Goal: Use online tool/utility: Utilize a website feature to perform a specific function

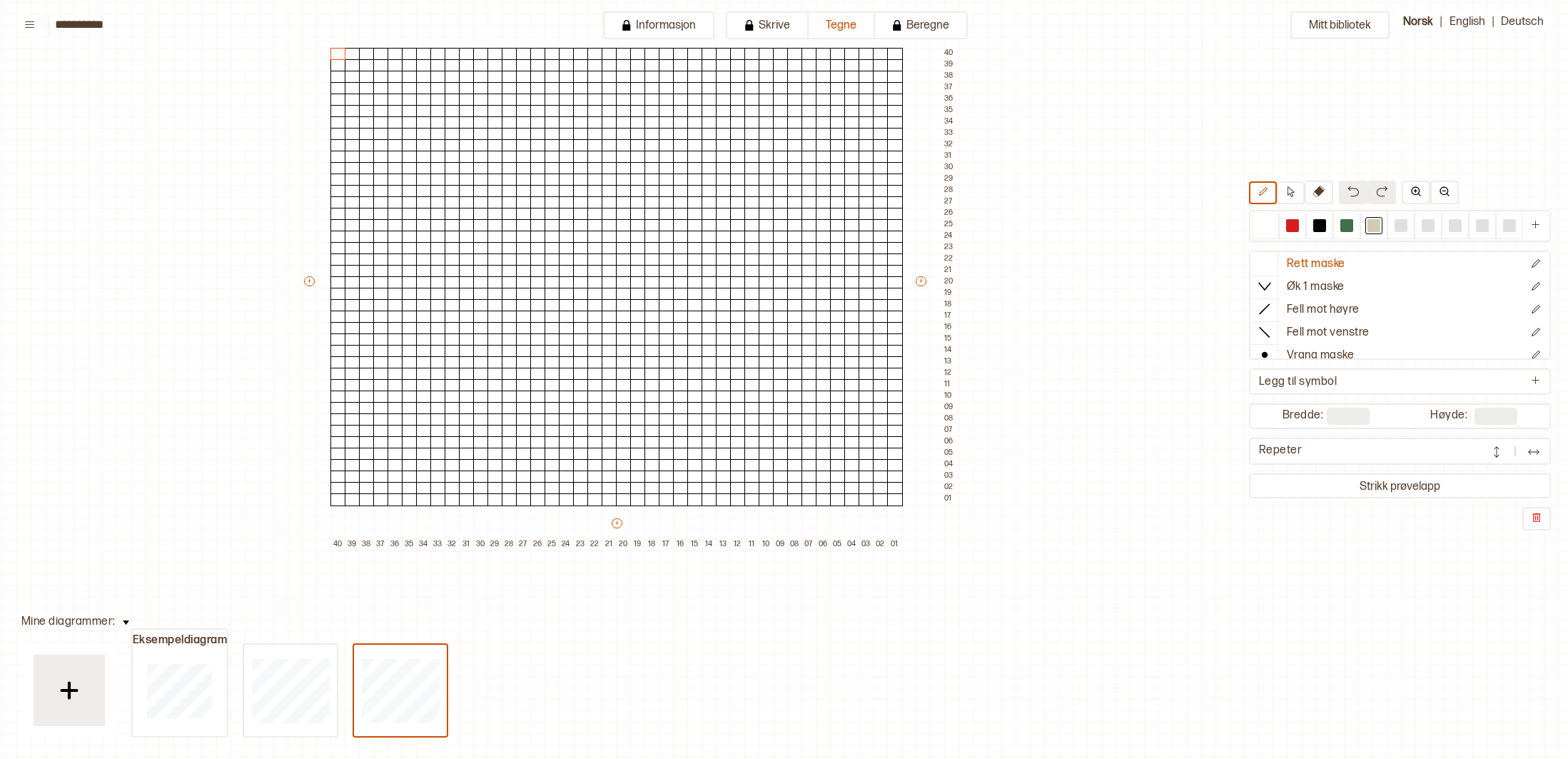
scroll to position [135, 148]
click at [1351, 222] on div at bounding box center [1347, 225] width 13 height 13
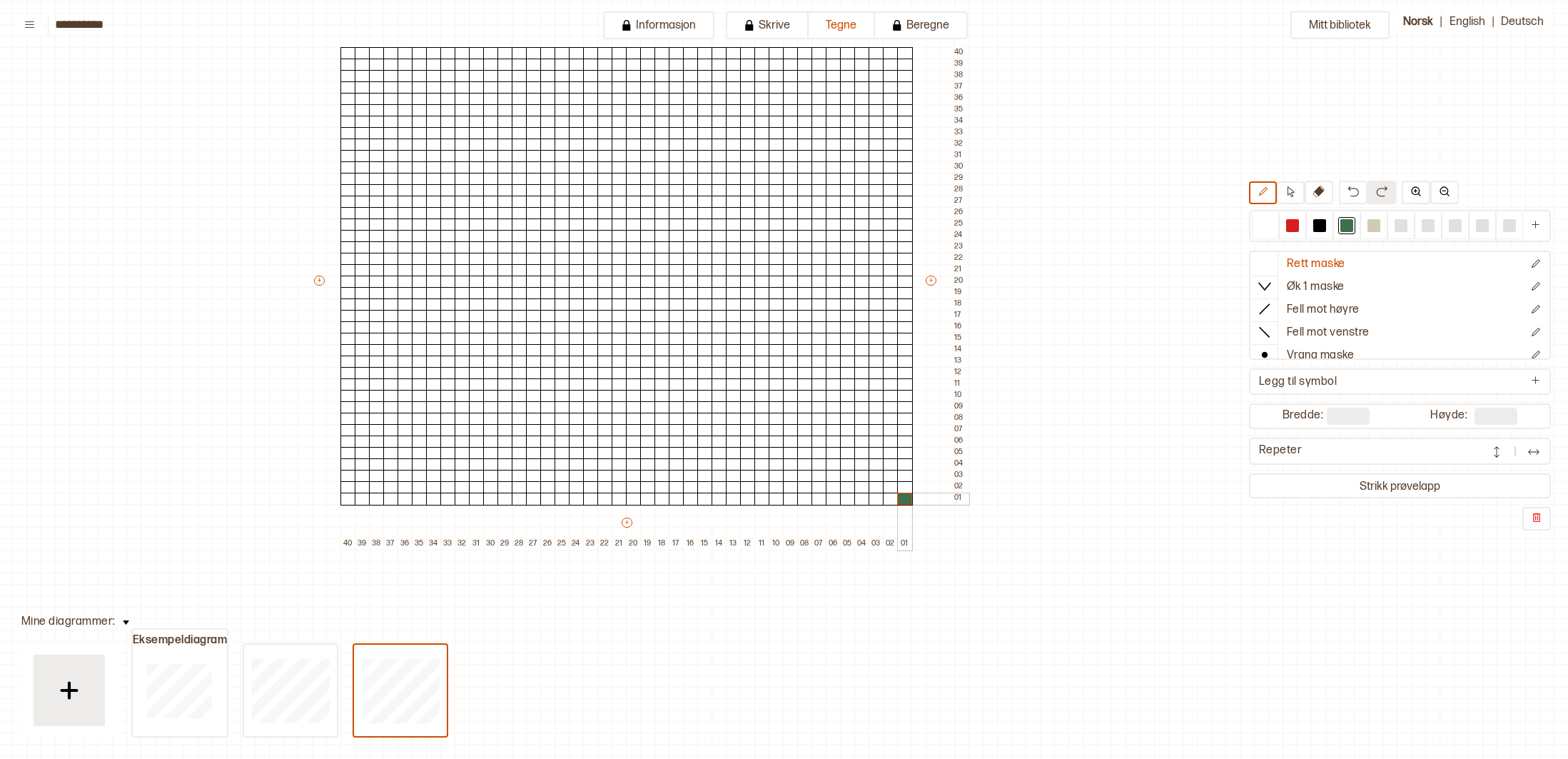
click at [900, 498] on div at bounding box center [905, 498] width 16 height 13
click at [893, 490] on div at bounding box center [891, 485] width 16 height 13
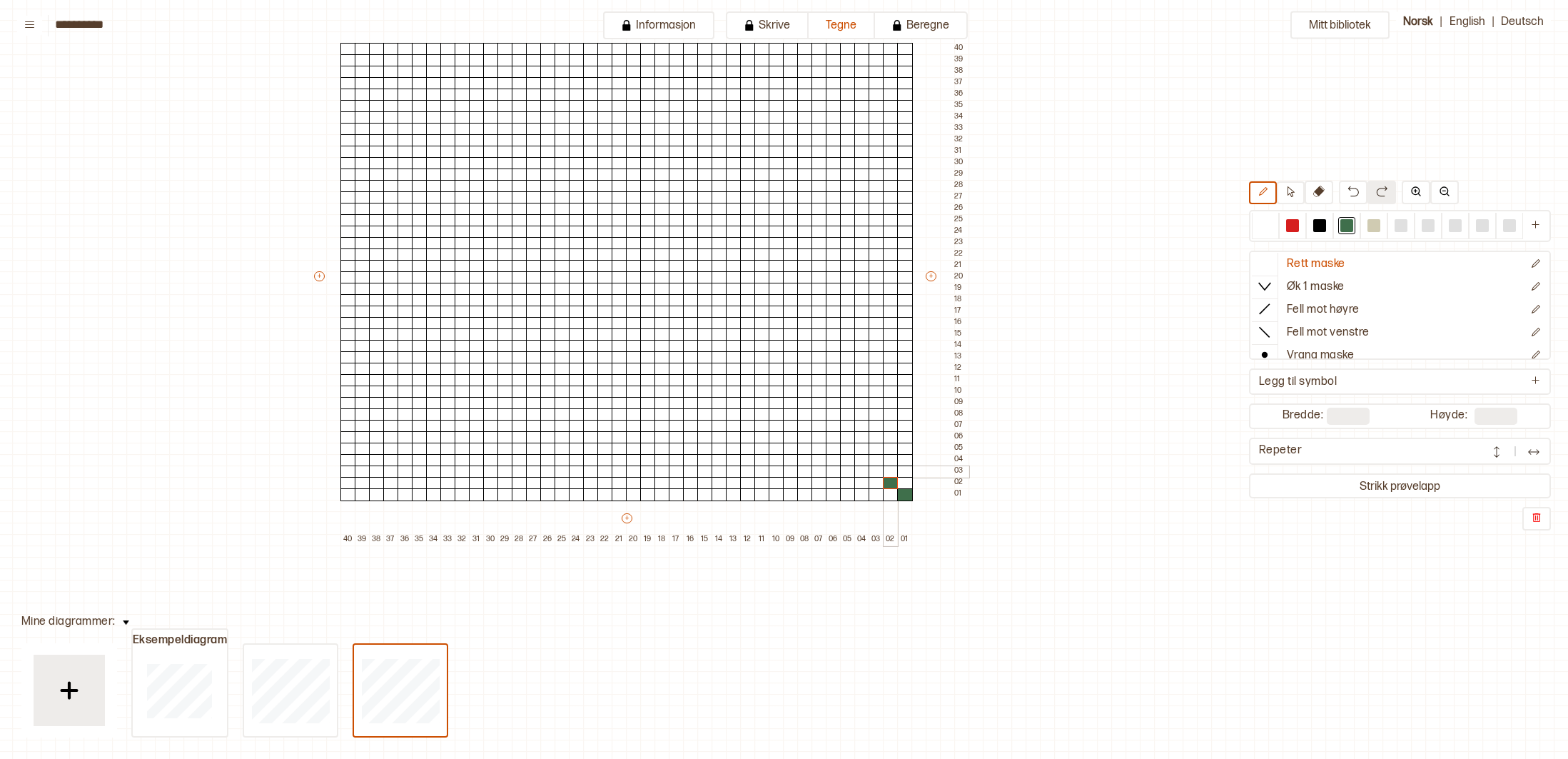
click at [883, 475] on div at bounding box center [891, 471] width 16 height 13
click at [878, 472] on div at bounding box center [877, 471] width 16 height 13
click at [877, 462] on div at bounding box center [877, 460] width 16 height 13
click at [864, 460] on div at bounding box center [862, 460] width 16 height 13
click at [866, 451] on div at bounding box center [862, 448] width 16 height 13
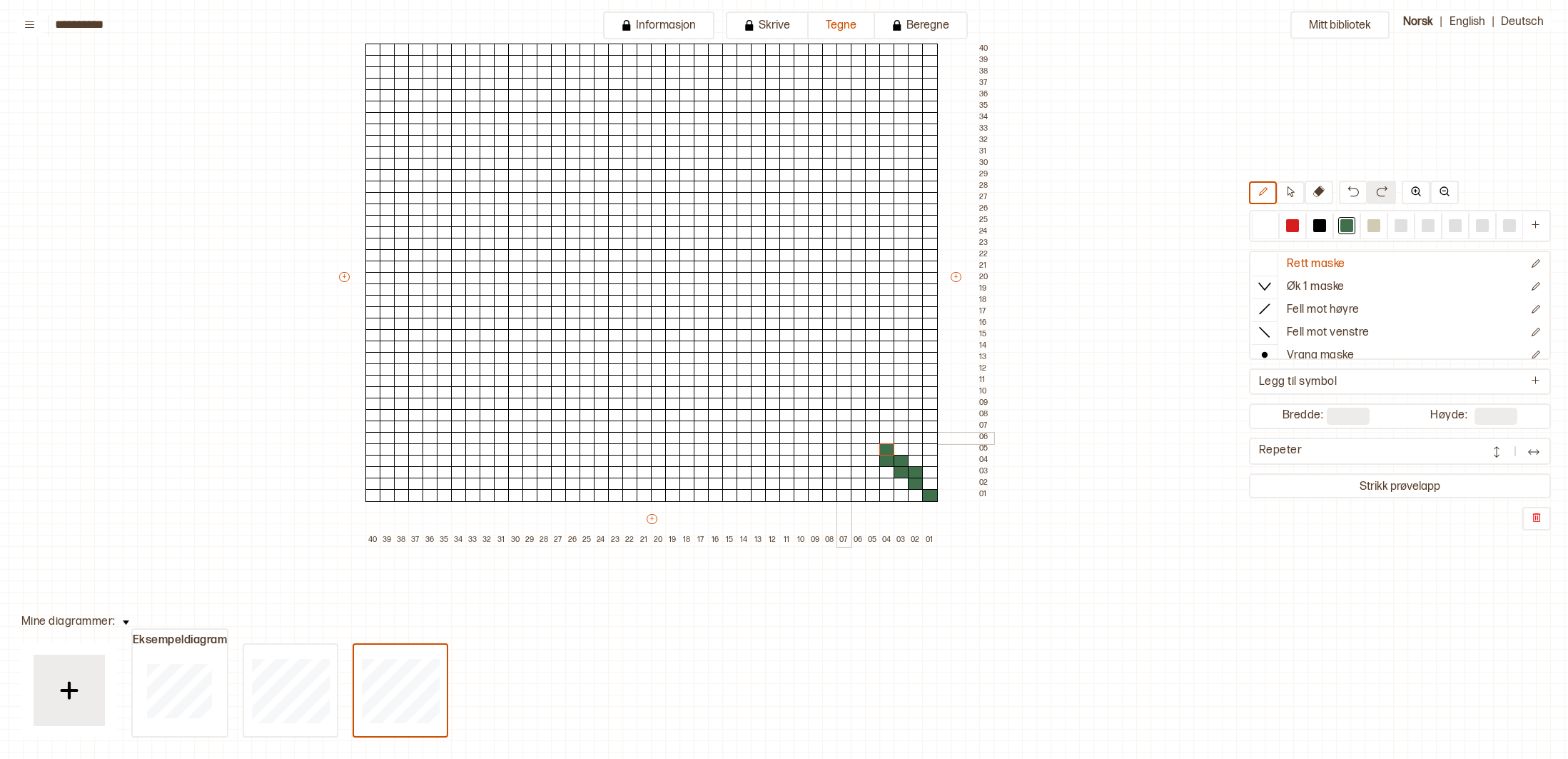
scroll to position [139, 119]
click at [874, 438] on div at bounding box center [874, 438] width 16 height 13
click at [872, 448] on div at bounding box center [875, 449] width 16 height 13
click at [862, 447] on div at bounding box center [861, 449] width 16 height 13
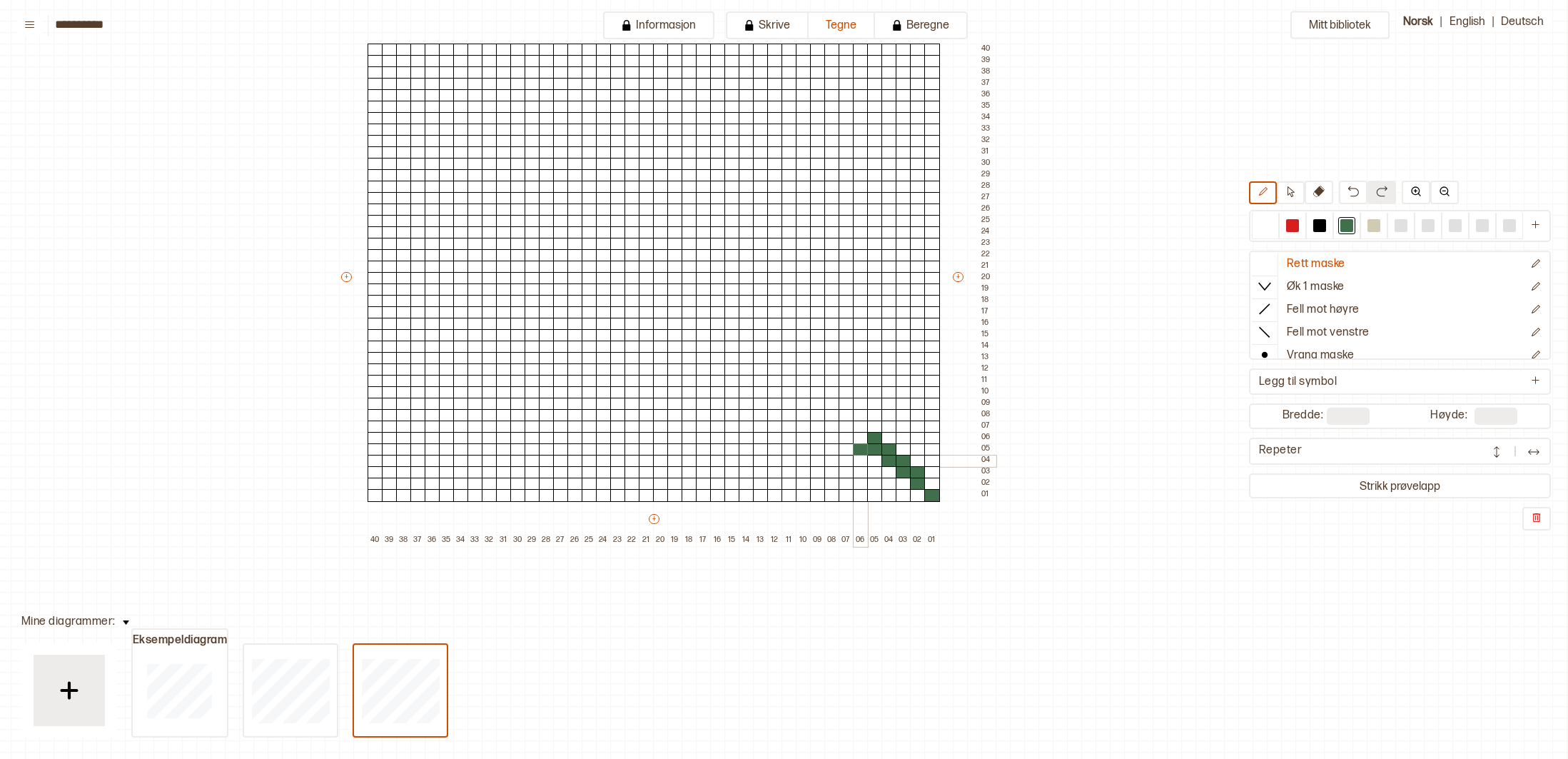
click at [859, 458] on div at bounding box center [861, 461] width 16 height 13
click at [848, 458] on div at bounding box center [847, 461] width 16 height 13
click at [846, 470] on div at bounding box center [847, 472] width 16 height 13
click at [835, 468] on div at bounding box center [833, 472] width 16 height 13
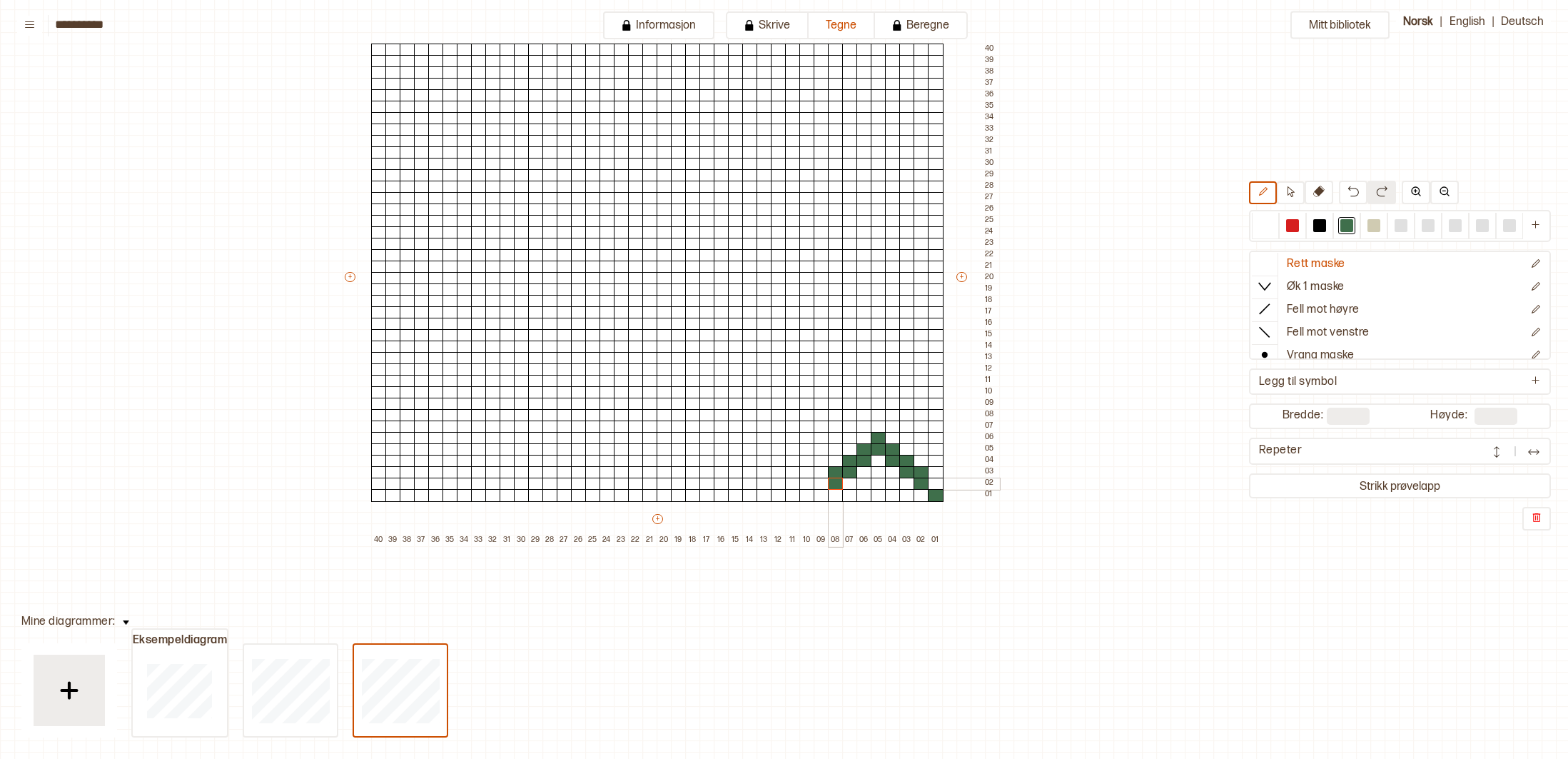
click at [836, 481] on div at bounding box center [836, 483] width 16 height 13
click at [826, 479] on div at bounding box center [824, 483] width 16 height 13
click at [820, 493] on div at bounding box center [824, 494] width 16 height 13
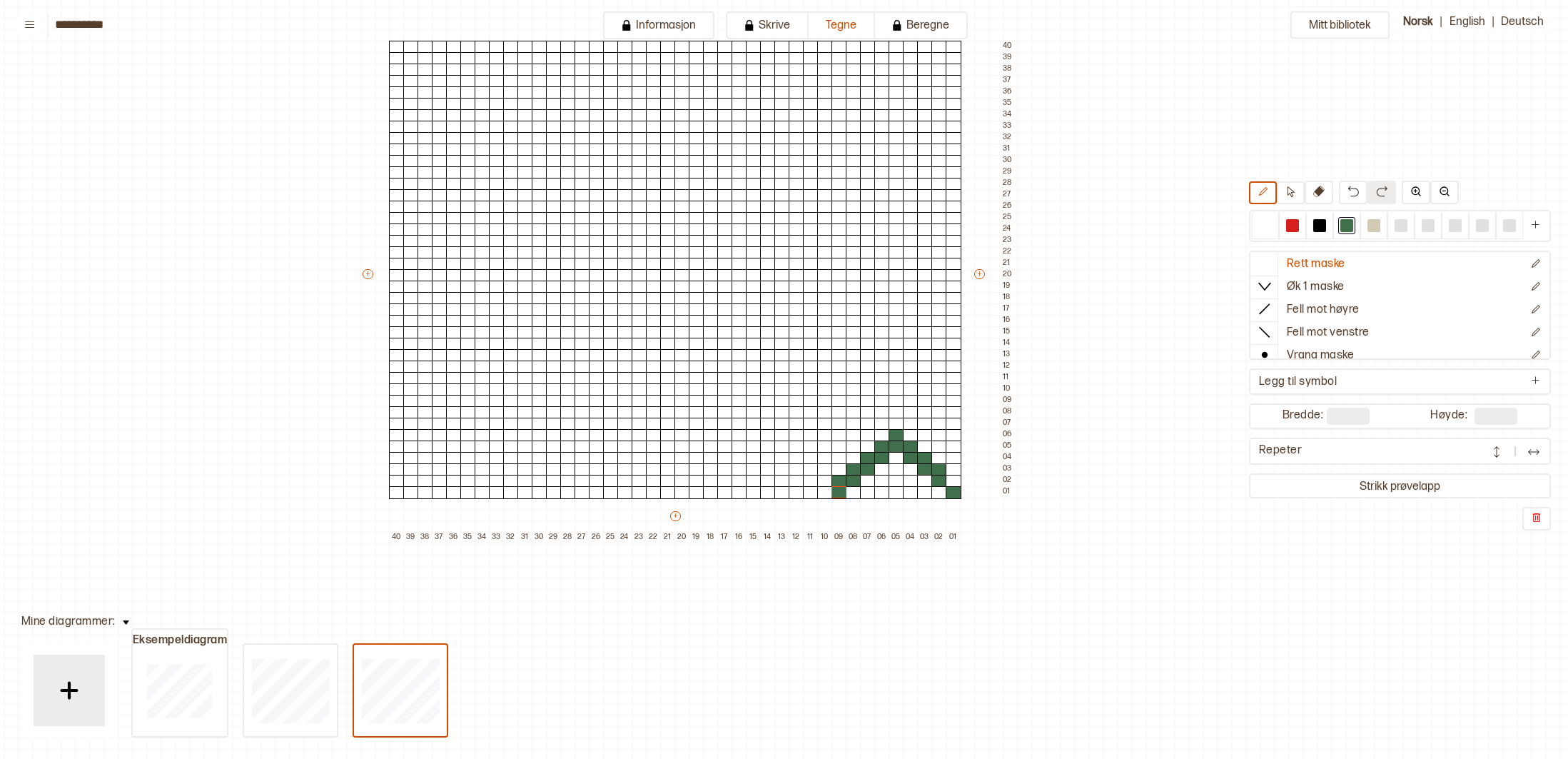
scroll to position [142, 94]
click at [827, 493] on div at bounding box center [827, 492] width 16 height 13
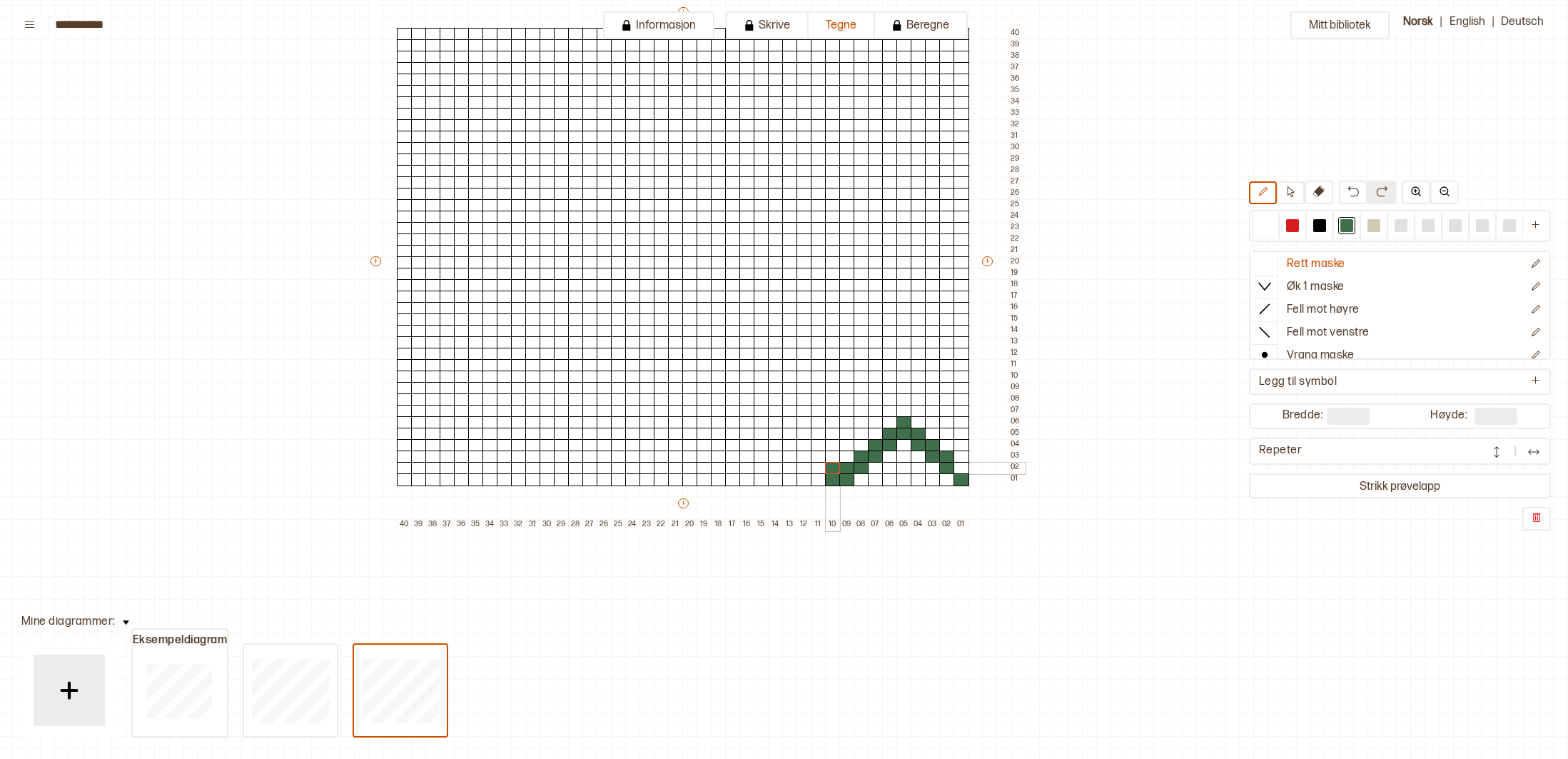
click at [835, 473] on div "+ + + + 40 39 38 37 36 35 34 33 32 31 30 29 28 27 26 25 24 23 22 21 20 19 18 17…" at bounding box center [696, 267] width 657 height 525
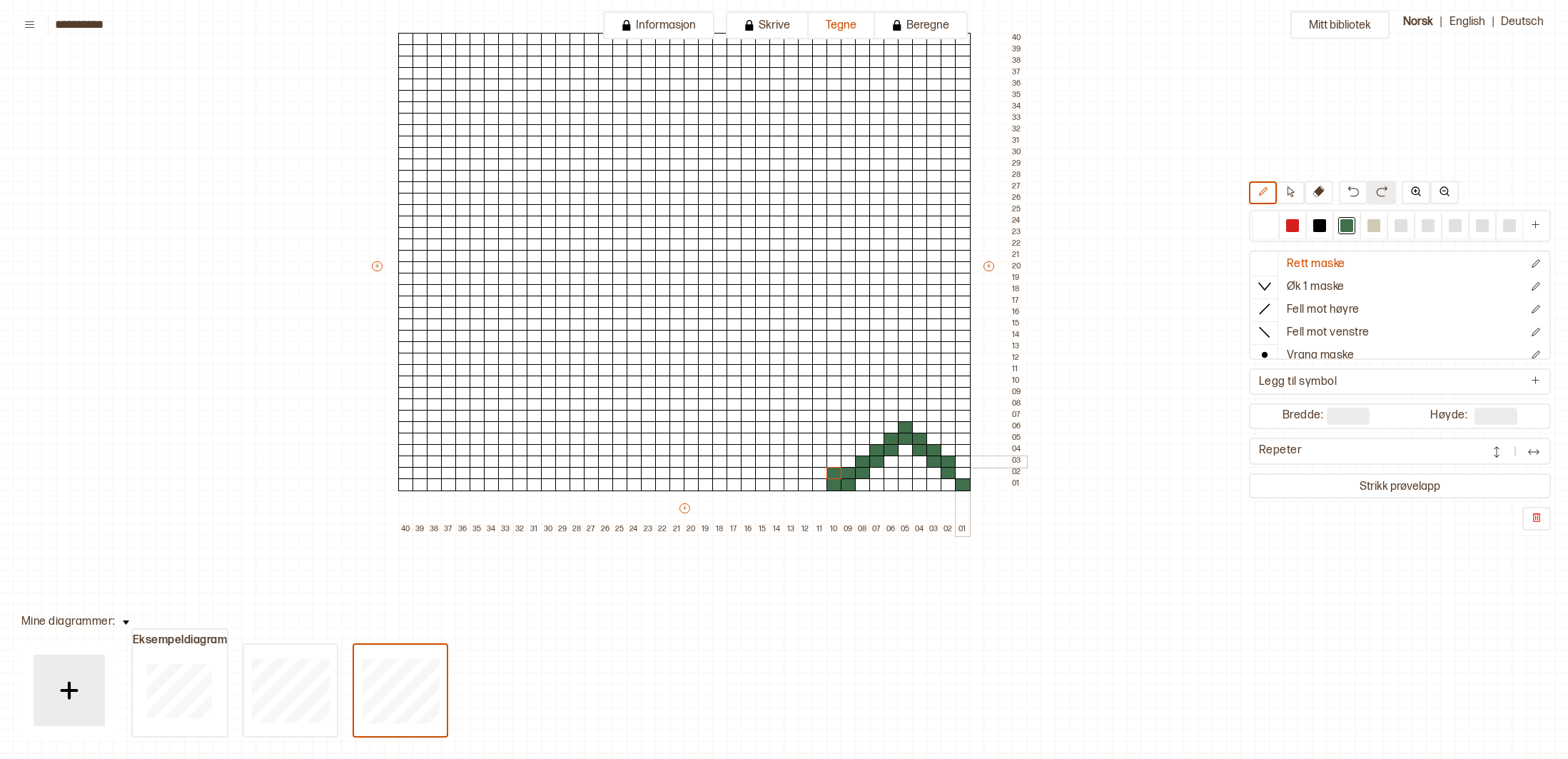
scroll to position [150, 86]
click at [1265, 223] on div at bounding box center [1265, 225] width 13 height 13
click at [834, 483] on div at bounding box center [835, 484] width 16 height 13
click at [1348, 224] on div at bounding box center [1347, 225] width 13 height 13
click at [833, 456] on div at bounding box center [835, 461] width 16 height 13
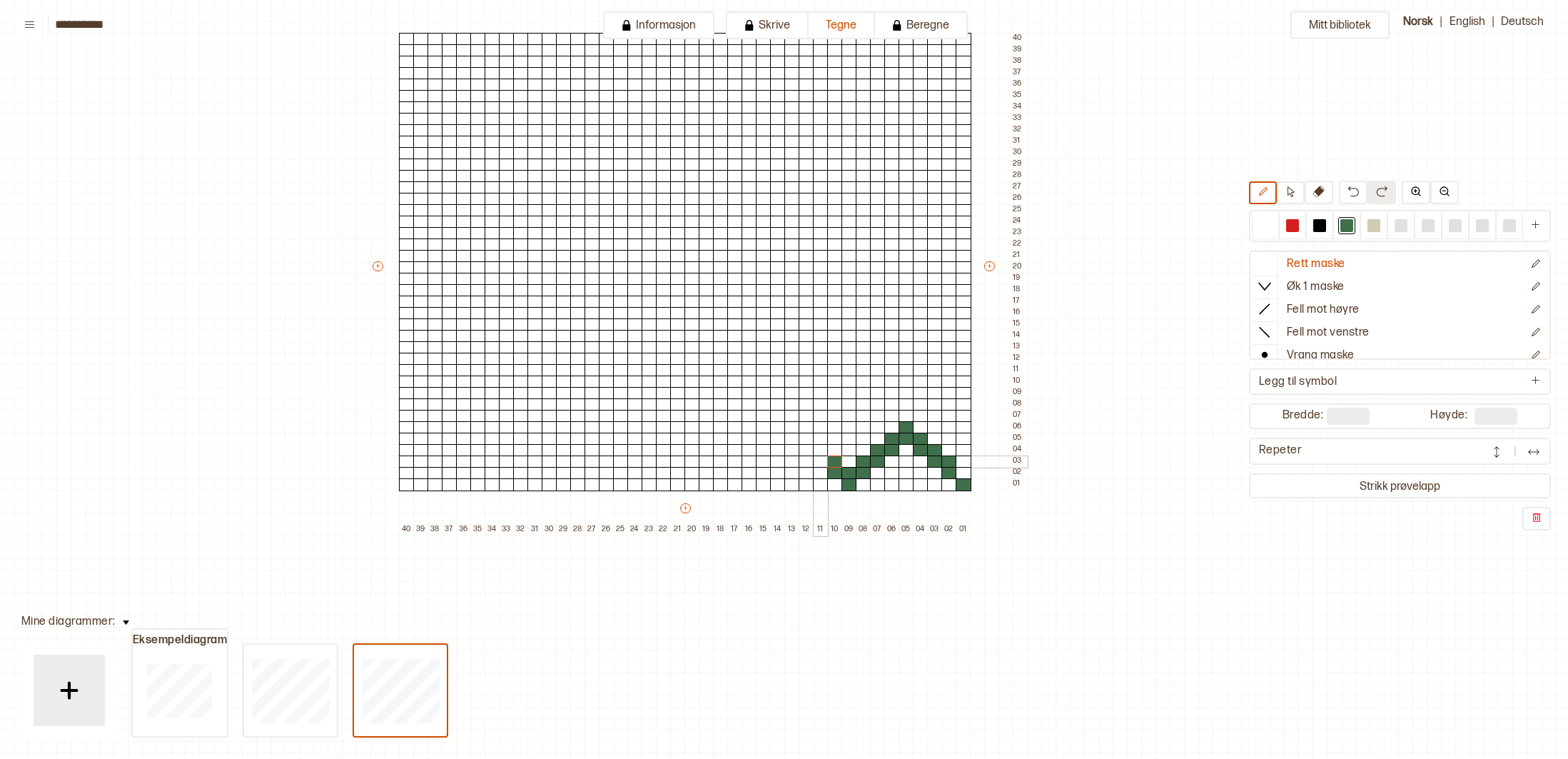
click at [820, 457] on div at bounding box center [821, 461] width 16 height 13
click at [822, 452] on div at bounding box center [821, 450] width 16 height 13
click at [806, 451] on div at bounding box center [807, 450] width 16 height 13
click at [812, 440] on div at bounding box center [807, 438] width 16 height 13
click at [791, 437] on div at bounding box center [792, 438] width 16 height 13
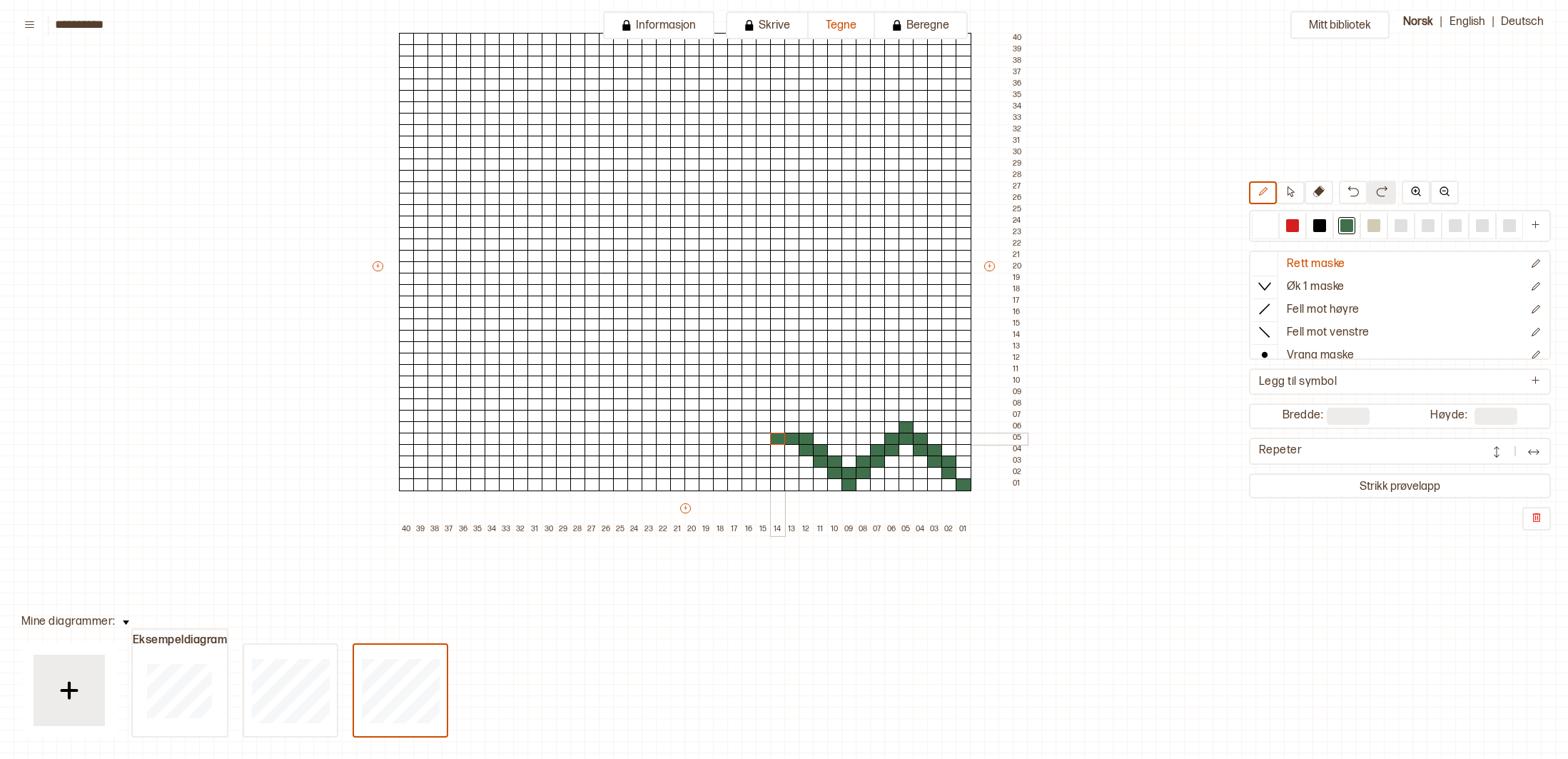
drag, startPoint x: 774, startPoint y: 438, endPoint x: 785, endPoint y: 434, distance: 11.7
click at [775, 438] on div at bounding box center [778, 438] width 16 height 13
click at [796, 430] on div at bounding box center [792, 427] width 16 height 13
click at [777, 449] on div at bounding box center [778, 450] width 16 height 13
click at [766, 448] on div at bounding box center [763, 450] width 16 height 13
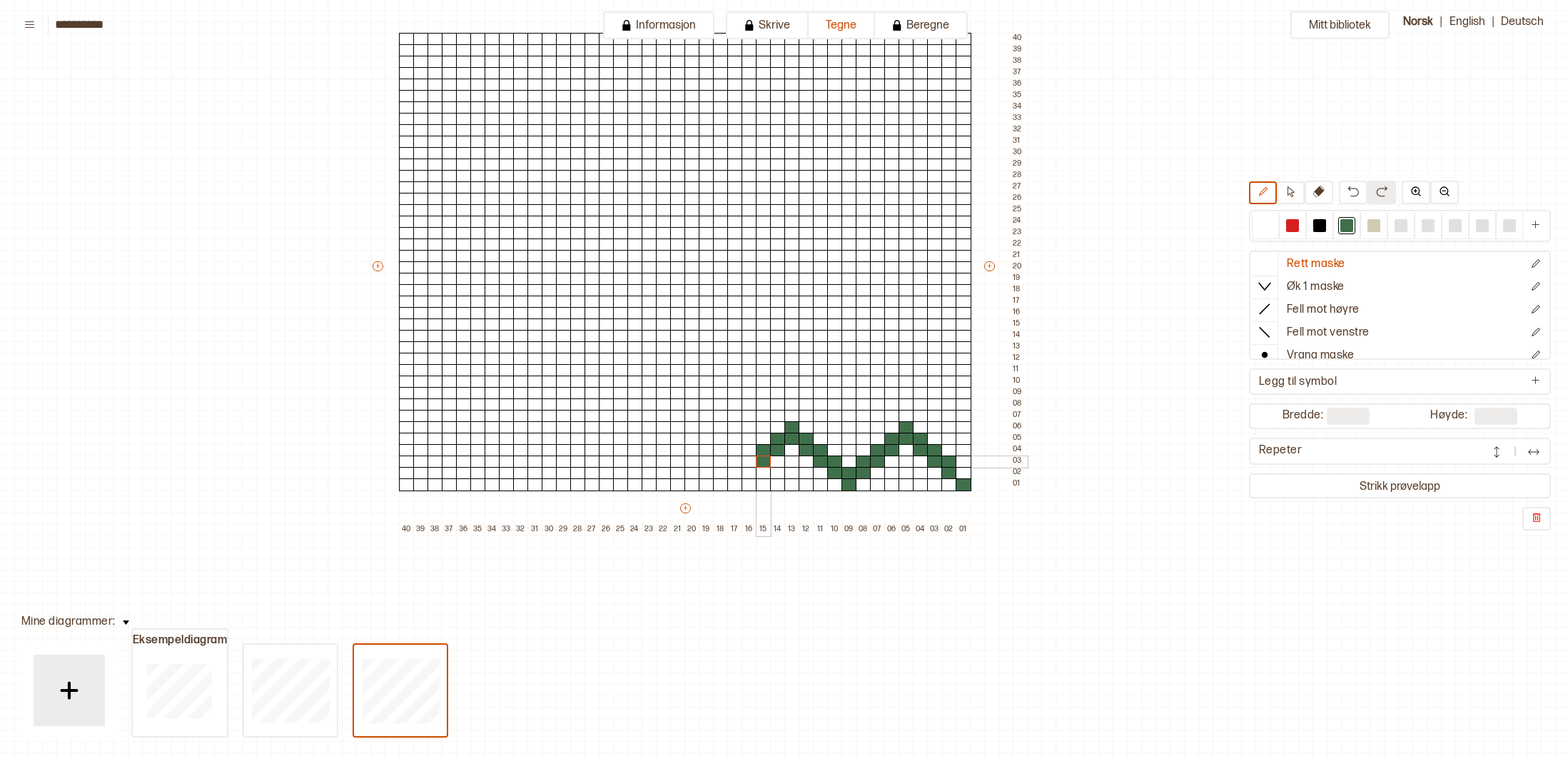
click at [761, 461] on div at bounding box center [763, 461] width 16 height 13
click at [746, 458] on div at bounding box center [749, 461] width 16 height 13
click at [746, 469] on div at bounding box center [749, 473] width 16 height 13
click at [736, 470] on div at bounding box center [735, 473] width 16 height 13
click at [732, 484] on div at bounding box center [735, 484] width 16 height 13
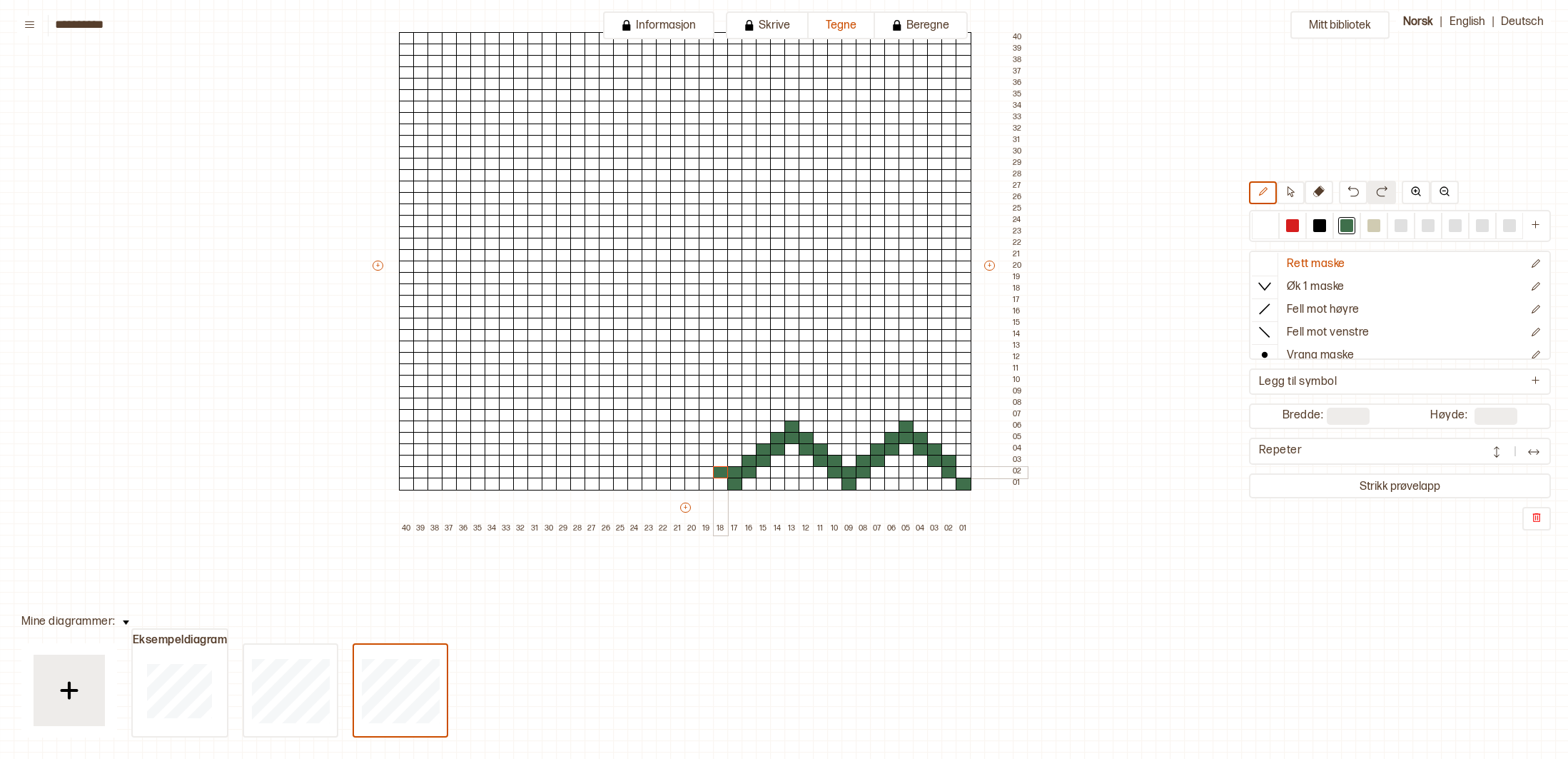
click at [725, 463] on div "+ + + + 40 39 38 37 36 35 34 33 32 31 30 29 28 27 26 25 24 23 22 21 20 19 18 17…" at bounding box center [699, 271] width 657 height 525
click at [724, 458] on div at bounding box center [721, 458] width 16 height 13
drag, startPoint x: 709, startPoint y: 459, endPoint x: 713, endPoint y: 453, distance: 7.2
click at [709, 459] on div at bounding box center [706, 459] width 16 height 13
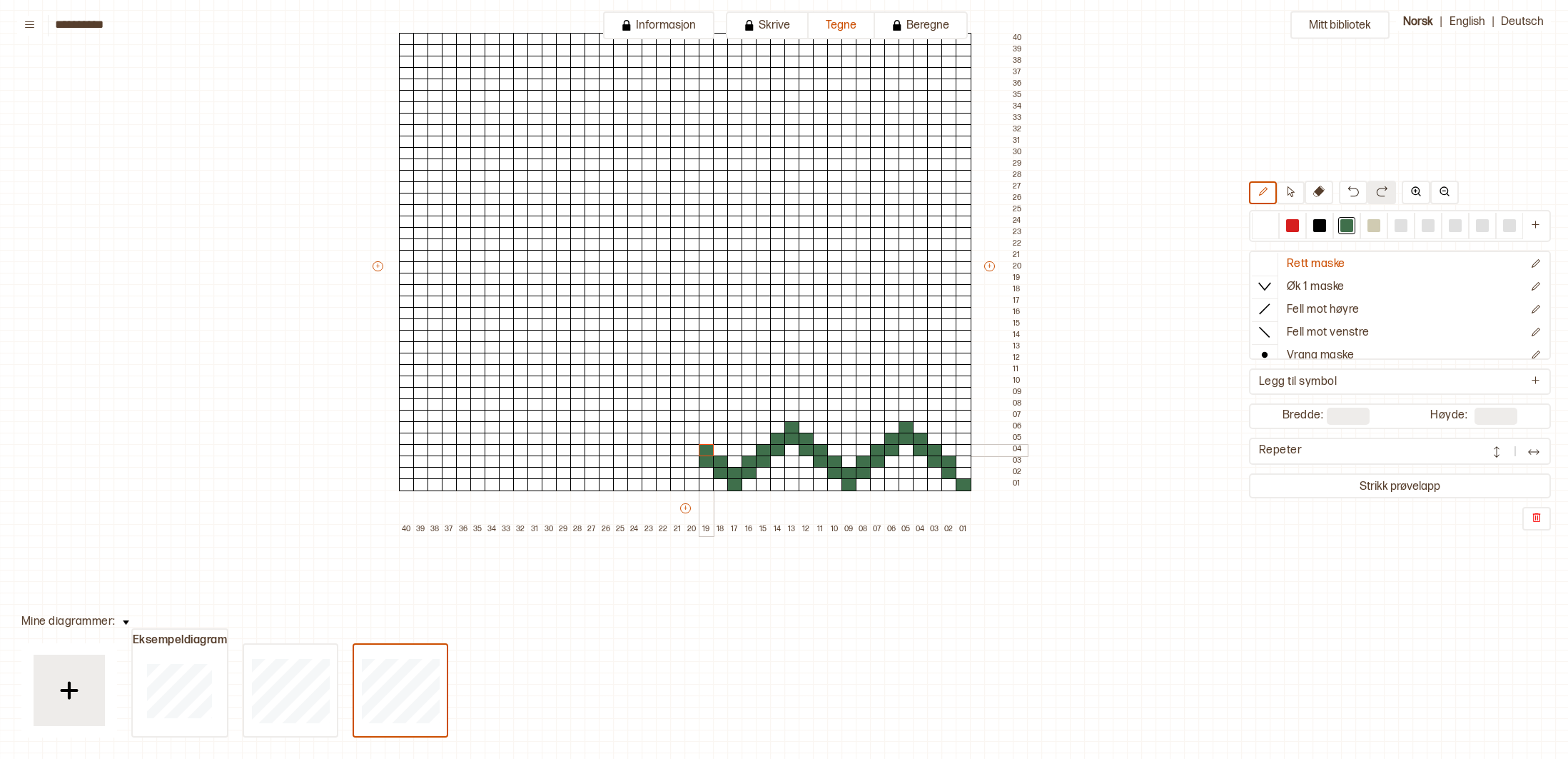
click at [710, 448] on div at bounding box center [706, 450] width 16 height 13
click at [692, 448] on div at bounding box center [693, 451] width 16 height 13
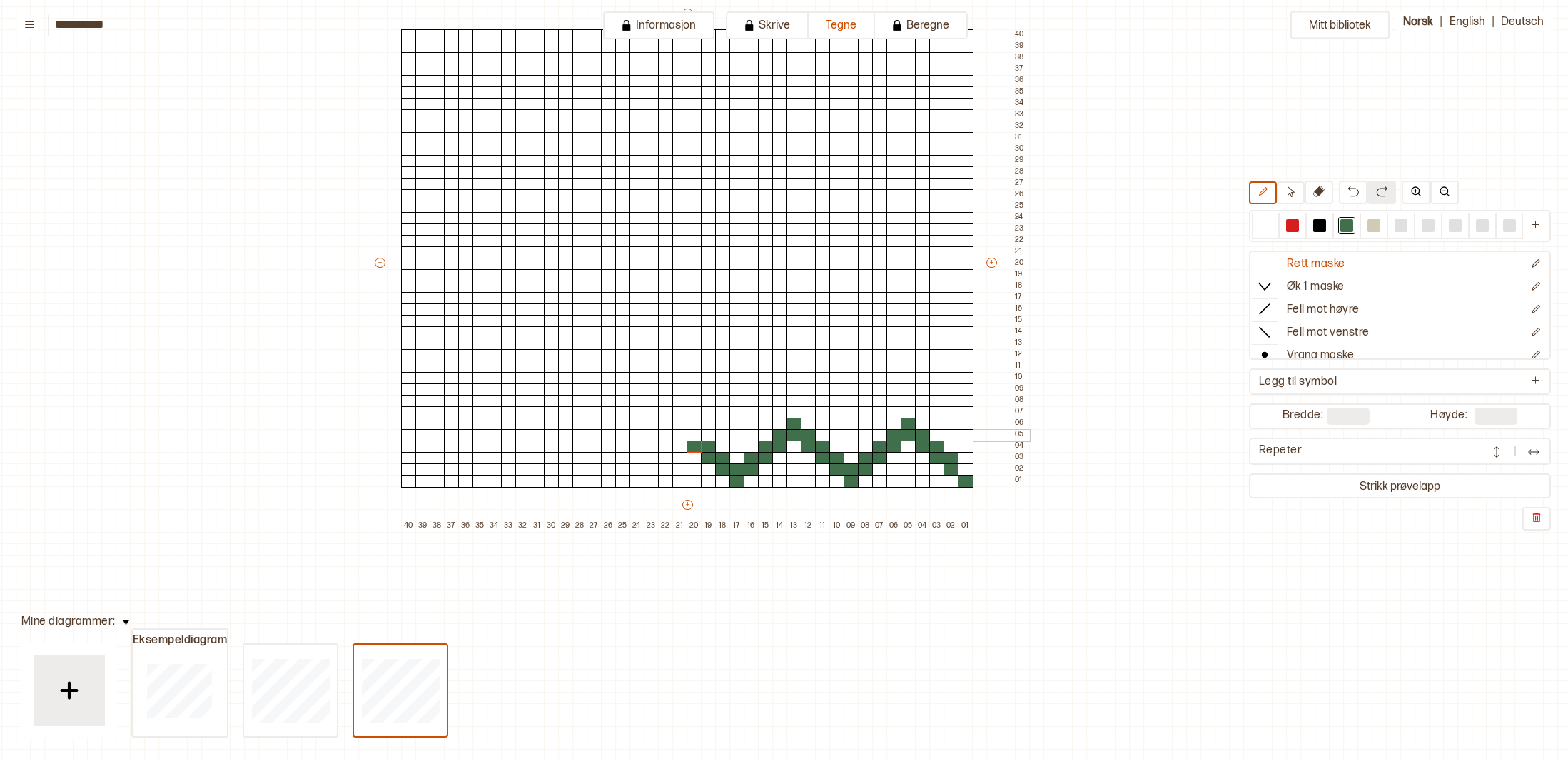
scroll to position [154, 86]
click at [689, 435] on div at bounding box center [693, 435] width 16 height 13
click at [682, 436] on div at bounding box center [679, 435] width 16 height 13
click at [666, 434] on div at bounding box center [665, 435] width 16 height 13
click at [676, 428] on div at bounding box center [679, 423] width 16 height 13
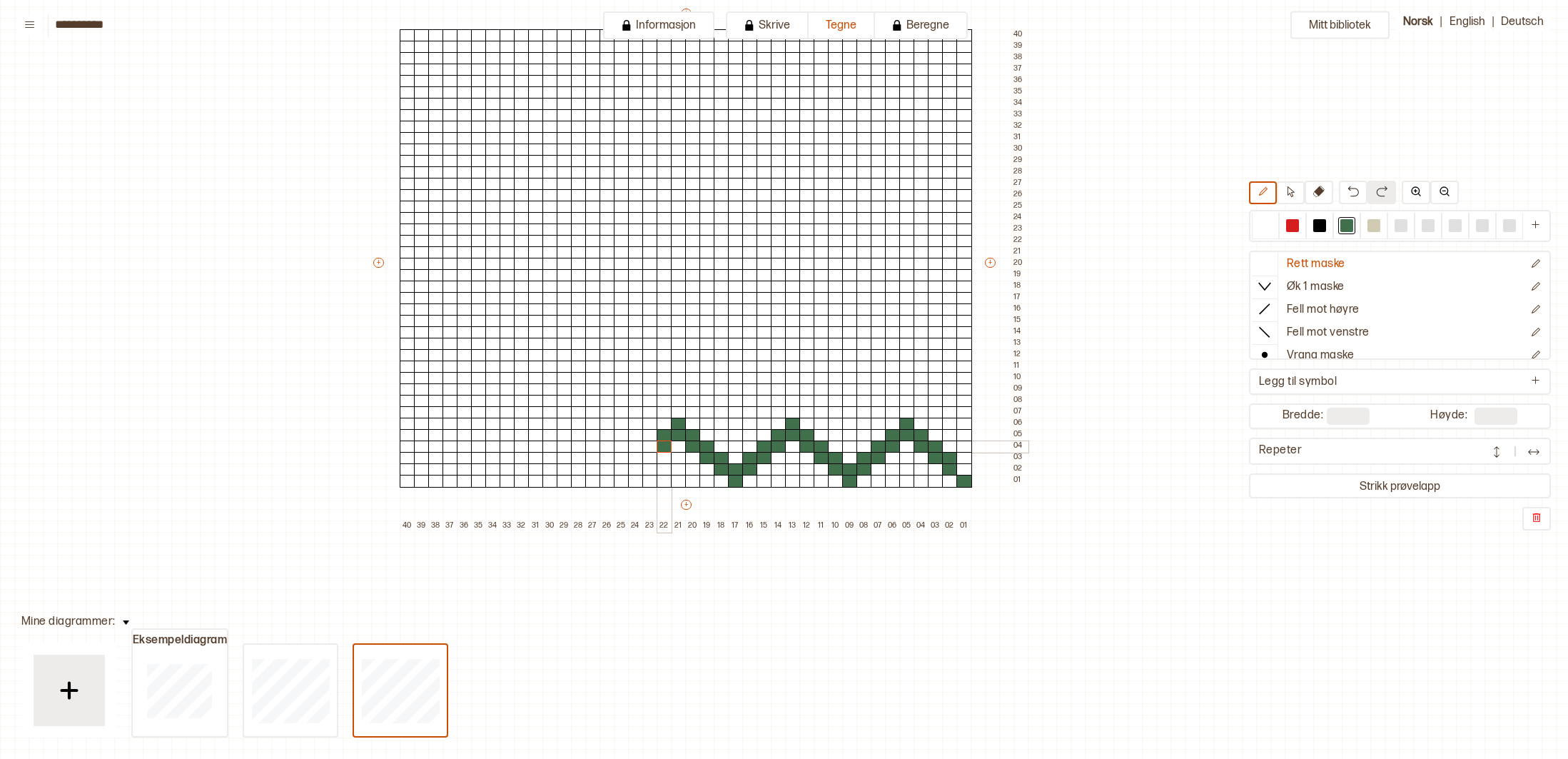
click at [664, 446] on div at bounding box center [665, 447] width 16 height 13
click at [644, 445] on div at bounding box center [650, 447] width 16 height 13
click at [647, 458] on div at bounding box center [650, 458] width 16 height 13
click at [638, 457] on div at bounding box center [635, 458] width 16 height 13
click at [638, 469] on div at bounding box center [635, 469] width 16 height 13
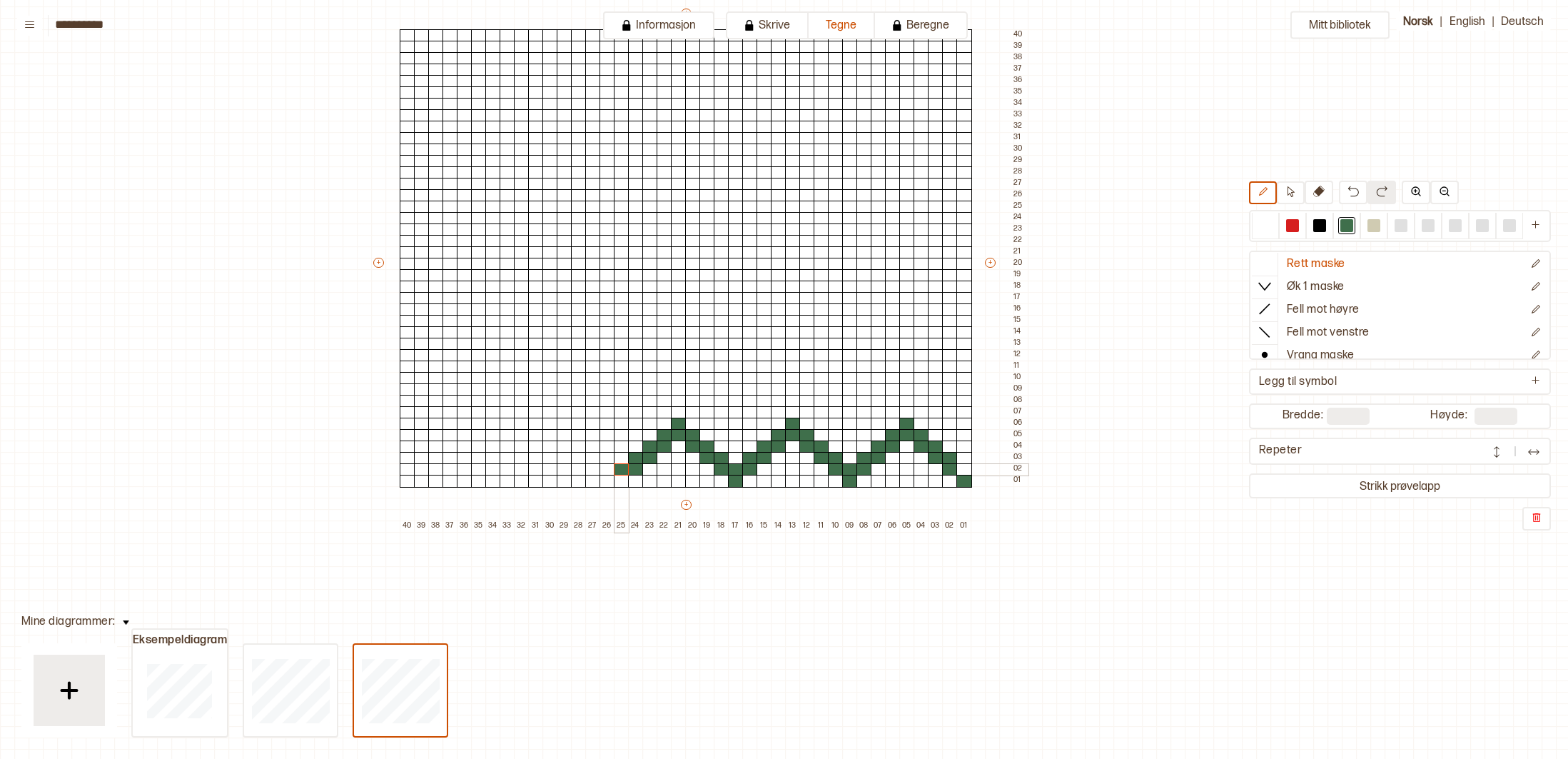
click at [624, 467] on div at bounding box center [621, 469] width 16 height 13
click at [622, 482] on div at bounding box center [621, 481] width 16 height 13
drag, startPoint x: 608, startPoint y: 470, endPoint x: 609, endPoint y: 463, distance: 7.1
click at [608, 470] on div at bounding box center [607, 469] width 16 height 13
click at [609, 461] on div at bounding box center [607, 458] width 16 height 13
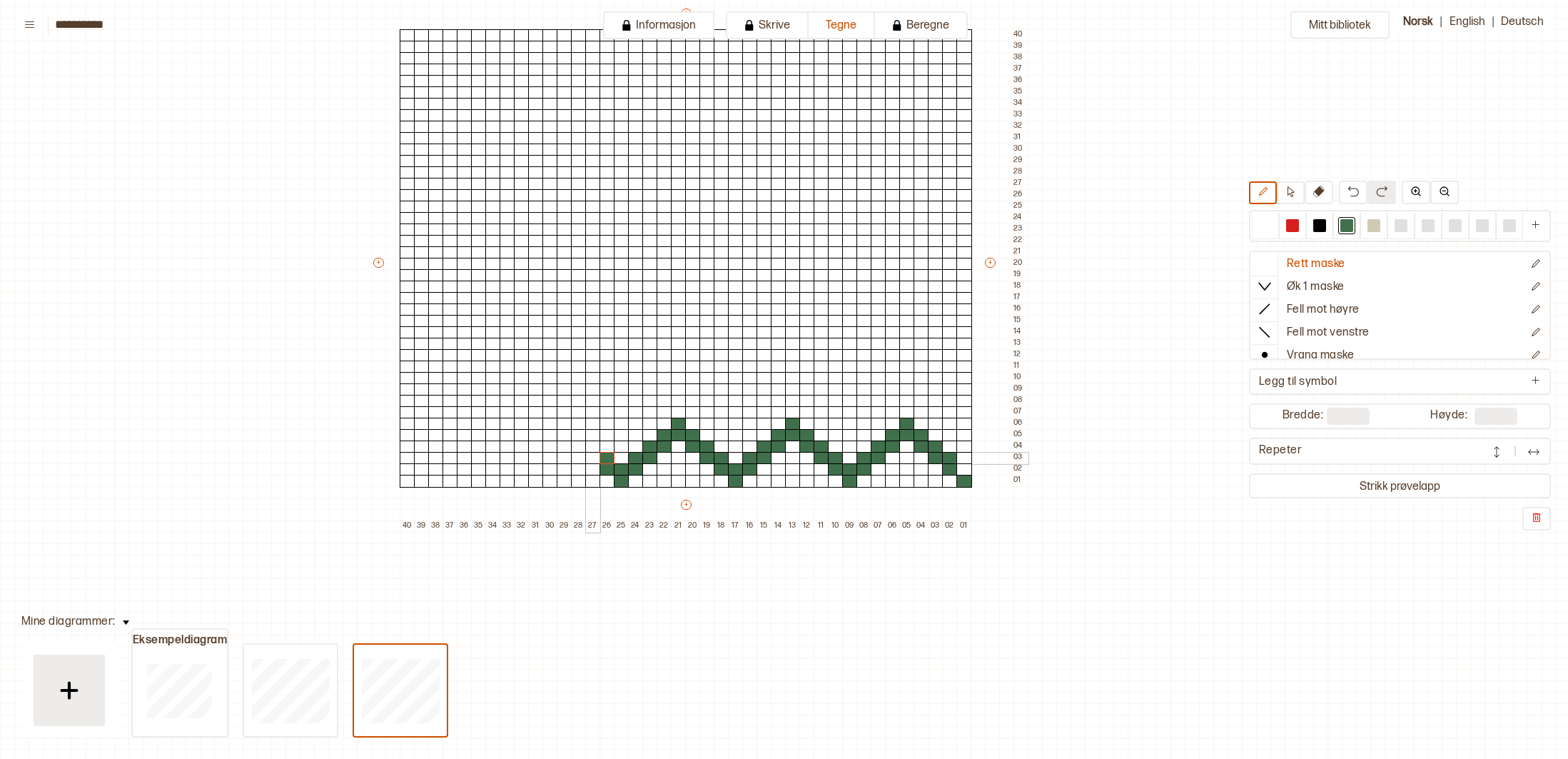
click at [597, 457] on div at bounding box center [593, 458] width 16 height 13
click at [599, 446] on div at bounding box center [607, 447] width 16 height 13
click at [1257, 225] on div at bounding box center [1266, 225] width 18 height 18
click at [606, 443] on div at bounding box center [607, 447] width 16 height 13
click at [1345, 223] on div at bounding box center [1347, 225] width 13 height 13
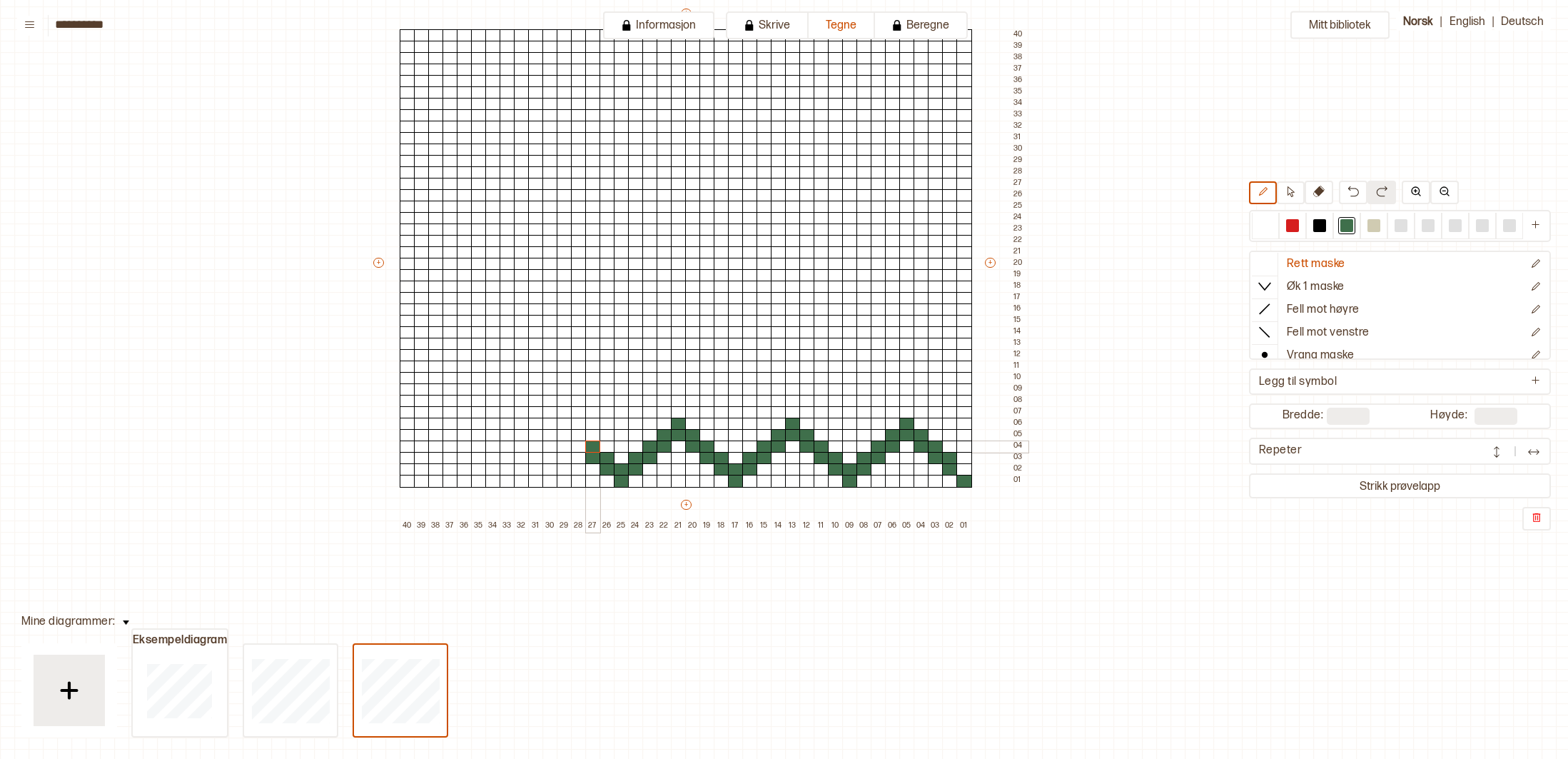
click at [590, 445] on div at bounding box center [593, 447] width 16 height 13
click at [579, 446] on div at bounding box center [579, 447] width 16 height 13
click at [582, 436] on div at bounding box center [579, 435] width 16 height 13
click at [569, 432] on div at bounding box center [564, 435] width 16 height 13
click at [569, 425] on div at bounding box center [564, 423] width 16 height 13
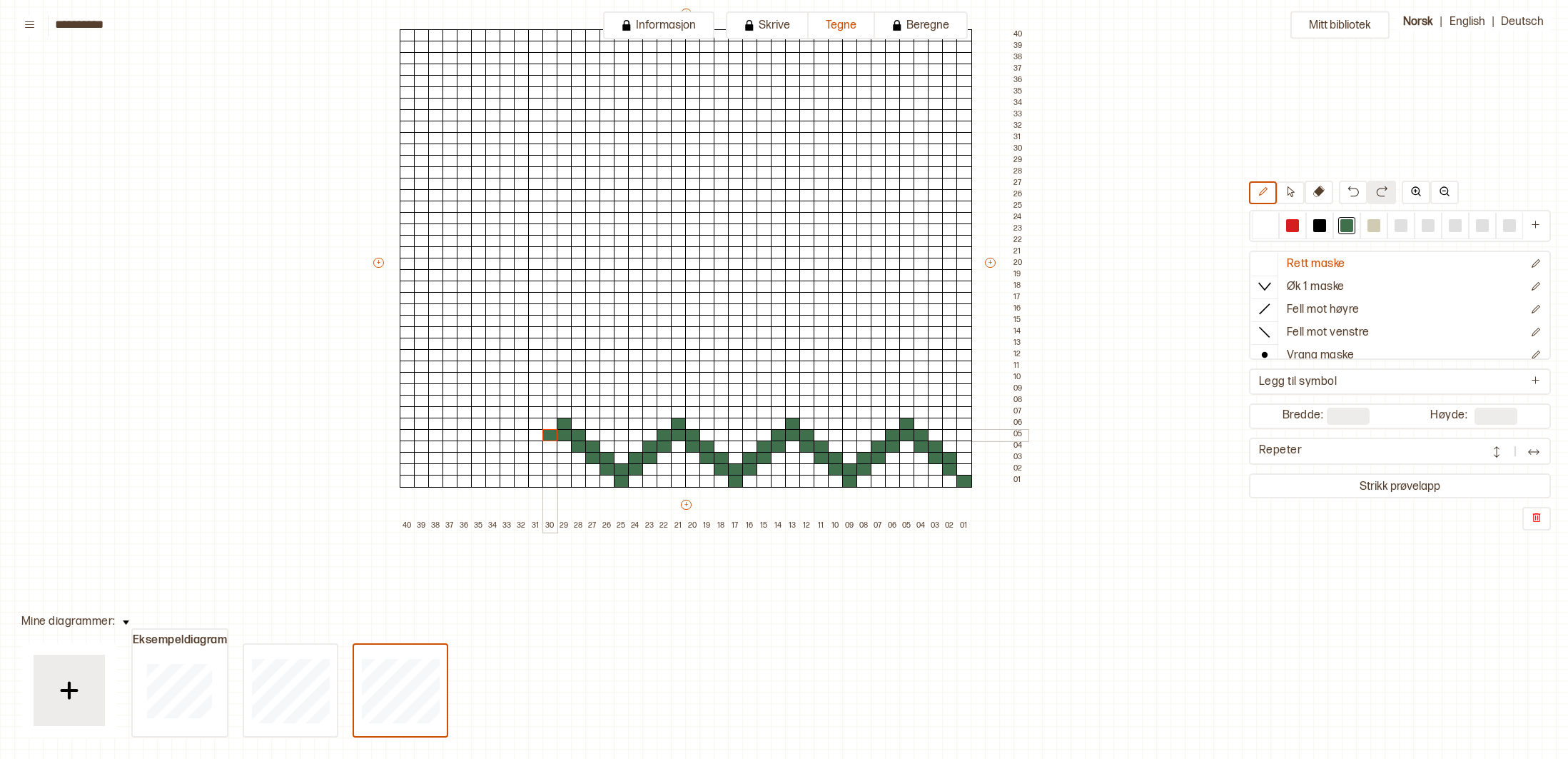
click at [552, 434] on div at bounding box center [550, 435] width 16 height 13
click at [550, 447] on div at bounding box center [550, 447] width 16 height 13
click at [538, 446] on div at bounding box center [536, 447] width 16 height 13
click at [539, 455] on div at bounding box center [536, 458] width 16 height 13
click at [525, 456] on div at bounding box center [522, 458] width 16 height 13
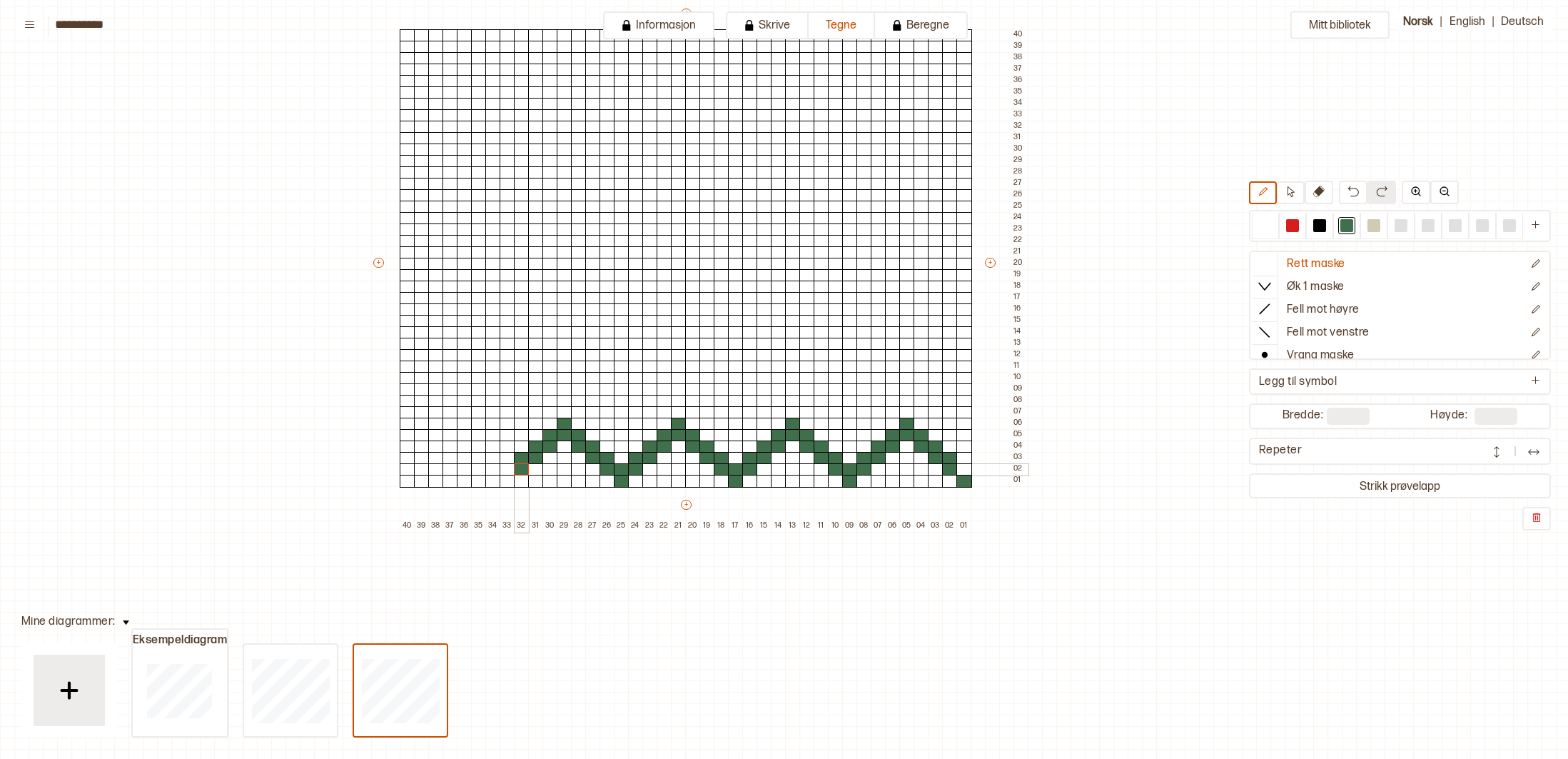
click at [524, 467] on div at bounding box center [522, 469] width 16 height 13
click at [503, 465] on div at bounding box center [508, 469] width 16 height 13
click at [502, 478] on div at bounding box center [508, 481] width 16 height 13
click at [490, 470] on div at bounding box center [493, 469] width 16 height 13
click at [494, 460] on div at bounding box center [493, 458] width 16 height 13
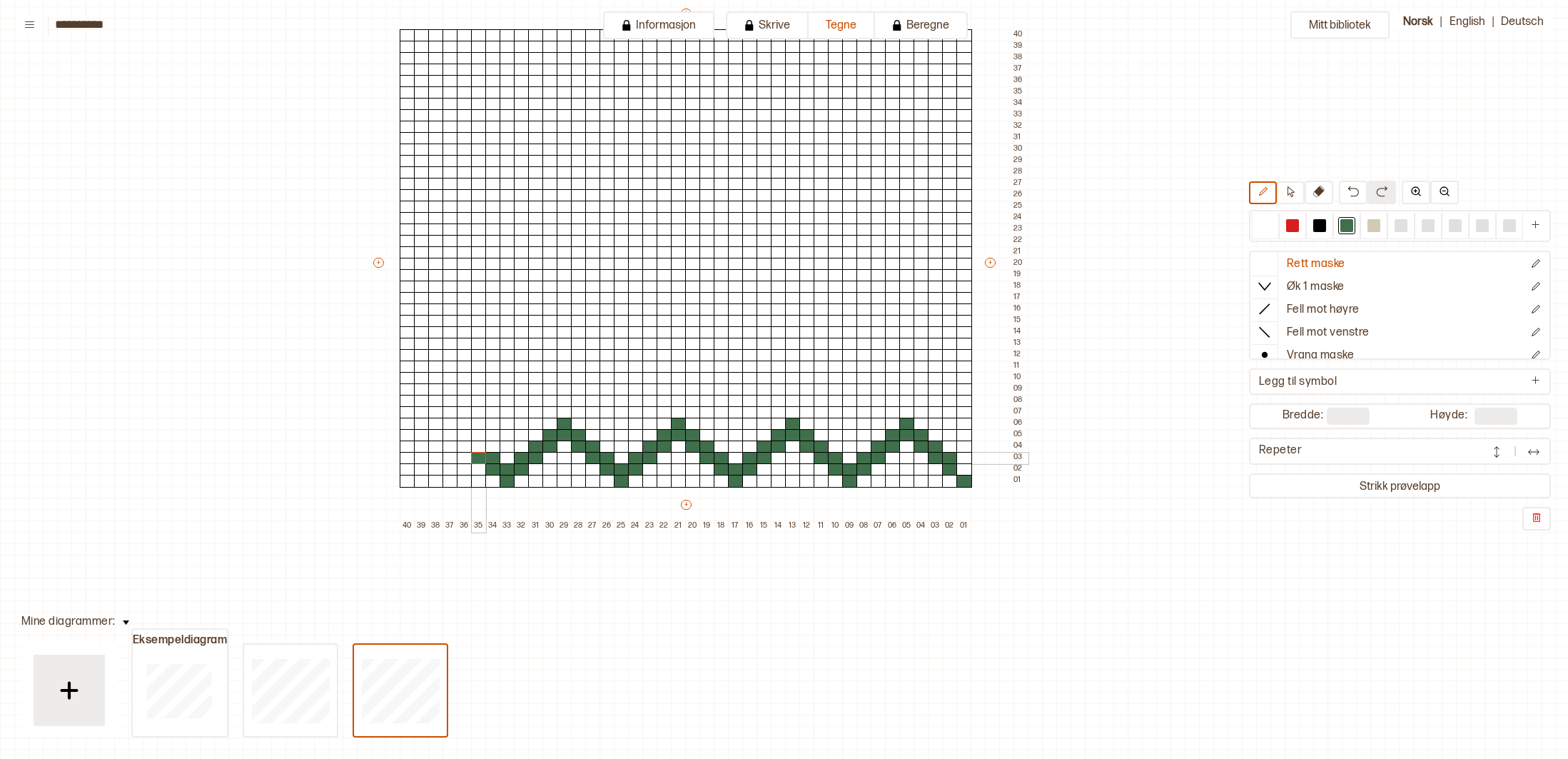
click at [480, 458] on div at bounding box center [478, 458] width 16 height 13
click at [483, 446] on div at bounding box center [478, 447] width 16 height 13
click at [468, 444] on div at bounding box center [464, 447] width 16 height 13
drag, startPoint x: 470, startPoint y: 434, endPoint x: 459, endPoint y: 431, distance: 11.4
click at [468, 433] on div at bounding box center [464, 435] width 16 height 13
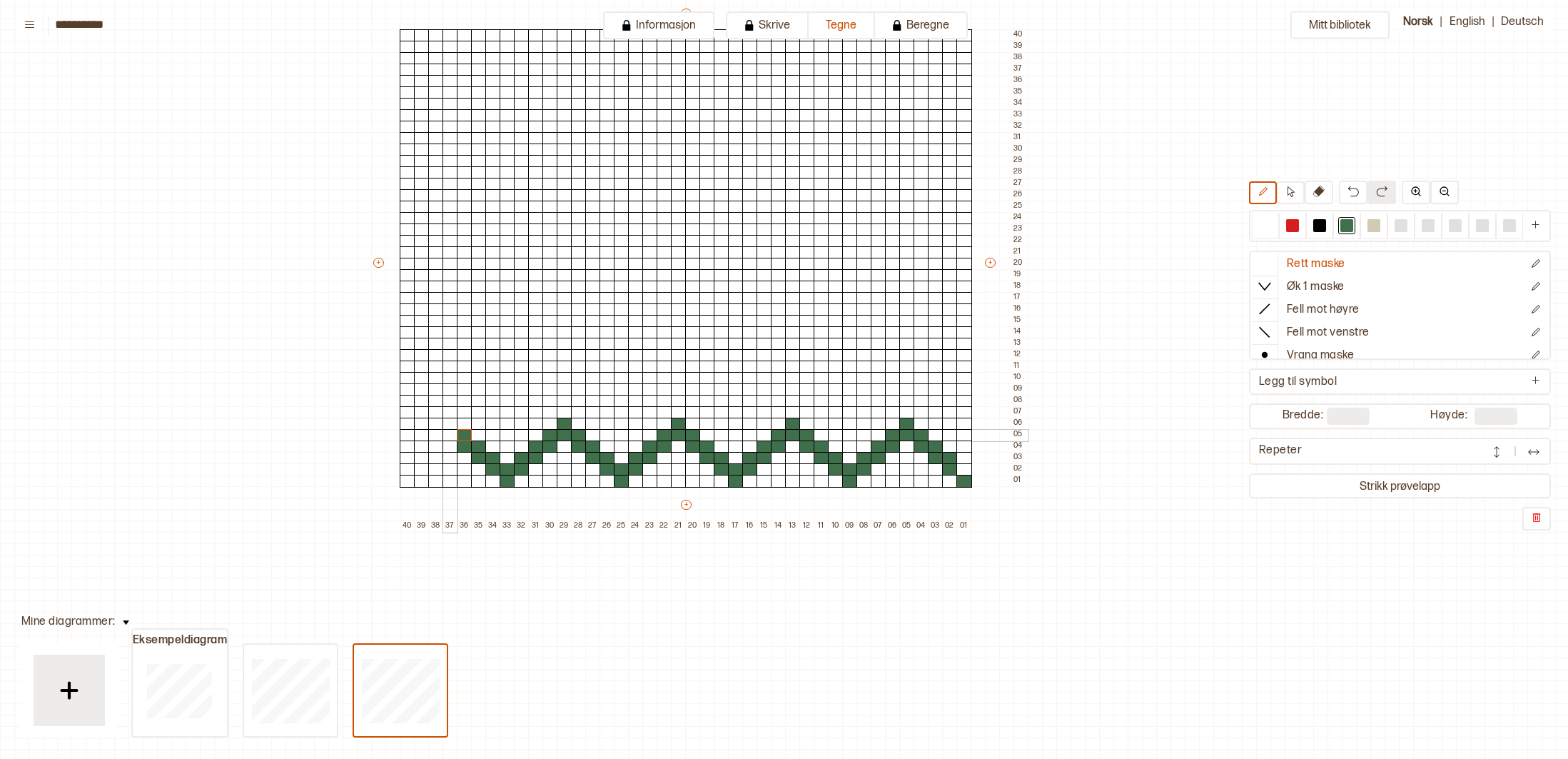
click at [453, 432] on div at bounding box center [450, 435] width 16 height 13
click at [453, 424] on div at bounding box center [450, 423] width 16 height 13
click at [439, 433] on div at bounding box center [436, 435] width 16 height 13
click at [436, 446] on div at bounding box center [436, 447] width 16 height 13
click at [420, 447] on div at bounding box center [422, 447] width 16 height 13
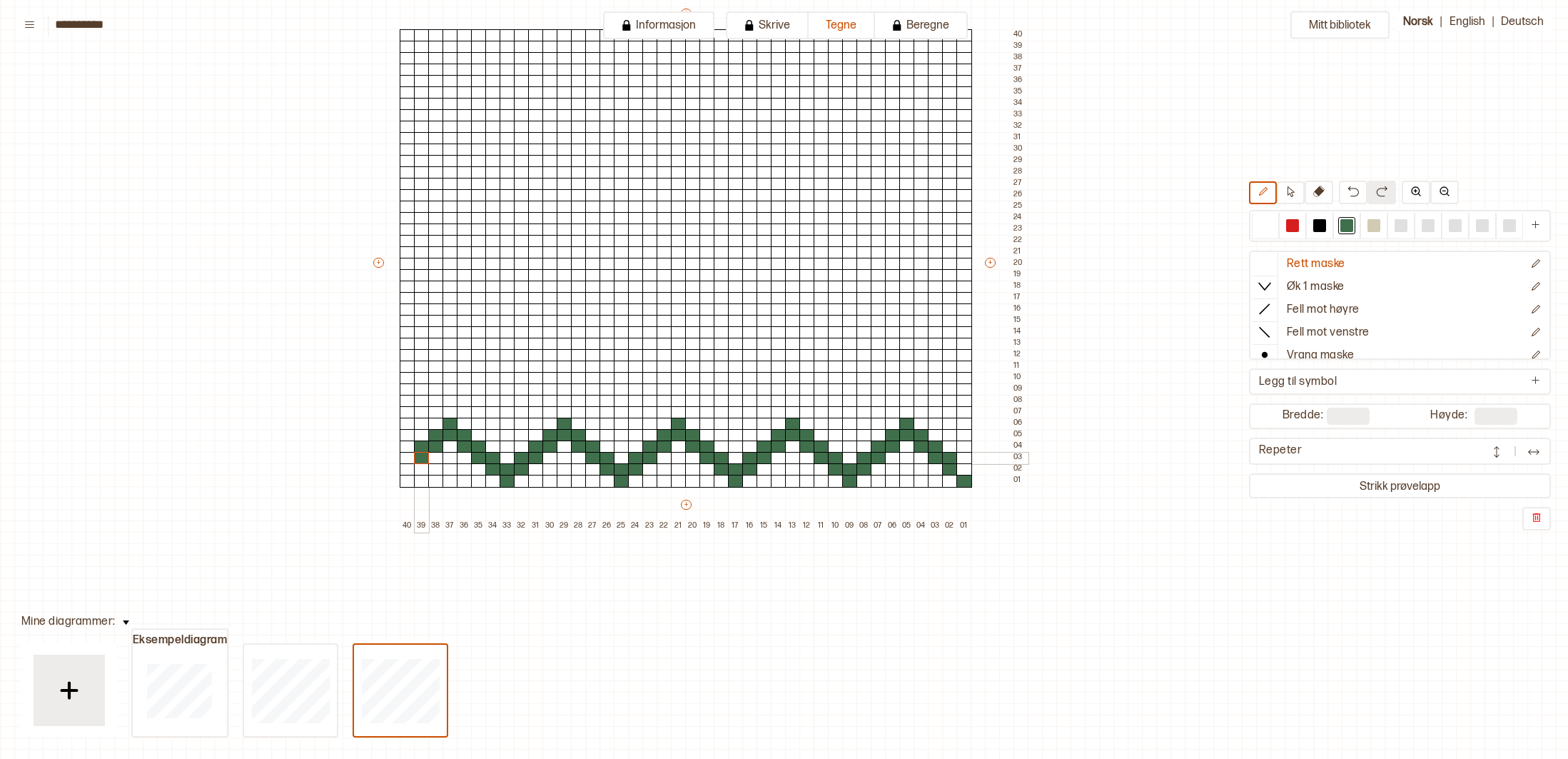
click at [421, 456] on div at bounding box center [422, 458] width 16 height 13
click at [407, 455] on div at bounding box center [407, 458] width 16 height 13
click at [409, 470] on div at bounding box center [407, 469] width 16 height 13
click at [968, 467] on div at bounding box center [964, 469] width 16 height 13
click at [1350, 412] on input "**" at bounding box center [1348, 416] width 43 height 18
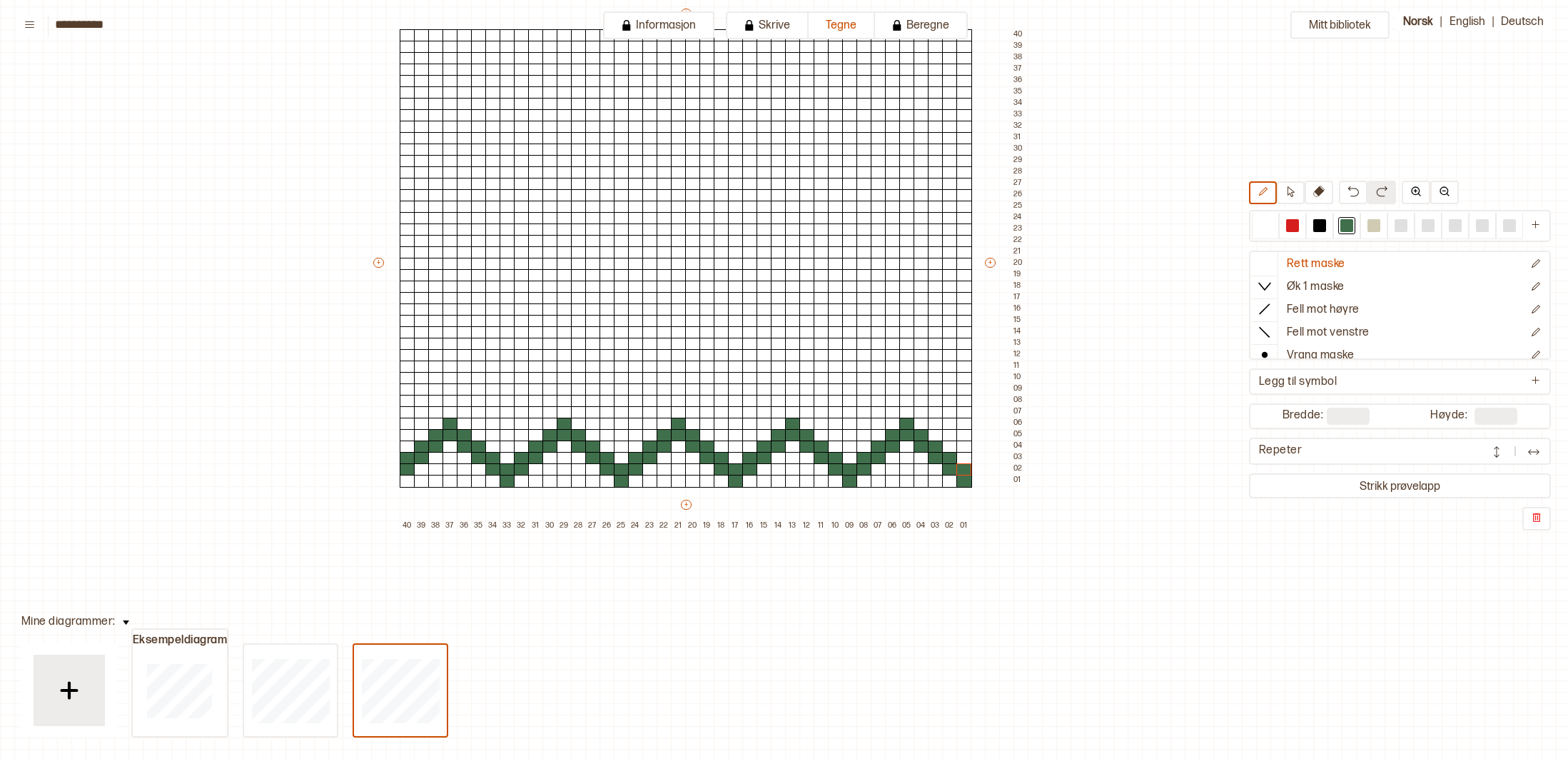
scroll to position [156, 86]
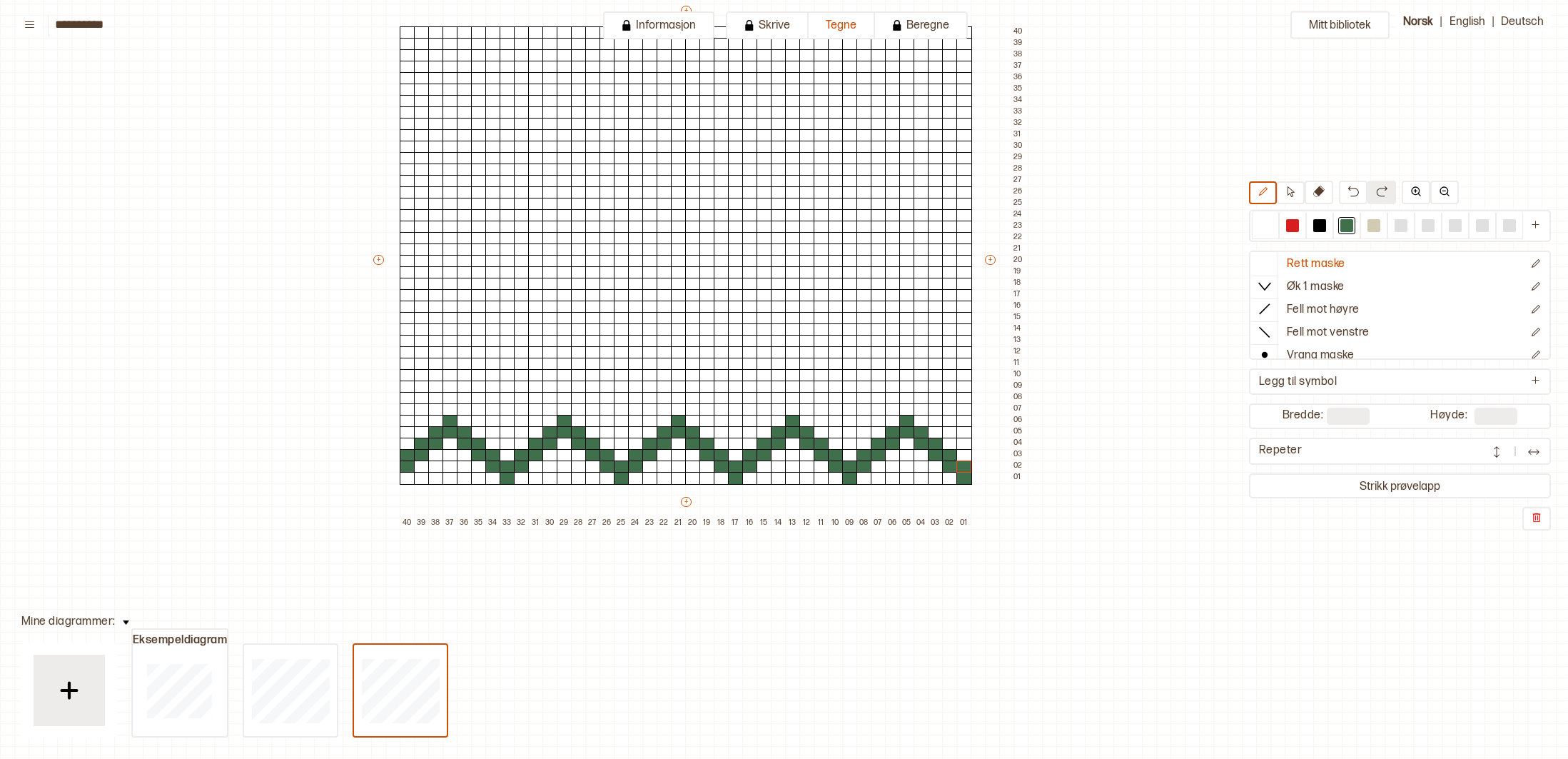
type input "**"
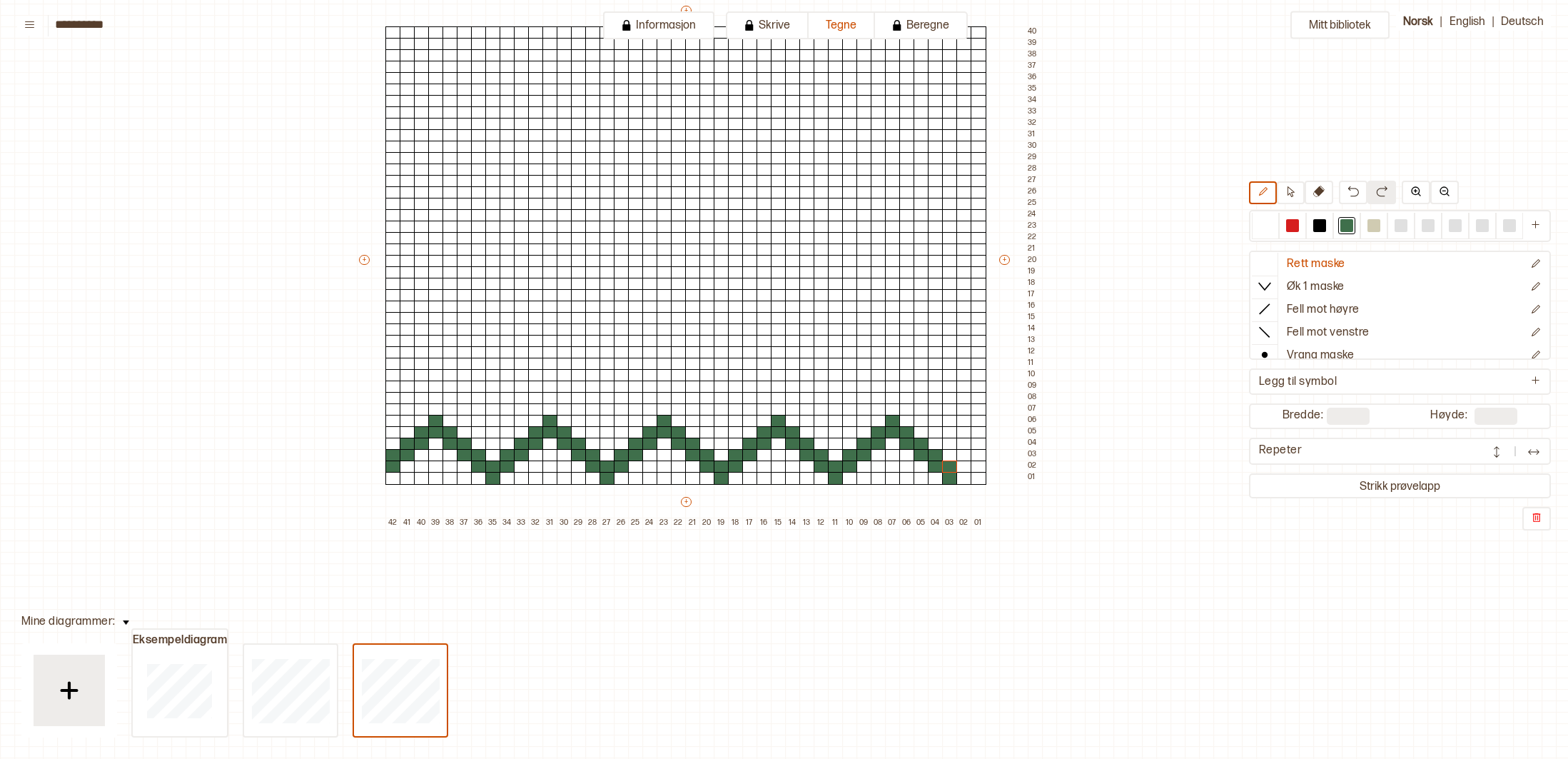
click at [380, 524] on div "+ + + + 42 41 40 39 38 37 36 35 34 33 32 31 30 29 28 27 26 25 24 23 22 21 20 19…" at bounding box center [700, 266] width 685 height 525
drag, startPoint x: 406, startPoint y: 478, endPoint x: 410, endPoint y: 450, distance: 28.3
click at [410, 450] on div "+ + + + 42 41 40 39 38 37 36 35 34 33 32 31 30 29 28 27 26 25 24 23 22 21 20 19…" at bounding box center [700, 266] width 685 height 525
drag, startPoint x: 1270, startPoint y: 224, endPoint x: 1252, endPoint y: 235, distance: 21.1
click at [1269, 224] on div at bounding box center [1265, 225] width 13 height 13
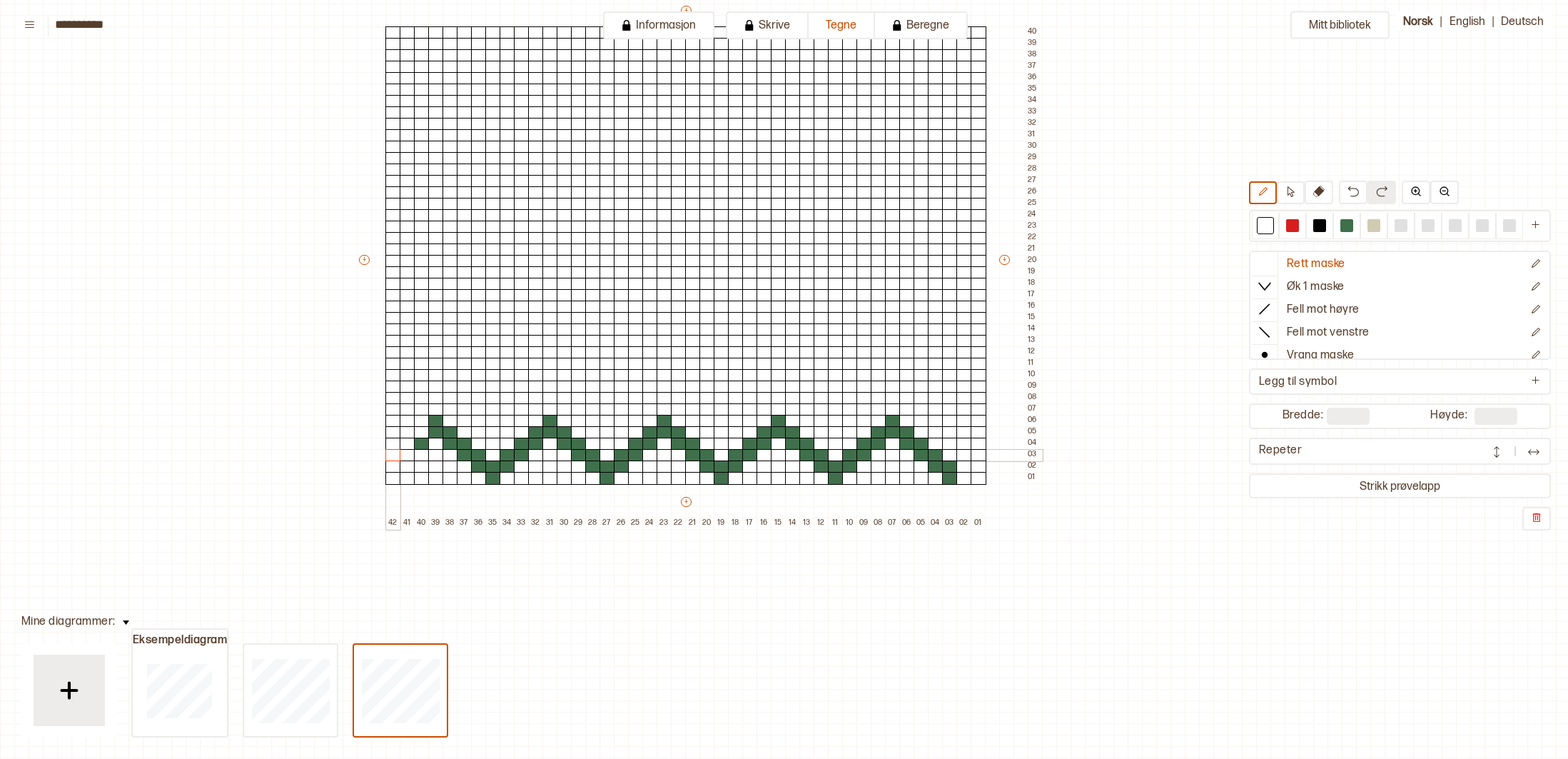
drag, startPoint x: 402, startPoint y: 478, endPoint x: 392, endPoint y: 453, distance: 26.9
click at [392, 453] on div "+ + + + 42 41 40 39 38 37 36 35 34 33 32 31 30 29 28 27 26 25 24 23 22 21 20 19…" at bounding box center [700, 266] width 685 height 525
drag, startPoint x: 948, startPoint y: 473, endPoint x: 1209, endPoint y: 474, distance: 261.0
click at [1206, 473] on div "Mitt bibliotek Rett maske Øk 1 maske Fell mot høyre Fell mot venstre Vrang mask…" at bounding box center [1482, 603] width 3137 height 1518
drag, startPoint x: 914, startPoint y: 442, endPoint x: 907, endPoint y: 427, distance: 16.6
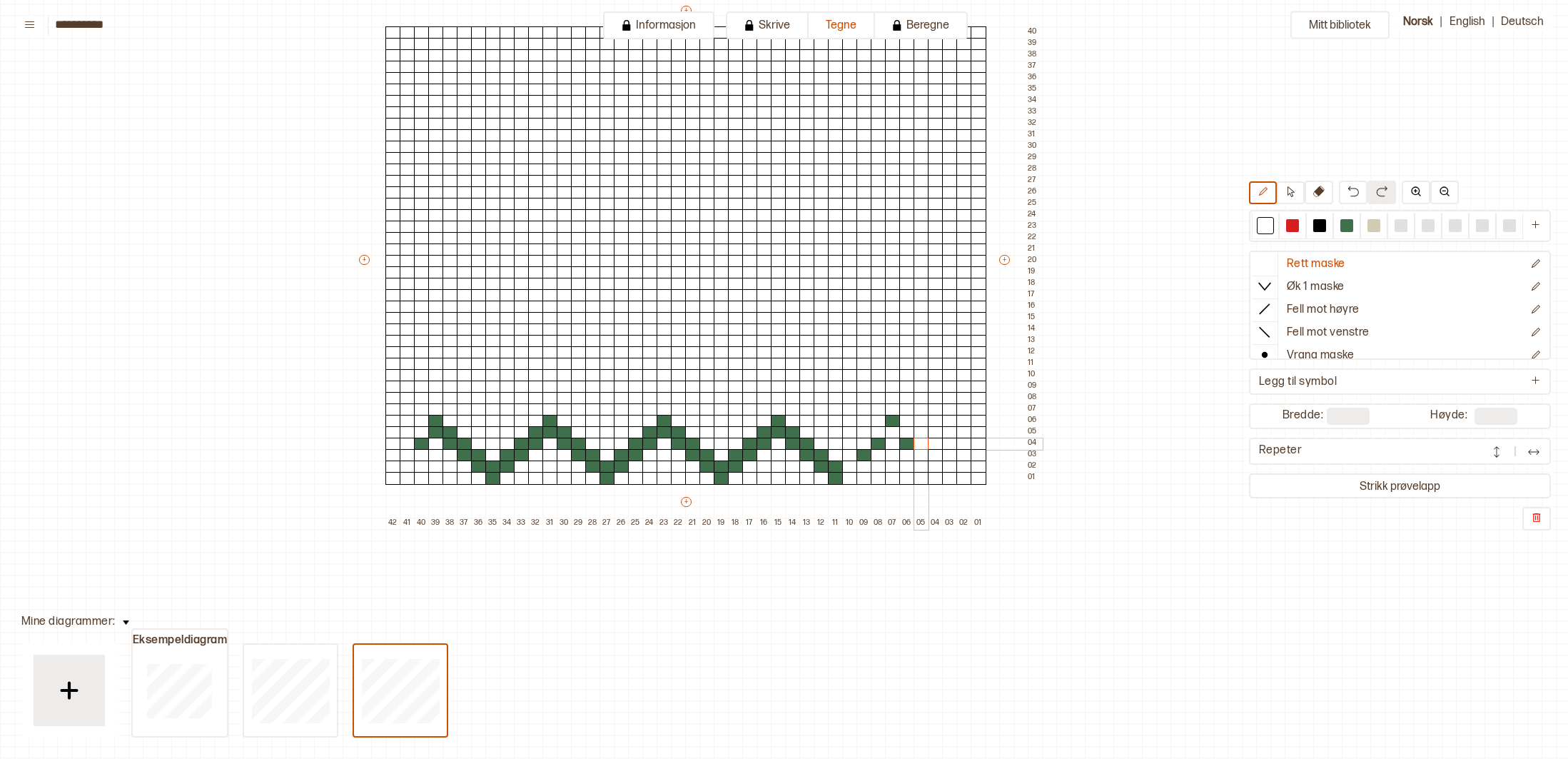
click at [908, 431] on div "+ + + + 42 41 40 39 38 37 36 35 34 33 32 31 30 29 28 27 26 25 24 23 22 21 20 19…" at bounding box center [700, 266] width 685 height 525
drag, startPoint x: 897, startPoint y: 413, endPoint x: 894, endPoint y: 421, distance: 8.5
click at [897, 414] on div "+ + + + 42 41 40 39 38 37 36 35 34 33 32 31 30 29 28 27 26 25 24 23 22 21 20 19…" at bounding box center [700, 266] width 685 height 525
drag, startPoint x: 885, startPoint y: 437, endPoint x: 860, endPoint y: 452, distance: 29.2
click at [860, 452] on div "+ + + + 42 41 40 39 38 37 36 35 34 33 32 31 30 29 28 27 26 25 24 23 22 21 20 19…" at bounding box center [700, 266] width 685 height 525
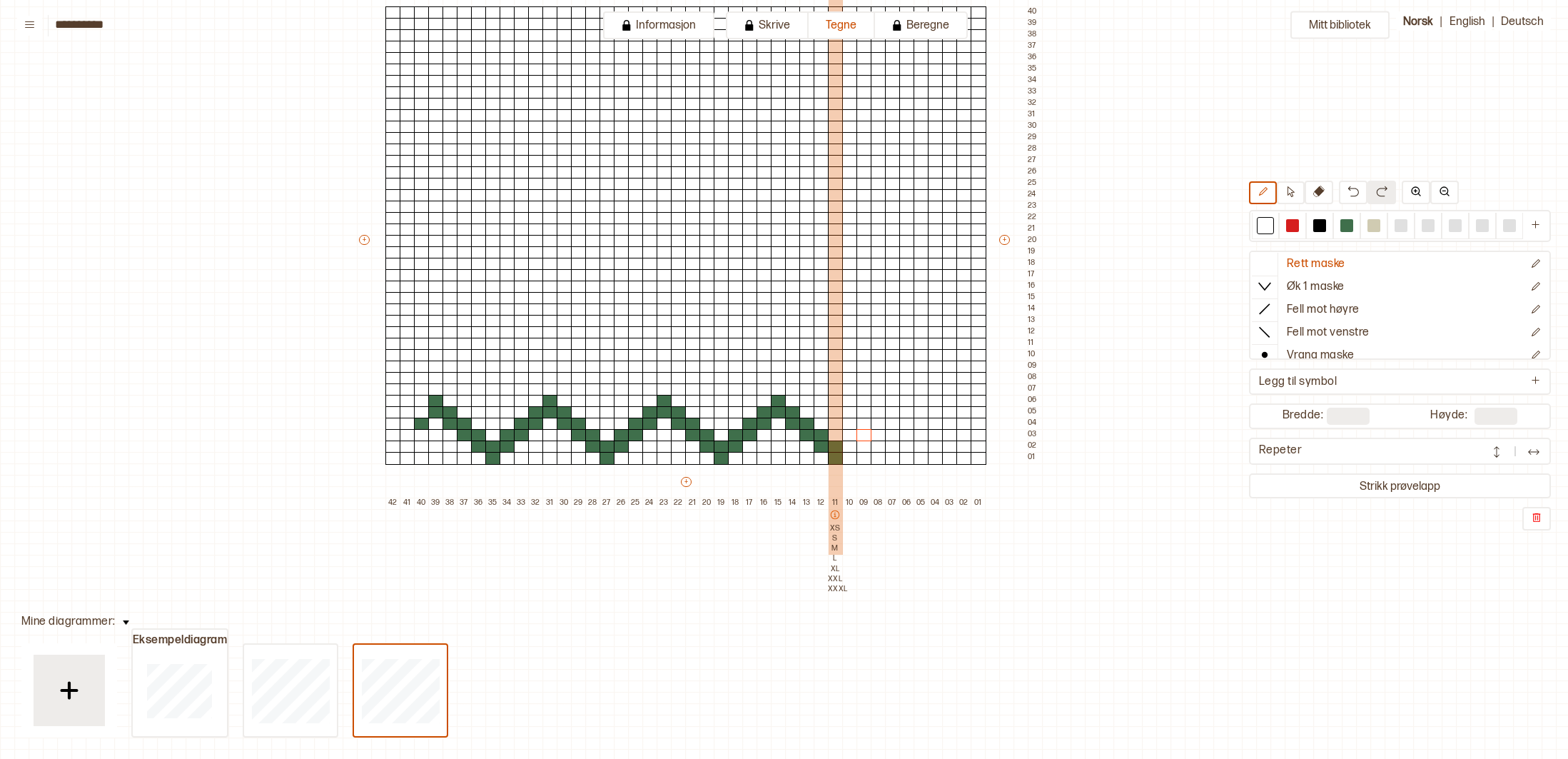
scroll to position [175, 85]
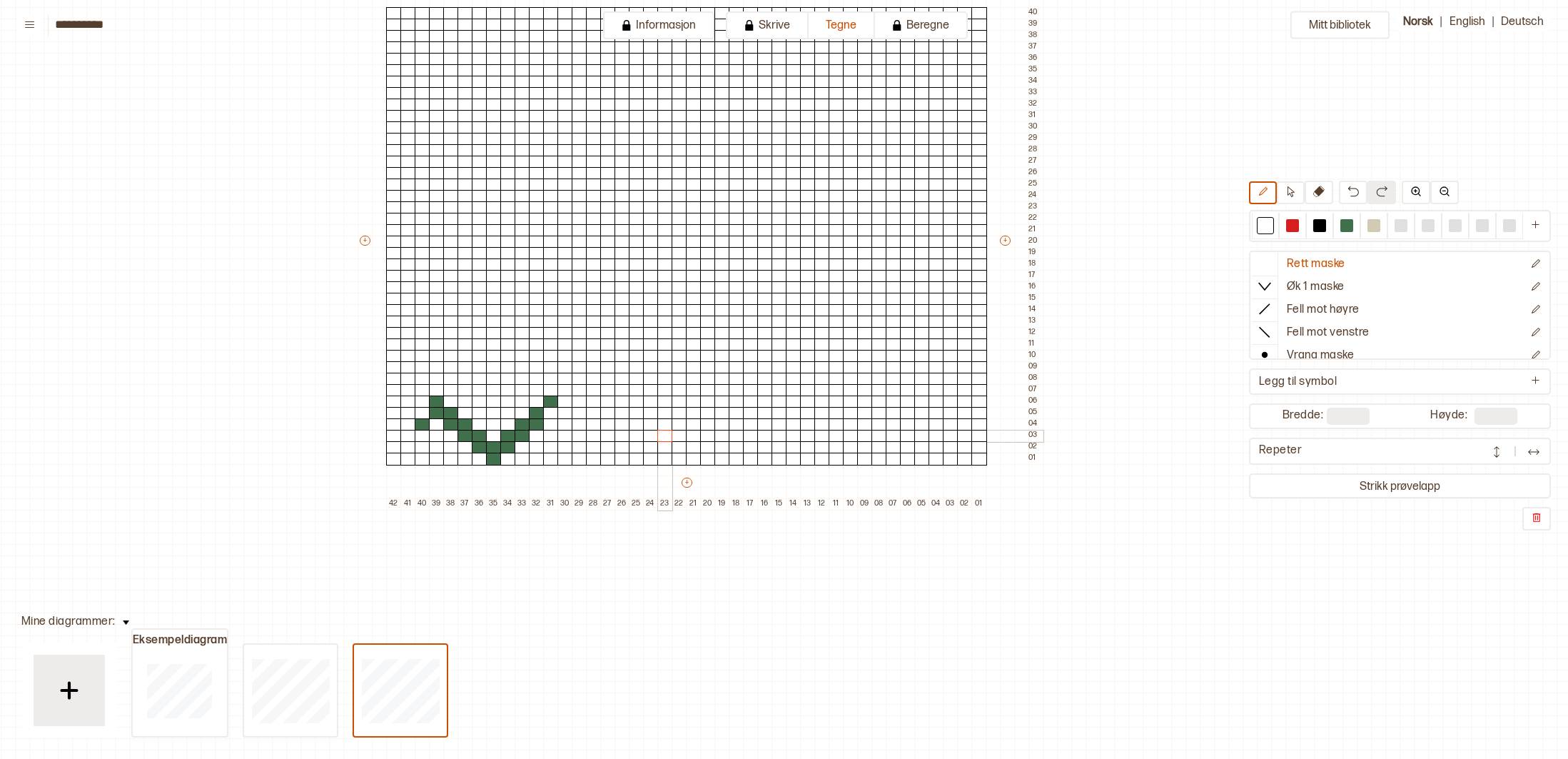
drag, startPoint x: 833, startPoint y: 460, endPoint x: 596, endPoint y: 424, distance: 239.7
click at [640, 427] on div "+ + + + 42 41 40 39 38 37 36 35 34 33 32 31 30 29 28 27 26 25 24 23 22 21 20 19…" at bounding box center [700, 246] width 685 height 525
drag, startPoint x: 548, startPoint y: 402, endPoint x: 640, endPoint y: 465, distance: 111.5
click at [515, 435] on div "+ + + + 42 41 40 39 38 37 36 35 34 33 32 31 30 29 28 27 26 25 24 23 22 21 20 19…" at bounding box center [700, 246] width 685 height 525
drag, startPoint x: 508, startPoint y: 434, endPoint x: 436, endPoint y: 402, distance: 78.8
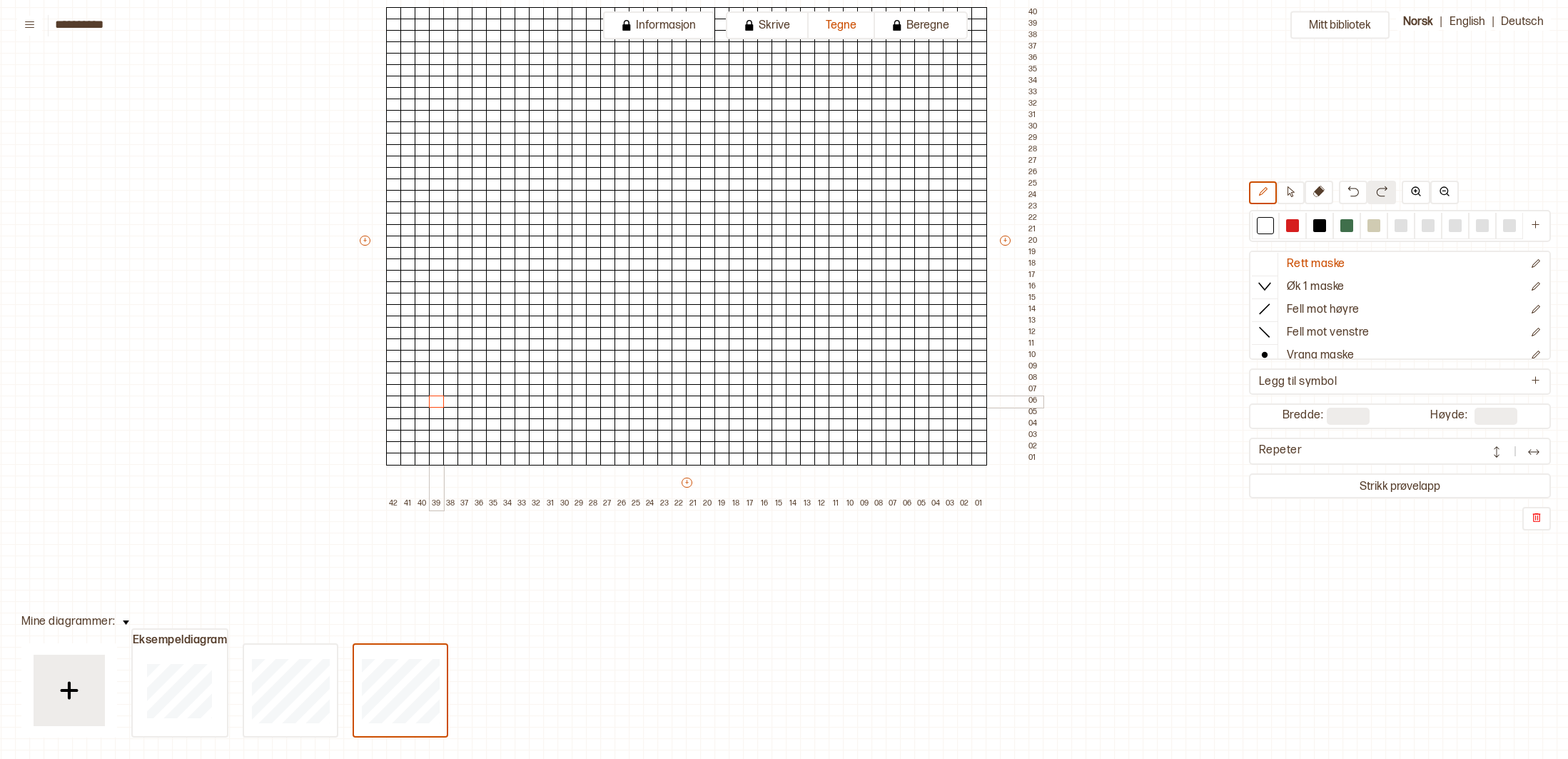
click at [436, 402] on div "+ + + + 42 41 40 39 38 37 36 35 34 33 32 31 30 29 28 27 26 25 24 23 22 21 20 19…" at bounding box center [700, 246] width 685 height 525
click at [1353, 227] on div at bounding box center [1347, 225] width 18 height 18
click at [981, 445] on div at bounding box center [979, 447] width 16 height 13
click at [982, 457] on div at bounding box center [979, 458] width 16 height 13
click at [964, 458] on div at bounding box center [965, 458] width 16 height 13
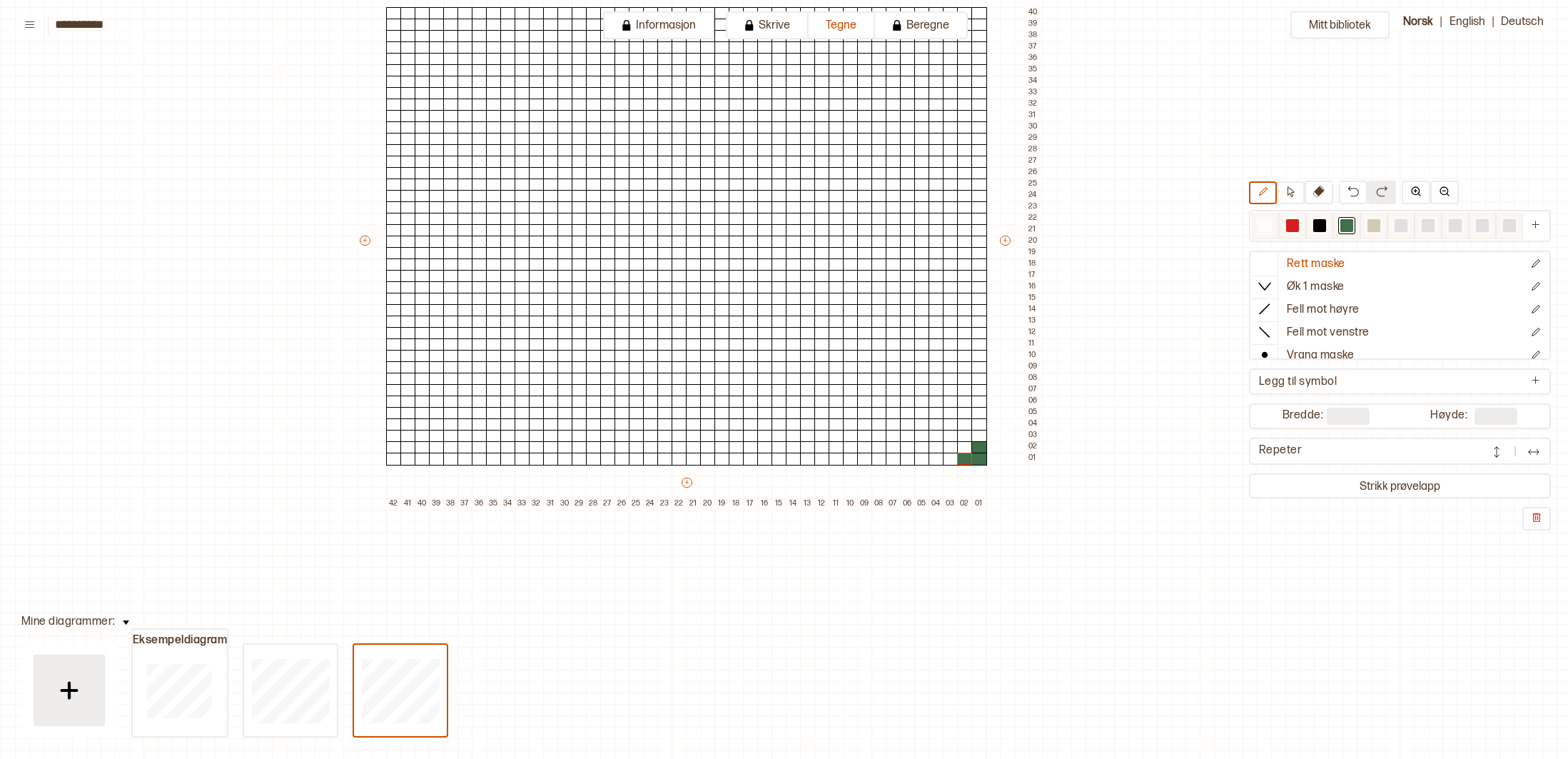
click at [1261, 225] on div at bounding box center [1265, 225] width 13 height 13
drag, startPoint x: 962, startPoint y: 459, endPoint x: 970, endPoint y: 460, distance: 8.1
click at [970, 460] on div at bounding box center [965, 458] width 16 height 13
click at [977, 459] on div at bounding box center [979, 458] width 16 height 13
click at [979, 451] on div at bounding box center [979, 447] width 16 height 13
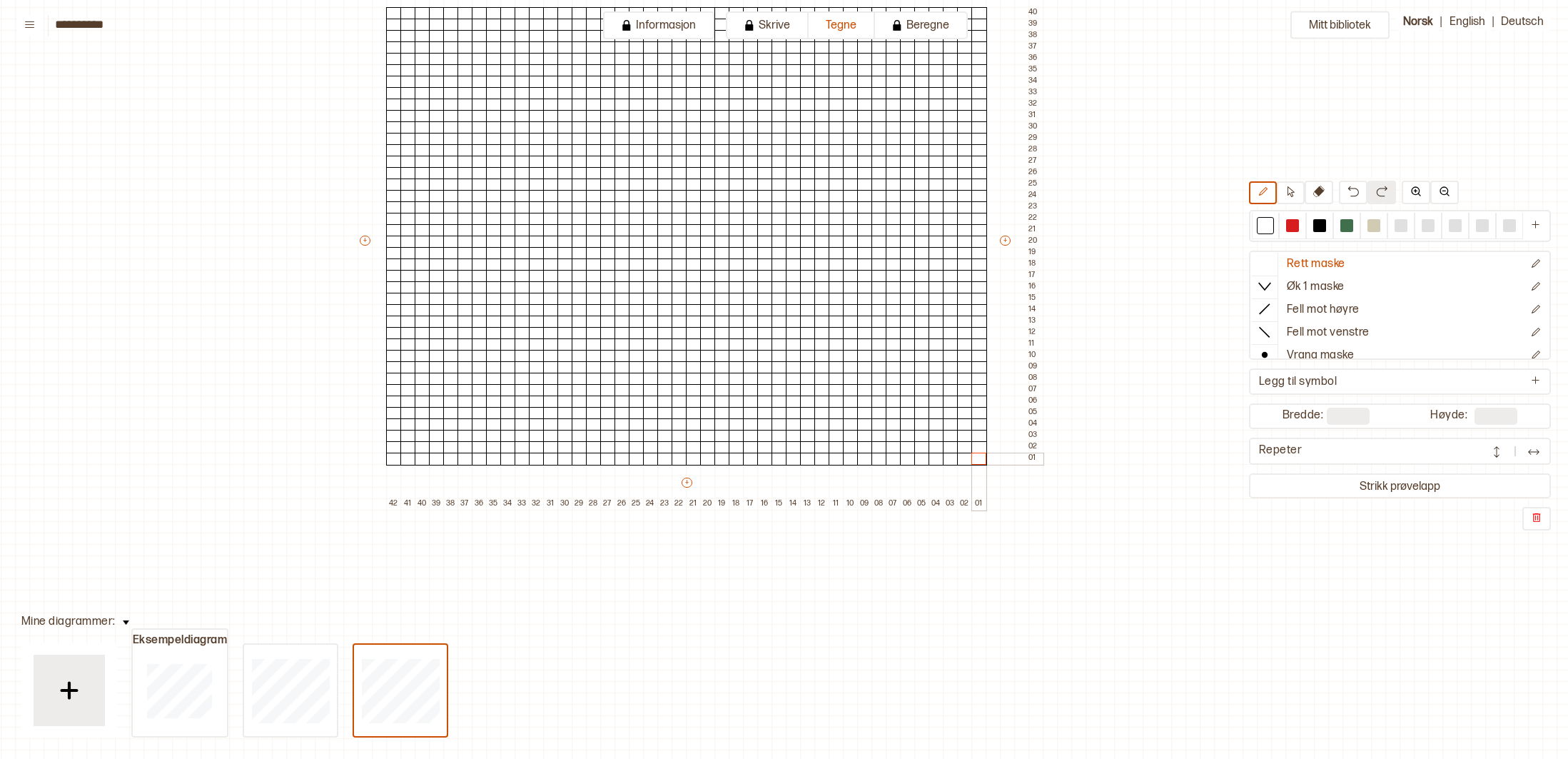
click at [981, 461] on div at bounding box center [979, 458] width 16 height 13
click at [1345, 220] on div at bounding box center [1347, 225] width 13 height 13
click at [923, 402] on div at bounding box center [922, 402] width 16 height 13
click at [923, 410] on div at bounding box center [922, 412] width 16 height 13
click at [938, 413] on div at bounding box center [936, 412] width 16 height 13
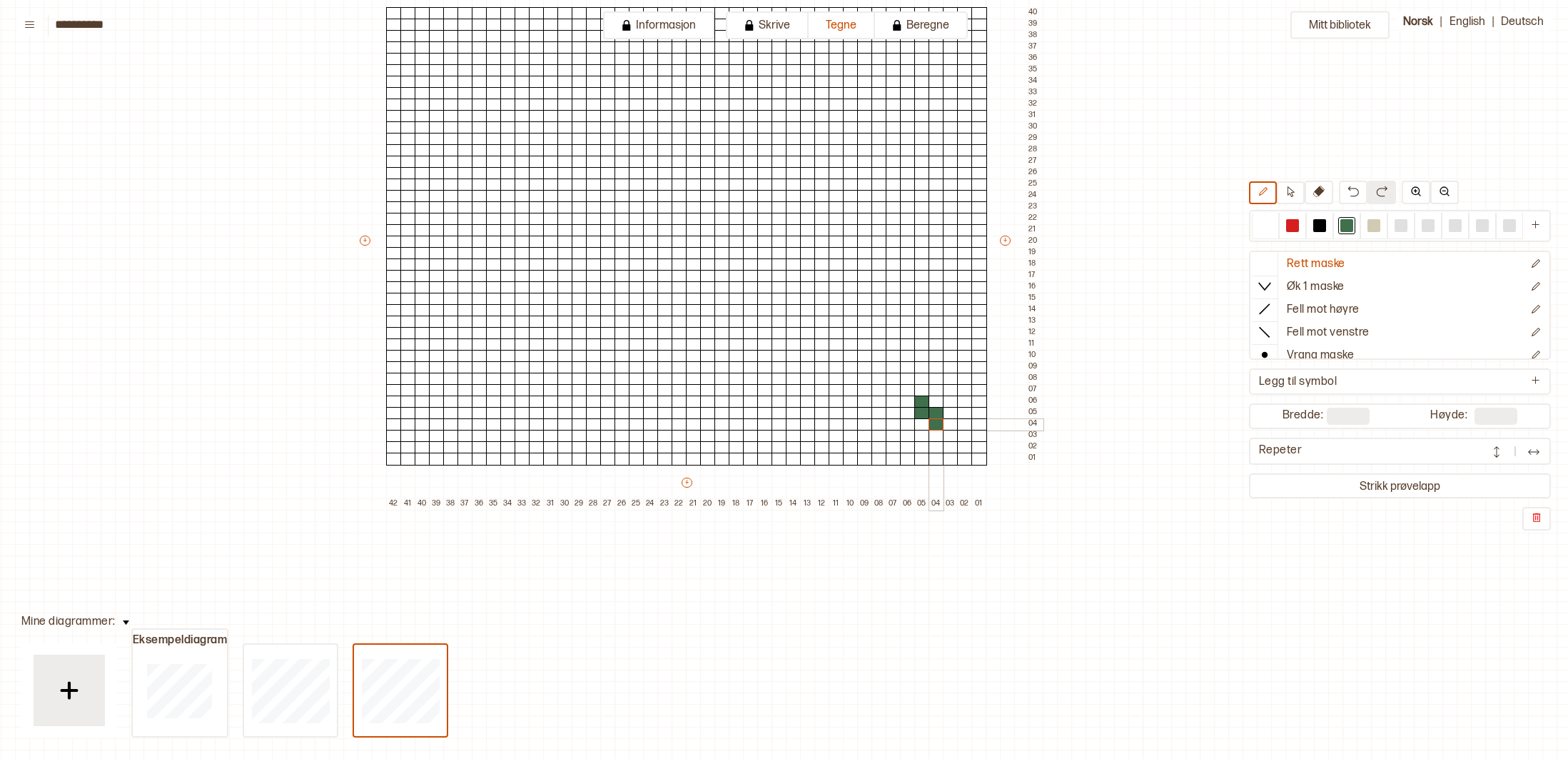
drag, startPoint x: 938, startPoint y: 423, endPoint x: 951, endPoint y: 425, distance: 13.2
click at [942, 423] on div at bounding box center [936, 424] width 16 height 13
click at [953, 428] on div at bounding box center [950, 424] width 16 height 13
click at [953, 434] on div at bounding box center [950, 436] width 16 height 13
click at [968, 438] on div at bounding box center [965, 436] width 16 height 13
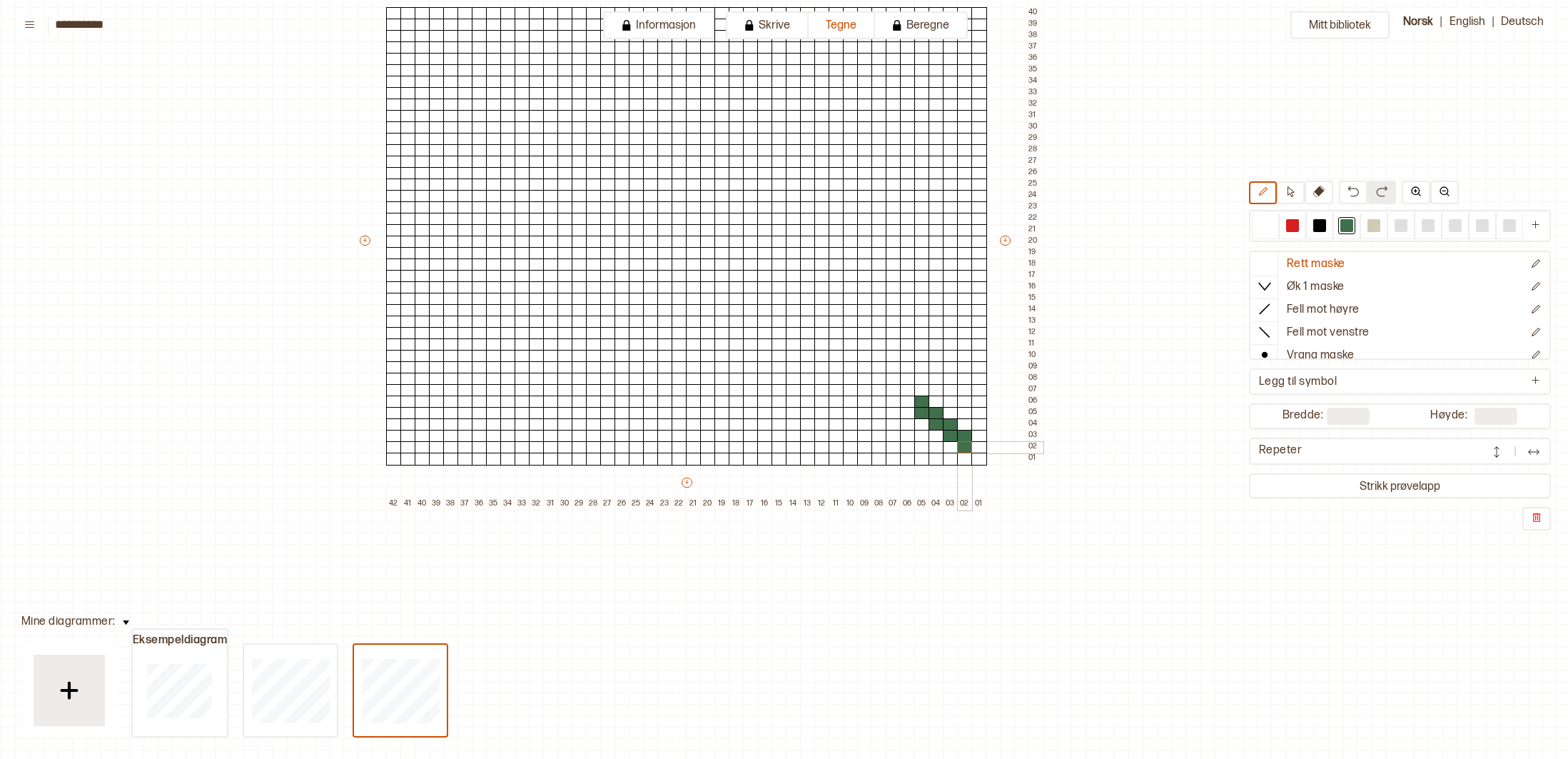
click at [968, 446] on div at bounding box center [965, 447] width 16 height 13
click at [979, 449] on div at bounding box center [979, 447] width 16 height 13
click at [979, 458] on div at bounding box center [979, 458] width 16 height 13
click at [909, 410] on div at bounding box center [908, 412] width 16 height 13
click at [909, 423] on div at bounding box center [908, 424] width 16 height 13
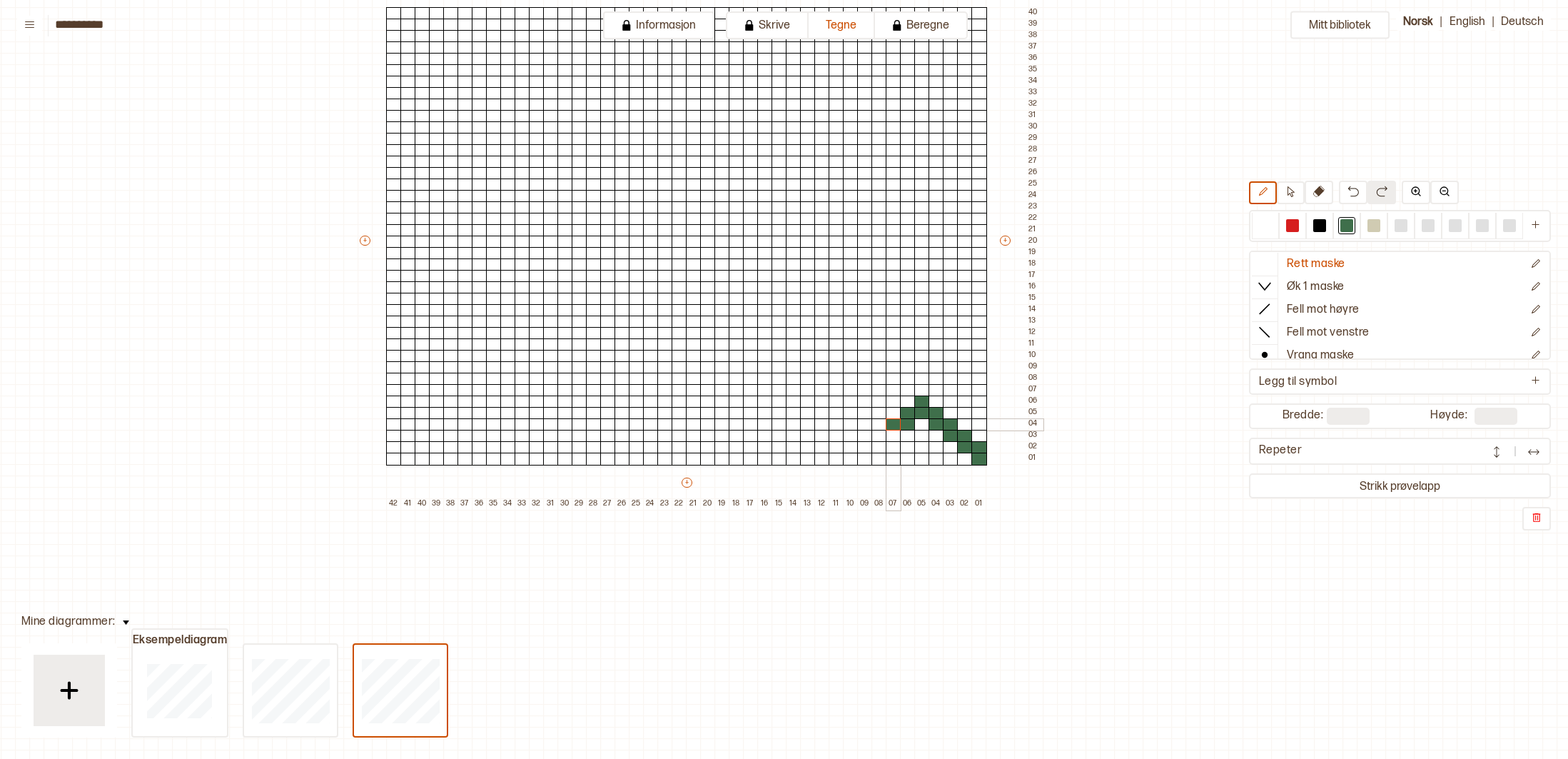
click at [895, 423] on div at bounding box center [893, 424] width 16 height 13
click at [893, 433] on div at bounding box center [893, 436] width 16 height 13
click at [879, 433] on div at bounding box center [879, 436] width 16 height 13
click at [878, 446] on div at bounding box center [879, 447] width 16 height 13
click at [862, 446] on div at bounding box center [865, 447] width 16 height 13
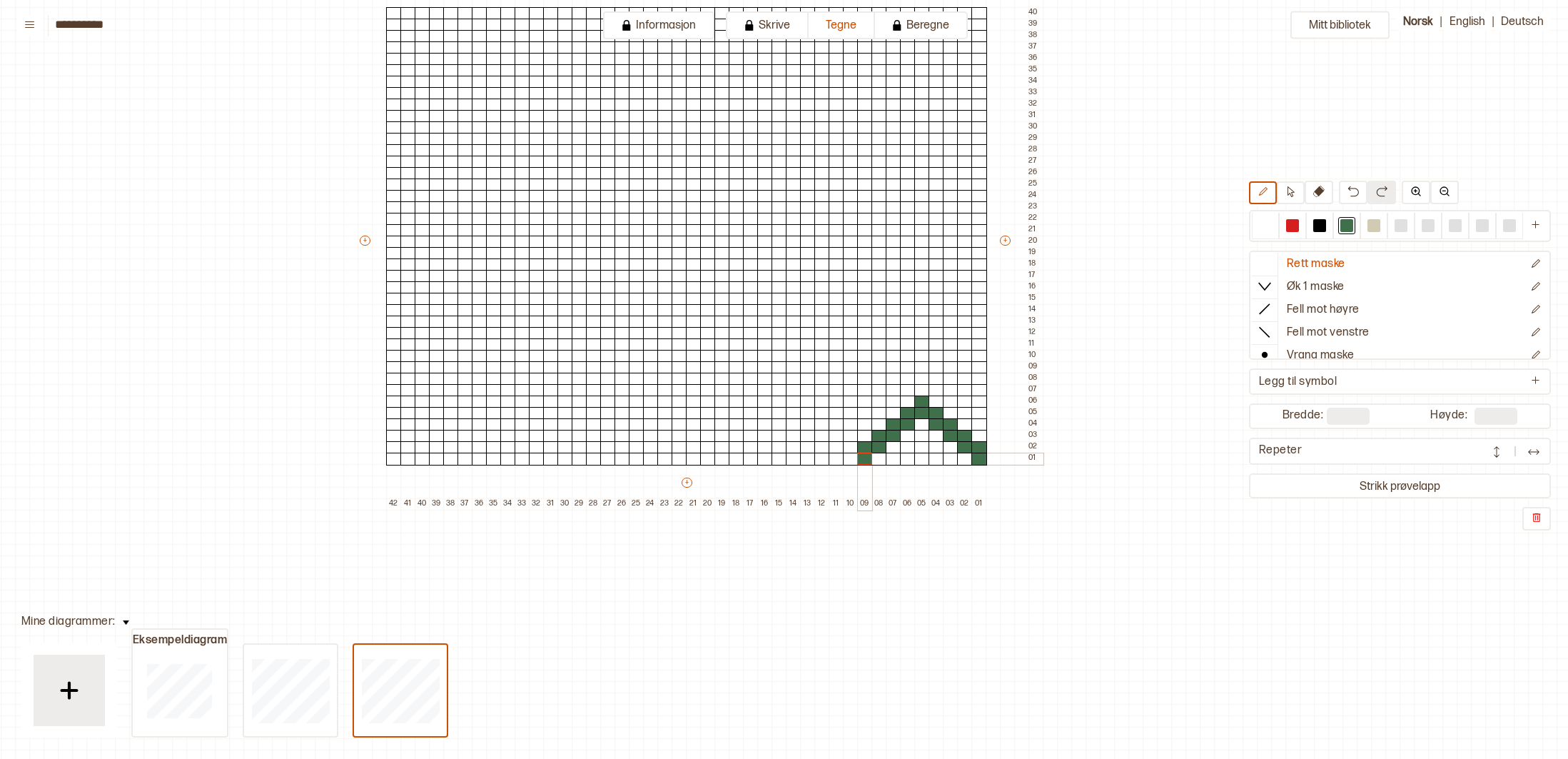
click at [862, 456] on div at bounding box center [865, 458] width 16 height 13
click at [853, 443] on div at bounding box center [851, 447] width 16 height 13
drag, startPoint x: 854, startPoint y: 435, endPoint x: 844, endPoint y: 432, distance: 10.4
click at [854, 434] on div at bounding box center [851, 436] width 16 height 13
click at [837, 433] on div at bounding box center [837, 436] width 16 height 13
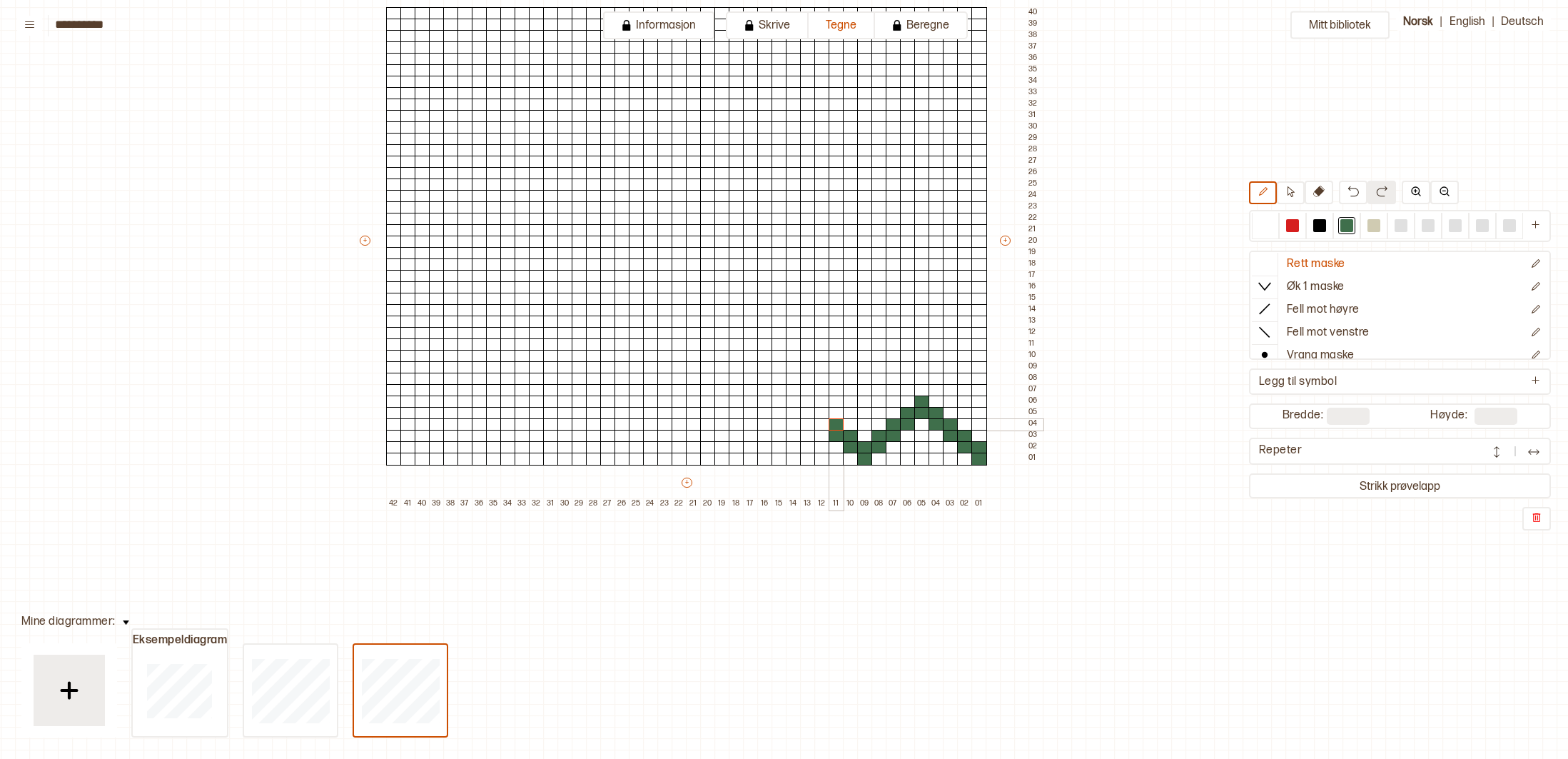
click at [840, 424] on div at bounding box center [837, 424] width 16 height 13
click at [824, 412] on div at bounding box center [822, 410] width 16 height 13
click at [805, 410] on div at bounding box center [807, 410] width 16 height 13
click at [807, 402] on div at bounding box center [807, 398] width 16 height 13
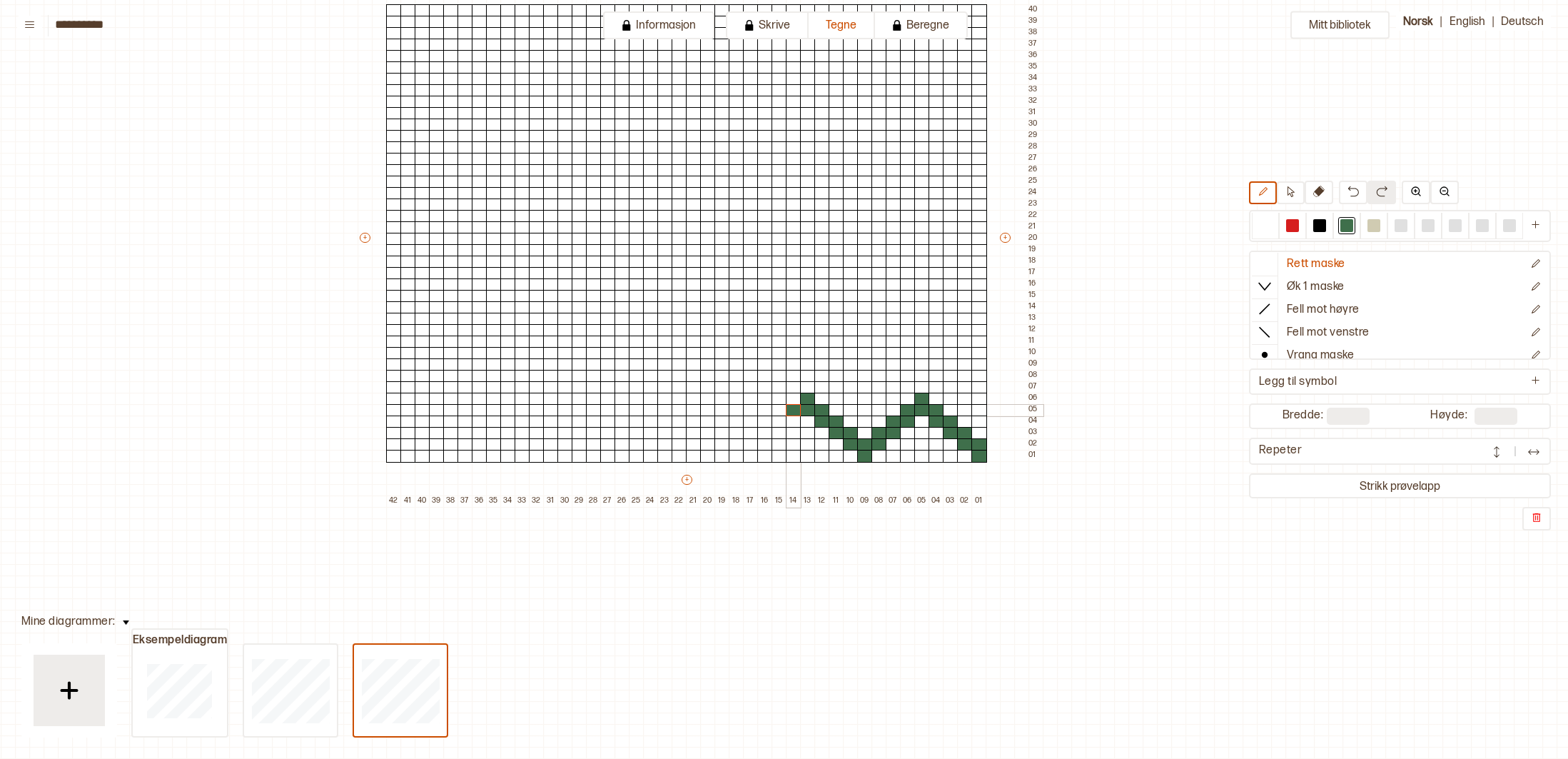
click at [797, 409] on div at bounding box center [793, 410] width 16 height 13
drag, startPoint x: 797, startPoint y: 419, endPoint x: 783, endPoint y: 414, distance: 14.9
click at [797, 419] on div at bounding box center [793, 422] width 16 height 13
click at [780, 416] on div "+ + + + 42 41 40 39 38 37 36 35 34 33 32 31 30 29 28 27 26 25 24 23 22 21 20 19…" at bounding box center [700, 244] width 685 height 525
drag, startPoint x: 781, startPoint y: 433, endPoint x: 769, endPoint y: 431, distance: 12.2
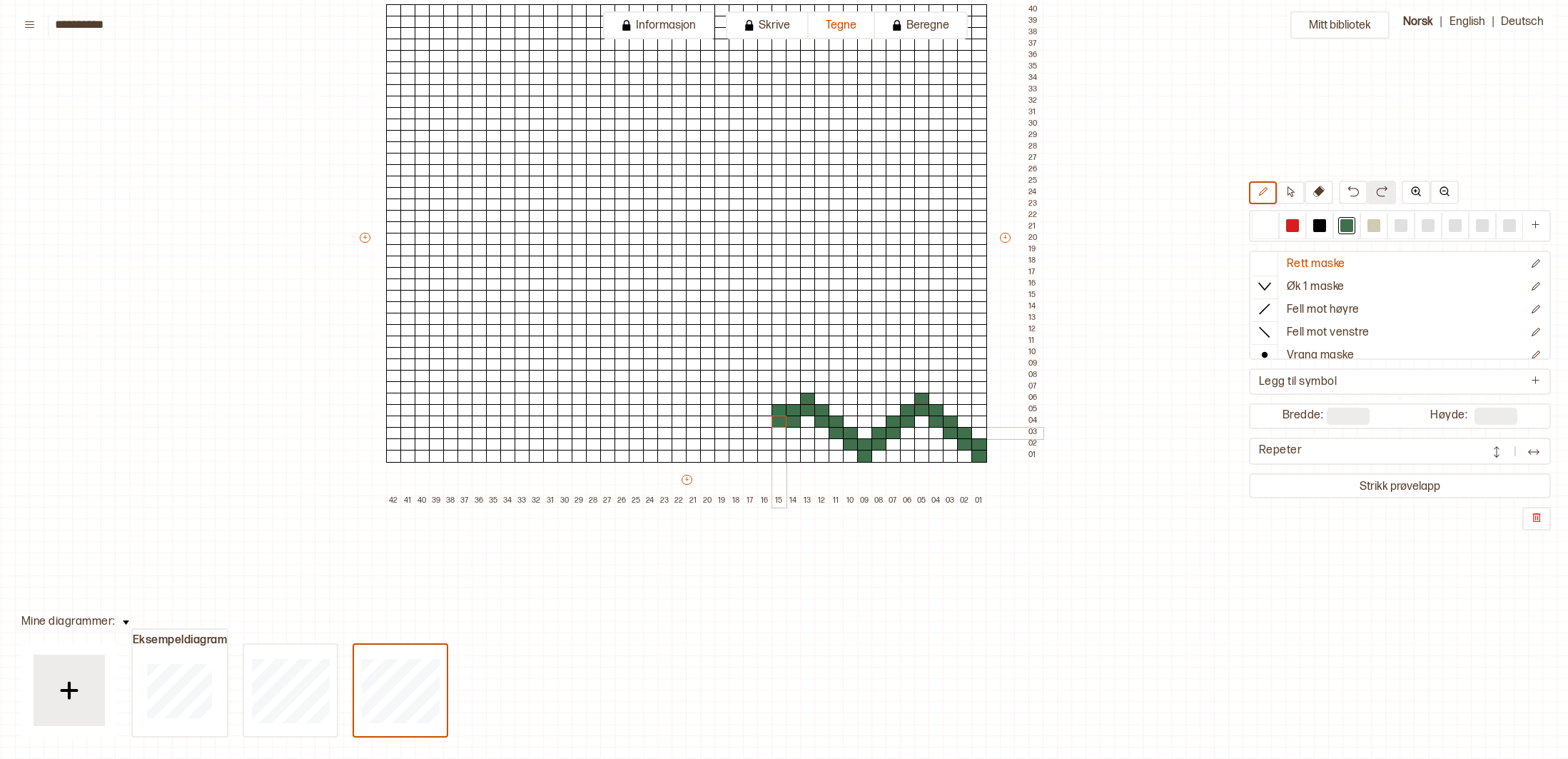
click at [781, 433] on div at bounding box center [779, 433] width 16 height 13
click at [766, 431] on div at bounding box center [765, 433] width 16 height 13
click at [765, 443] on div at bounding box center [765, 444] width 16 height 13
click at [753, 441] on div at bounding box center [751, 444] width 16 height 13
click at [752, 452] on div at bounding box center [751, 456] width 16 height 13
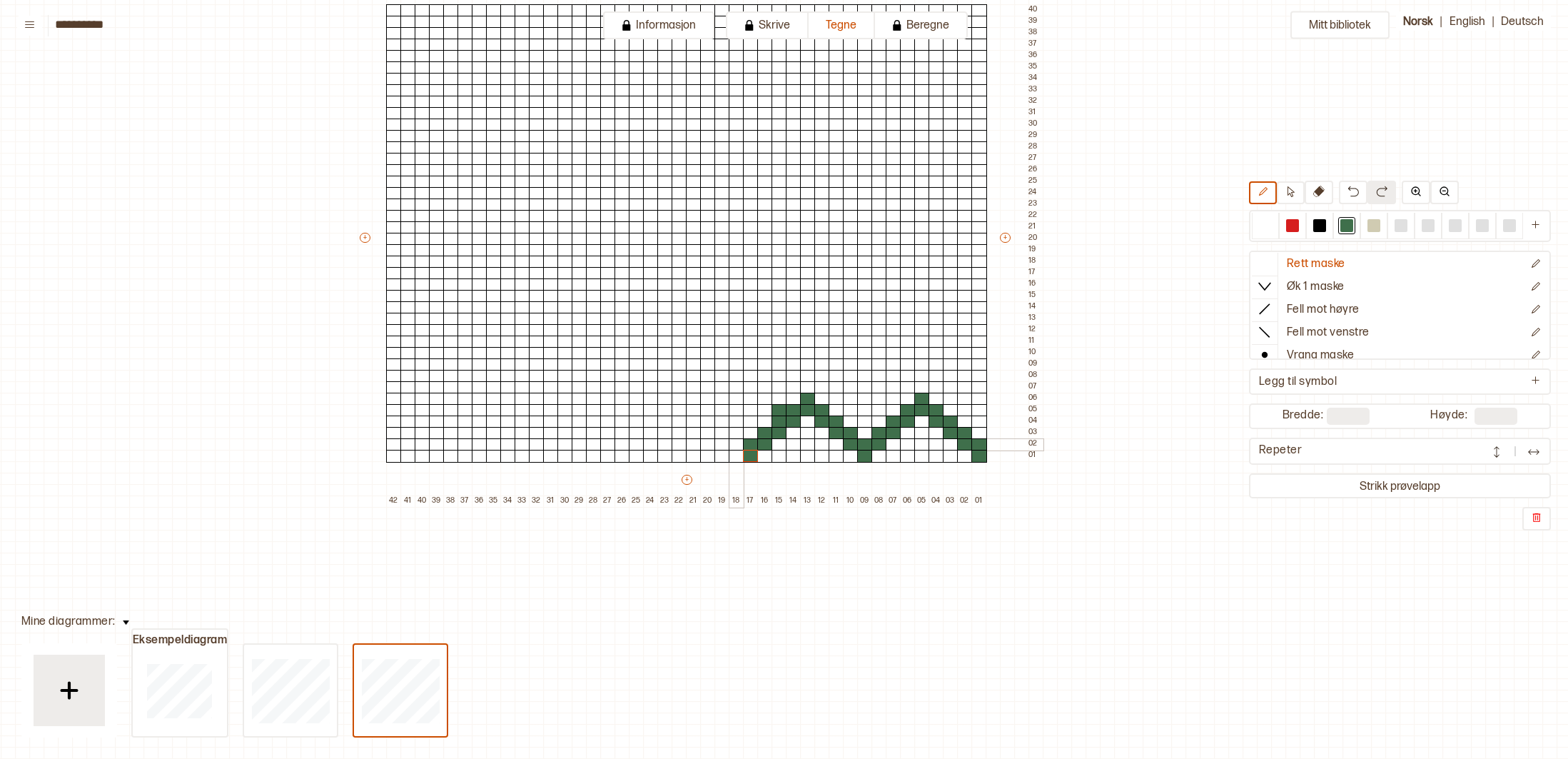
click at [738, 440] on div at bounding box center [736, 444] width 16 height 13
drag, startPoint x: 738, startPoint y: 436, endPoint x: 724, endPoint y: 429, distance: 15.7
click at [738, 436] on div at bounding box center [736, 433] width 16 height 13
click at [724, 430] on div at bounding box center [722, 433] width 16 height 13
click at [725, 420] on div at bounding box center [722, 422] width 16 height 13
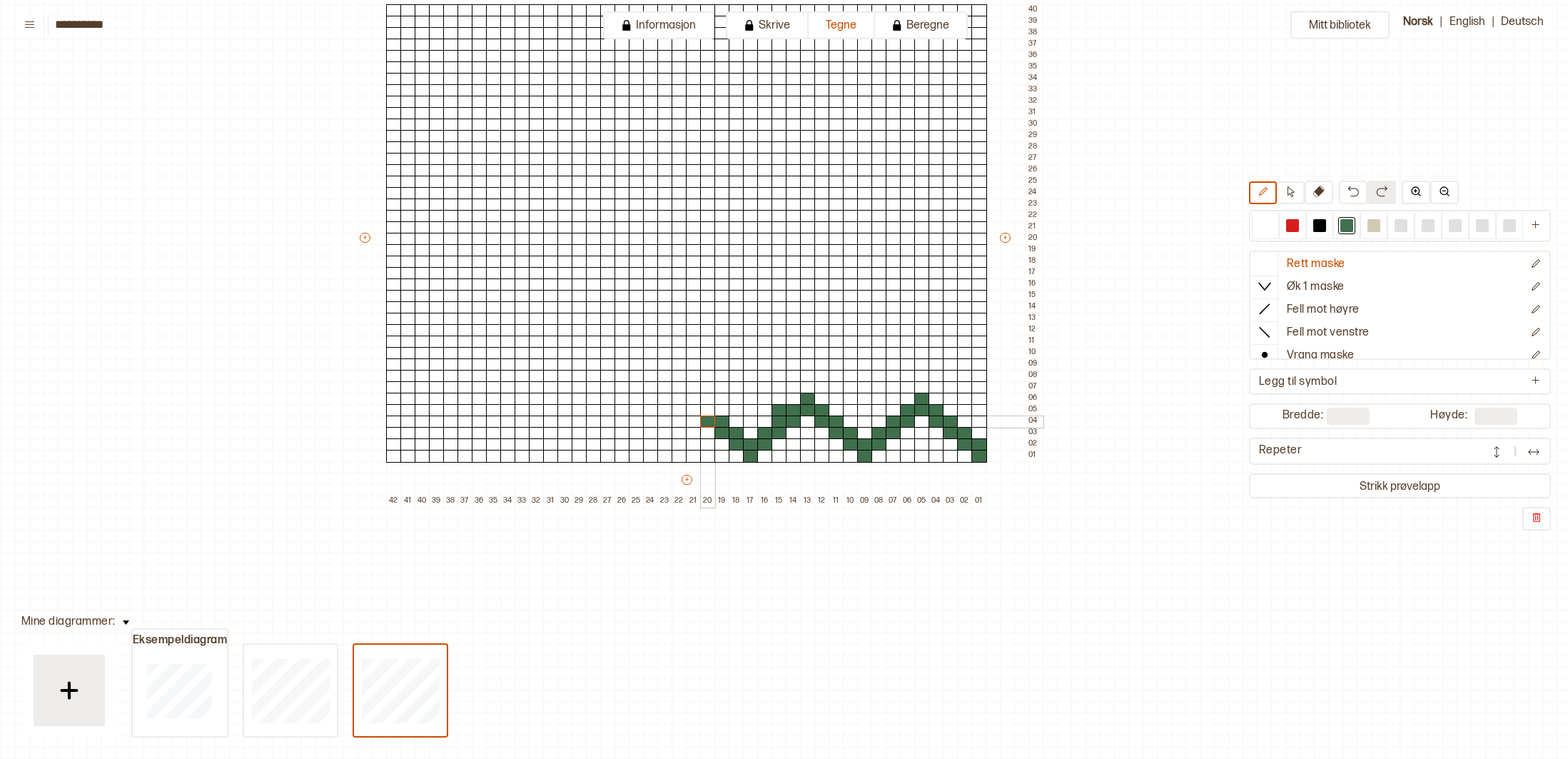
click at [711, 419] on div at bounding box center [708, 422] width 16 height 13
drag, startPoint x: 711, startPoint y: 411, endPoint x: 702, endPoint y: 408, distance: 9.5
click at [711, 411] on div at bounding box center [708, 410] width 16 height 13
click at [696, 409] on div at bounding box center [694, 410] width 16 height 13
drag, startPoint x: 696, startPoint y: 400, endPoint x: 704, endPoint y: 402, distance: 8.2
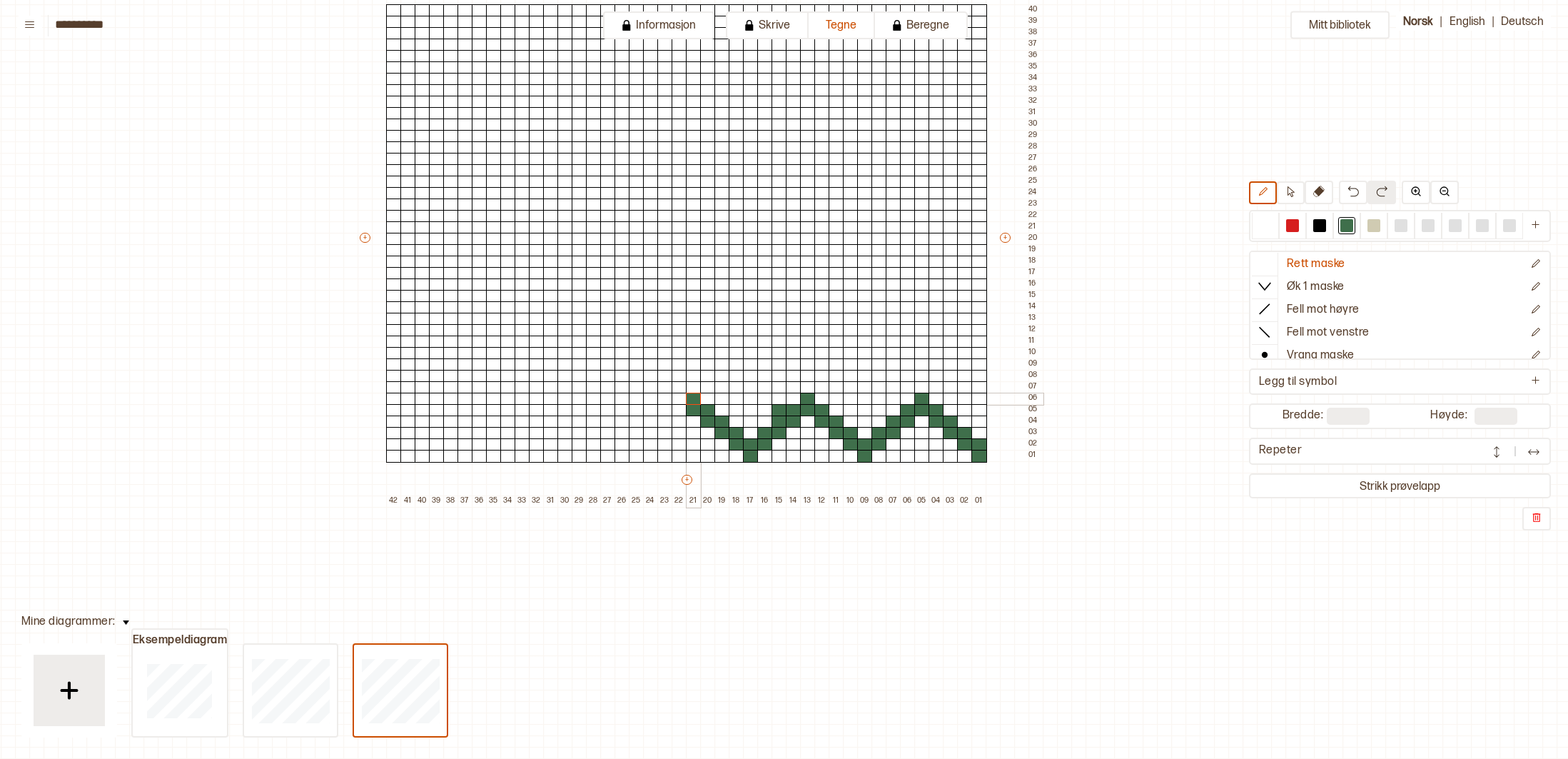
click at [696, 400] on div at bounding box center [694, 398] width 16 height 13
click at [1269, 225] on div at bounding box center [1265, 225] width 13 height 13
click at [776, 406] on div at bounding box center [779, 410] width 16 height 13
drag, startPoint x: 1348, startPoint y: 225, endPoint x: 1342, endPoint y: 240, distance: 16.2
click at [1348, 225] on div at bounding box center [1347, 225] width 13 height 13
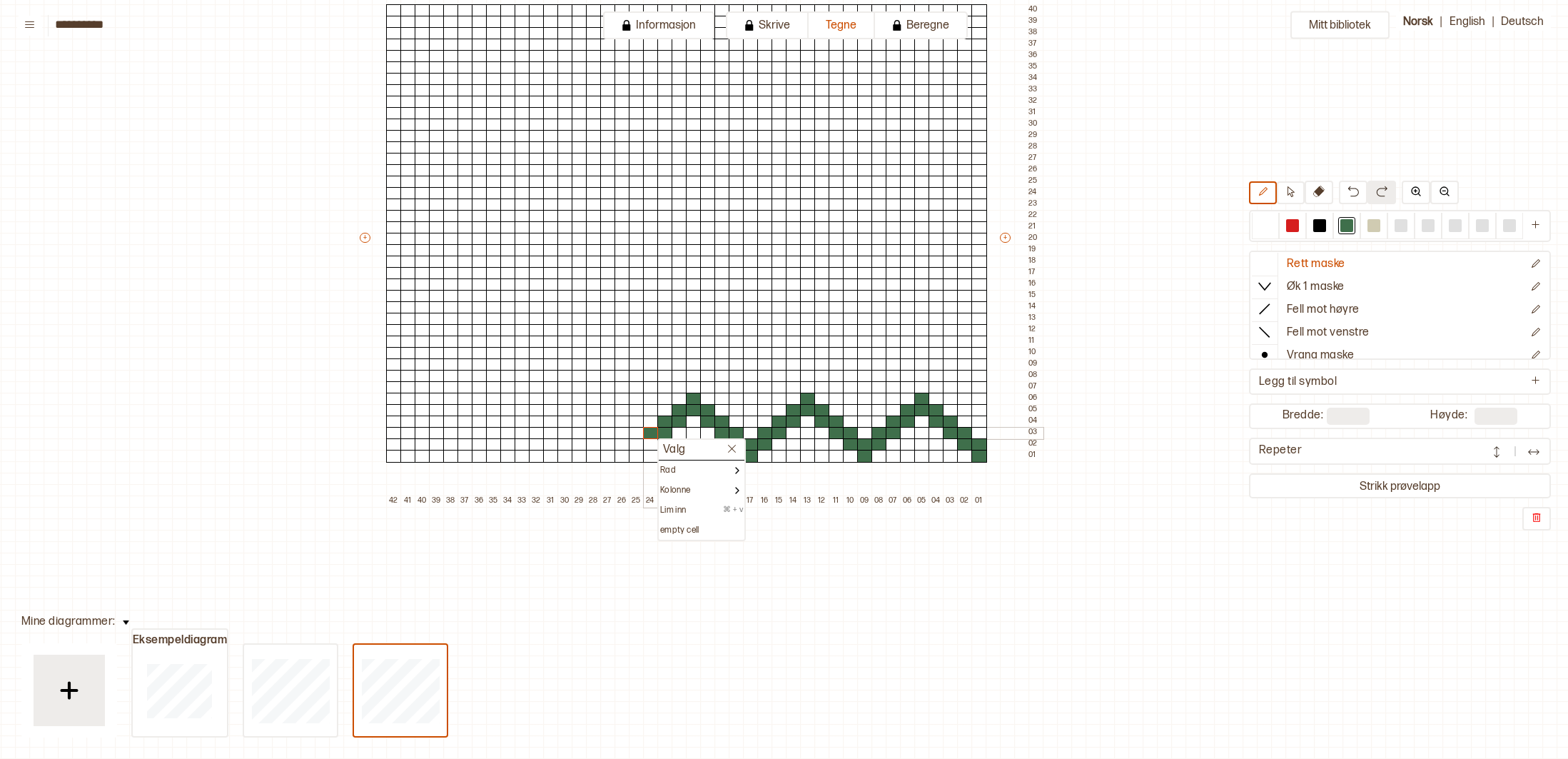
drag, startPoint x: 648, startPoint y: 431, endPoint x: 649, endPoint y: 439, distance: 8.1
click at [624, 426] on div at bounding box center [622, 422] width 16 height 13
click at [1261, 225] on div at bounding box center [1265, 225] width 13 height 13
click at [624, 418] on div at bounding box center [622, 422] width 16 height 13
click at [1351, 225] on div at bounding box center [1347, 225] width 13 height 13
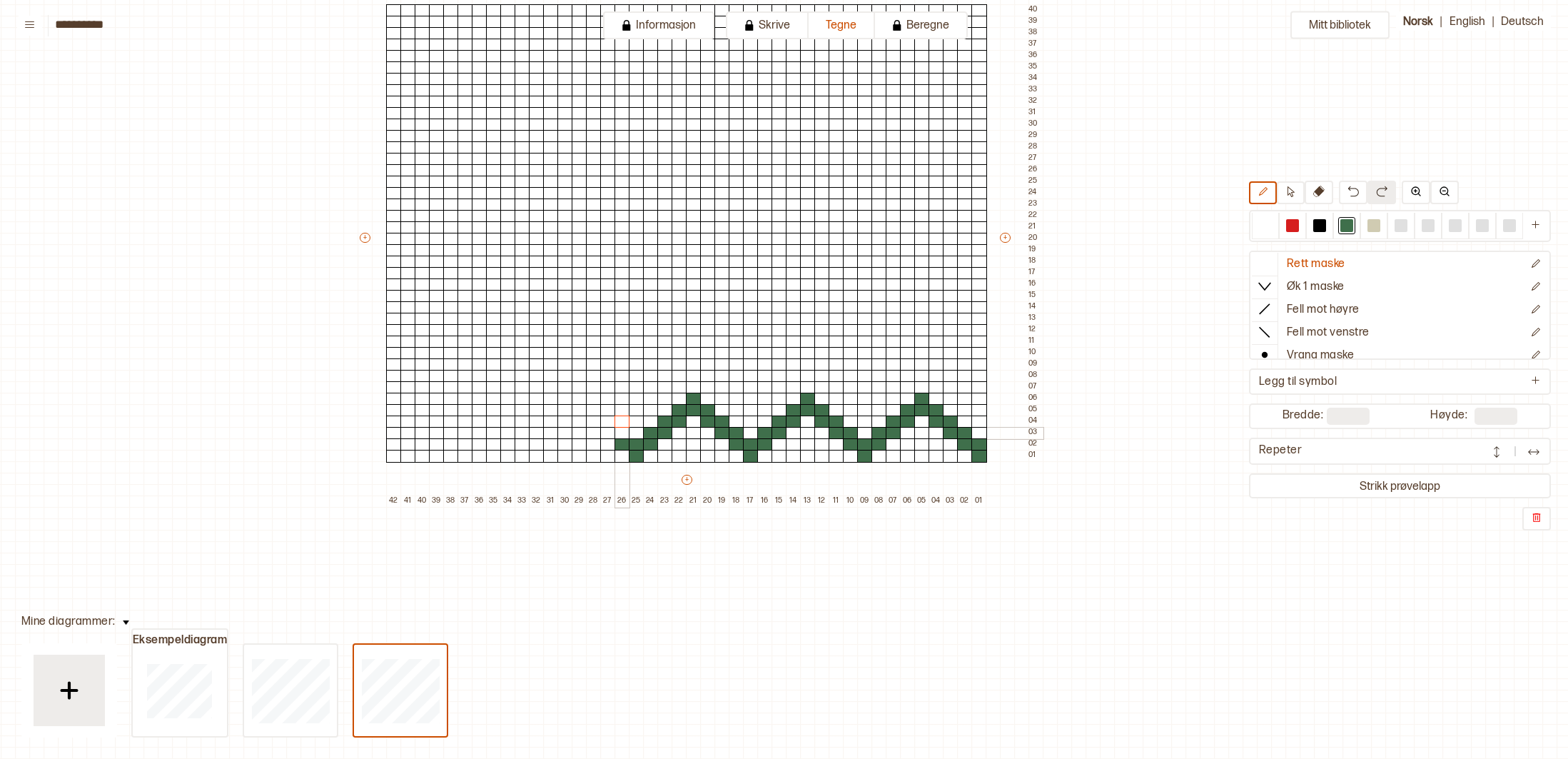
click at [623, 430] on div at bounding box center [622, 433] width 16 height 13
click at [611, 430] on div at bounding box center [608, 433] width 16 height 13
drag, startPoint x: 612, startPoint y: 421, endPoint x: 603, endPoint y: 420, distance: 9.1
click at [610, 421] on div at bounding box center [608, 422] width 16 height 13
click at [596, 420] on div at bounding box center [594, 422] width 16 height 13
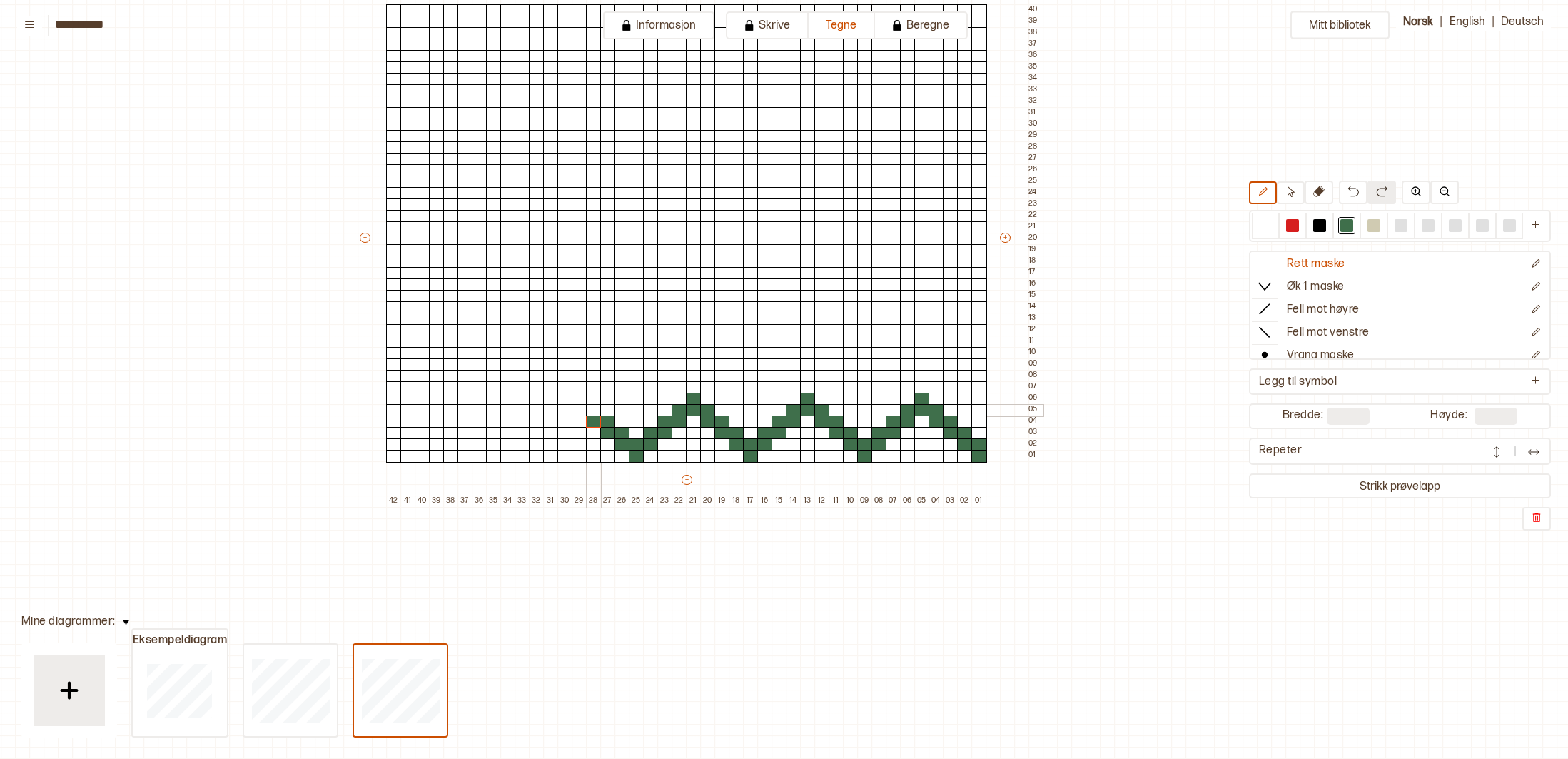
click at [599, 412] on div at bounding box center [594, 410] width 16 height 13
click at [579, 411] on div at bounding box center [579, 410] width 16 height 13
click at [569, 408] on div at bounding box center [565, 410] width 16 height 13
click at [578, 401] on div at bounding box center [579, 398] width 16 height 13
click at [564, 424] on div at bounding box center [565, 422] width 16 height 13
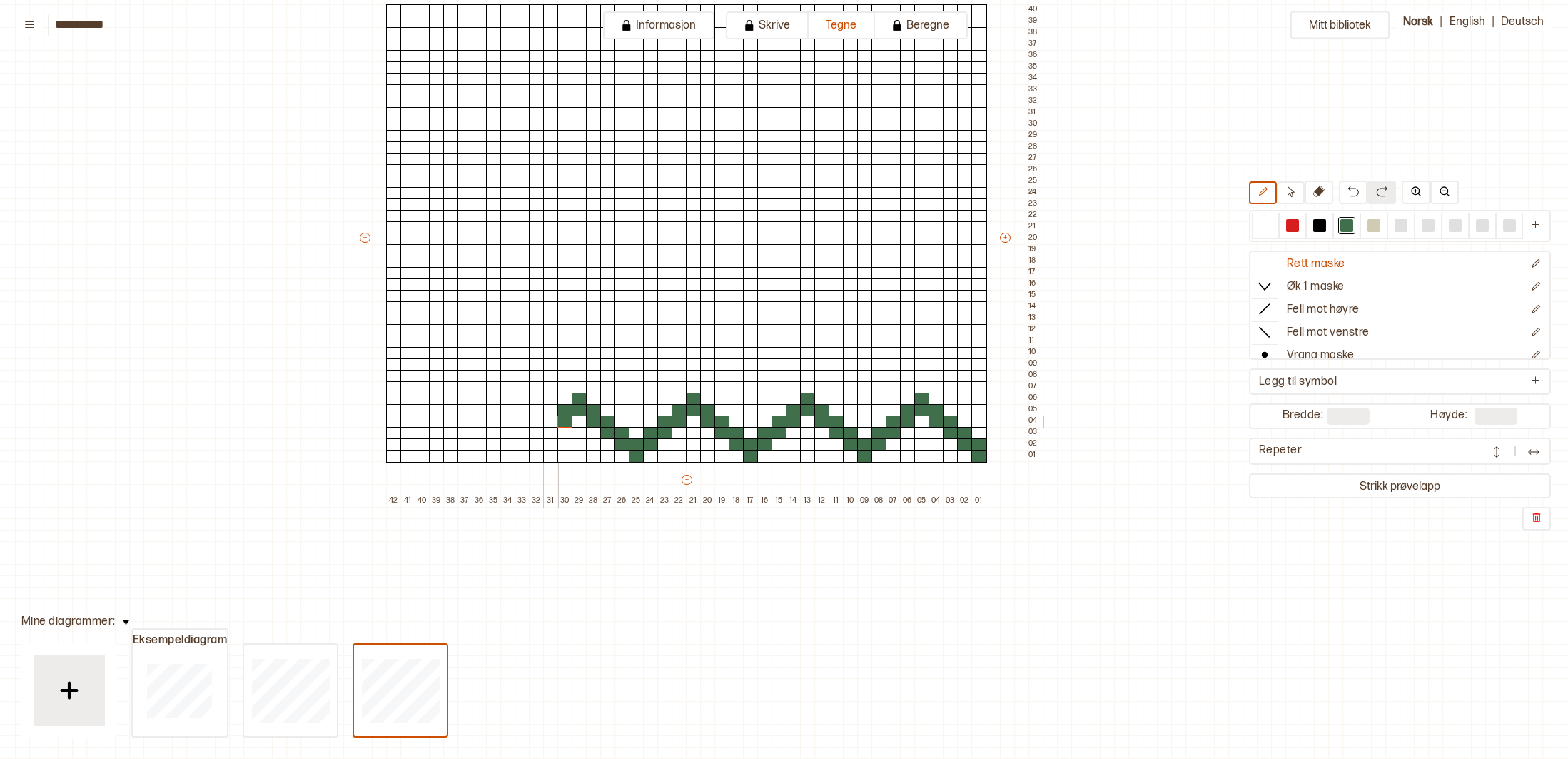
click at [554, 419] on div at bounding box center [551, 422] width 16 height 13
click at [554, 430] on div at bounding box center [551, 433] width 16 height 13
click at [535, 430] on div at bounding box center [537, 433] width 16 height 13
click at [537, 438] on div at bounding box center [537, 444] width 16 height 13
click at [527, 442] on div at bounding box center [522, 444] width 16 height 13
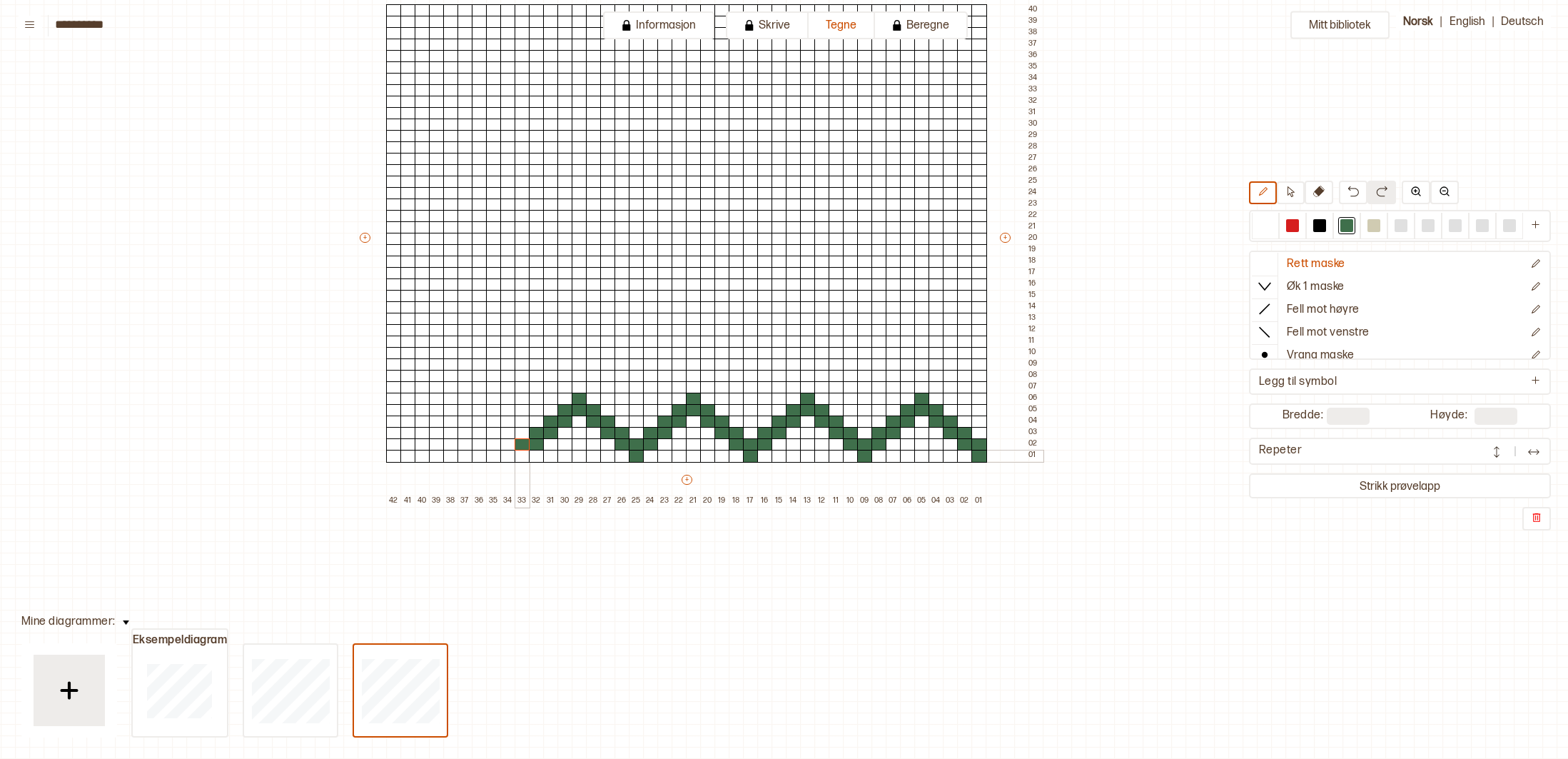
click at [522, 454] on div at bounding box center [522, 456] width 16 height 13
click at [512, 446] on div at bounding box center [508, 444] width 16 height 13
click at [509, 431] on div at bounding box center [508, 433] width 16 height 13
click at [496, 431] on div at bounding box center [493, 433] width 16 height 13
click at [498, 423] on div at bounding box center [493, 422] width 16 height 13
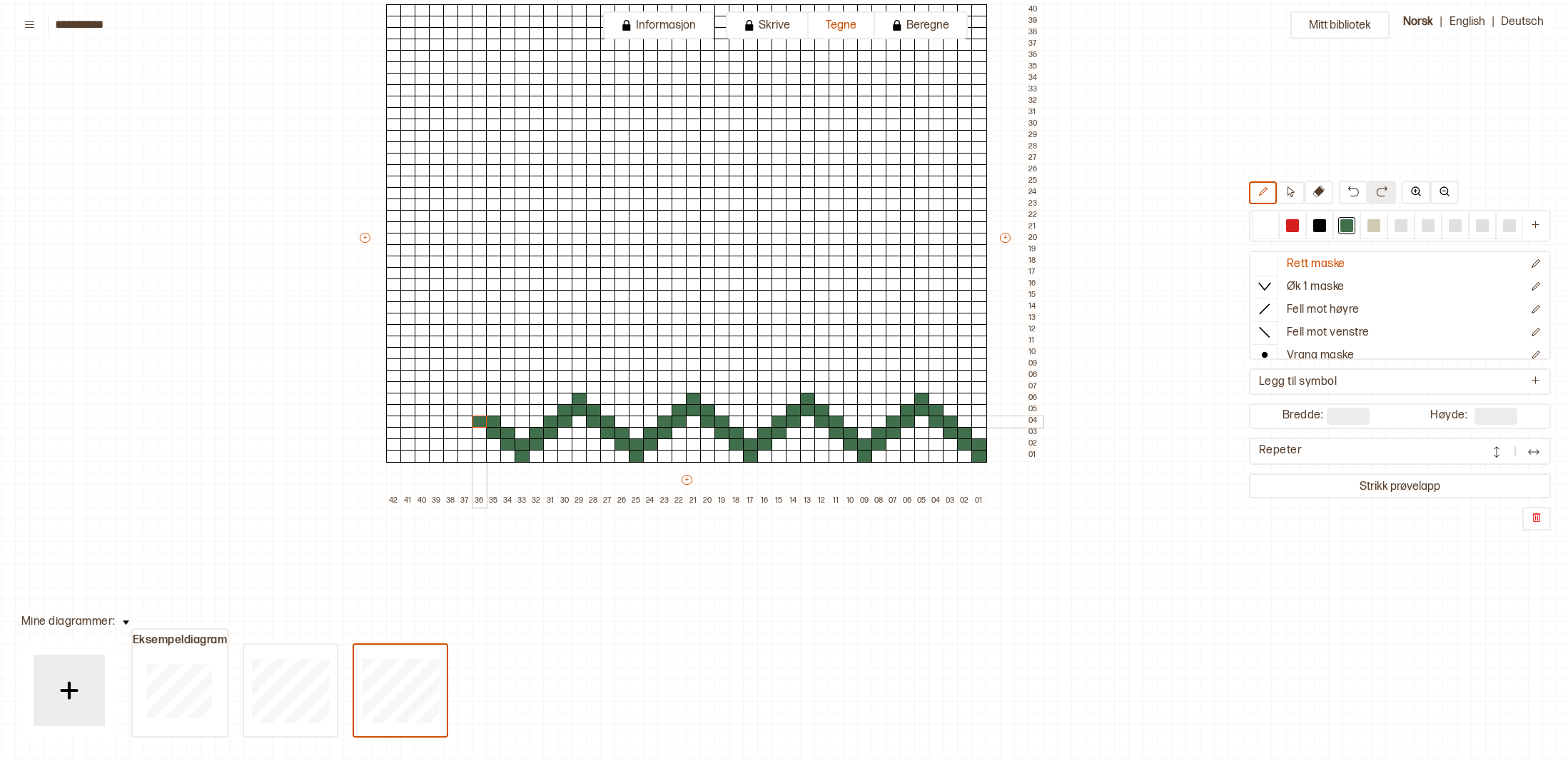
drag, startPoint x: 479, startPoint y: 421, endPoint x: 482, endPoint y: 412, distance: 9.5
click at [480, 421] on div at bounding box center [479, 422] width 16 height 13
click at [480, 408] on div at bounding box center [479, 410] width 16 height 13
click at [463, 407] on div at bounding box center [465, 410] width 16 height 13
click at [465, 398] on div at bounding box center [465, 398] width 16 height 13
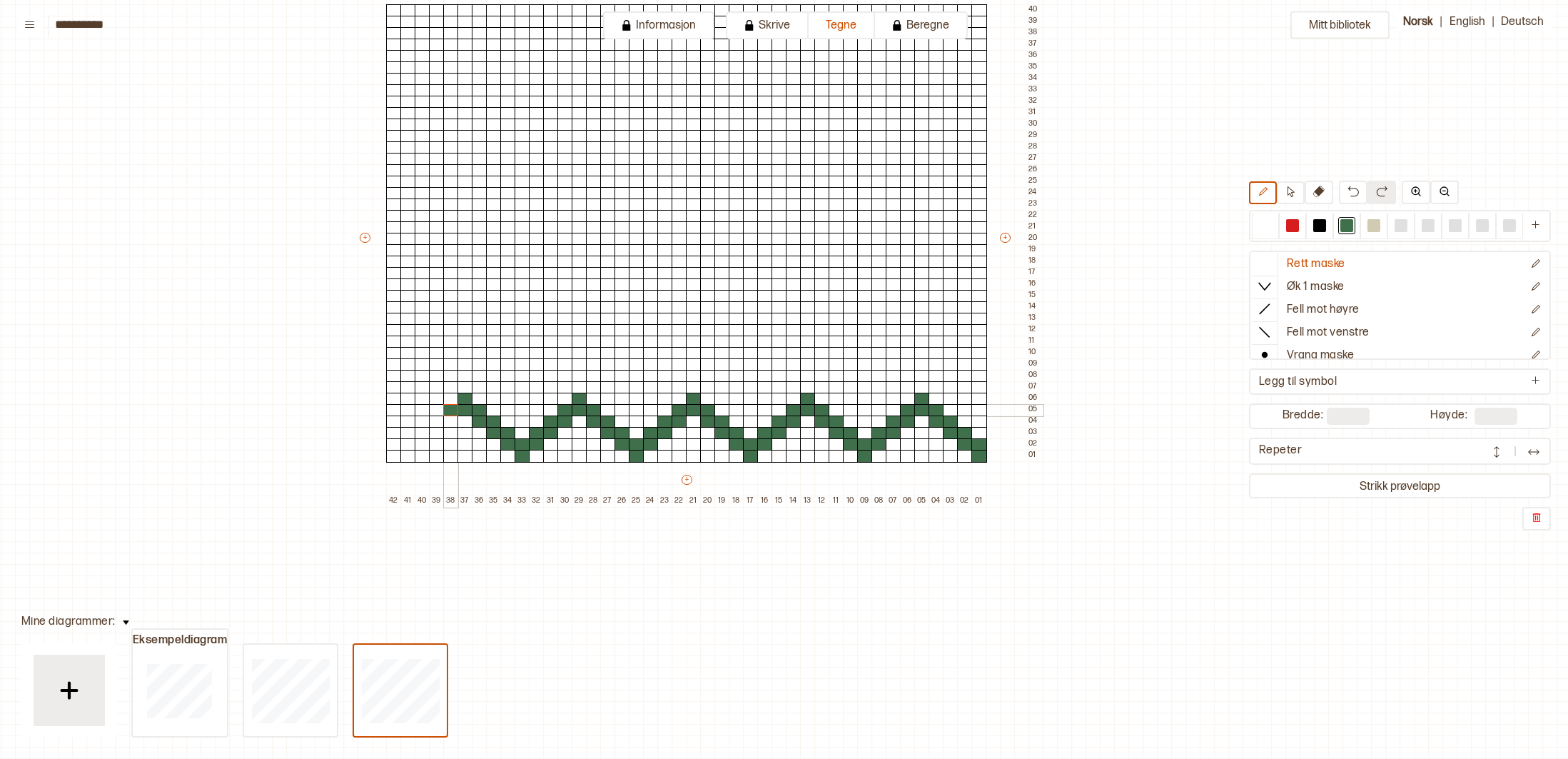
click at [451, 409] on div at bounding box center [451, 410] width 16 height 13
click at [450, 421] on div at bounding box center [451, 422] width 16 height 13
click at [433, 419] on div at bounding box center [437, 422] width 16 height 13
click at [433, 431] on div at bounding box center [437, 433] width 16 height 13
click at [422, 432] on div at bounding box center [422, 433] width 16 height 13
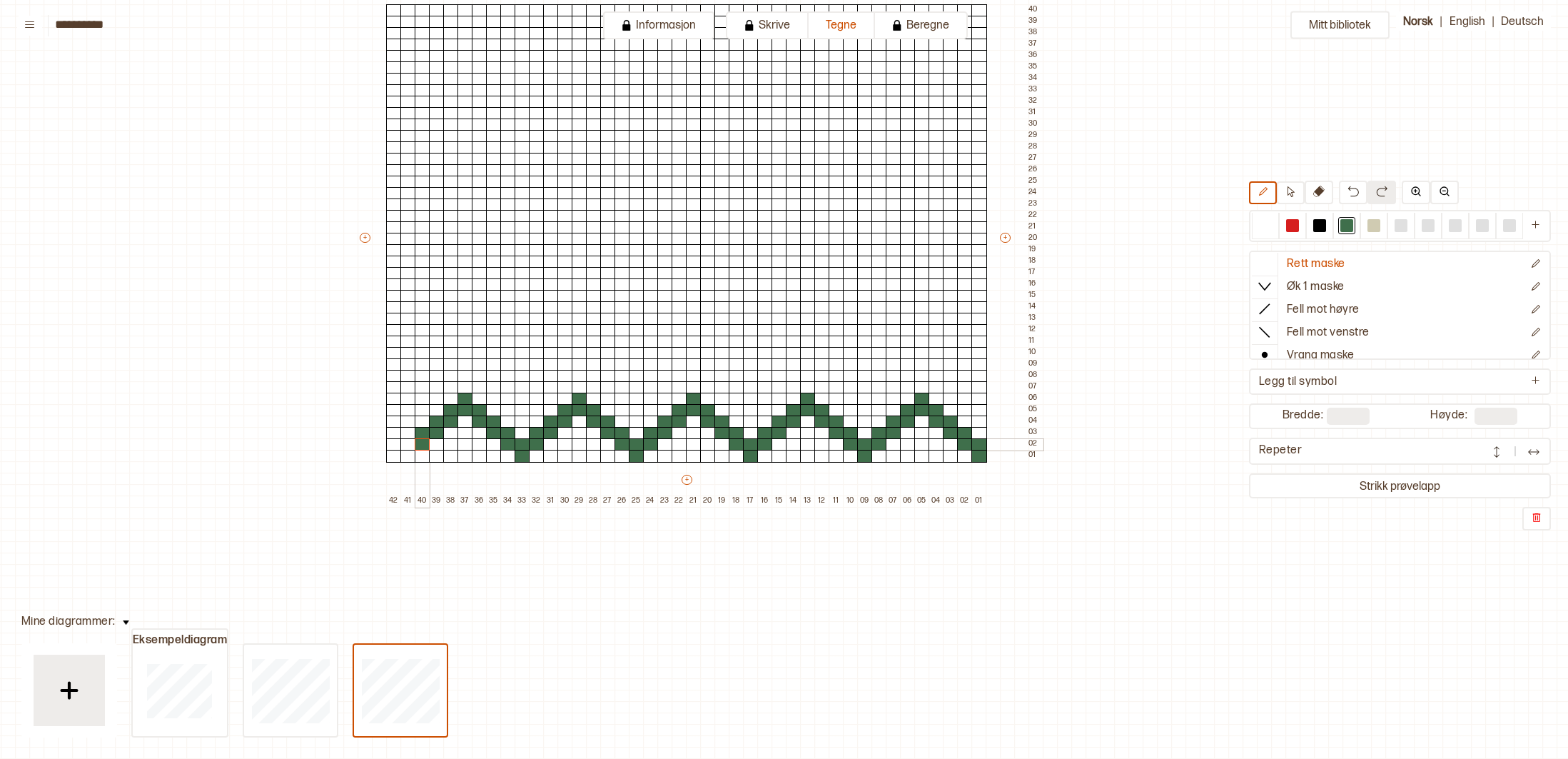
click at [422, 443] on div at bounding box center [422, 444] width 16 height 13
click at [412, 442] on div at bounding box center [408, 444] width 16 height 13
click at [411, 451] on div at bounding box center [408, 456] width 16 height 13
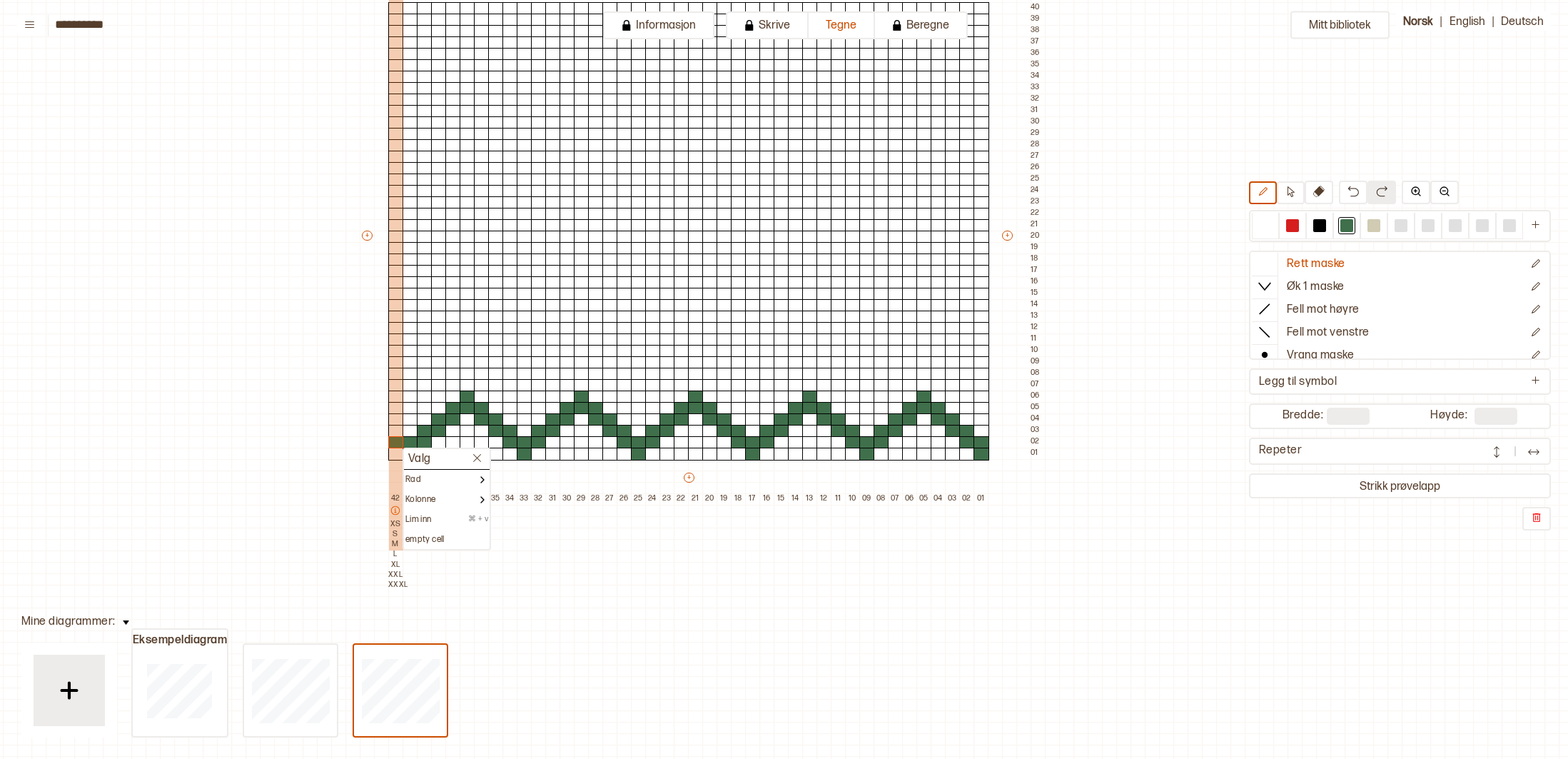
scroll to position [180, 87]
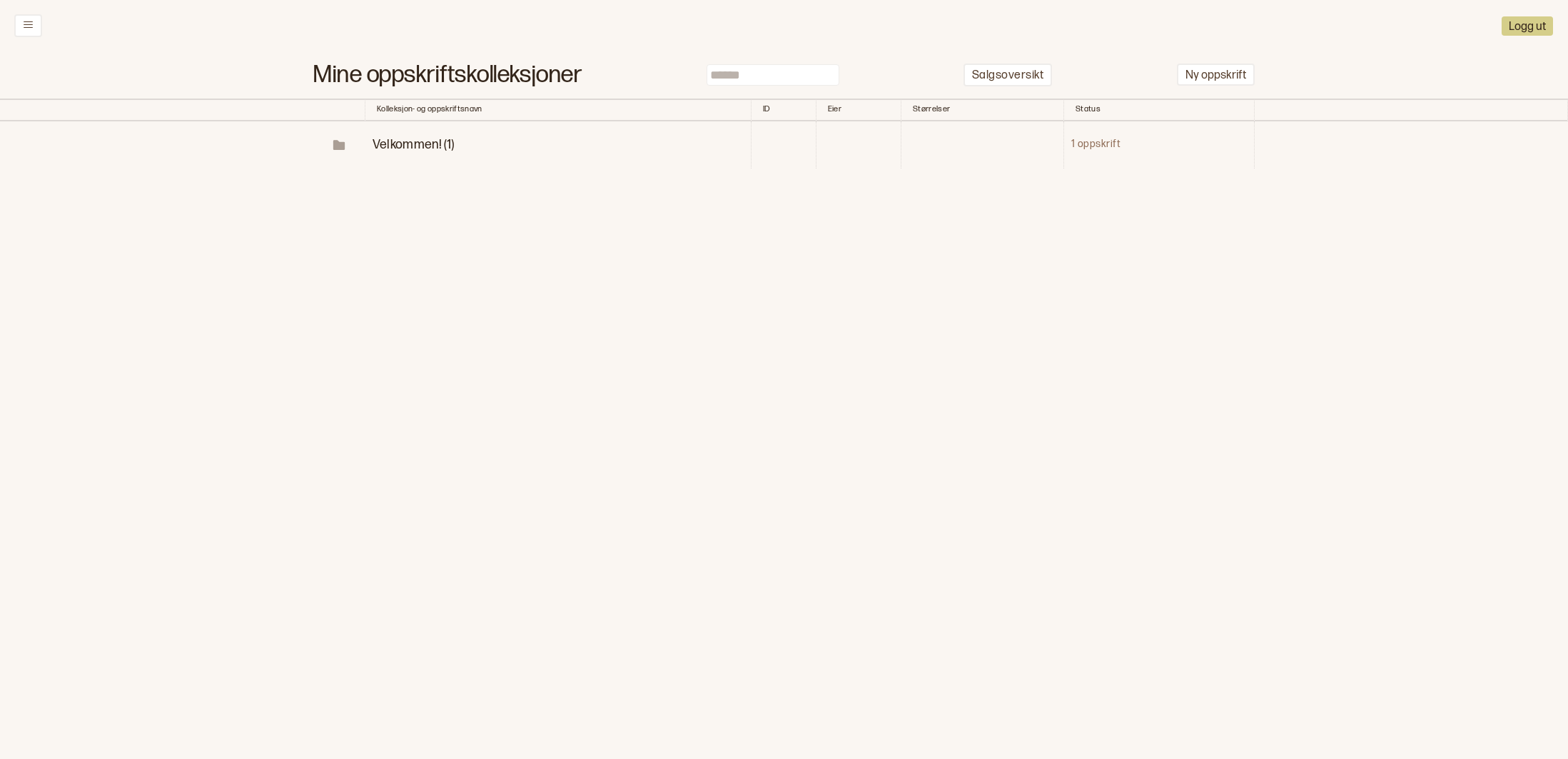
drag, startPoint x: 511, startPoint y: 165, endPoint x: 419, endPoint y: 198, distance: 97.7
click at [419, 198] on div "Mine oppskriftskolleksjoner Salgsoversikt Ny oppskrift Kolleksjon- og oppskrift…" at bounding box center [784, 171] width 1568 height 239
click at [380, 191] on div "Mine oppskriftskolleksjoner Salgsoversikt Ny oppskrift Kolleksjon- og oppskrift…" at bounding box center [784, 171] width 1568 height 239
click at [395, 145] on span "Velkommen! (1)" at bounding box center [413, 144] width 82 height 15
click at [452, 195] on p "Diagrammer" at bounding box center [458, 193] width 74 height 17
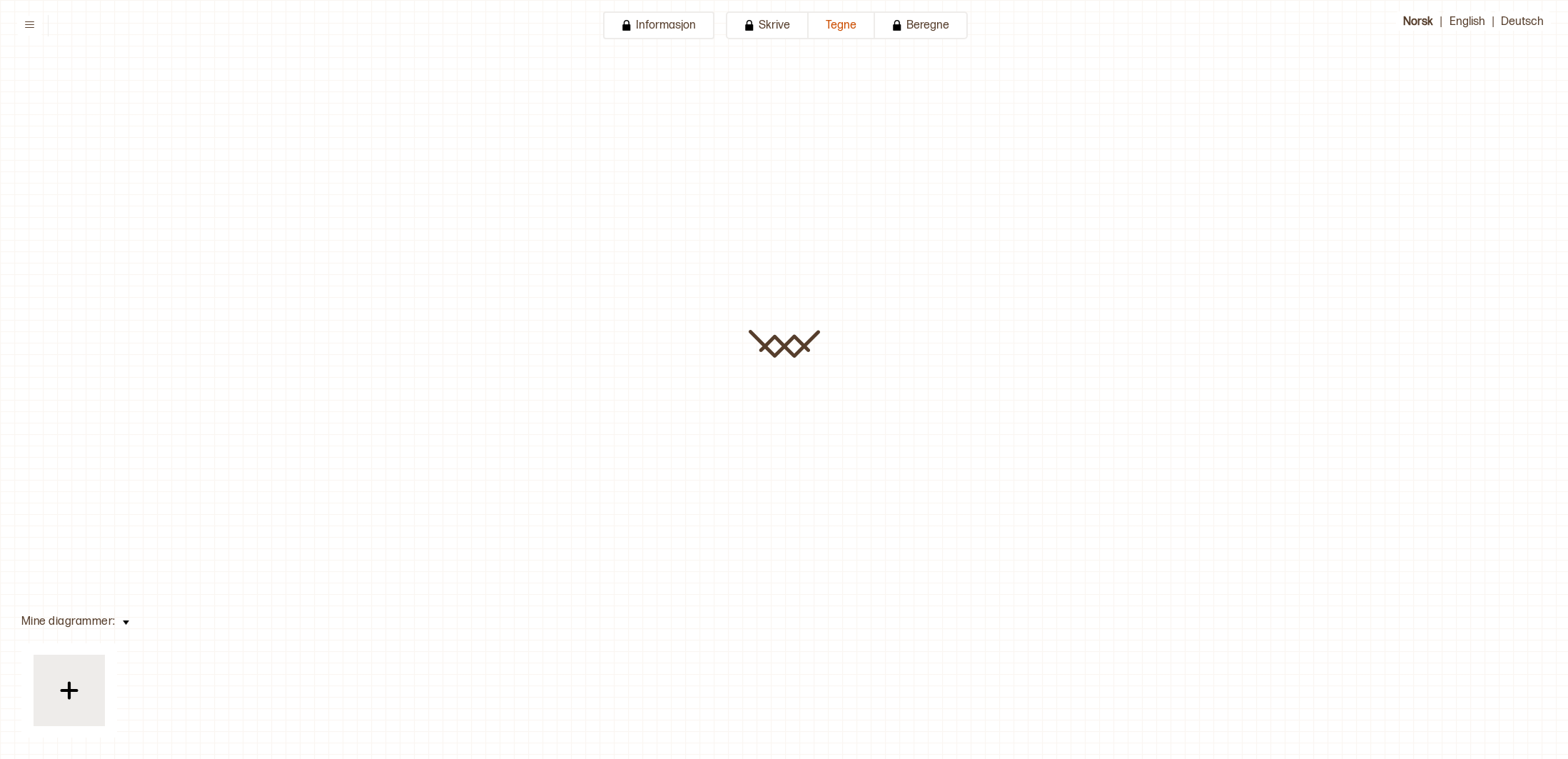
type input "**********"
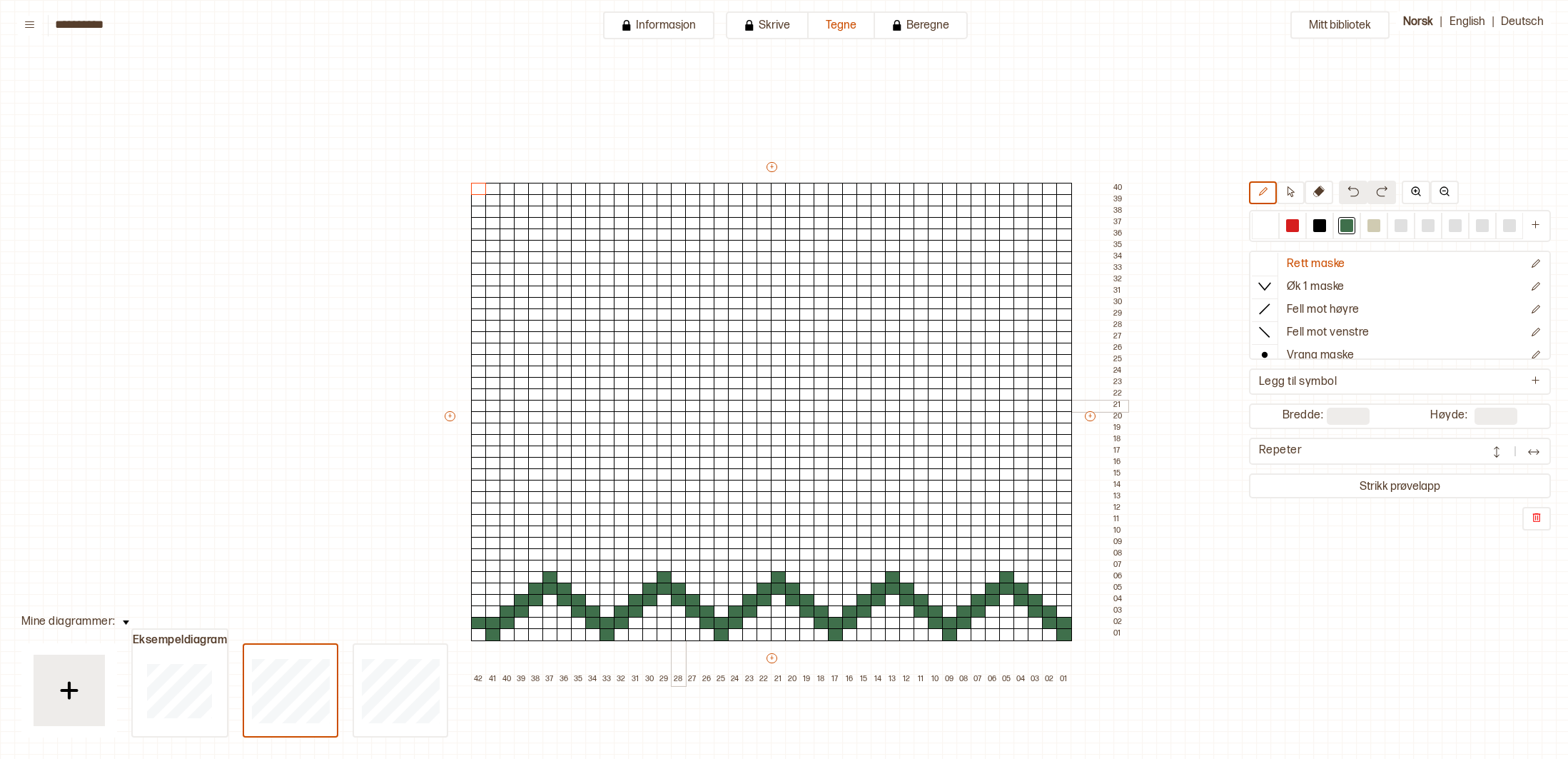
scroll to position [215, 230]
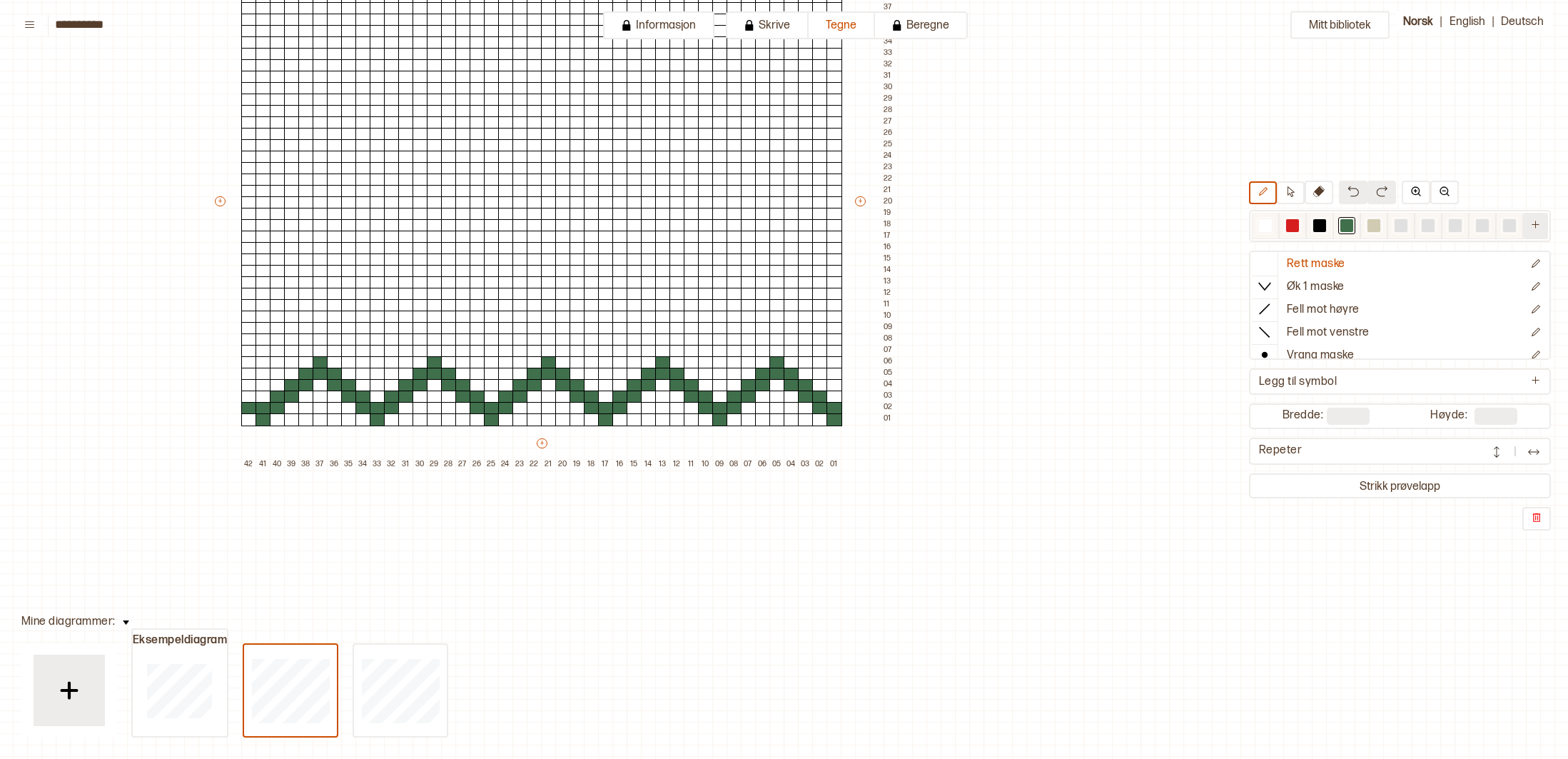
click at [1538, 228] on icon "Ny farge" at bounding box center [1535, 224] width 11 height 11
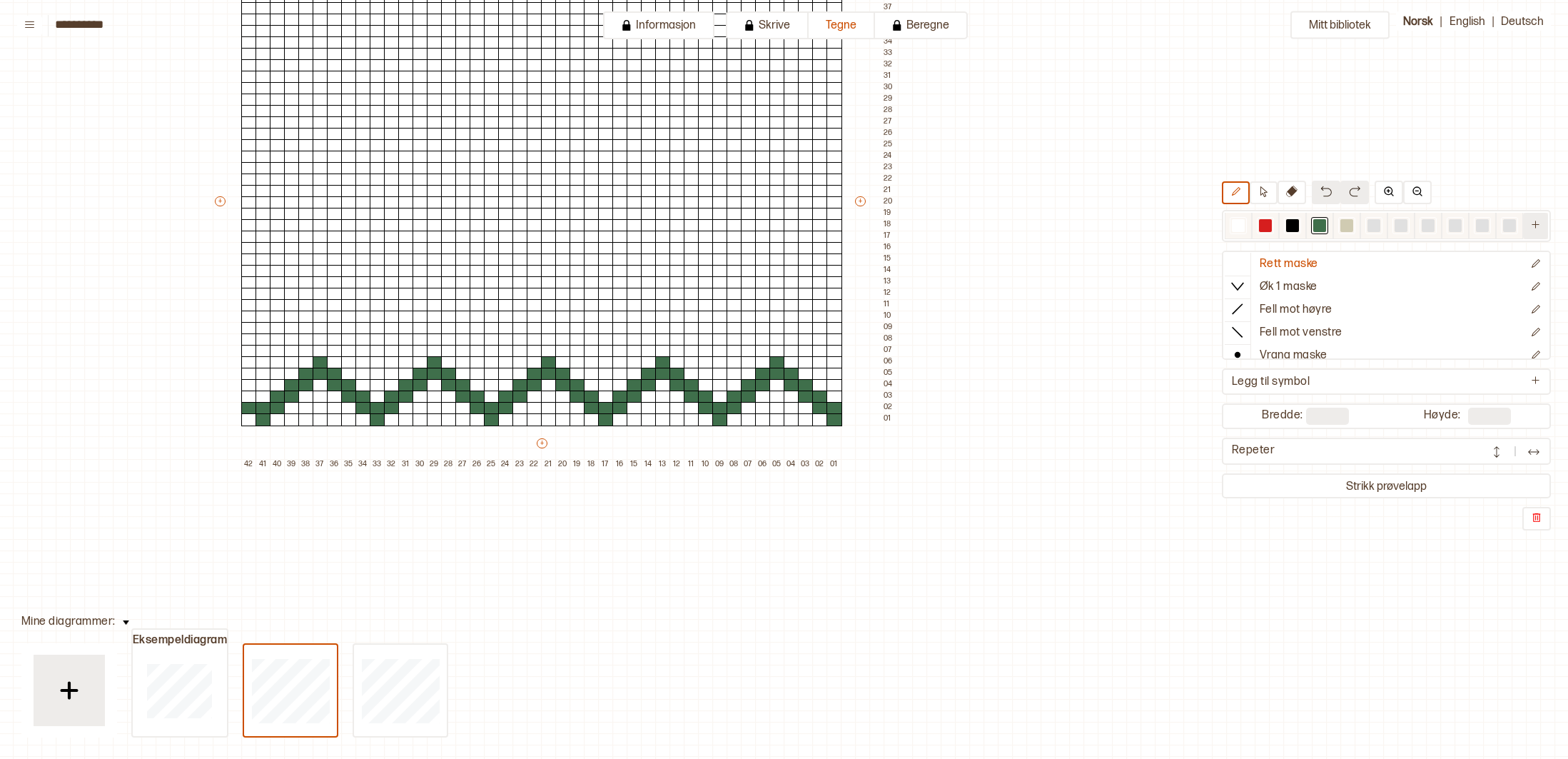
click at [1531, 230] on button at bounding box center [1536, 226] width 25 height 27
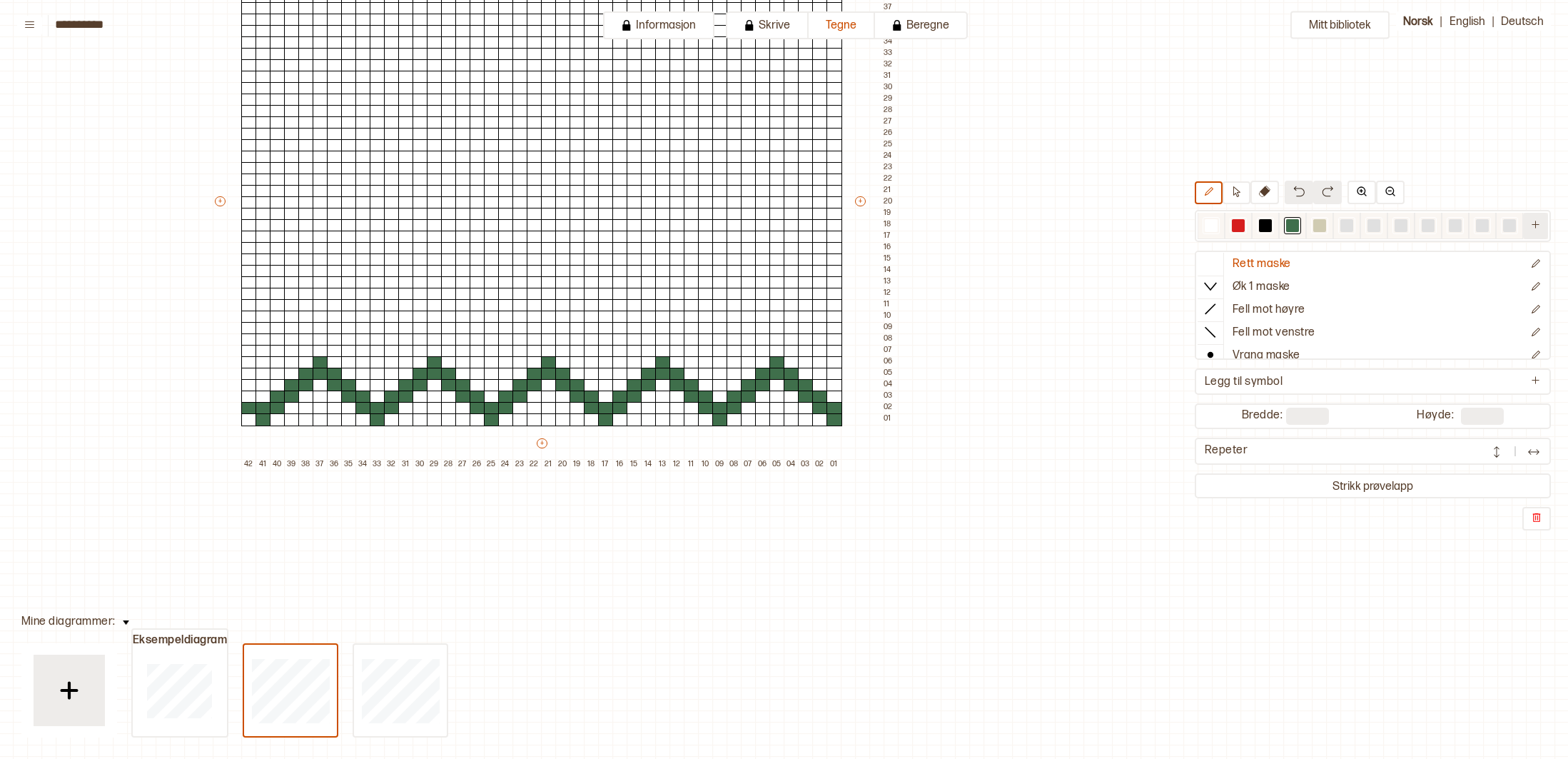
click at [1532, 230] on button at bounding box center [1536, 226] width 25 height 27
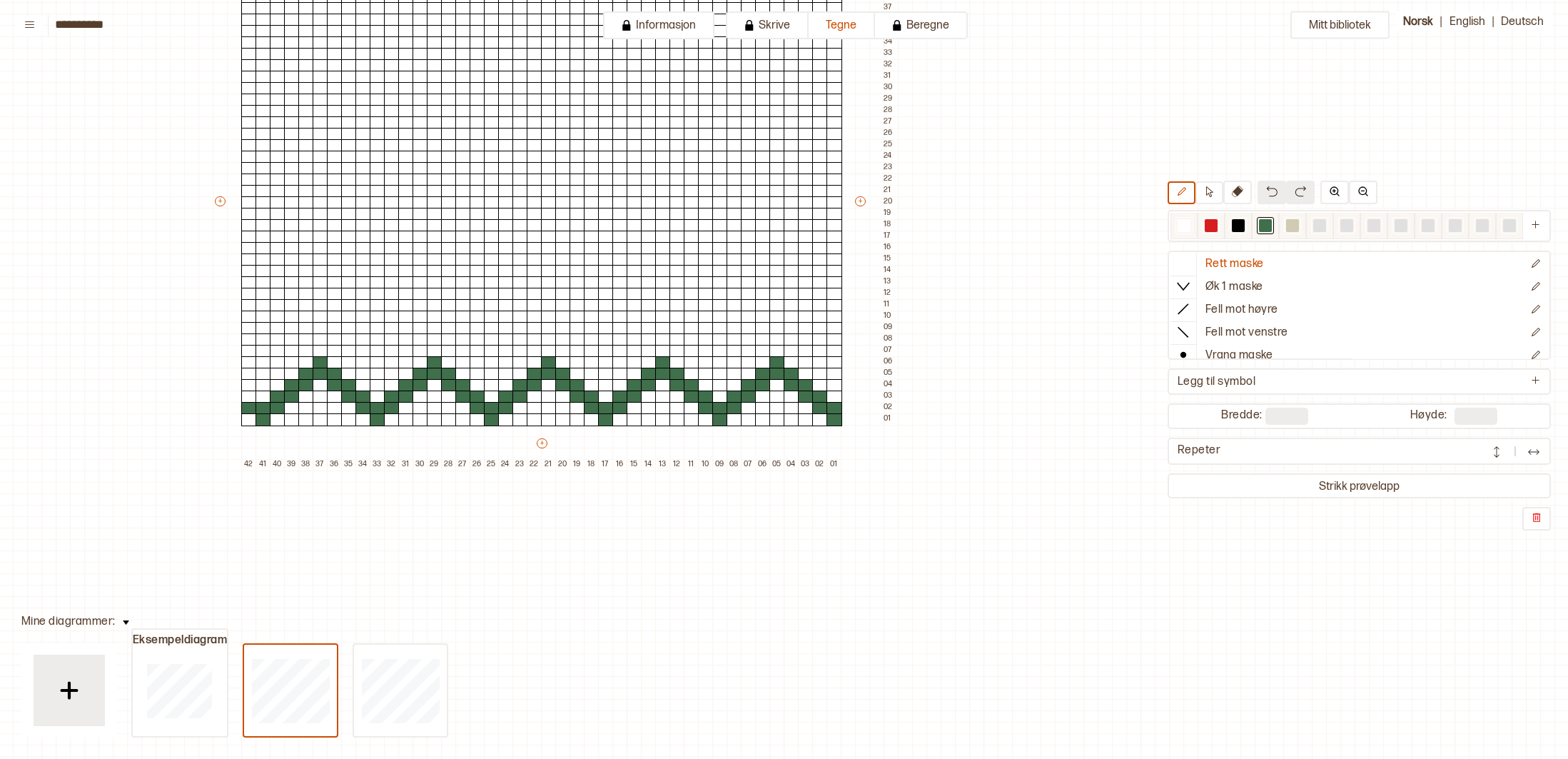
click at [1239, 230] on div at bounding box center [1238, 225] width 13 height 13
click at [720, 364] on div at bounding box center [720, 362] width 16 height 13
click at [719, 352] on div at bounding box center [720, 351] width 16 height 13
click at [718, 338] on div at bounding box center [720, 339] width 16 height 13
click at [710, 348] on div at bounding box center [706, 351] width 16 height 13
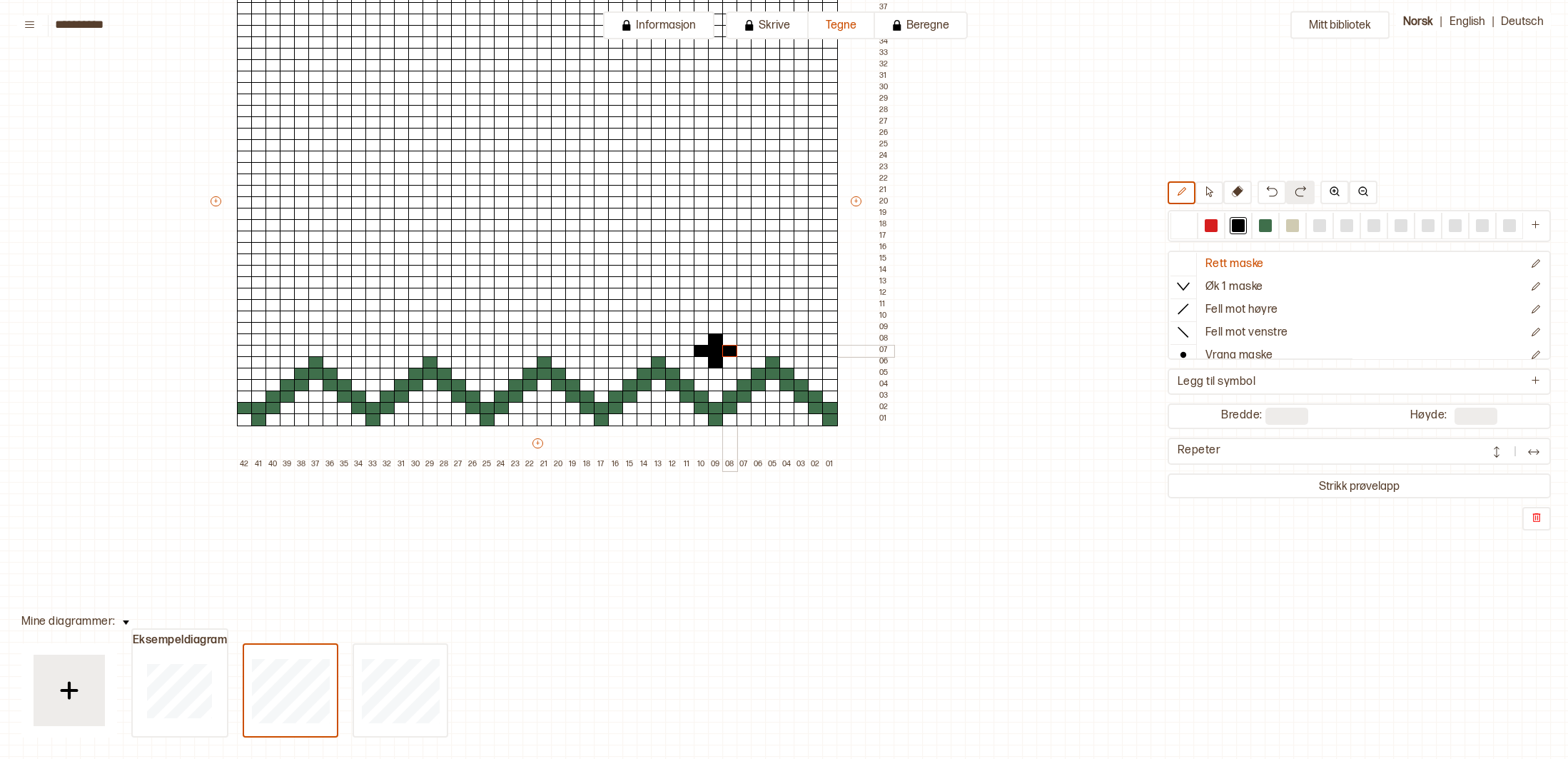
drag, startPoint x: 731, startPoint y: 352, endPoint x: 738, endPoint y: 352, distance: 7.0
click at [731, 352] on div at bounding box center [730, 351] width 16 height 13
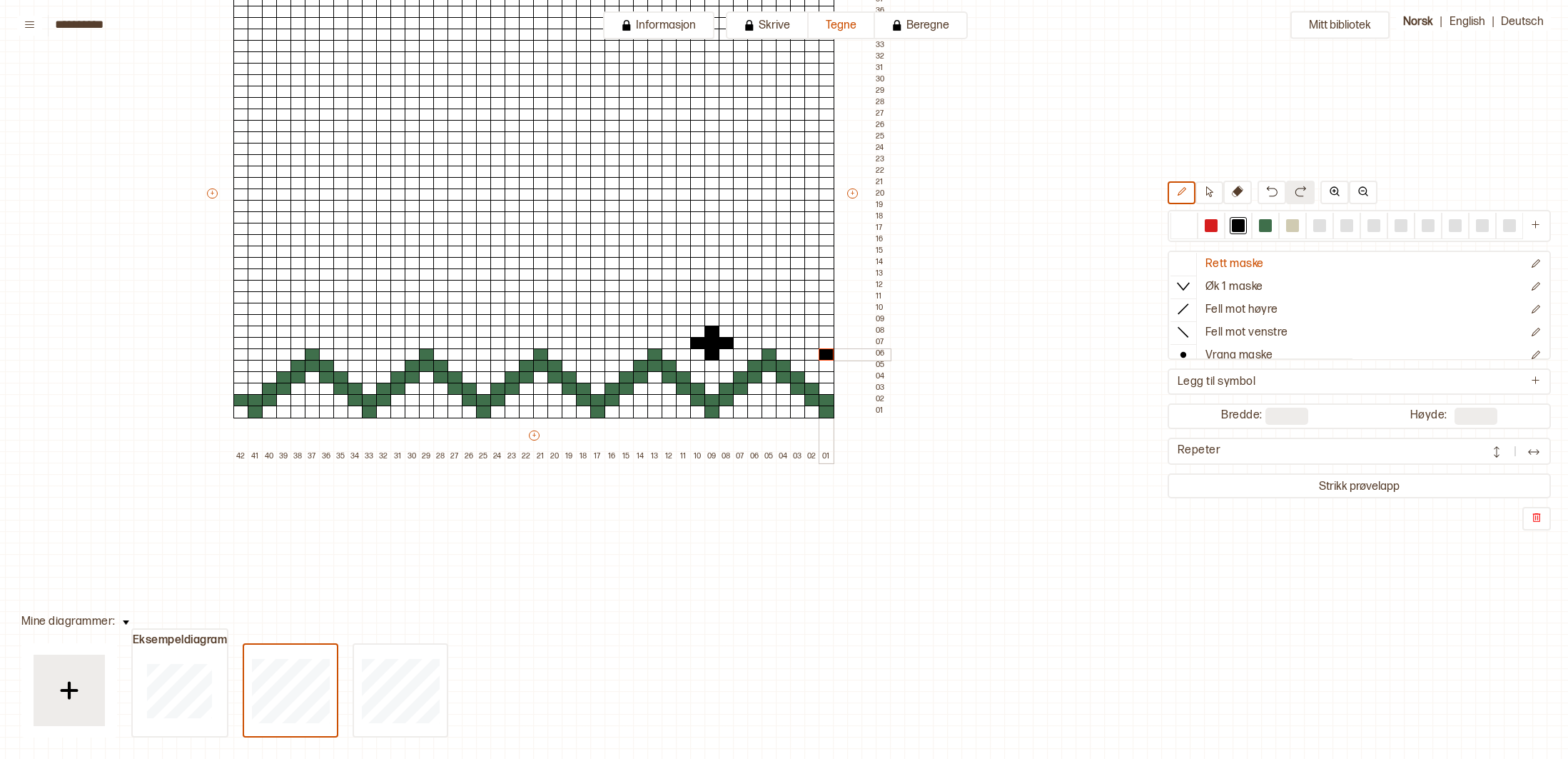
click at [828, 353] on div at bounding box center [827, 354] width 16 height 13
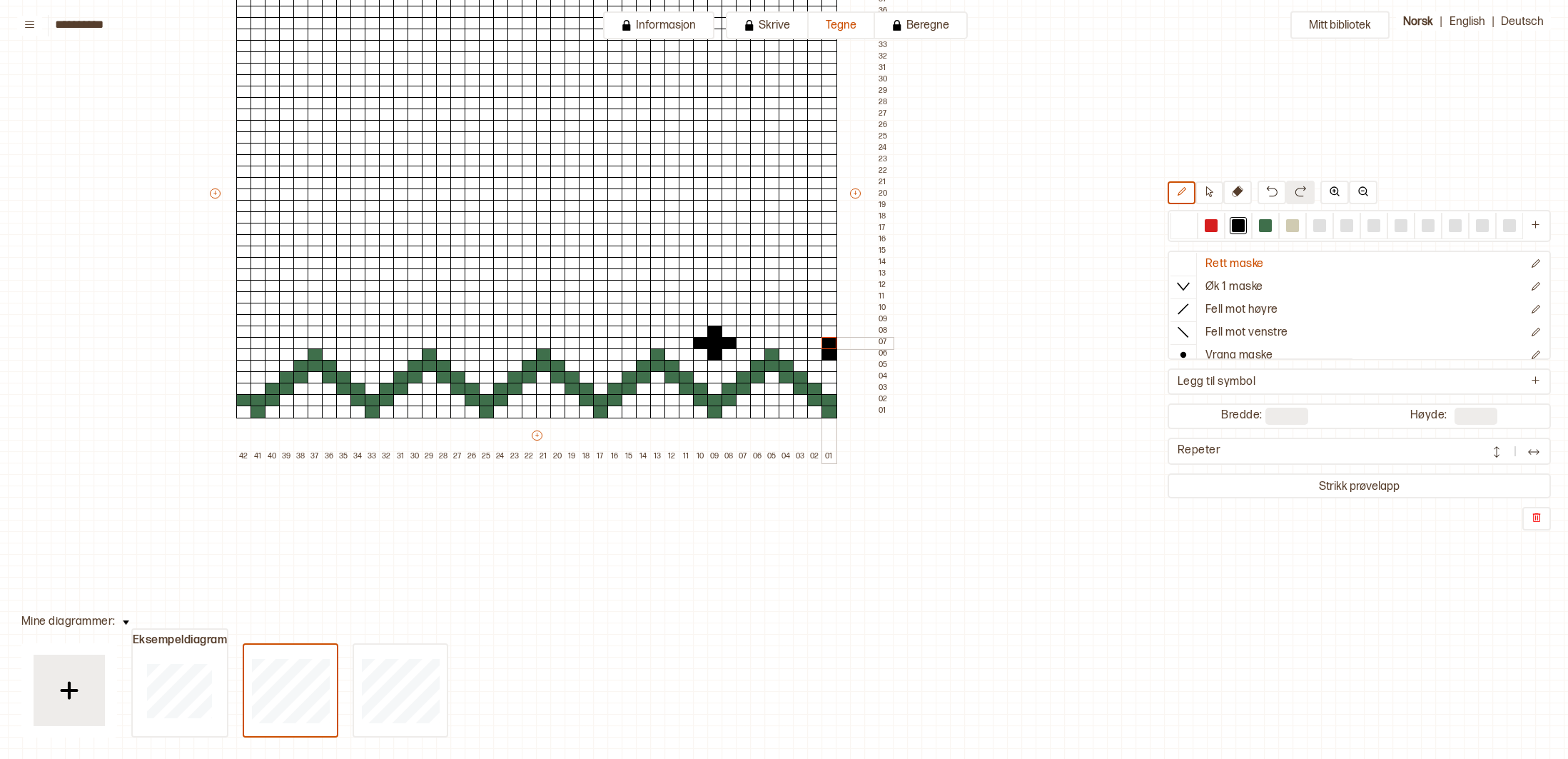
click at [830, 341] on div at bounding box center [829, 343] width 16 height 13
click at [827, 333] on div at bounding box center [829, 331] width 16 height 13
click at [815, 342] on div at bounding box center [815, 343] width 16 height 13
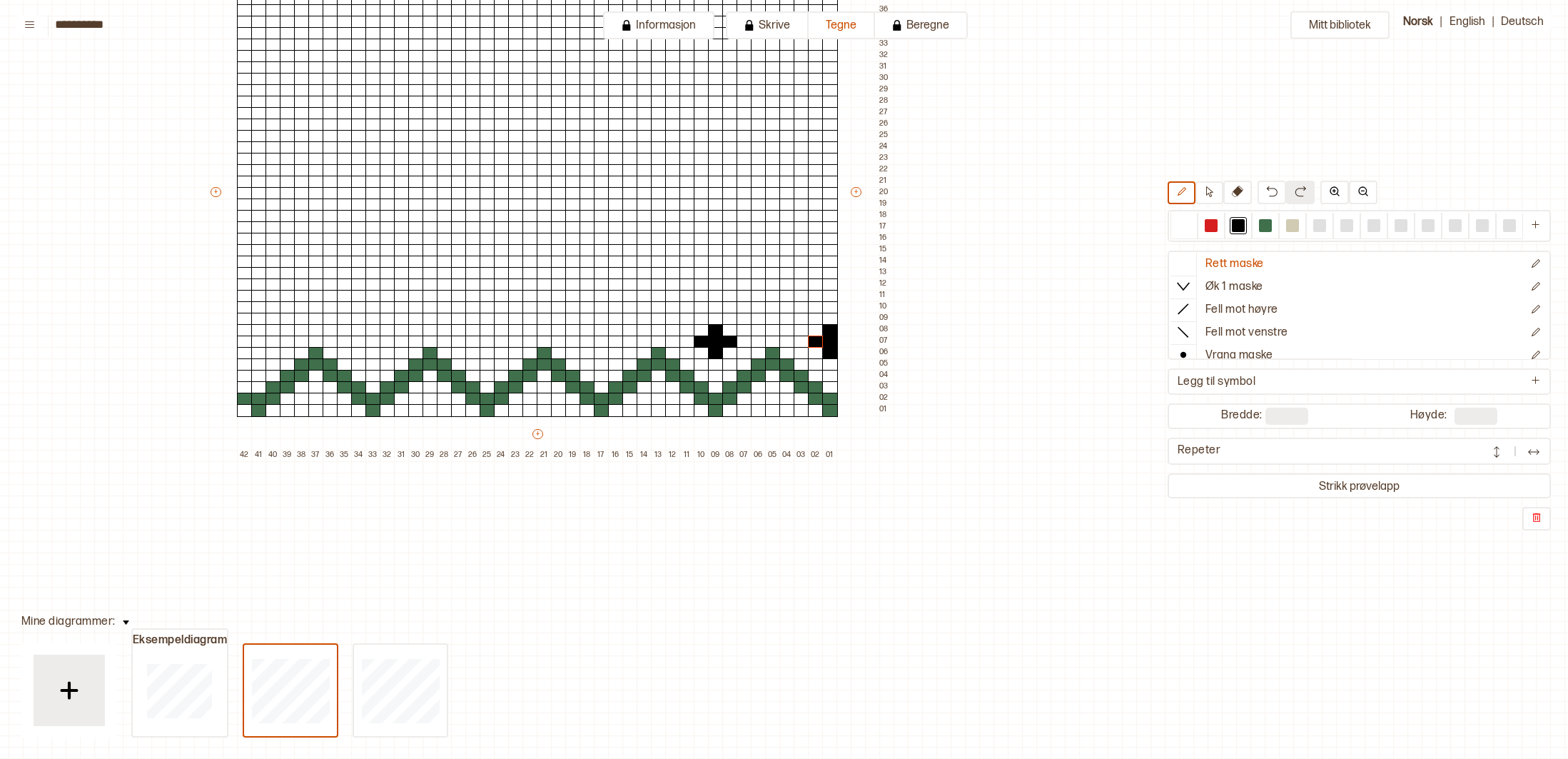
scroll to position [224, 234]
click at [1182, 225] on div at bounding box center [1184, 225] width 13 height 13
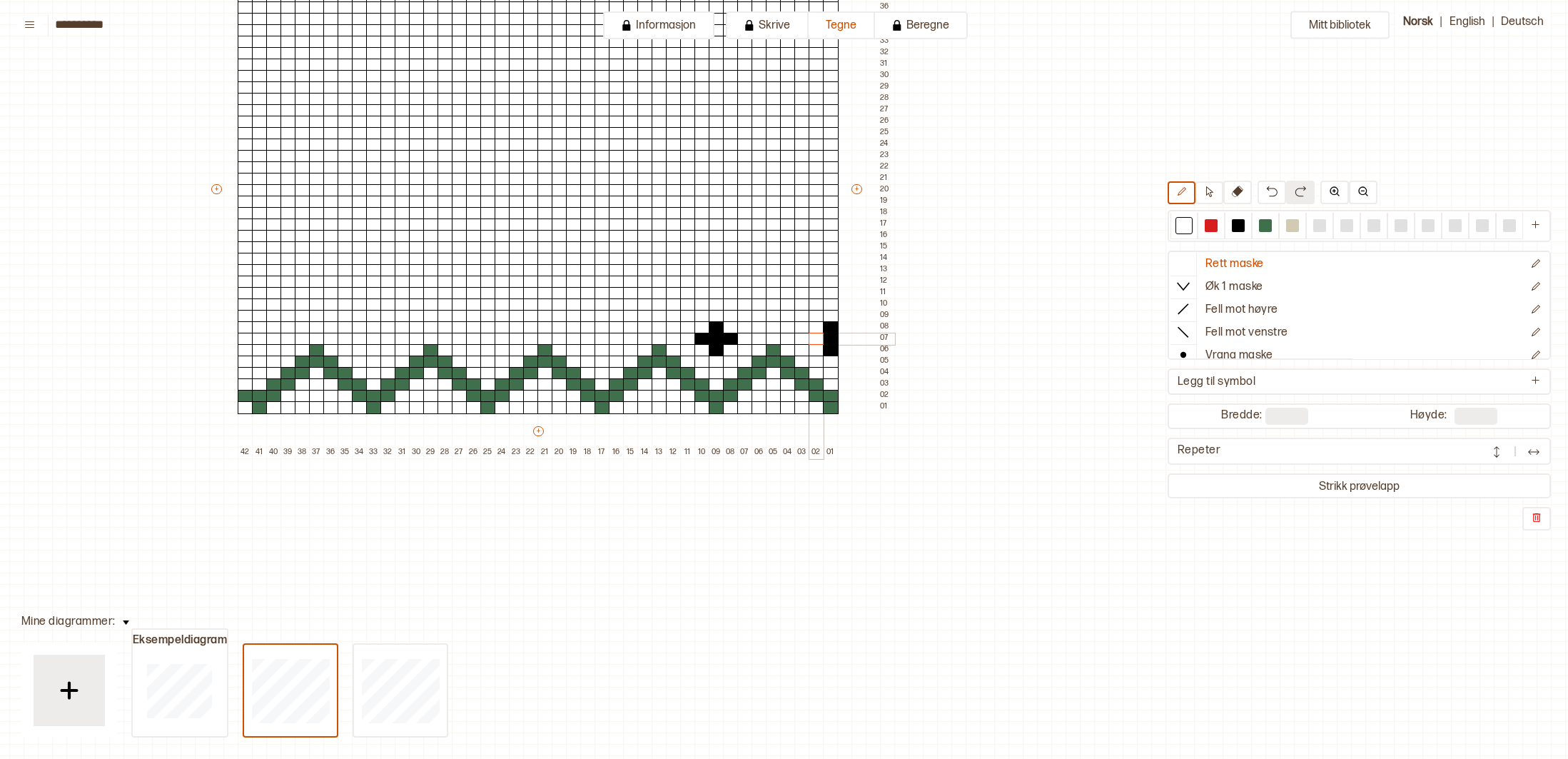
click at [819, 337] on div at bounding box center [817, 338] width 16 height 13
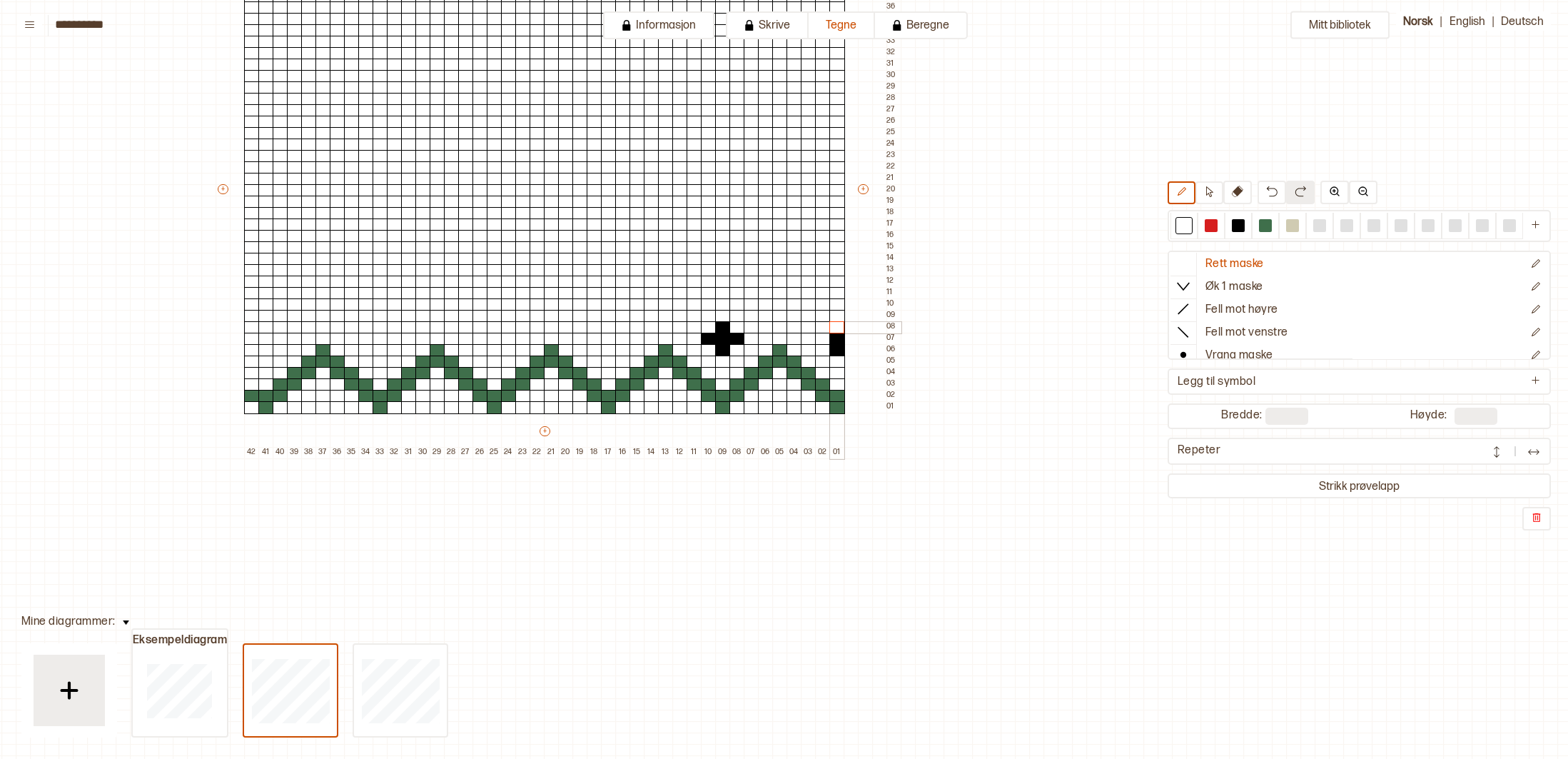
click at [836, 329] on div at bounding box center [837, 327] width 16 height 13
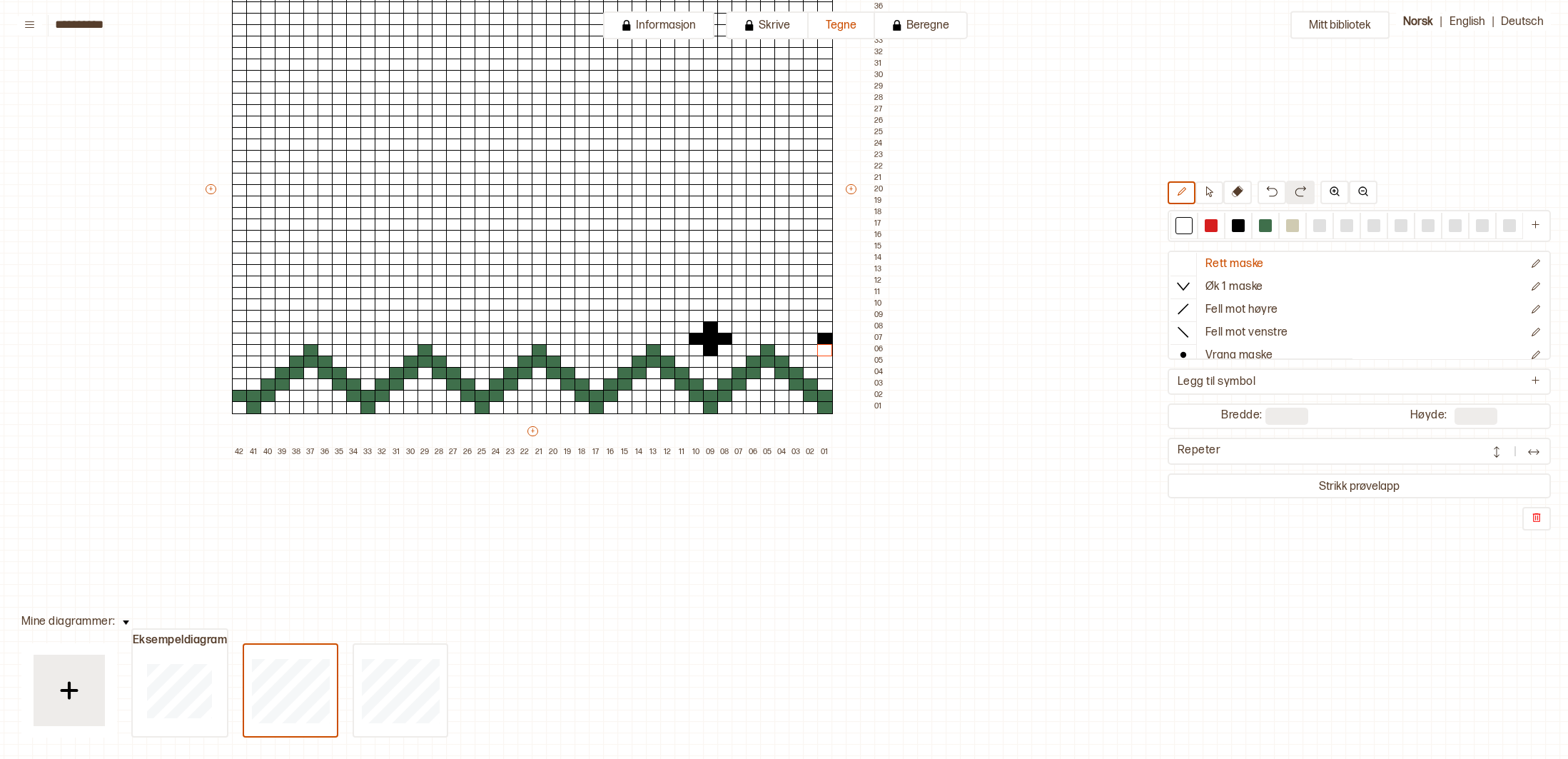
scroll to position [227, 238]
click at [1242, 224] on div at bounding box center [1238, 225] width 13 height 13
click at [598, 349] on div at bounding box center [598, 350] width 16 height 13
click at [595, 342] on div at bounding box center [598, 338] width 16 height 13
click at [599, 327] on div at bounding box center [598, 327] width 16 height 13
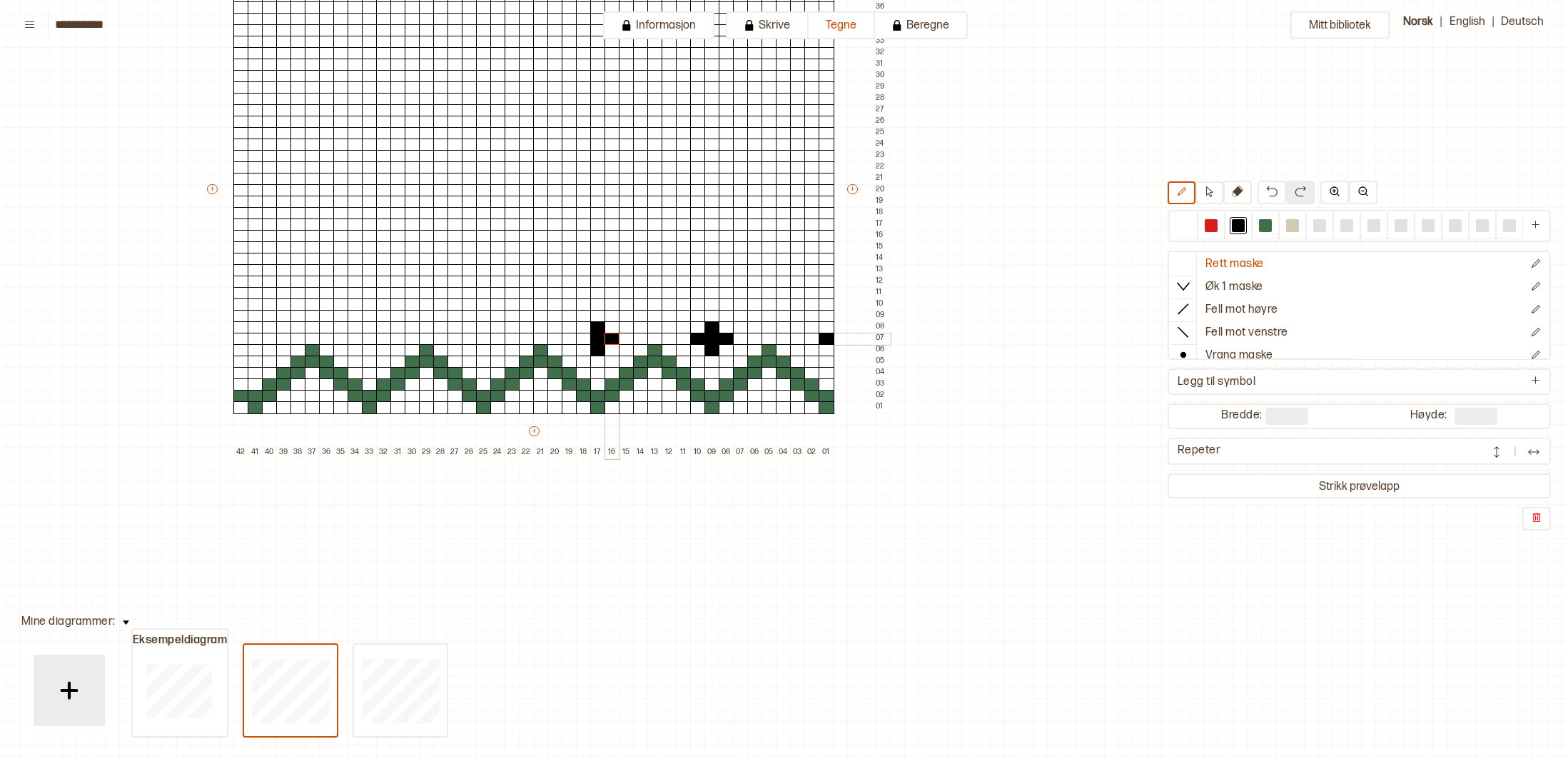
click at [613, 338] on div at bounding box center [612, 338] width 16 height 13
click at [584, 338] on div at bounding box center [584, 338] width 16 height 13
click at [483, 347] on div at bounding box center [483, 350] width 16 height 13
click at [484, 337] on div at bounding box center [483, 338] width 16 height 13
click at [484, 329] on div at bounding box center [483, 327] width 16 height 13
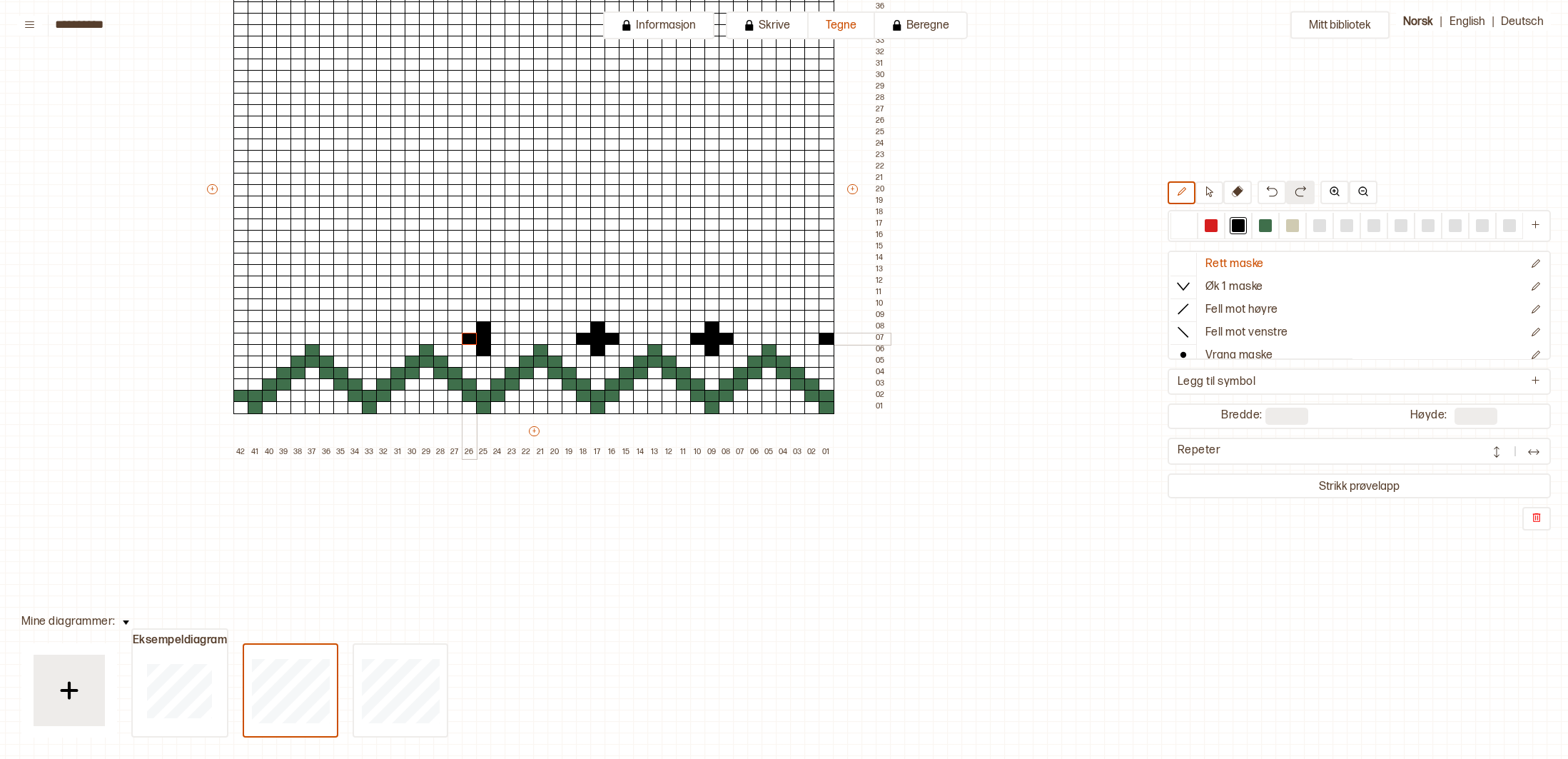
click at [475, 336] on div at bounding box center [469, 338] width 16 height 13
click at [495, 338] on div at bounding box center [498, 338] width 16 height 13
click at [372, 347] on div at bounding box center [369, 350] width 16 height 13
drag, startPoint x: 372, startPoint y: 339, endPoint x: 369, endPoint y: 325, distance: 14.3
click at [372, 338] on div at bounding box center [369, 338] width 16 height 13
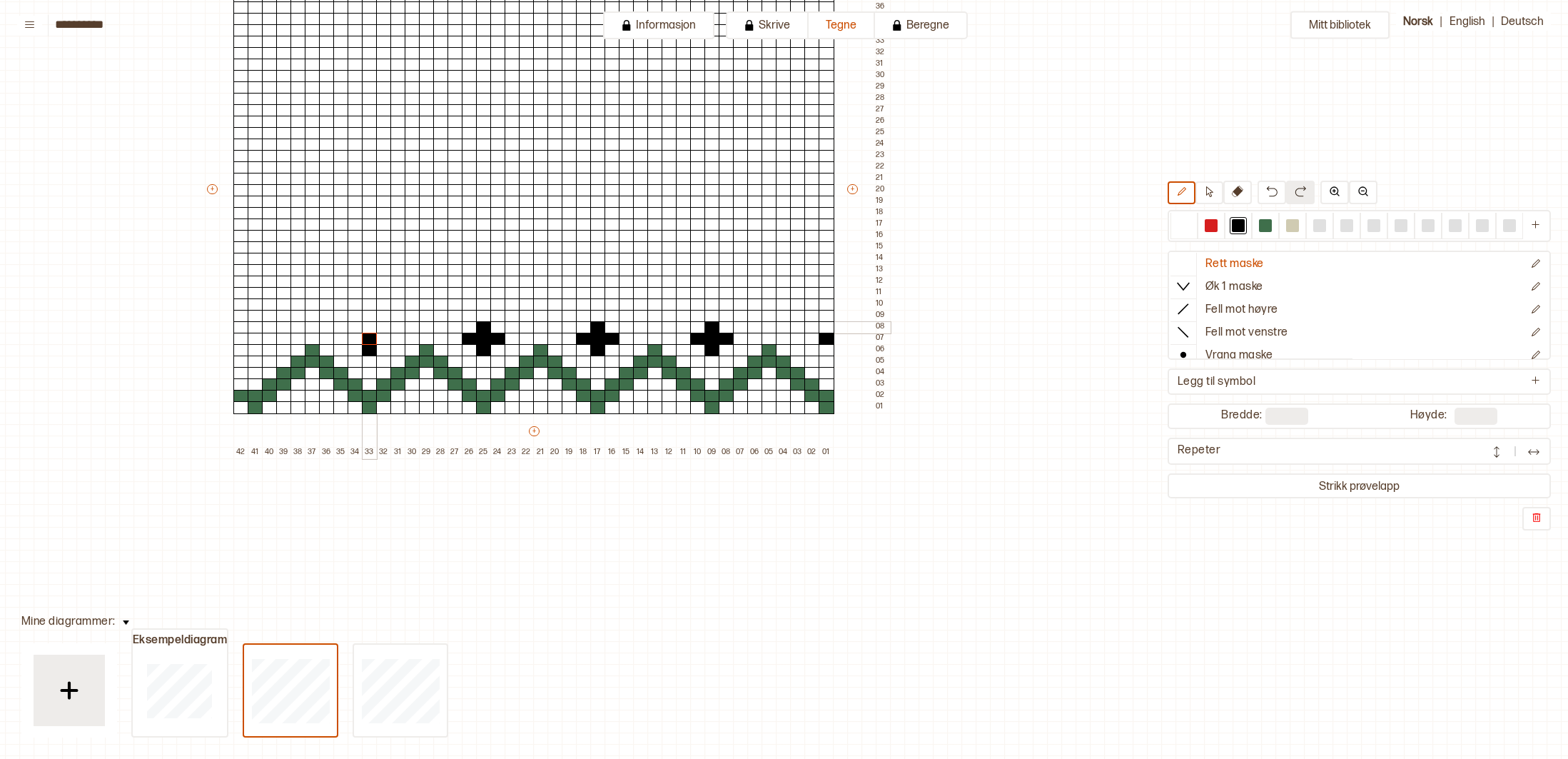
click at [369, 326] on div at bounding box center [369, 327] width 16 height 13
click at [357, 337] on div at bounding box center [355, 338] width 16 height 13
drag, startPoint x: 383, startPoint y: 339, endPoint x: 357, endPoint y: 331, distance: 27.2
click at [383, 339] on div at bounding box center [384, 338] width 16 height 13
click at [256, 352] on div at bounding box center [255, 350] width 16 height 13
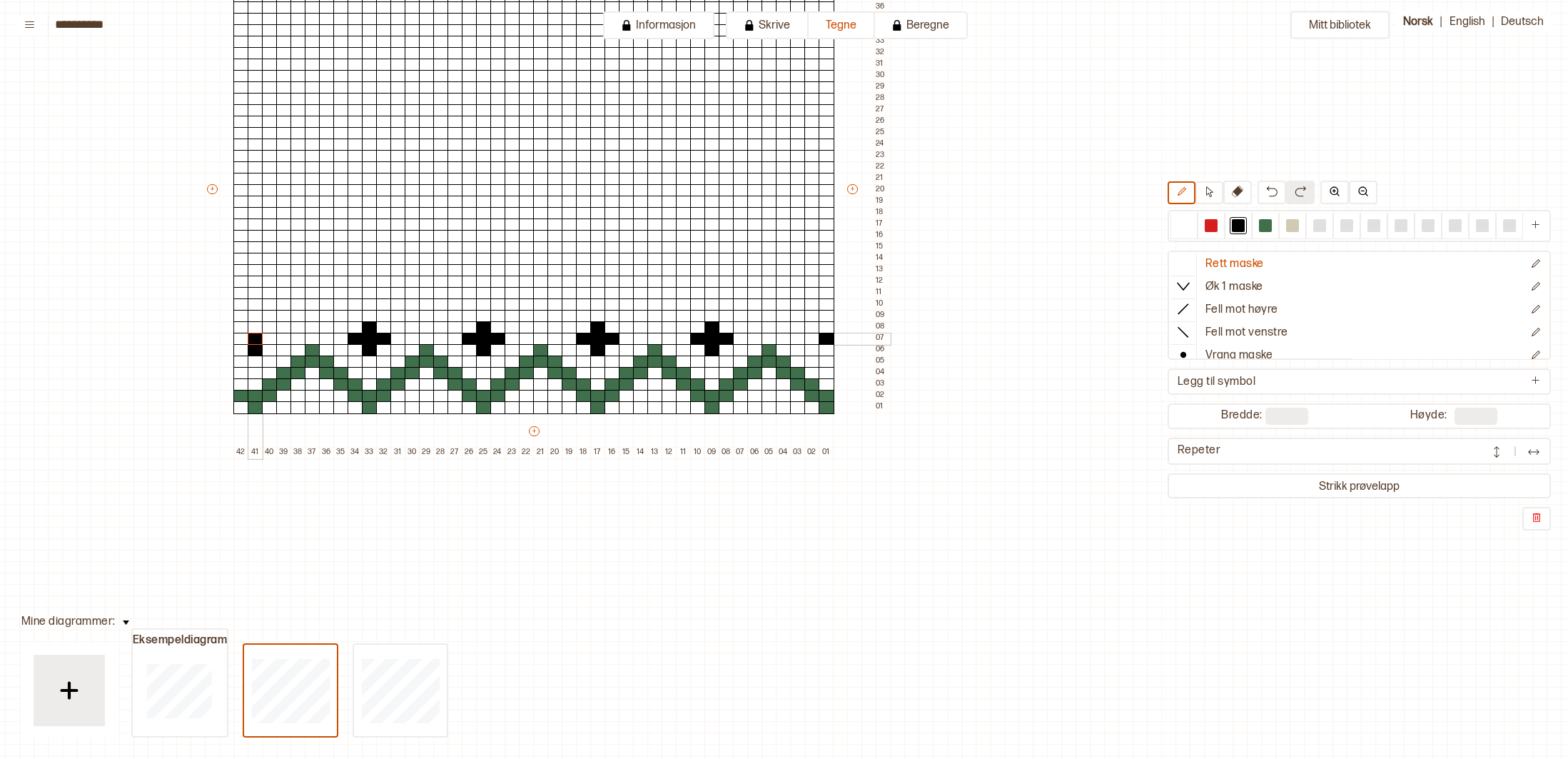
drag, startPoint x: 258, startPoint y: 337, endPoint x: 259, endPoint y: 331, distance: 6.1
click at [258, 337] on div at bounding box center [255, 338] width 16 height 13
click at [259, 328] on div at bounding box center [255, 327] width 16 height 13
drag, startPoint x: 238, startPoint y: 337, endPoint x: 255, endPoint y: 337, distance: 17.0
click at [241, 337] on div at bounding box center [241, 338] width 16 height 13
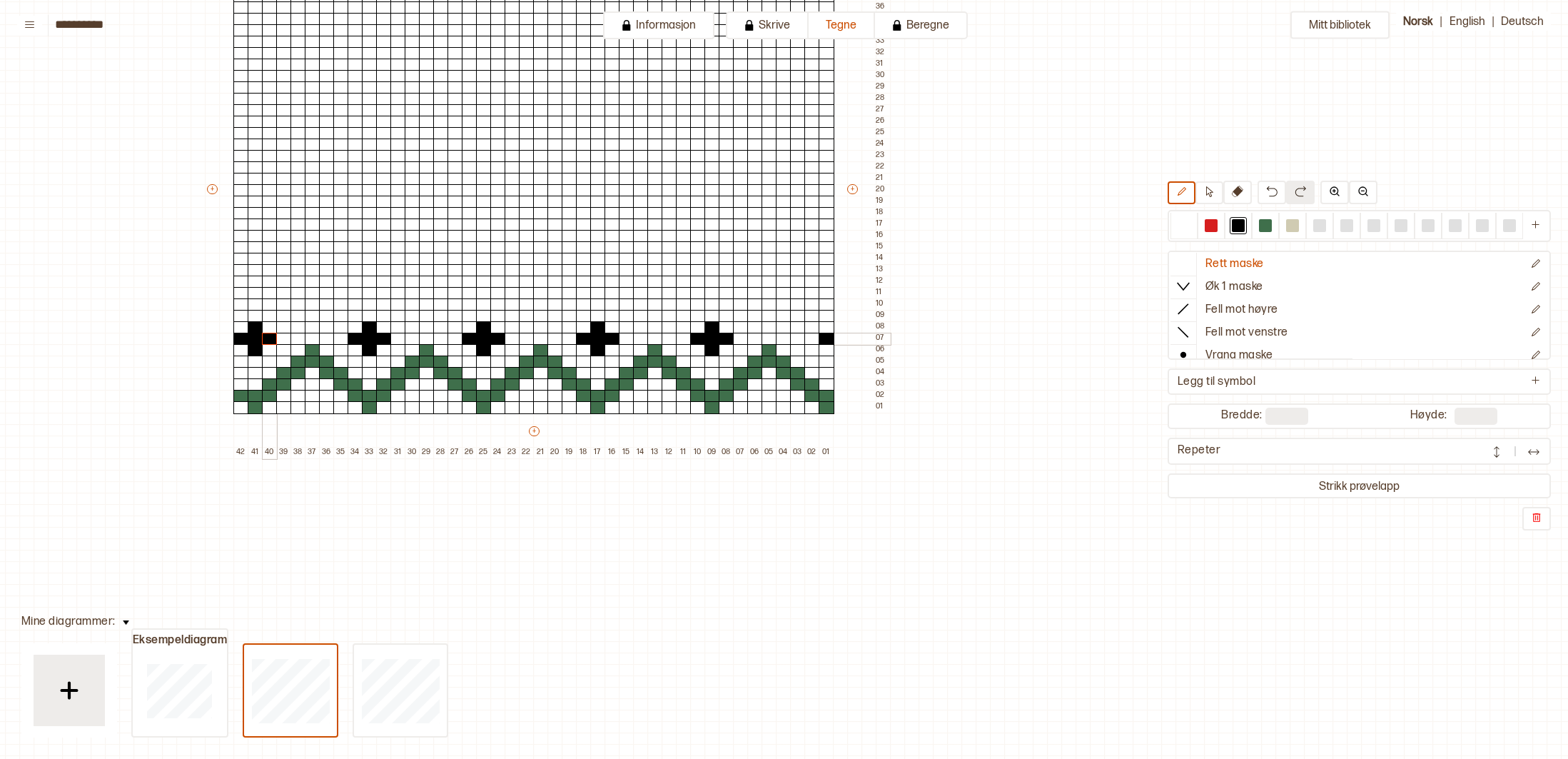
click at [268, 339] on div at bounding box center [270, 338] width 16 height 13
click at [1212, 225] on div at bounding box center [1211, 225] width 13 height 13
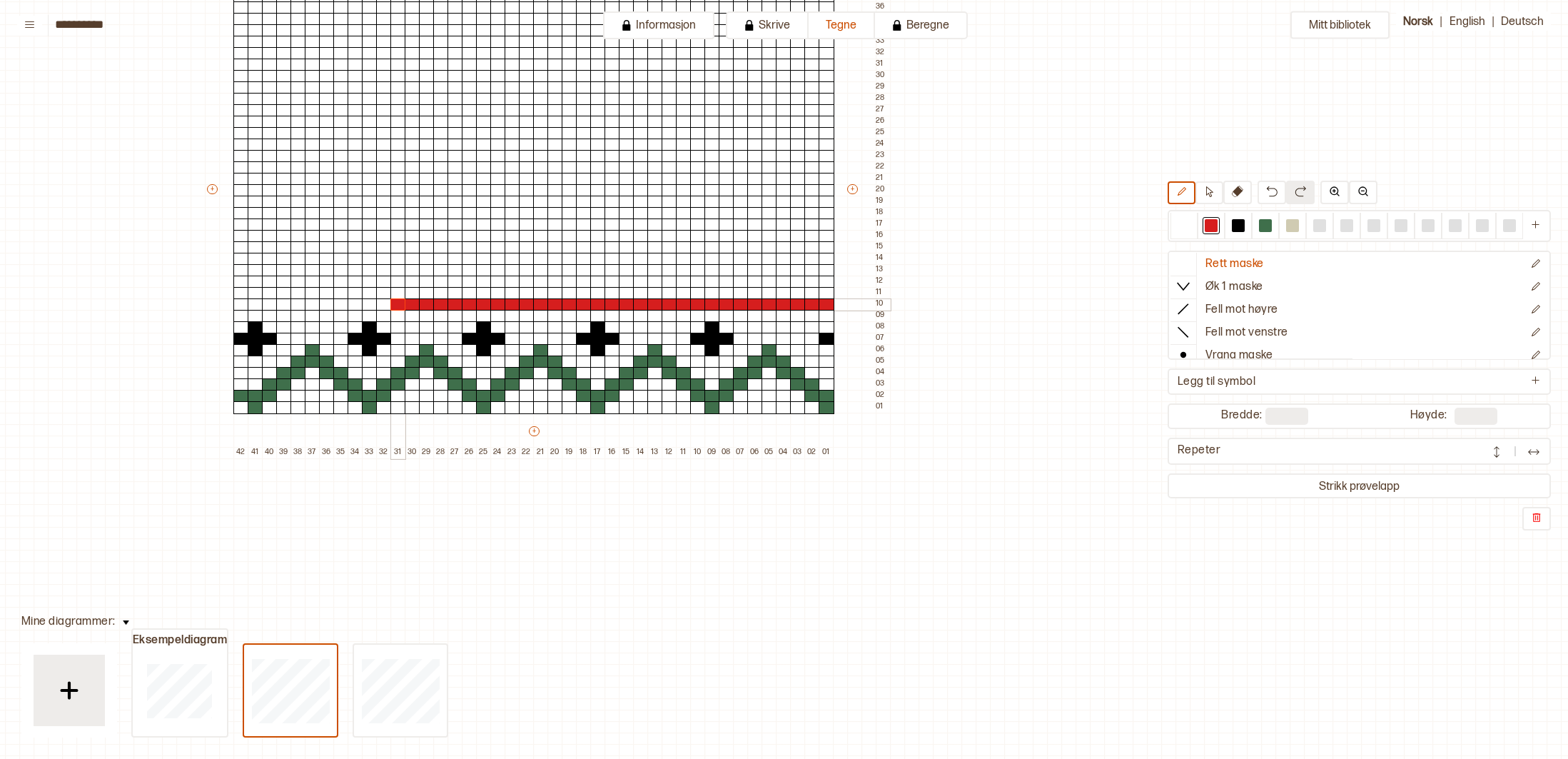
drag, startPoint x: 824, startPoint y: 303, endPoint x: 400, endPoint y: 306, distance: 424.0
click at [400, 306] on div "+ + + + 42 41 40 39 38 37 36 35 34 33 32 31 30 29 28 27 26 25 24 23 22 21 20 19…" at bounding box center [547, 195] width 685 height 525
drag, startPoint x: 440, startPoint y: 306, endPoint x: 248, endPoint y: 306, distance: 192.0
click at [248, 306] on div "+ + + + 42 41 40 39 38 37 36 35 34 33 32 31 30 29 28 27 26 25 24 23 22 21 20 19…" at bounding box center [547, 195] width 685 height 525
click at [240, 301] on div at bounding box center [241, 304] width 16 height 13
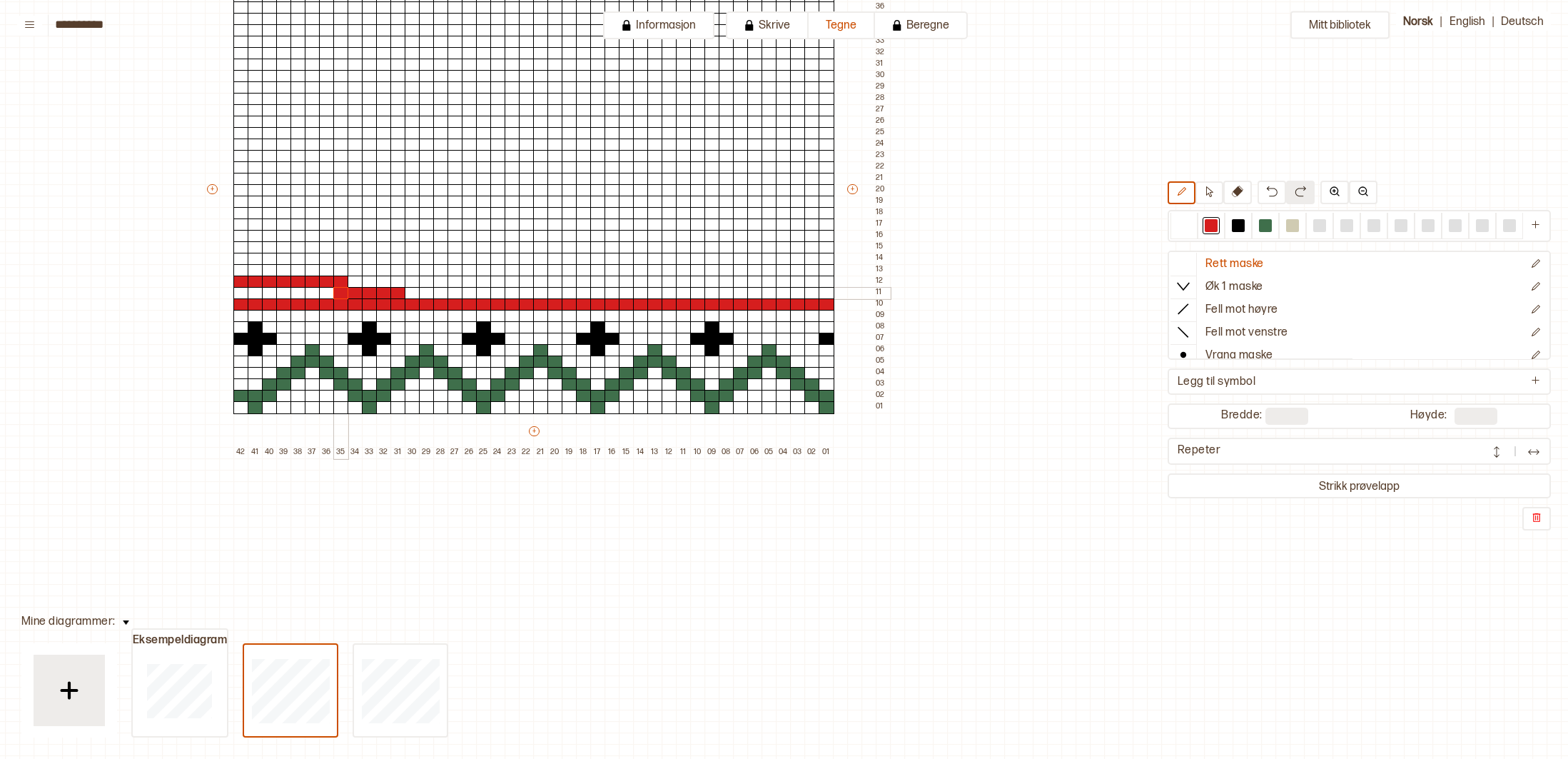
drag, startPoint x: 239, startPoint y: 281, endPoint x: 338, endPoint y: 281, distance: 99.0
click at [338, 283] on div "+ + + + 42 41 40 39 38 37 36 35 34 33 32 31 30 29 28 27 26 25 24 23 22 21 20 19…" at bounding box center [547, 195] width 685 height 525
drag, startPoint x: 338, startPoint y: 281, endPoint x: 831, endPoint y: 279, distance: 493.0
click at [831, 279] on div "+ + + + 42 41 40 39 38 37 36 35 34 33 32 31 30 29 28 27 26 25 24 23 22 21 20 19…" at bounding box center [547, 195] width 685 height 525
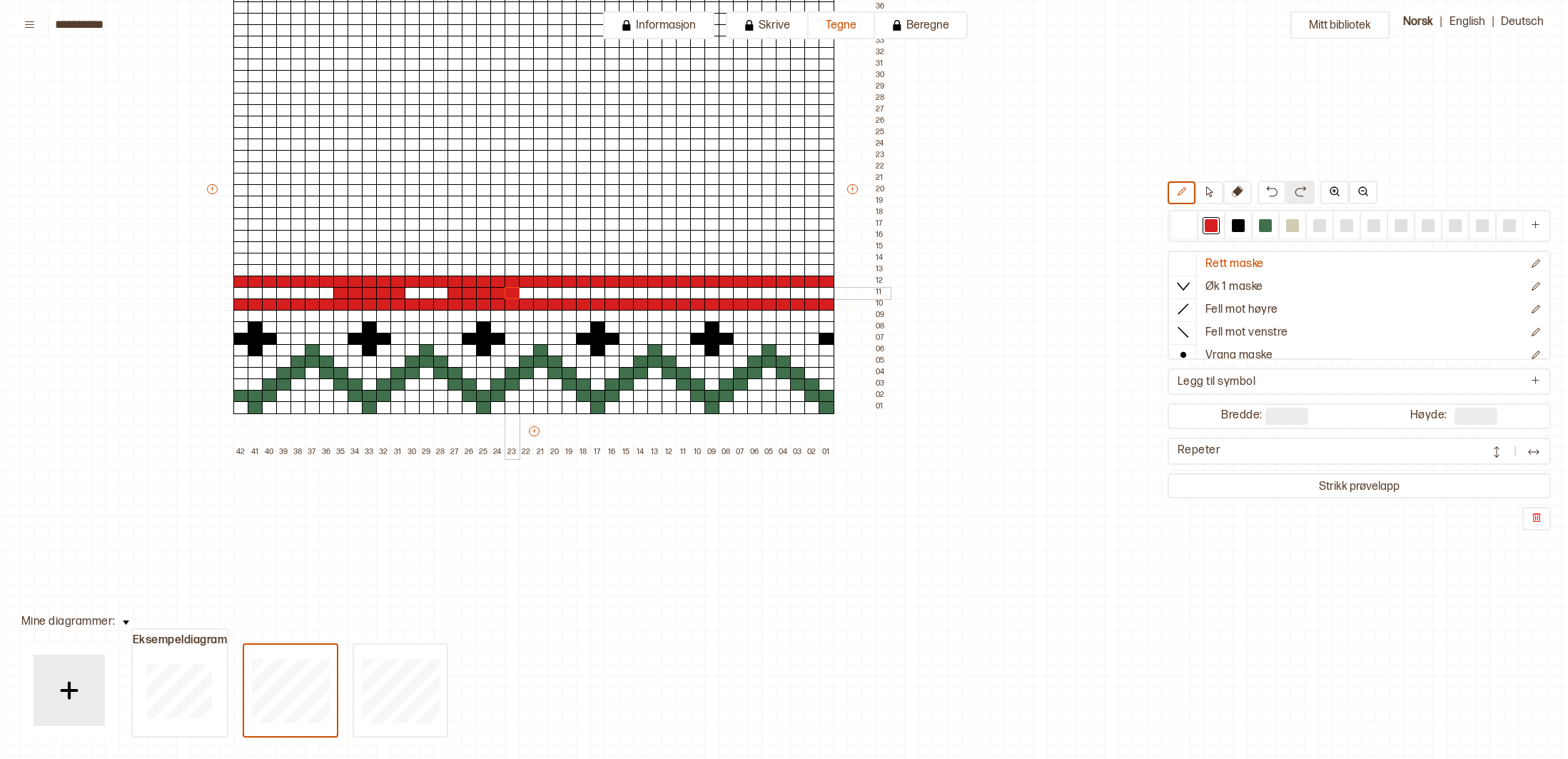
drag, startPoint x: 458, startPoint y: 291, endPoint x: 510, endPoint y: 291, distance: 52.0
click at [510, 291] on div "+ + + + 42 41 40 39 38 37 36 35 34 33 32 31 30 29 28 27 26 25 24 23 22 21 20 19…" at bounding box center [547, 195] width 685 height 525
drag, startPoint x: 572, startPoint y: 293, endPoint x: 623, endPoint y: 293, distance: 51.0
click at [624, 293] on div "+ + + + 42 41 40 39 38 37 36 35 34 33 32 31 30 29 28 27 26 25 24 23 22 21 20 19…" at bounding box center [547, 195] width 685 height 525
click at [683, 293] on div at bounding box center [684, 293] width 16 height 13
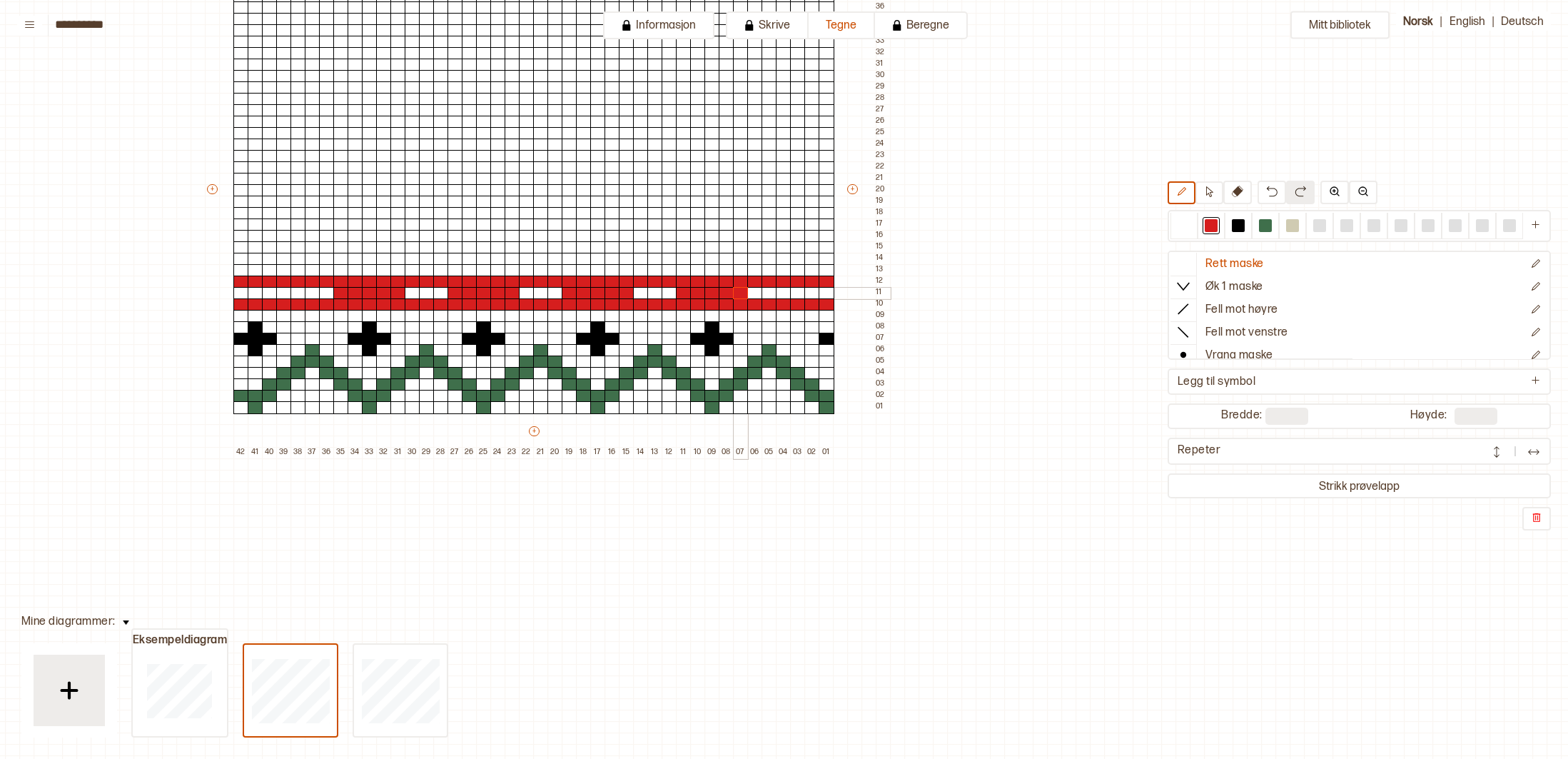
drag, startPoint x: 685, startPoint y: 293, endPoint x: 741, endPoint y: 294, distance: 56.0
click at [741, 294] on div "+ + + + 42 41 40 39 38 37 36 35 34 33 32 31 30 29 28 27 26 25 24 23 22 21 20 19…" at bounding box center [547, 195] width 685 height 525
drag, startPoint x: 797, startPoint y: 293, endPoint x: 830, endPoint y: 293, distance: 33.0
click at [830, 293] on div "+ + + + 42 41 40 39 38 37 36 35 34 33 32 31 30 29 28 27 26 25 24 23 22 21 20 19…" at bounding box center [547, 195] width 685 height 525
drag, startPoint x: 281, startPoint y: 293, endPoint x: 243, endPoint y: 294, distance: 38.0
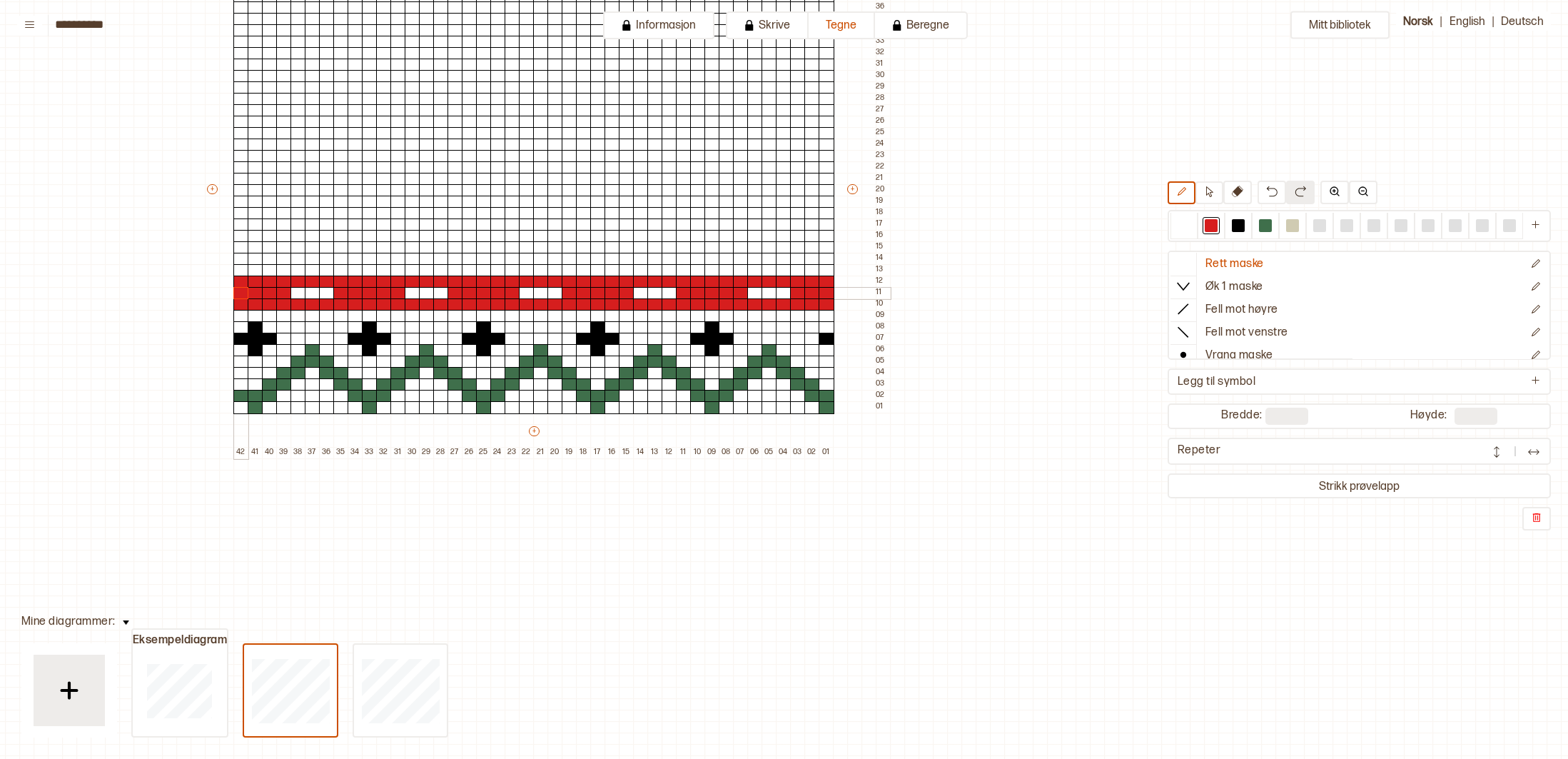
click at [243, 294] on div "+ + + + 42 41 40 39 38 37 36 35 34 33 32 31 30 29 28 27 26 25 24 23 22 21 20 19…" at bounding box center [547, 195] width 685 height 525
click at [511, 331] on div at bounding box center [512, 327] width 16 height 13
drag, startPoint x: 455, startPoint y: 331, endPoint x: 456, endPoint y: 338, distance: 7.1
click at [455, 332] on div "+ + + + 42 41 40 39 38 37 36 35 34 33 32 31 30 29 28 27 26 25 24 23 22 21 20 19…" at bounding box center [547, 195] width 685 height 525
click at [460, 351] on div at bounding box center [455, 350] width 16 height 13
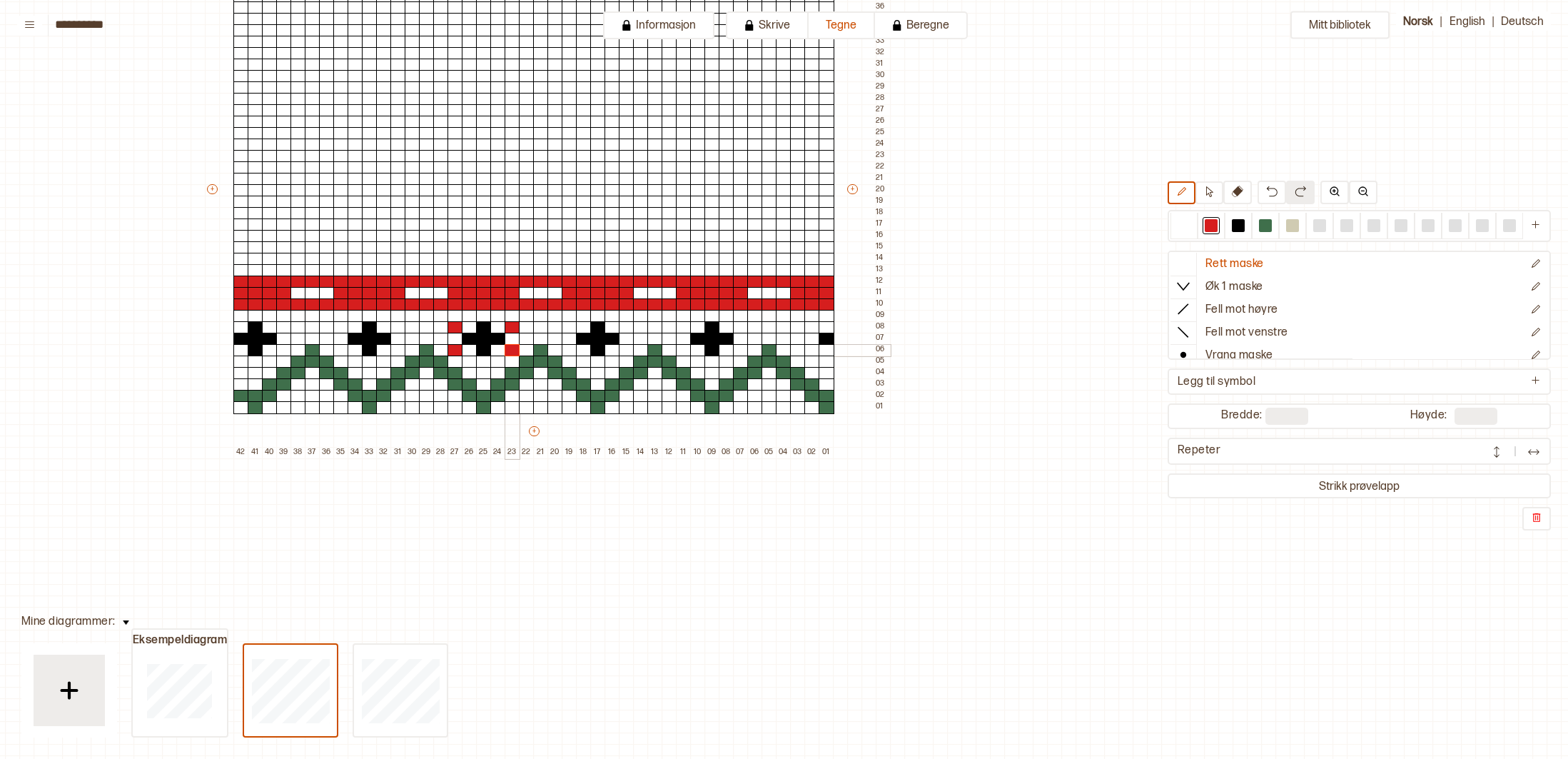
click at [513, 350] on div at bounding box center [512, 350] width 16 height 13
click at [567, 330] on div at bounding box center [569, 327] width 16 height 13
click at [567, 347] on div at bounding box center [569, 350] width 16 height 13
drag, startPoint x: 624, startPoint y: 350, endPoint x: 623, endPoint y: 338, distance: 12.0
click at [623, 348] on div at bounding box center [626, 350] width 16 height 13
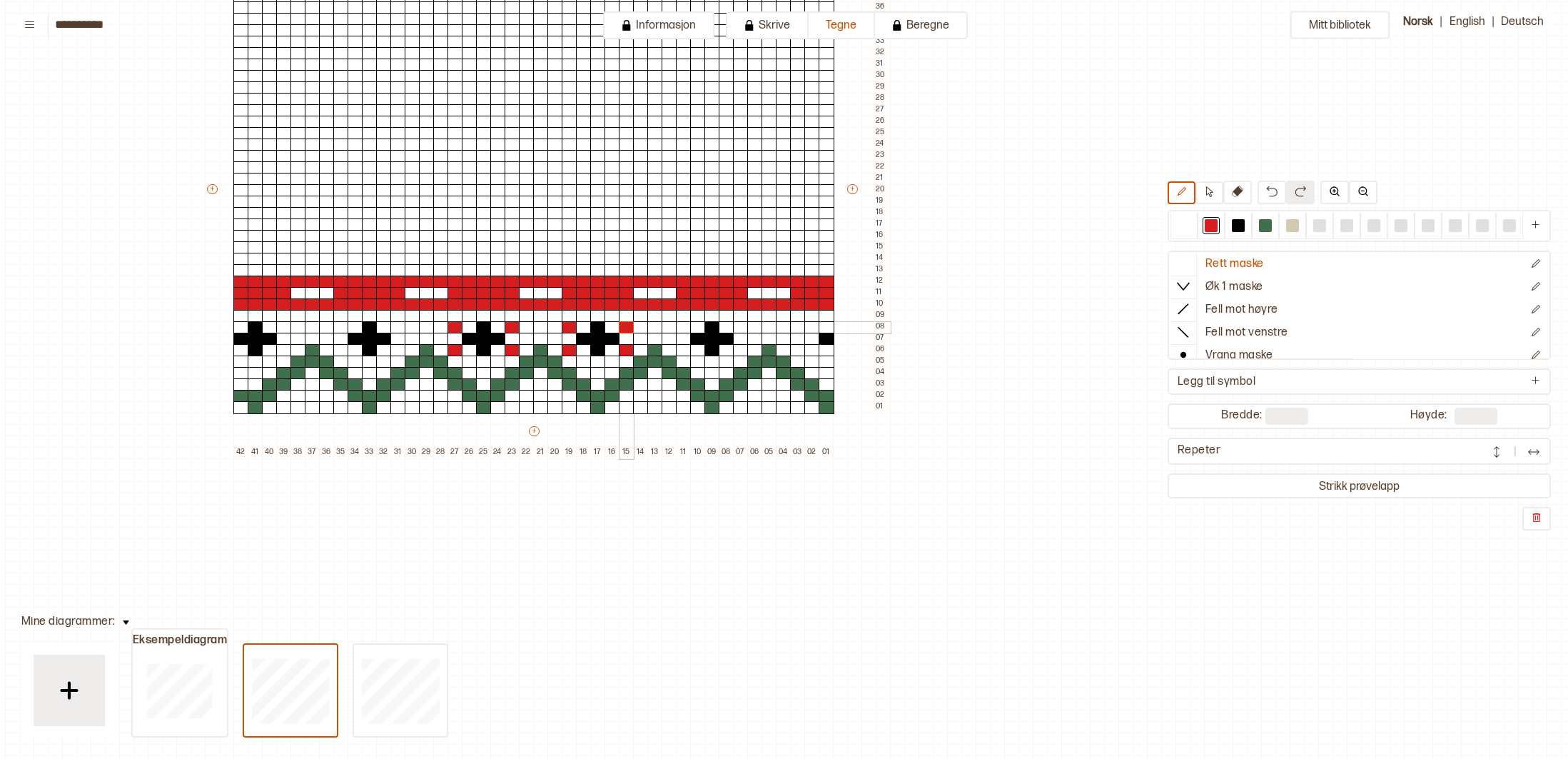
click at [623, 327] on div at bounding box center [626, 327] width 16 height 13
click at [680, 331] on div at bounding box center [684, 327] width 16 height 13
click at [684, 351] on div at bounding box center [684, 350] width 16 height 13
drag, startPoint x: 739, startPoint y: 349, endPoint x: 738, endPoint y: 342, distance: 7.1
click at [739, 348] on div at bounding box center [741, 350] width 16 height 13
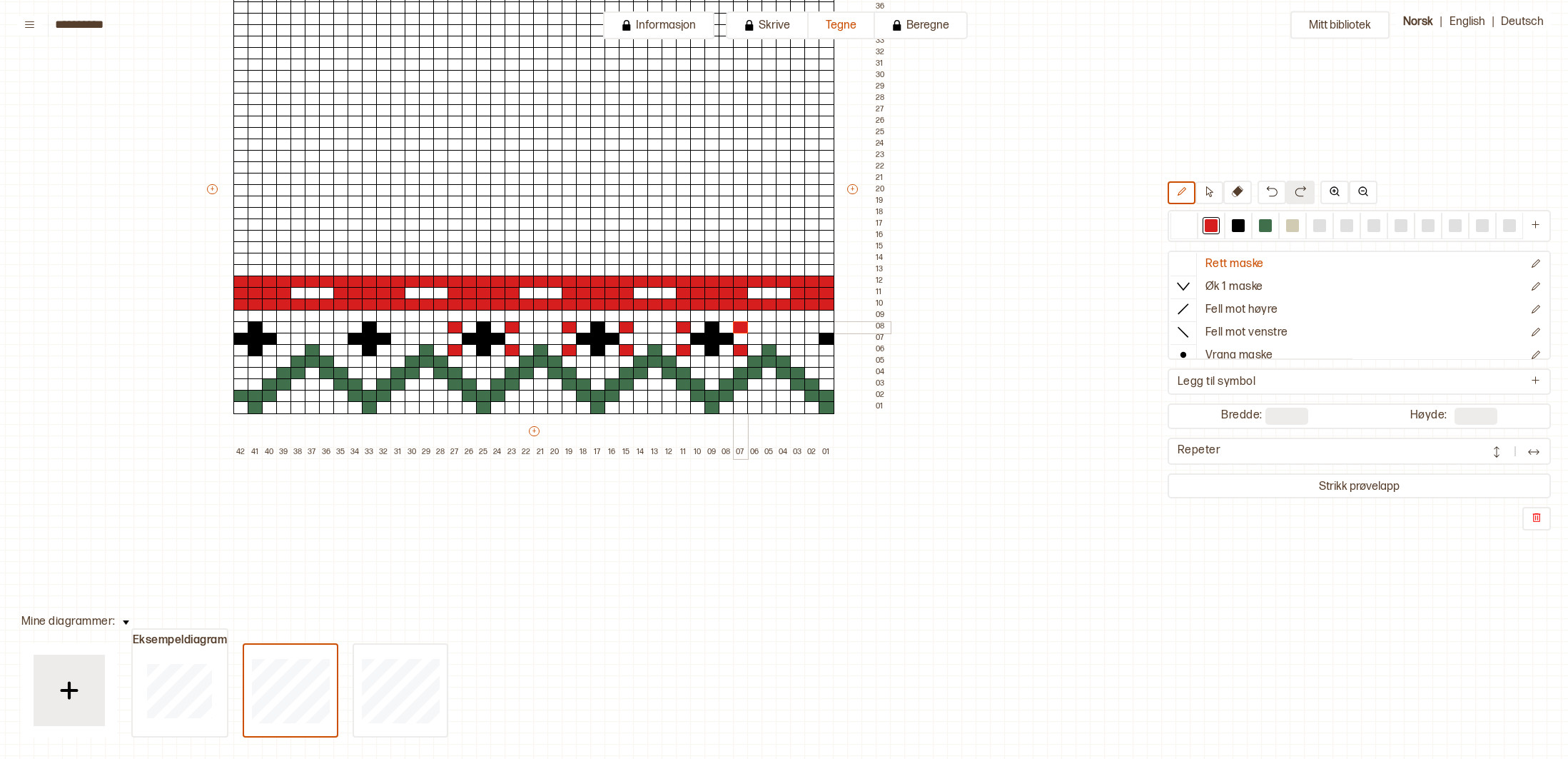
click at [737, 327] on div at bounding box center [741, 327] width 16 height 13
click at [811, 325] on div at bounding box center [812, 327] width 16 height 13
click at [815, 347] on div at bounding box center [812, 350] width 16 height 13
click at [396, 327] on div at bounding box center [398, 327] width 16 height 13
drag, startPoint x: 397, startPoint y: 346, endPoint x: 349, endPoint y: 350, distance: 48.2
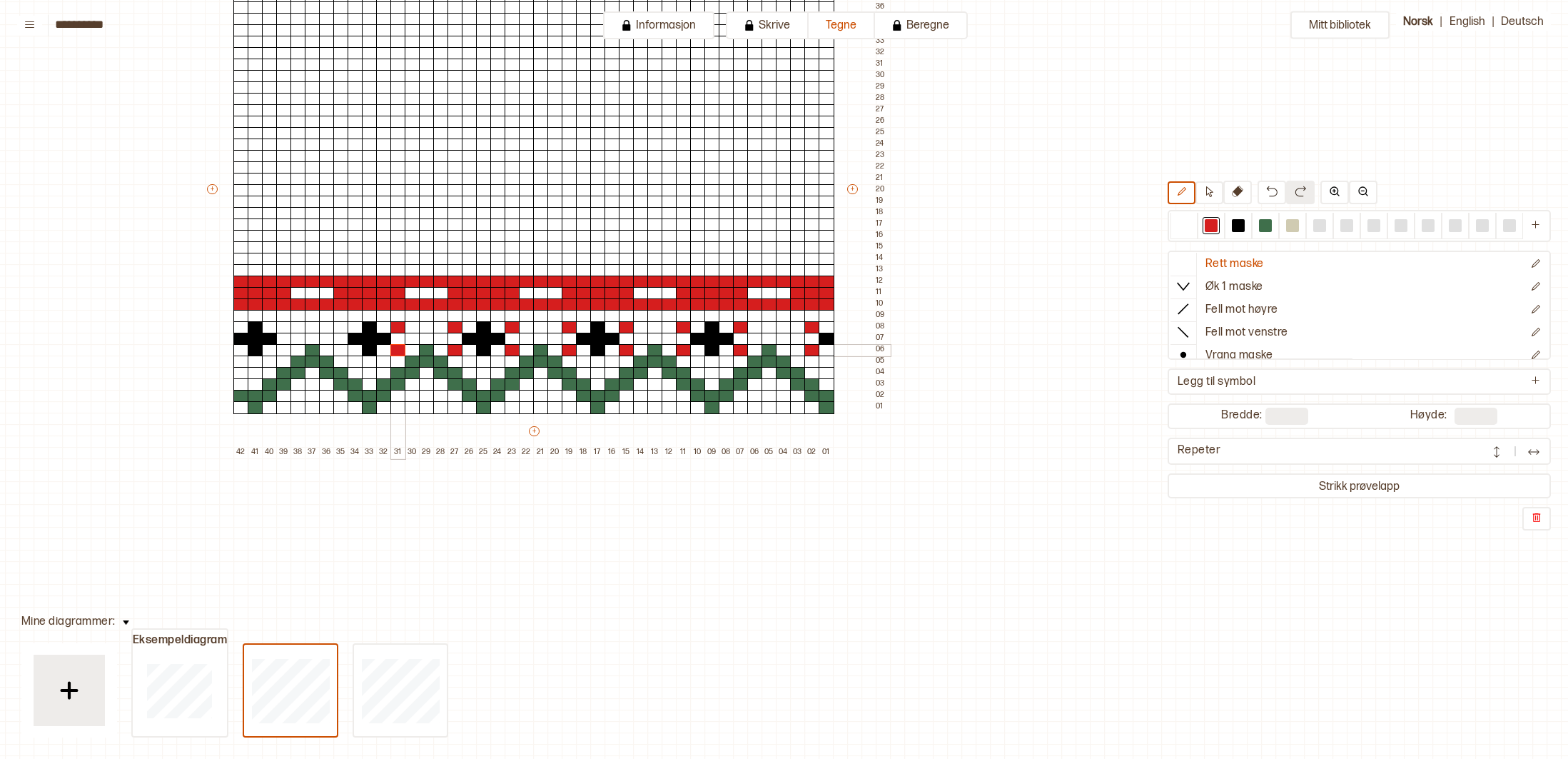
click at [396, 346] on div at bounding box center [398, 350] width 16 height 13
click at [341, 348] on div at bounding box center [341, 350] width 16 height 13
click at [341, 327] on div at bounding box center [341, 327] width 16 height 13
click at [283, 327] on div at bounding box center [284, 327] width 16 height 13
click at [281, 351] on div at bounding box center [284, 350] width 16 height 13
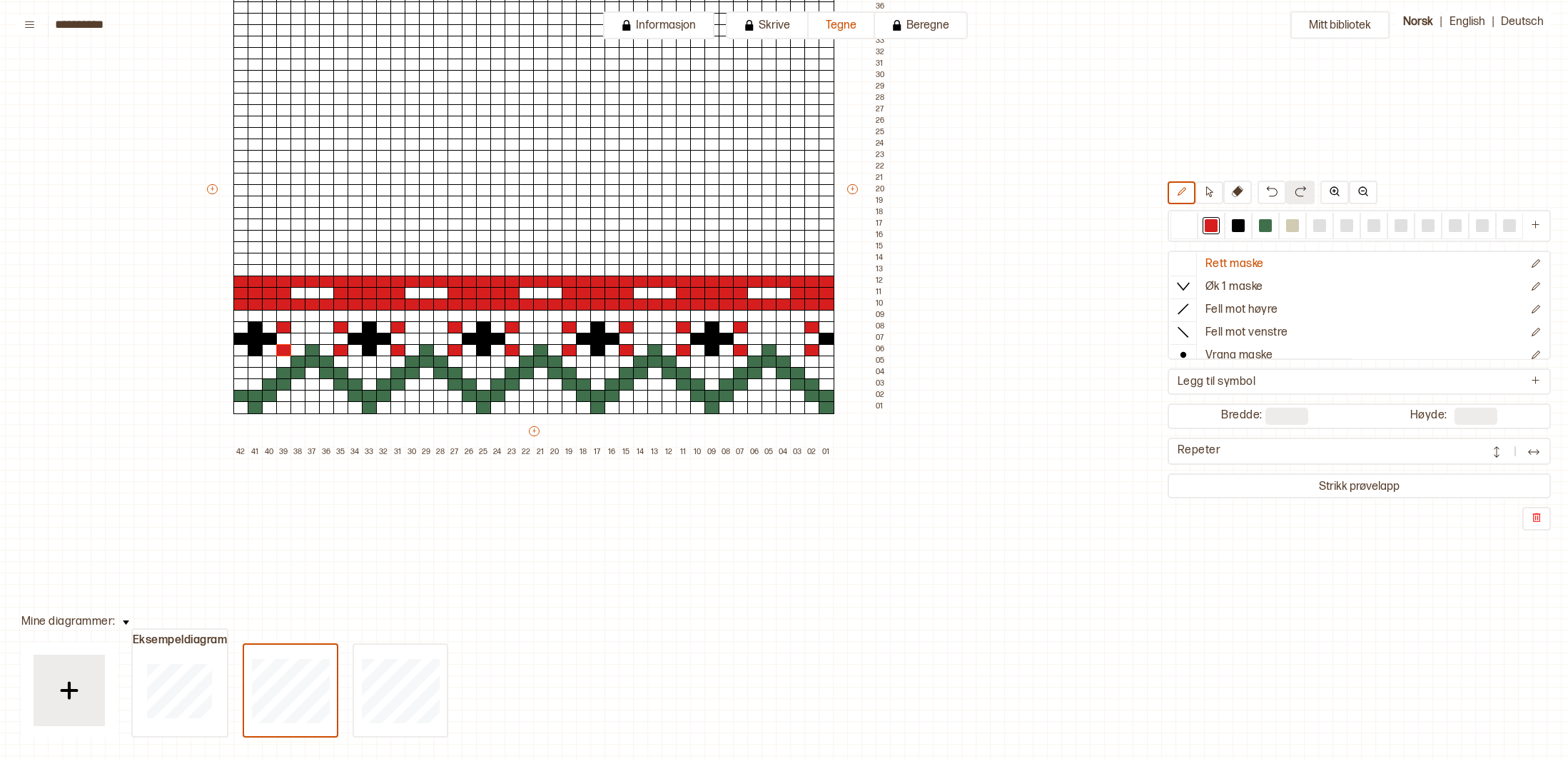
click at [225, 412] on div "+ + + + 42 41 40 39 38 37 36 35 34 33 32 31 30 29 28 27 26 25 24 23 22 21 20 19…" at bounding box center [547, 195] width 685 height 525
click at [282, 272] on div at bounding box center [284, 270] width 16 height 13
click at [297, 263] on div at bounding box center [298, 259] width 16 height 13
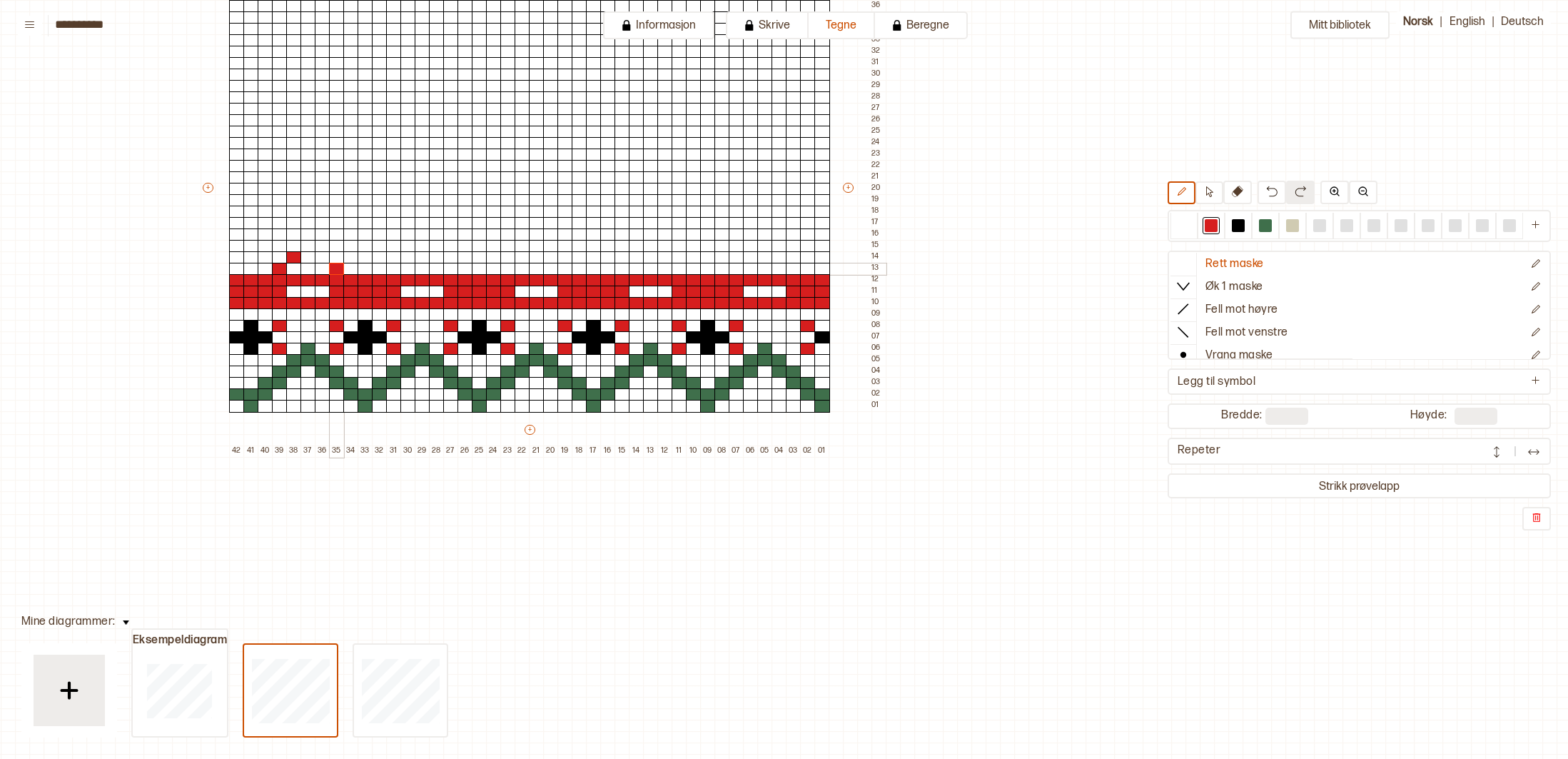
click at [341, 271] on div at bounding box center [336, 269] width 16 height 13
click at [321, 258] on div at bounding box center [321, 257] width 16 height 13
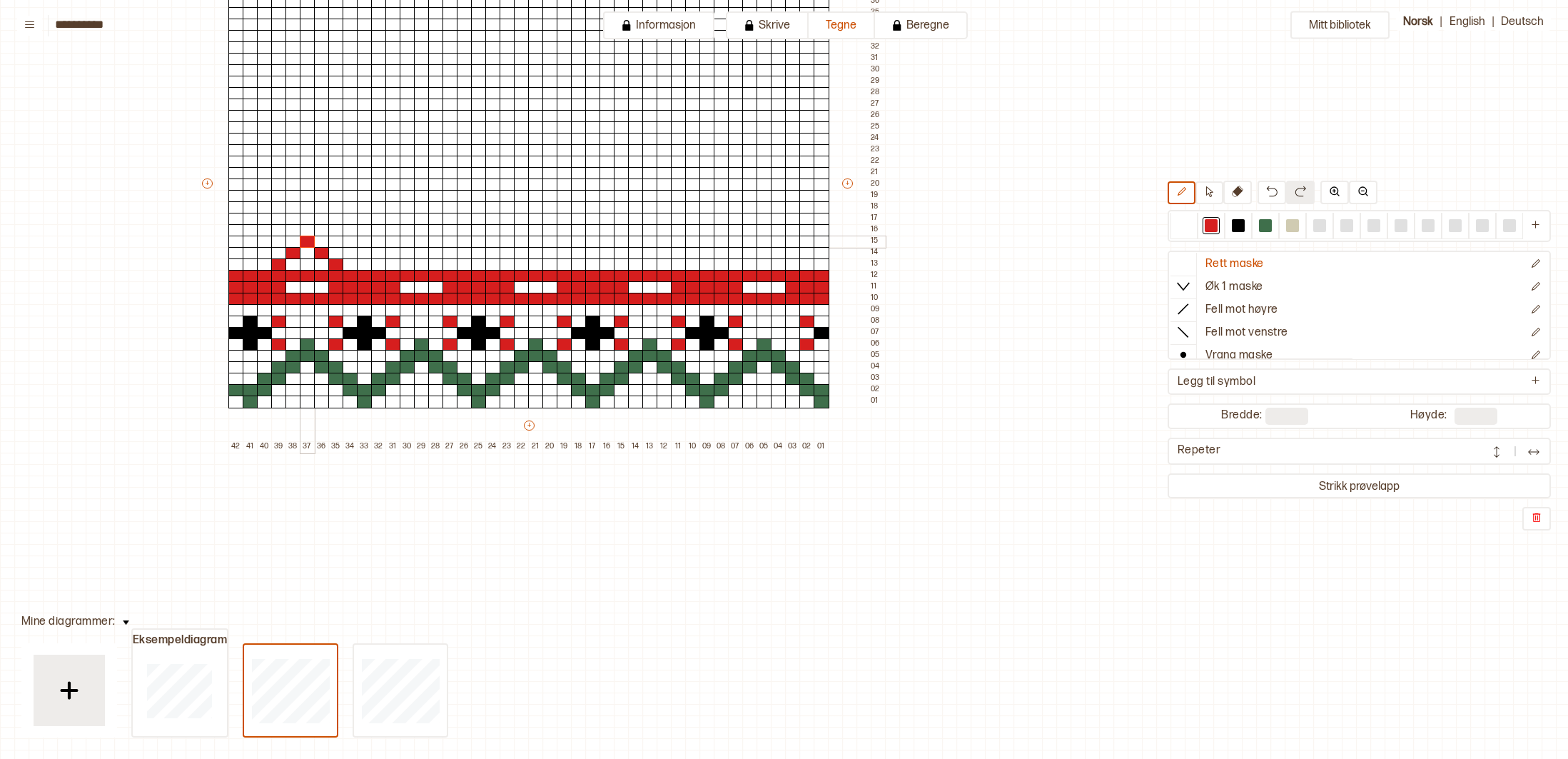
click at [311, 248] on div "+ + + + 42 41 40 39 38 37 36 35 34 33 32 31 30 29 28 27 26 25 24 23 22 21 20 19…" at bounding box center [542, 190] width 685 height 525
click at [392, 266] on div at bounding box center [393, 264] width 16 height 13
click at [406, 256] on div at bounding box center [407, 252] width 16 height 13
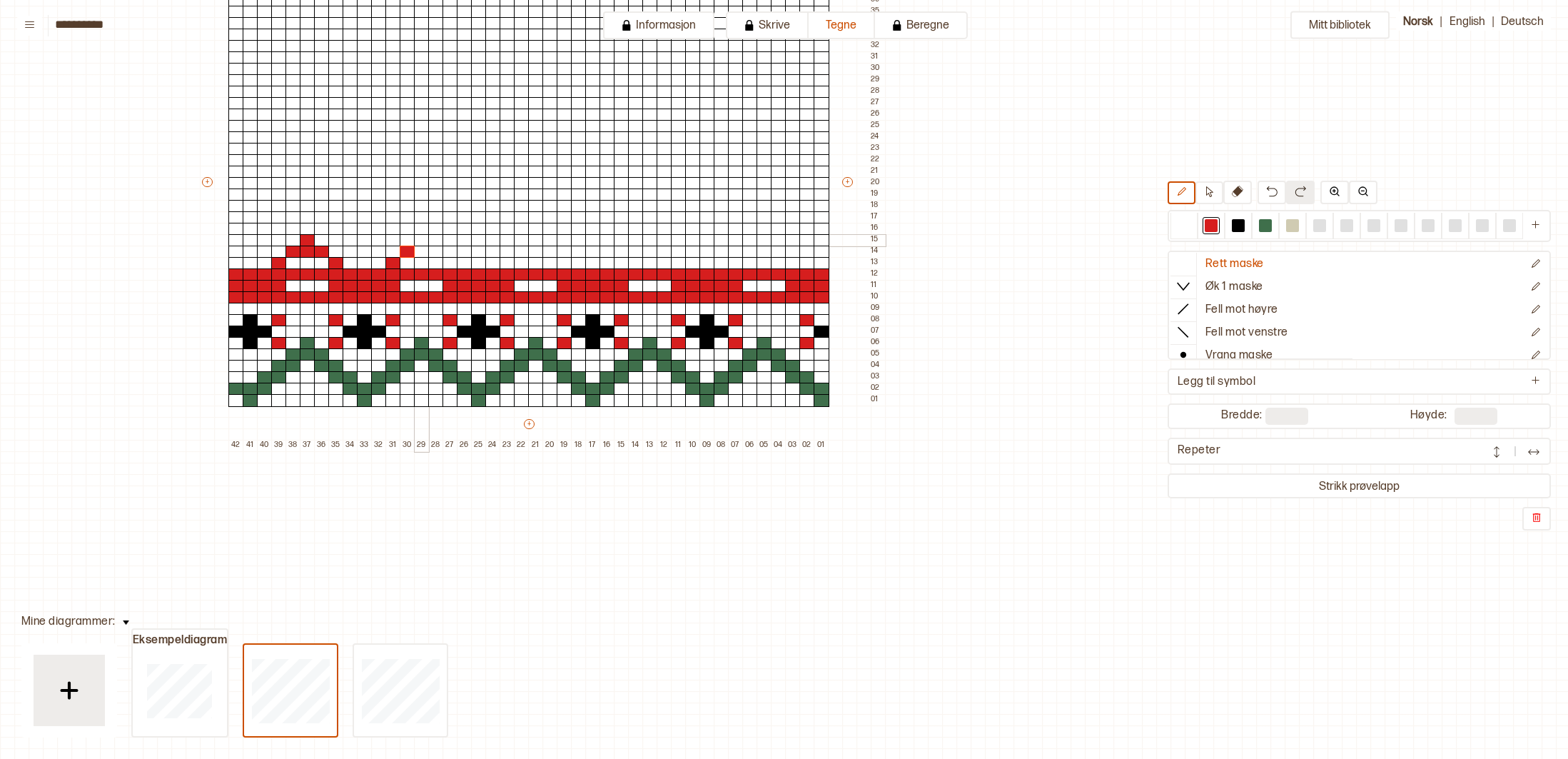
click at [422, 243] on div at bounding box center [422, 240] width 16 height 13
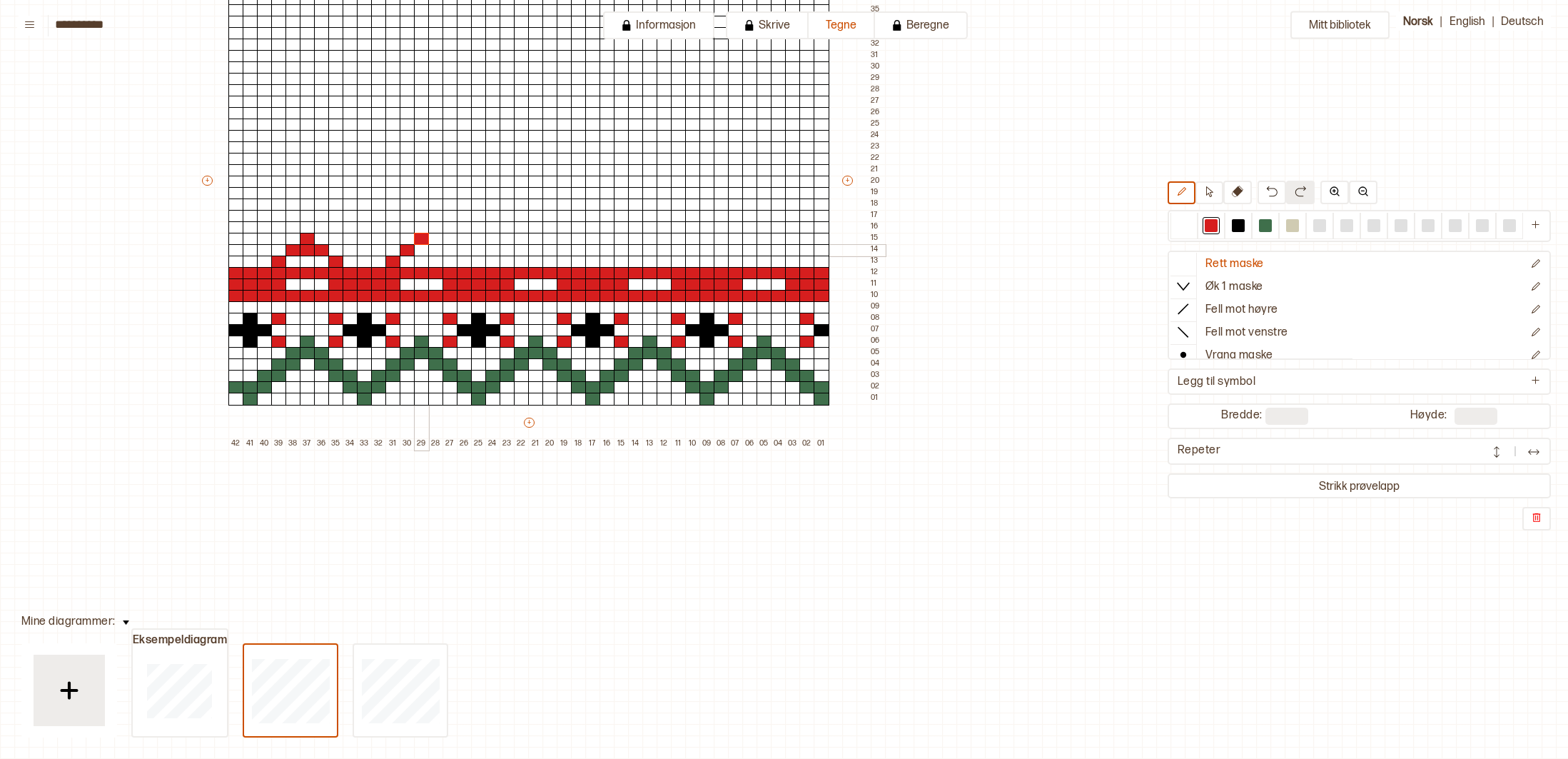
scroll to position [235, 245]
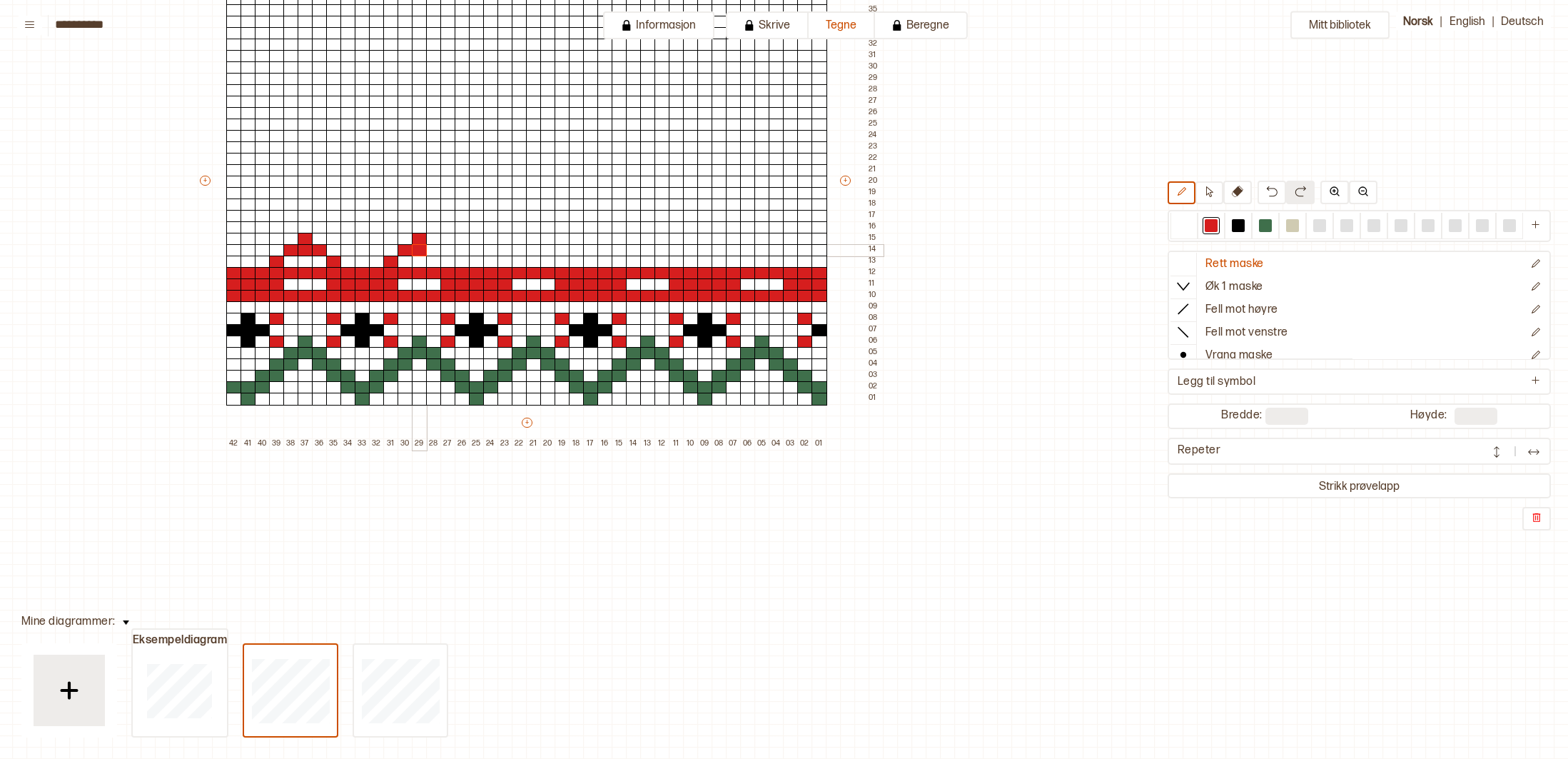
click at [422, 248] on div at bounding box center [419, 250] width 16 height 13
drag, startPoint x: 431, startPoint y: 249, endPoint x: 438, endPoint y: 252, distance: 7.6
click at [432, 249] on div at bounding box center [433, 250] width 16 height 13
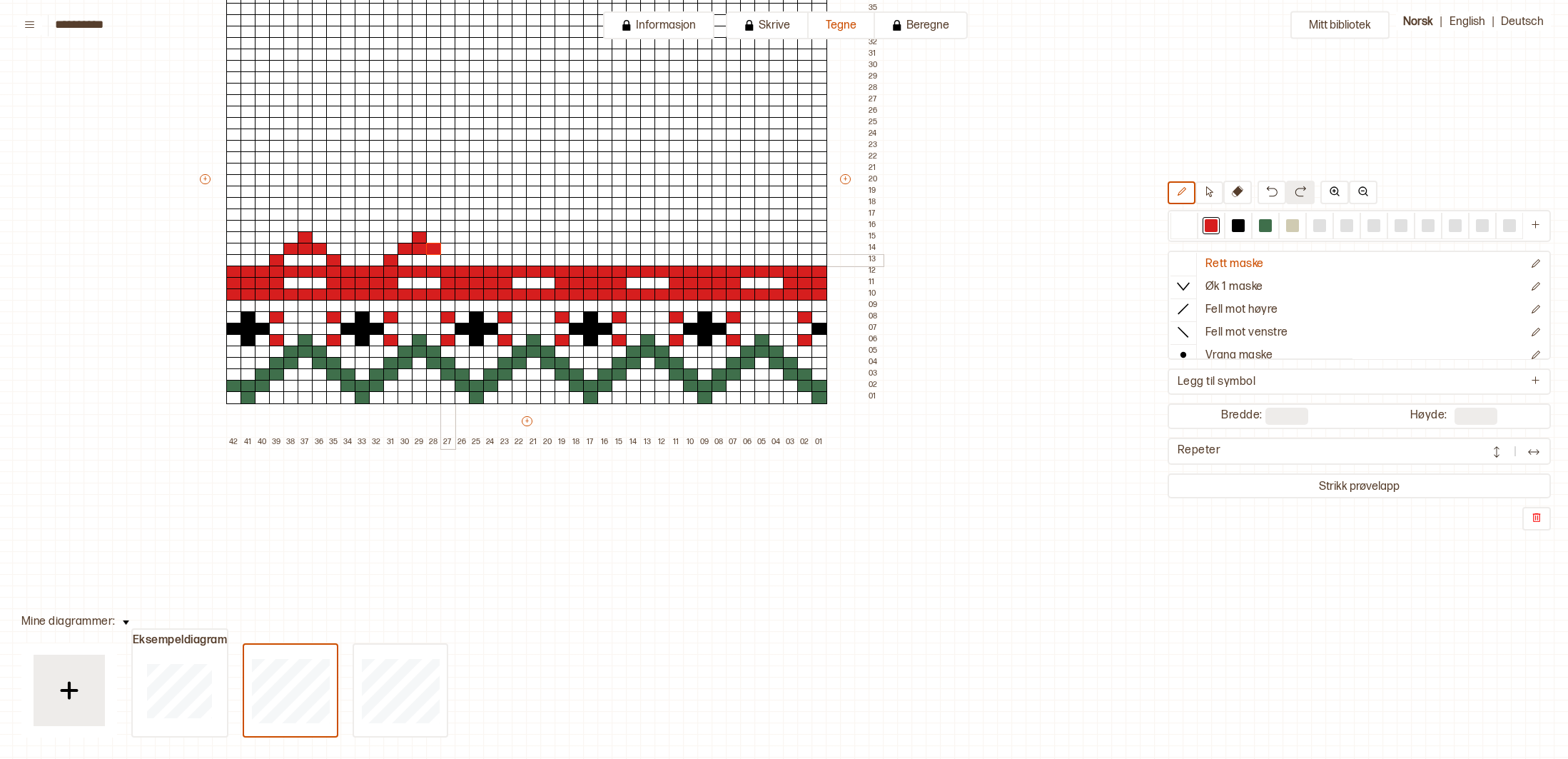
click at [448, 260] on div at bounding box center [448, 260] width 16 height 13
click at [504, 260] on div at bounding box center [505, 260] width 16 height 13
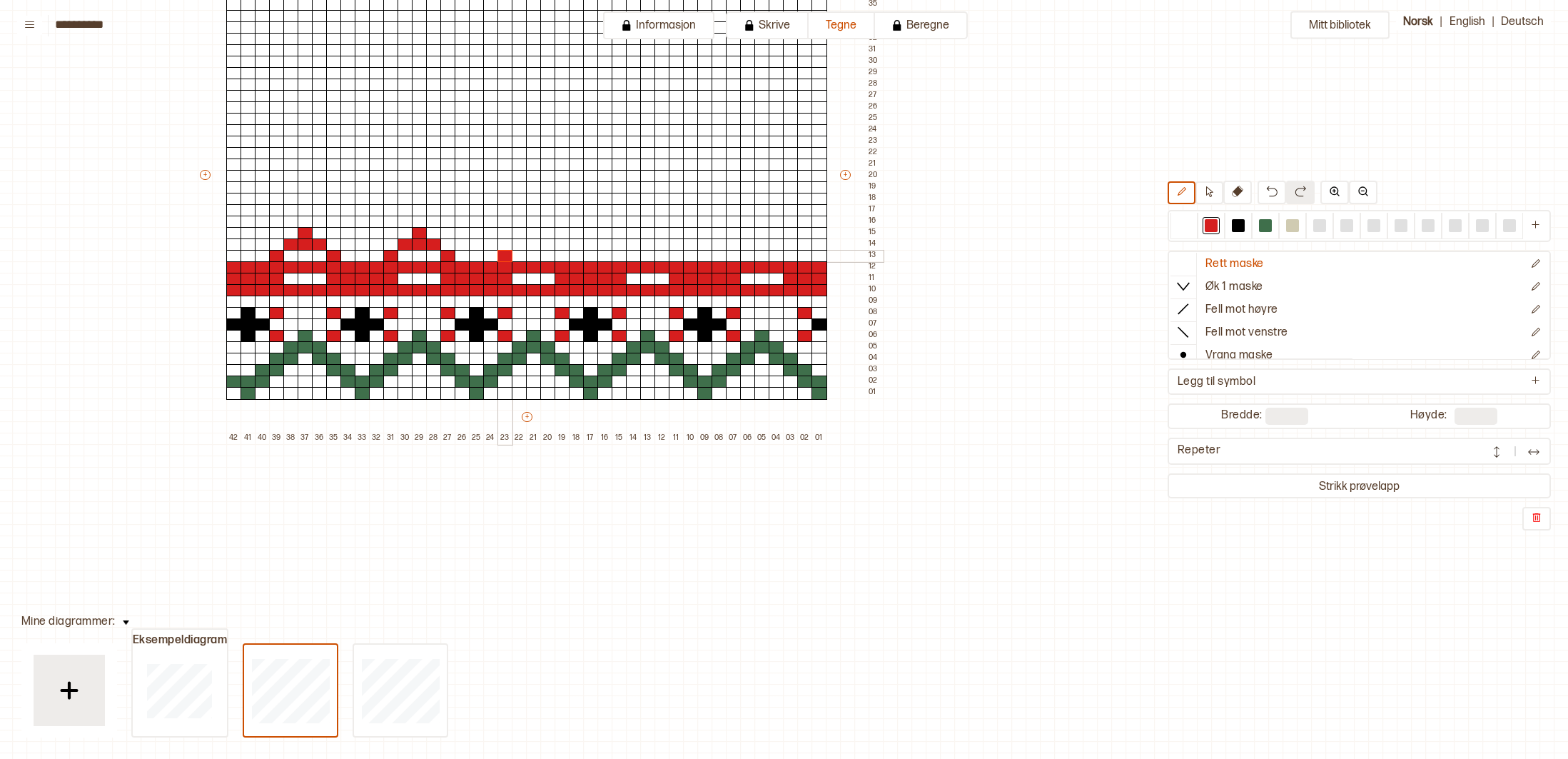
scroll to position [241, 245]
click at [519, 245] on div at bounding box center [518, 245] width 16 height 13
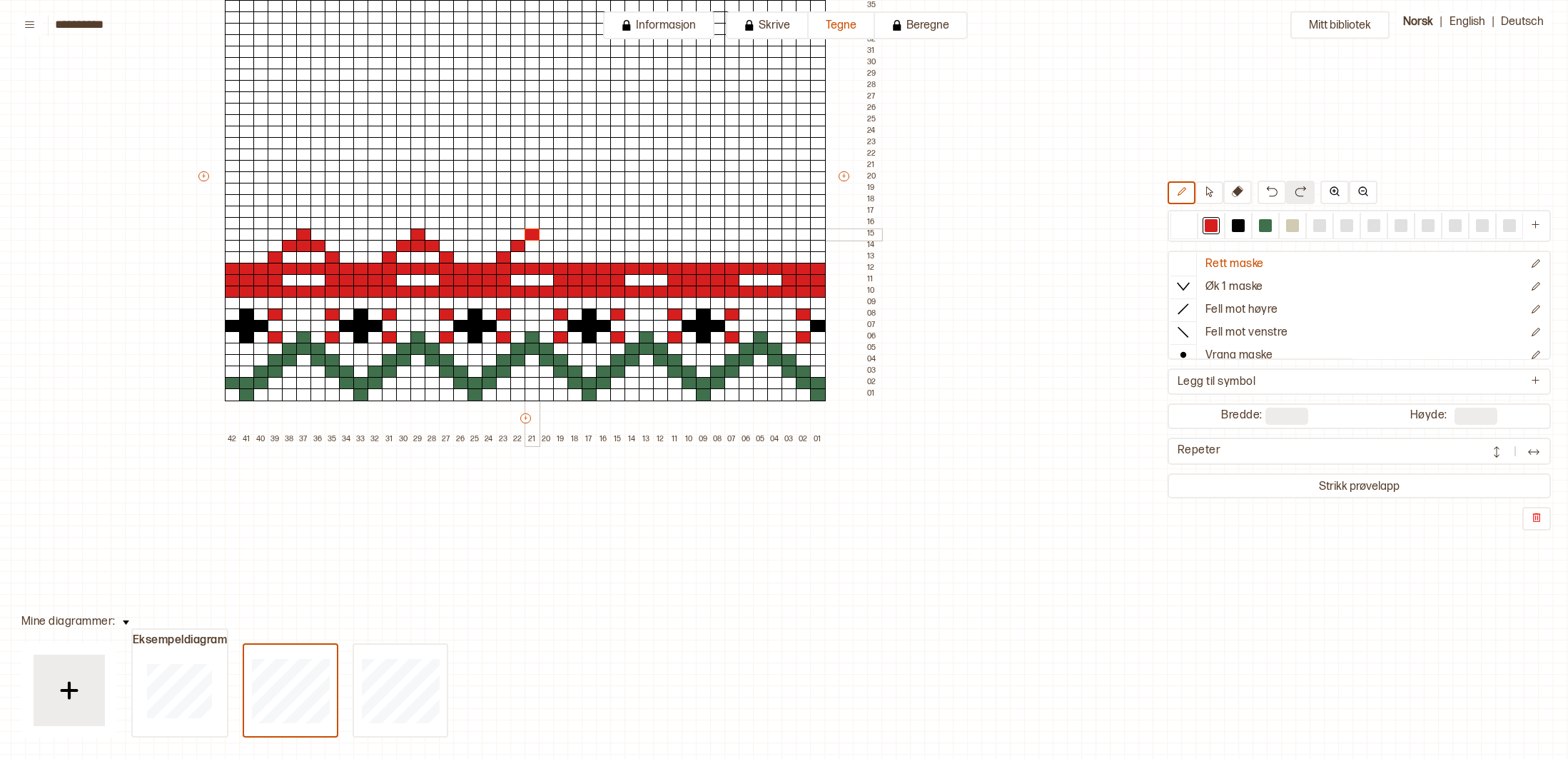
click at [533, 234] on div at bounding box center [532, 235] width 16 height 13
click at [533, 243] on div at bounding box center [532, 245] width 16 height 13
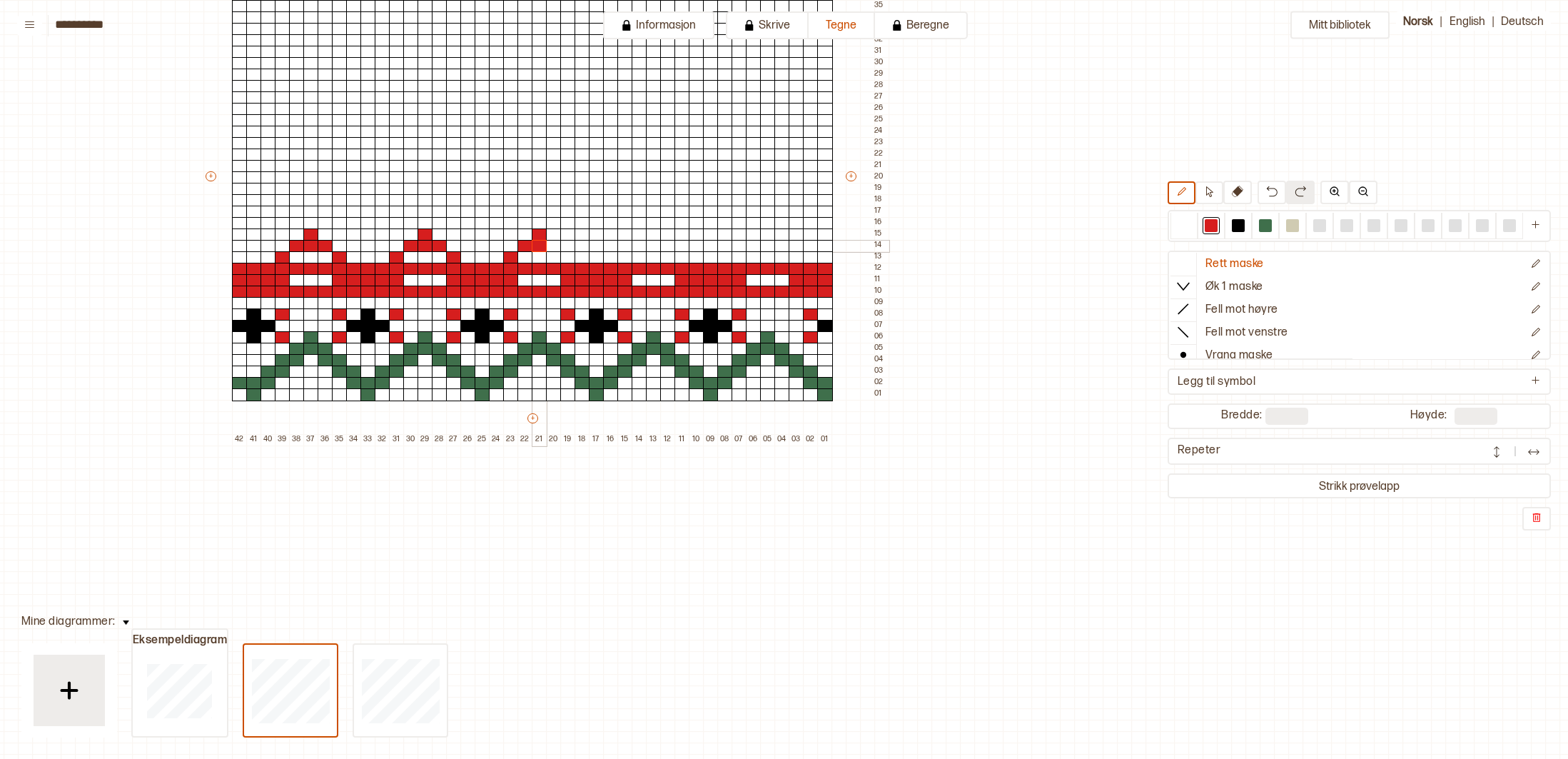
scroll to position [240, 236]
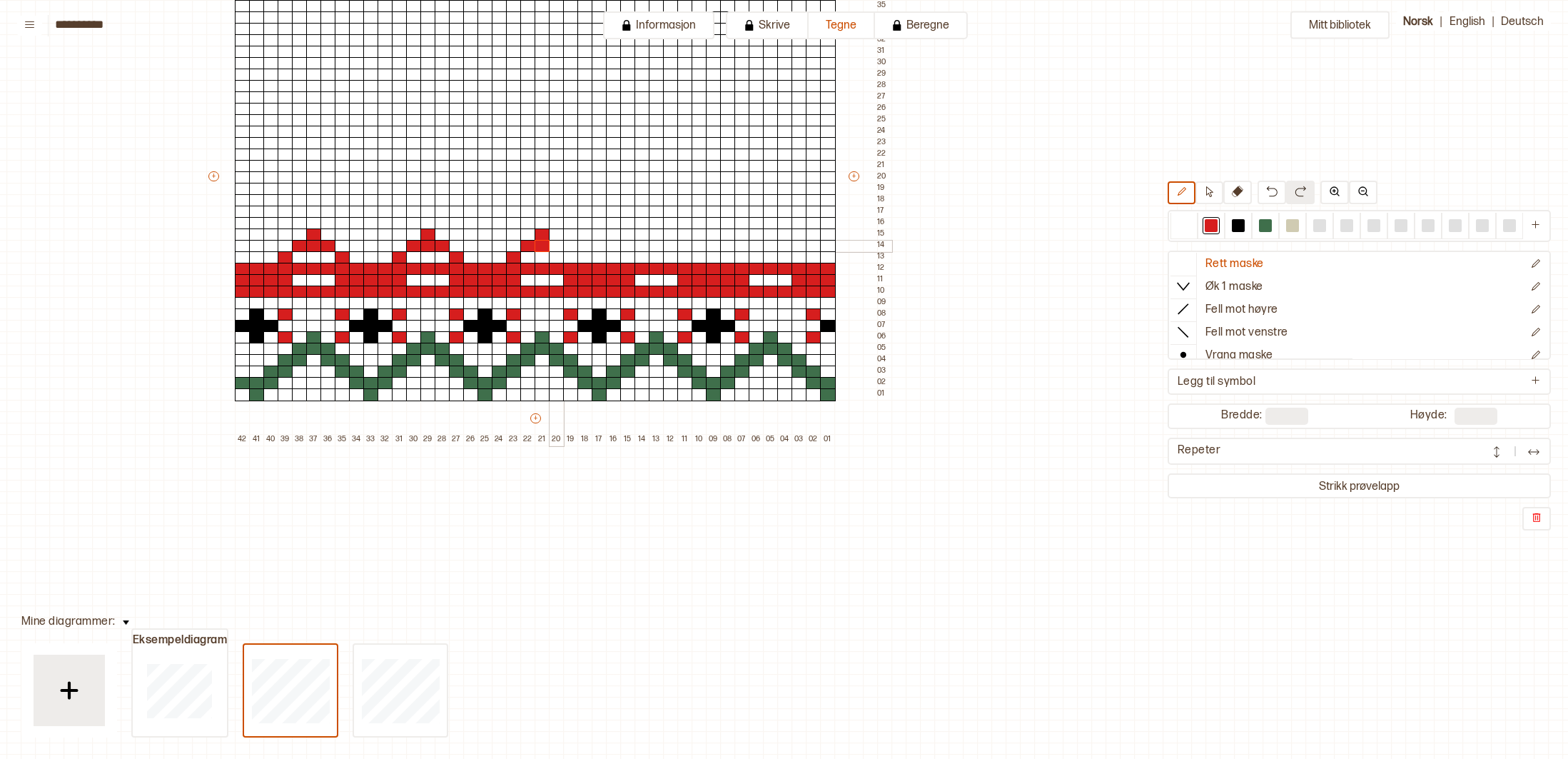
click at [556, 240] on div at bounding box center [556, 245] width 16 height 13
click at [569, 254] on div at bounding box center [571, 257] width 16 height 13
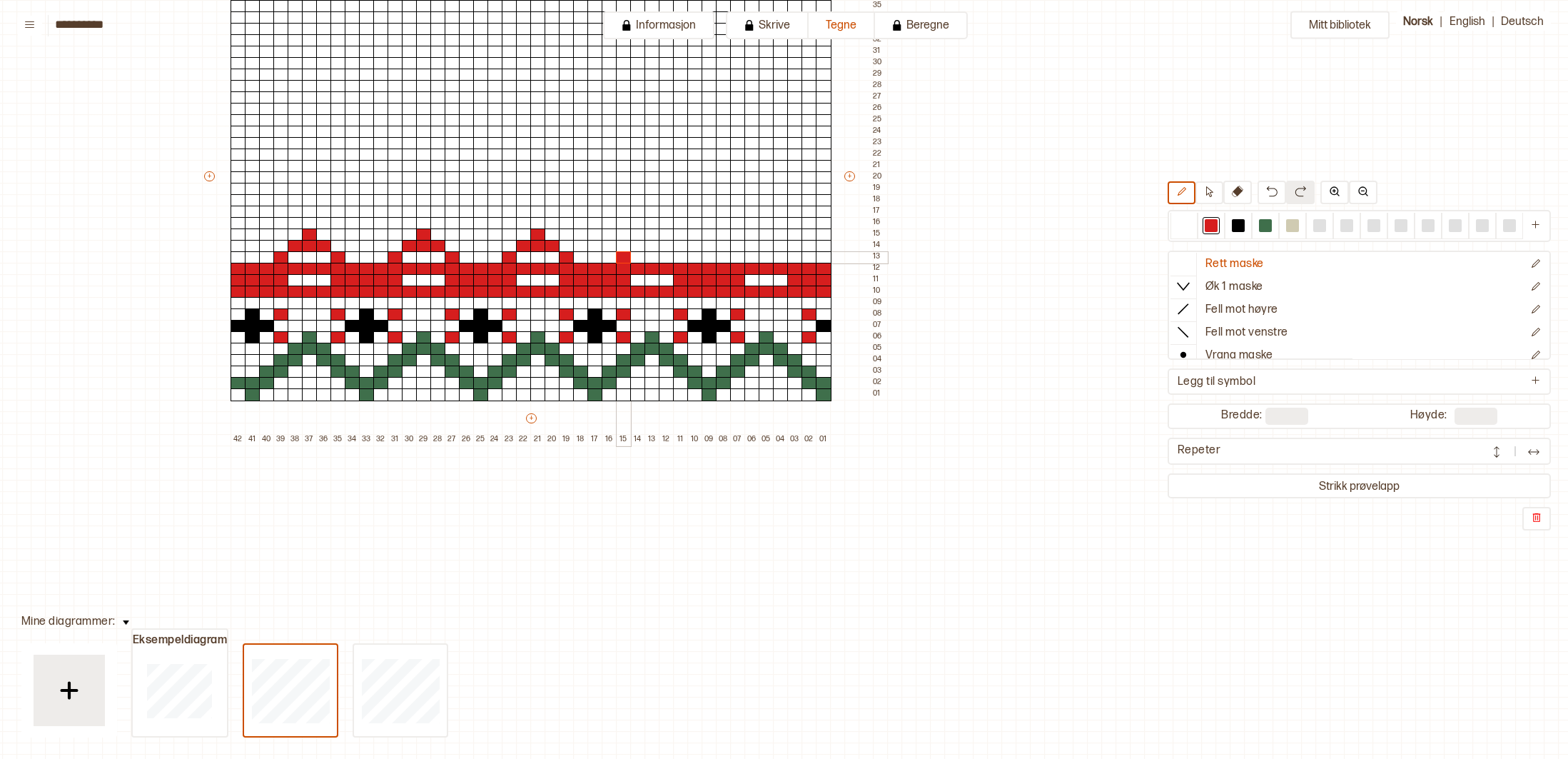
click at [625, 254] on div at bounding box center [624, 257] width 16 height 13
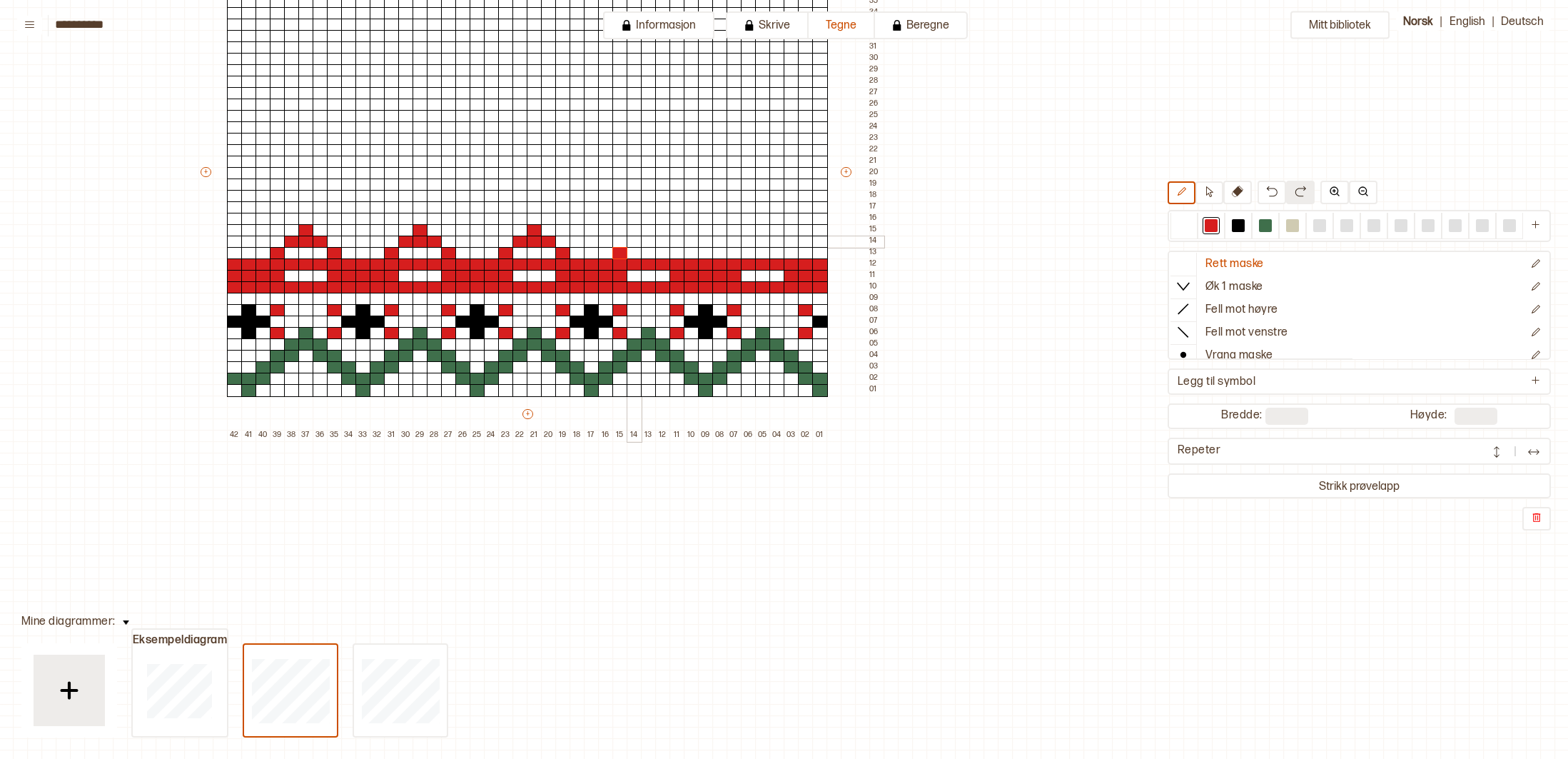
click at [636, 245] on div "+ + + + 42 41 40 39 38 37 36 35 34 33 32 31 30 29 28 27 26 25 24 23 22 21 20 19…" at bounding box center [541, 178] width 685 height 525
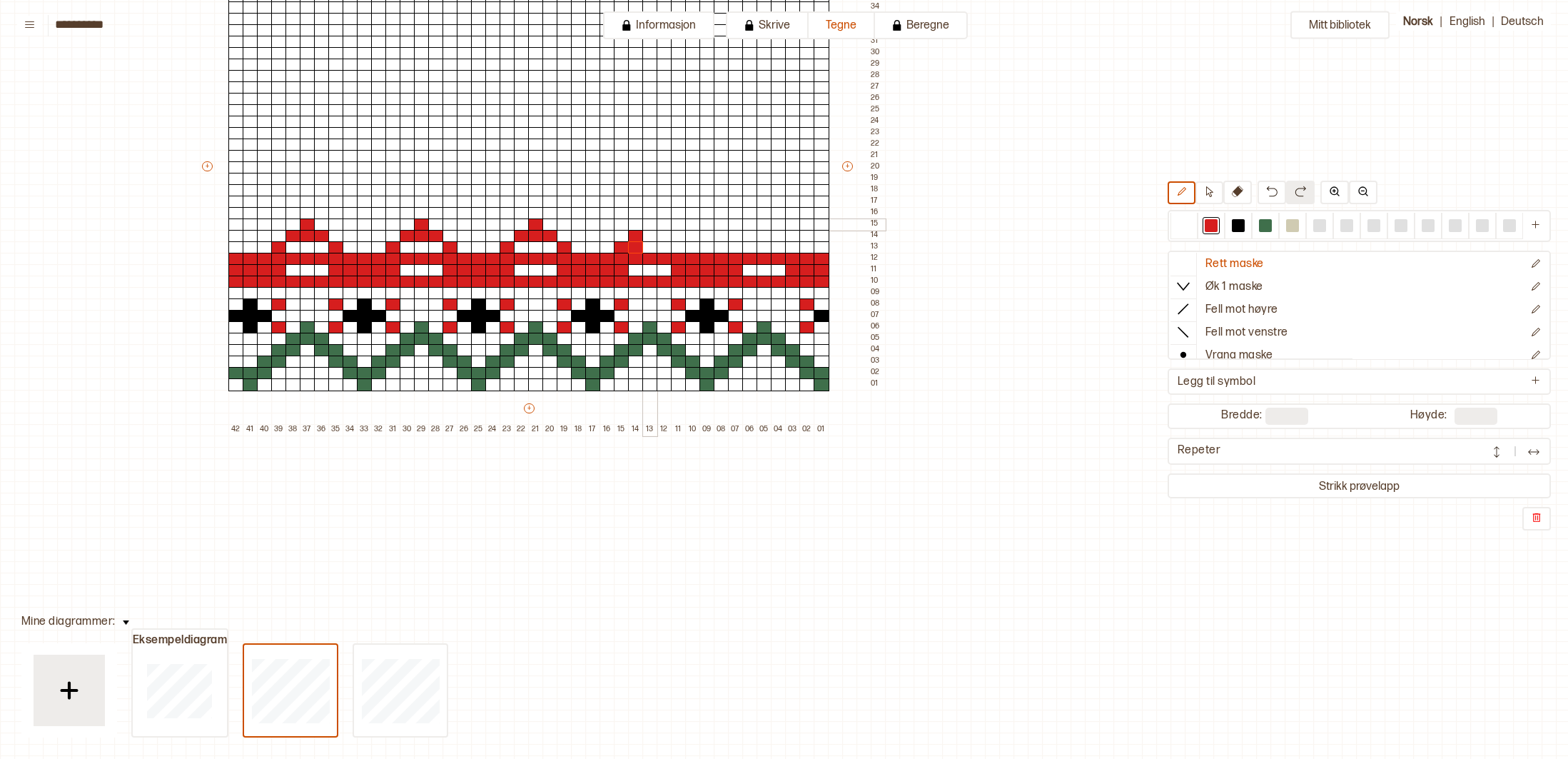
click at [649, 230] on div "+ + + + 42 41 40 39 38 37 36 35 34 33 32 31 30 29 28 27 26 25 24 23 22 21 20 19…" at bounding box center [542, 172] width 685 height 525
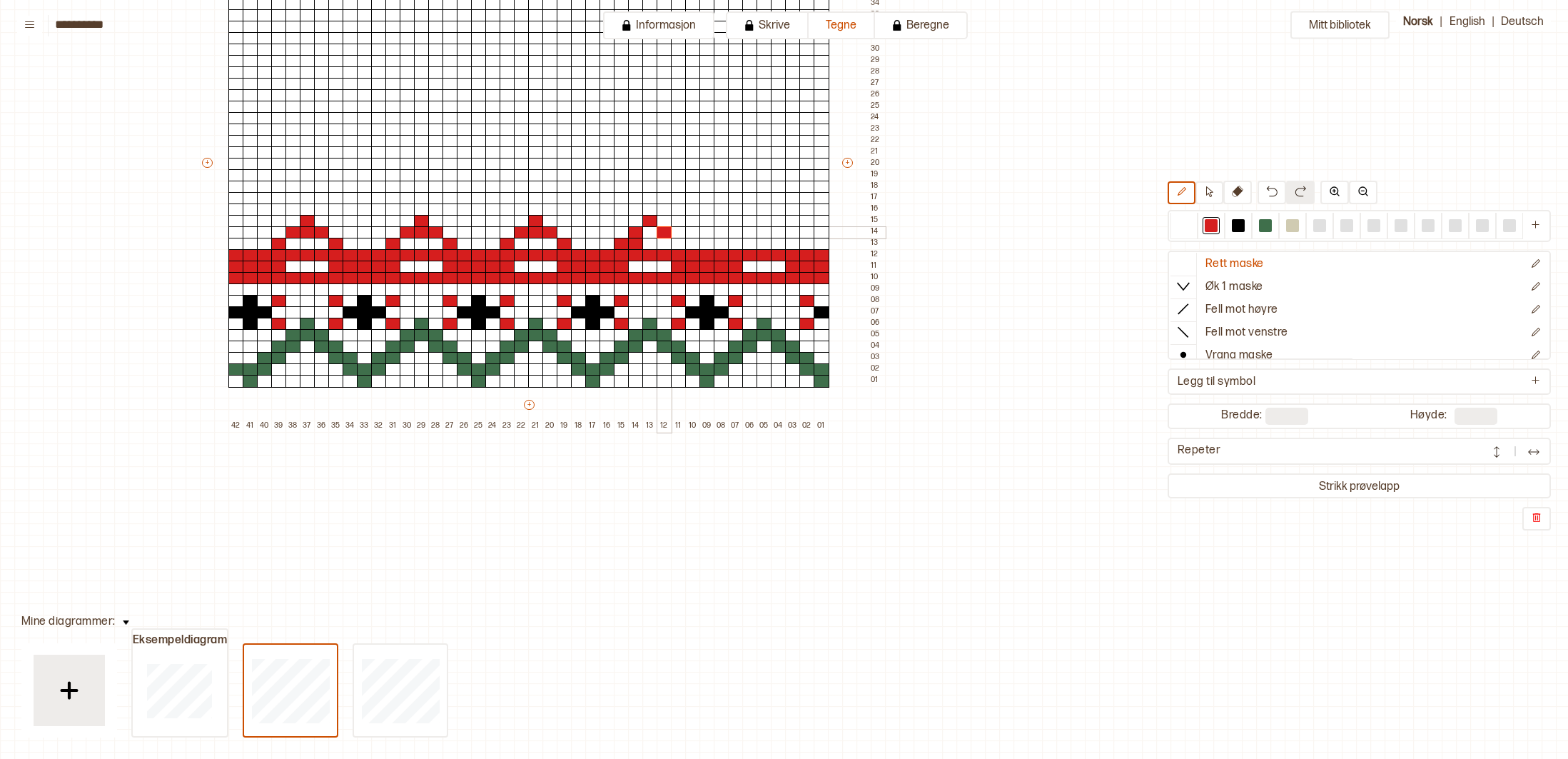
click at [661, 239] on div at bounding box center [665, 232] width 16 height 13
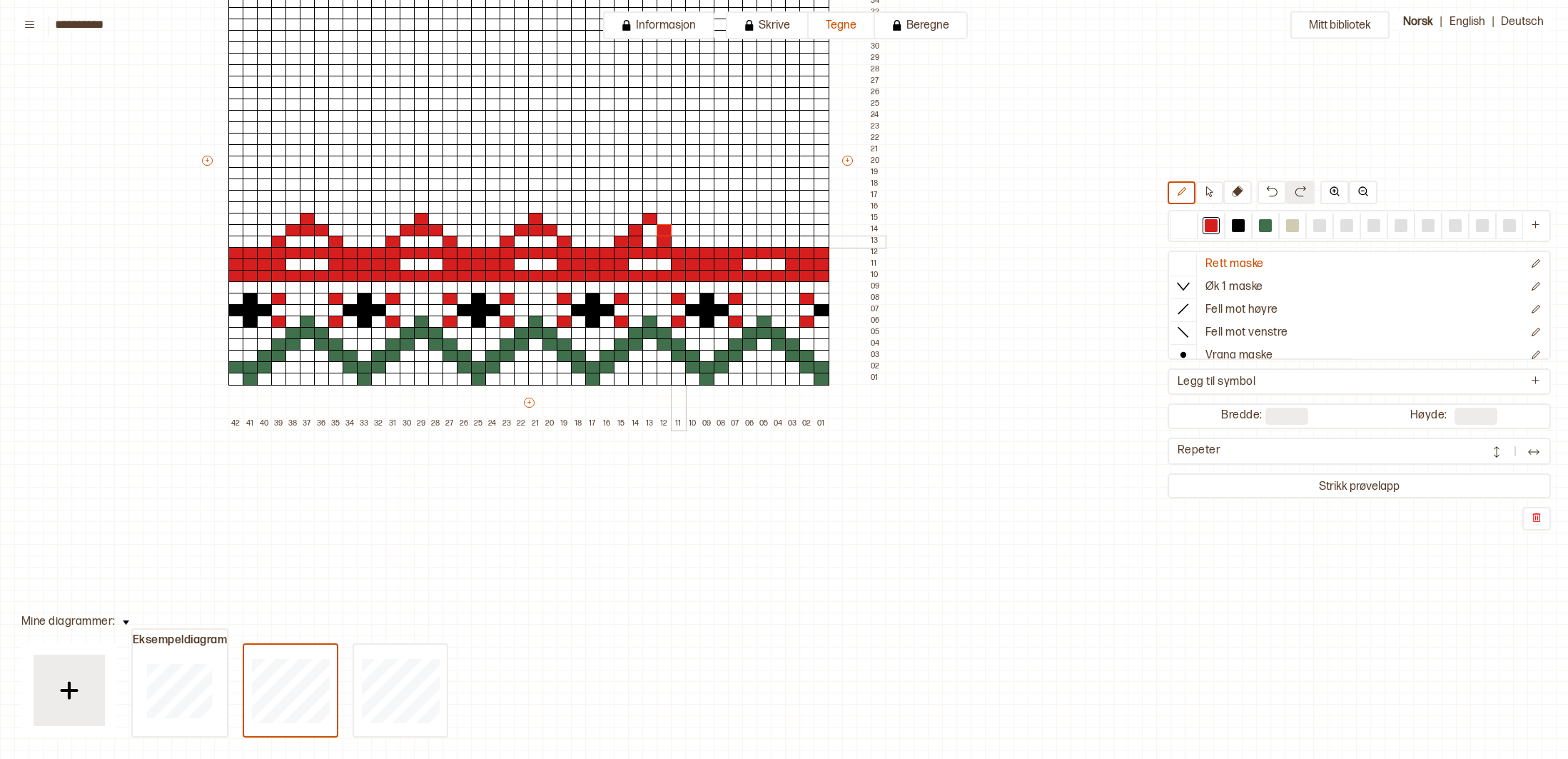
click at [678, 242] on div at bounding box center [679, 241] width 16 height 13
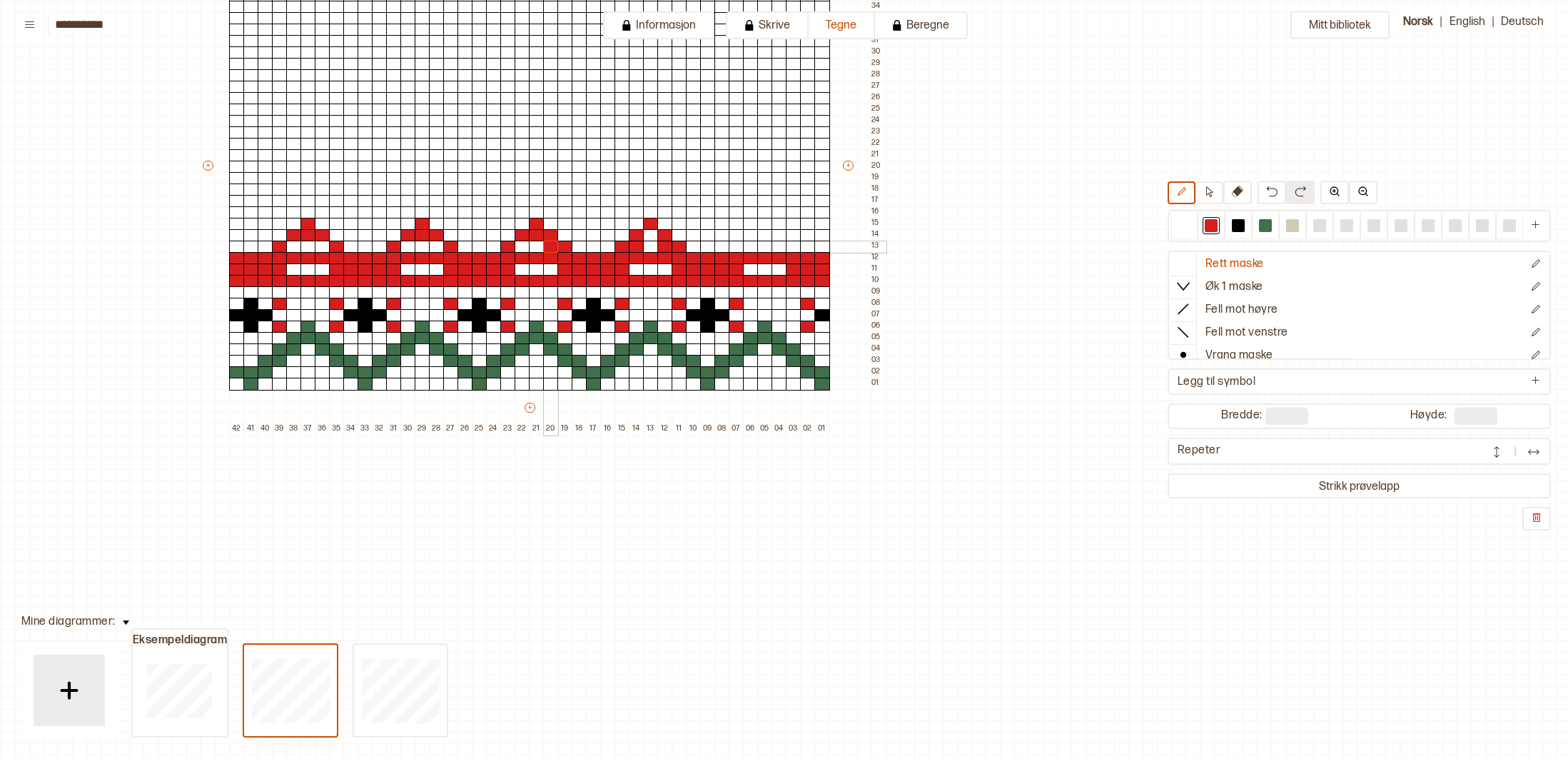
scroll to position [256, 242]
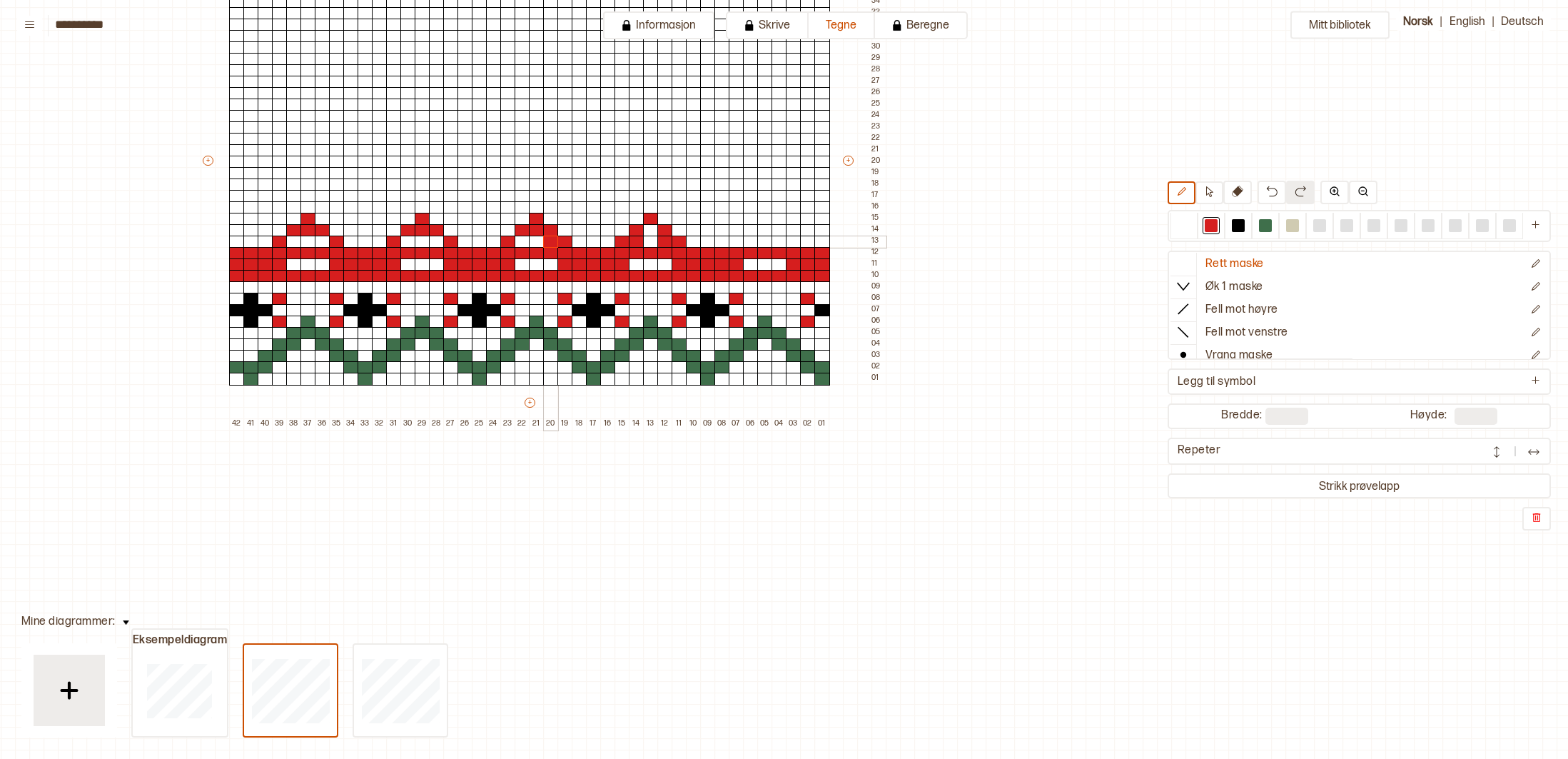
click at [554, 244] on div at bounding box center [551, 241] width 16 height 13
click at [523, 243] on div at bounding box center [522, 240] width 16 height 13
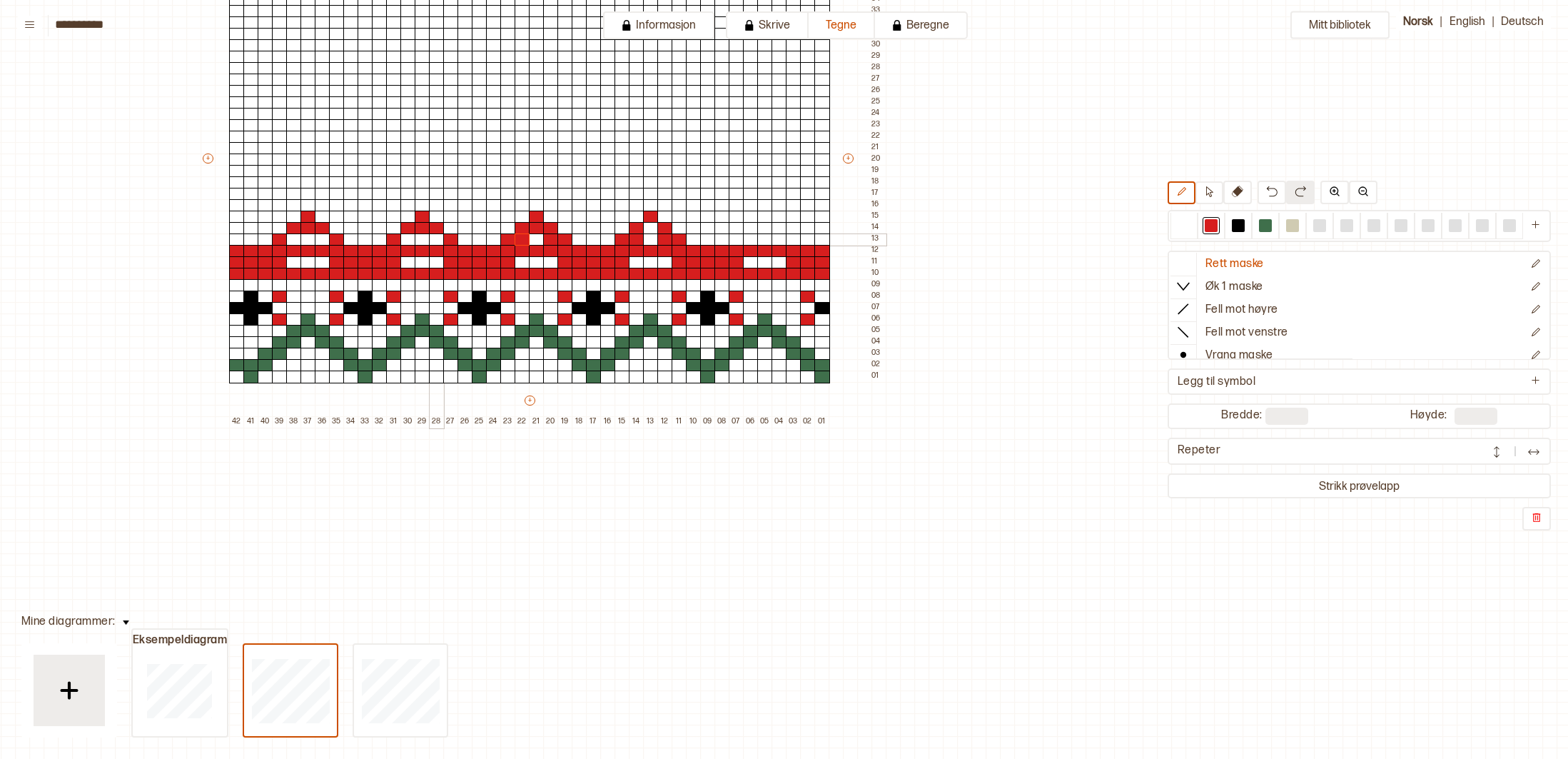
click at [432, 243] on div "+ + + + 42 41 40 39 38 37 36 35 34 33 32 31 30 29 28 27 26 25 24 23 22 21 20 19…" at bounding box center [543, 164] width 685 height 525
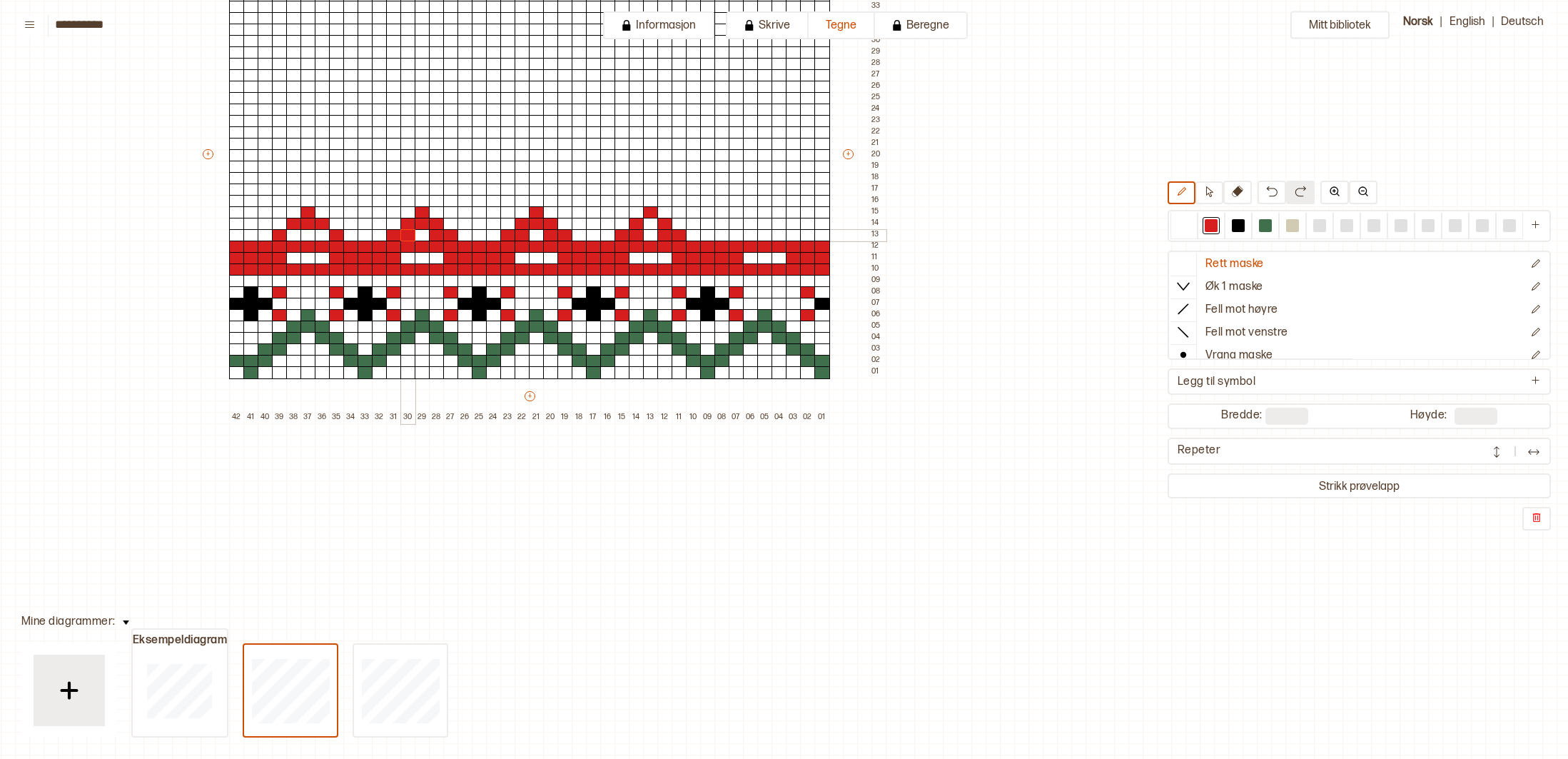
click at [406, 235] on div at bounding box center [408, 235] width 16 height 13
click at [326, 235] on div at bounding box center [323, 235] width 16 height 13
click at [293, 236] on div at bounding box center [293, 235] width 16 height 13
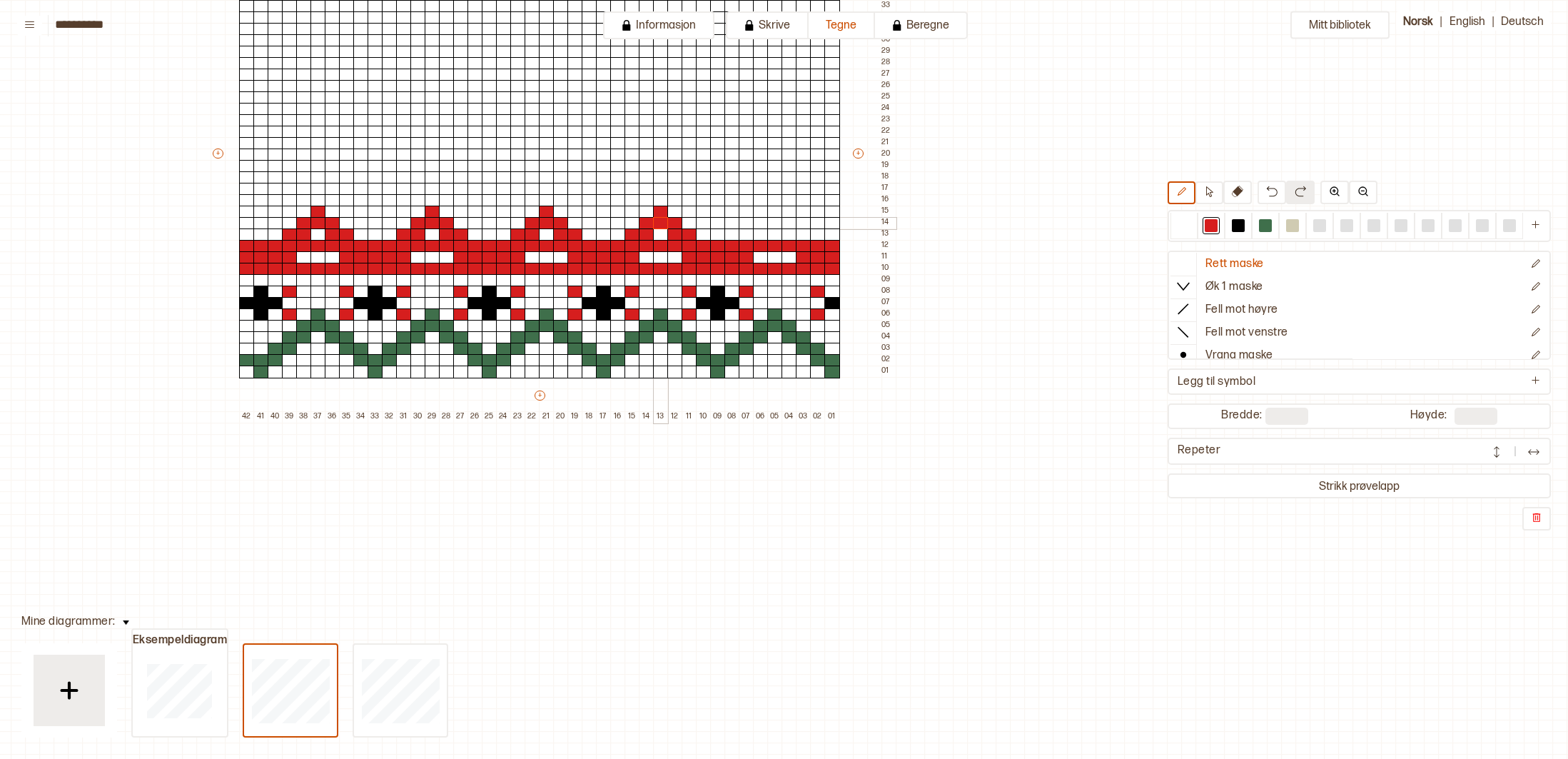
scroll to position [263, 234]
click at [663, 225] on div at bounding box center [660, 223] width 16 height 13
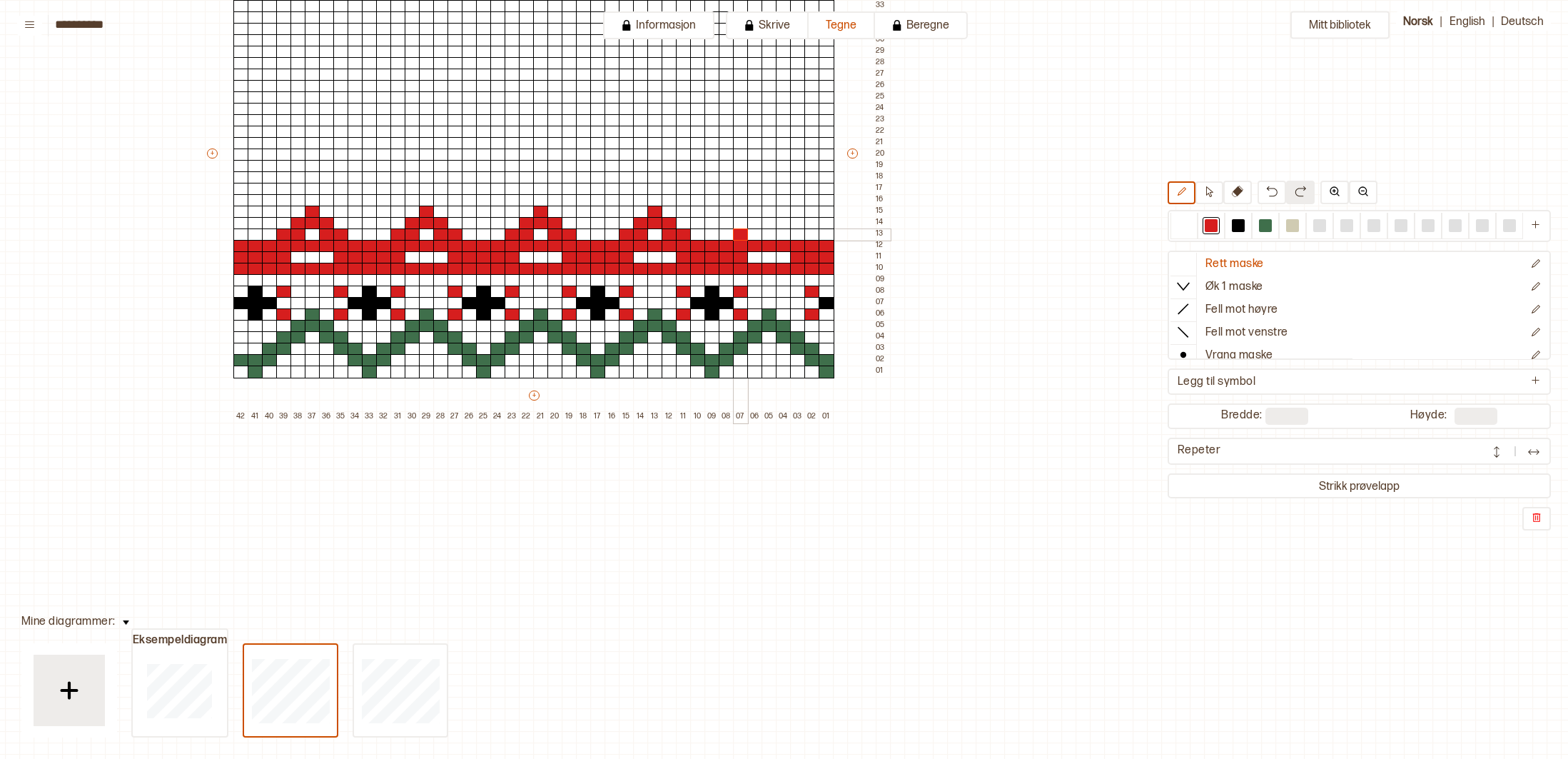
click at [743, 234] on div at bounding box center [741, 235] width 16 height 13
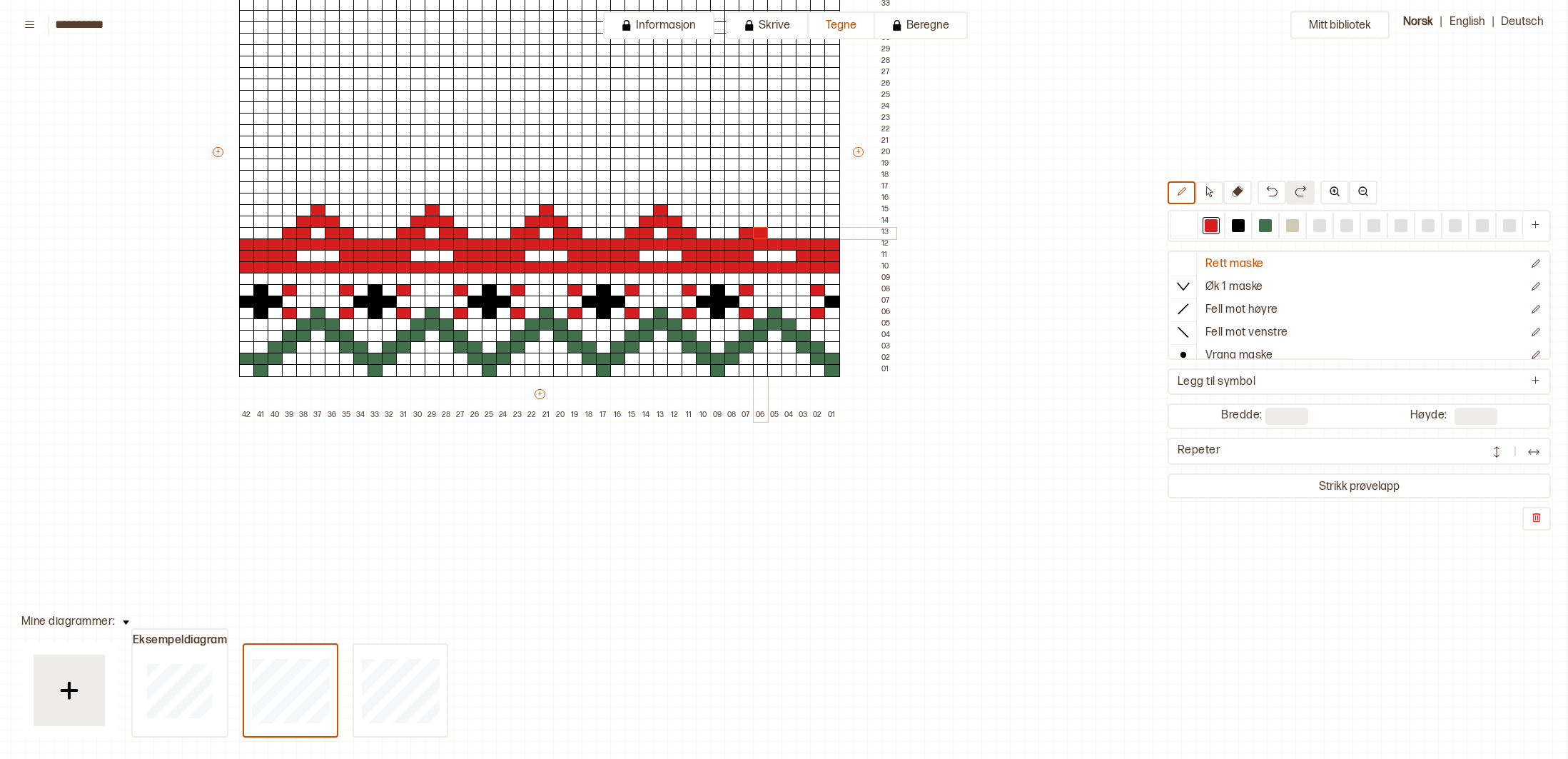
click at [756, 234] on div at bounding box center [761, 233] width 16 height 13
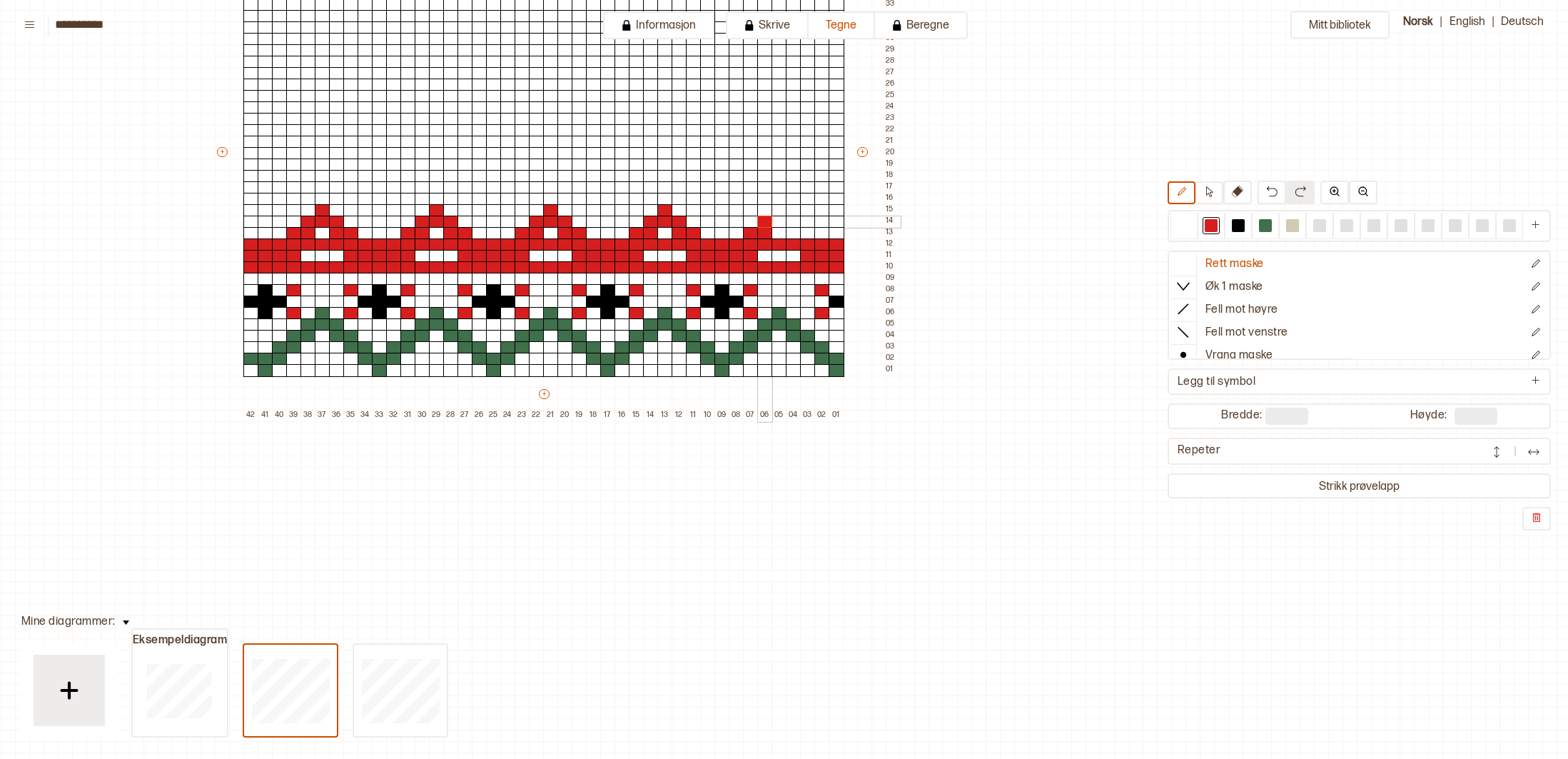
scroll to position [266, 228]
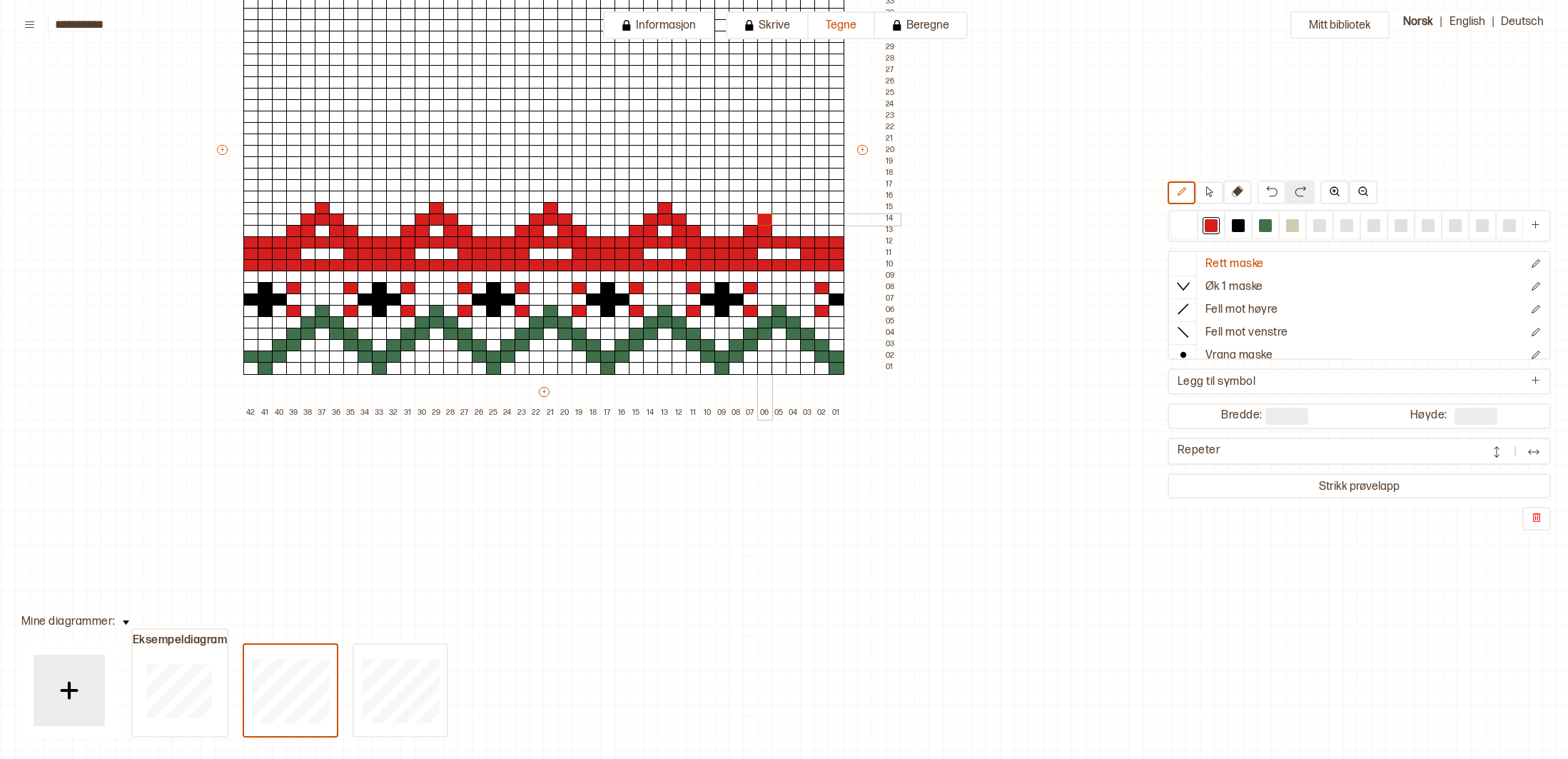
click at [763, 225] on div "+ + + + 42 41 40 39 38 37 36 35 34 33 32 31 30 29 28 27 26 25 24 23 22 21 20 19…" at bounding box center [557, 156] width 685 height 525
click at [779, 207] on div at bounding box center [779, 208] width 16 height 13
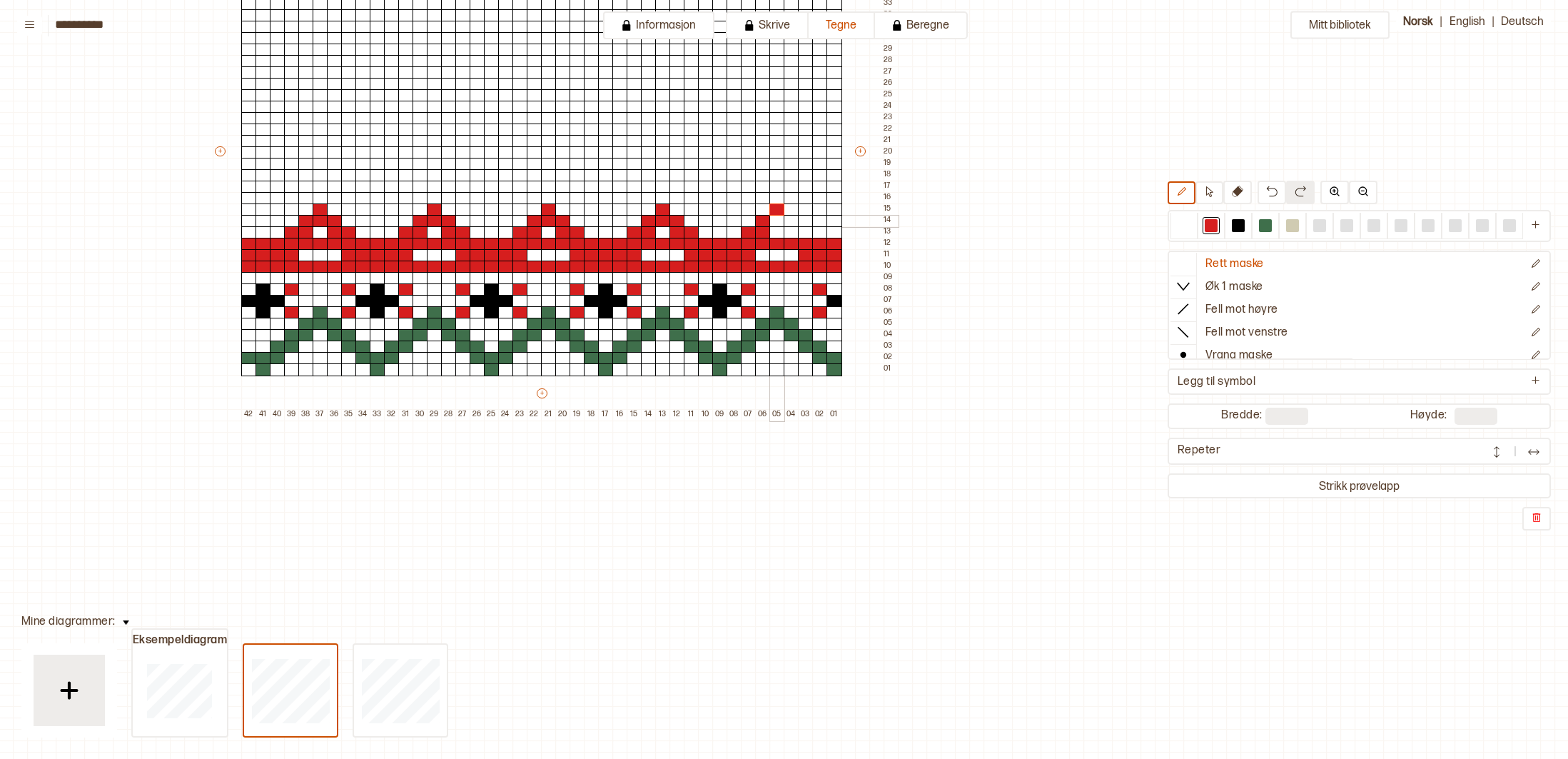
click at [781, 218] on div "+ + + + 42 41 40 39 38 37 36 35 34 33 32 31 30 29 28 27 26 25 24 23 22 21 20 19…" at bounding box center [555, 157] width 685 height 525
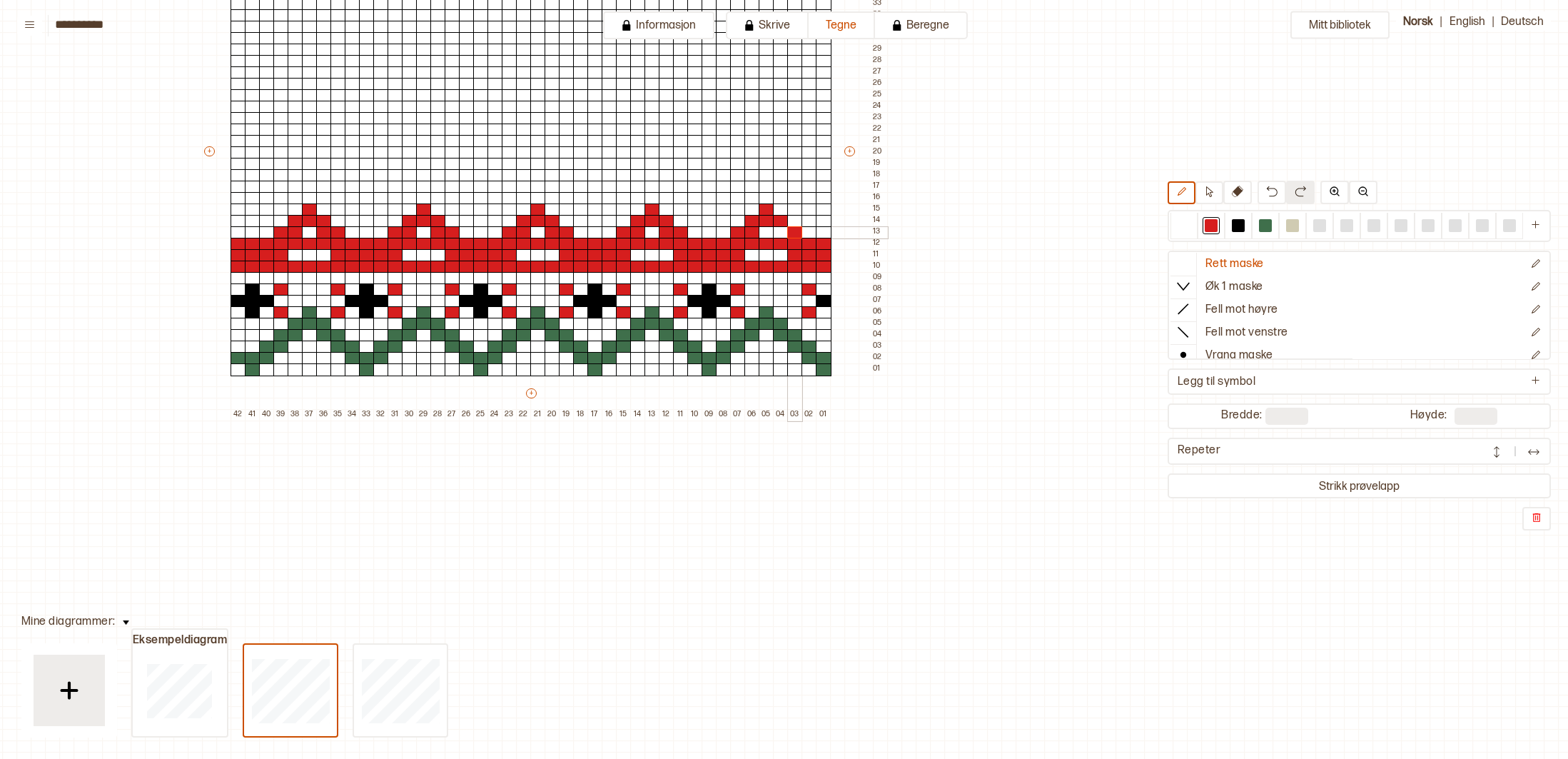
click at [791, 229] on div at bounding box center [795, 232] width 16 height 13
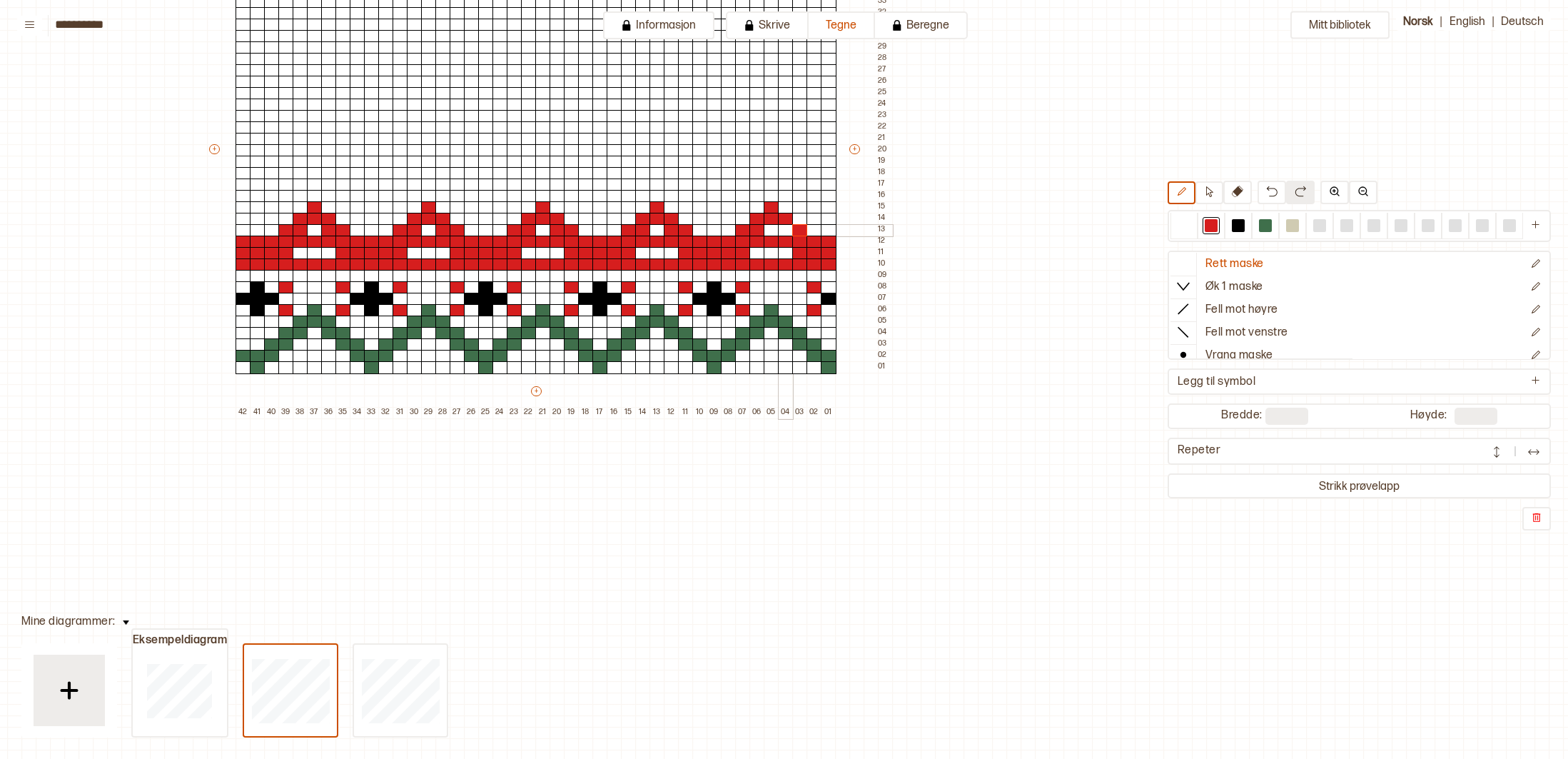
click at [781, 230] on div at bounding box center [786, 230] width 16 height 13
click at [1271, 222] on div at bounding box center [1265, 225] width 13 height 13
drag, startPoint x: 257, startPoint y: 200, endPoint x: 258, endPoint y: 185, distance: 15.0
click at [258, 185] on div "+ + + + 42 41 40 39 38 37 36 35 34 33 32 31 30 29 28 27 26 25 24 23 22 21 20 19…" at bounding box center [549, 156] width 685 height 525
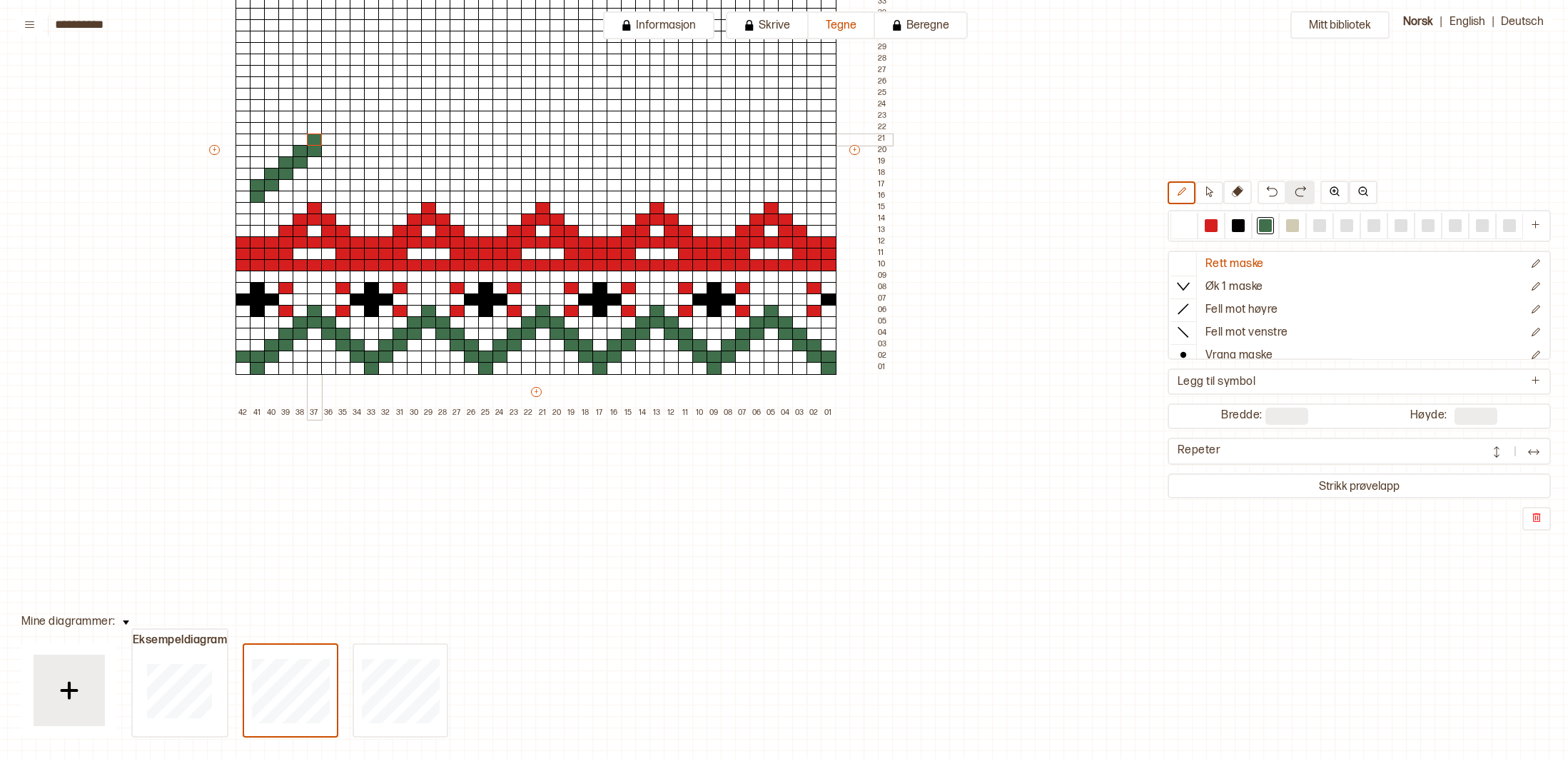
drag, startPoint x: 268, startPoint y: 186, endPoint x: 317, endPoint y: 141, distance: 66.5
click at [317, 141] on div "+ + + + 42 41 40 39 38 37 36 35 34 33 32 31 30 29 28 27 26 25 24 23 22 21 20 19…" at bounding box center [549, 156] width 685 height 525
click at [326, 149] on div at bounding box center [329, 151] width 16 height 13
click at [326, 159] on div at bounding box center [329, 162] width 16 height 13
click at [337, 160] on div at bounding box center [343, 162] width 16 height 13
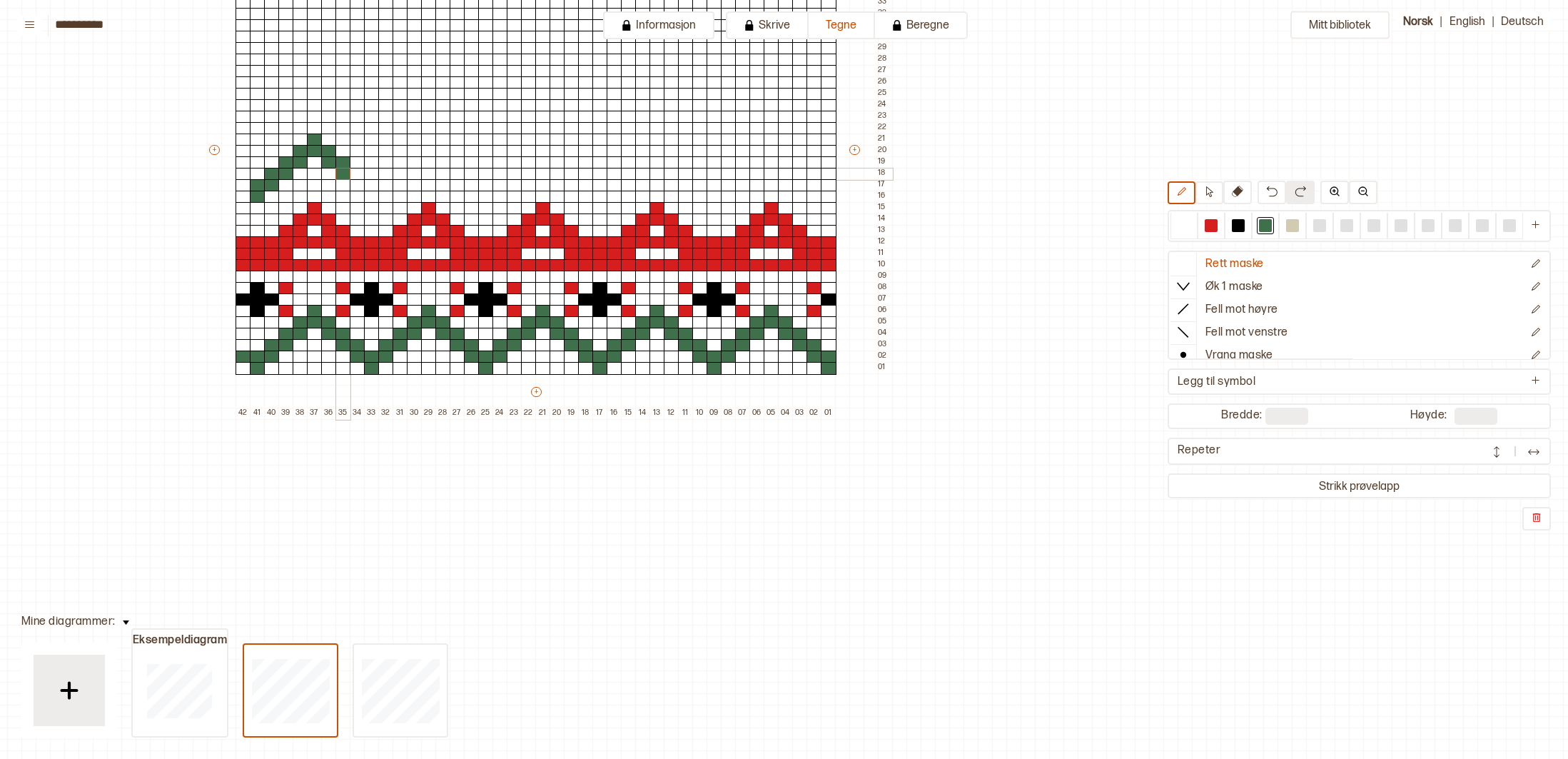
click at [340, 174] on div at bounding box center [343, 174] width 16 height 13
click at [357, 173] on div at bounding box center [357, 174] width 16 height 13
click at [357, 184] on div at bounding box center [357, 185] width 16 height 13
drag, startPoint x: 371, startPoint y: 184, endPoint x: 372, endPoint y: 190, distance: 6.1
click at [371, 185] on div at bounding box center [372, 185] width 16 height 13
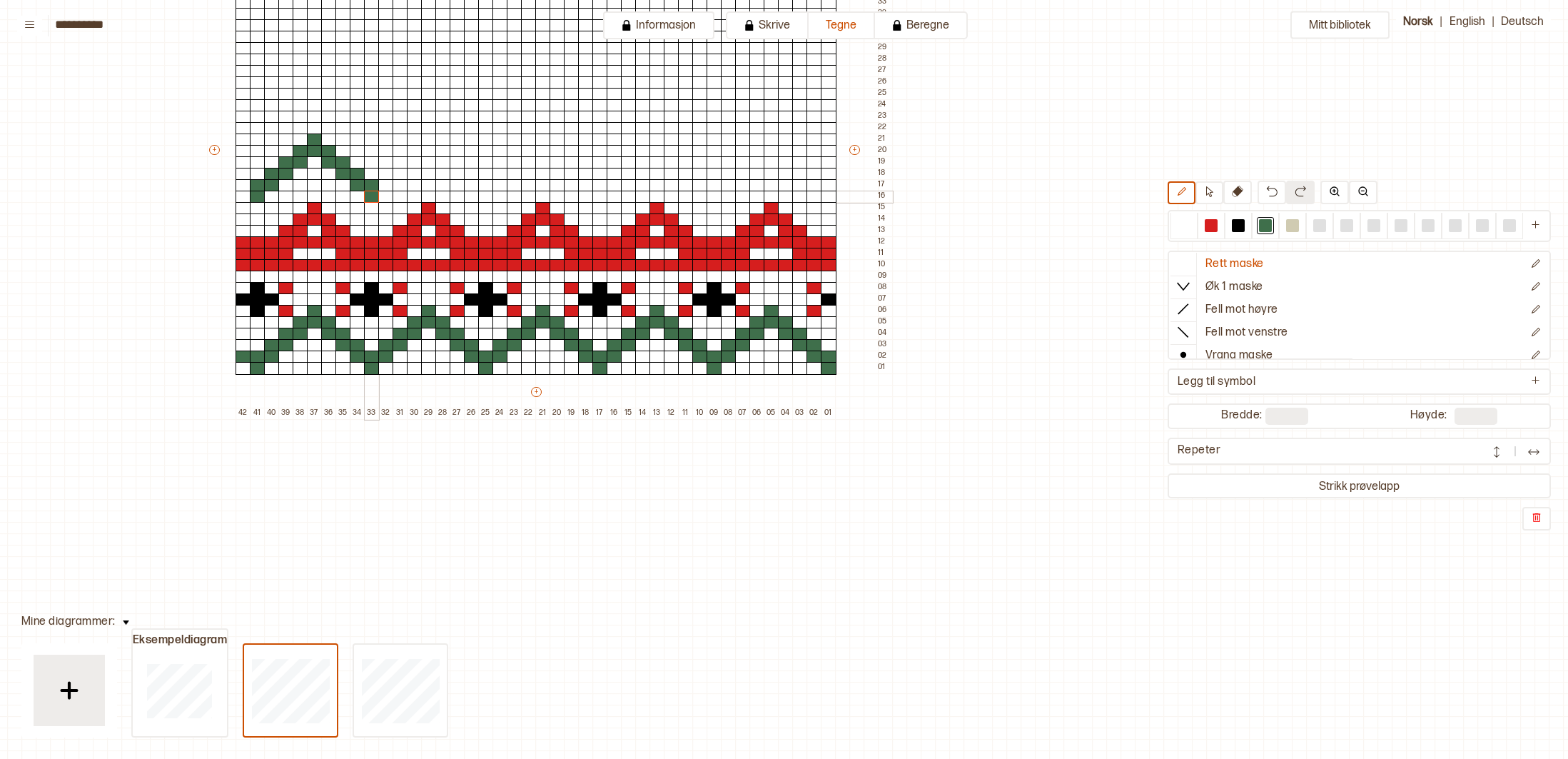
drag, startPoint x: 372, startPoint y: 195, endPoint x: 382, endPoint y: 192, distance: 10.4
click at [373, 195] on div at bounding box center [372, 196] width 16 height 13
click at [387, 185] on div at bounding box center [386, 185] width 16 height 13
click at [388, 173] on div at bounding box center [386, 174] width 16 height 13
drag, startPoint x: 396, startPoint y: 173, endPoint x: 397, endPoint y: 165, distance: 8.1
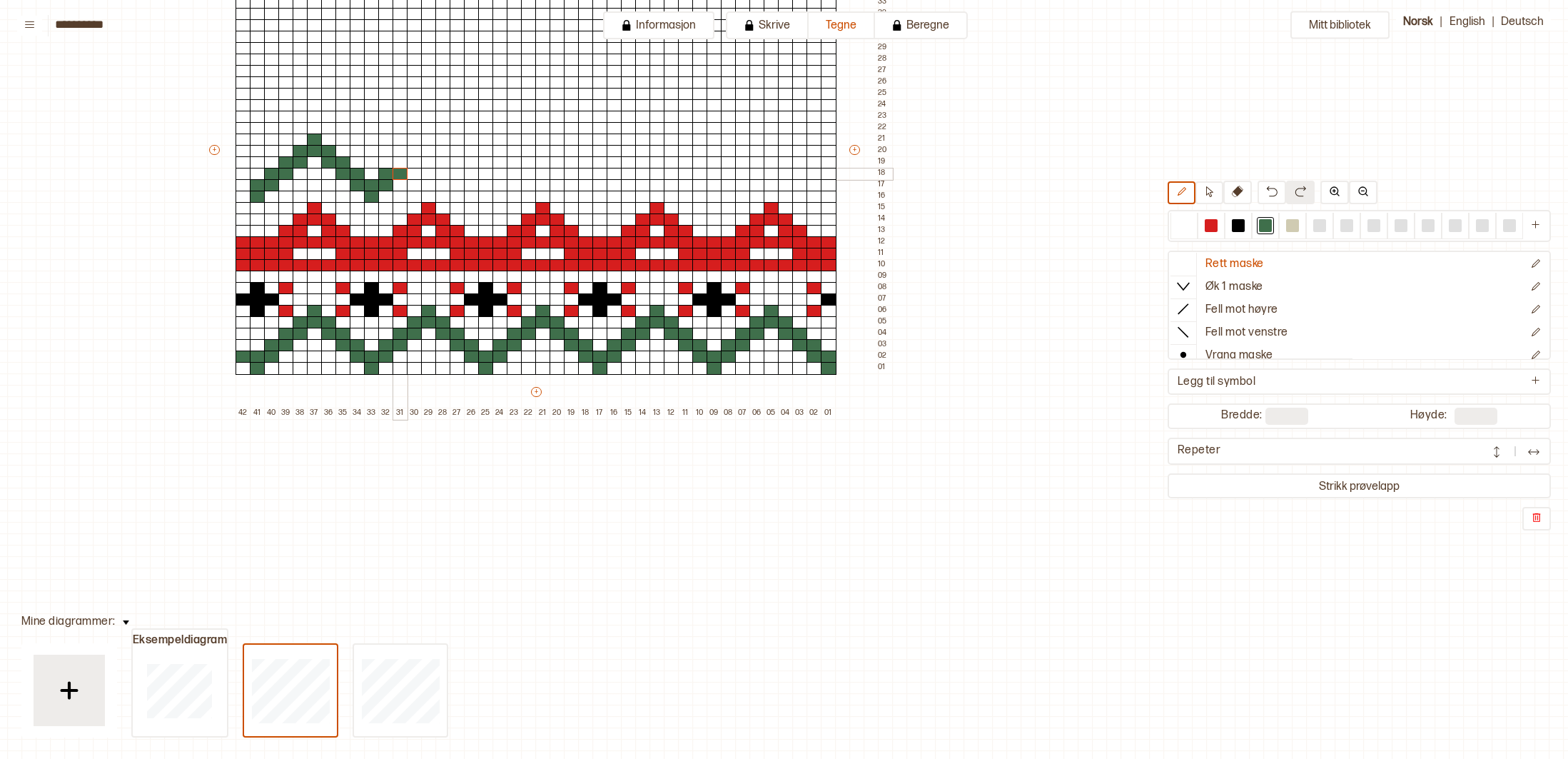
click at [396, 173] on div at bounding box center [400, 174] width 16 height 13
click at [397, 164] on div at bounding box center [400, 162] width 16 height 13
click at [417, 159] on div at bounding box center [414, 162] width 16 height 13
drag, startPoint x: 416, startPoint y: 152, endPoint x: 431, endPoint y: 152, distance: 15.0
click at [417, 152] on div at bounding box center [414, 151] width 16 height 13
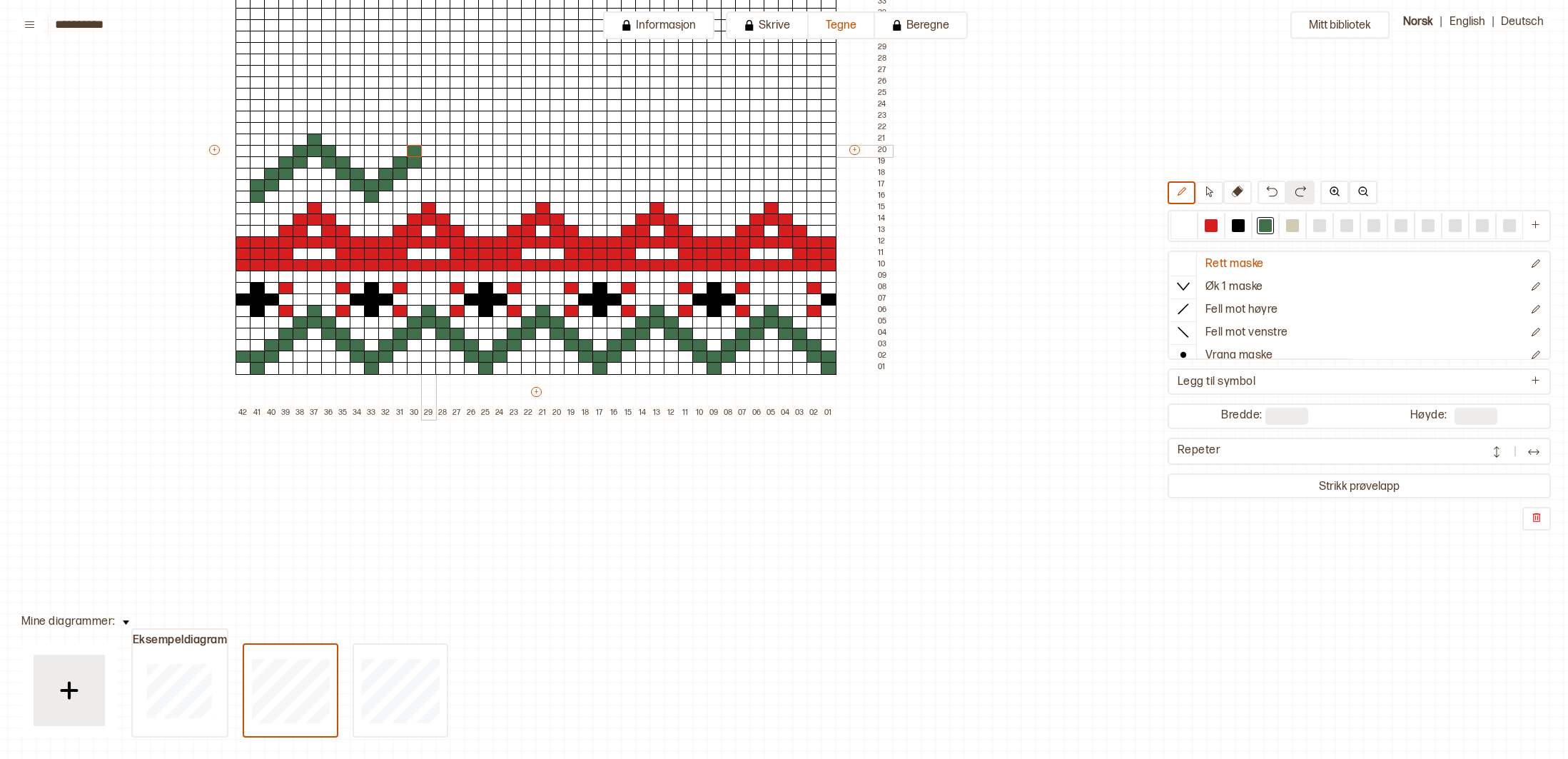
click at [431, 150] on div at bounding box center [428, 151] width 16 height 13
click at [428, 142] on div at bounding box center [428, 139] width 16 height 13
click at [442, 151] on div at bounding box center [443, 151] width 16 height 13
click at [443, 160] on div at bounding box center [443, 162] width 16 height 13
click at [458, 163] on div at bounding box center [458, 162] width 16 height 13
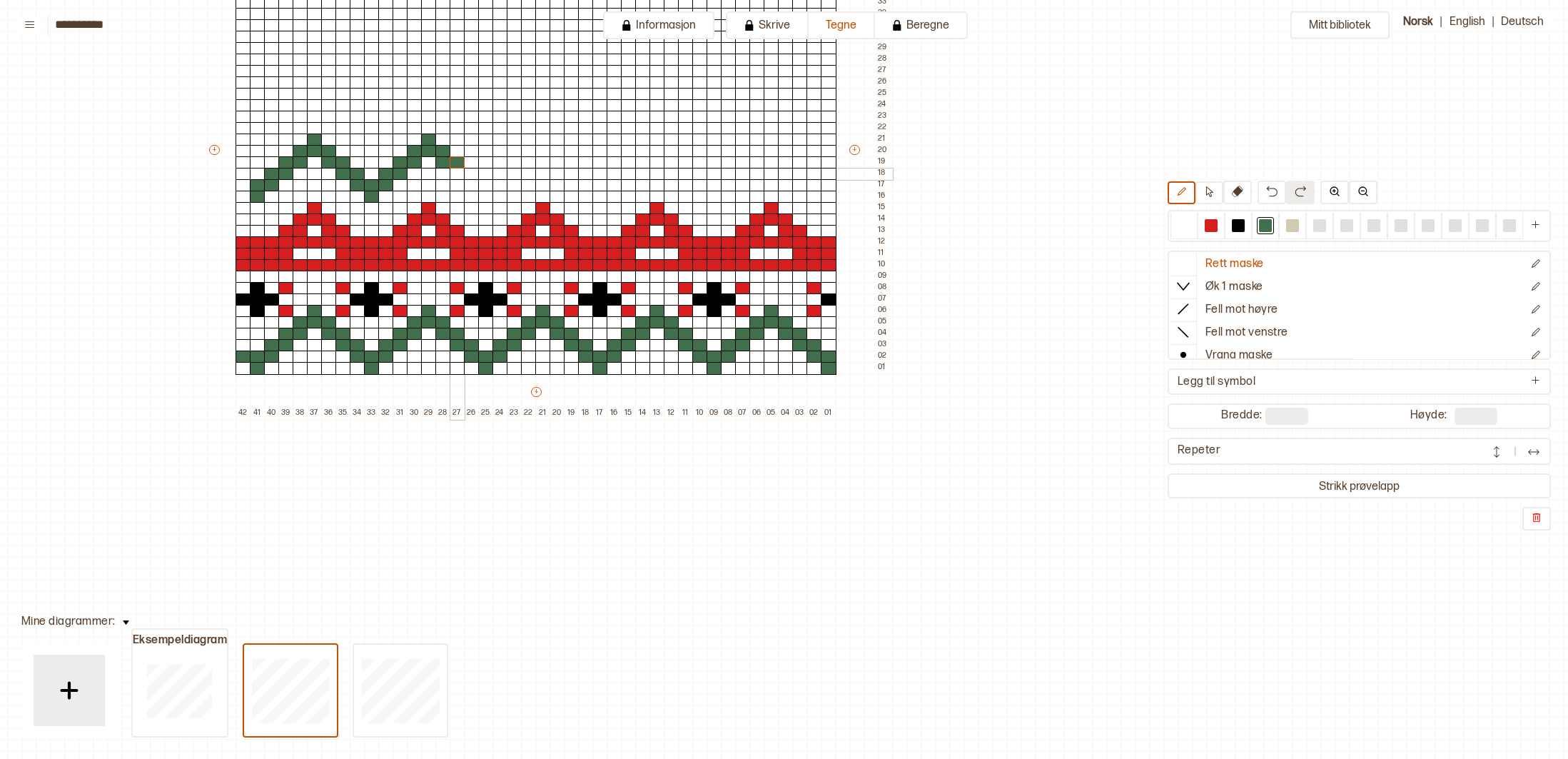
click at [458, 170] on div at bounding box center [458, 174] width 16 height 13
click at [475, 173] on div at bounding box center [472, 174] width 16 height 13
click at [475, 181] on div at bounding box center [472, 185] width 16 height 13
click at [488, 184] on div at bounding box center [486, 185] width 16 height 13
drag, startPoint x: 489, startPoint y: 195, endPoint x: 496, endPoint y: 191, distance: 8.1
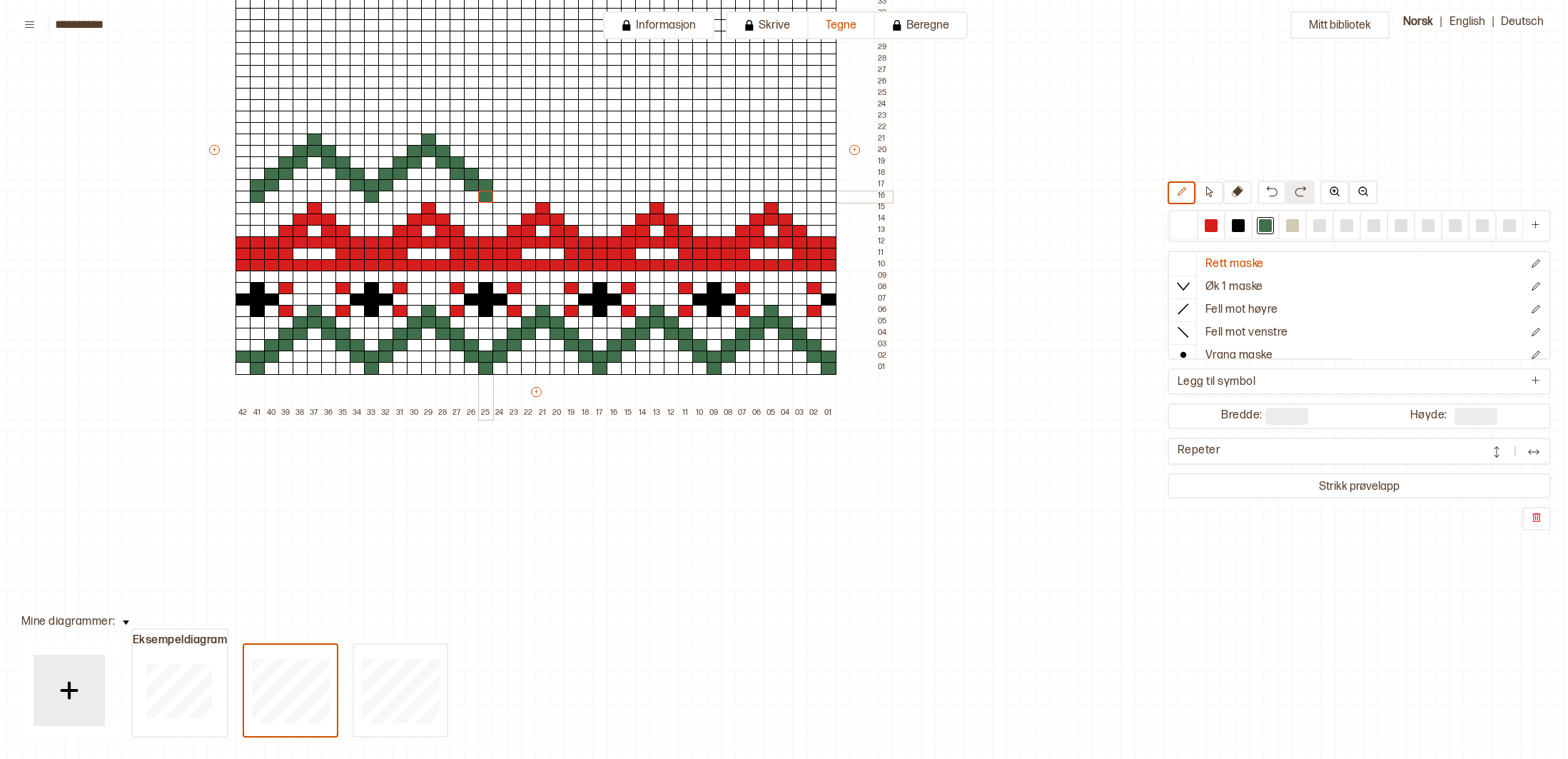
click at [489, 195] on div at bounding box center [486, 196] width 16 height 13
click at [497, 185] on div at bounding box center [500, 185] width 16 height 13
click at [499, 175] on div at bounding box center [500, 174] width 16 height 13
click at [513, 173] on div at bounding box center [514, 174] width 16 height 13
click at [513, 163] on div at bounding box center [514, 162] width 16 height 13
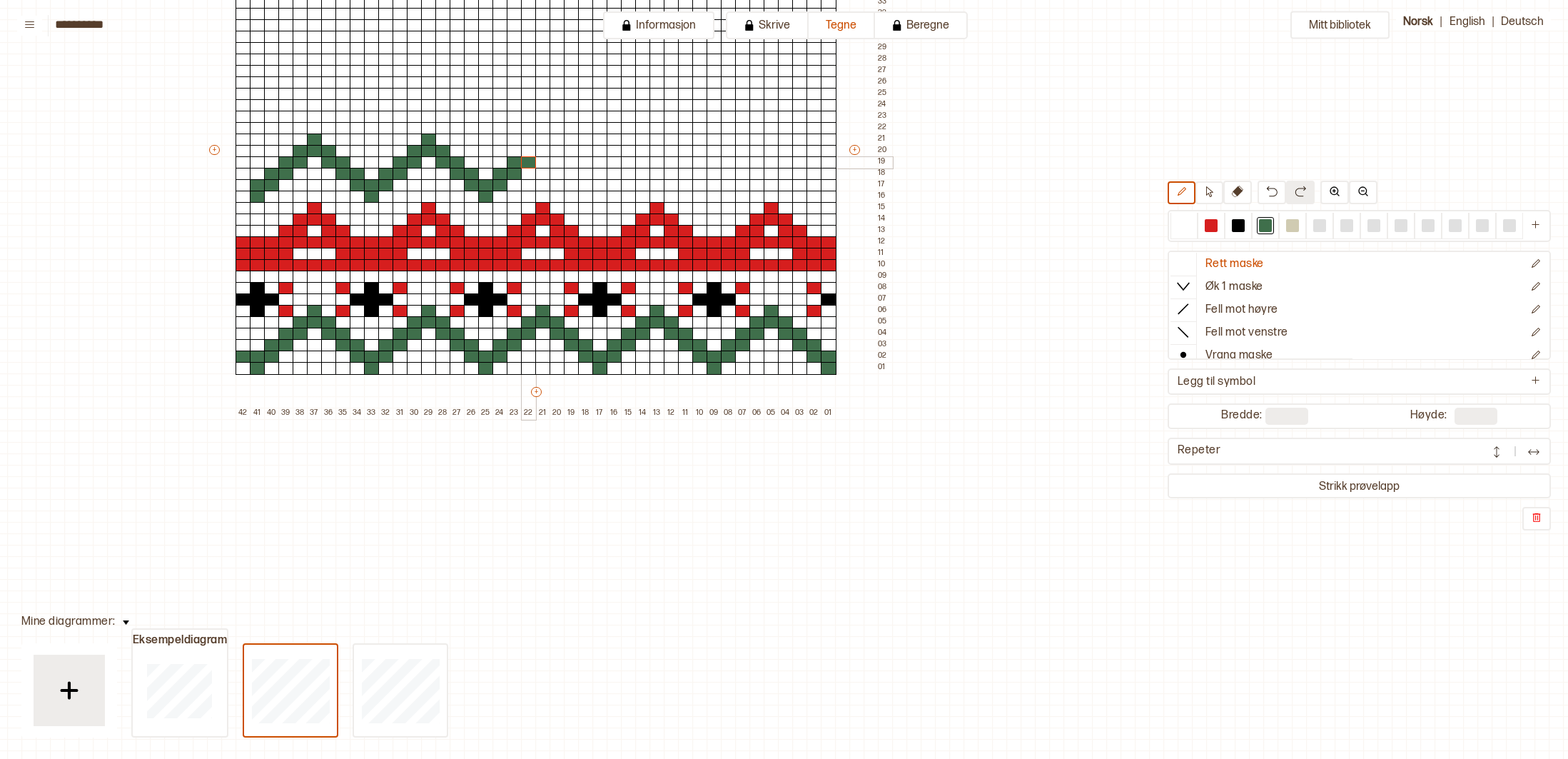
click at [524, 162] on div at bounding box center [529, 162] width 16 height 13
drag, startPoint x: 523, startPoint y: 148, endPoint x: 532, endPoint y: 150, distance: 9.2
click at [524, 149] on div at bounding box center [529, 151] width 16 height 13
click at [543, 150] on div at bounding box center [543, 151] width 16 height 13
click at [539, 139] on div at bounding box center [543, 139] width 16 height 13
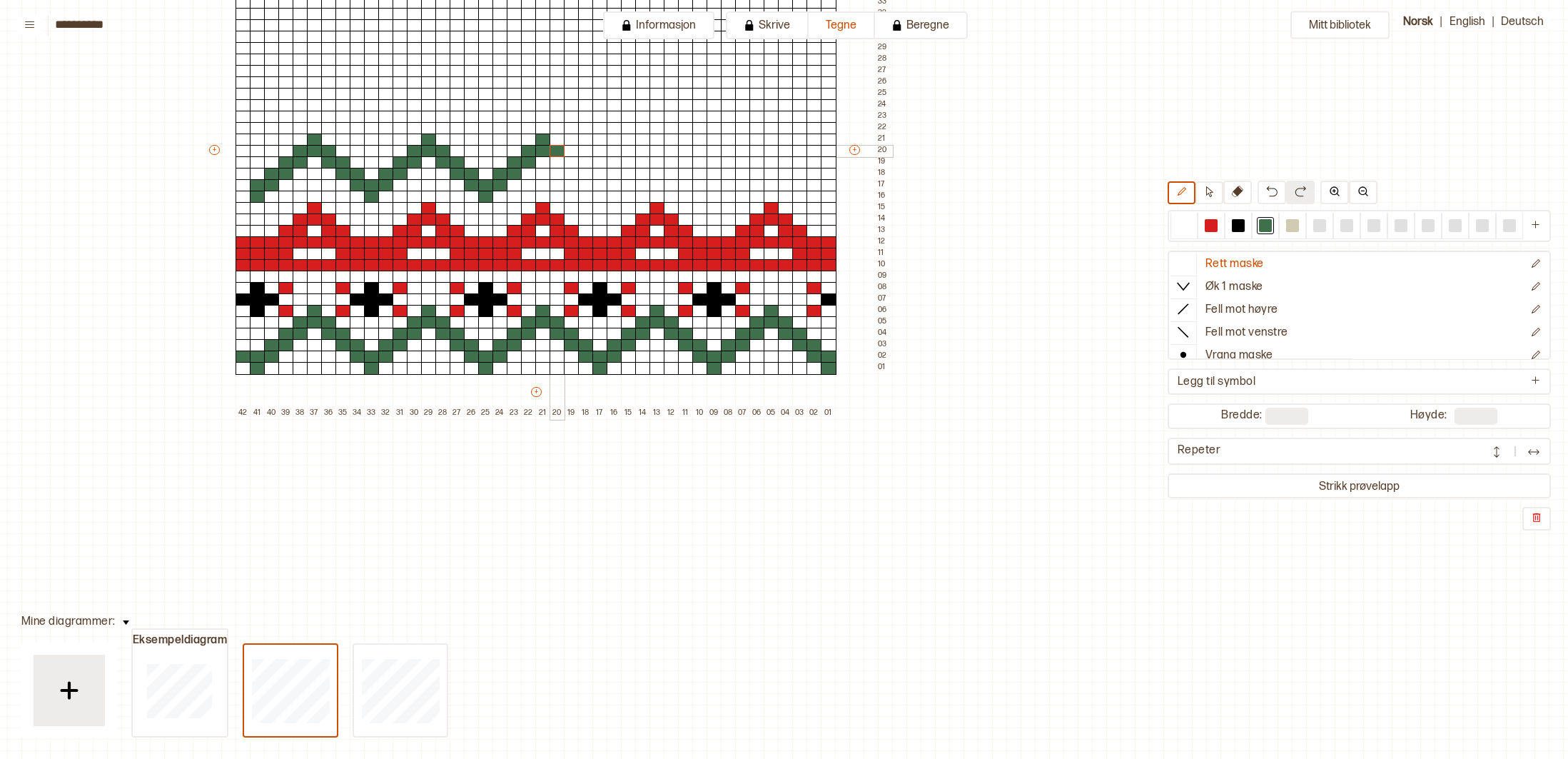
click at [554, 153] on div at bounding box center [557, 151] width 16 height 13
drag, startPoint x: 555, startPoint y: 160, endPoint x: 569, endPoint y: 161, distance: 14.0
click at [559, 160] on div at bounding box center [557, 162] width 16 height 13
drag, startPoint x: 569, startPoint y: 161, endPoint x: 572, endPoint y: 170, distance: 9.5
click at [569, 162] on div at bounding box center [571, 162] width 16 height 13
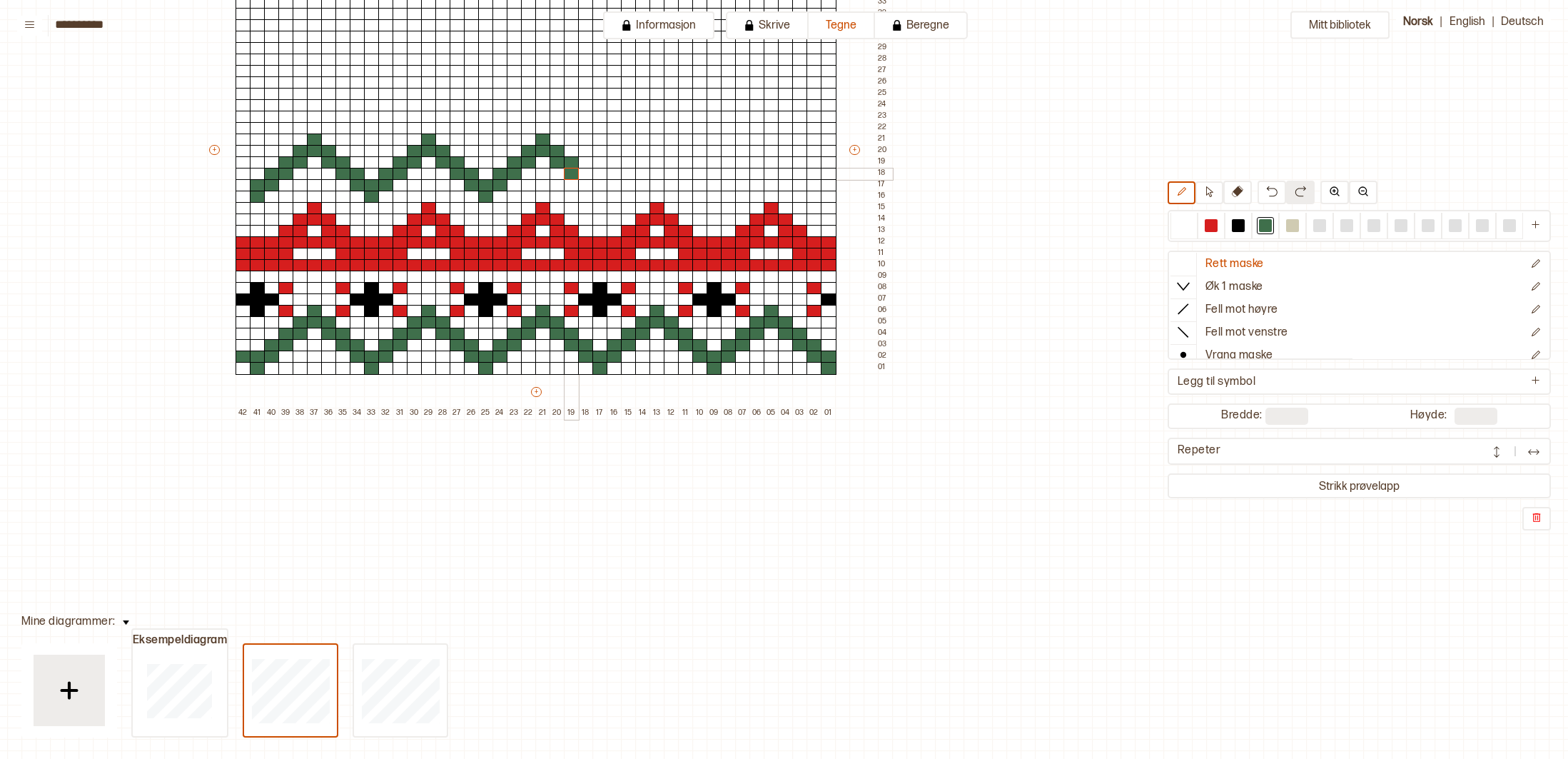
click at [573, 172] on div at bounding box center [571, 174] width 16 height 13
drag, startPoint x: 582, startPoint y: 173, endPoint x: 584, endPoint y: 180, distance: 7.3
click at [583, 175] on div at bounding box center [586, 174] width 16 height 13
click at [584, 183] on div at bounding box center [586, 185] width 16 height 13
click at [595, 183] on div at bounding box center [600, 185] width 16 height 13
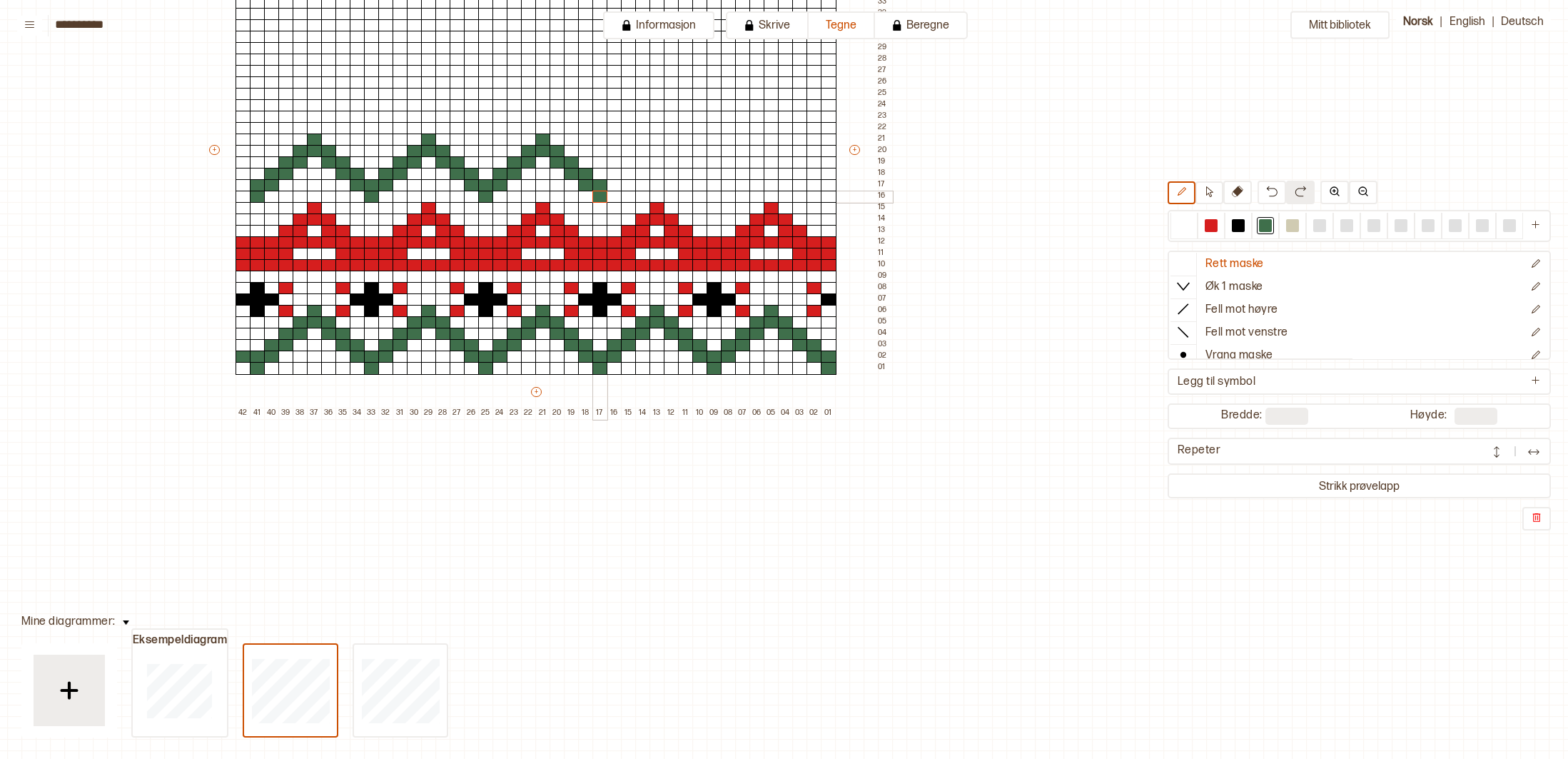
drag, startPoint x: 598, startPoint y: 195, endPoint x: 604, endPoint y: 195, distance: 6.0
click at [599, 195] on div at bounding box center [600, 196] width 16 height 13
click at [612, 187] on div at bounding box center [615, 185] width 16 height 13
click at [614, 175] on div at bounding box center [615, 174] width 16 height 13
click at [625, 175] on div at bounding box center [629, 174] width 16 height 13
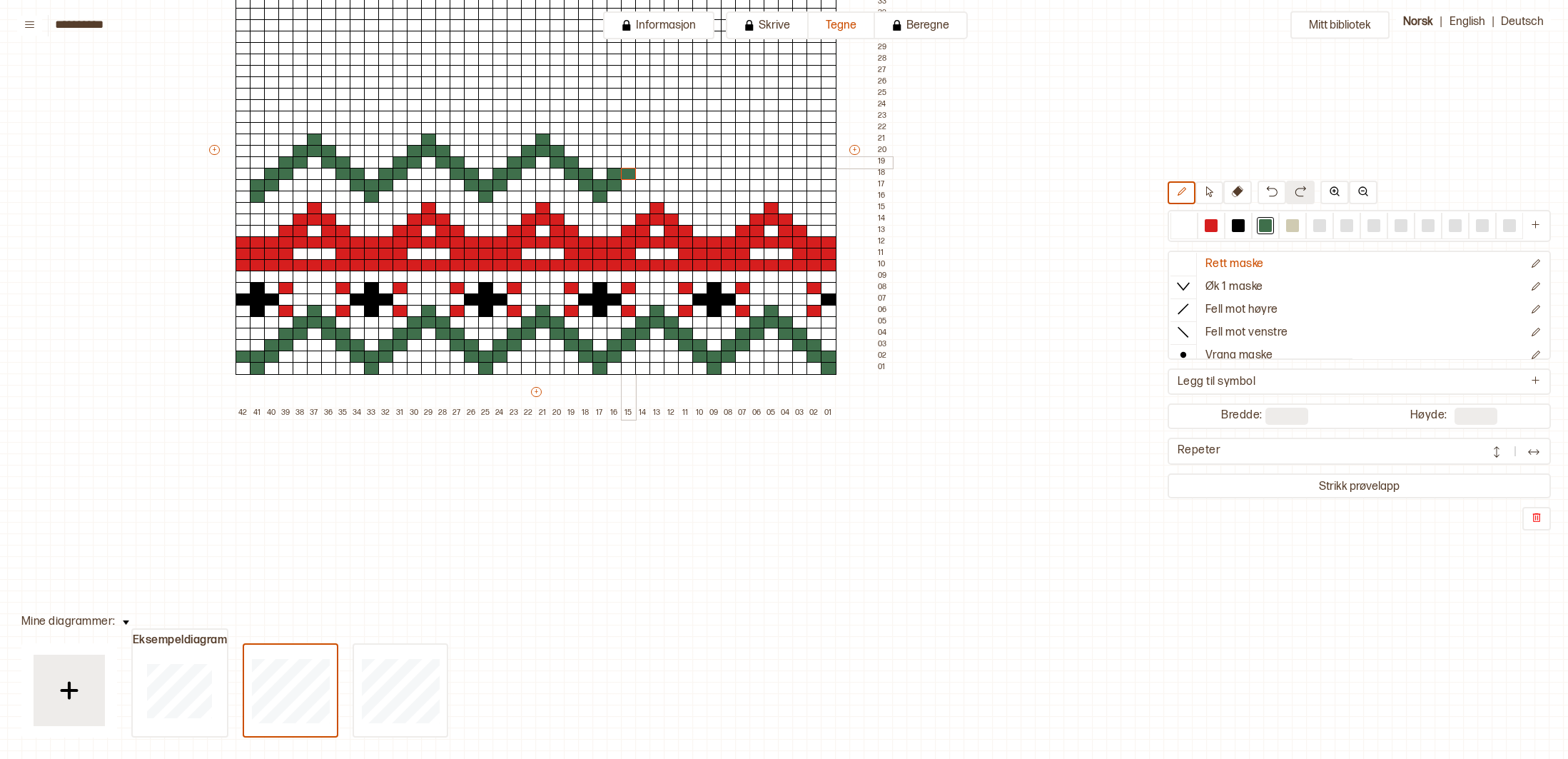
click at [628, 157] on div at bounding box center [629, 162] width 16 height 13
click at [645, 159] on div at bounding box center [643, 162] width 16 height 13
click at [644, 153] on div at bounding box center [643, 151] width 16 height 13
click at [654, 152] on div at bounding box center [657, 151] width 16 height 13
click at [657, 142] on div at bounding box center [657, 139] width 16 height 13
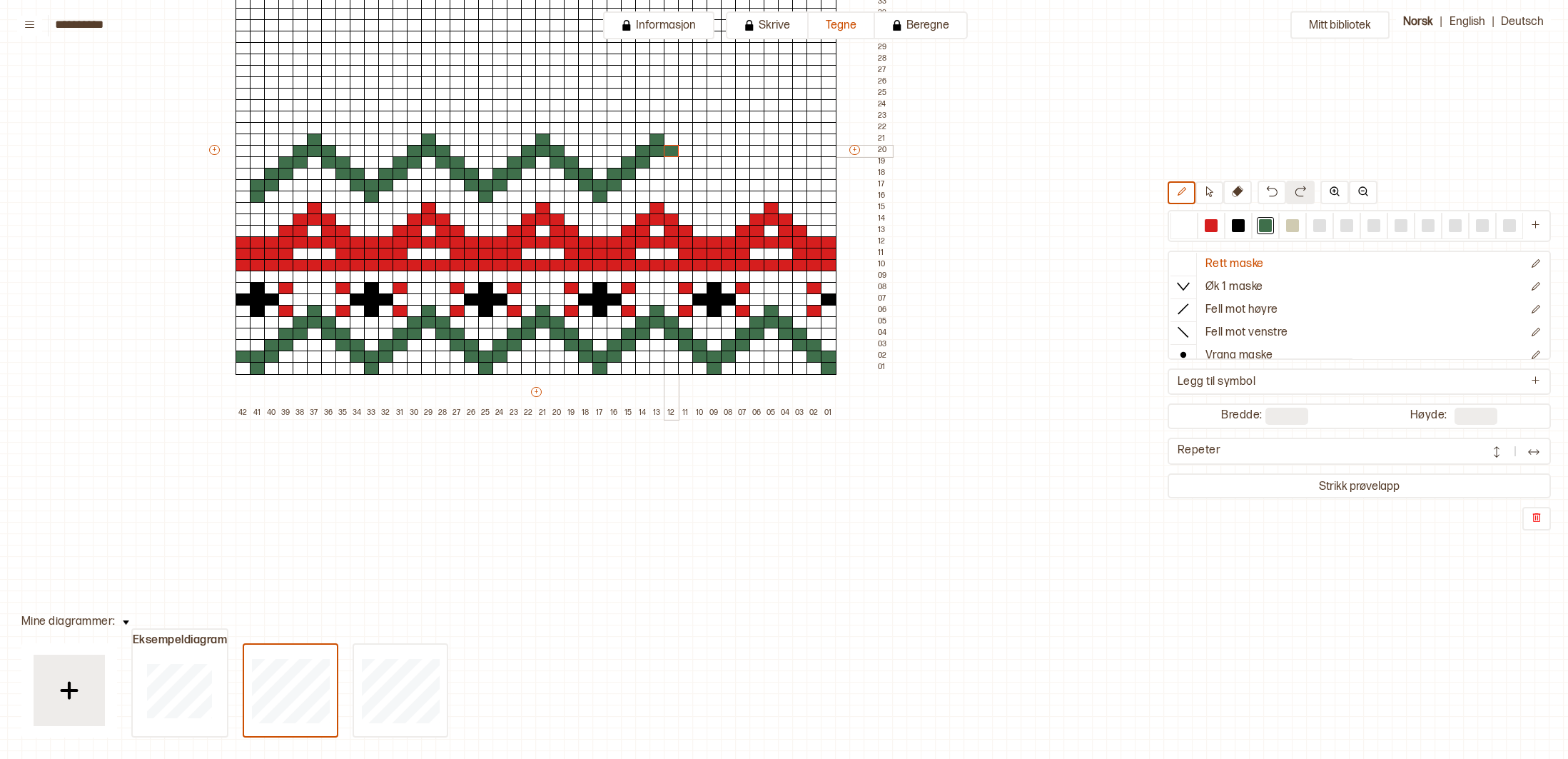
click at [674, 149] on div at bounding box center [671, 151] width 16 height 13
click at [677, 160] on div at bounding box center [671, 162] width 16 height 13
drag, startPoint x: 684, startPoint y: 159, endPoint x: 688, endPoint y: 167, distance: 8.9
click at [684, 160] on div at bounding box center [685, 162] width 16 height 13
click at [688, 171] on div at bounding box center [685, 174] width 16 height 13
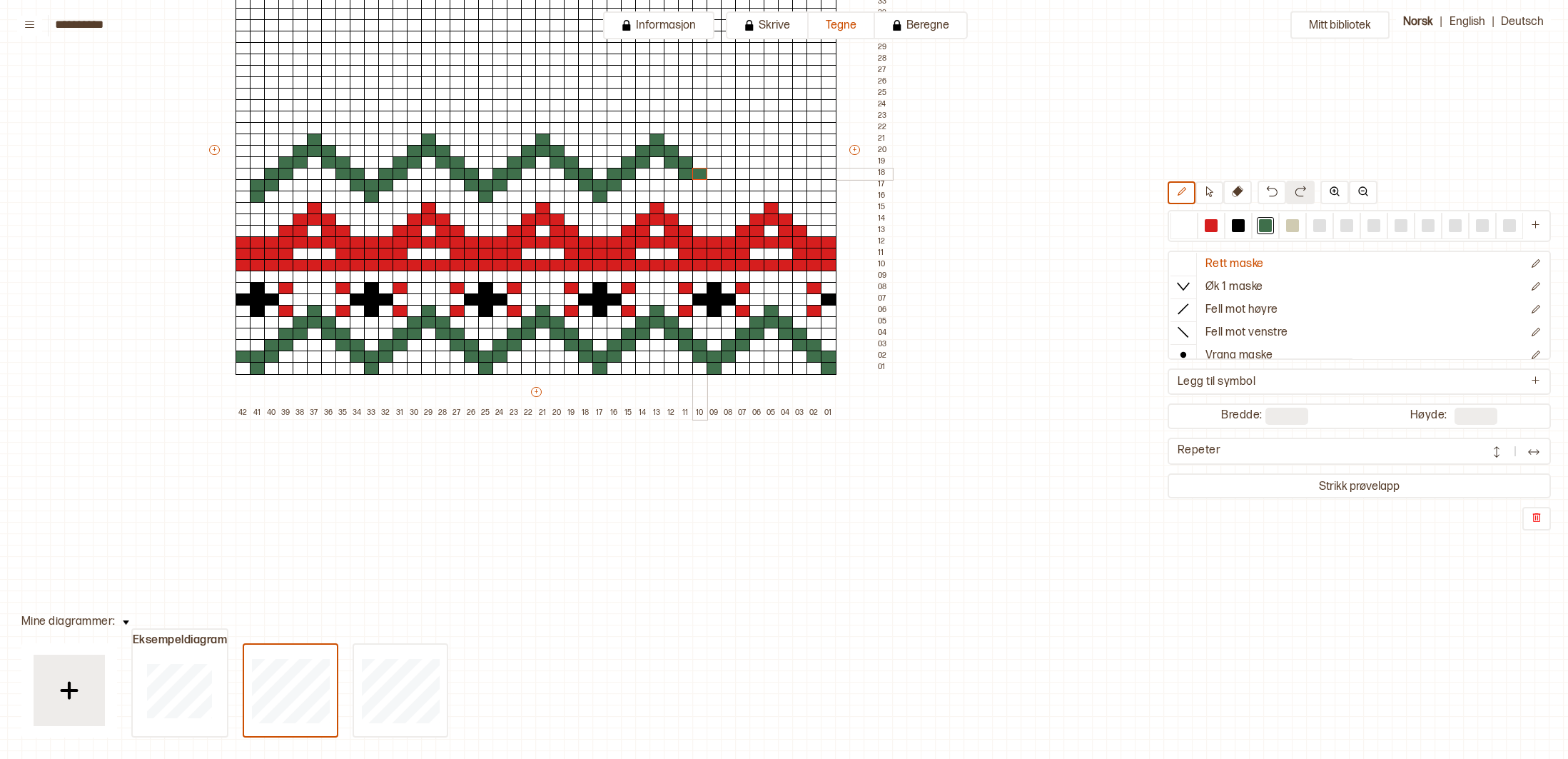
click at [699, 173] on div at bounding box center [700, 174] width 16 height 13
click at [701, 180] on div at bounding box center [700, 185] width 16 height 13
click at [714, 182] on div at bounding box center [714, 185] width 16 height 13
click at [717, 195] on div at bounding box center [714, 196] width 16 height 13
click at [733, 182] on div at bounding box center [729, 185] width 16 height 13
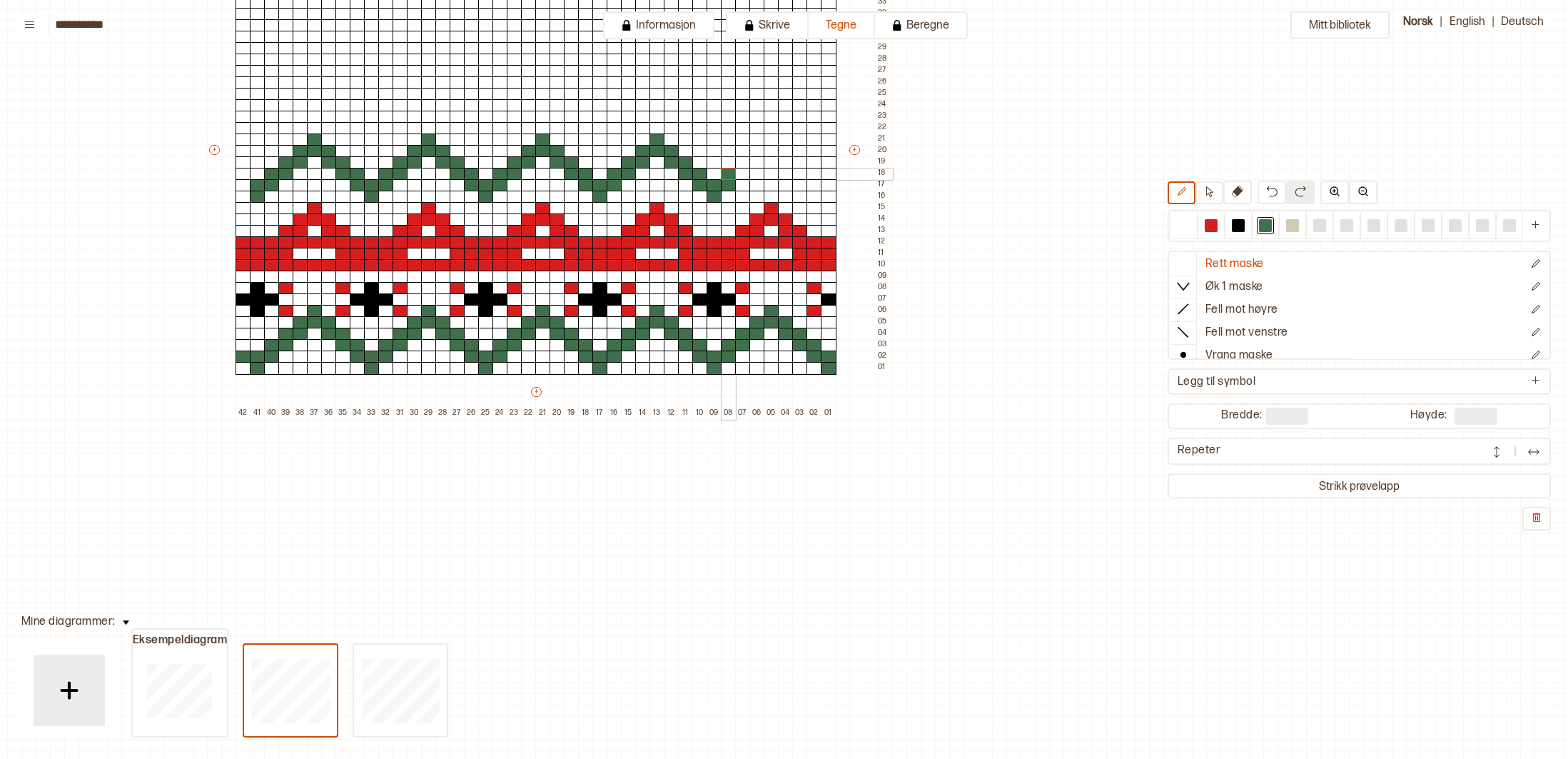
drag, startPoint x: 726, startPoint y: 172, endPoint x: 739, endPoint y: 170, distance: 13.2
click at [729, 171] on div at bounding box center [729, 174] width 16 height 13
click at [743, 169] on div at bounding box center [743, 174] width 16 height 13
drag, startPoint x: 741, startPoint y: 164, endPoint x: 751, endPoint y: 160, distance: 10.8
click at [741, 164] on div at bounding box center [743, 162] width 16 height 13
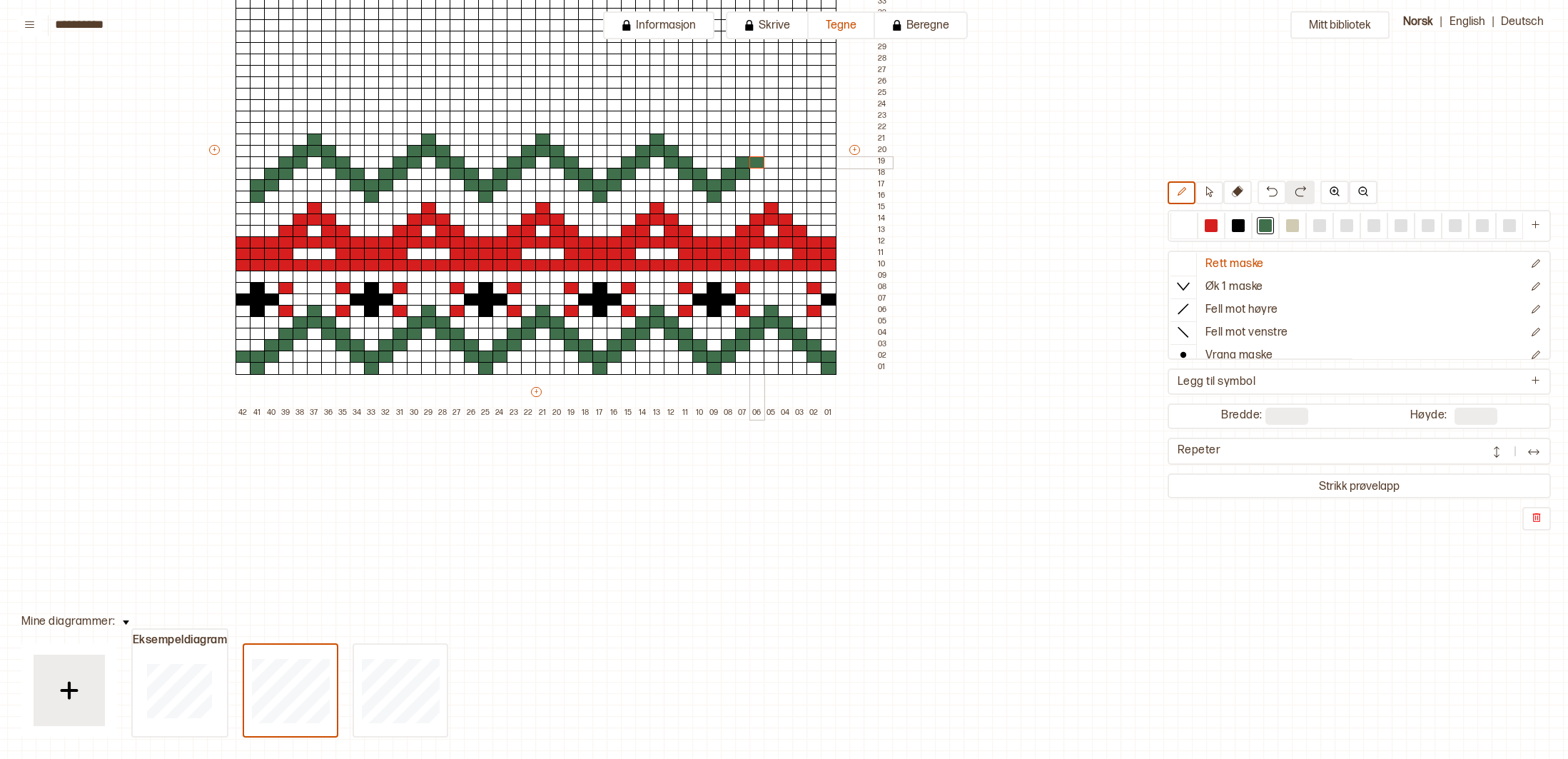
click at [754, 160] on div at bounding box center [757, 162] width 16 height 13
click at [753, 150] on div at bounding box center [757, 151] width 16 height 13
click at [769, 149] on div at bounding box center [771, 151] width 16 height 13
drag, startPoint x: 767, startPoint y: 138, endPoint x: 775, endPoint y: 140, distance: 8.2
click at [768, 138] on div at bounding box center [771, 139] width 16 height 13
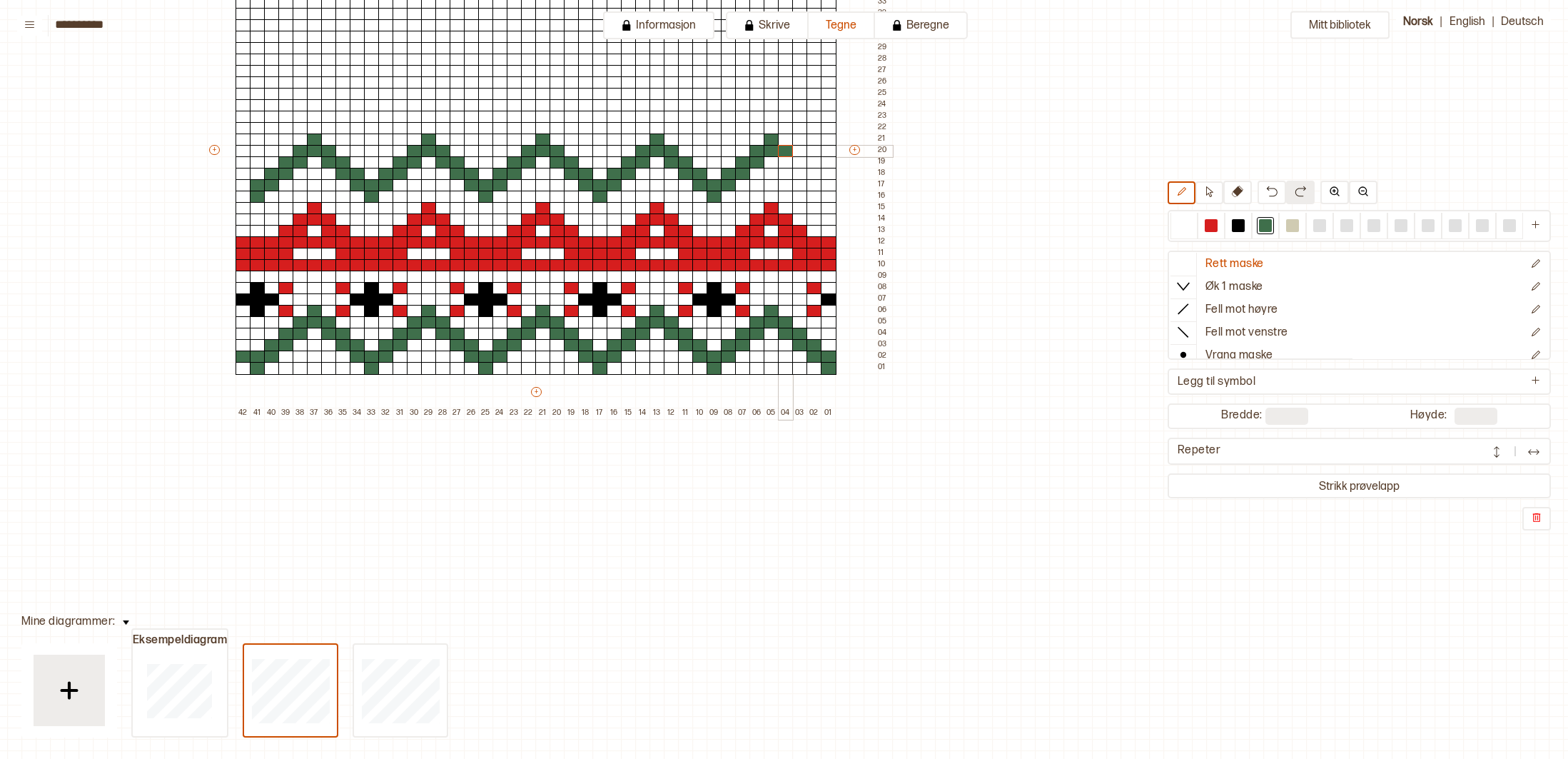
click at [781, 153] on div at bounding box center [786, 151] width 16 height 13
click at [781, 156] on div at bounding box center [786, 162] width 16 height 13
click at [803, 159] on div at bounding box center [800, 162] width 16 height 13
drag, startPoint x: 803, startPoint y: 173, endPoint x: 815, endPoint y: 171, distance: 12.2
click at [803, 172] on div at bounding box center [800, 174] width 16 height 13
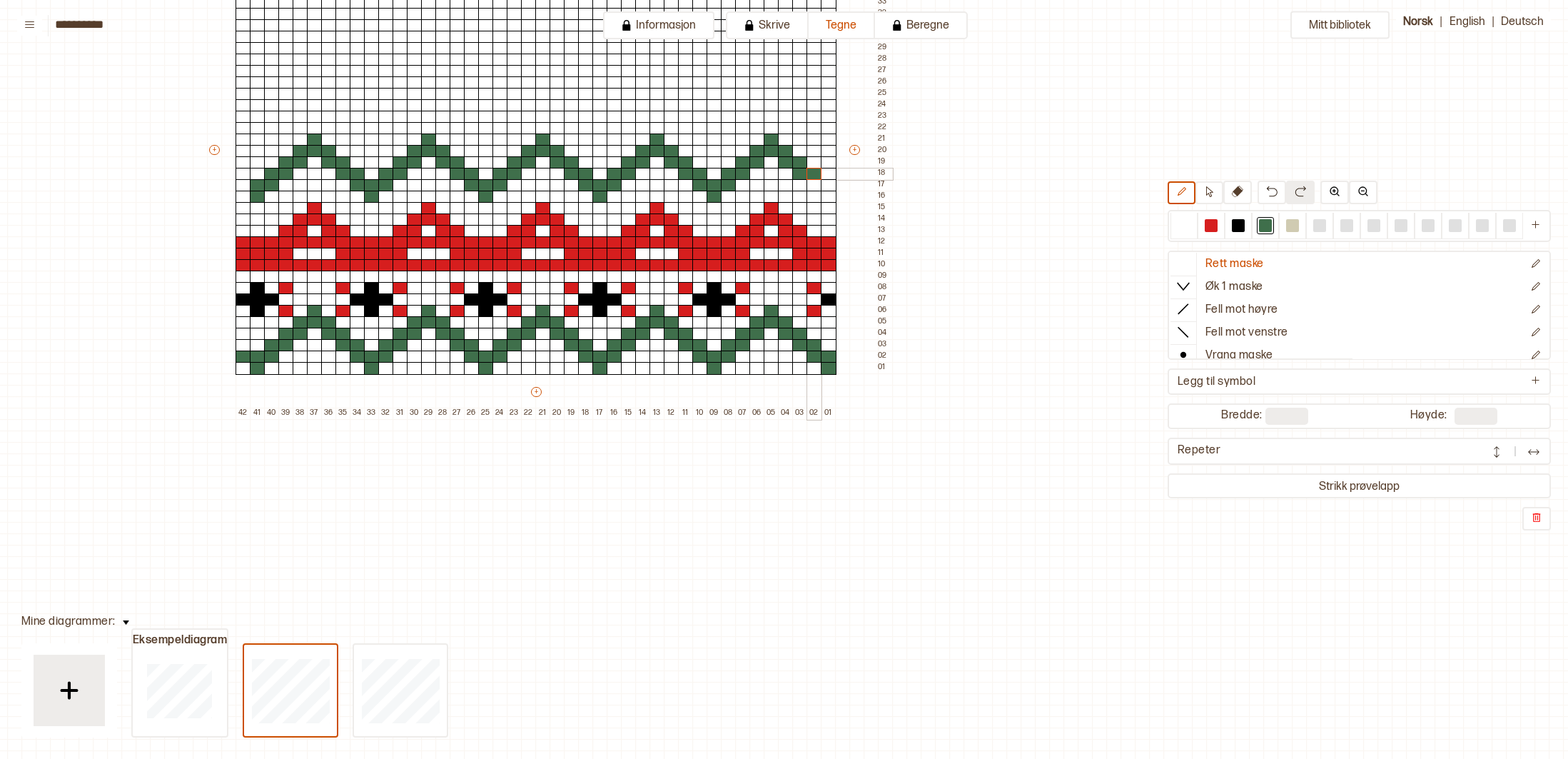
click at [815, 173] on div at bounding box center [814, 174] width 16 height 13
drag, startPoint x: 814, startPoint y: 185, endPoint x: 822, endPoint y: 183, distance: 8.2
click at [815, 184] on div at bounding box center [814, 185] width 16 height 13
click at [827, 184] on div at bounding box center [828, 185] width 16 height 13
click at [827, 193] on div at bounding box center [828, 196] width 16 height 13
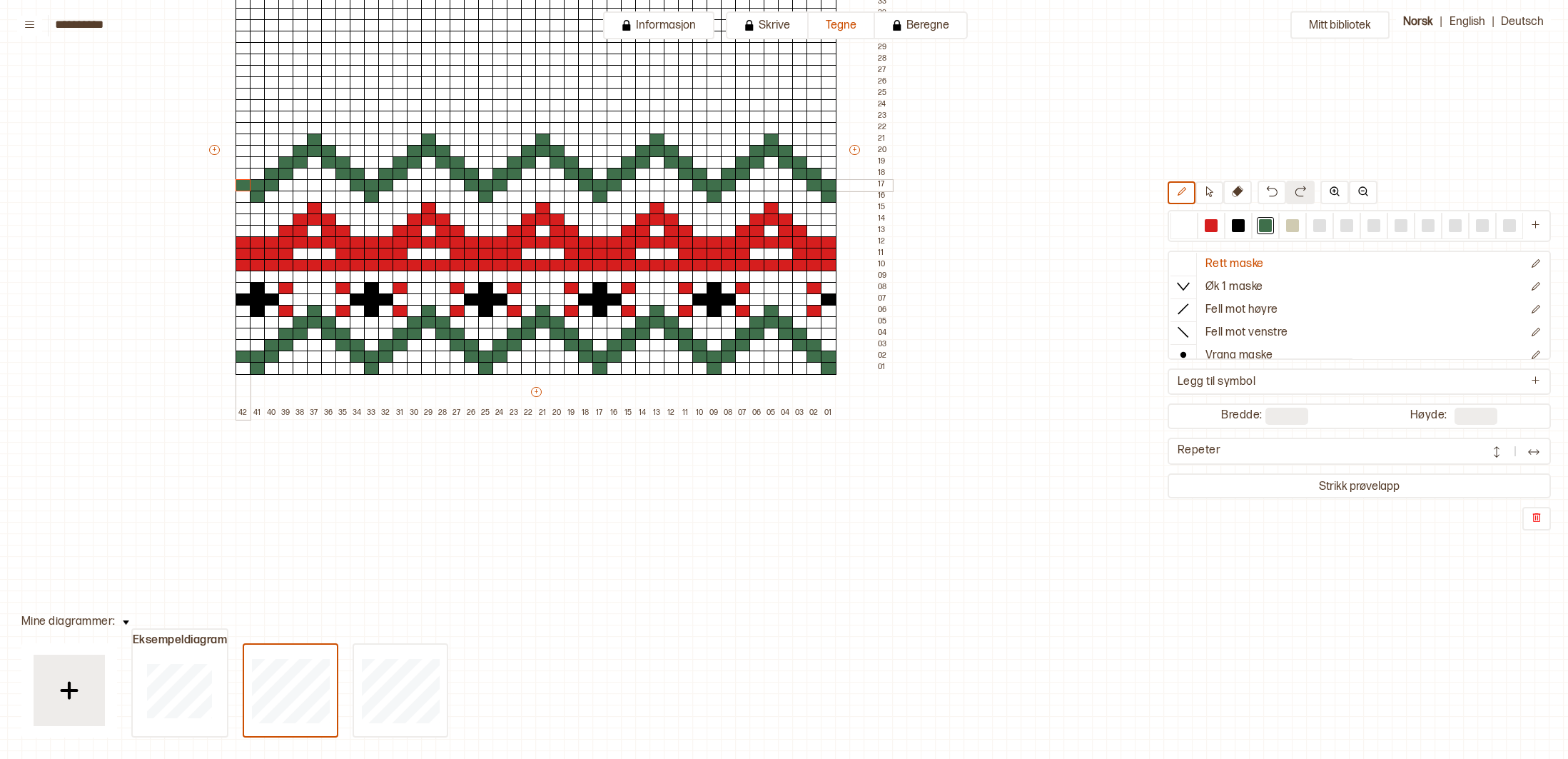
click at [237, 183] on div at bounding box center [243, 185] width 16 height 13
click at [236, 175] on div at bounding box center [243, 174] width 16 height 13
click at [242, 345] on div at bounding box center [243, 345] width 16 height 13
click at [1238, 228] on div at bounding box center [1238, 225] width 13 height 13
click at [317, 182] on div at bounding box center [315, 185] width 16 height 13
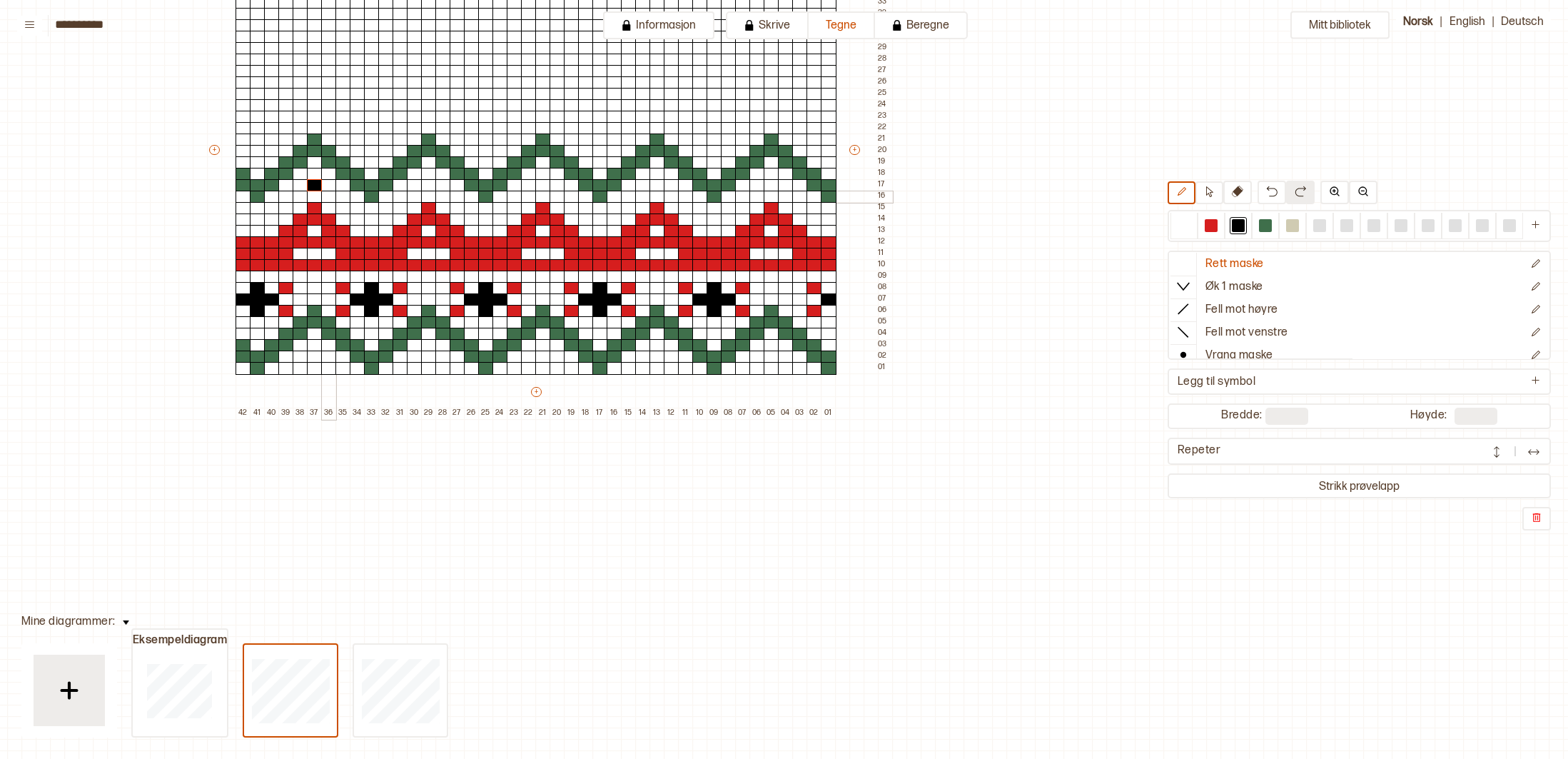
click at [329, 195] on div at bounding box center [329, 196] width 16 height 13
drag, startPoint x: 341, startPoint y: 205, endPoint x: 283, endPoint y: 195, distance: 58.9
click at [341, 205] on div at bounding box center [343, 208] width 16 height 13
click at [299, 195] on div at bounding box center [301, 196] width 16 height 13
drag, startPoint x: 287, startPoint y: 207, endPoint x: 278, endPoint y: 214, distance: 11.4
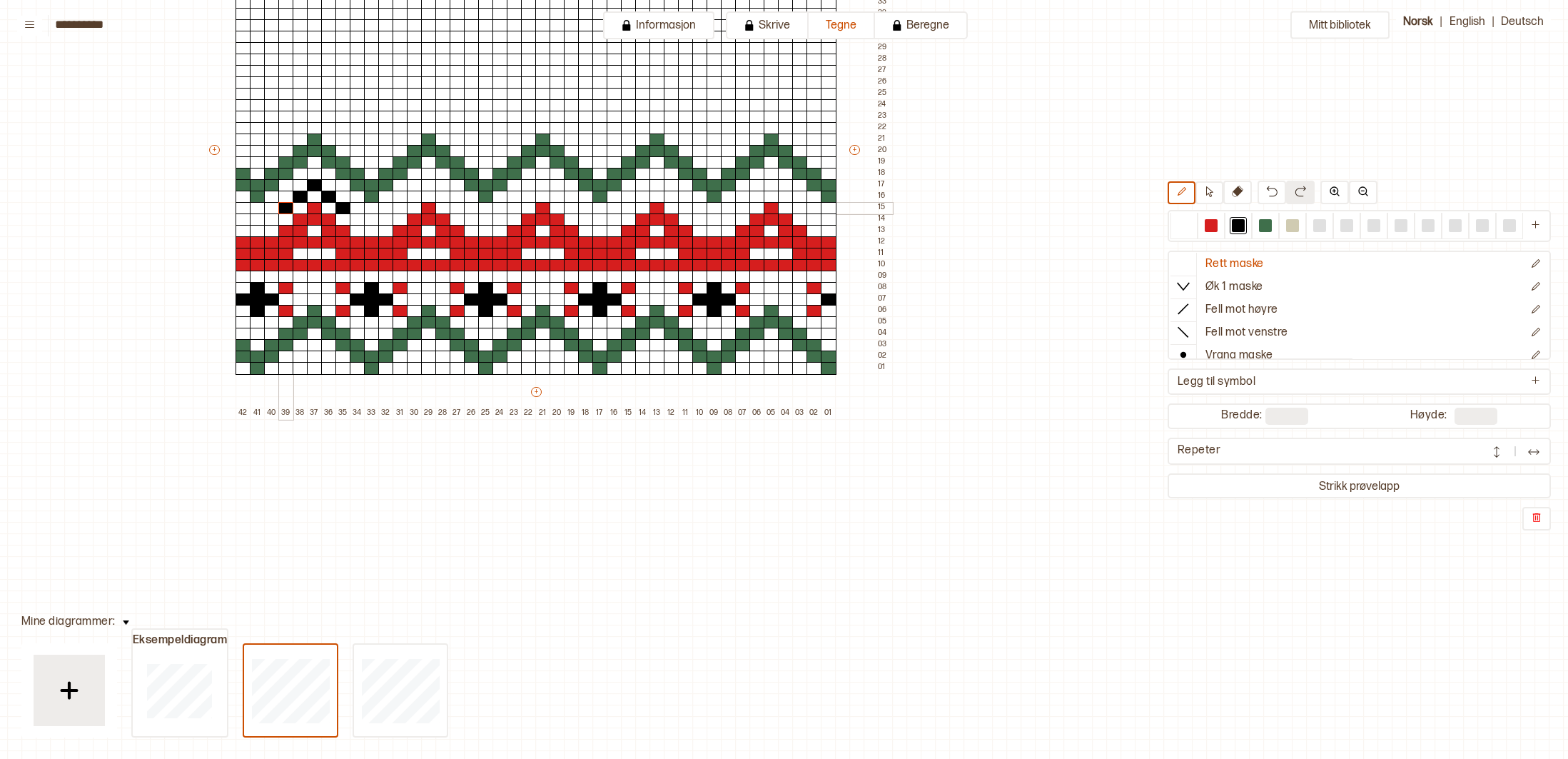
click at [286, 207] on div at bounding box center [286, 208] width 16 height 13
drag, startPoint x: 273, startPoint y: 220, endPoint x: 266, endPoint y: 220, distance: 7.0
click at [271, 220] on div at bounding box center [271, 220] width 16 height 13
click at [258, 228] on div at bounding box center [257, 230] width 16 height 13
click at [362, 219] on div at bounding box center [357, 220] width 16 height 13
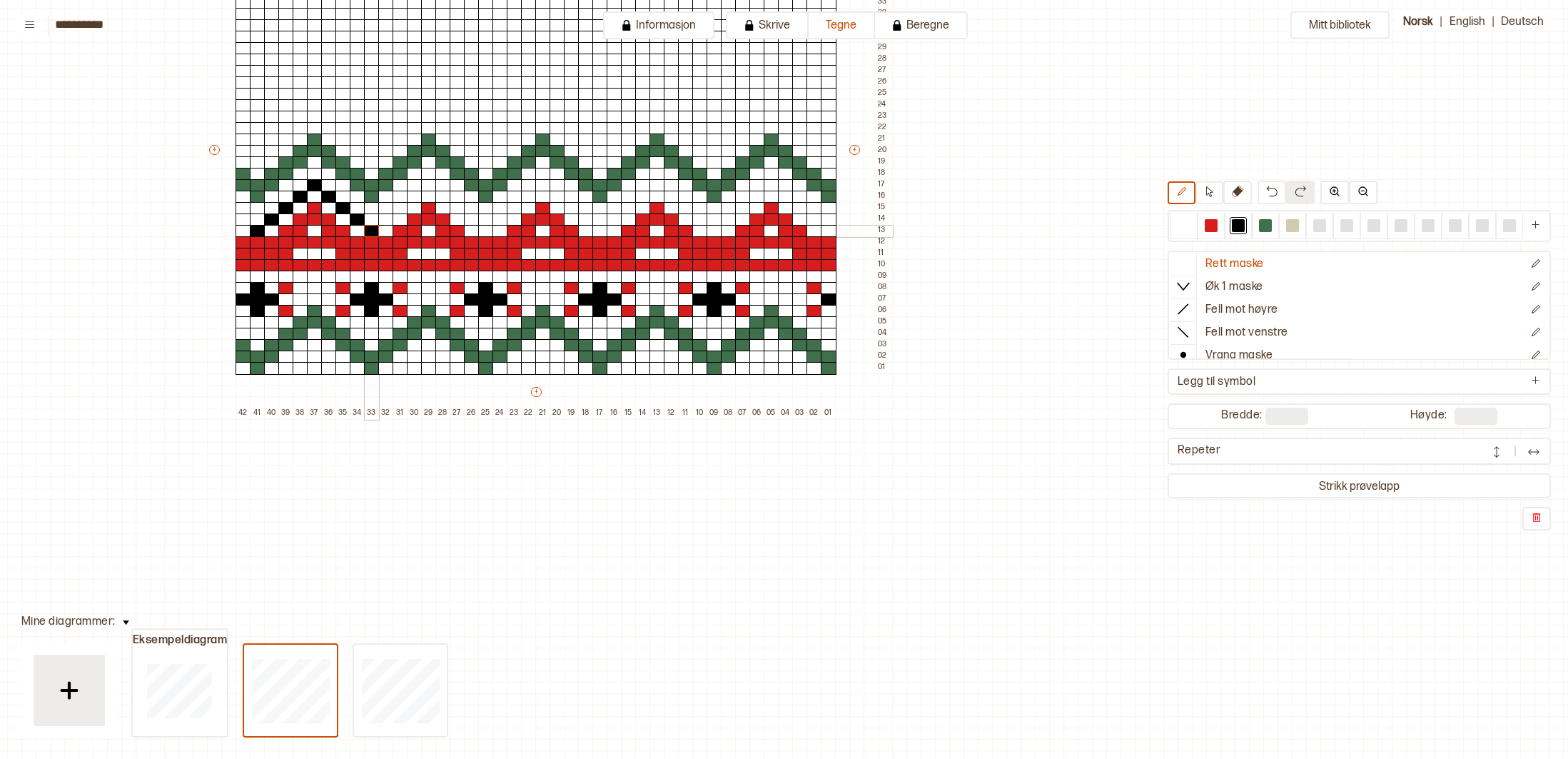
click at [369, 229] on div at bounding box center [372, 230] width 16 height 13
drag, startPoint x: 383, startPoint y: 219, endPoint x: 390, endPoint y: 214, distance: 8.6
click at [384, 219] on div at bounding box center [386, 220] width 16 height 13
click at [397, 210] on div at bounding box center [400, 208] width 16 height 13
click at [412, 199] on div at bounding box center [414, 196] width 16 height 13
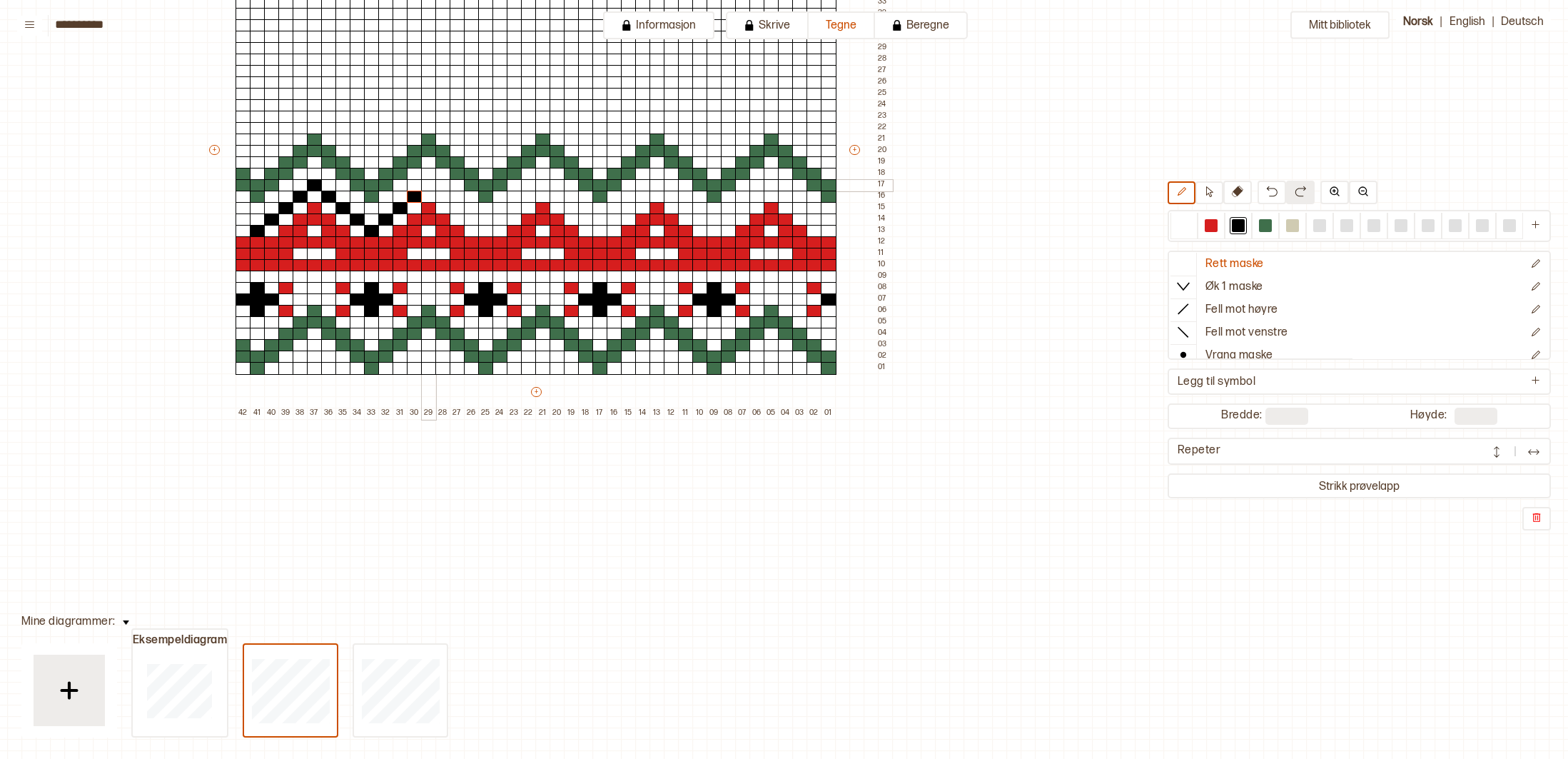
click at [431, 185] on div at bounding box center [428, 185] width 16 height 13
click at [443, 199] on div at bounding box center [443, 196] width 16 height 13
click at [459, 207] on div at bounding box center [458, 208] width 16 height 13
drag, startPoint x: 470, startPoint y: 220, endPoint x: 477, endPoint y: 224, distance: 8.1
click at [470, 220] on div at bounding box center [472, 220] width 16 height 13
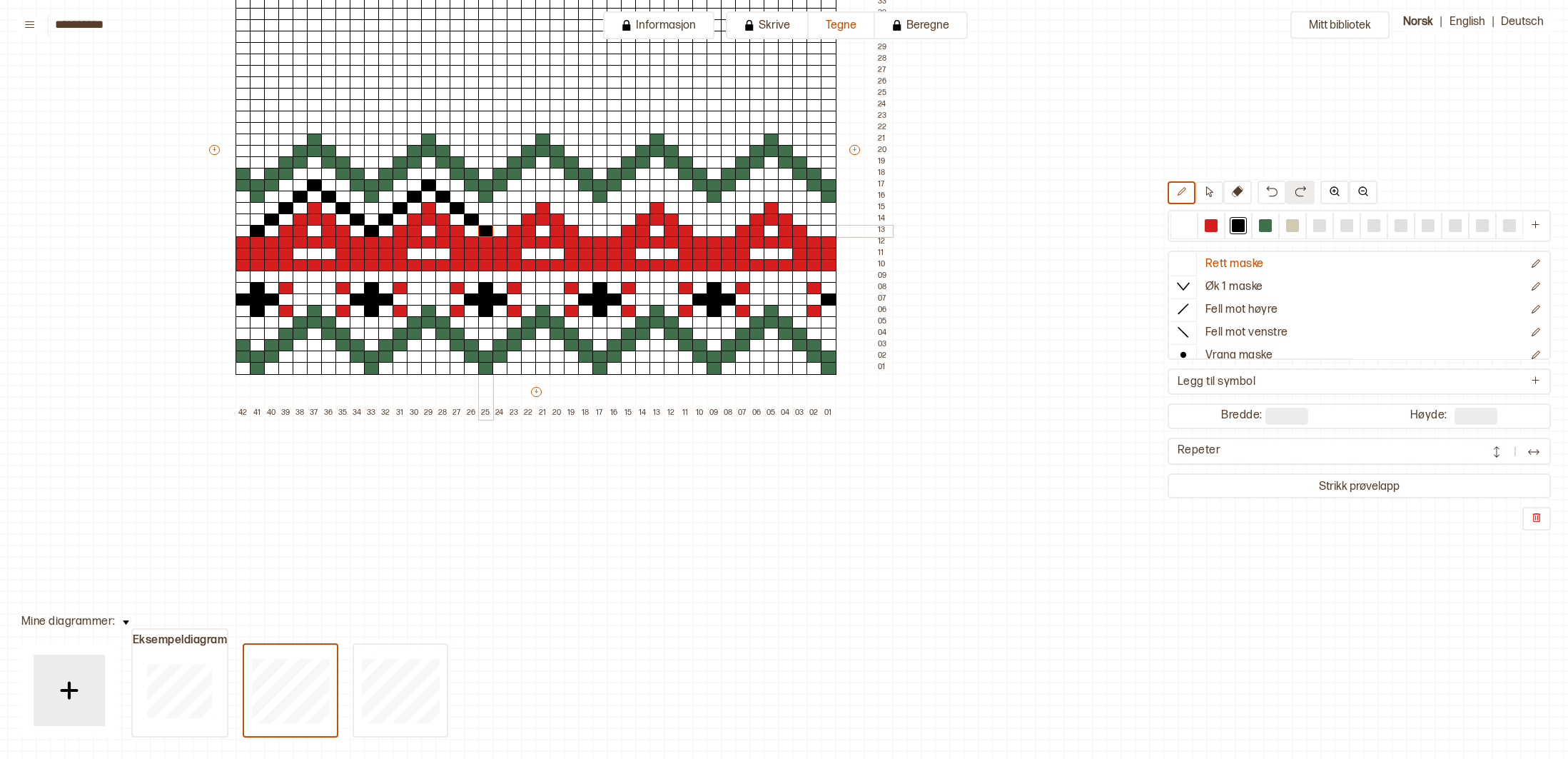
click at [484, 230] on div at bounding box center [486, 230] width 16 height 13
drag, startPoint x: 496, startPoint y: 218, endPoint x: 502, endPoint y: 212, distance: 8.5
click at [497, 217] on div at bounding box center [500, 220] width 16 height 13
drag, startPoint x: 509, startPoint y: 210, endPoint x: 516, endPoint y: 205, distance: 8.6
click at [509, 210] on div at bounding box center [514, 208] width 16 height 13
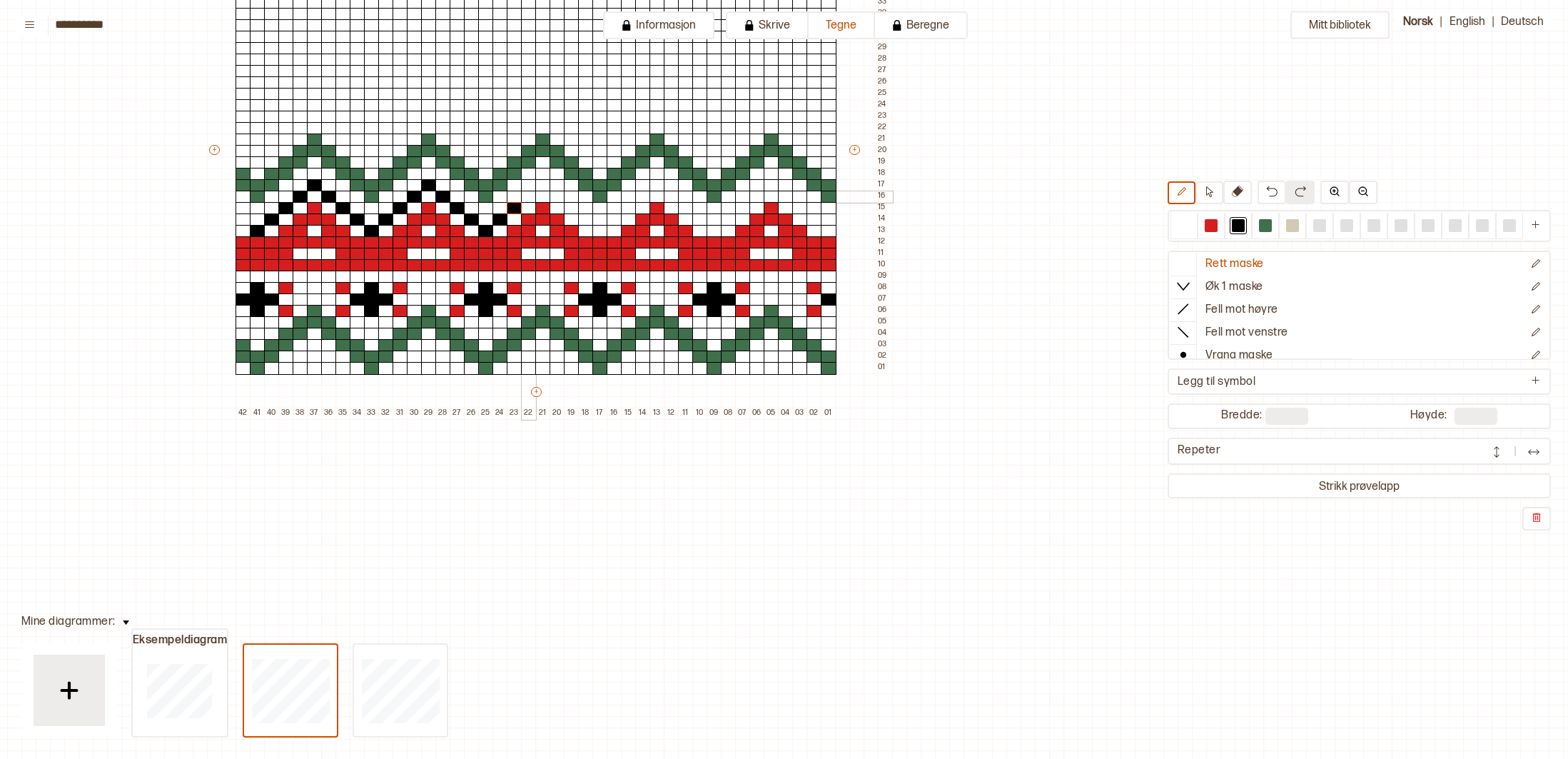
click at [524, 195] on div at bounding box center [529, 196] width 16 height 13
click at [546, 185] on div at bounding box center [543, 185] width 16 height 13
drag, startPoint x: 559, startPoint y: 195, endPoint x: 568, endPoint y: 198, distance: 9.5
click at [559, 195] on div at bounding box center [557, 196] width 16 height 13
drag, startPoint x: 577, startPoint y: 206, endPoint x: 584, endPoint y: 212, distance: 9.2
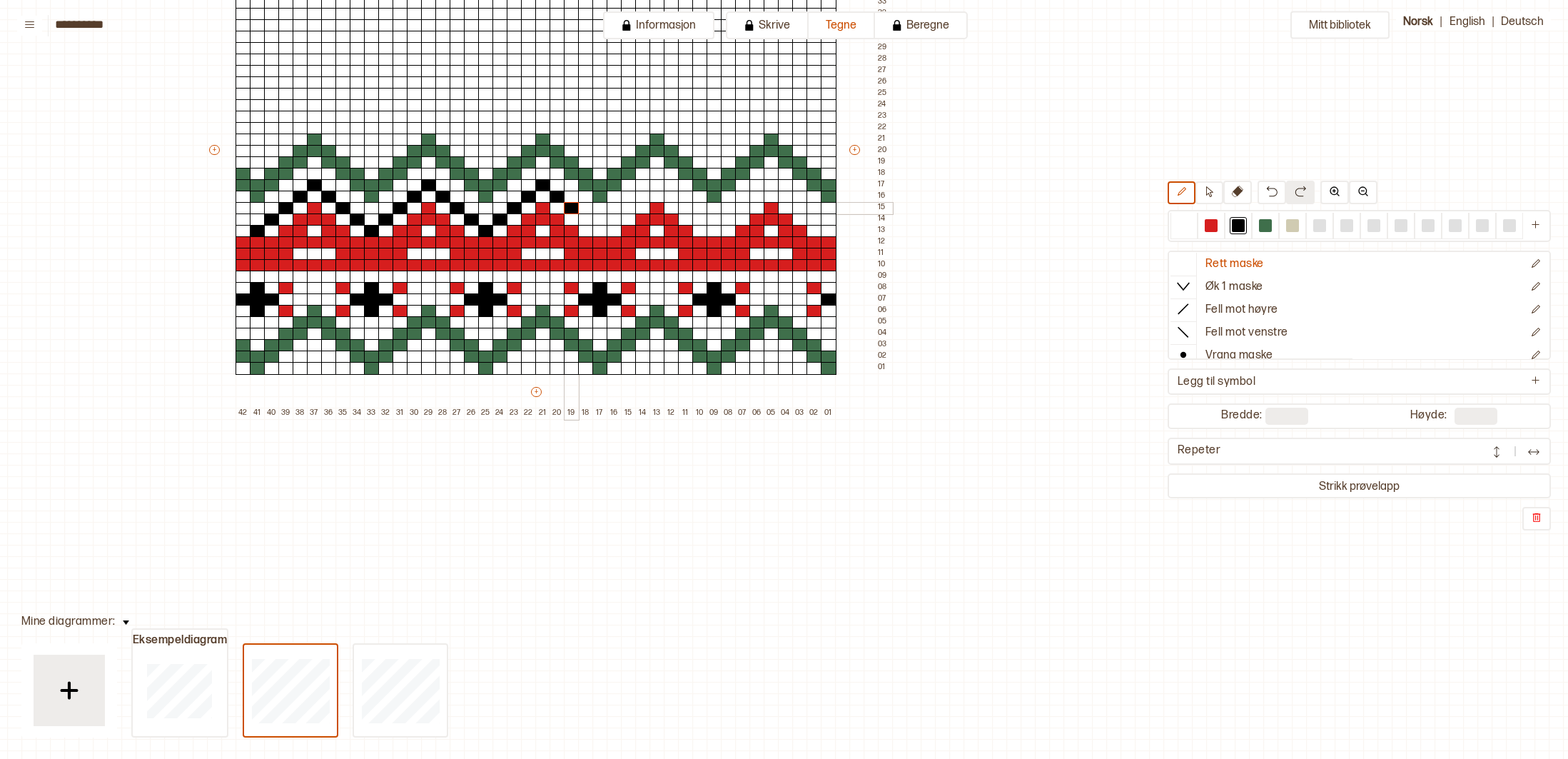
click at [577, 206] on div at bounding box center [571, 208] width 16 height 13
drag, startPoint x: 589, startPoint y: 215, endPoint x: 594, endPoint y: 222, distance: 8.6
click at [589, 217] on div at bounding box center [586, 220] width 16 height 13
drag, startPoint x: 603, startPoint y: 229, endPoint x: 609, endPoint y: 225, distance: 7.2
click at [603, 229] on div at bounding box center [600, 230] width 16 height 13
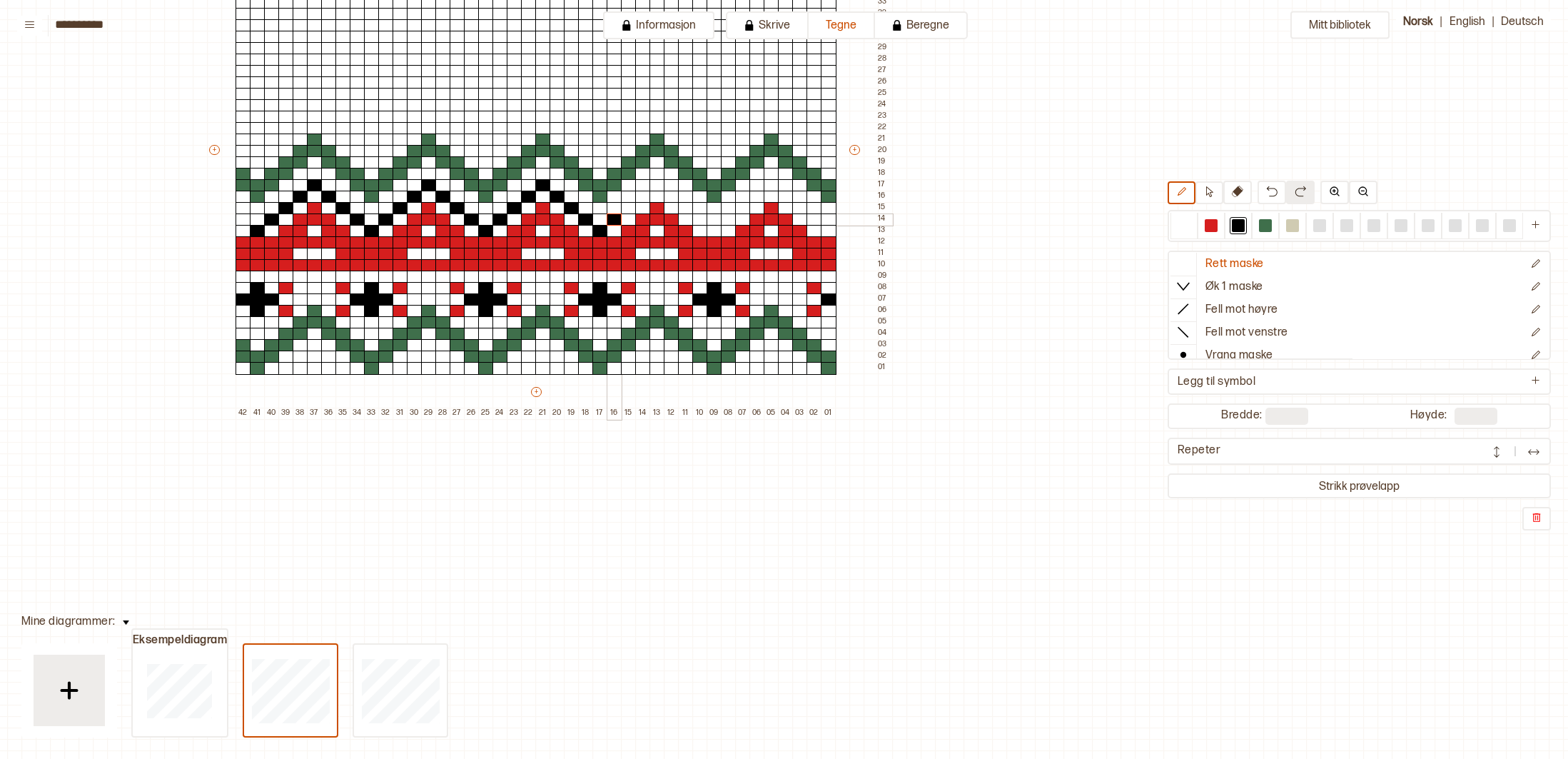
drag, startPoint x: 613, startPoint y: 222, endPoint x: 622, endPoint y: 214, distance: 12.0
click at [613, 221] on div at bounding box center [615, 220] width 16 height 13
click at [630, 207] on div at bounding box center [629, 208] width 16 height 13
drag, startPoint x: 640, startPoint y: 200, endPoint x: 653, endPoint y: 191, distance: 15.8
click at [640, 200] on div at bounding box center [643, 196] width 16 height 13
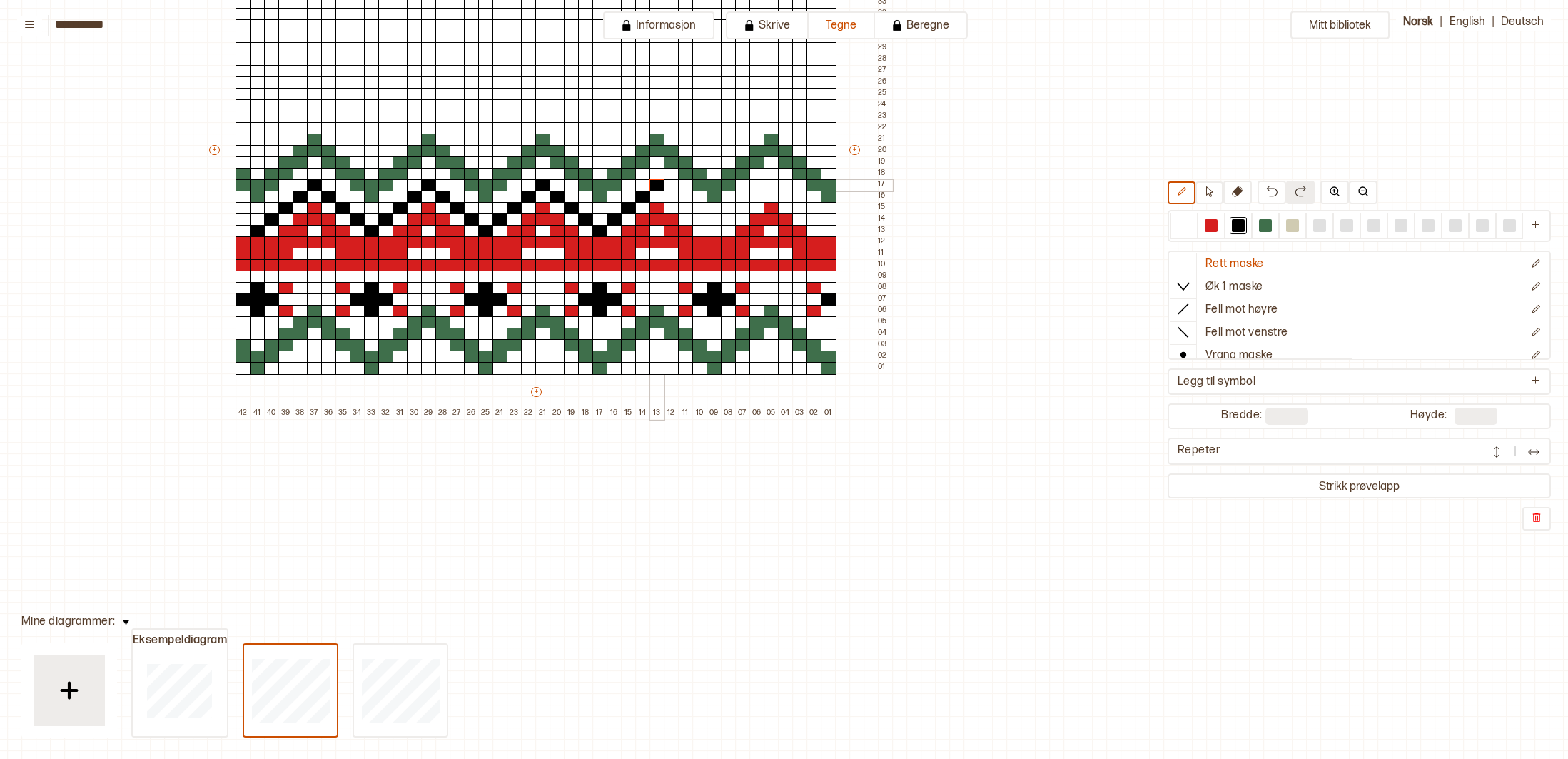
drag, startPoint x: 659, startPoint y: 186, endPoint x: 675, endPoint y: 195, distance: 18.4
click at [659, 186] on div at bounding box center [657, 185] width 16 height 13
click at [675, 197] on div at bounding box center [671, 196] width 16 height 13
drag, startPoint x: 682, startPoint y: 206, endPoint x: 702, endPoint y: 213, distance: 21.2
click at [686, 208] on div at bounding box center [685, 208] width 16 height 13
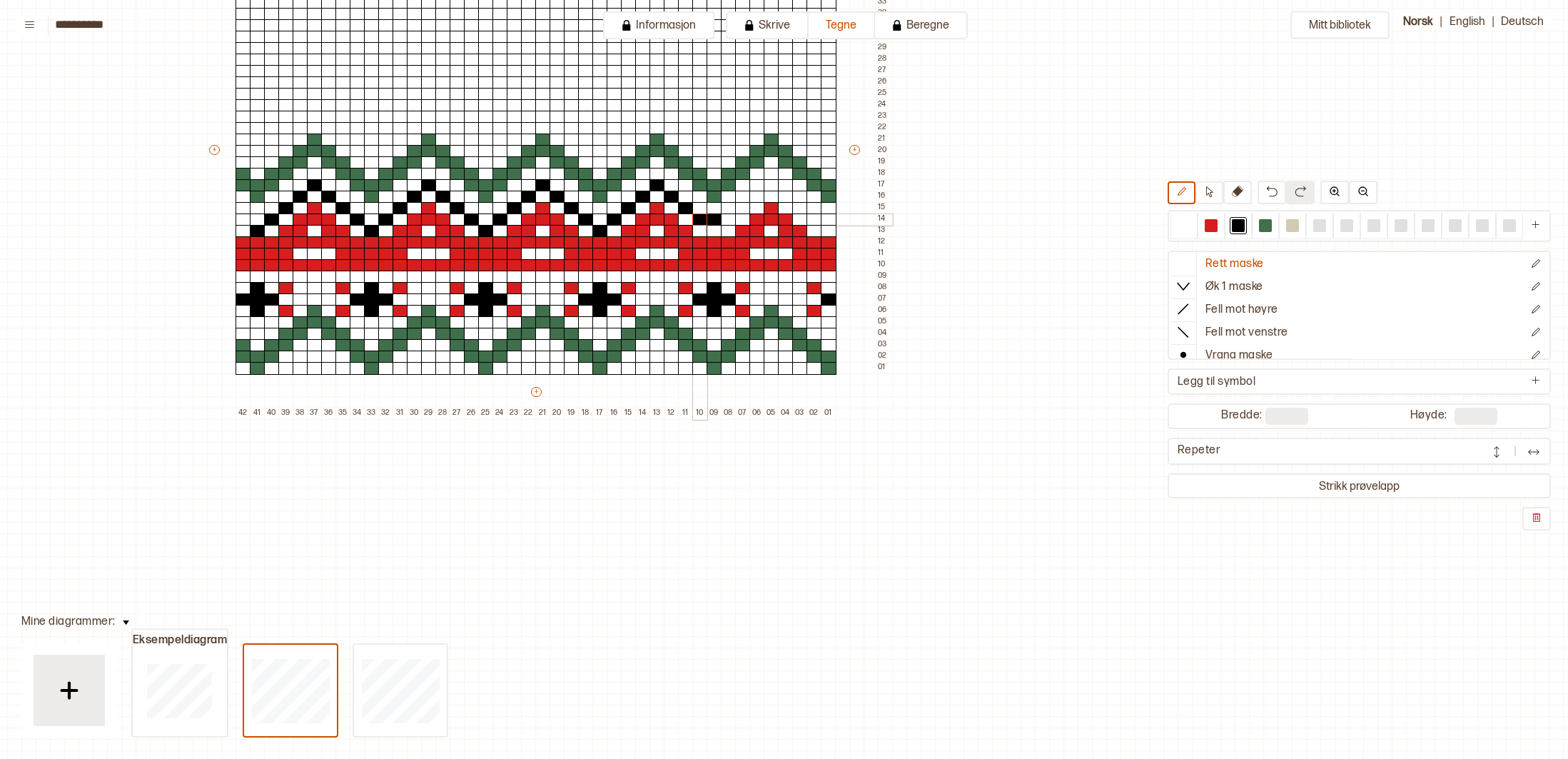
click at [705, 217] on div "+ + + + 42 41 40 39 38 37 36 35 34 33 32 31 30 29 28 27 26 25 24 23 22 21 20 19…" at bounding box center [549, 156] width 685 height 525
drag, startPoint x: 714, startPoint y: 229, endPoint x: 726, endPoint y: 224, distance: 13.0
click at [716, 228] on div at bounding box center [714, 230] width 16 height 13
click at [731, 216] on div at bounding box center [729, 220] width 16 height 13
drag, startPoint x: 743, startPoint y: 205, endPoint x: 752, endPoint y: 200, distance: 10.3
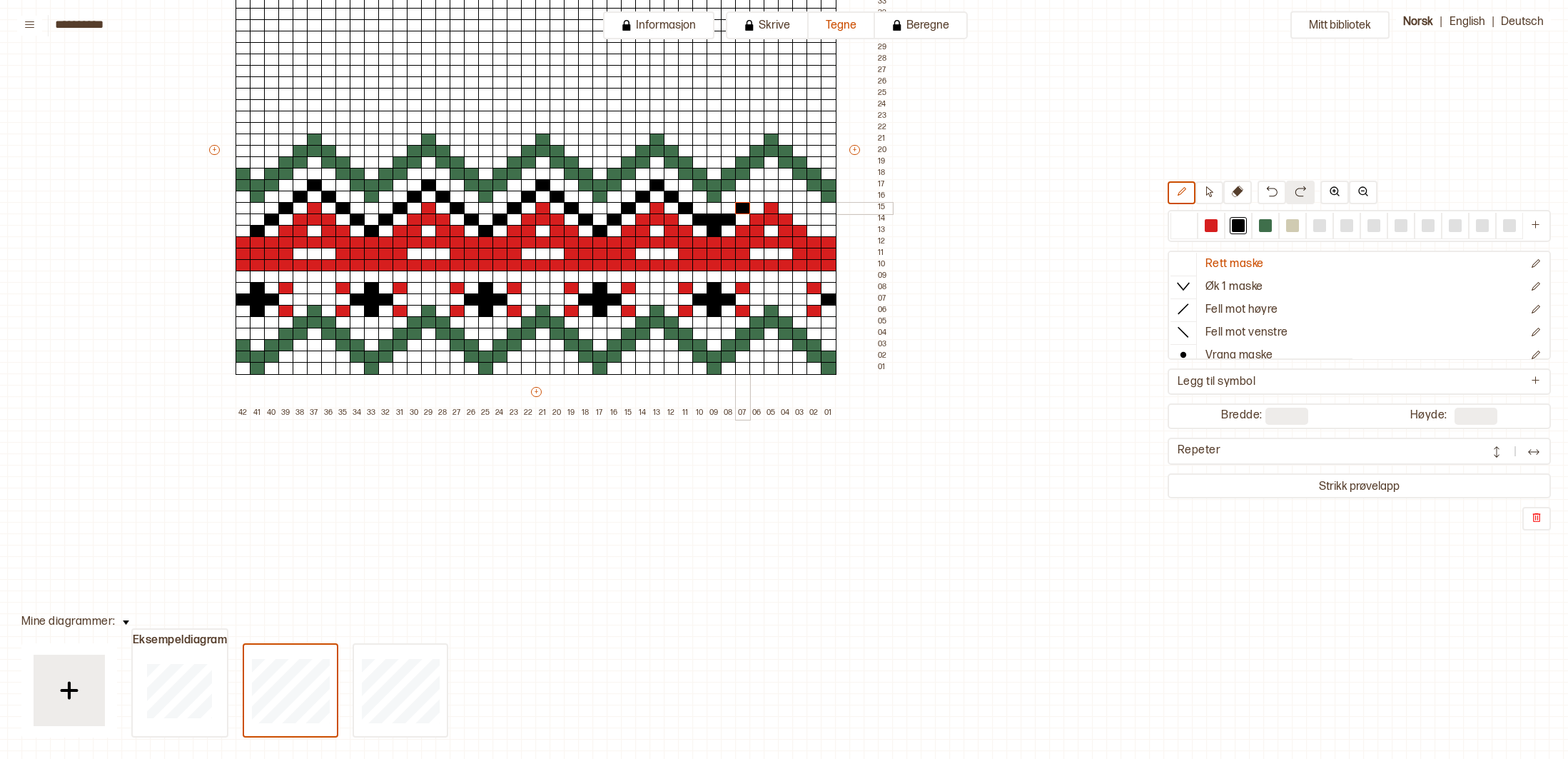
click at [744, 205] on div at bounding box center [743, 208] width 16 height 13
drag, startPoint x: 756, startPoint y: 193, endPoint x: 766, endPoint y: 188, distance: 11.2
click at [756, 193] on div at bounding box center [757, 196] width 16 height 13
click at [769, 184] on div at bounding box center [771, 185] width 16 height 13
click at [790, 196] on div at bounding box center [786, 196] width 16 height 13
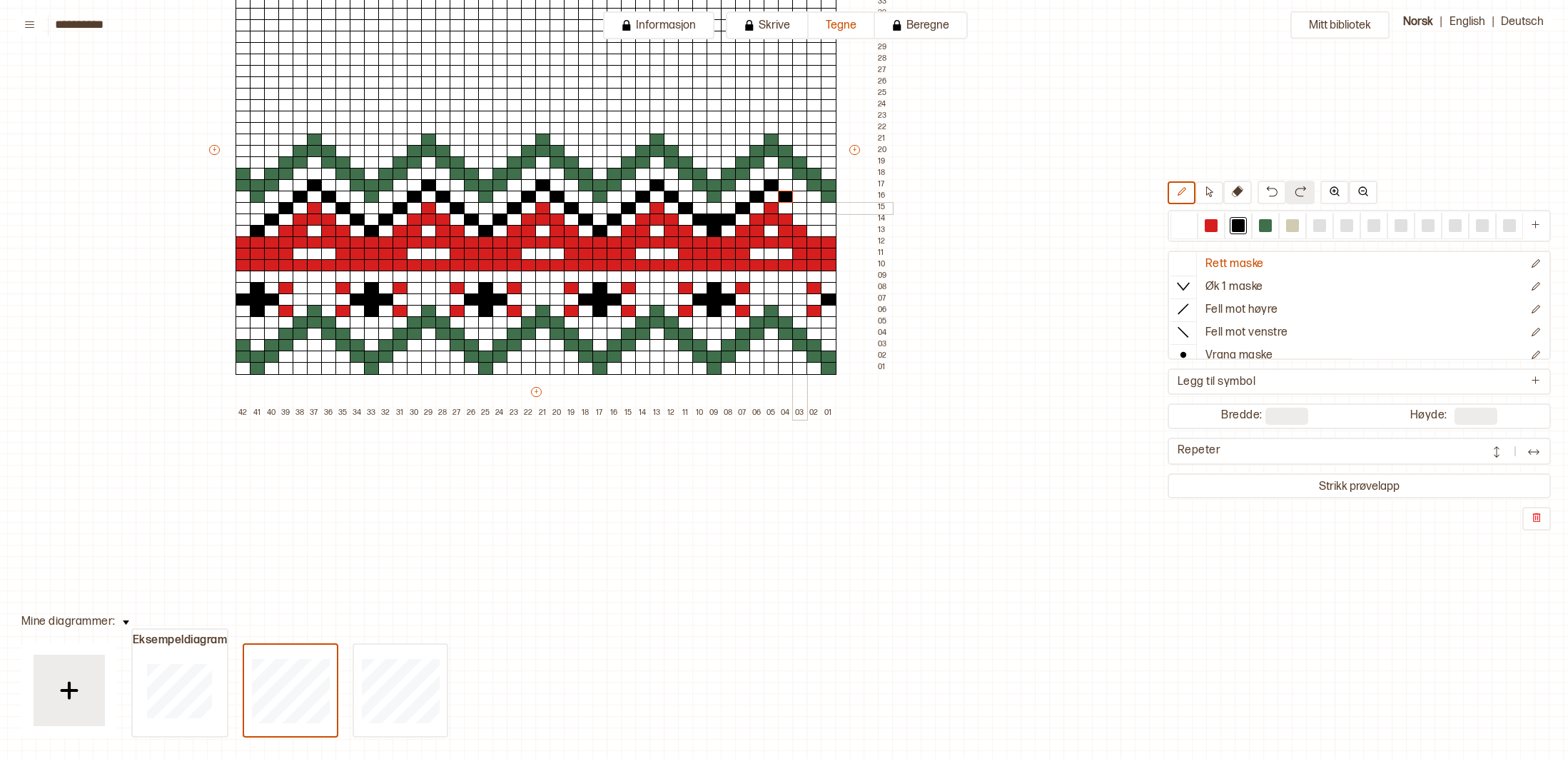
click at [802, 208] on div at bounding box center [800, 208] width 16 height 13
click at [814, 217] on div at bounding box center [814, 220] width 16 height 13
click at [830, 226] on div at bounding box center [828, 230] width 16 height 13
drag, startPoint x: 596, startPoint y: 219, endPoint x: 528, endPoint y: 220, distance: 68.0
click at [596, 219] on div at bounding box center [600, 220] width 16 height 13
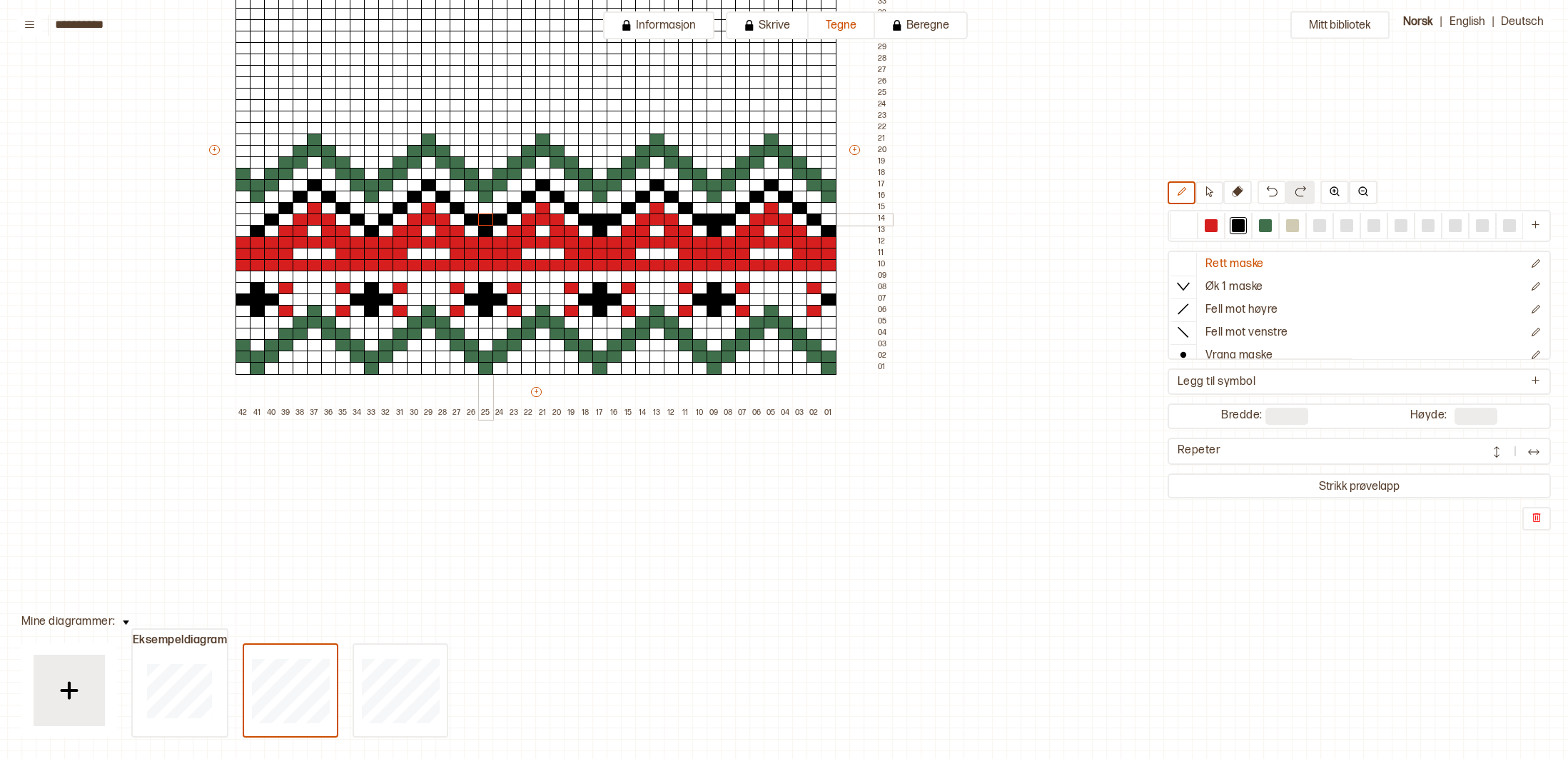
drag, startPoint x: 485, startPoint y: 218, endPoint x: 462, endPoint y: 215, distance: 23.2
click at [485, 217] on div at bounding box center [486, 220] width 16 height 13
click at [376, 218] on div at bounding box center [372, 220] width 16 height 13
click at [252, 215] on div at bounding box center [257, 220] width 16 height 13
click at [242, 215] on div at bounding box center [243, 220] width 16 height 13
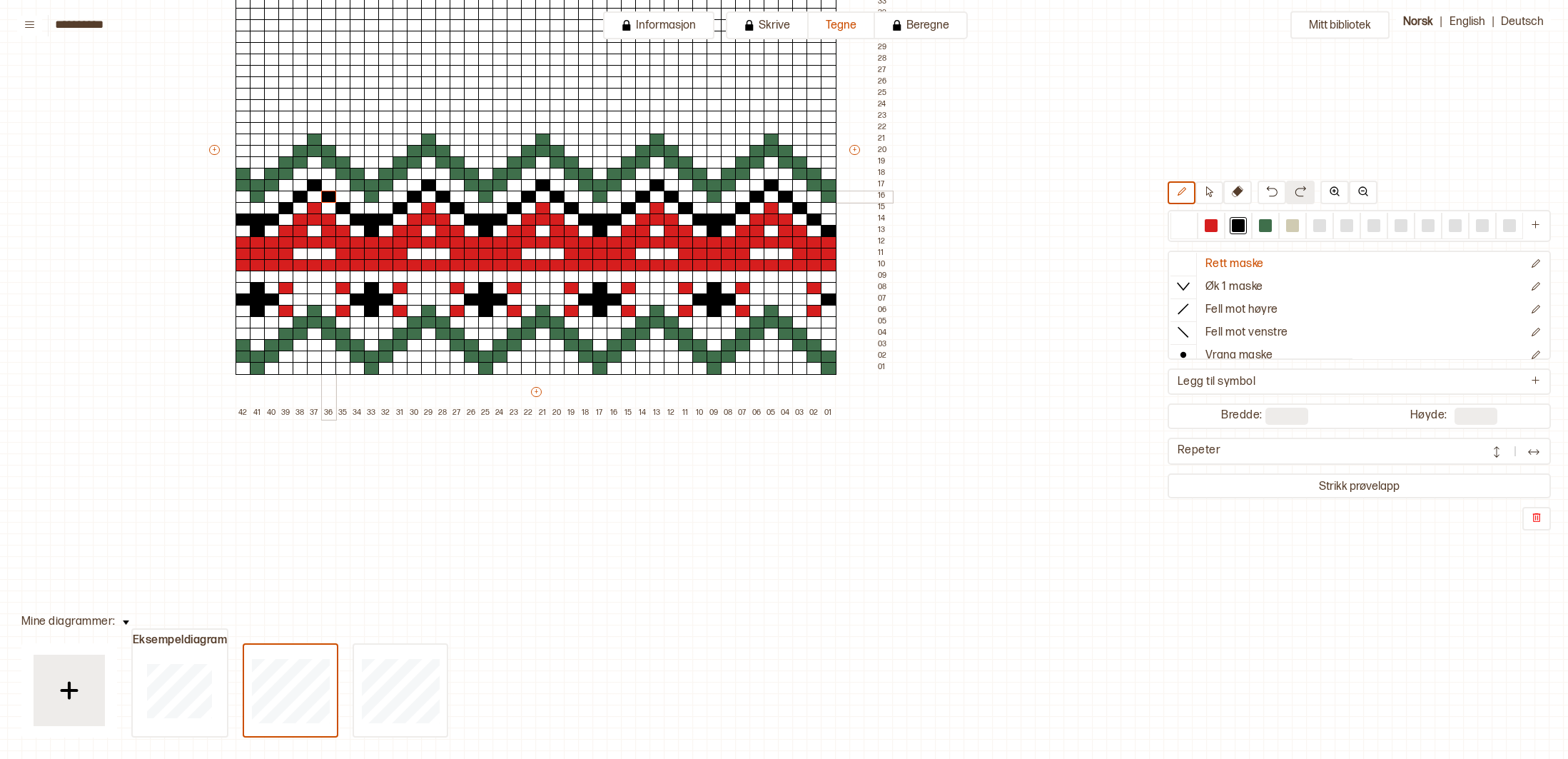
click at [321, 196] on div at bounding box center [329, 196] width 16 height 13
click at [316, 197] on div at bounding box center [315, 196] width 16 height 13
click at [432, 199] on div at bounding box center [428, 196] width 16 height 13
click at [545, 198] on div at bounding box center [543, 196] width 16 height 13
click at [660, 200] on div at bounding box center [657, 196] width 16 height 13
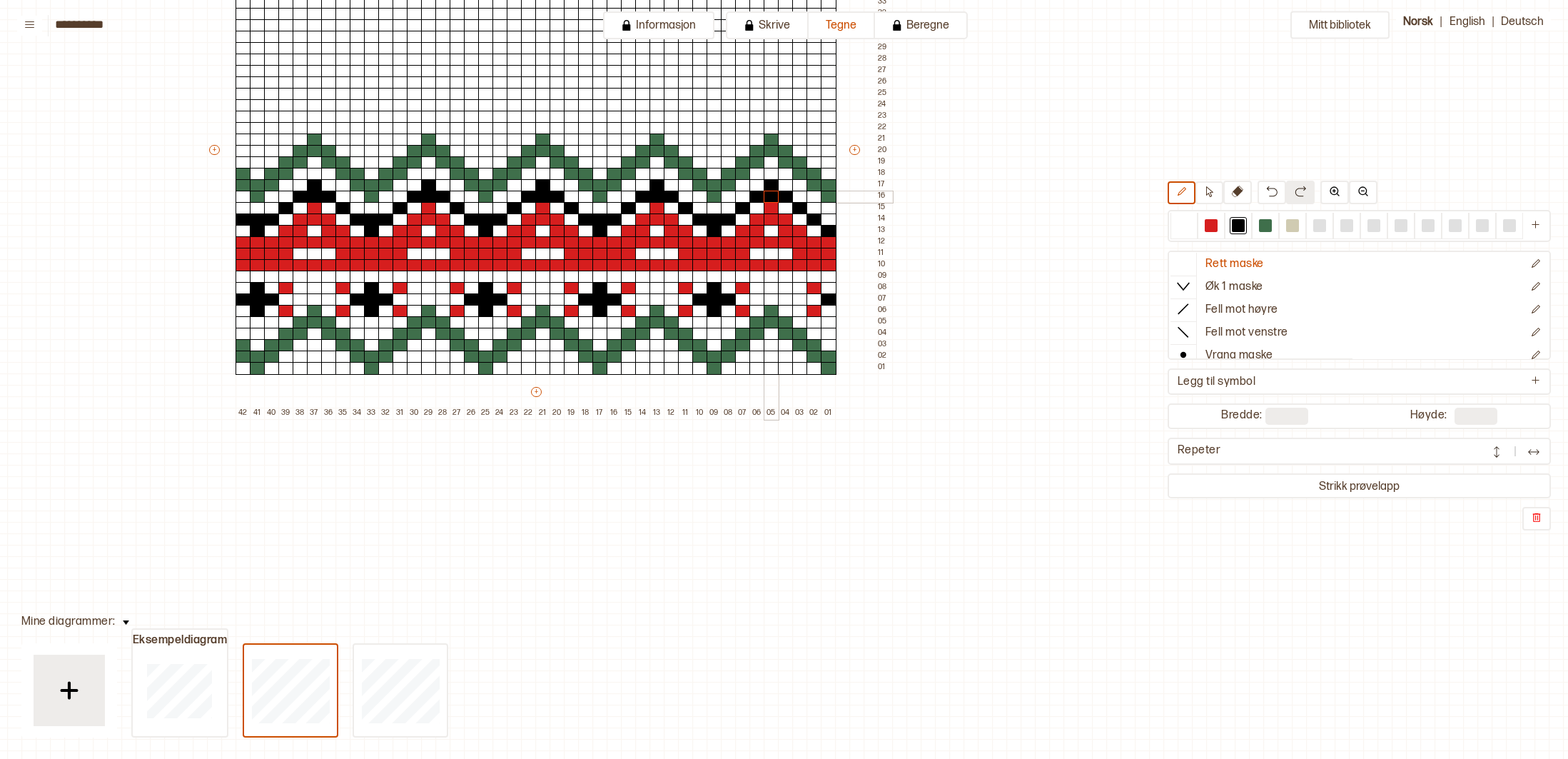
click at [773, 196] on div at bounding box center [771, 196] width 16 height 13
click at [379, 205] on div at bounding box center [386, 208] width 16 height 13
click at [373, 209] on div at bounding box center [372, 208] width 16 height 13
drag, startPoint x: 254, startPoint y: 205, endPoint x: 279, endPoint y: 208, distance: 25.2
click at [257, 205] on div at bounding box center [257, 208] width 16 height 13
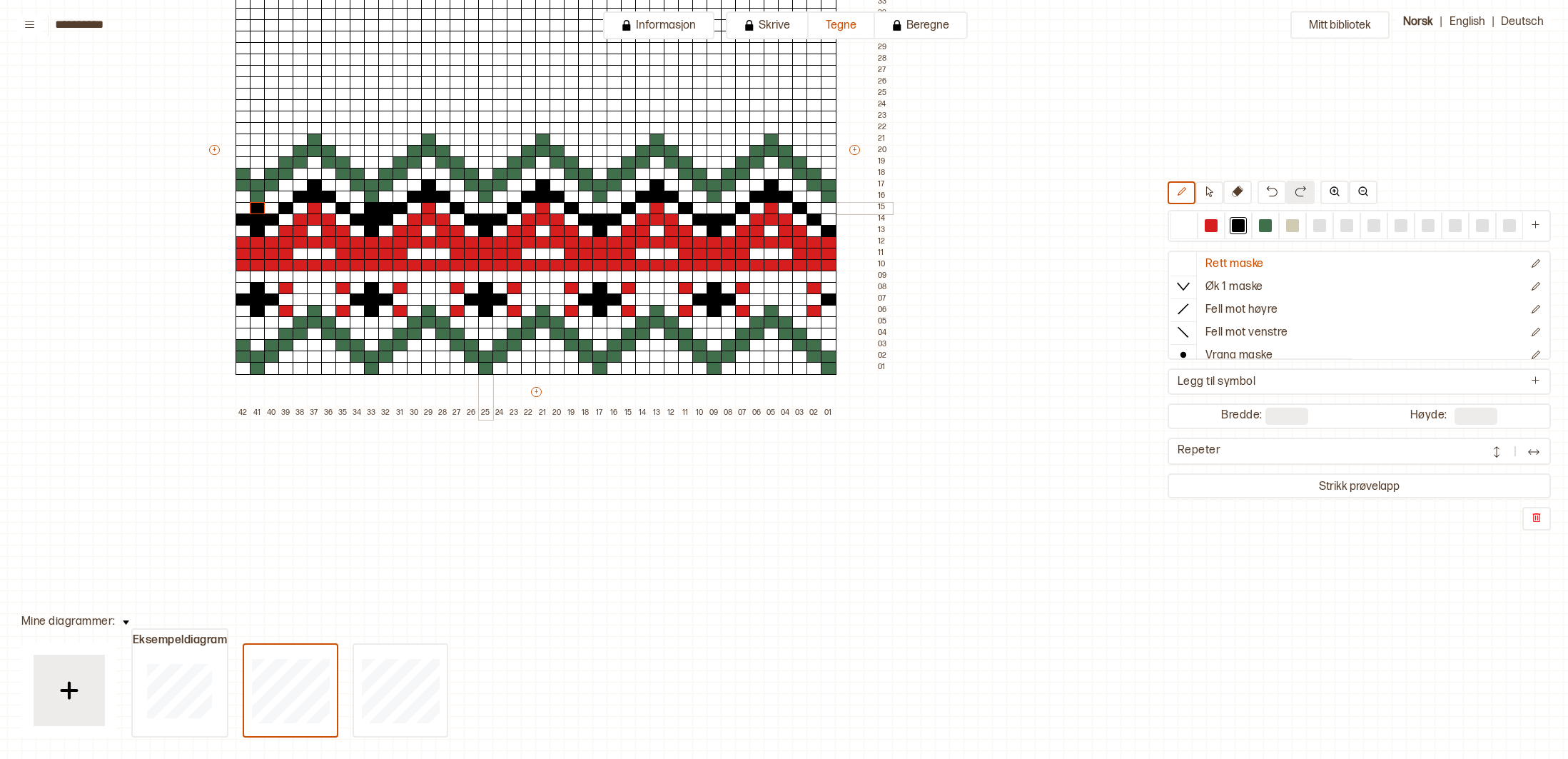
drag, startPoint x: 487, startPoint y: 210, endPoint x: 497, endPoint y: 210, distance: 10.0
click at [487, 210] on div at bounding box center [486, 208] width 16 height 13
drag, startPoint x: 601, startPoint y: 210, endPoint x: 639, endPoint y: 214, distance: 38.2
click at [601, 210] on div at bounding box center [600, 208] width 16 height 13
drag, startPoint x: 712, startPoint y: 208, endPoint x: 741, endPoint y: 209, distance: 29.0
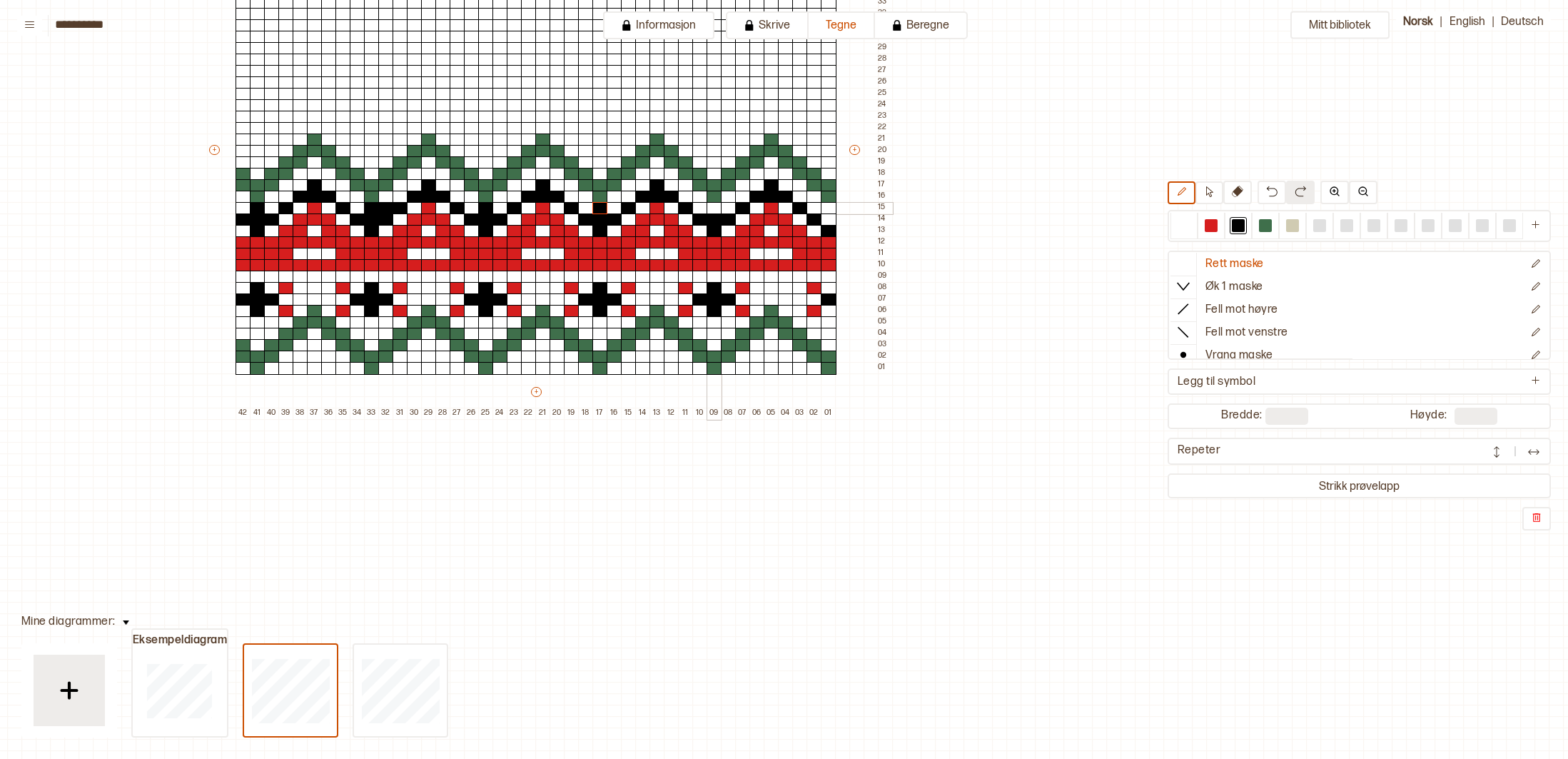
click at [716, 209] on div at bounding box center [714, 208] width 16 height 13
click at [832, 219] on div at bounding box center [828, 220] width 16 height 13
click at [832, 205] on div at bounding box center [828, 208] width 16 height 13
drag, startPoint x: 1181, startPoint y: 226, endPoint x: 1022, endPoint y: 180, distance: 165.5
click at [1179, 224] on div at bounding box center [1184, 225] width 13 height 13
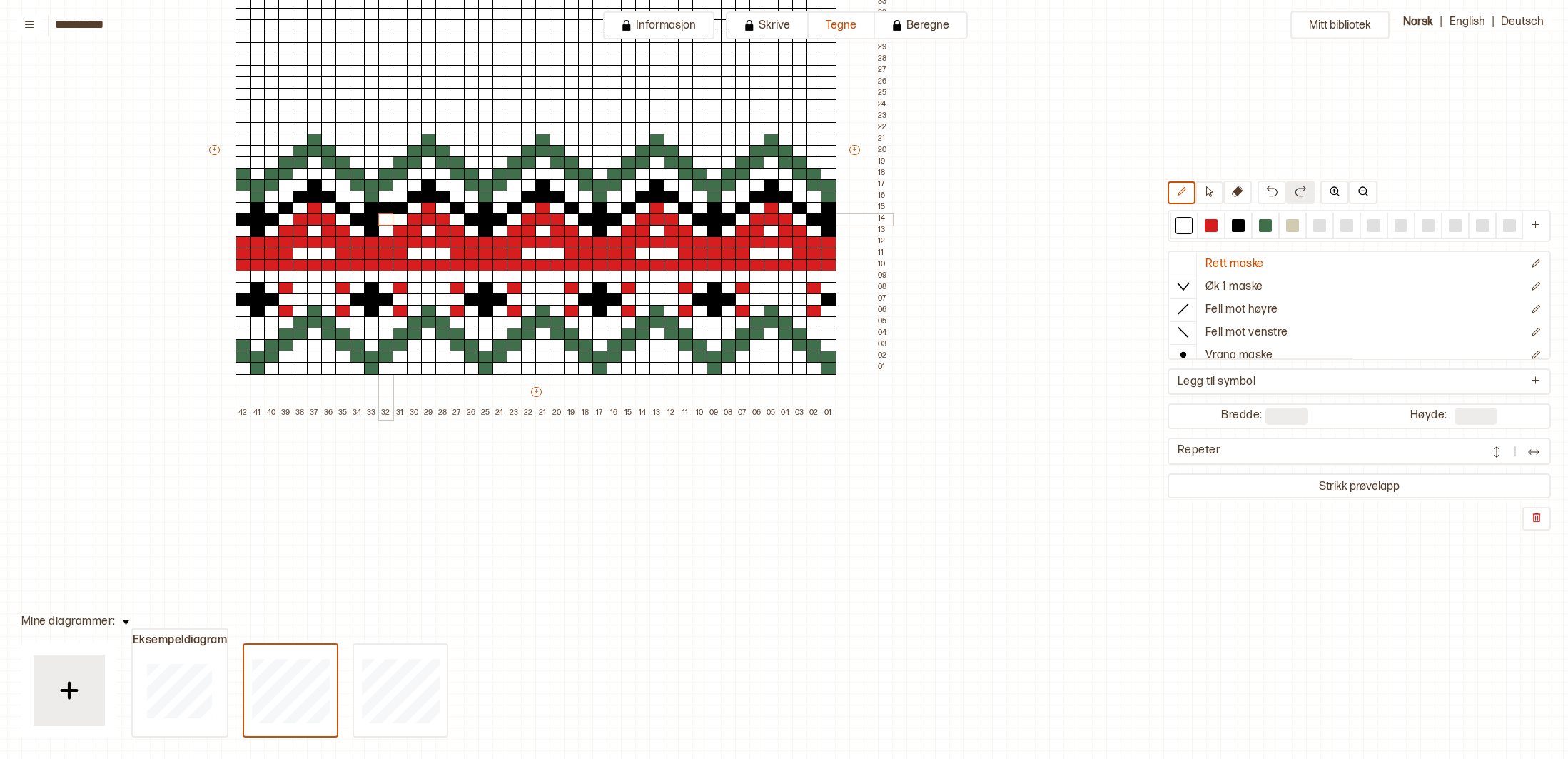
click at [387, 215] on div at bounding box center [386, 220] width 16 height 13
click at [387, 205] on div at bounding box center [386, 208] width 16 height 13
click at [1240, 220] on div at bounding box center [1238, 225] width 13 height 13
click at [386, 219] on div at bounding box center [386, 220] width 16 height 13
drag, startPoint x: 1187, startPoint y: 220, endPoint x: 687, endPoint y: 188, distance: 501.0
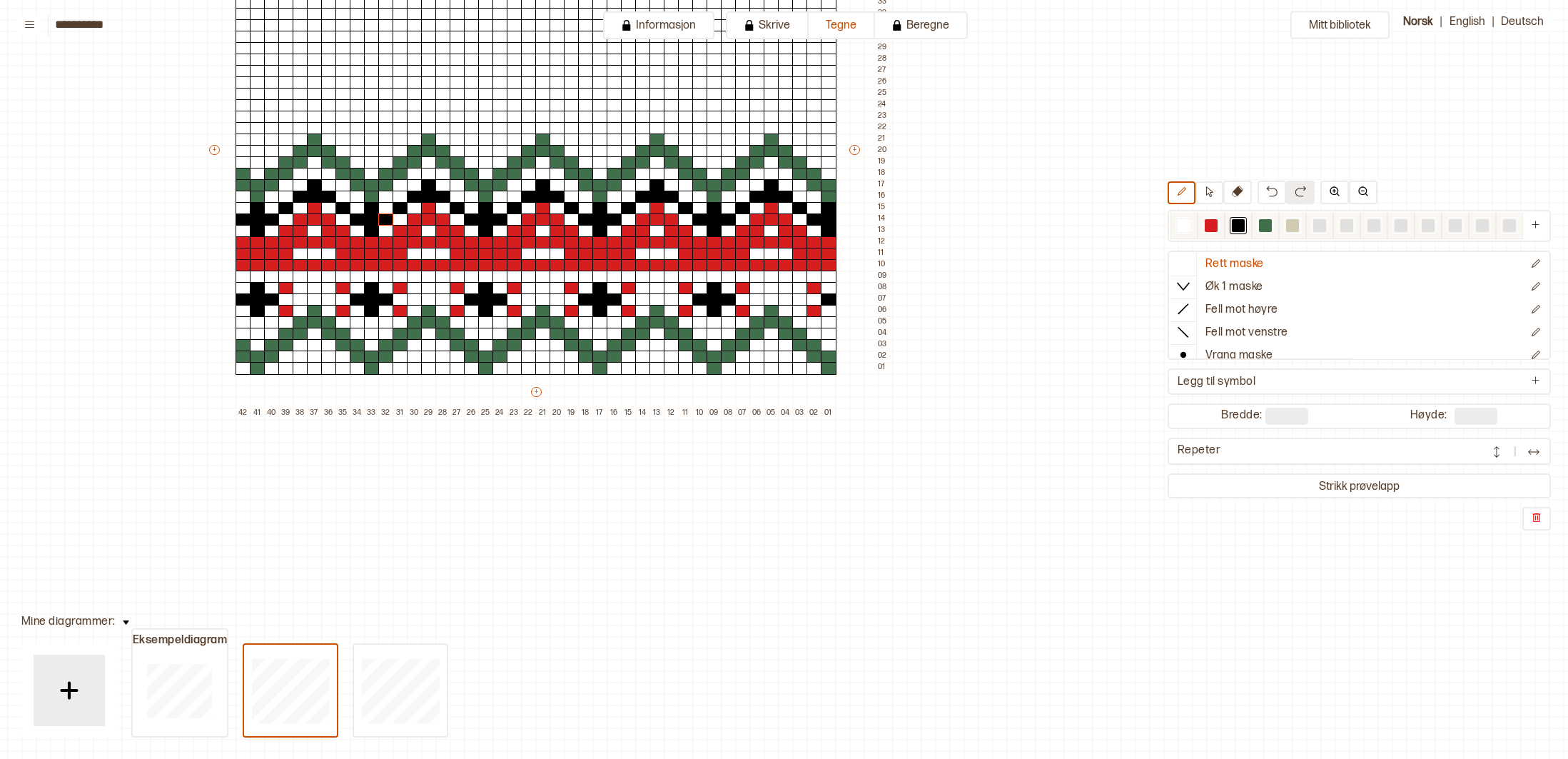
click at [1172, 224] on div at bounding box center [1184, 226] width 27 height 27
click at [827, 210] on div at bounding box center [828, 208] width 16 height 13
click at [827, 216] on div at bounding box center [828, 220] width 16 height 13
click at [827, 225] on div at bounding box center [828, 230] width 16 height 13
drag, startPoint x: 821, startPoint y: 222, endPoint x: 812, endPoint y: 216, distance: 10.8
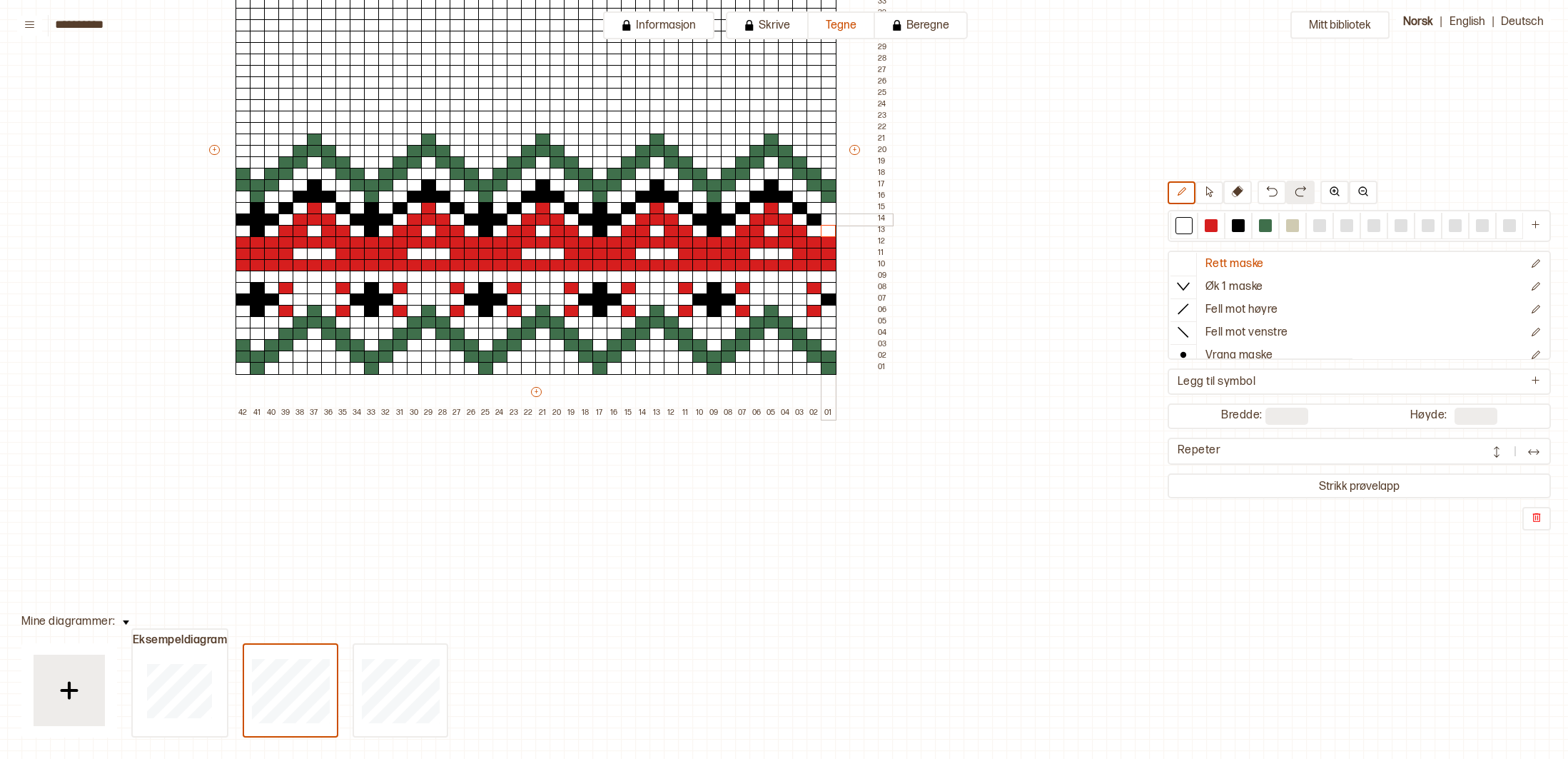
click at [817, 219] on div "+ + + + 42 41 40 39 38 37 36 35 34 33 32 31 30 29 28 27 26 25 24 23 22 21 20 19…" at bounding box center [549, 156] width 685 height 525
click at [800, 210] on div at bounding box center [800, 208] width 16 height 13
click at [791, 197] on div at bounding box center [786, 196] width 16 height 13
click at [776, 185] on div at bounding box center [771, 185] width 16 height 13
drag, startPoint x: 775, startPoint y: 191, endPoint x: 762, endPoint y: 191, distance: 13.0
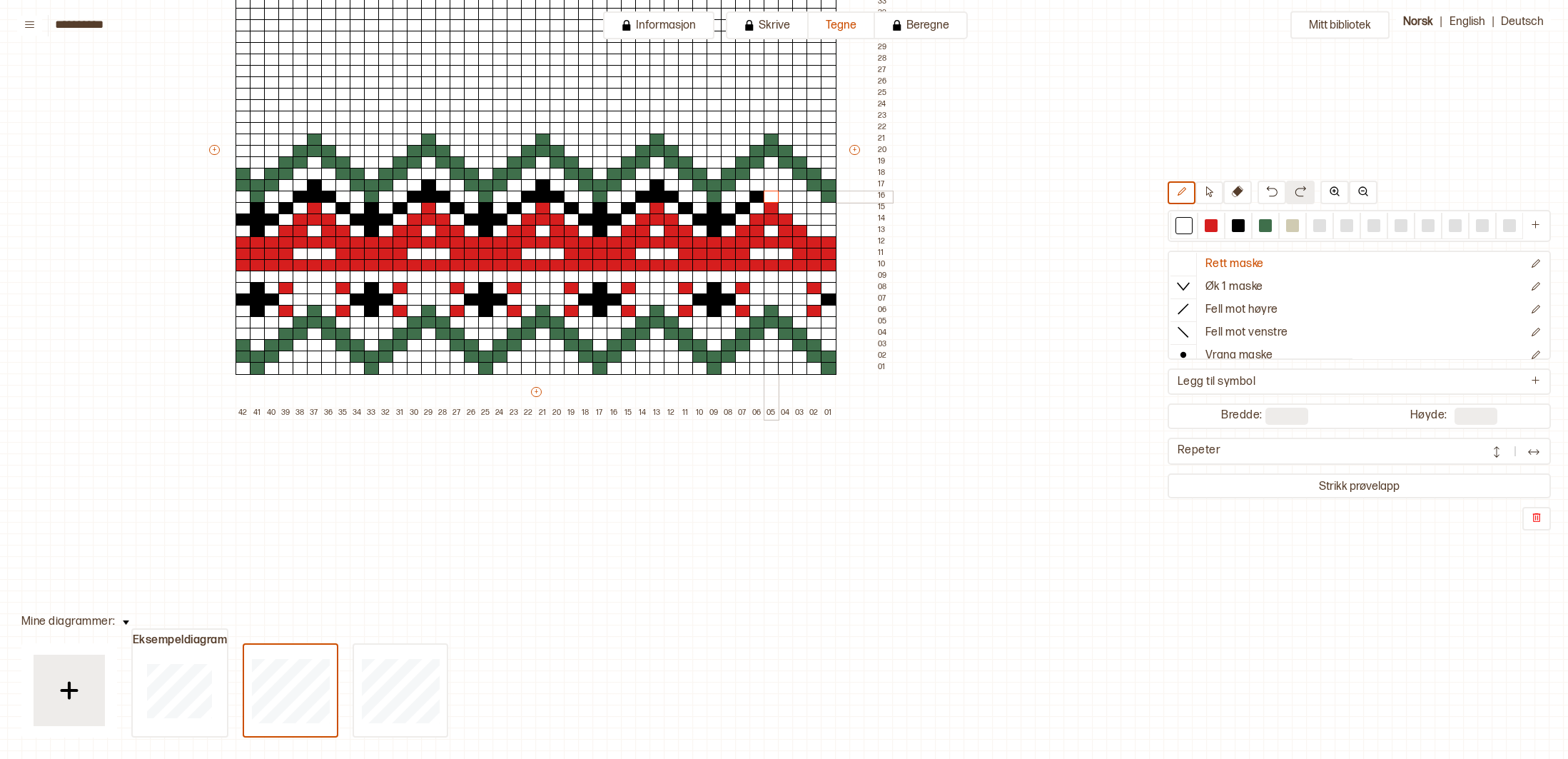
click at [774, 191] on div at bounding box center [771, 196] width 16 height 13
click at [762, 191] on div at bounding box center [757, 196] width 16 height 13
drag, startPoint x: 747, startPoint y: 201, endPoint x: 736, endPoint y: 204, distance: 11.4
click at [746, 202] on div at bounding box center [743, 208] width 16 height 13
drag, startPoint x: 728, startPoint y: 219, endPoint x: 704, endPoint y: 217, distance: 24.1
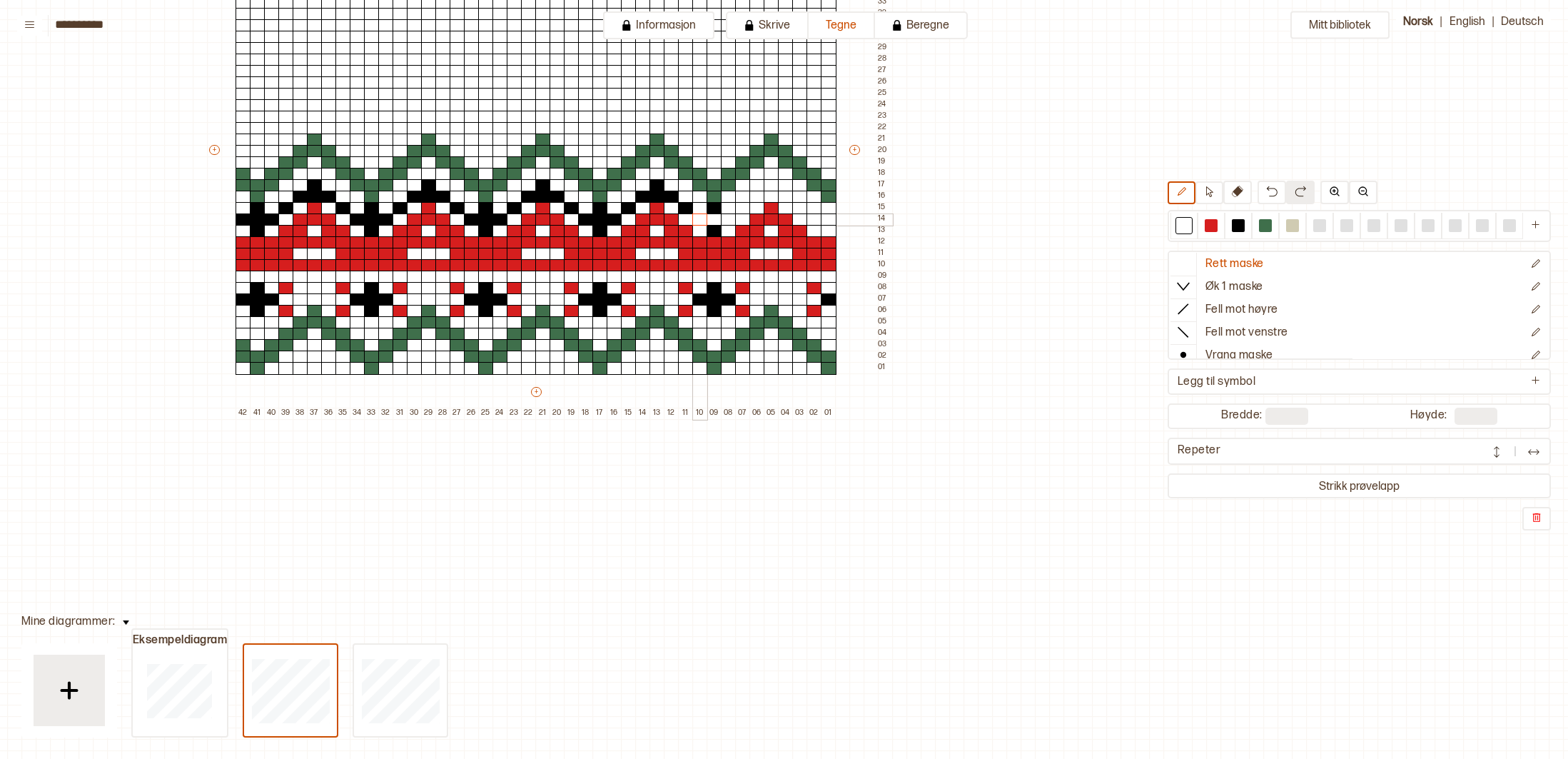
click at [704, 217] on div "+ + + + 42 41 40 39 38 37 36 35 34 33 32 31 30 29 28 27 26 25 24 23 22 21 20 19…" at bounding box center [549, 156] width 685 height 525
drag, startPoint x: 716, startPoint y: 210, endPoint x: 709, endPoint y: 215, distance: 8.6
click at [715, 225] on div "+ + + + 42 41 40 39 38 37 36 35 34 33 32 31 30 29 28 27 26 25 24 23 22 21 20 19…" at bounding box center [549, 156] width 685 height 525
click at [689, 206] on div at bounding box center [685, 208] width 16 height 13
click at [678, 197] on div at bounding box center [685, 196] width 16 height 13
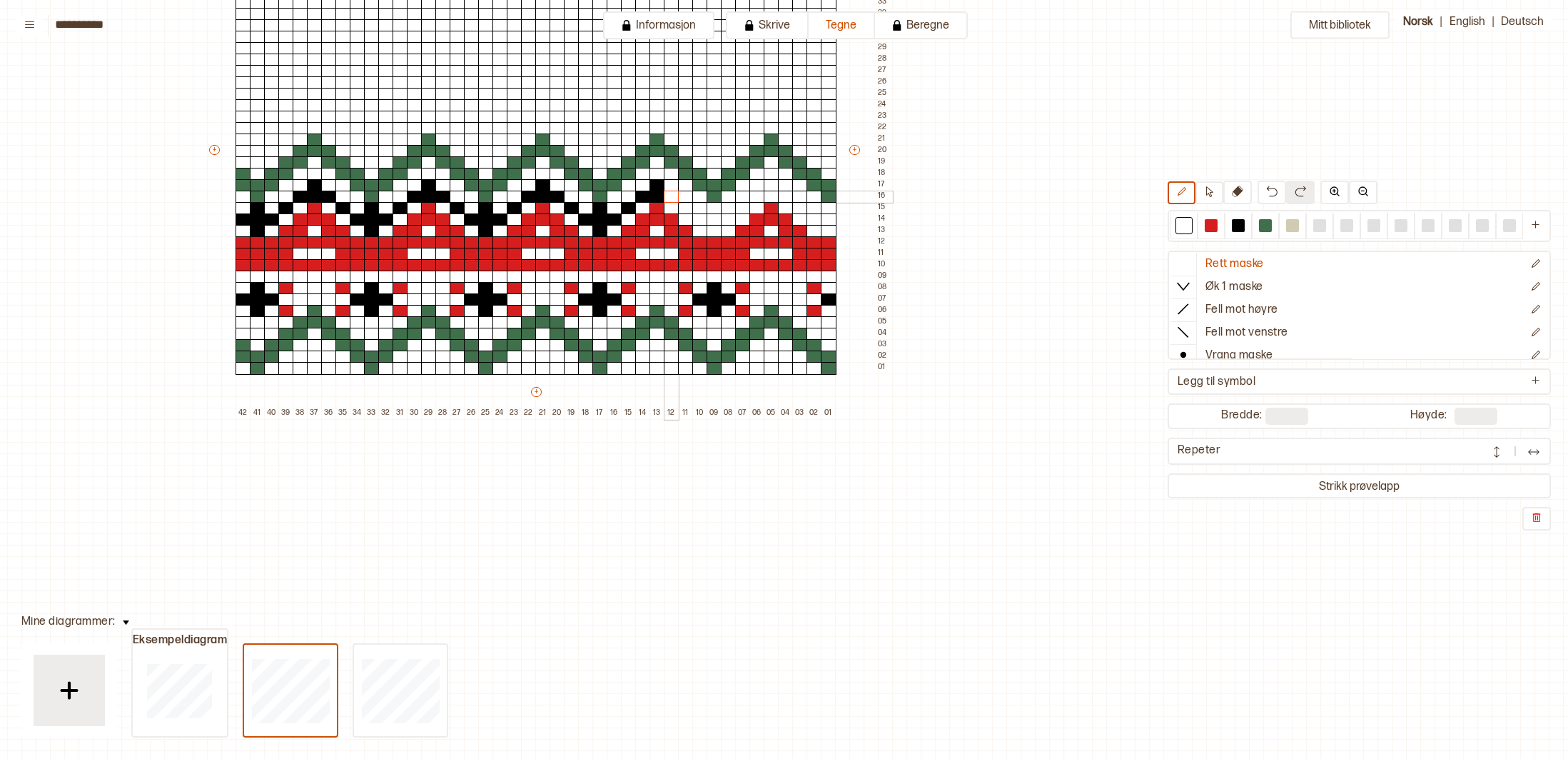
click at [666, 196] on div at bounding box center [671, 196] width 16 height 13
click at [654, 195] on div at bounding box center [657, 196] width 16 height 13
click at [647, 194] on div at bounding box center [643, 196] width 16 height 13
drag, startPoint x: 660, startPoint y: 188, endPoint x: 644, endPoint y: 195, distance: 17.5
click at [657, 190] on div at bounding box center [657, 185] width 16 height 13
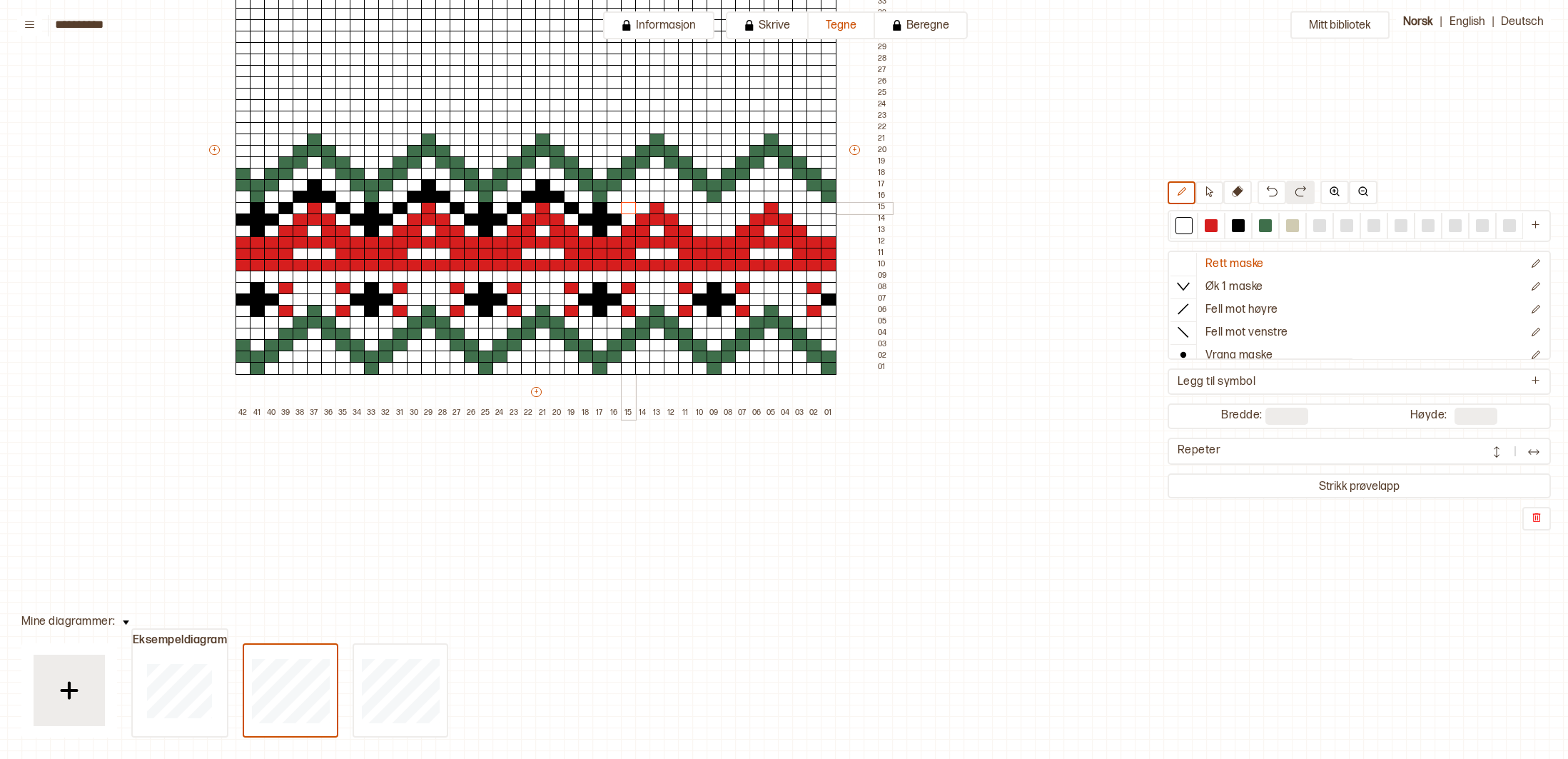
drag, startPoint x: 633, startPoint y: 206, endPoint x: 625, endPoint y: 210, distance: 8.9
click at [630, 207] on div at bounding box center [629, 208] width 16 height 13
drag, startPoint x: 615, startPoint y: 216, endPoint x: 595, endPoint y: 216, distance: 20.0
click at [595, 216] on div "+ + + + 42 41 40 39 38 37 36 35 34 33 32 31 30 29 28 27 26 25 24 23 22 21 20 19…" at bounding box center [549, 156] width 685 height 525
click at [593, 216] on div at bounding box center [600, 220] width 16 height 13
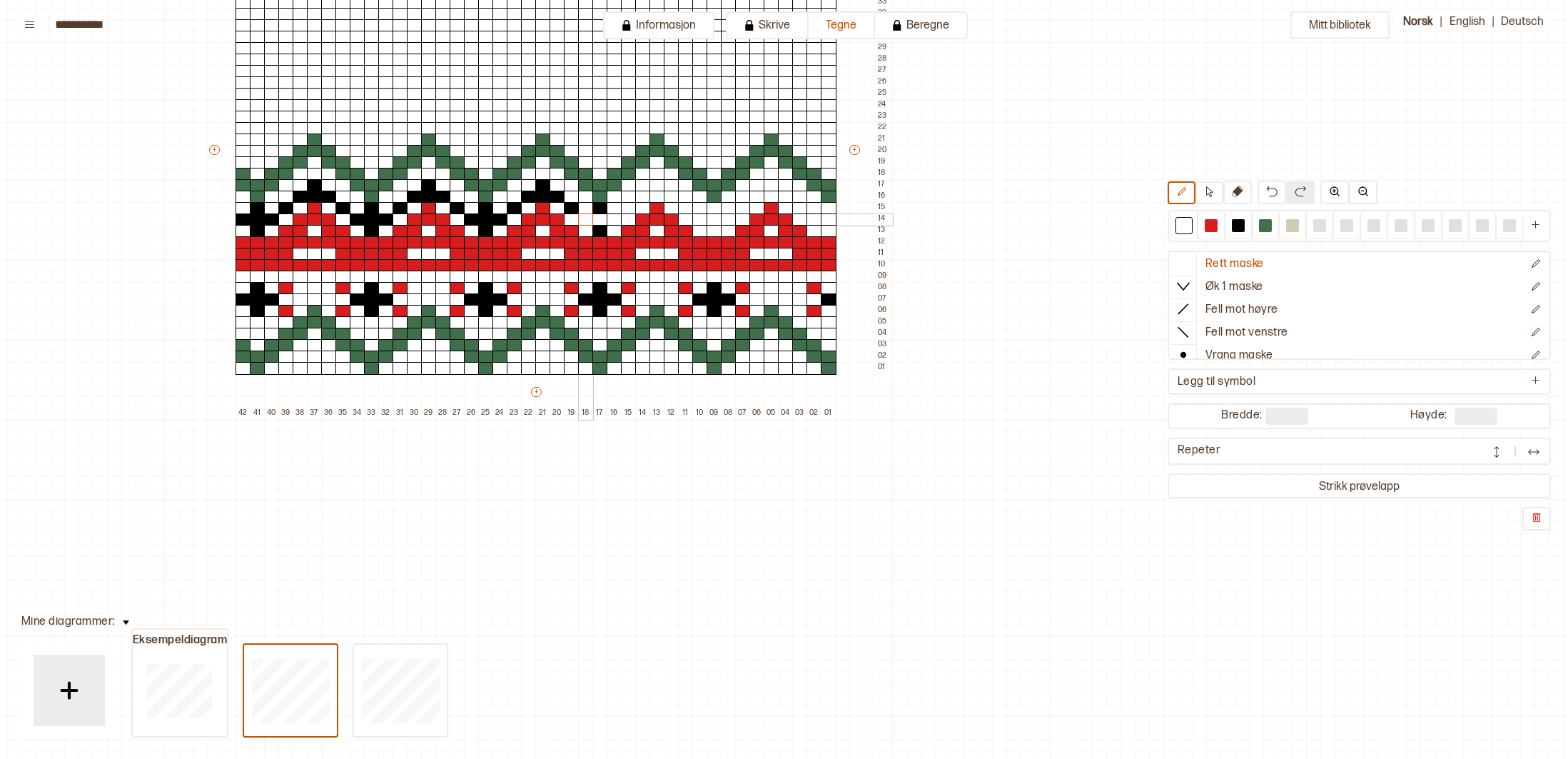
click at [589, 216] on div at bounding box center [586, 220] width 16 height 13
drag, startPoint x: 603, startPoint y: 210, endPoint x: 600, endPoint y: 224, distance: 14.3
click at [603, 211] on div at bounding box center [600, 208] width 16 height 13
click at [599, 227] on div at bounding box center [600, 230] width 16 height 13
click at [576, 208] on div at bounding box center [571, 208] width 16 height 13
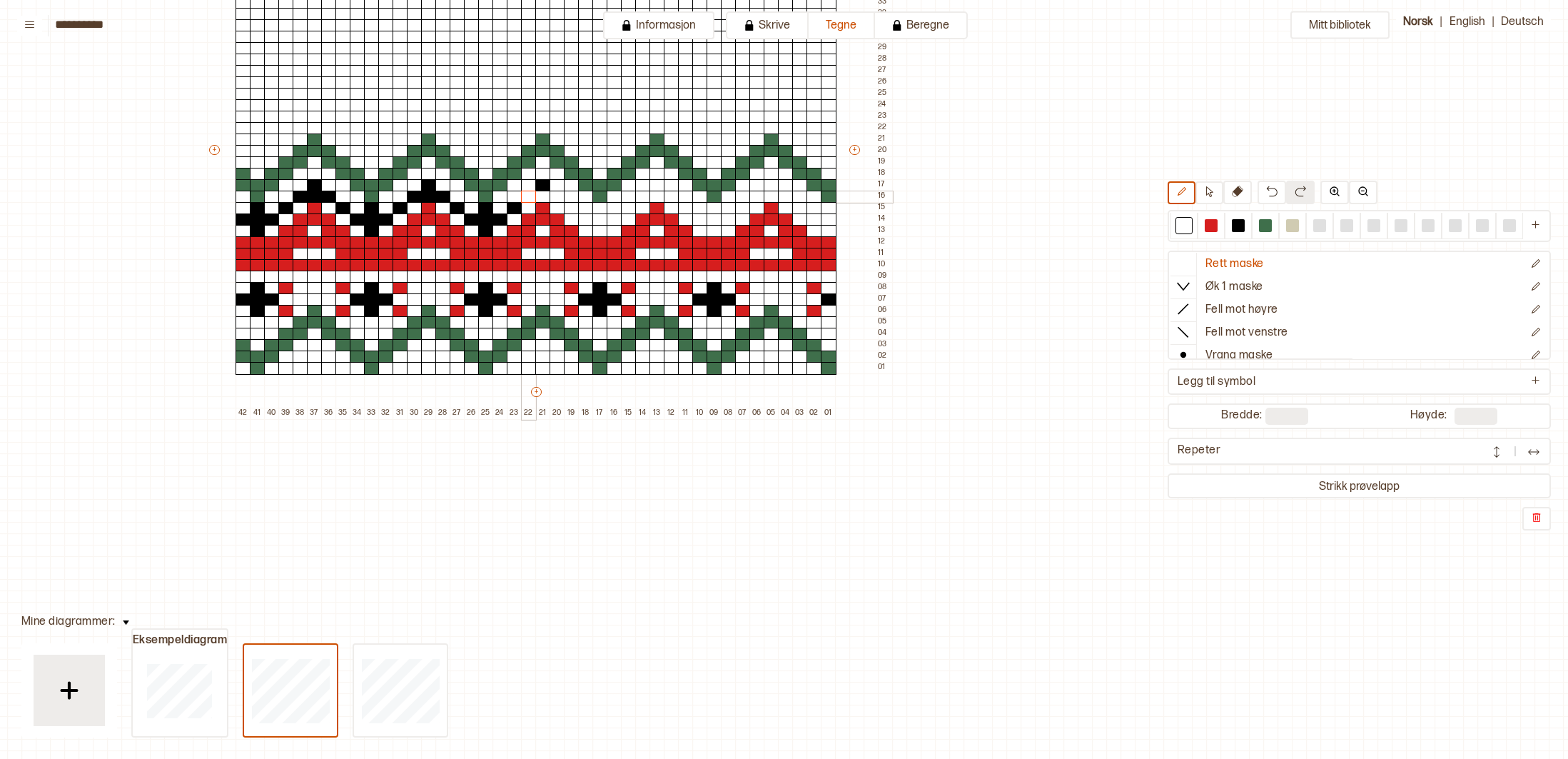
drag, startPoint x: 557, startPoint y: 195, endPoint x: 533, endPoint y: 190, distance: 24.5
click at [523, 196] on div "+ + + + 42 41 40 39 38 37 36 35 34 33 32 31 30 29 28 27 26 25 24 23 22 21 20 19…" at bounding box center [549, 156] width 685 height 525
drag, startPoint x: 539, startPoint y: 187, endPoint x: 526, endPoint y: 192, distance: 13.9
click at [539, 187] on div at bounding box center [543, 185] width 16 height 13
drag, startPoint x: 518, startPoint y: 208, endPoint x: 460, endPoint y: 203, distance: 58.2
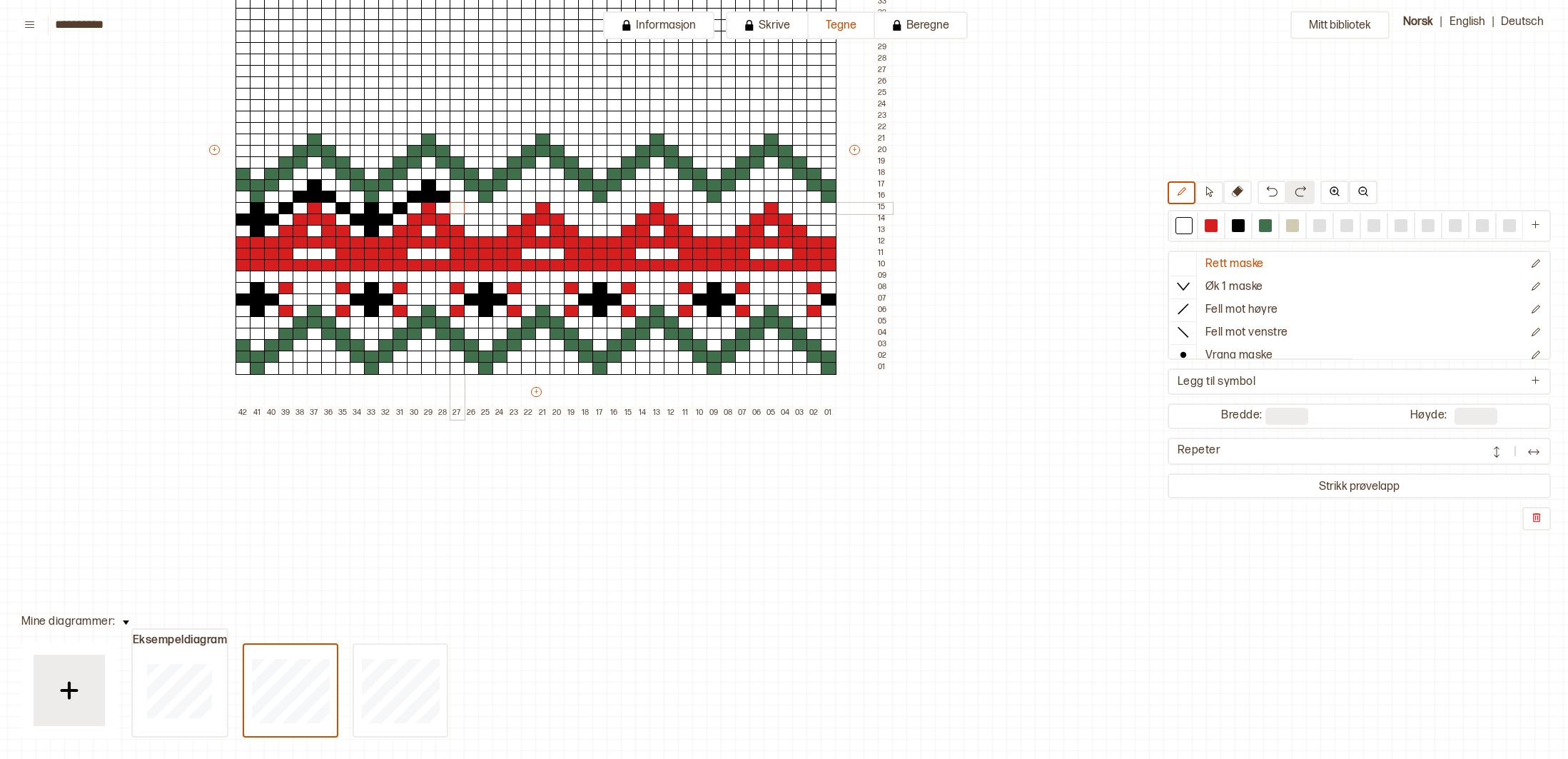
click at [460, 203] on div "+ + + + 42 41 40 39 38 37 36 35 34 33 32 31 30 29 28 27 26 25 24 23 22 21 20 19…" at bounding box center [549, 156] width 685 height 525
drag, startPoint x: 429, startPoint y: 192, endPoint x: 306, endPoint y: 213, distance: 124.8
click at [258, 223] on div "+ + + + 42 41 40 39 38 37 36 35 34 33 32 31 30 29 28 27 26 25 24 23 22 21 20 19…" at bounding box center [549, 156] width 685 height 525
click at [312, 195] on div at bounding box center [315, 196] width 16 height 13
drag, startPoint x: 1238, startPoint y: 221, endPoint x: 1233, endPoint y: 210, distance: 12.1
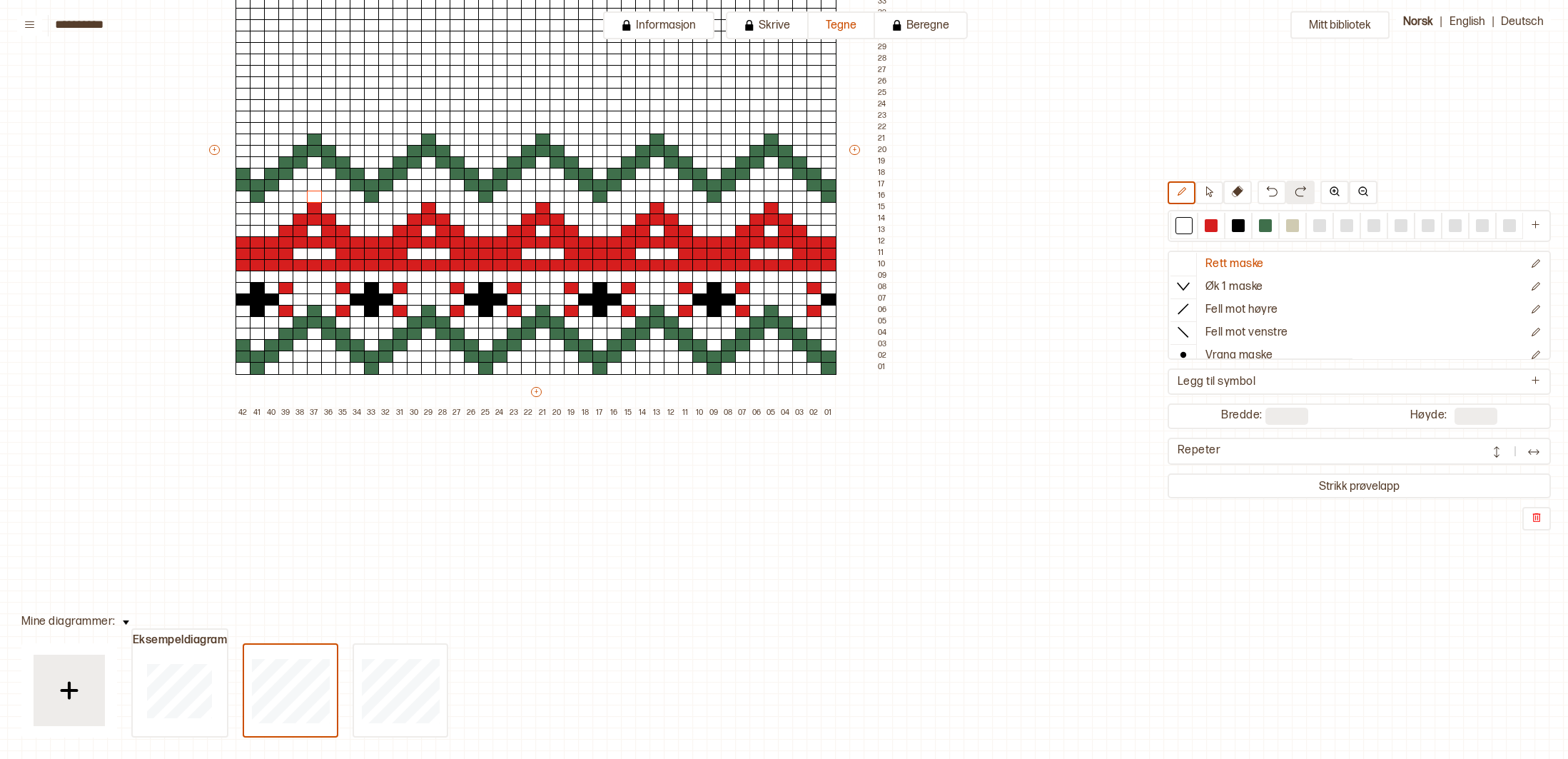
click at [1238, 220] on div at bounding box center [1238, 225] width 13 height 13
click at [791, 210] on div at bounding box center [786, 208] width 16 height 13
click at [775, 197] on div at bounding box center [771, 196] width 16 height 13
click at [757, 207] on div at bounding box center [757, 208] width 16 height 13
drag, startPoint x: 669, startPoint y: 208, endPoint x: 667, endPoint y: 199, distance: 9.2
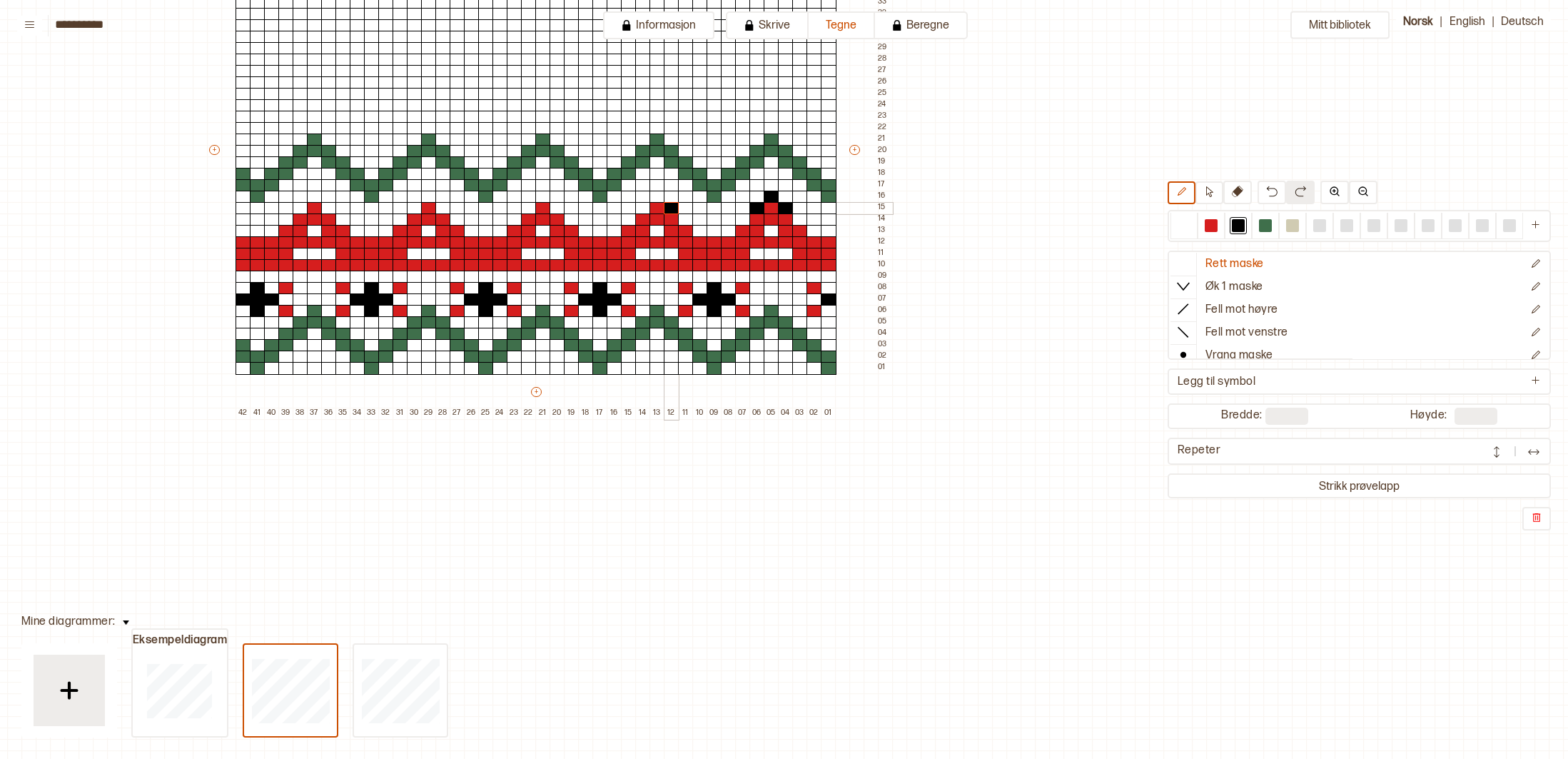
click at [669, 205] on div at bounding box center [671, 208] width 16 height 13
click at [655, 197] on div at bounding box center [657, 196] width 16 height 13
click at [643, 206] on div at bounding box center [643, 208] width 16 height 13
drag, startPoint x: 556, startPoint y: 209, endPoint x: 548, endPoint y: 201, distance: 11.3
click at [554, 206] on div at bounding box center [557, 208] width 16 height 13
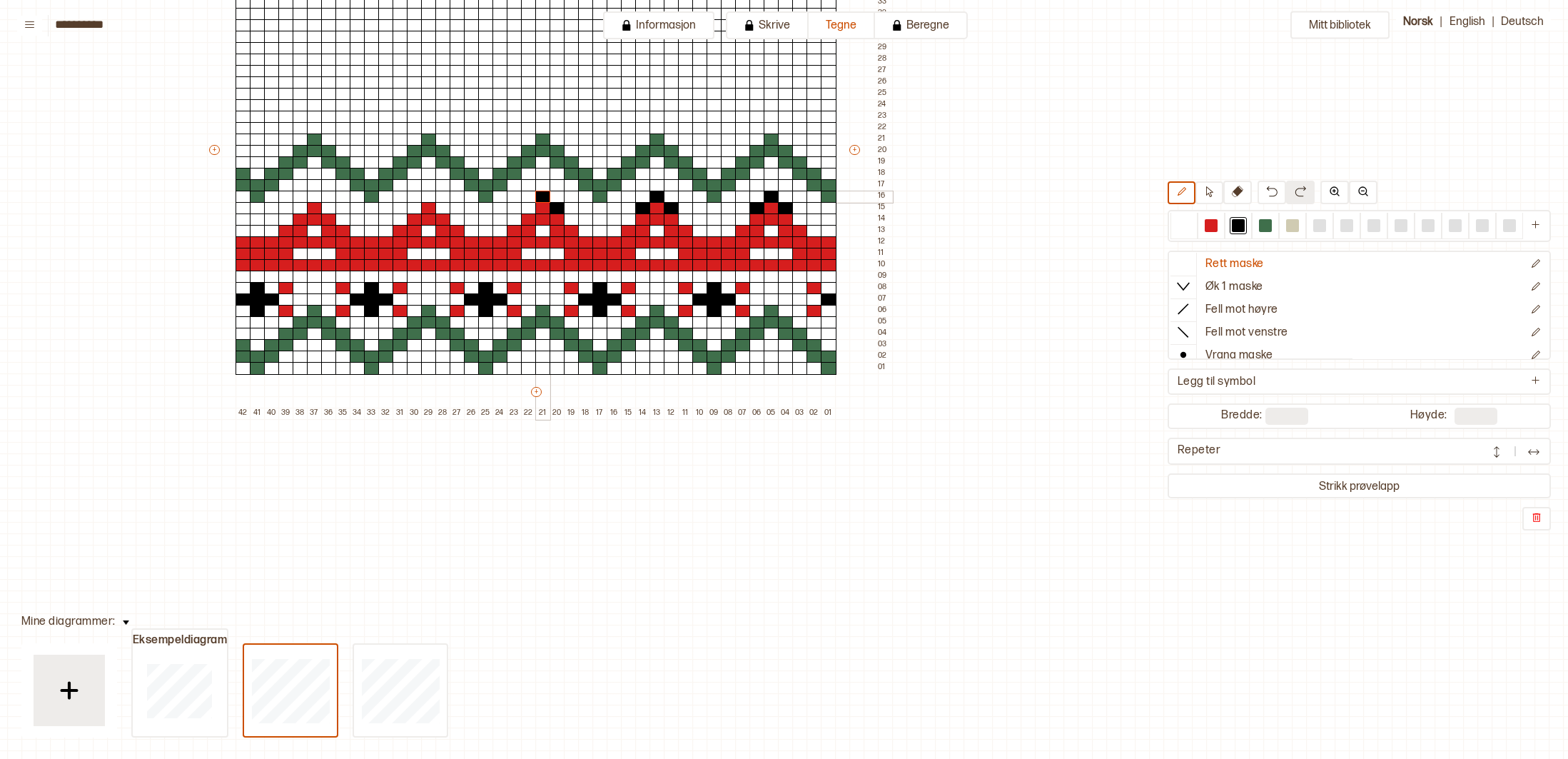
click at [537, 198] on div at bounding box center [543, 196] width 16 height 13
drag, startPoint x: 525, startPoint y: 205, endPoint x: 428, endPoint y: 206, distance: 97.0
click at [524, 205] on div at bounding box center [529, 208] width 16 height 13
drag, startPoint x: 441, startPoint y: 208, endPoint x: 432, endPoint y: 200, distance: 12.0
click at [438, 205] on div at bounding box center [443, 208] width 16 height 13
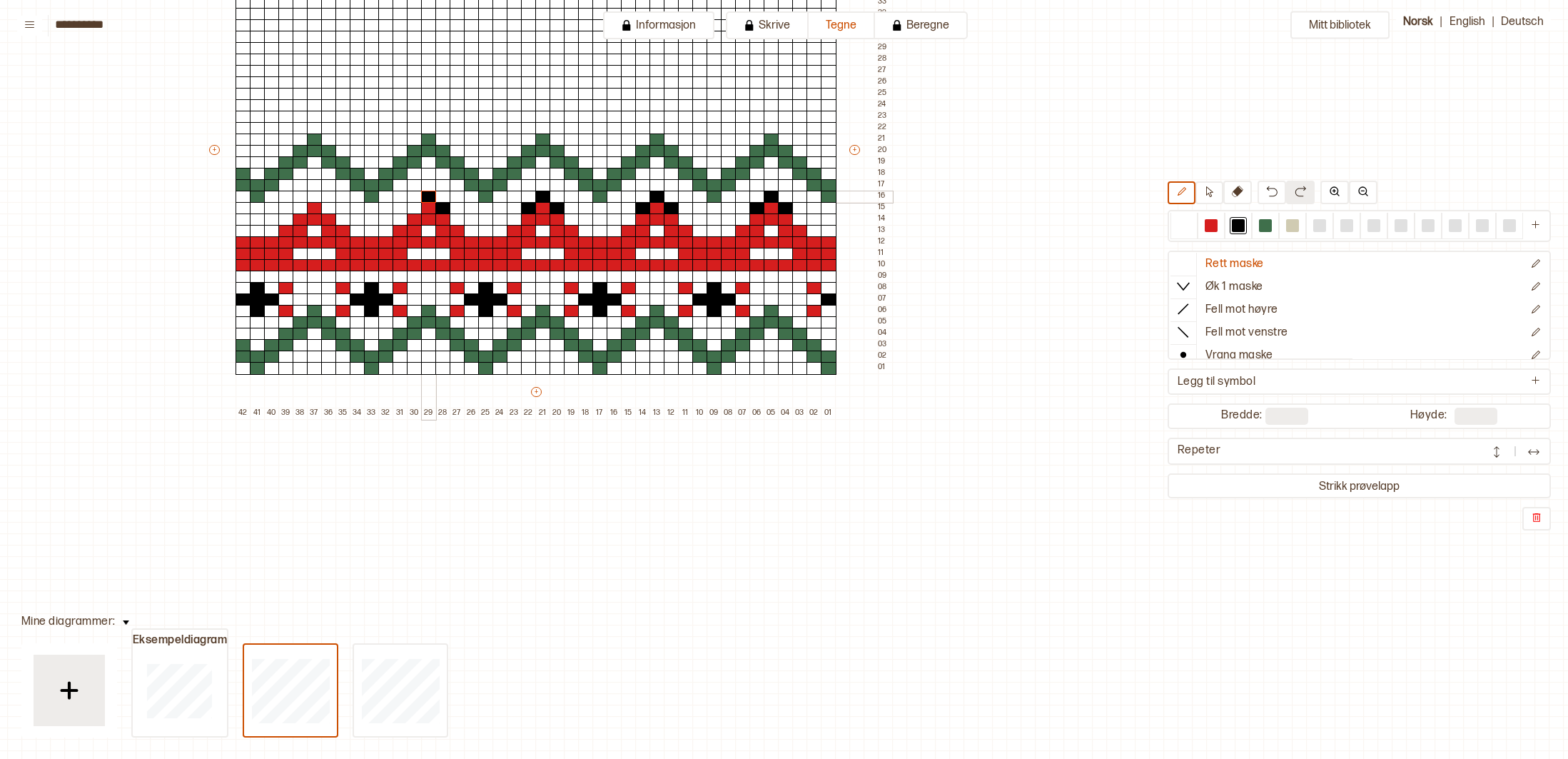
drag, startPoint x: 430, startPoint y: 196, endPoint x: 422, endPoint y: 200, distance: 8.9
click at [428, 198] on div at bounding box center [428, 196] width 16 height 13
drag, startPoint x: 415, startPoint y: 206, endPoint x: 387, endPoint y: 206, distance: 28.0
click at [412, 206] on div at bounding box center [414, 208] width 16 height 13
drag, startPoint x: 331, startPoint y: 207, endPoint x: 318, endPoint y: 196, distance: 17.0
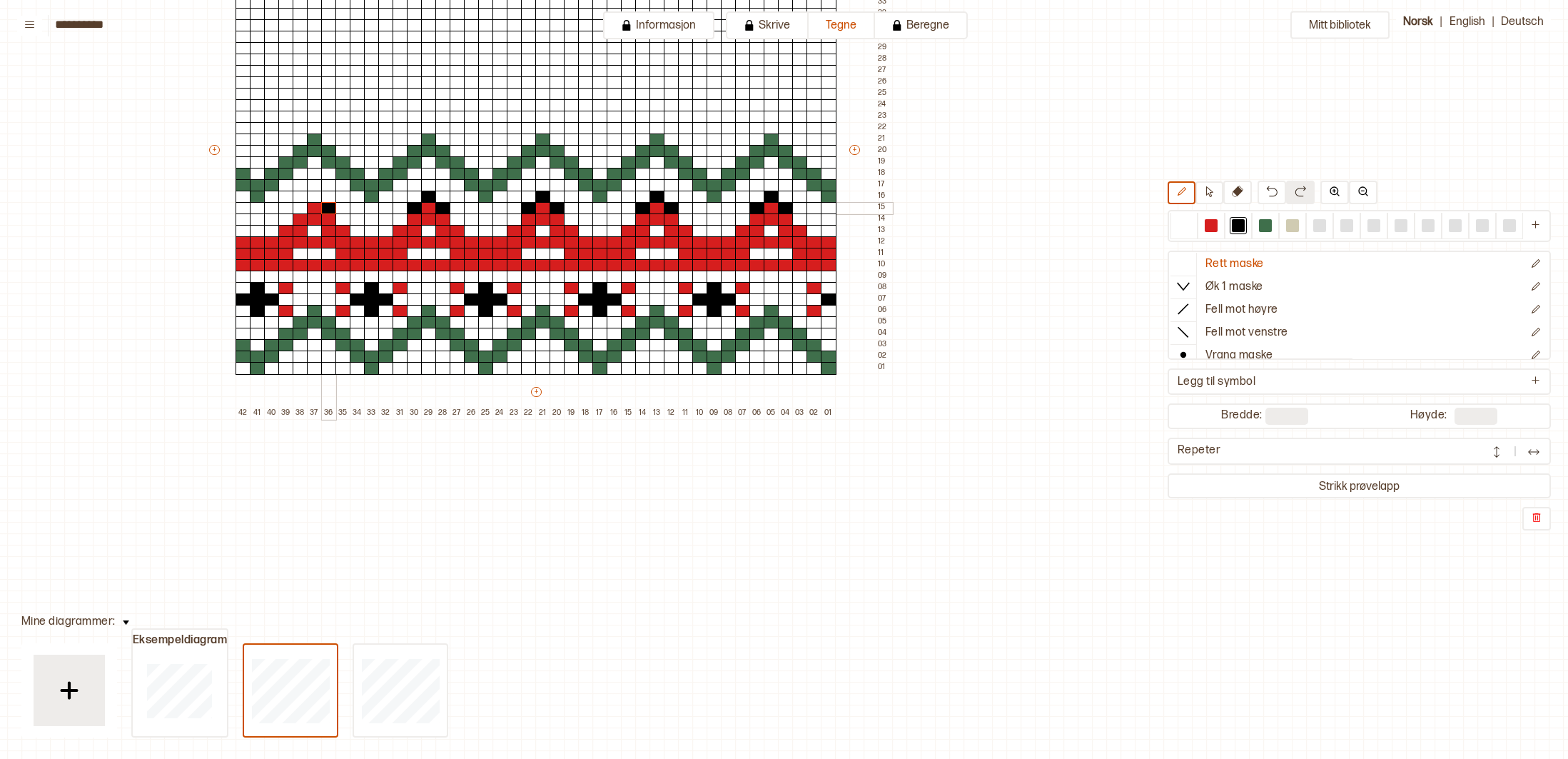
click at [331, 205] on div at bounding box center [329, 208] width 16 height 13
click at [311, 193] on div at bounding box center [315, 196] width 16 height 13
click at [298, 205] on div at bounding box center [301, 208] width 16 height 13
drag, startPoint x: 357, startPoint y: 232, endPoint x: 363, endPoint y: 228, distance: 7.2
click at [359, 230] on div at bounding box center [357, 230] width 16 height 13
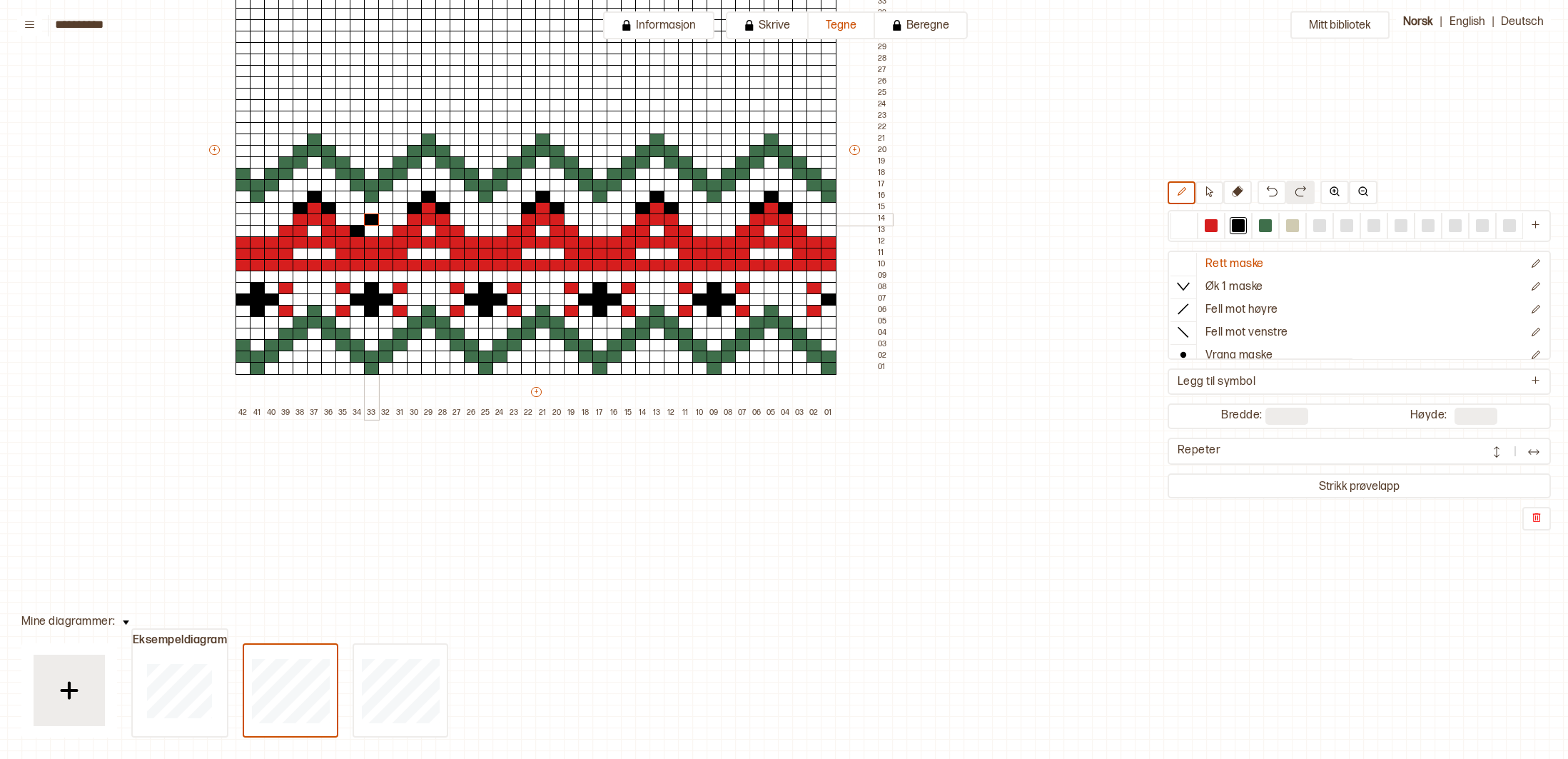
click at [372, 222] on div at bounding box center [372, 220] width 16 height 13
click at [382, 230] on div at bounding box center [386, 230] width 16 height 13
drag, startPoint x: 275, startPoint y: 233, endPoint x: 263, endPoint y: 220, distance: 17.7
click at [267, 225] on div at bounding box center [271, 230] width 16 height 13
drag, startPoint x: 260, startPoint y: 219, endPoint x: 248, endPoint y: 222, distance: 12.4
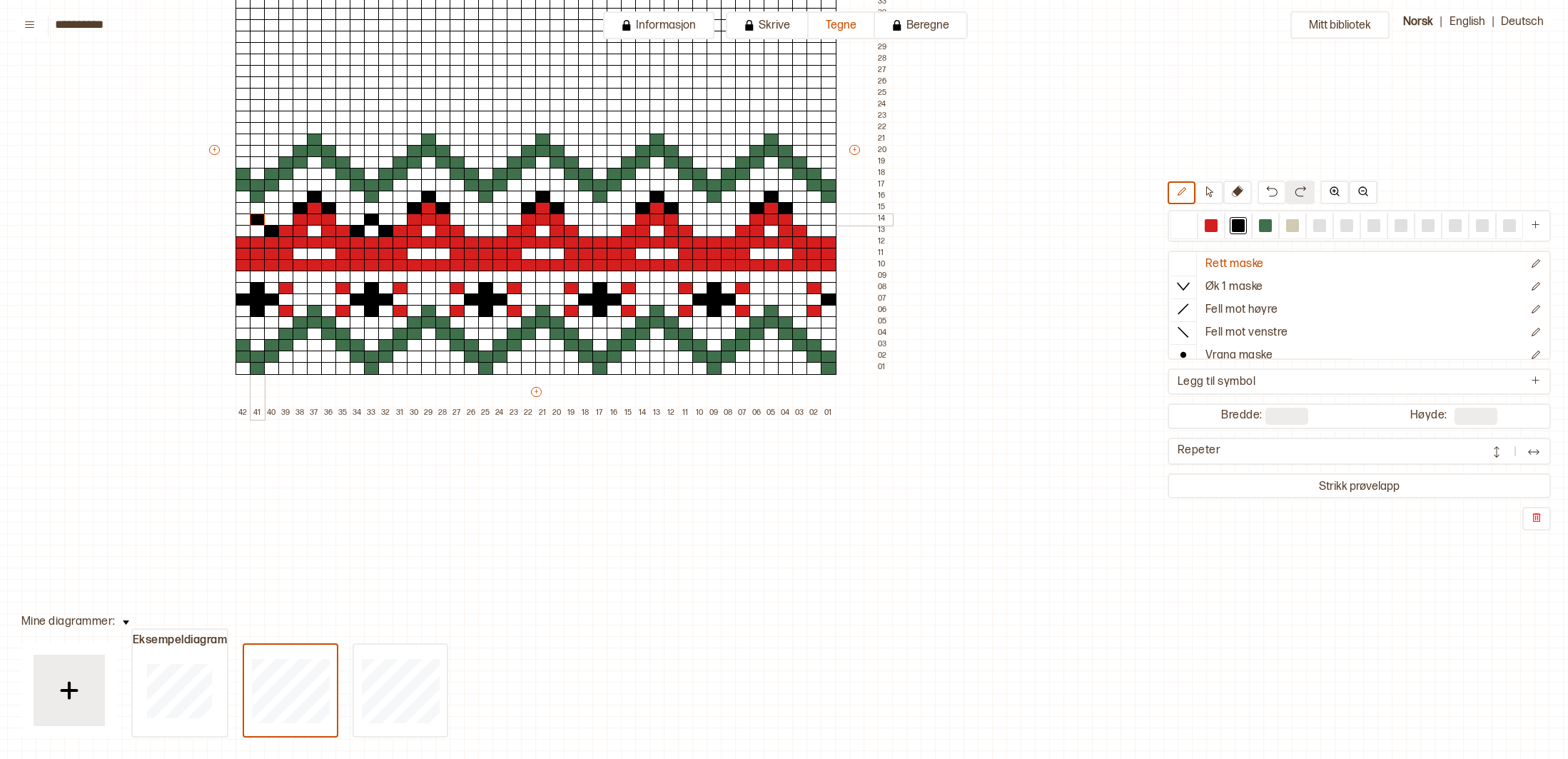
click at [253, 220] on div at bounding box center [257, 220] width 16 height 13
drag, startPoint x: 244, startPoint y: 227, endPoint x: 403, endPoint y: 227, distance: 159.0
click at [245, 228] on div at bounding box center [243, 230] width 16 height 13
click at [470, 225] on div at bounding box center [472, 230] width 16 height 13
click at [484, 220] on div at bounding box center [486, 220] width 16 height 13
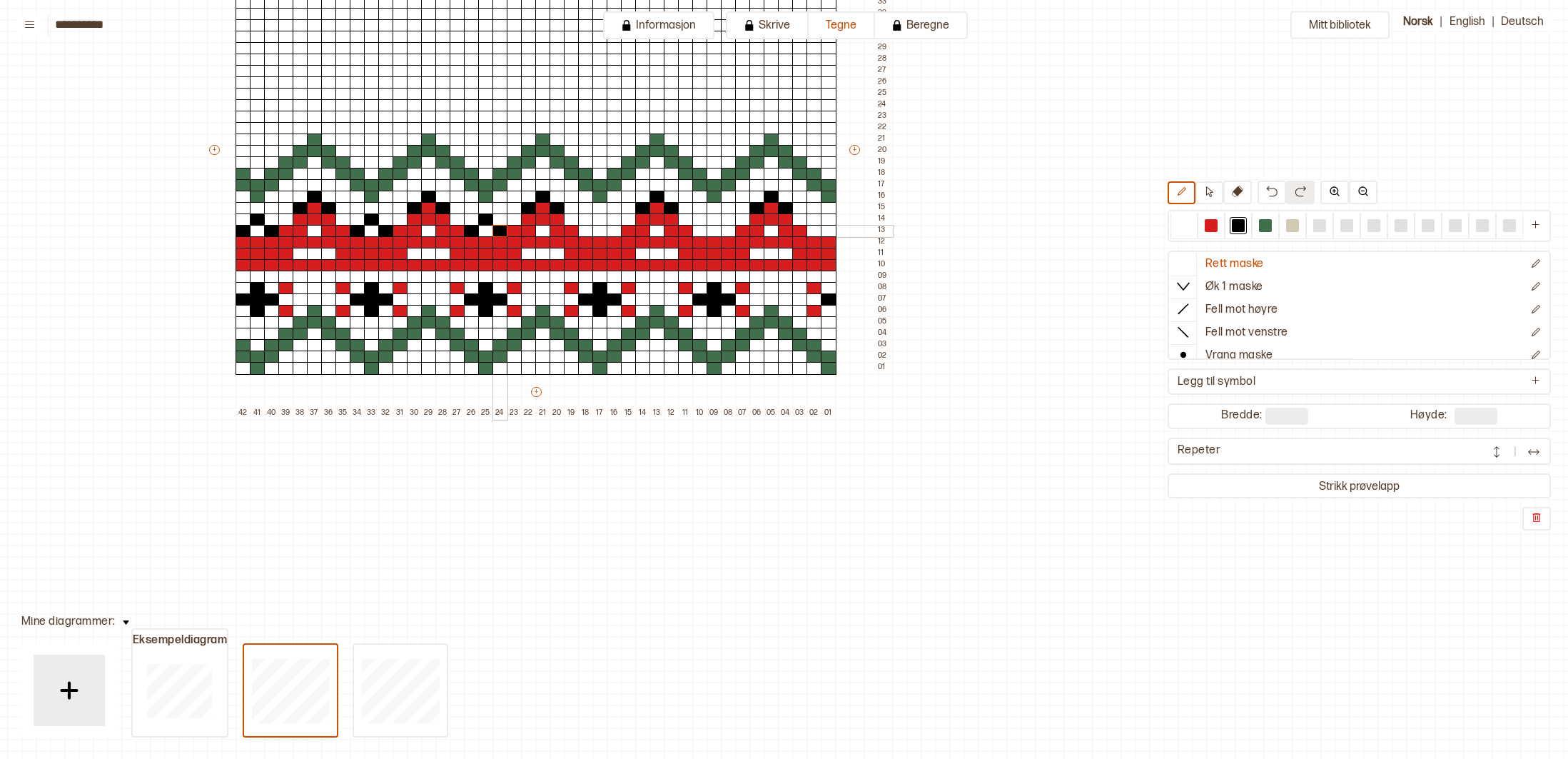
drag, startPoint x: 497, startPoint y: 228, endPoint x: 509, endPoint y: 227, distance: 12.0
click at [497, 228] on div at bounding box center [500, 230] width 16 height 13
click at [584, 229] on div at bounding box center [586, 230] width 16 height 13
drag, startPoint x: 598, startPoint y: 219, endPoint x: 608, endPoint y: 226, distance: 12.2
click at [599, 220] on div at bounding box center [600, 220] width 16 height 13
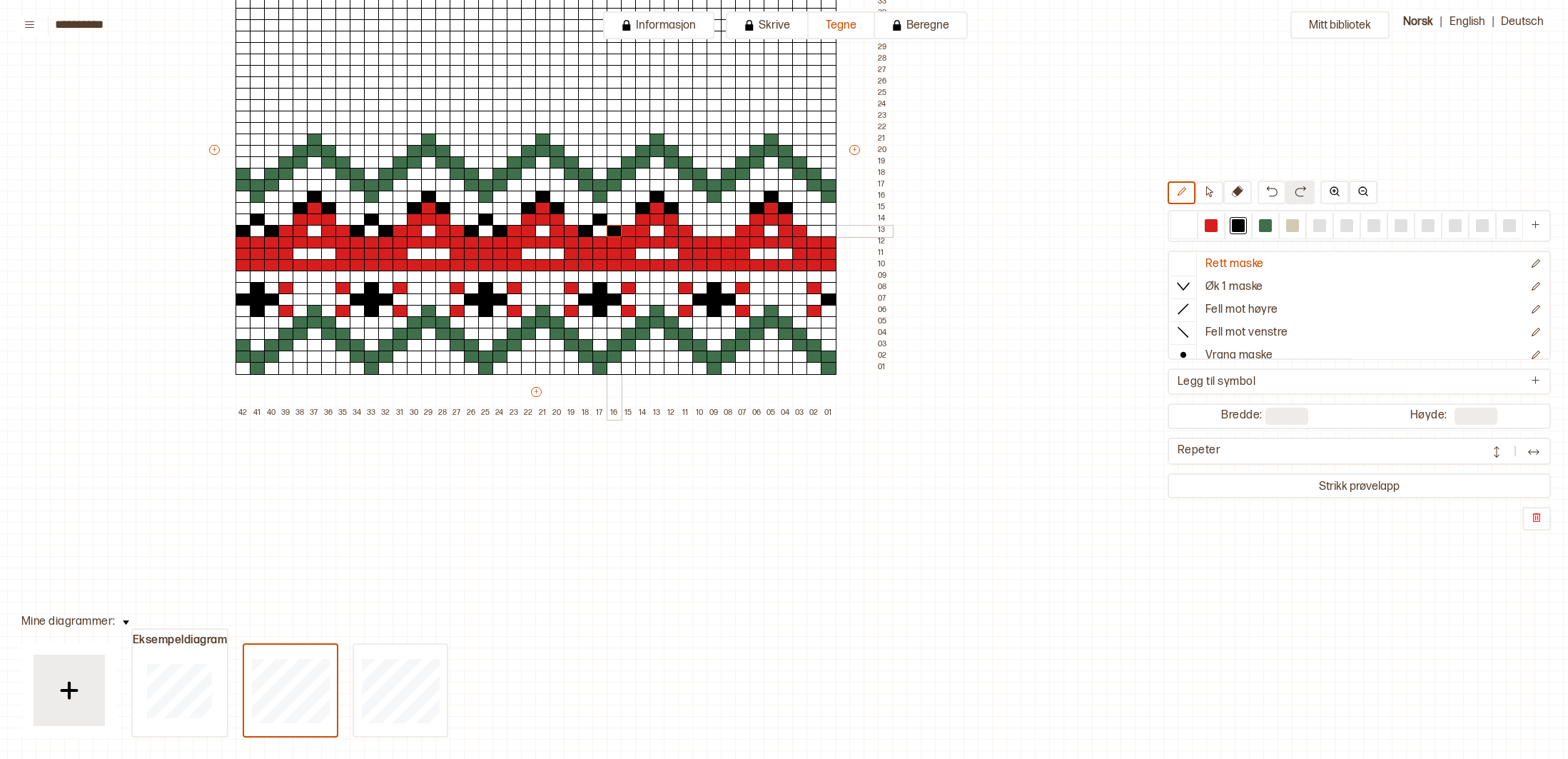
click at [617, 231] on div at bounding box center [615, 230] width 16 height 13
click at [697, 233] on div at bounding box center [700, 230] width 16 height 13
click at [712, 220] on div at bounding box center [714, 220] width 16 height 13
drag, startPoint x: 729, startPoint y: 229, endPoint x: 809, endPoint y: 231, distance: 80.0
click at [732, 230] on div at bounding box center [729, 230] width 16 height 13
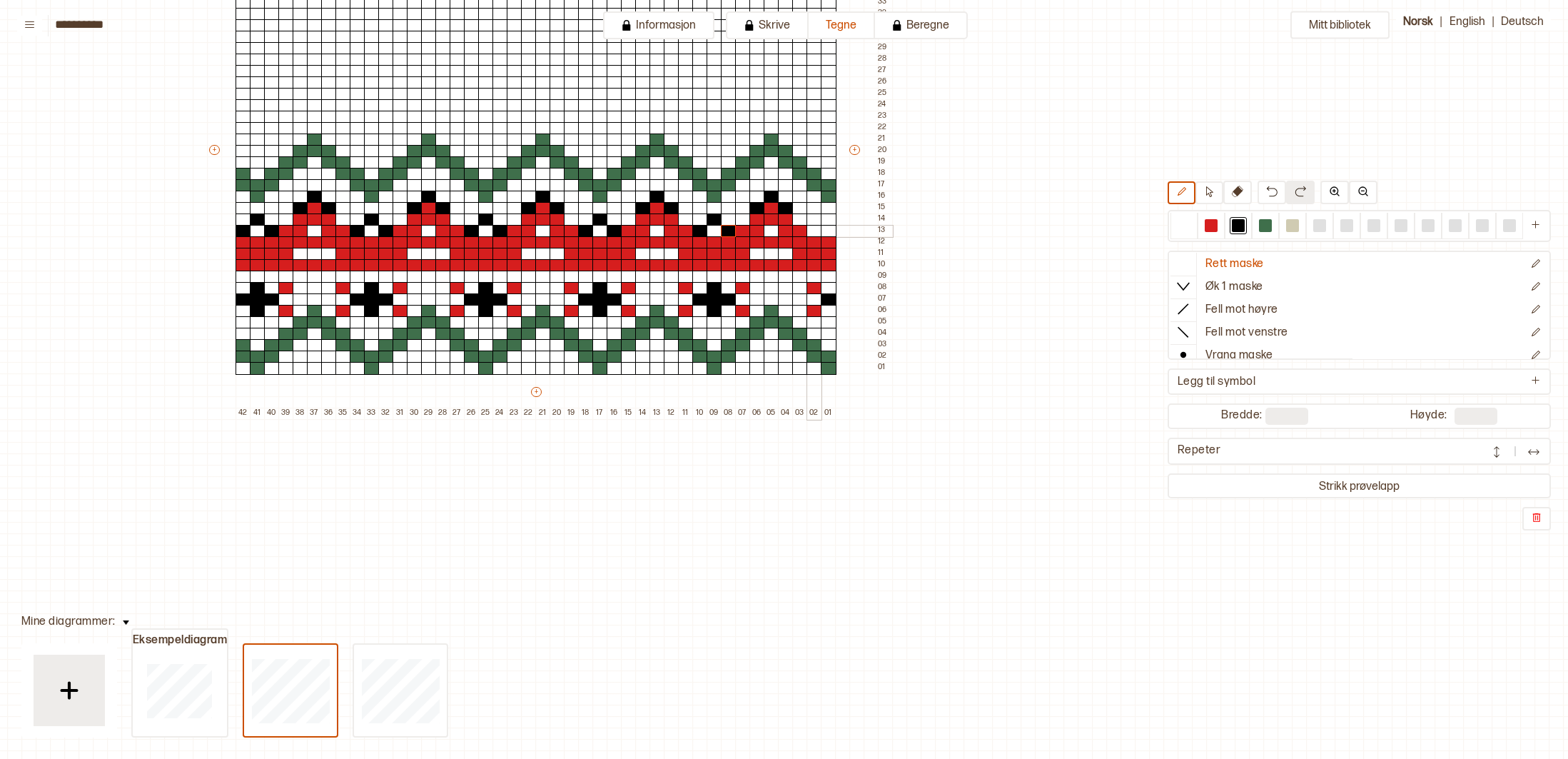
click at [815, 230] on div at bounding box center [814, 230] width 16 height 13
click at [832, 222] on div at bounding box center [828, 220] width 16 height 13
click at [1186, 226] on div at bounding box center [1184, 225] width 13 height 13
click at [716, 265] on div at bounding box center [714, 265] width 16 height 13
click at [600, 268] on div at bounding box center [600, 265] width 16 height 13
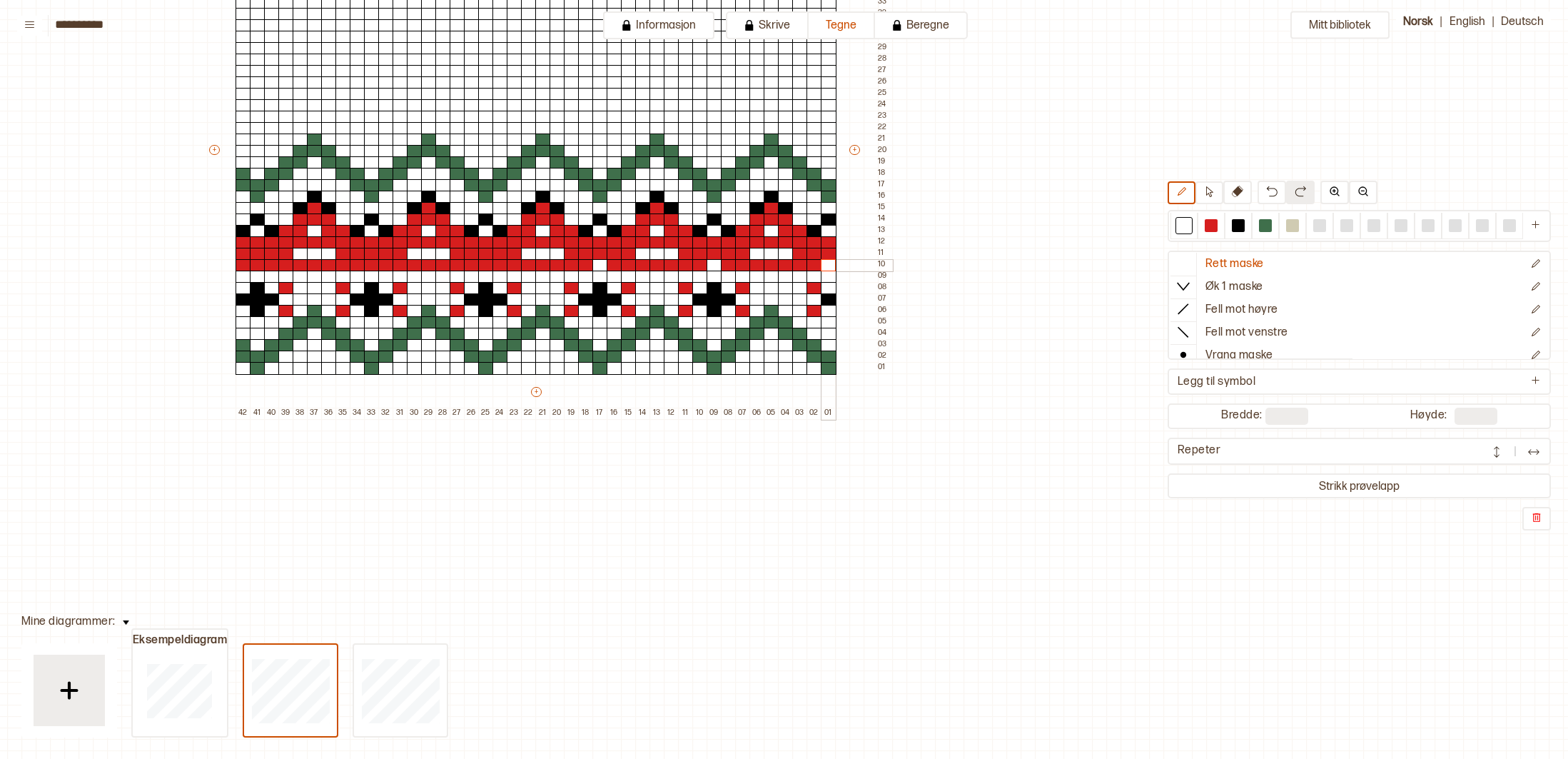
click at [824, 268] on div at bounding box center [828, 265] width 16 height 13
click at [487, 268] on div at bounding box center [486, 265] width 16 height 13
click at [366, 270] on div at bounding box center [372, 265] width 16 height 13
click at [255, 263] on div at bounding box center [257, 265] width 16 height 13
click at [272, 266] on div at bounding box center [271, 265] width 16 height 13
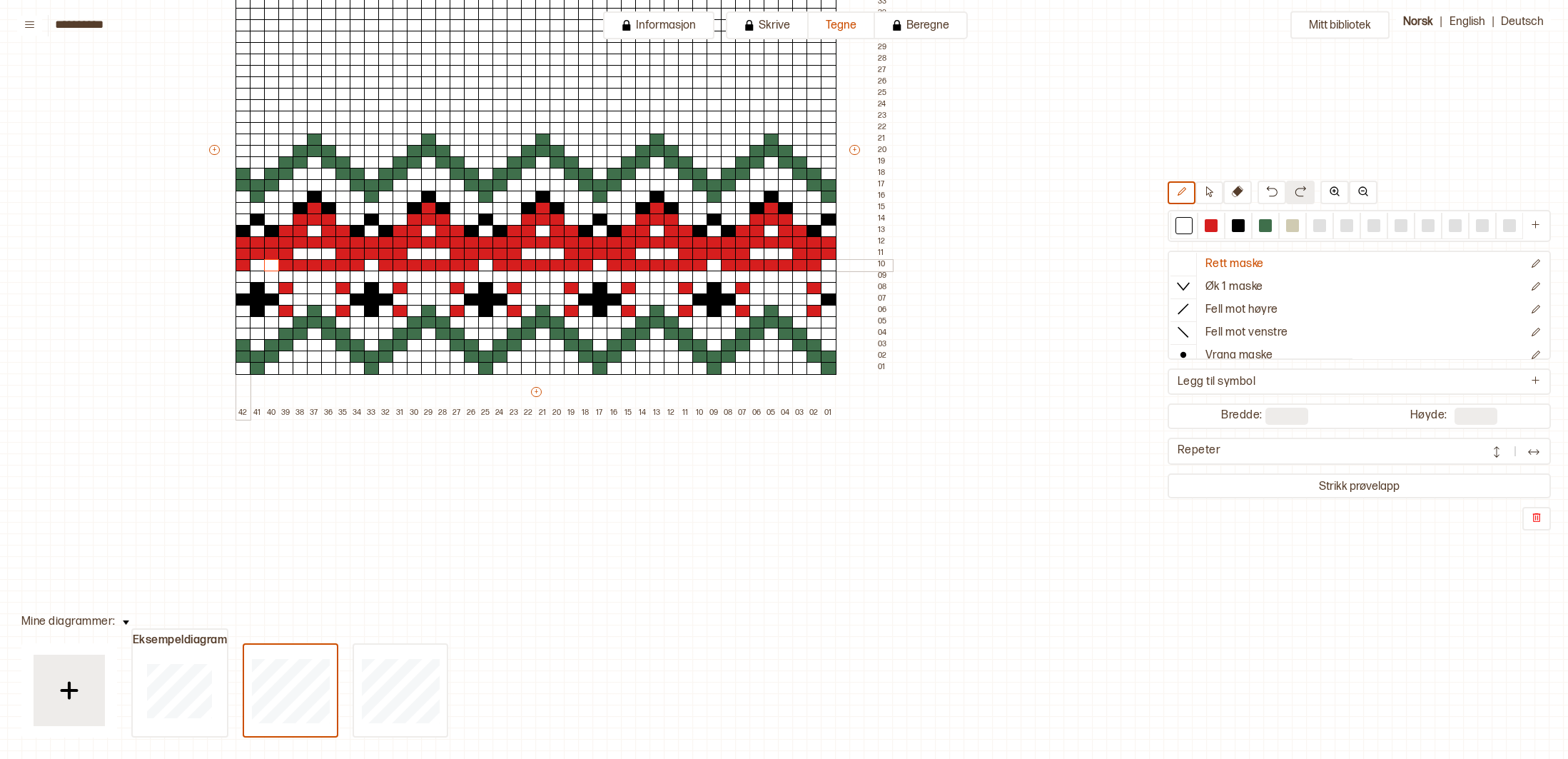
drag, startPoint x: 244, startPoint y: 266, endPoint x: 291, endPoint y: 268, distance: 47.0
click at [250, 266] on div "+ + + + 42 41 40 39 38 37 36 35 34 33 32 31 30 29 28 27 26 25 24 23 22 21 20 19…" at bounding box center [549, 156] width 685 height 525
drag, startPoint x: 357, startPoint y: 270, endPoint x: 375, endPoint y: 268, distance: 18.1
click at [359, 270] on div "+ + + + 42 41 40 39 38 37 36 35 34 33 32 31 30 29 28 27 26 25 24 23 22 21 20 19…" at bounding box center [549, 156] width 685 height 525
click at [383, 268] on div at bounding box center [386, 265] width 16 height 13
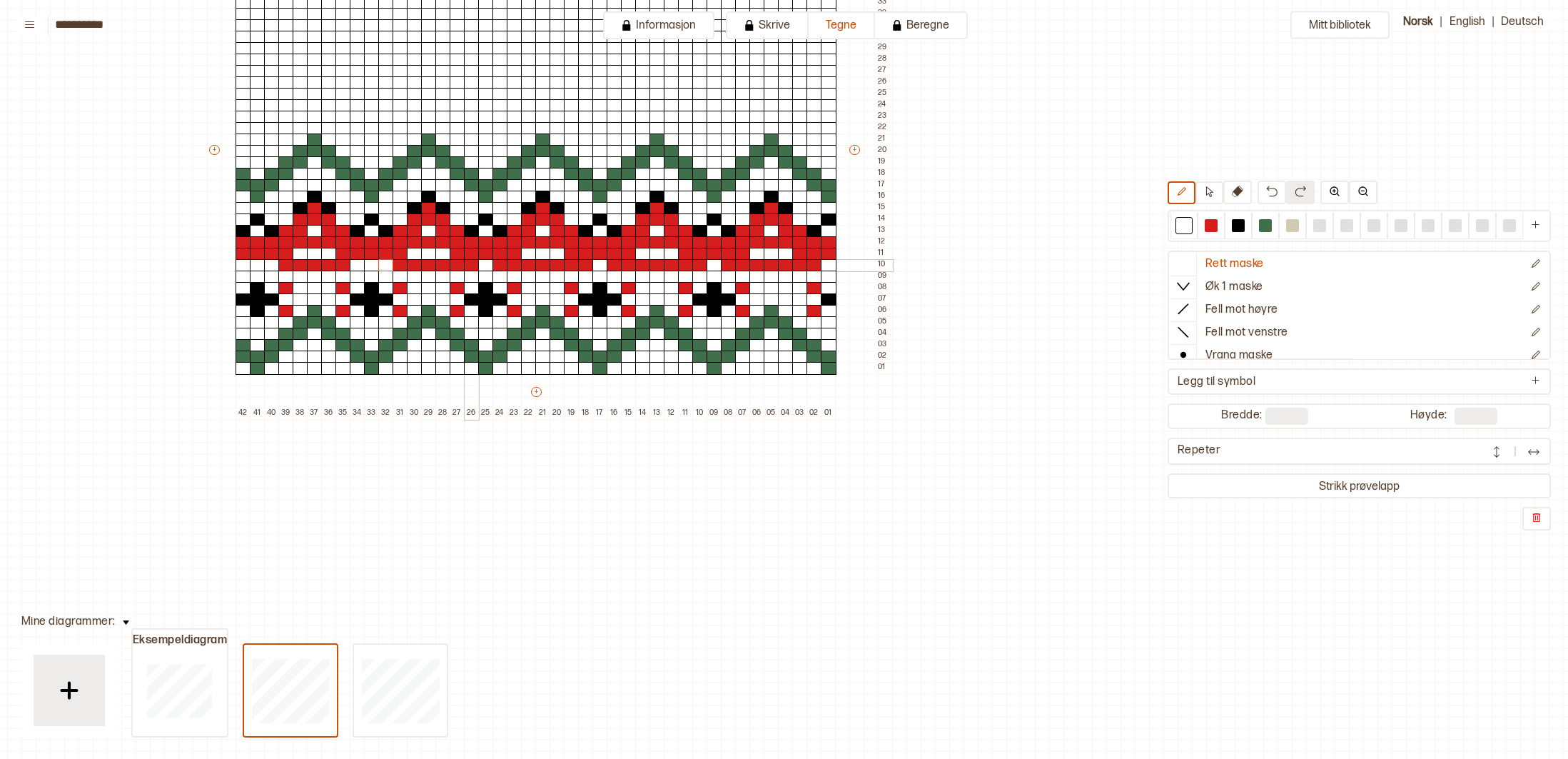
drag, startPoint x: 472, startPoint y: 268, endPoint x: 487, endPoint y: 268, distance: 15.0
click at [475, 268] on div at bounding box center [472, 265] width 16 height 13
drag, startPoint x: 493, startPoint y: 269, endPoint x: 529, endPoint y: 270, distance: 36.0
click at [493, 269] on div at bounding box center [500, 265] width 16 height 13
drag, startPoint x: 589, startPoint y: 269, endPoint x: 598, endPoint y: 268, distance: 9.1
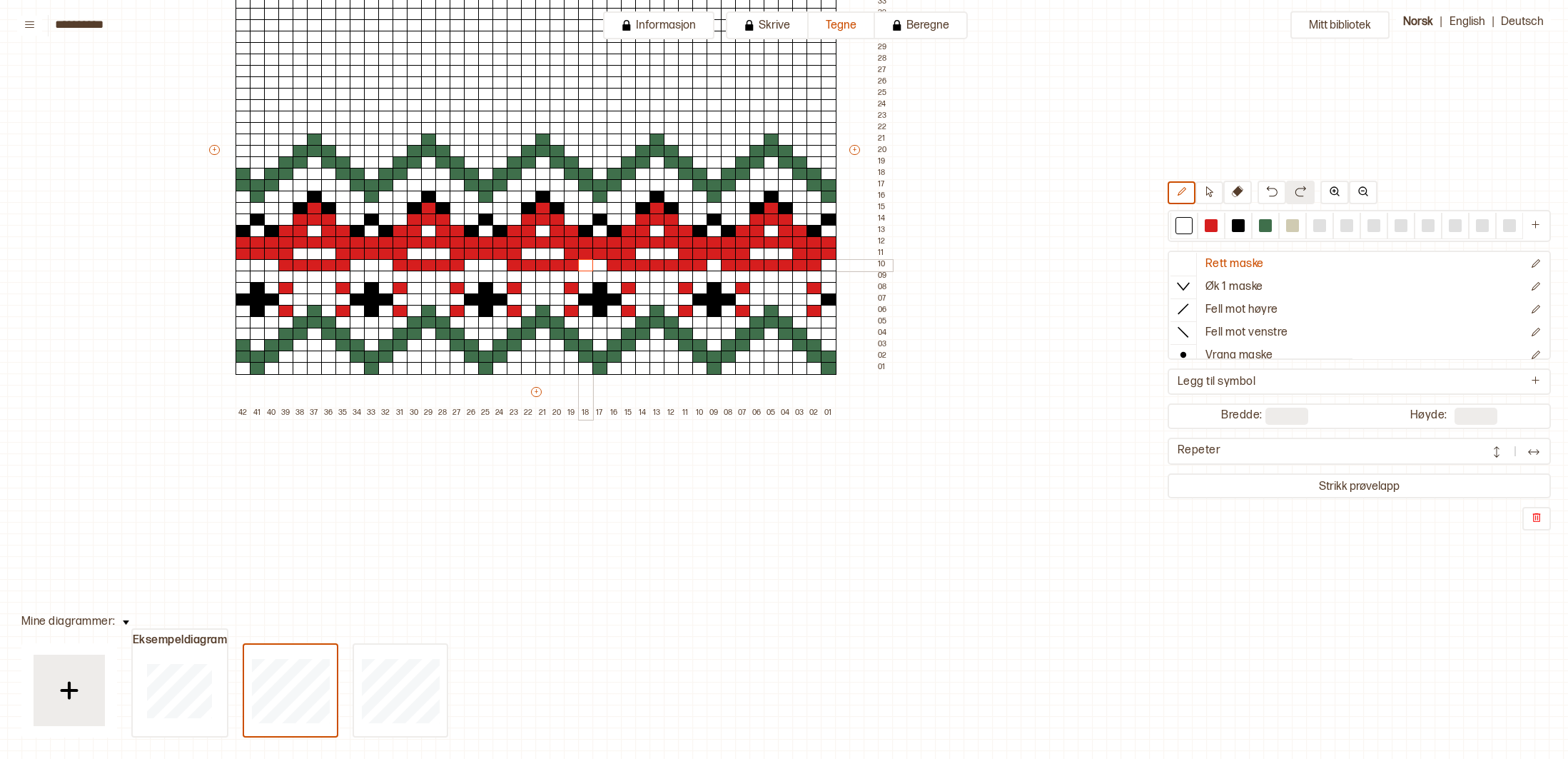
click at [589, 269] on div at bounding box center [586, 265] width 16 height 13
click at [612, 268] on div at bounding box center [615, 265] width 16 height 13
click at [704, 264] on div at bounding box center [700, 265] width 16 height 13
click at [725, 265] on div at bounding box center [729, 265] width 16 height 13
click at [812, 268] on div at bounding box center [814, 265] width 16 height 13
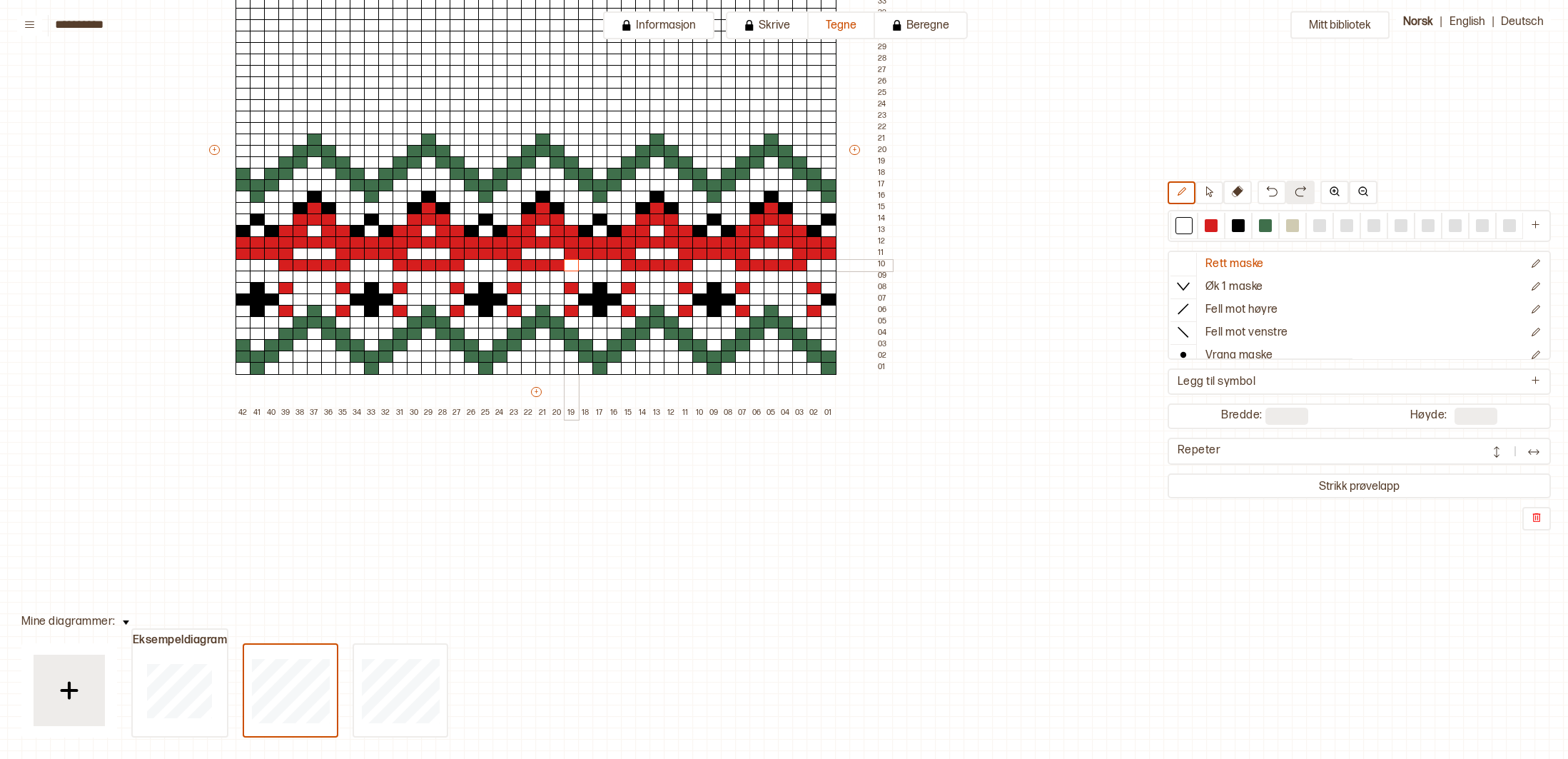
drag, startPoint x: 573, startPoint y: 267, endPoint x: 558, endPoint y: 268, distance: 15.0
click at [569, 267] on div at bounding box center [571, 265] width 16 height 13
drag, startPoint x: 512, startPoint y: 269, endPoint x: 492, endPoint y: 269, distance: 20.0
click at [512, 269] on div at bounding box center [514, 265] width 16 height 13
drag, startPoint x: 456, startPoint y: 268, endPoint x: 434, endPoint y: 270, distance: 22.1
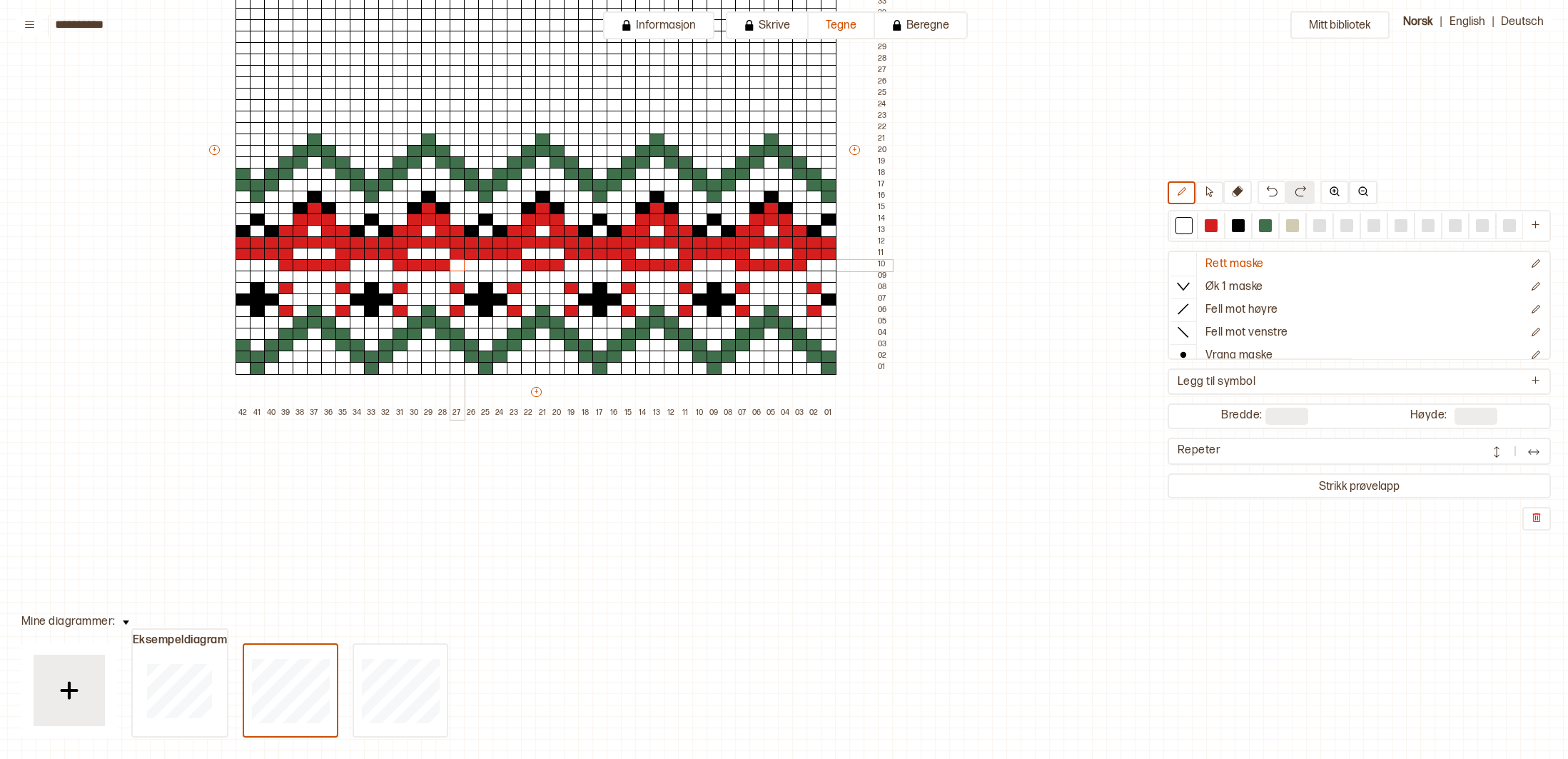
click at [455, 268] on div at bounding box center [458, 265] width 16 height 13
click at [399, 268] on div at bounding box center [400, 265] width 16 height 13
drag, startPoint x: 338, startPoint y: 269, endPoint x: 317, endPoint y: 270, distance: 21.0
click at [337, 269] on div at bounding box center [343, 265] width 16 height 13
click at [282, 271] on div at bounding box center [286, 276] width 16 height 13
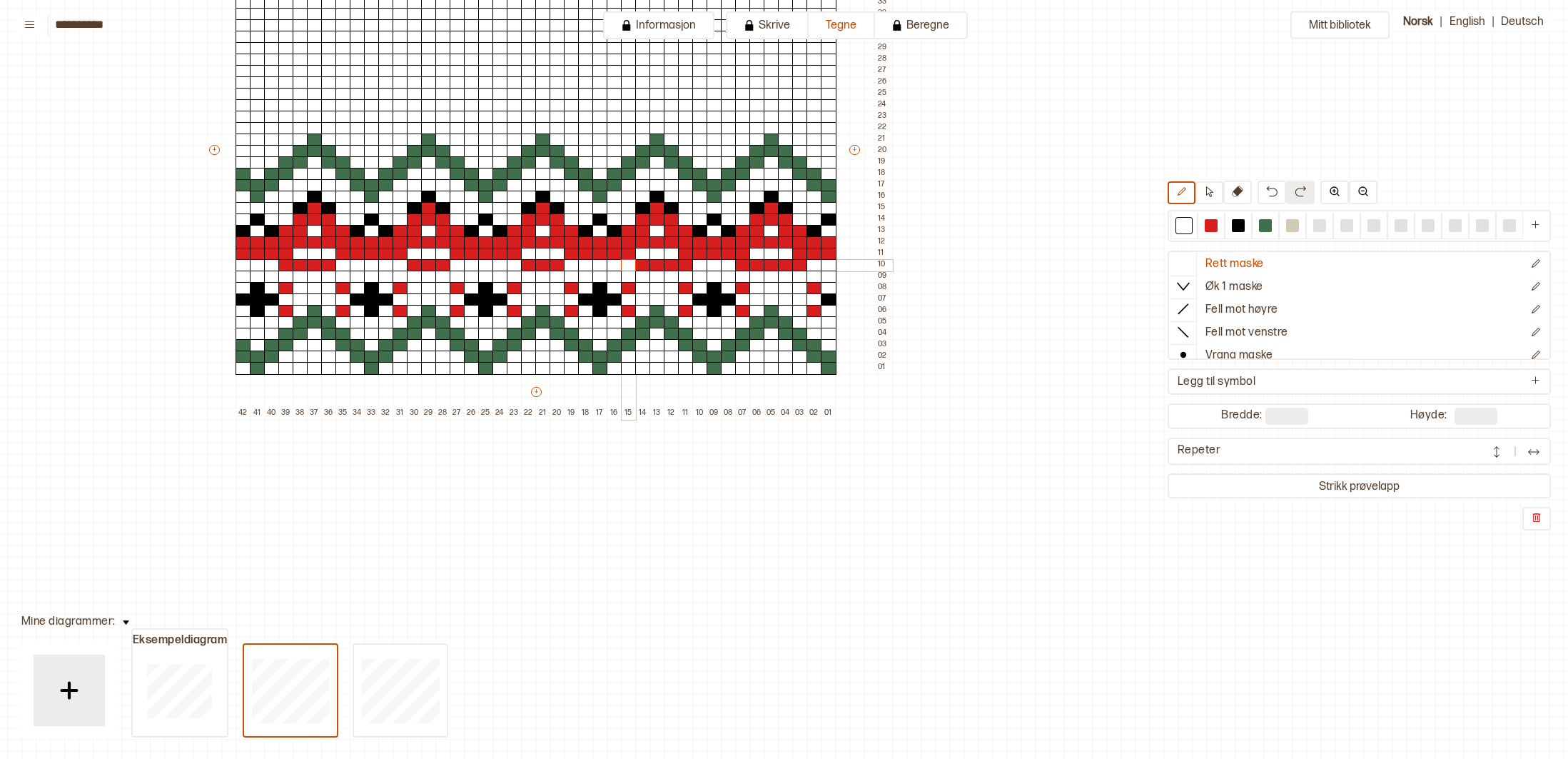
drag, startPoint x: 628, startPoint y: 262, endPoint x: 662, endPoint y: 263, distance: 34.0
click at [637, 263] on div "+ + + + 42 41 40 39 38 37 36 35 34 33 32 31 30 29 28 27 26 25 24 23 22 21 20 19…" at bounding box center [549, 156] width 685 height 525
drag, startPoint x: 690, startPoint y: 263, endPoint x: 751, endPoint y: 263, distance: 61.0
click at [692, 264] on div "+ + + + 42 41 40 39 38 37 36 35 34 33 32 31 30 29 28 27 26 25 24 23 22 21 20 19…" at bounding box center [549, 156] width 685 height 525
drag, startPoint x: 743, startPoint y: 263, endPoint x: 805, endPoint y: 267, distance: 62.1
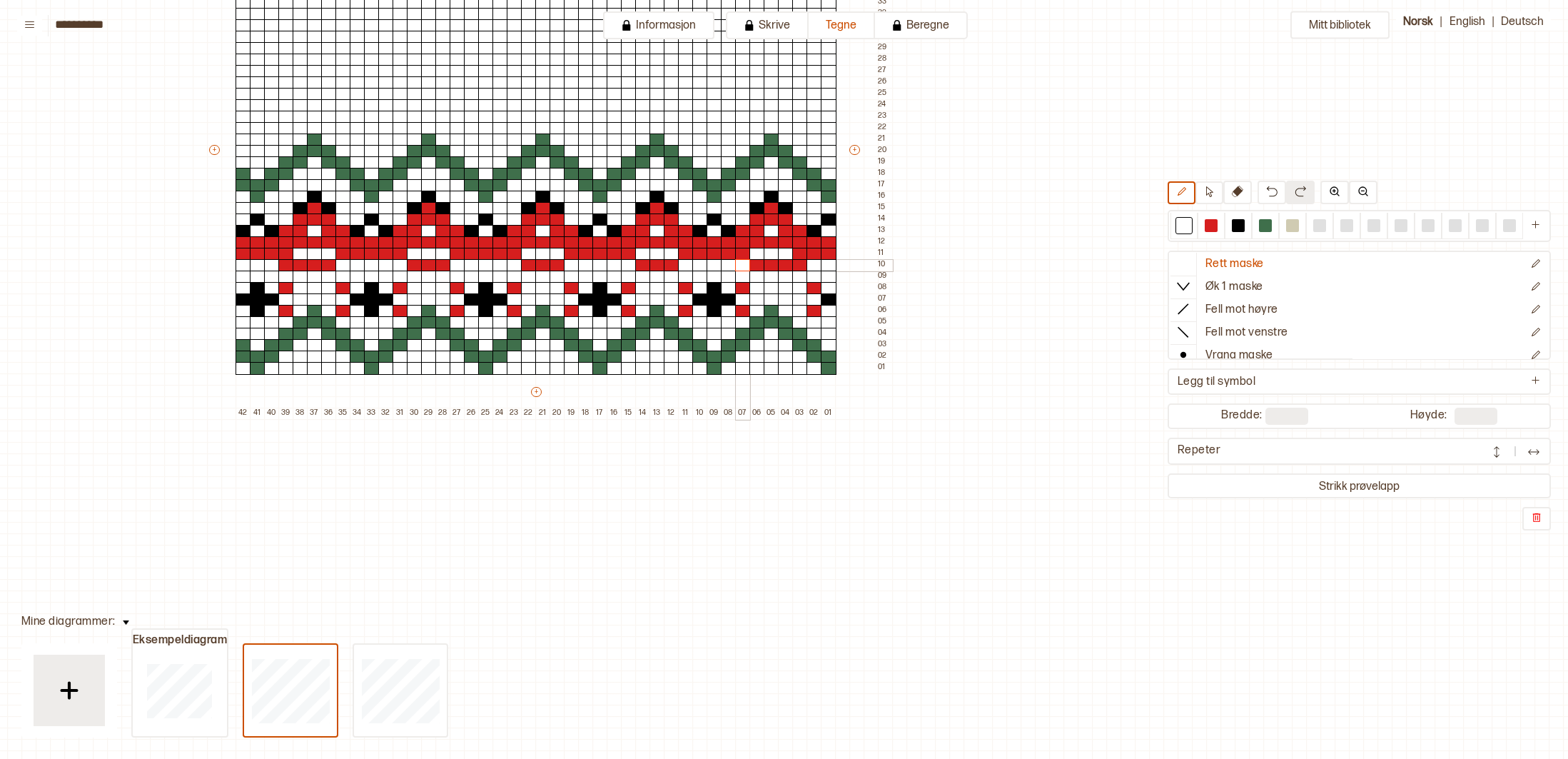
click at [755, 264] on div "+ + + + 42 41 40 39 38 37 36 35 34 33 32 31 30 29 28 27 26 25 24 23 22 21 20 19…" at bounding box center [549, 156] width 685 height 525
click at [803, 266] on div at bounding box center [800, 265] width 16 height 13
drag, startPoint x: 1209, startPoint y: 226, endPoint x: 1184, endPoint y: 235, distance: 26.6
click at [1208, 227] on div at bounding box center [1211, 225] width 13 height 13
click at [758, 267] on div at bounding box center [757, 265] width 16 height 13
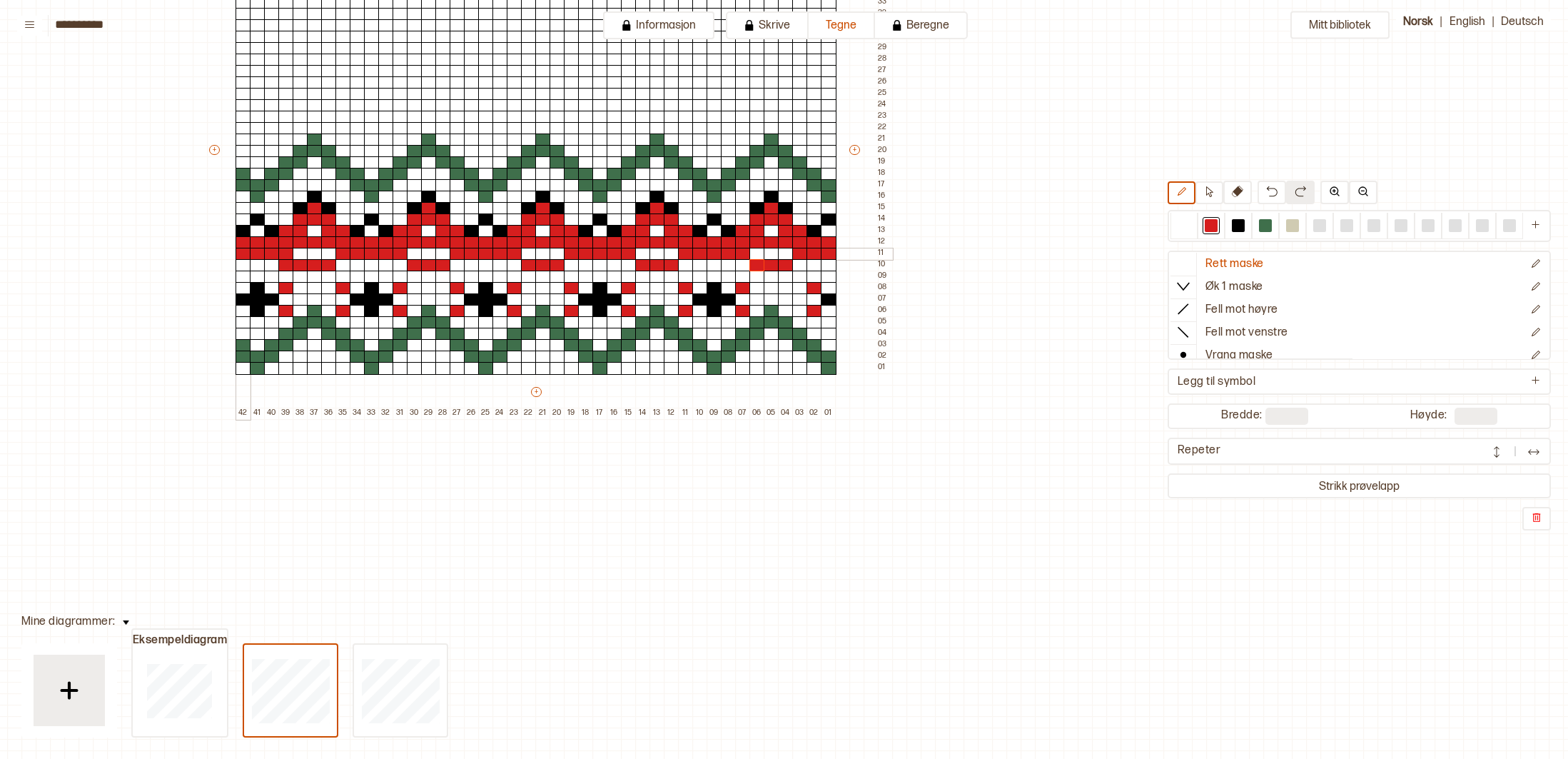
click at [241, 248] on div at bounding box center [243, 254] width 16 height 13
click at [298, 253] on div at bounding box center [301, 254] width 16 height 13
click at [331, 253] on div at bounding box center [329, 254] width 16 height 13
drag, startPoint x: 413, startPoint y: 253, endPoint x: 432, endPoint y: 253, distance: 19.0
click at [416, 253] on div at bounding box center [414, 254] width 16 height 13
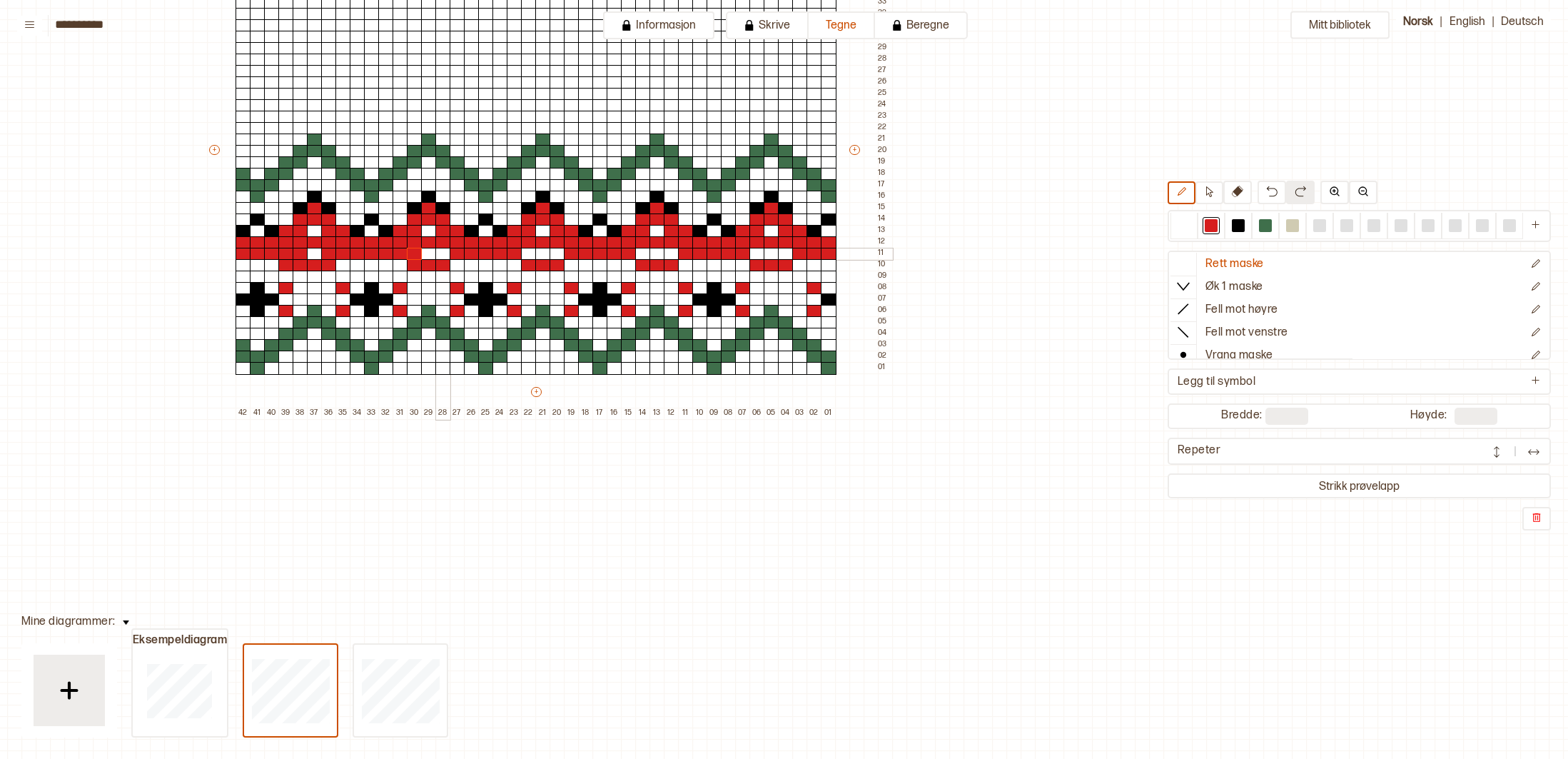
drag, startPoint x: 438, startPoint y: 252, endPoint x: 488, endPoint y: 257, distance: 50.2
click at [440, 252] on div at bounding box center [443, 254] width 16 height 13
drag, startPoint x: 524, startPoint y: 255, endPoint x: 542, endPoint y: 254, distance: 18.0
click at [524, 255] on div at bounding box center [529, 254] width 16 height 13
drag, startPoint x: 554, startPoint y: 254, endPoint x: 598, endPoint y: 257, distance: 44.1
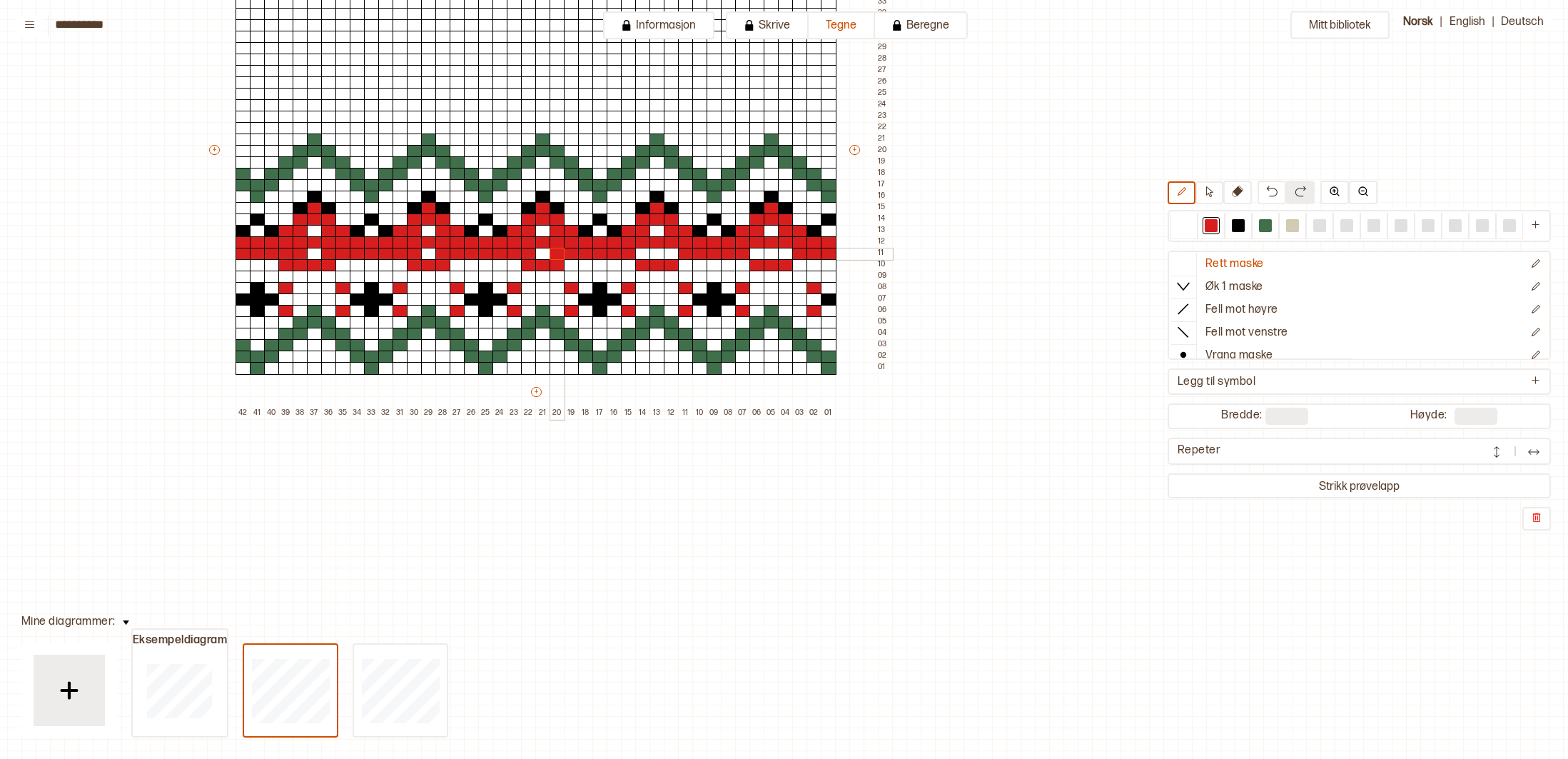
click at [555, 254] on div at bounding box center [557, 254] width 16 height 13
drag, startPoint x: 645, startPoint y: 255, endPoint x: 655, endPoint y: 254, distance: 10.0
click at [647, 255] on div at bounding box center [643, 254] width 16 height 13
drag, startPoint x: 672, startPoint y: 254, endPoint x: 602, endPoint y: 267, distance: 71.2
click at [670, 254] on div at bounding box center [671, 254] width 16 height 13
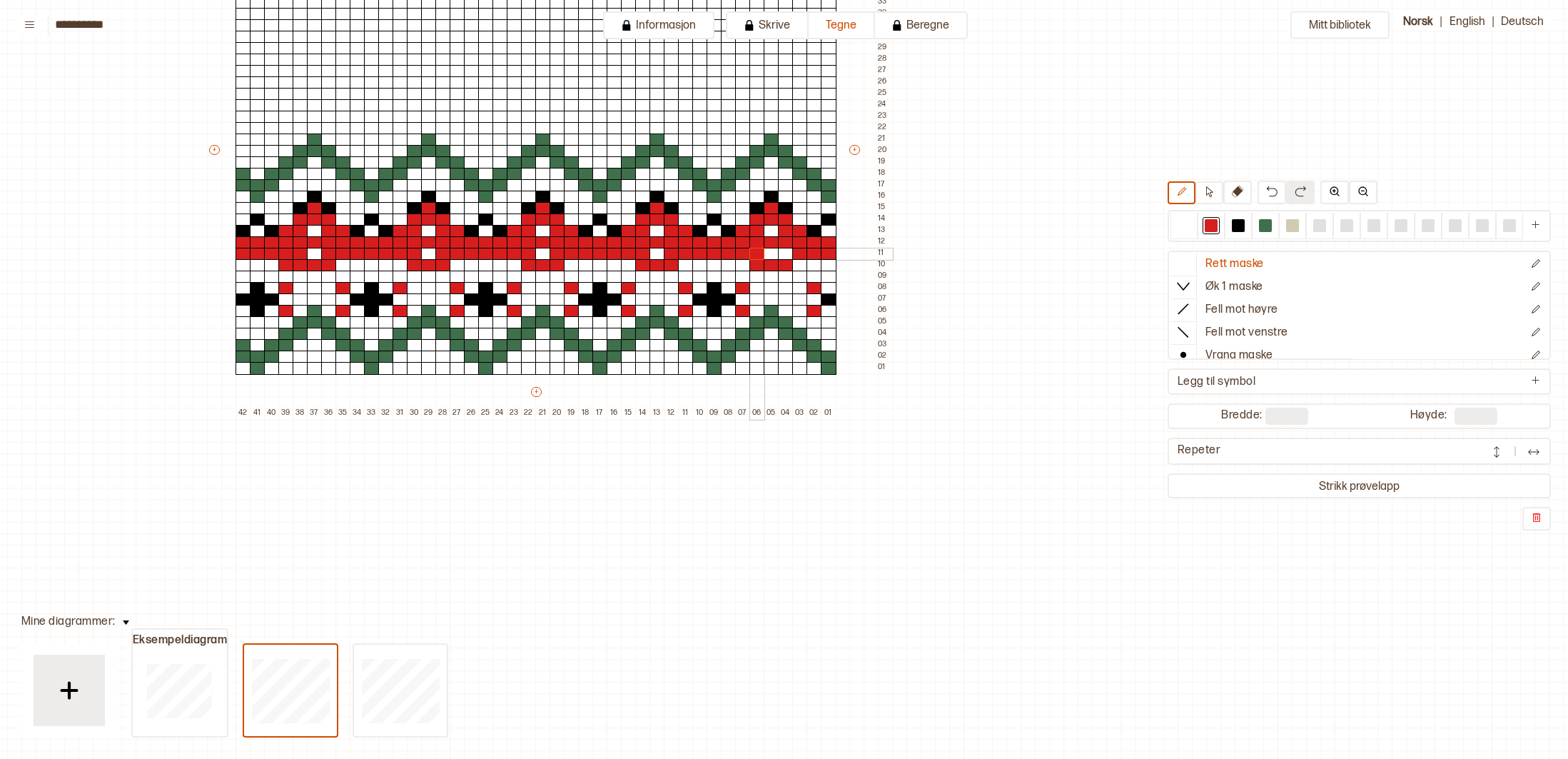
drag, startPoint x: 756, startPoint y: 254, endPoint x: 794, endPoint y: 251, distance: 38.1
click at [760, 254] on div at bounding box center [757, 254] width 16 height 13
click at [793, 253] on div at bounding box center [800, 254] width 16 height 13
click at [789, 254] on div at bounding box center [786, 254] width 16 height 13
click at [541, 274] on div at bounding box center [543, 276] width 16 height 13
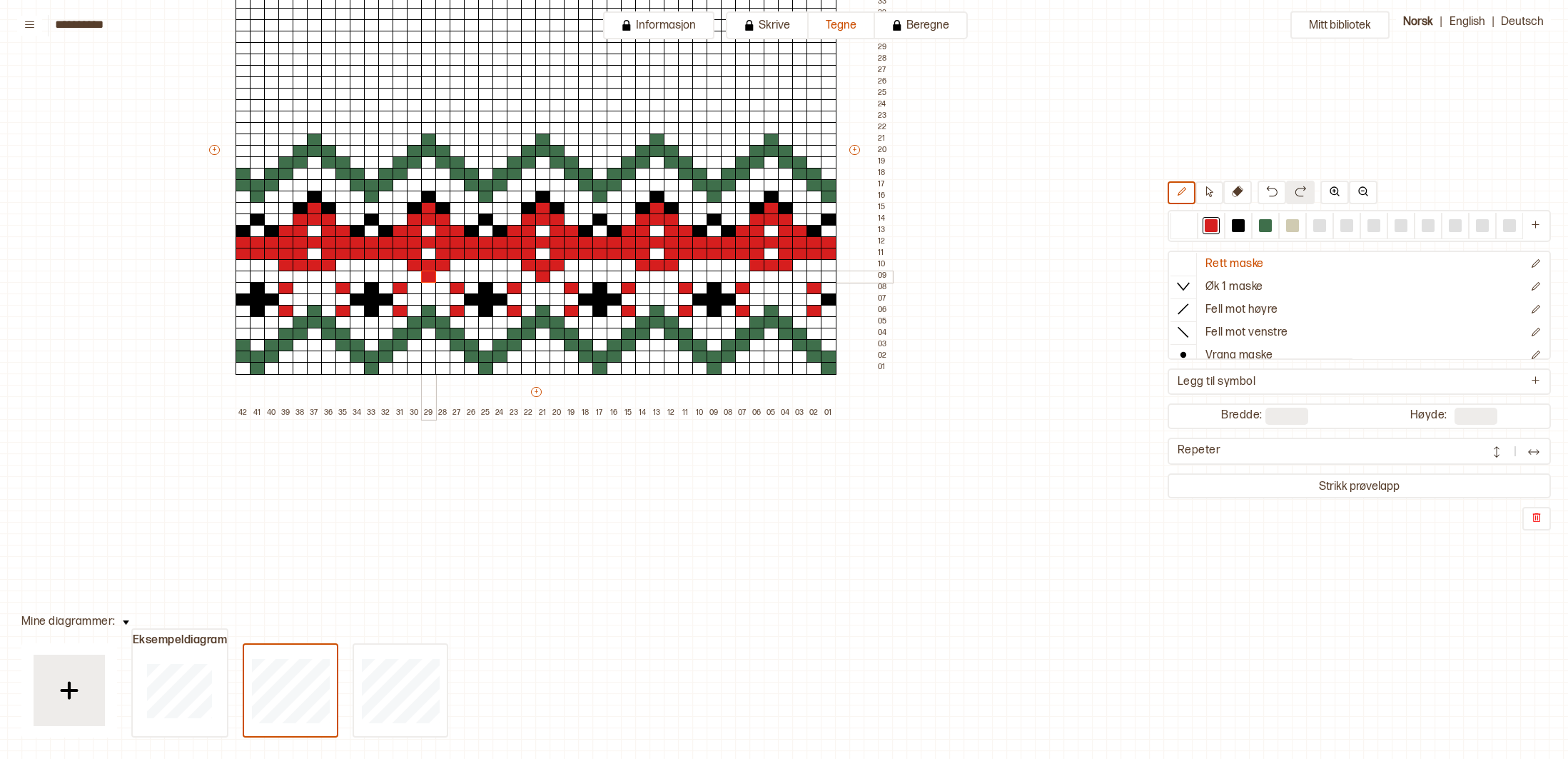
drag, startPoint x: 422, startPoint y: 278, endPoint x: 416, endPoint y: 276, distance: 6.3
click at [422, 277] on div at bounding box center [428, 276] width 16 height 13
click at [311, 276] on div at bounding box center [315, 276] width 16 height 13
click at [649, 276] on div at bounding box center [643, 276] width 16 height 13
drag, startPoint x: 660, startPoint y: 276, endPoint x: 690, endPoint y: 276, distance: 30.0
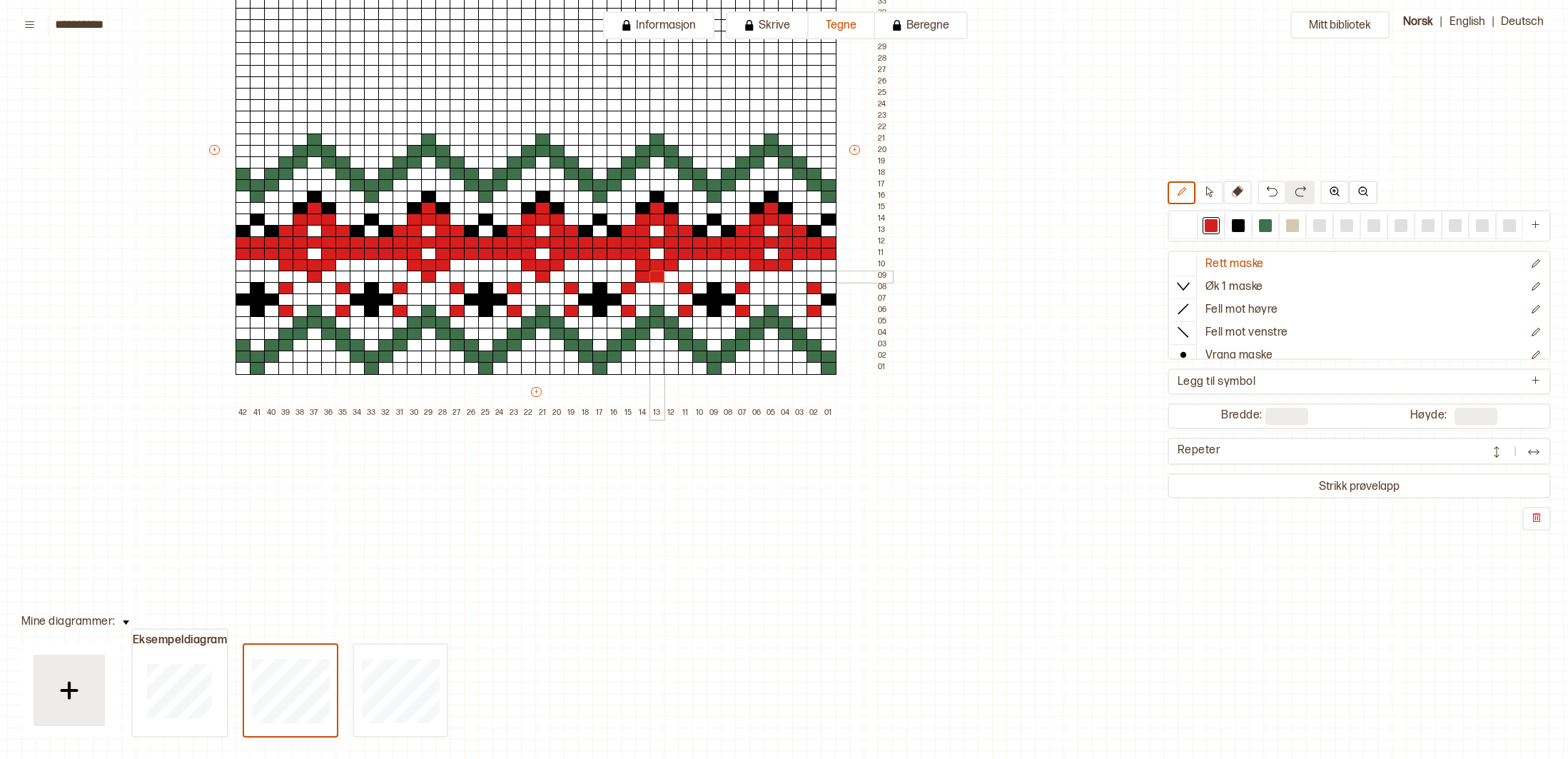
click at [660, 276] on div at bounding box center [657, 276] width 16 height 13
click at [778, 276] on div at bounding box center [786, 276] width 16 height 13
drag, startPoint x: 776, startPoint y: 276, endPoint x: 801, endPoint y: 272, distance: 25.3
click at [776, 276] on div at bounding box center [771, 276] width 16 height 13
drag, startPoint x: 1175, startPoint y: 223, endPoint x: 1100, endPoint y: 224, distance: 75.0
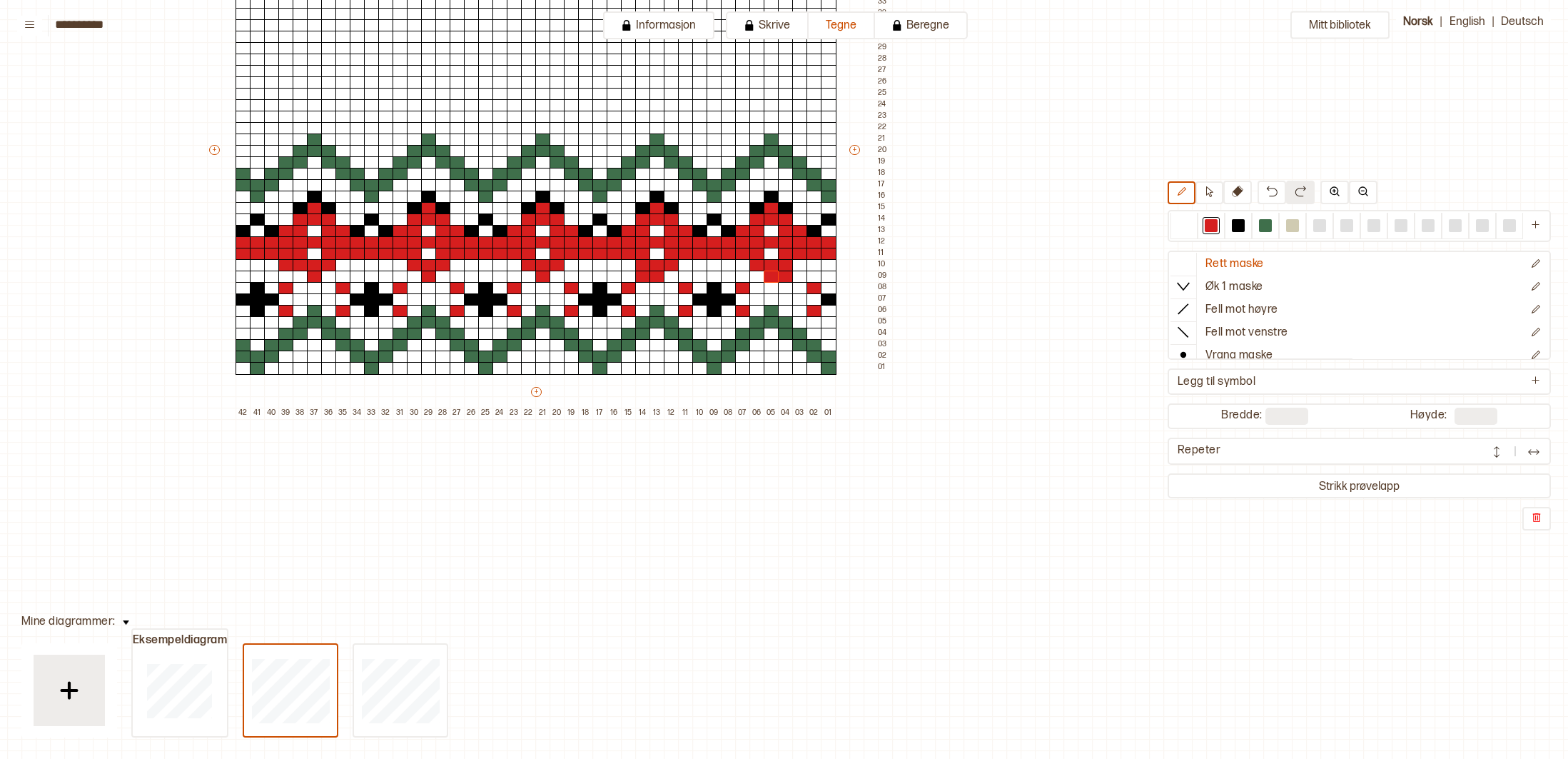
click at [1171, 223] on div at bounding box center [1184, 226] width 27 height 27
click at [786, 275] on div at bounding box center [786, 276] width 16 height 13
click at [644, 277] on div at bounding box center [643, 276] width 16 height 13
click at [288, 268] on div at bounding box center [286, 265] width 16 height 13
click at [1239, 227] on div at bounding box center [1238, 225] width 13 height 13
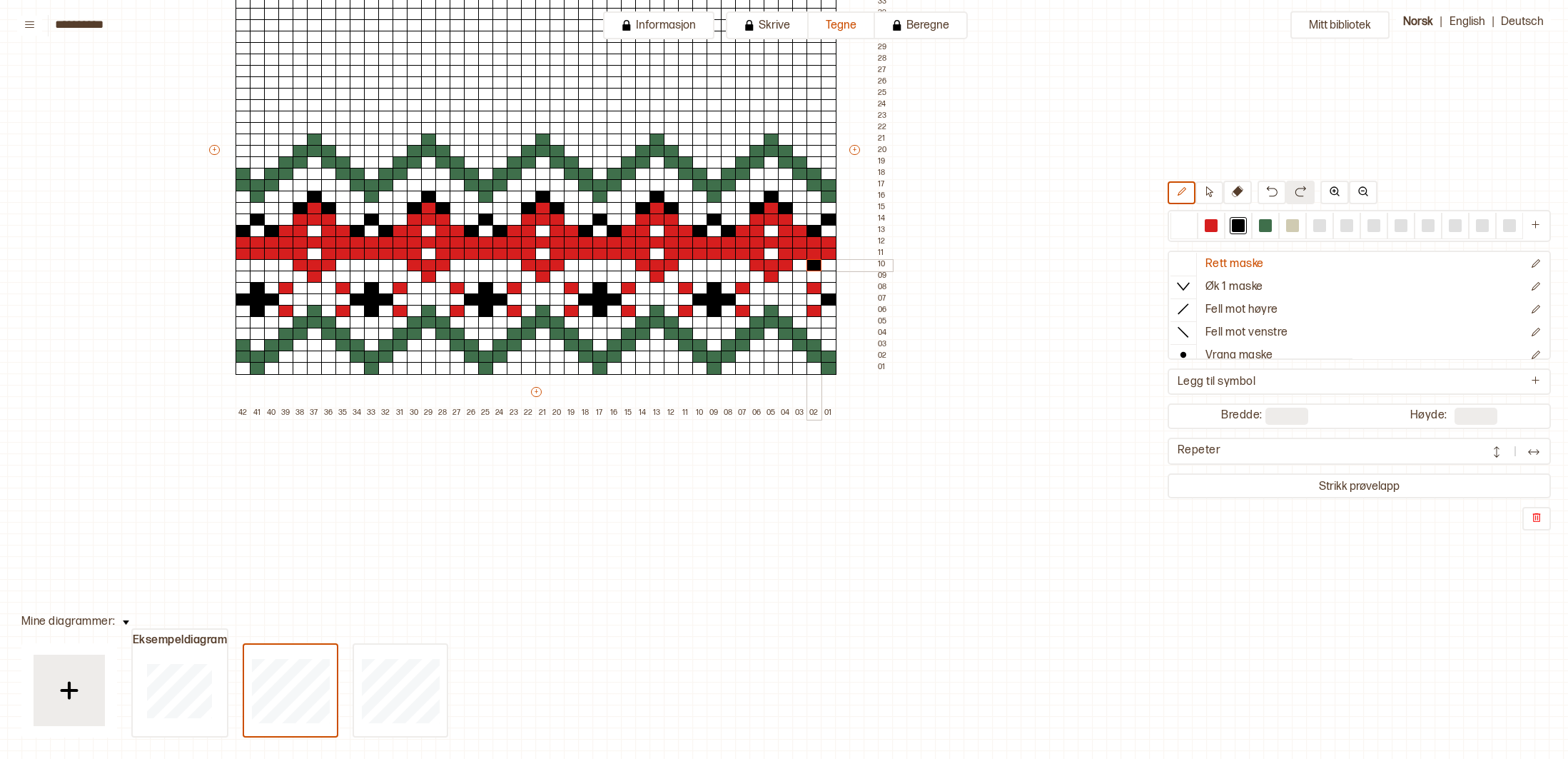
drag, startPoint x: 809, startPoint y: 260, endPoint x: 800, endPoint y: 266, distance: 10.8
click at [807, 261] on div at bounding box center [814, 265] width 16 height 13
drag, startPoint x: 1183, startPoint y: 225, endPoint x: 1091, endPoint y: 245, distance: 94.1
click at [1183, 225] on div at bounding box center [1184, 225] width 13 height 13
click at [819, 266] on div at bounding box center [814, 265] width 16 height 13
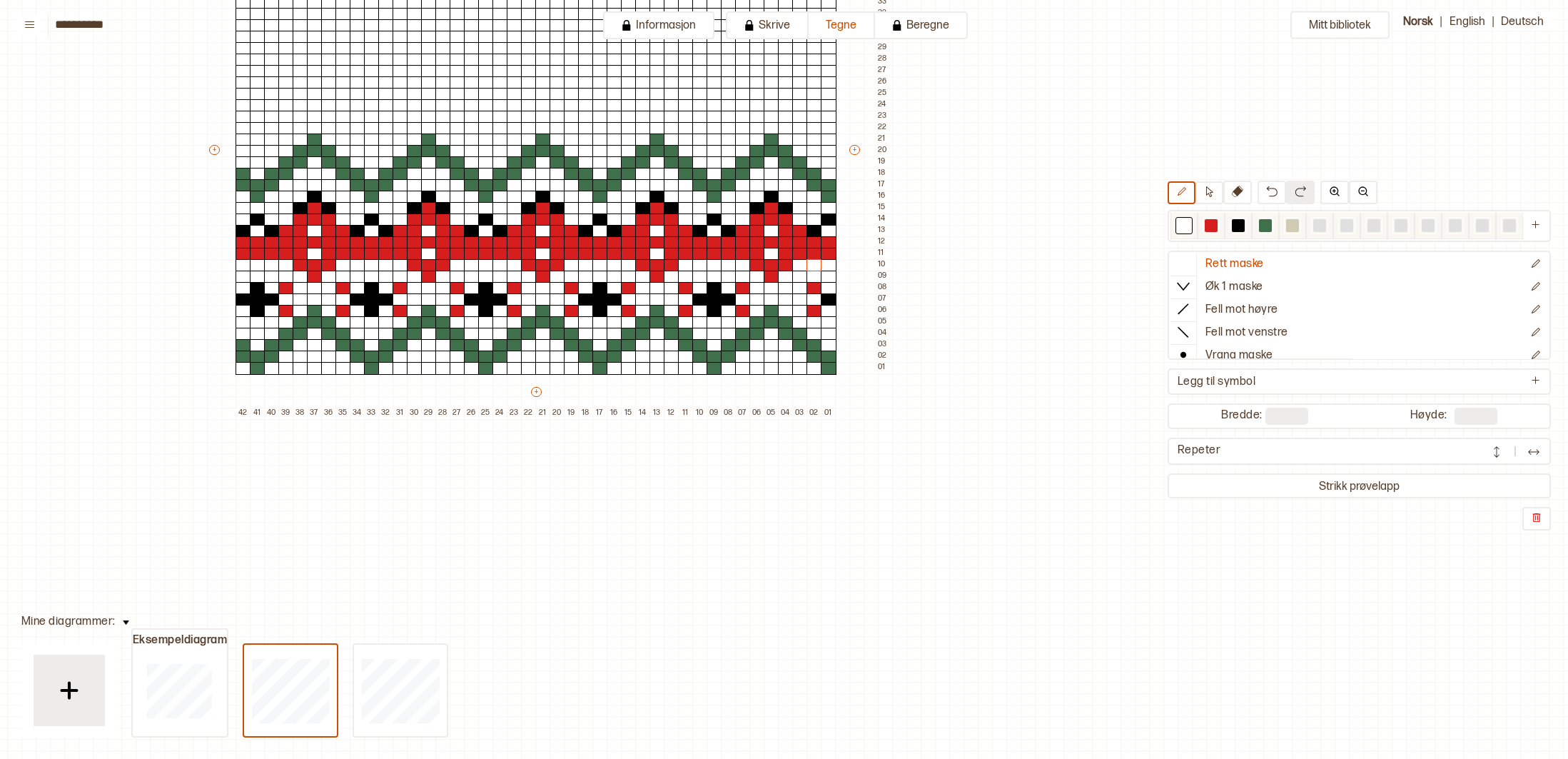
click at [1243, 228] on div at bounding box center [1238, 225] width 13 height 13
click at [802, 263] on div at bounding box center [800, 265] width 16 height 13
drag, startPoint x: 791, startPoint y: 275, endPoint x: 781, endPoint y: 277, distance: 10.2
click at [790, 275] on div at bounding box center [786, 276] width 16 height 13
click at [773, 286] on div at bounding box center [771, 288] width 16 height 13
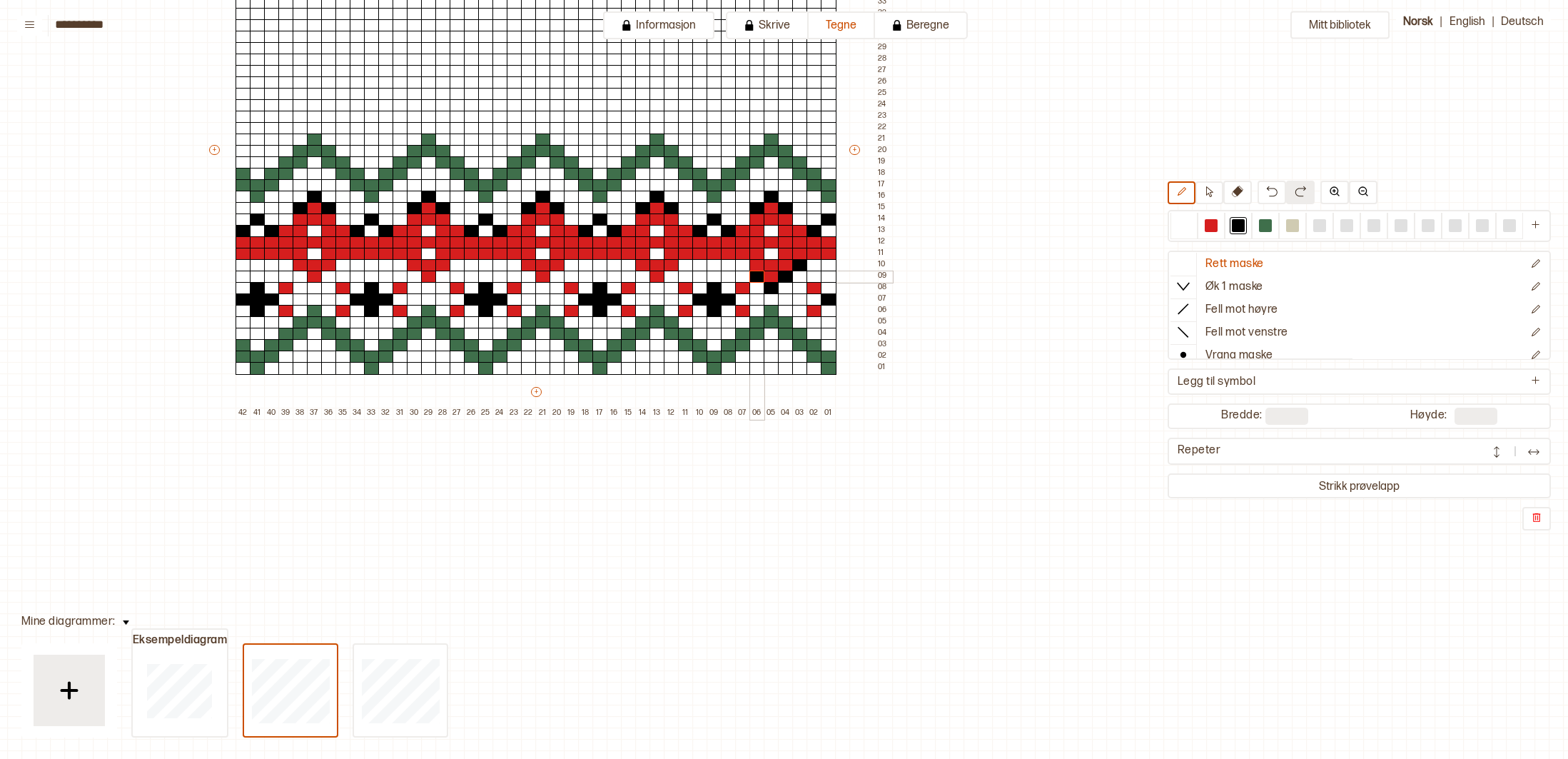
click at [759, 274] on div at bounding box center [757, 276] width 16 height 13
drag, startPoint x: 1189, startPoint y: 223, endPoint x: 1142, endPoint y: 231, distance: 47.7
click at [1189, 223] on div at bounding box center [1184, 225] width 13 height 13
click at [800, 268] on div at bounding box center [800, 265] width 16 height 13
drag, startPoint x: 1240, startPoint y: 223, endPoint x: 1160, endPoint y: 214, distance: 80.5
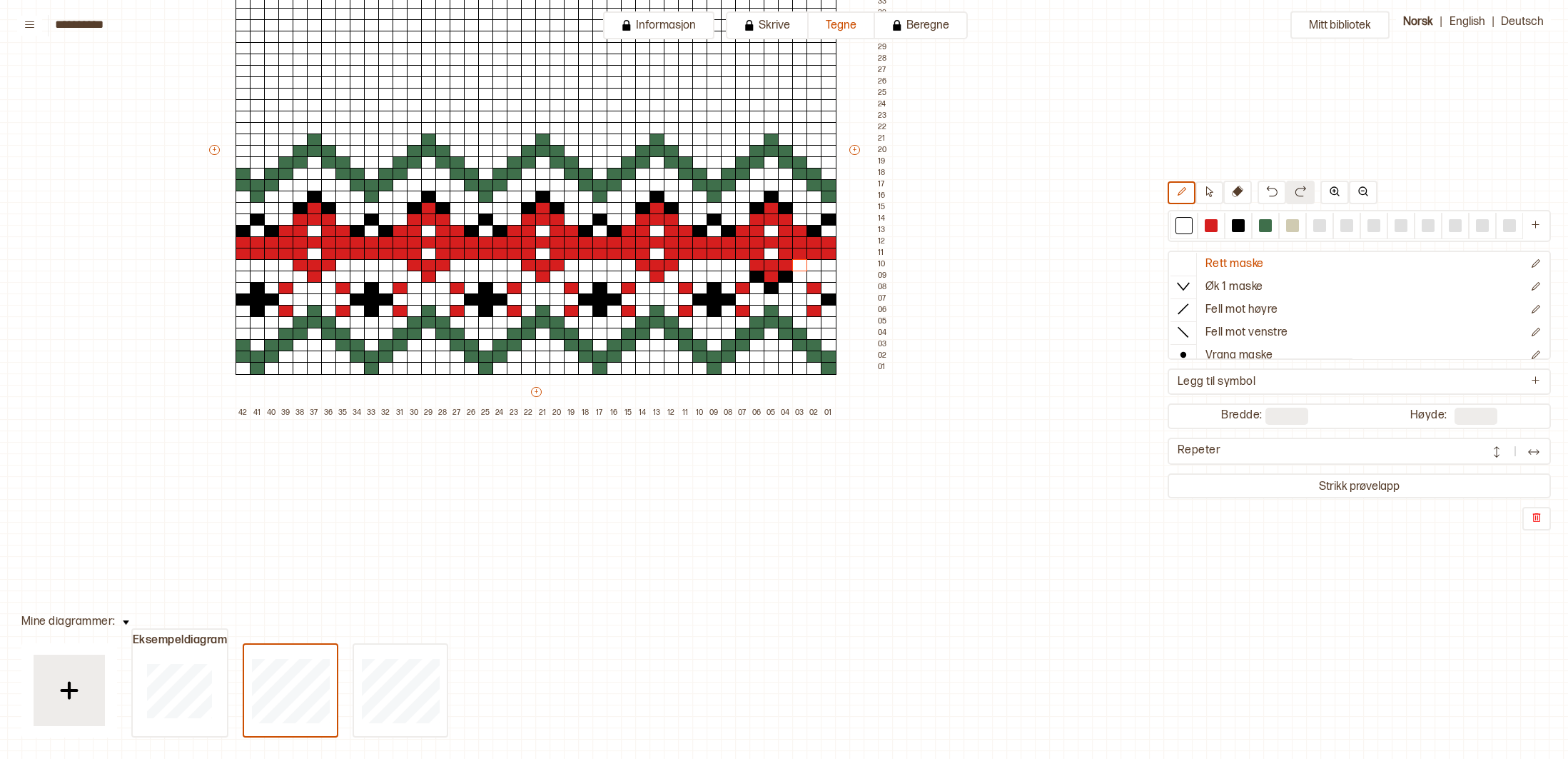
click at [1238, 223] on div at bounding box center [1238, 225] width 13 height 13
click at [674, 272] on div at bounding box center [671, 276] width 16 height 13
drag, startPoint x: 662, startPoint y: 287, endPoint x: 653, endPoint y: 283, distance: 9.8
click at [660, 287] on div at bounding box center [657, 288] width 16 height 13
click at [649, 280] on div at bounding box center [643, 276] width 16 height 13
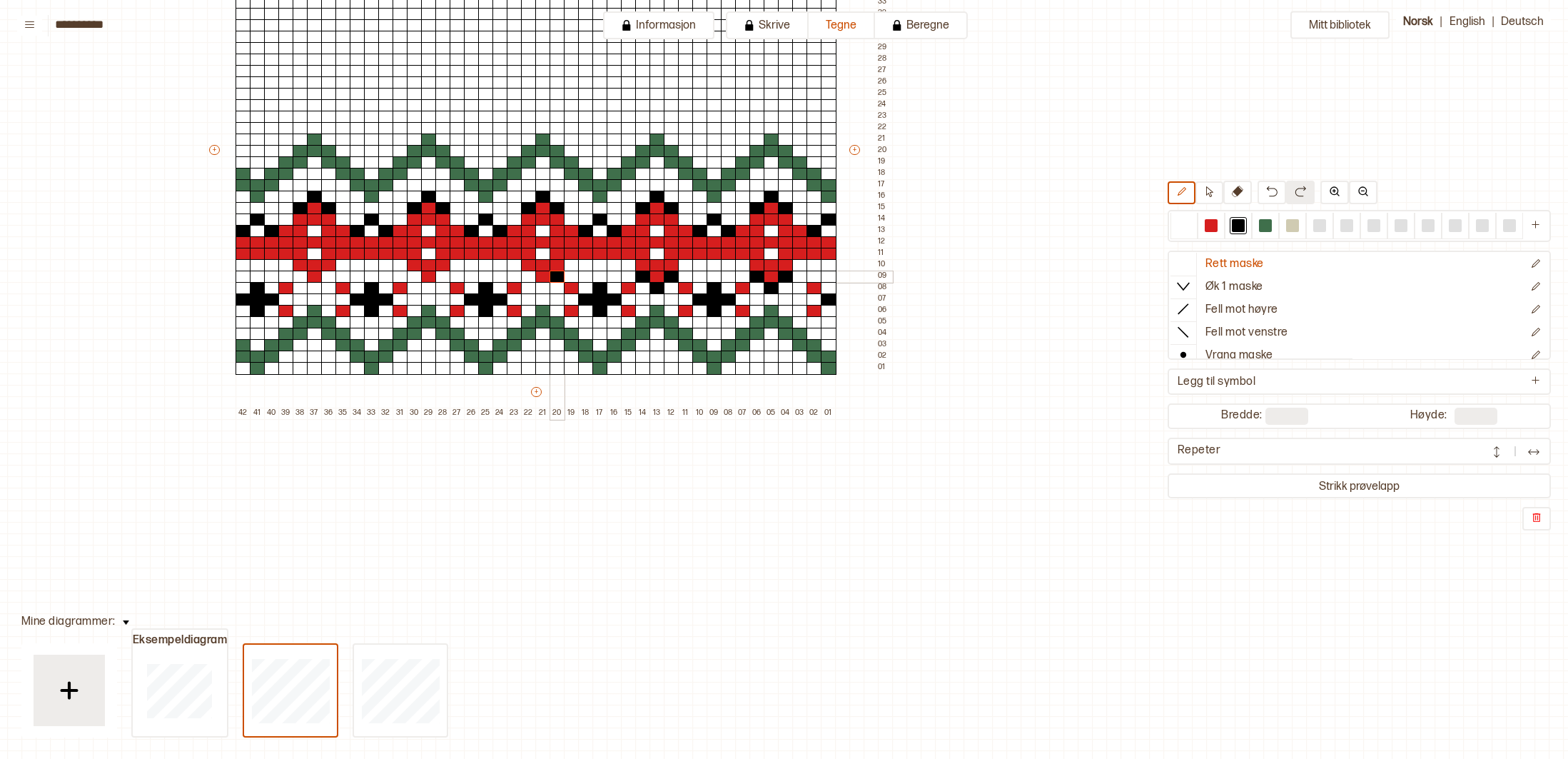
click at [557, 274] on div at bounding box center [557, 276] width 16 height 13
click at [544, 286] on div at bounding box center [543, 288] width 16 height 13
click at [532, 280] on div at bounding box center [529, 276] width 16 height 13
click at [445, 273] on div at bounding box center [443, 276] width 16 height 13
drag, startPoint x: 430, startPoint y: 286, endPoint x: 420, endPoint y: 280, distance: 11.7
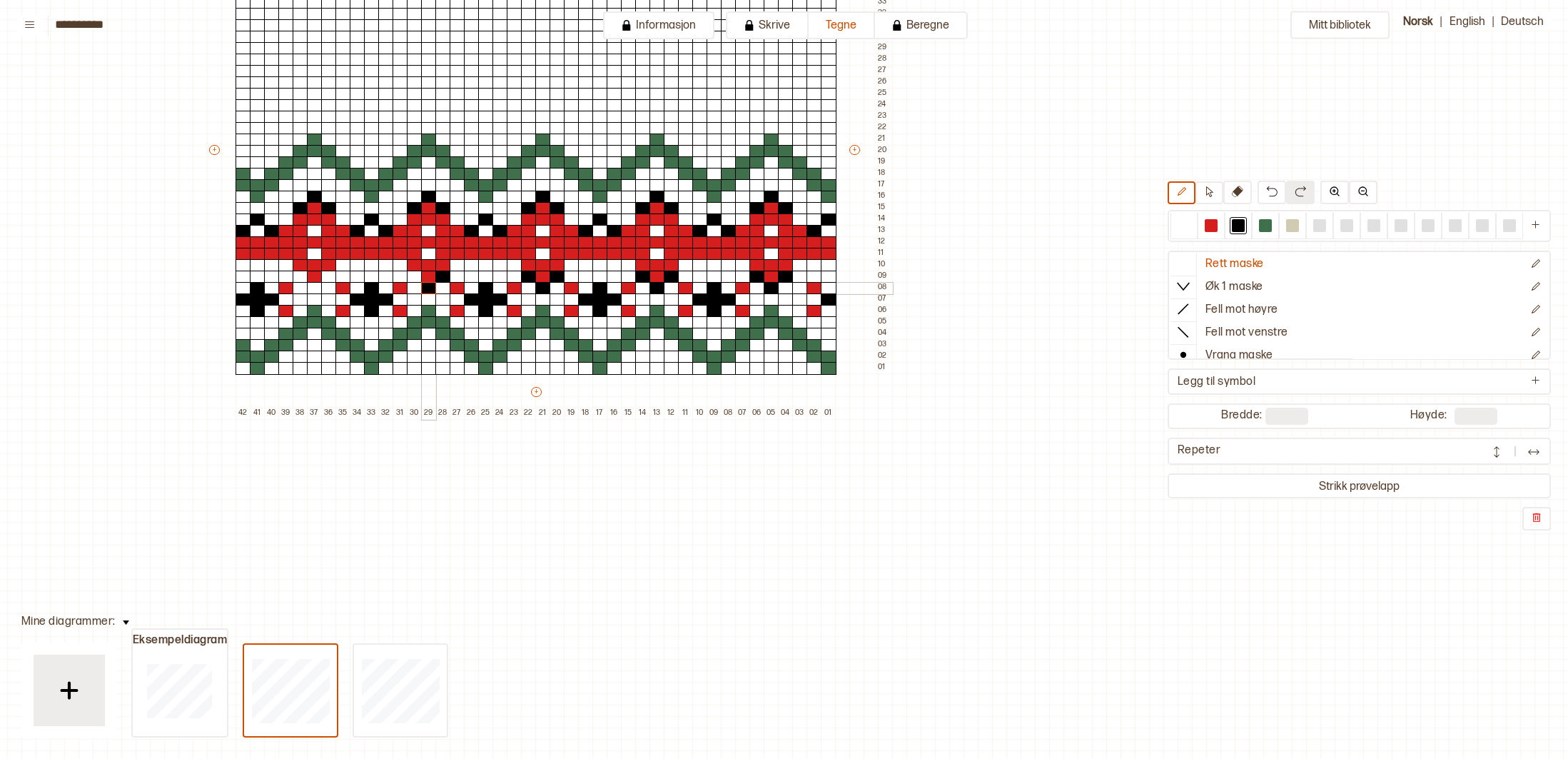
click at [429, 285] on div at bounding box center [428, 288] width 16 height 13
drag, startPoint x: 417, startPoint y: 278, endPoint x: 367, endPoint y: 247, distance: 58.8
click at [416, 278] on div at bounding box center [414, 276] width 16 height 13
click at [343, 262] on div at bounding box center [343, 265] width 16 height 13
click at [457, 264] on div at bounding box center [458, 265] width 16 height 13
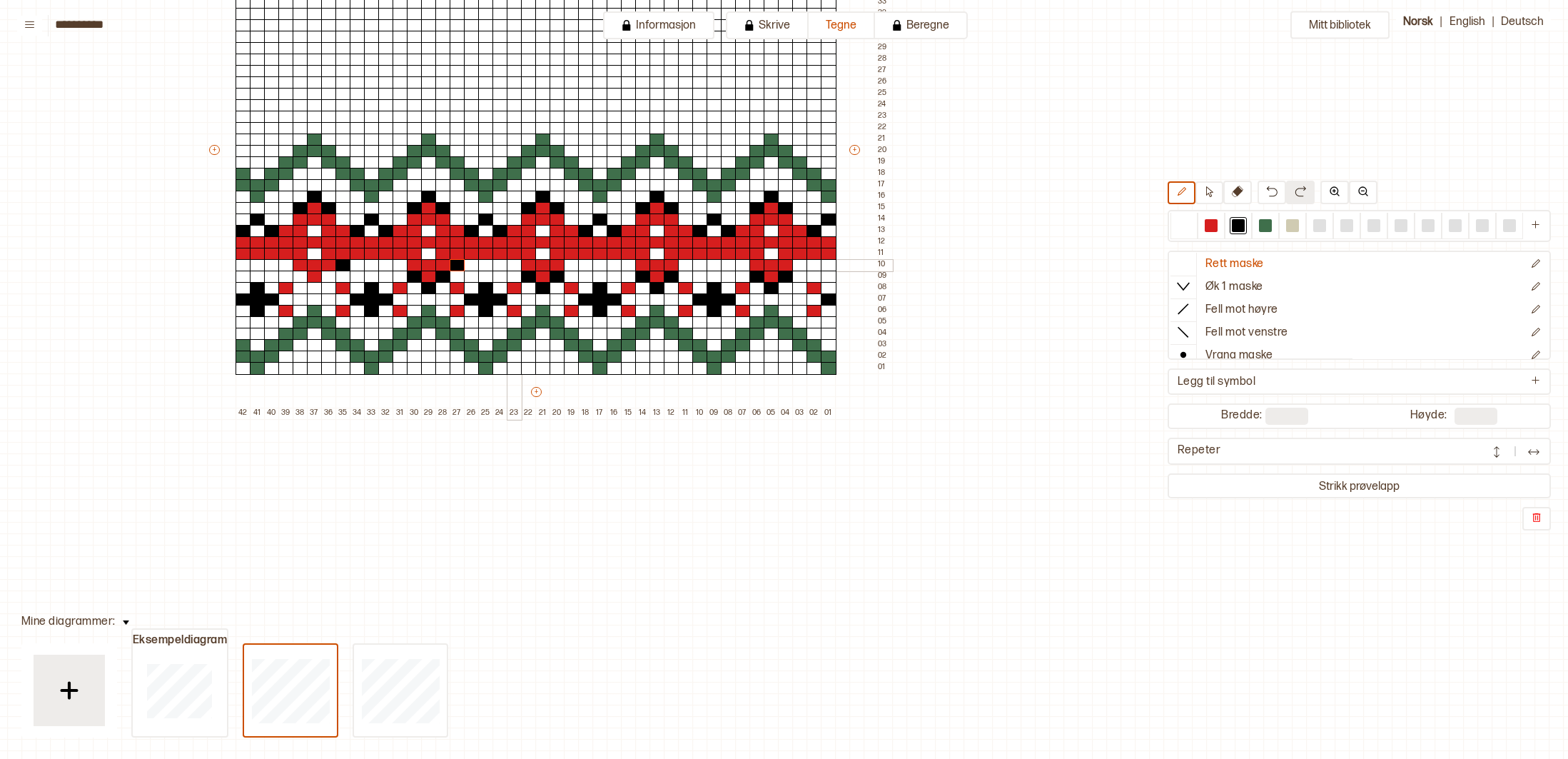
click at [510, 266] on div at bounding box center [514, 265] width 16 height 13
click at [572, 267] on div at bounding box center [571, 265] width 16 height 13
drag, startPoint x: 632, startPoint y: 266, endPoint x: 640, endPoint y: 266, distance: 8.0
click at [633, 266] on div at bounding box center [629, 265] width 16 height 13
click at [688, 266] on div at bounding box center [685, 265] width 16 height 13
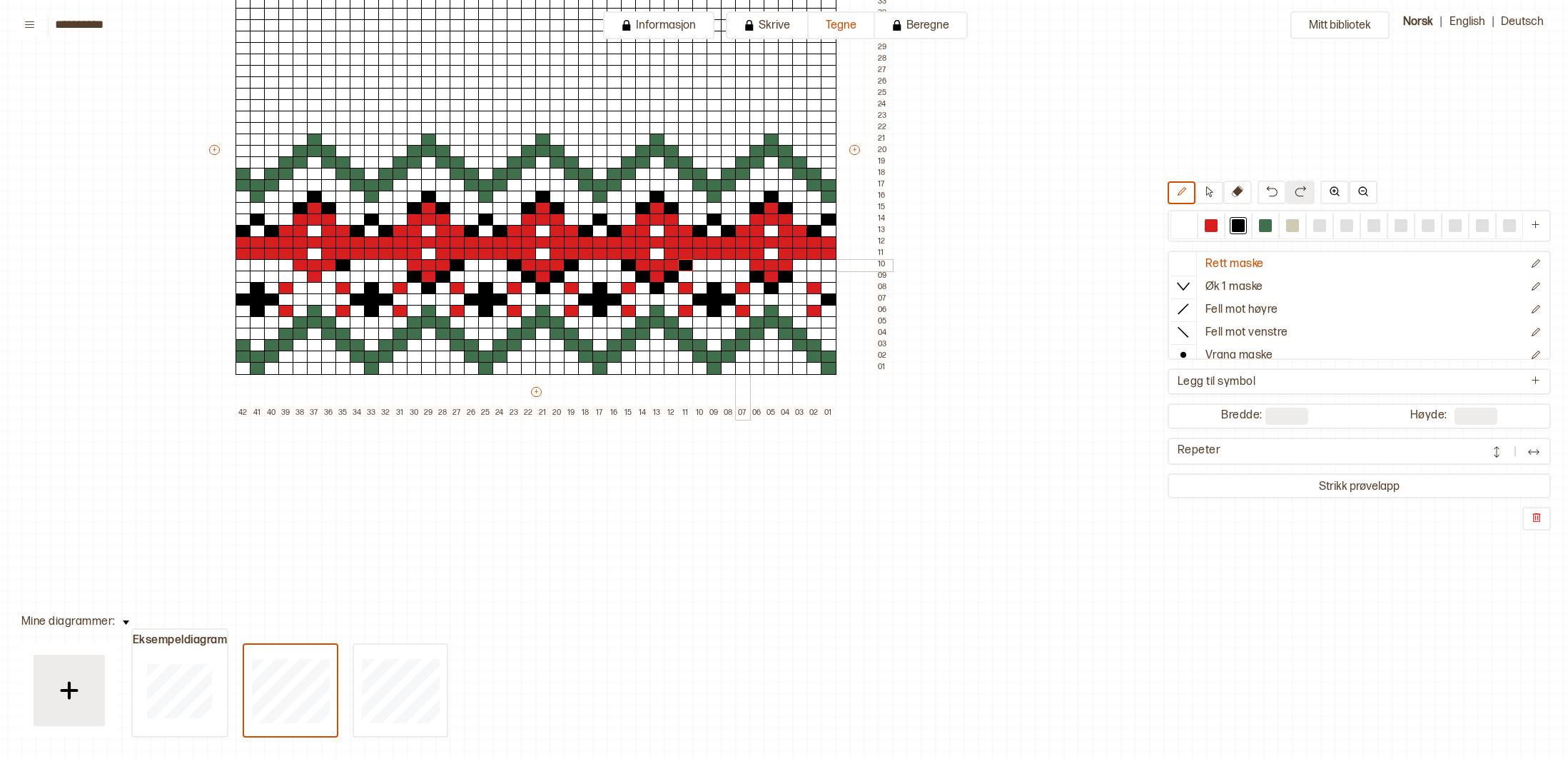
click at [742, 266] on div at bounding box center [743, 265] width 16 height 13
click at [800, 266] on div at bounding box center [800, 265] width 16 height 13
drag, startPoint x: 399, startPoint y: 261, endPoint x: 381, endPoint y: 259, distance: 18.1
click at [399, 261] on div at bounding box center [400, 265] width 16 height 13
drag, startPoint x: 334, startPoint y: 273, endPoint x: 306, endPoint y: 265, distance: 29.1
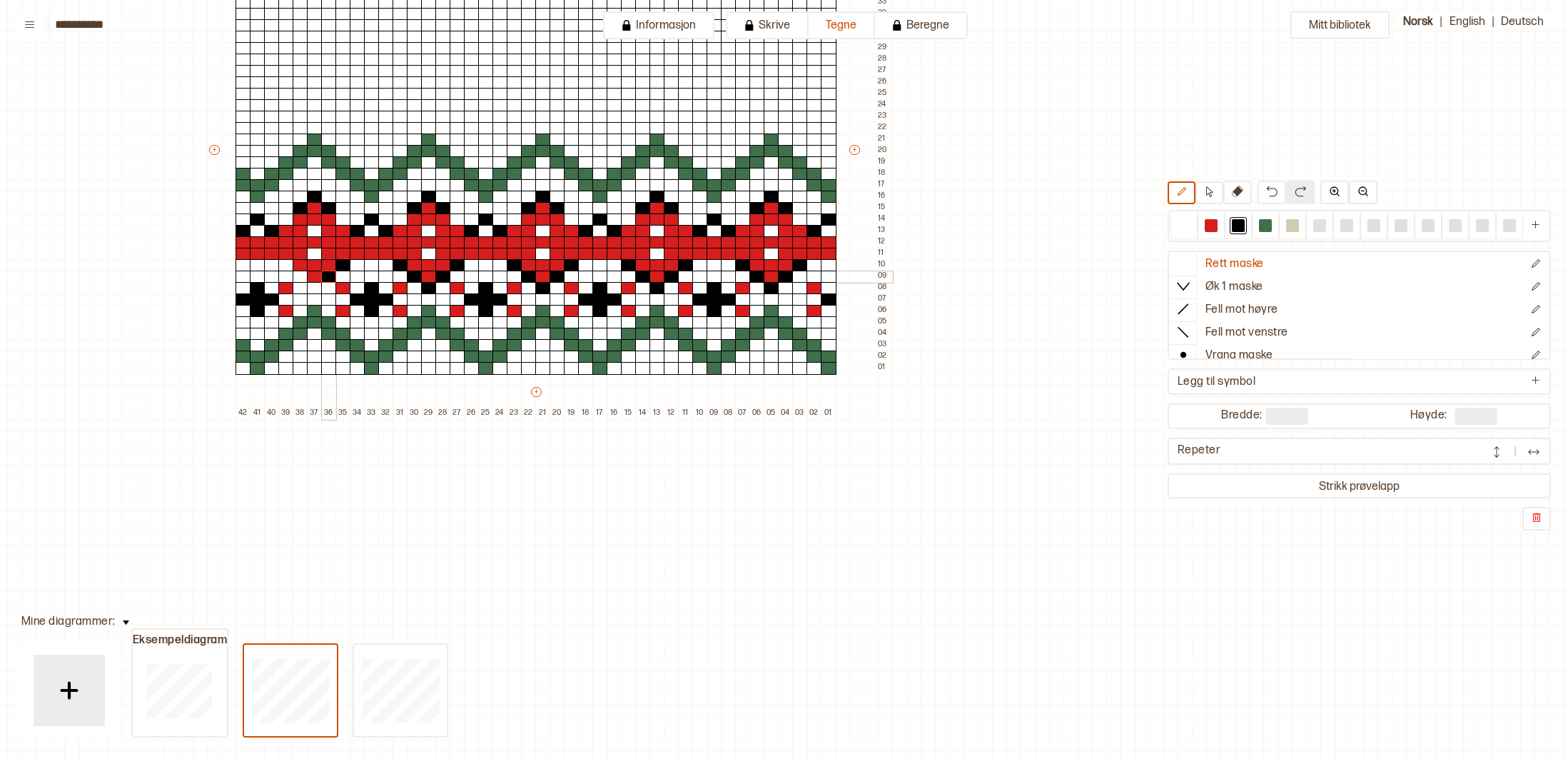
click at [332, 273] on div at bounding box center [329, 276] width 16 height 13
drag, startPoint x: 284, startPoint y: 262, endPoint x: 291, endPoint y: 266, distance: 8.1
click at [288, 264] on div at bounding box center [286, 265] width 16 height 13
click at [302, 276] on div at bounding box center [301, 276] width 16 height 13
drag, startPoint x: 313, startPoint y: 291, endPoint x: 254, endPoint y: 258, distance: 67.6
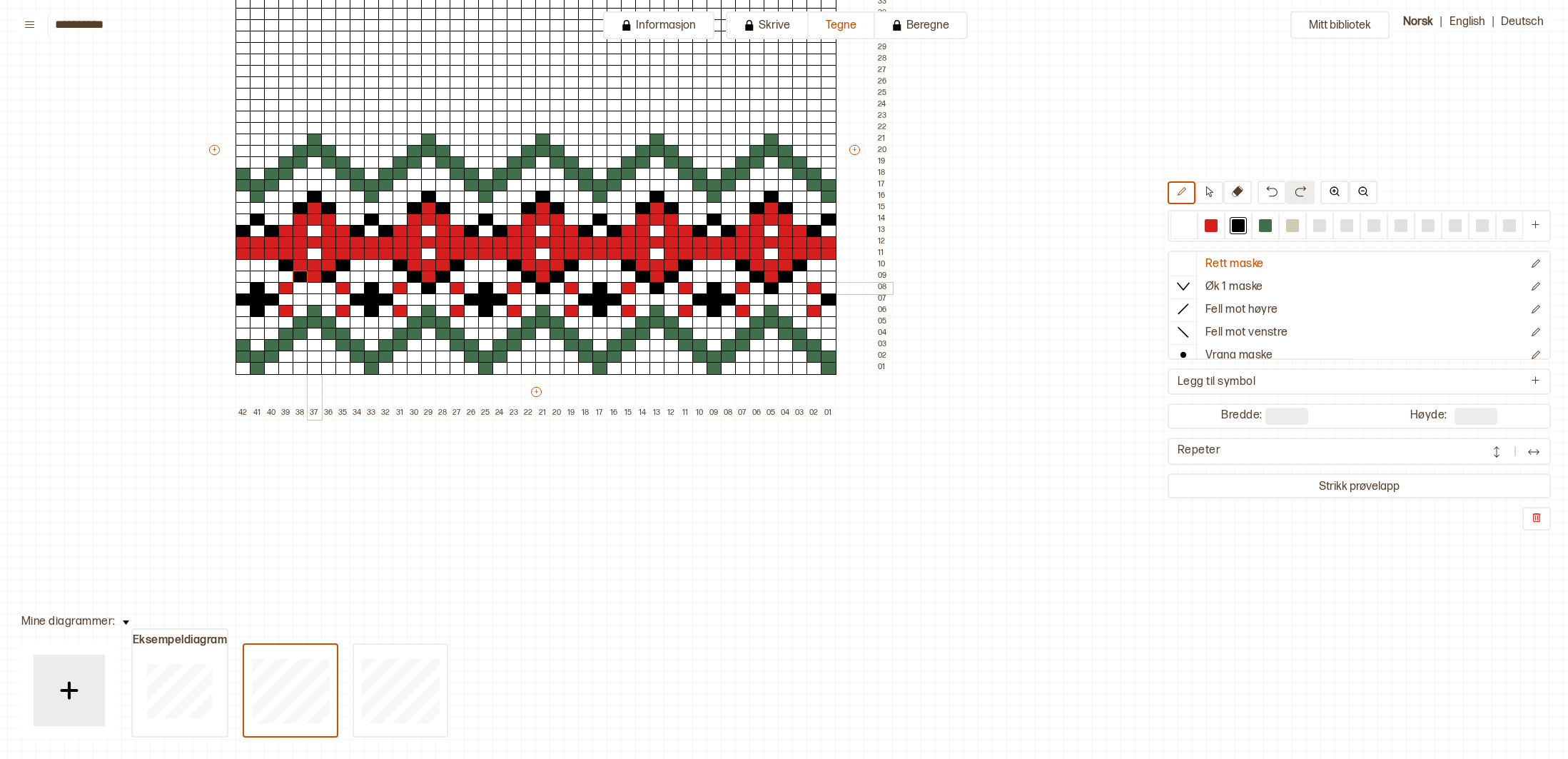
click at [308, 288] on div at bounding box center [315, 288] width 16 height 13
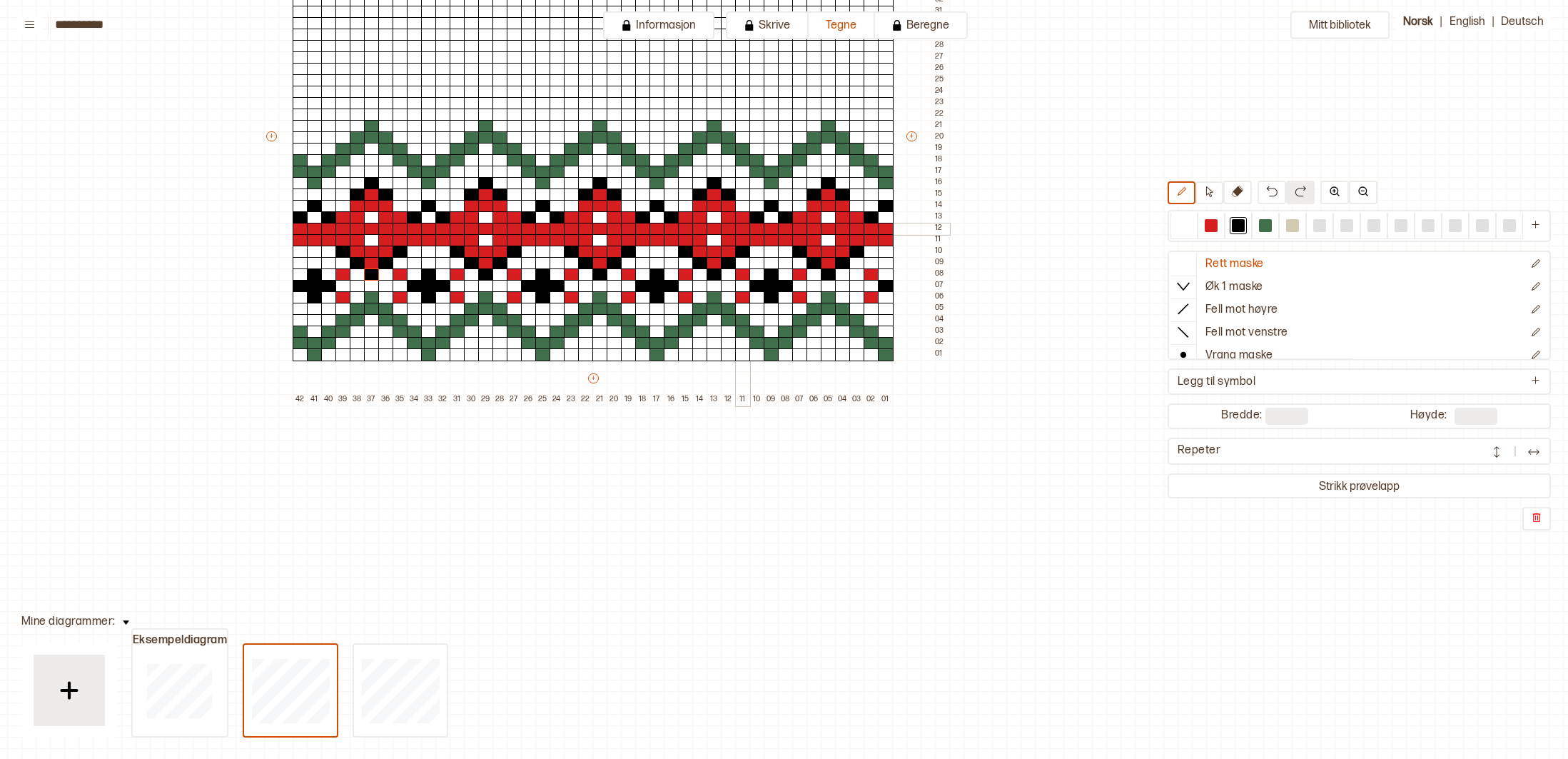
scroll to position [280, 178]
drag, startPoint x: 1212, startPoint y: 221, endPoint x: 1198, endPoint y: 220, distance: 14.0
click at [1211, 221] on div at bounding box center [1211, 225] width 13 height 13
drag, startPoint x: 888, startPoint y: 216, endPoint x: 867, endPoint y: 215, distance: 21.0
click at [867, 215] on div "+ + + + 42 41 40 39 38 37 36 35 34 33 32 31 30 29 28 27 26 25 24 23 22 21 20 19…" at bounding box center [607, 142] width 685 height 525
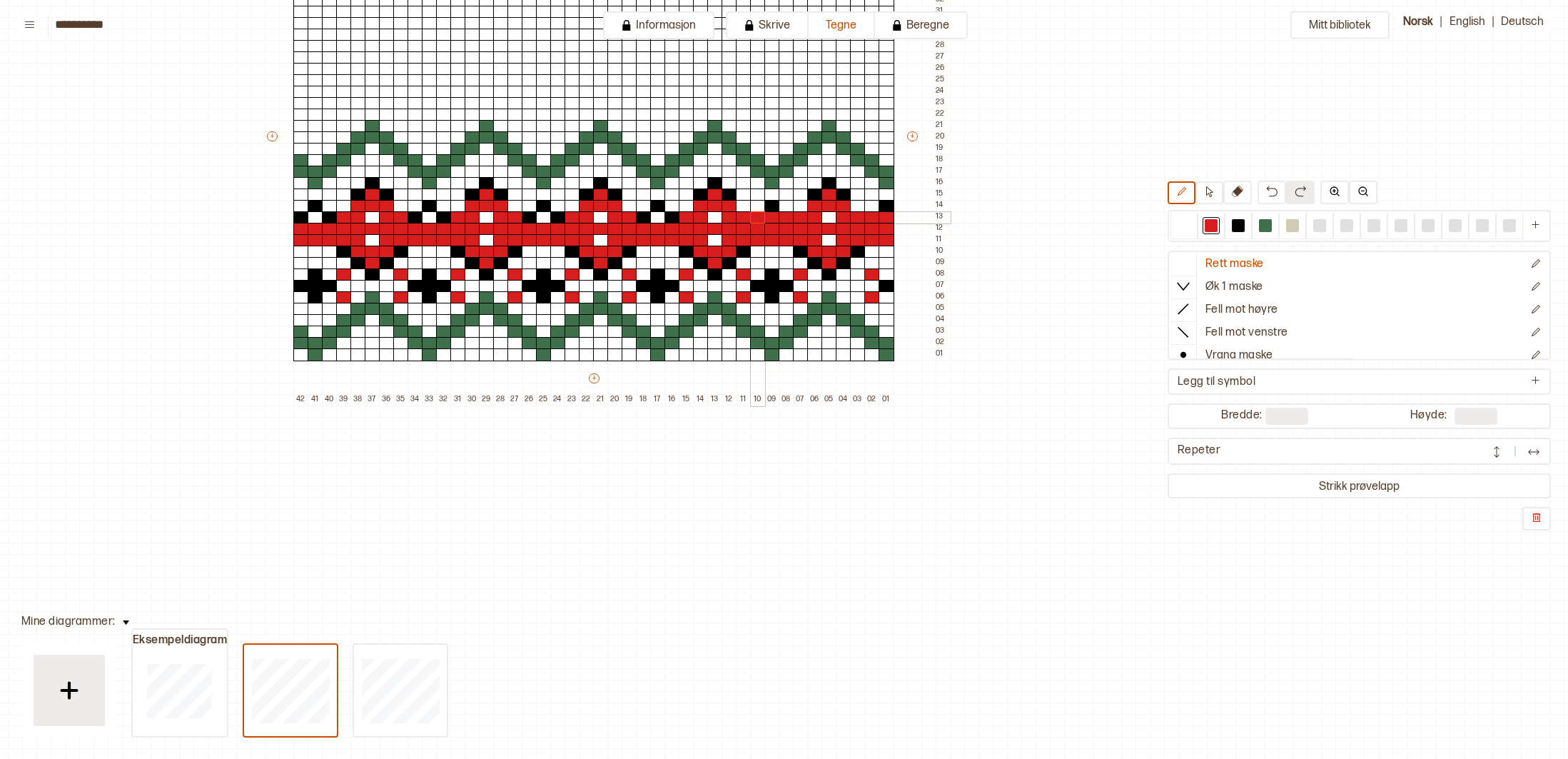
drag, startPoint x: 794, startPoint y: 215, endPoint x: 731, endPoint y: 210, distance: 63.2
click at [751, 212] on div "+ + + + 42 41 40 39 38 37 36 35 34 33 32 31 30 29 28 27 26 25 24 23 22 21 20 19…" at bounding box center [607, 142] width 685 height 525
drag, startPoint x: 681, startPoint y: 215, endPoint x: 636, endPoint y: 214, distance: 45.0
click at [636, 214] on div "+ + + + 42 41 40 39 38 37 36 35 34 33 32 31 30 29 28 27 26 25 24 23 22 21 20 19…" at bounding box center [607, 142] width 685 height 525
drag, startPoint x: 564, startPoint y: 215, endPoint x: 529, endPoint y: 213, distance: 35.1
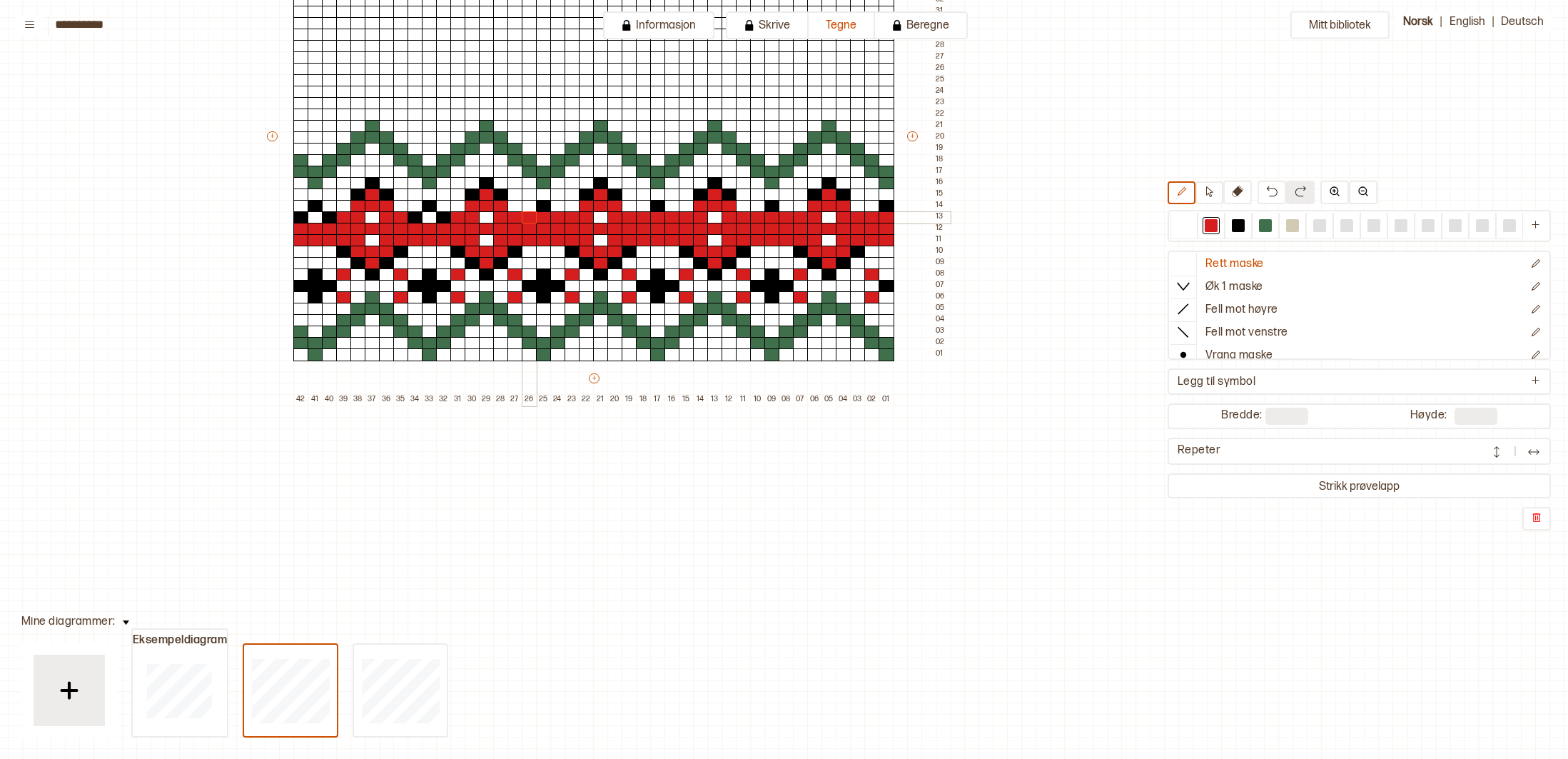
click at [529, 213] on div "+ + + + 42 41 40 39 38 37 36 35 34 33 32 31 30 29 28 27 26 25 24 23 22 21 20 19…" at bounding box center [607, 142] width 685 height 525
drag, startPoint x: 448, startPoint y: 218, endPoint x: 398, endPoint y: 210, distance: 50.6
click at [398, 210] on div "+ + + + 42 41 40 39 38 37 36 35 34 33 32 31 30 29 28 27 26 25 24 23 22 21 20 19…" at bounding box center [607, 142] width 685 height 525
drag, startPoint x: 336, startPoint y: 217, endPoint x: 295, endPoint y: 215, distance: 41.0
click at [295, 215] on div "+ + + + 42 41 40 39 38 37 36 35 34 33 32 31 30 29 28 27 26 25 24 23 22 21 20 19…" at bounding box center [607, 142] width 685 height 525
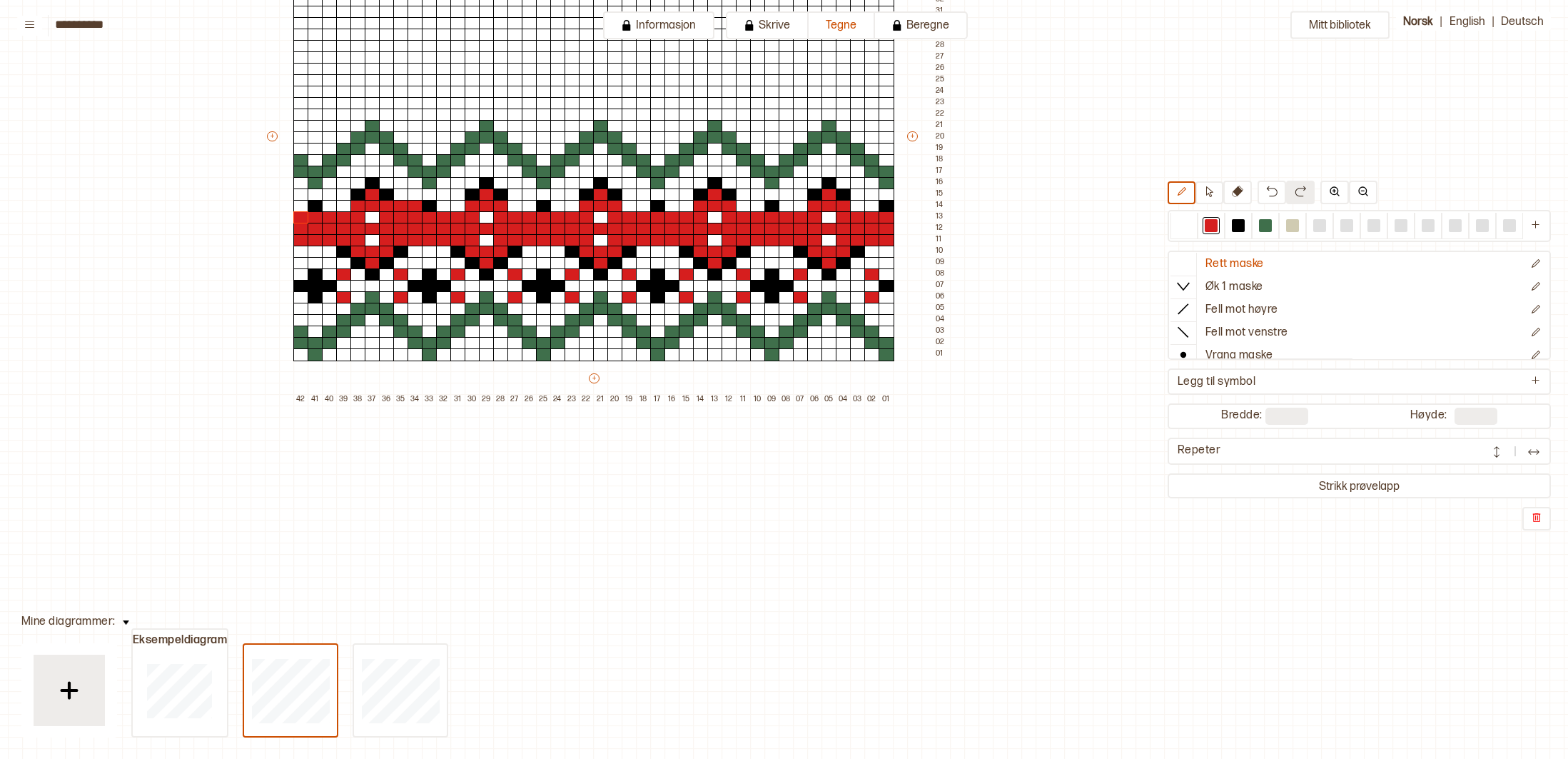
drag, startPoint x: 1184, startPoint y: 223, endPoint x: 1004, endPoint y: 181, distance: 184.8
click at [1184, 223] on div at bounding box center [1184, 225] width 13 height 13
click at [420, 208] on div at bounding box center [415, 205] width 16 height 13
click at [403, 208] on div at bounding box center [401, 205] width 16 height 13
click at [1243, 222] on div at bounding box center [1238, 225] width 13 height 13
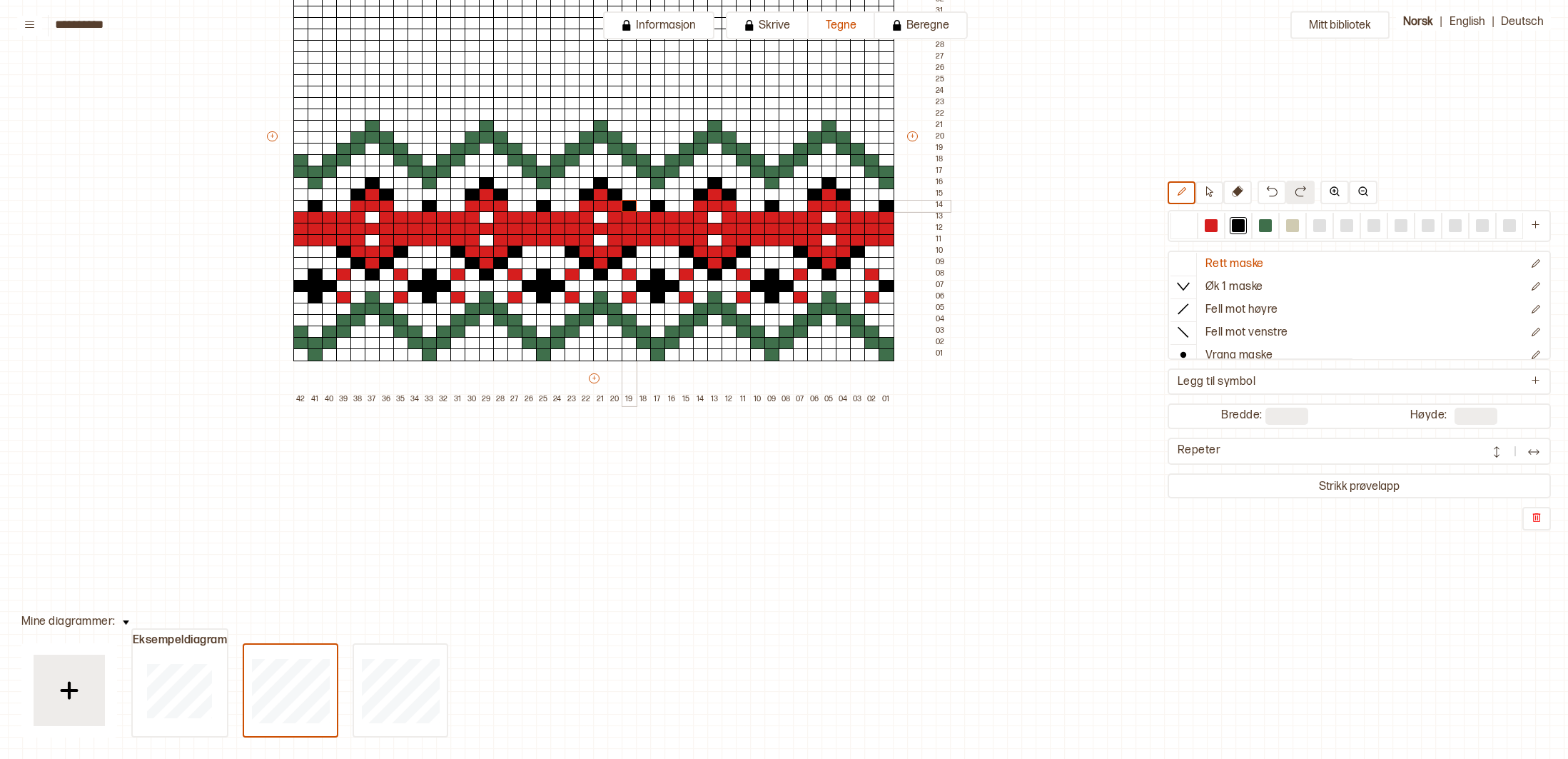
click at [634, 204] on div at bounding box center [630, 205] width 16 height 13
click at [574, 205] on div at bounding box center [572, 205] width 16 height 13
click at [518, 205] on div at bounding box center [515, 205] width 16 height 13
drag, startPoint x: 460, startPoint y: 204, endPoint x: 446, endPoint y: 201, distance: 14.3
click at [460, 204] on div at bounding box center [458, 205] width 16 height 13
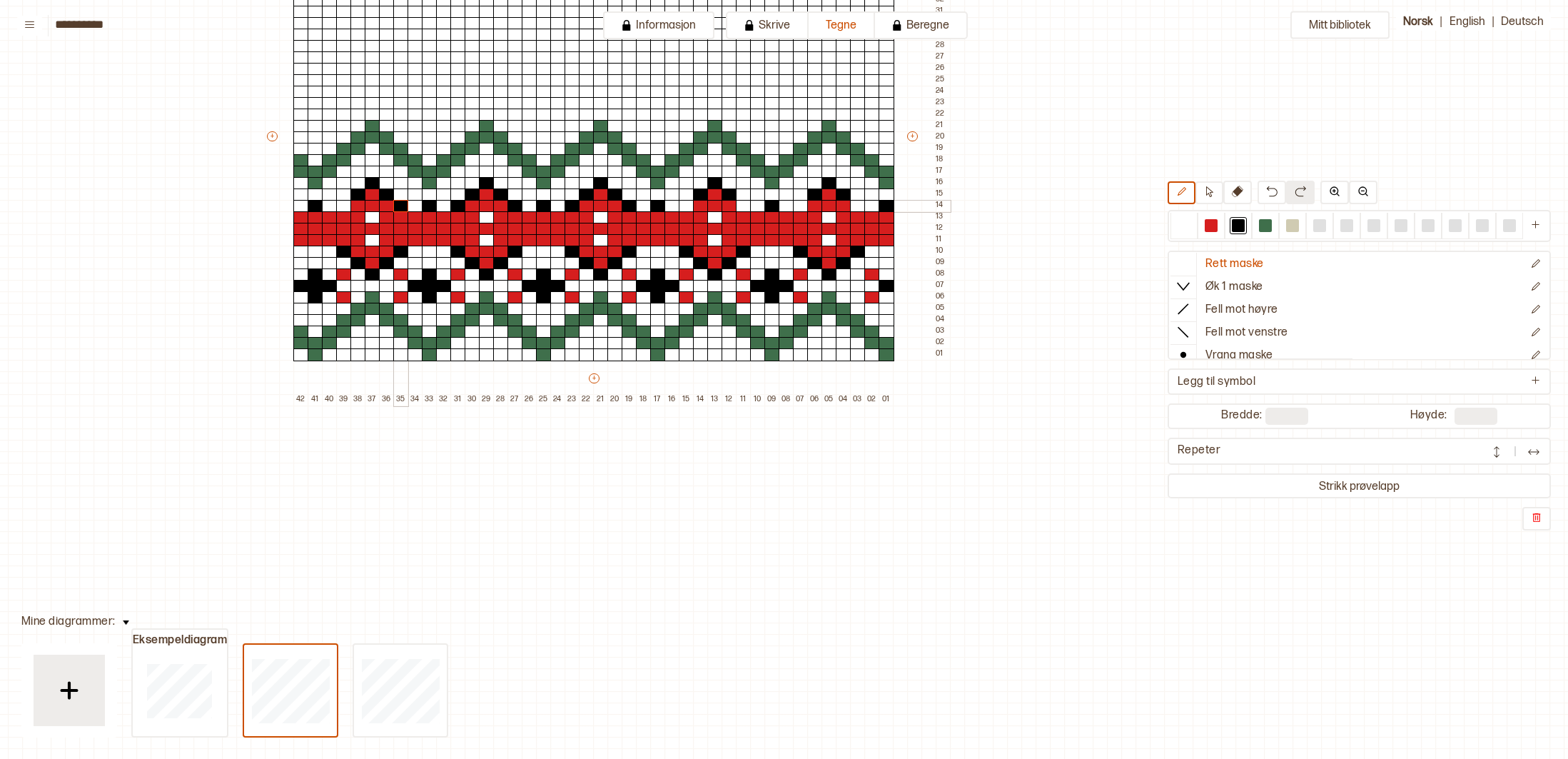
click at [399, 202] on div at bounding box center [401, 205] width 16 height 13
click at [343, 204] on div at bounding box center [344, 205] width 16 height 13
click at [689, 210] on div at bounding box center [686, 205] width 16 height 13
click at [744, 210] on div at bounding box center [744, 205] width 16 height 13
click at [800, 212] on div at bounding box center [801, 217] width 16 height 13
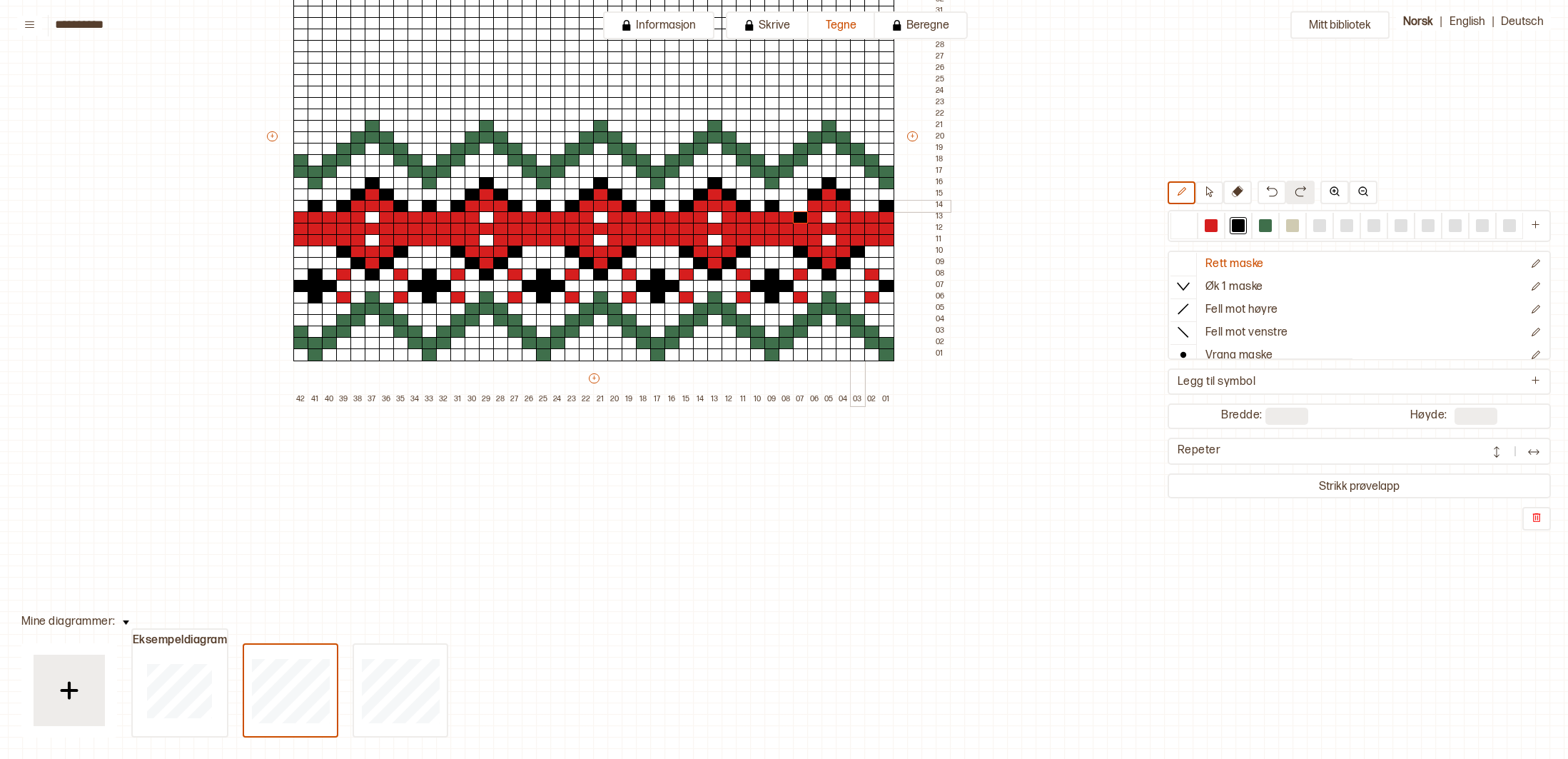
click at [856, 208] on div at bounding box center [857, 205] width 16 height 13
click at [804, 204] on div at bounding box center [801, 205] width 16 height 13
click at [1213, 222] on div at bounding box center [1211, 225] width 13 height 13
click at [805, 214] on div at bounding box center [801, 217] width 16 height 13
click at [1179, 224] on div at bounding box center [1184, 225] width 13 height 13
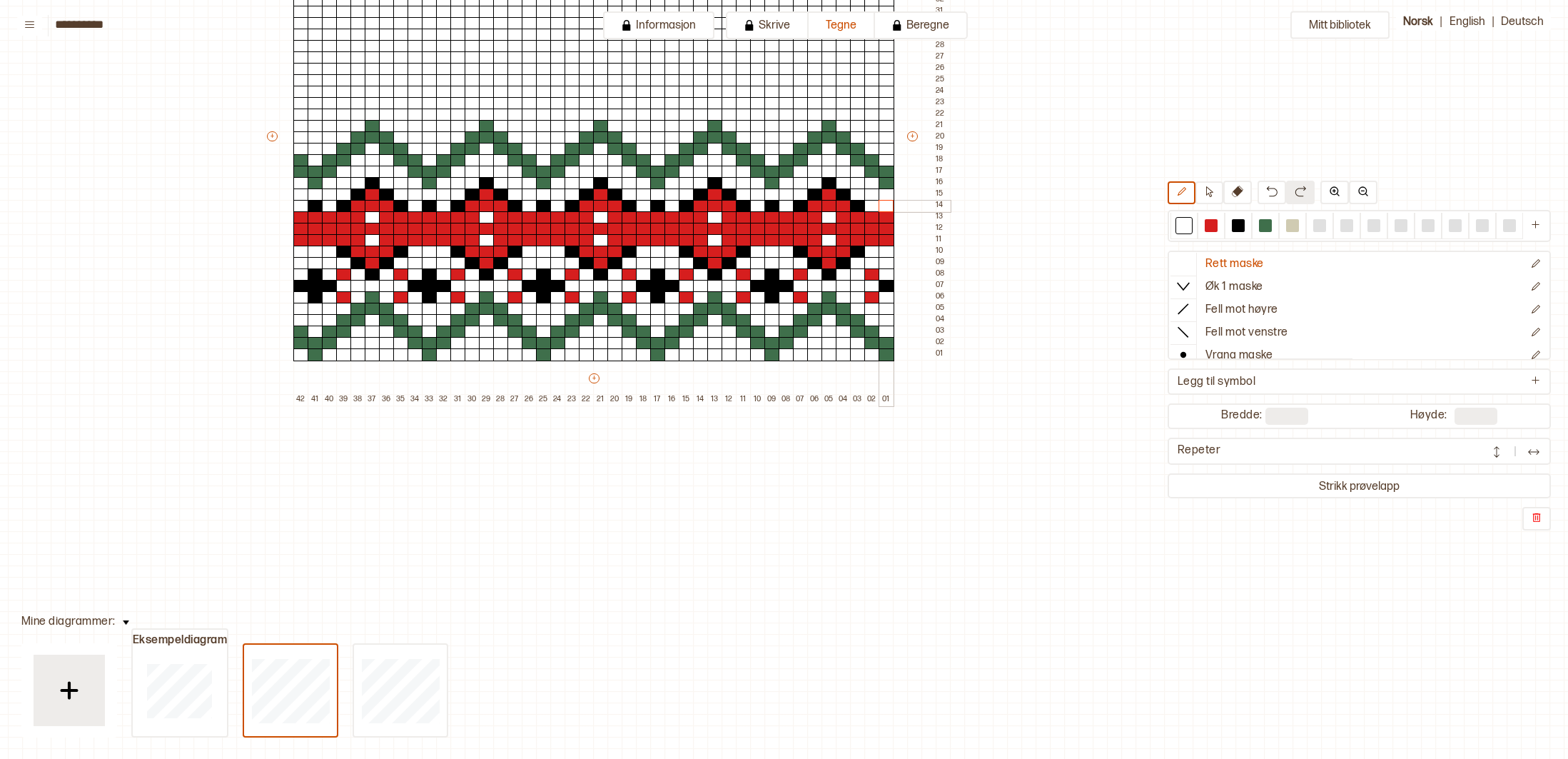
click at [886, 200] on div at bounding box center [887, 205] width 16 height 13
drag, startPoint x: 772, startPoint y: 205, endPoint x: 652, endPoint y: 197, distance: 120.3
click at [771, 205] on div at bounding box center [772, 205] width 16 height 13
click at [660, 208] on div at bounding box center [658, 205] width 16 height 13
click at [542, 203] on div at bounding box center [544, 205] width 16 height 13
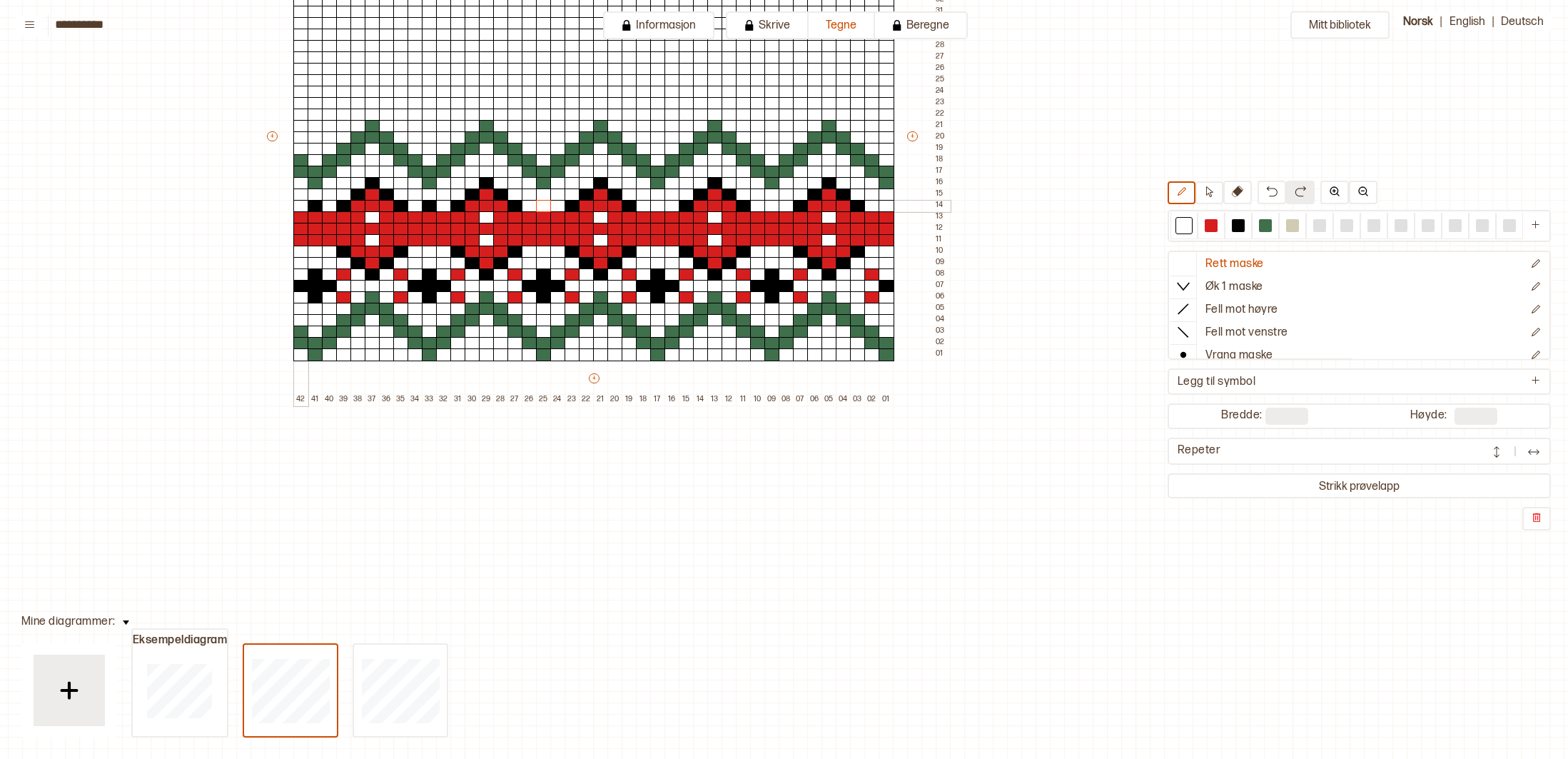
click at [305, 205] on div at bounding box center [301, 205] width 16 height 13
drag, startPoint x: 310, startPoint y: 205, endPoint x: 337, endPoint y: 207, distance: 27.1
click at [312, 205] on div at bounding box center [316, 205] width 16 height 13
click at [426, 207] on div at bounding box center [429, 205] width 16 height 13
click at [1187, 227] on div at bounding box center [1184, 225] width 13 height 13
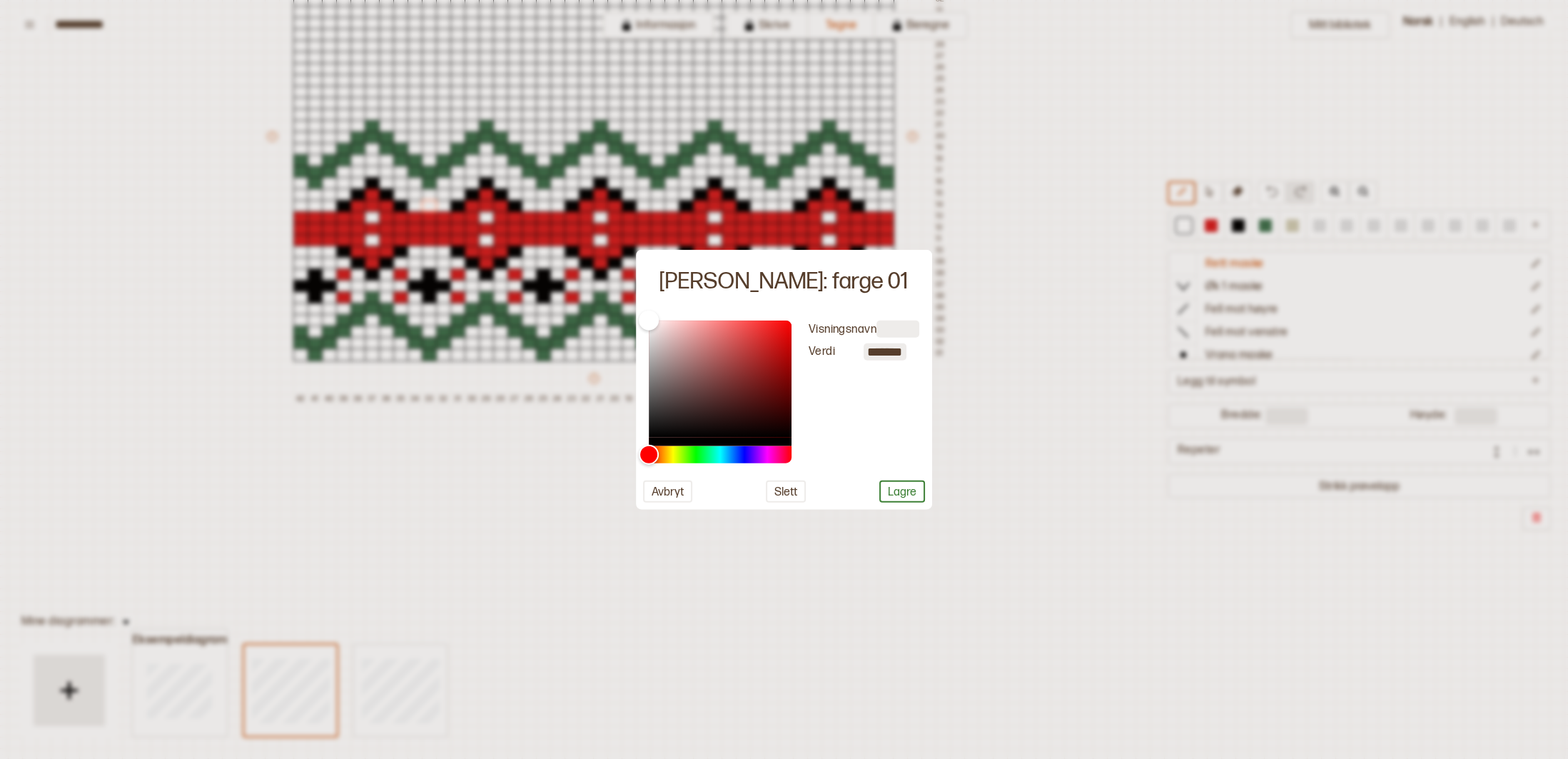
click at [1090, 242] on div at bounding box center [784, 379] width 1568 height 759
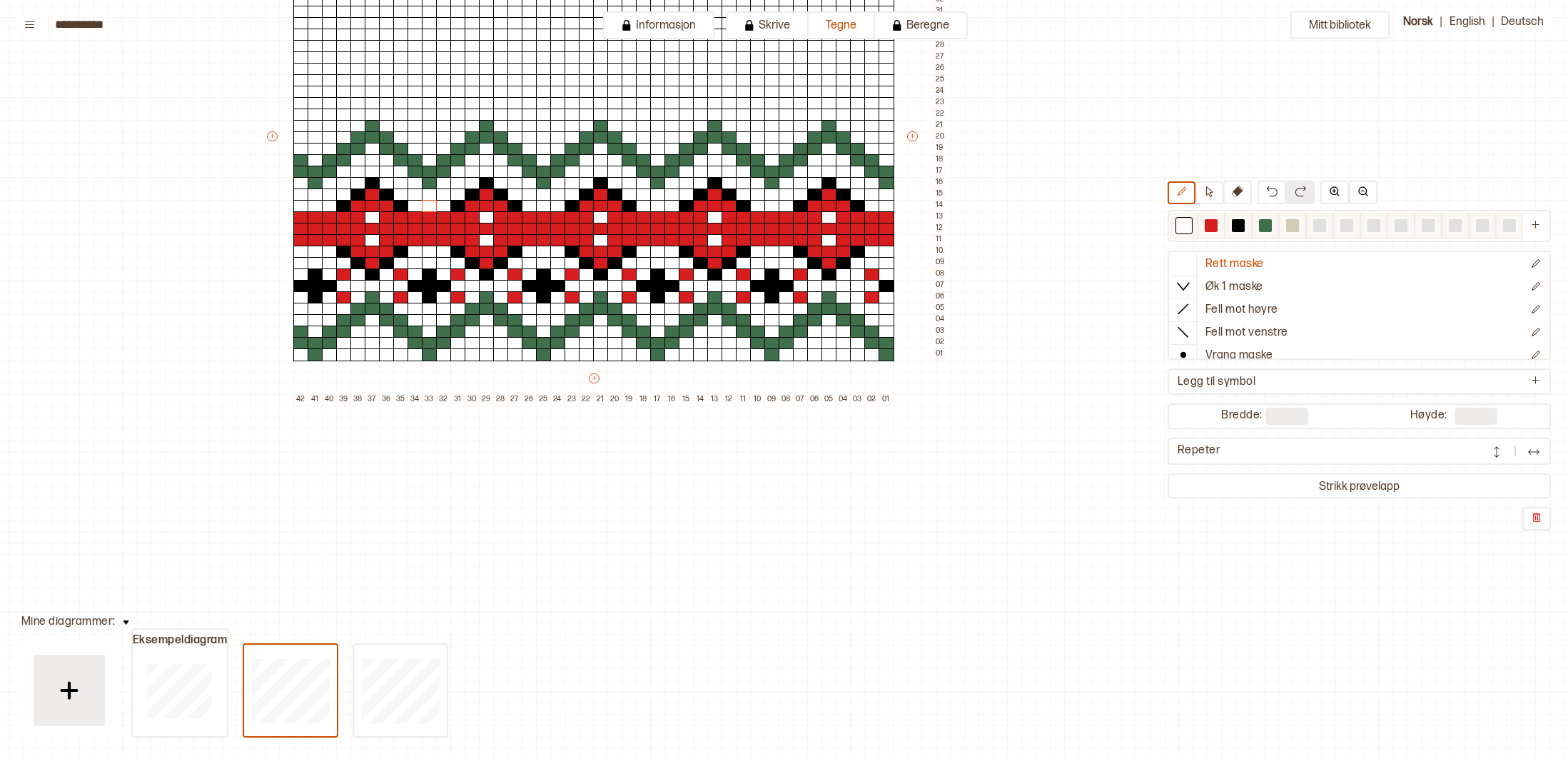
click at [1186, 225] on div at bounding box center [1184, 225] width 13 height 13
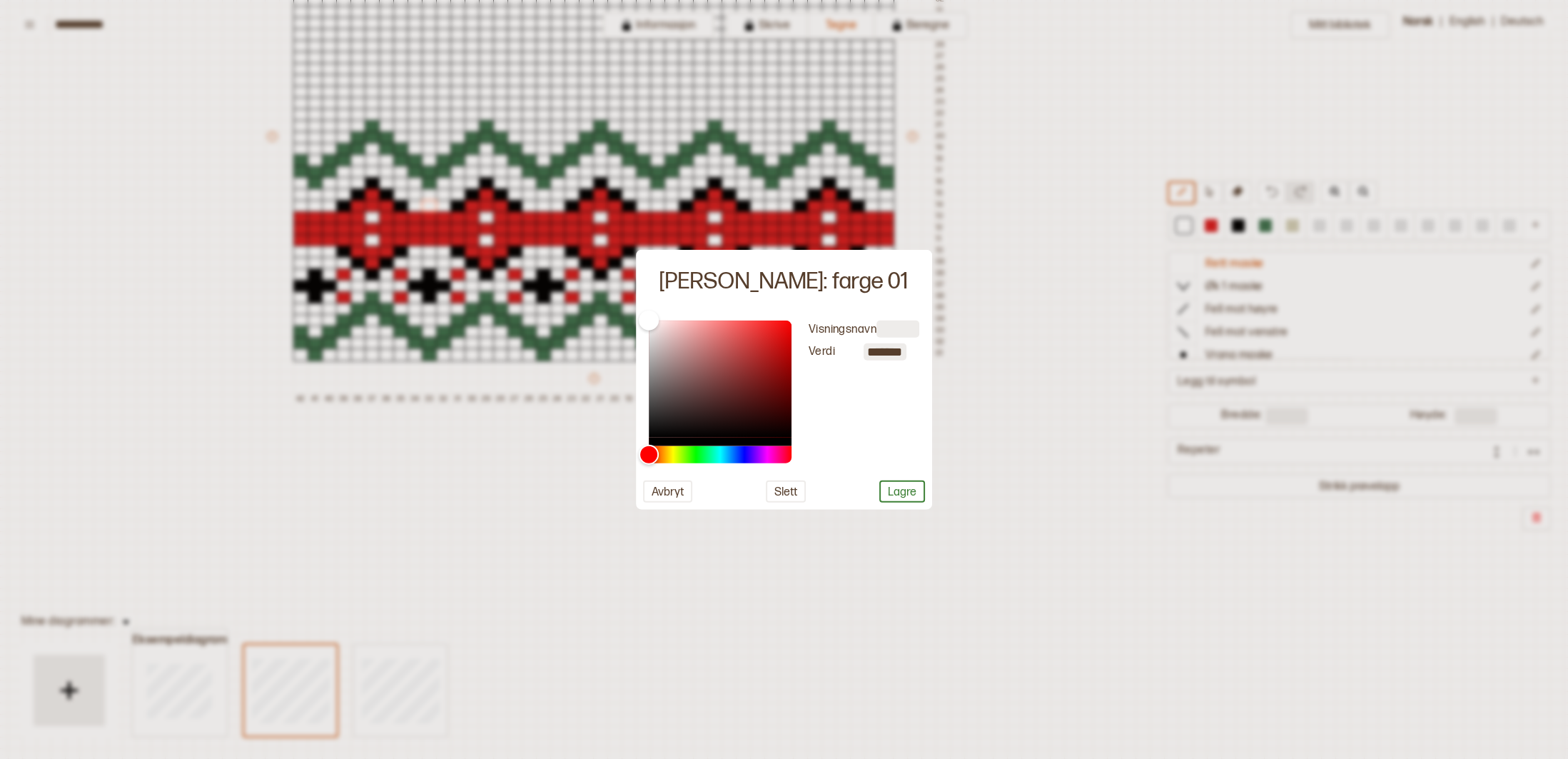
click at [1085, 411] on div at bounding box center [784, 379] width 1568 height 759
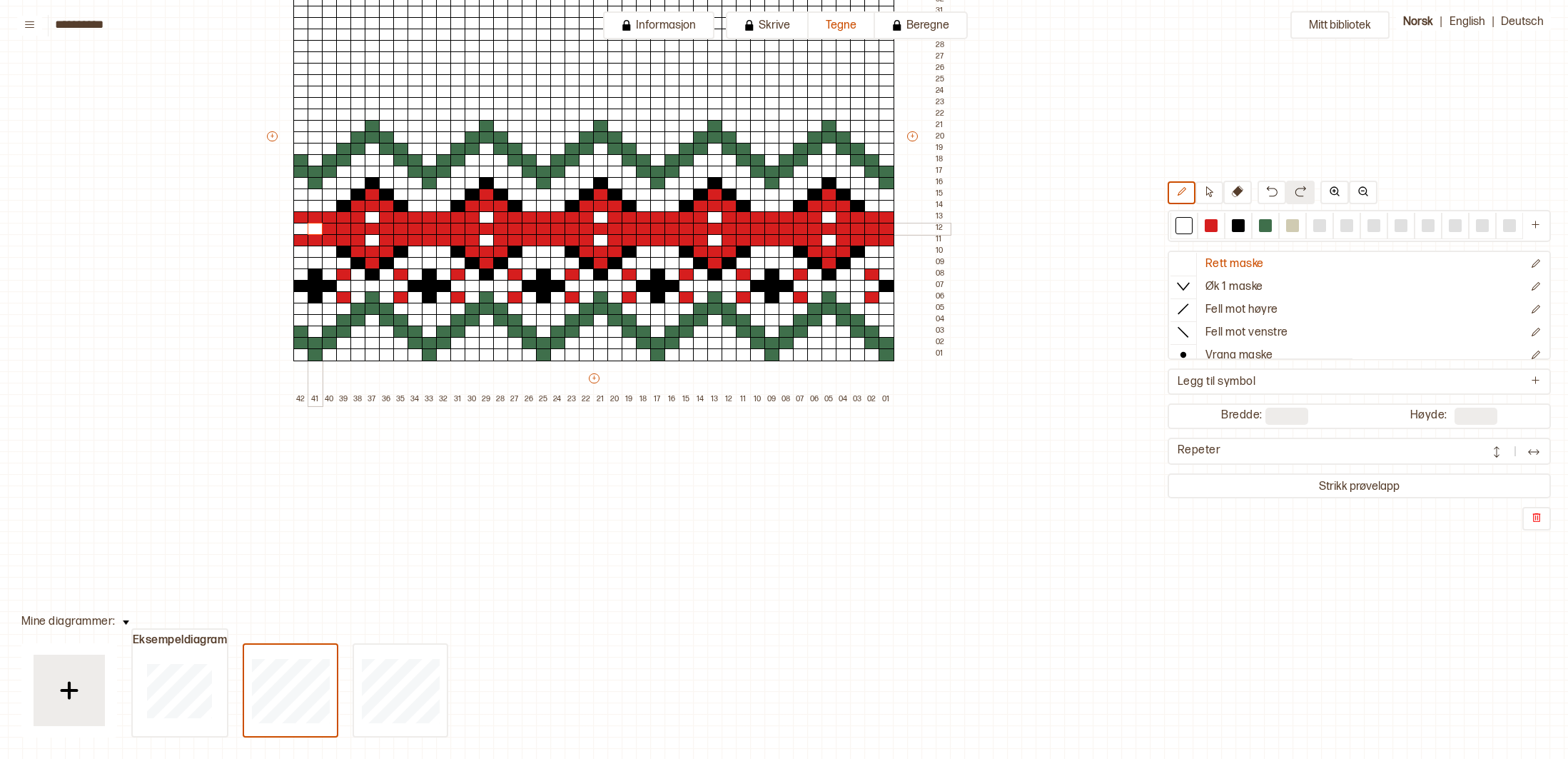
drag, startPoint x: 301, startPoint y: 231, endPoint x: 327, endPoint y: 230, distance: 26.0
click at [322, 230] on div "+ + + + 42 41 40 39 38 37 36 35 34 33 32 31 30 29 28 27 26 25 24 23 22 21 20 19…" at bounding box center [607, 142] width 685 height 525
drag, startPoint x: 331, startPoint y: 230, endPoint x: 519, endPoint y: 229, distance: 188.0
click at [521, 229] on div "+ + + + 42 41 40 39 38 37 36 35 34 33 32 31 30 29 28 27 26 25 24 23 22 21 20 19…" at bounding box center [607, 142] width 685 height 525
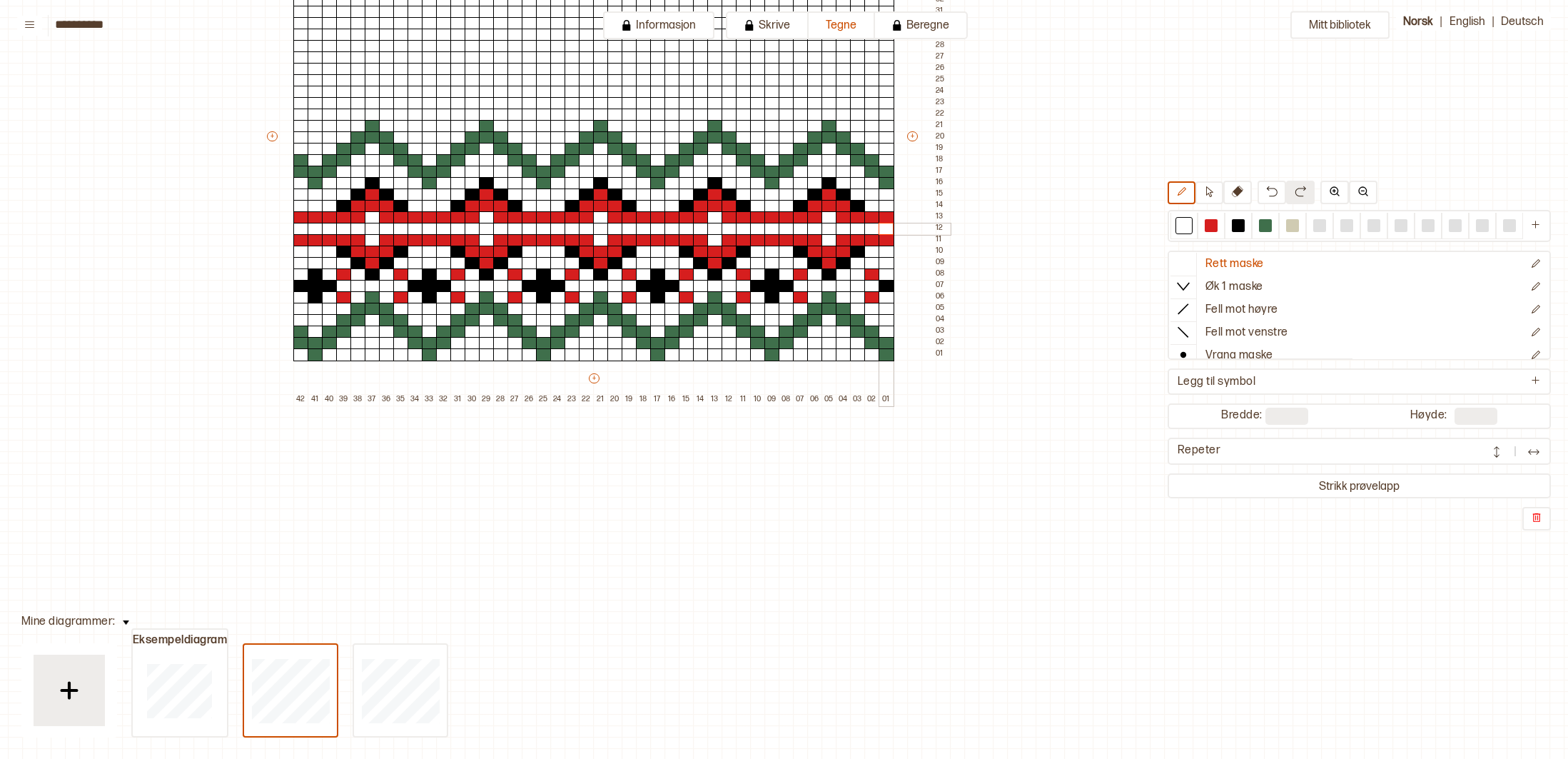
drag, startPoint x: 536, startPoint y: 228, endPoint x: 888, endPoint y: 226, distance: 352.0
click at [888, 226] on div "+ + + + 42 41 40 39 38 37 36 35 34 33 32 31 30 29 28 27 26 25 24 23 22 21 20 19…" at bounding box center [607, 142] width 685 height 525
click at [1211, 228] on div at bounding box center [1211, 225] width 13 height 13
click at [645, 229] on div at bounding box center [644, 229] width 16 height 13
drag, startPoint x: 658, startPoint y: 229, endPoint x: 668, endPoint y: 229, distance: 10.0
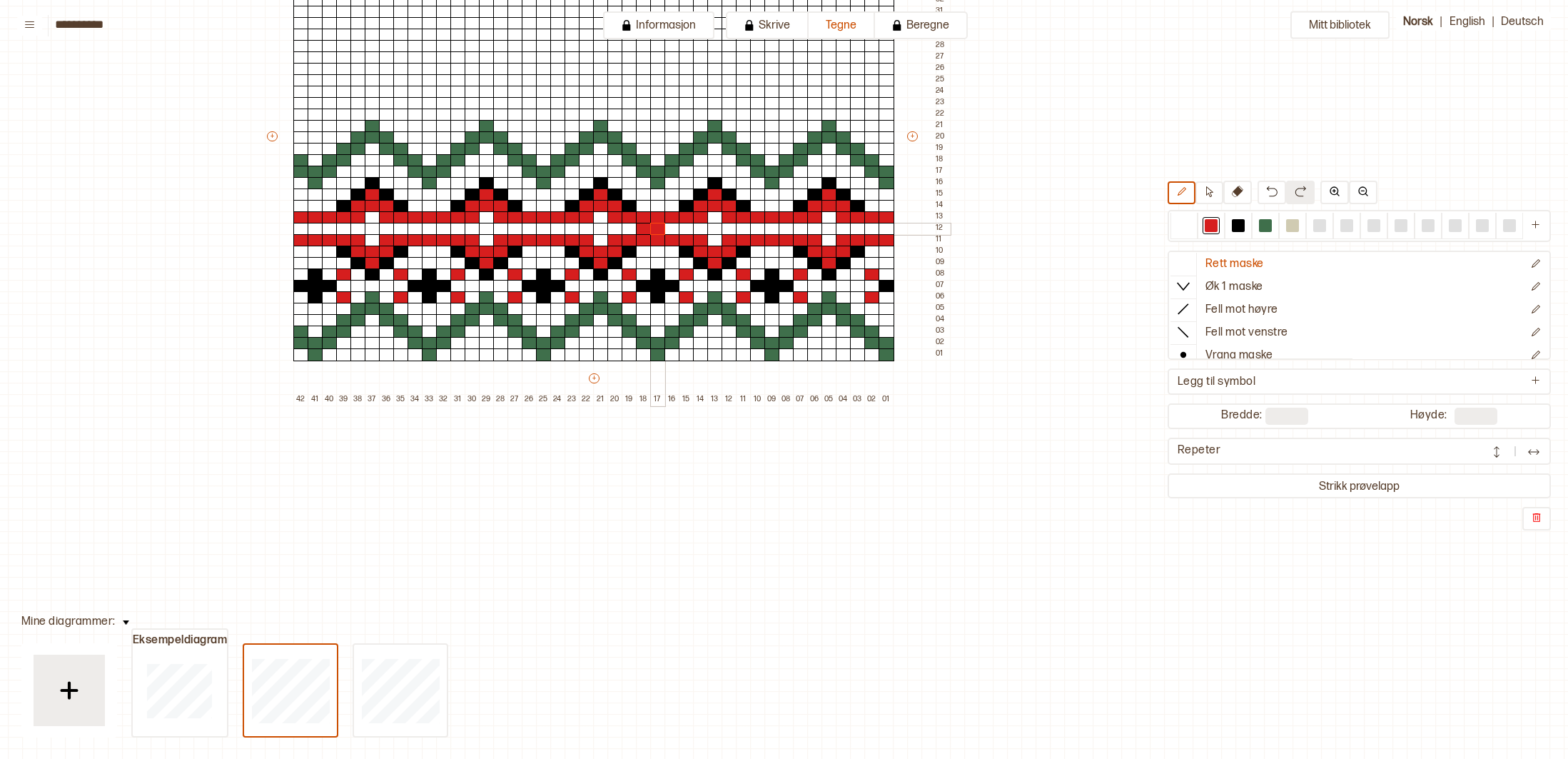
click at [659, 229] on div at bounding box center [658, 229] width 16 height 13
click at [673, 229] on div at bounding box center [672, 229] width 16 height 13
click at [690, 229] on div at bounding box center [686, 229] width 16 height 13
click at [635, 228] on div at bounding box center [630, 229] width 16 height 13
click at [574, 227] on div at bounding box center [572, 229] width 16 height 13
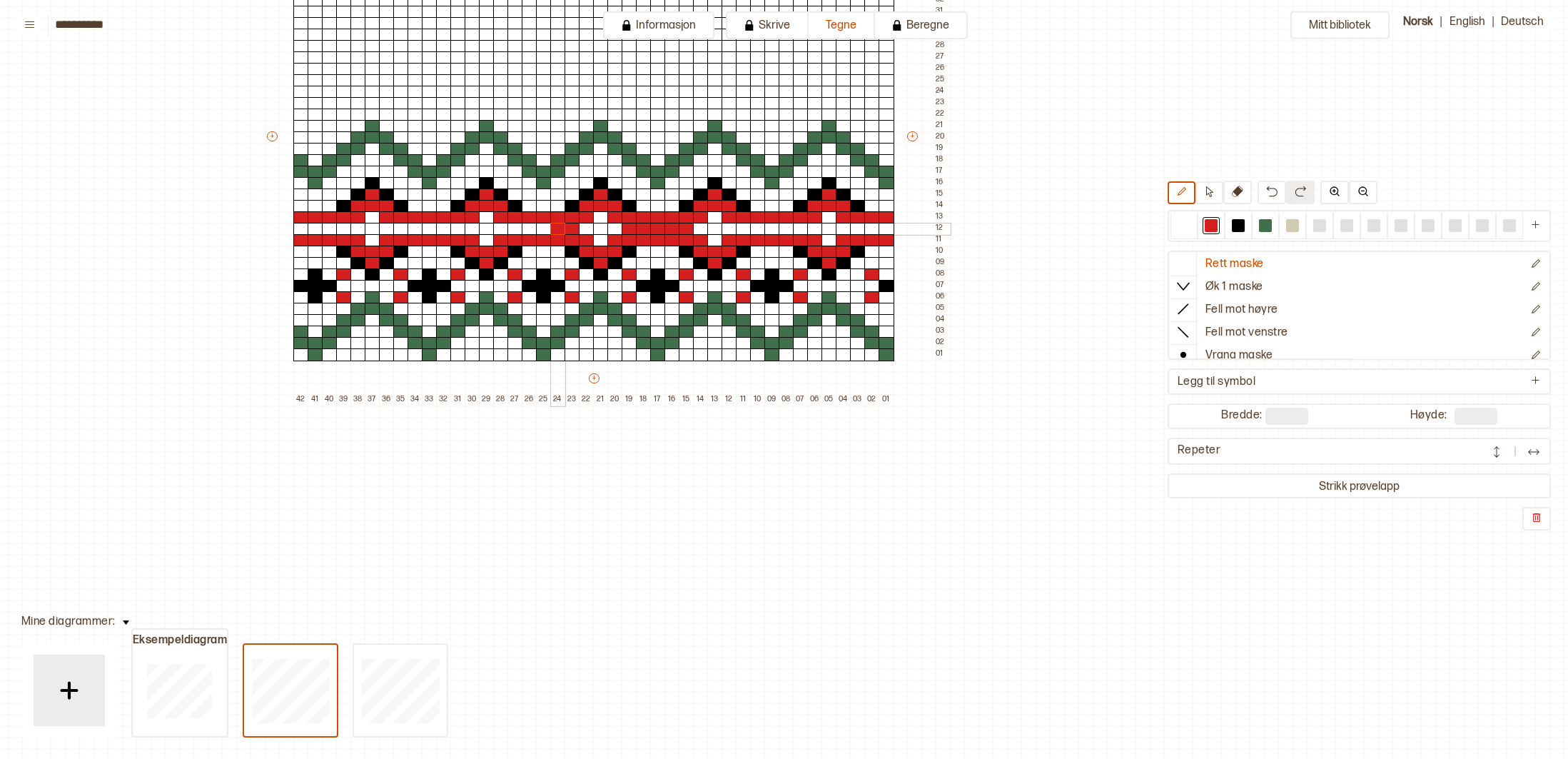
drag, startPoint x: 561, startPoint y: 227, endPoint x: 544, endPoint y: 227, distance: 17.0
click at [560, 227] on div at bounding box center [558, 229] width 16 height 13
click at [544, 227] on div at bounding box center [544, 229] width 16 height 13
click at [531, 228] on div at bounding box center [529, 229] width 16 height 13
click at [518, 229] on div at bounding box center [515, 229] width 16 height 13
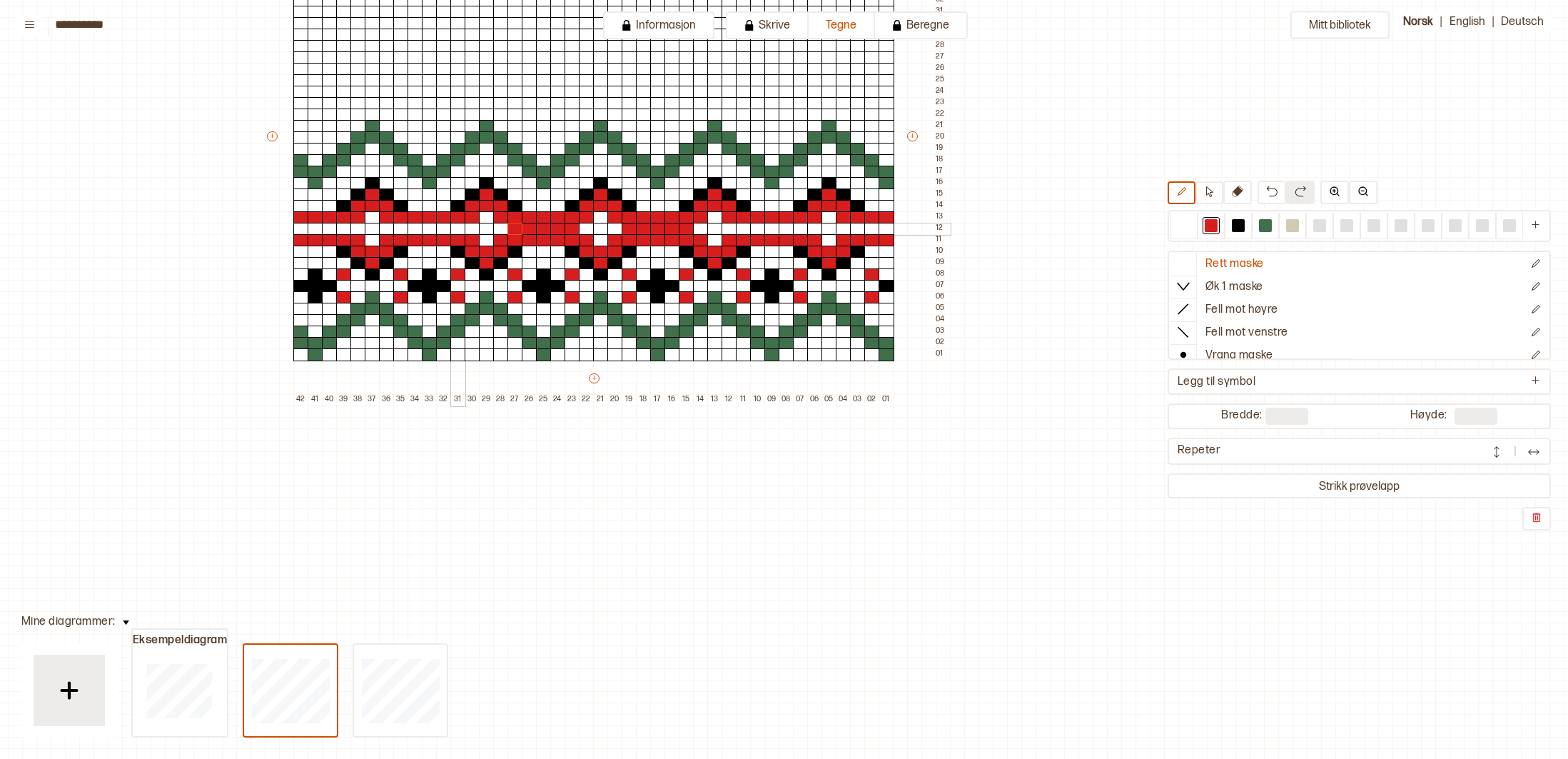
click at [457, 232] on div at bounding box center [458, 229] width 16 height 13
click at [445, 229] on div at bounding box center [443, 229] width 16 height 13
click at [427, 226] on div at bounding box center [429, 229] width 16 height 13
click at [412, 227] on div at bounding box center [415, 229] width 16 height 13
click at [400, 227] on div at bounding box center [401, 229] width 16 height 13
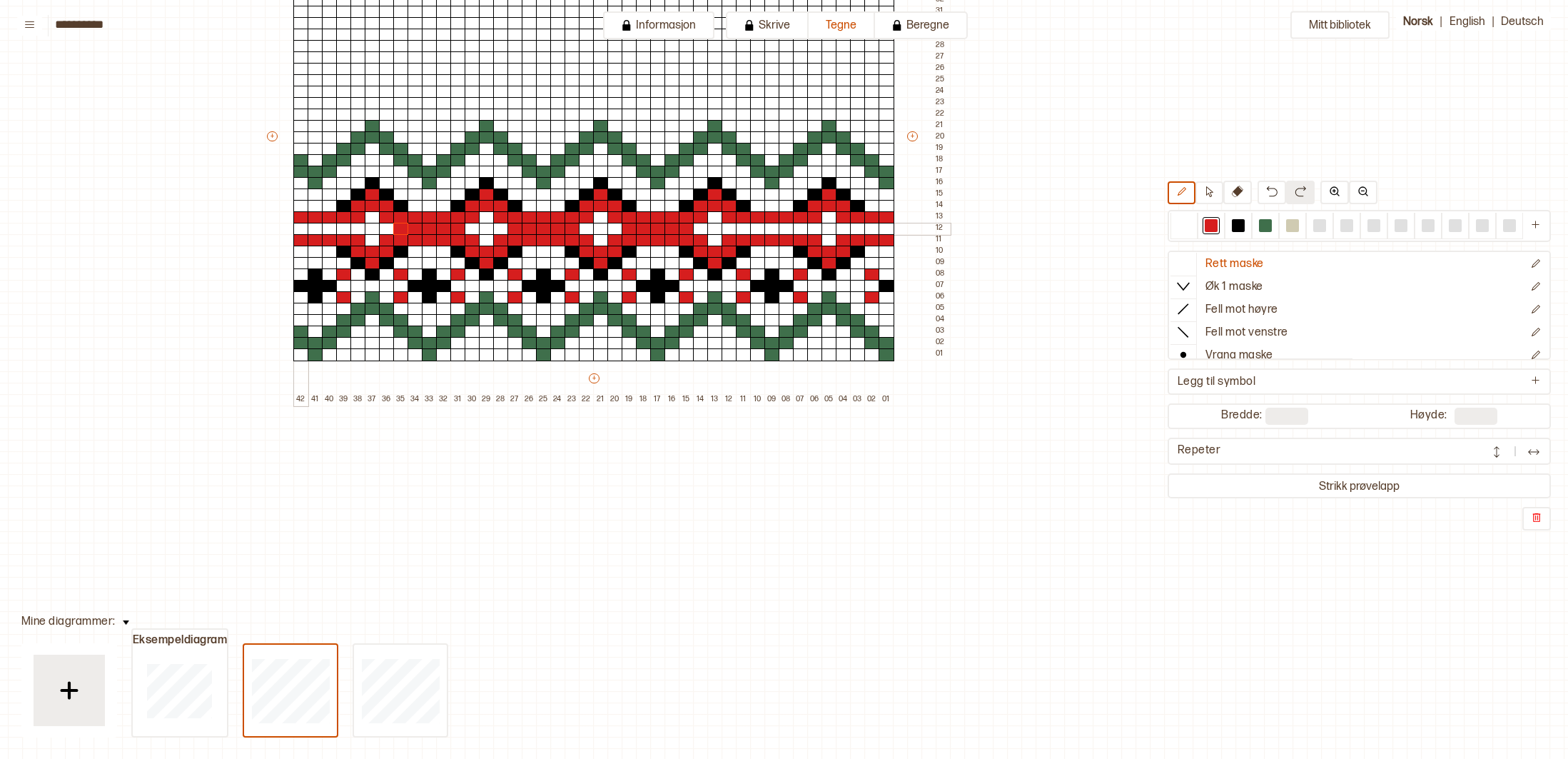
click at [303, 230] on div at bounding box center [301, 229] width 16 height 13
click at [312, 230] on div at bounding box center [316, 229] width 16 height 13
drag, startPoint x: 322, startPoint y: 230, endPoint x: 341, endPoint y: 230, distance: 19.0
click at [326, 230] on div at bounding box center [330, 229] width 16 height 13
click at [341, 230] on div at bounding box center [344, 229] width 16 height 13
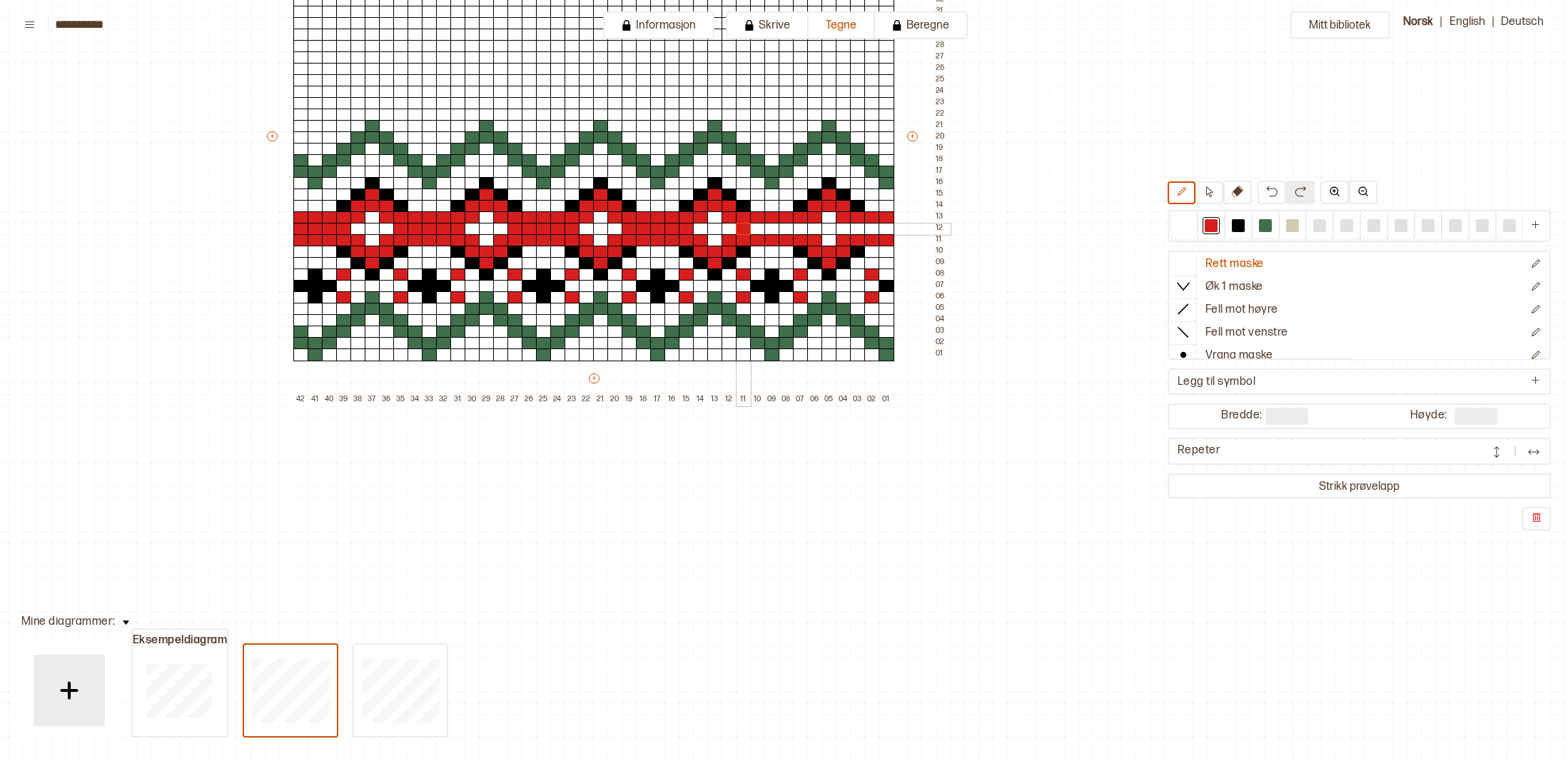
click at [741, 225] on div at bounding box center [744, 229] width 16 height 13
drag, startPoint x: 756, startPoint y: 227, endPoint x: 778, endPoint y: 230, distance: 22.2
click at [756, 227] on div at bounding box center [758, 229] width 16 height 13
drag, startPoint x: 771, startPoint y: 229, endPoint x: 781, endPoint y: 230, distance: 10.0
click at [773, 230] on div at bounding box center [772, 229] width 16 height 13
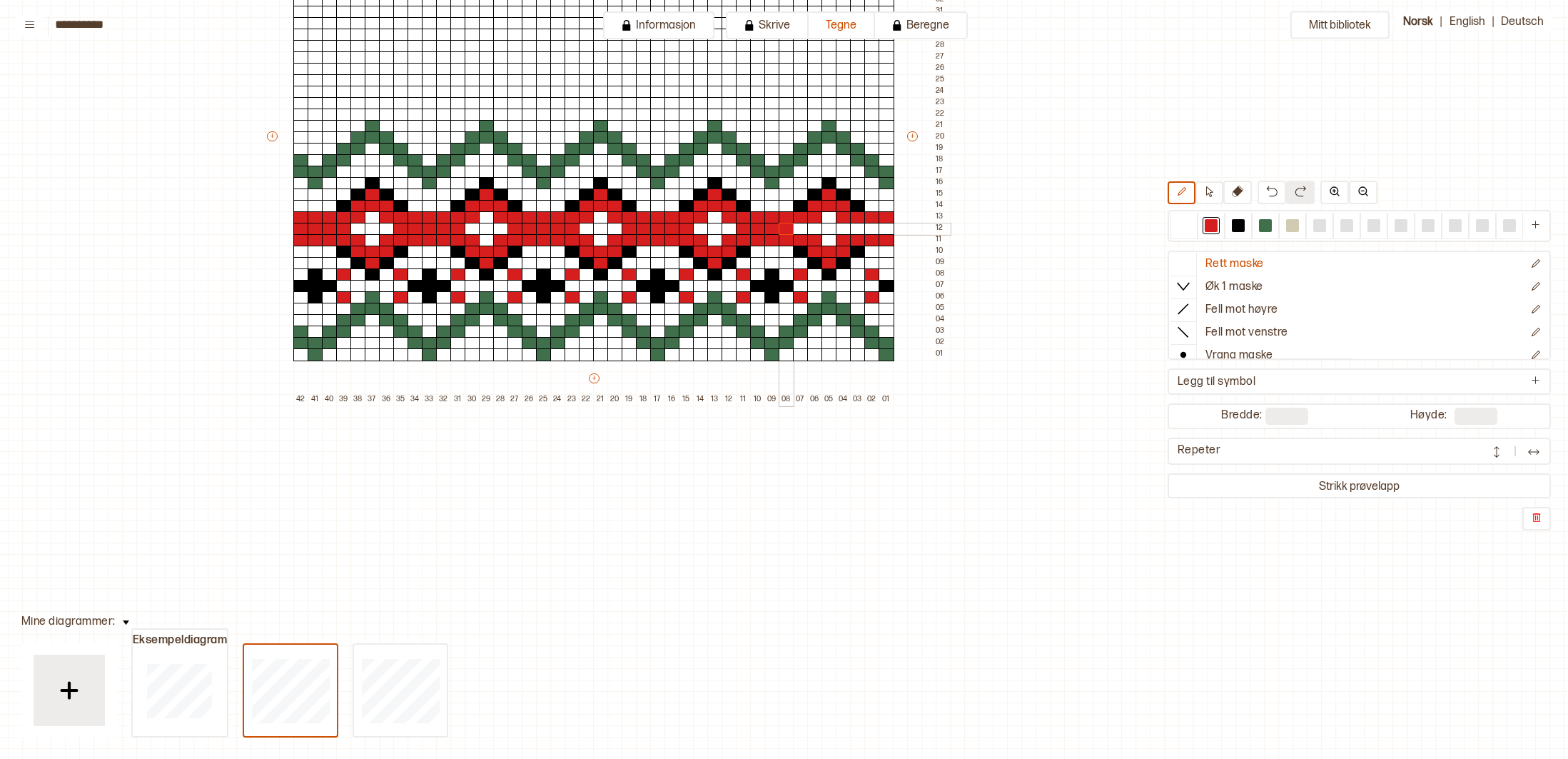
drag, startPoint x: 781, startPoint y: 229, endPoint x: 797, endPoint y: 230, distance: 16.0
click at [781, 229] on div at bounding box center [787, 229] width 16 height 13
click at [797, 230] on div at bounding box center [801, 229] width 16 height 13
click at [857, 230] on div at bounding box center [857, 229] width 16 height 13
click at [874, 230] on div at bounding box center [872, 229] width 16 height 13
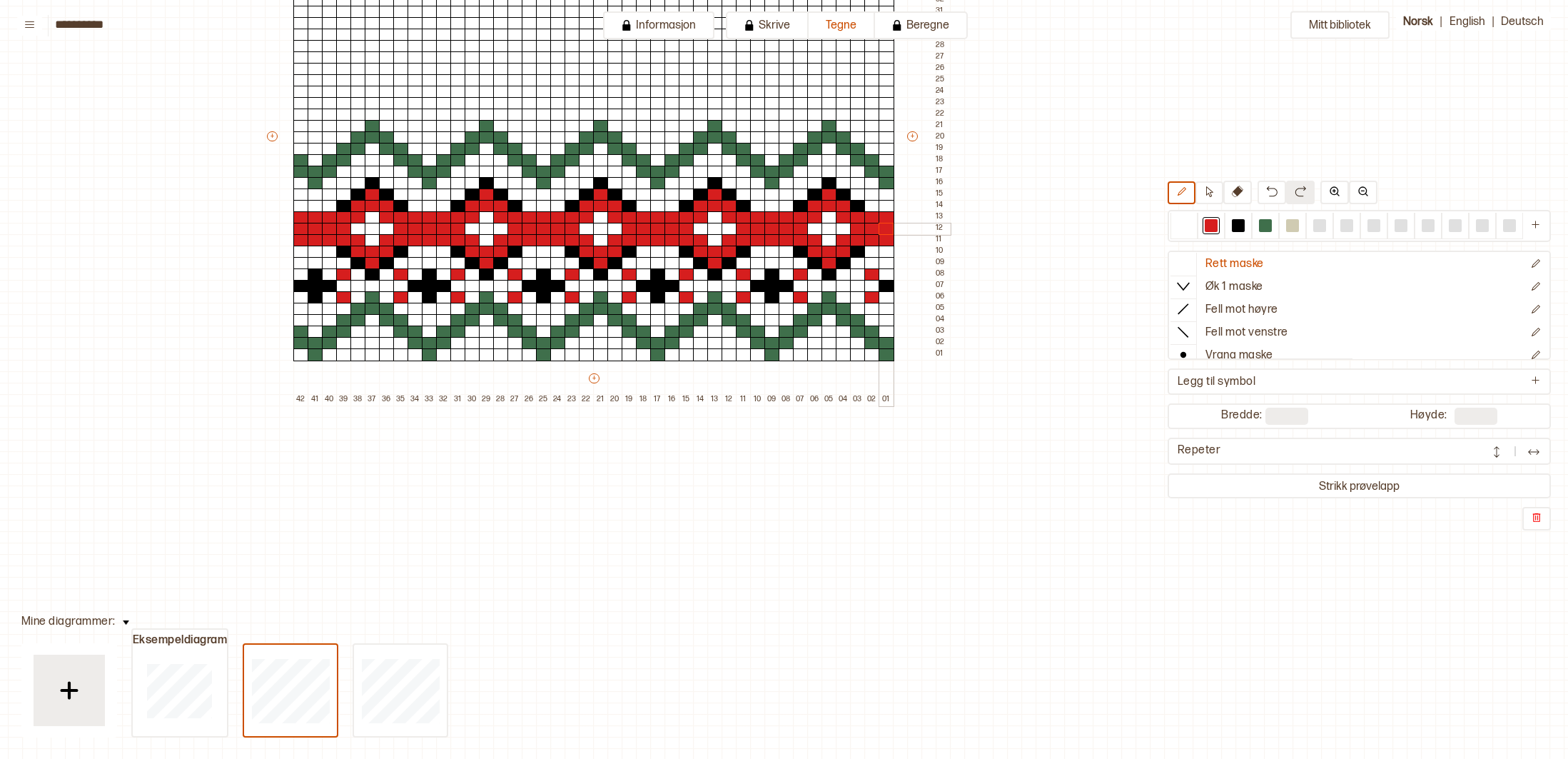
drag, startPoint x: 883, startPoint y: 230, endPoint x: 917, endPoint y: 235, distance: 34.4
click at [888, 230] on div at bounding box center [887, 229] width 16 height 13
drag, startPoint x: 1261, startPoint y: 224, endPoint x: 1100, endPoint y: 207, distance: 161.9
click at [1261, 224] on div at bounding box center [1265, 225] width 13 height 13
drag, startPoint x: 775, startPoint y: 159, endPoint x: 815, endPoint y: 50, distance: 116.1
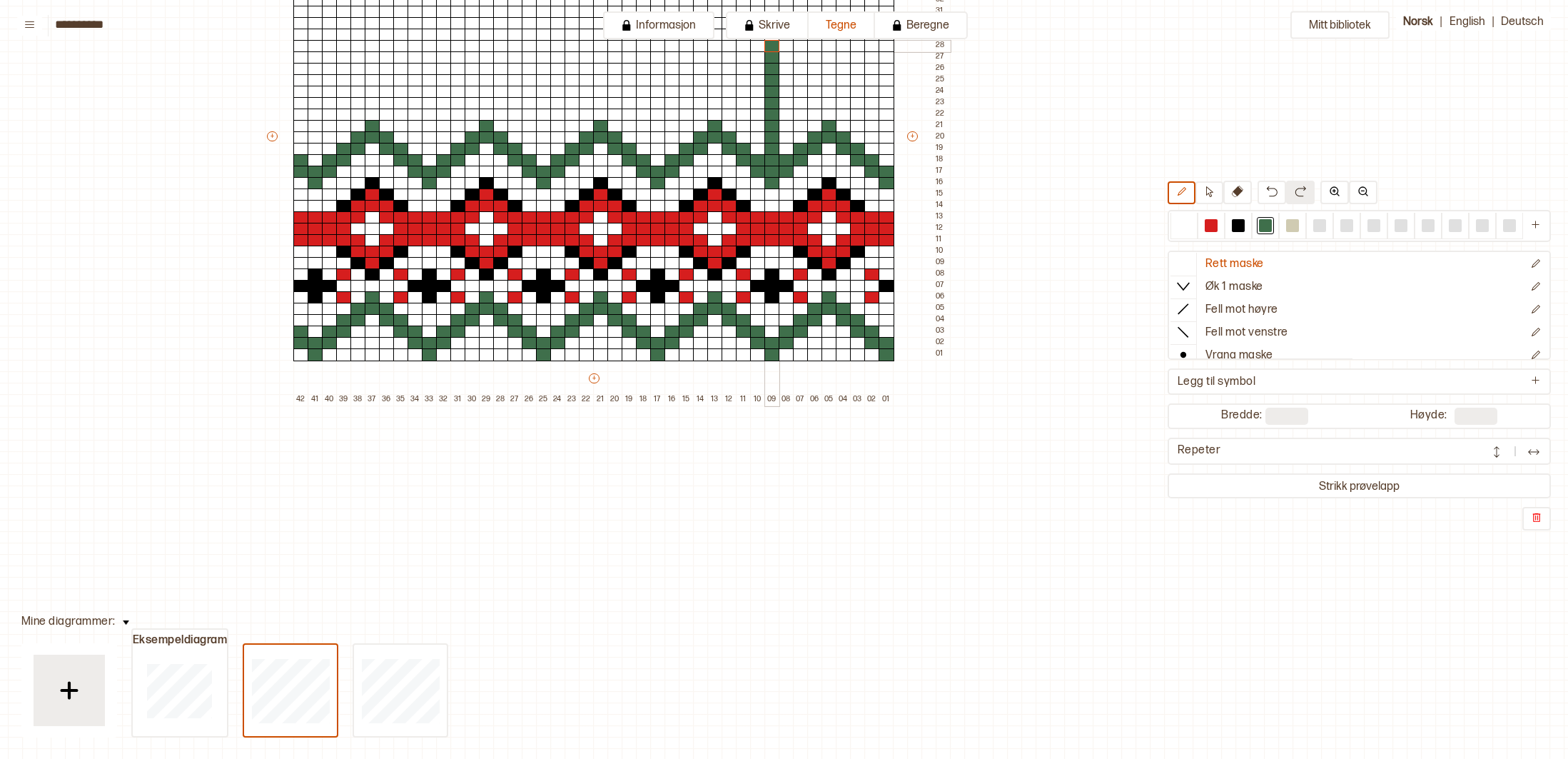
click at [772, 43] on div "+ + + + 42 41 40 39 38 37 36 35 34 33 32 31 30 29 28 27 26 25 24 23 22 21 20 19…" at bounding box center [607, 142] width 685 height 525
drag, startPoint x: 655, startPoint y: 163, endPoint x: 658, endPoint y: 42, distance: 121.0
click at [658, 42] on div "+ + + + 42 41 40 39 38 37 36 35 34 33 32 31 30 29 28 27 26 25 24 23 22 21 20 19…" at bounding box center [607, 142] width 685 height 525
drag, startPoint x: 542, startPoint y: 165, endPoint x: 543, endPoint y: 43, distance: 122.0
click at [543, 43] on div "+ + + + 42 41 40 39 38 37 36 35 34 33 32 31 30 29 28 27 26 25 24 23 22 21 20 19…" at bounding box center [607, 142] width 685 height 525
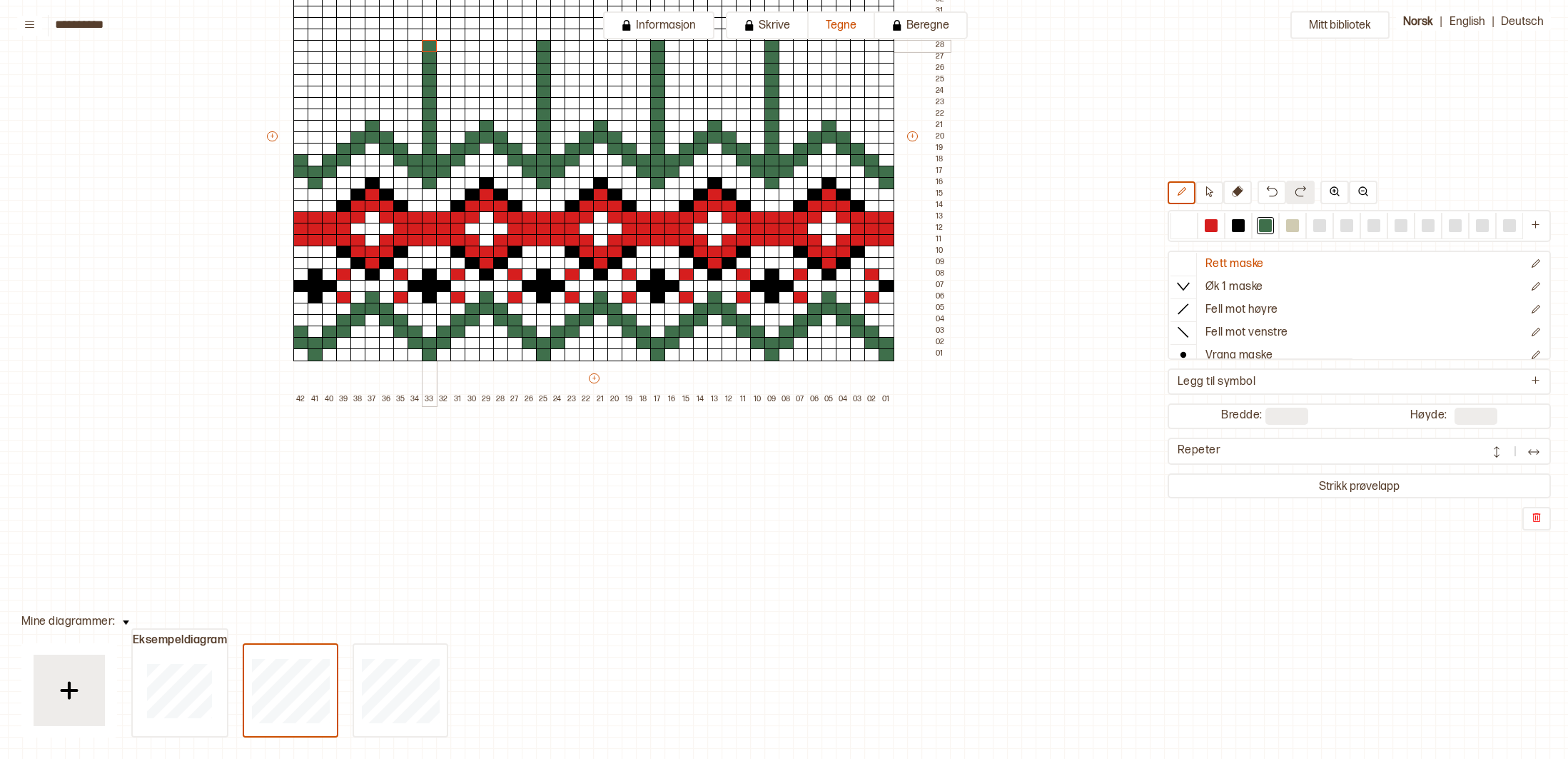
drag, startPoint x: 426, startPoint y: 160, endPoint x: 432, endPoint y: 51, distance: 109.2
click at [432, 51] on div "+ + + + 42 41 40 39 38 37 36 35 34 33 32 31 30 29 28 27 26 25 24 23 22 21 20 19…" at bounding box center [607, 142] width 685 height 525
drag, startPoint x: 312, startPoint y: 160, endPoint x: 320, endPoint y: 49, distance: 111.3
click at [320, 49] on div "+ + + + 42 41 40 39 38 37 36 35 34 33 32 31 30 29 28 27 26 25 24 23 22 21 20 19…" at bounding box center [607, 142] width 685 height 525
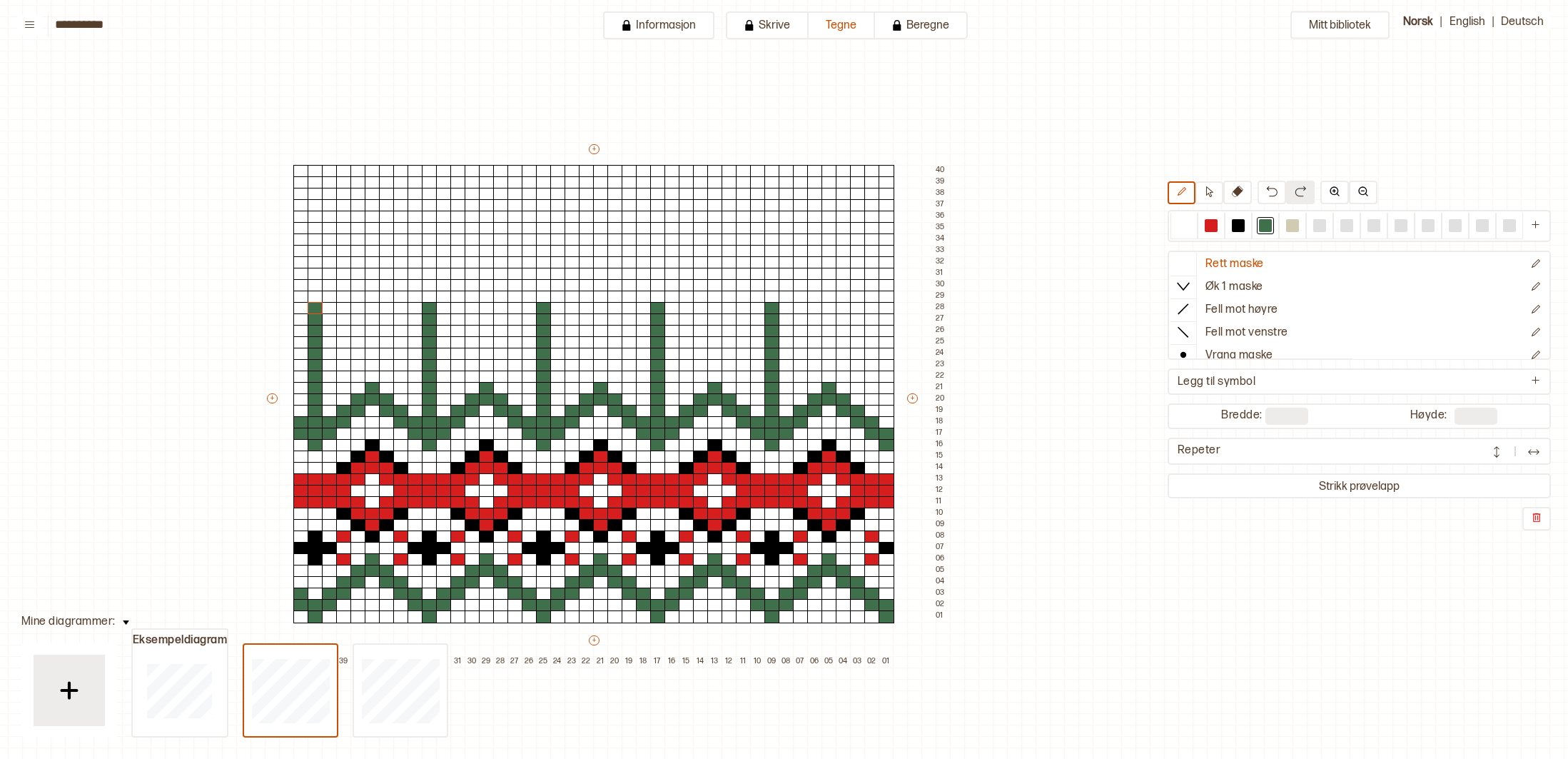
scroll to position [16, 178]
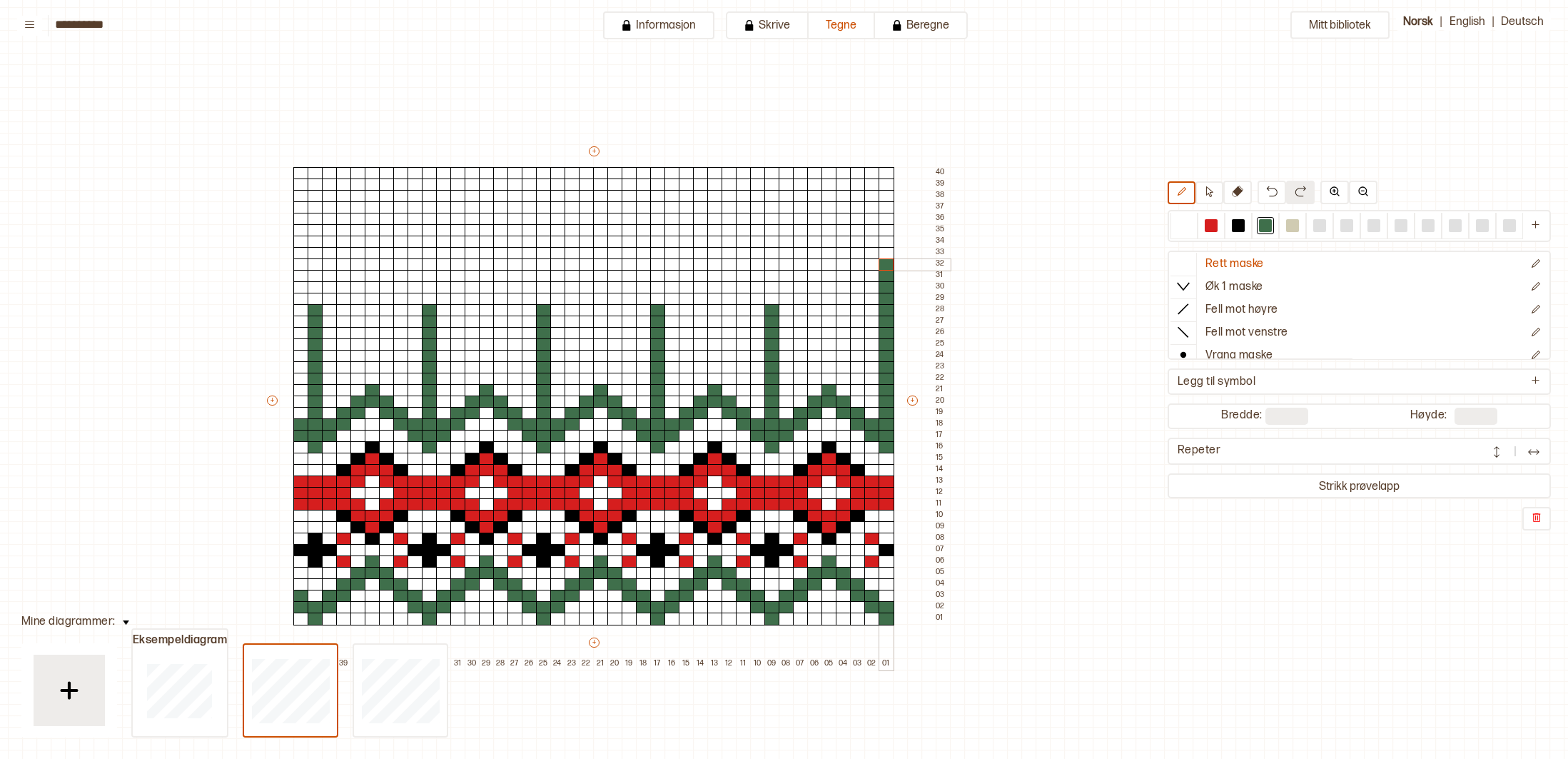
drag, startPoint x: 888, startPoint y: 423, endPoint x: 893, endPoint y: 259, distance: 164.1
click at [893, 260] on div "+ + + + 42 41 40 39 38 37 36 35 34 33 32 31 30 29 28 27 26 25 24 23 22 21 20 19…" at bounding box center [607, 407] width 685 height 525
drag, startPoint x: 771, startPoint y: 263, endPoint x: 764, endPoint y: 303, distance: 40.6
click at [771, 303] on div "+ + + + 42 41 40 39 38 37 36 35 34 33 32 31 30 29 28 27 26 25 24 23 22 21 20 19…" at bounding box center [607, 407] width 685 height 525
drag, startPoint x: 663, startPoint y: 263, endPoint x: 638, endPoint y: 297, distance: 42.2
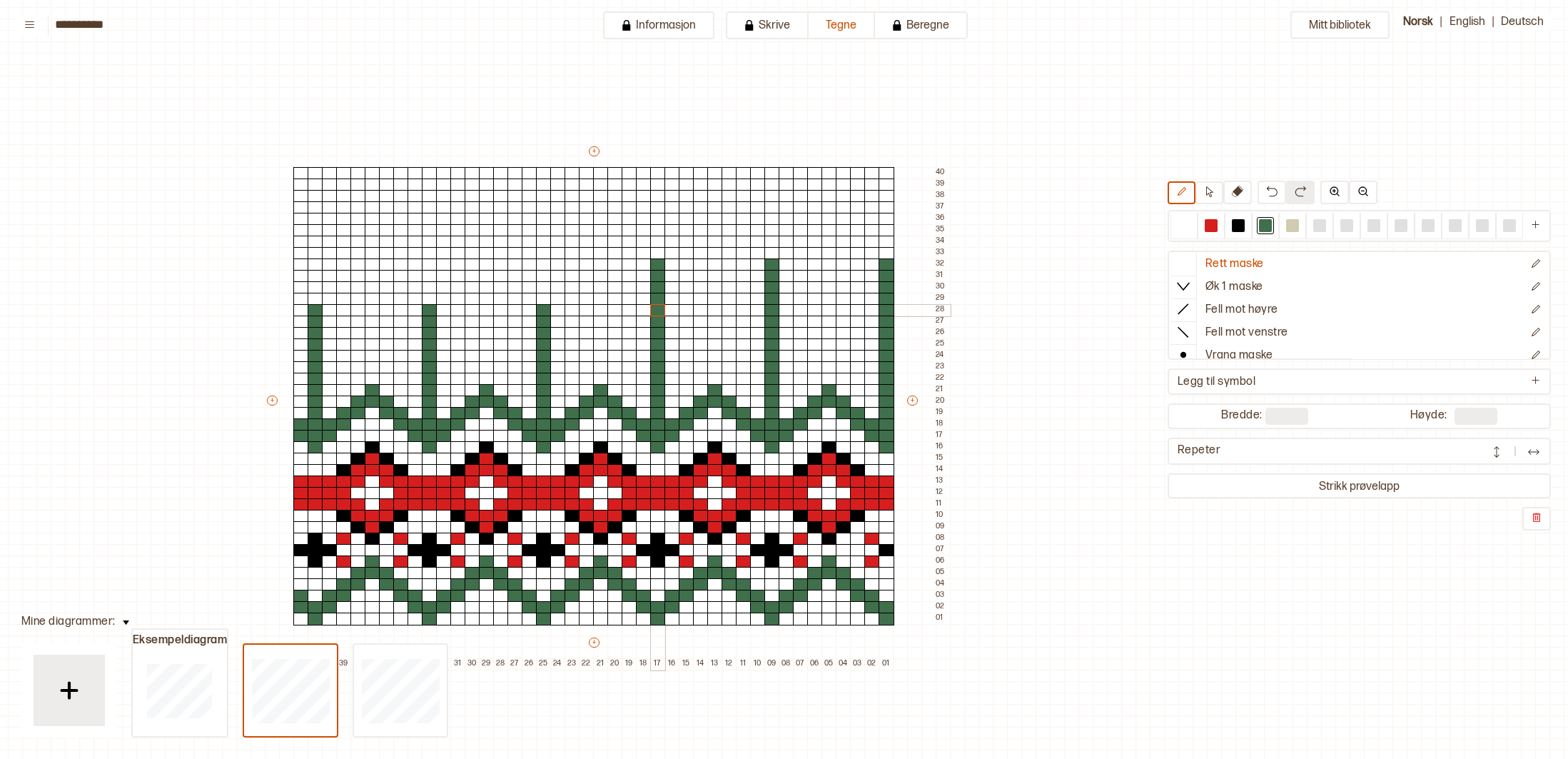
click at [658, 311] on div "+ + + + 42 41 40 39 38 37 36 35 34 33 32 31 30 29 28 27 26 25 24 23 22 21 20 19…" at bounding box center [607, 407] width 685 height 525
drag, startPoint x: 544, startPoint y: 264, endPoint x: 544, endPoint y: 301, distance: 37.0
click at [544, 302] on div "+ + + + 42 41 40 39 38 37 36 35 34 33 32 31 30 29 28 27 26 25 24 23 22 21 20 19…" at bounding box center [607, 407] width 685 height 525
drag, startPoint x: 427, startPoint y: 265, endPoint x: 427, endPoint y: 309, distance: 44.0
click at [427, 309] on div "+ + + + 42 41 40 39 38 37 36 35 34 33 32 31 30 29 28 27 26 25 24 23 22 21 20 19…" at bounding box center [607, 407] width 685 height 525
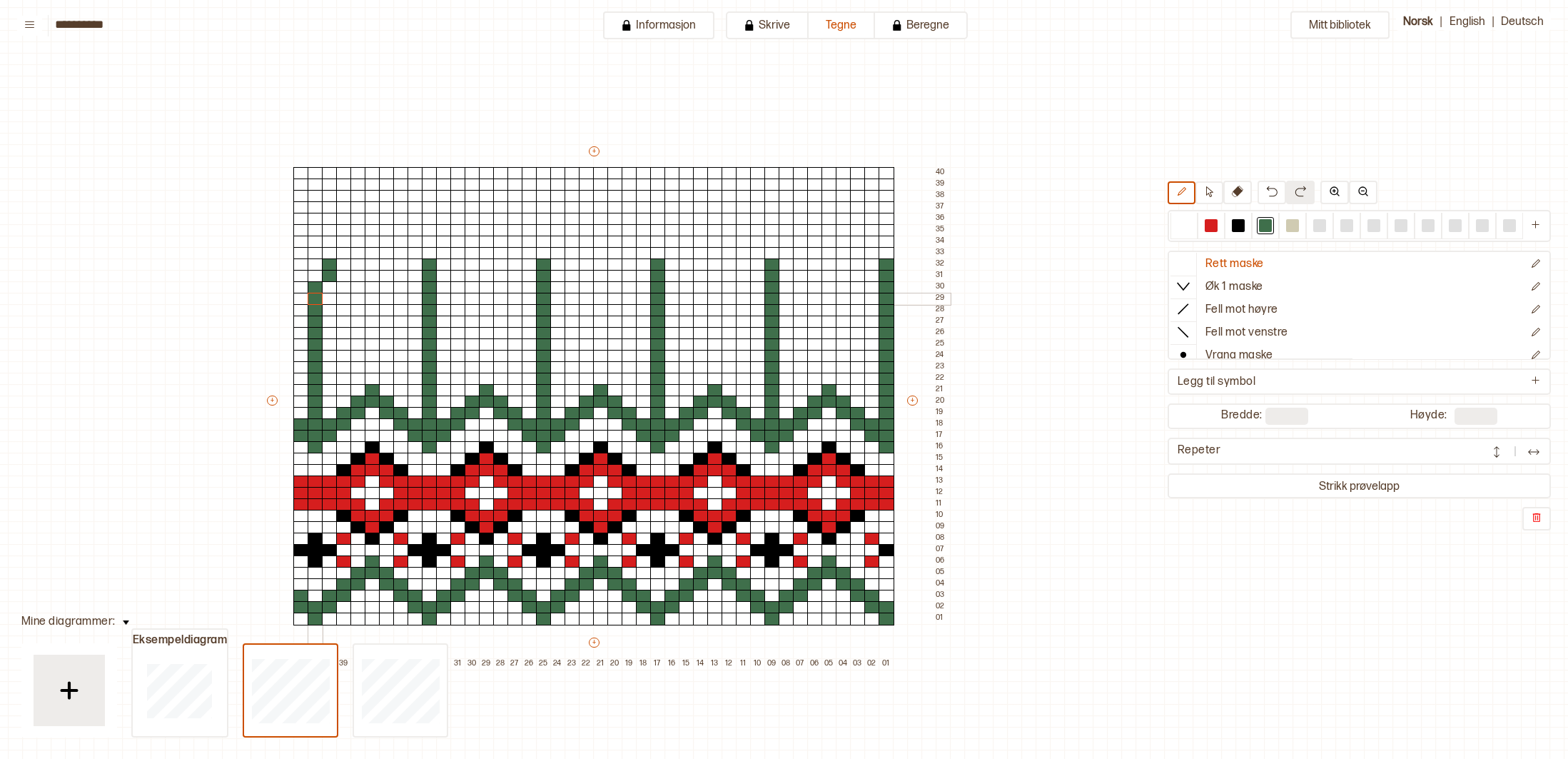
drag, startPoint x: 324, startPoint y: 266, endPoint x: 318, endPoint y: 292, distance: 26.7
click at [318, 293] on div "+ + + + 42 41 40 39 38 37 36 35 34 33 32 31 30 29 28 27 26 25 24 23 22 21 20 19…" at bounding box center [607, 407] width 685 height 525
drag, startPoint x: 1181, startPoint y: 225, endPoint x: 1023, endPoint y: 200, distance: 160.0
click at [1178, 226] on div at bounding box center [1184, 225] width 13 height 13
drag, startPoint x: 330, startPoint y: 259, endPoint x: 327, endPoint y: 276, distance: 17.3
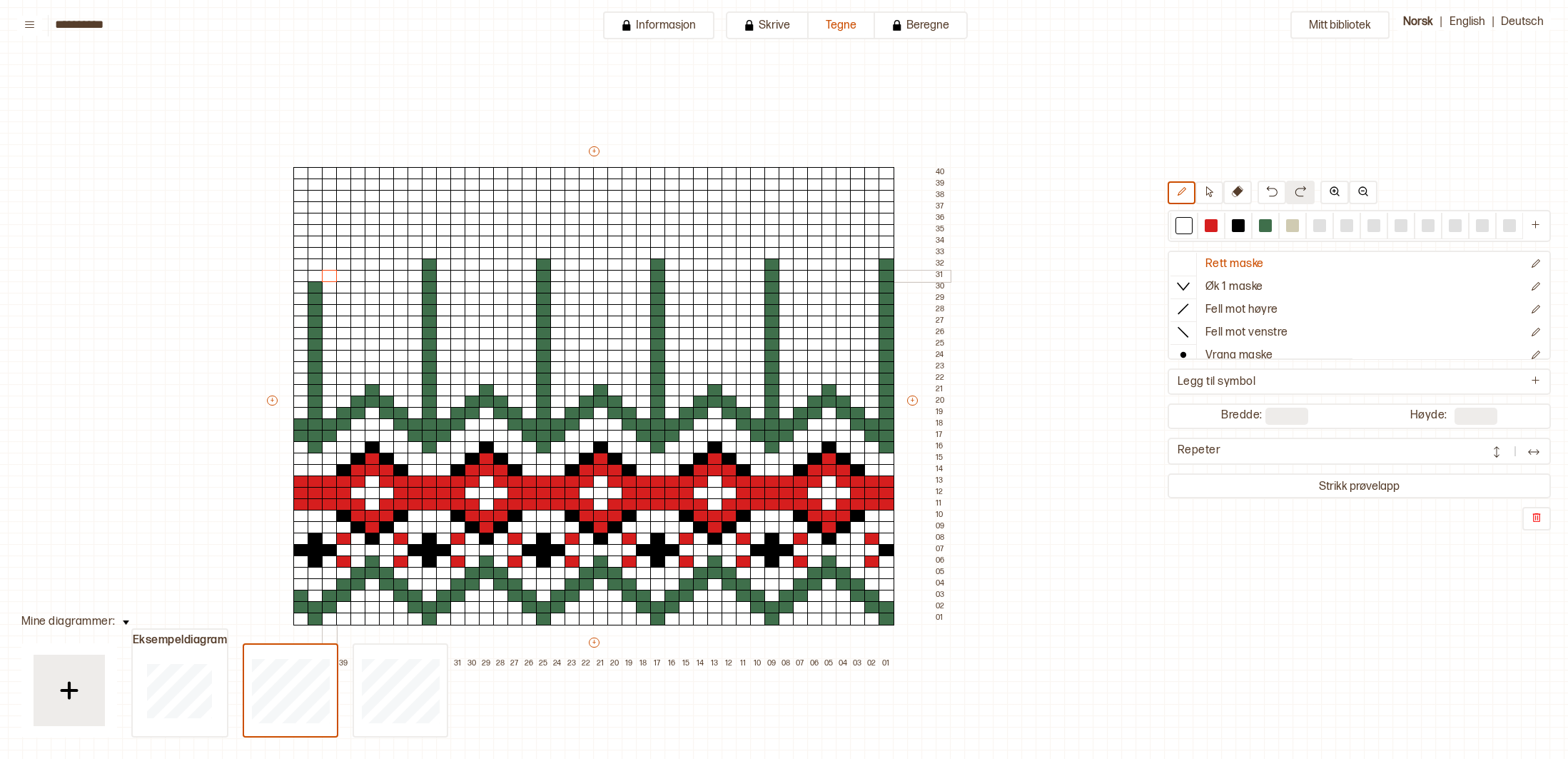
click at [326, 276] on div "+ + + + 42 41 40 39 38 37 36 35 34 33 32 31 30 29 28 27 26 25 24 23 22 21 20 19…" at bounding box center [607, 407] width 685 height 525
click at [1267, 226] on div at bounding box center [1265, 225] width 13 height 13
drag, startPoint x: 316, startPoint y: 259, endPoint x: 314, endPoint y: 272, distance: 13.2
click at [314, 272] on div "+ + + + 42 41 40 39 38 37 36 35 34 33 32 31 30 29 28 27 26 25 24 23 22 21 20 19…" at bounding box center [607, 407] width 685 height 525
drag, startPoint x: 301, startPoint y: 250, endPoint x: 326, endPoint y: 256, distance: 25.7
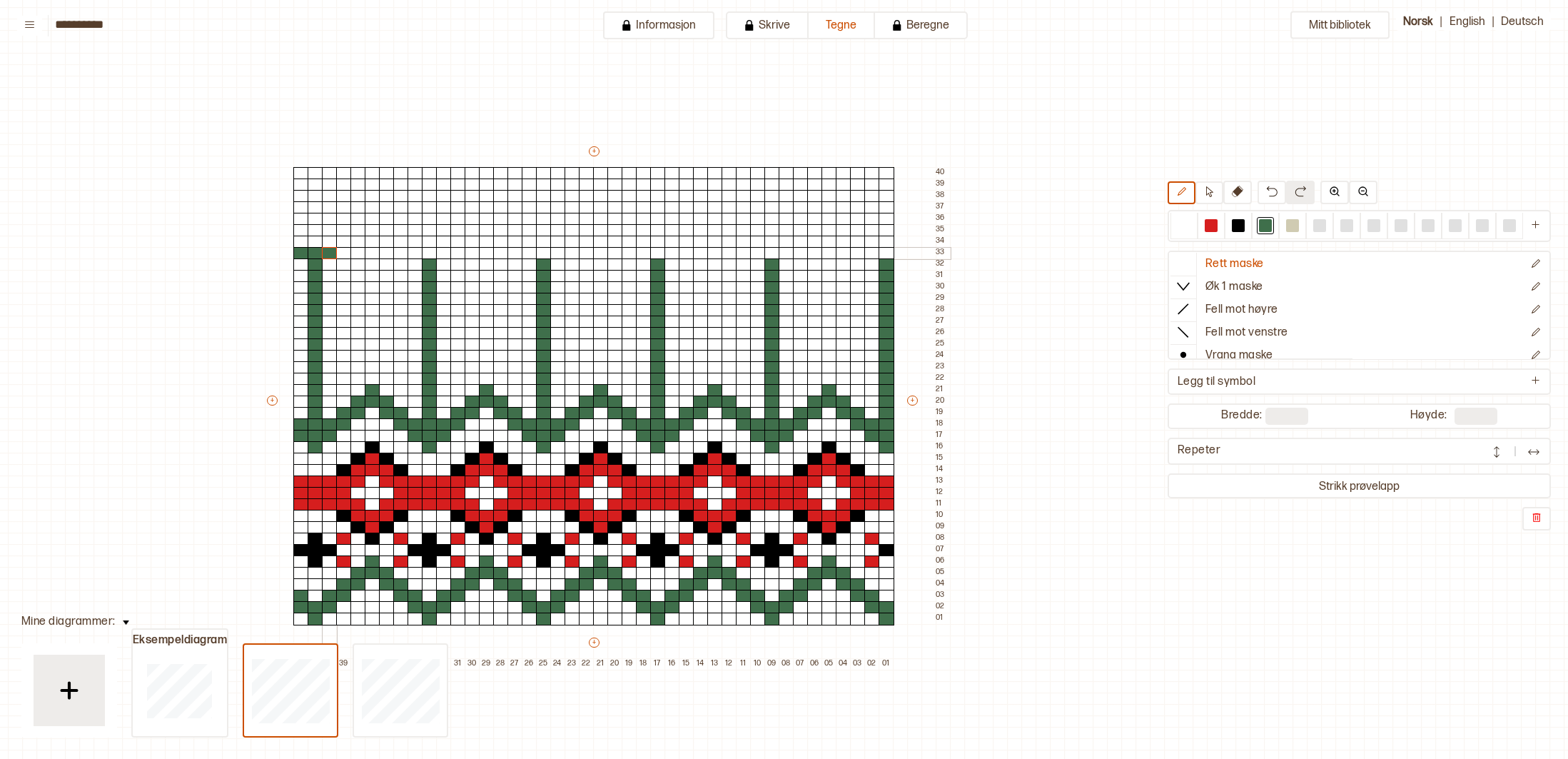
click at [326, 256] on div "+ + + + 42 41 40 39 38 37 36 35 34 33 32 31 30 29 28 27 26 25 24 23 22 21 20 19…" at bounding box center [607, 407] width 685 height 525
drag, startPoint x: 416, startPoint y: 254, endPoint x: 446, endPoint y: 258, distance: 30.3
click at [442, 258] on div "+ + + + 42 41 40 39 38 37 36 35 34 33 32 31 30 29 28 27 26 25 24 23 22 21 20 19…" at bounding box center [607, 407] width 685 height 525
drag, startPoint x: 524, startPoint y: 252, endPoint x: 552, endPoint y: 256, distance: 28.3
click at [552, 256] on div "+ + + + 42 41 40 39 38 37 36 35 34 33 32 31 30 29 28 27 26 25 24 23 22 21 20 19…" at bounding box center [607, 407] width 685 height 525
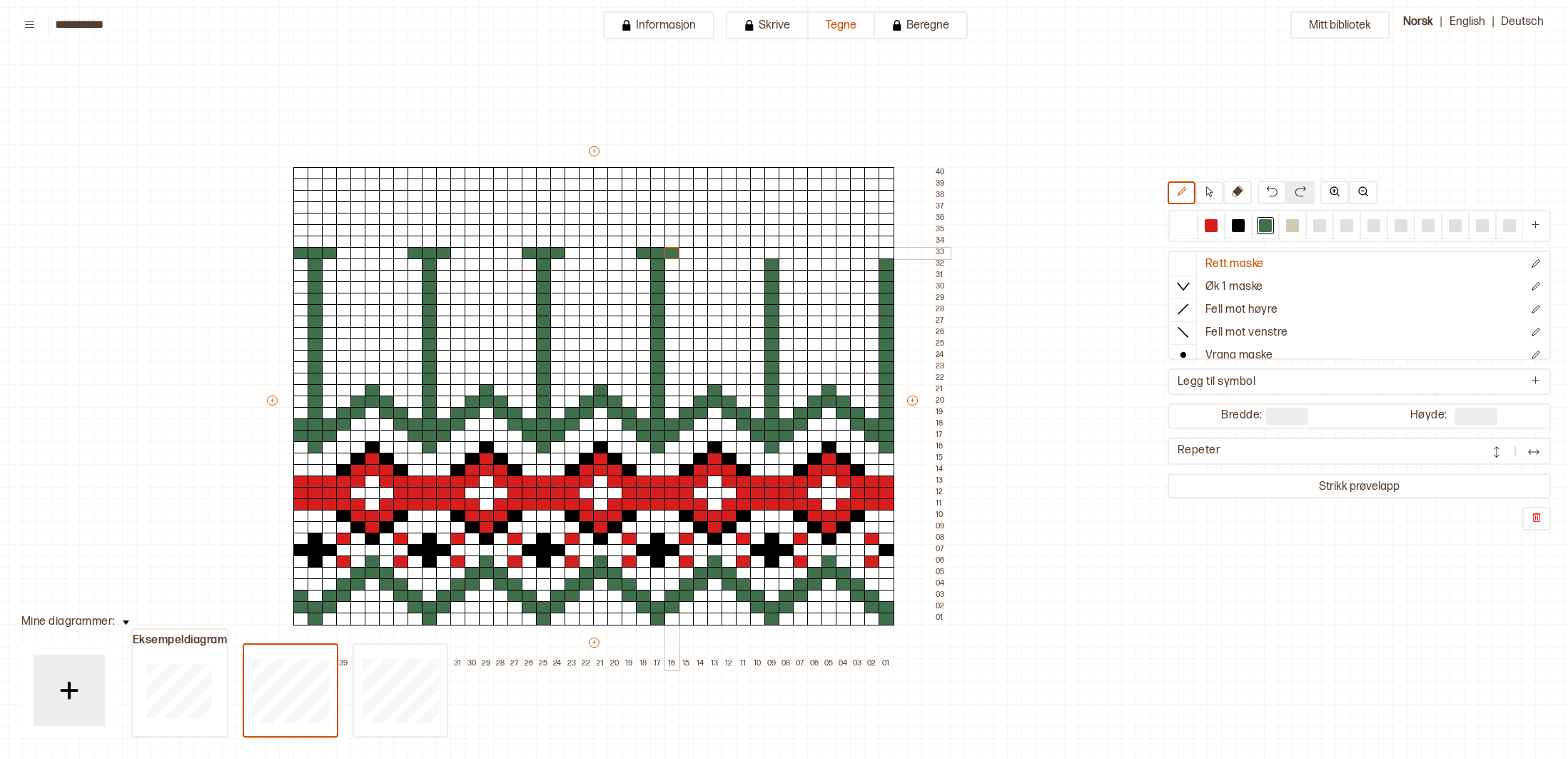
drag, startPoint x: 643, startPoint y: 252, endPoint x: 670, endPoint y: 254, distance: 27.1
click at [670, 254] on div "+ + + + 42 41 40 39 38 37 36 35 34 33 32 31 30 29 28 27 26 25 24 23 22 21 20 19…" at bounding box center [607, 407] width 685 height 525
drag, startPoint x: 760, startPoint y: 252, endPoint x: 831, endPoint y: 259, distance: 71.3
click at [786, 253] on div "+ + + + 42 41 40 39 38 37 36 35 34 33 32 31 30 29 28 27 26 25 24 23 22 21 20 19…" at bounding box center [607, 407] width 685 height 525
drag, startPoint x: 886, startPoint y: 254, endPoint x: 876, endPoint y: 254, distance: 10.0
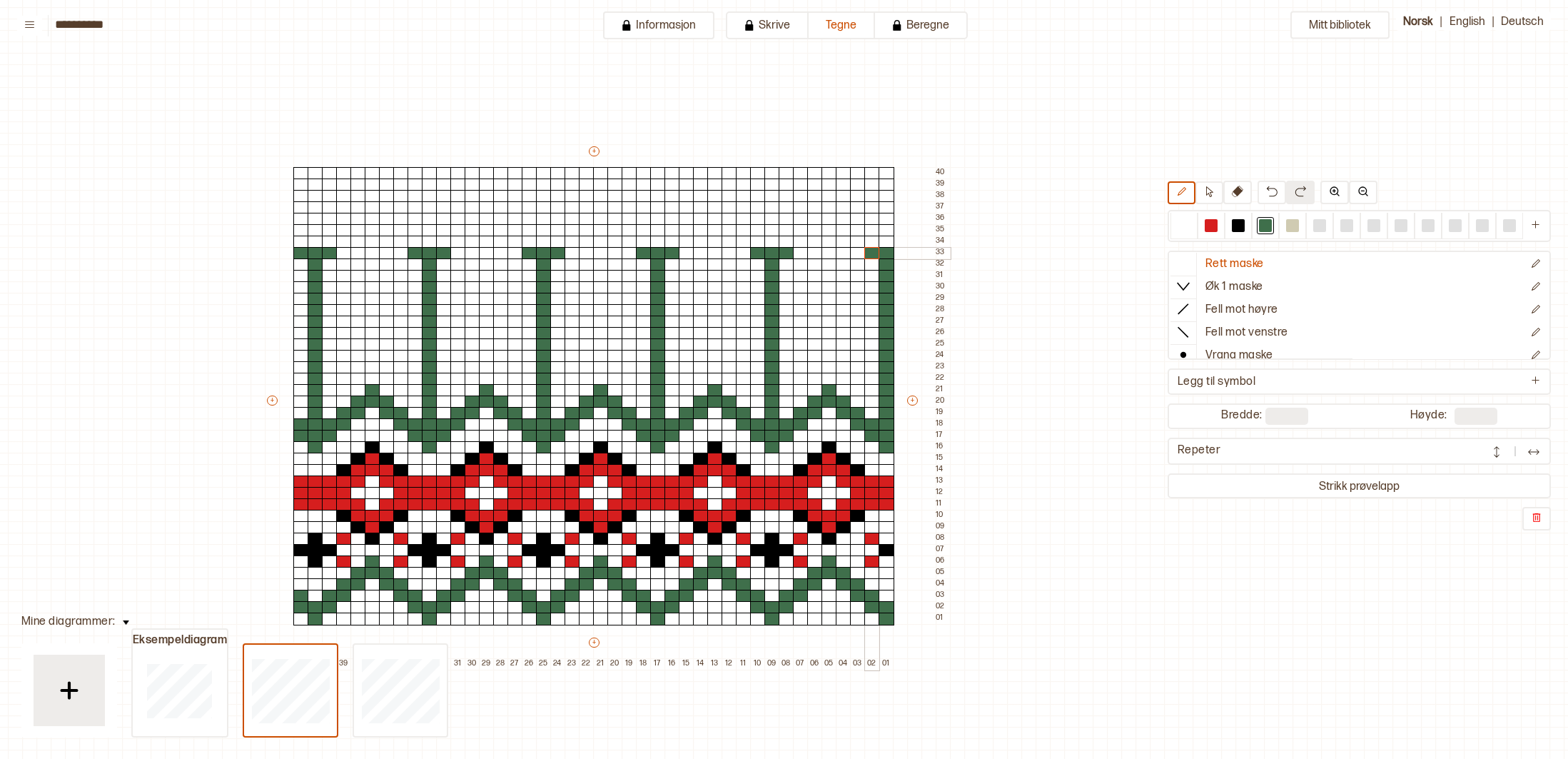
click at [876, 254] on div "+ + + + 42 41 40 39 38 37 36 35 34 33 32 31 30 29 28 27 26 25 24 23 22 21 20 19…" at bounding box center [607, 407] width 685 height 525
drag, startPoint x: 320, startPoint y: 241, endPoint x: 367, endPoint y: 245, distance: 47.2
click at [322, 243] on div "+ + + + 42 41 40 39 38 37 36 35 34 33 32 31 30 29 28 27 26 25 24 23 22 21 20 19…" at bounding box center [607, 407] width 685 height 525
drag, startPoint x: 434, startPoint y: 242, endPoint x: 474, endPoint y: 244, distance: 40.0
click at [434, 242] on div at bounding box center [429, 241] width 16 height 13
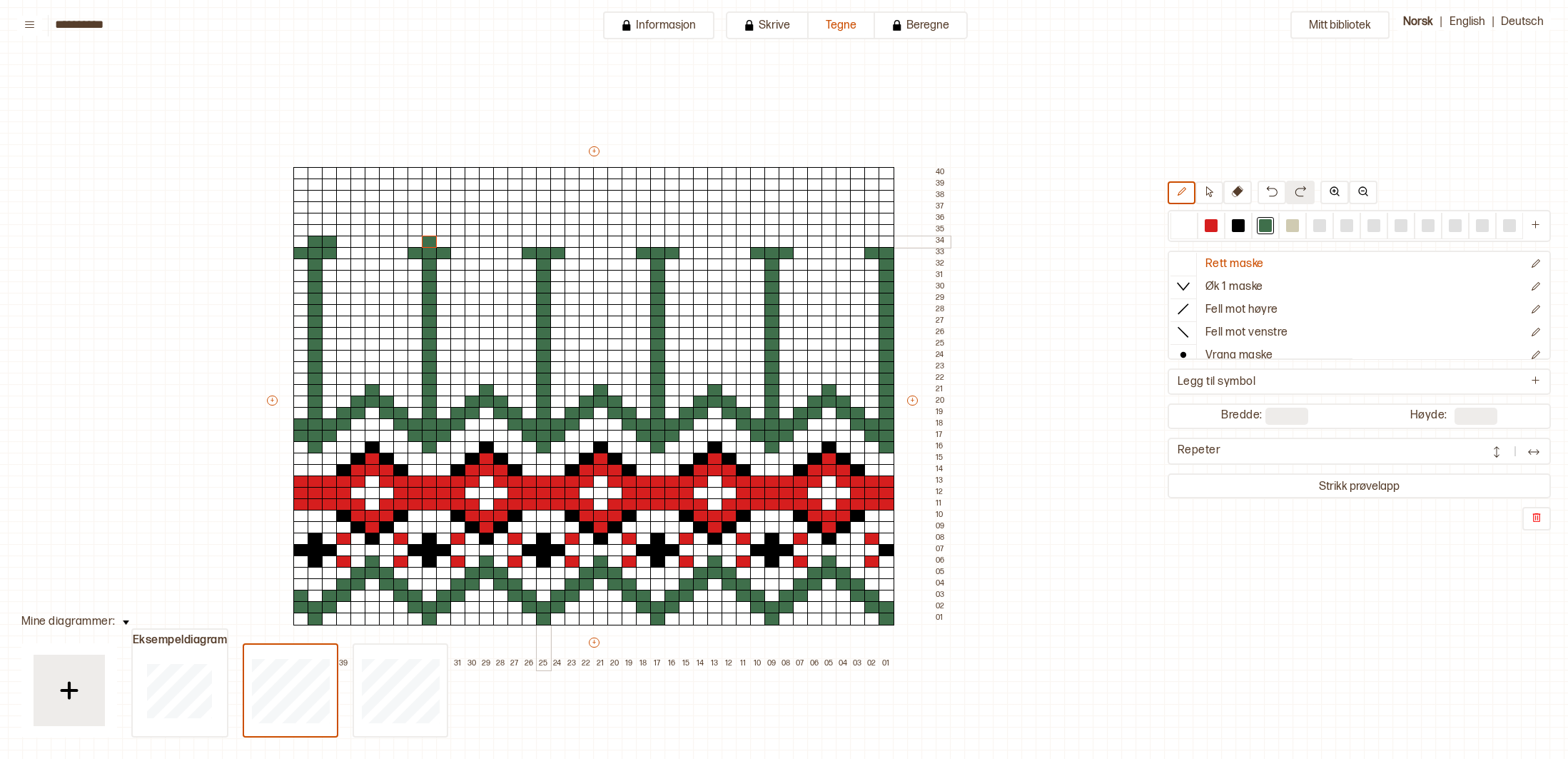
click at [542, 242] on div at bounding box center [544, 241] width 16 height 13
drag, startPoint x: 655, startPoint y: 243, endPoint x: 731, endPoint y: 247, distance: 76.1
click at [658, 244] on div at bounding box center [658, 241] width 16 height 13
drag, startPoint x: 772, startPoint y: 241, endPoint x: 830, endPoint y: 244, distance: 58.1
click at [772, 241] on div at bounding box center [772, 241] width 16 height 13
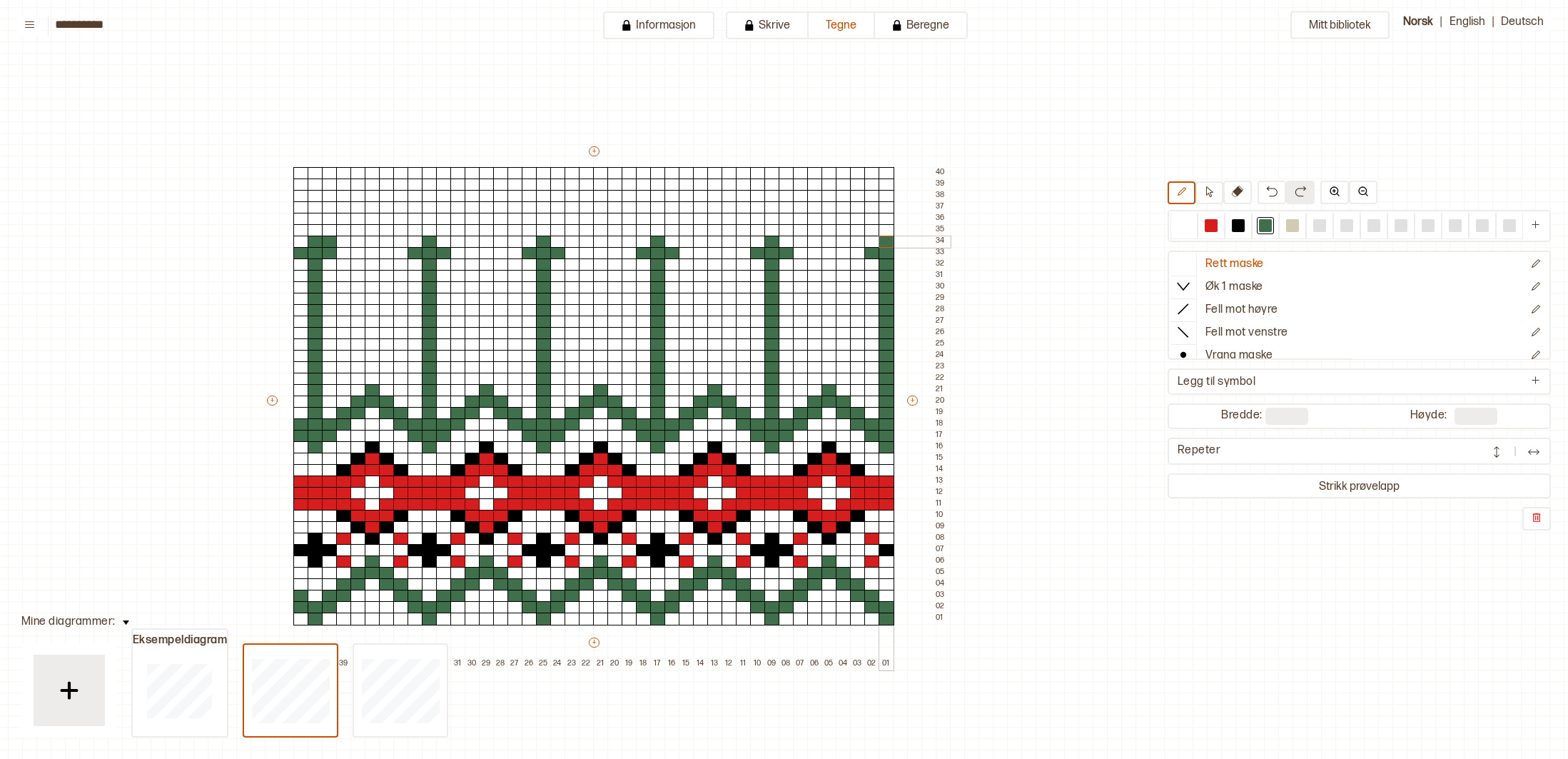
click at [886, 242] on div at bounding box center [887, 241] width 16 height 13
drag, startPoint x: 439, startPoint y: 230, endPoint x: 461, endPoint y: 223, distance: 23.1
click at [440, 230] on div at bounding box center [443, 230] width 16 height 13
drag, startPoint x: 457, startPoint y: 215, endPoint x: 466, endPoint y: 214, distance: 9.1
click at [460, 215] on div at bounding box center [458, 219] width 16 height 13
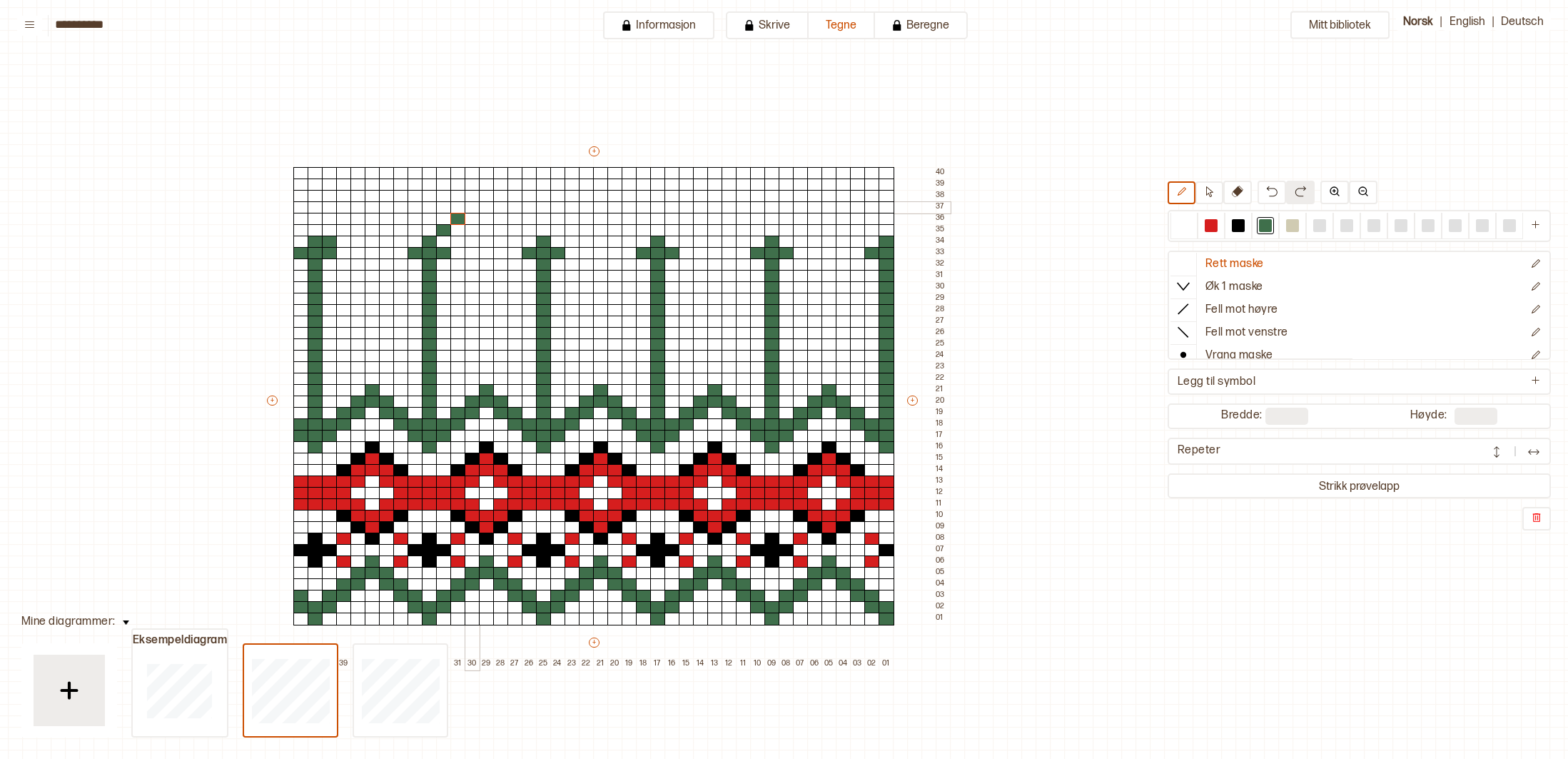
click at [470, 208] on div at bounding box center [473, 207] width 16 height 13
drag, startPoint x: 485, startPoint y: 196, endPoint x: 497, endPoint y: 199, distance: 12.4
click at [488, 198] on div at bounding box center [487, 195] width 16 height 13
drag, startPoint x: 534, startPoint y: 230, endPoint x: 527, endPoint y: 227, distance: 7.6
click at [531, 230] on div at bounding box center [529, 230] width 16 height 13
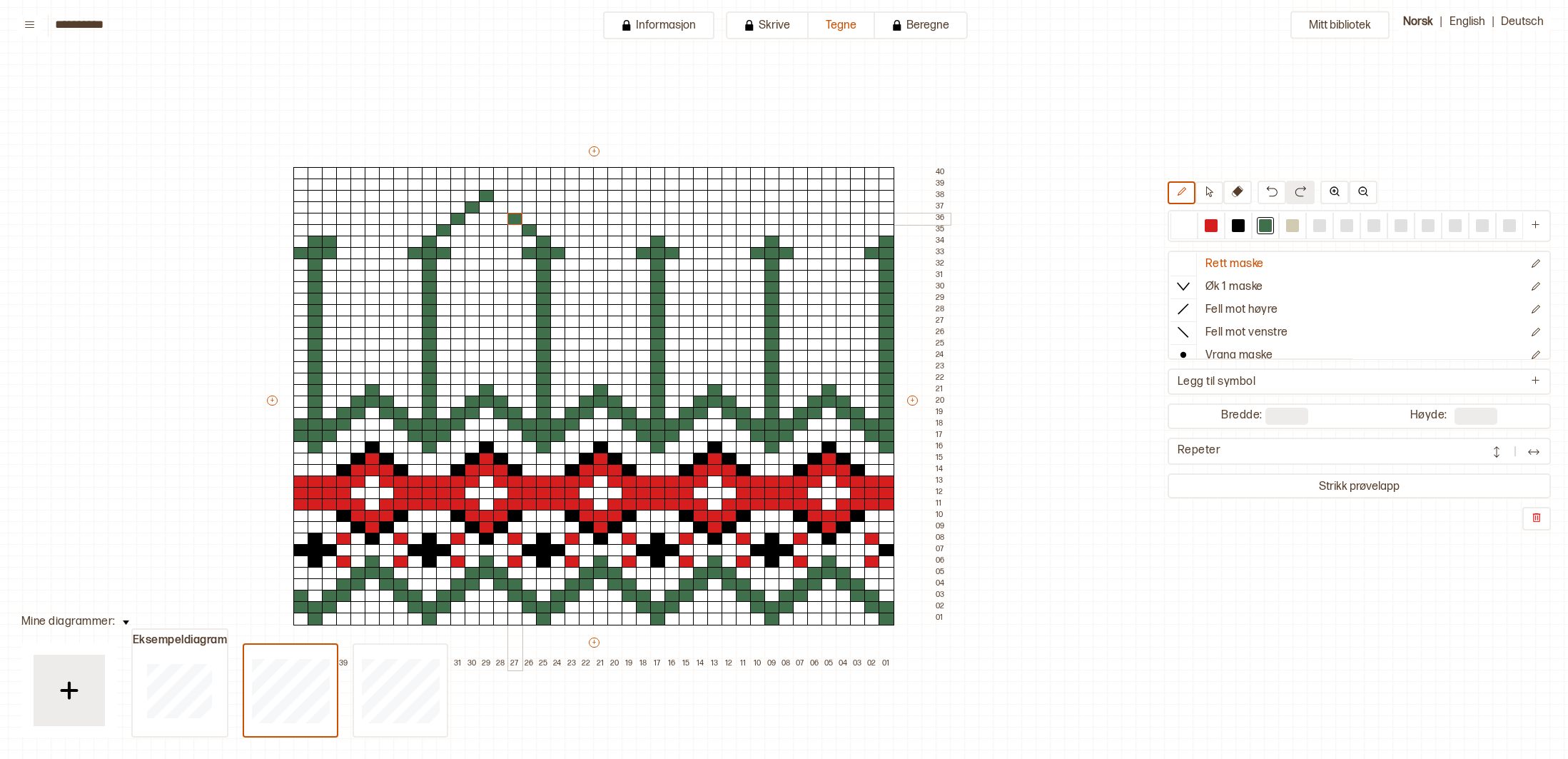
drag, startPoint x: 514, startPoint y: 219, endPoint x: 505, endPoint y: 209, distance: 13.5
click at [514, 216] on div at bounding box center [515, 219] width 16 height 13
drag, startPoint x: 501, startPoint y: 205, endPoint x: 534, endPoint y: 207, distance: 33.1
click at [501, 205] on div at bounding box center [501, 207] width 16 height 13
drag, startPoint x: 555, startPoint y: 230, endPoint x: 569, endPoint y: 225, distance: 14.9
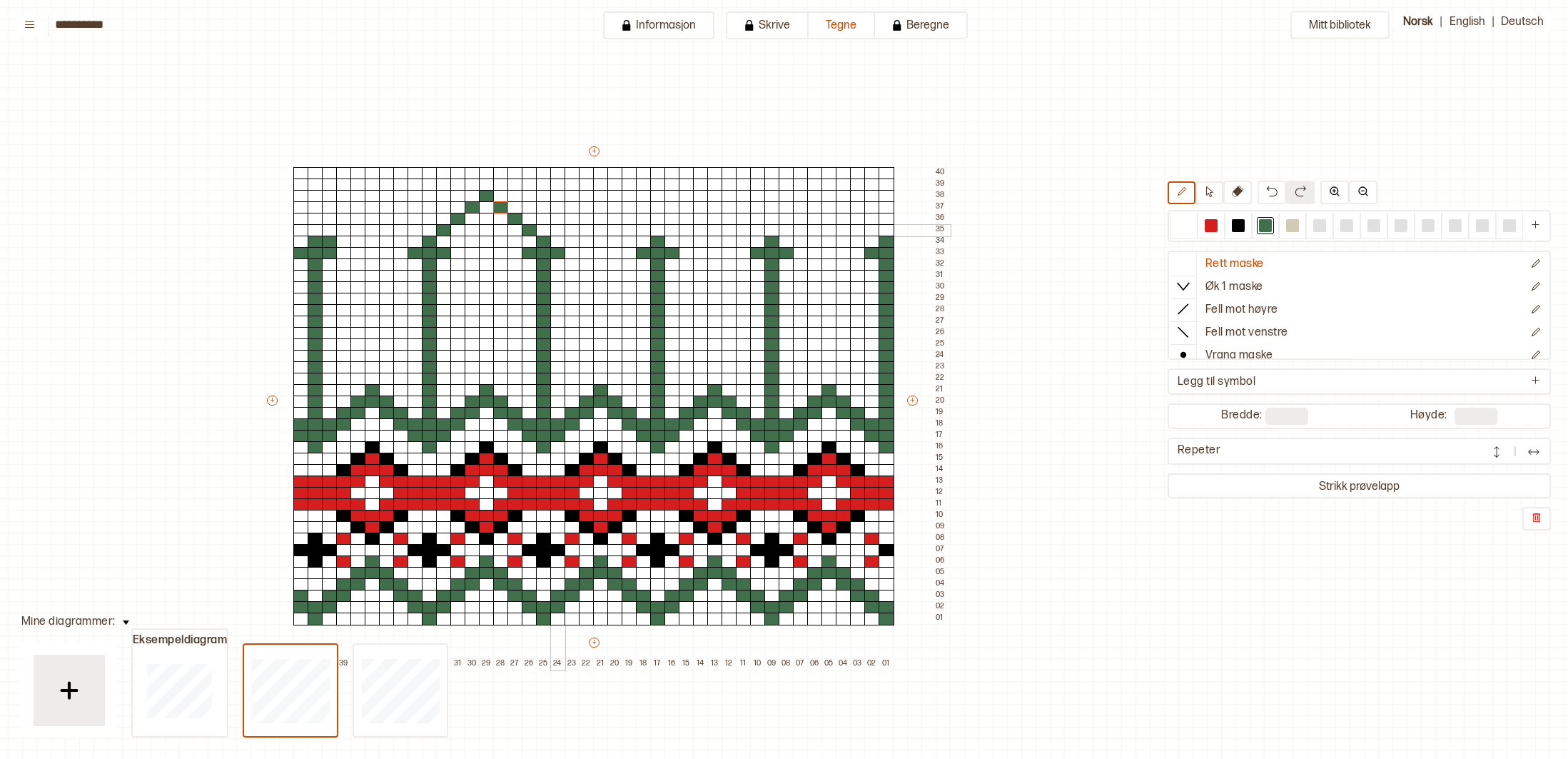
click at [560, 229] on div at bounding box center [558, 230] width 16 height 13
drag, startPoint x: 573, startPoint y: 219, endPoint x: 592, endPoint y: 210, distance: 21.0
click at [577, 216] on div at bounding box center [572, 219] width 16 height 13
drag, startPoint x: 588, startPoint y: 209, endPoint x: 594, endPoint y: 204, distance: 7.8
click at [589, 209] on div at bounding box center [586, 207] width 16 height 13
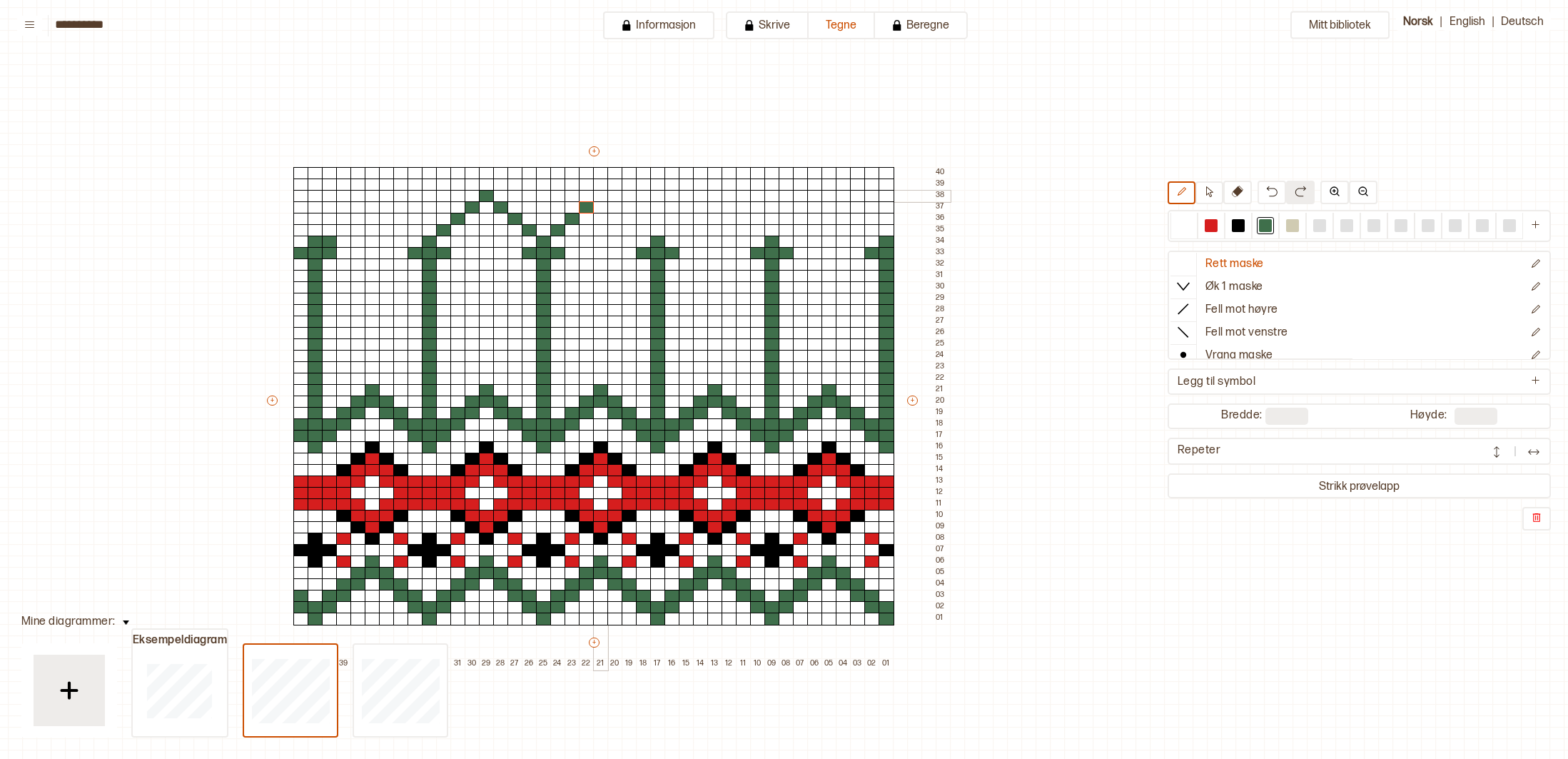
click at [601, 195] on div at bounding box center [601, 195] width 16 height 13
drag, startPoint x: 613, startPoint y: 204, endPoint x: 620, endPoint y: 209, distance: 8.6
click at [613, 205] on div at bounding box center [615, 207] width 16 height 13
click at [627, 220] on div at bounding box center [630, 219] width 16 height 13
drag, startPoint x: 640, startPoint y: 229, endPoint x: 653, endPoint y: 231, distance: 13.2
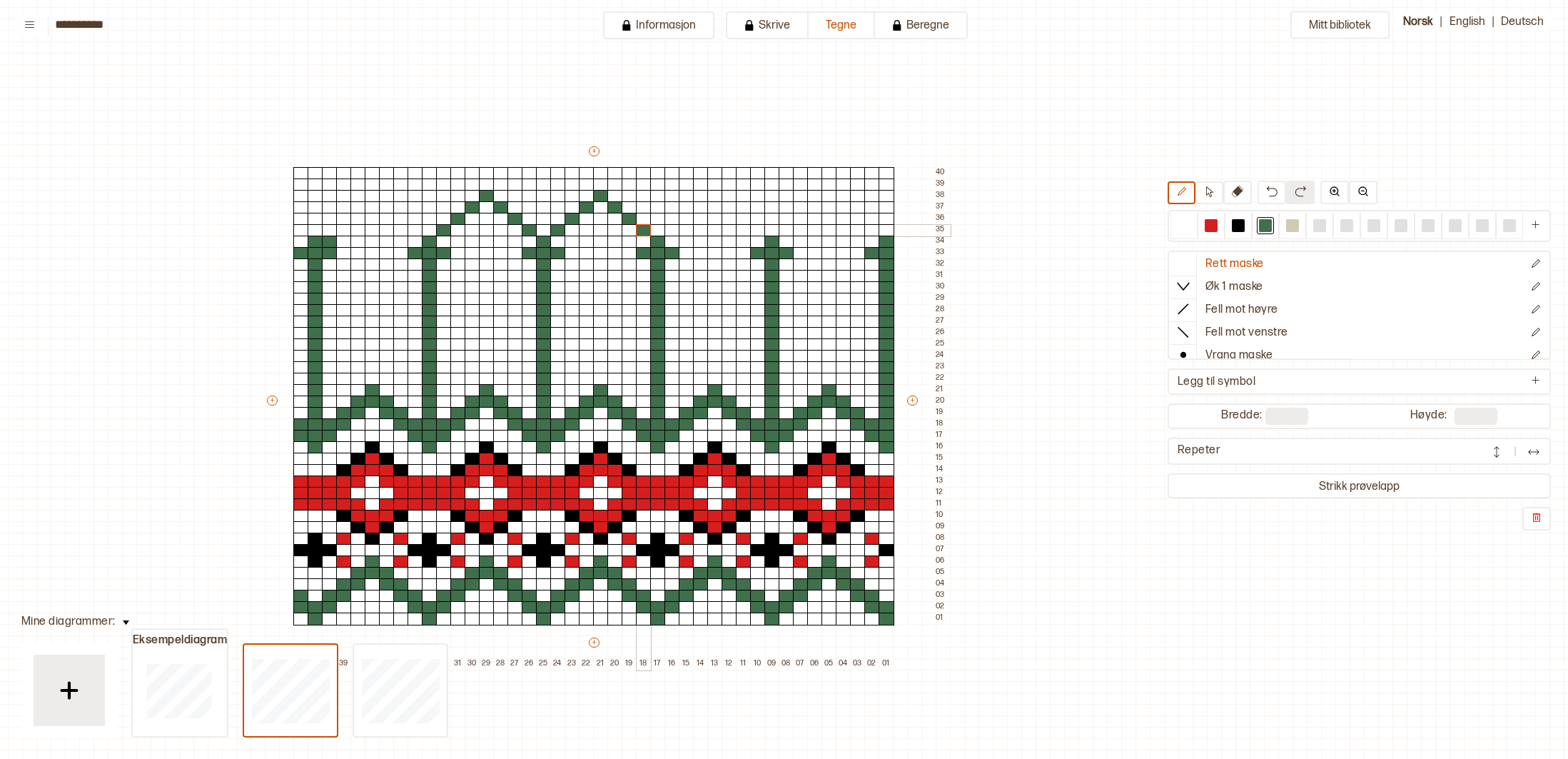
click at [643, 230] on div at bounding box center [644, 230] width 16 height 13
click at [671, 233] on div at bounding box center [672, 230] width 16 height 13
drag, startPoint x: 685, startPoint y: 219, endPoint x: 694, endPoint y: 215, distance: 9.8
click at [690, 217] on div at bounding box center [686, 219] width 16 height 13
drag, startPoint x: 701, startPoint y: 206, endPoint x: 711, endPoint y: 201, distance: 11.2
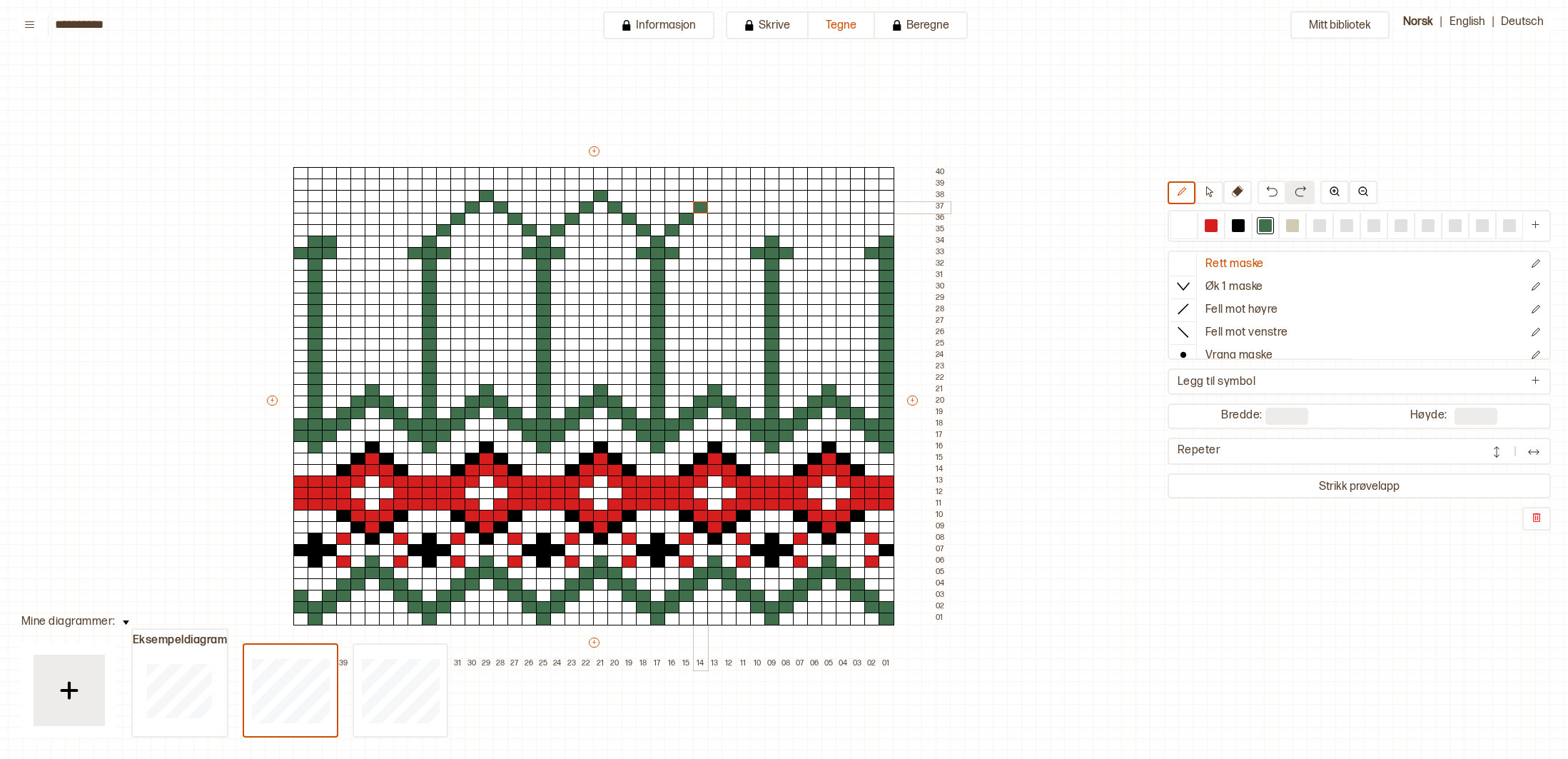
click at [702, 206] on div at bounding box center [701, 207] width 16 height 13
click at [714, 197] on div at bounding box center [715, 195] width 16 height 13
drag, startPoint x: 726, startPoint y: 205, endPoint x: 737, endPoint y: 207, distance: 11.2
click at [726, 205] on div at bounding box center [729, 207] width 16 height 13
click at [741, 215] on div at bounding box center [744, 219] width 16 height 13
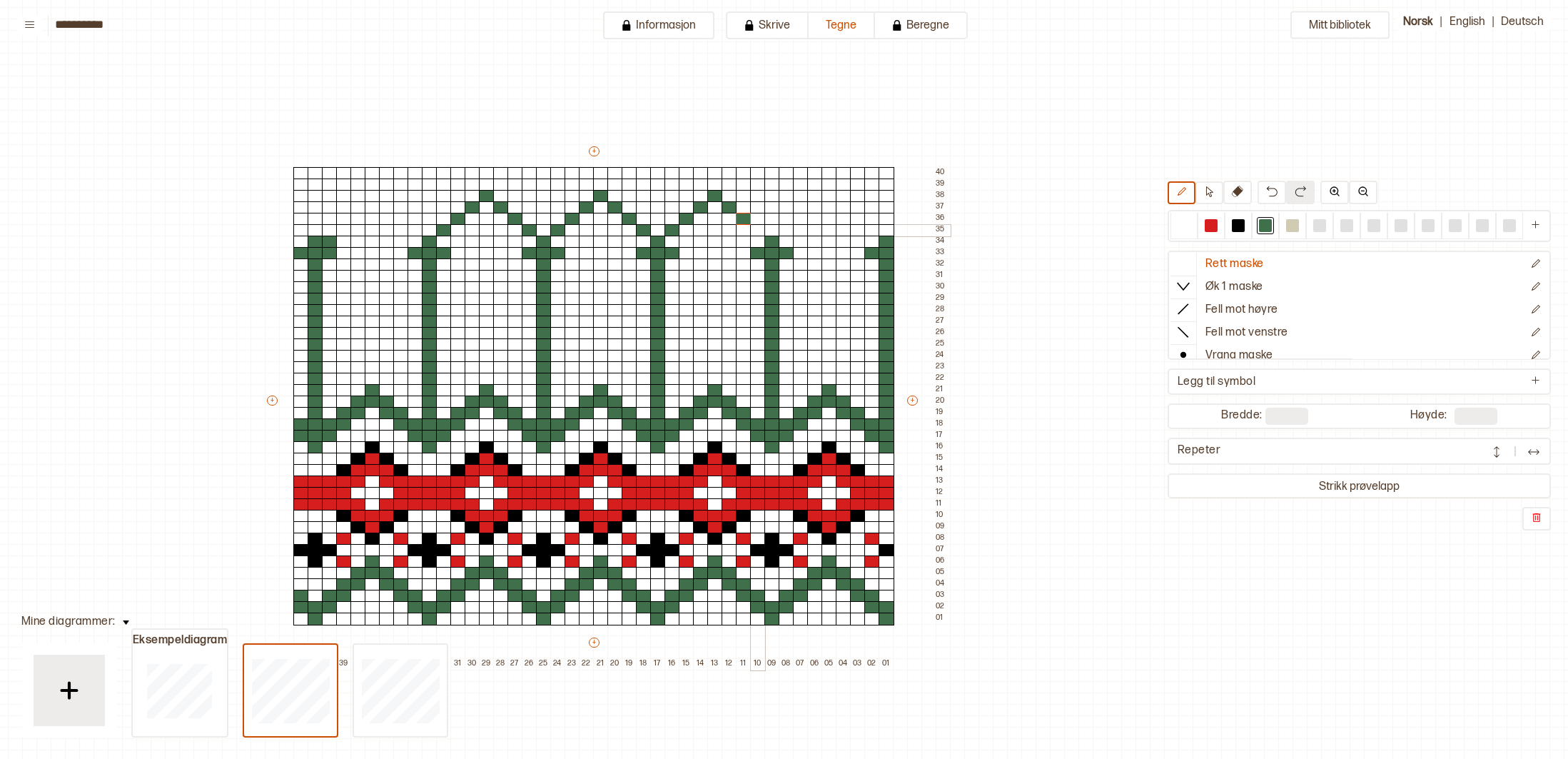
click at [758, 230] on div at bounding box center [758, 230] width 16 height 13
click at [789, 227] on div at bounding box center [787, 230] width 16 height 13
drag, startPoint x: 803, startPoint y: 217, endPoint x: 812, endPoint y: 210, distance: 11.4
click at [803, 217] on div at bounding box center [801, 219] width 16 height 13
drag, startPoint x: 814, startPoint y: 209, endPoint x: 822, endPoint y: 200, distance: 12.0
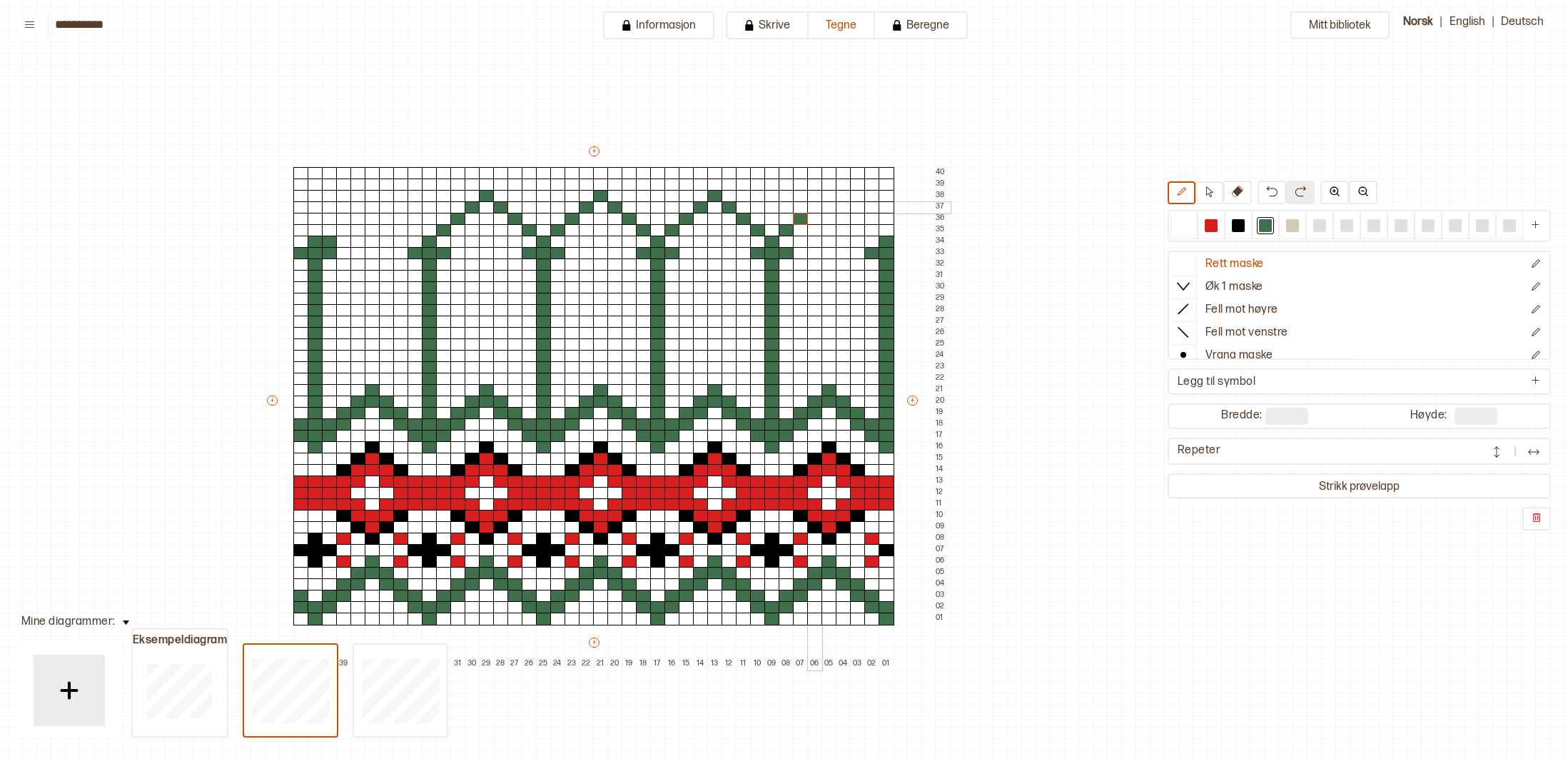
click at [814, 208] on div at bounding box center [815, 207] width 16 height 13
drag, startPoint x: 825, startPoint y: 195, endPoint x: 832, endPoint y: 199, distance: 8.1
click at [827, 195] on div at bounding box center [829, 195] width 16 height 13
click at [844, 205] on div at bounding box center [843, 207] width 16 height 13
drag, startPoint x: 854, startPoint y: 215, endPoint x: 867, endPoint y: 222, distance: 14.8
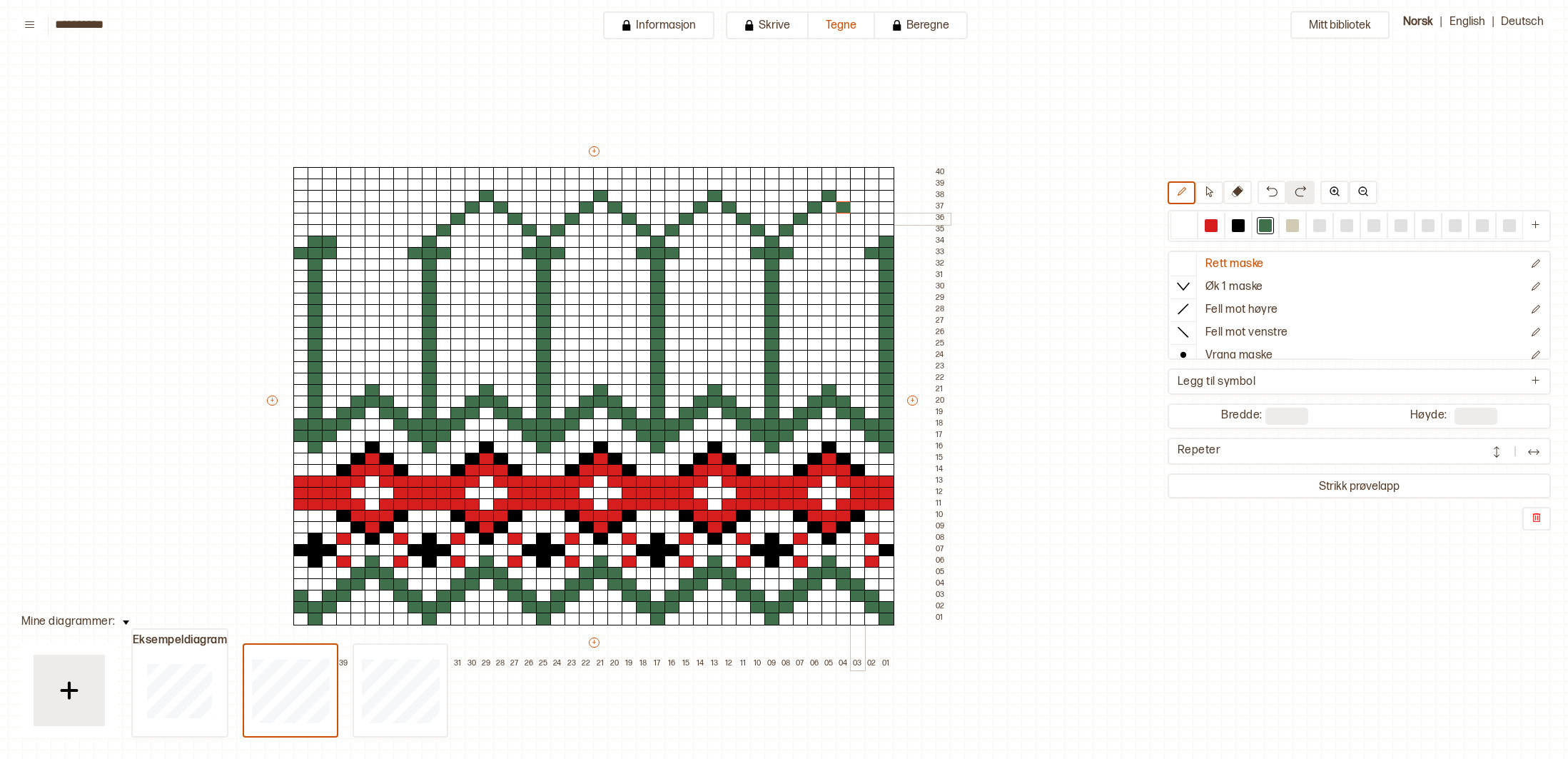
click at [858, 219] on div at bounding box center [857, 219] width 16 height 13
click at [873, 227] on div at bounding box center [872, 230] width 16 height 13
drag, startPoint x: 412, startPoint y: 230, endPoint x: 406, endPoint y: 225, distance: 7.8
click at [411, 230] on div at bounding box center [415, 230] width 16 height 13
drag
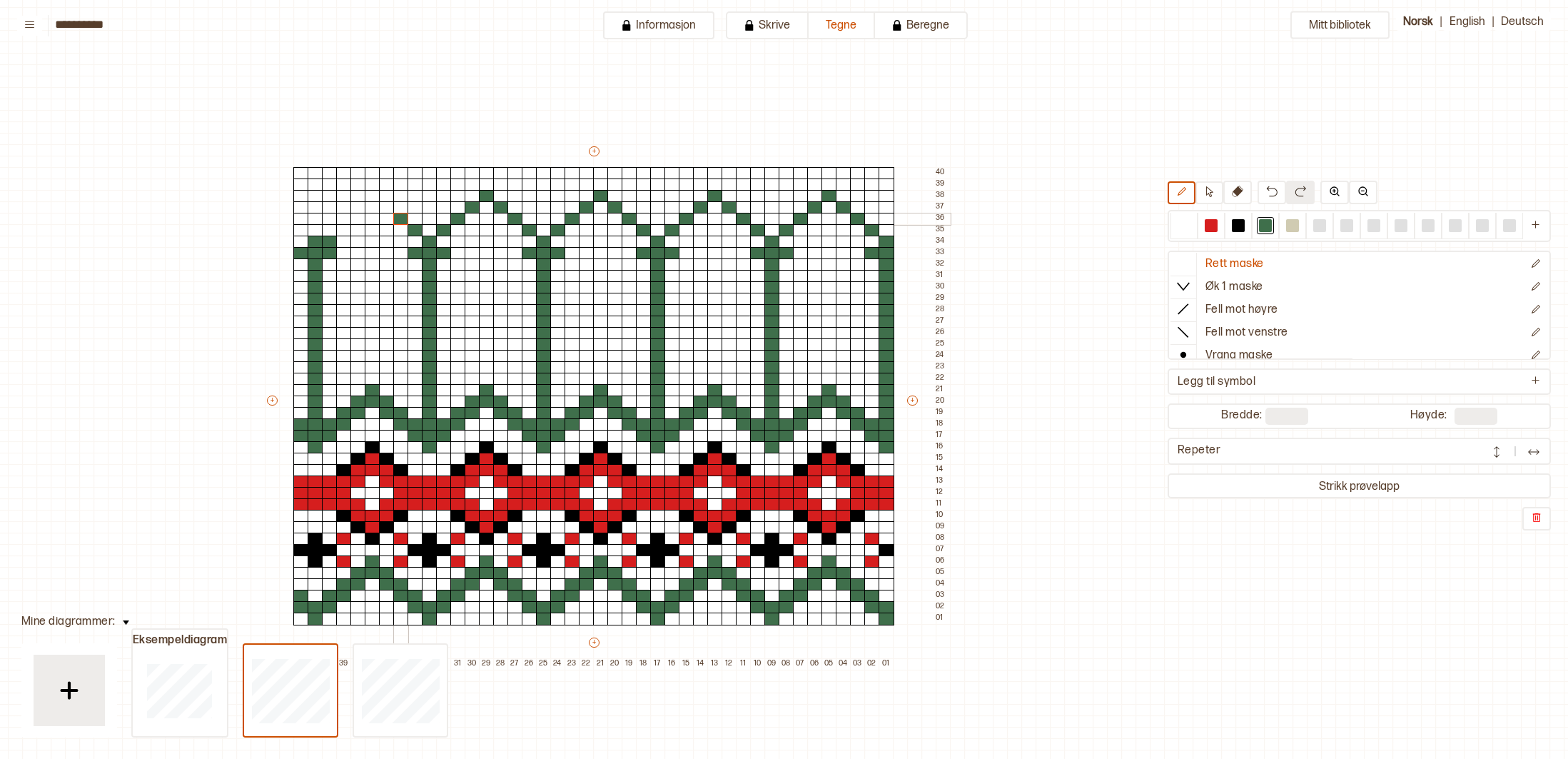
click at [398, 218] on div at bounding box center [401, 219] width 16 height 13
click at [385, 205] on div at bounding box center [387, 207] width 16 height 13
click at [368, 195] on div at bounding box center [372, 195] width 16 height 13
click at [358, 206] on div at bounding box center [358, 207] width 16 height 13
click at [343, 217] on div at bounding box center [344, 219] width 16 height 13
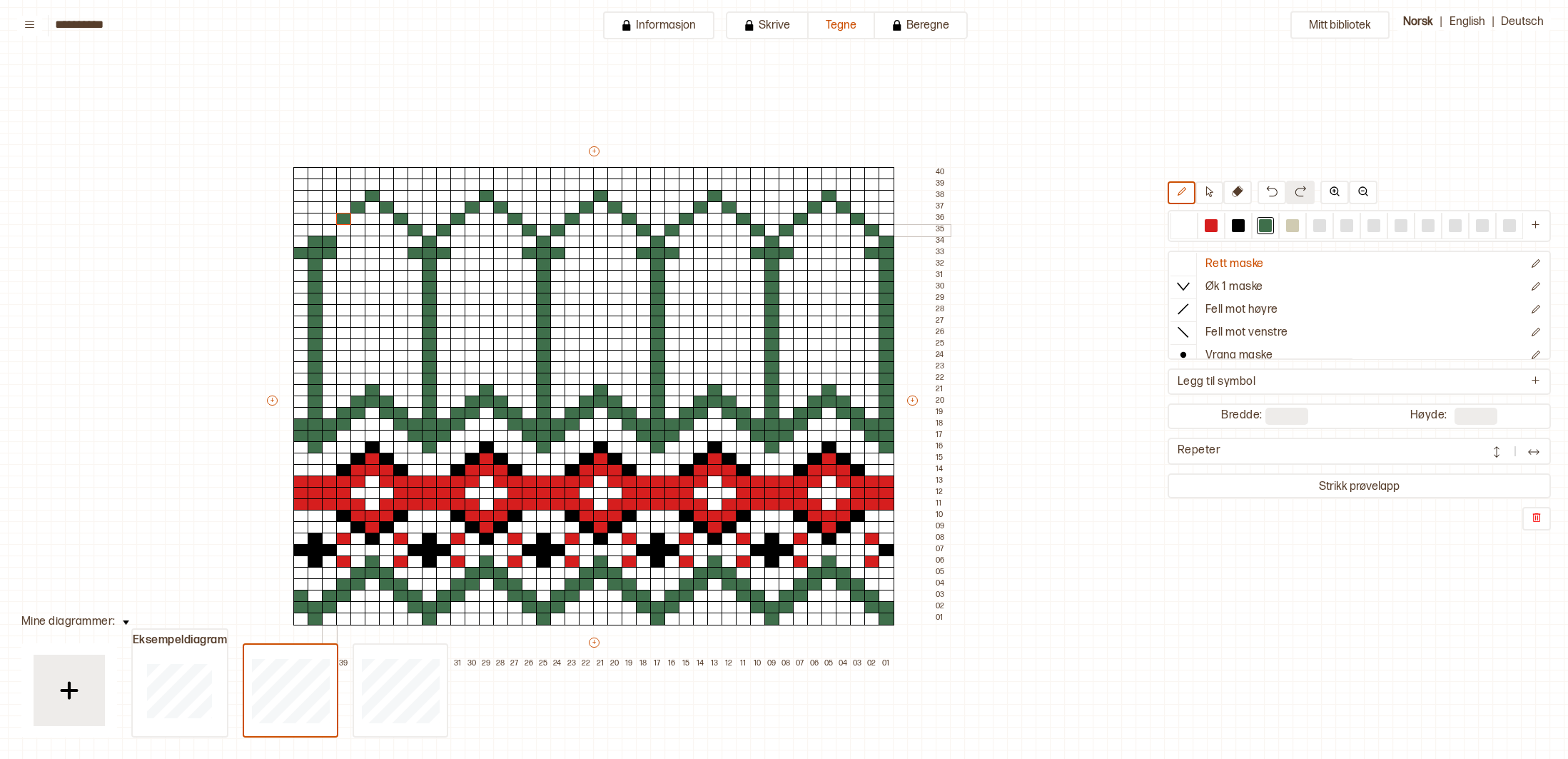
click at [332, 225] on div at bounding box center [330, 230] width 16 height 13
click at [1187, 224] on div at bounding box center [1184, 225] width 13 height 13
click at [337, 244] on div at bounding box center [344, 241] width 16 height 13
click at [331, 246] on div at bounding box center [330, 241] width 16 height 13
drag, startPoint x: 1268, startPoint y: 224, endPoint x: 1066, endPoint y: 179, distance: 207.0
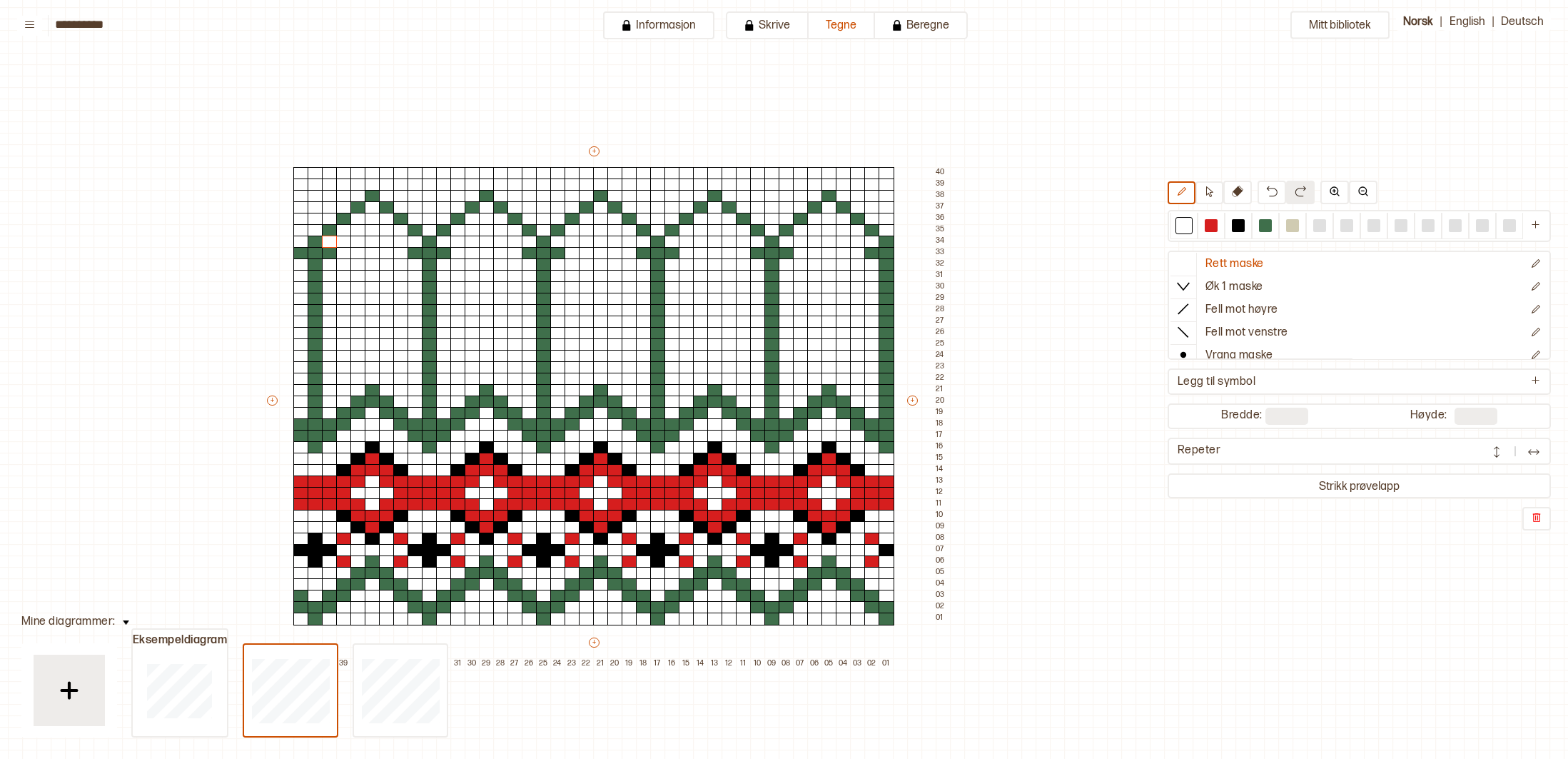
click at [1267, 223] on div at bounding box center [1265, 225] width 13 height 13
click at [303, 230] on div at bounding box center [301, 230] width 16 height 13
drag, startPoint x: 1187, startPoint y: 225, endPoint x: 1524, endPoint y: 262, distance: 339.0
click at [1189, 225] on div at bounding box center [1184, 225] width 13 height 13
drag, startPoint x: 303, startPoint y: 233, endPoint x: 311, endPoint y: 239, distance: 10.0
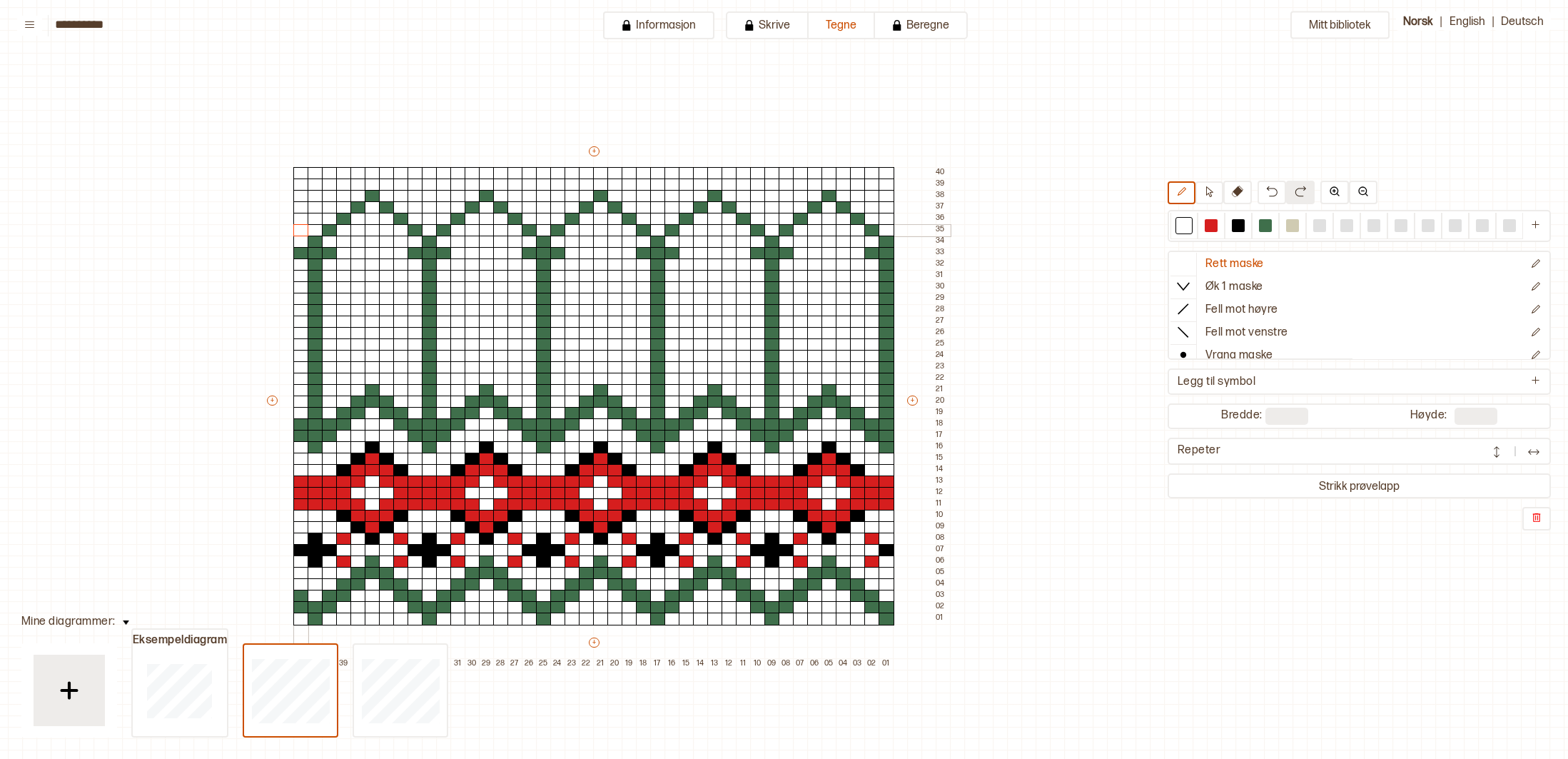
click at [303, 234] on div at bounding box center [301, 230] width 16 height 13
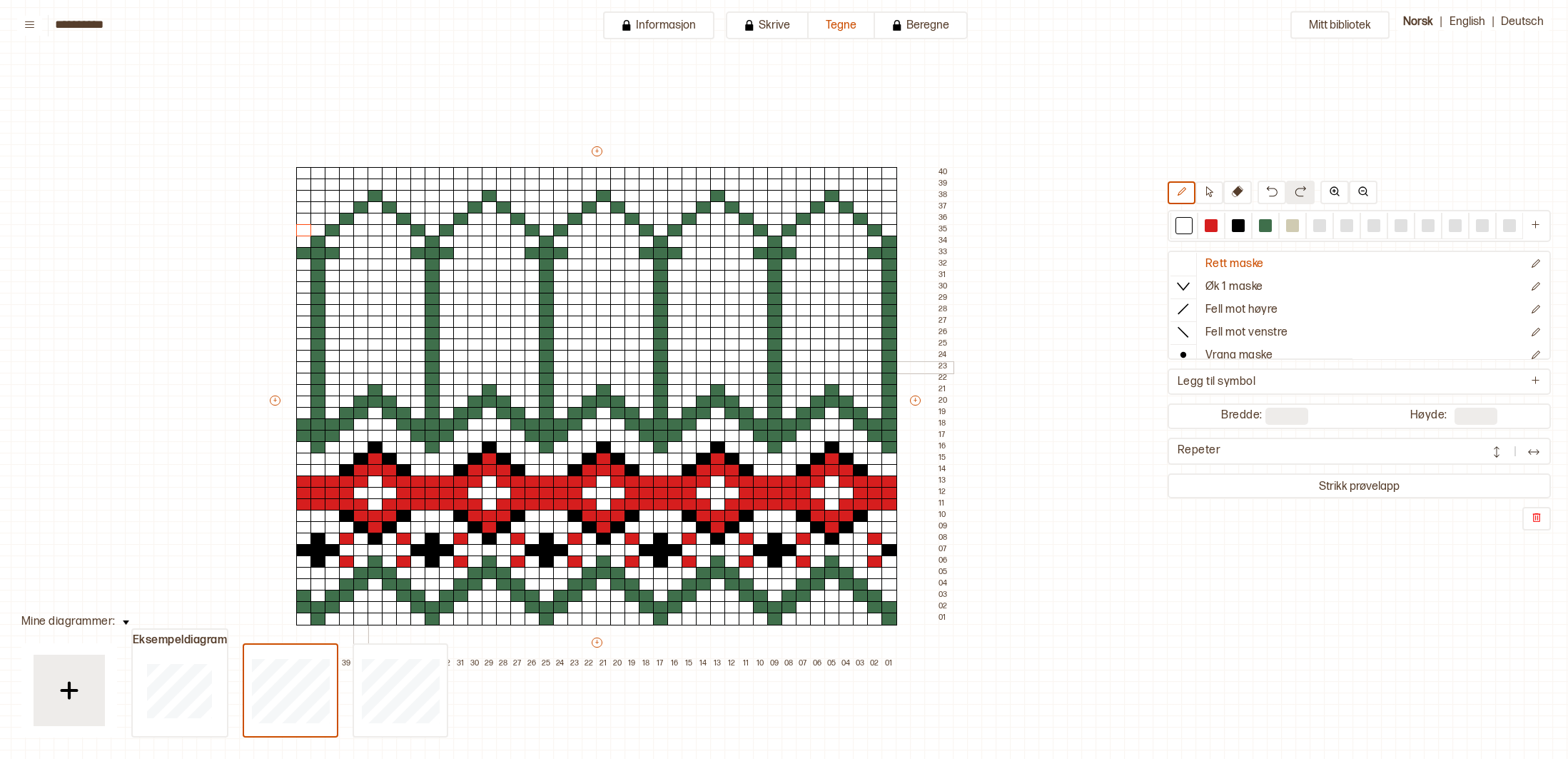
scroll to position [15, 175]
click at [556, 277] on div at bounding box center [561, 276] width 16 height 13
click at [1264, 227] on div at bounding box center [1265, 225] width 13 height 13
click at [792, 373] on div at bounding box center [789, 379] width 16 height 13
click at [805, 366] on div at bounding box center [803, 367] width 16 height 13
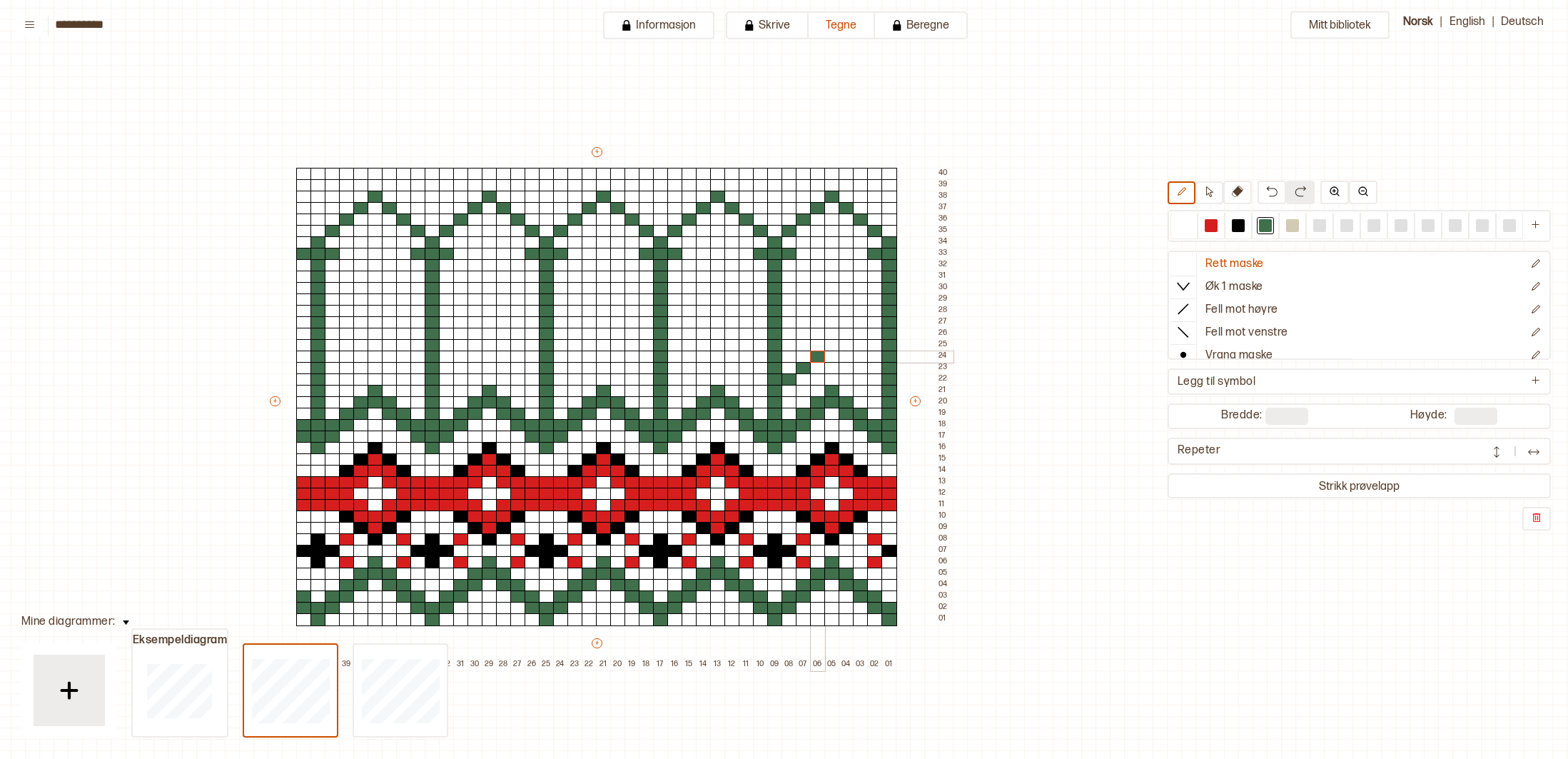
click at [817, 357] on div at bounding box center [817, 357] width 16 height 13
click at [878, 382] on div at bounding box center [875, 379] width 16 height 13
click at [862, 367] on div at bounding box center [861, 367] width 16 height 13
click at [848, 357] on div at bounding box center [847, 357] width 16 height 13
click at [837, 347] on div at bounding box center [832, 345] width 16 height 13
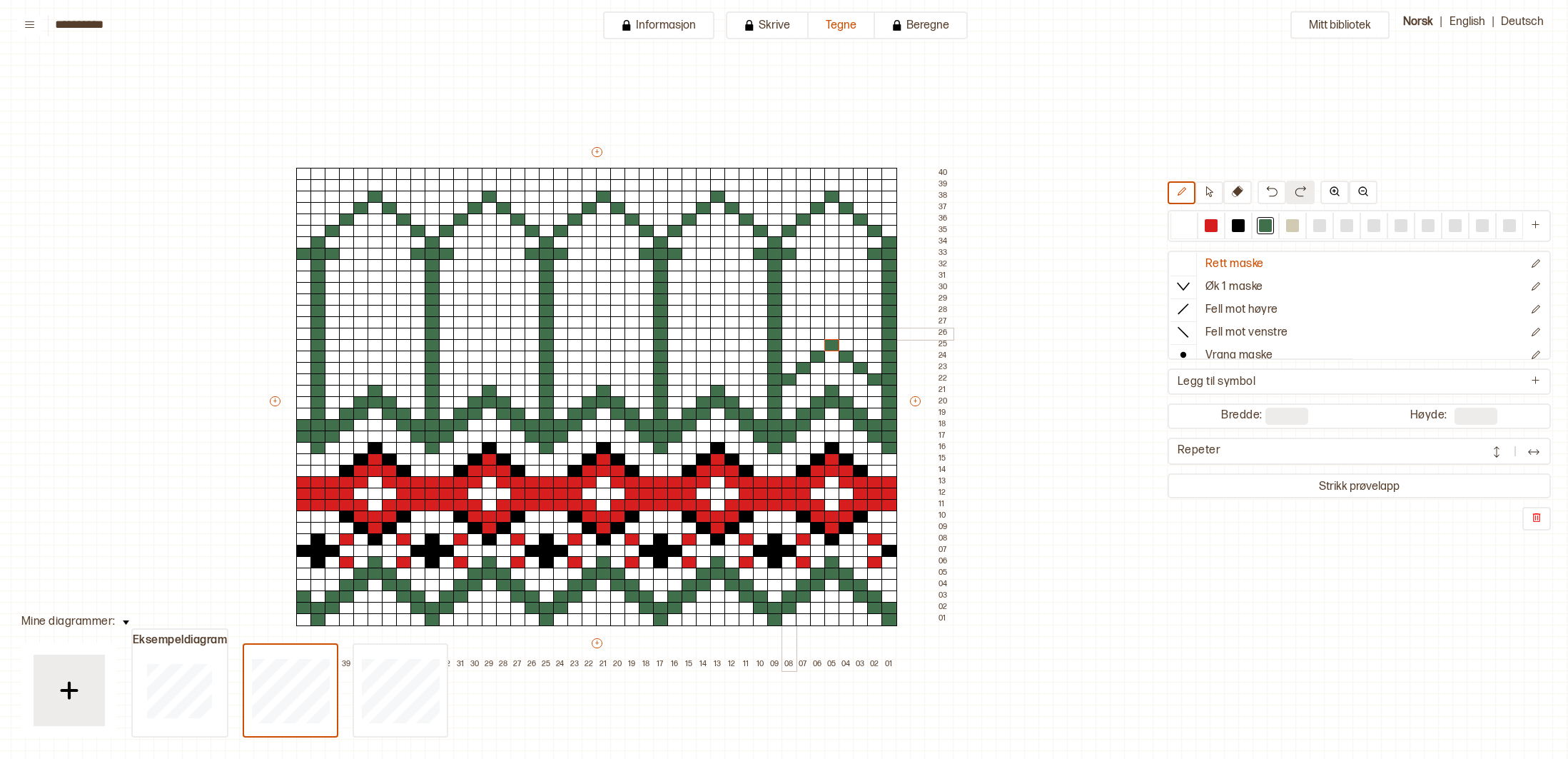
click at [793, 332] on div at bounding box center [789, 333] width 16 height 13
drag, startPoint x: 804, startPoint y: 323, endPoint x: 828, endPoint y: 312, distance: 26.4
click at [805, 322] on div at bounding box center [803, 322] width 16 height 13
drag, startPoint x: 817, startPoint y: 308, endPoint x: 829, endPoint y: 304, distance: 12.6
click at [817, 308] on div at bounding box center [817, 311] width 16 height 13
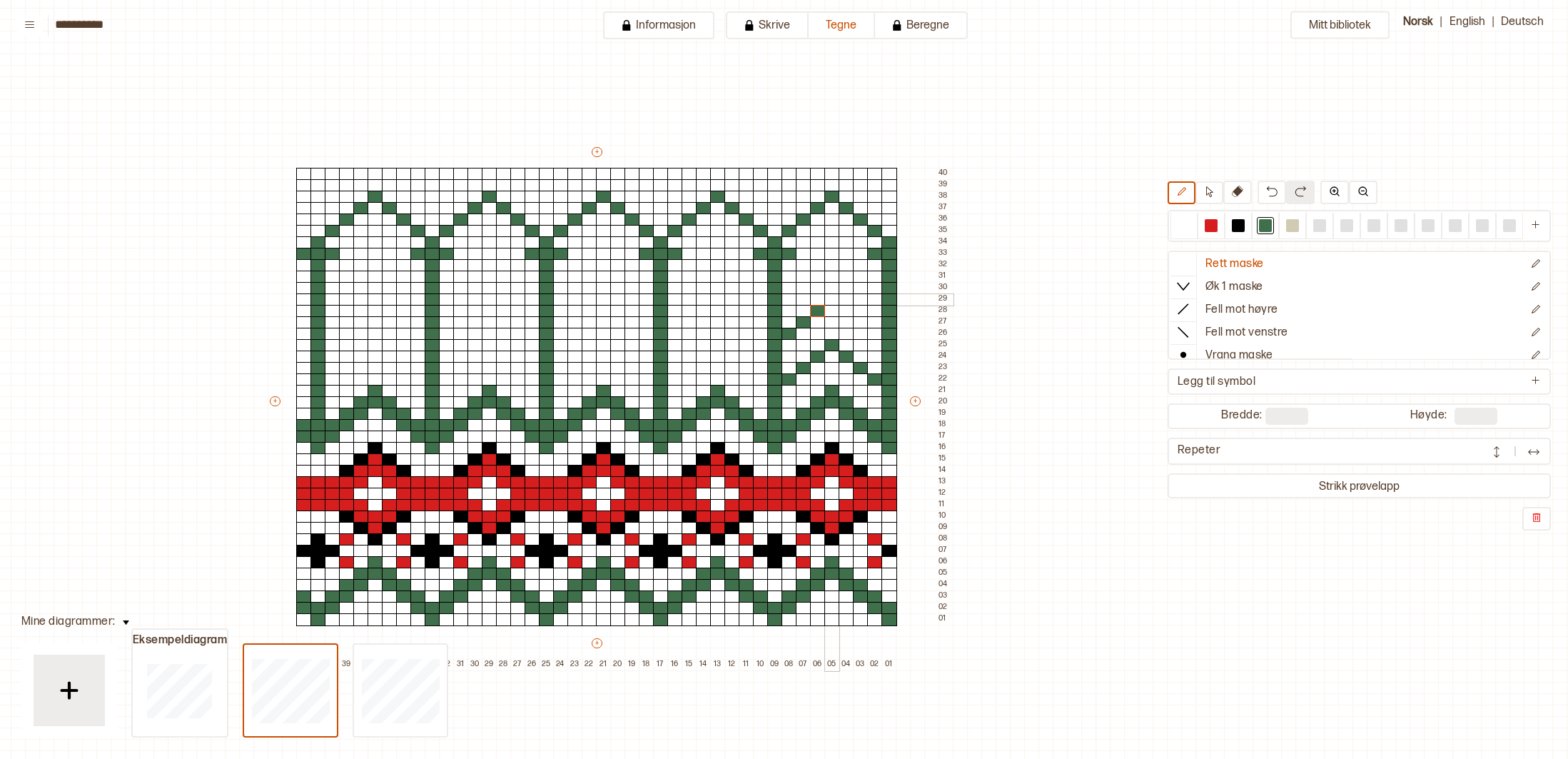
click at [832, 300] on div at bounding box center [832, 299] width 16 height 13
drag, startPoint x: 842, startPoint y: 311, endPoint x: 852, endPoint y: 313, distance: 10.2
click at [842, 311] on div at bounding box center [847, 311] width 16 height 13
click at [859, 321] on div at bounding box center [861, 322] width 16 height 13
click at [874, 334] on div at bounding box center [875, 333] width 16 height 13
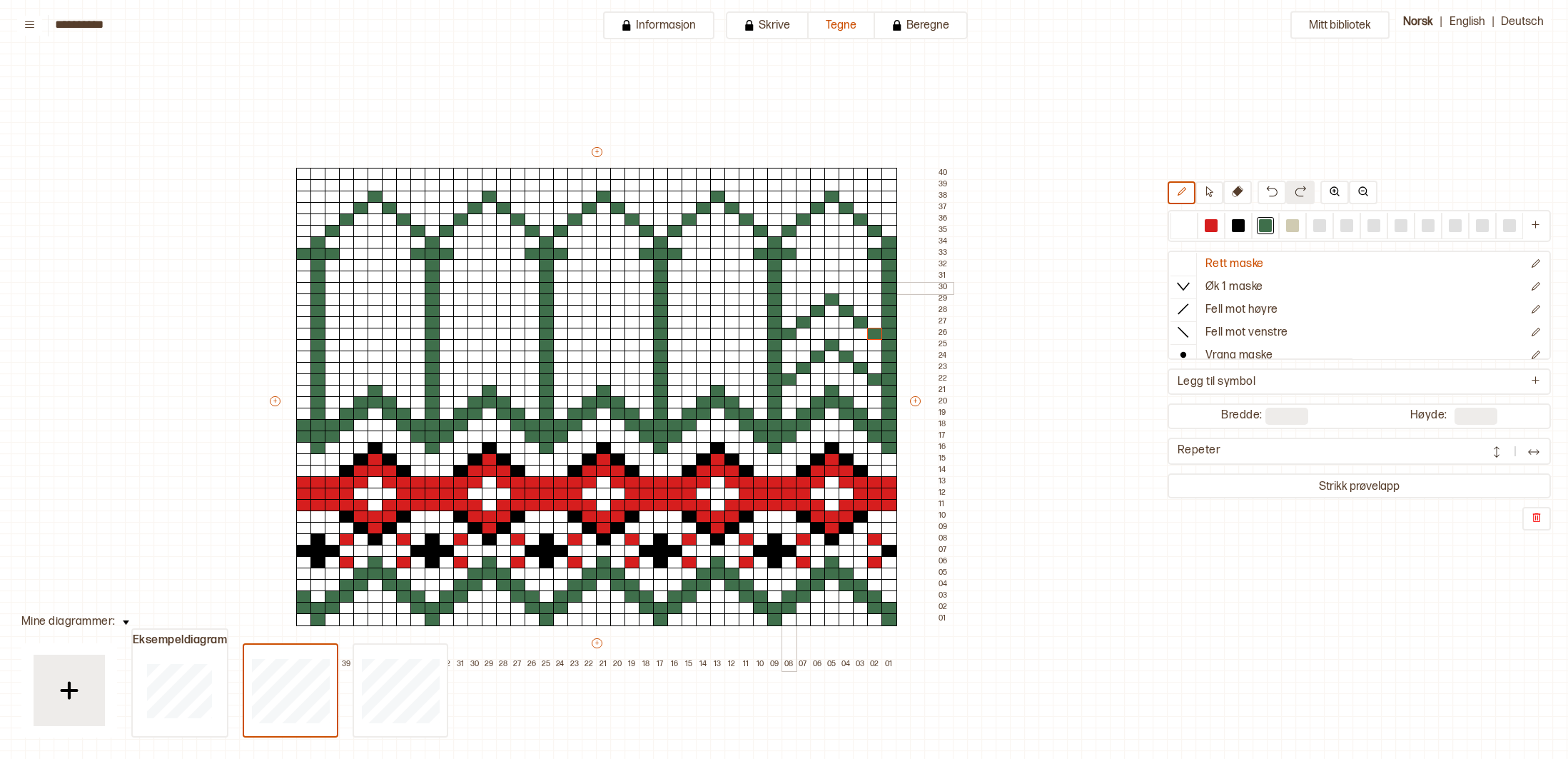
click at [794, 289] on div at bounding box center [789, 288] width 16 height 13
click at [805, 277] on div at bounding box center [803, 276] width 16 height 13
click at [821, 265] on div at bounding box center [817, 265] width 16 height 13
drag, startPoint x: 832, startPoint y: 254, endPoint x: 840, endPoint y: 259, distance: 9.4
click at [832, 254] on div at bounding box center [832, 254] width 16 height 13
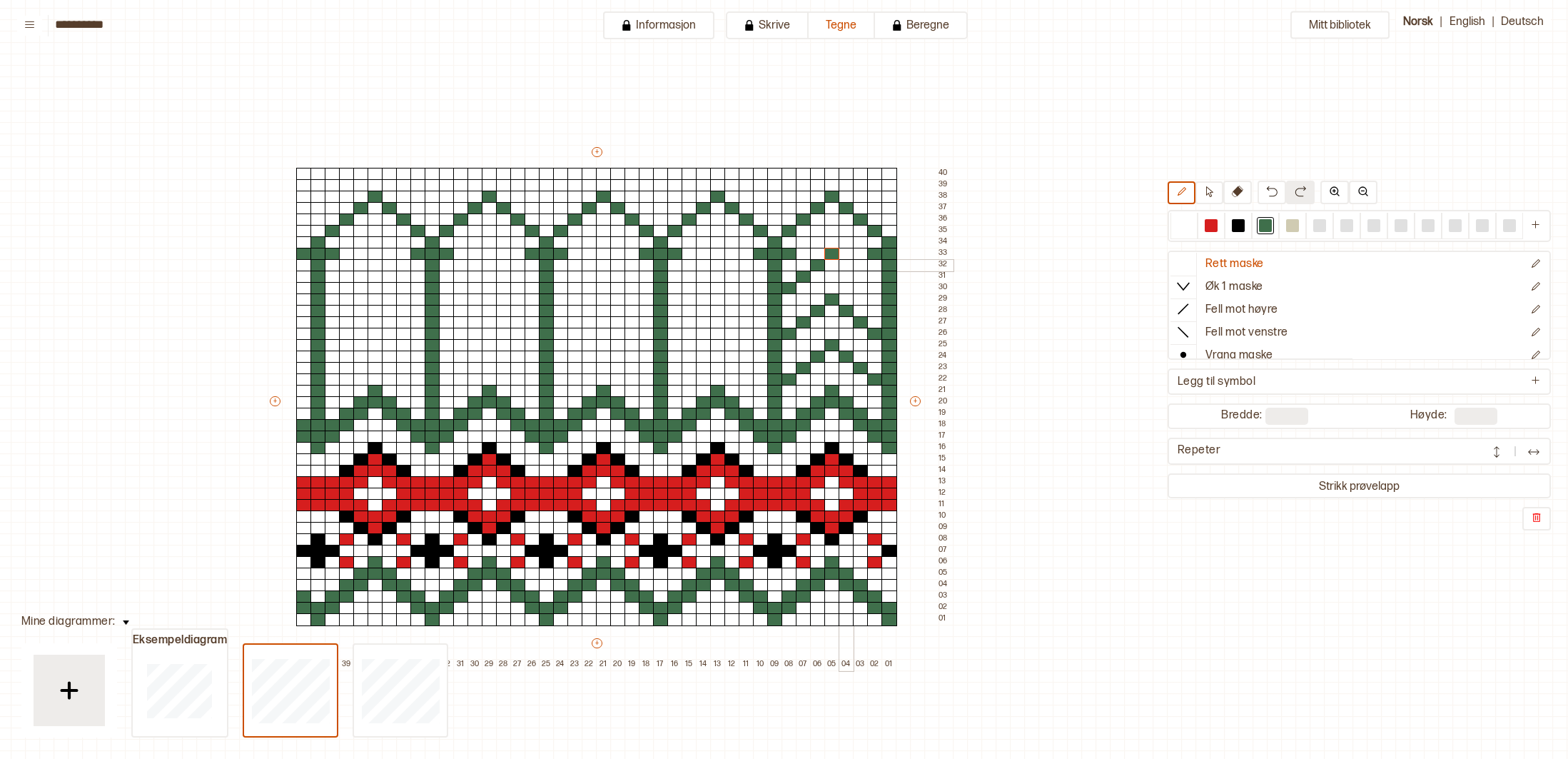
click at [846, 264] on div at bounding box center [847, 265] width 16 height 13
drag, startPoint x: 858, startPoint y: 275, endPoint x: 874, endPoint y: 281, distance: 17.1
click at [861, 276] on div at bounding box center [861, 276] width 16 height 13
click at [876, 286] on div at bounding box center [875, 288] width 16 height 13
drag, startPoint x: 1181, startPoint y: 222, endPoint x: 1150, endPoint y: 231, distance: 32.3
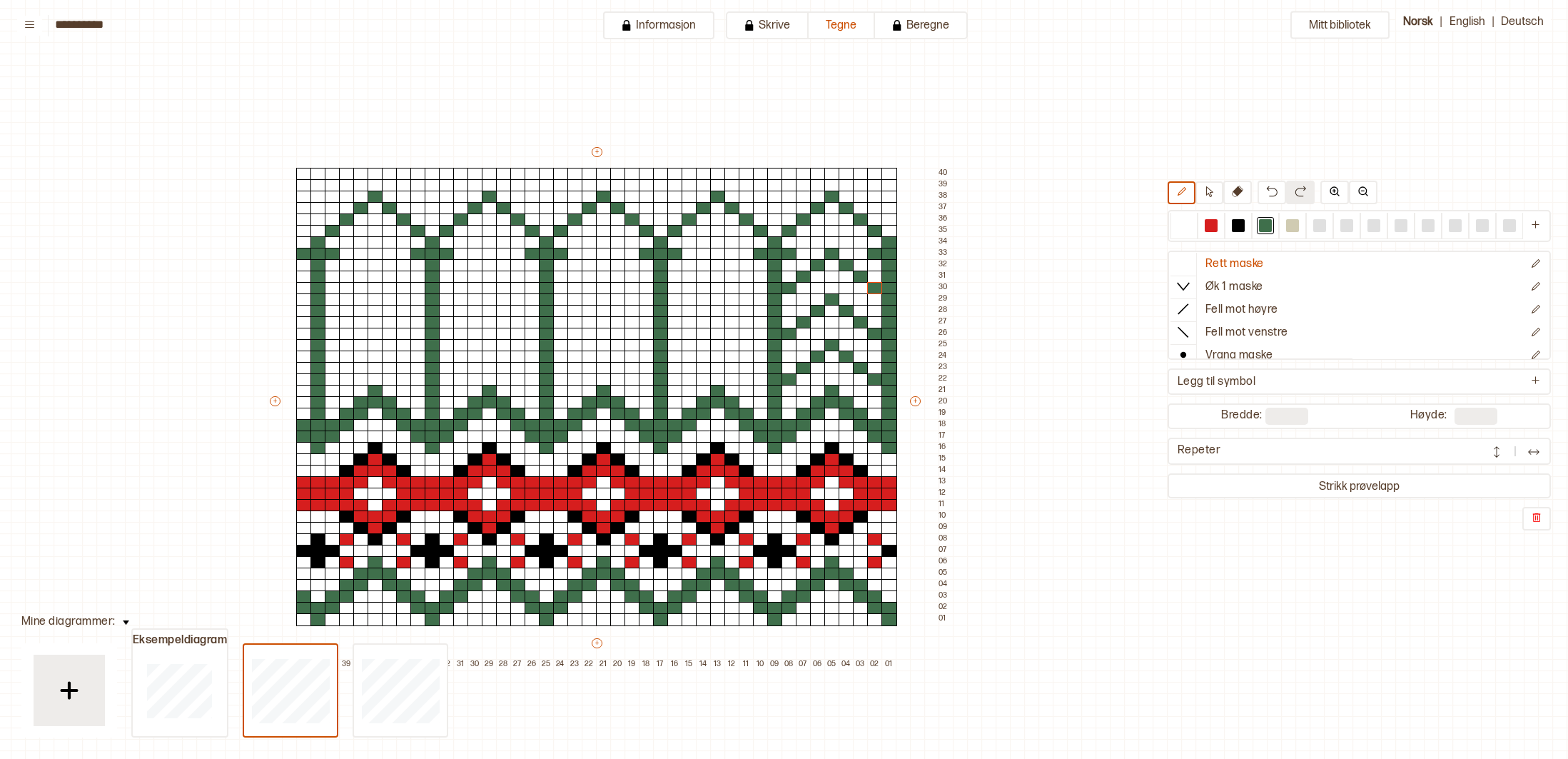
click at [1181, 224] on div at bounding box center [1184, 225] width 13 height 13
click at [876, 250] on div at bounding box center [875, 254] width 16 height 13
click at [793, 254] on div at bounding box center [789, 254] width 16 height 13
drag, startPoint x: 792, startPoint y: 231, endPoint x: 800, endPoint y: 227, distance: 8.9
click at [793, 230] on div at bounding box center [789, 230] width 16 height 13
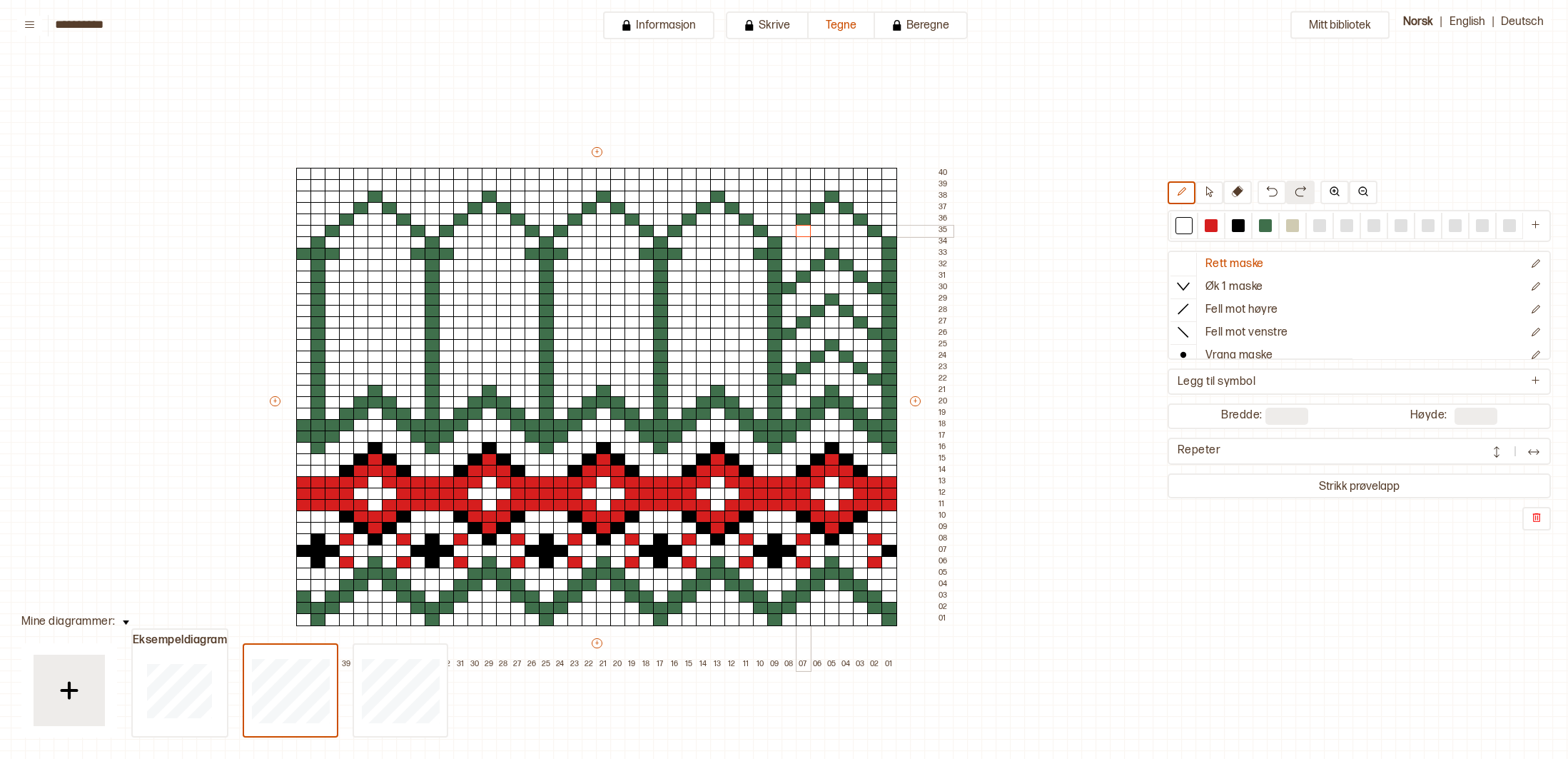
drag, startPoint x: 801, startPoint y: 226, endPoint x: 816, endPoint y: 220, distance: 16.2
click at [802, 225] on div at bounding box center [803, 230] width 16 height 13
drag, startPoint x: 822, startPoint y: 210, endPoint x: 812, endPoint y: 215, distance: 11.2
click at [820, 212] on div at bounding box center [817, 208] width 16 height 13
drag, startPoint x: 807, startPoint y: 224, endPoint x: 827, endPoint y: 208, distance: 25.6
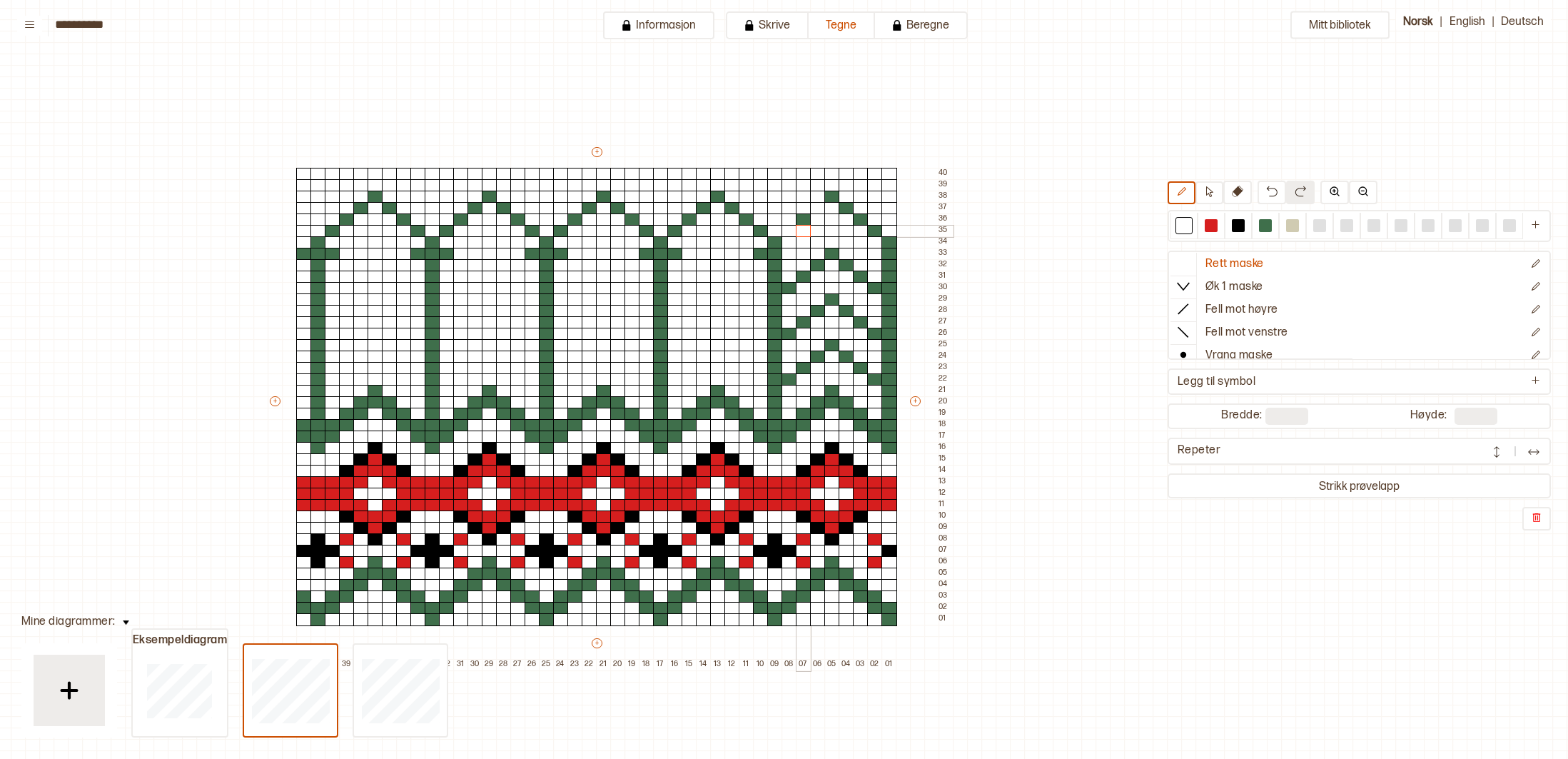
click at [807, 224] on div "+ + + + 42 41 40 39 38 37 36 35 34 33 32 31 30 29 28 27 26 25 24 23 22 21 20 19…" at bounding box center [610, 407] width 685 height 525
click at [831, 200] on div at bounding box center [832, 196] width 16 height 13
drag, startPoint x: 844, startPoint y: 207, endPoint x: 854, endPoint y: 214, distance: 12.2
click at [845, 210] on div at bounding box center [847, 208] width 16 height 13
drag, startPoint x: 856, startPoint y: 217, endPoint x: 865, endPoint y: 224, distance: 11.4
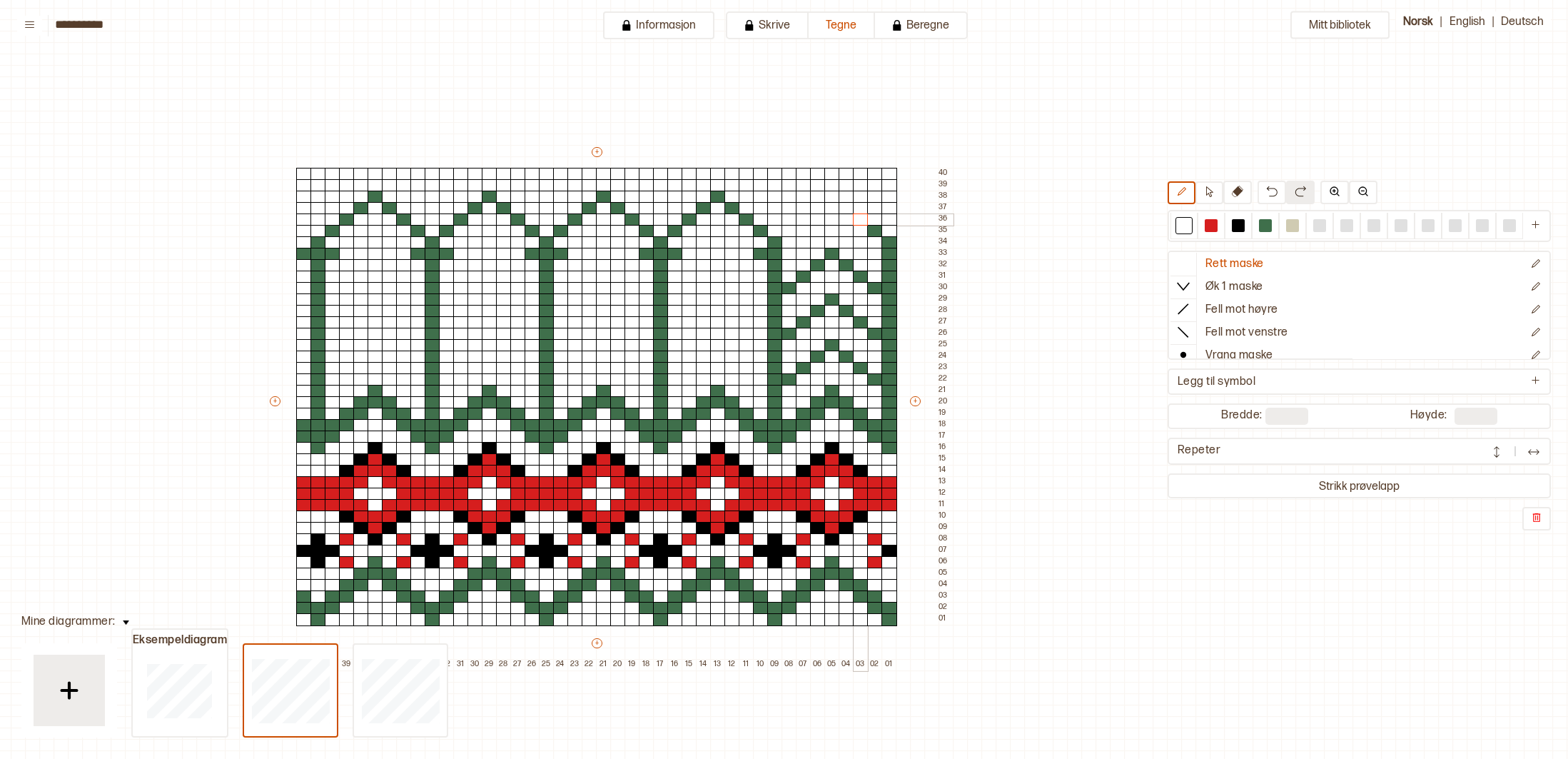
click at [856, 217] on div at bounding box center [861, 220] width 16 height 13
drag, startPoint x: 867, startPoint y: 227, endPoint x: 878, endPoint y: 231, distance: 11.7
click at [869, 228] on div at bounding box center [875, 230] width 16 height 13
drag, startPoint x: 888, startPoint y: 240, endPoint x: 826, endPoint y: 240, distance: 62.0
click at [888, 240] on div at bounding box center [889, 242] width 16 height 13
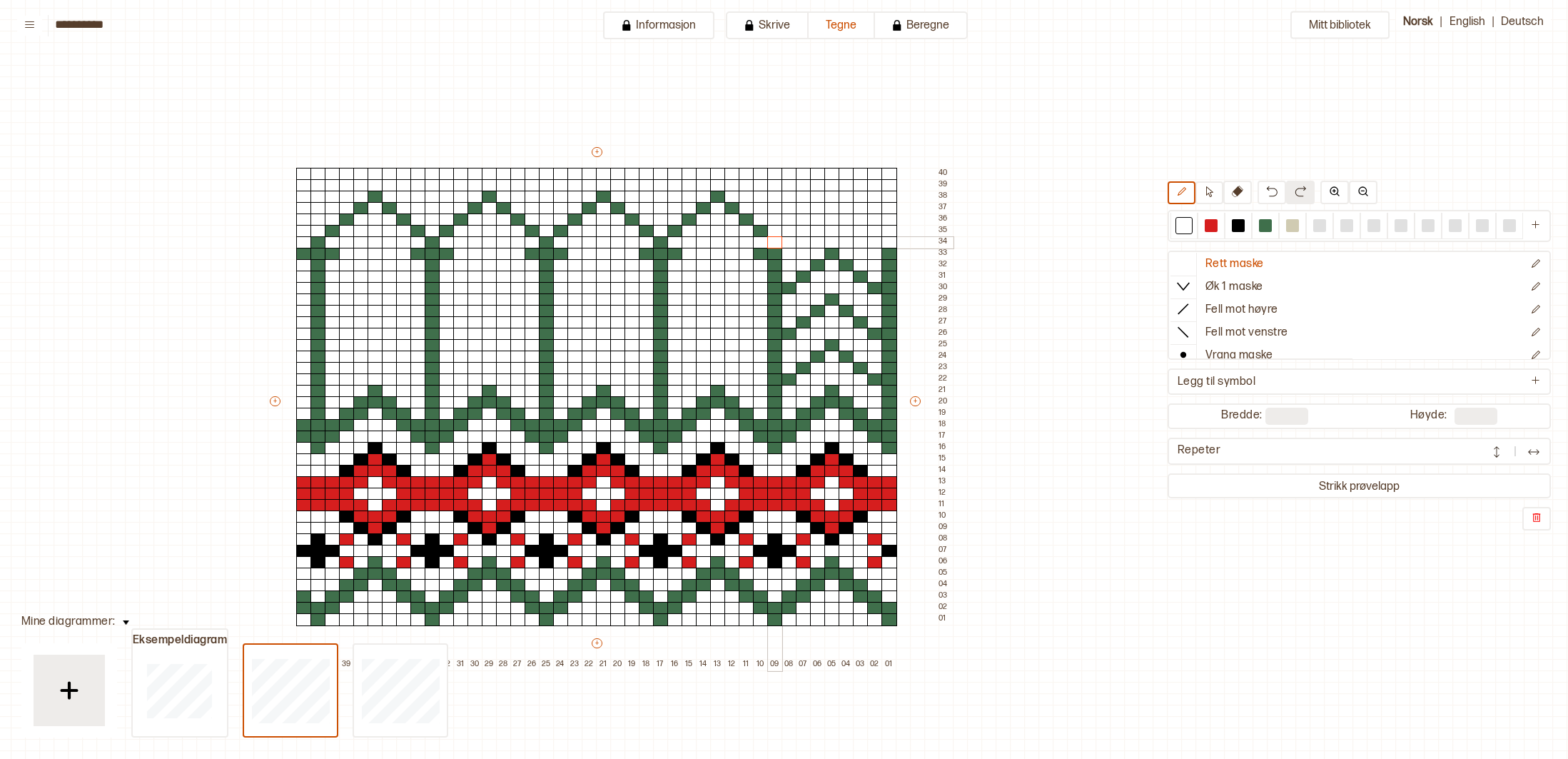
click at [771, 238] on div at bounding box center [775, 242] width 16 height 13
drag, startPoint x: 1266, startPoint y: 228, endPoint x: 1176, endPoint y: 225, distance: 90.0
click at [1265, 228] on div at bounding box center [1265, 225] width 13 height 13
click at [793, 241] on div at bounding box center [789, 242] width 16 height 13
click at [802, 232] on div at bounding box center [803, 230] width 16 height 13
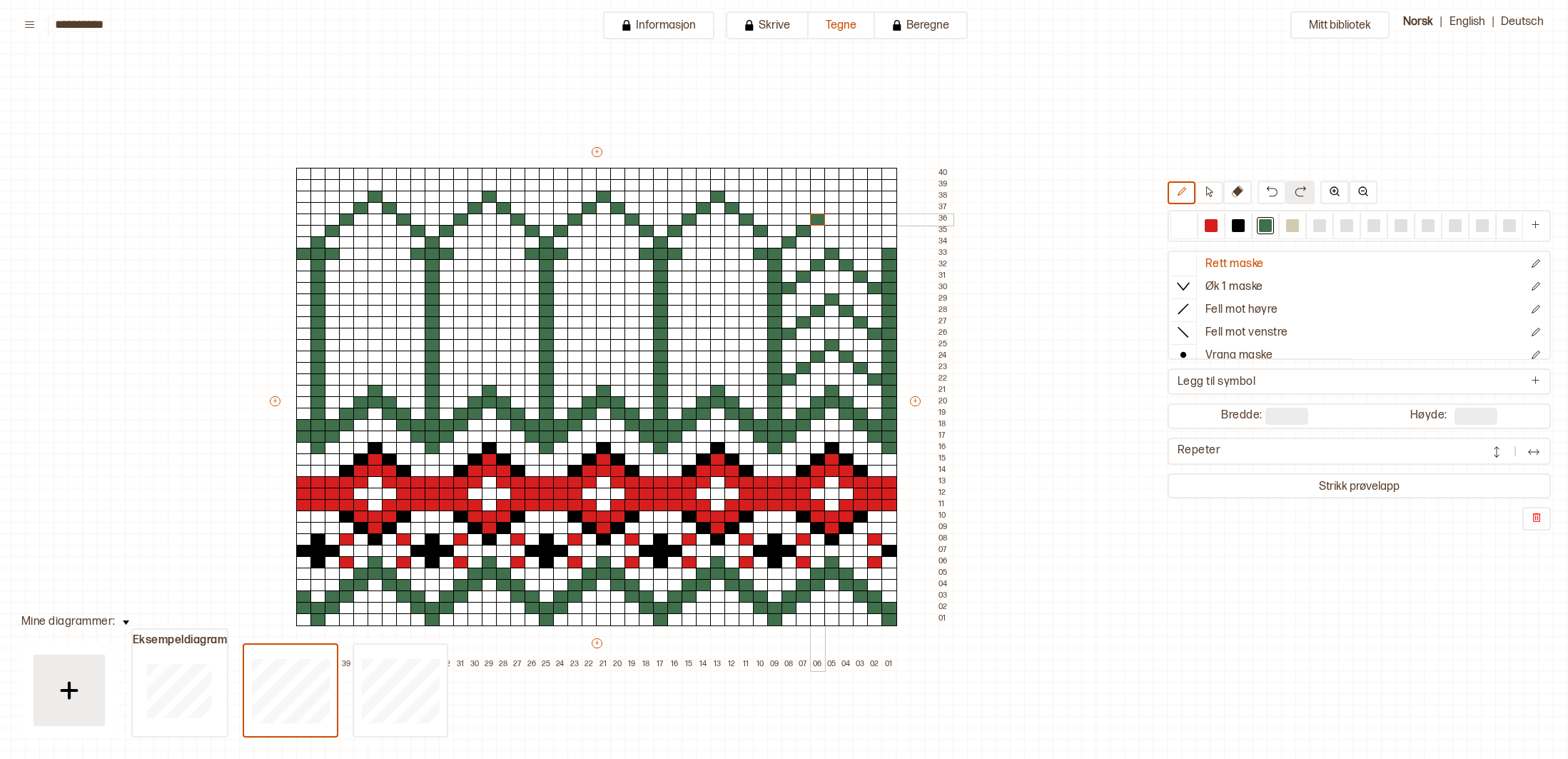
drag, startPoint x: 817, startPoint y: 219, endPoint x: 827, endPoint y: 211, distance: 12.8
click at [817, 218] on div at bounding box center [817, 220] width 16 height 13
drag, startPoint x: 830, startPoint y: 210, endPoint x: 836, endPoint y: 214, distance: 7.2
click at [830, 210] on div at bounding box center [832, 208] width 16 height 13
drag, startPoint x: 842, startPoint y: 220, endPoint x: 852, endPoint y: 226, distance: 11.7
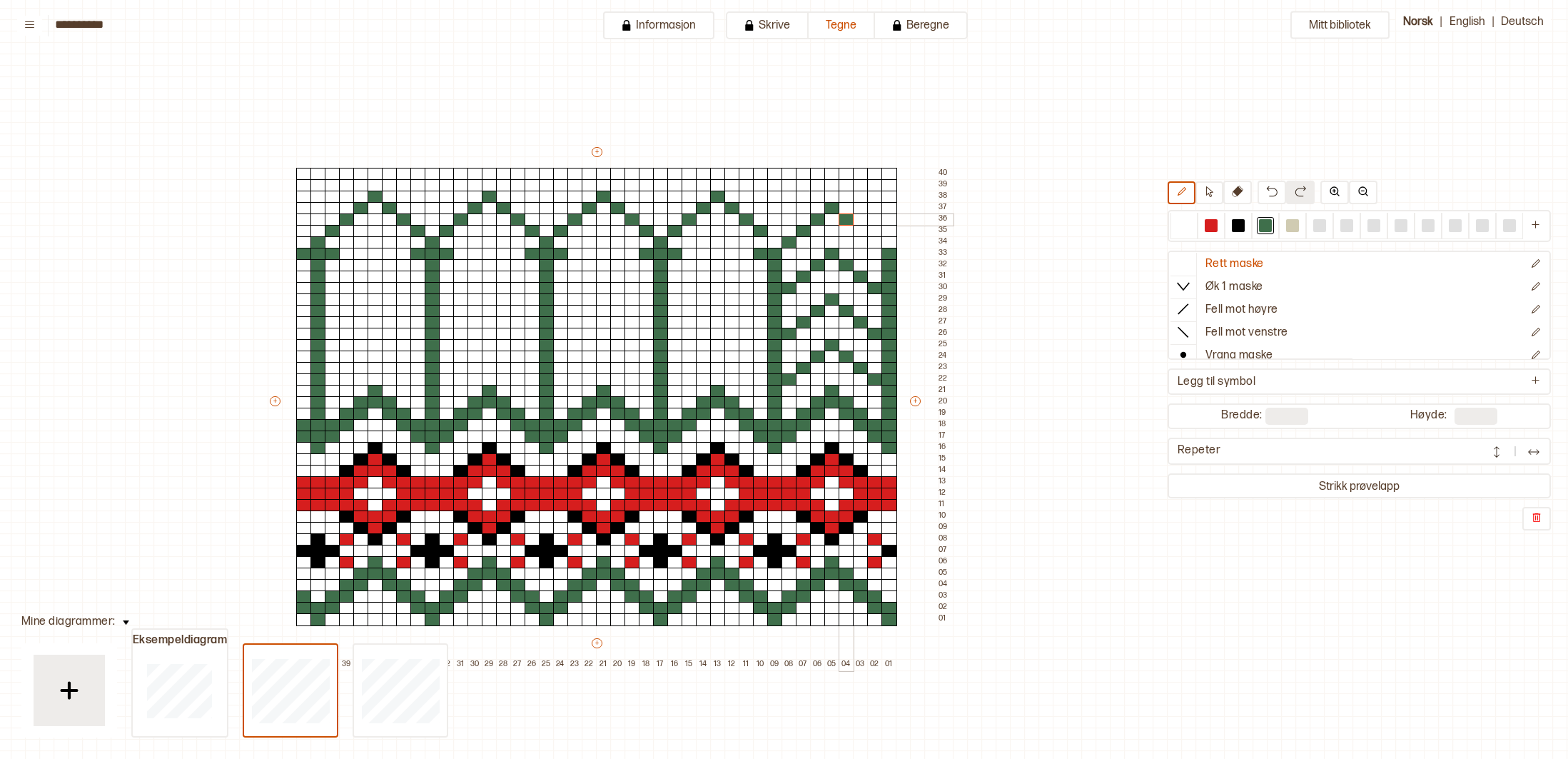
click at [842, 222] on div at bounding box center [847, 220] width 16 height 13
drag, startPoint x: 859, startPoint y: 229, endPoint x: 873, endPoint y: 234, distance: 14.9
click at [861, 230] on div at bounding box center [861, 230] width 16 height 13
click at [877, 239] on div at bounding box center [875, 242] width 16 height 13
drag, startPoint x: 1187, startPoint y: 227, endPoint x: 974, endPoint y: 227, distance: 213.0
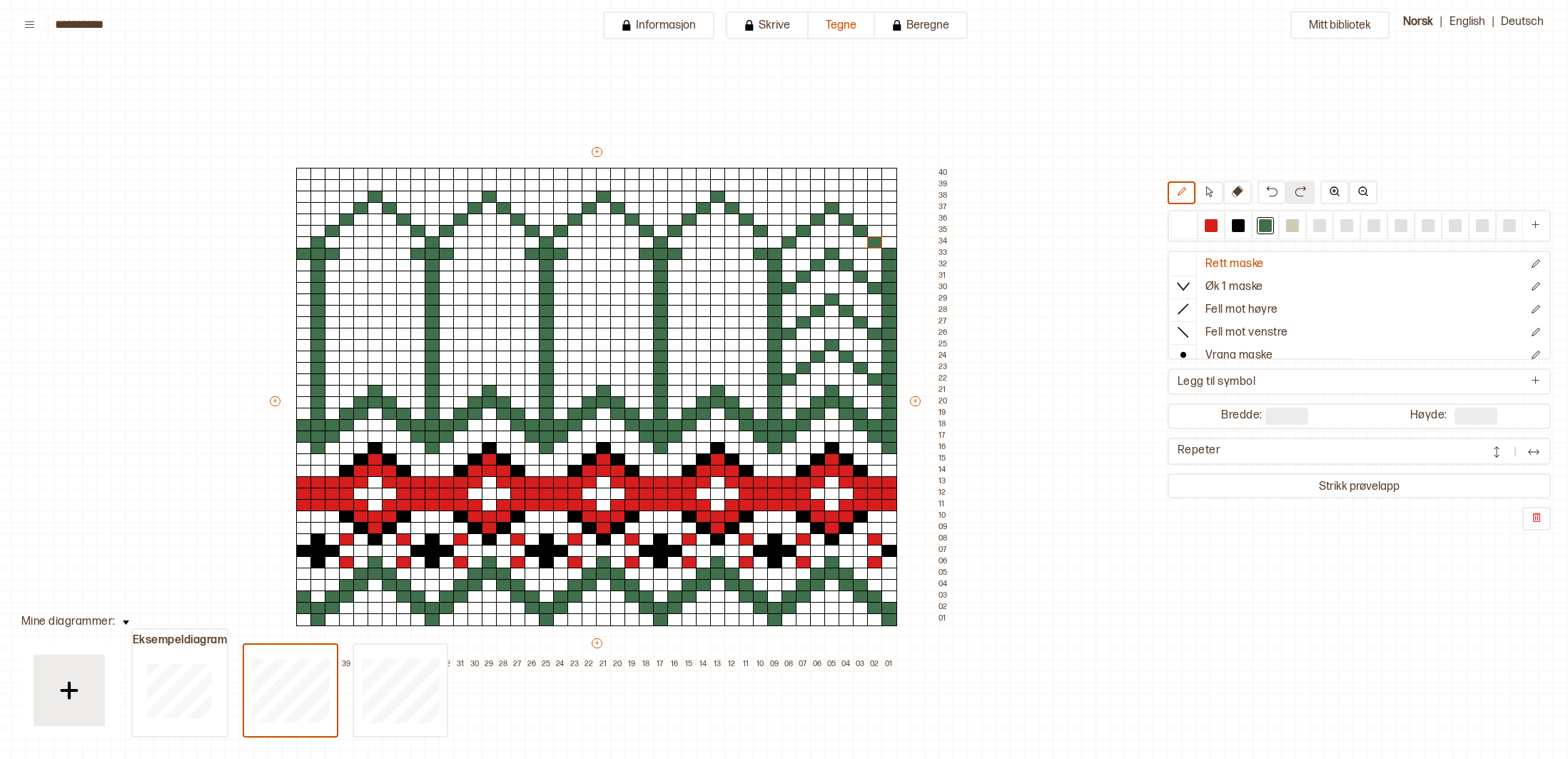
click at [1187, 227] on div at bounding box center [1184, 225] width 13 height 13
click at [761, 250] on div at bounding box center [761, 254] width 16 height 13
drag, startPoint x: 761, startPoint y: 232, endPoint x: 756, endPoint y: 225, distance: 8.6
click at [761, 231] on div at bounding box center [761, 230] width 16 height 13
click at [748, 216] on div at bounding box center [746, 220] width 16 height 13
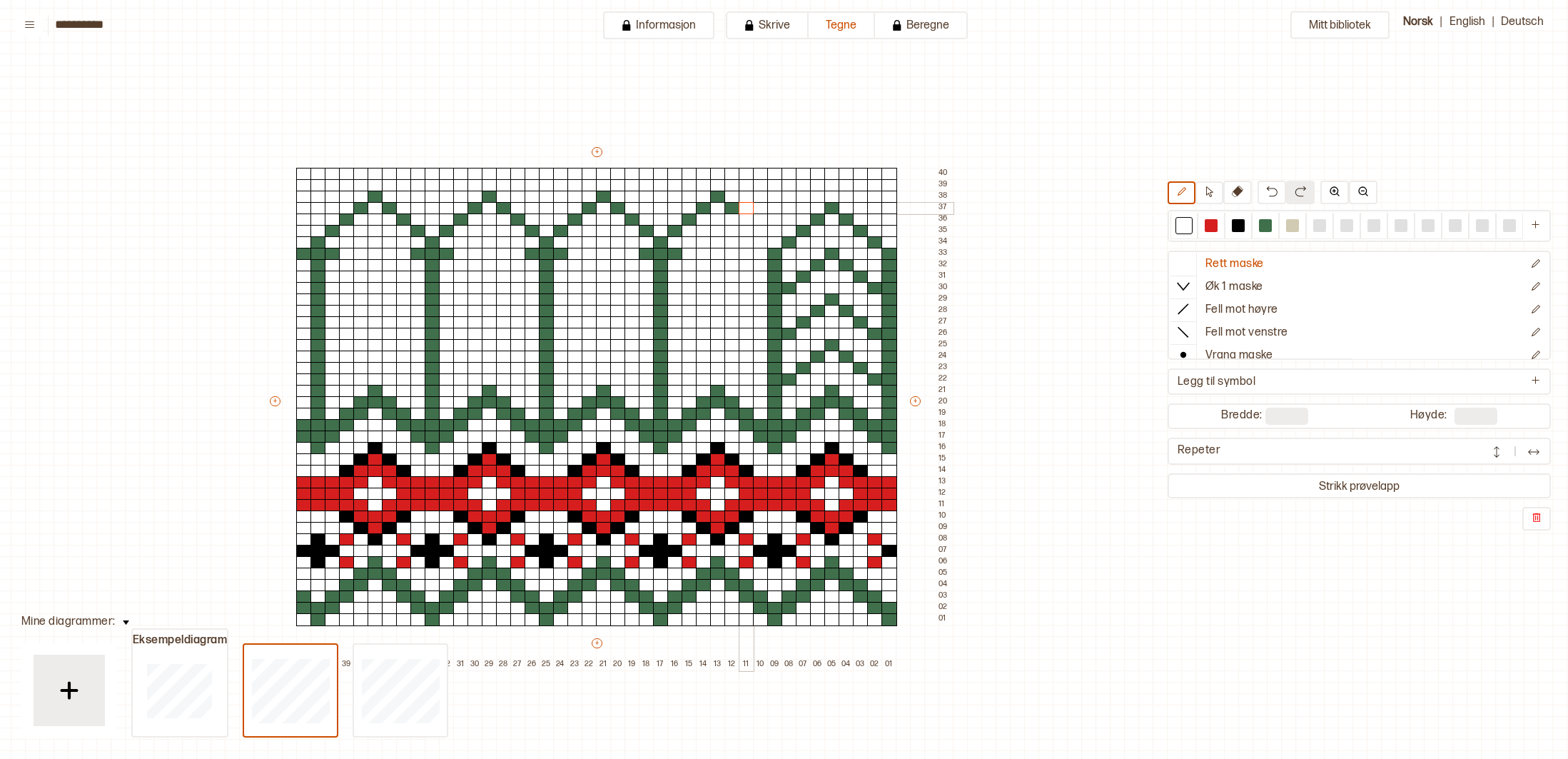
drag, startPoint x: 740, startPoint y: 210, endPoint x: 726, endPoint y: 203, distance: 15.7
click at [736, 208] on div "+ + + + 42 41 40 39 38 37 36 35 34 33 32 31 30 29 28 27 26 25 24 23 22 21 20 19…" at bounding box center [610, 407] width 685 height 525
click at [719, 199] on div at bounding box center [718, 196] width 16 height 13
drag, startPoint x: 712, startPoint y: 205, endPoint x: 705, endPoint y: 209, distance: 8.1
click at [711, 206] on div at bounding box center [718, 208] width 16 height 13
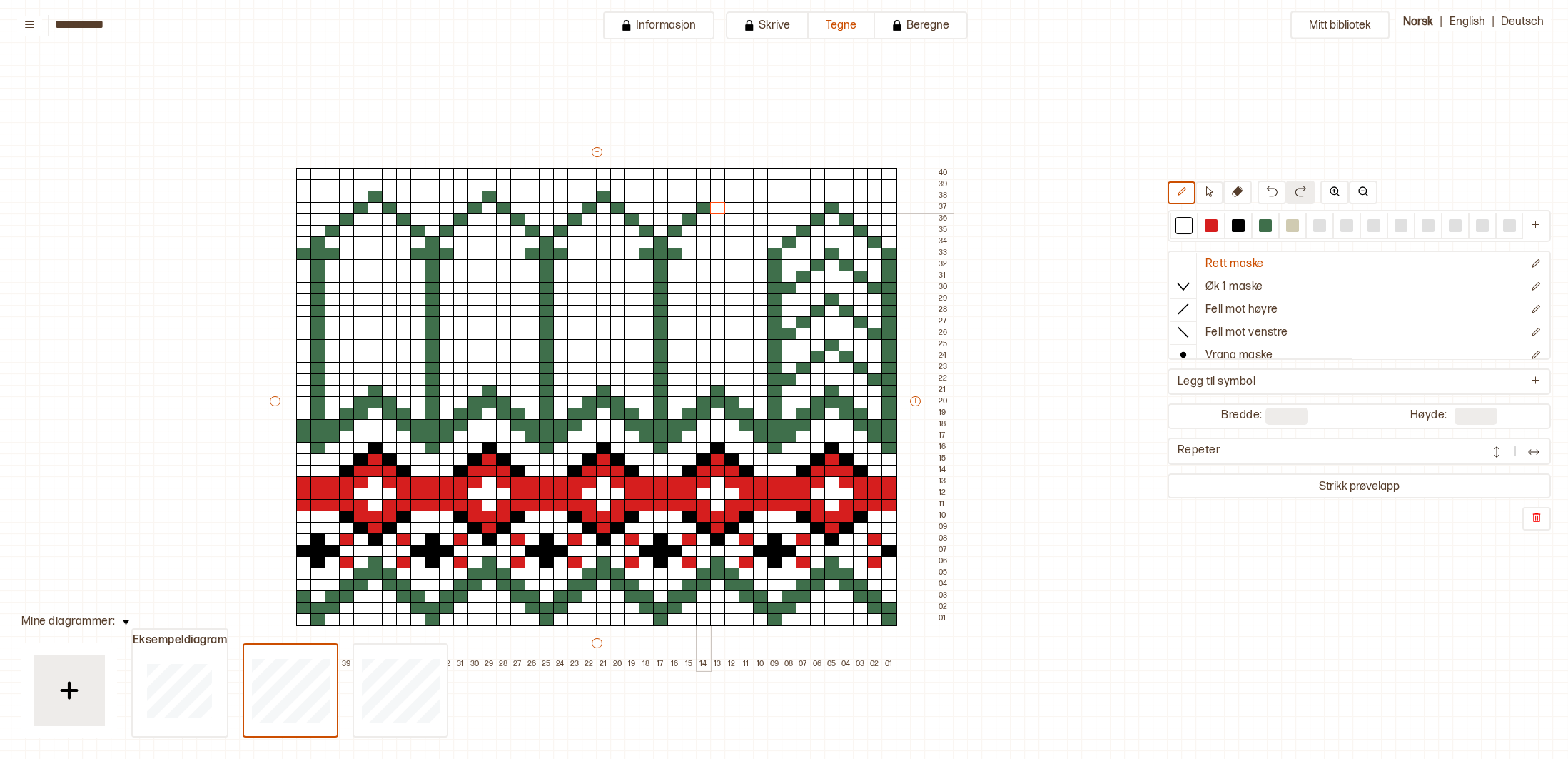
drag, startPoint x: 698, startPoint y: 215, endPoint x: 690, endPoint y: 219, distance: 8.9
click at [696, 215] on div at bounding box center [704, 220] width 16 height 13
click at [675, 230] on div at bounding box center [675, 230] width 16 height 13
click at [695, 217] on div "+ + + + 42 41 40 39 38 37 36 35 34 33 32 31 30 29 28 27 26 25 24 23 22 21 20 19…" at bounding box center [610, 407] width 685 height 525
click at [701, 211] on div at bounding box center [704, 208] width 16 height 13
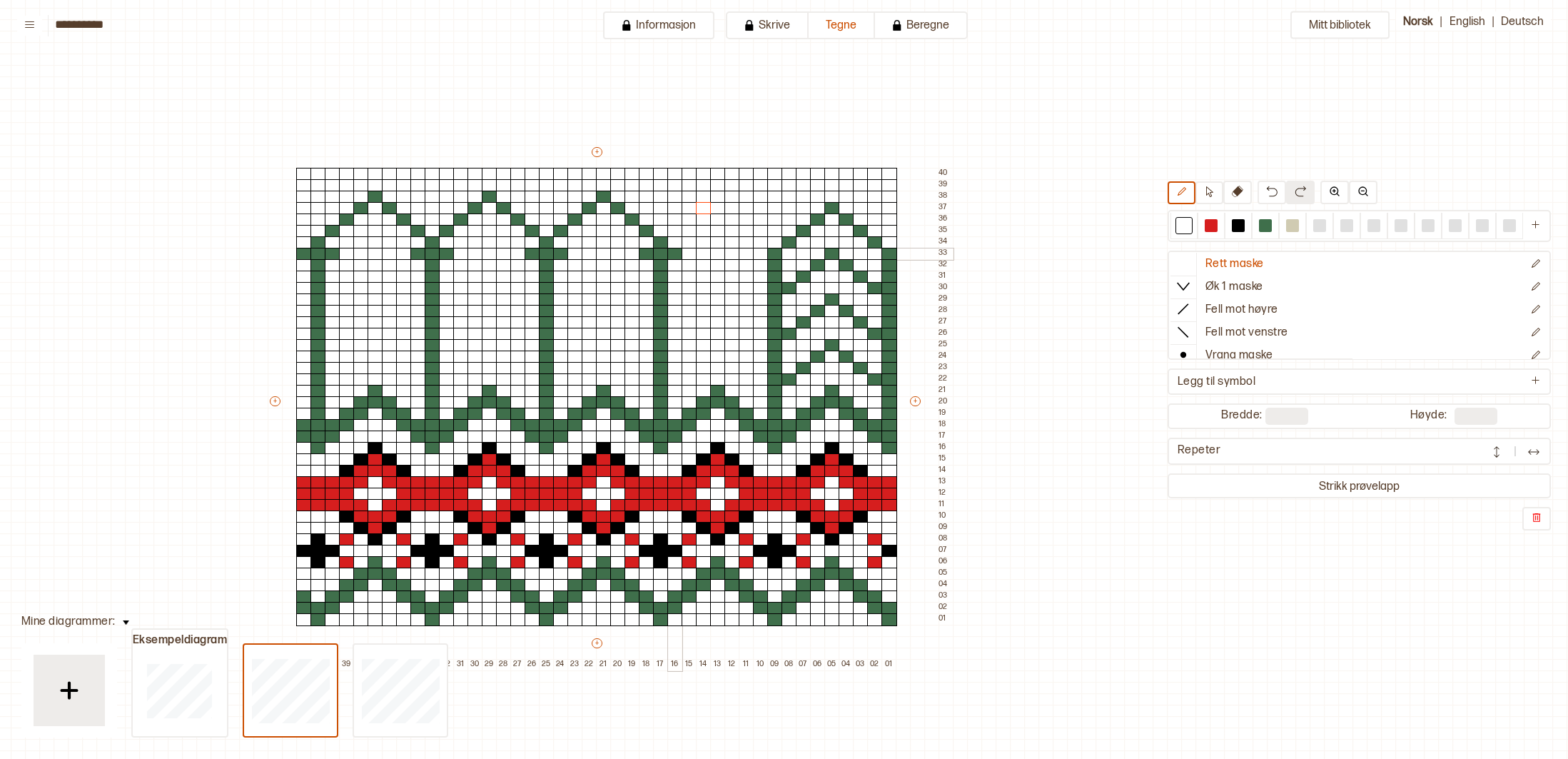
click at [674, 254] on div at bounding box center [675, 254] width 16 height 13
click at [662, 245] on div at bounding box center [660, 242] width 16 height 13
click at [648, 251] on div at bounding box center [646, 254] width 16 height 13
click at [651, 229] on div at bounding box center [646, 230] width 16 height 13
click at [635, 219] on div at bounding box center [632, 220] width 16 height 13
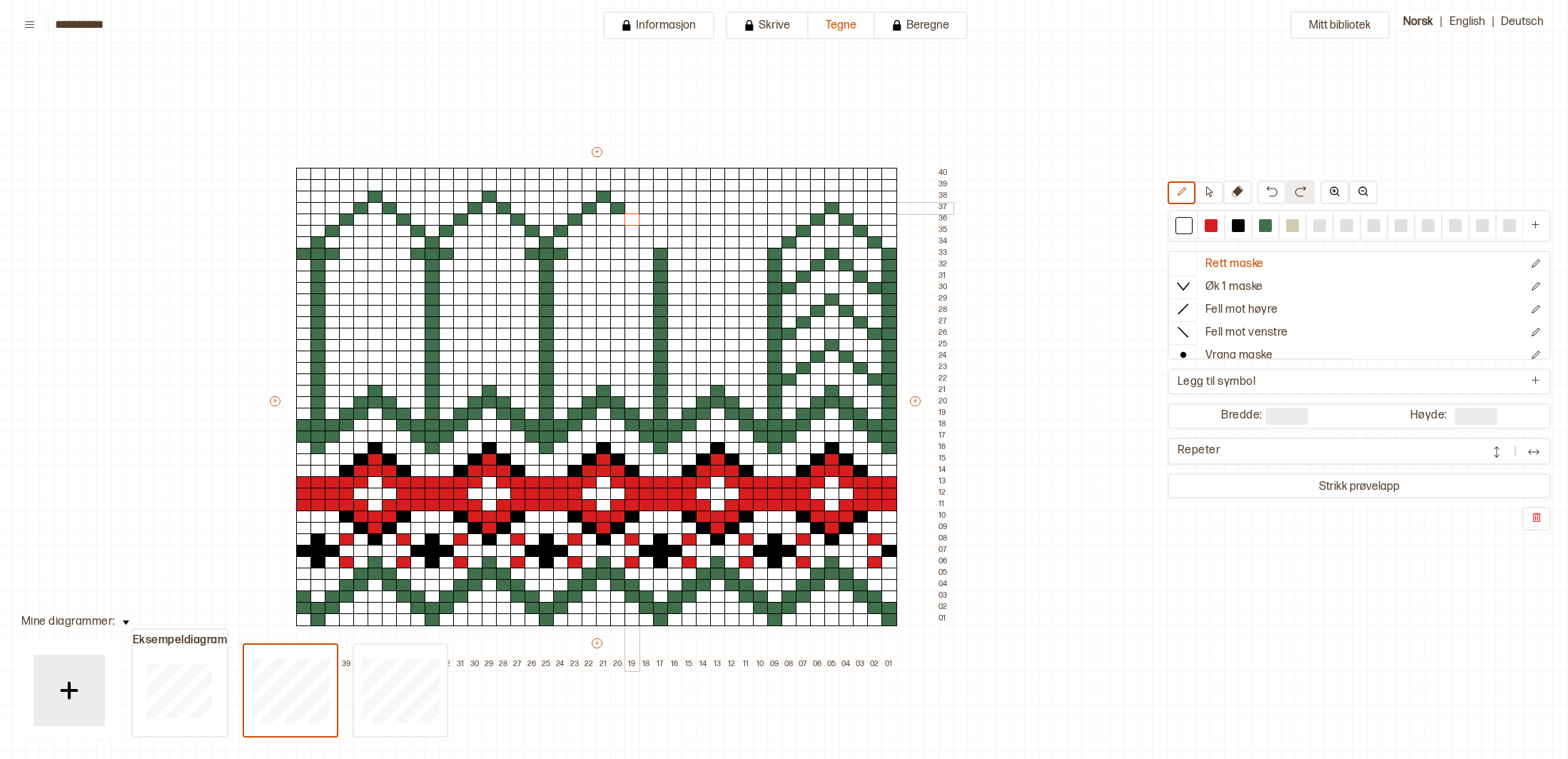
drag, startPoint x: 625, startPoint y: 210, endPoint x: 620, endPoint y: 205, distance: 7.1
click at [625, 209] on div at bounding box center [632, 208] width 16 height 13
click at [613, 200] on div at bounding box center [618, 196] width 16 height 13
click at [623, 210] on div at bounding box center [618, 208] width 16 height 13
drag, startPoint x: 611, startPoint y: 199, endPoint x: 597, endPoint y: 200, distance: 14.0
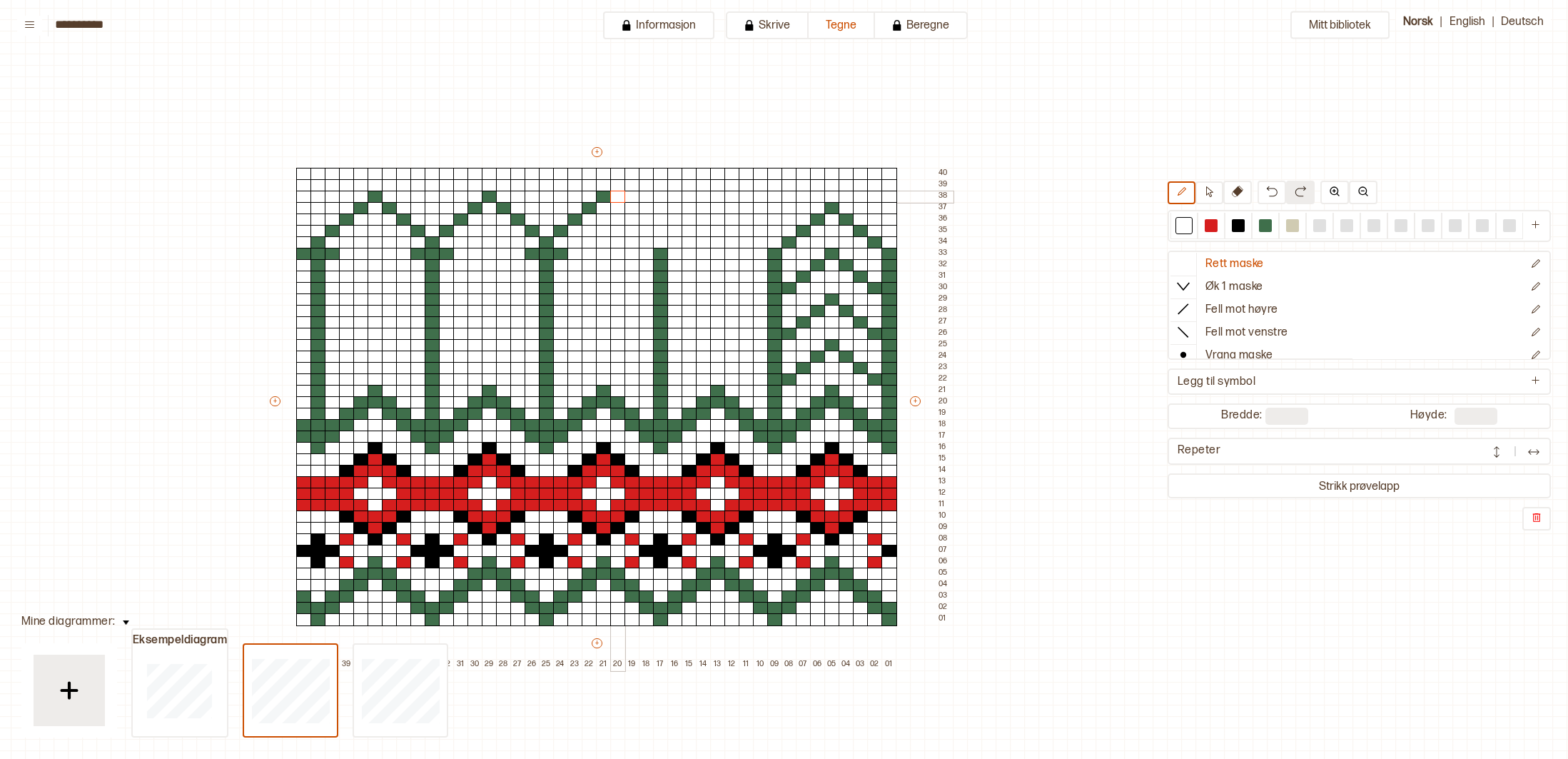
click at [611, 199] on div at bounding box center [618, 196] width 16 height 13
click at [600, 195] on div at bounding box center [604, 196] width 16 height 13
click at [591, 207] on div at bounding box center [589, 208] width 16 height 13
click at [575, 215] on div at bounding box center [575, 220] width 16 height 13
drag, startPoint x: 564, startPoint y: 224, endPoint x: 555, endPoint y: 234, distance: 13.5
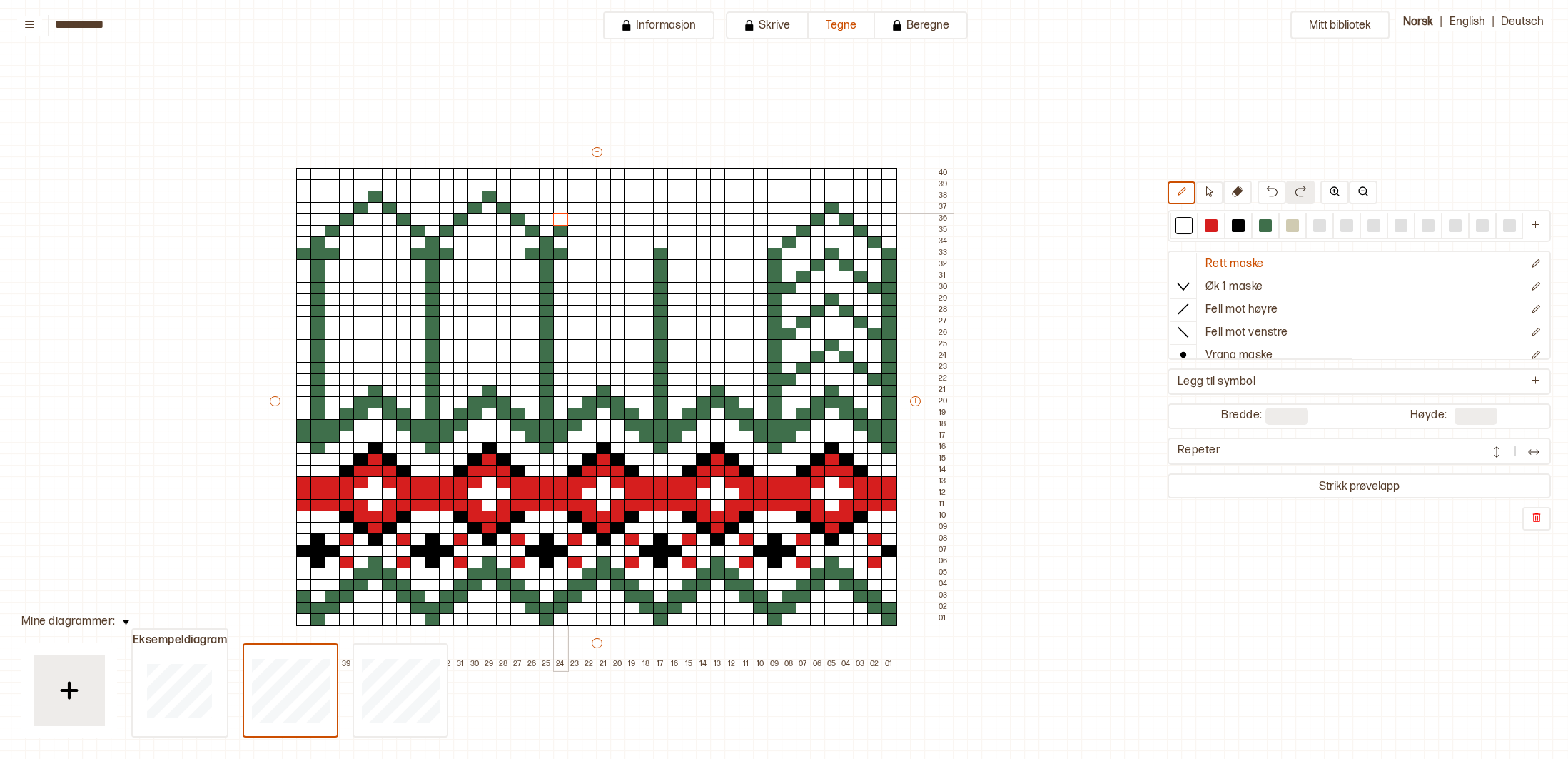
click at [559, 229] on div "+ + + + 42 41 40 39 38 37 36 35 34 33 32 31 30 29 28 27 26 25 24 23 22 21 20 19…" at bounding box center [610, 407] width 685 height 525
click at [545, 241] on div at bounding box center [547, 242] width 16 height 13
click at [538, 250] on div at bounding box center [532, 254] width 16 height 13
click at [574, 255] on div at bounding box center [575, 254] width 16 height 13
click at [566, 253] on div at bounding box center [561, 254] width 16 height 13
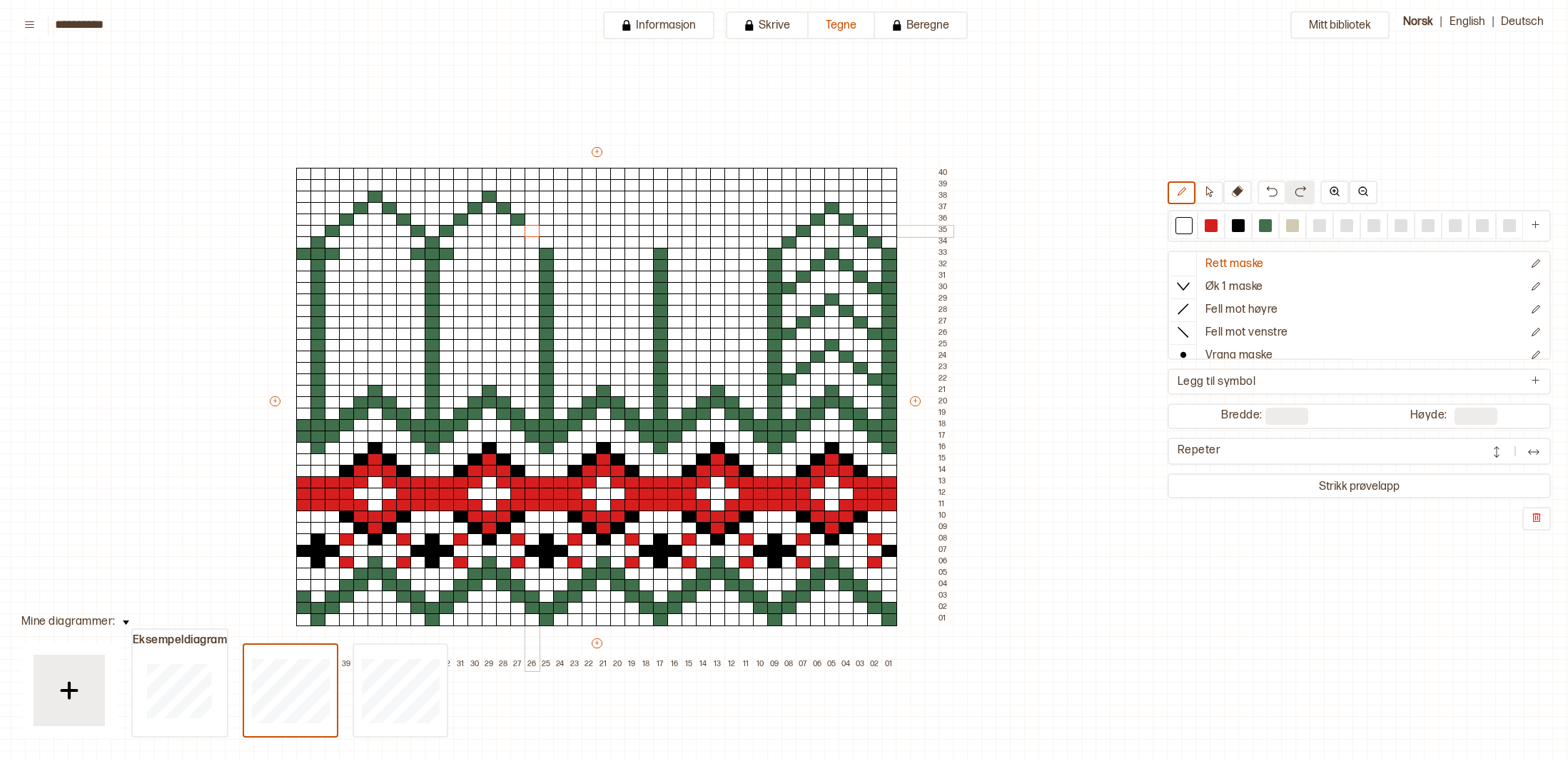
drag, startPoint x: 529, startPoint y: 230, endPoint x: 524, endPoint y: 223, distance: 8.6
click at [529, 230] on div at bounding box center [532, 230] width 16 height 13
drag, startPoint x: 523, startPoint y: 219, endPoint x: 522, endPoint y: 210, distance: 9.1
click at [522, 217] on div at bounding box center [518, 220] width 16 height 13
click at [504, 207] on div at bounding box center [503, 208] width 16 height 13
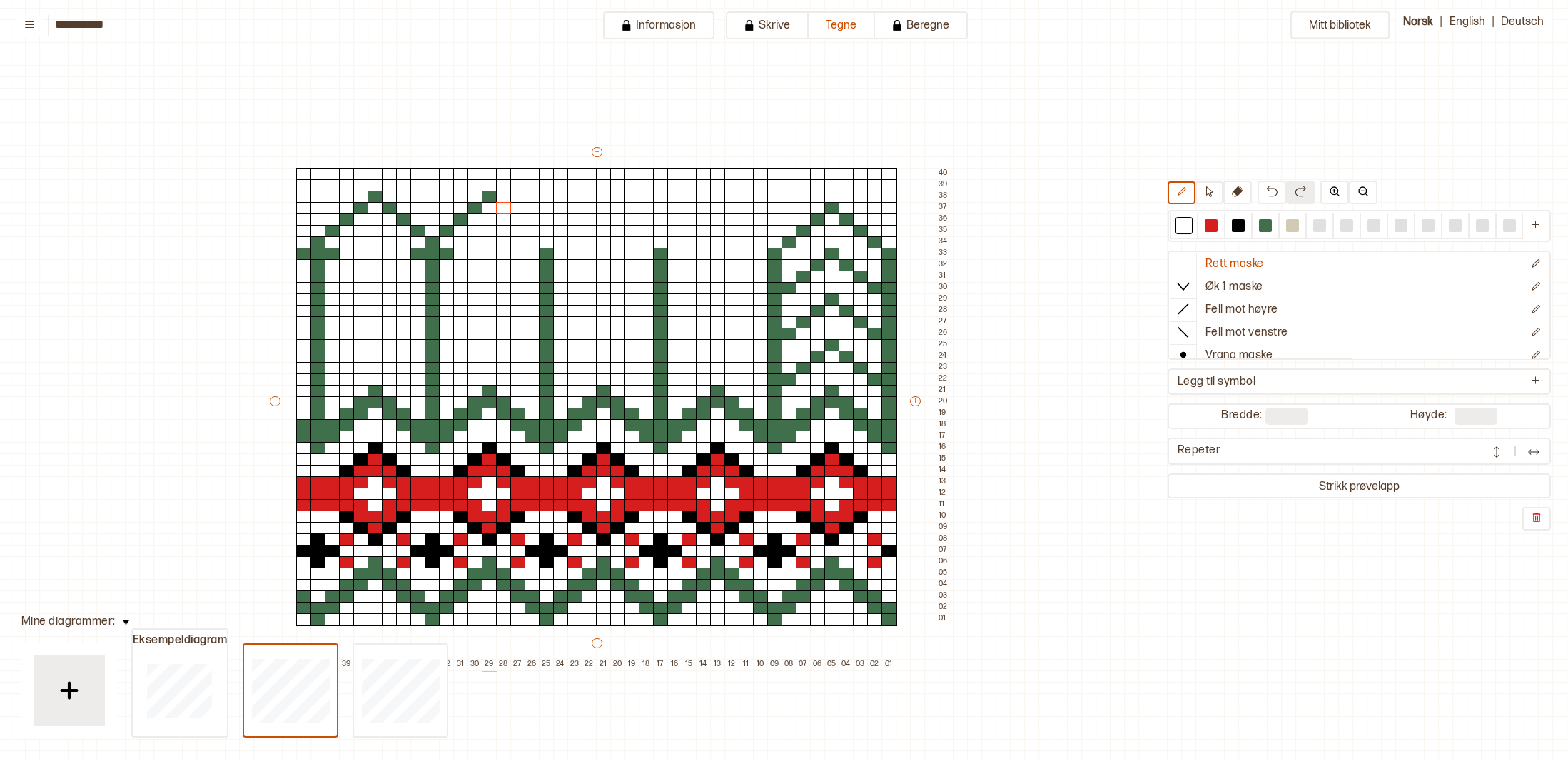
click at [493, 196] on div at bounding box center [489, 196] width 16 height 13
drag, startPoint x: 474, startPoint y: 207, endPoint x: 468, endPoint y: 211, distance: 7.2
click at [474, 208] on div at bounding box center [475, 208] width 16 height 13
drag, startPoint x: 465, startPoint y: 215, endPoint x: 454, endPoint y: 221, distance: 12.5
click at [458, 220] on div at bounding box center [461, 220] width 16 height 13
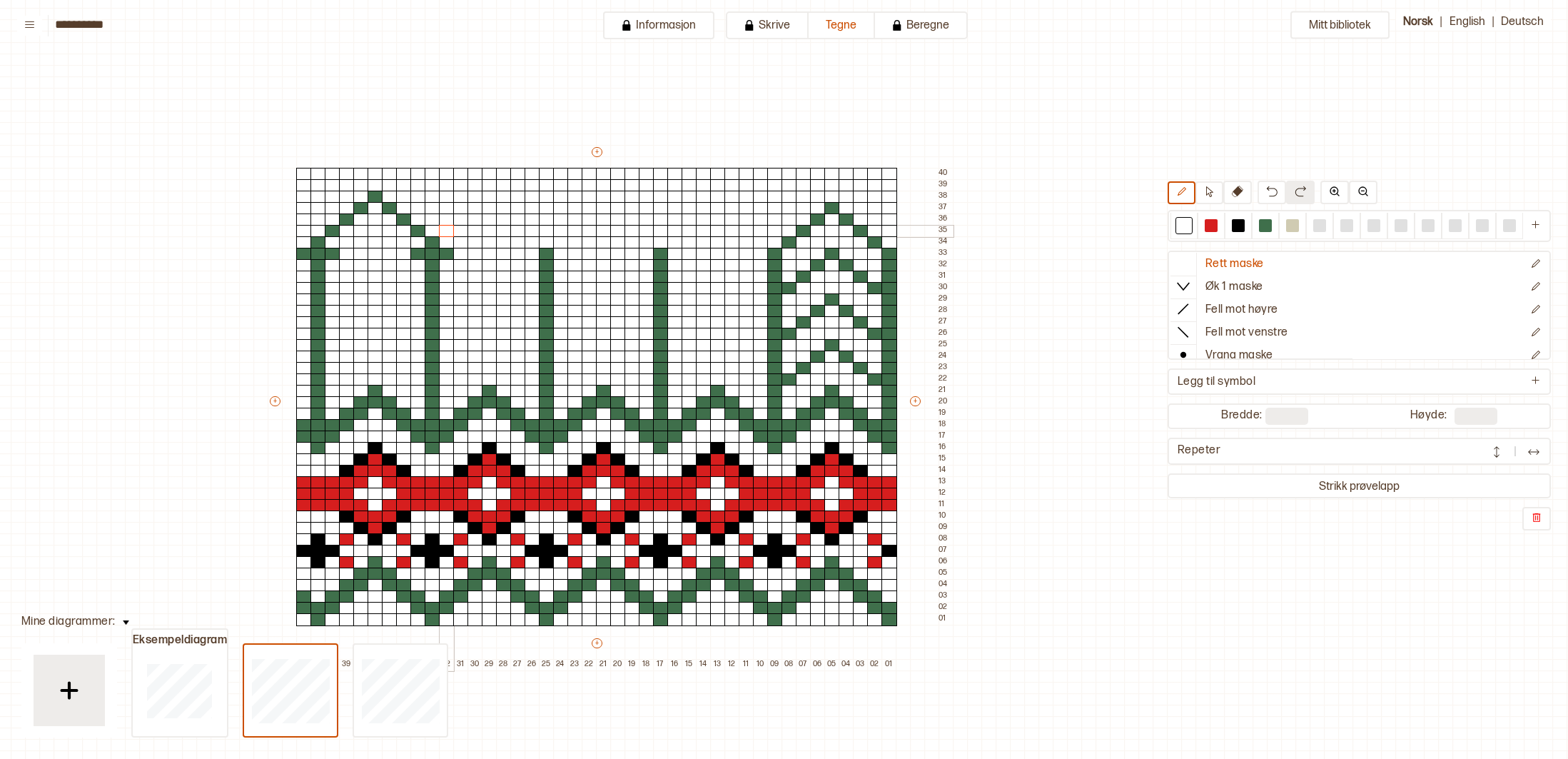
drag, startPoint x: 448, startPoint y: 227, endPoint x: 440, endPoint y: 236, distance: 12.0
click at [446, 229] on div at bounding box center [447, 230] width 16 height 13
click at [439, 239] on div at bounding box center [447, 242] width 16 height 13
drag, startPoint x: 451, startPoint y: 254, endPoint x: 434, endPoint y: 240, distance: 22.0
click at [450, 253] on div at bounding box center [447, 254] width 16 height 13
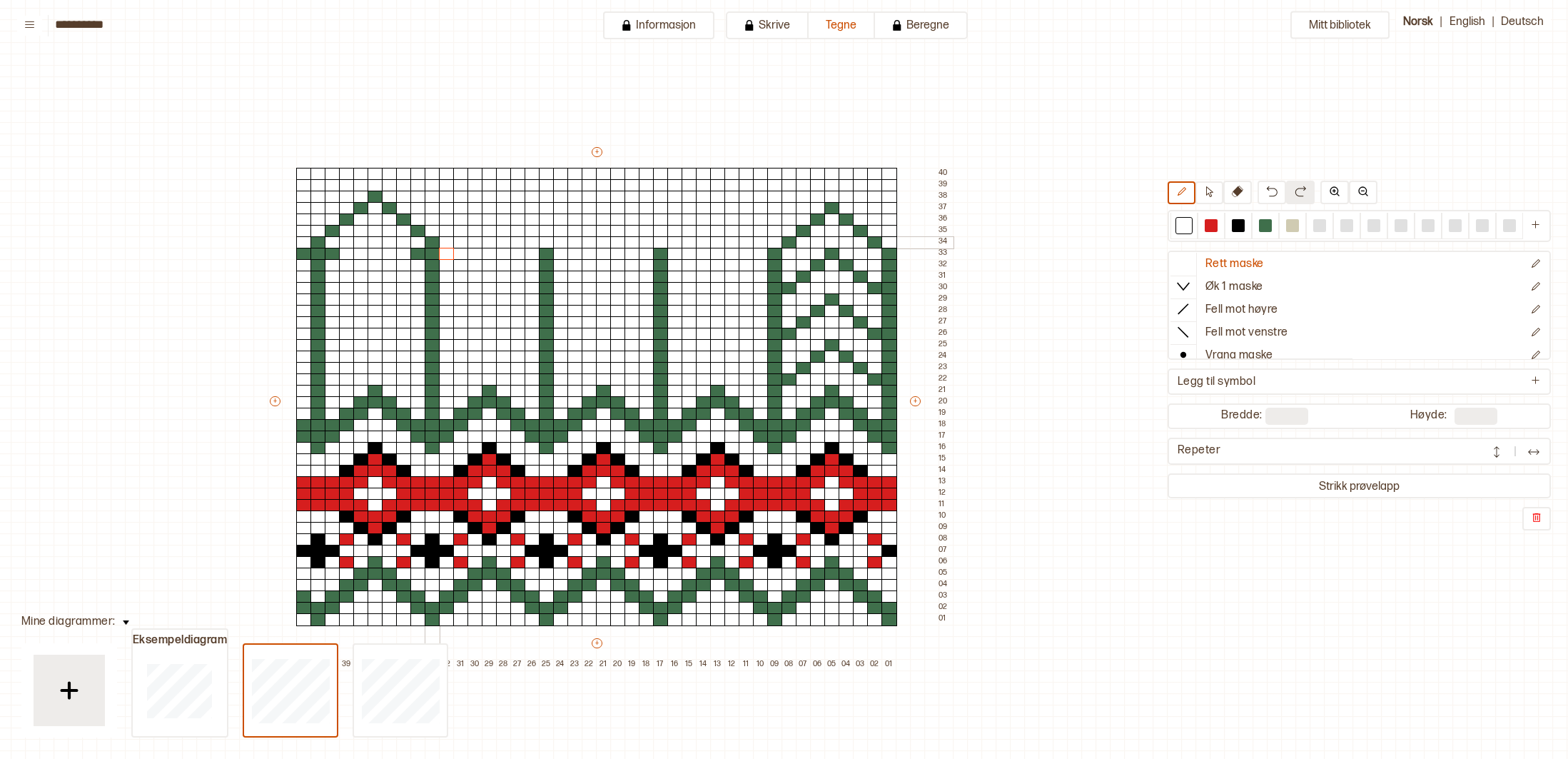
click at [428, 239] on div at bounding box center [432, 242] width 16 height 13
click at [417, 250] on div at bounding box center [418, 254] width 16 height 13
click at [417, 230] on div at bounding box center [418, 230] width 16 height 13
click at [407, 218] on div at bounding box center [404, 220] width 16 height 13
click at [395, 210] on div "+ + + + 42 41 40 39 38 37 36 35 34 33 32 31 30 29 28 27 26 25 24 23 22 21 20 19…" at bounding box center [610, 407] width 685 height 525
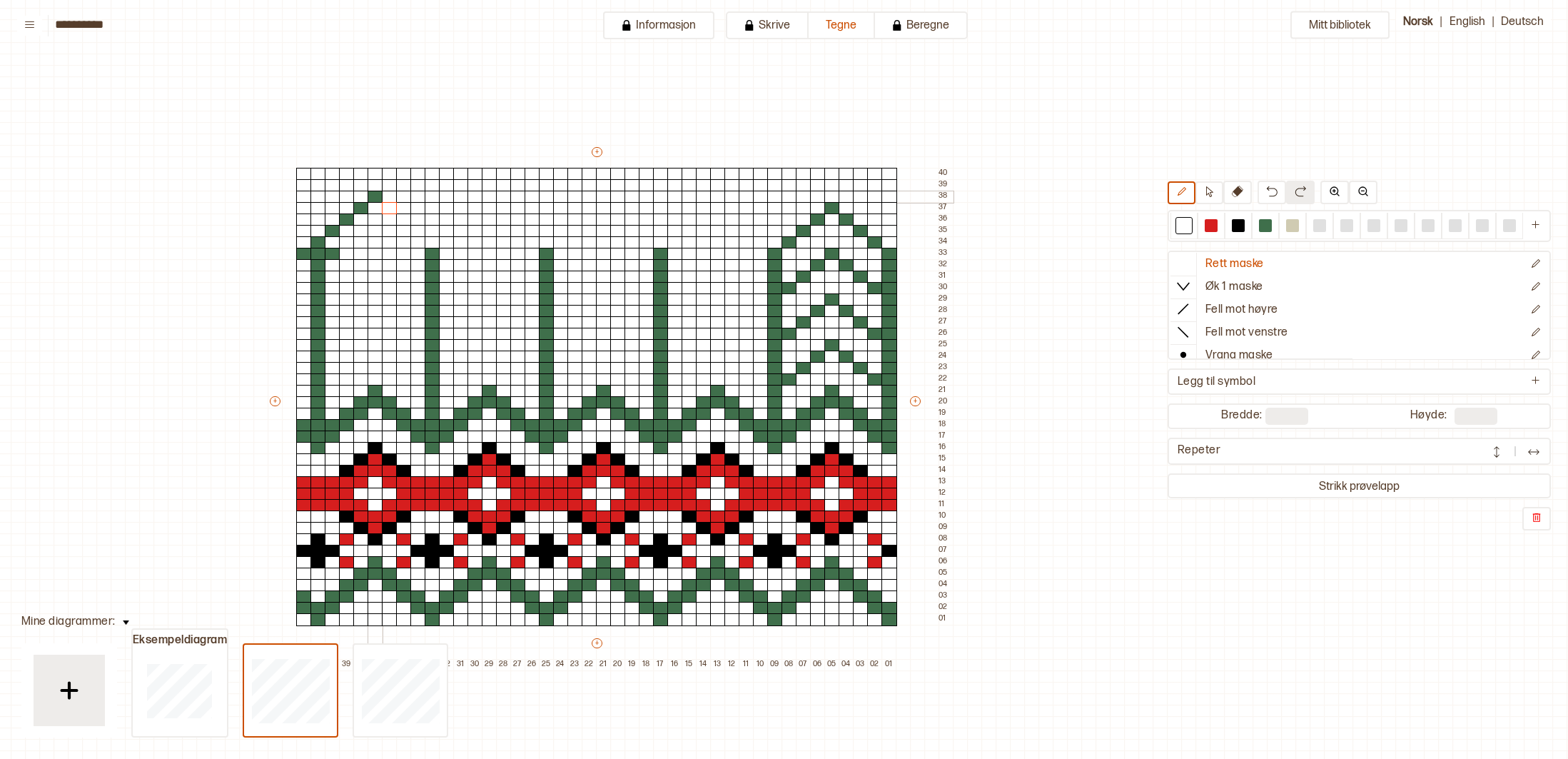
click at [377, 200] on div at bounding box center [375, 196] width 16 height 13
click at [359, 205] on div at bounding box center [361, 208] width 16 height 13
click at [344, 216] on div "+ + + + 42 41 40 39 38 37 36 35 34 33 32 31 30 29 28 27 26 25 24 23 22 21 20 19…" at bounding box center [610, 407] width 685 height 525
click at [335, 229] on div at bounding box center [332, 230] width 16 height 13
click at [329, 256] on div at bounding box center [332, 254] width 16 height 13
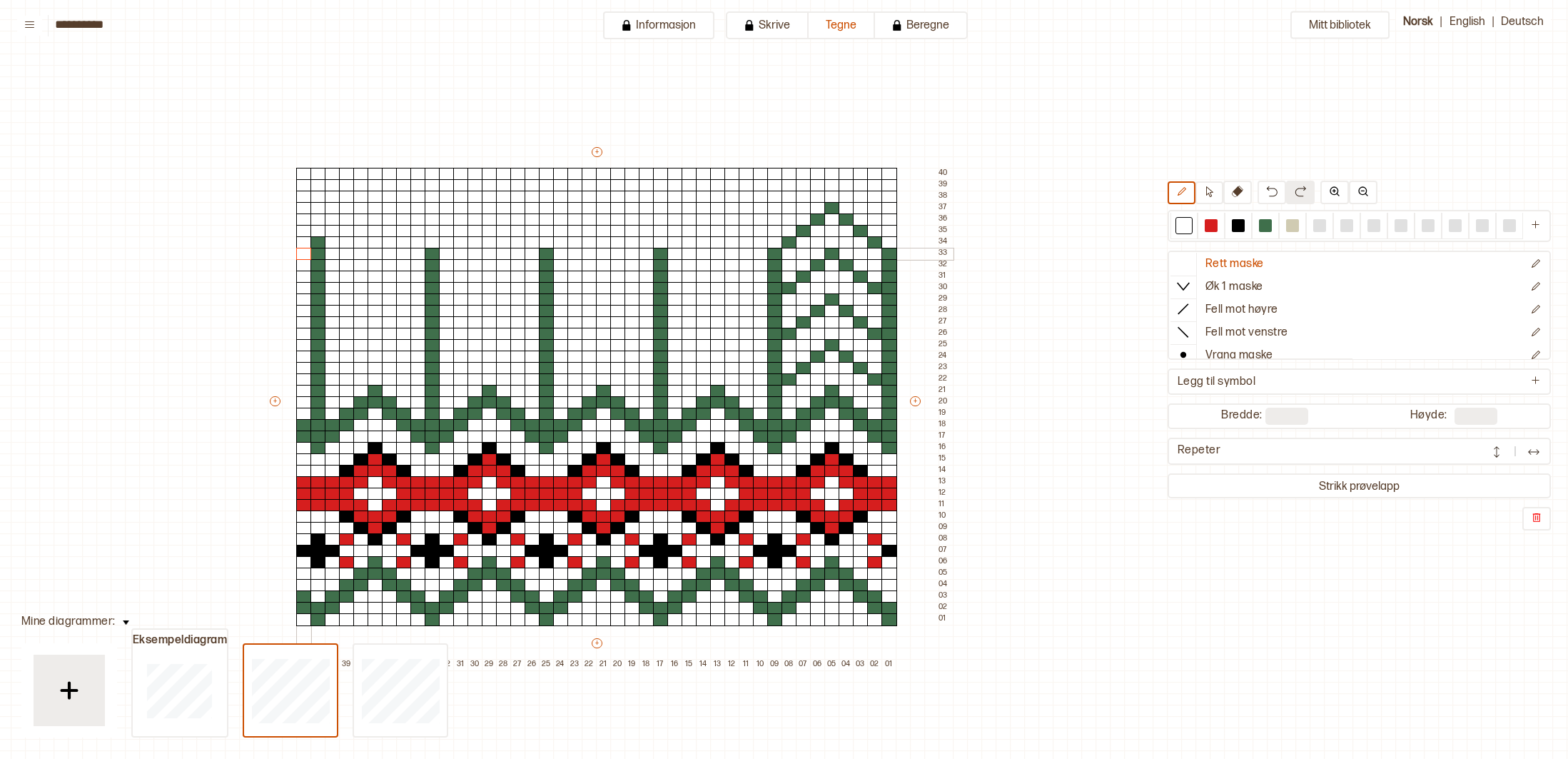
click at [299, 256] on div at bounding box center [304, 254] width 16 height 13
click at [316, 244] on div at bounding box center [318, 242] width 16 height 13
click at [1262, 224] on div at bounding box center [1265, 225] width 13 height 13
click at [675, 245] on div at bounding box center [675, 242] width 16 height 13
drag, startPoint x: 691, startPoint y: 233, endPoint x: 699, endPoint y: 224, distance: 12.0
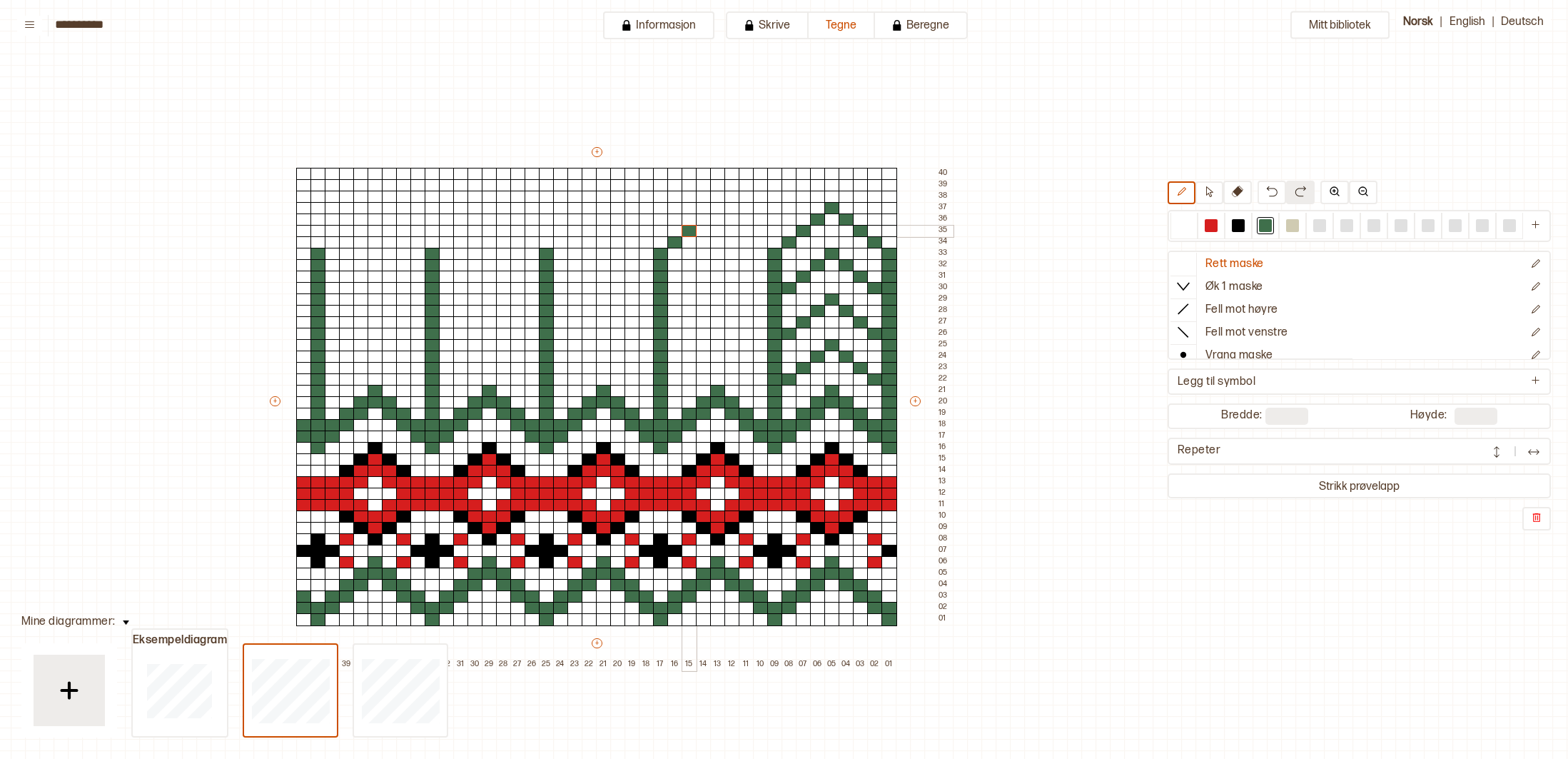
click at [691, 232] on div at bounding box center [690, 230] width 16 height 13
drag, startPoint x: 702, startPoint y: 219, endPoint x: 711, endPoint y: 215, distance: 9.8
click at [703, 218] on div at bounding box center [704, 220] width 16 height 13
drag, startPoint x: 761, startPoint y: 241, endPoint x: 751, endPoint y: 236, distance: 11.2
click at [760, 240] on div at bounding box center [761, 242] width 16 height 13
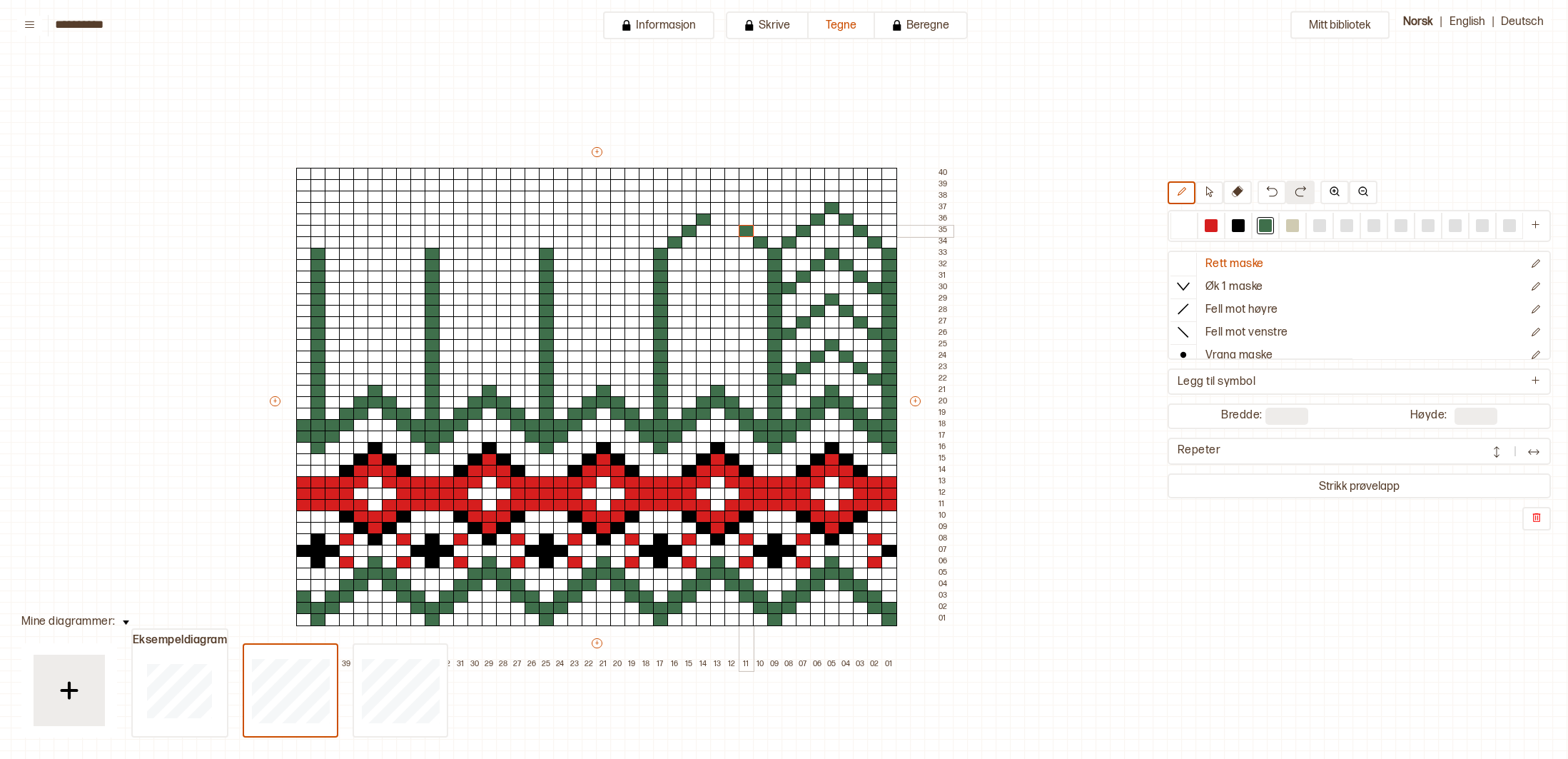
drag, startPoint x: 742, startPoint y: 233, endPoint x: 727, endPoint y: 222, distance: 18.6
click at [741, 231] on div at bounding box center [746, 230] width 16 height 13
click at [726, 220] on div at bounding box center [732, 220] width 16 height 13
click at [711, 205] on div at bounding box center [718, 208] width 16 height 13
drag, startPoint x: 644, startPoint y: 240, endPoint x: 634, endPoint y: 234, distance: 11.7
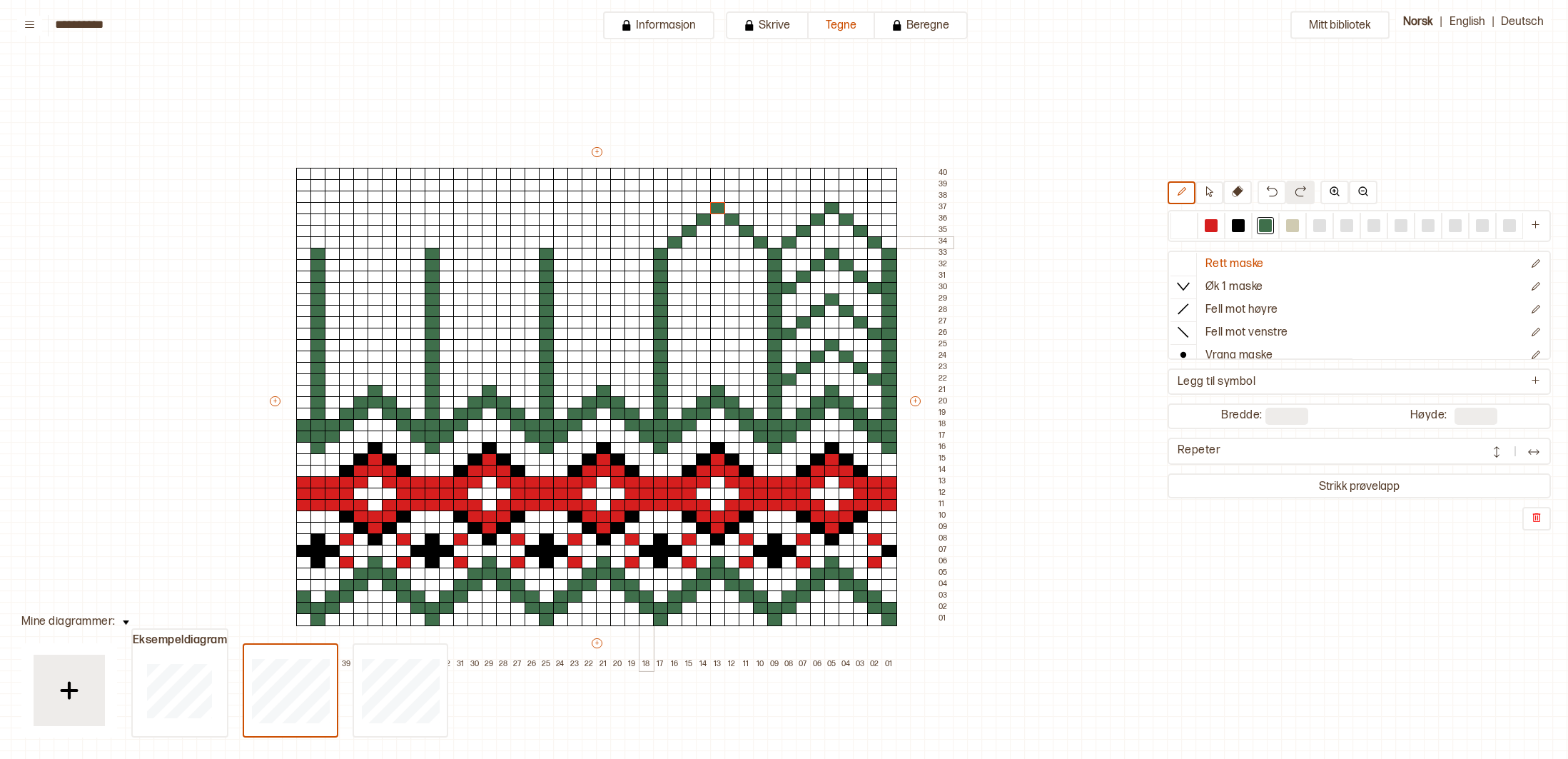
click at [642, 239] on div at bounding box center [646, 242] width 16 height 13
click at [627, 227] on div at bounding box center [632, 230] width 16 height 13
click at [618, 218] on div at bounding box center [618, 220] width 16 height 13
click at [603, 205] on div at bounding box center [604, 208] width 16 height 13
drag, startPoint x: 559, startPoint y: 239, endPoint x: 567, endPoint y: 232, distance: 10.6
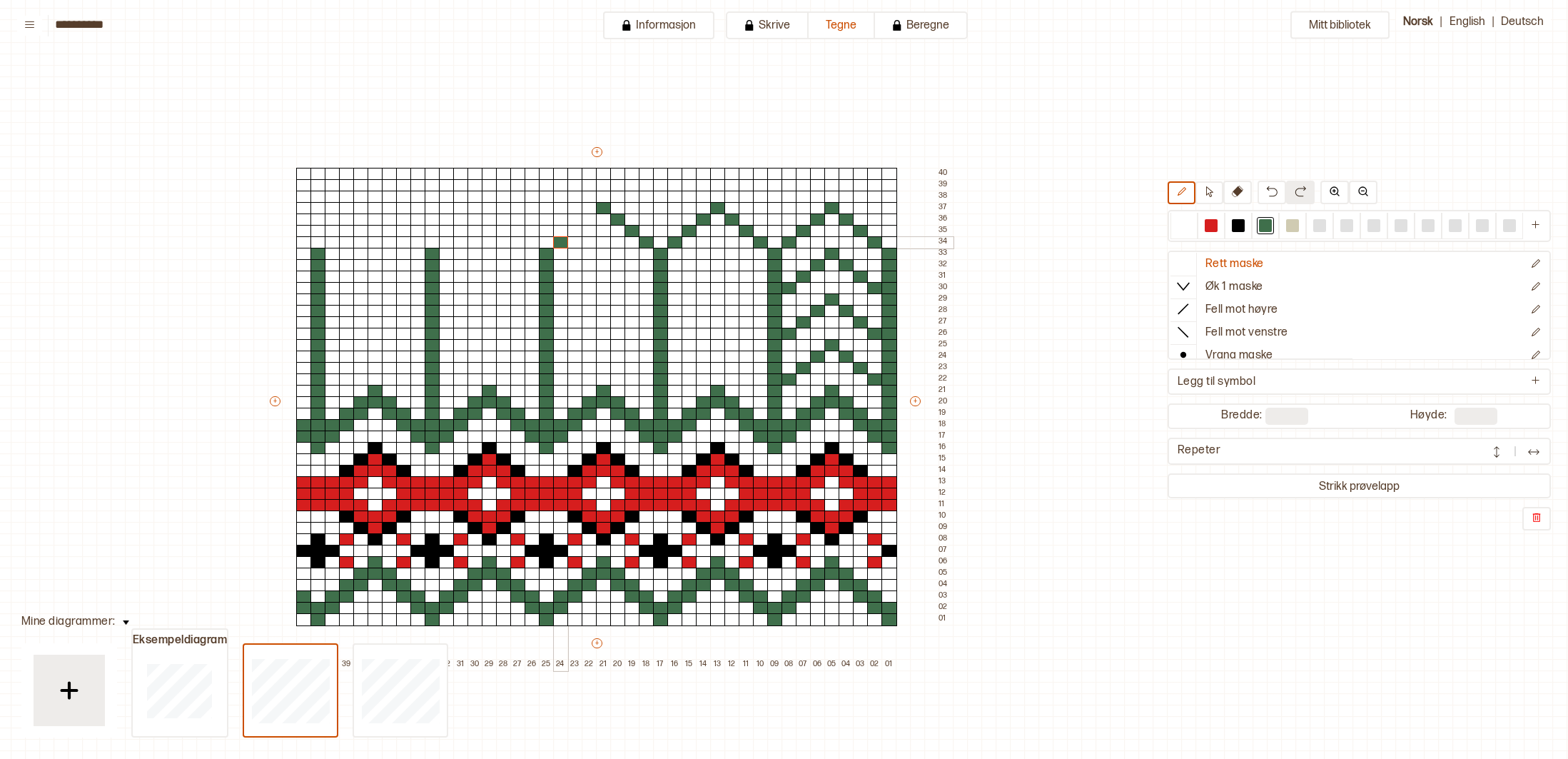
click at [559, 239] on div at bounding box center [561, 242] width 16 height 13
click at [574, 229] on div at bounding box center [575, 230] width 16 height 13
click
drag, startPoint x: 405, startPoint y: 230, endPoint x: 382, endPoint y: 212, distance: 29.2
drag, startPoint x: 390, startPoint y: 220, endPoint x: 378, endPoint y: 210, distance: 15.6
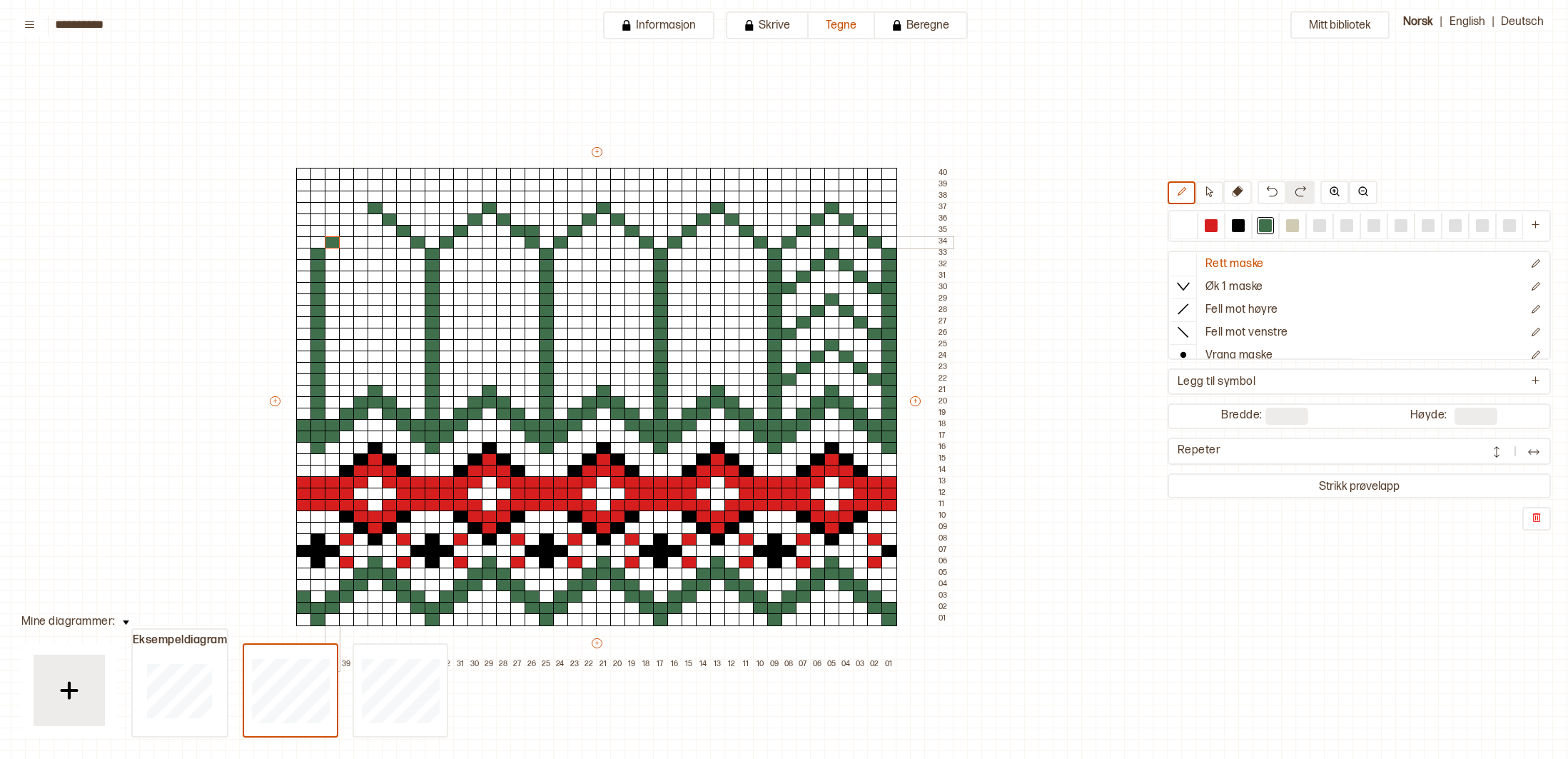
drag, startPoint x: 332, startPoint y: 238, endPoint x: 341, endPoint y: 234, distance: 9.8
drag, startPoint x: 352, startPoint y: 233, endPoint x: 360, endPoint y: 226, distance: 10.6
drag, startPoint x: 1181, startPoint y: 223, endPoint x: 945, endPoint y: 179, distance: 240.1
drag, startPoint x: 687, startPoint y: 373, endPoint x: 691, endPoint y: 367, distance: 7.2
drag, startPoint x: 1271, startPoint y: 227, endPoint x: 1010, endPoint y: 245, distance: 261.6
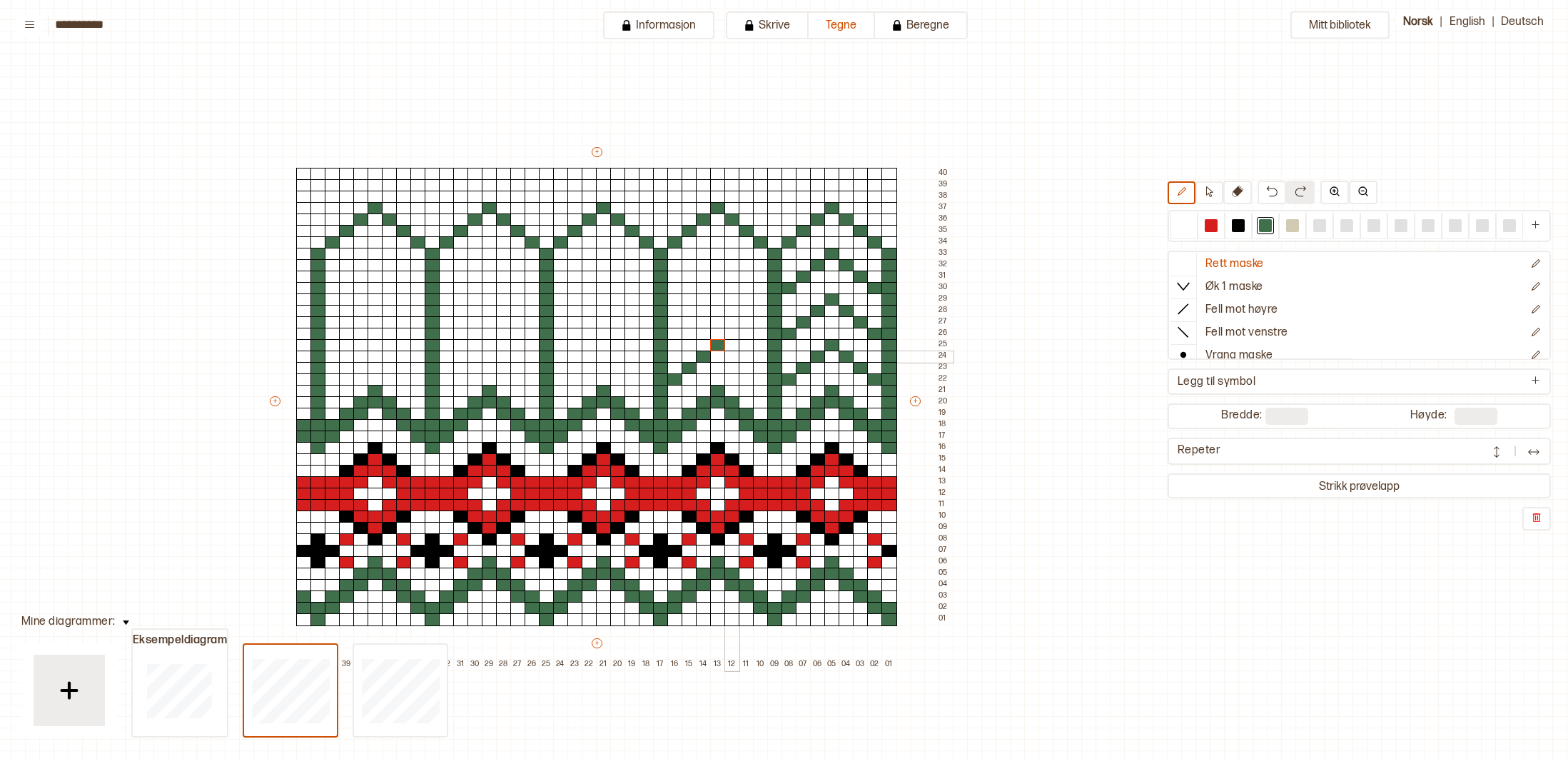
drag, startPoint x: 726, startPoint y: 354, endPoint x: 745, endPoint y: 360, distance: 19.9
drag, startPoint x: 746, startPoint y: 366, endPoint x: 758, endPoint y: 372, distance: 13.4
drag, startPoint x: 761, startPoint y: 378, endPoint x: 757, endPoint y: 368, distance: 10.8
drag, startPoint x: 746, startPoint y: 325, endPoint x: 727, endPoint y: 312, distance: 23.0
drag, startPoint x: 726, startPoint y: 311, endPoint x: 724, endPoint y: 303, distance: 8.2
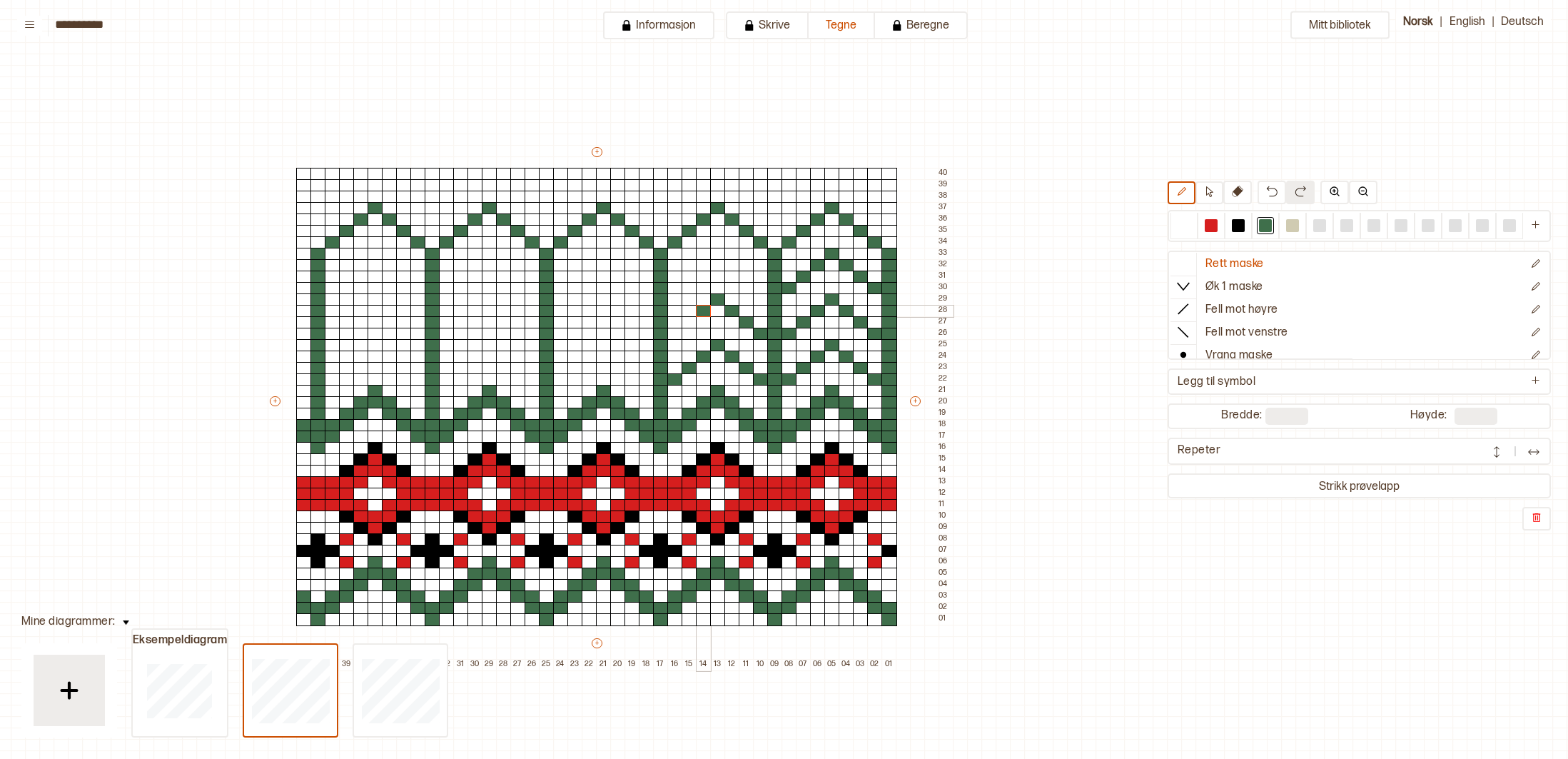
drag, startPoint x: 706, startPoint y: 308, endPoint x: 701, endPoint y: 315, distance: 8.6
drag, startPoint x: 695, startPoint y: 320, endPoint x: 681, endPoint y: 327, distance: 15.7
drag, startPoint x: 677, startPoint y: 332, endPoint x: 675, endPoint y: 324, distance: 8.2
drag, startPoint x: 730, startPoint y: 263, endPoint x: 741, endPoint y: 269, distance: 12.5
drag, startPoint x: 742, startPoint y: 274, endPoint x: 757, endPoint y: 287, distance: 19.8
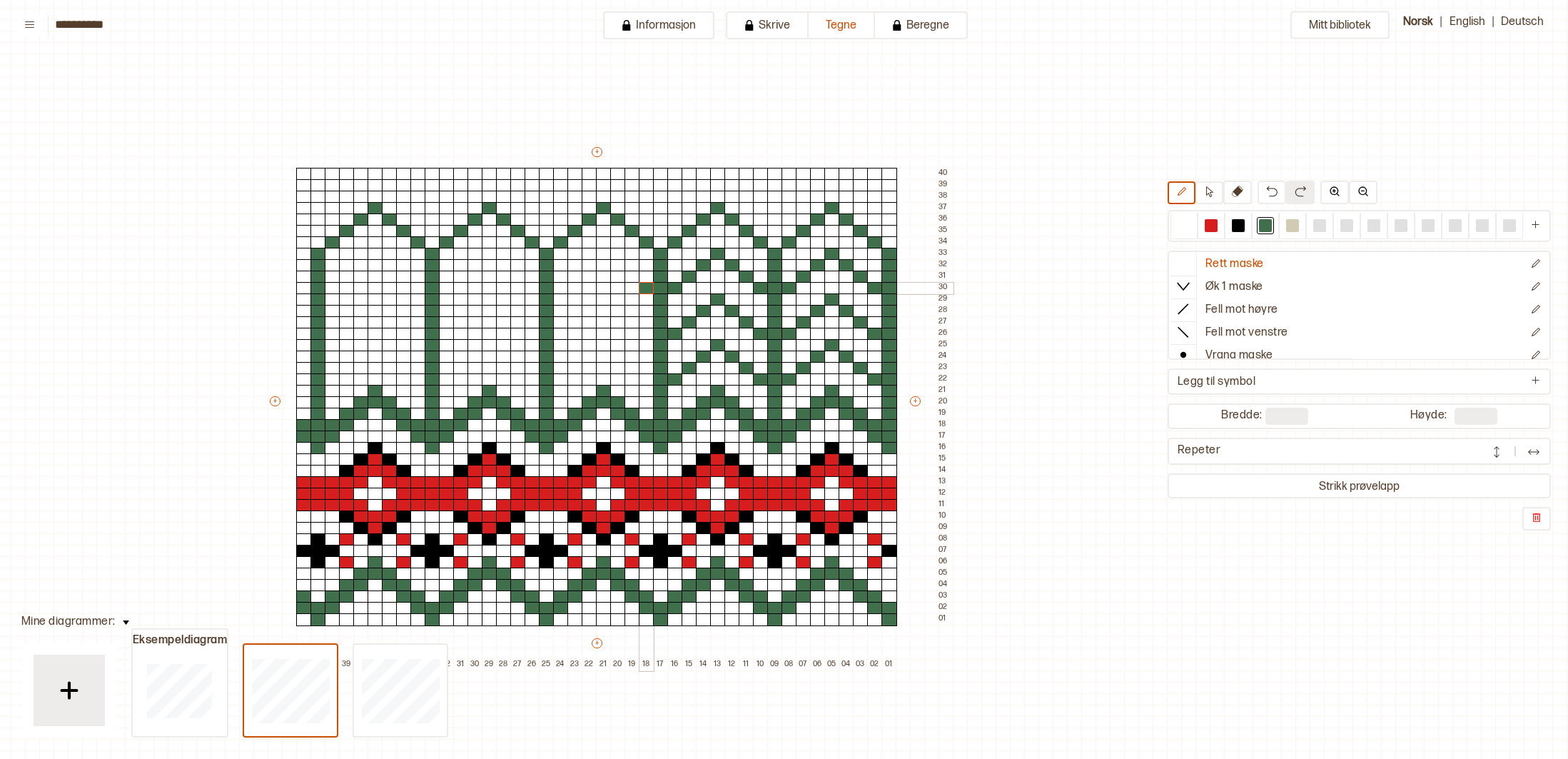
drag, startPoint x: 642, startPoint y: 291, endPoint x: 628, endPoint y: 283, distance: 16.1
drag, startPoint x: 627, startPoint y: 279, endPoint x: 615, endPoint y: 268, distance: 16.3
drag, startPoint x: 603, startPoint y: 250, endPoint x: 589, endPoint y: 261, distance: 17.8
drag, startPoint x: 580, startPoint y: 274, endPoint x: 570, endPoint y: 284, distance: 14.1
drag, startPoint x: 586, startPoint y: 311, endPoint x: 594, endPoint y: 311, distance: 8.0
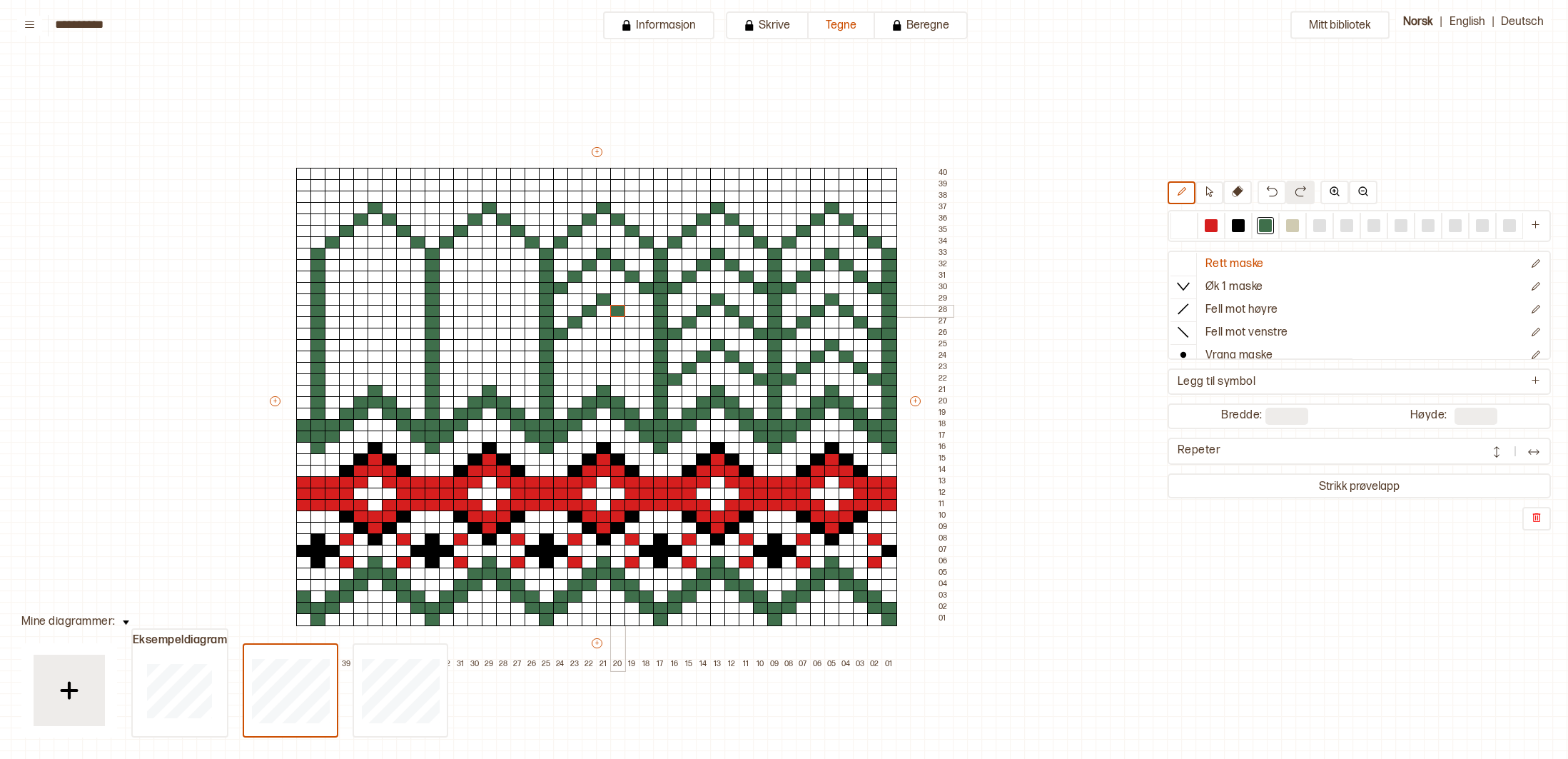
drag, startPoint x: 615, startPoint y: 310, endPoint x: 624, endPoint y: 317, distance: 11.4
drag, startPoint x: 629, startPoint y: 322, endPoint x: 638, endPoint y: 327, distance: 10.3
drag, startPoint x: 644, startPoint y: 331, endPoint x: 653, endPoint y: 343, distance: 15.0
drag, startPoint x: 647, startPoint y: 381, endPoint x: 632, endPoint y: 372, distance: 17.5
drag, startPoint x: 632, startPoint y: 367, endPoint x: 621, endPoint y: 360, distance: 13.0
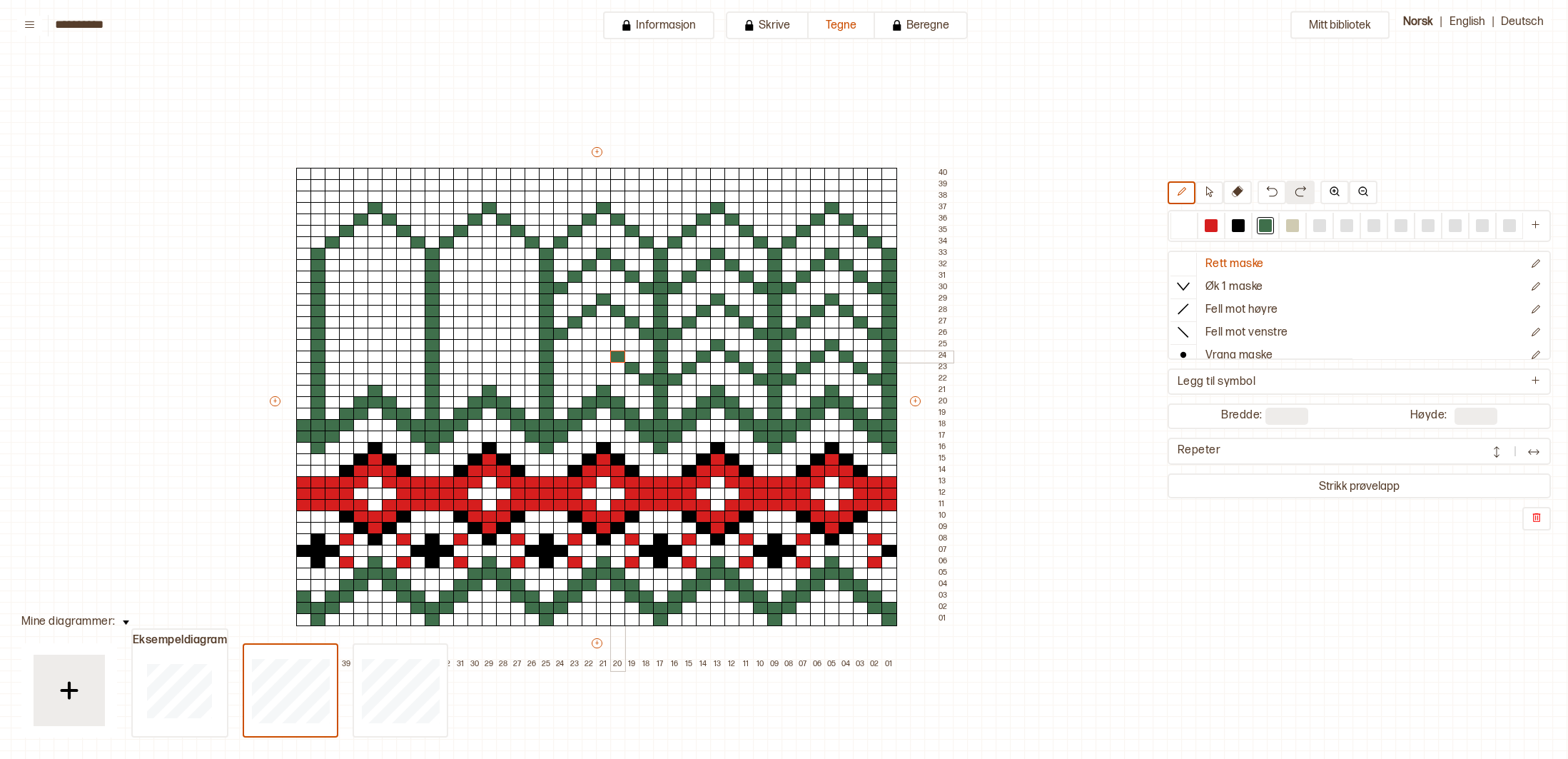
drag, startPoint x: 615, startPoint y: 354, endPoint x: 606, endPoint y: 345, distance: 12.7
drag, startPoint x: 596, startPoint y: 355, endPoint x: 589, endPoint y: 362, distance: 9.9
drag, startPoint x: 572, startPoint y: 368, endPoint x: 581, endPoint y: 365, distance: 9.5
drag, startPoint x: 1179, startPoint y: 228, endPoint x: 1050, endPoint y: 272, distance: 136.3
drag, startPoint x: 504, startPoint y: 267, endPoint x: 498, endPoint y: 261, distance: 8.5
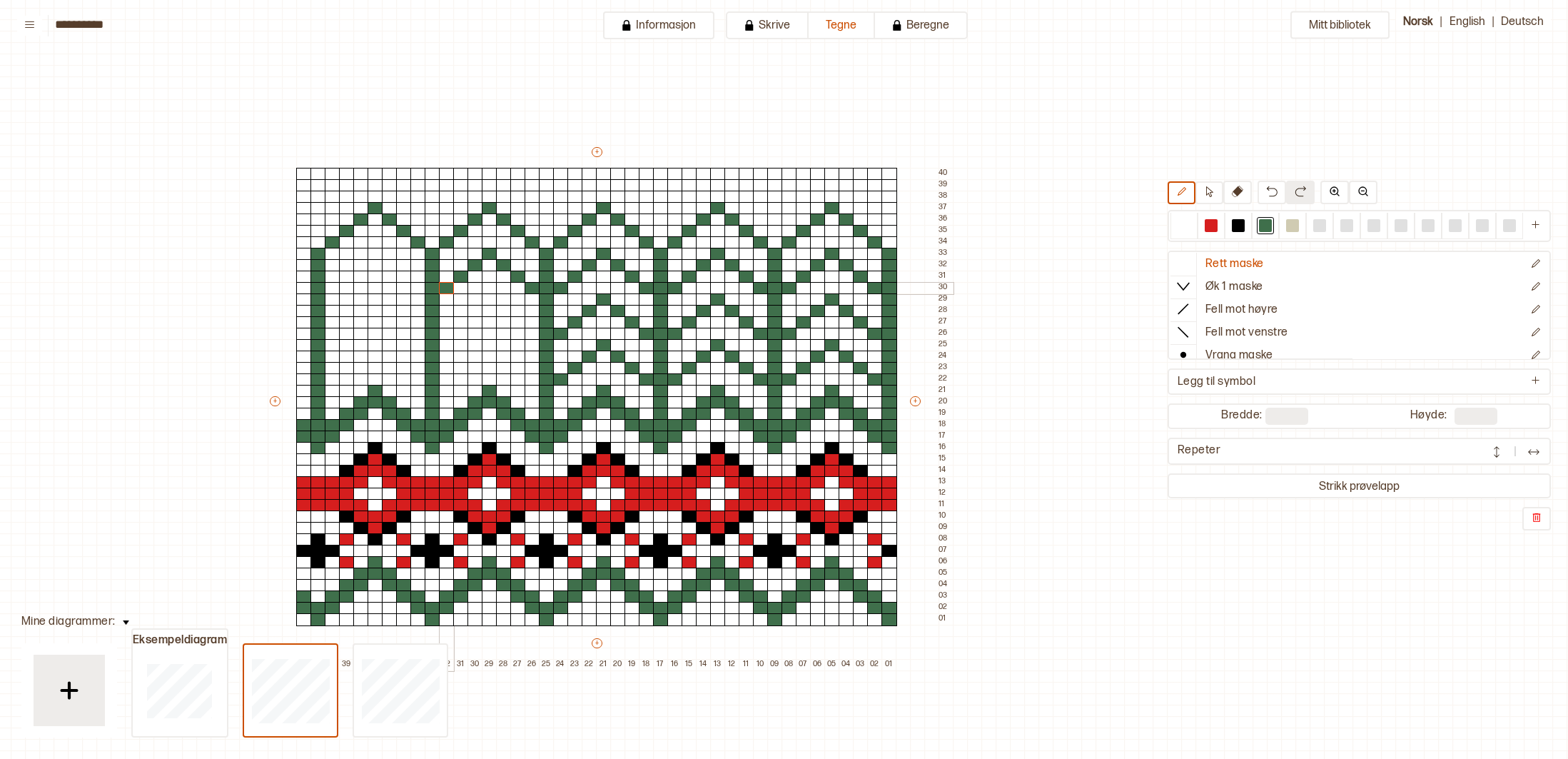
drag, startPoint x: 449, startPoint y: 284, endPoint x: 446, endPoint y: 292, distance: 8.5
drag, startPoint x: 460, startPoint y: 321, endPoint x: 467, endPoint y: 313, distance: 10.6
drag, startPoint x: 468, startPoint y: 312, endPoint x: 480, endPoint y: 308, distance: 12.6
drag, startPoint x: 534, startPoint y: 377, endPoint x: 515, endPoint y: 367, distance: 21.5
drag, startPoint x: 504, startPoint y: 355, endPoint x: 494, endPoint y: 347, distance: 12.8
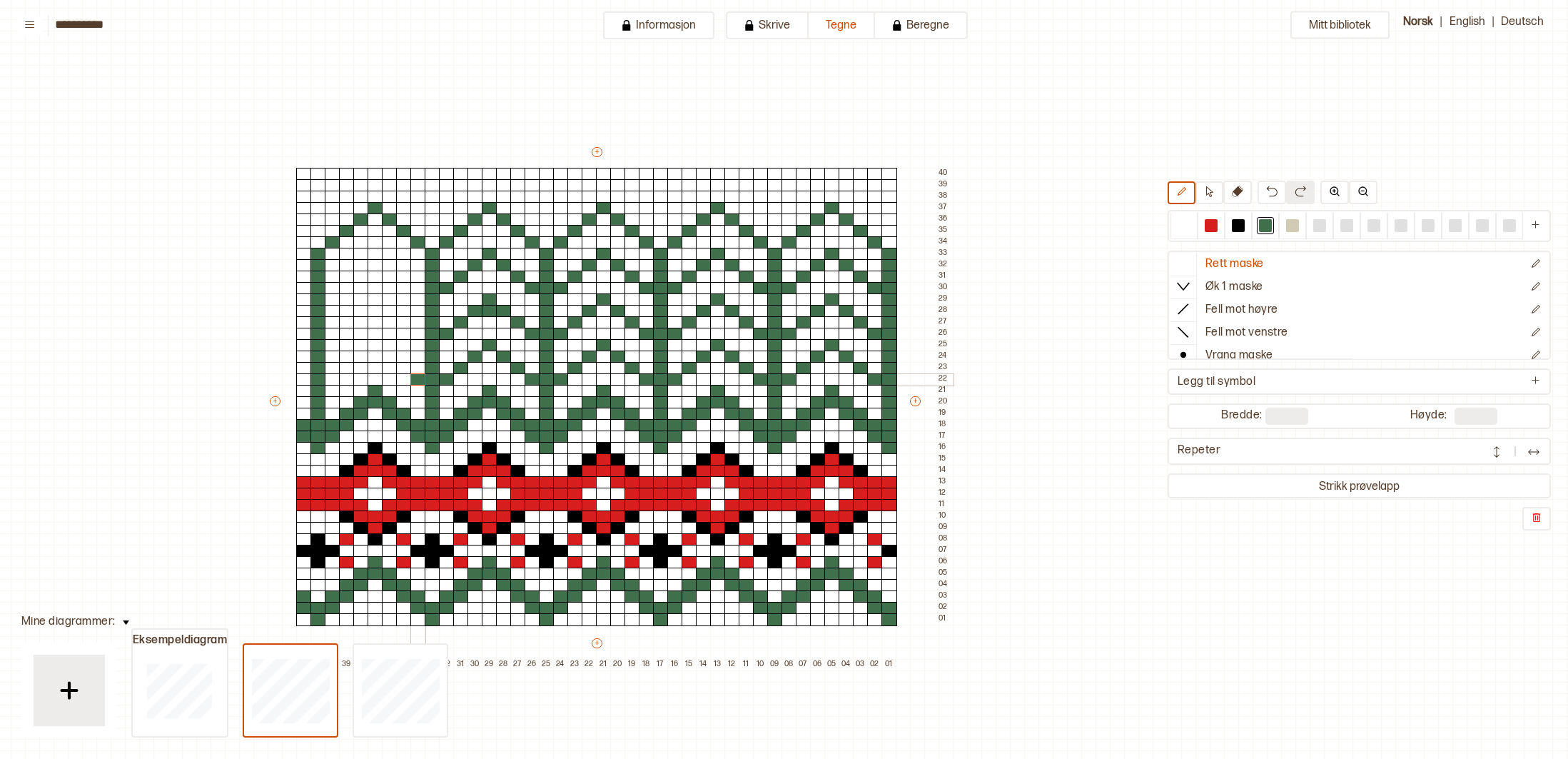
drag, startPoint x: 421, startPoint y: 377, endPoint x: 409, endPoint y: 365, distance: 17.0
drag, startPoint x: 406, startPoint y: 366, endPoint x: 397, endPoint y: 360, distance: 10.8
drag, startPoint x: 361, startPoint y: 354, endPoint x: 346, endPoint y: 367, distance: 19.8
drag, startPoint x: 332, startPoint y: 377, endPoint x: 327, endPoint y: 362, distance: 15.8
drag, startPoint x: 346, startPoint y: 321, endPoint x: 355, endPoint y: 315, distance: 10.8
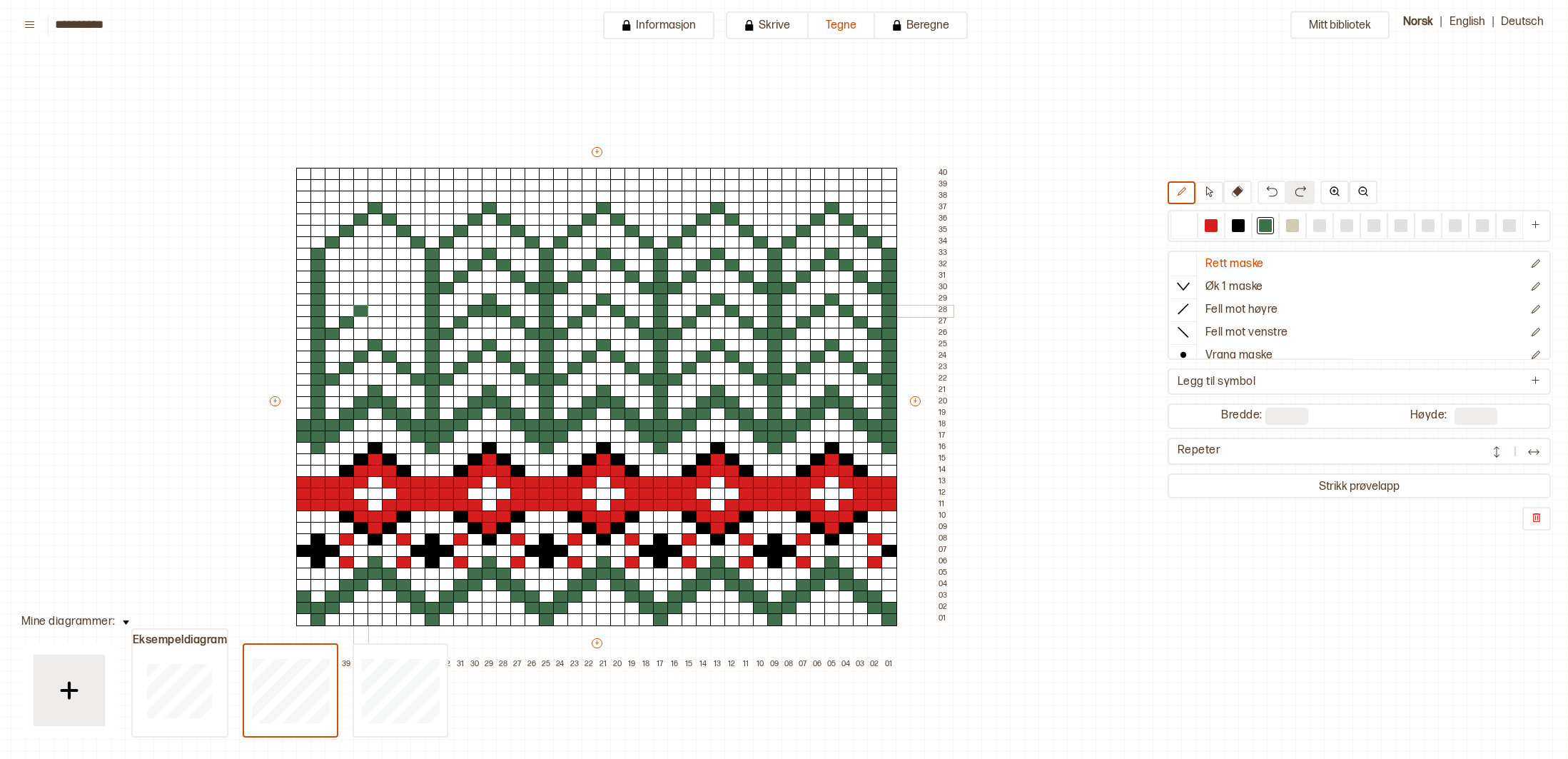
drag, startPoint x: 359, startPoint y: 311, endPoint x: 372, endPoint y: 304, distance: 14.8
drag, startPoint x: 387, startPoint y: 308, endPoint x: 397, endPoint y: 313, distance: 11.2
drag, startPoint x: 363, startPoint y: 262, endPoint x: 352, endPoint y: 269, distance: 13.0
drag, startPoint x: 349, startPoint y: 273, endPoint x: 334, endPoint y: 283, distance: 18.0
drag, startPoint x: 332, startPoint y: 285, endPoint x: 342, endPoint y: 300, distance: 18.0
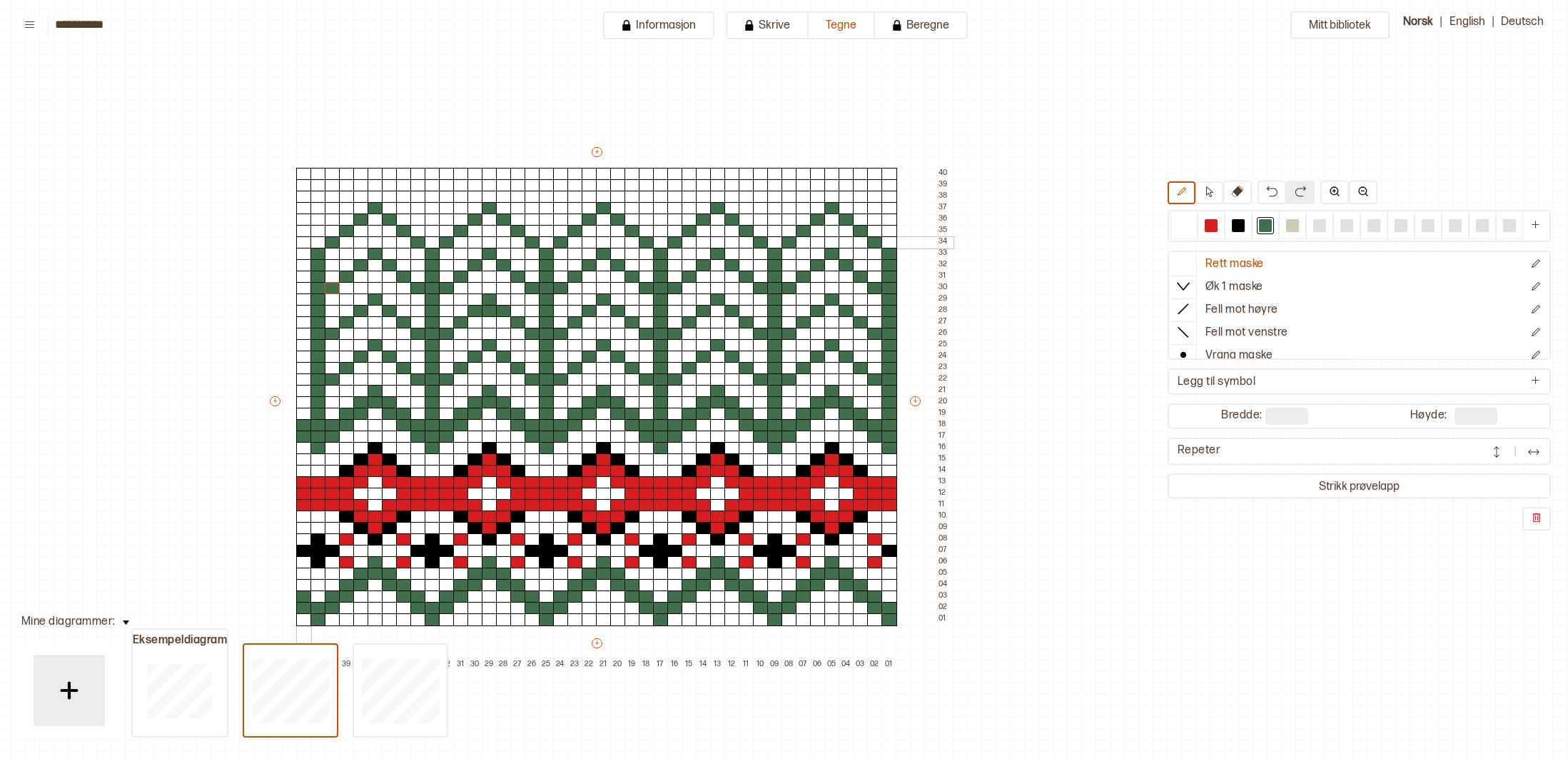
drag, startPoint x: 303, startPoint y: 237, endPoint x: 306, endPoint y: 247, distance: 10.4
drag, startPoint x: 763, startPoint y: 193, endPoint x: 787, endPoint y: 194, distance: 24.0
drag, startPoint x: 789, startPoint y: 194, endPoint x: 869, endPoint y: 203, distance: 80.5
drag, startPoint x: 888, startPoint y: 198, endPoint x: 878, endPoint y: 198, distance: 10.0
drag, startPoint x: 673, startPoint y: 195, endPoint x: 631, endPoint y: 196, distance: 42.0
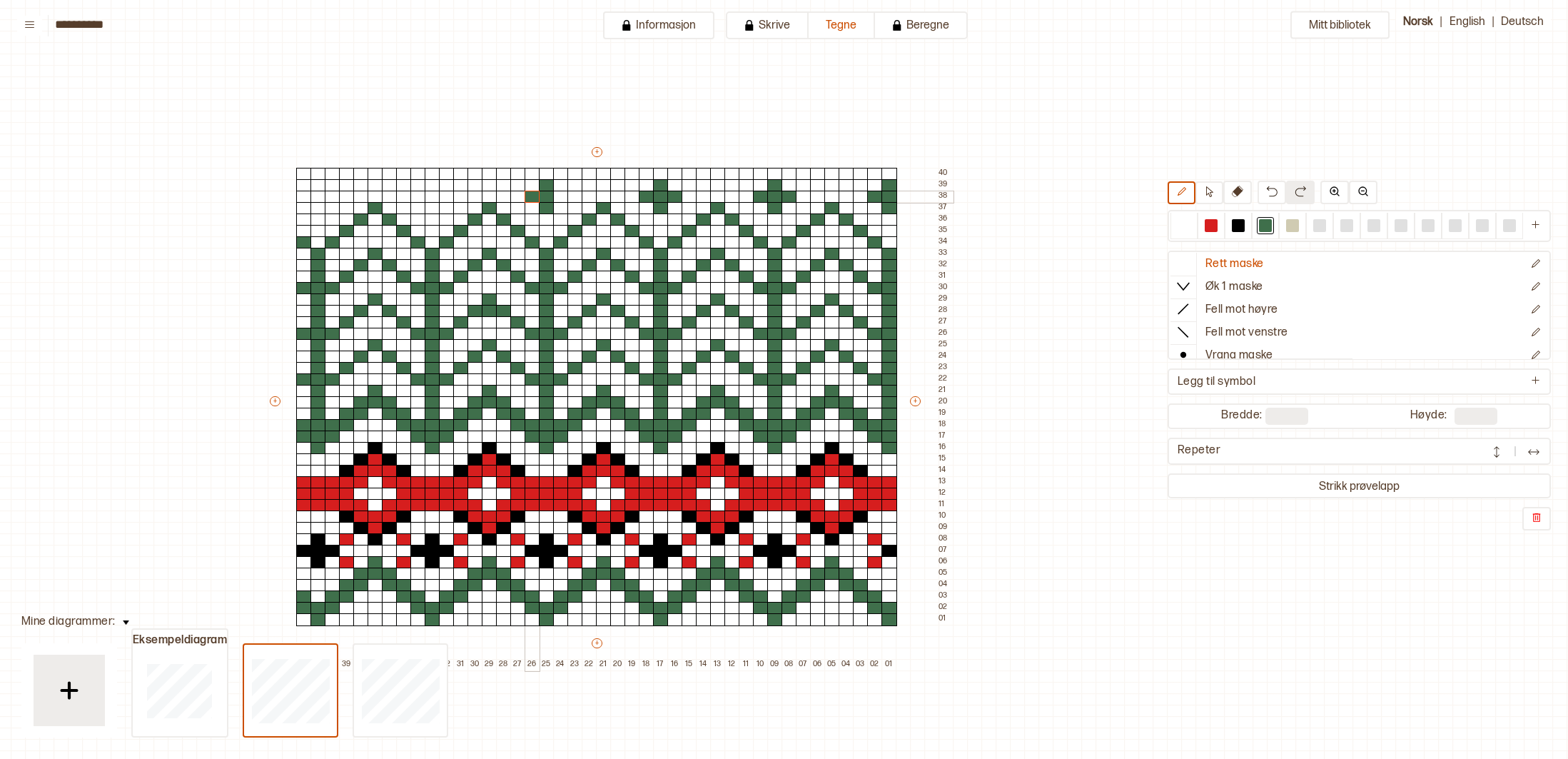
drag, startPoint x: 529, startPoint y: 200, endPoint x: 549, endPoint y: 200, distance: 20.0
drag, startPoint x: 433, startPoint y: 210, endPoint x: 433, endPoint y: 201, distance: 9.0
drag, startPoint x: 444, startPoint y: 196, endPoint x: 448, endPoint y: 190, distance: 7.2
drag, startPoint x: 321, startPoint y: 197, endPoint x: 321, endPoint y: 188, distance: 9.0
drag, startPoint x: 321, startPoint y: 184, endPoint x: 310, endPoint y: 200, distance: 19.4
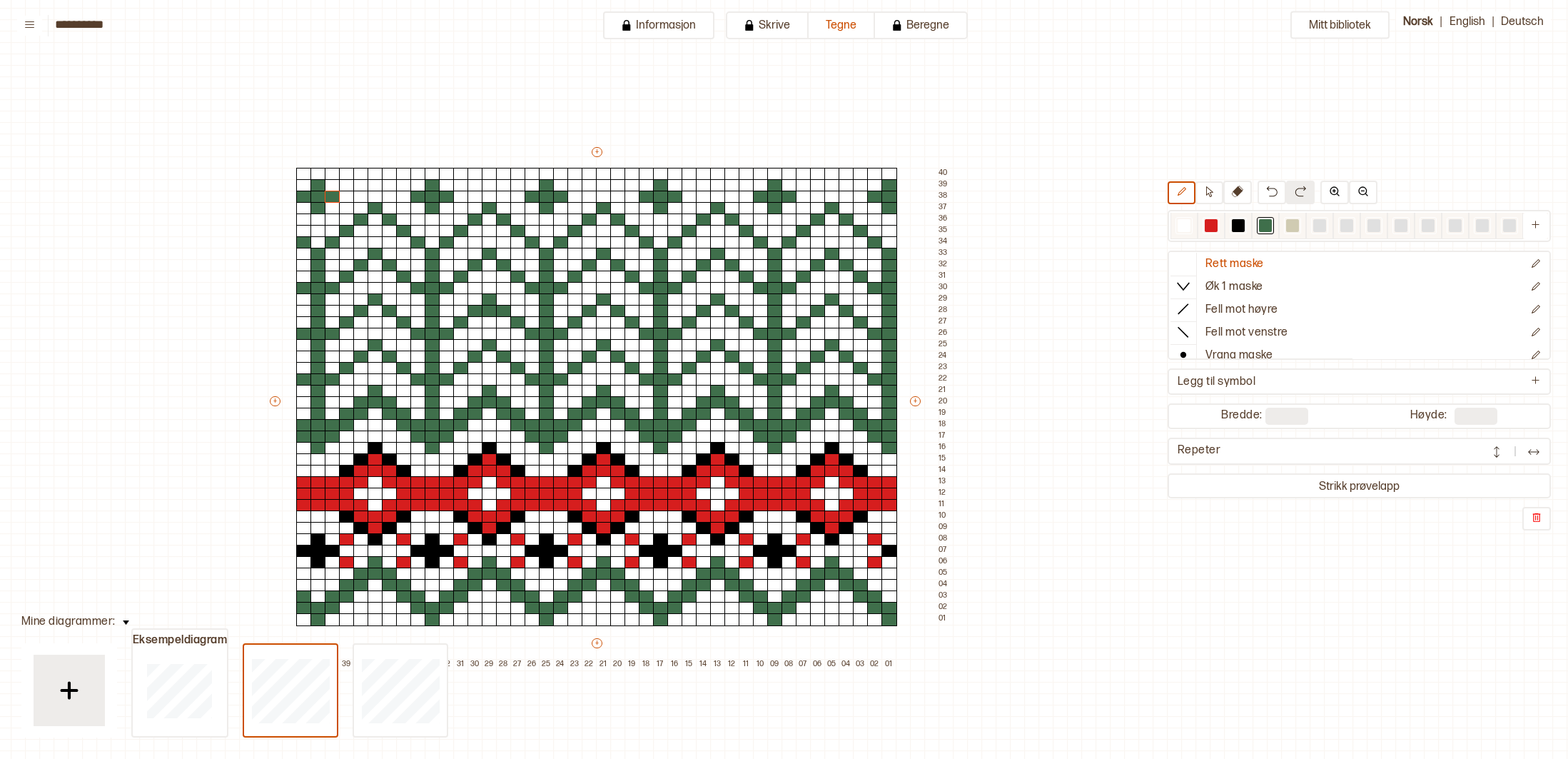
click at [1188, 228] on div at bounding box center [1184, 225] width 13 height 13
click at [488, 312] on div at bounding box center [489, 311] width 16 height 13
click at [1239, 220] on div at bounding box center [1238, 225] width 13 height 13
drag, startPoint x: 874, startPoint y: 486, endPoint x: 832, endPoint y: 485, distance: 42.0
click at [873, 486] on div at bounding box center [875, 482] width 16 height 13
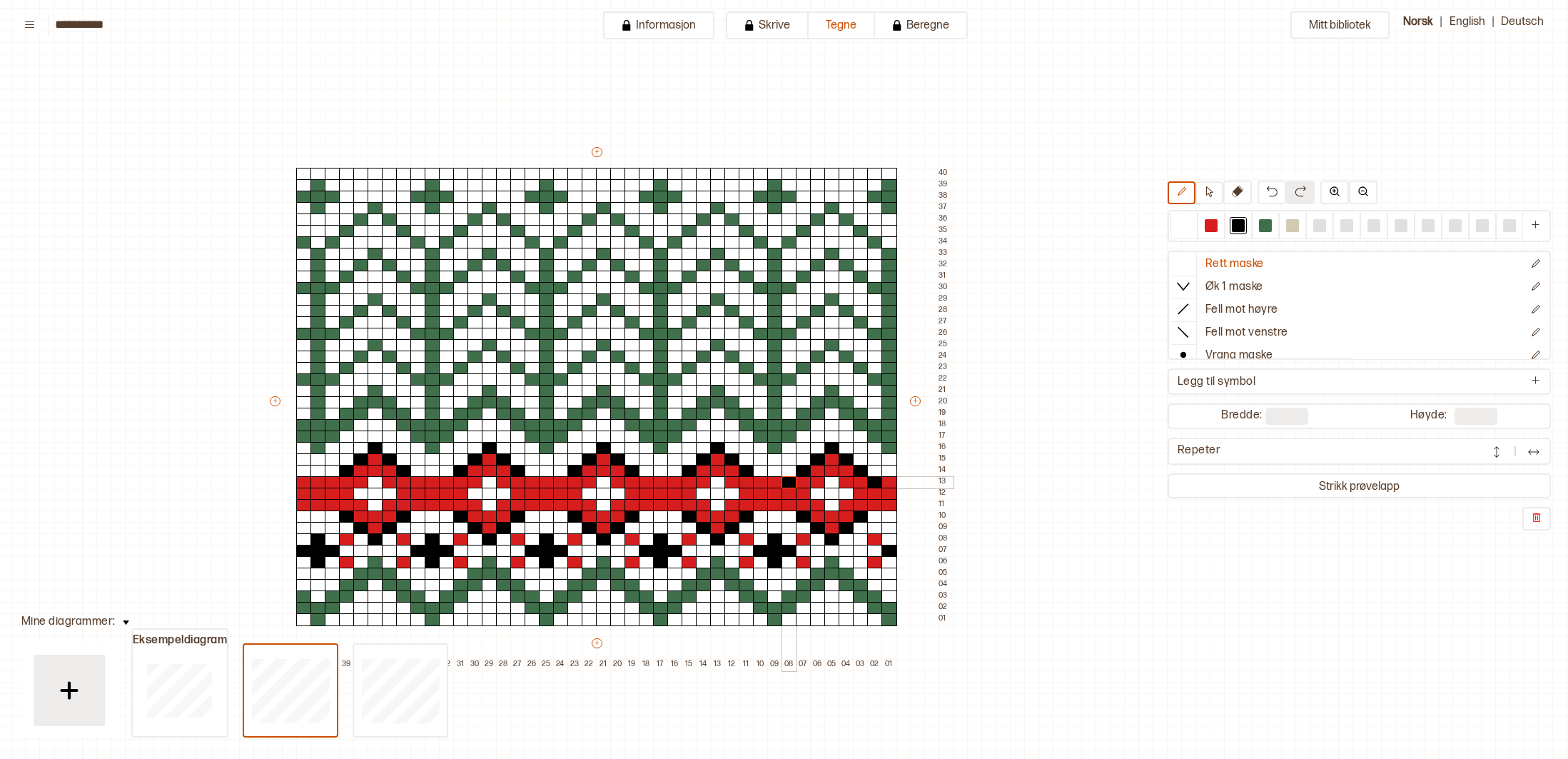
drag, startPoint x: 794, startPoint y: 485, endPoint x: 771, endPoint y: 483, distance: 23.1
click at [792, 484] on div at bounding box center [789, 482] width 16 height 13
click at [761, 483] on div at bounding box center [761, 482] width 16 height 13
click at [675, 481] on div at bounding box center [675, 482] width 16 height 13
click at [646, 482] on div at bounding box center [646, 482] width 16 height 13
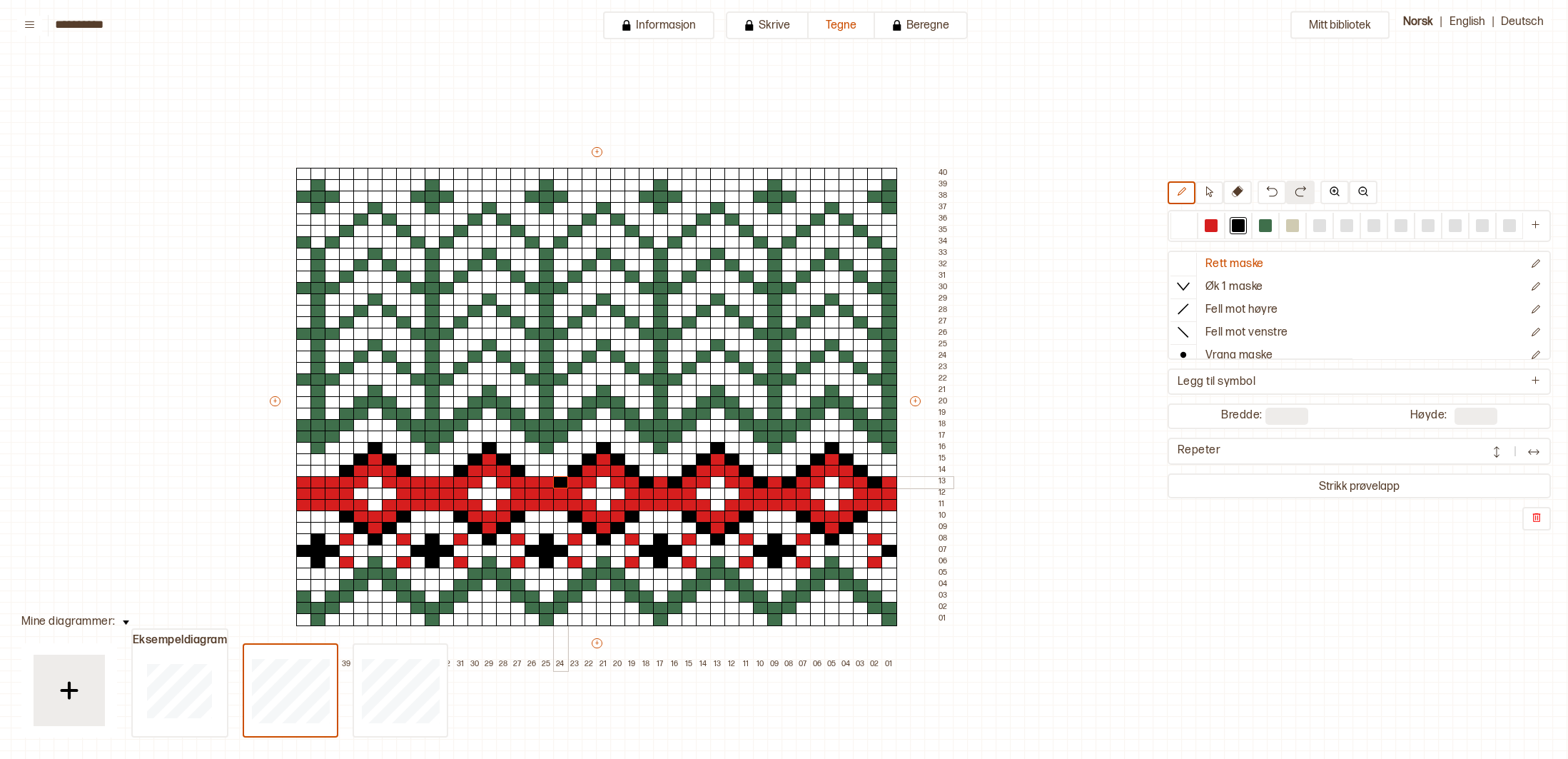
drag, startPoint x: 564, startPoint y: 478, endPoint x: 543, endPoint y: 478, distance: 21.0
click at [564, 478] on div at bounding box center [561, 482] width 16 height 13
click at [534, 480] on div at bounding box center [532, 482] width 16 height 13
drag, startPoint x: 448, startPoint y: 480, endPoint x: 424, endPoint y: 476, distance: 24.3
click at [446, 480] on div at bounding box center [447, 482] width 16 height 13
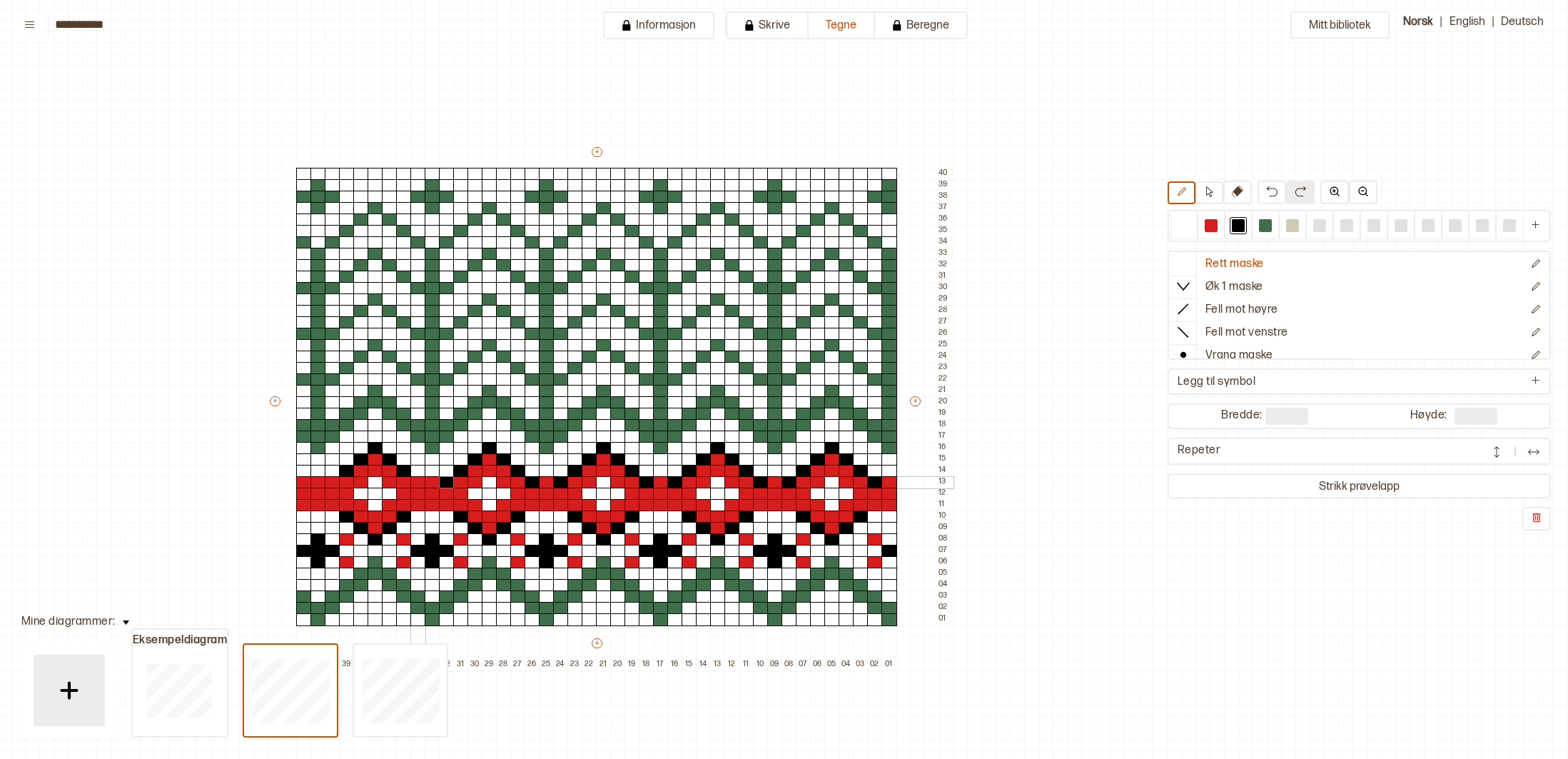
drag, startPoint x: 420, startPoint y: 477, endPoint x: 367, endPoint y: 471, distance: 53.3
click at [419, 477] on div at bounding box center [418, 482] width 16 height 13
drag, startPoint x: 328, startPoint y: 477, endPoint x: 321, endPoint y: 478, distance: 7.1
click at [326, 478] on div at bounding box center [332, 482] width 16 height 13
drag, startPoint x: 296, startPoint y: 479, endPoint x: 297, endPoint y: 504, distance: 25.0
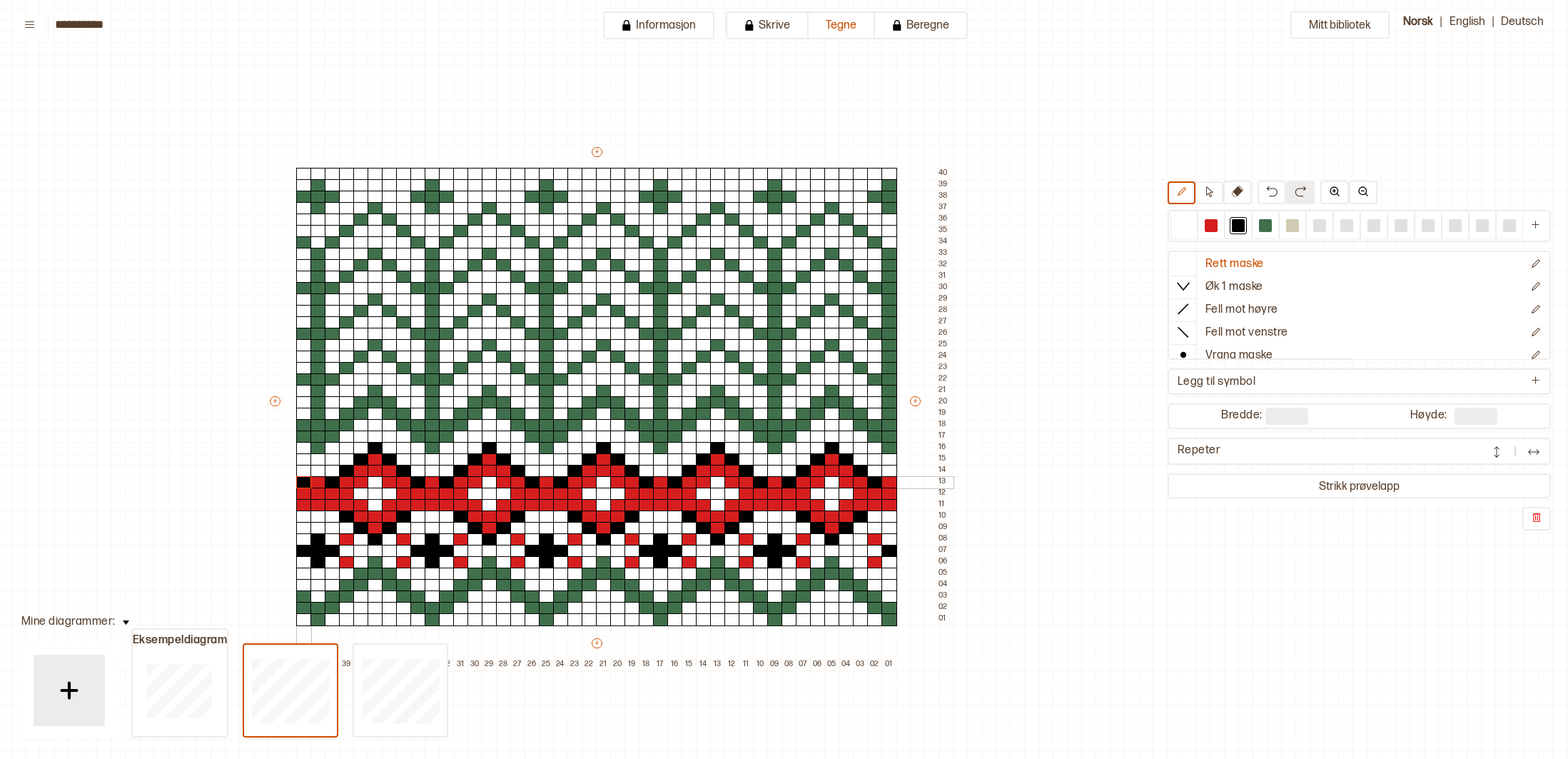
click at [296, 480] on div at bounding box center [304, 482] width 16 height 13
click at [302, 506] on div at bounding box center [304, 505] width 16 height 13
drag, startPoint x: 332, startPoint y: 509, endPoint x: 352, endPoint y: 509, distance: 20.0
click at [334, 509] on div at bounding box center [332, 505] width 16 height 13
drag, startPoint x: 415, startPoint y: 509, endPoint x: 436, endPoint y: 509, distance: 21.0
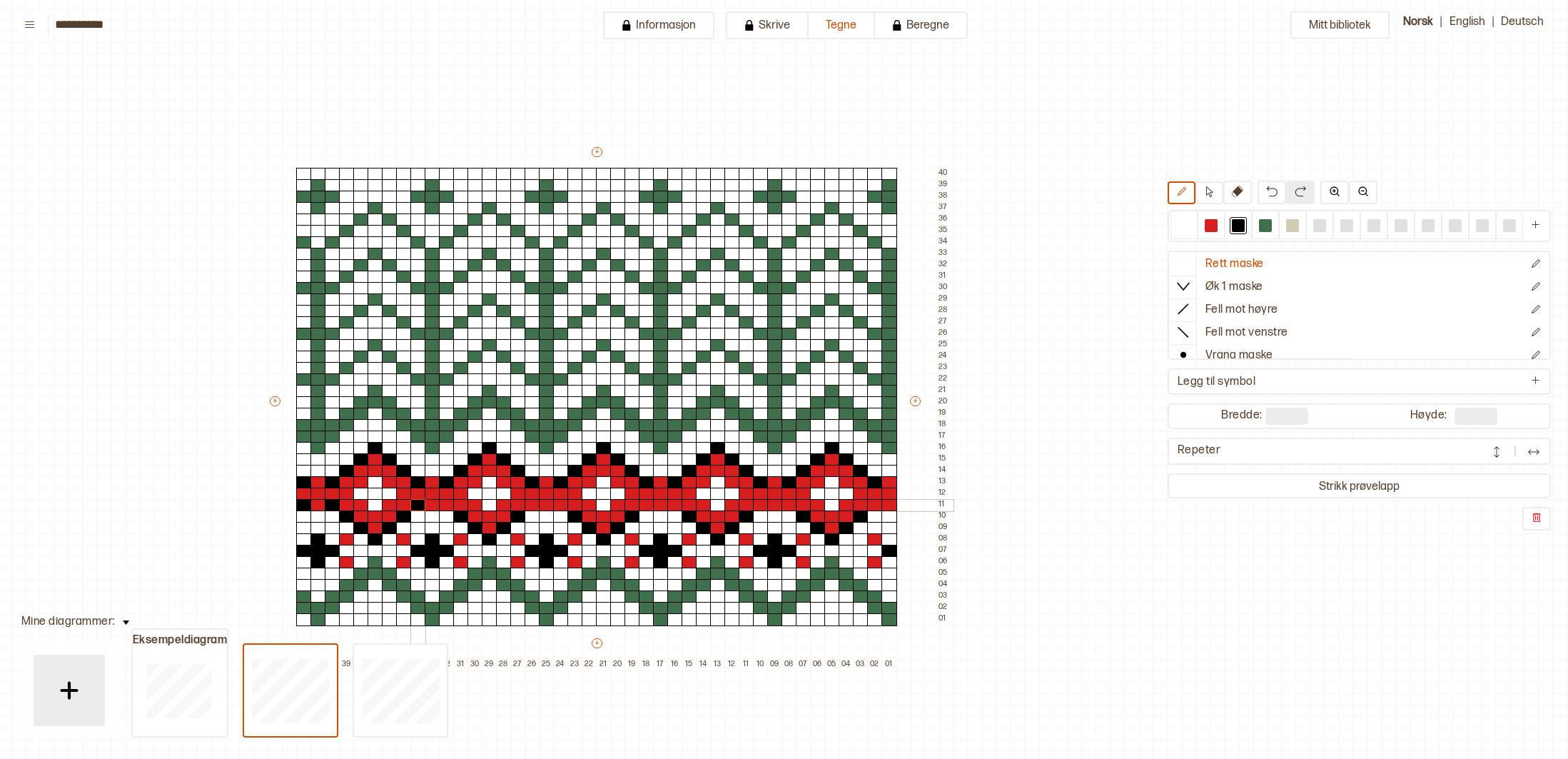
click at [416, 509] on div at bounding box center [418, 505] width 16 height 13
click at [444, 509] on div at bounding box center [447, 505] width 16 height 13
drag, startPoint x: 530, startPoint y: 509, endPoint x: 544, endPoint y: 509, distance: 14.0
click at [532, 509] on div at bounding box center [532, 505] width 16 height 13
click at [574, 509] on div at bounding box center [575, 505] width 16 height 13
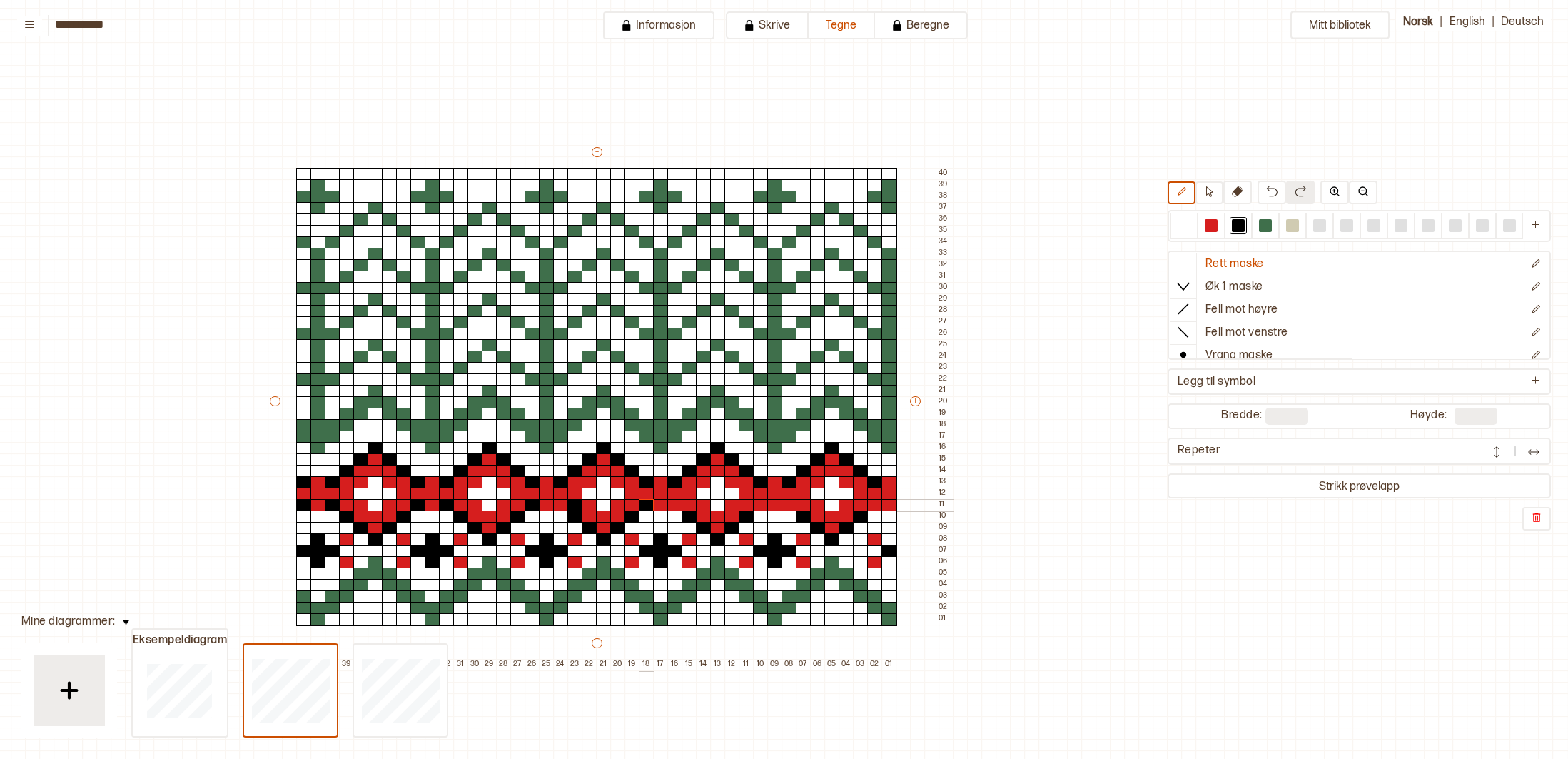
drag, startPoint x: 649, startPoint y: 509, endPoint x: 677, endPoint y: 508, distance: 28.0
click at [653, 509] on div "+ + + + 42 41 40 39 38 37 36 35 34 33 32 31 30 29 28 27 26 25 24 23 22 21 20 19…" at bounding box center [610, 407] width 685 height 525
click at [679, 508] on div at bounding box center [675, 505] width 16 height 13
drag, startPoint x: 761, startPoint y: 504, endPoint x: 792, endPoint y: 505, distance: 31.0
click at [775, 505] on div "+ + + + 42 41 40 39 38 37 36 35 34 33 32 31 30 29 28 27 26 25 24 23 22 21 20 19…" at bounding box center [610, 407] width 685 height 525
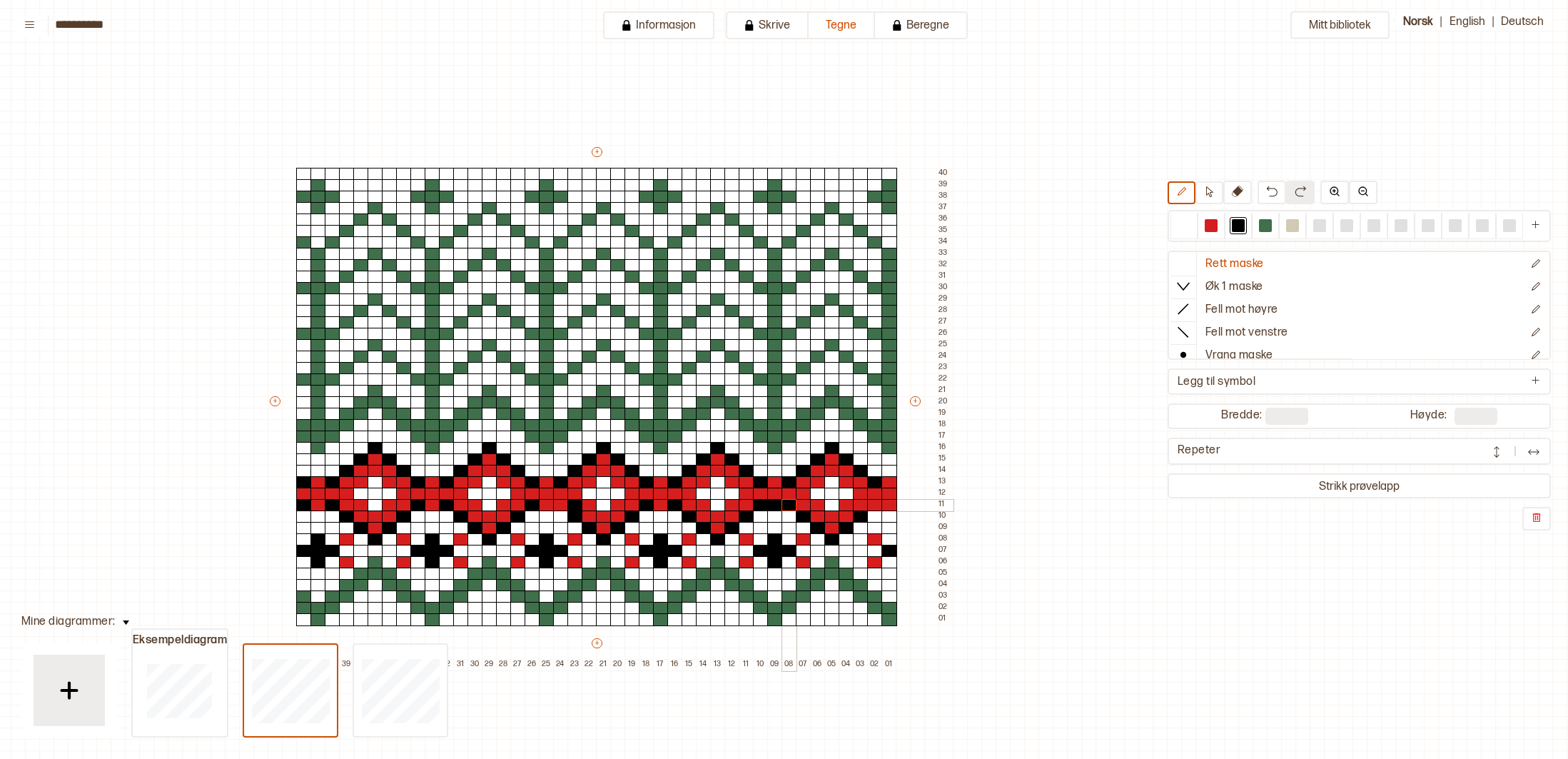
click at [792, 505] on div at bounding box center [789, 505] width 16 height 13
drag, startPoint x: 876, startPoint y: 504, endPoint x: 892, endPoint y: 498, distance: 17.1
click at [876, 504] on div at bounding box center [875, 505] width 16 height 13
click at [1212, 224] on div at bounding box center [1211, 225] width 13 height 13
click at [772, 508] on div at bounding box center [775, 505] width 16 height 13
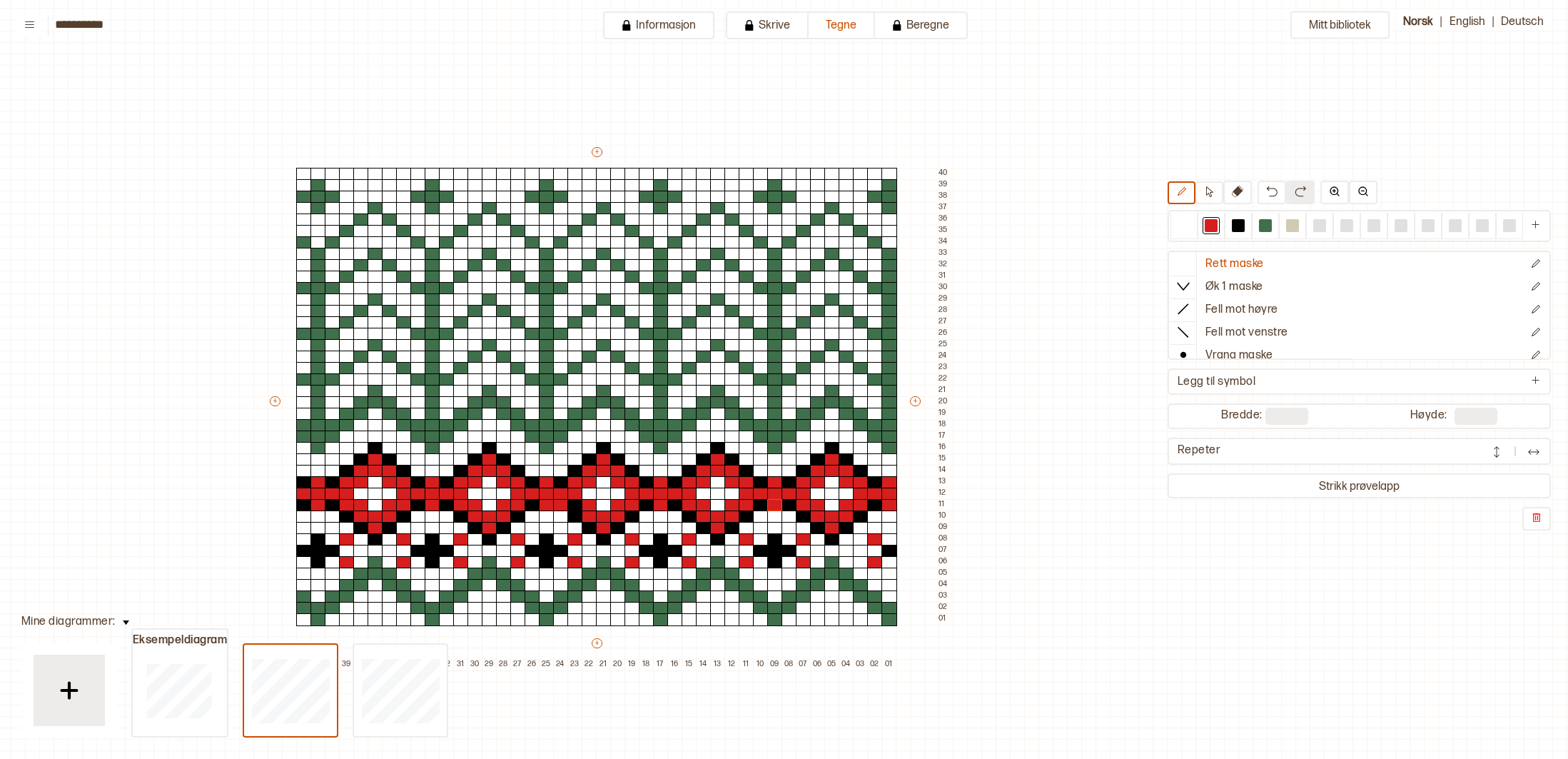
scroll to position [0, 175]
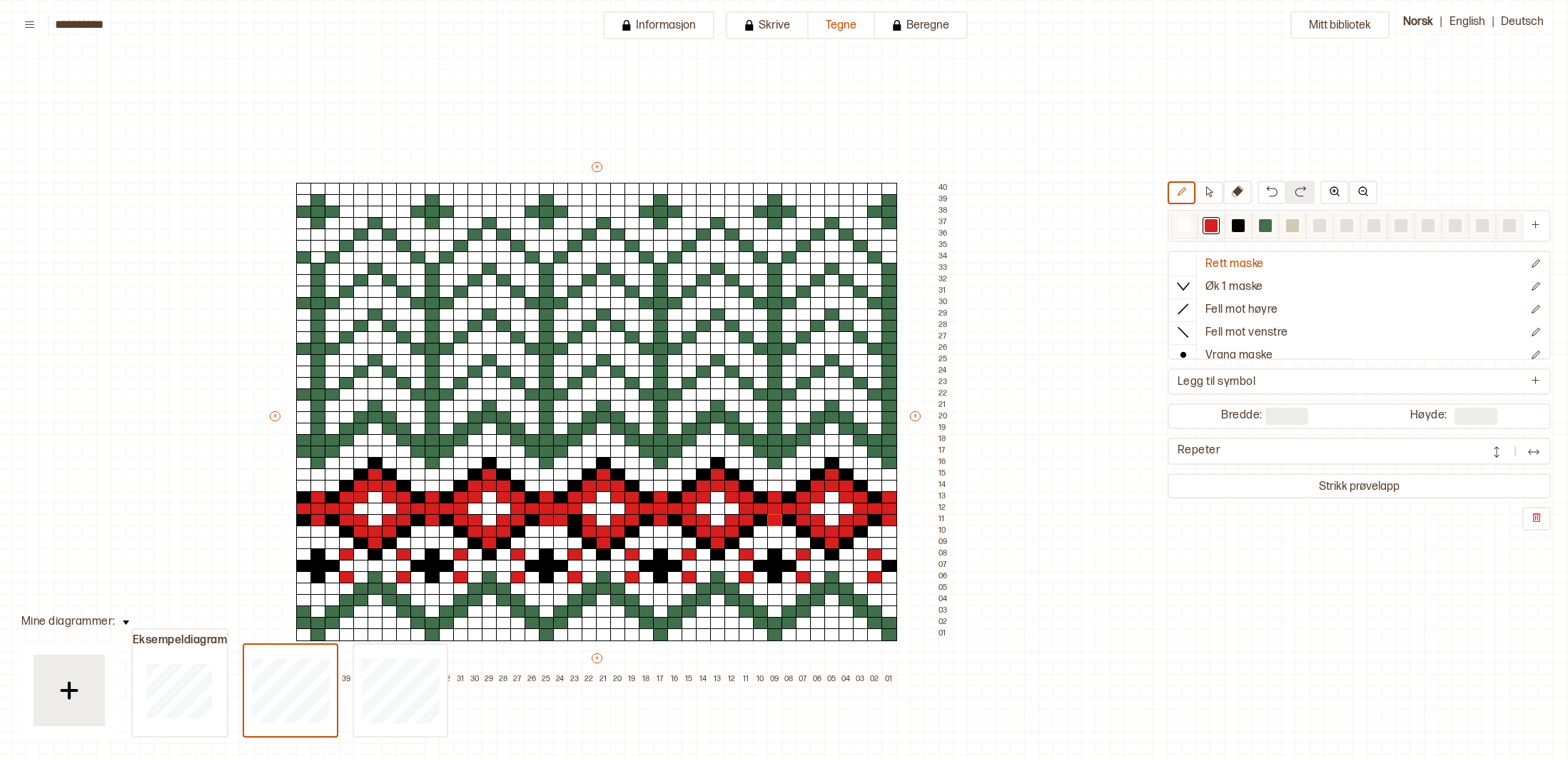
click at [1212, 226] on div at bounding box center [1211, 225] width 13 height 13
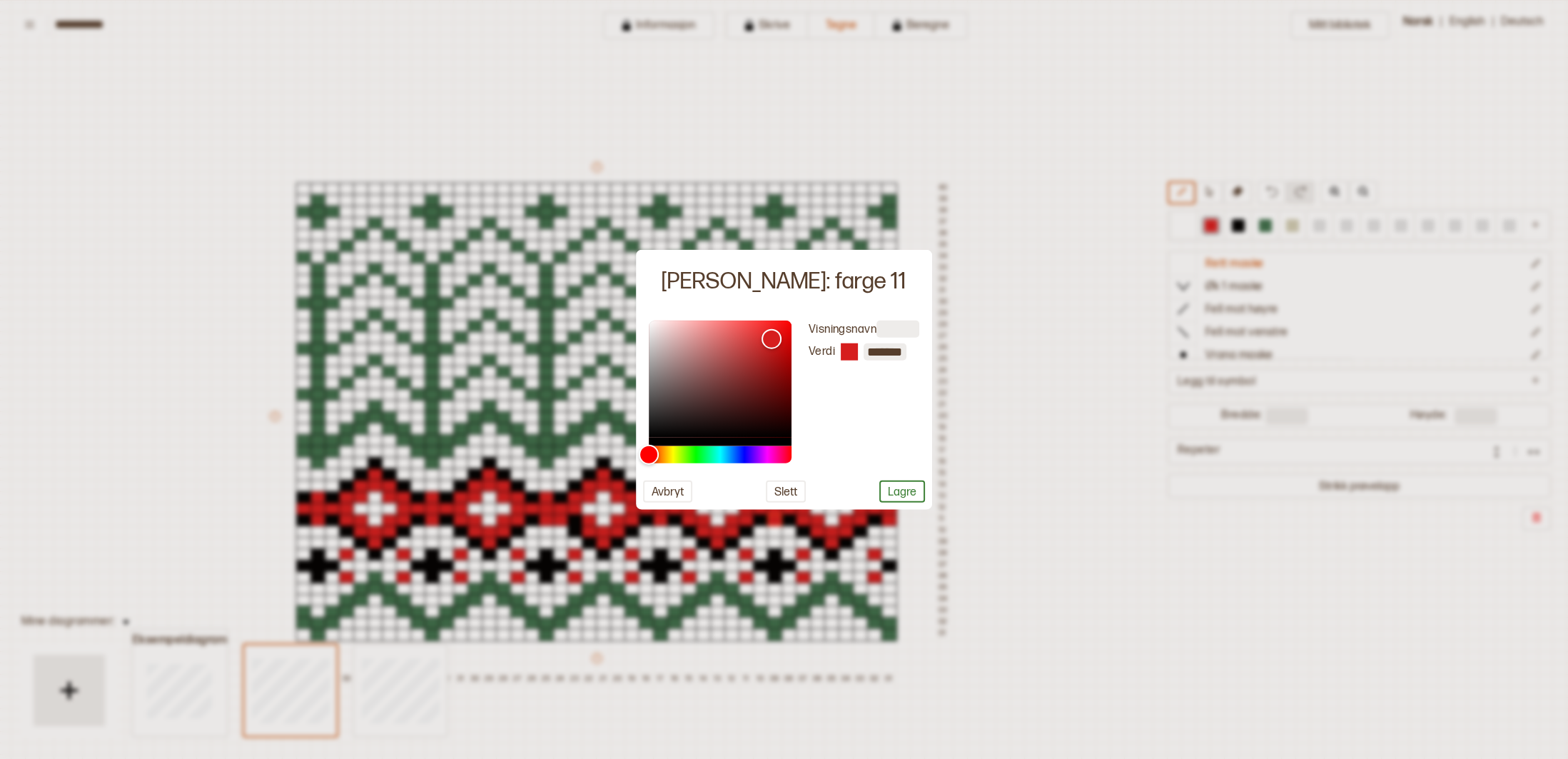
click at [1219, 539] on div at bounding box center [784, 379] width 1568 height 759
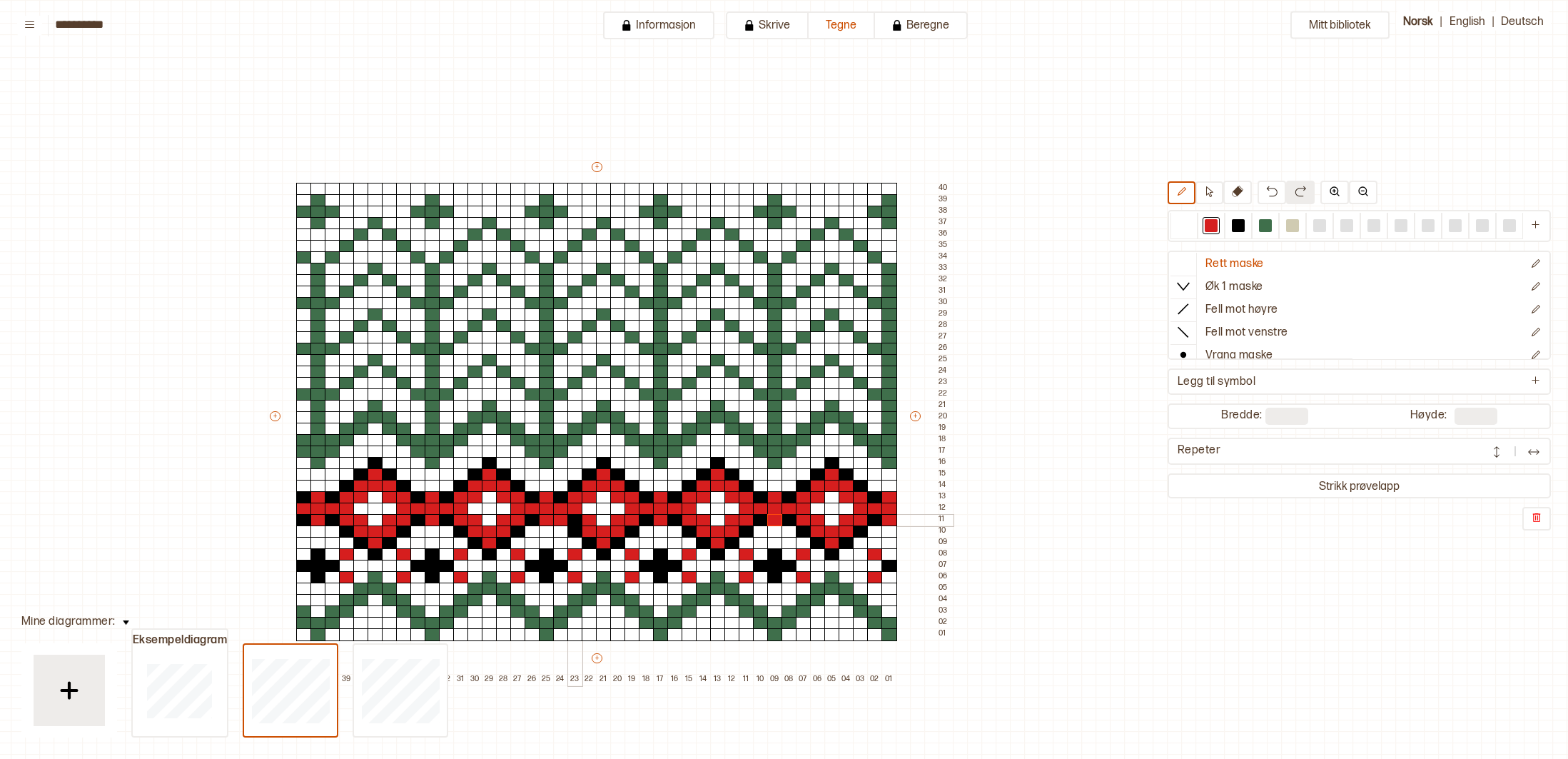
click at [574, 524] on div at bounding box center [575, 520] width 16 height 13
click at [1239, 223] on div at bounding box center [1238, 225] width 13 height 13
click at [559, 520] on div at bounding box center [561, 520] width 16 height 13
drag, startPoint x: 1267, startPoint y: 227, endPoint x: 1084, endPoint y: 185, distance: 187.8
click at [1267, 226] on div at bounding box center [1265, 225] width 13 height 13
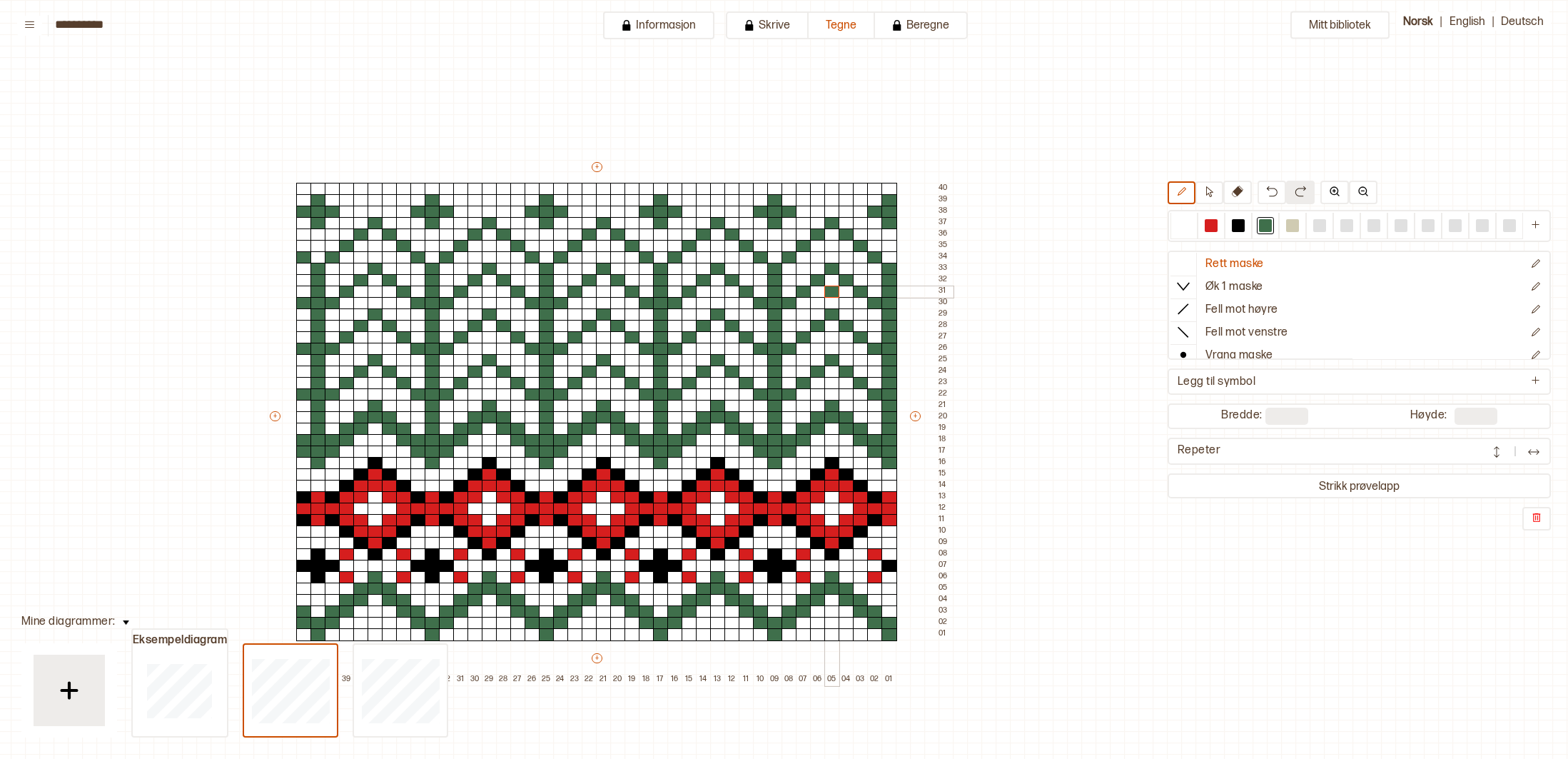
click at [832, 290] on div at bounding box center [832, 291] width 16 height 13
click at [832, 339] on div at bounding box center [832, 337] width 16 height 13
click at [831, 382] on div at bounding box center [832, 382] width 16 height 13
click at [834, 244] on div at bounding box center [832, 245] width 16 height 13
drag, startPoint x: 717, startPoint y: 245, endPoint x: 720, endPoint y: 253, distance: 8.5
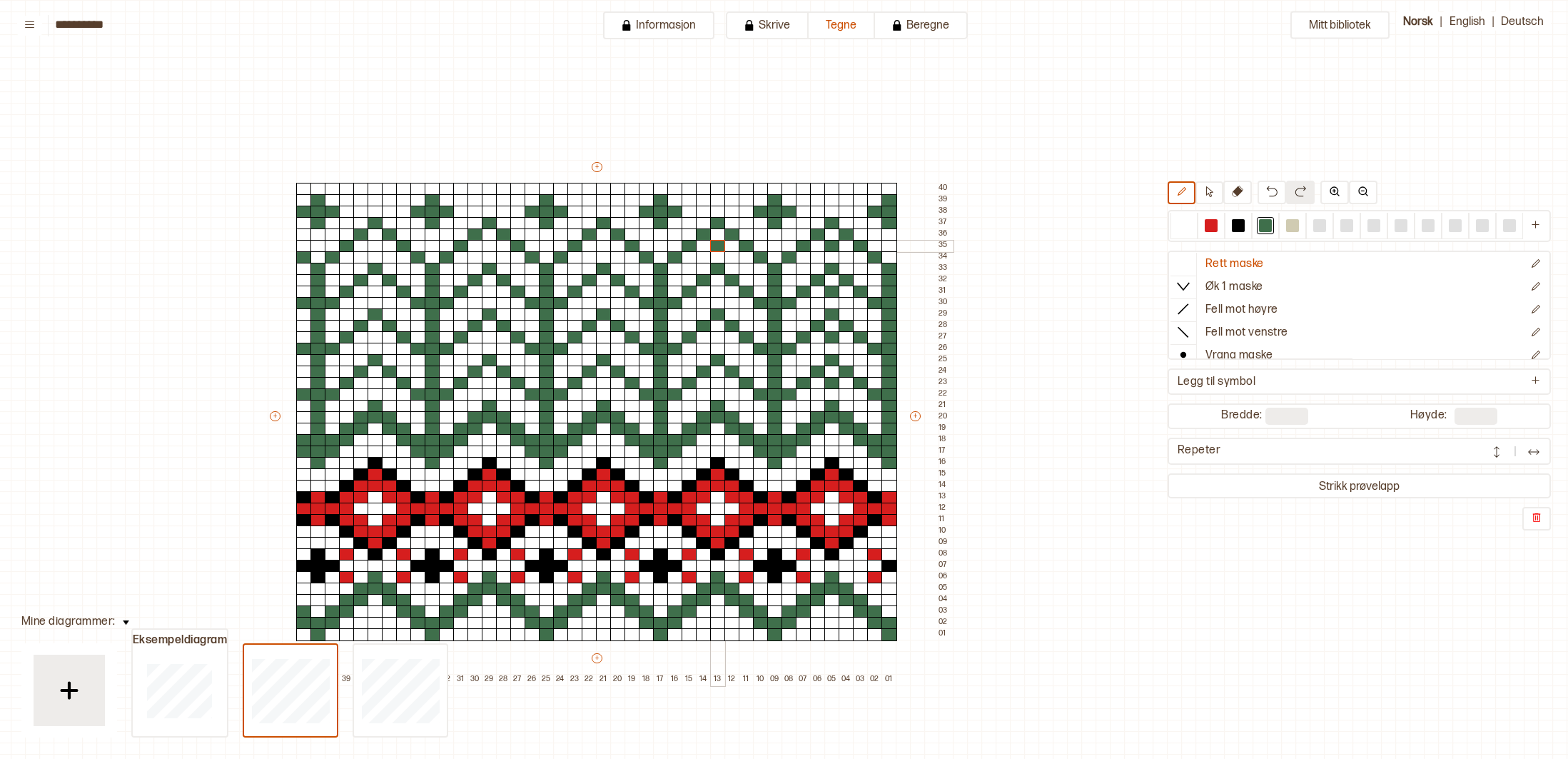
click at [717, 245] on div at bounding box center [718, 245] width 16 height 13
drag, startPoint x: 716, startPoint y: 291, endPoint x: 720, endPoint y: 300, distance: 9.8
click at [716, 291] on div at bounding box center [718, 291] width 16 height 13
click at [719, 332] on div at bounding box center [718, 337] width 16 height 13
click at [714, 383] on div at bounding box center [718, 382] width 16 height 13
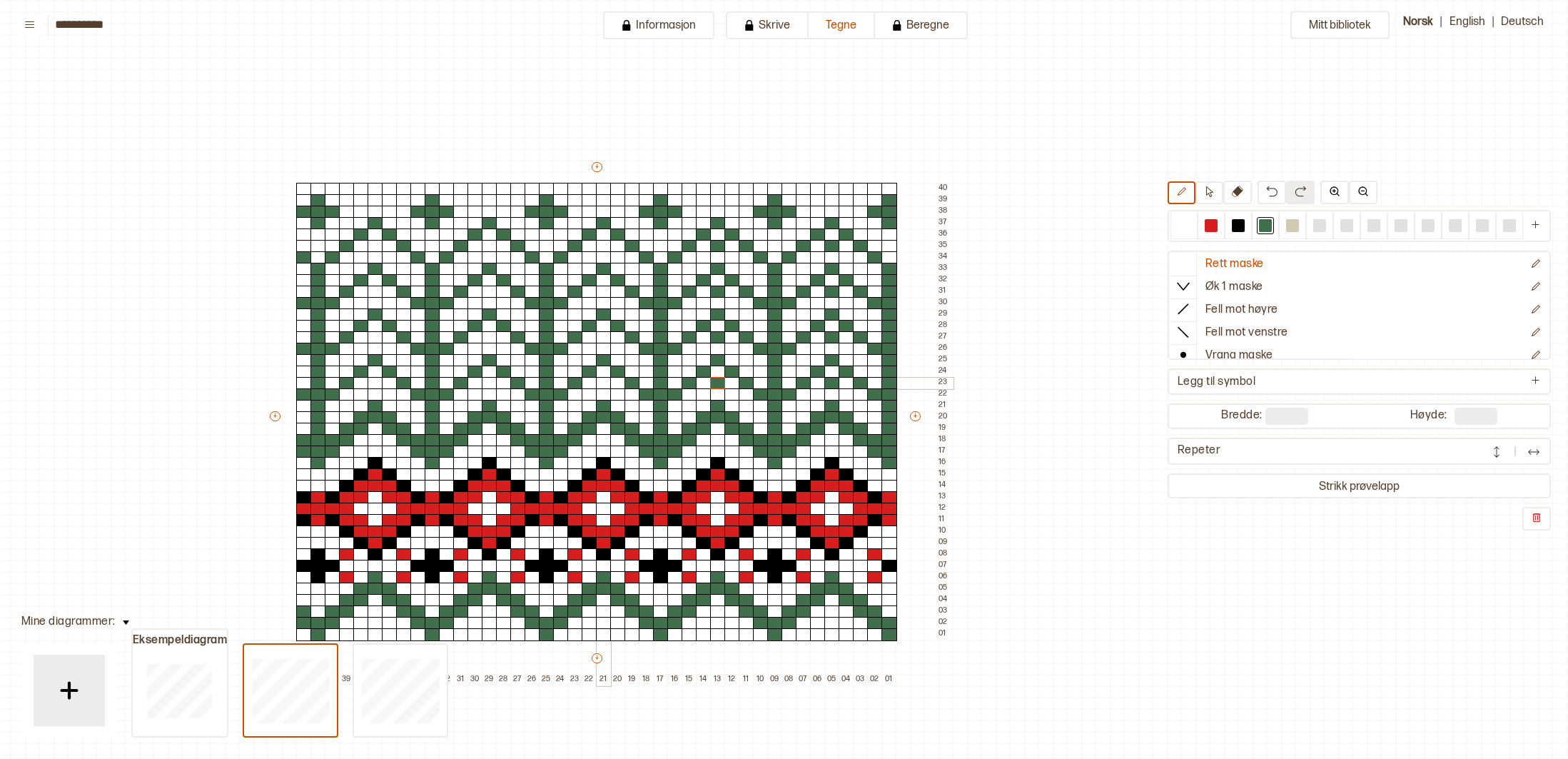
click at [602, 380] on div at bounding box center [604, 382] width 16 height 13
drag, startPoint x: 608, startPoint y: 338, endPoint x: 621, endPoint y: 308, distance: 32.7
click at [608, 334] on div at bounding box center [604, 337] width 16 height 13
drag, startPoint x: 608, startPoint y: 293, endPoint x: 609, endPoint y: 278, distance: 15.0
click at [608, 288] on div at bounding box center [604, 291] width 16 height 13
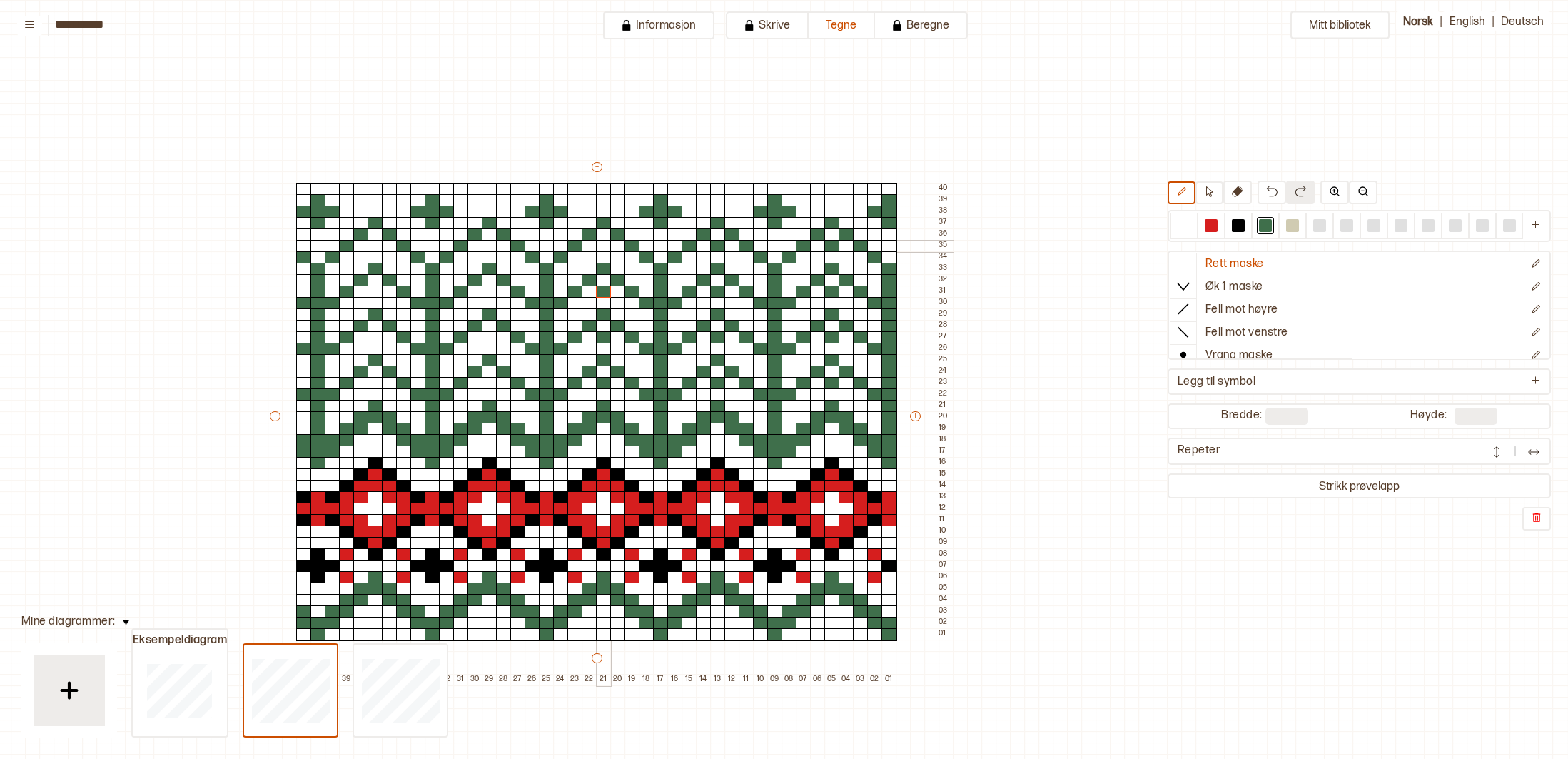
click at [605, 245] on div at bounding box center [604, 245] width 16 height 13
click at [494, 245] on div at bounding box center [489, 245] width 16 height 13
click at [491, 293] on div at bounding box center [489, 291] width 16 height 13
click at [490, 336] on div at bounding box center [489, 337] width 16 height 13
click at [491, 385] on div at bounding box center [489, 382] width 16 height 13
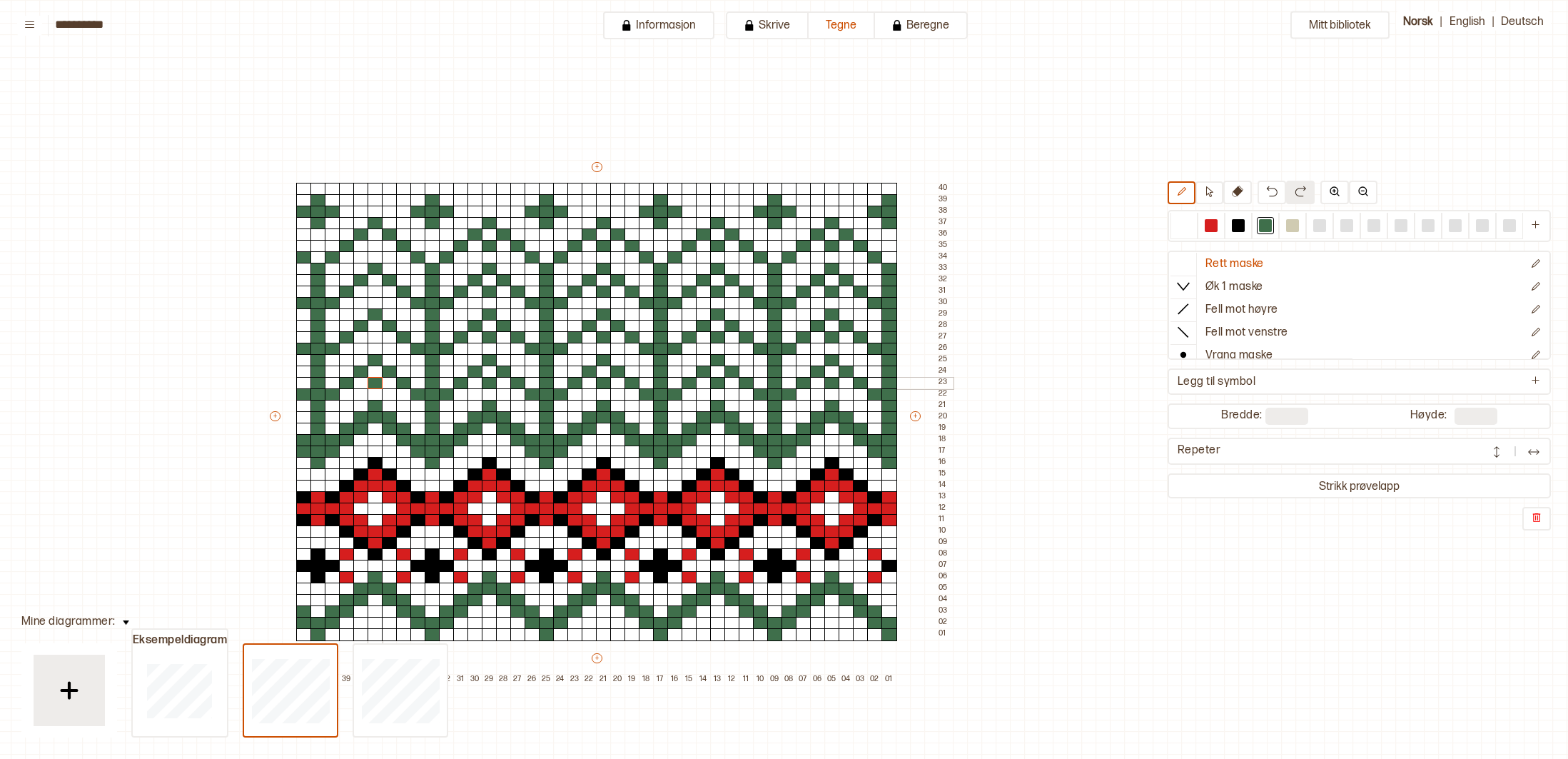
drag, startPoint x: 377, startPoint y: 381, endPoint x: 373, endPoint y: 357, distance: 24.3
click at [377, 378] on div at bounding box center [375, 382] width 16 height 13
click at [376, 327] on div at bounding box center [375, 326] width 16 height 13
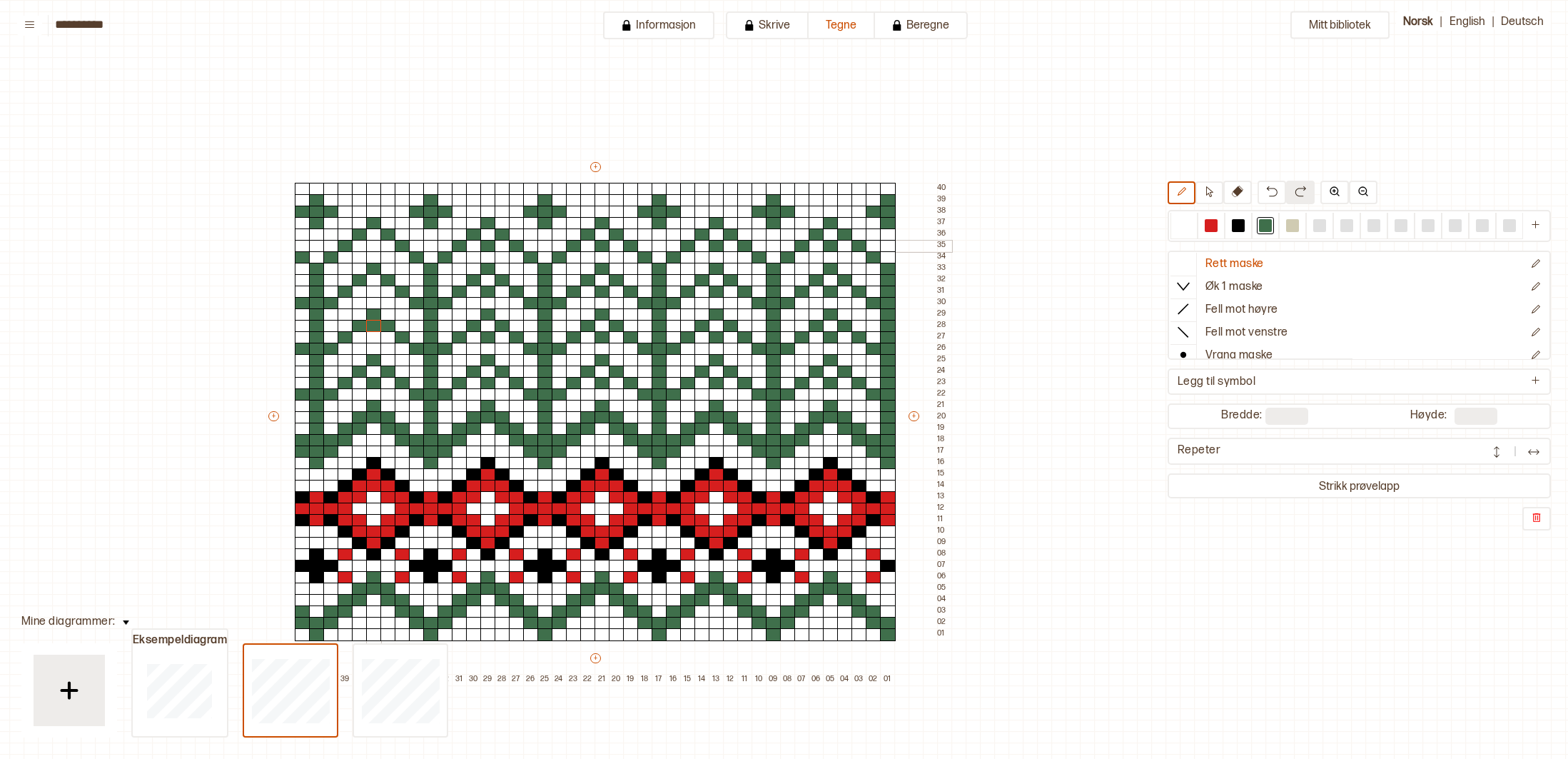
click at [375, 241] on div at bounding box center [374, 245] width 16 height 13
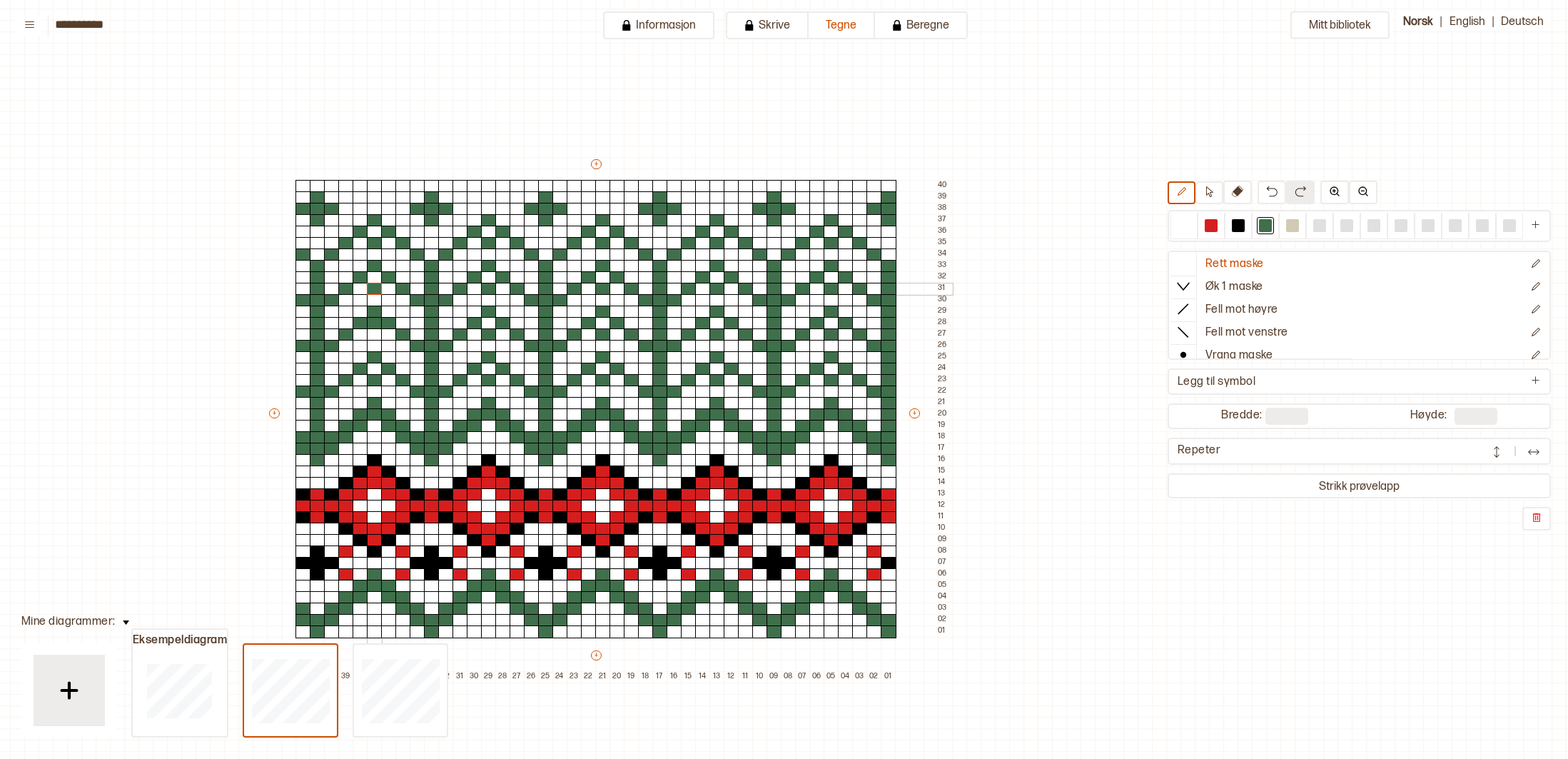
click at [375, 288] on div at bounding box center [374, 289] width 16 height 13
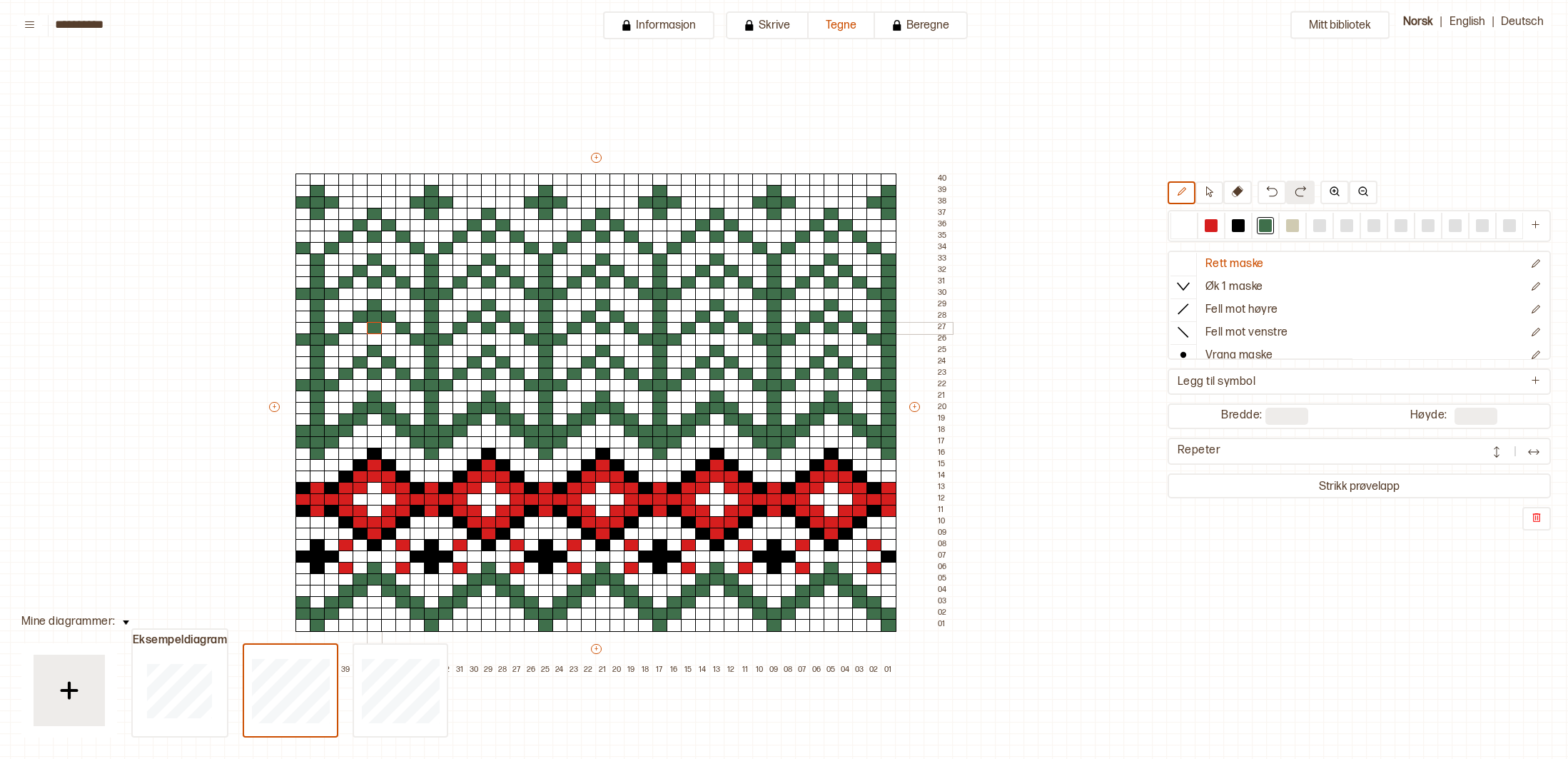
click at [376, 332] on div at bounding box center [374, 328] width 16 height 13
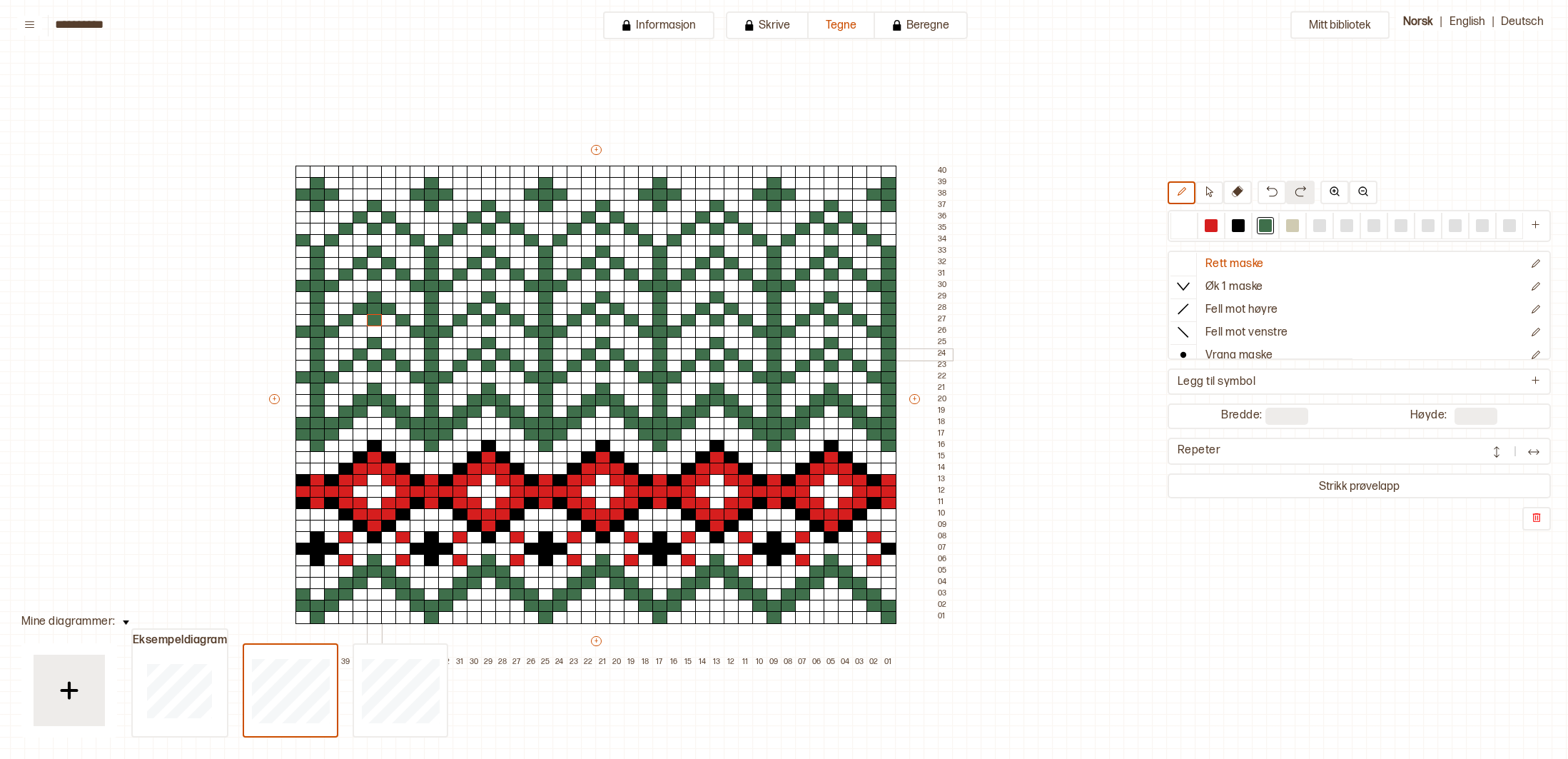
click at [375, 362] on div "+ + + + 42 41 40 39 38 37 36 35 34 33 32 31 30 29 28 27 26 25 24 23 22 21 20 19…" at bounding box center [609, 405] width 685 height 525
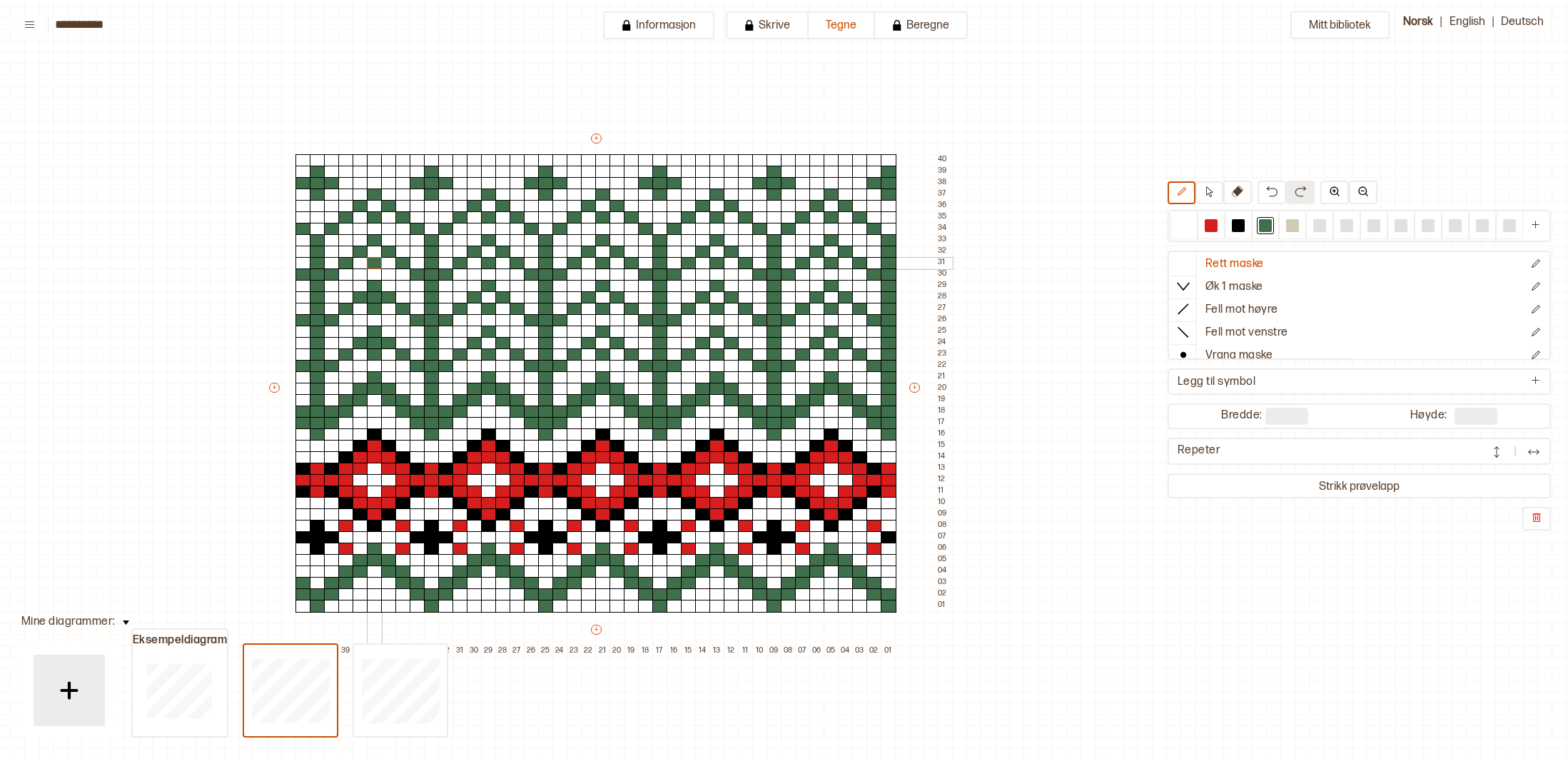
click at [377, 263] on div at bounding box center [374, 263] width 16 height 13
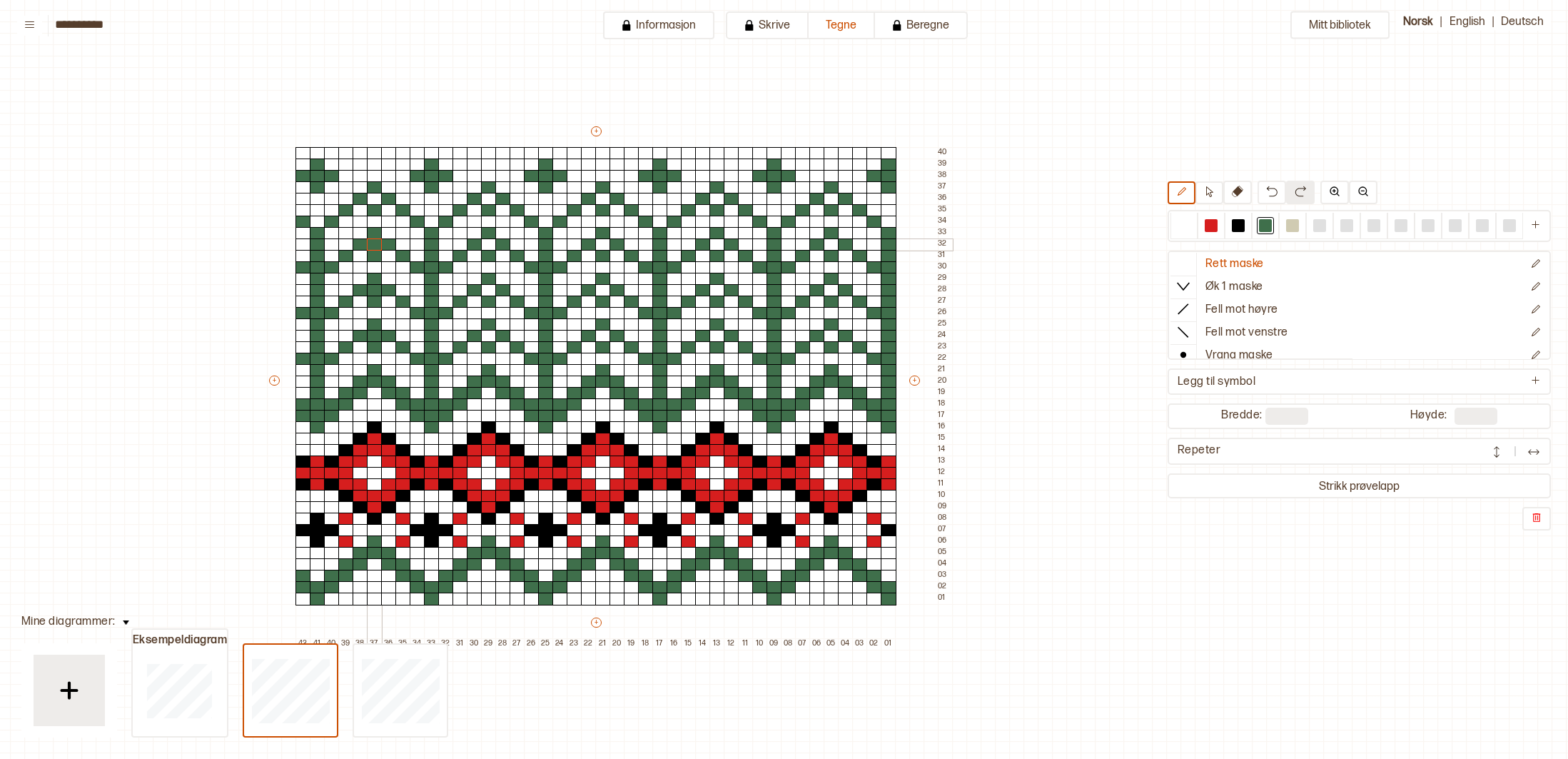
click at [375, 246] on div at bounding box center [374, 245] width 16 height 13
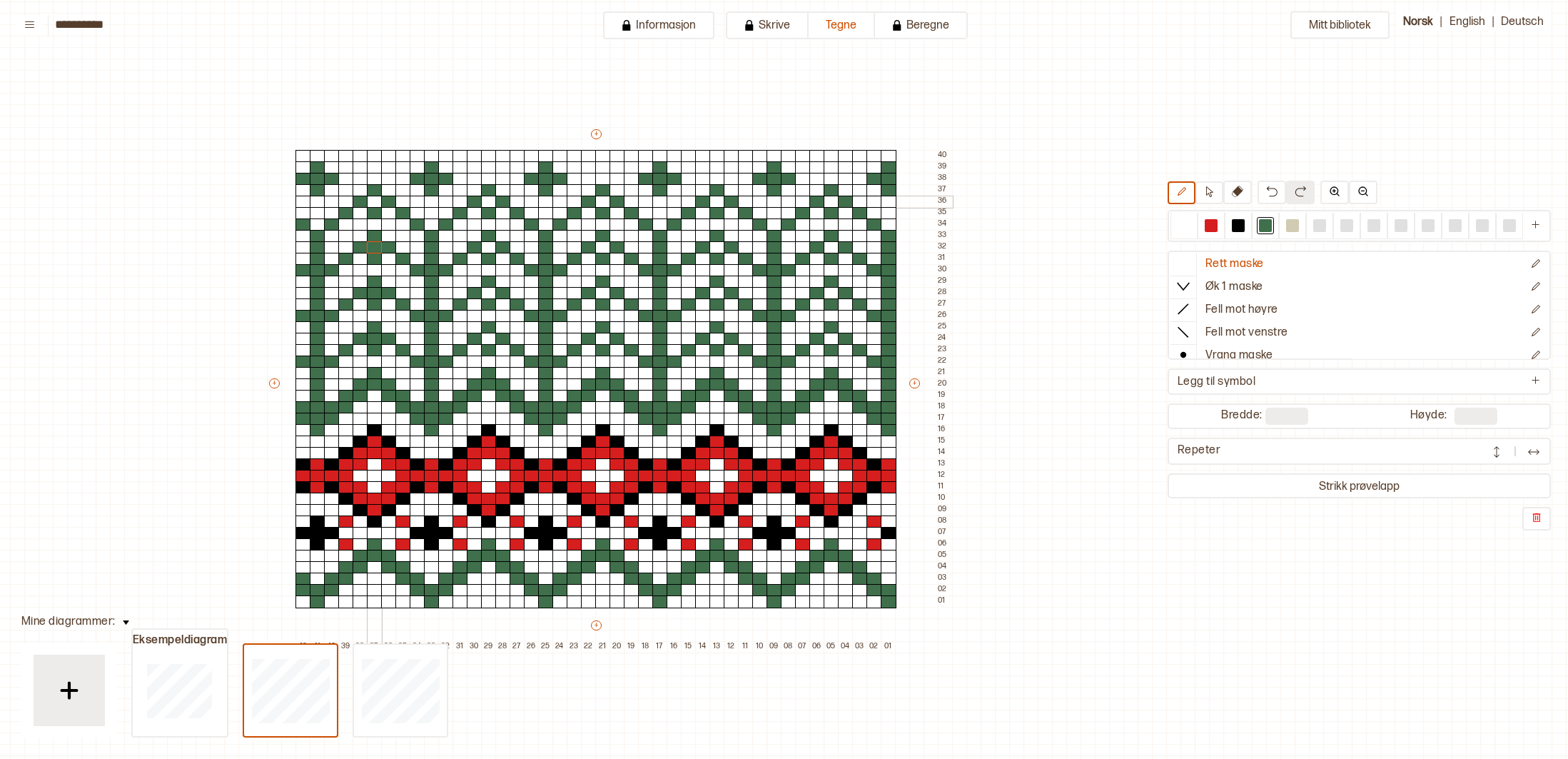
drag, startPoint x: 377, startPoint y: 203, endPoint x: 383, endPoint y: 204, distance: 6.1
click at [377, 203] on div at bounding box center [374, 201] width 16 height 13
drag, startPoint x: 489, startPoint y: 201, endPoint x: 493, endPoint y: 210, distance: 9.8
click at [489, 203] on div at bounding box center [488, 201] width 16 height 13
click at [489, 245] on div at bounding box center [488, 247] width 16 height 13
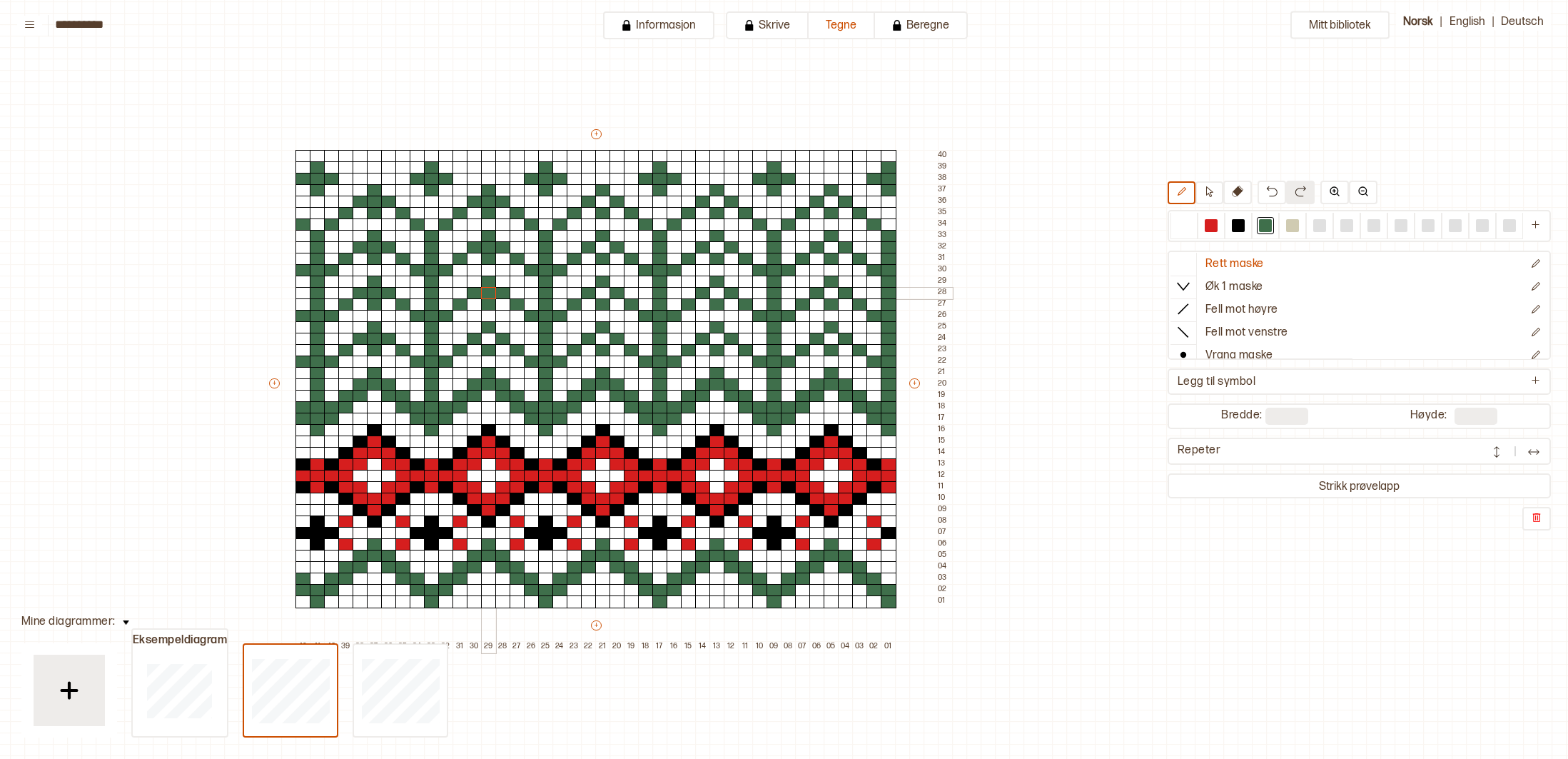
click at [490, 293] on div at bounding box center [488, 293] width 16 height 13
click at [494, 336] on div at bounding box center [488, 338] width 16 height 13
drag, startPoint x: 606, startPoint y: 337, endPoint x: 603, endPoint y: 321, distance: 16.3
click at [605, 337] on div at bounding box center [603, 338] width 16 height 13
drag, startPoint x: 600, startPoint y: 293, endPoint x: 608, endPoint y: 275, distance: 19.7
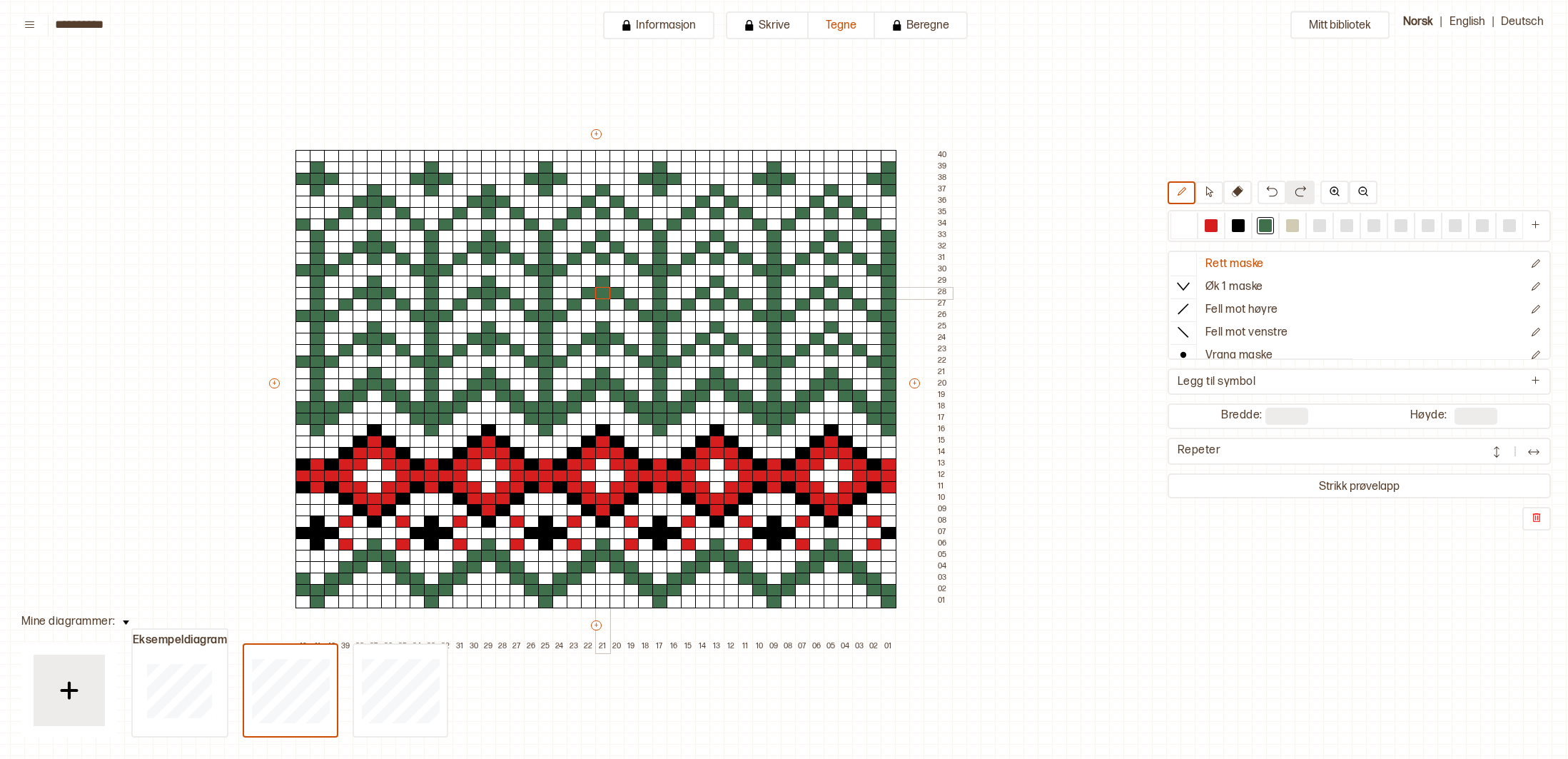
click at [603, 290] on div at bounding box center [603, 293] width 16 height 13
click at [603, 247] on div at bounding box center [603, 247] width 16 height 13
drag, startPoint x: 603, startPoint y: 201, endPoint x: 615, endPoint y: 203, distance: 12.2
click at [604, 202] on div at bounding box center [603, 201] width 16 height 13
drag, startPoint x: 714, startPoint y: 200, endPoint x: 724, endPoint y: 221, distance: 23.3
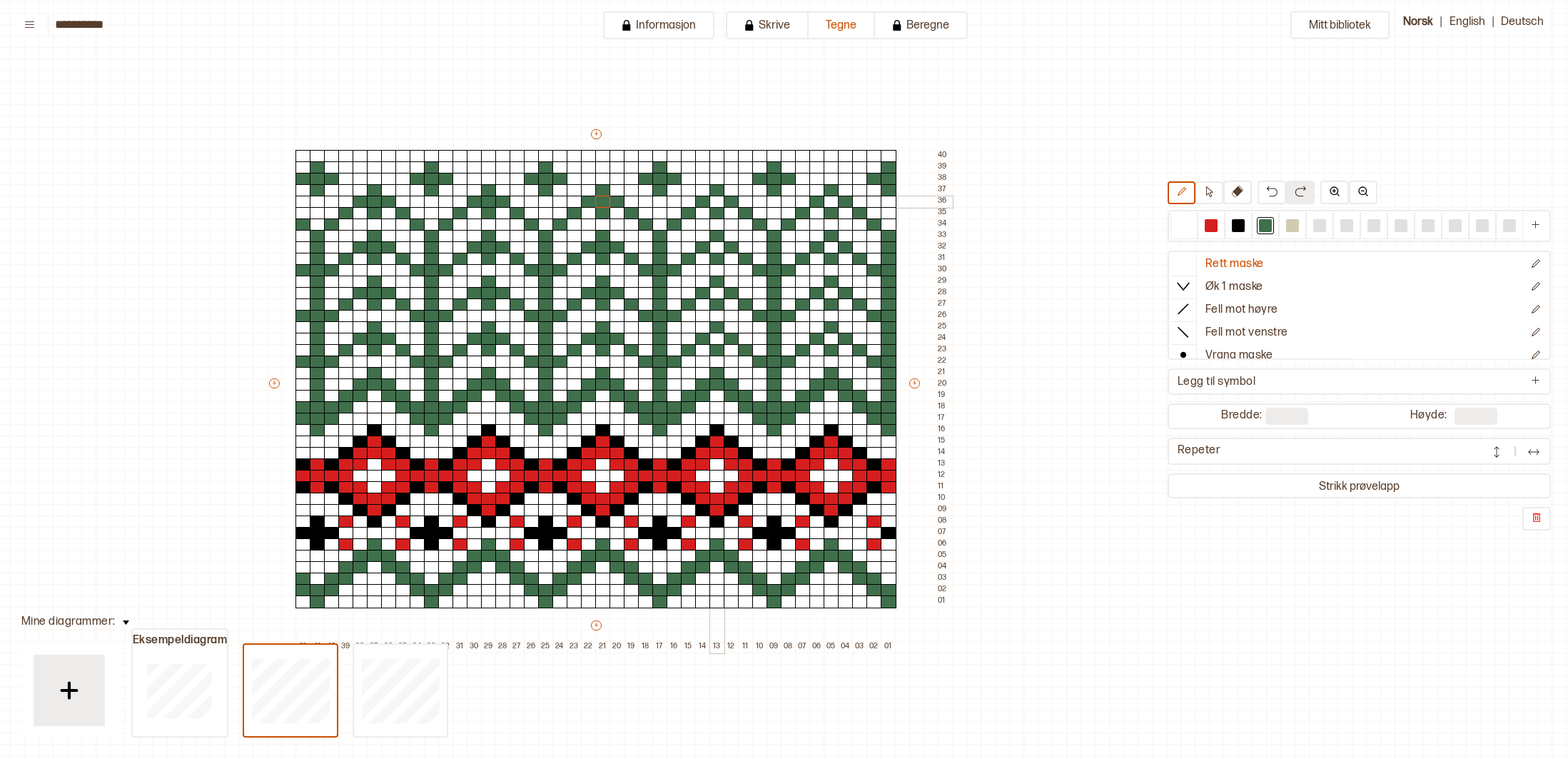
click at [718, 208] on div "+ + + + 42 41 40 39 38 37 36 35 34 33 32 31 30 29 28 27 26 25 24 23 22 21 20 19…" at bounding box center [609, 389] width 685 height 525
click at [712, 245] on div at bounding box center [717, 247] width 16 height 13
drag, startPoint x: 718, startPoint y: 293, endPoint x: 721, endPoint y: 301, distance: 8.5
click at [718, 294] on div at bounding box center [717, 293] width 16 height 13
click at [719, 342] on div at bounding box center [717, 338] width 16 height 13
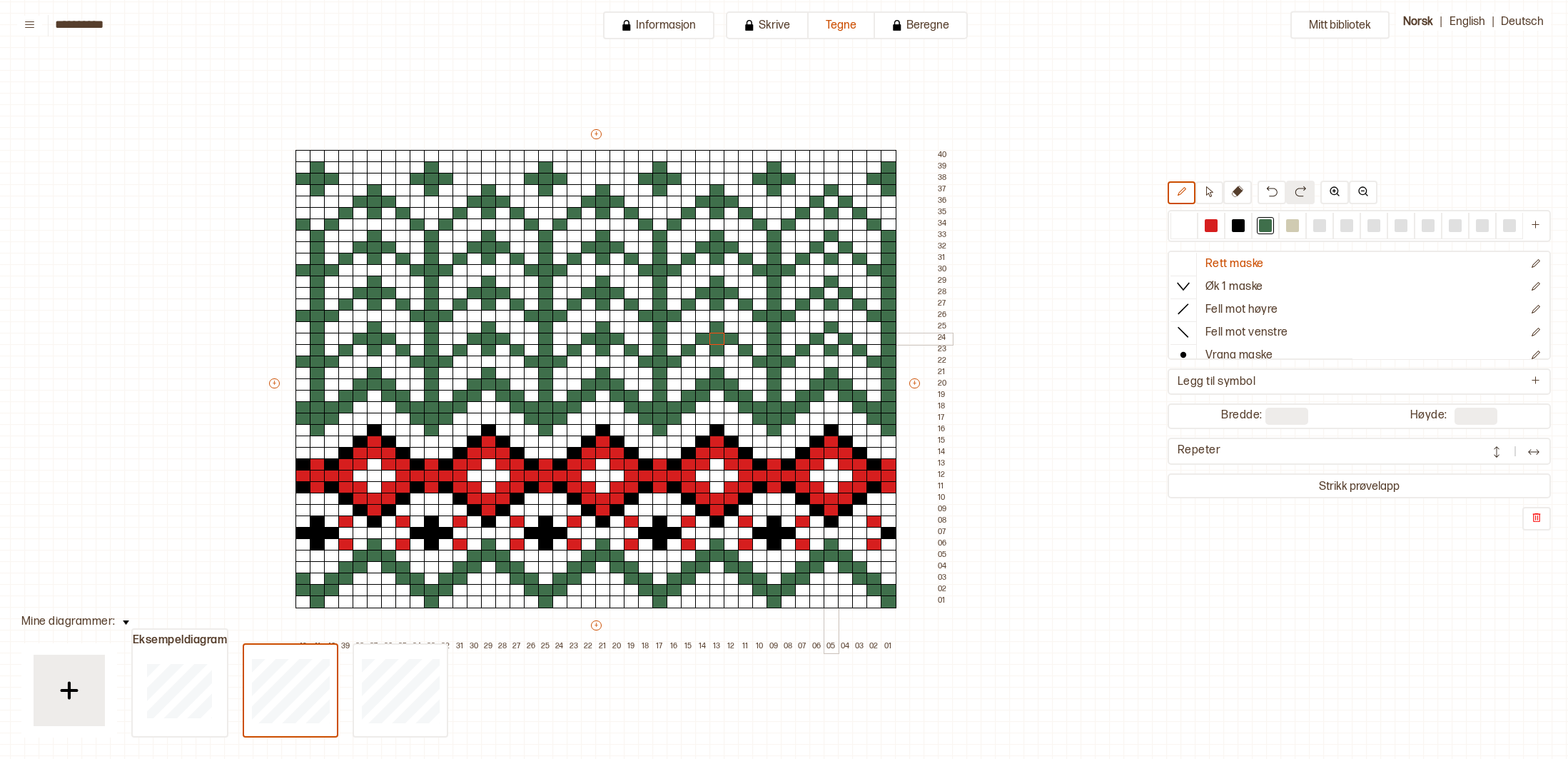
drag, startPoint x: 830, startPoint y: 341, endPoint x: 829, endPoint y: 333, distance: 8.1
click at [829, 337] on div at bounding box center [832, 338] width 16 height 13
drag, startPoint x: 828, startPoint y: 294, endPoint x: 834, endPoint y: 269, distance: 25.7
click at [828, 293] on div at bounding box center [832, 293] width 16 height 13
drag, startPoint x: 833, startPoint y: 245, endPoint x: 831, endPoint y: 232, distance: 13.2
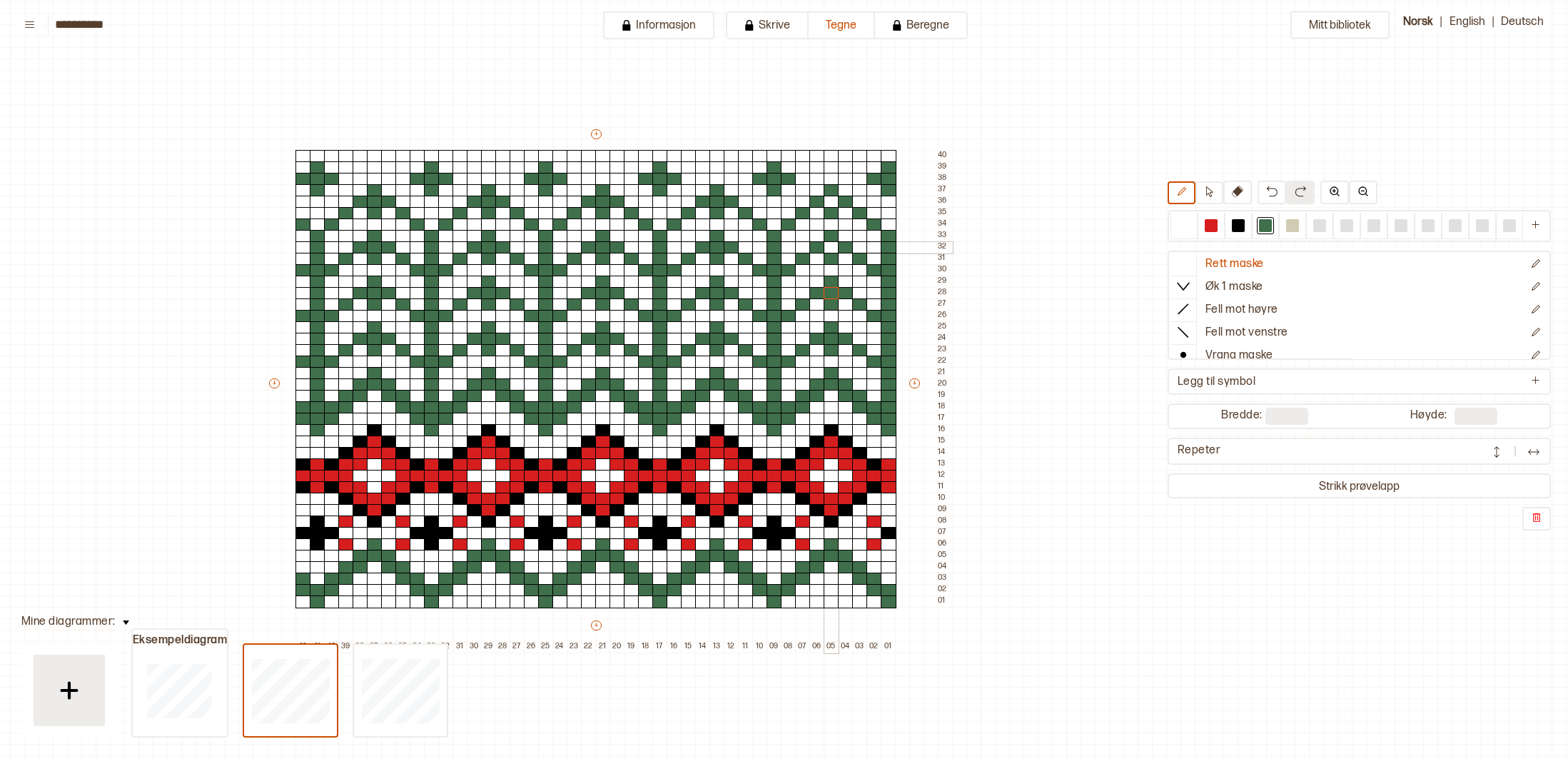
click at [832, 245] on div at bounding box center [832, 247] width 16 height 13
click at [829, 205] on div at bounding box center [832, 201] width 16 height 13
click at [377, 474] on div at bounding box center [374, 476] width 16 height 13
click at [492, 476] on div at bounding box center [488, 476] width 16 height 13
drag, startPoint x: 599, startPoint y: 475, endPoint x: 627, endPoint y: 477, distance: 28.1
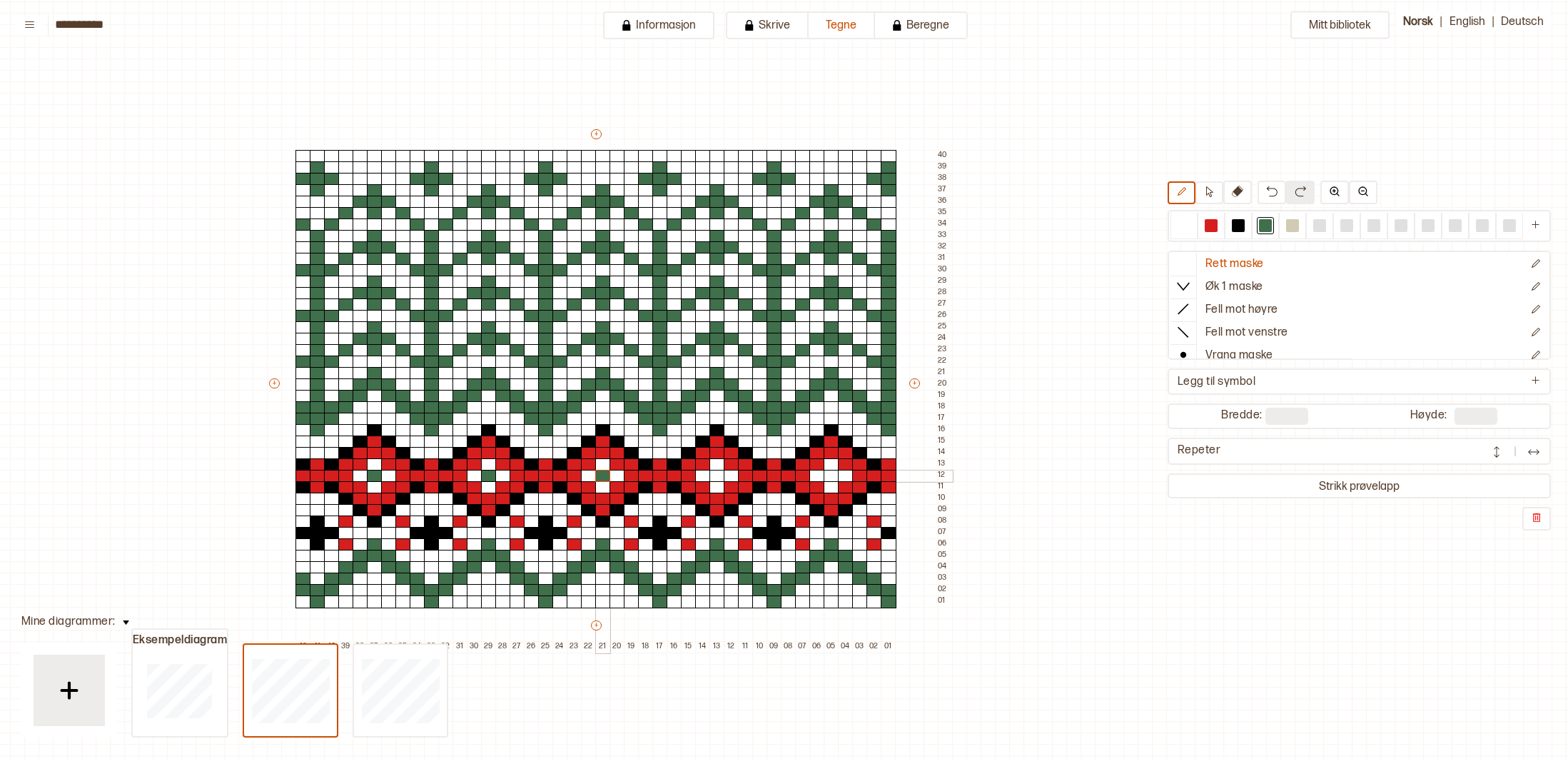
click at [599, 475] on div at bounding box center [603, 476] width 16 height 13
click at [720, 478] on div at bounding box center [717, 476] width 16 height 13
click at [827, 474] on div at bounding box center [832, 476] width 16 height 13
click at [320, 536] on div at bounding box center [317, 533] width 16 height 13
click at [437, 535] on div at bounding box center [432, 533] width 16 height 13
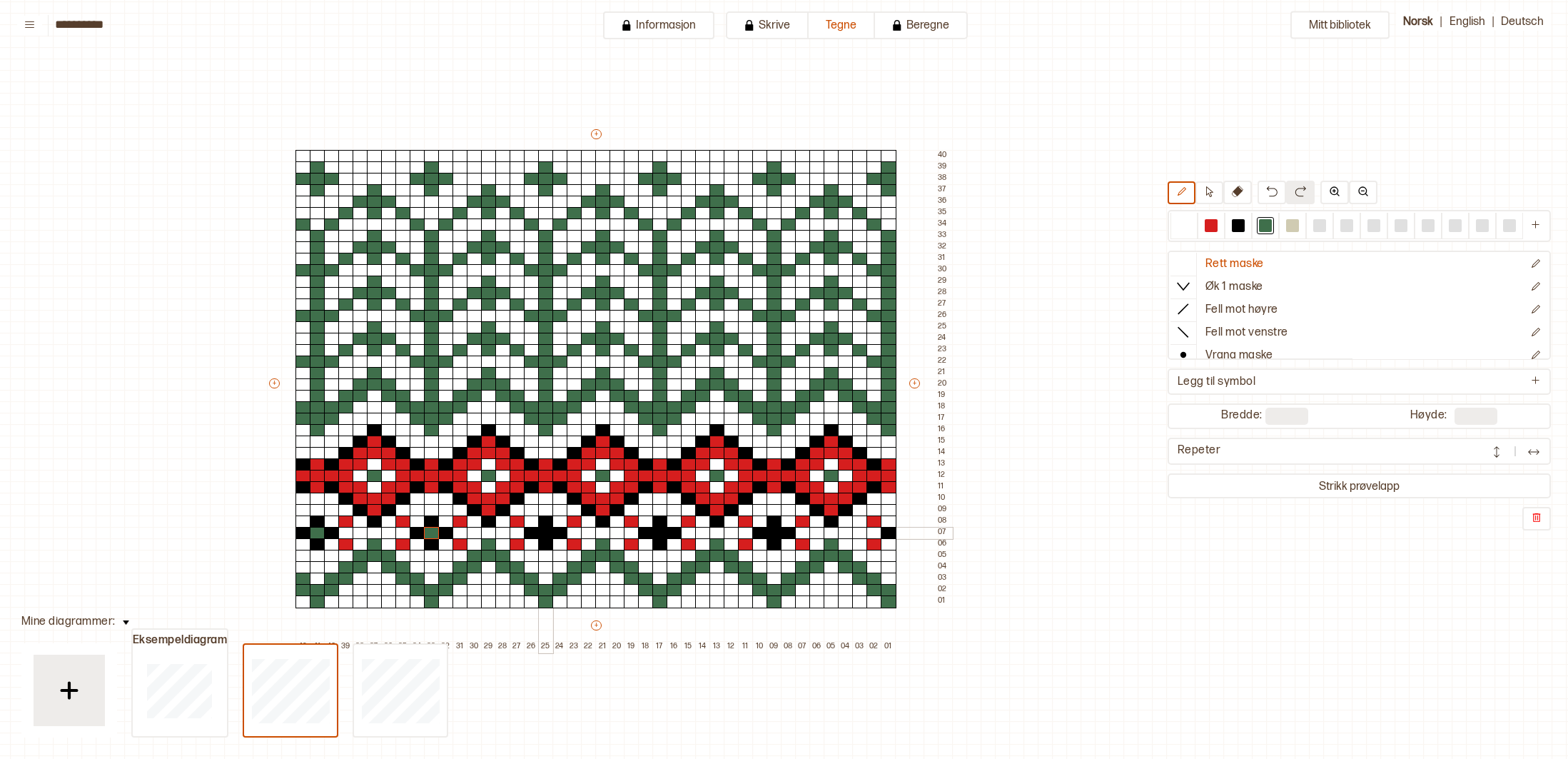
click at [552, 534] on div at bounding box center [546, 533] width 16 height 13
drag, startPoint x: 662, startPoint y: 534, endPoint x: 614, endPoint y: 536, distance: 48.0
click at [662, 534] on div at bounding box center [660, 533] width 16 height 13
click at [772, 536] on div at bounding box center [774, 533] width 16 height 13
click at [1242, 225] on div at bounding box center [1238, 225] width 13 height 13
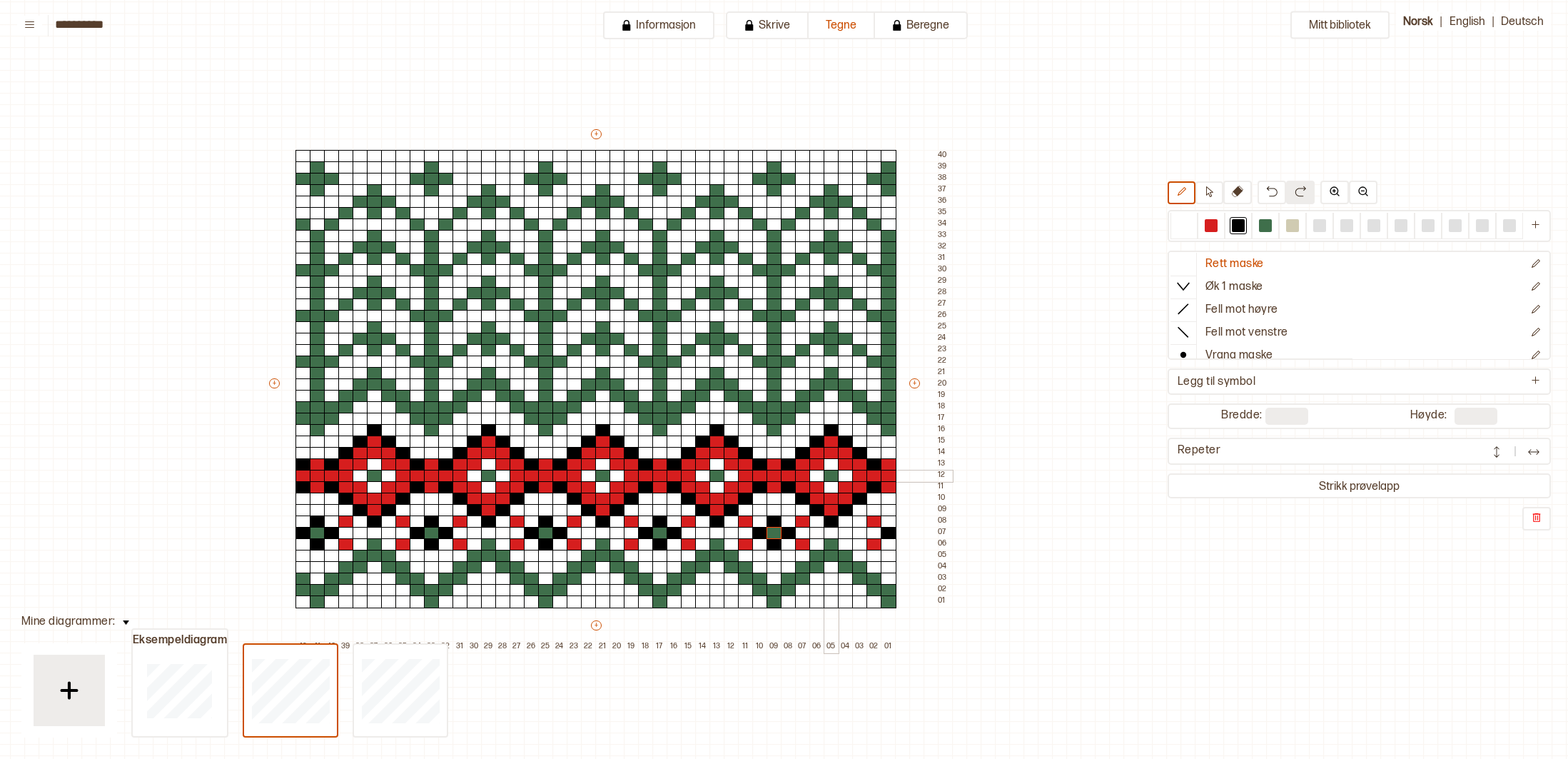
click at [830, 478] on div at bounding box center [832, 476] width 16 height 13
click at [714, 474] on div at bounding box center [717, 476] width 16 height 13
click at [599, 475] on div at bounding box center [603, 476] width 16 height 13
click at [488, 472] on div at bounding box center [488, 476] width 16 height 13
click at [367, 473] on div at bounding box center [374, 476] width 16 height 13
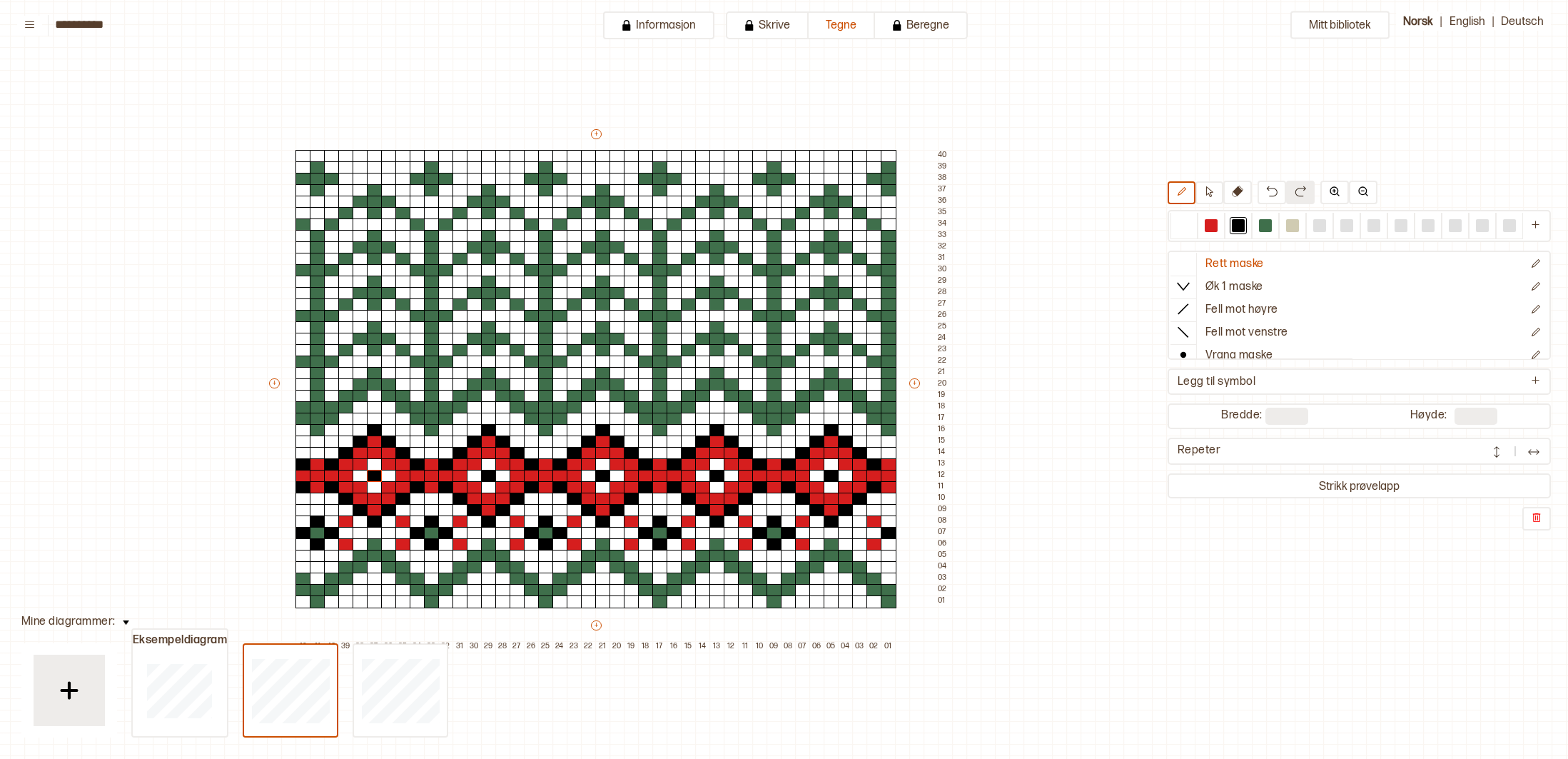
click at [1078, 261] on div "Mitt bibliotek Rett maske Øk 1 maske Fell mot høyre Fell mot venstre Vrang mask…" at bounding box center [1393, 726] width 3137 height 1518
click at [1185, 220] on div at bounding box center [1184, 225] width 13 height 13
click at [1054, 244] on div "Mitt bibliotek Rett maske Øk 1 maske Fell mot høyre Fell mot venstre Vrang mask…" at bounding box center [1393, 726] width 3137 height 1518
click at [1218, 221] on div at bounding box center [1211, 225] width 18 height 18
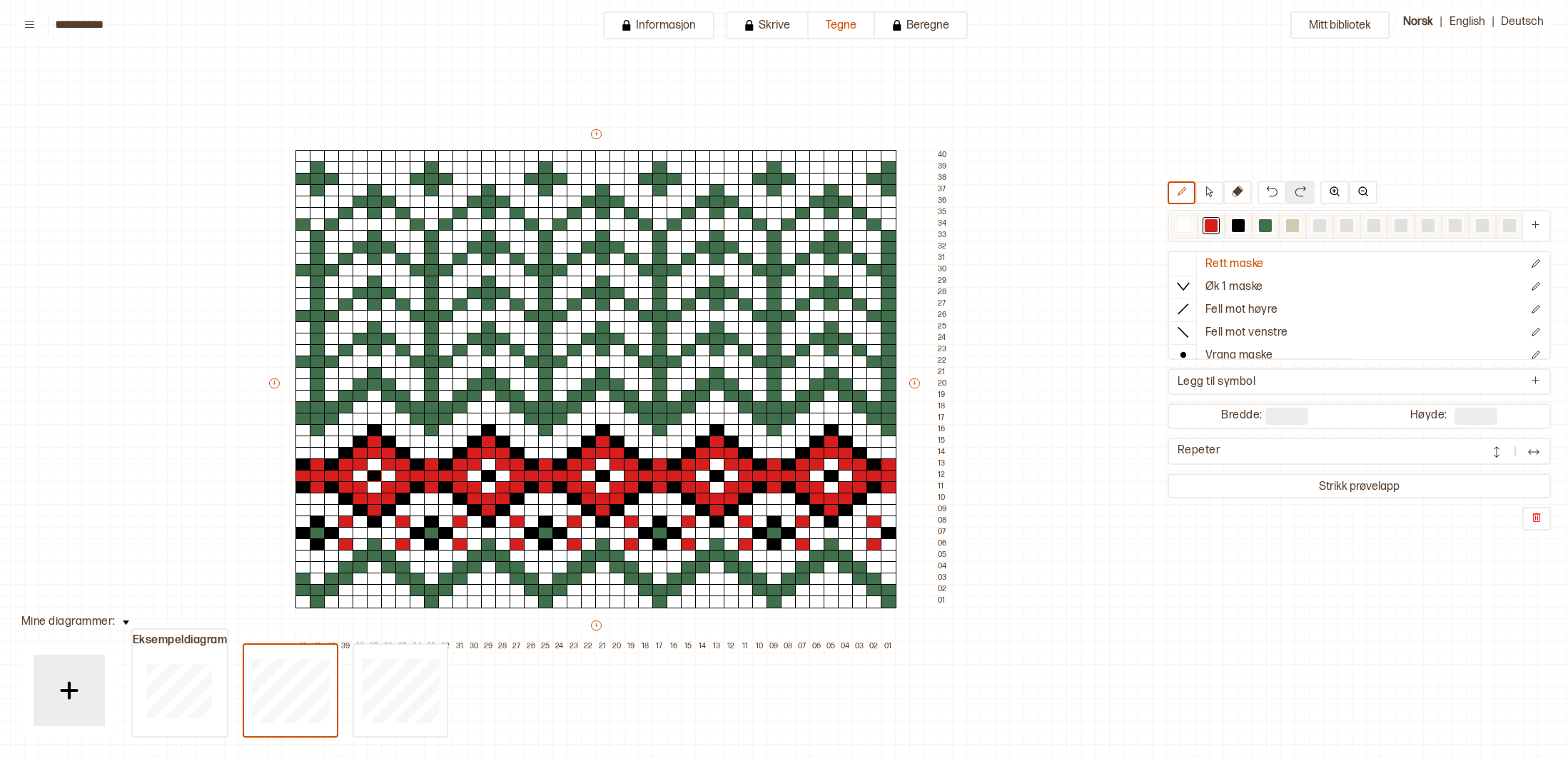
click at [1239, 222] on div at bounding box center [1238, 225] width 13 height 13
click at [1272, 223] on div at bounding box center [1266, 225] width 18 height 18
drag, startPoint x: 1288, startPoint y: 224, endPoint x: 1308, endPoint y: 224, distance: 20.0
click at [1290, 224] on div at bounding box center [1292, 225] width 13 height 13
drag, startPoint x: 1321, startPoint y: 224, endPoint x: 1332, endPoint y: 219, distance: 12.1
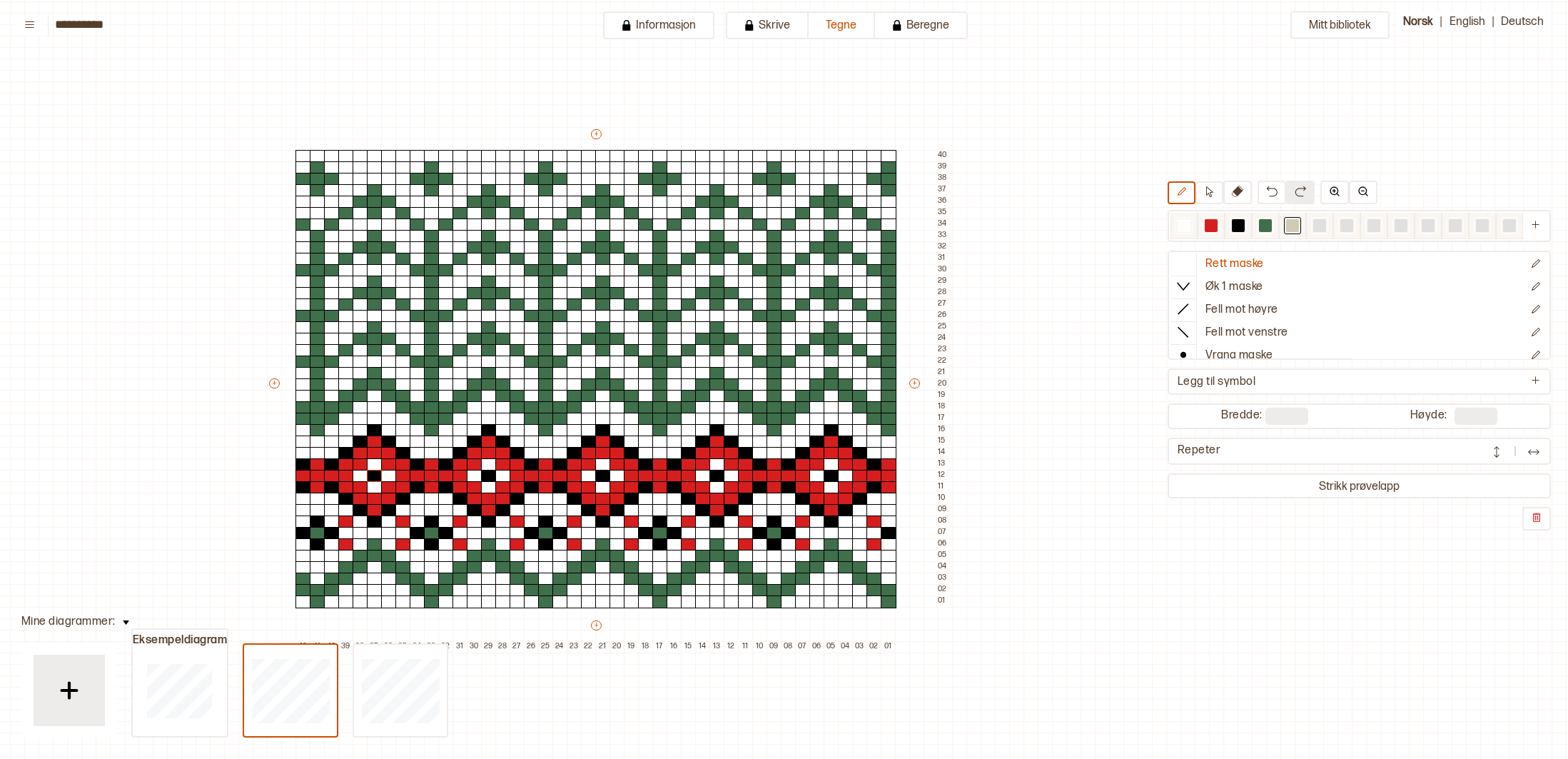
click at [1322, 224] on div at bounding box center [1319, 225] width 13 height 13
click at [1124, 276] on div "Mitt bibliotek Rett maske Øk 1 maske Fell mot høyre Fell mot venstre Vrang mask…" at bounding box center [1393, 726] width 3137 height 1518
click at [862, 316] on div at bounding box center [860, 316] width 16 height 13
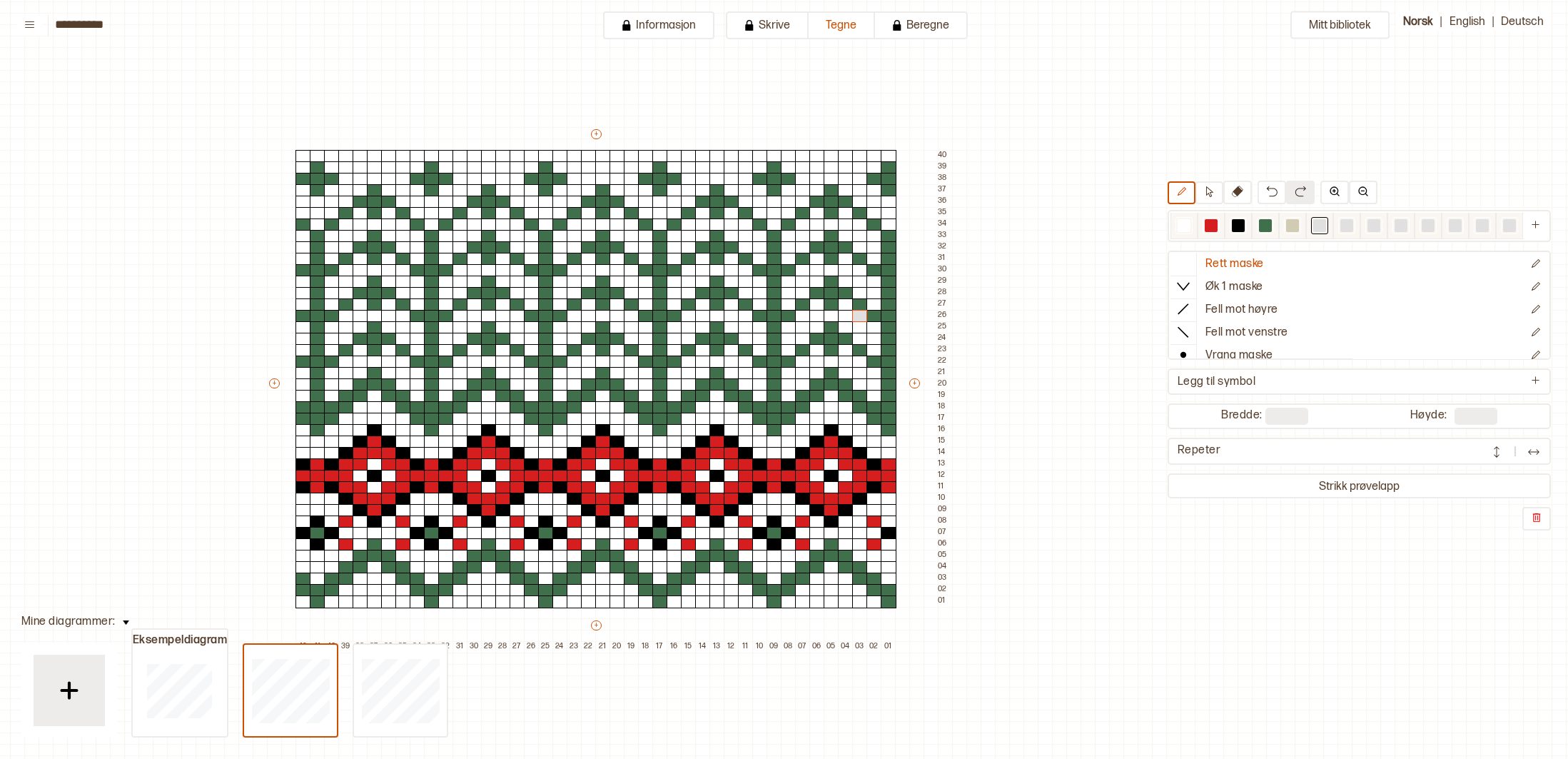
click at [1181, 226] on div at bounding box center [1184, 225] width 13 height 13
click at [857, 316] on div at bounding box center [860, 316] width 16 height 13
click at [1011, 303] on div "Mitt bibliotek Rett maske Øk 1 maske Fell mot høyre Fell mot venstre Vrang mask…" at bounding box center [1393, 726] width 3137 height 1518
click at [1184, 224] on div at bounding box center [1184, 225] width 13 height 13
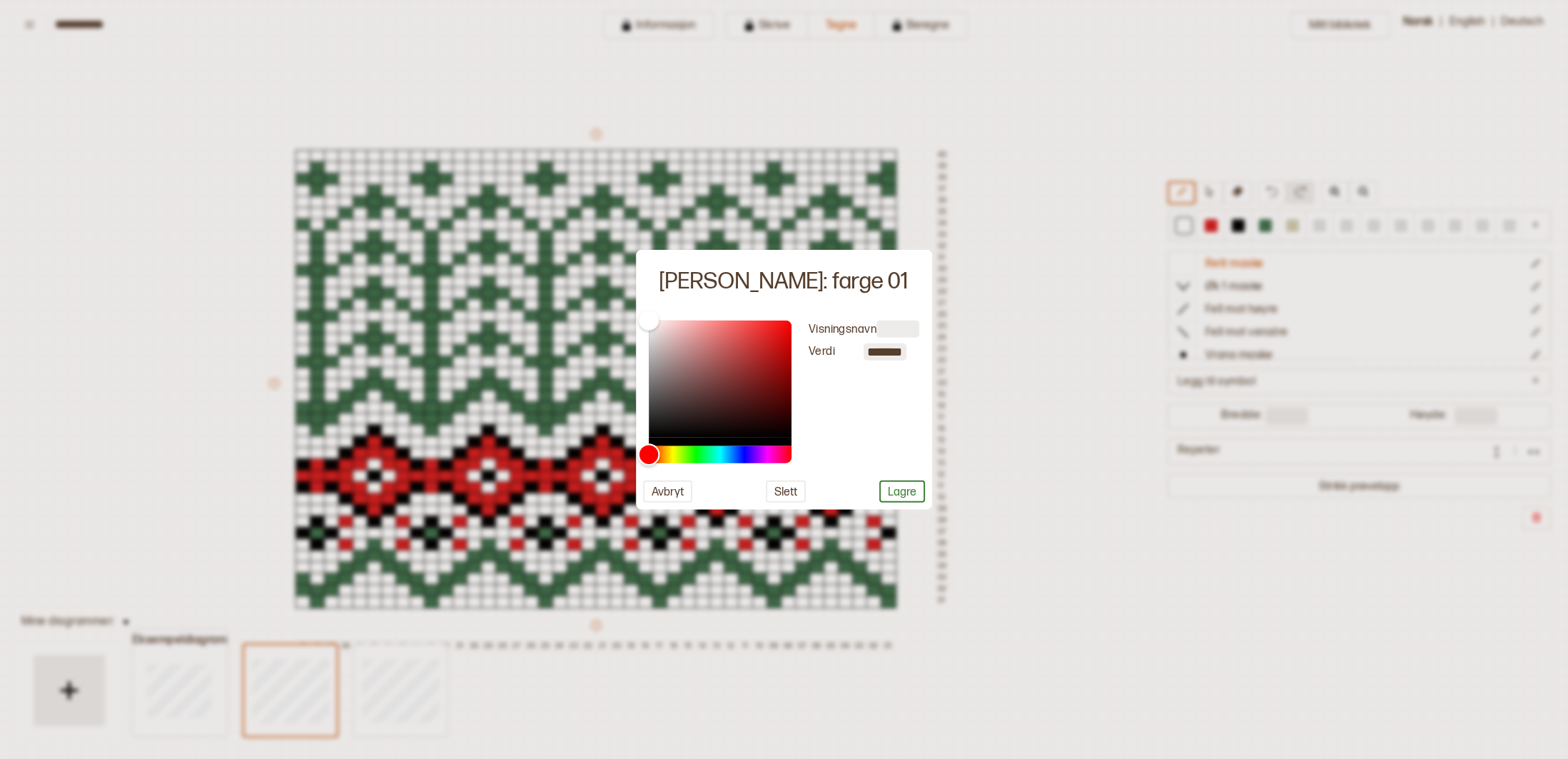
click at [747, 455] on div "Hue" at bounding box center [720, 454] width 143 height 18
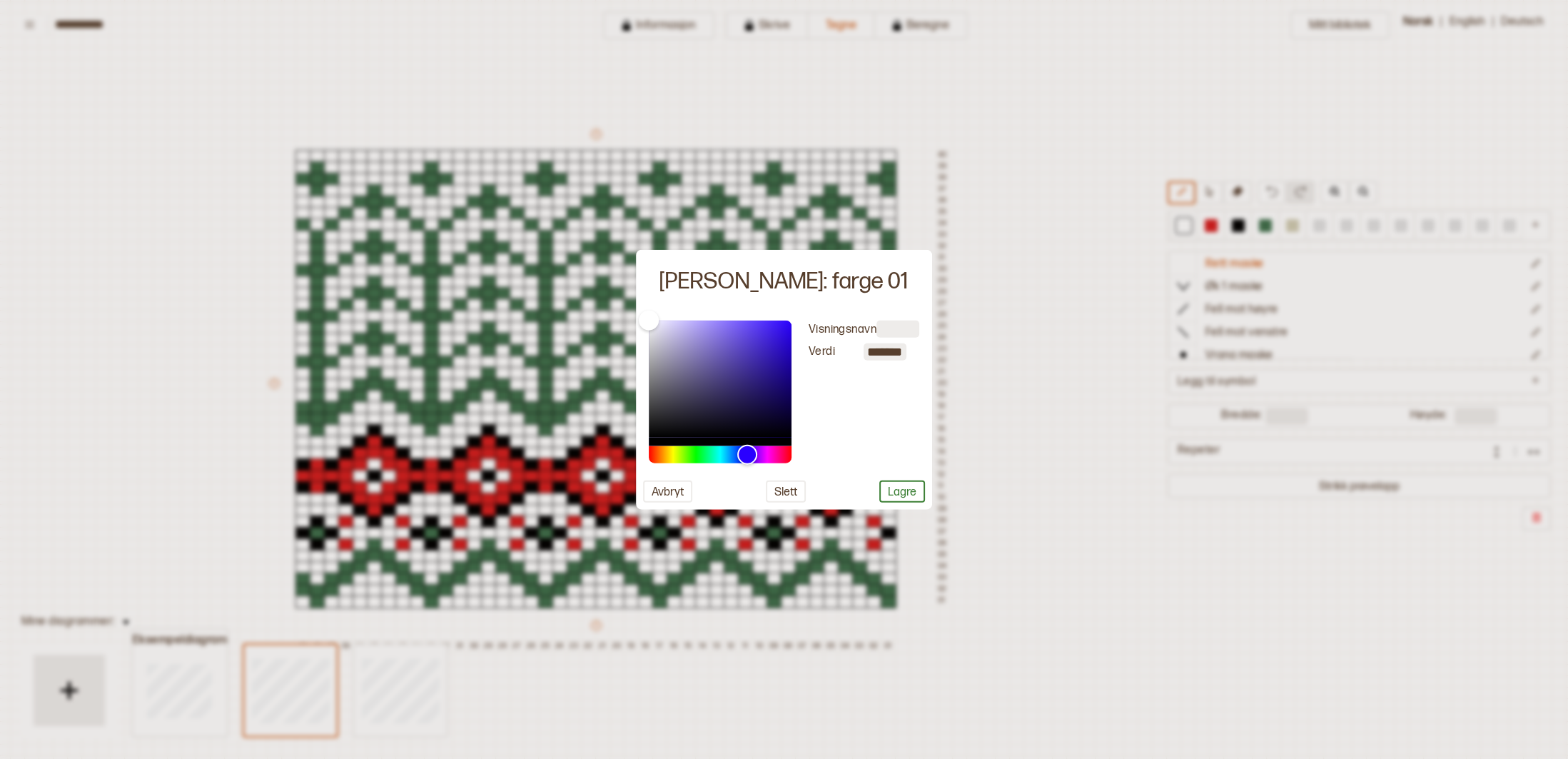
click at [1120, 466] on div at bounding box center [784, 379] width 1568 height 759
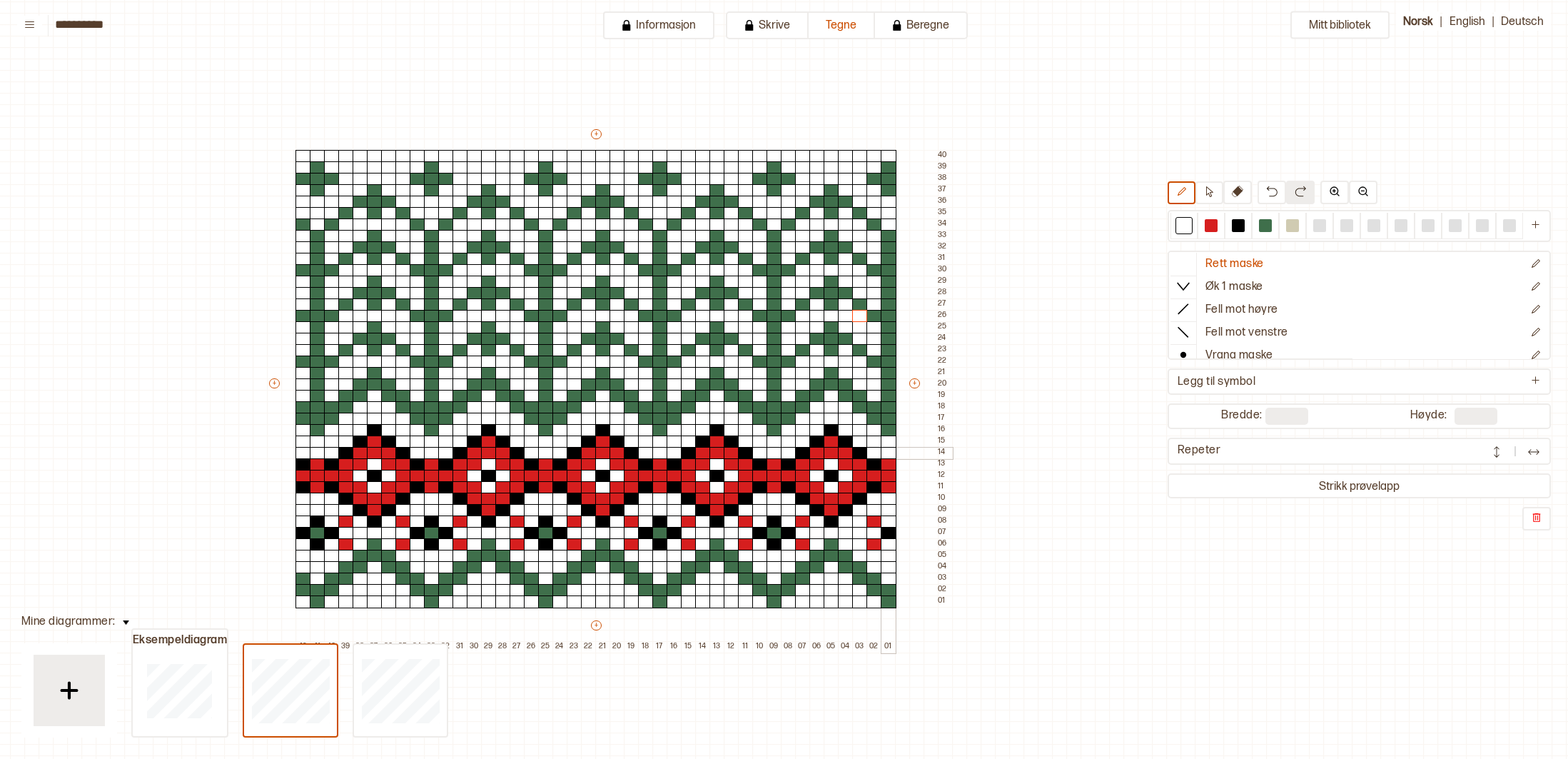
click at [885, 451] on div at bounding box center [888, 453] width 16 height 13
drag, startPoint x: 1269, startPoint y: 217, endPoint x: 1258, endPoint y: 249, distance: 33.8
click at [1269, 218] on div at bounding box center [1266, 225] width 18 height 18
click at [834, 592] on div at bounding box center [832, 589] width 16 height 13
click at [847, 603] on div at bounding box center [846, 601] width 16 height 13
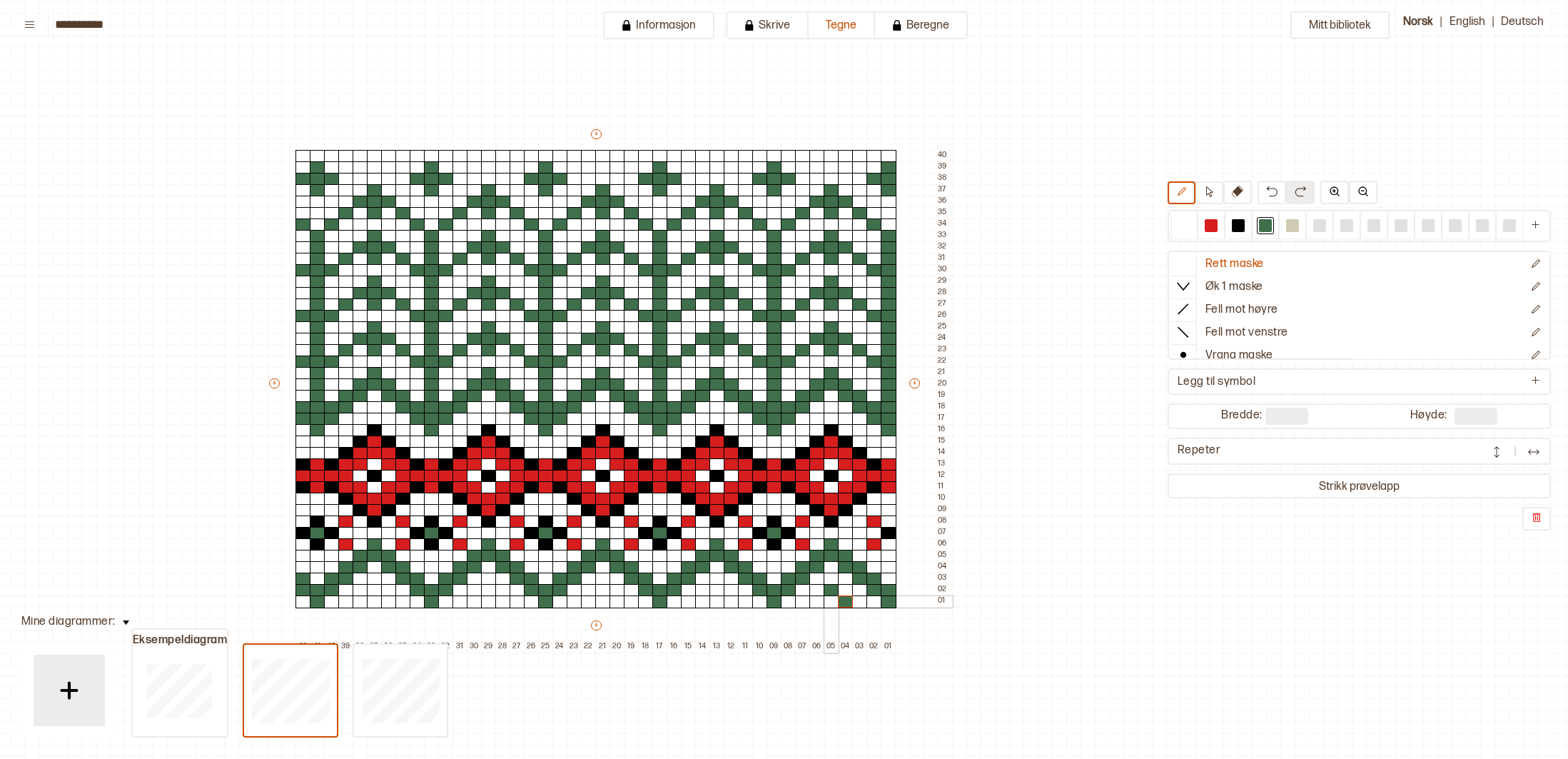
click at [834, 603] on div at bounding box center [832, 601] width 16 height 13
click at [819, 602] on div at bounding box center [817, 601] width 16 height 13
click at [716, 584] on div at bounding box center [717, 579] width 16 height 13
click at [715, 573] on div "+ + + + 42 41 40 39 38 37 36 35 34 33 32 31 30 29 28 27 26 25 24 23 22 21 20 19…" at bounding box center [609, 389] width 685 height 525
drag, startPoint x: 1179, startPoint y: 221, endPoint x: 1120, endPoint y: 327, distance: 121.3
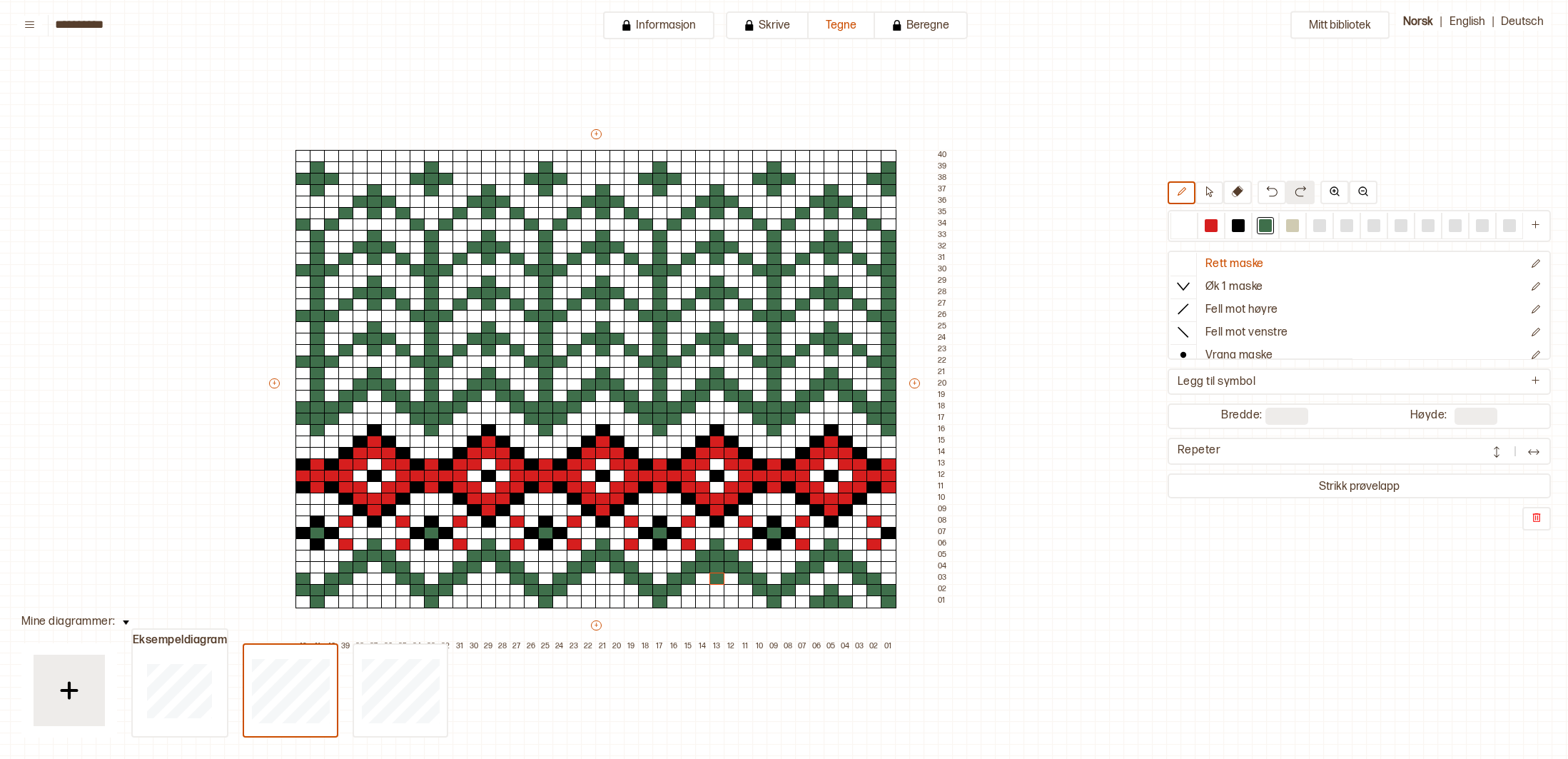
click at [1179, 224] on div at bounding box center [1184, 225] width 13 height 13
click at [719, 577] on div at bounding box center [717, 579] width 16 height 13
click at [719, 569] on div at bounding box center [717, 567] width 16 height 13
drag, startPoint x: 834, startPoint y: 594, endPoint x: 906, endPoint y: 584, distance: 72.7
click at [839, 602] on div "+ + + + 42 41 40 39 38 37 36 35 34 33 32 31 30 29 28 27 26 25 24 23 22 21 20 19…" at bounding box center [609, 389] width 685 height 525
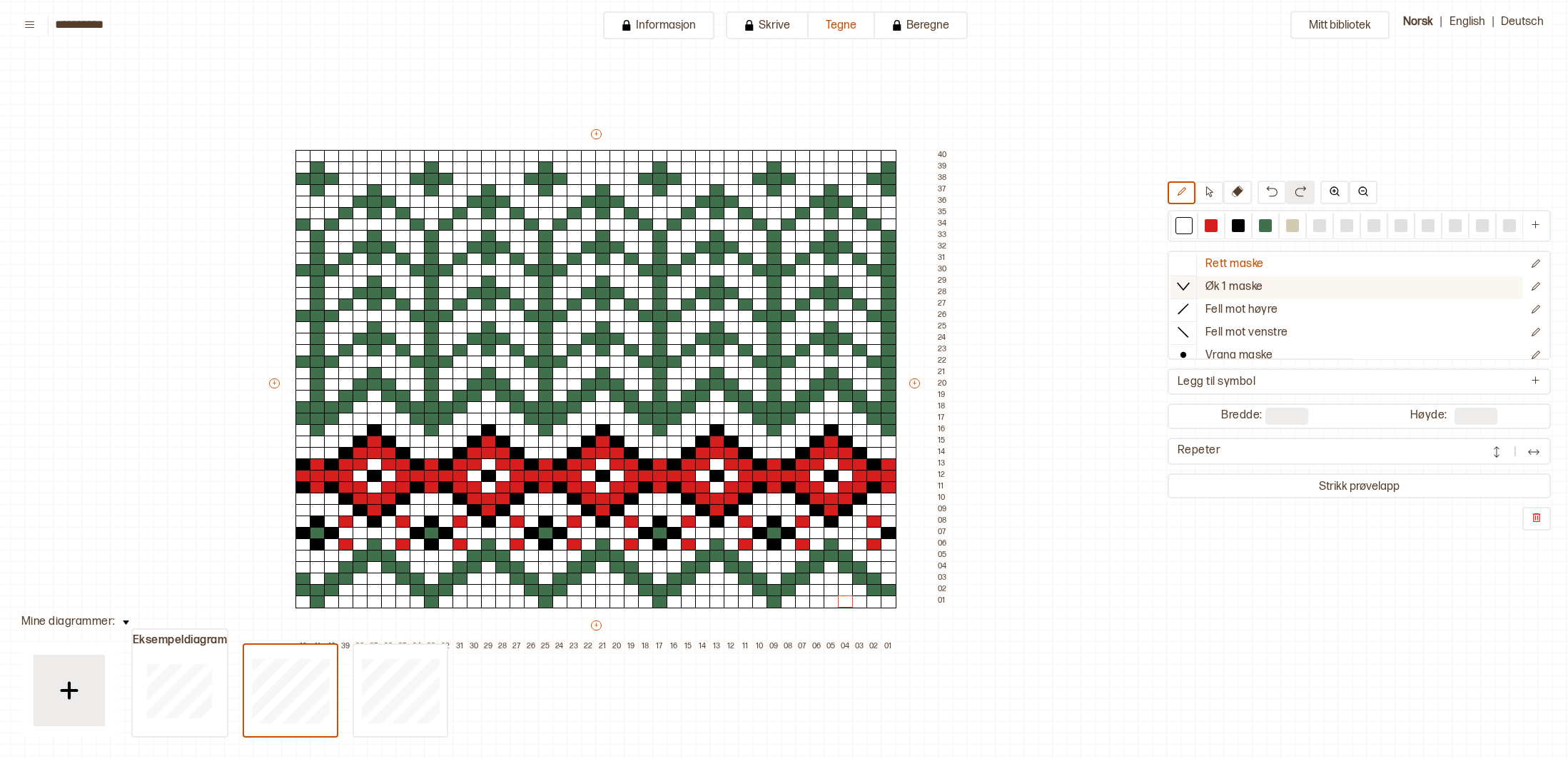
drag, startPoint x: 1267, startPoint y: 228, endPoint x: 1252, endPoint y: 293, distance: 66.7
click at [1267, 228] on div at bounding box center [1265, 225] width 13 height 13
click at [888, 603] on div at bounding box center [888, 601] width 16 height 13
drag, startPoint x: 953, startPoint y: 101, endPoint x: 741, endPoint y: 92, distance: 212.2
click at [740, 92] on div "Mitt bibliotek Rett maske Øk 1 maske Fell mot høyre Fell mot venstre Vrang mask…" at bounding box center [1393, 726] width 3137 height 1518
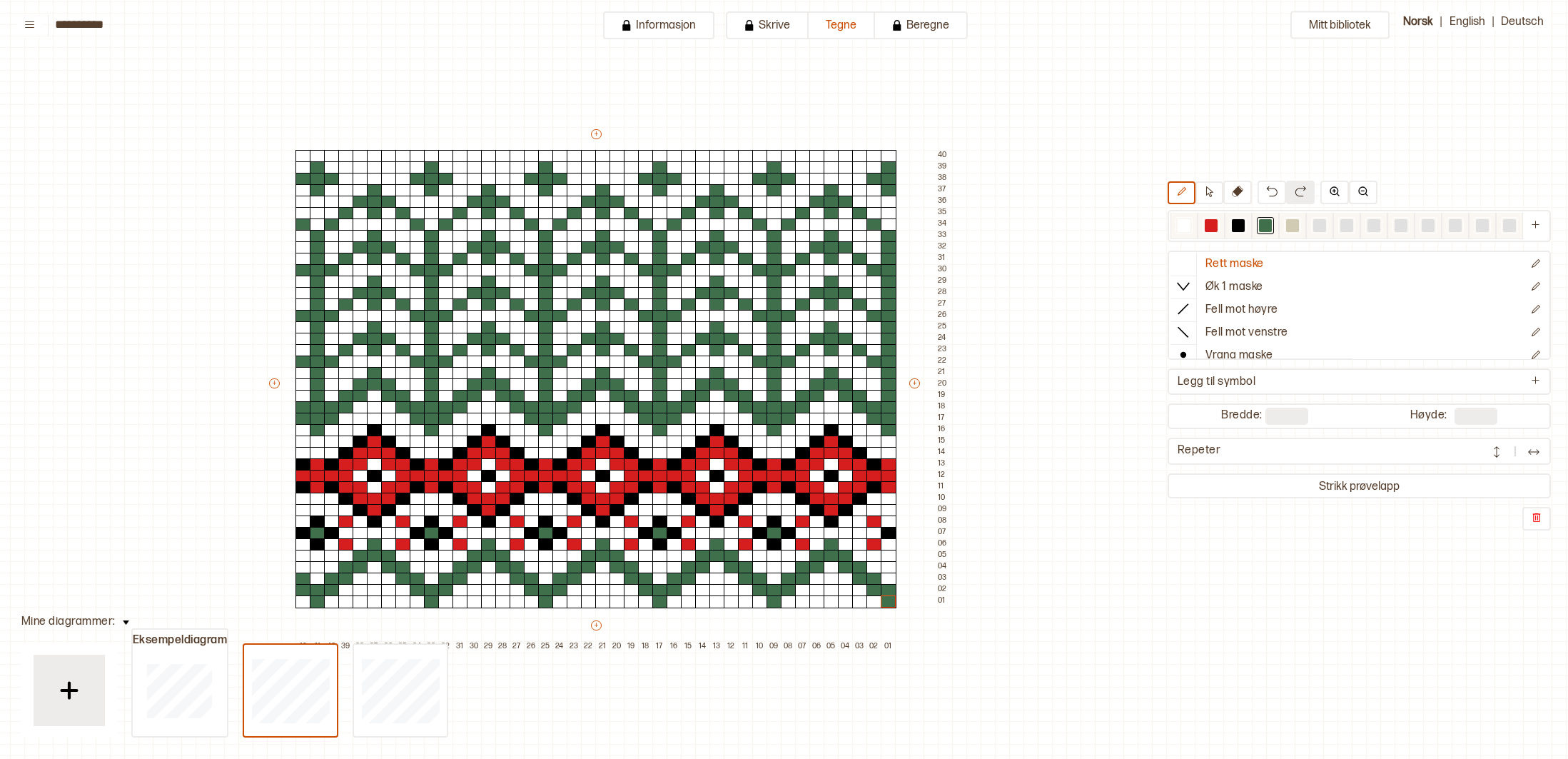
click at [1238, 225] on div at bounding box center [1238, 225] width 13 height 13
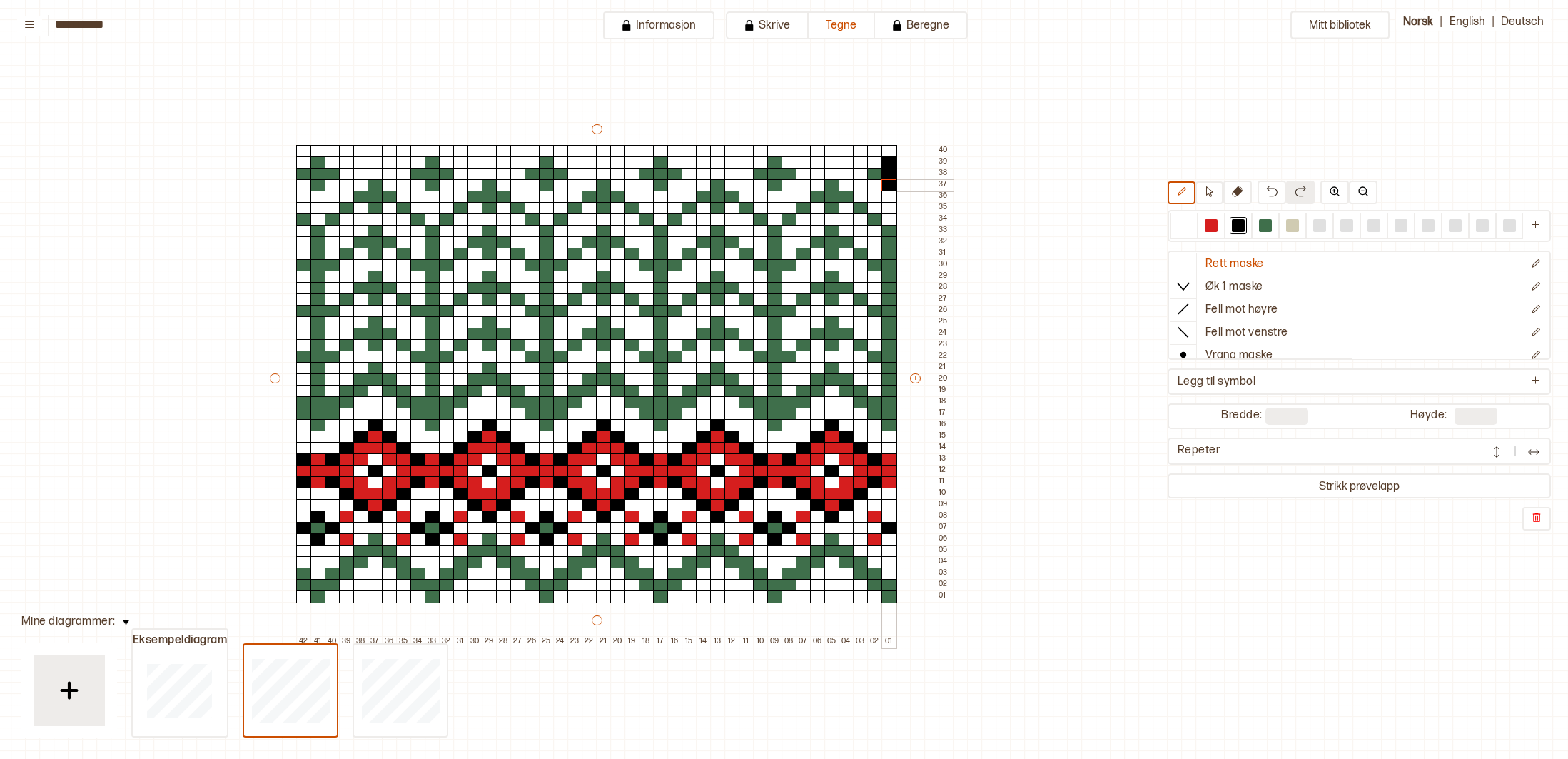
drag, startPoint x: 887, startPoint y: 162, endPoint x: 887, endPoint y: 182, distance: 20.0
click at [887, 183] on div "+ + + + 42 41 40 39 38 37 36 35 34 33 32 31 30 29 28 27 26 25 24 23 22 21 20 19…" at bounding box center [610, 384] width 685 height 525
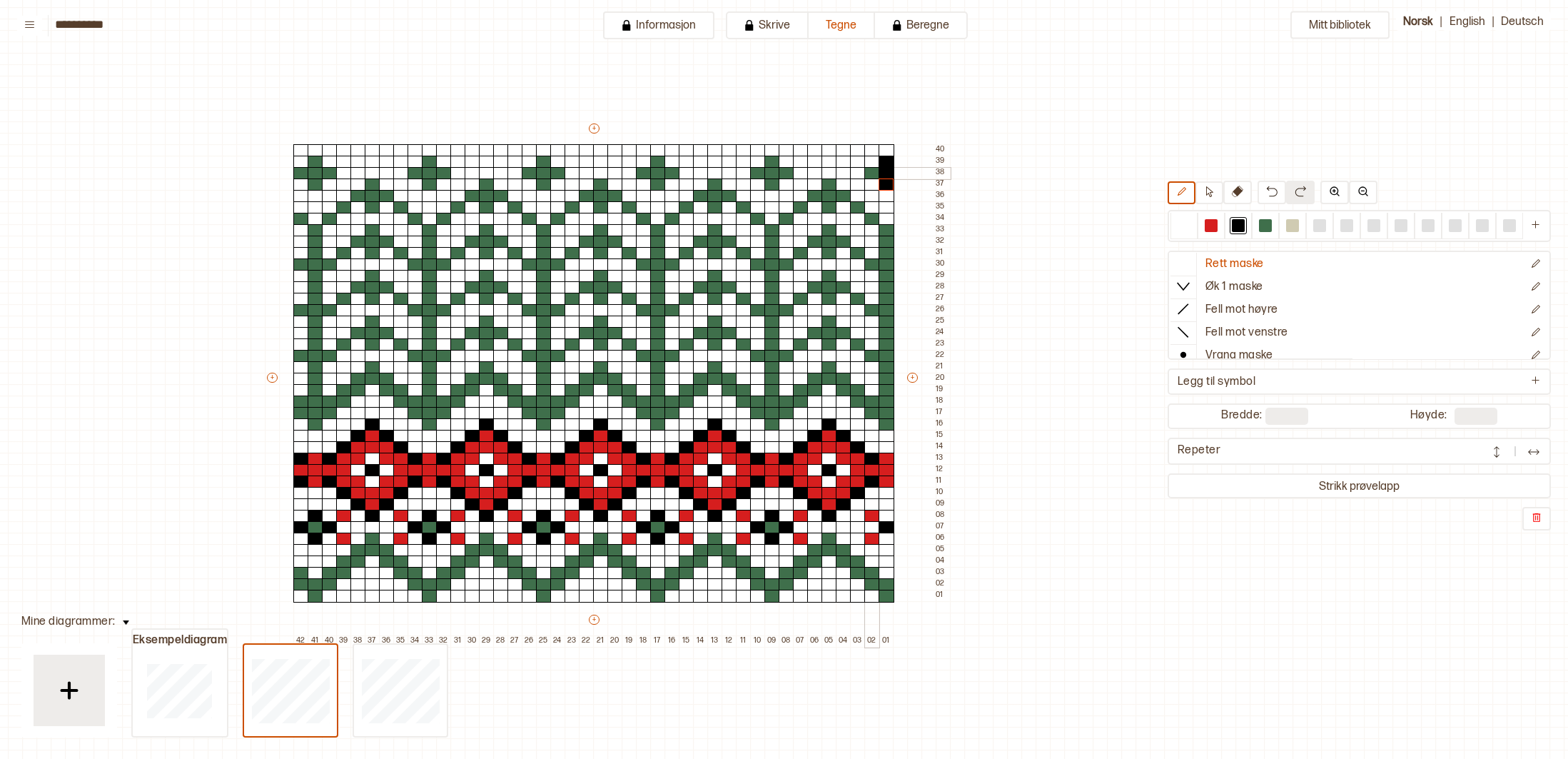
click at [874, 177] on div at bounding box center [872, 173] width 16 height 13
drag, startPoint x: 776, startPoint y: 159, endPoint x: 765, endPoint y: 175, distance: 19.4
click at [771, 180] on div "+ + + + 42 41 40 39 38 37 36 35 34 33 32 31 30 29 28 27 26 25 24 23 22 21 20 19…" at bounding box center [606, 383] width 685 height 525
drag, startPoint x: 751, startPoint y: 175, endPoint x: 781, endPoint y: 175, distance: 30.0
click at [781, 175] on div "+ + + + 42 41 40 39 38 37 36 35 34 33 32 31 30 29 28 27 26 25 24 23 22 21 20 19…" at bounding box center [606, 383] width 685 height 525
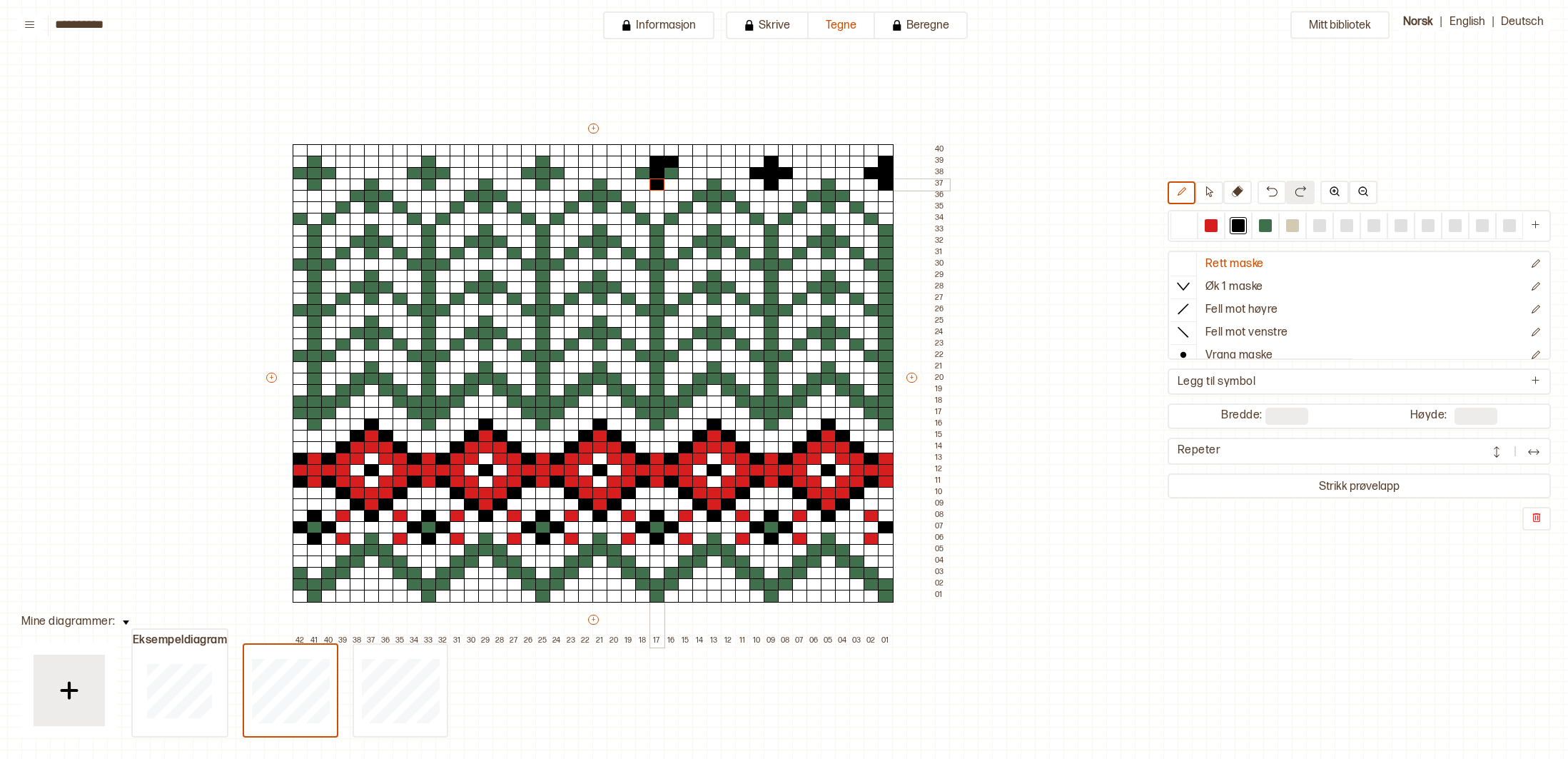
drag, startPoint x: 663, startPoint y: 161, endPoint x: 658, endPoint y: 179, distance: 18.7
click at [658, 180] on div "+ + + + 42 41 40 39 38 37 36 35 34 33 32 31 30 29 28 27 26 25 24 23 22 21 20 19…" at bounding box center [606, 383] width 685 height 525
drag, startPoint x: 675, startPoint y: 175, endPoint x: 647, endPoint y: 175, distance: 28.0
click at [647, 175] on div "+ + + + 42 41 40 39 38 37 36 35 34 33 32 31 30 29 28 27 26 25 24 23 22 21 20 19…" at bounding box center [606, 383] width 685 height 525
click at [1185, 226] on div at bounding box center [1184, 225] width 13 height 13
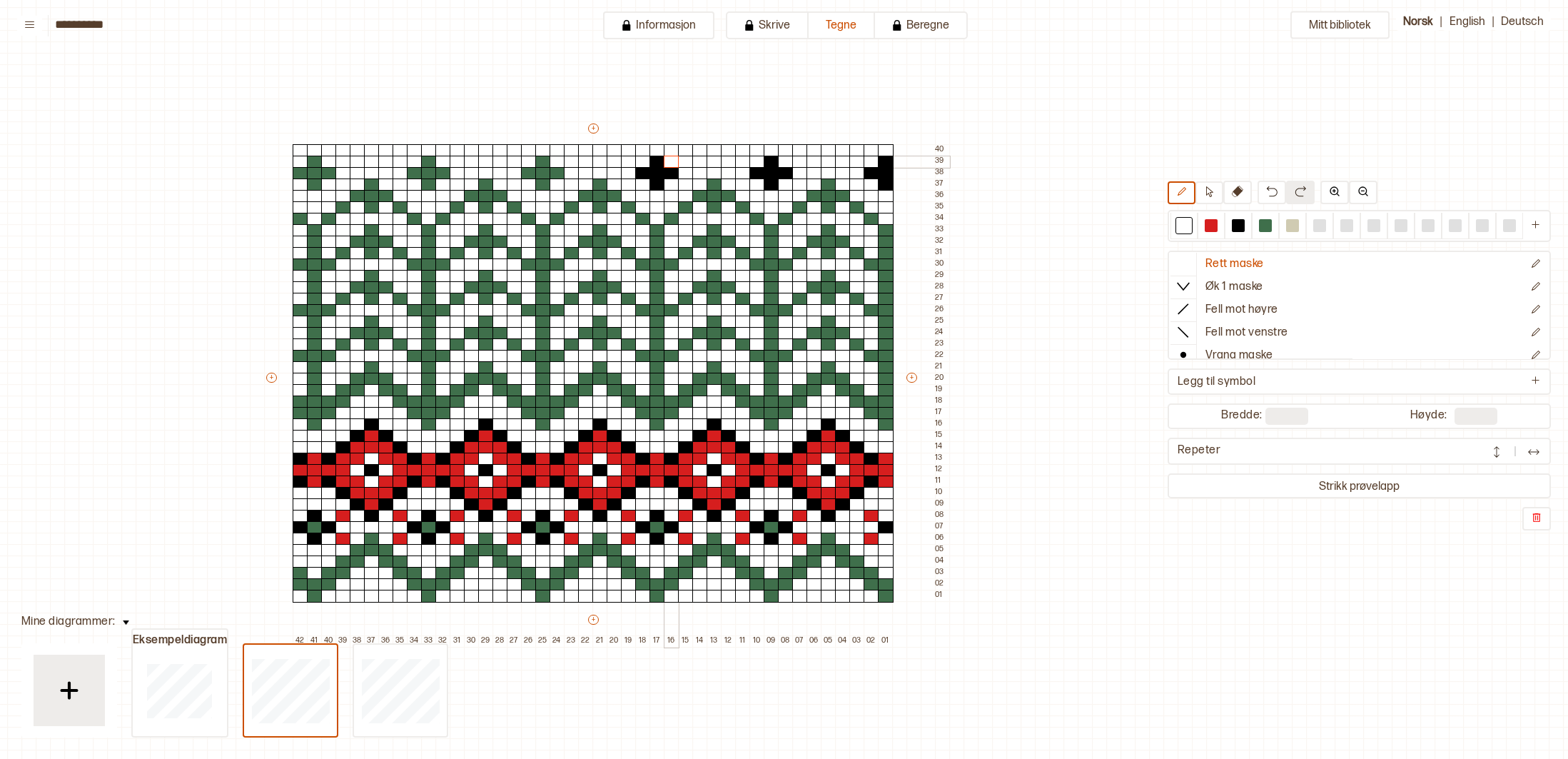
click at [671, 161] on div at bounding box center [671, 161] width 16 height 13
click at [1241, 222] on div at bounding box center [1238, 225] width 13 height 13
drag, startPoint x: 545, startPoint y: 160, endPoint x: 538, endPoint y: 175, distance: 16.6
click at [544, 180] on div "+ + + + 42 41 40 39 38 37 36 35 34 33 32 31 30 29 28 27 26 25 24 23 22 21 20 19…" at bounding box center [606, 383] width 685 height 525
drag, startPoint x: 532, startPoint y: 172, endPoint x: 540, endPoint y: 173, distance: 8.1
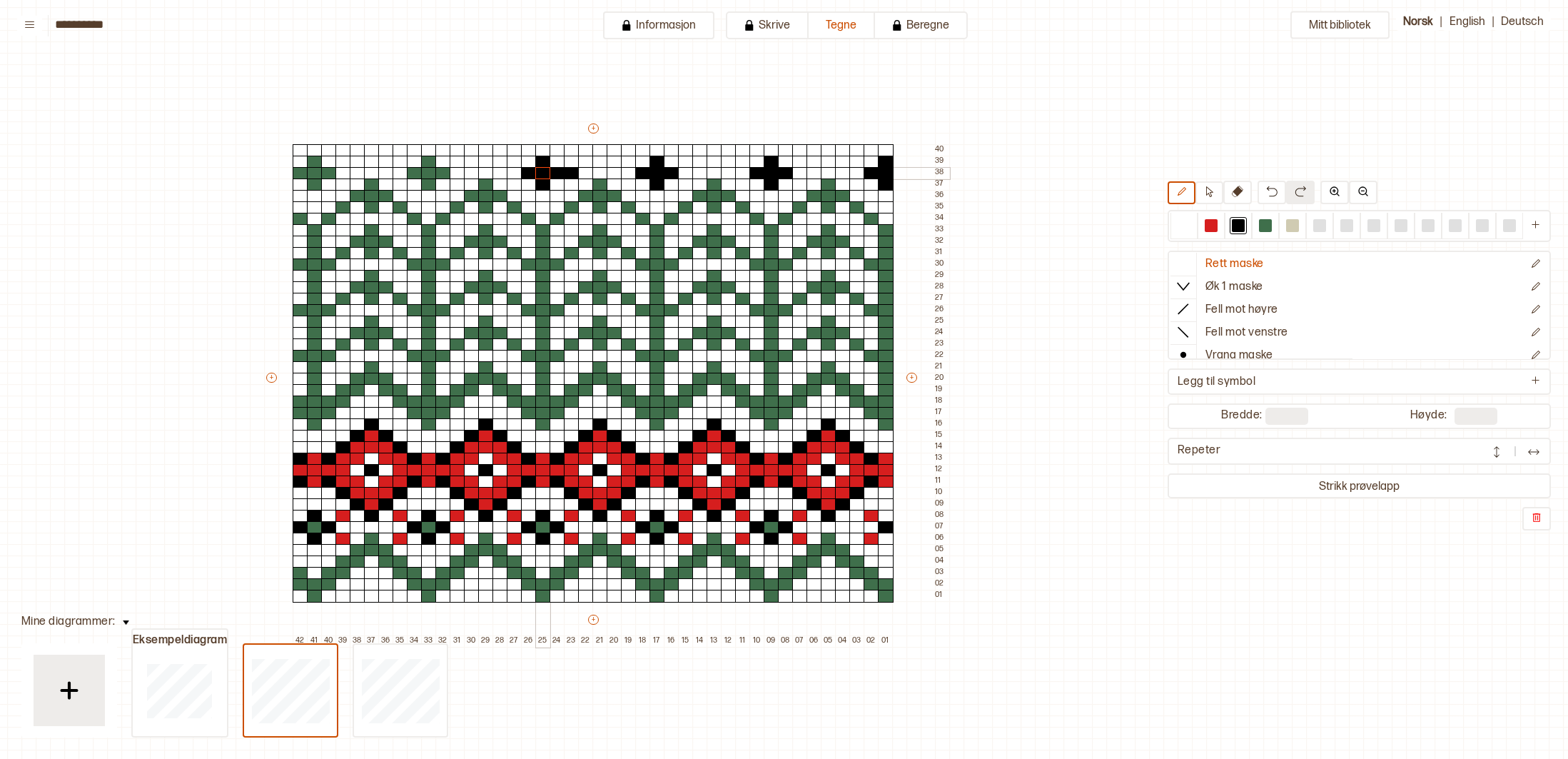
click at [541, 175] on div "+ + + + 42 41 40 39 38 37 36 35 34 33 32 31 30 29 28 27 26 25 24 23 22 21 20 19…" at bounding box center [606, 383] width 685 height 525
drag, startPoint x: 426, startPoint y: 165, endPoint x: 419, endPoint y: 176, distance: 13.0
click at [424, 181] on div "+ + + + 42 41 40 39 38 37 36 35 34 33 32 31 30 29 28 27 26 25 24 23 22 21 20 19…" at bounding box center [606, 383] width 685 height 525
drag, startPoint x: 416, startPoint y: 175, endPoint x: 439, endPoint y: 175, distance: 23.0
click at [439, 175] on div "+ + + + 42 41 40 39 38 37 36 35 34 33 32 31 30 29 28 27 26 25 24 23 22 21 20 19…" at bounding box center [606, 383] width 685 height 525
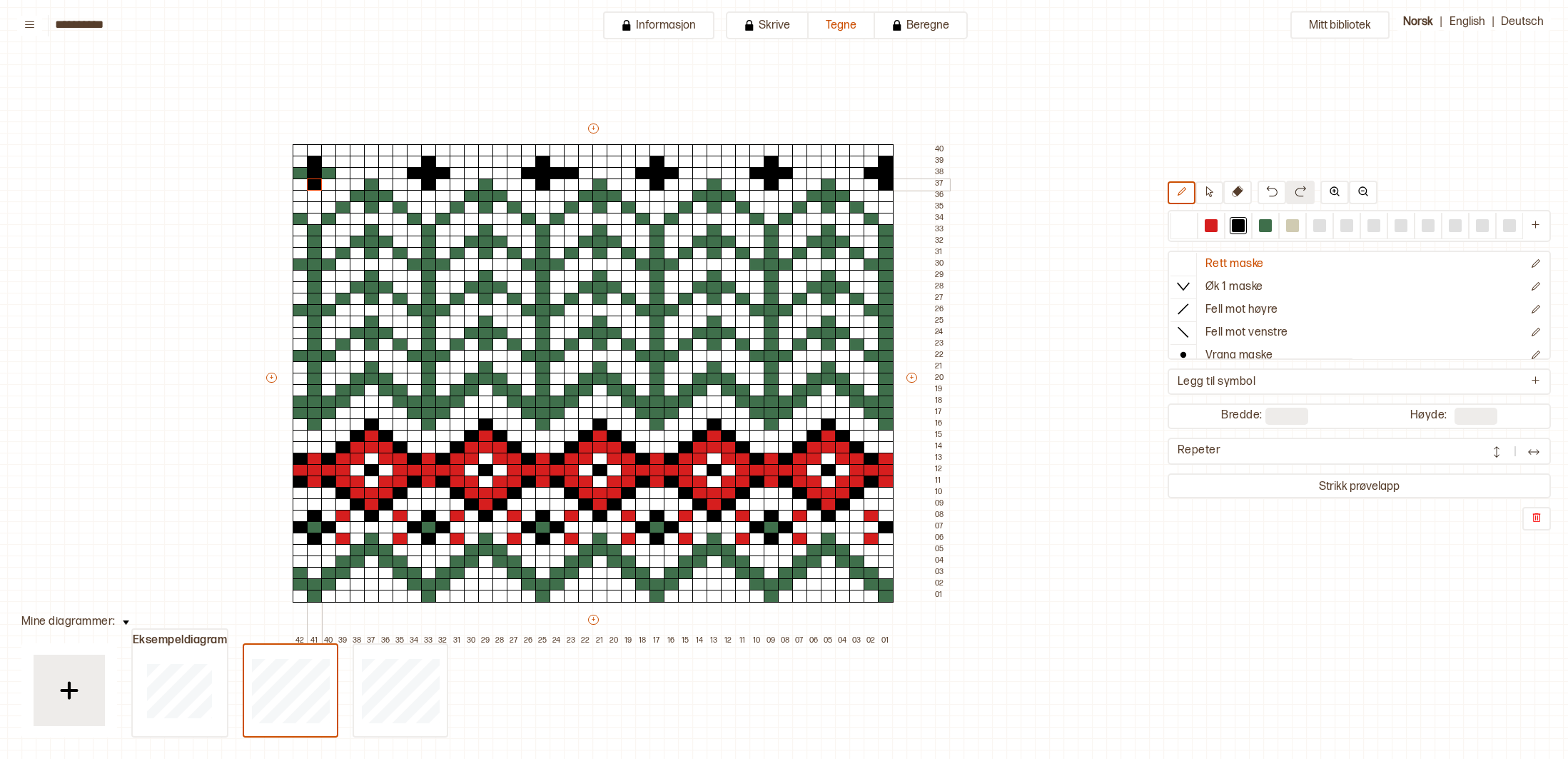
drag, startPoint x: 316, startPoint y: 161, endPoint x: 302, endPoint y: 174, distance: 19.1
click at [312, 180] on div "+ + + + 42 41 40 39 38 37 36 35 34 33 32 31 30 29 28 27 26 25 24 23 22 21 20 19…" at bounding box center [606, 383] width 685 height 525
click at [303, 174] on div at bounding box center [301, 173] width 16 height 13
click at [331, 175] on div at bounding box center [329, 173] width 16 height 13
drag, startPoint x: 1184, startPoint y: 224, endPoint x: 1147, endPoint y: 210, distance: 39.6
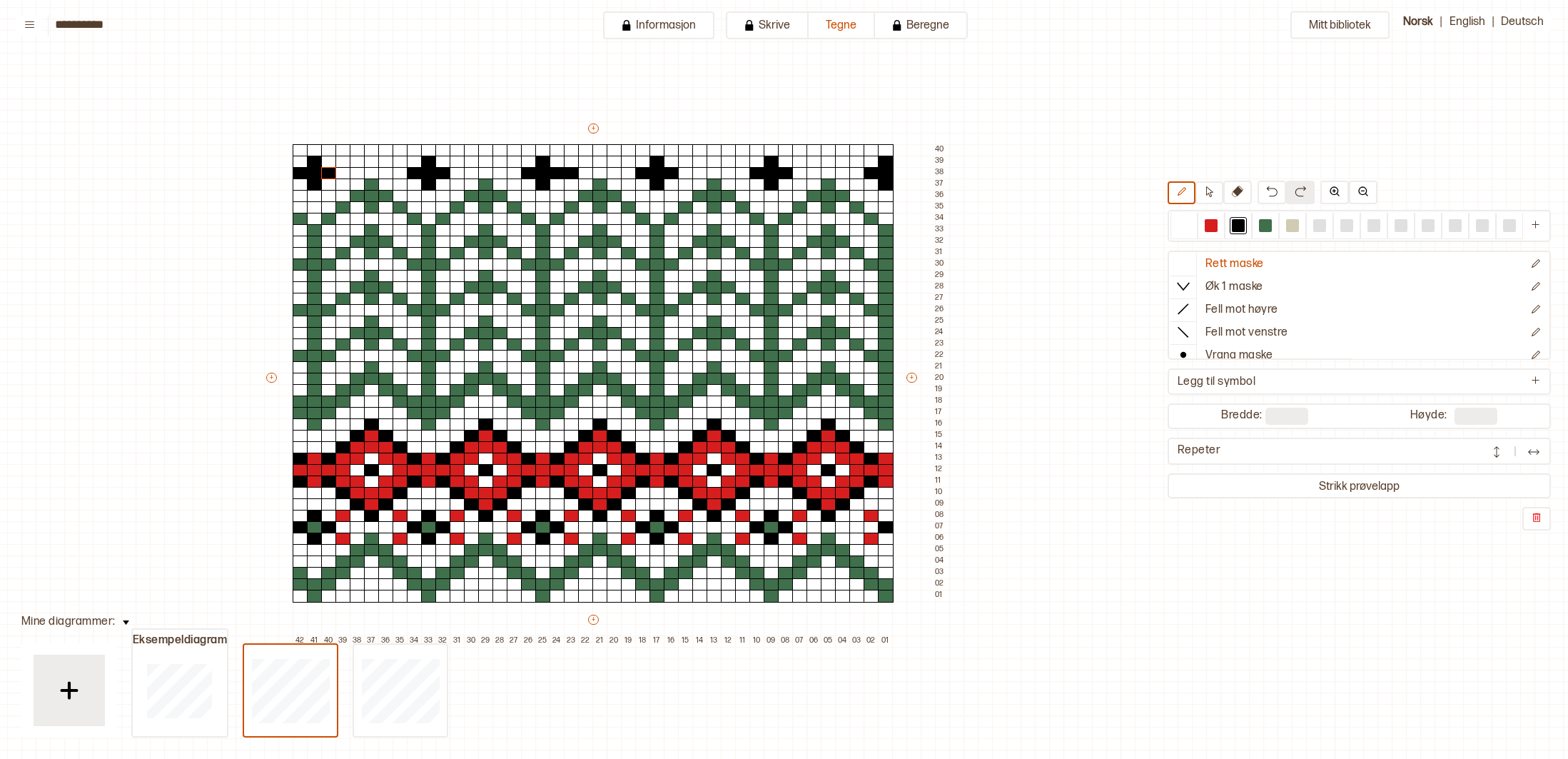
click at [1183, 224] on div at bounding box center [1184, 225] width 13 height 13
click at [575, 171] on div at bounding box center [571, 173] width 16 height 13
click at [1239, 225] on div at bounding box center [1238, 225] width 13 height 13
drag, startPoint x: 299, startPoint y: 214, endPoint x: 310, endPoint y: 215, distance: 11.0
click at [299, 214] on div at bounding box center [301, 219] width 16 height 13
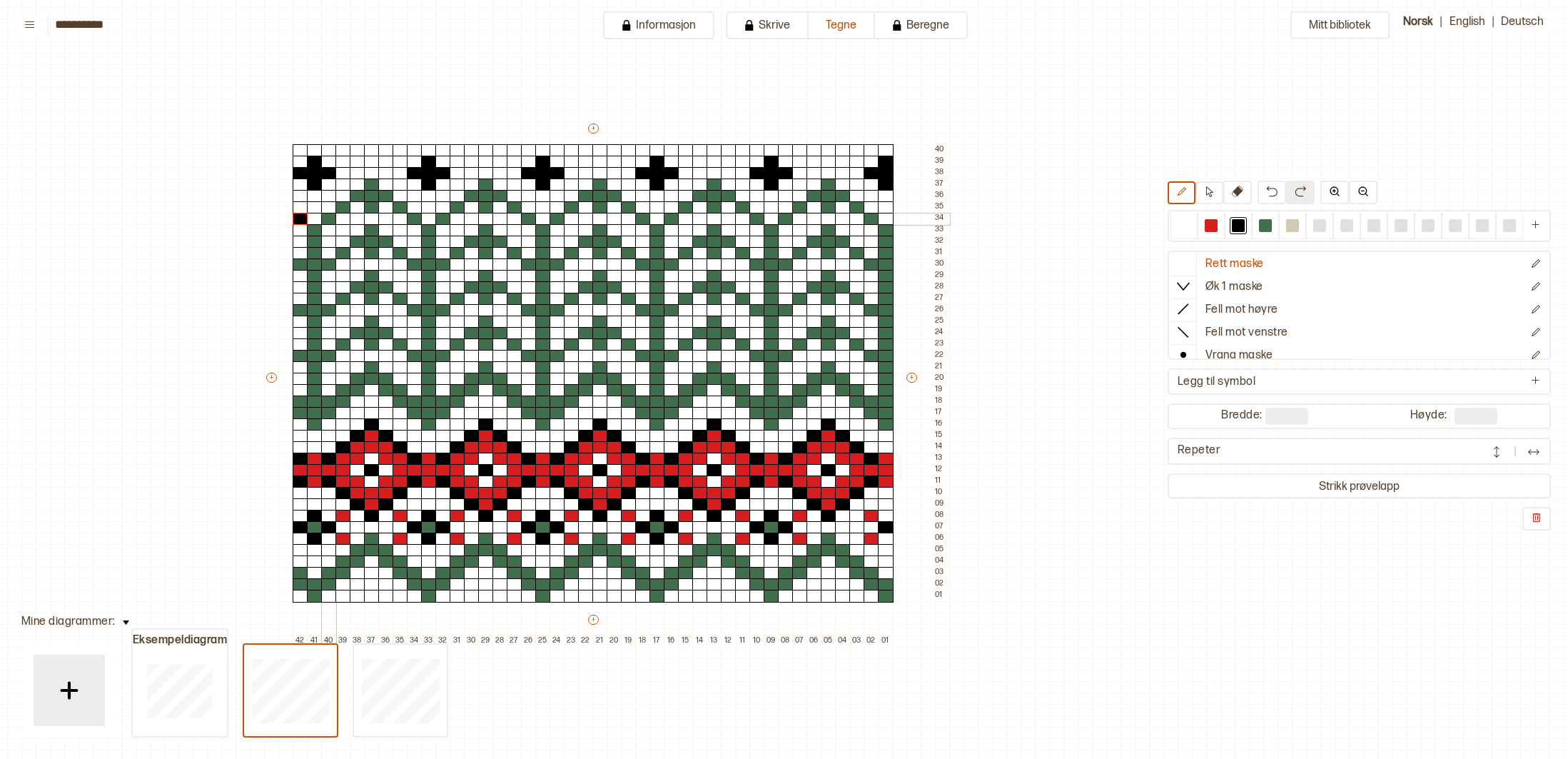
click at [329, 218] on div at bounding box center [329, 219] width 16 height 13
drag, startPoint x: 345, startPoint y: 211, endPoint x: 352, endPoint y: 200, distance: 13.0
click at [345, 210] on div at bounding box center [343, 207] width 16 height 13
drag, startPoint x: 355, startPoint y: 197, endPoint x: 386, endPoint y: 199, distance: 31.1
click at [386, 199] on div "+ + + + 42 41 40 39 38 37 36 35 34 33 32 31 30 29 28 27 26 25 24 23 22 21 20 19…" at bounding box center [606, 383] width 685 height 525
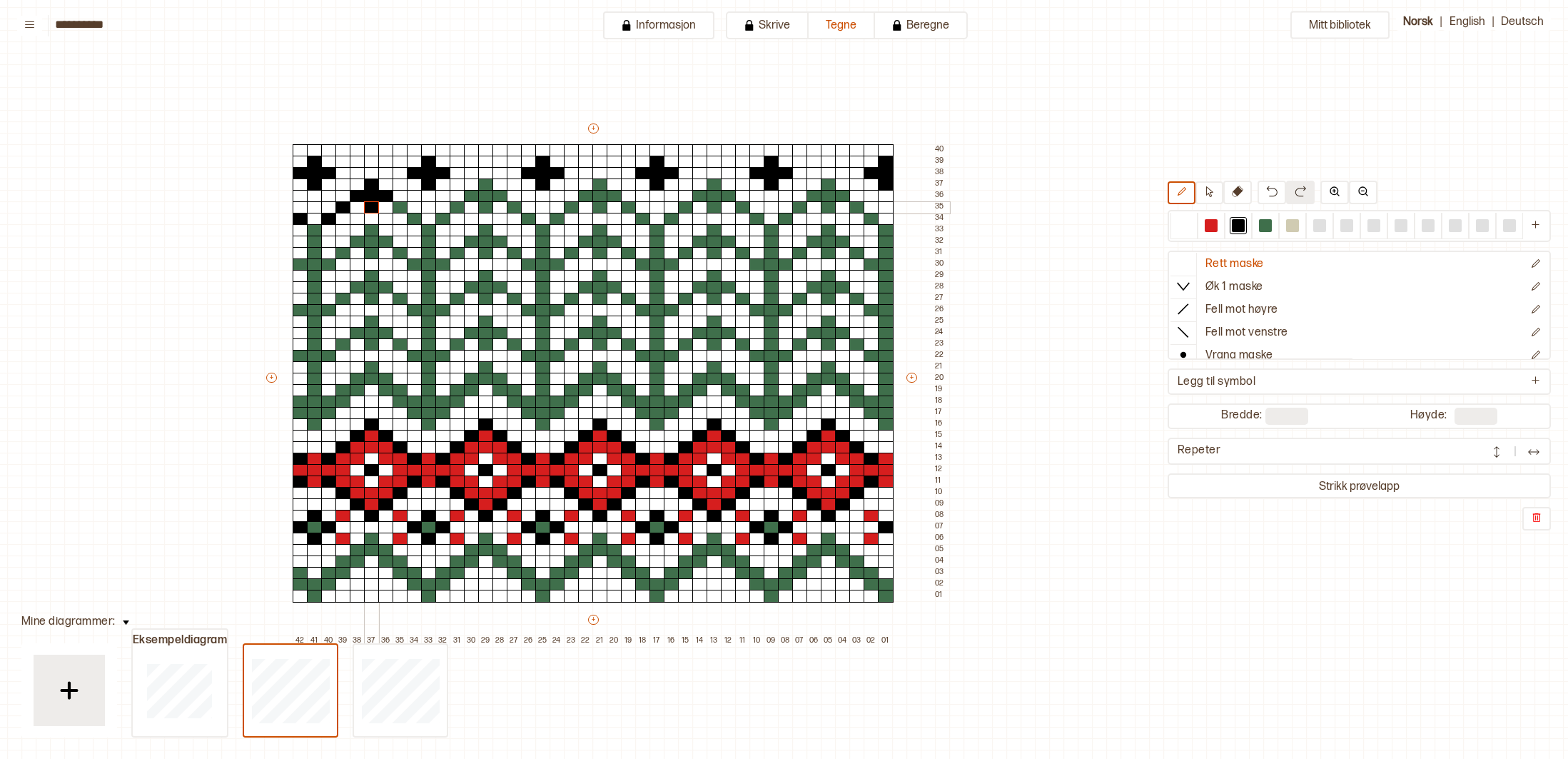
drag, startPoint x: 372, startPoint y: 189, endPoint x: 392, endPoint y: 201, distance: 23.3
click at [374, 204] on div "+ + + + 42 41 40 39 38 37 36 35 34 33 32 31 30 29 28 27 26 25 24 23 22 21 20 19…" at bounding box center [606, 383] width 685 height 525
drag, startPoint x: 397, startPoint y: 205, endPoint x: 415, endPoint y: 207, distance: 18.1
click at [402, 205] on div at bounding box center [400, 207] width 16 height 13
click at [417, 216] on div at bounding box center [414, 219] width 16 height 13
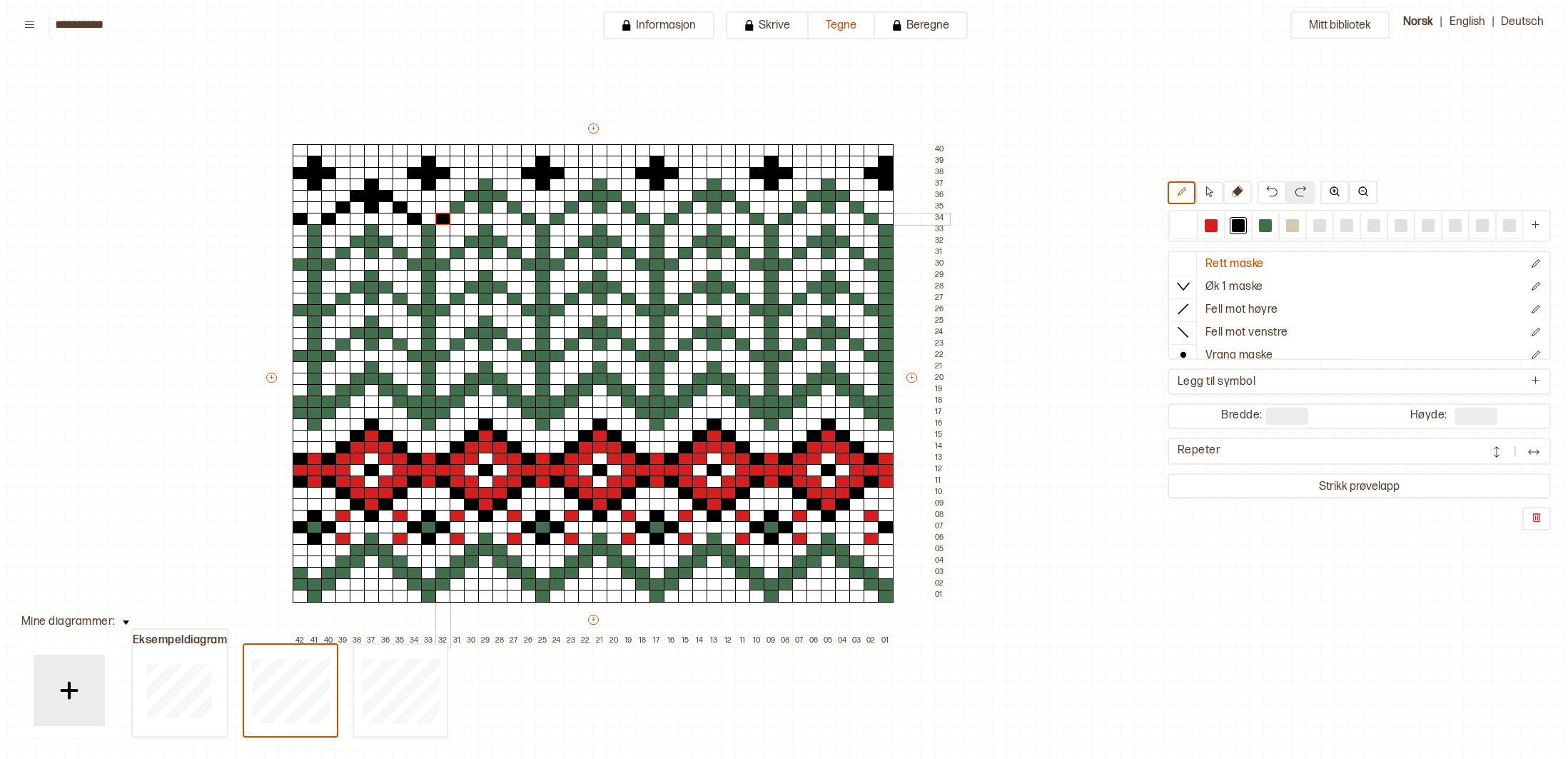
click at [445, 219] on div at bounding box center [443, 219] width 16 height 13
drag, startPoint x: 455, startPoint y: 211, endPoint x: 472, endPoint y: 200, distance: 20.2
click at [455, 210] on div at bounding box center [458, 207] width 16 height 13
drag, startPoint x: 471, startPoint y: 199, endPoint x: 498, endPoint y: 200, distance: 27.0
click at [498, 200] on div "+ + + + 42 41 40 39 38 37 36 35 34 33 32 31 30 29 28 27 26 25 24 23 22 21 20 19…" at bounding box center [606, 383] width 685 height 525
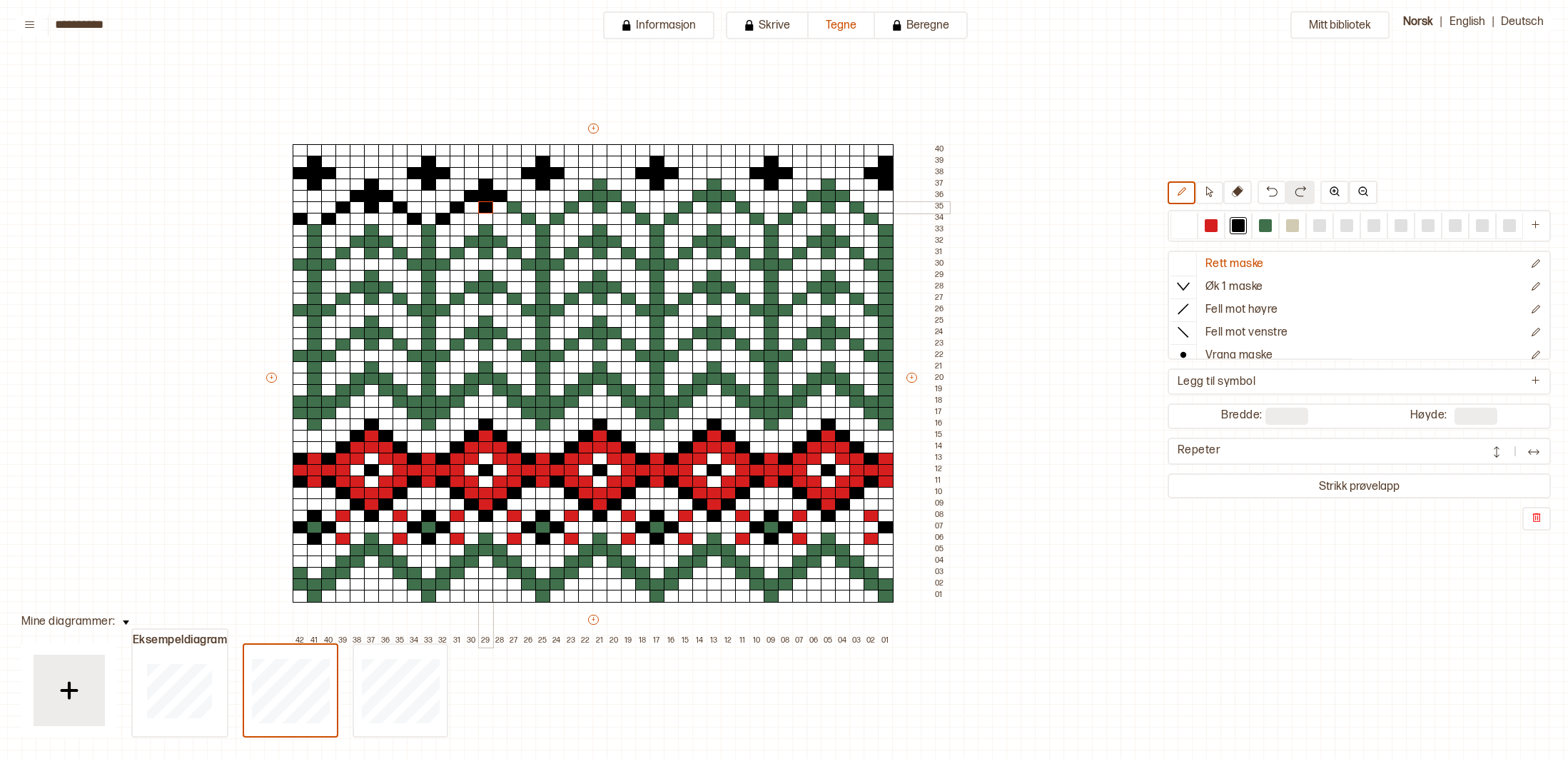
drag, startPoint x: 488, startPoint y: 188, endPoint x: 504, endPoint y: 205, distance: 23.3
click at [487, 206] on div "+ + + + 42 41 40 39 38 37 36 35 34 33 32 31 30 29 28 27 26 25 24 23 22 21 20 19…" at bounding box center [606, 383] width 685 height 525
drag, startPoint x: 513, startPoint y: 205, endPoint x: 529, endPoint y: 211, distance: 17.1
click at [518, 207] on div at bounding box center [514, 207] width 16 height 13
drag, startPoint x: 533, startPoint y: 215, endPoint x: 545, endPoint y: 217, distance: 12.2
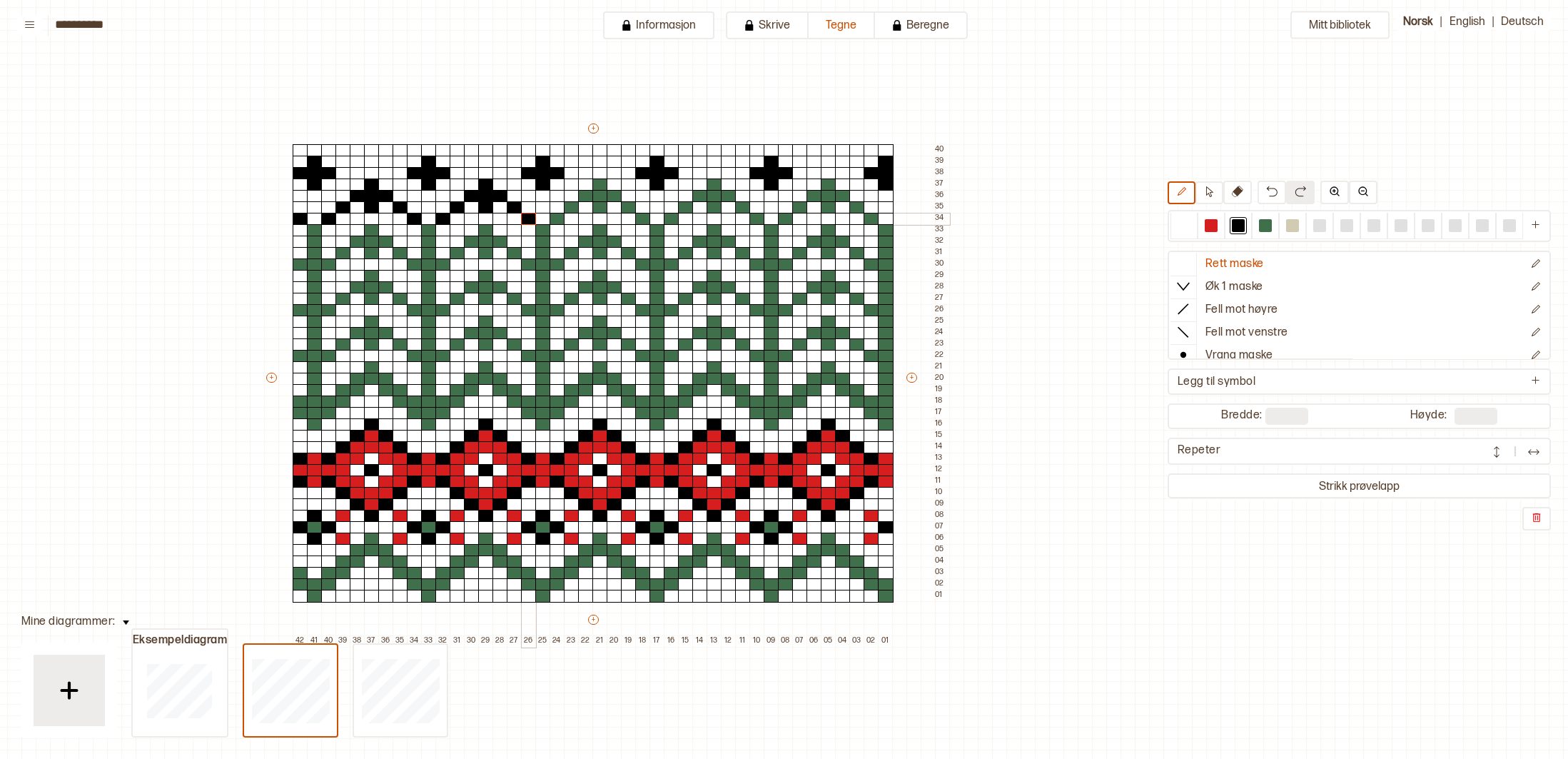
click at [534, 215] on div at bounding box center [529, 219] width 16 height 13
drag, startPoint x: 555, startPoint y: 218, endPoint x: 569, endPoint y: 216, distance: 14.1
click at [555, 218] on div at bounding box center [557, 219] width 16 height 13
click at [571, 210] on div at bounding box center [571, 207] width 16 height 13
drag, startPoint x: 585, startPoint y: 200, endPoint x: 616, endPoint y: 195, distance: 31.4
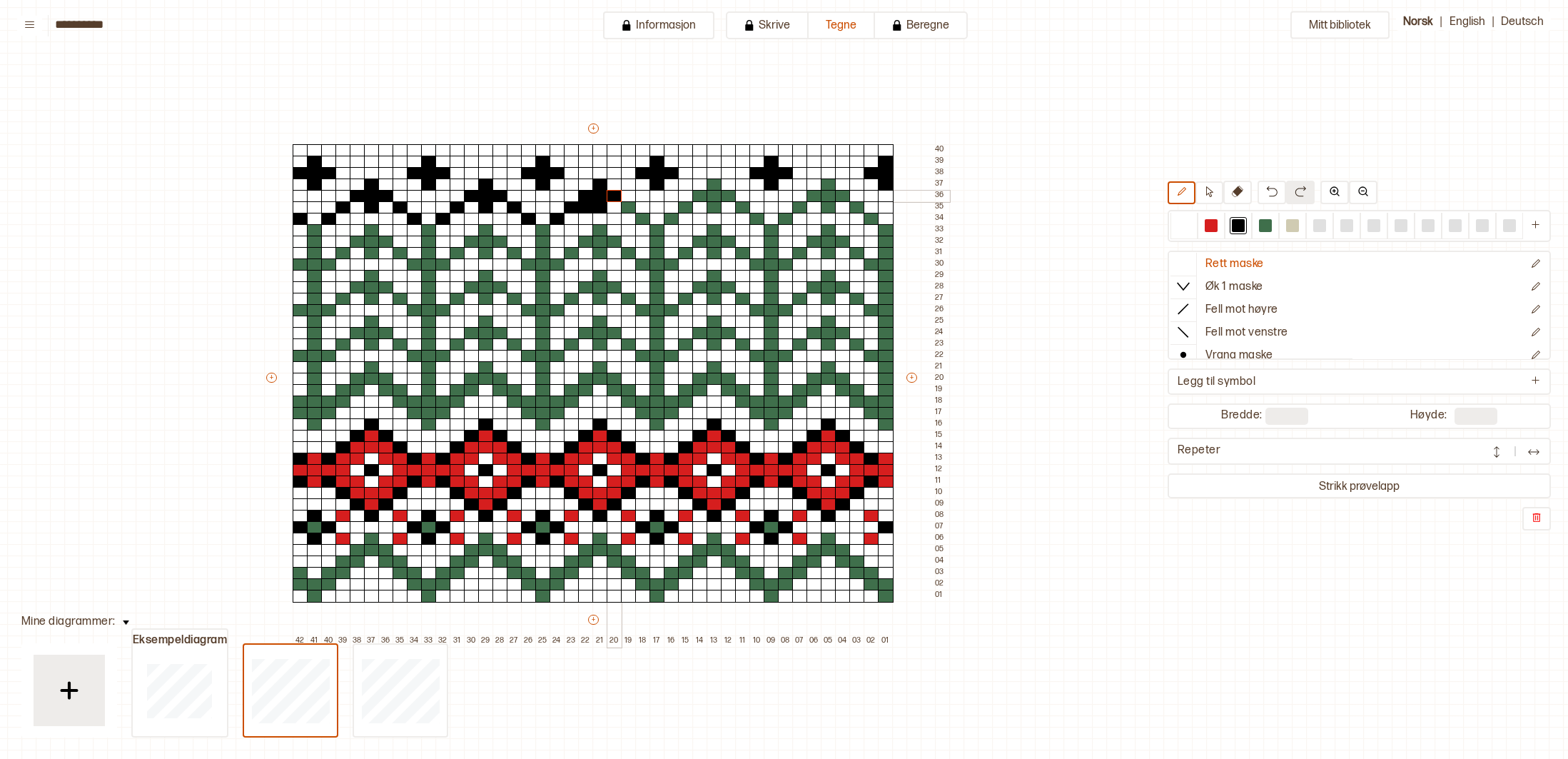
click at [616, 195] on div "+ + + + 42 41 40 39 38 37 36 35 34 33 32 31 30 29 28 27 26 25 24 23 22 21 20 19…" at bounding box center [606, 383] width 685 height 525
click at [1184, 224] on div at bounding box center [1184, 225] width 13 height 13
click at [598, 207] on div "+ + + + 42 41 40 39 38 37 36 35 34 33 32 31 30 29 28 27 26 25 24 23 22 21 20 19…" at bounding box center [606, 383] width 685 height 525
click at [1243, 224] on div at bounding box center [1238, 225] width 13 height 13
click at [604, 205] on div at bounding box center [600, 207] width 16 height 13
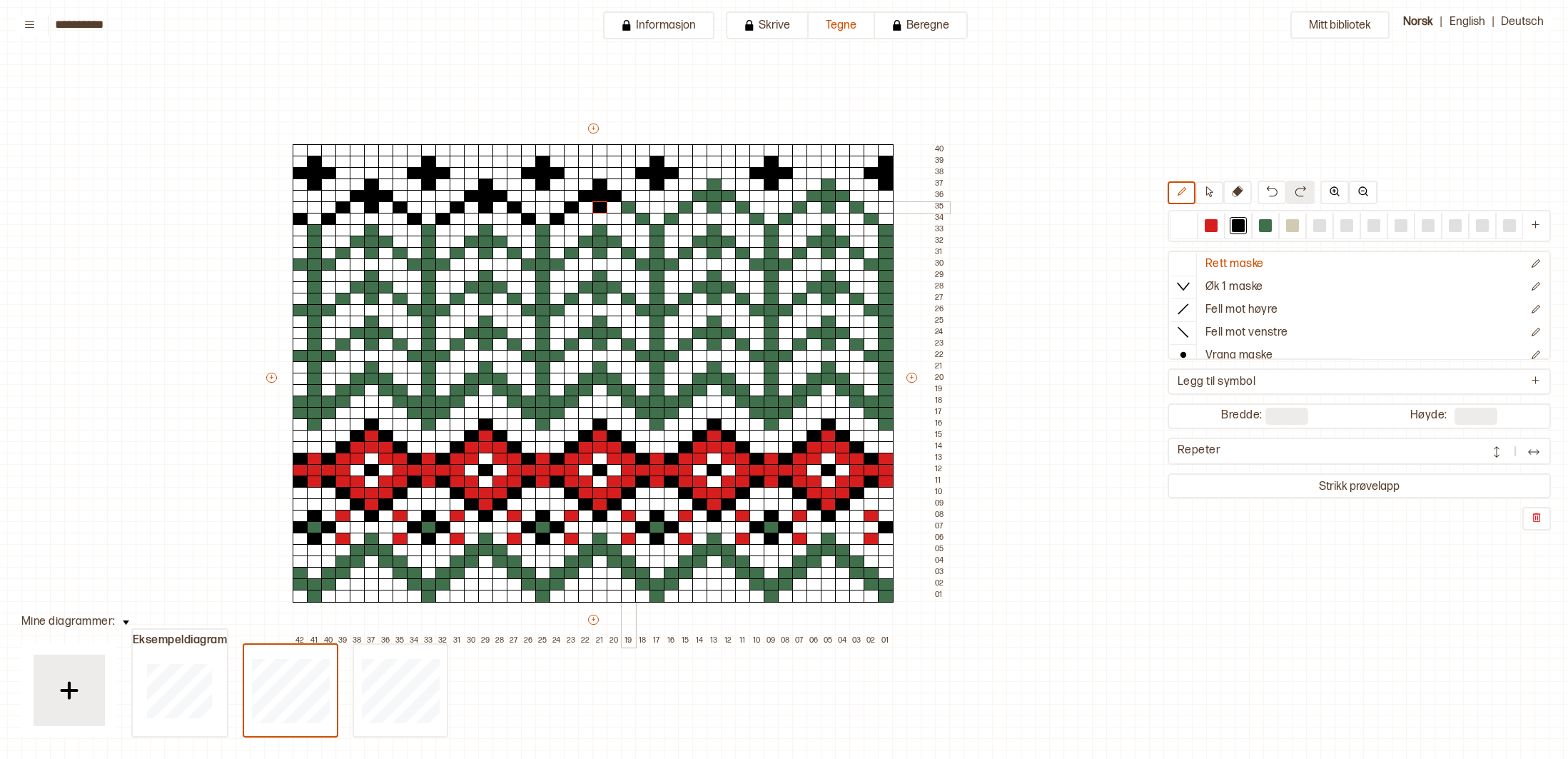
drag, startPoint x: 625, startPoint y: 204, endPoint x: 633, endPoint y: 205, distance: 8.1
click at [632, 205] on div at bounding box center [629, 207] width 16 height 13
drag, startPoint x: 643, startPoint y: 214, endPoint x: 652, endPoint y: 215, distance: 9.1
click at [647, 215] on div at bounding box center [643, 219] width 16 height 13
drag, startPoint x: 672, startPoint y: 217, endPoint x: 682, endPoint y: 215, distance: 10.2
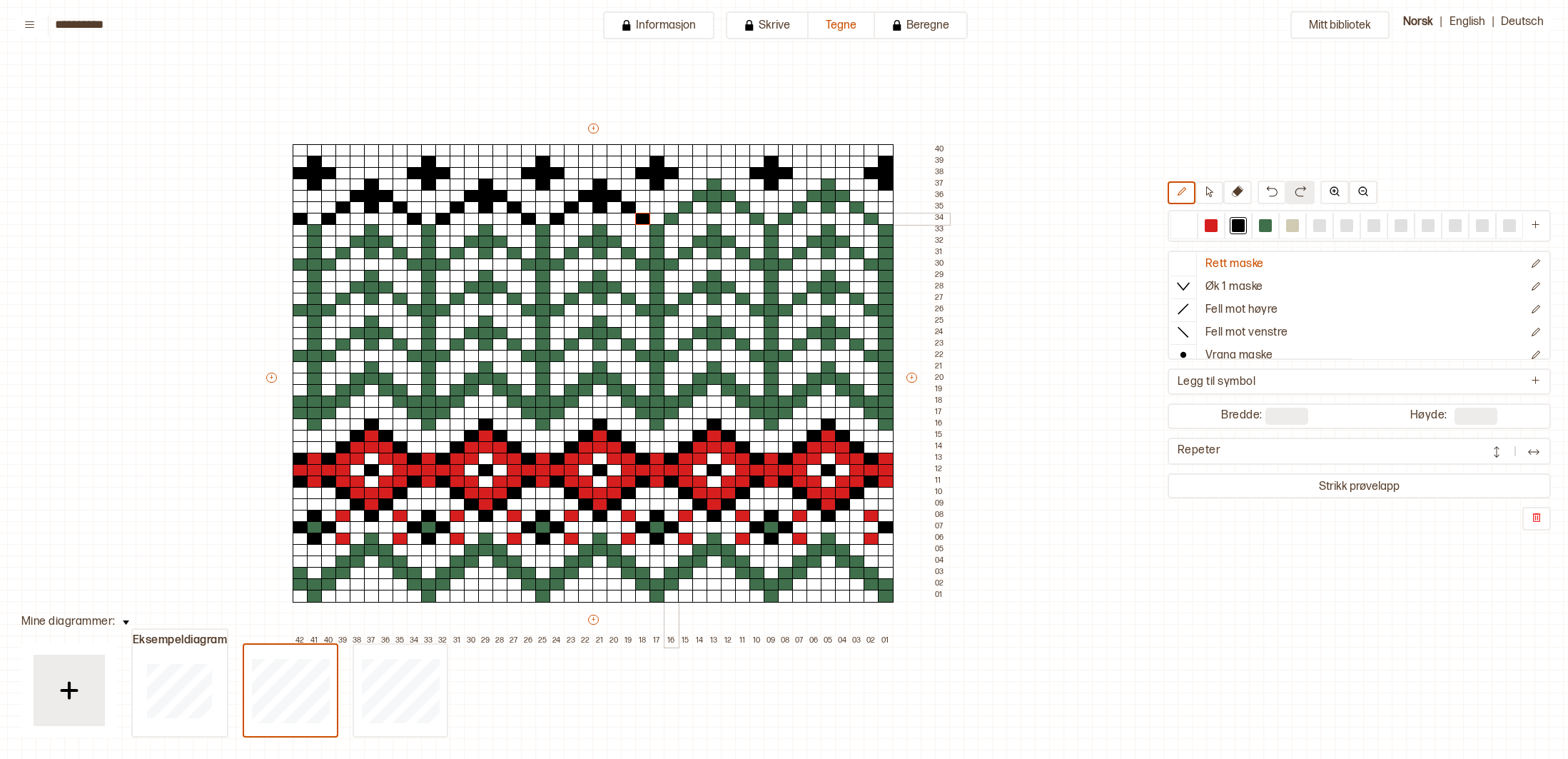
click at [677, 217] on div at bounding box center [671, 219] width 16 height 13
drag, startPoint x: 685, startPoint y: 210, endPoint x: 705, endPoint y: 198, distance: 23.3
click at [686, 209] on div at bounding box center [685, 207] width 16 height 13
click at [713, 186] on div at bounding box center [714, 185] width 16 height 13
drag, startPoint x: 712, startPoint y: 196, endPoint x: 721, endPoint y: 197, distance: 9.1
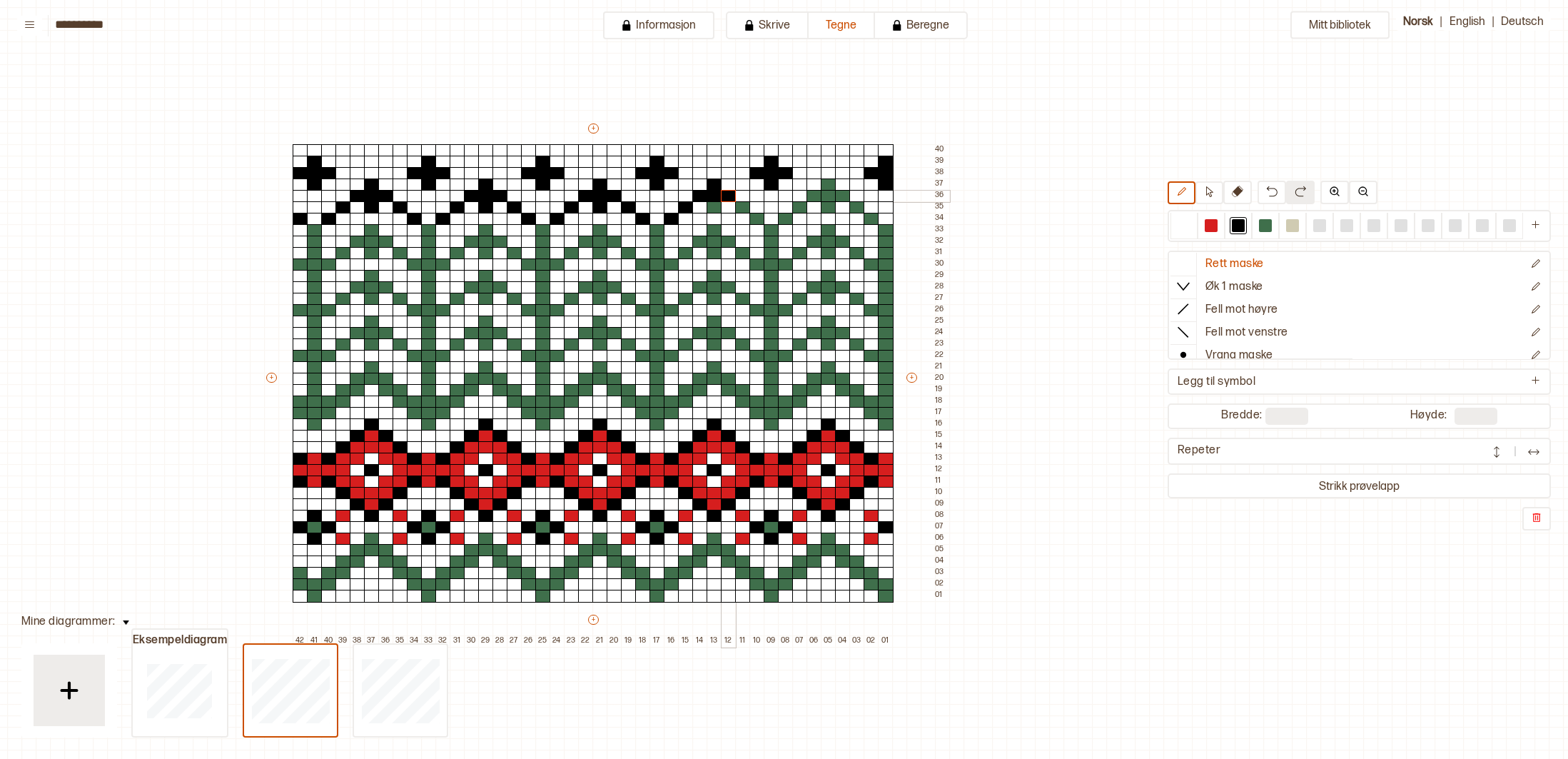
click at [726, 195] on div "+ + + + 42 41 40 39 38 37 36 35 34 33 32 31 30 29 28 27 26 25 24 23 22 21 20 19…" at bounding box center [606, 383] width 685 height 525
click at [717, 209] on div at bounding box center [714, 207] width 16 height 13
drag, startPoint x: 743, startPoint y: 208, endPoint x: 756, endPoint y: 212, distance: 13.6
click at [743, 208] on div at bounding box center [743, 207] width 16 height 13
click at [758, 215] on div at bounding box center [757, 219] width 16 height 13
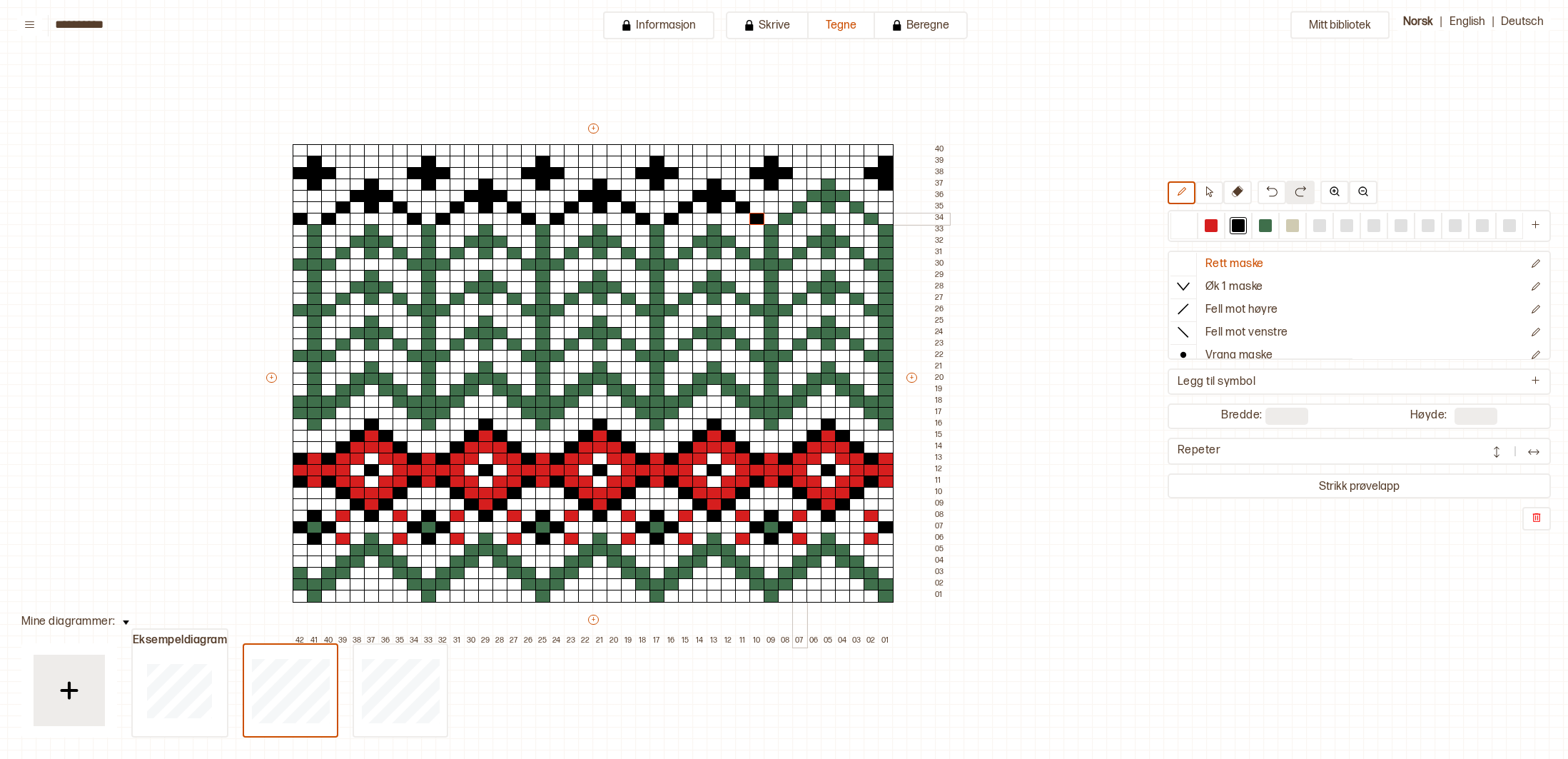
click at [792, 217] on div at bounding box center [786, 219] width 16 height 13
click at [798, 210] on div at bounding box center [800, 207] width 16 height 13
drag, startPoint x: 812, startPoint y: 198, endPoint x: 837, endPoint y: 196, distance: 25.1
click at [838, 197] on div "+ + + + 42 41 40 39 38 37 36 35 34 33 32 31 30 29 28 27 26 25 24 23 22 21 20 19…" at bounding box center [606, 383] width 685 height 525
drag, startPoint x: 829, startPoint y: 187, endPoint x: 830, endPoint y: 204, distance: 17.0
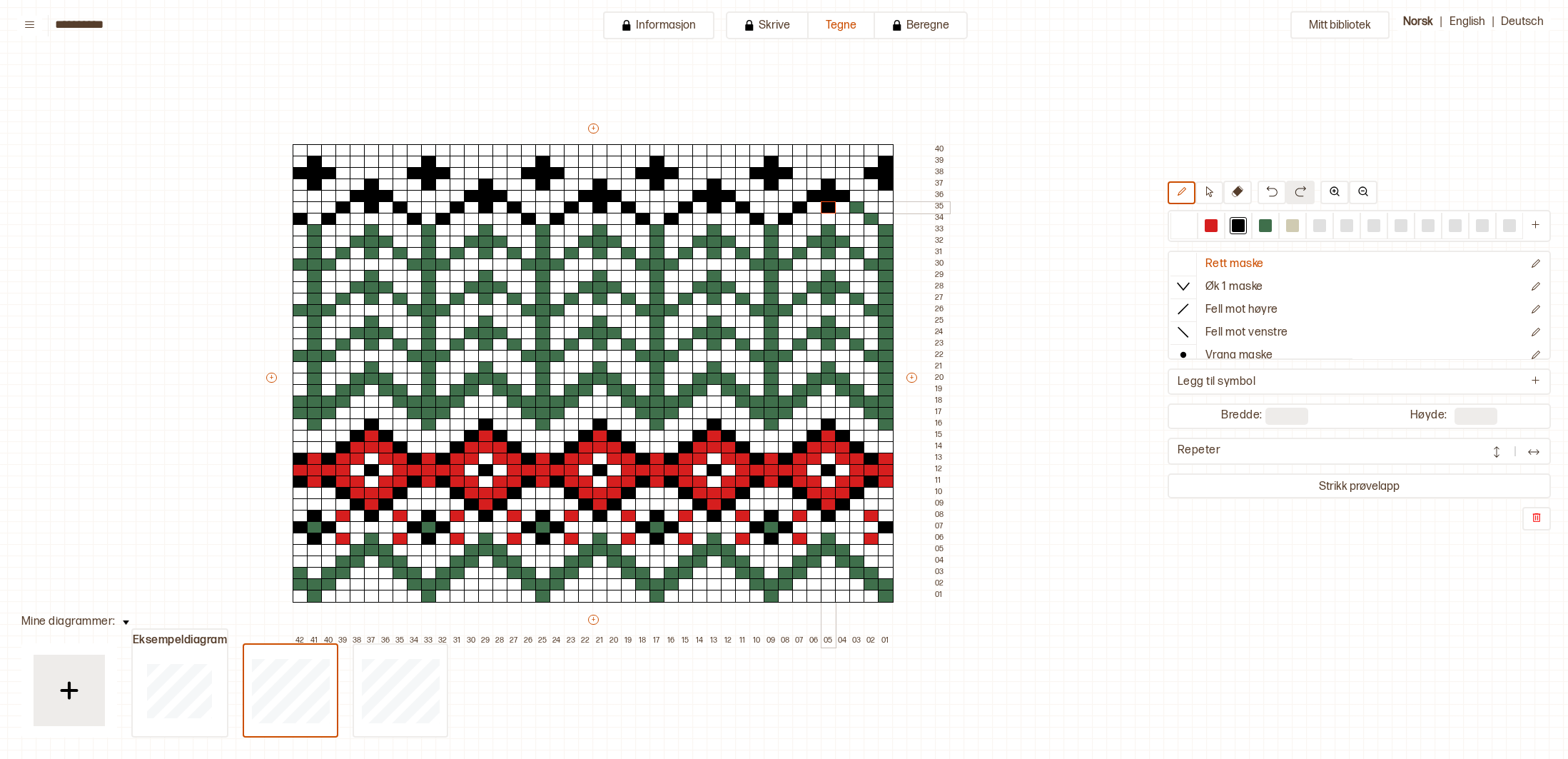
click at [830, 204] on div "+ + + + 42 41 40 39 38 37 36 35 34 33 32 31 30 29 28 27 26 25 24 23 22 21 20 19…" at bounding box center [606, 383] width 685 height 525
click at [857, 205] on div at bounding box center [857, 207] width 16 height 13
click at [869, 215] on div at bounding box center [872, 219] width 16 height 13
drag, startPoint x: 312, startPoint y: 227, endPoint x: 320, endPoint y: 415, distance: 188.2
click at [316, 421] on div "+ + + + 42 41 40 39 38 37 36 35 34 33 32 31 30 29 28 27 26 25 24 23 22 21 20 19…" at bounding box center [606, 383] width 685 height 525
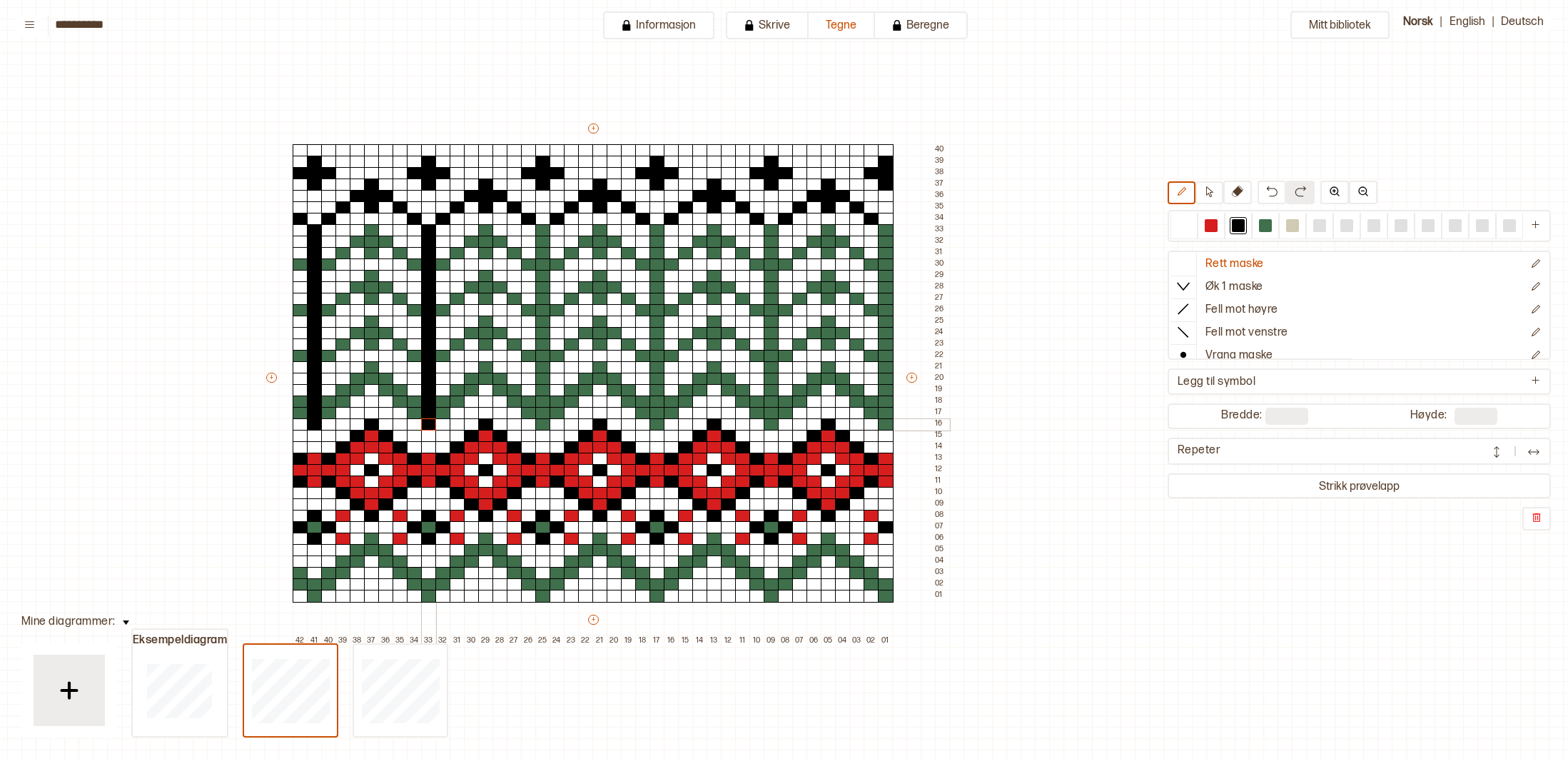
drag, startPoint x: 433, startPoint y: 234, endPoint x: 448, endPoint y: 403, distance: 169.7
click at [426, 417] on div "+ + + + 42 41 40 39 38 37 36 35 34 33 32 31 30 29 28 27 26 25 24 23 22 21 20 19…" at bounding box center [606, 383] width 685 height 525
drag, startPoint x: 539, startPoint y: 233, endPoint x: 535, endPoint y: 418, distance: 185.0
click at [539, 421] on div "+ + + + 42 41 40 39 38 37 36 35 34 33 32 31 30 29 28 27 26 25 24 23 22 21 20 19…" at bounding box center [606, 383] width 685 height 525
drag, startPoint x: 654, startPoint y: 230, endPoint x: 718, endPoint y: 331, distance: 119.6
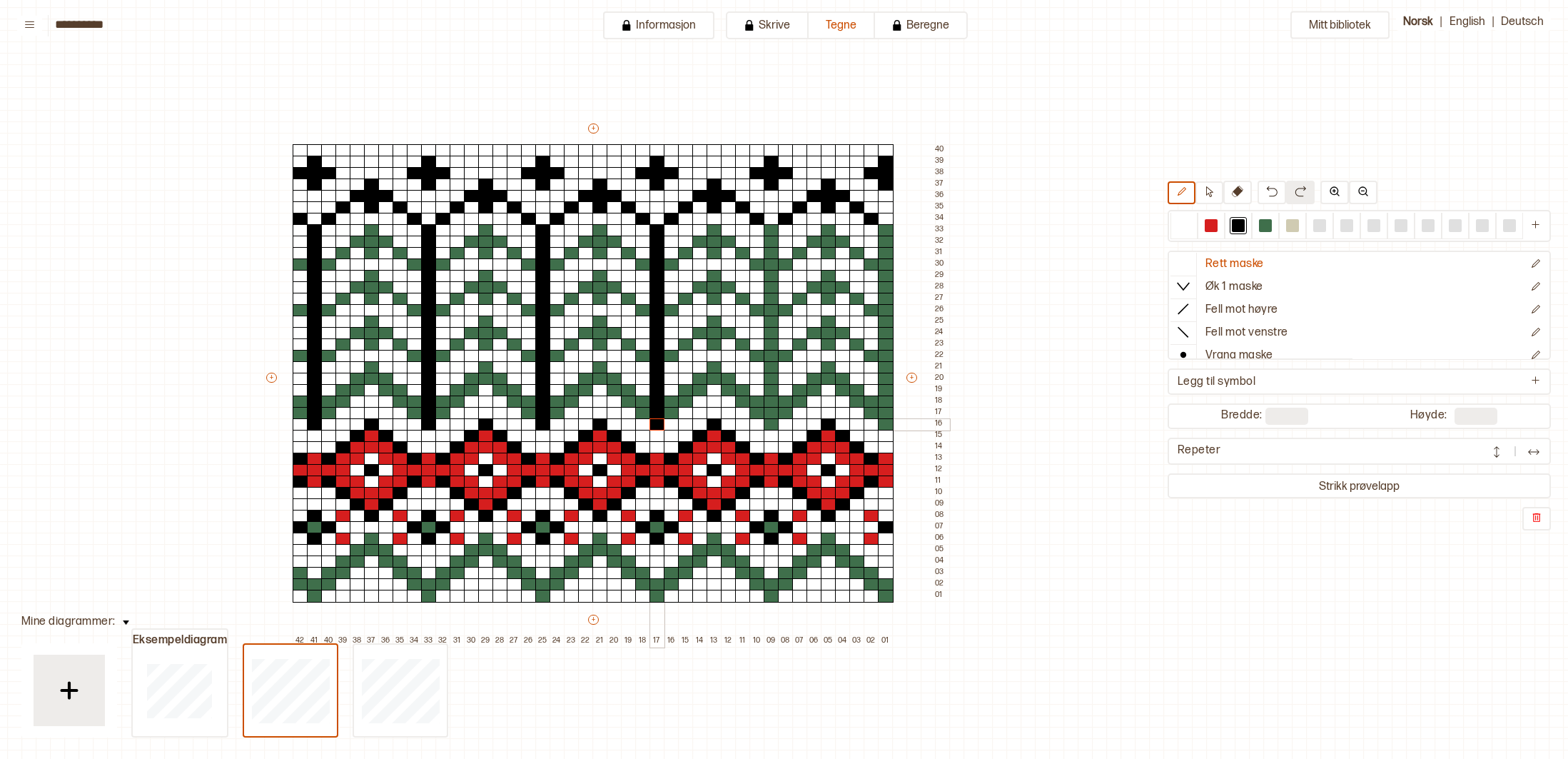
click at [655, 421] on div "+ + + + 42 41 40 39 38 37 36 35 34 33 32 31 30 29 28 27 26 25 24 23 22 21 20 19…" at bounding box center [606, 383] width 685 height 525
drag, startPoint x: 771, startPoint y: 228, endPoint x: 784, endPoint y: 414, distance: 186.5
click at [771, 423] on div "+ + + + 42 41 40 39 38 37 36 35 34 33 32 31 30 29 28 27 26 25 24 23 22 21 20 19…" at bounding box center [606, 383] width 685 height 525
drag, startPoint x: 888, startPoint y: 234, endPoint x: 880, endPoint y: 421, distance: 187.2
click at [883, 423] on div "+ + + + 42 41 40 39 38 37 36 35 34 33 32 31 30 29 28 27 26 25 24 23 22 21 20 19…" at bounding box center [606, 383] width 685 height 525
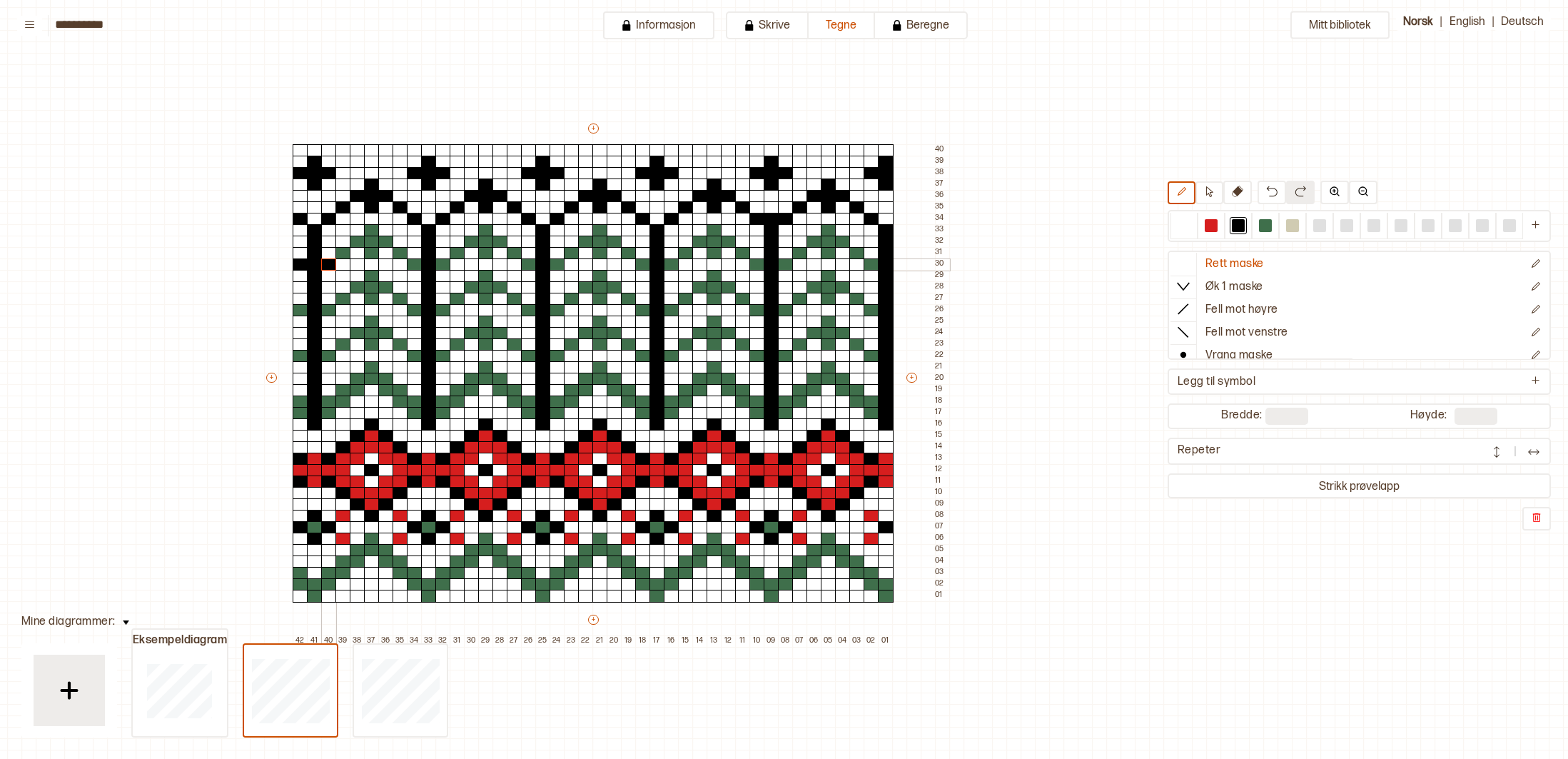
drag, startPoint x: 298, startPoint y: 264, endPoint x: 326, endPoint y: 266, distance: 28.1
click at [322, 266] on div "+ + + + 42 41 40 39 38 37 36 35 34 33 32 31 30 29 28 27 26 25 24 23 22 21 20 19…" at bounding box center [606, 383] width 685 height 525
drag, startPoint x: 342, startPoint y: 258, endPoint x: 350, endPoint y: 253, distance: 9.4
click at [343, 256] on div "+ + + + 42 41 40 39 38 37 36 35 34 33 32 31 30 29 28 27 26 25 24 23 22 21 20 19…" at bounding box center [606, 383] width 685 height 525
click at [1185, 221] on div at bounding box center [1184, 225] width 13 height 13
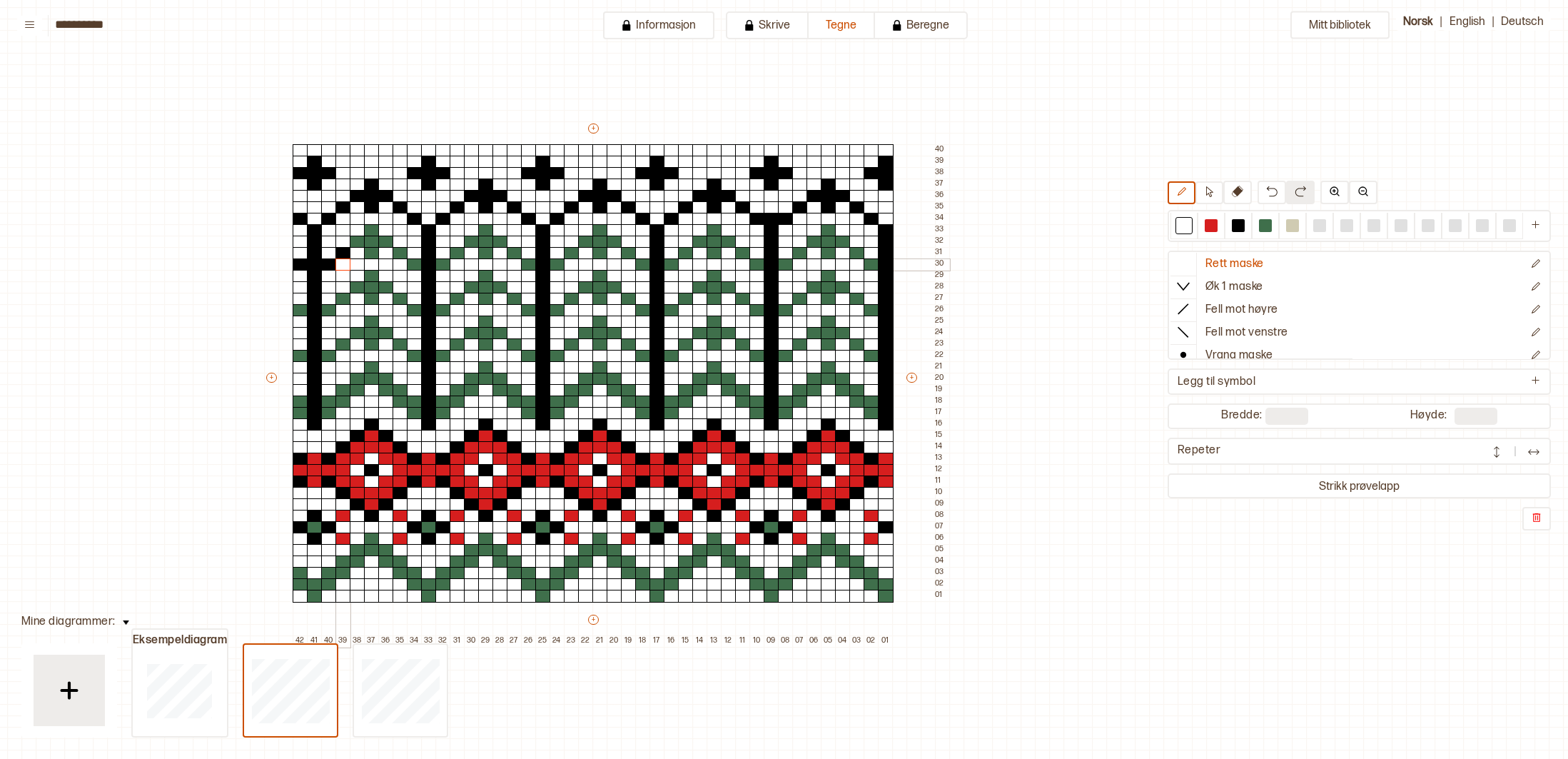
drag, startPoint x: 341, startPoint y: 265, endPoint x: 353, endPoint y: 259, distance: 13.4
click at [344, 263] on div at bounding box center [343, 265] width 16 height 13
drag, startPoint x: 1237, startPoint y: 221, endPoint x: 1189, endPoint y: 202, distance: 51.6
click at [1237, 221] on div at bounding box center [1238, 225] width 13 height 13
click at [402, 251] on div at bounding box center [400, 253] width 16 height 13
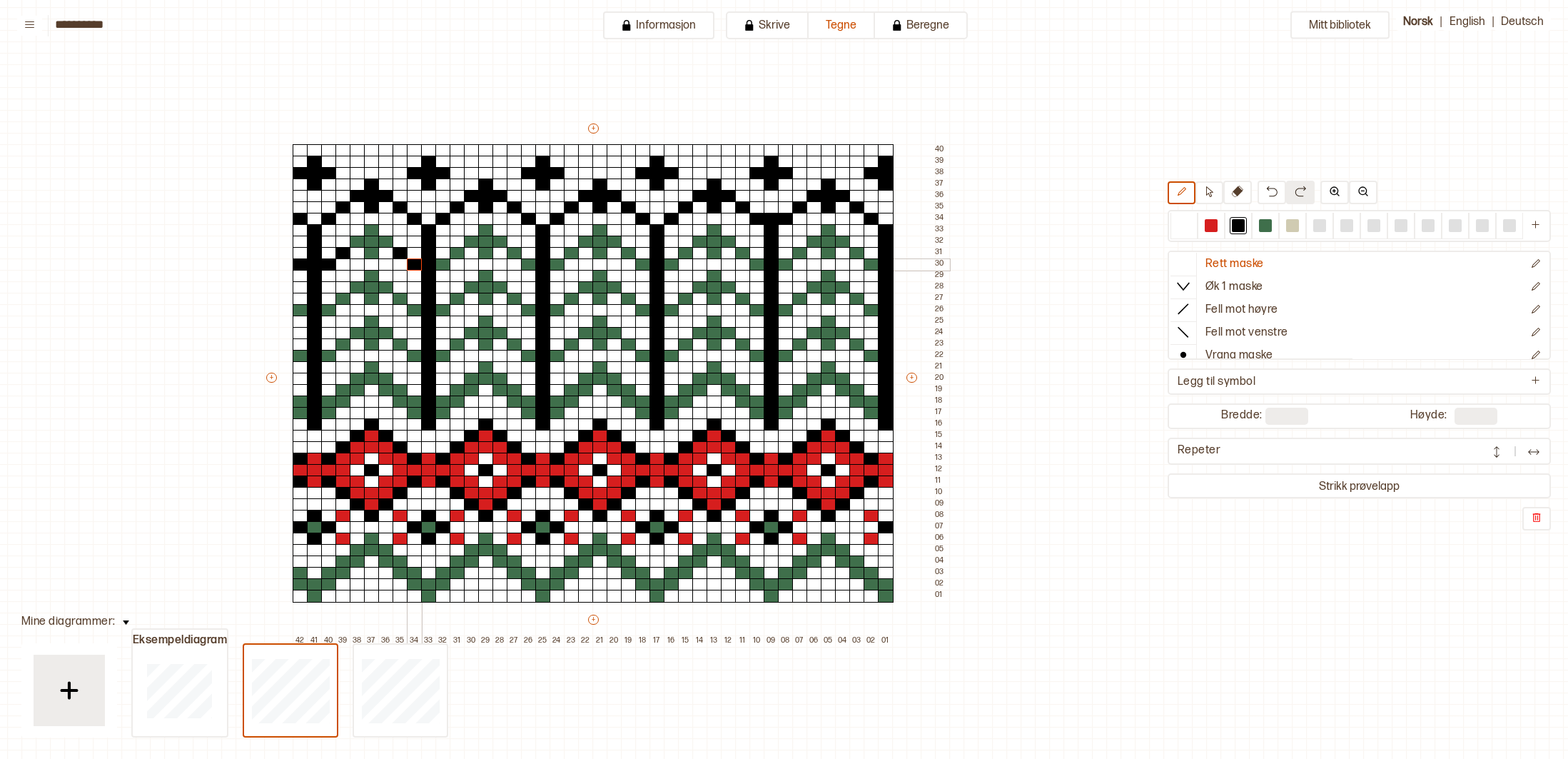
drag, startPoint x: 413, startPoint y: 263, endPoint x: 423, endPoint y: 263, distance: 10.0
click at [417, 263] on div at bounding box center [414, 265] width 16 height 13
drag, startPoint x: 441, startPoint y: 263, endPoint x: 450, endPoint y: 261, distance: 9.2
click at [446, 261] on div at bounding box center [443, 265] width 16 height 13
drag, startPoint x: 454, startPoint y: 253, endPoint x: 483, endPoint y: 254, distance: 29.0
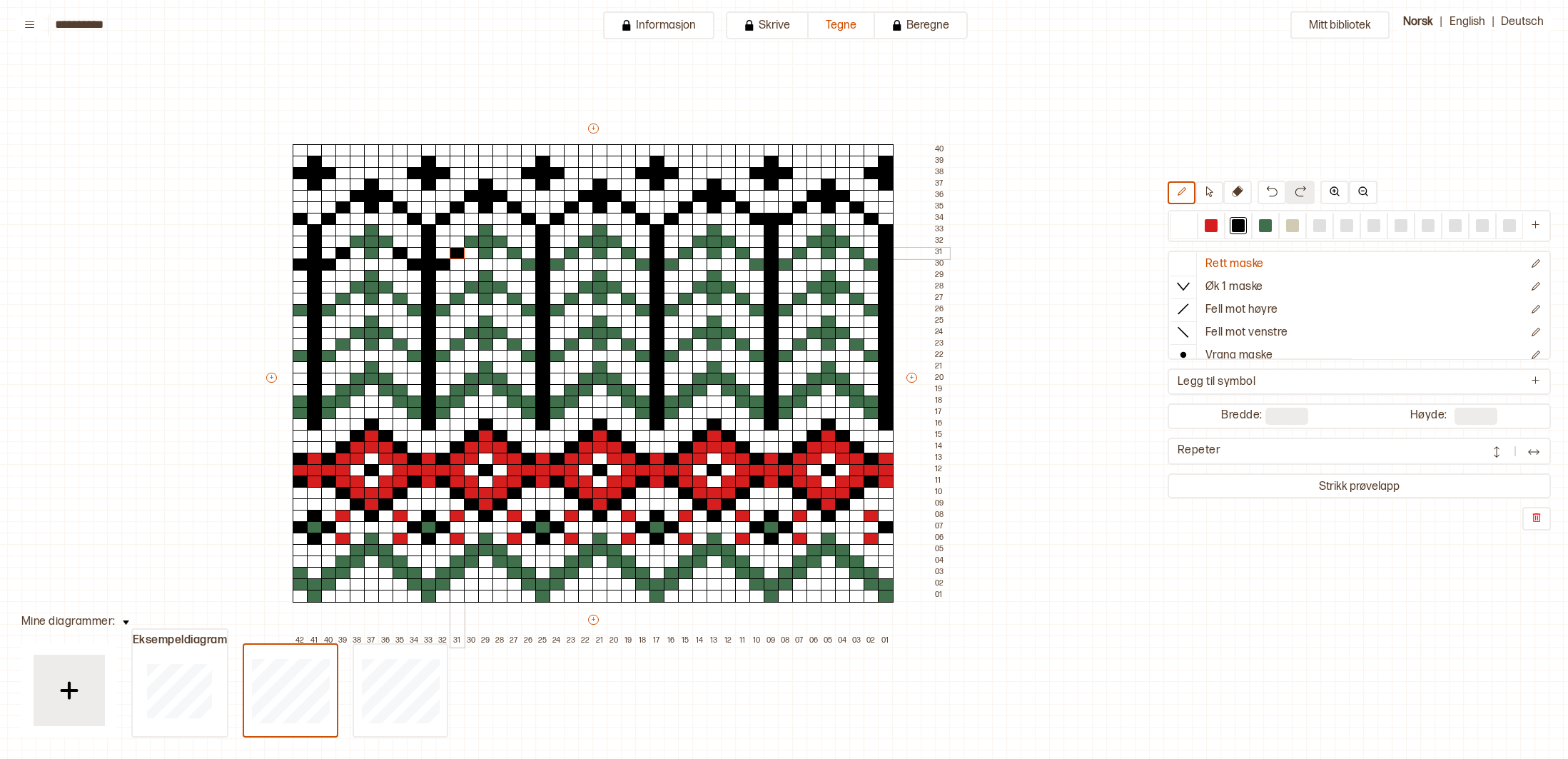
click at [458, 253] on div at bounding box center [458, 253] width 16 height 13
click at [516, 255] on div at bounding box center [514, 253] width 16 height 13
drag, startPoint x: 529, startPoint y: 263, endPoint x: 559, endPoint y: 274, distance: 32.0
click at [529, 263] on div at bounding box center [529, 265] width 16 height 13
drag, startPoint x: 560, startPoint y: 265, endPoint x: 611, endPoint y: 266, distance: 51.0
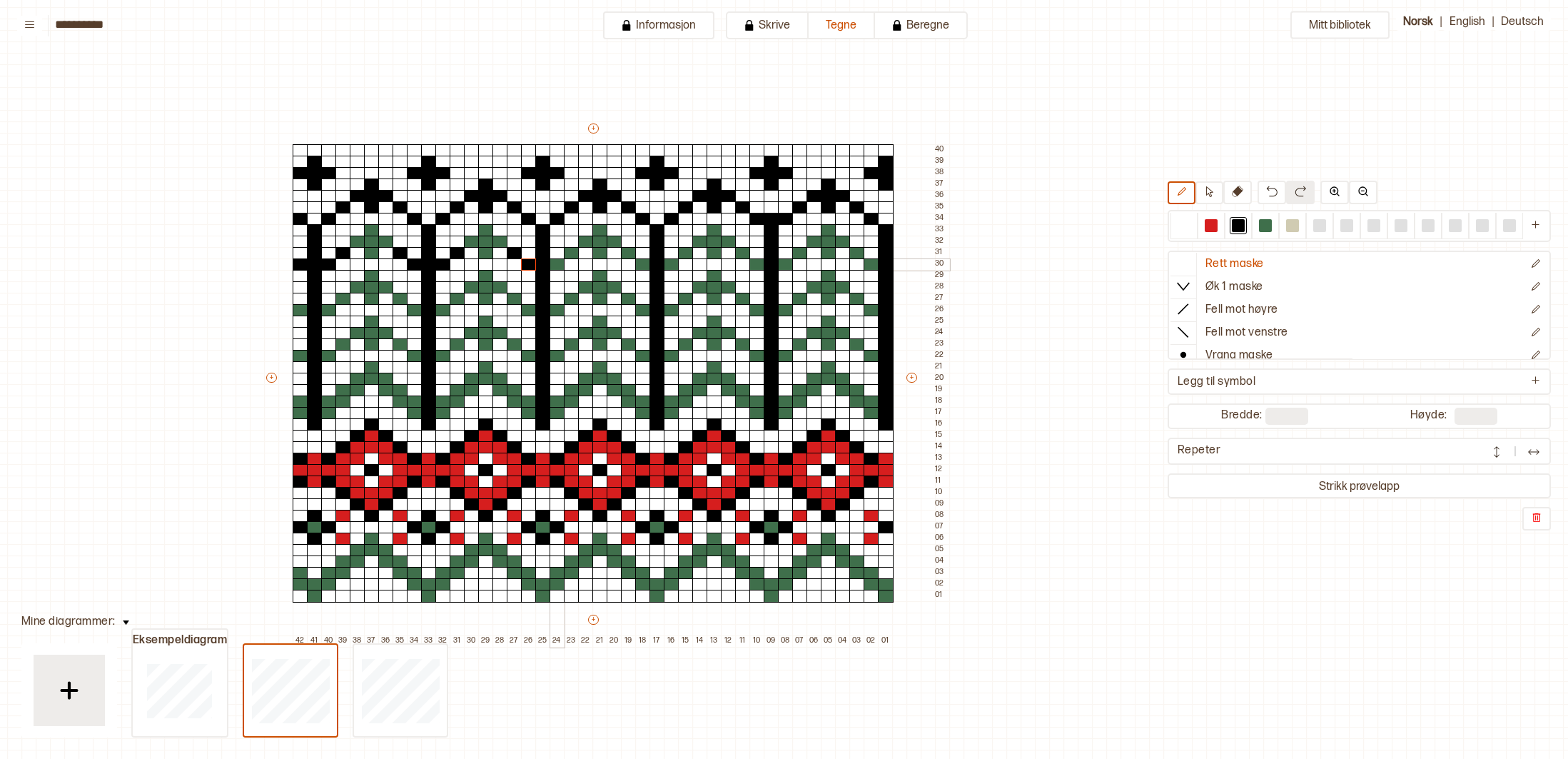
click at [575, 266] on div "+ + + + 42 41 40 39 38 37 36 35 34 33 32 31 30 29 28 27 26 25 24 23 22 21 20 19…" at bounding box center [606, 383] width 685 height 525
click at [584, 253] on div "+ + + + 42 41 40 39 38 37 36 35 34 33 32 31 30 29 28 27 26 25 24 23 22 21 20 19…" at bounding box center [606, 383] width 685 height 525
drag, startPoint x: 628, startPoint y: 254, endPoint x: 637, endPoint y: 260, distance: 10.8
click at [628, 255] on div at bounding box center [629, 253] width 16 height 13
drag, startPoint x: 643, startPoint y: 262, endPoint x: 662, endPoint y: 263, distance: 19.0
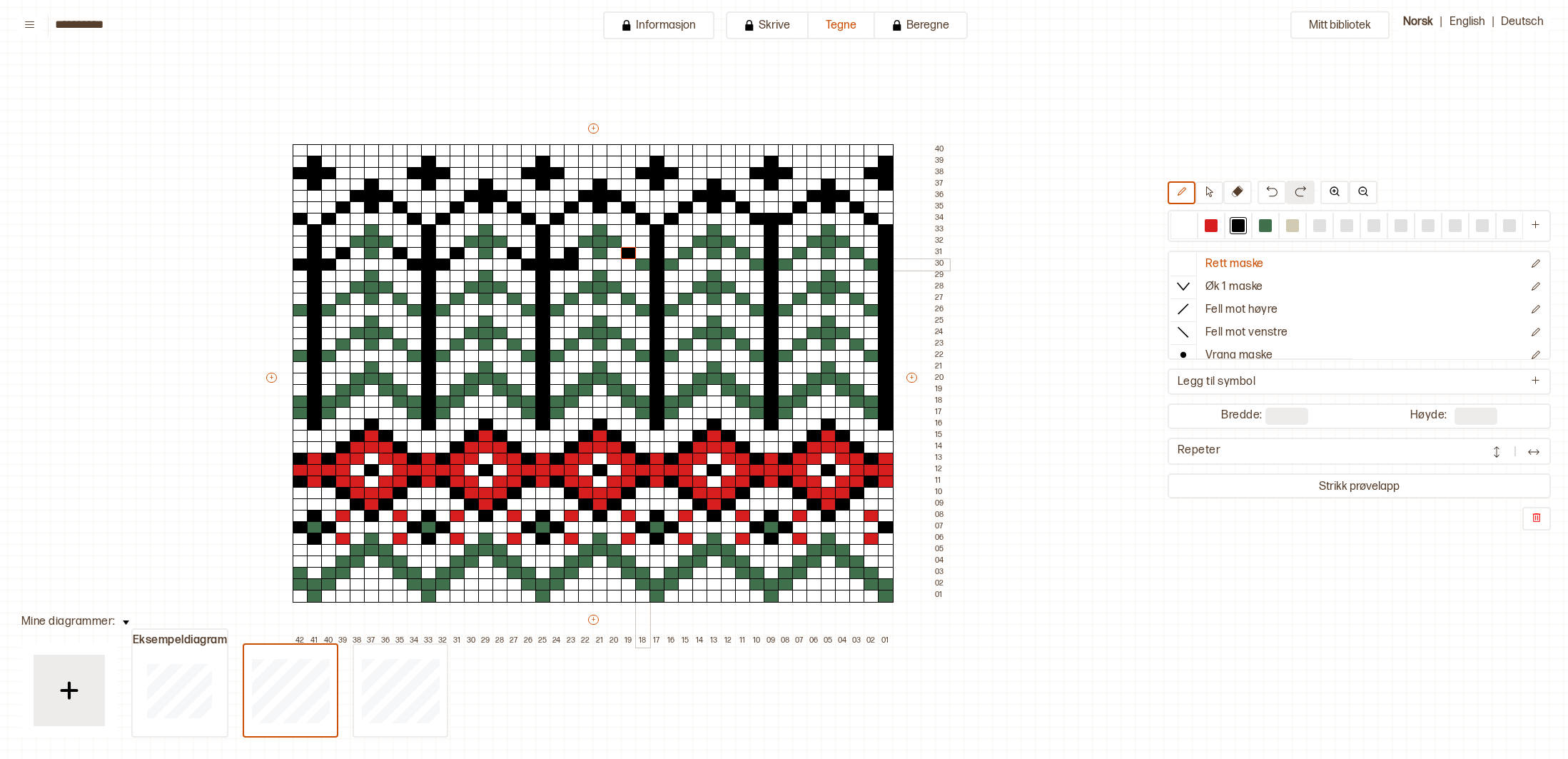
click at [650, 263] on div "+ + + + 42 41 40 39 38 37 36 35 34 33 32 31 30 29 28 27 26 25 24 23 22 21 20 19…" at bounding box center [606, 383] width 685 height 525
click at [678, 264] on div "+ + + + 42 41 40 39 38 37 36 35 34 33 32 31 30 29 28 27 26 25 24 23 22 21 20 19…" at bounding box center [606, 383] width 685 height 525
click at [685, 259] on div at bounding box center [685, 265] width 16 height 13
drag, startPoint x: 1179, startPoint y: 219, endPoint x: 1066, endPoint y: 219, distance: 113.0
click at [1172, 219] on div at bounding box center [1184, 226] width 27 height 27
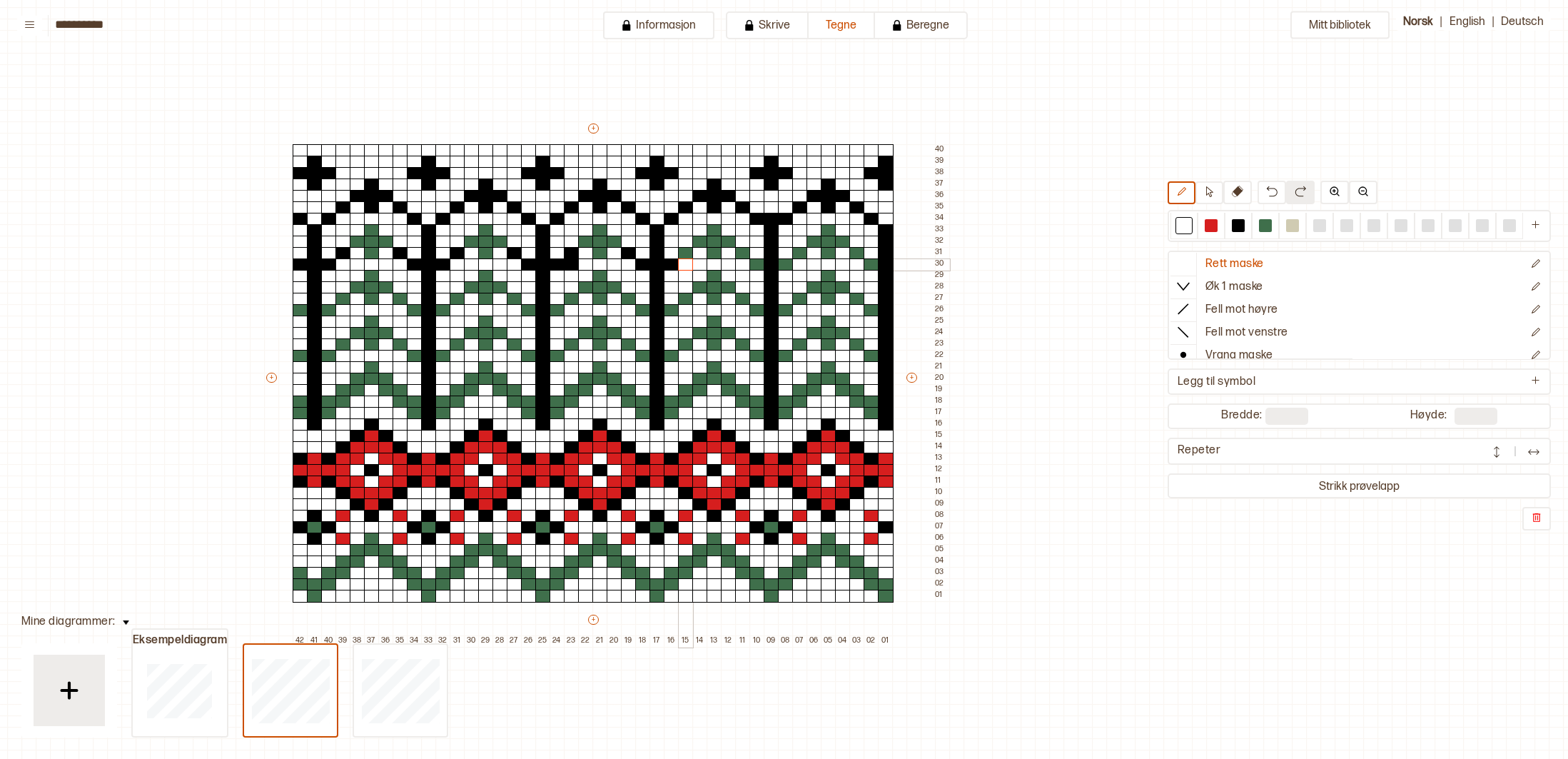
drag, startPoint x: 684, startPoint y: 261, endPoint x: 627, endPoint y: 256, distance: 57.2
click at [683, 261] on div at bounding box center [685, 265] width 16 height 13
click at [573, 264] on div at bounding box center [571, 265] width 16 height 13
drag, startPoint x: 1242, startPoint y: 226, endPoint x: 850, endPoint y: 193, distance: 393.4
click at [1239, 227] on div at bounding box center [1238, 225] width 13 height 13
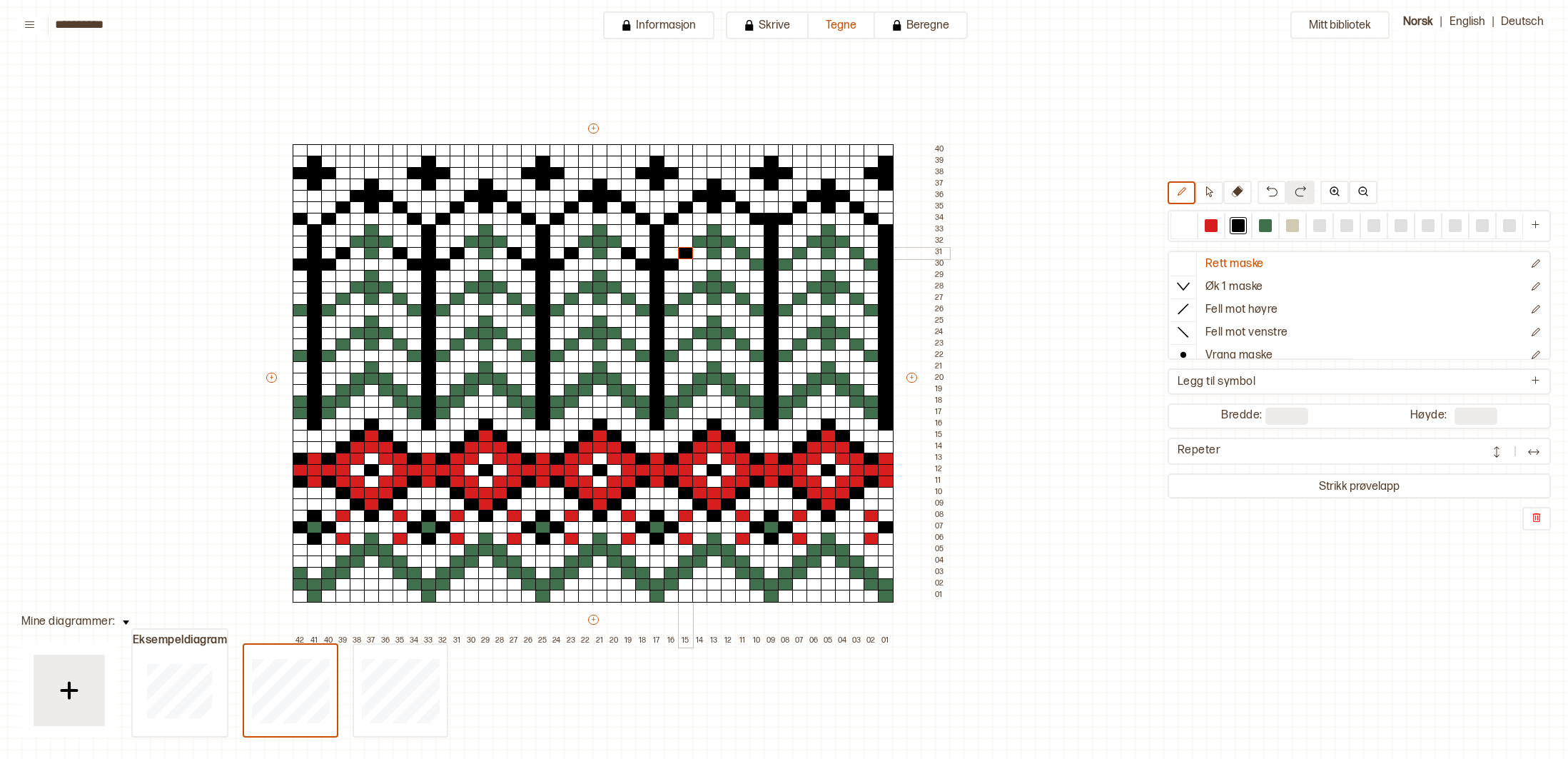
drag, startPoint x: 688, startPoint y: 250, endPoint x: 716, endPoint y: 252, distance: 28.1
click at [701, 252] on div "+ + + + 42 41 40 39 38 37 36 35 34 33 32 31 30 29 28 27 26 25 24 23 22 21 20 19…" at bounding box center [606, 383] width 685 height 525
click at [746, 254] on div at bounding box center [743, 253] width 16 height 13
drag, startPoint x: 761, startPoint y: 263, endPoint x: 786, endPoint y: 264, distance: 25.0
click at [786, 266] on div "+ + + + 42 41 40 39 38 37 36 35 34 33 32 31 30 29 28 27 26 25 24 23 22 21 20 19…" at bounding box center [606, 383] width 685 height 525
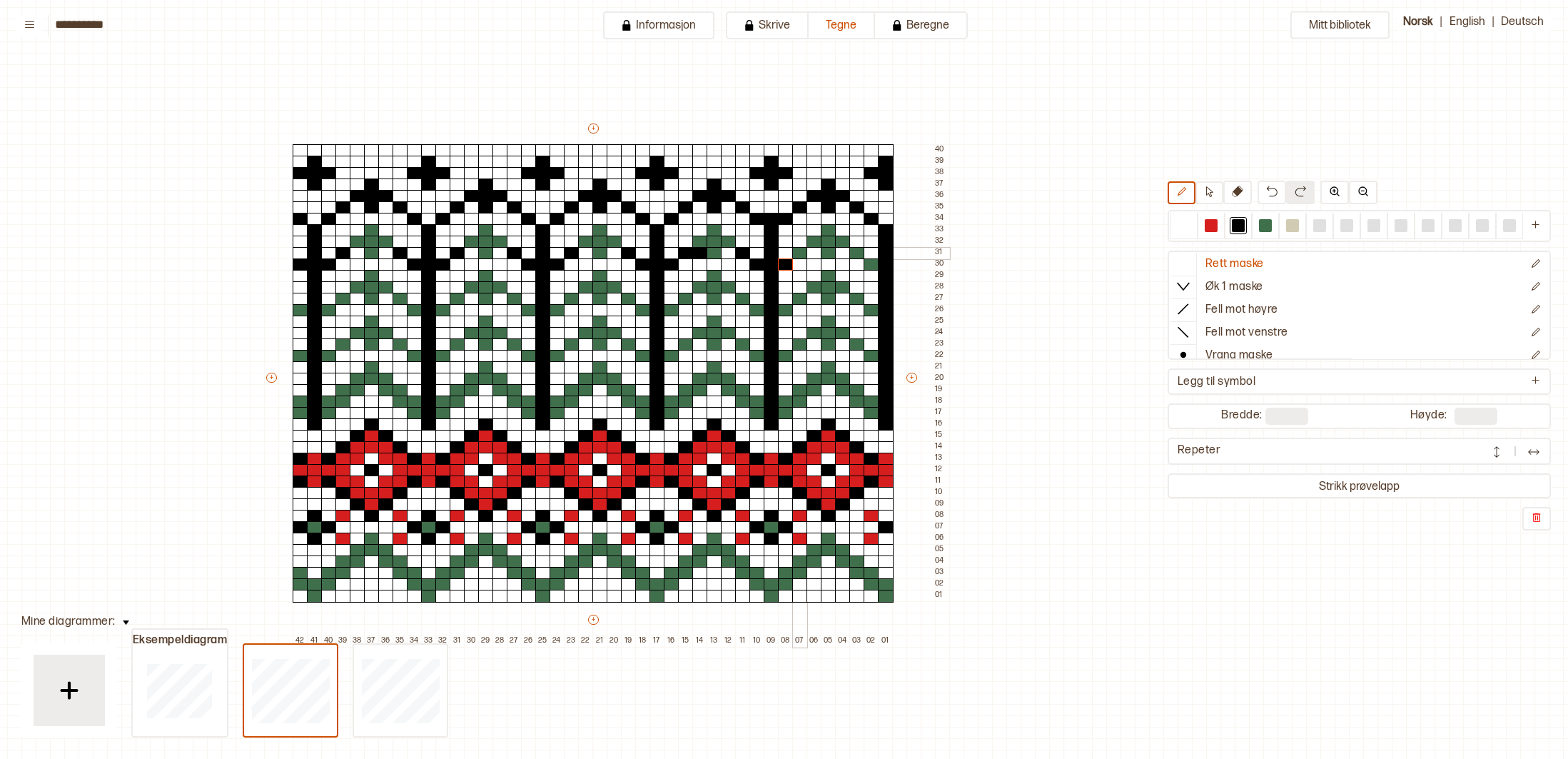
click at [799, 256] on div at bounding box center [800, 253] width 16 height 13
drag, startPoint x: 856, startPoint y: 255, endPoint x: 865, endPoint y: 264, distance: 12.7
click at [856, 256] on div at bounding box center [857, 253] width 16 height 13
drag, startPoint x: 869, startPoint y: 269, endPoint x: 875, endPoint y: 264, distance: 7.8
click at [869, 269] on div at bounding box center [872, 265] width 16 height 13
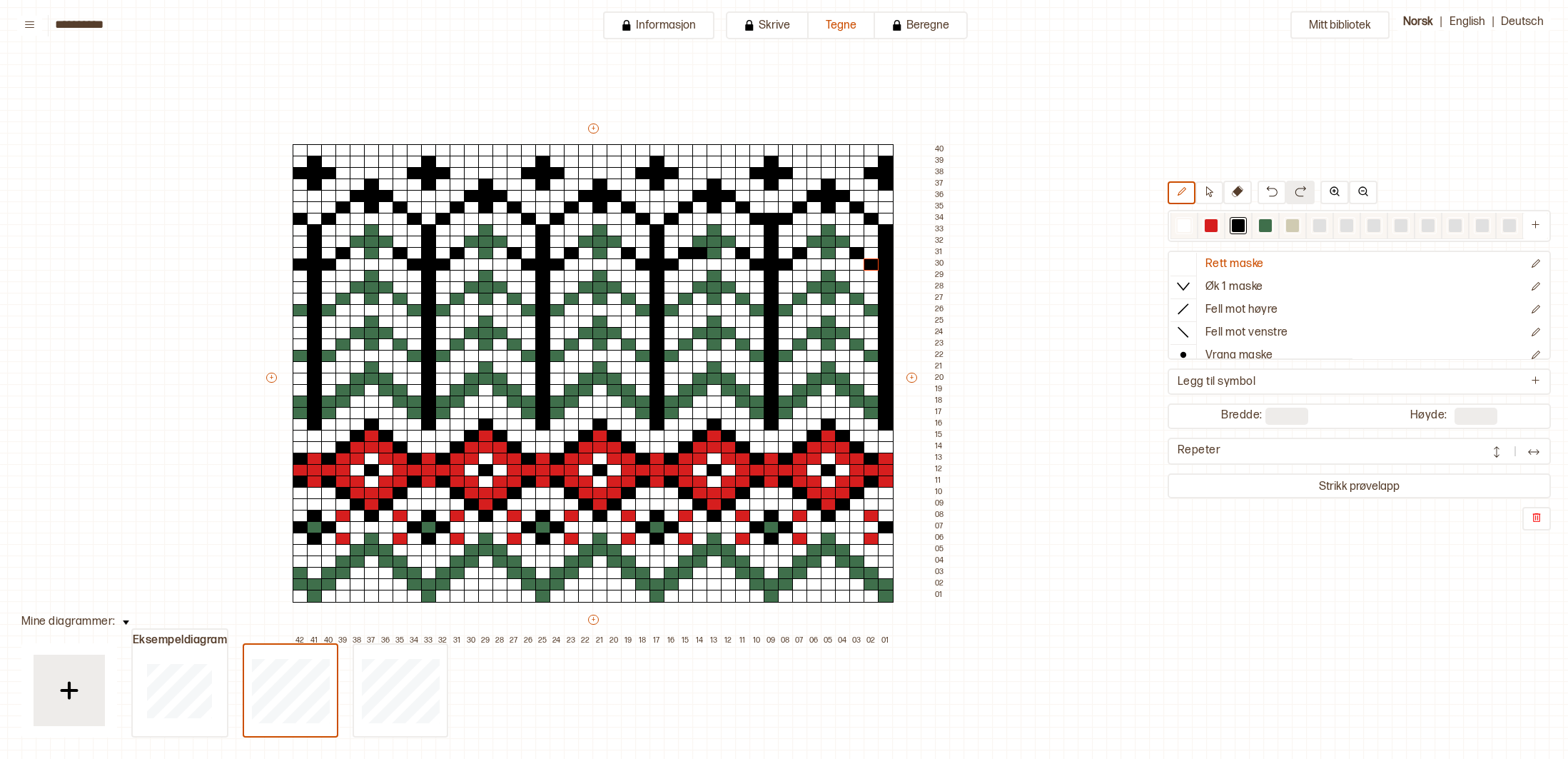
click at [1184, 224] on div at bounding box center [1184, 225] width 13 height 13
click at [701, 253] on div at bounding box center [700, 253] width 16 height 13
click at [1241, 227] on div at bounding box center [1238, 225] width 13 height 13
drag, startPoint x: 293, startPoint y: 311, endPoint x: 323, endPoint y: 312, distance: 30.0
click at [323, 312] on div "+ + + + 42 41 40 39 38 37 36 35 34 33 32 31 30 29 28 27 26 25 24 23 22 21 20 19…" at bounding box center [606, 383] width 685 height 525
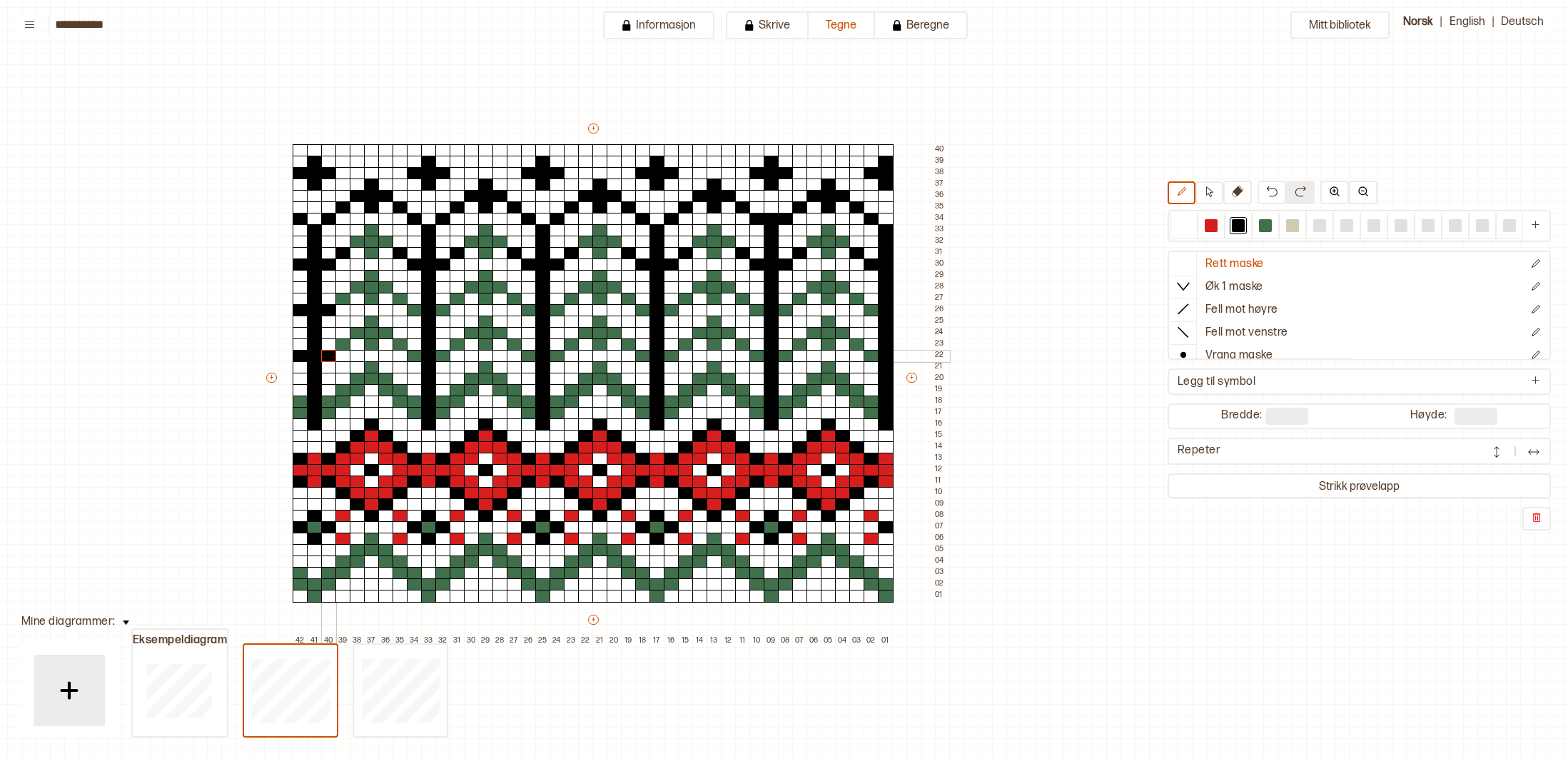
drag, startPoint x: 303, startPoint y: 357, endPoint x: 332, endPoint y: 357, distance: 29.0
click at [332, 357] on div "+ + + + 42 41 40 39 38 37 36 35 34 33 32 31 30 29 28 27 26 25 24 23 22 21 20 19…" at bounding box center [606, 383] width 685 height 525
drag, startPoint x: 301, startPoint y: 403, endPoint x: 328, endPoint y: 402, distance: 27.0
click at [328, 402] on div "+ + + + 42 41 40 39 38 37 36 35 34 33 32 31 30 29 28 27 26 25 24 23 22 21 20 19…" at bounding box center [606, 383] width 685 height 525
drag, startPoint x: 330, startPoint y: 414, endPoint x: 301, endPoint y: 414, distance: 29.0
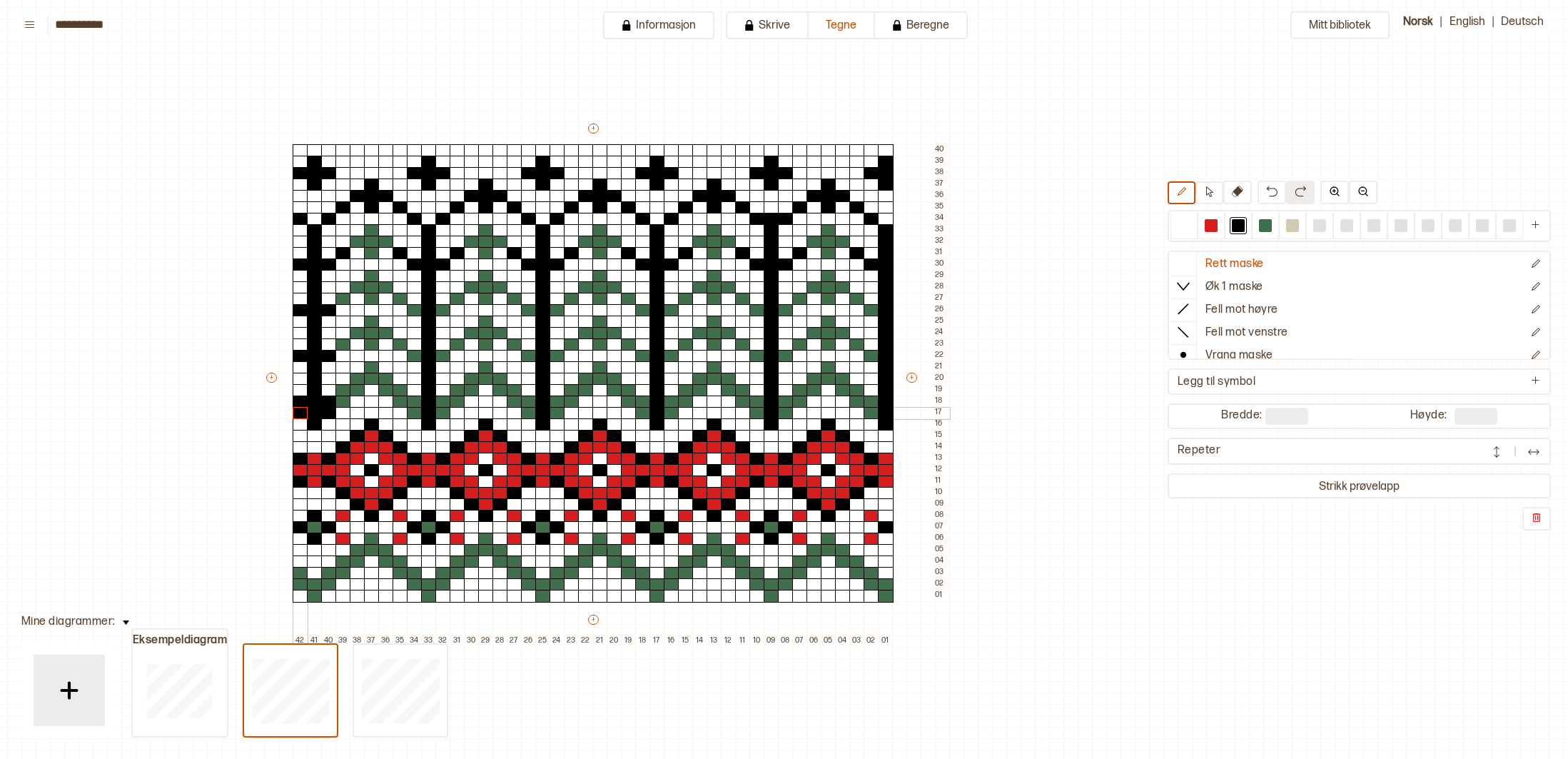
click at [301, 414] on div "+ + + + 42 41 40 39 38 37 36 35 34 33 32 31 30 29 28 27 26 25 24 23 22 21 20 19…" at bounding box center [606, 383] width 685 height 525
drag, startPoint x: 344, startPoint y: 400, endPoint x: 346, endPoint y: 392, distance: 8.2
click at [346, 392] on div "+ + + + 42 41 40 39 38 37 36 35 34 33 32 31 30 29 28 27 26 25 24 23 22 21 20 19…" at bounding box center [606, 383] width 685 height 525
click at [357, 387] on div "+ + + + 42 41 40 39 38 37 36 35 34 33 32 31 30 29 28 27 26 25 24 23 22 21 20 19…" at bounding box center [606, 383] width 685 height 525
drag, startPoint x: 370, startPoint y: 367, endPoint x: 370, endPoint y: 375, distance: 8.0
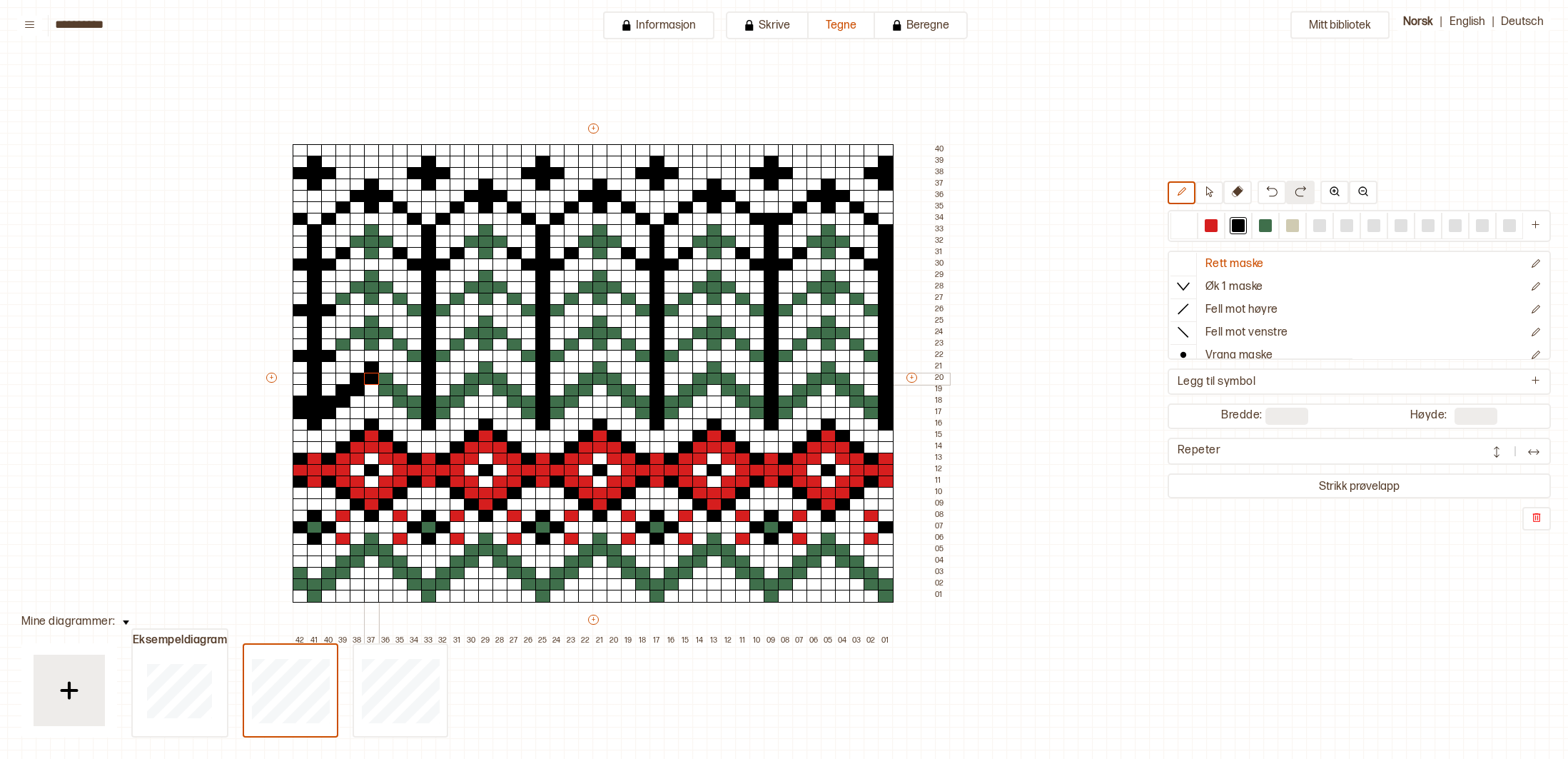
click at [370, 375] on div "+ + + + 42 41 40 39 38 37 36 35 34 33 32 31 30 29 28 27 26 25 24 23 22 21 20 19…" at bounding box center [606, 383] width 685 height 525
click at [388, 381] on div at bounding box center [386, 378] width 16 height 13
drag, startPoint x: 387, startPoint y: 391, endPoint x: 407, endPoint y: 389, distance: 20.1
click at [392, 391] on div at bounding box center [386, 390] width 16 height 13
drag, startPoint x: 407, startPoint y: 389, endPoint x: 401, endPoint y: 390, distance: 6.1
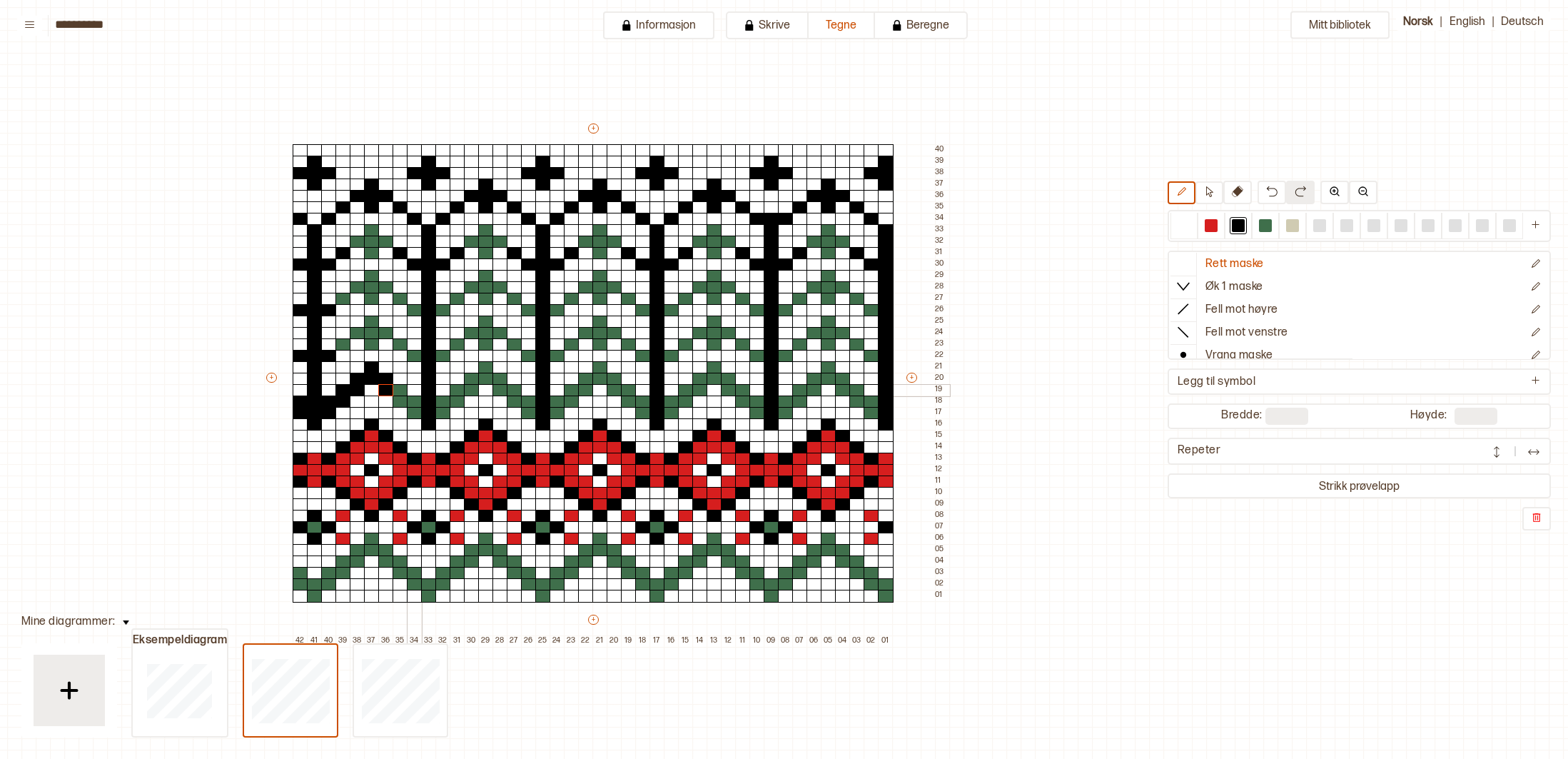
click at [402, 390] on div "+ + + + 42 41 40 39 38 37 36 35 34 33 32 31 30 29 28 27 26 25 24 23 22 21 20 19…" at bounding box center [606, 383] width 685 height 525
click at [405, 402] on div at bounding box center [400, 402] width 16 height 13
drag, startPoint x: 409, startPoint y: 401, endPoint x: 413, endPoint y: 410, distance: 9.8
click at [412, 406] on div at bounding box center [414, 402] width 16 height 13
click at [414, 413] on div at bounding box center [414, 412] width 16 height 13
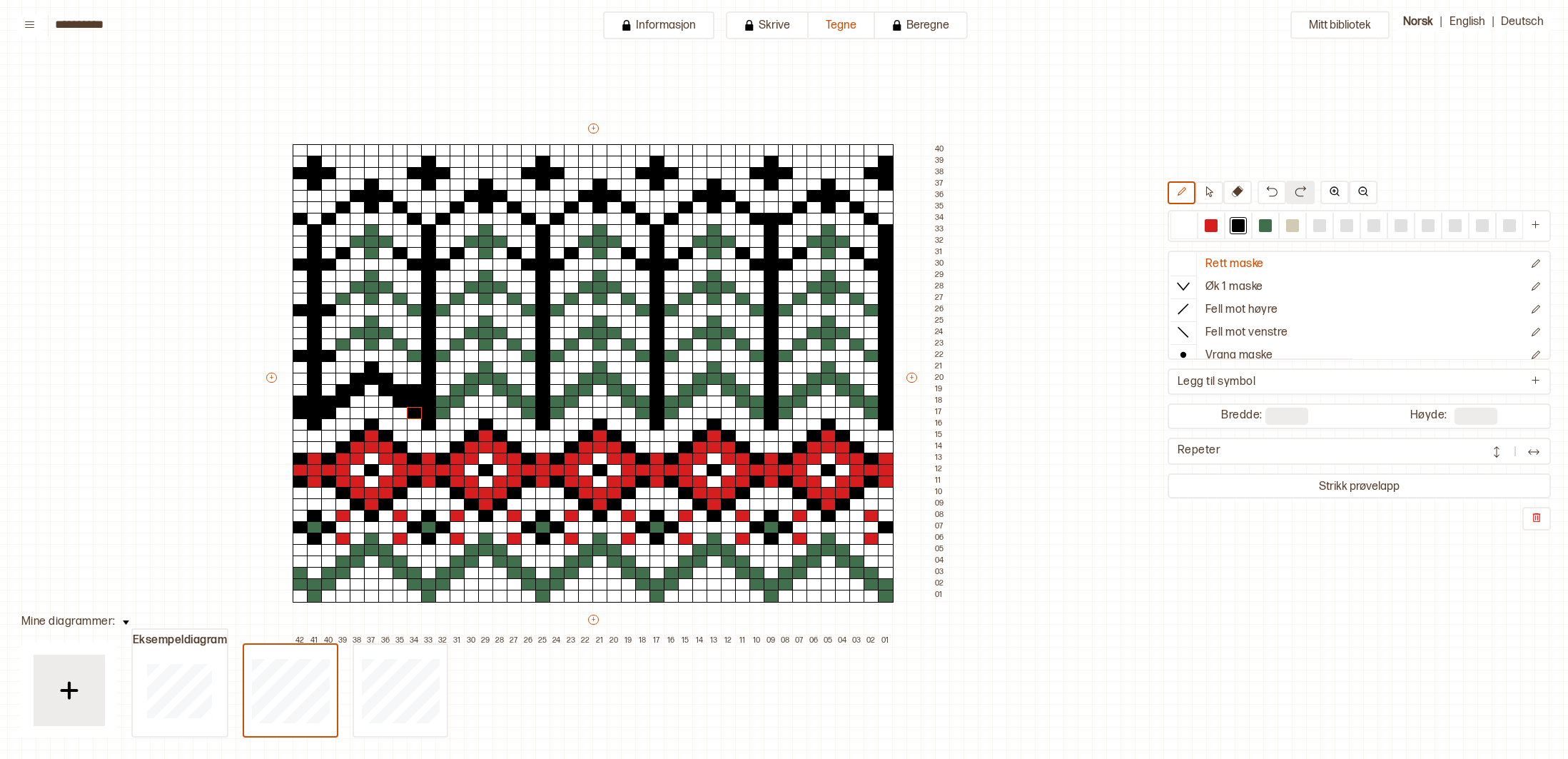
drag, startPoint x: 1183, startPoint y: 224, endPoint x: 1057, endPoint y: 243, distance: 127.4
click at [1174, 222] on div at bounding box center [1184, 226] width 27 height 27
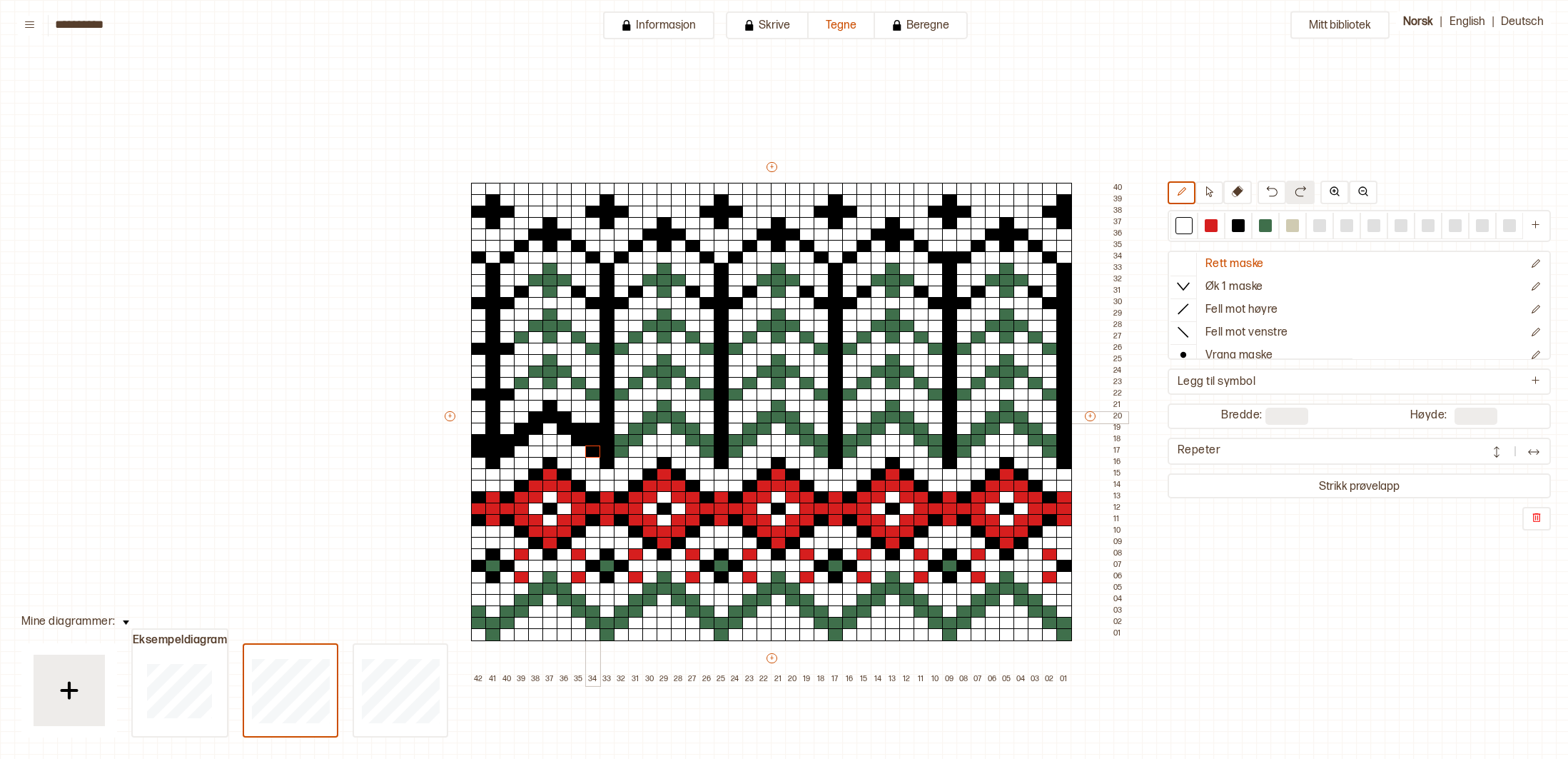
scroll to position [38, 179]
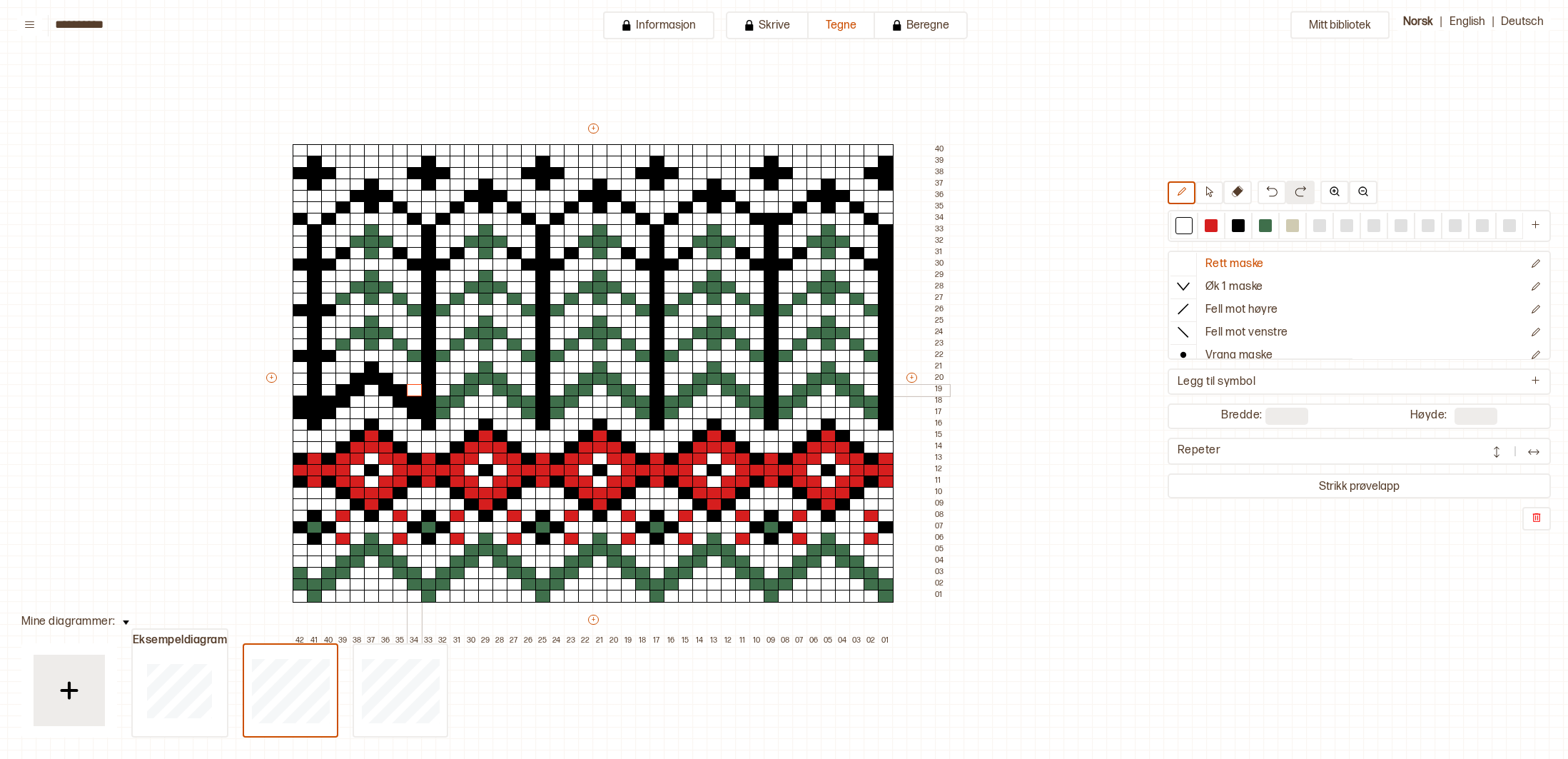
drag, startPoint x: 417, startPoint y: 385, endPoint x: 431, endPoint y: 379, distance: 15.2
click at [417, 385] on div at bounding box center [414, 390] width 16 height 13
drag, startPoint x: 353, startPoint y: 239, endPoint x: 385, endPoint y: 241, distance: 32.1
click at [385, 241] on div "+ + + + 42 41 40 39 38 37 36 35 34 33 32 31 30 29 28 27 26 25 24 23 22 21 20 19…" at bounding box center [606, 383] width 685 height 525
click at [1238, 227] on div at bounding box center [1238, 225] width 13 height 13
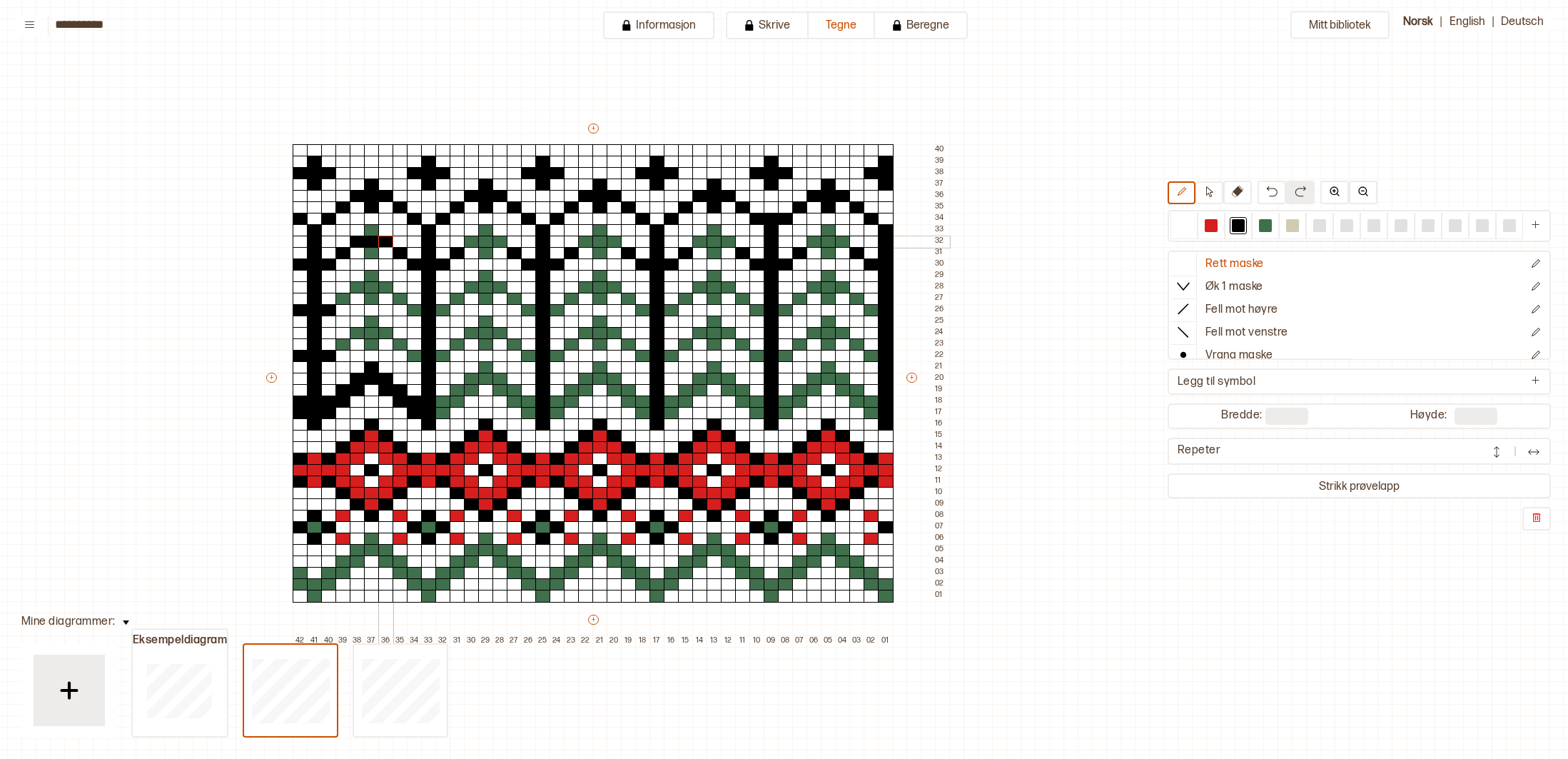
drag, startPoint x: 359, startPoint y: 242, endPoint x: 379, endPoint y: 238, distance: 20.4
click at [383, 242] on div "+ + + + 42 41 40 39 38 37 36 35 34 33 32 31 30 29 28 27 26 25 24 23 22 21 20 19…" at bounding box center [606, 383] width 685 height 525
drag, startPoint x: 377, startPoint y: 231, endPoint x: 377, endPoint y: 250, distance: 19.0
click at [377, 250] on div "+ + + + 42 41 40 39 38 37 36 35 34 33 32 31 30 29 28 27 26 25 24 23 22 21 20 19…" at bounding box center [606, 383] width 685 height 525
click at [346, 296] on div at bounding box center [343, 299] width 16 height 13
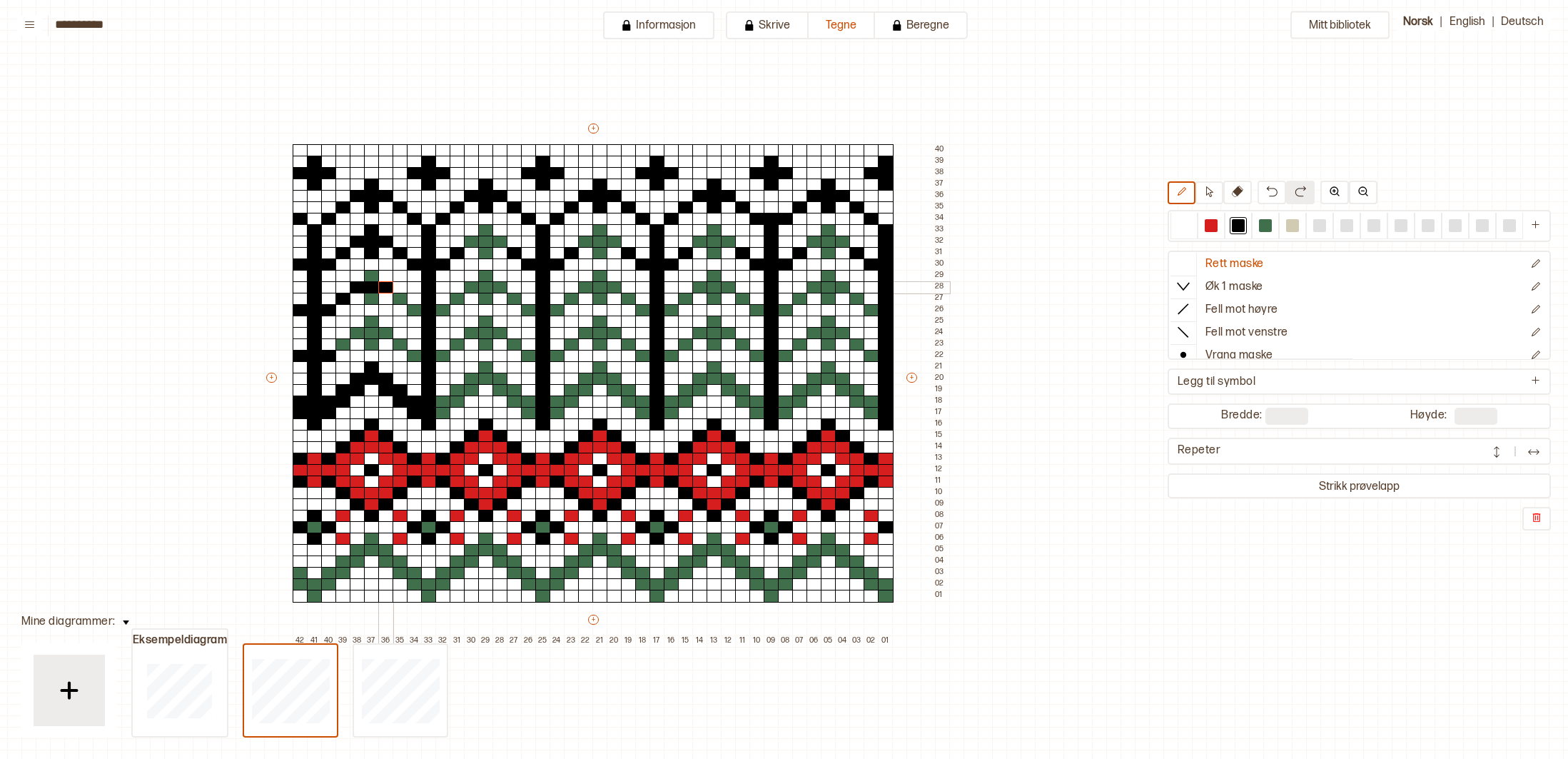
drag, startPoint x: 363, startPoint y: 291, endPoint x: 382, endPoint y: 288, distance: 19.2
click at [385, 291] on div "+ + + + 42 41 40 39 38 37 36 35 34 33 32 31 30 29 28 27 26 25 24 23 22 21 20 19…" at bounding box center [606, 383] width 685 height 525
drag, startPoint x: 377, startPoint y: 279, endPoint x: 373, endPoint y: 286, distance: 8.1
click at [376, 282] on div "+ + + + 42 41 40 39 38 37 36 35 34 33 32 31 30 29 28 27 26 25 24 23 22 21 20 19…" at bounding box center [606, 383] width 685 height 525
click at [372, 302] on div at bounding box center [372, 299] width 16 height 13
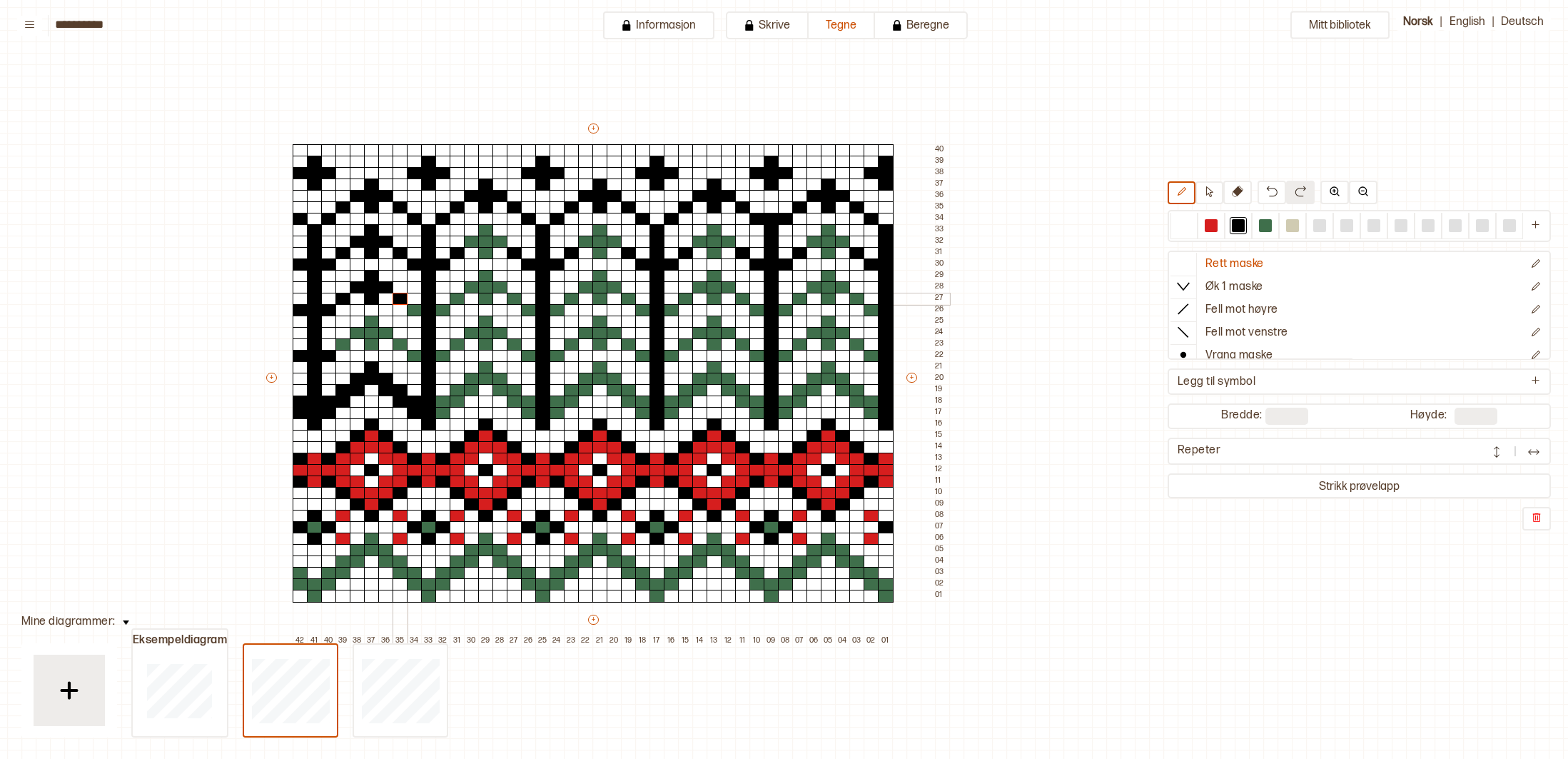
drag, startPoint x: 402, startPoint y: 298, endPoint x: 407, endPoint y: 306, distance: 9.4
click at [402, 300] on div at bounding box center [400, 299] width 16 height 13
click at [412, 311] on div at bounding box center [414, 310] width 16 height 13
click at [341, 347] on div at bounding box center [343, 344] width 16 height 13
drag, startPoint x: 356, startPoint y: 336, endPoint x: 382, endPoint y: 336, distance: 26.0
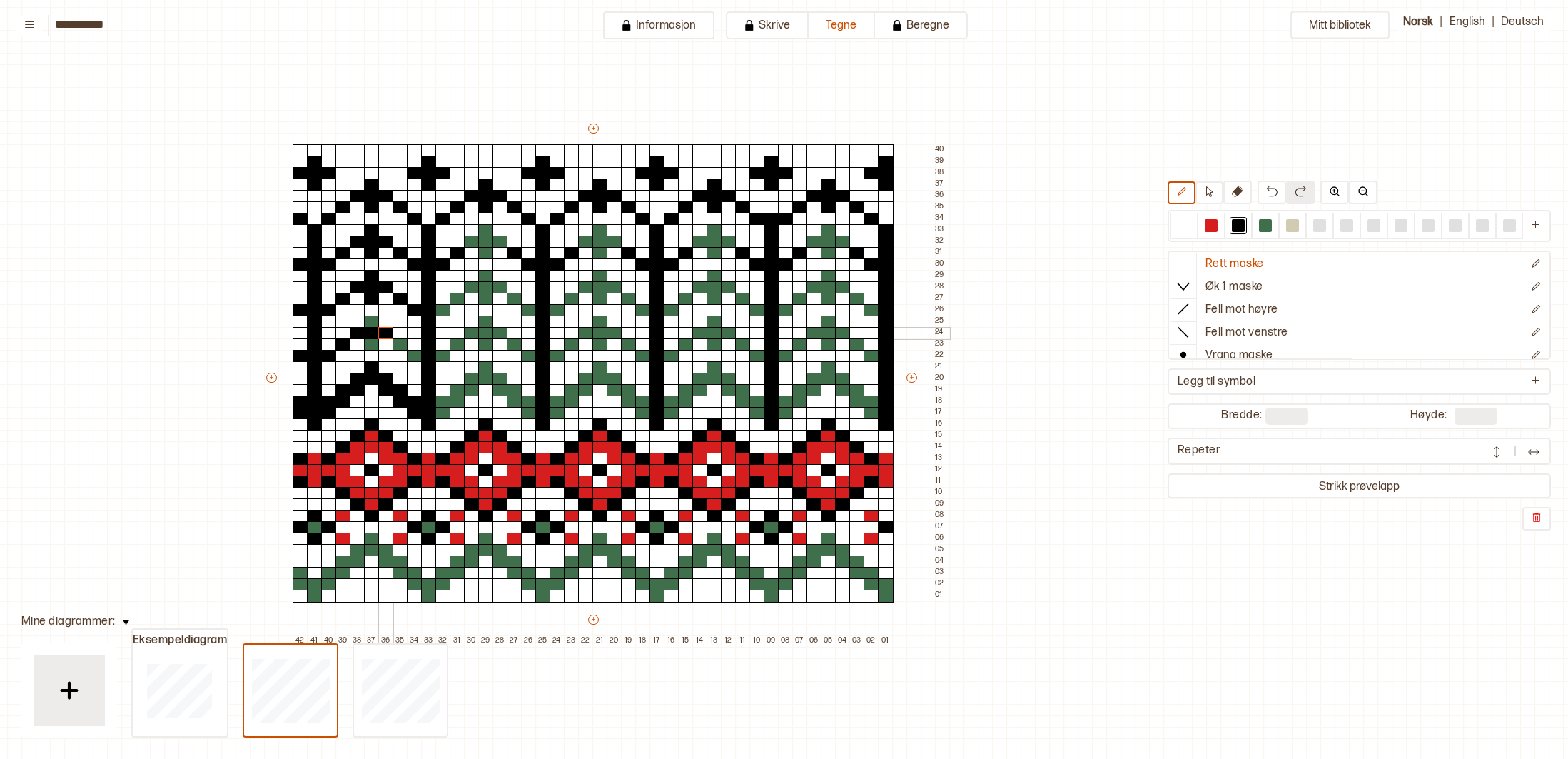
click at [385, 337] on div "+ + + + 42 41 40 39 38 37 36 35 34 33 32 31 30 29 28 27 26 25 24 23 22 21 20 19…" at bounding box center [606, 383] width 685 height 525
click at [377, 324] on div at bounding box center [372, 321] width 16 height 13
drag, startPoint x: 374, startPoint y: 344, endPoint x: 382, endPoint y: 345, distance: 8.1
click at [375, 344] on div at bounding box center [372, 344] width 16 height 13
drag, startPoint x: 397, startPoint y: 345, endPoint x: 407, endPoint y: 349, distance: 10.8
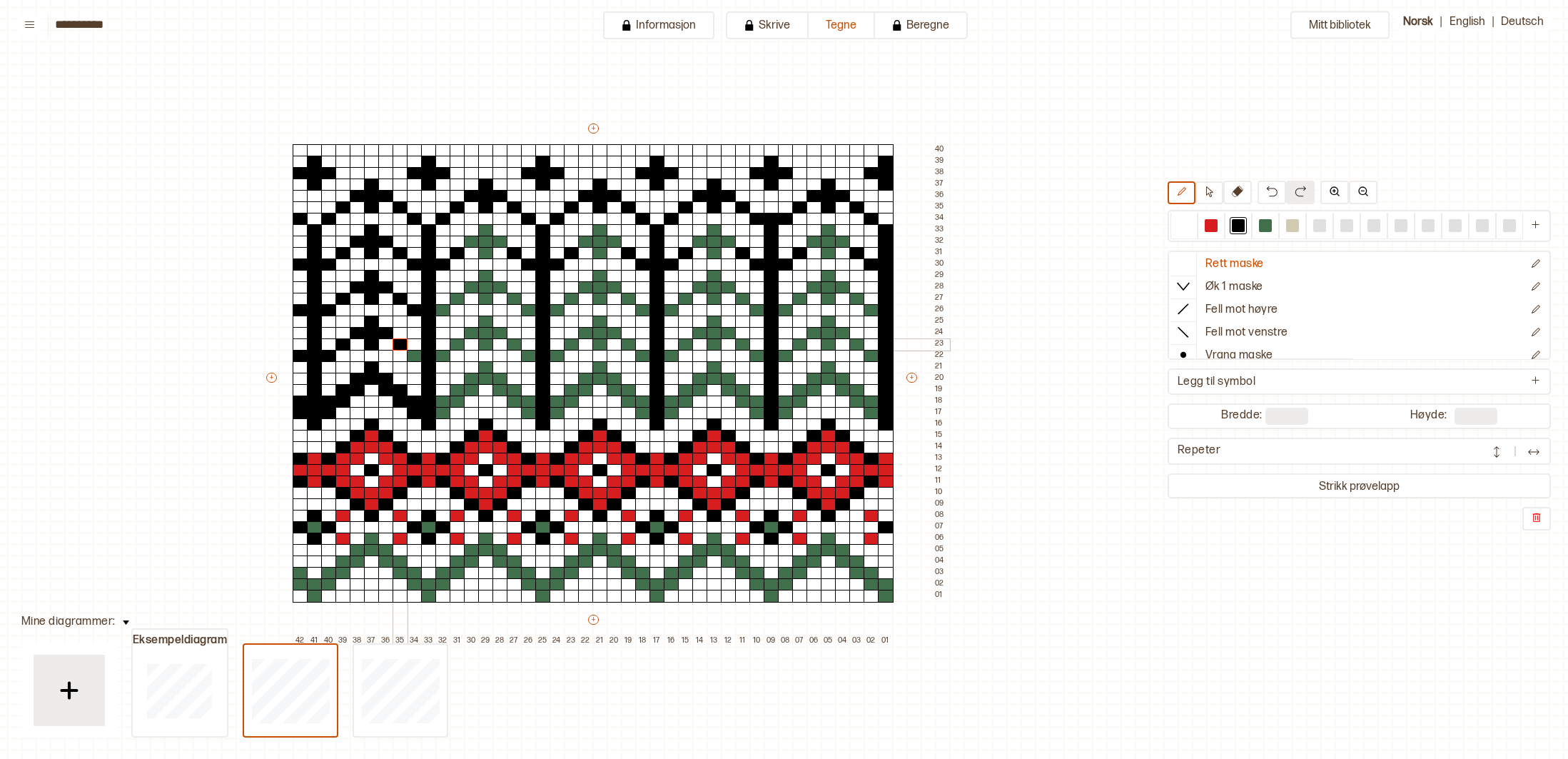
click at [398, 345] on div at bounding box center [400, 344] width 16 height 13
click at [412, 357] on div at bounding box center [414, 356] width 16 height 13
drag, startPoint x: 443, startPoint y: 357, endPoint x: 443, endPoint y: 342, distance: 15.0
click at [443, 356] on div at bounding box center [443, 356] width 16 height 13
drag, startPoint x: 443, startPoint y: 311, endPoint x: 448, endPoint y: 321, distance: 11.2
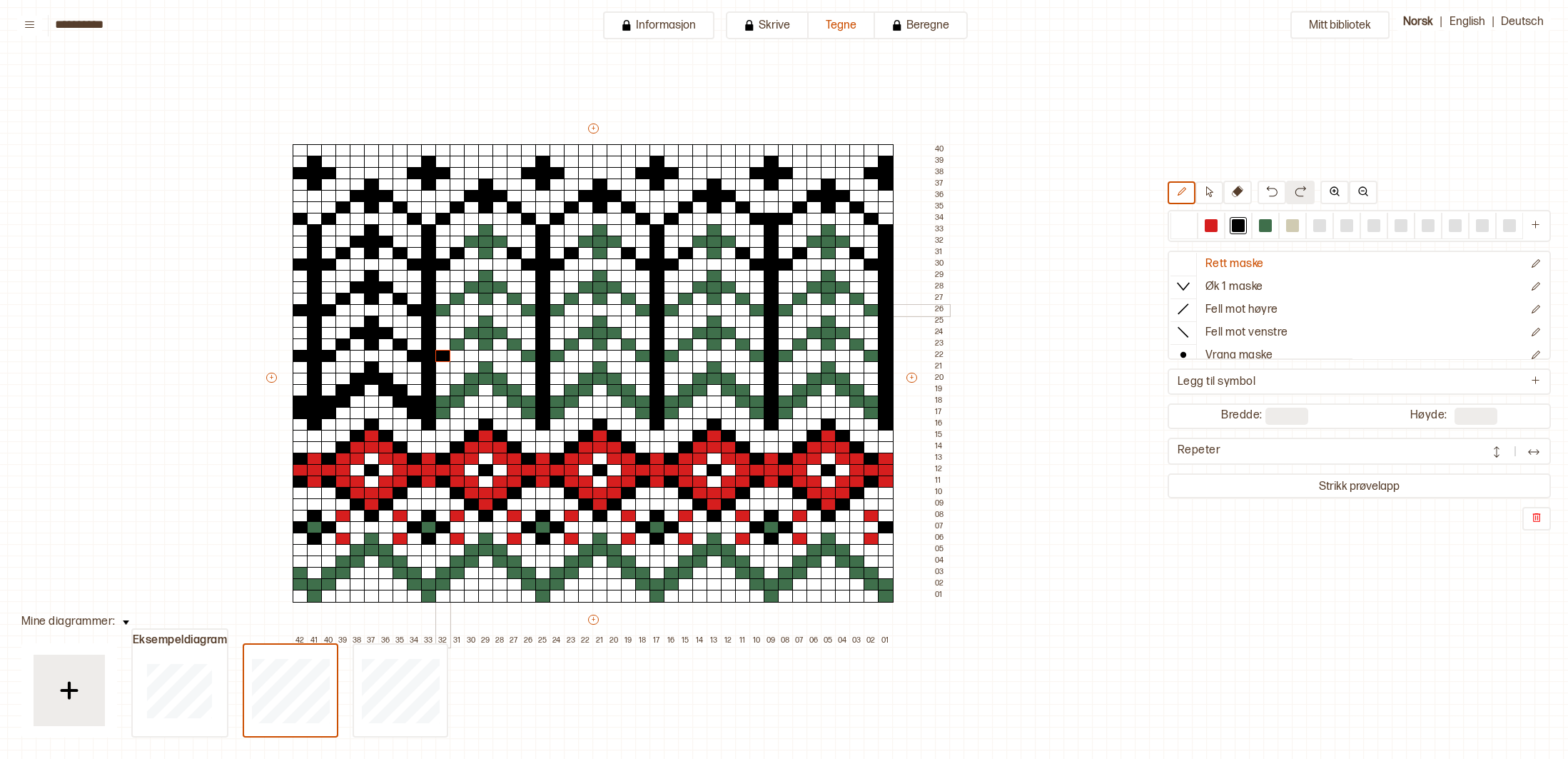
click at [443, 312] on div at bounding box center [443, 310] width 16 height 13
drag, startPoint x: 443, startPoint y: 399, endPoint x: 444, endPoint y: 406, distance: 7.1
click at [443, 409] on div "+ + + + 42 41 40 39 38 37 36 35 34 33 32 31 30 29 28 27 26 25 24 23 22 21 20 19…" at bounding box center [606, 383] width 685 height 525
click at [463, 402] on div "+ + + + 42 41 40 39 38 37 36 35 34 33 32 31 30 29 28 27 26 25 24 23 22 21 20 19…" at bounding box center [606, 383] width 685 height 525
drag, startPoint x: 457, startPoint y: 401, endPoint x: 470, endPoint y: 392, distance: 15.8
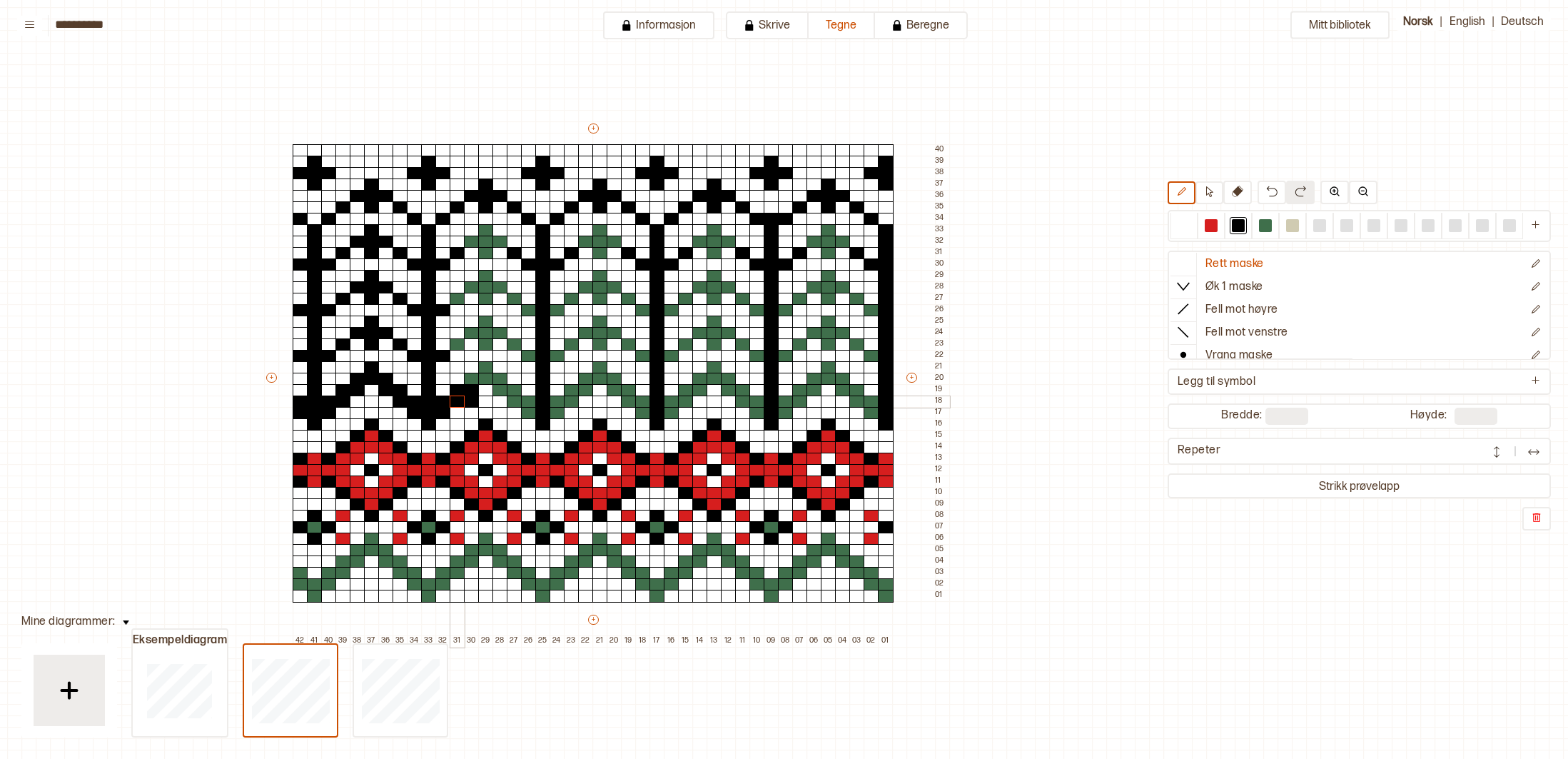
click at [458, 399] on div at bounding box center [458, 402] width 16 height 13
drag, startPoint x: 470, startPoint y: 382, endPoint x: 479, endPoint y: 377, distance: 10.3
click at [475, 381] on div at bounding box center [472, 378] width 16 height 13
click at [485, 375] on div "+ + + + 42 41 40 39 38 37 36 35 34 33 32 31 30 29 28 27 26 25 24 23 22 21 20 19…" at bounding box center [606, 383] width 685 height 525
click at [485, 380] on div at bounding box center [486, 378] width 16 height 13
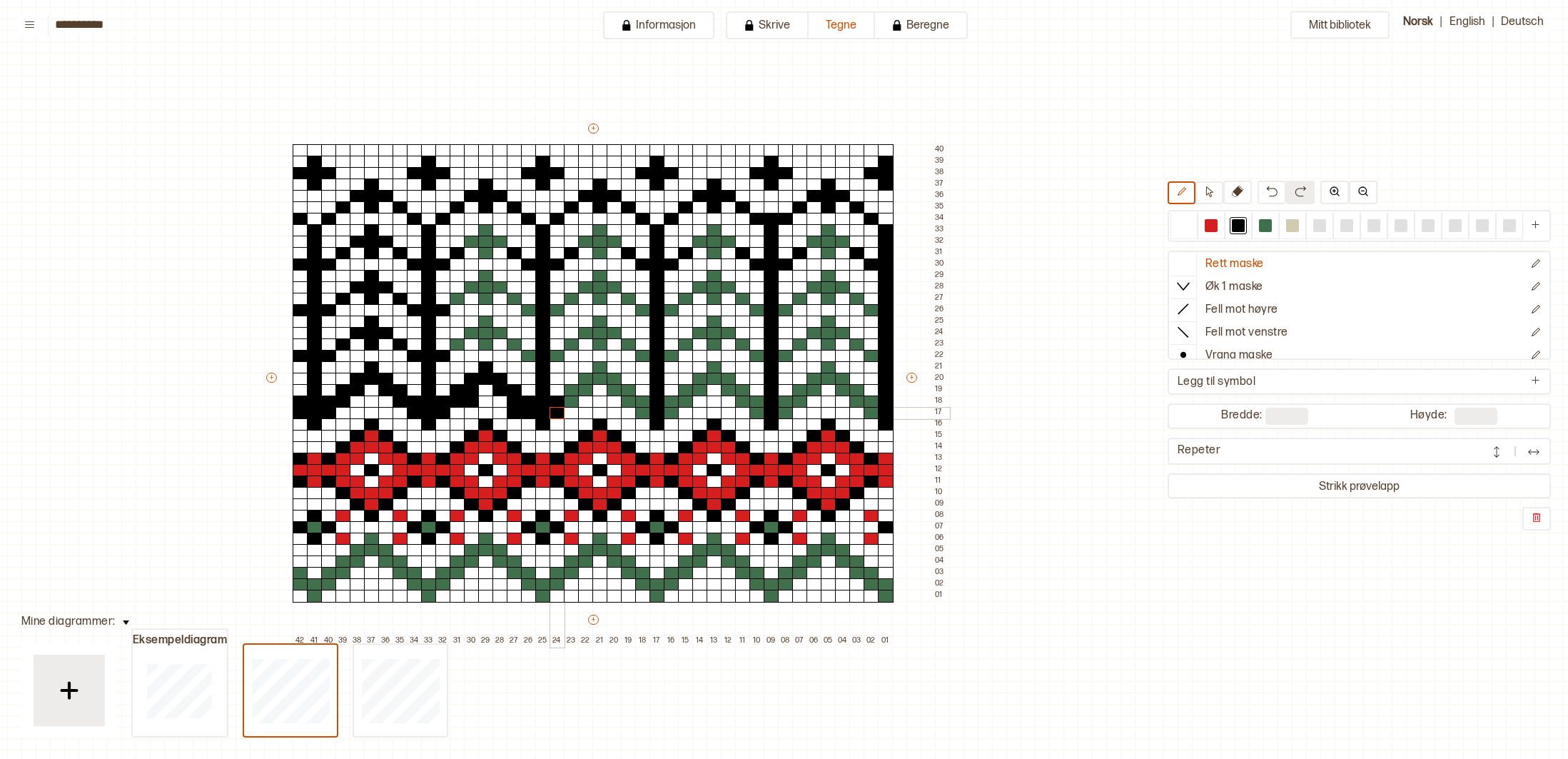
drag, startPoint x: 498, startPoint y: 380, endPoint x: 557, endPoint y: 402, distance: 63.0
click at [556, 402] on div "+ + + + 42 41 40 39 38 37 36 35 34 33 32 31 30 29 28 27 26 25 24 23 22 21 20 19…" at bounding box center [606, 383] width 685 height 525
drag, startPoint x: 575, startPoint y: 402, endPoint x: 652, endPoint y: 407, distance: 77.2
click at [648, 409] on div "+ + + + 42 41 40 39 38 37 36 35 34 33 32 31 30 29 28 27 26 25 24 23 22 21 20 19…" at bounding box center [606, 383] width 685 height 525
drag, startPoint x: 1179, startPoint y: 225, endPoint x: 1092, endPoint y: 207, distance: 88.8
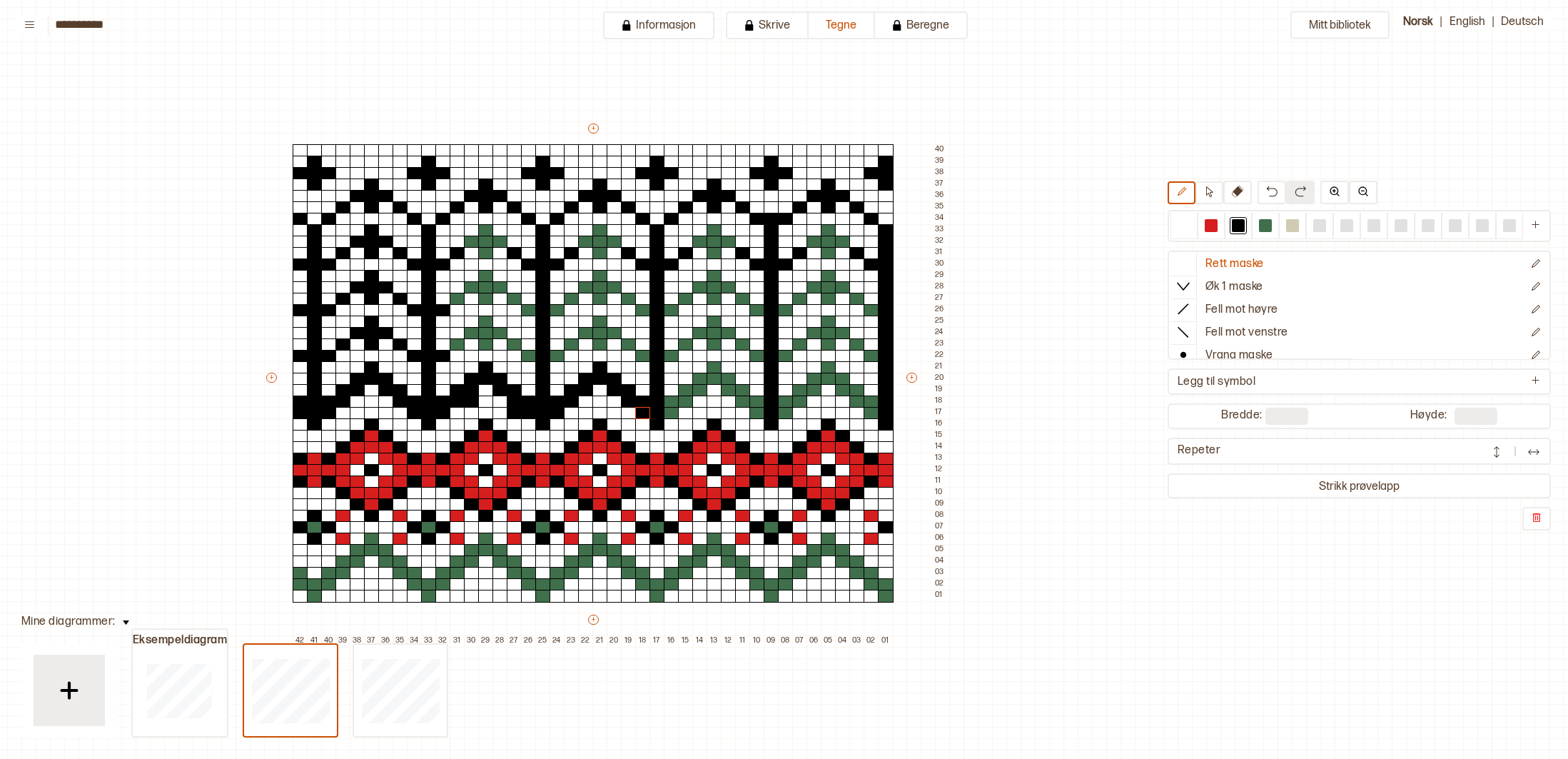
click at [1175, 221] on div at bounding box center [1184, 226] width 27 height 27
click at [514, 415] on div at bounding box center [514, 412] width 16 height 13
click at [1238, 225] on div at bounding box center [1238, 225] width 13 height 13
drag, startPoint x: 672, startPoint y: 410, endPoint x: 680, endPoint y: 397, distance: 15.3
click at [673, 402] on div "+ + + + 42 41 40 39 38 37 36 35 34 33 32 31 30 29 28 27 26 25 24 23 22 21 20 19…" at bounding box center [606, 383] width 685 height 525
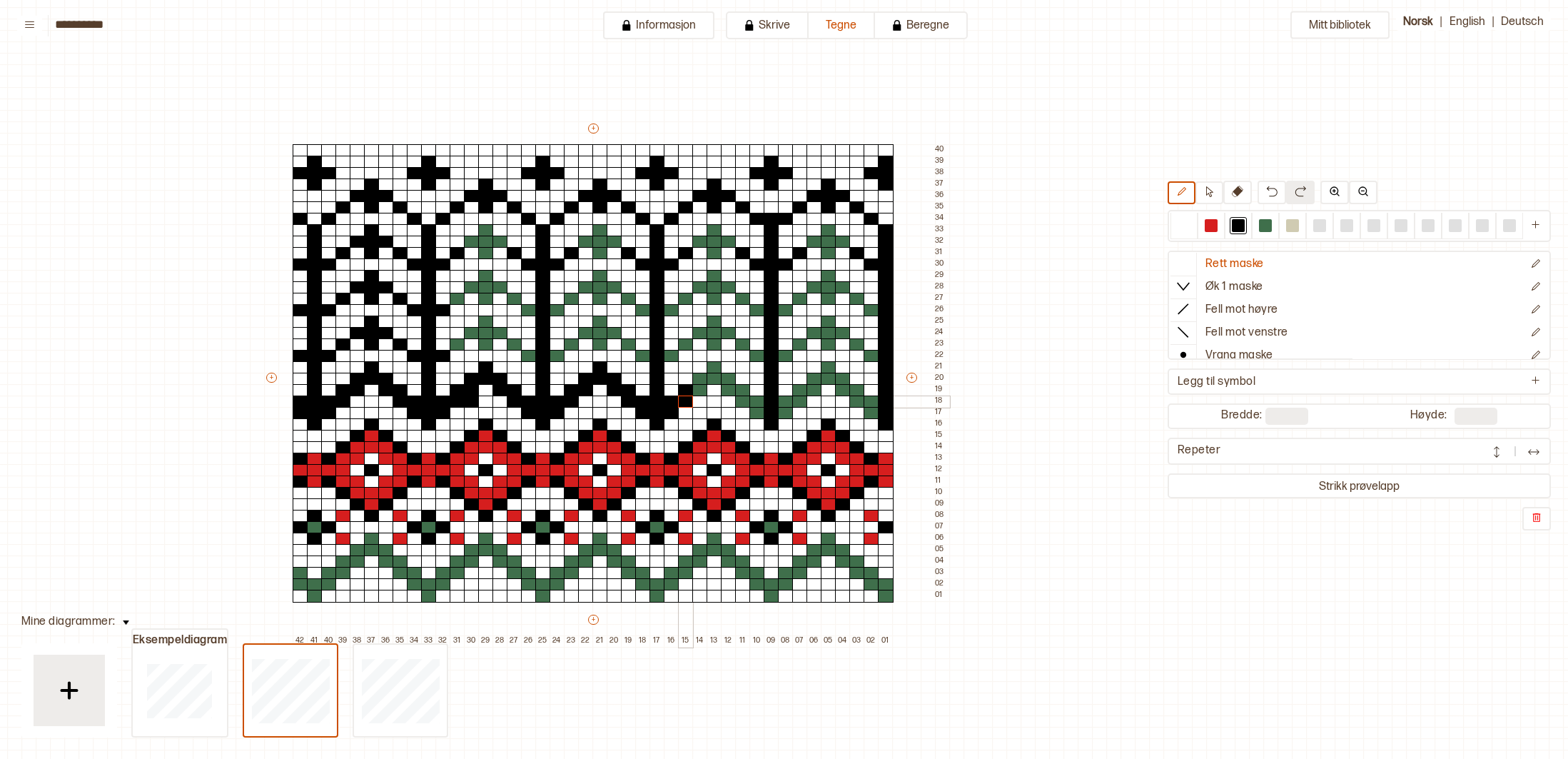
drag, startPoint x: 685, startPoint y: 387, endPoint x: 694, endPoint y: 390, distance: 9.5
click at [686, 397] on div "+ + + + 42 41 40 39 38 37 36 35 34 33 32 31 30 29 28 27 26 25 24 23 22 21 20 19…" at bounding box center [606, 383] width 685 height 525
drag, startPoint x: 700, startPoint y: 379, endPoint x: 709, endPoint y: 378, distance: 9.1
click at [701, 383] on div "+ + + + 42 41 40 39 38 37 36 35 34 33 32 31 30 29 28 27 26 25 24 23 22 21 20 19…" at bounding box center [606, 383] width 685 height 525
drag, startPoint x: 716, startPoint y: 367, endPoint x: 721, endPoint y: 376, distance: 10.3
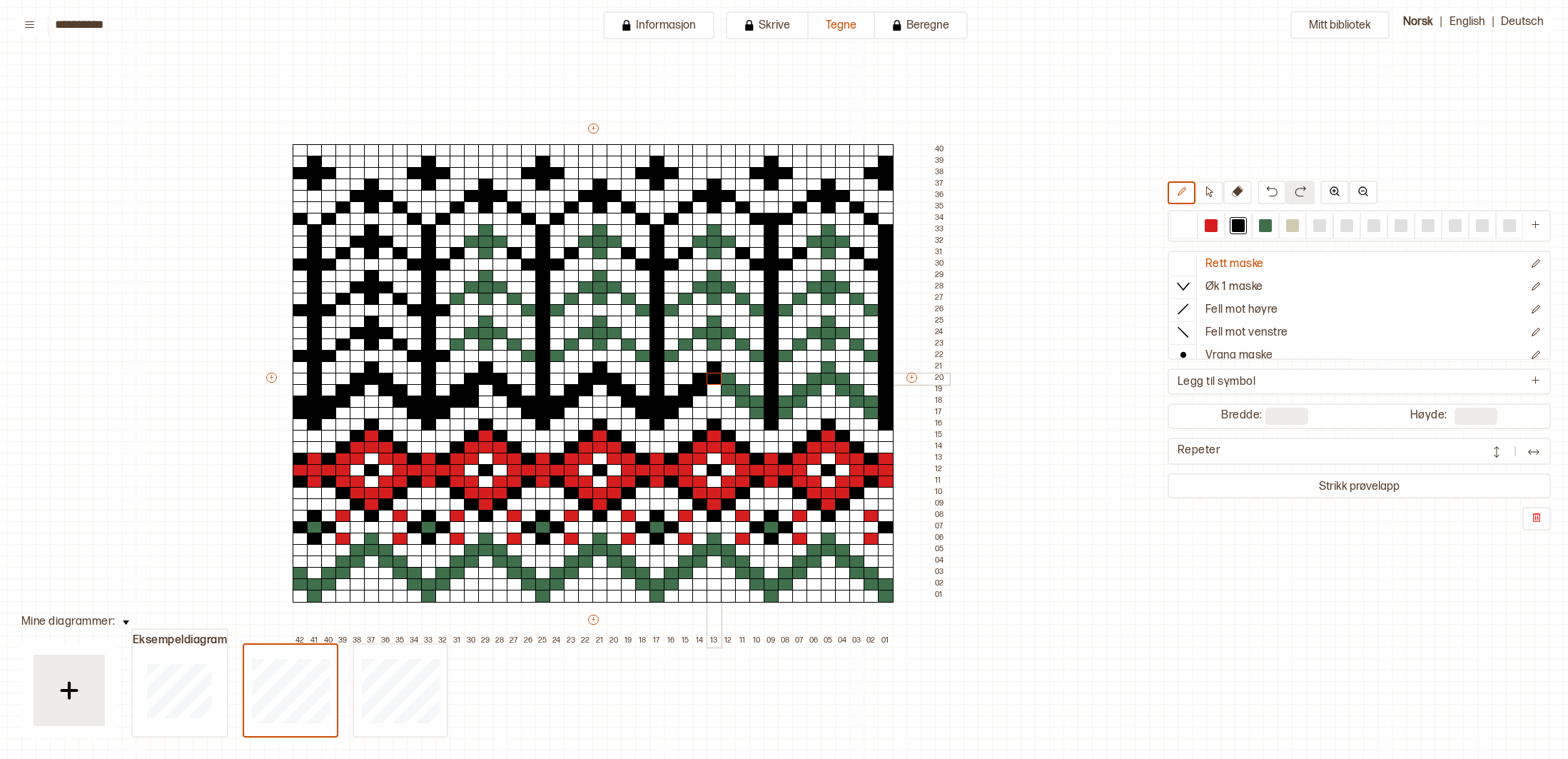
click at [716, 373] on div "+ + + + 42 41 40 39 38 37 36 35 34 33 32 31 30 29 28 27 26 25 24 23 22 21 20 19…" at bounding box center [606, 383] width 685 height 525
drag, startPoint x: 726, startPoint y: 378, endPoint x: 741, endPoint y: 391, distance: 19.8
click at [728, 388] on div "+ + + + 42 41 40 39 38 37 36 35 34 33 32 31 30 29 28 27 26 25 24 23 22 21 20 19…" at bounding box center [606, 383] width 685 height 525
drag, startPoint x: 741, startPoint y: 392, endPoint x: 751, endPoint y: 402, distance: 14.1
click at [743, 401] on div "+ + + + 42 41 40 39 38 37 36 35 34 33 32 31 30 29 28 27 26 25 24 23 22 21 20 19…" at bounding box center [606, 383] width 685 height 525
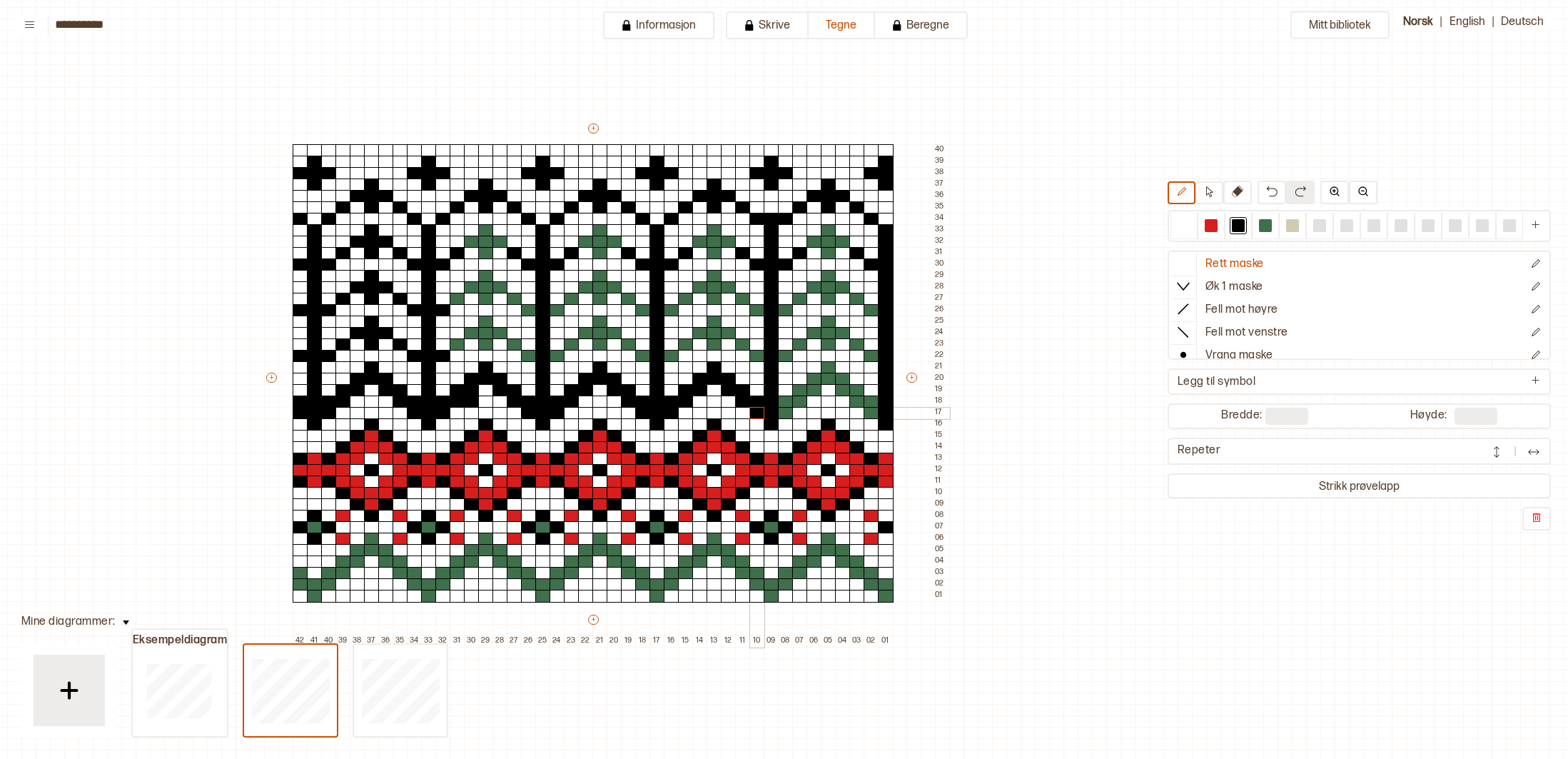
drag, startPoint x: 756, startPoint y: 402, endPoint x: 767, endPoint y: 411, distance: 14.2
click at [759, 411] on div "+ + + + 42 41 40 39 38 37 36 35 34 33 32 31 30 29 28 27 26 25 24 23 22 21 20 19…" at bounding box center [606, 383] width 685 height 525
drag, startPoint x: 788, startPoint y: 403, endPoint x: 798, endPoint y: 405, distance: 10.2
click at [789, 411] on div "+ + + + 42 41 40 39 38 37 36 35 34 33 32 31 30 29 28 27 26 25 24 23 22 21 20 19…" at bounding box center [606, 383] width 685 height 525
drag, startPoint x: 799, startPoint y: 402, endPoint x: 834, endPoint y: 372, distance: 46.1
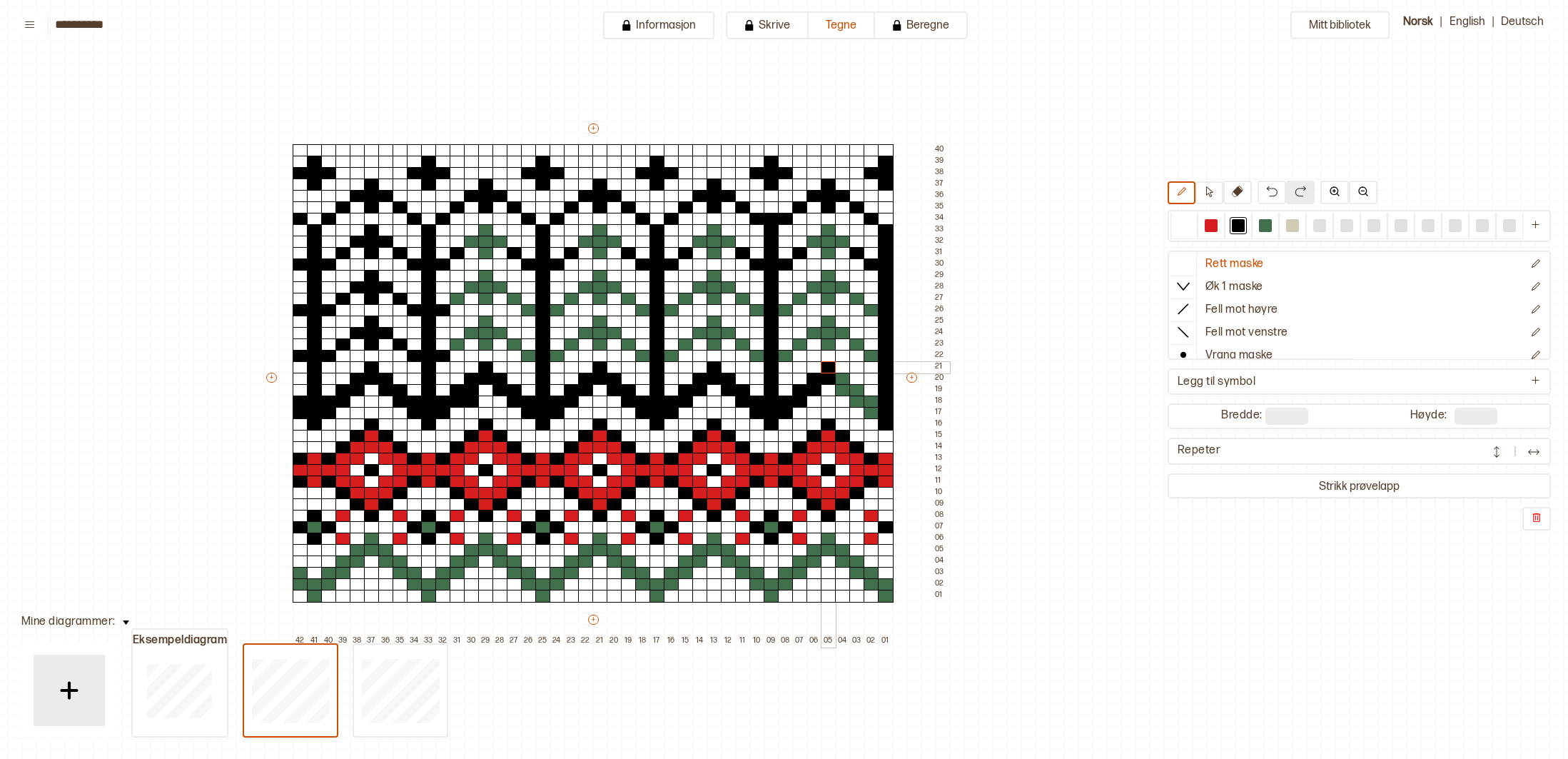
click at [827, 368] on div "+ + + + 42 41 40 39 38 37 36 35 34 33 32 31 30 29 28 27 26 25 24 23 22 21 20 19…" at bounding box center [606, 383] width 685 height 525
drag, startPoint x: 840, startPoint y: 377, endPoint x: 874, endPoint y: 403, distance: 42.8
click at [874, 406] on div "+ + + + 42 41 40 39 38 37 36 35 34 33 32 31 30 29 28 27 26 25 24 23 22 21 20 19…" at bounding box center [606, 383] width 685 height 525
drag, startPoint x: 870, startPoint y: 357, endPoint x: 862, endPoint y: 349, distance: 11.3
click at [869, 356] on div at bounding box center [872, 356] width 16 height 13
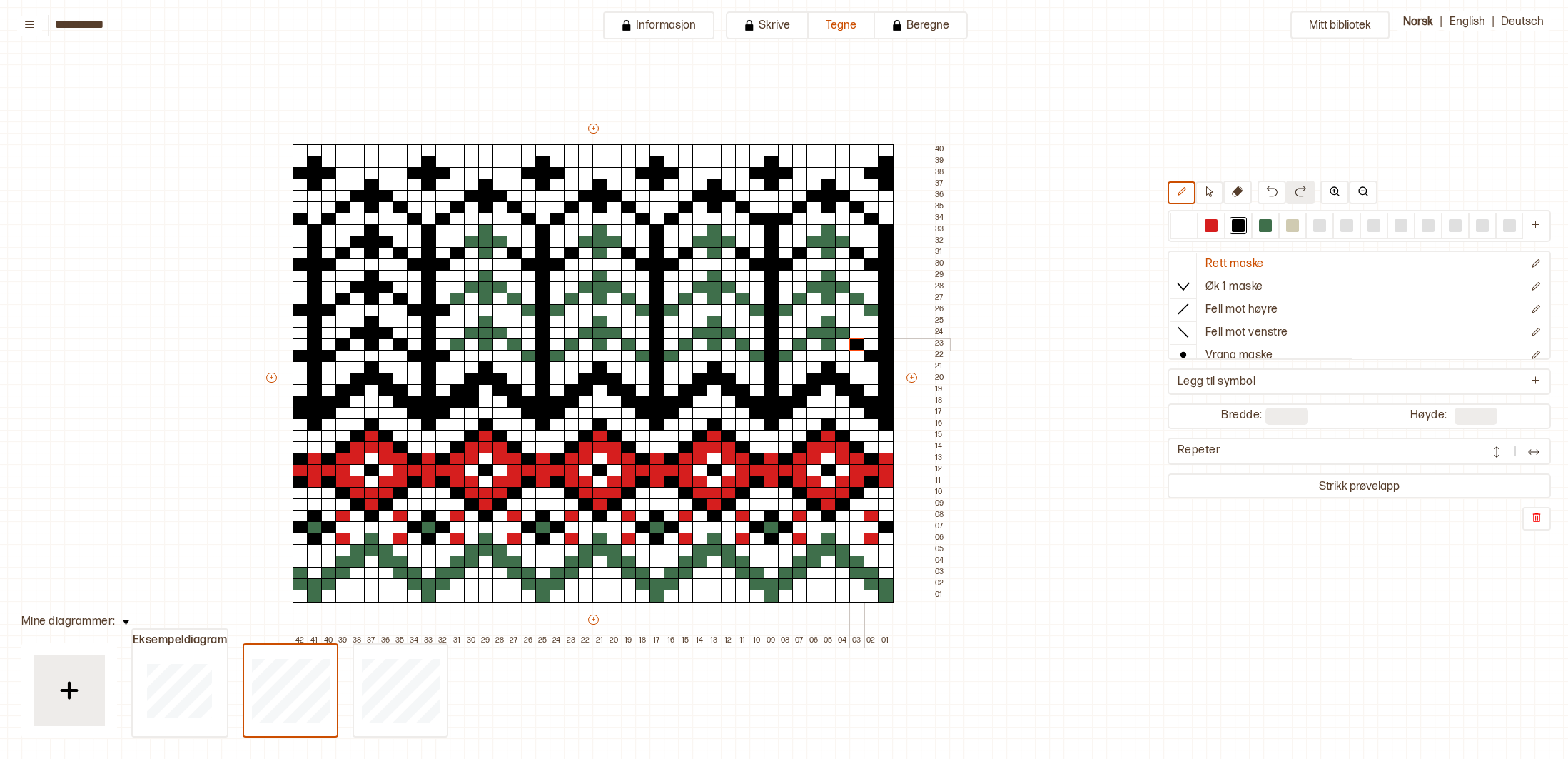
drag, startPoint x: 857, startPoint y: 346, endPoint x: 826, endPoint y: 332, distance: 34.0
click at [854, 343] on div at bounding box center [857, 344] width 16 height 13
drag, startPoint x: 837, startPoint y: 332, endPoint x: 817, endPoint y: 332, distance: 20.0
click at [817, 332] on div "+ + + + 42 41 40 39 38 37 36 35 34 33 32 31 30 29 28 27 26 25 24 23 22 21 20 19…" at bounding box center [606, 383] width 685 height 525
drag, startPoint x: 805, startPoint y: 347, endPoint x: 790, endPoint y: 349, distance: 15.1
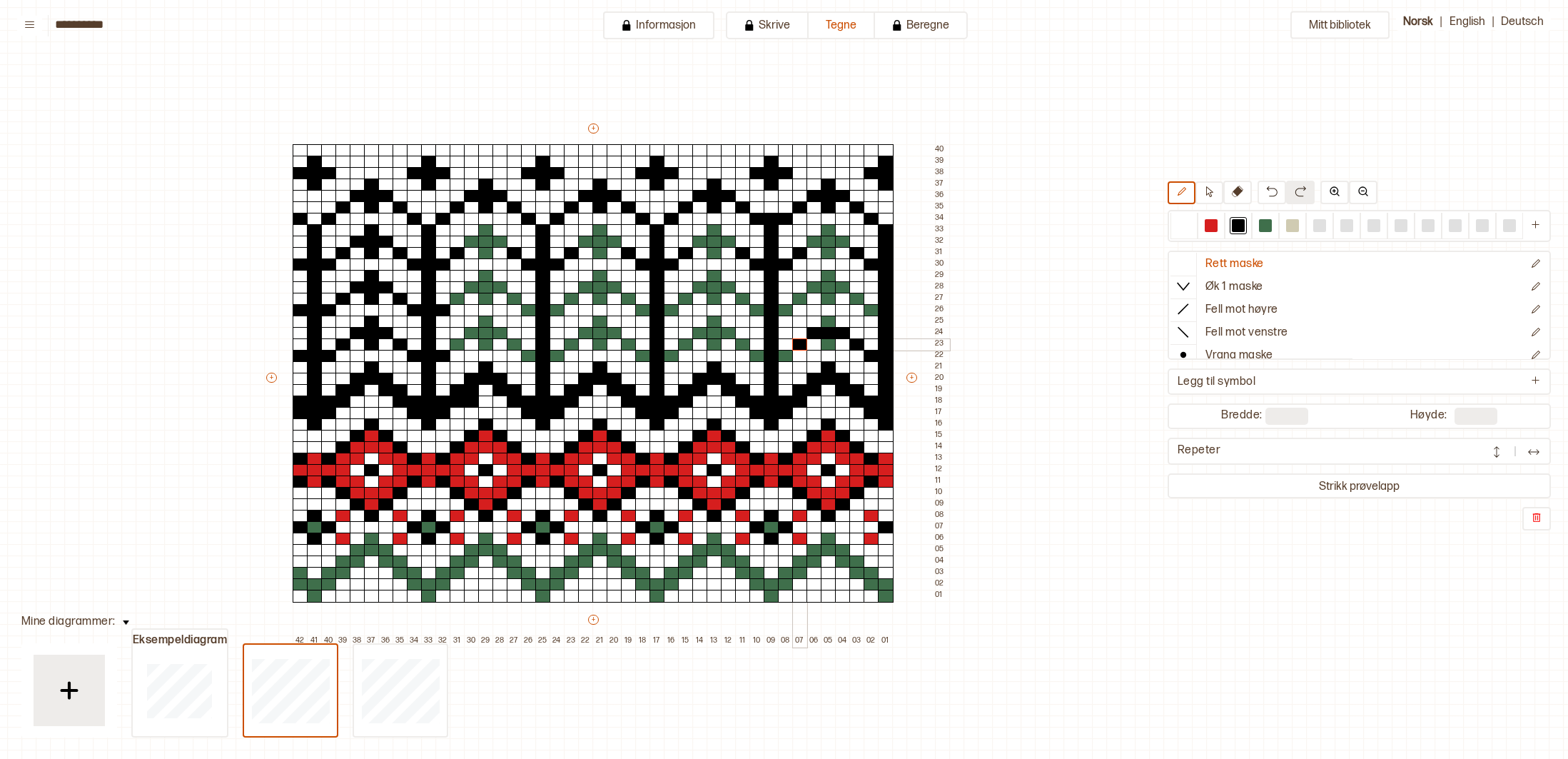
click at [800, 347] on div at bounding box center [800, 344] width 16 height 13
drag, startPoint x: 789, startPoint y: 355, endPoint x: 755, endPoint y: 352, distance: 34.1
click at [757, 354] on div "+ + + + 42 41 40 39 38 37 36 35 34 33 32 31 30 29 28 27 26 25 24 23 22 21 20 19…" at bounding box center [606, 383] width 685 height 525
drag, startPoint x: 743, startPoint y: 342, endPoint x: 736, endPoint y: 336, distance: 9.2
click at [742, 342] on div at bounding box center [743, 344] width 16 height 13
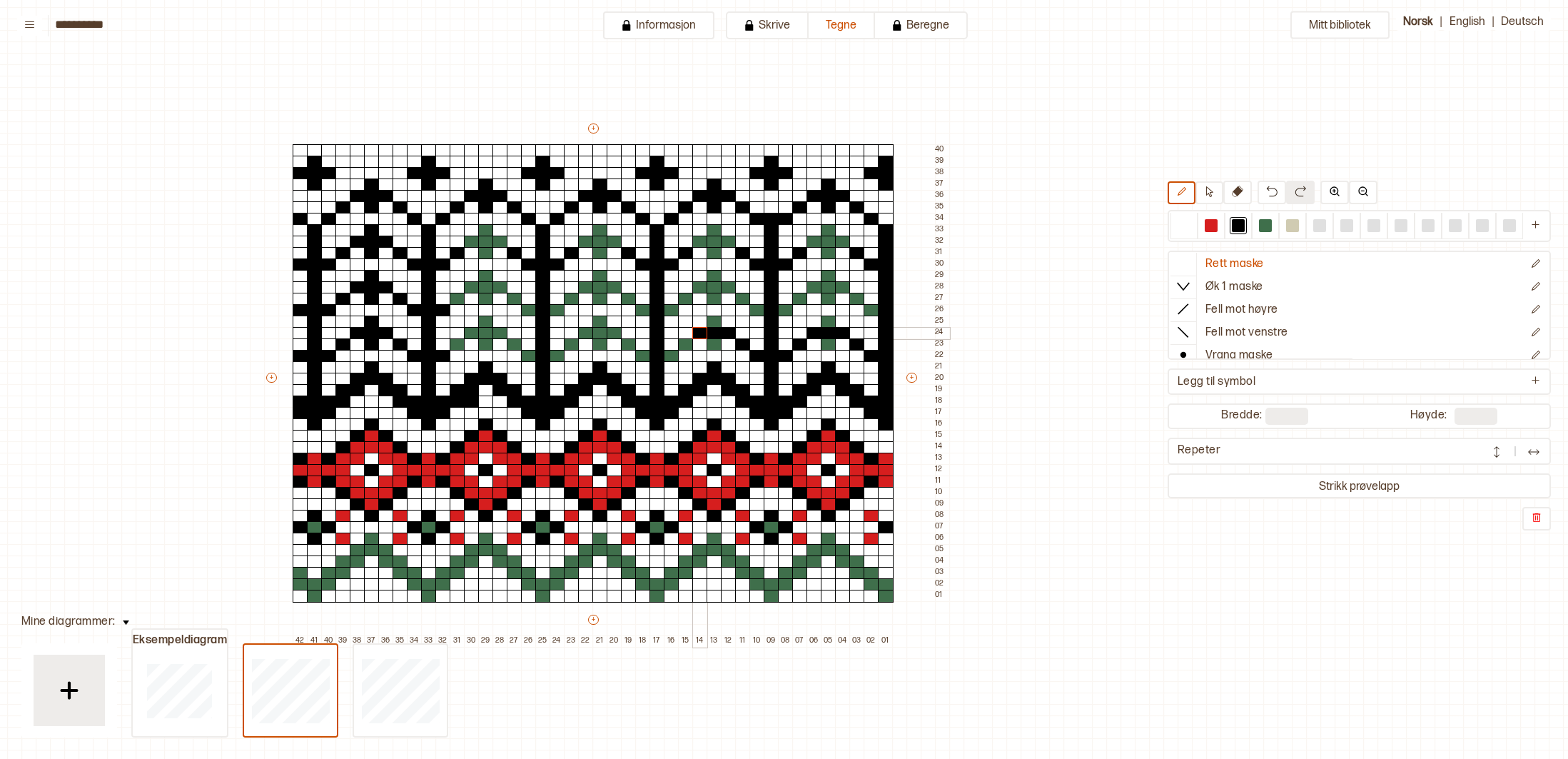
drag, startPoint x: 723, startPoint y: 331, endPoint x: 700, endPoint y: 331, distance: 23.0
click at [700, 331] on div "+ + + + 42 41 40 39 38 37 36 35 34 33 32 31 30 29 28 27 26 25 24 23 22 21 20 19…" at bounding box center [606, 383] width 685 height 525
drag, startPoint x: 685, startPoint y: 343, endPoint x: 683, endPoint y: 352, distance: 9.2
click at [685, 344] on div at bounding box center [685, 344] width 16 height 13
drag, startPoint x: 670, startPoint y: 356, endPoint x: 616, endPoint y: 337, distance: 57.2
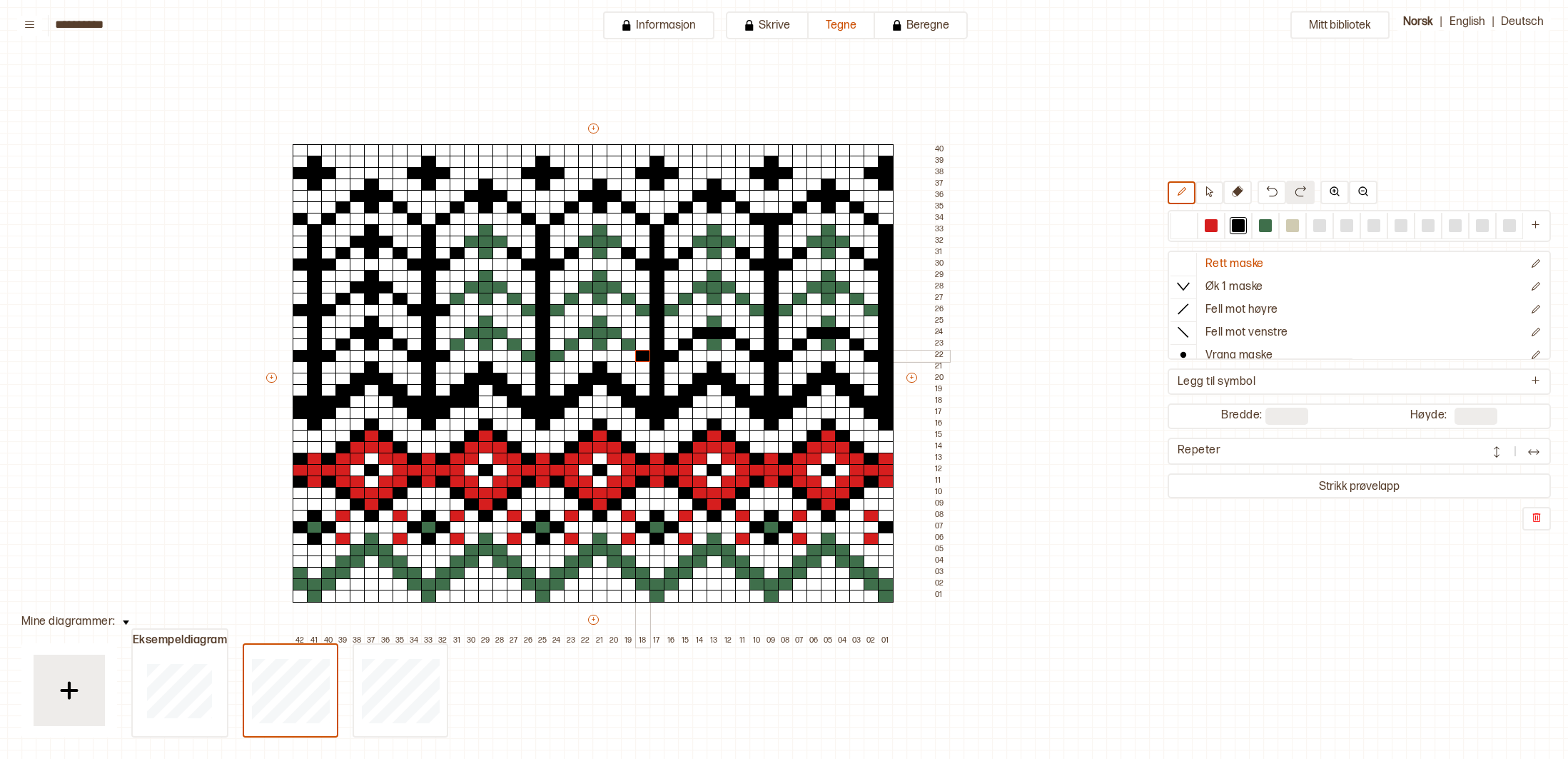
click at [635, 351] on div "+ + + + 42 41 40 39 38 37 36 35 34 33 32 31 30 29 28 27 26 25 24 23 22 21 20 19…" at bounding box center [606, 383] width 685 height 525
drag, startPoint x: 615, startPoint y: 332, endPoint x: 585, endPoint y: 327, distance: 30.4
click at [584, 330] on div "+ + + + 42 41 40 39 38 37 36 35 34 33 32 31 30 29 28 27 26 25 24 23 22 21 20 19…" at bounding box center [606, 383] width 685 height 525
drag, startPoint x: 557, startPoint y: 309, endPoint x: 550, endPoint y: 356, distance: 47.5
click at [534, 310] on div "+ + + + 42 41 40 39 38 37 36 35 34 33 32 31 30 29 28 27 26 25 24 23 22 21 20 19…" at bounding box center [606, 383] width 685 height 525
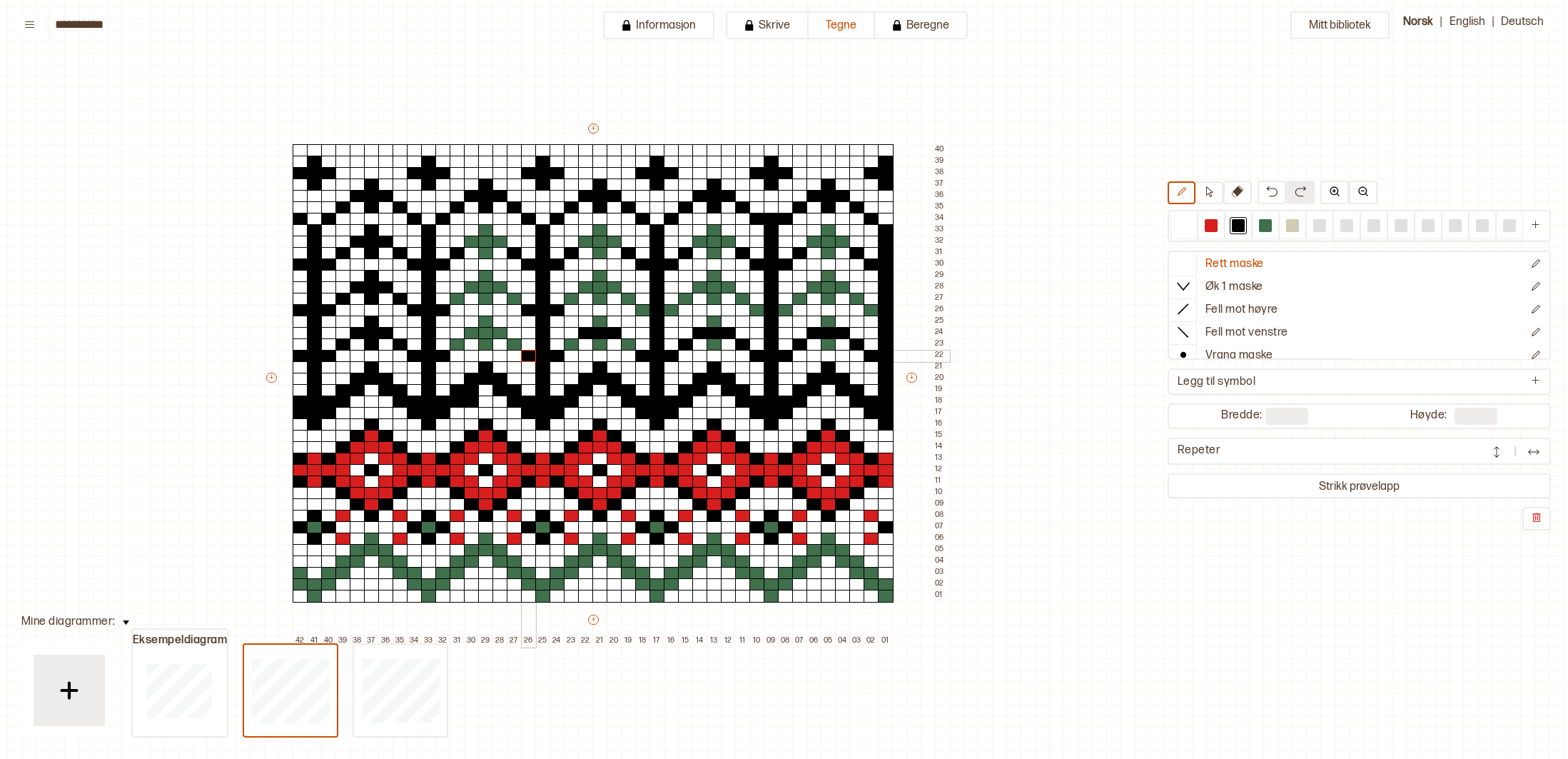
drag, startPoint x: 555, startPoint y: 355, endPoint x: 763, endPoint y: 338, distance: 208.7
click at [534, 353] on div "+ + + + 42 41 40 39 38 37 36 35 34 33 32 31 30 29 28 27 26 25 24 23 22 21 20 19…" at bounding box center [606, 383] width 685 height 525
drag, startPoint x: 676, startPoint y: 309, endPoint x: 650, endPoint y: 309, distance: 26.0
click at [650, 309] on div "+ + + + 42 41 40 39 38 37 36 35 34 33 32 31 30 29 28 27 26 25 24 23 22 21 20 19…" at bounding box center [606, 383] width 685 height 525
drag, startPoint x: 647, startPoint y: 309, endPoint x: 681, endPoint y: 308, distance: 34.0
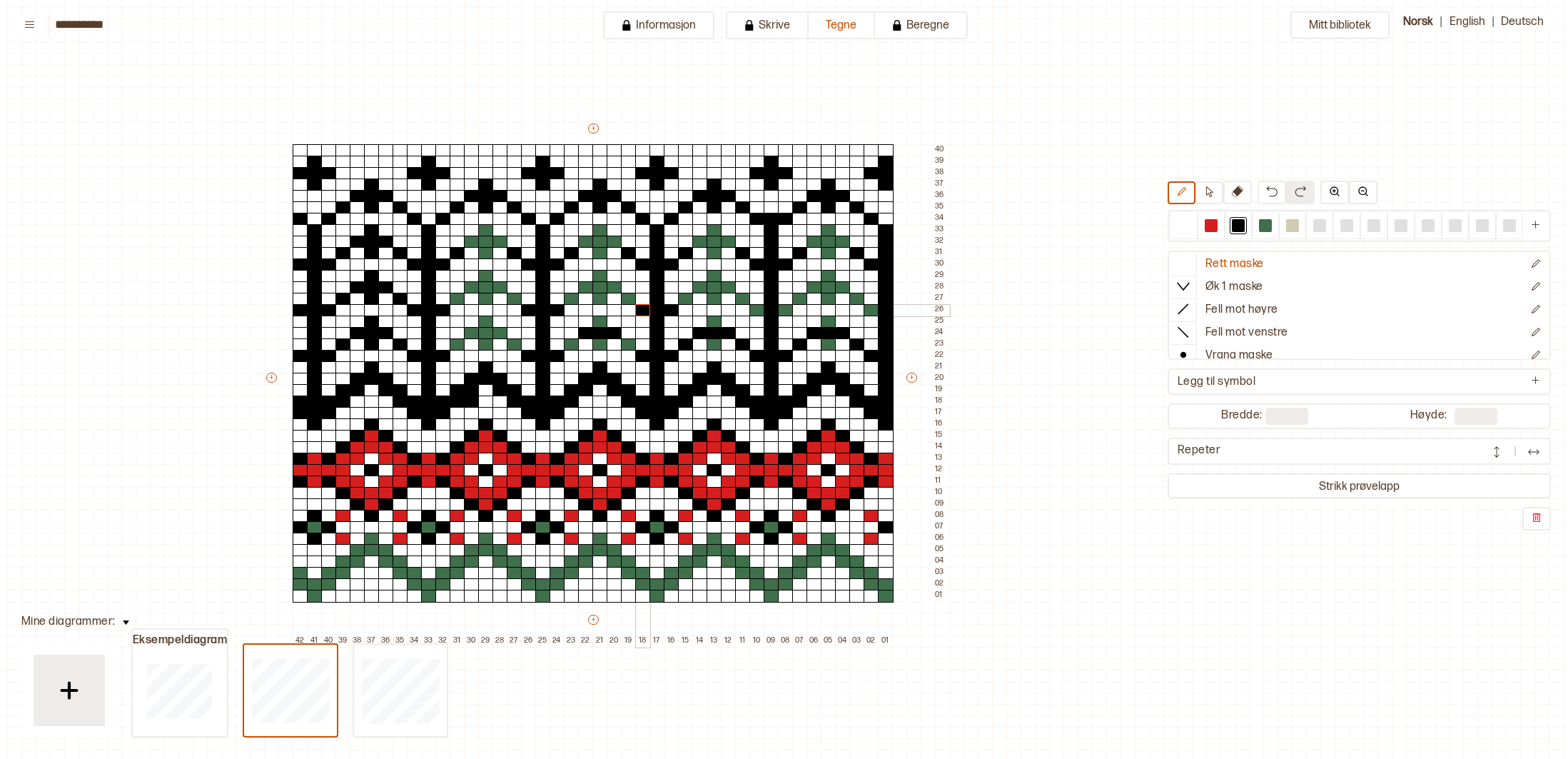
click at [647, 309] on div at bounding box center [643, 310] width 16 height 13
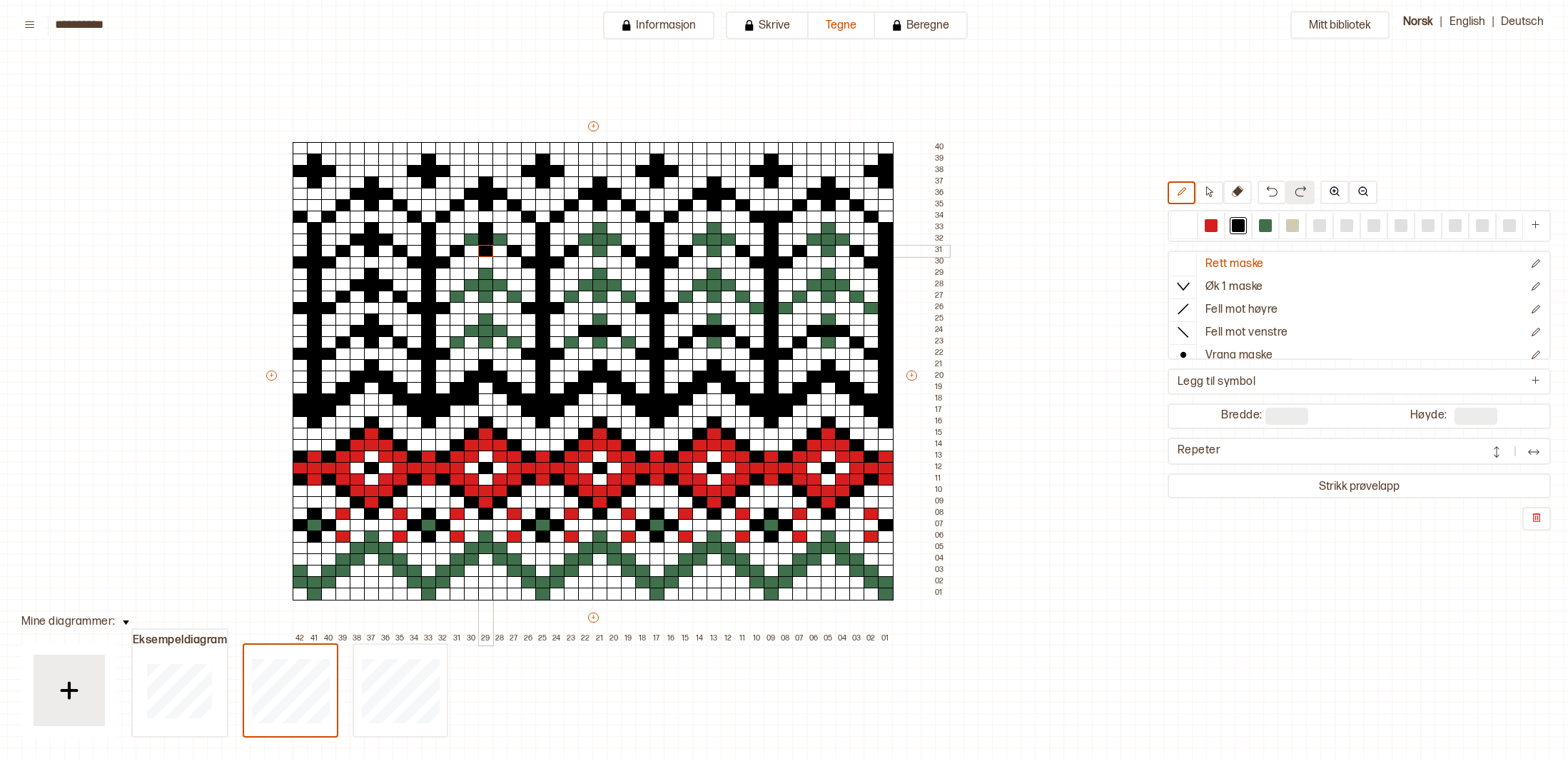
drag, startPoint x: 489, startPoint y: 227, endPoint x: 488, endPoint y: 248, distance: 21.0
click at [488, 248] on div "+ + + + 42 41 40 39 38 37 36 35 34 33 32 31 30 29 28 27 26 25 24 23 22 21 20 19…" at bounding box center [606, 382] width 685 height 525
drag, startPoint x: 473, startPoint y: 239, endPoint x: 495, endPoint y: 240, distance: 22.0
click at [495, 240] on div "+ + + + 42 41 40 39 38 37 36 35 34 33 32 31 30 29 28 27 26 25 24 23 22 21 20 19…" at bounding box center [606, 382] width 685 height 525
drag, startPoint x: 483, startPoint y: 272, endPoint x: 483, endPoint y: 292, distance: 20.0
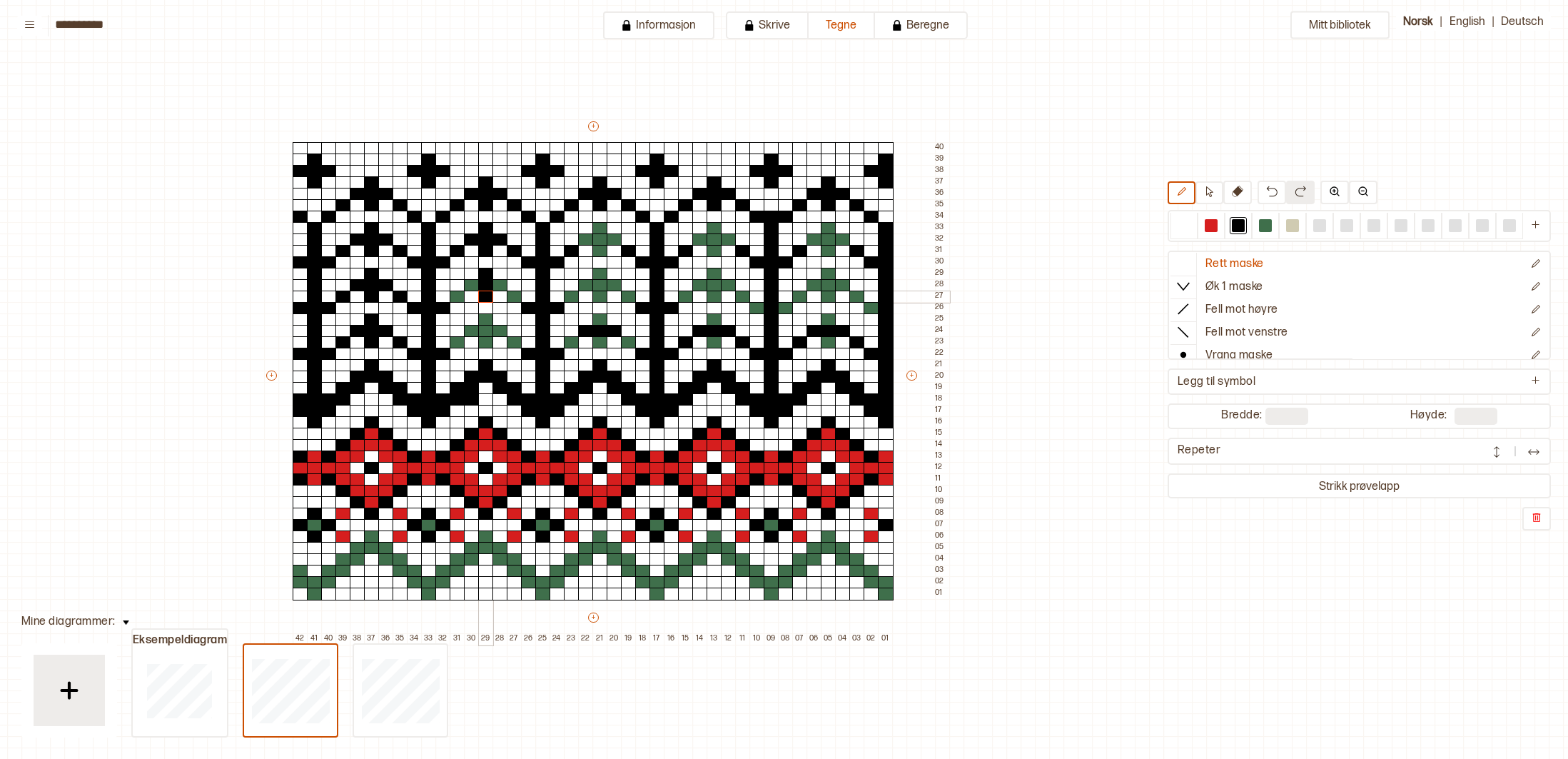
click at [483, 293] on div "+ + + + 42 41 40 39 38 37 36 35 34 33 32 31 30 29 28 27 26 25 24 23 22 21 20 19…" at bounding box center [606, 382] width 685 height 525
drag, startPoint x: 502, startPoint y: 284, endPoint x: 467, endPoint y: 285, distance: 35.0
click at [467, 285] on div "+ + + + 42 41 40 39 38 37 36 35 34 33 32 31 30 29 28 27 26 25 24 23 22 21 20 19…" at bounding box center [606, 382] width 685 height 525
drag, startPoint x: 460, startPoint y: 295, endPoint x: 486, endPoint y: 298, distance: 26.2
click at [463, 296] on div "+ + + + 42 41 40 39 38 37 36 35 34 33 32 31 30 29 28 27 26 25 24 23 22 21 20 19…" at bounding box center [606, 382] width 685 height 525
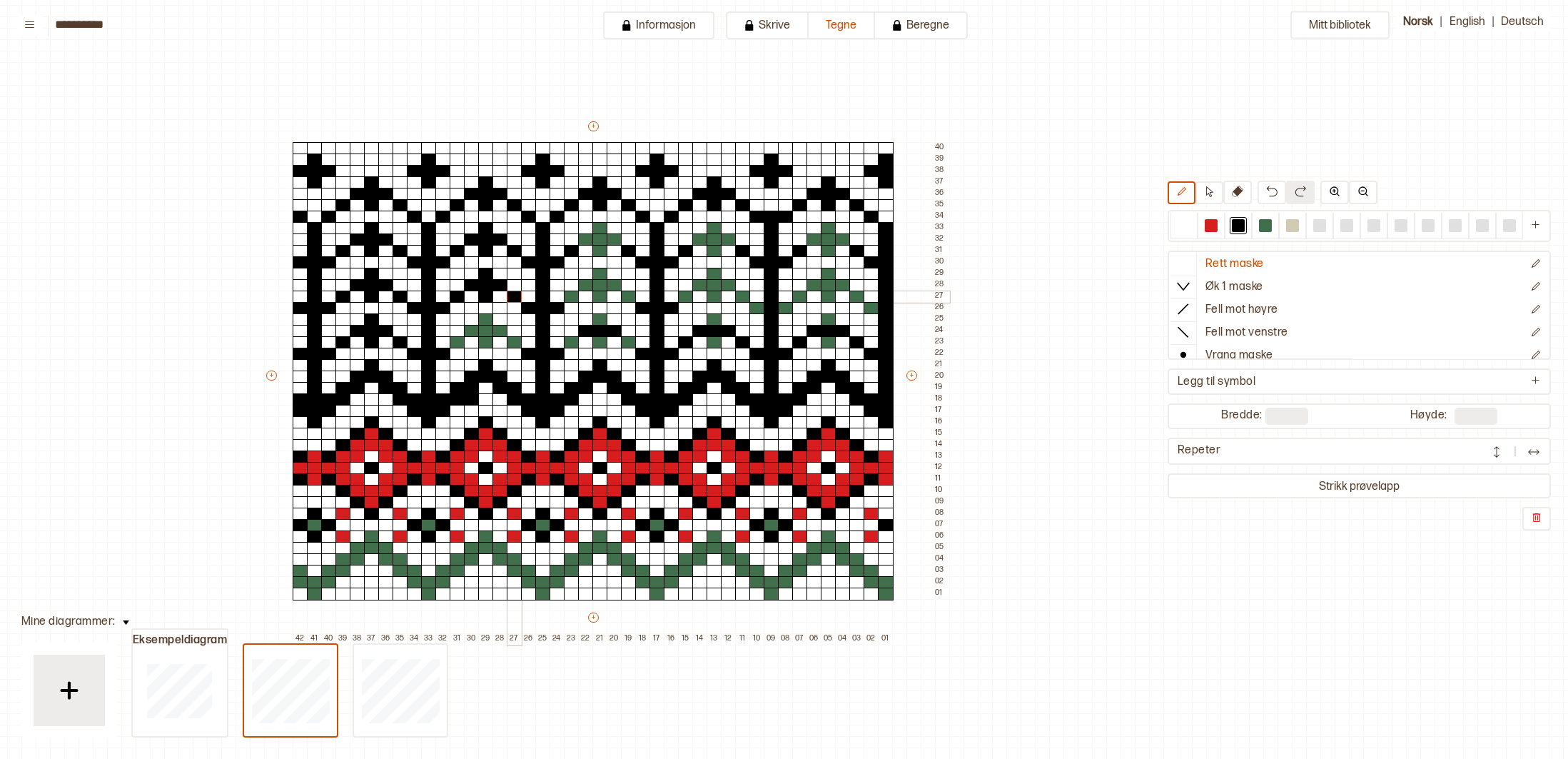
click at [513, 298] on div at bounding box center [514, 296] width 16 height 13
click at [454, 339] on div at bounding box center [458, 342] width 16 height 13
click at [497, 333] on div "+ + + + 42 41 40 39 38 37 36 35 34 33 32 31 30 29 28 27 26 25 24 23 22 21 20 19…" at bounding box center [606, 382] width 685 height 525
drag, startPoint x: 490, startPoint y: 322, endPoint x: 501, endPoint y: 338, distance: 19.4
click at [488, 339] on div "+ + + + 42 41 40 39 38 37 36 35 34 33 32 31 30 29 28 27 26 25 24 23 22 21 20 19…" at bounding box center [606, 382] width 685 height 525
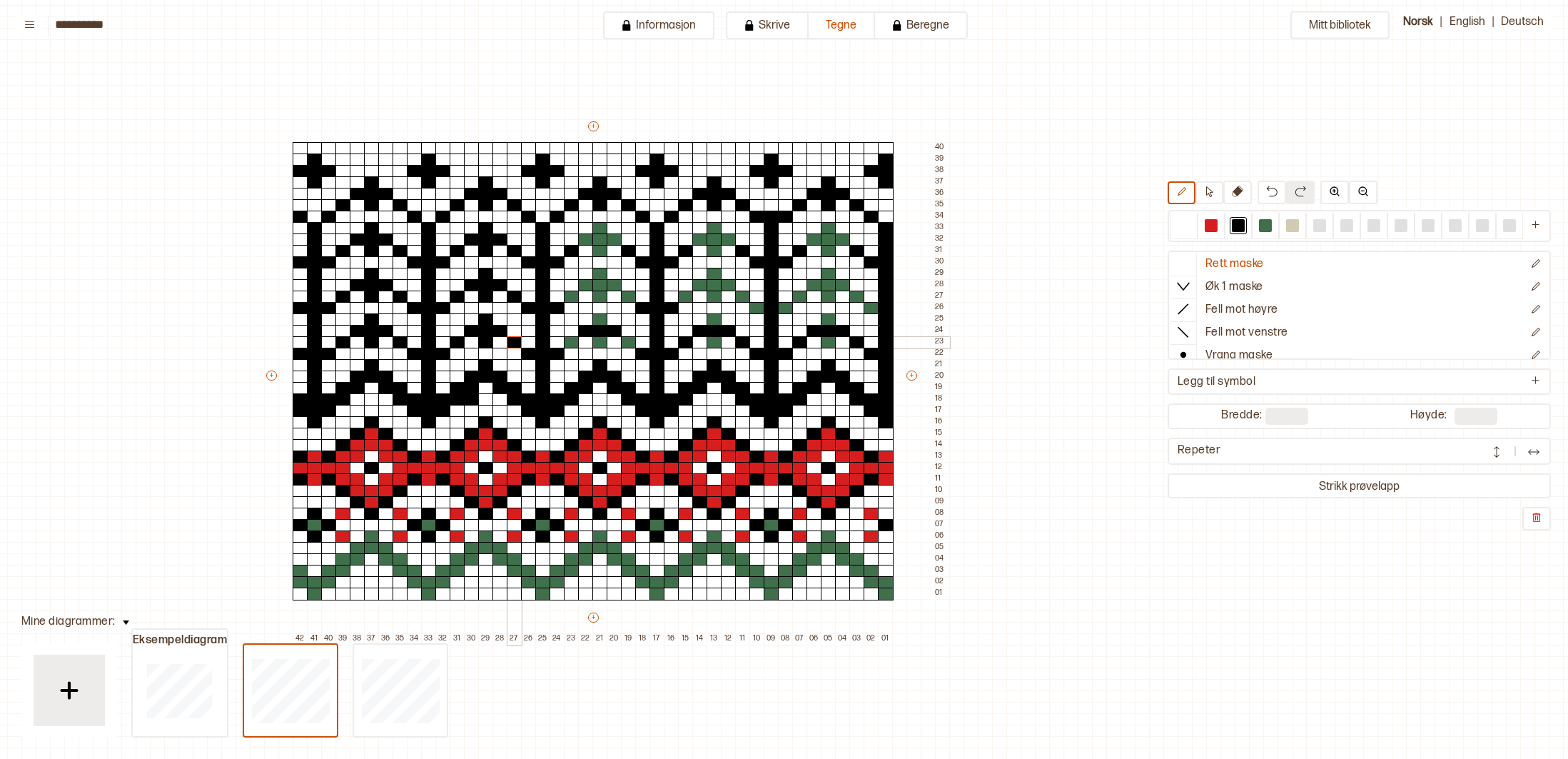
drag, startPoint x: 508, startPoint y: 339, endPoint x: 589, endPoint y: 315, distance: 84.5
click at [508, 338] on div at bounding box center [514, 342] width 16 height 13
drag, startPoint x: 603, startPoint y: 228, endPoint x: 594, endPoint y: 241, distance: 15.8
click at [603, 248] on div "+ + + + 42 41 40 39 38 37 36 35 34 33 32 31 30 29 28 27 26 25 24 23 22 21 20 19…" at bounding box center [606, 382] width 685 height 525
drag, startPoint x: 585, startPoint y: 240, endPoint x: 612, endPoint y: 241, distance: 27.0
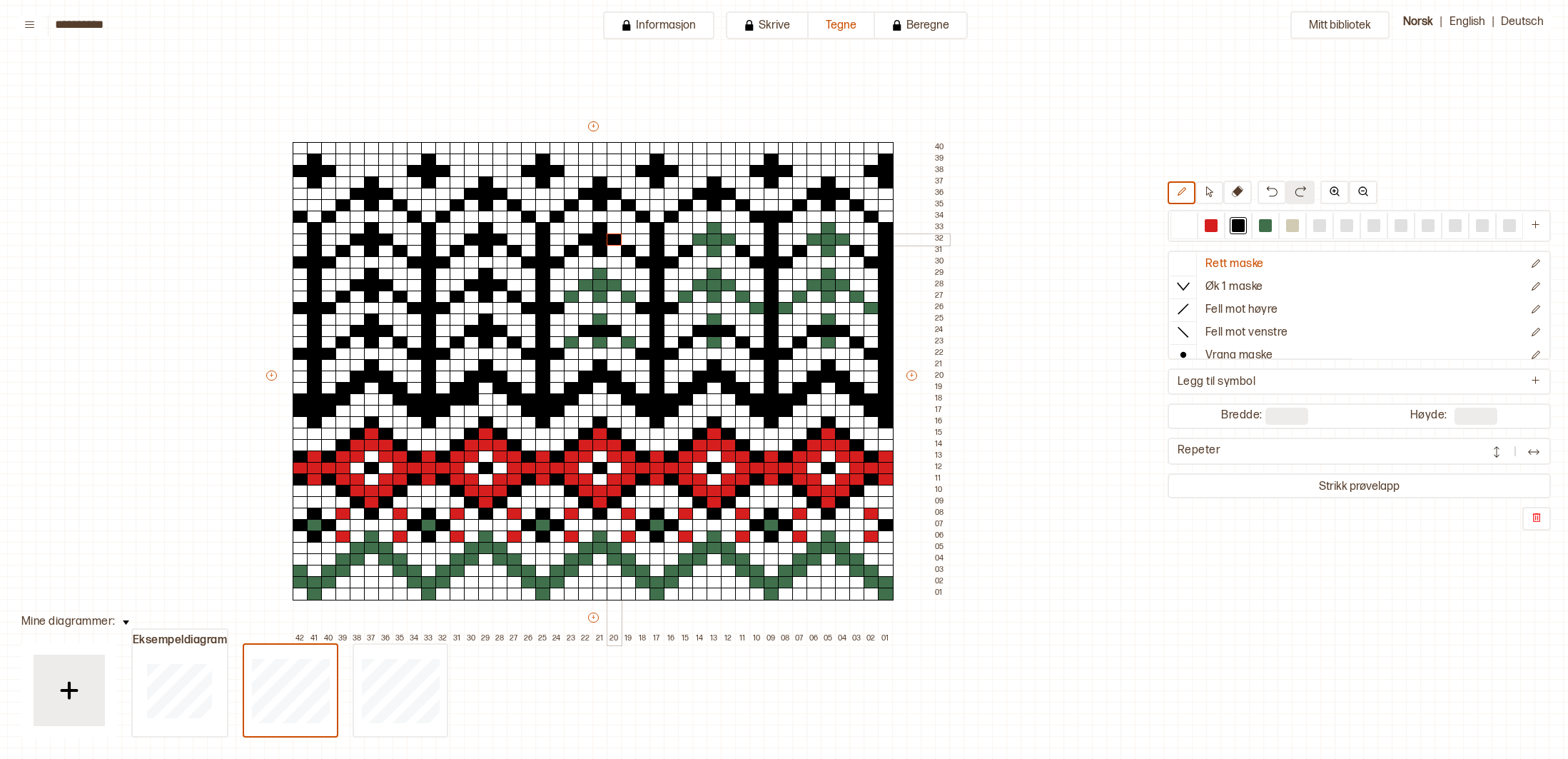
click at [612, 241] on div "+ + + + 42 41 40 39 38 37 36 35 34 33 32 31 30 29 28 27 26 25 24 23 22 21 20 19…" at bounding box center [606, 382] width 685 height 525
drag, startPoint x: 585, startPoint y: 282, endPoint x: 607, endPoint y: 279, distance: 22.2
click at [609, 283] on div "+ + + + 42 41 40 39 38 37 36 35 34 33 32 31 30 29 28 27 26 25 24 23 22 21 20 19…" at bounding box center [606, 382] width 685 height 525
drag, startPoint x: 604, startPoint y: 273, endPoint x: 602, endPoint y: 298, distance: 25.1
click at [603, 298] on div "+ + + + 42 41 40 39 38 37 36 35 34 33 32 31 30 29 28 27 26 25 24 23 22 21 20 19…" at bounding box center [606, 382] width 685 height 525
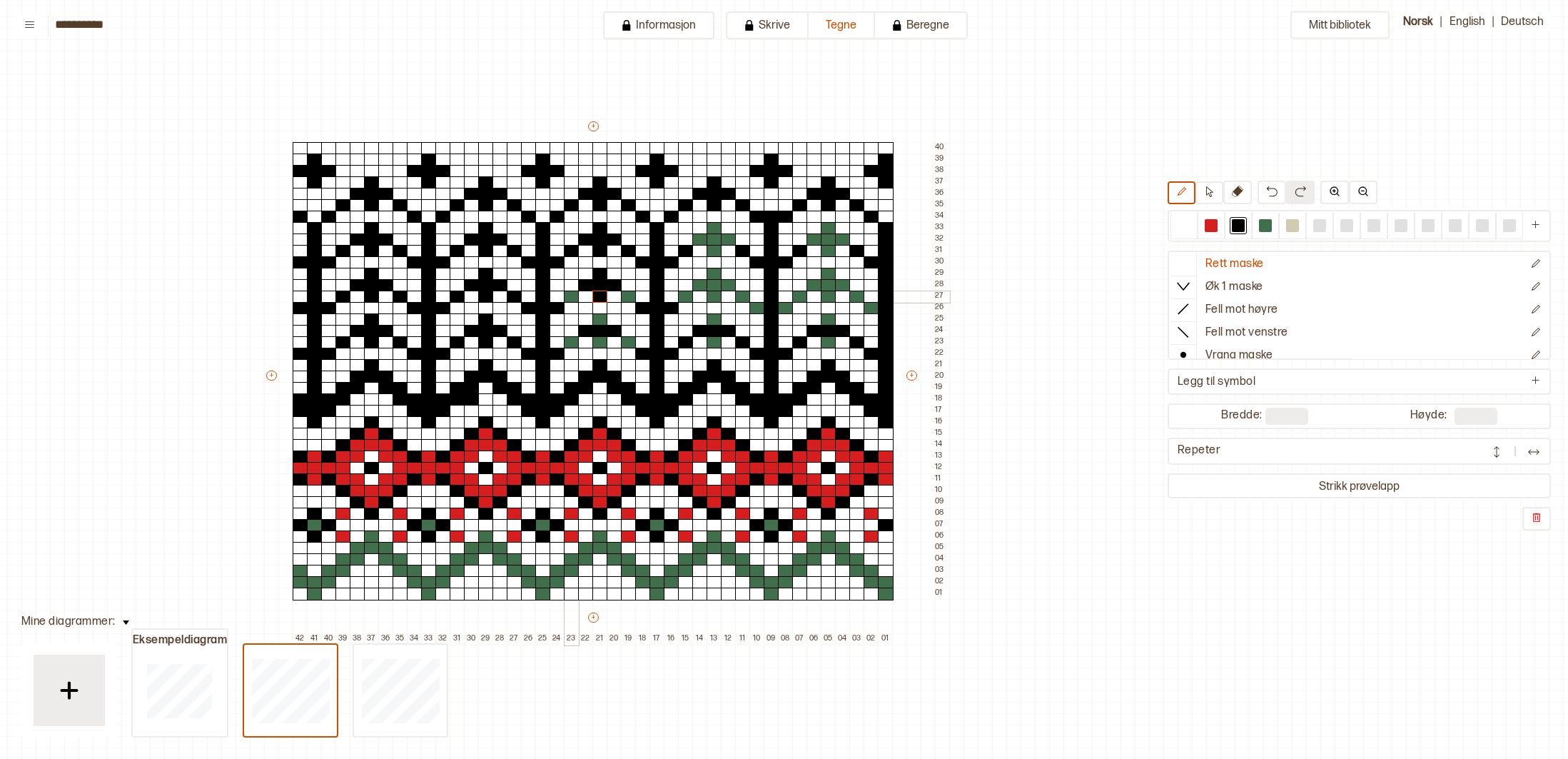
drag, startPoint x: 567, startPoint y: 297, endPoint x: 641, endPoint y: 295, distance: 74.0
click at [592, 298] on div "+ + + + 42 41 40 39 38 37 36 35 34 33 32 31 30 29 28 27 26 25 24 23 22 21 20 19…" at bounding box center [606, 382] width 685 height 525
click at [625, 296] on div at bounding box center [629, 296] width 16 height 13
drag, startPoint x: 600, startPoint y: 320, endPoint x: 598, endPoint y: 340, distance: 20.1
click at [600, 339] on div "+ + + + 42 41 40 39 38 37 36 35 34 33 32 31 30 29 28 27 26 25 24 23 22 21 20 19…" at bounding box center [606, 382] width 685 height 525
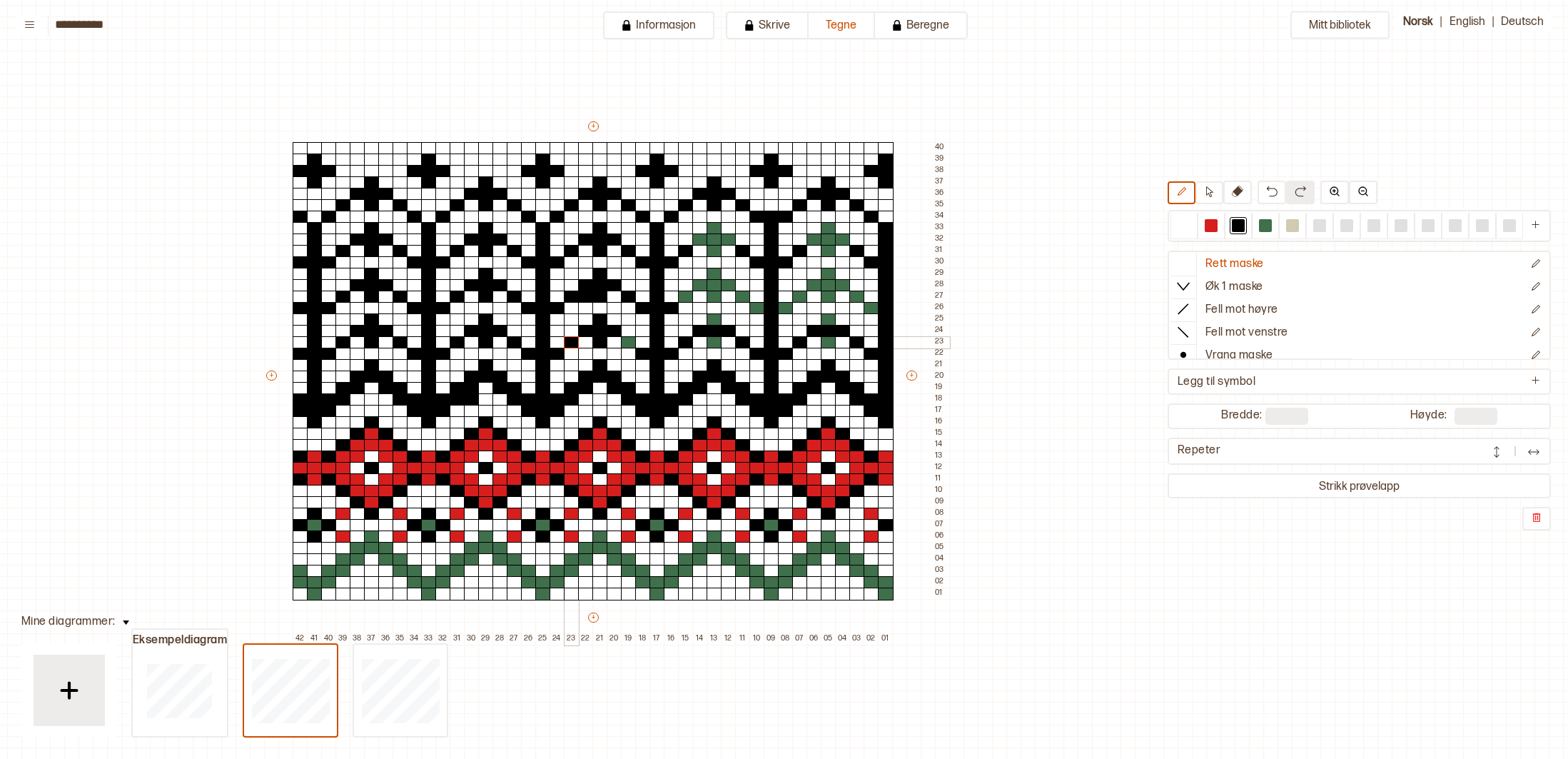
drag, startPoint x: 570, startPoint y: 342, endPoint x: 650, endPoint y: 343, distance: 80.0
click at [589, 342] on div "+ + + + 42 41 40 39 38 37 36 35 34 33 32 31 30 29 28 27 26 25 24 23 22 21 20 19…" at bounding box center [606, 382] width 685 height 525
click at [631, 342] on div at bounding box center [629, 342] width 16 height 13
click at [1184, 223] on div at bounding box center [1184, 225] width 13 height 13
click at [585, 342] on div at bounding box center [586, 342] width 16 height 13
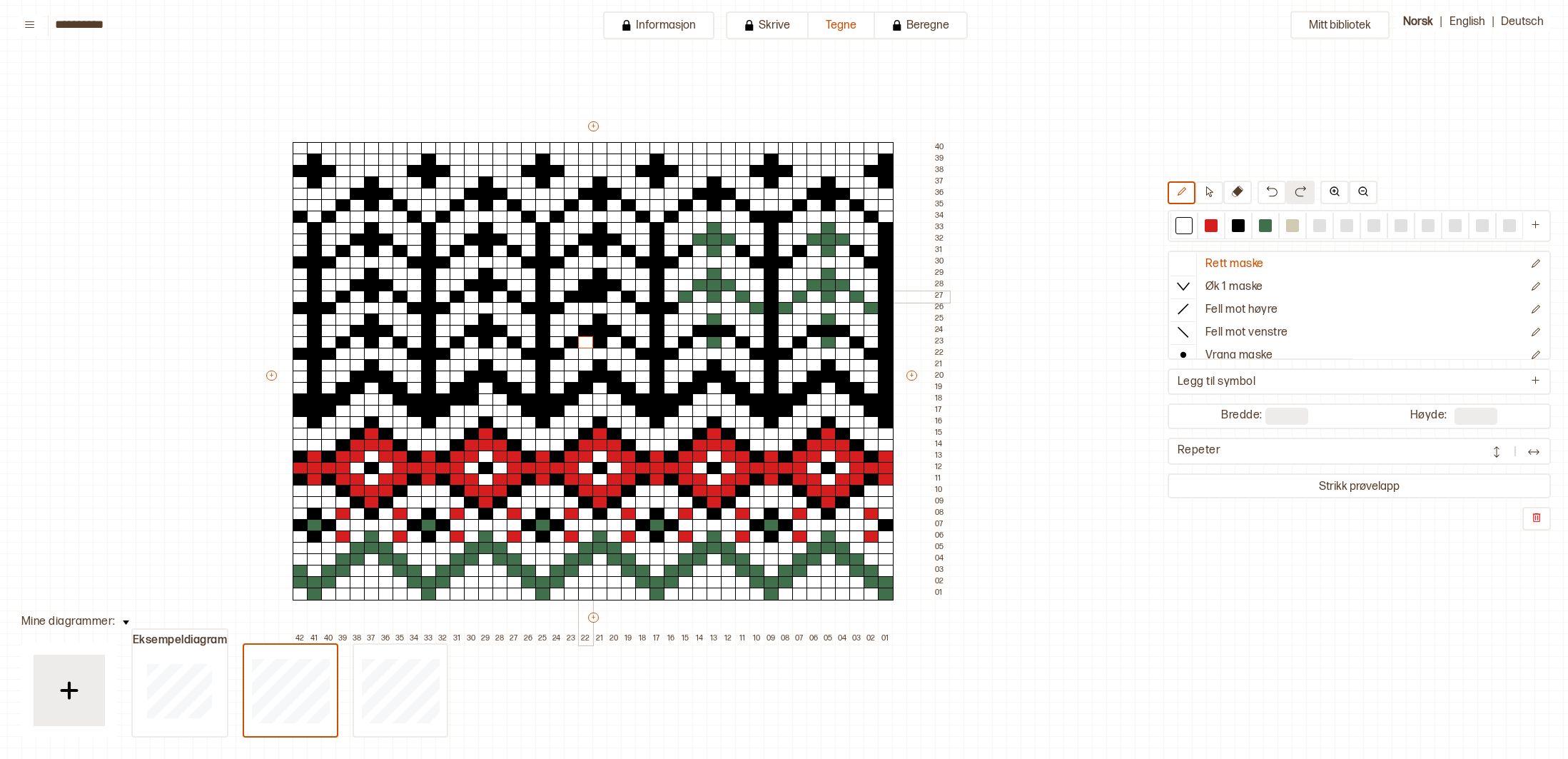
click at [585, 294] on div at bounding box center [586, 296] width 16 height 13
drag, startPoint x: 1233, startPoint y: 225, endPoint x: 1026, endPoint y: 207, distance: 207.8
click at [1233, 224] on div at bounding box center [1238, 225] width 13 height 13
drag, startPoint x: 711, startPoint y: 224, endPoint x: 712, endPoint y: 245, distance: 21.0
click at [713, 246] on div "+ + + + 42 41 40 39 38 37 36 35 34 33 32 31 30 29 28 27 26 25 24 23 22 21 20 19…" at bounding box center [606, 382] width 685 height 525
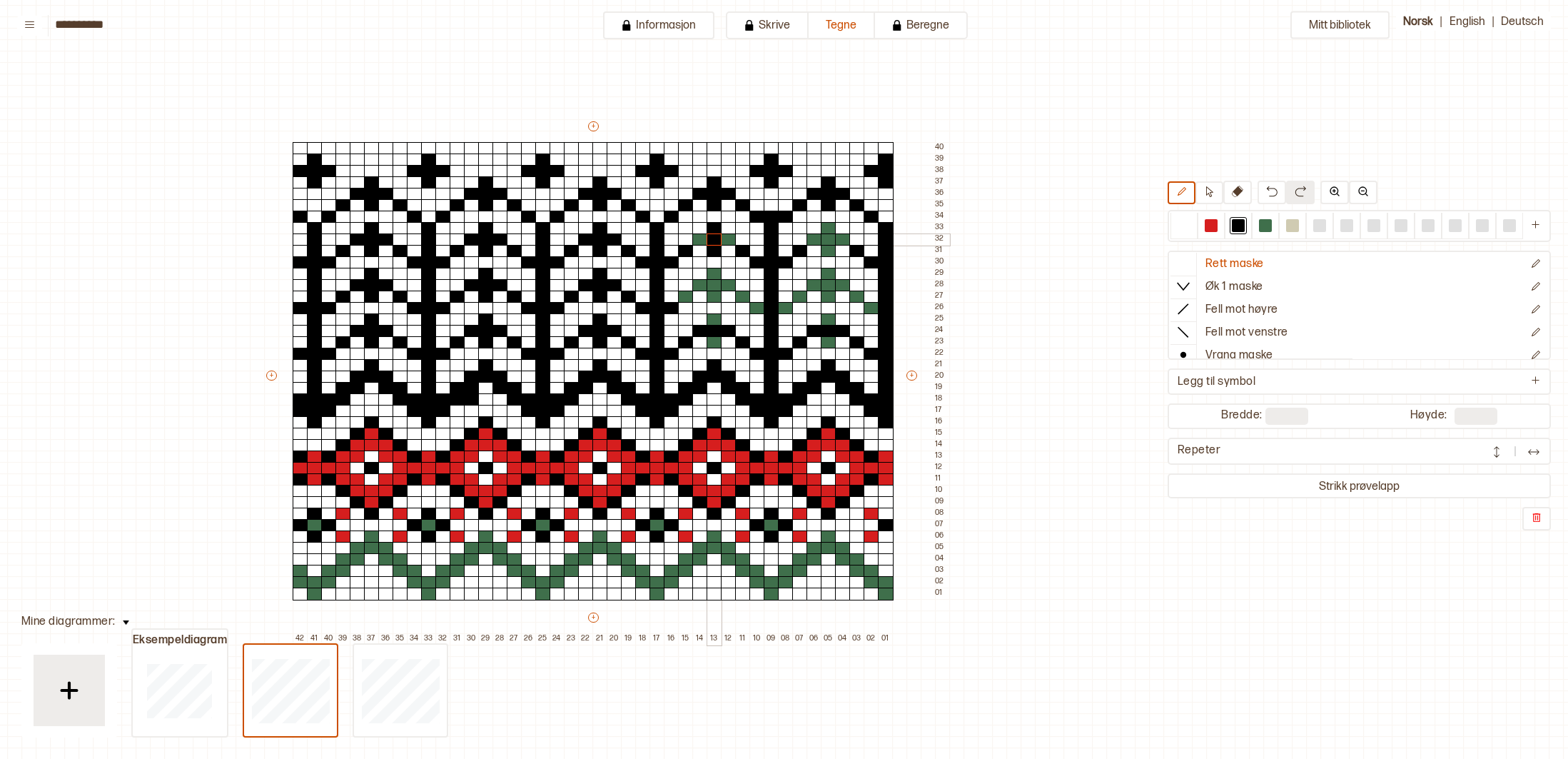
drag, startPoint x: 707, startPoint y: 242, endPoint x: 716, endPoint y: 242, distance: 9.0
click at [707, 242] on div at bounding box center [714, 240] width 16 height 13
drag, startPoint x: 722, startPoint y: 241, endPoint x: 711, endPoint y: 241, distance: 11.0
click at [721, 241] on div at bounding box center [729, 240] width 16 height 13
drag, startPoint x: 699, startPoint y: 241, endPoint x: 702, endPoint y: 250, distance: 9.5
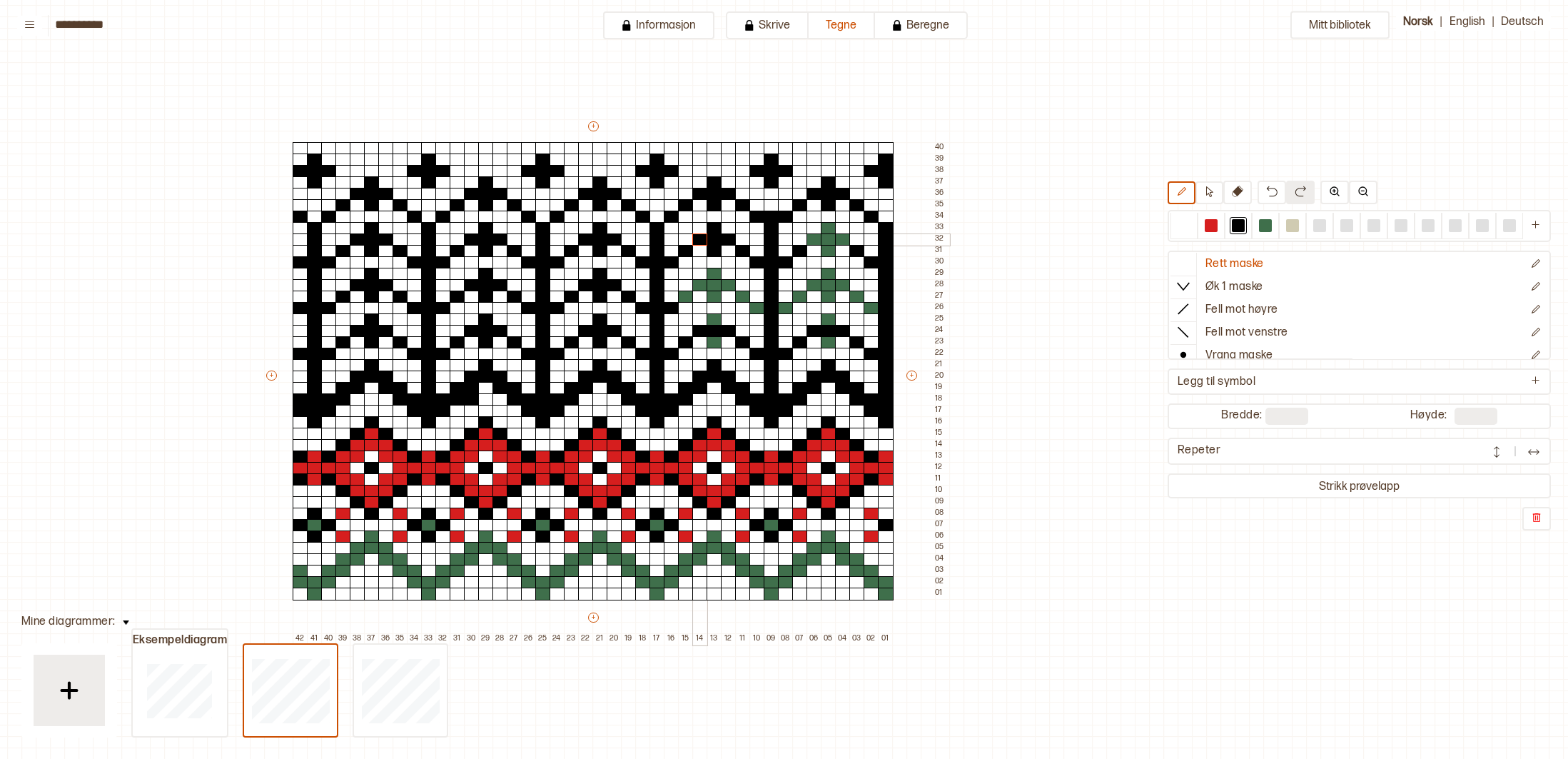
click at [700, 242] on div at bounding box center [700, 240] width 16 height 13
drag, startPoint x: 716, startPoint y: 270, endPoint x: 723, endPoint y: 291, distance: 22.1
click at [716, 297] on div "+ + + + 42 41 40 39 38 37 36 35 34 33 32 31 30 29 28 27 26 25 24 23 22 21 20 19…" at bounding box center [606, 382] width 685 height 525
drag, startPoint x: 726, startPoint y: 288, endPoint x: 705, endPoint y: 283, distance: 21.6
click at [716, 286] on div "+ + + + 42 41 40 39 38 37 36 35 34 33 32 31 30 29 28 27 26 25 24 23 22 21 20 19…" at bounding box center [606, 382] width 685 height 525
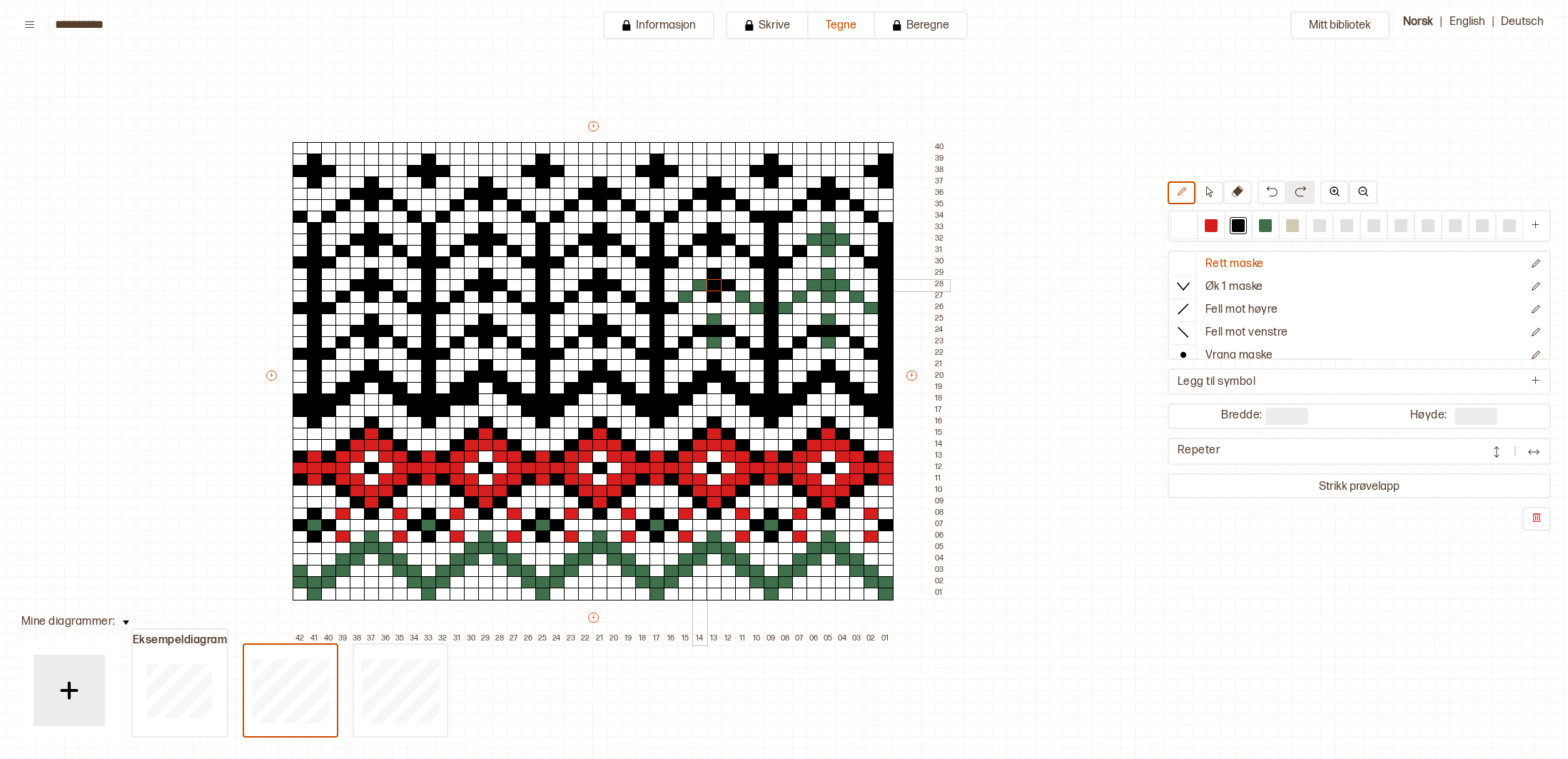
click at [702, 283] on div at bounding box center [700, 285] width 16 height 13
drag, startPoint x: 688, startPoint y: 299, endPoint x: 750, endPoint y: 299, distance: 62.0
click at [690, 299] on div at bounding box center [685, 296] width 16 height 13
click at [746, 295] on div at bounding box center [743, 296] width 16 height 13
drag, startPoint x: 756, startPoint y: 305, endPoint x: 781, endPoint y: 308, distance: 25.2
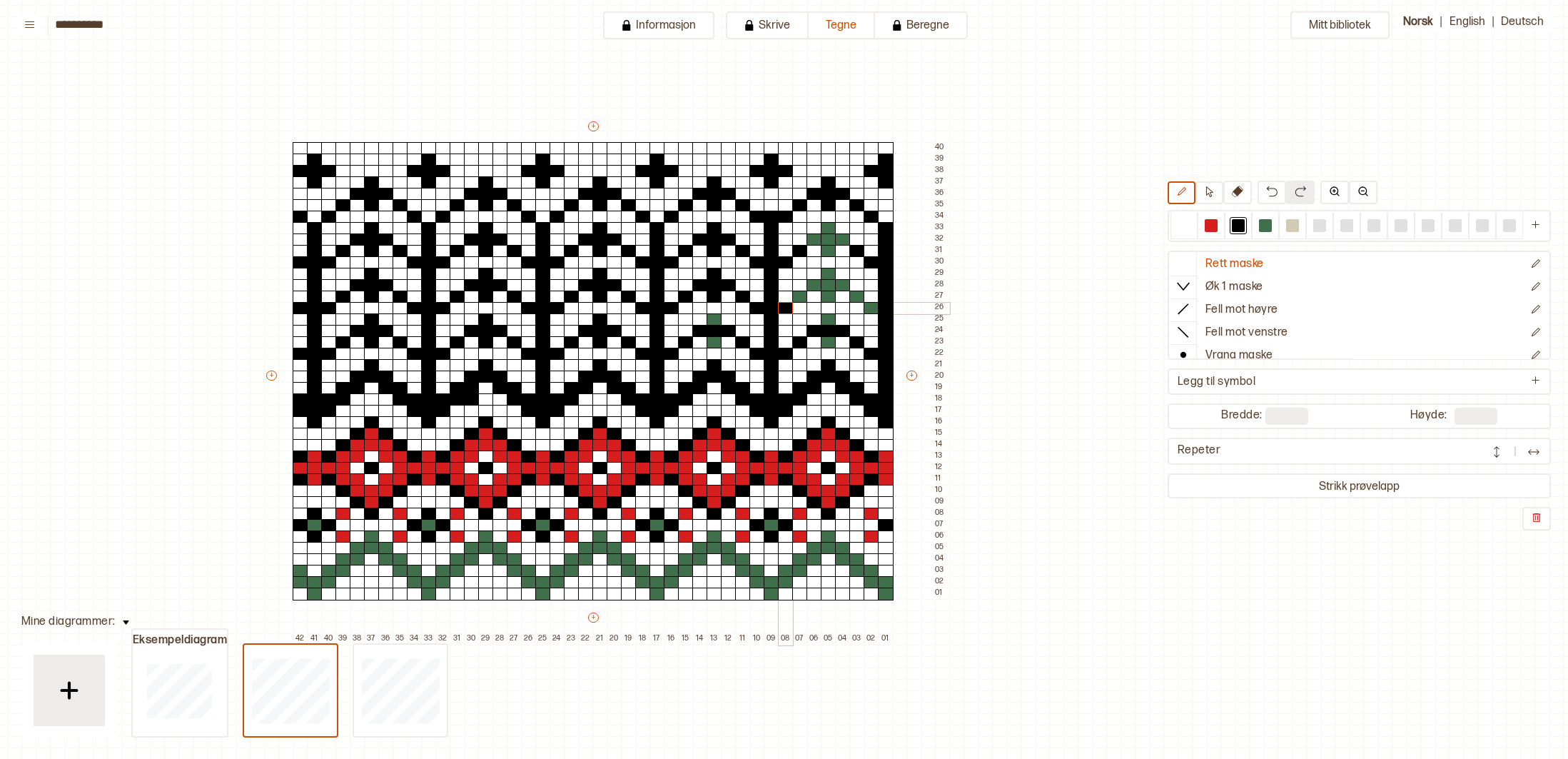
click at [781, 308] on div "+ + + + 42 41 40 39 38 37 36 35 34 33 32 31 30 29 28 27 26 25 24 23 22 21 20 19…" at bounding box center [606, 382] width 685 height 525
drag, startPoint x: 719, startPoint y: 320, endPoint x: 786, endPoint y: 285, distance: 75.6
click at [717, 336] on div "+ + + + 42 41 40 39 38 37 36 35 34 33 32 31 30 29 28 27 26 25 24 23 22 21 20 19…" at bounding box center [606, 382] width 685 height 525
drag, startPoint x: 828, startPoint y: 230, endPoint x: 826, endPoint y: 247, distance: 17.1
click at [829, 250] on div "+ + + + 42 41 40 39 38 37 36 35 34 33 32 31 30 29 28 27 26 25 24 23 22 21 20 19…" at bounding box center [606, 382] width 685 height 525
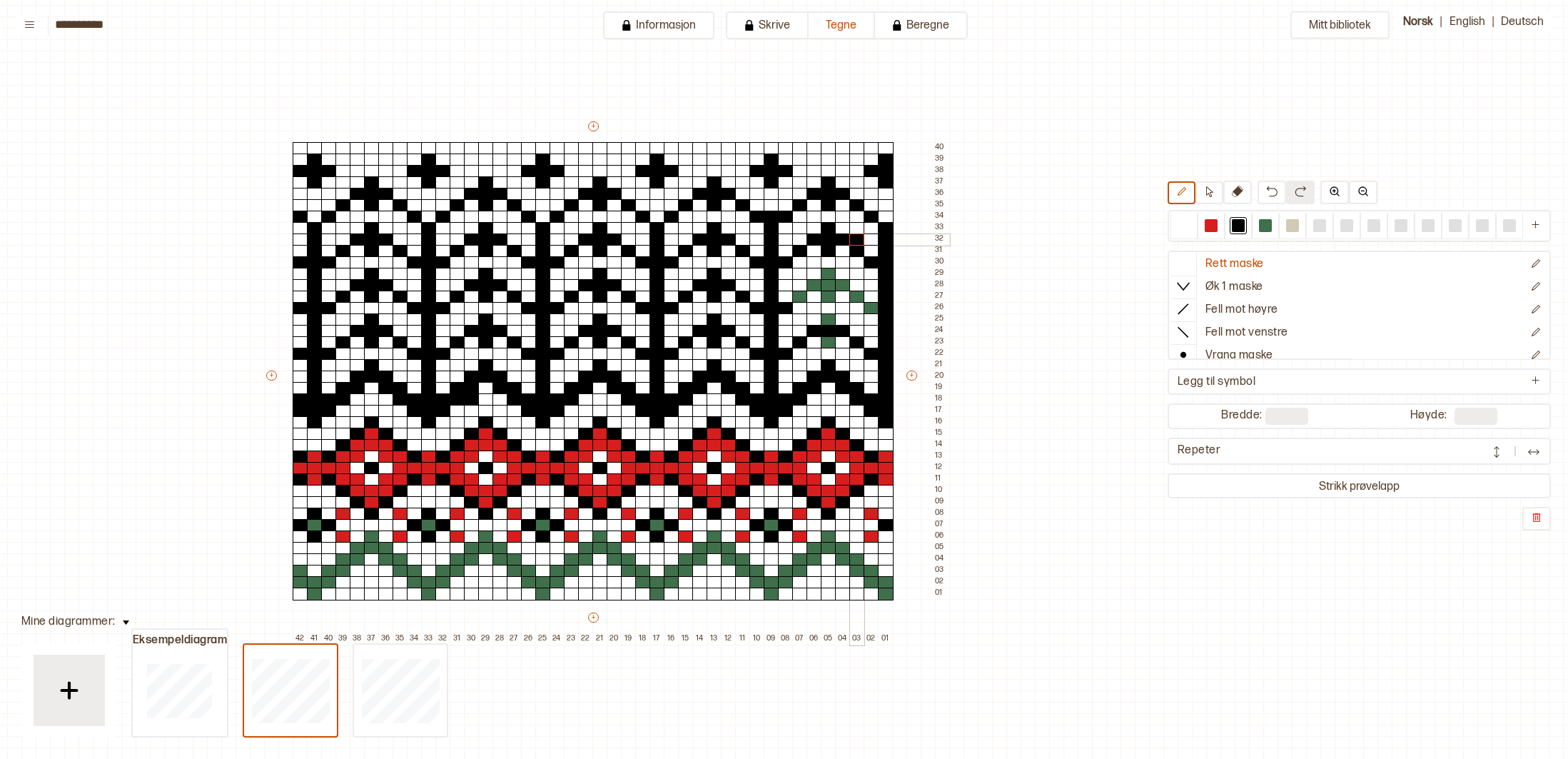
drag, startPoint x: 820, startPoint y: 238, endPoint x: 847, endPoint y: 239, distance: 27.0
click at [850, 239] on div "+ + + + 42 41 40 39 38 37 36 35 34 33 32 31 30 29 28 27 26 25 24 23 22 21 20 19…" at bounding box center [606, 382] width 685 height 525
drag, startPoint x: 1181, startPoint y: 224, endPoint x: 1165, endPoint y: 224, distance: 16.0
click at [1180, 224] on div at bounding box center [1184, 225] width 13 height 13
drag, startPoint x: 859, startPoint y: 234, endPoint x: 888, endPoint y: 233, distance: 29.0
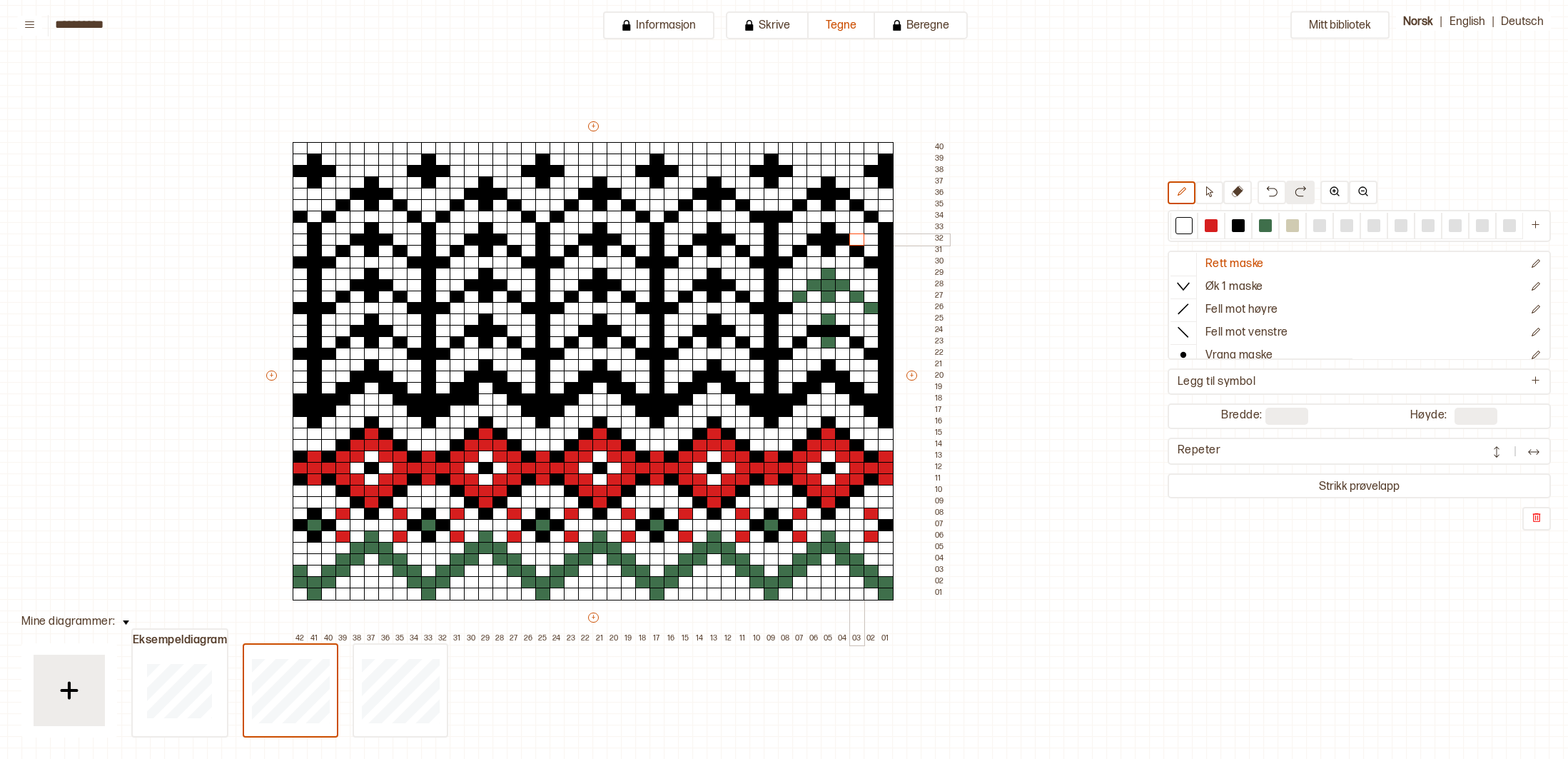
click at [859, 234] on div at bounding box center [857, 240] width 16 height 13
click at [1238, 221] on div at bounding box center [1238, 225] width 13 height 13
click at [873, 306] on div at bounding box center [872, 308] width 16 height 13
drag, startPoint x: 862, startPoint y: 298, endPoint x: 847, endPoint y: 287, distance: 18.6
click at [861, 298] on div at bounding box center [857, 296] width 16 height 13
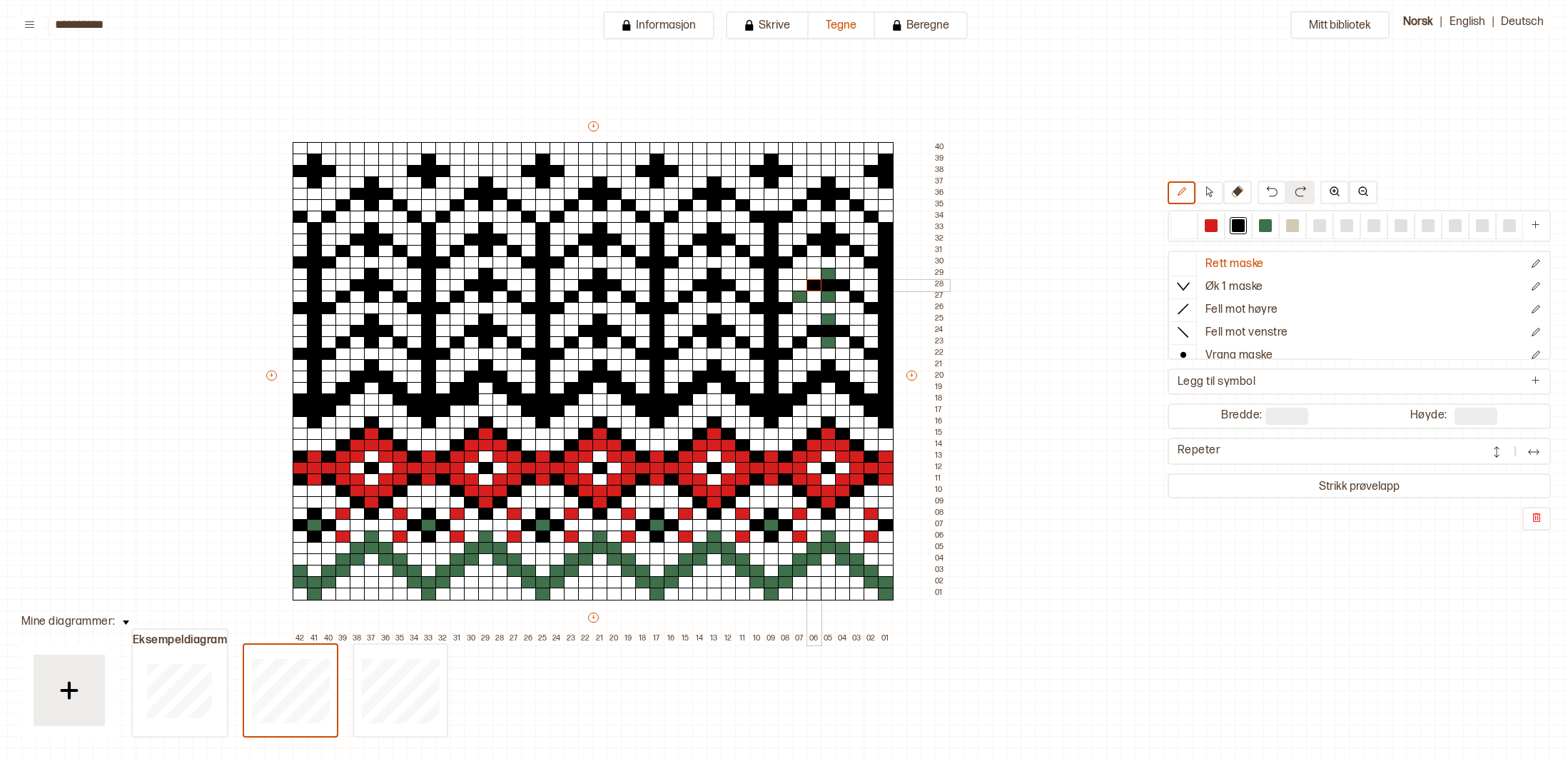
drag, startPoint x: 844, startPoint y: 284, endPoint x: 815, endPoint y: 284, distance: 29.0
click at [815, 284] on div "+ + + + 42 41 40 39 38 37 36 35 34 33 32 31 30 29 28 27 26 25 24 23 22 21 20 19…" at bounding box center [606, 382] width 685 height 525
click at [830, 276] on div at bounding box center [828, 274] width 16 height 13
drag
click at [828, 294] on div at bounding box center [828, 296] width 16 height 13
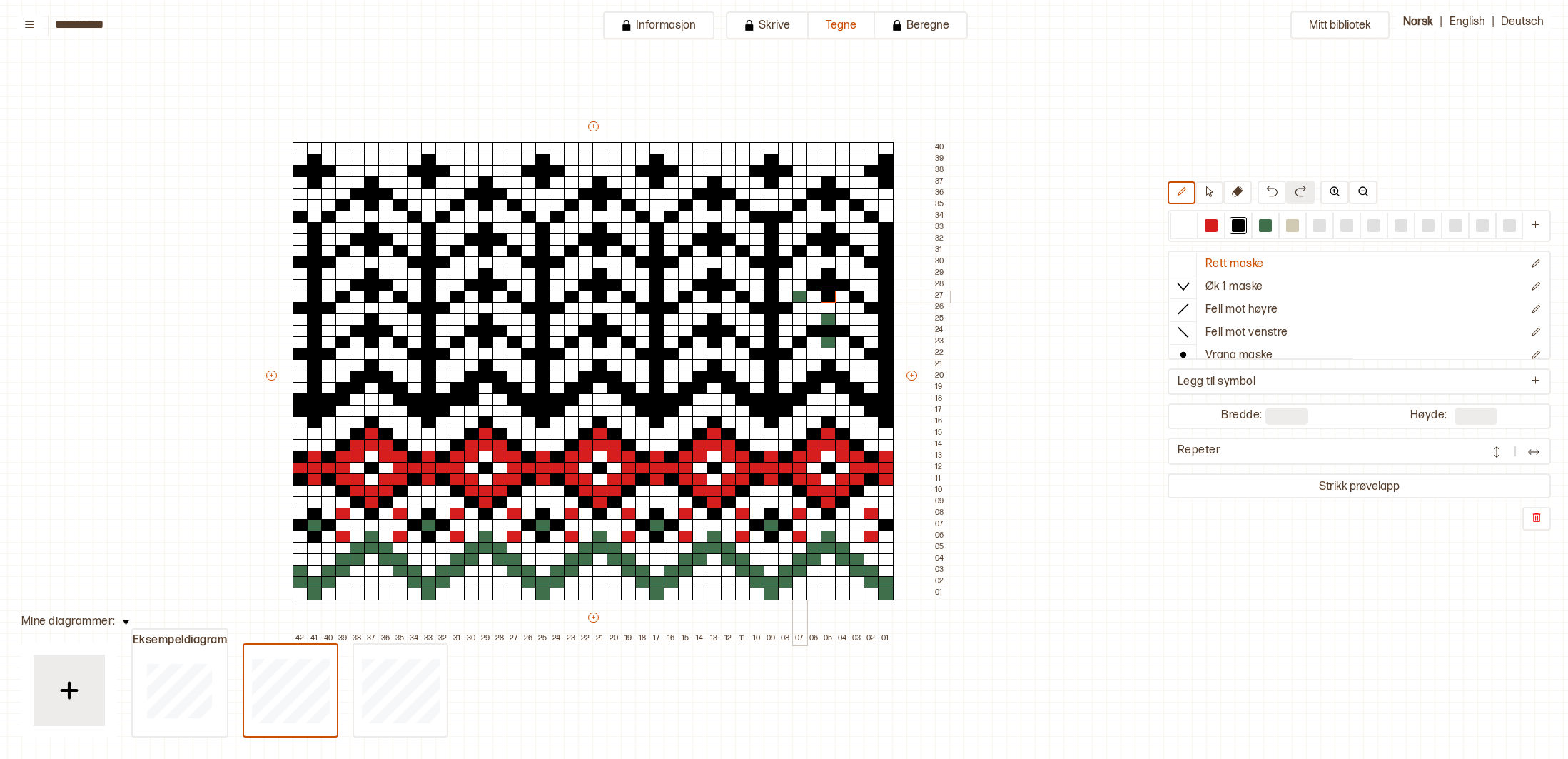
click at [803, 296] on div at bounding box center [800, 296] width 16 height 13
click at [830, 338] on div "+ + + + 42 41 40 39 38 37 36 35 34 33 32 31 30 29 28 27 26 25 24 23 22 21 20 19…" at bounding box center [606, 382] width 685 height 525
drag, startPoint x: 308, startPoint y: 529, endPoint x: 357, endPoint y: 529, distance: 49.0
click at [311, 529] on div "+ + + + 42 41 40 39 38 37 36 35 34 33 32 31 30 29 28 27 26 25 24 23 22 21 20 19…" at bounding box center [606, 382] width 685 height 525
click at [443, 526] on div at bounding box center [443, 525] width 16 height 13
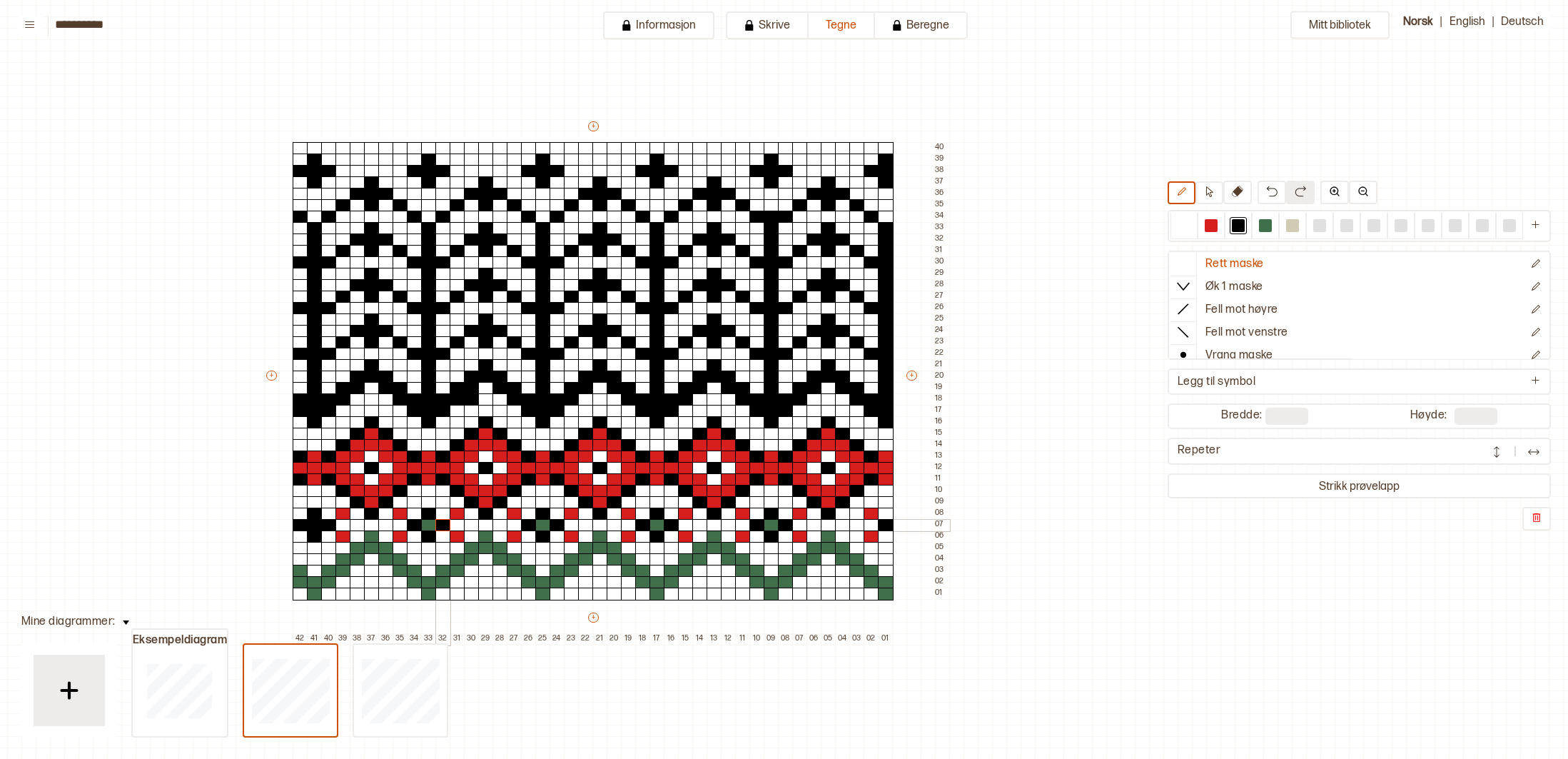
click at [436, 528] on div at bounding box center [443, 525] width 16 height 13
drag, startPoint x: 426, startPoint y: 528, endPoint x: 450, endPoint y: 529, distance: 24.0
click at [427, 528] on div at bounding box center [428, 525] width 16 height 13
click at [538, 528] on div at bounding box center [543, 525] width 16 height 13
drag, startPoint x: 653, startPoint y: 526, endPoint x: 683, endPoint y: 529, distance: 30.1
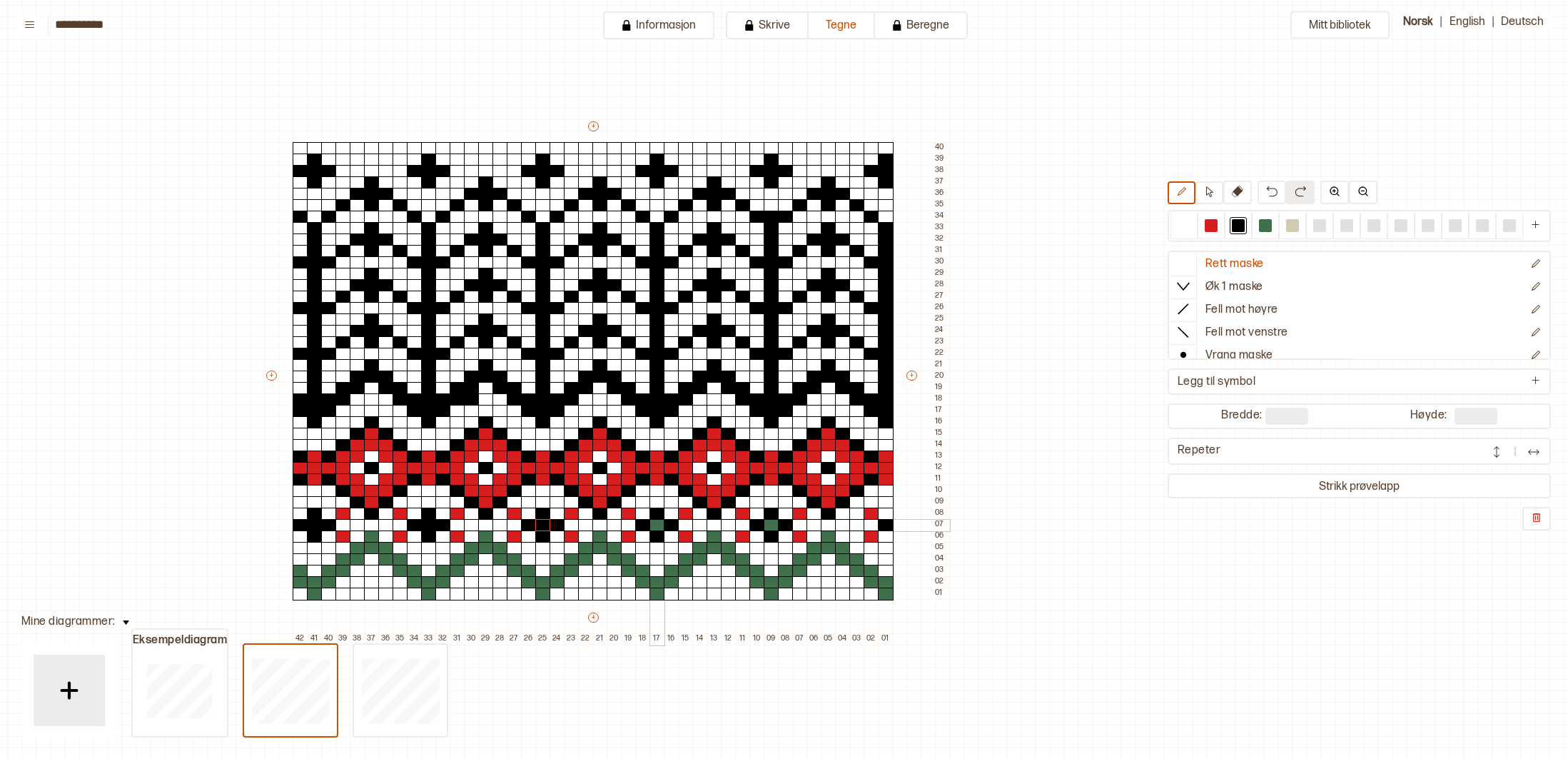
click at [653, 526] on div at bounding box center [657, 525] width 16 height 13
click at [769, 527] on div at bounding box center [771, 525] width 16 height 13
drag, startPoint x: 888, startPoint y: 592, endPoint x: 761, endPoint y: 579, distance: 127.7
click at [766, 583] on div "+ + + + 42 41 40 39 38 37 36 35 34 33 32 31 30 29 28 27 26 25 24 23 22 21 20 19…" at bounding box center [606, 382] width 685 height 525
drag, startPoint x: 756, startPoint y: 575, endPoint x: 656, endPoint y: 584, distance: 100.4
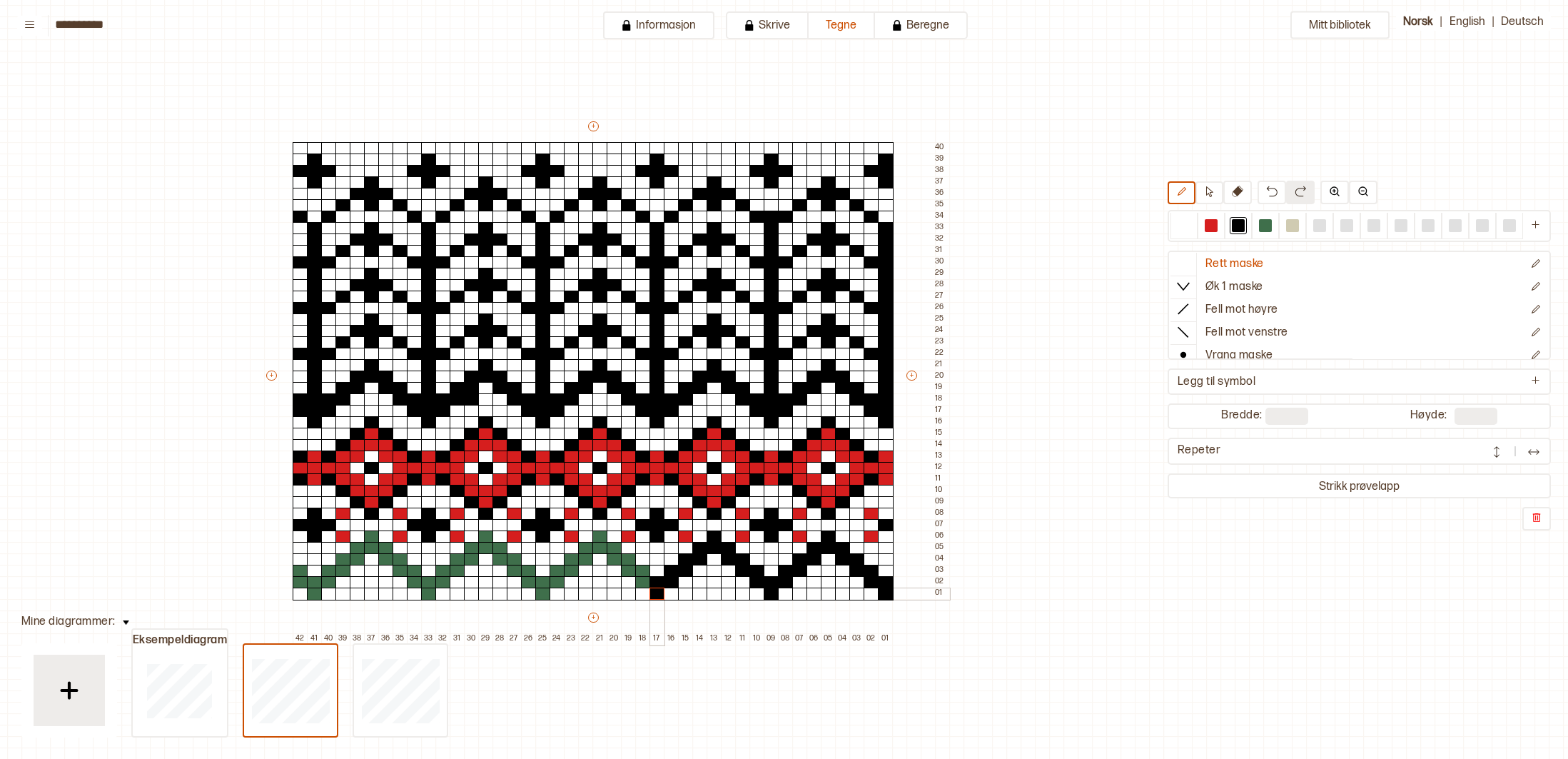
click at [657, 584] on div "+ + + + 42 41 40 39 38 37 36 35 34 33 32 31 30 29 28 27 26 25 24 23 22 21 20 19…" at bounding box center [606, 382] width 685 height 525
drag, startPoint x: 647, startPoint y: 583, endPoint x: 603, endPoint y: 539, distance: 62.2
click at [603, 539] on div "+ + + + 42 41 40 39 38 37 36 35 34 33 32 31 30 29 28 27 26 25 24 23 22 21 20 19…" at bounding box center [606, 382] width 685 height 525
drag, startPoint x: 589, startPoint y: 546, endPoint x: 539, endPoint y: 581, distance: 61.0
click at [540, 584] on div "+ + + + 42 41 40 39 38 37 36 35 34 33 32 31 30 29 28 27 26 25 24 23 22 21 20 19…" at bounding box center [606, 382] width 685 height 525
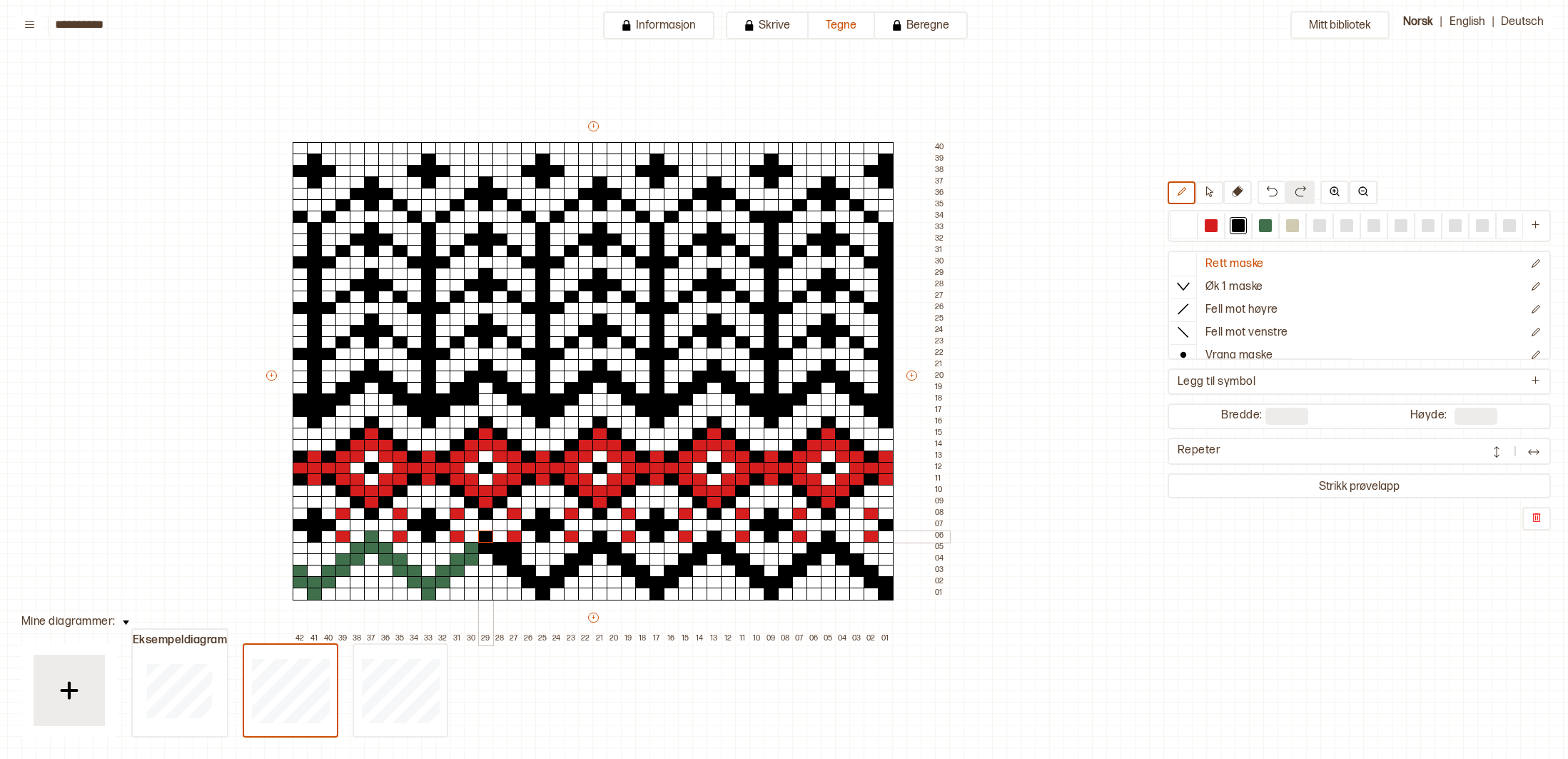
drag, startPoint x: 532, startPoint y: 582, endPoint x: 483, endPoint y: 543, distance: 62.6
click at [484, 539] on div "+ + + + 42 41 40 39 38 37 36 35 34 33 32 31 30 29 28 27 26 25 24 23 22 21 20 19…" at bounding box center [606, 382] width 685 height 525
drag, startPoint x: 474, startPoint y: 544, endPoint x: 422, endPoint y: 585, distance: 66.2
click at [423, 588] on div "+ + + + 42 41 40 39 38 37 36 35 34 33 32 31 30 29 28 27 26 25 24 23 22 21 20 19…" at bounding box center [606, 382] width 685 height 525
drag, startPoint x: 414, startPoint y: 584, endPoint x: 405, endPoint y: 561, distance: 24.7
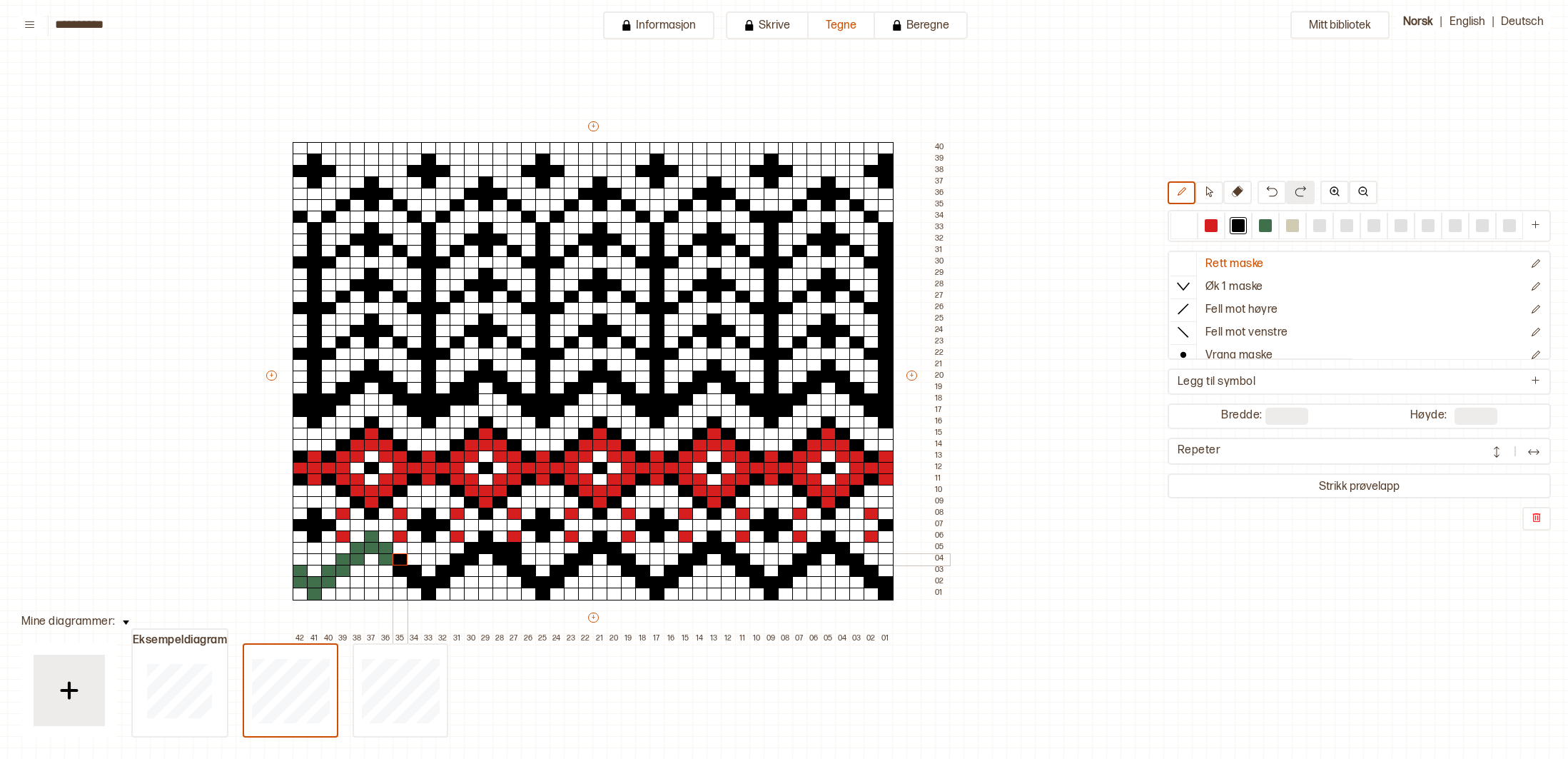
click at [402, 560] on div "+ + + + 42 41 40 39 38 37 36 35 34 33 32 31 30 29 28 27 26 25 24 23 22 21 20 19…" at bounding box center [606, 382] width 685 height 525
drag, startPoint x: 1188, startPoint y: 224, endPoint x: 989, endPoint y: 347, distance: 233.9
click at [1179, 234] on div at bounding box center [1184, 225] width 18 height 18
click at [513, 552] on div at bounding box center [514, 548] width 16 height 13
drag, startPoint x: 1240, startPoint y: 225, endPoint x: 1238, endPoint y: 240, distance: 15.1
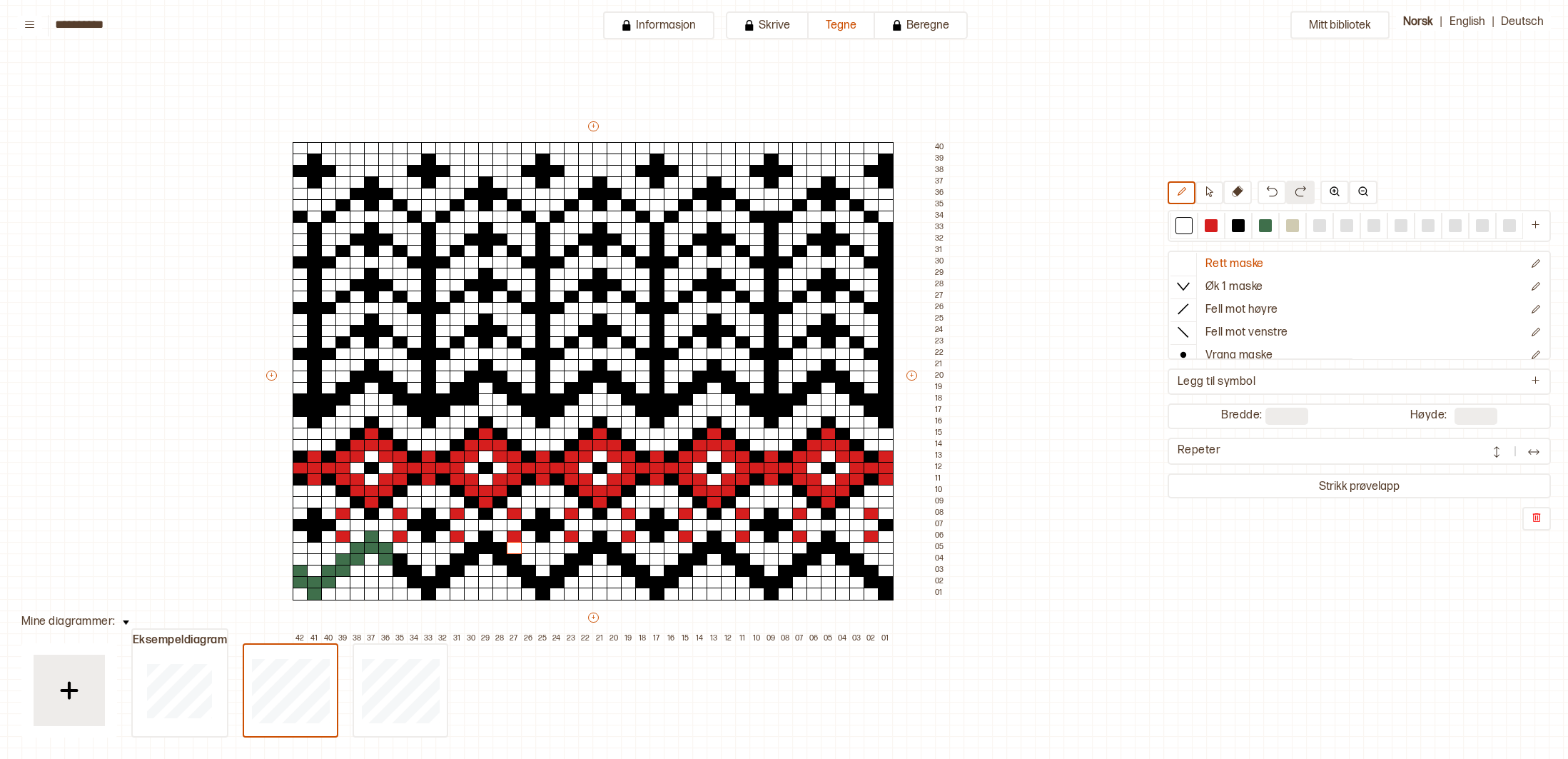
click at [1239, 228] on div at bounding box center [1238, 225] width 13 height 13
drag, startPoint x: 298, startPoint y: 569, endPoint x: 314, endPoint y: 584, distance: 21.9
click at [311, 586] on div "+ + + + 42 41 40 39 38 37 36 35 34 33 32 31 30 29 28 27 26 25 24 23 22 21 20 19…" at bounding box center [606, 382] width 685 height 525
drag, startPoint x: 327, startPoint y: 584, endPoint x: 377, endPoint y: 549, distance: 61.0
click at [382, 556] on div "+ + + + 42 41 40 39 38 37 36 35 34 33 32 31 30 29 28 27 26 25 24 23 22 21 20 19…" at bounding box center [606, 382] width 685 height 525
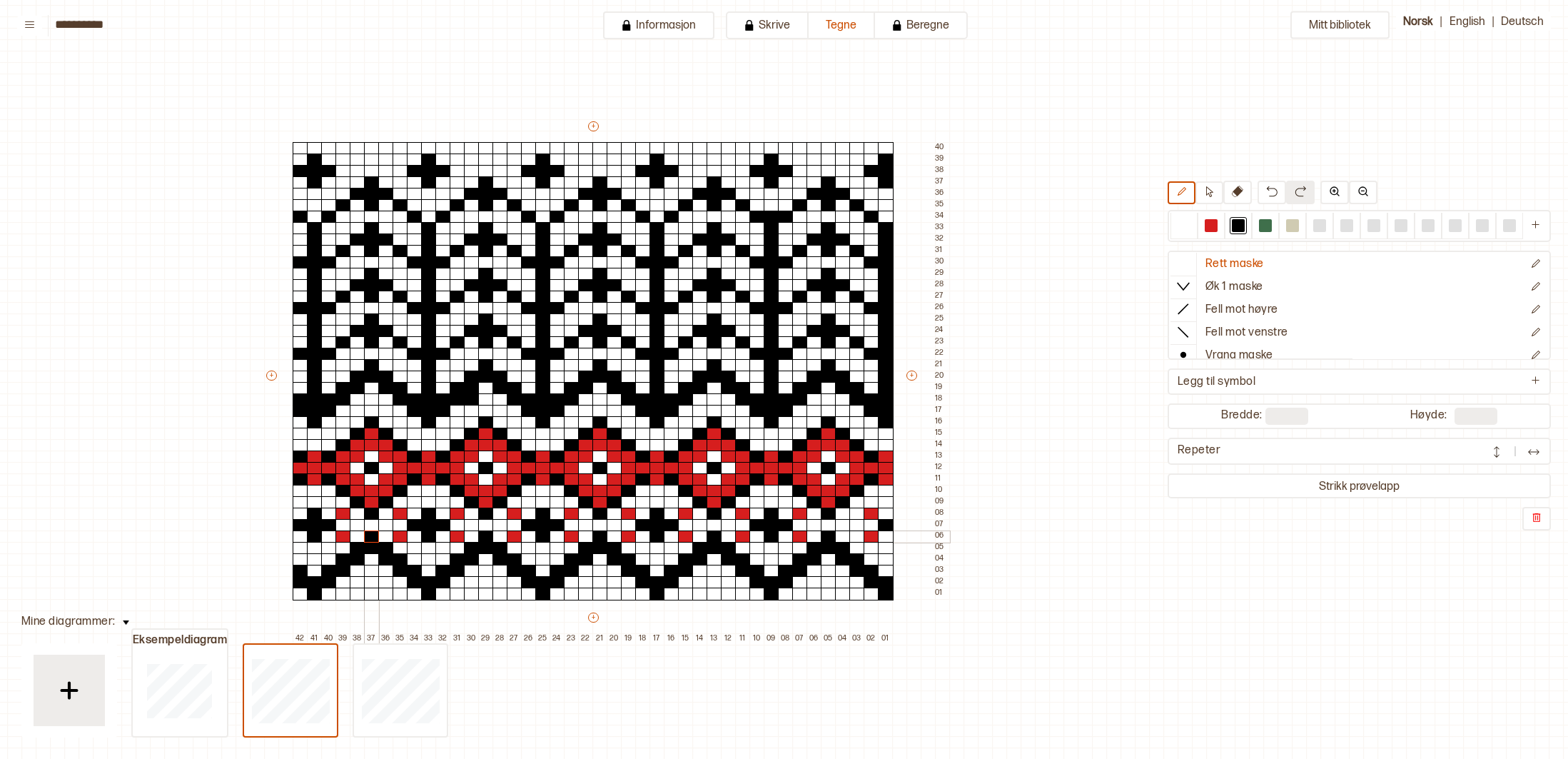
click at [367, 538] on div at bounding box center [372, 536] width 16 height 13
drag, startPoint x: 1187, startPoint y: 224, endPoint x: 1175, endPoint y: 269, distance: 46.6
click at [1186, 229] on div at bounding box center [1184, 225] width 13 height 13
click at [873, 515] on div at bounding box center [872, 514] width 16 height 13
click at [875, 530] on div at bounding box center [872, 536] width 16 height 13
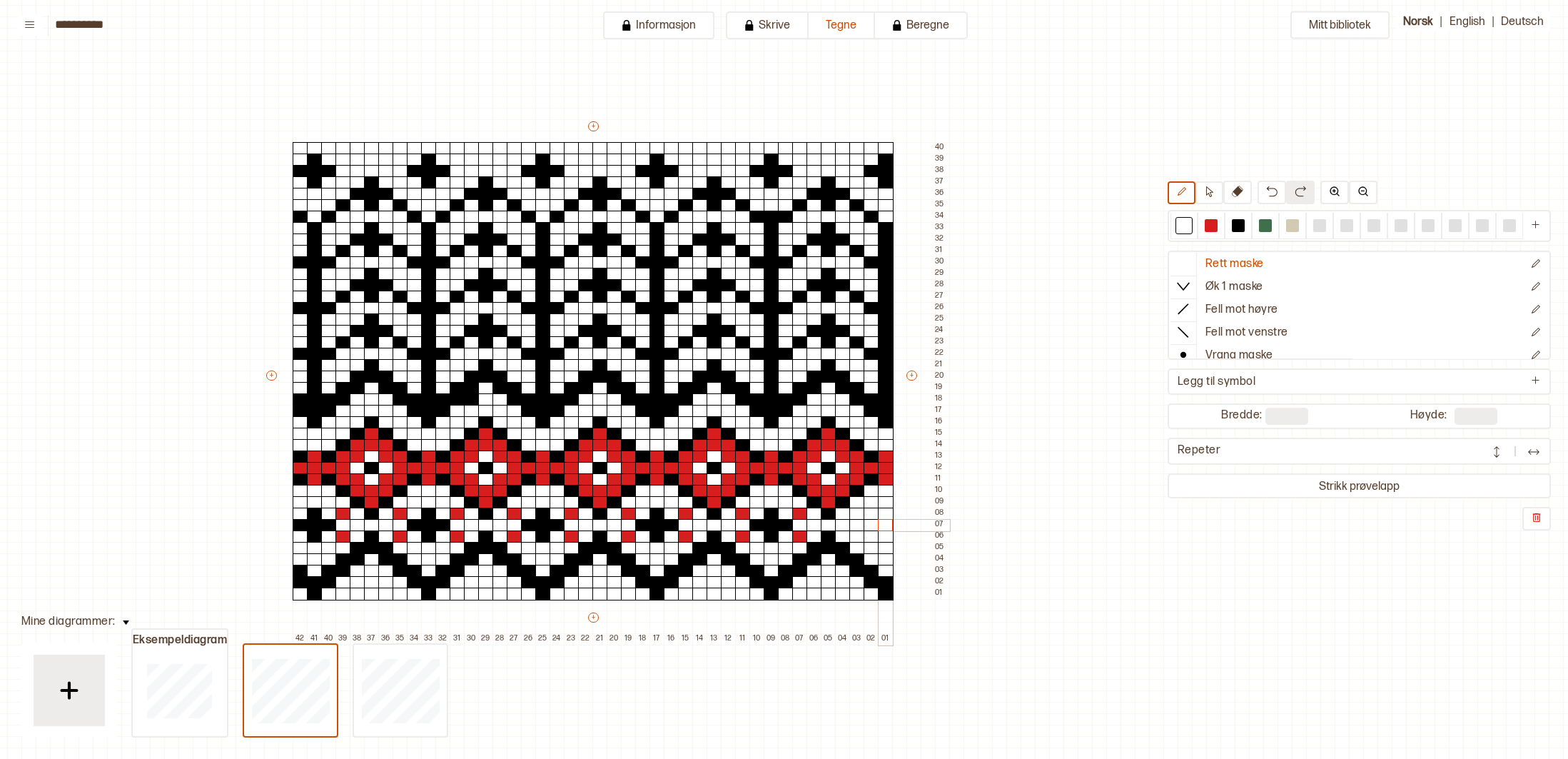
drag, startPoint x: 883, startPoint y: 529, endPoint x: 908, endPoint y: 511, distance: 30.8
click at [884, 528] on div at bounding box center [886, 525] width 16 height 13
click at [1209, 221] on div at bounding box center [1211, 225] width 13 height 13
click at [854, 513] on div at bounding box center [857, 514] width 16 height 13
click at [858, 535] on div at bounding box center [857, 536] width 16 height 13
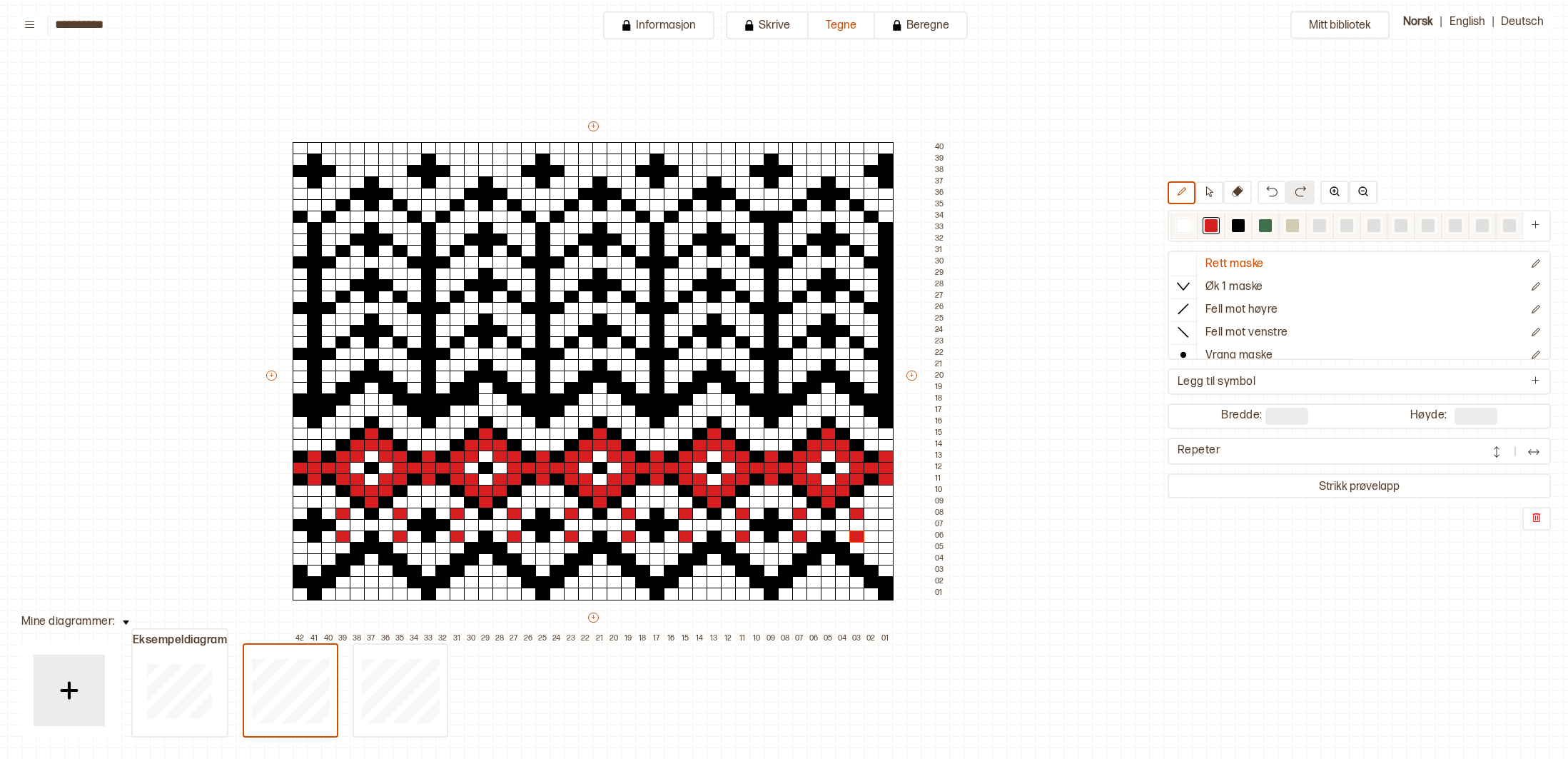
drag, startPoint x: 1237, startPoint y: 225, endPoint x: 1233, endPoint y: 231, distance: 7.2
click at [1237, 225] on div at bounding box center [1238, 225] width 13 height 13
drag, startPoint x: 867, startPoint y: 524, endPoint x: 887, endPoint y: 522, distance: 20.1
click at [887, 523] on div "+ + + + 42 41 40 39 38 37 36 35 34 33 32 31 30 29 28 27 26 25 24 23 22 21 20 19…" at bounding box center [606, 382] width 685 height 525
click at [887, 515] on div at bounding box center [886, 514] width 16 height 13
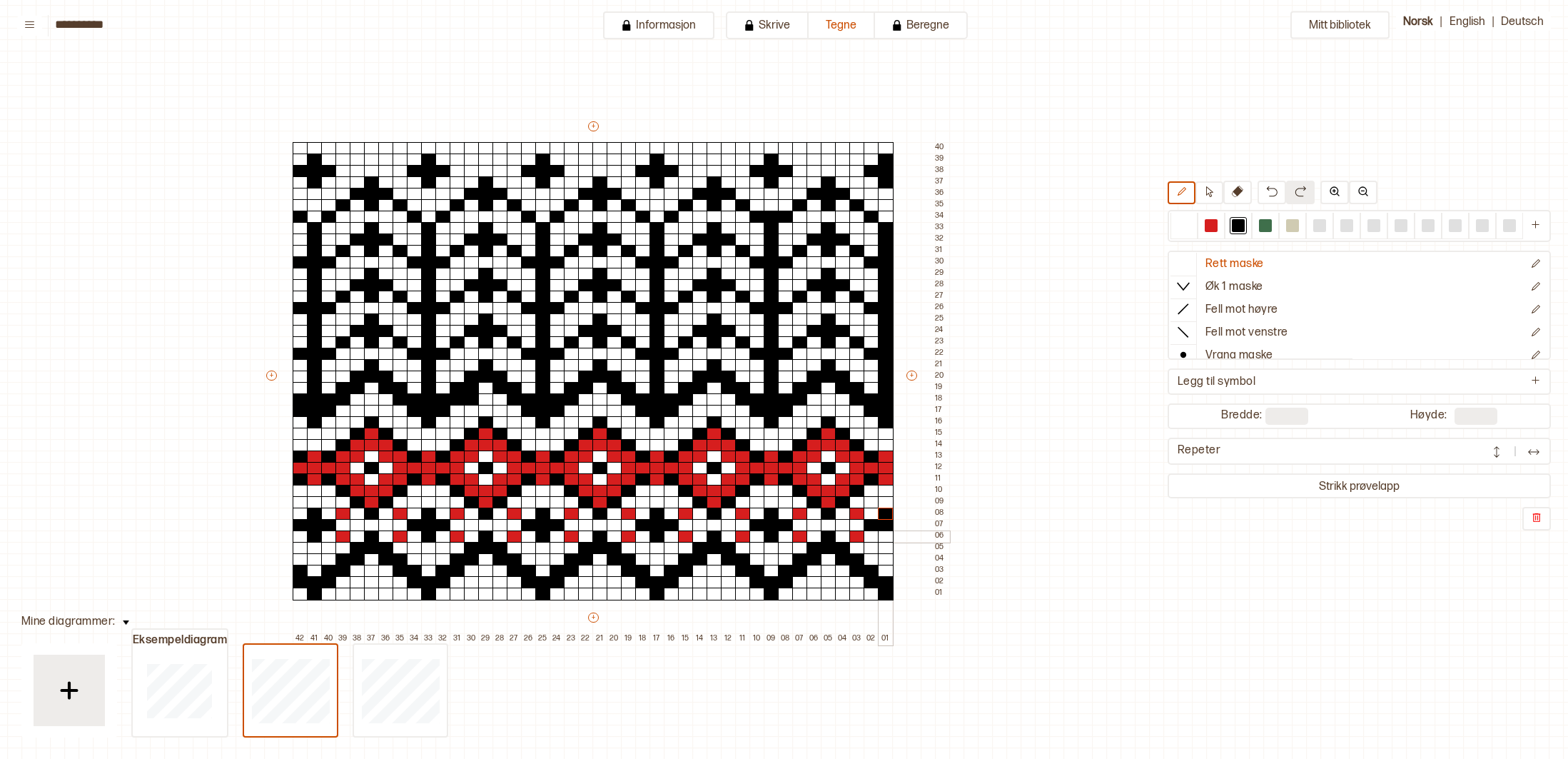
click at [888, 537] on div at bounding box center [886, 536] width 16 height 13
drag, startPoint x: 1179, startPoint y: 226, endPoint x: 1161, endPoint y: 230, distance: 18.4
click at [1179, 226] on div at bounding box center [1184, 225] width 13 height 13
click at [468, 400] on div at bounding box center [472, 399] width 16 height 13
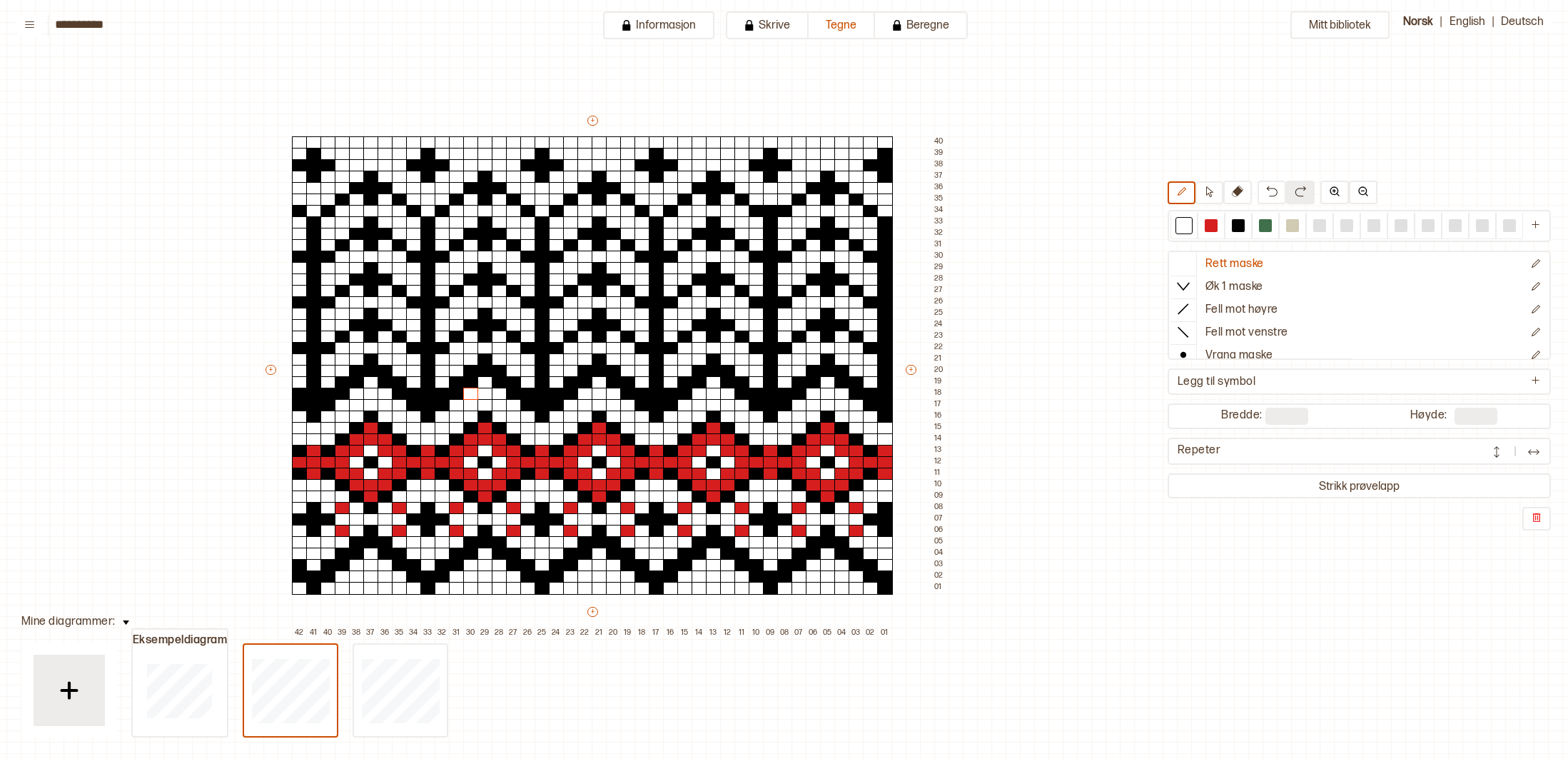
click at [1121, 588] on div "Mitt bibliotek Rett maske Øk 1 maske Fell mot høyre Fell mot venstre Vrang mask…" at bounding box center [1388, 712] width 3137 height 1518
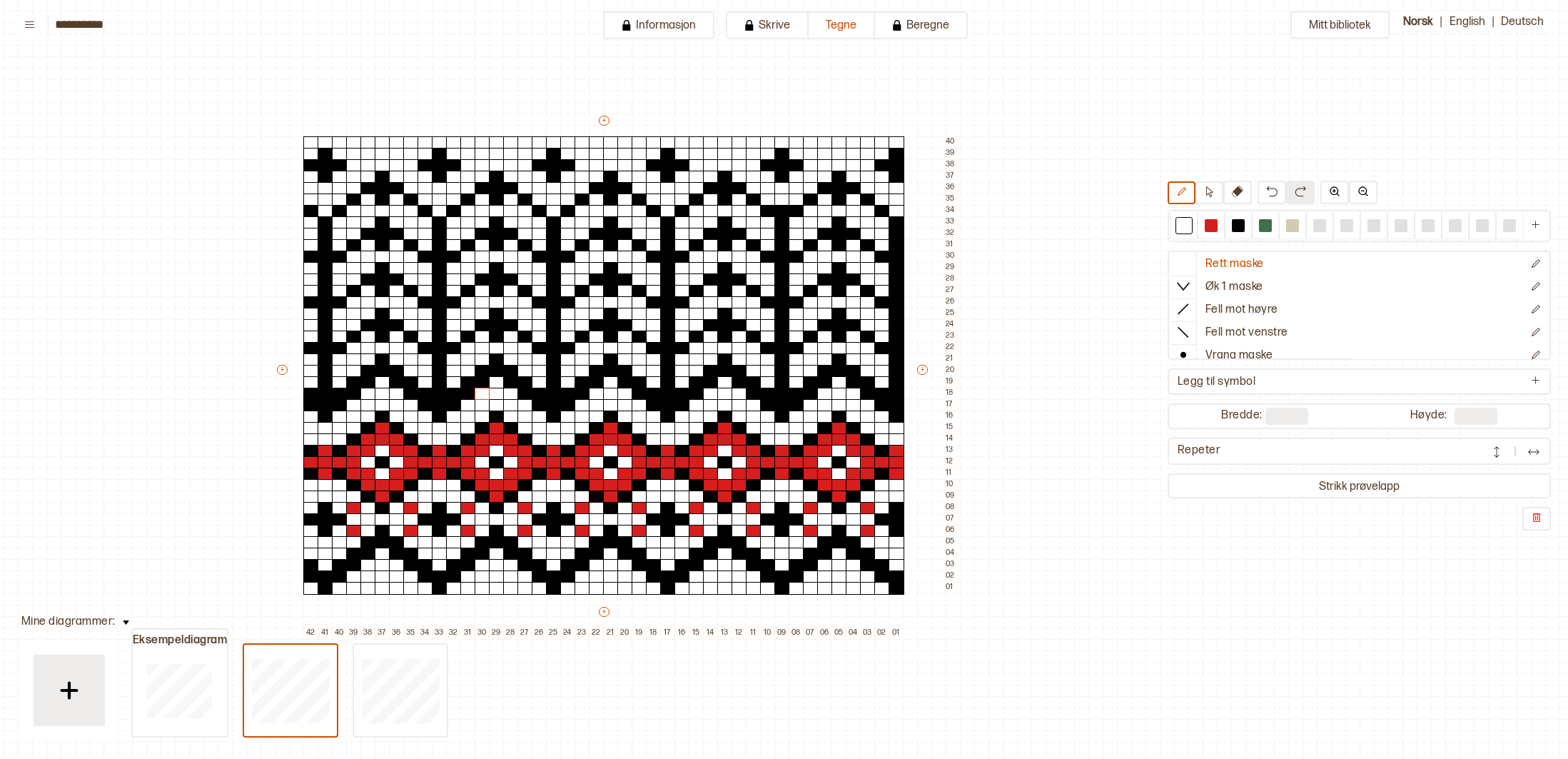
click at [1115, 588] on div "Mitt bibliotek Rett maske Øk 1 maske Fell mot høyre Fell mot venstre Vrang mask…" at bounding box center [1400, 712] width 3137 height 1518
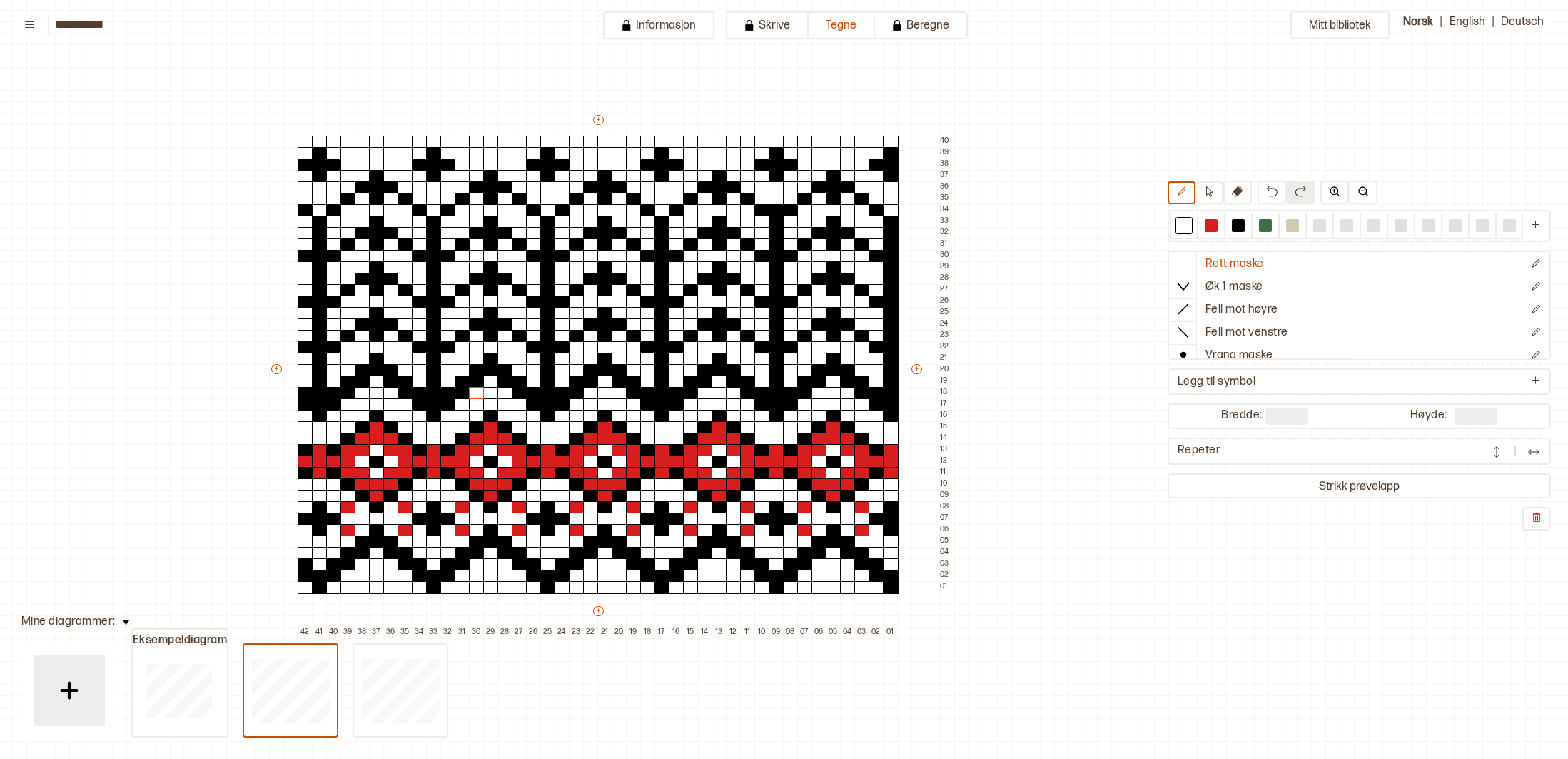
click at [1113, 588] on div "Mitt bibliotek Rett maske Øk 1 maske Fell mot høyre Fell mot venstre Vrang mask…" at bounding box center [1394, 712] width 3137 height 1518
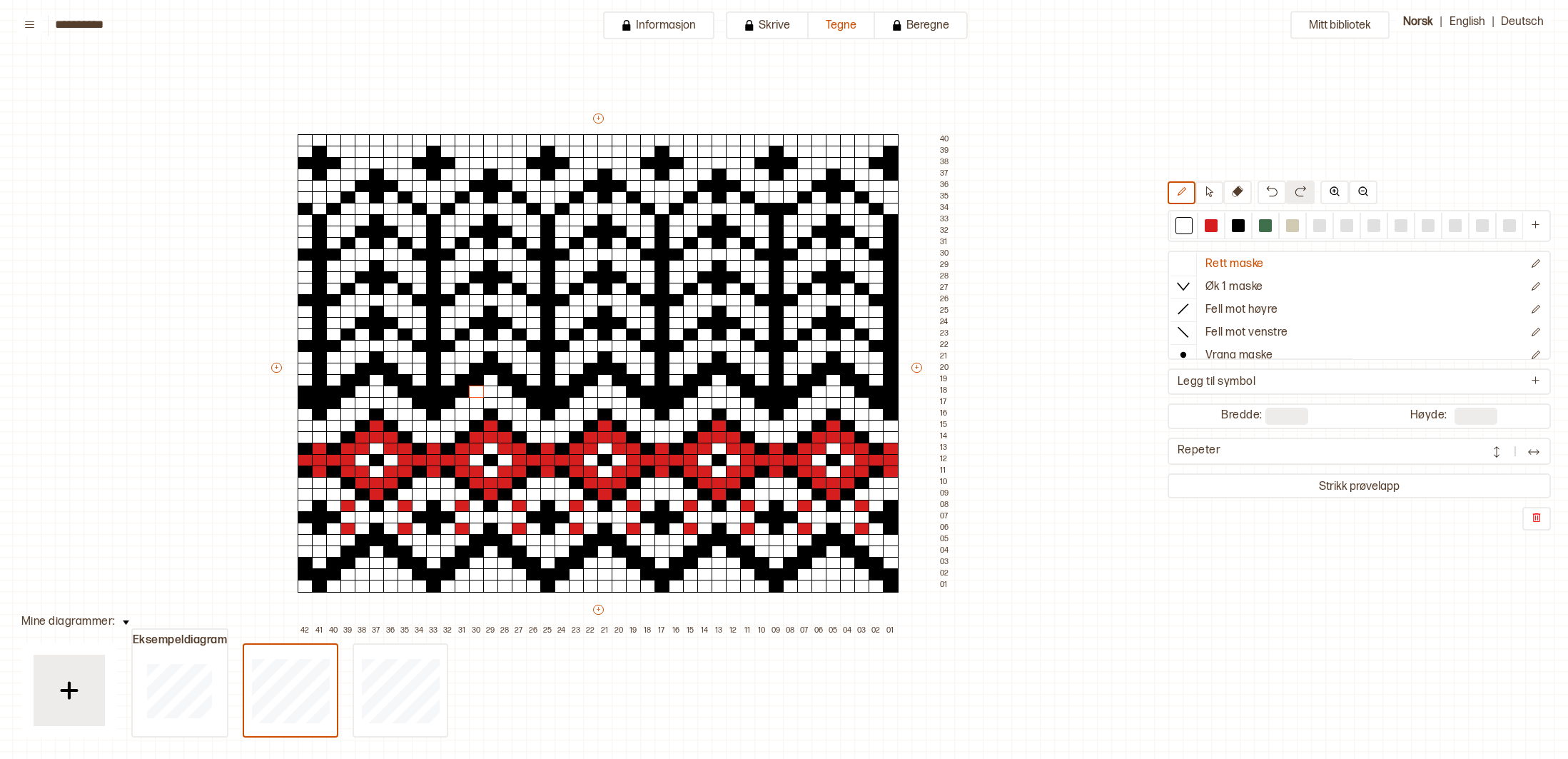
drag, startPoint x: 1112, startPoint y: 589, endPoint x: 1094, endPoint y: 591, distance: 18.1
click at [1094, 591] on div "Mitt bibliotek Rett maske Øk 1 maske Fell mot høyre Fell mot venstre Vrang mask…" at bounding box center [1394, 711] width 3137 height 1518
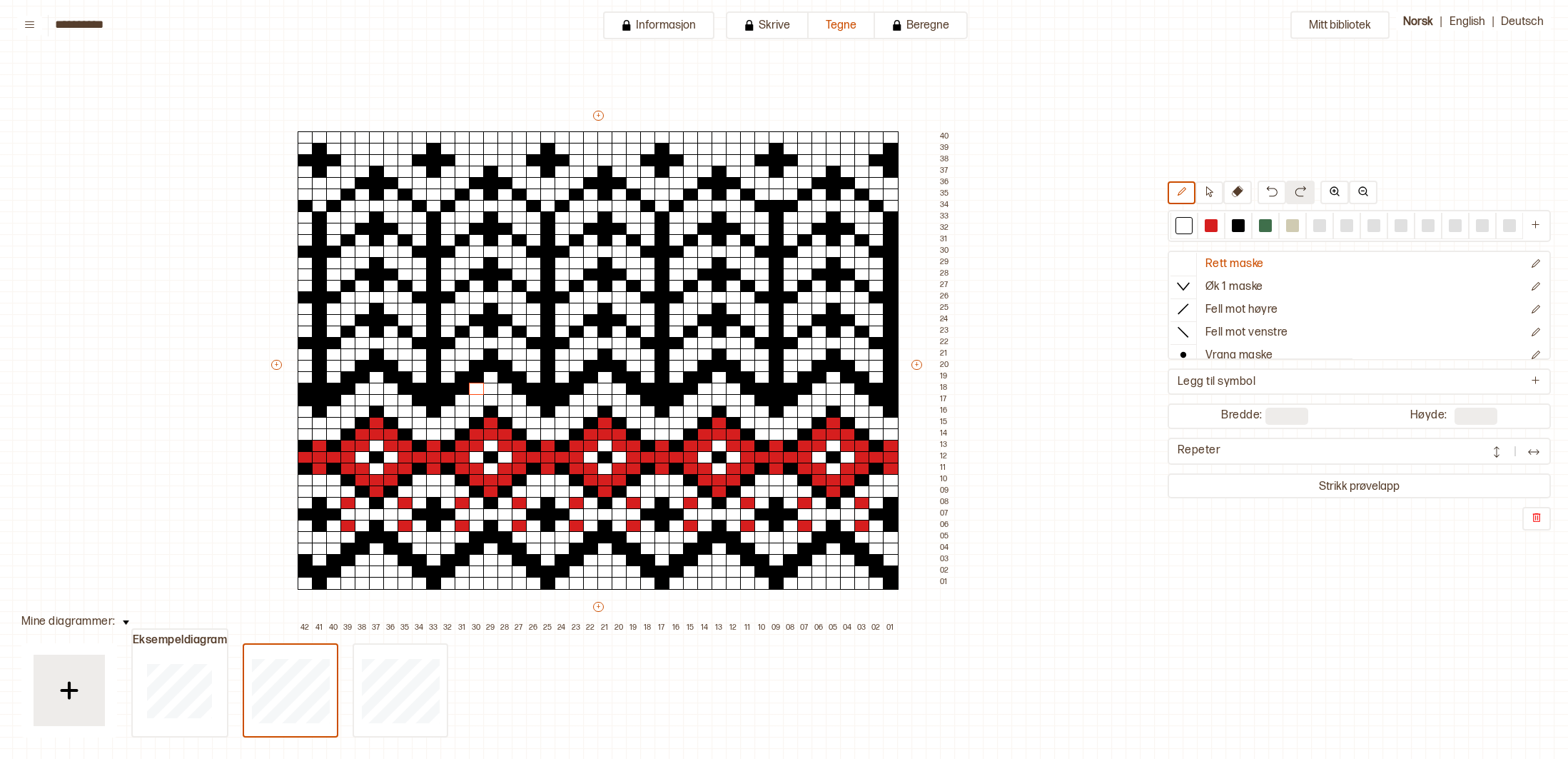
click at [1093, 591] on div "Mitt bibliotek Rett maske Øk 1 maske Fell mot høyre Fell mot venstre Vrang mask…" at bounding box center [1394, 707] width 3137 height 1518
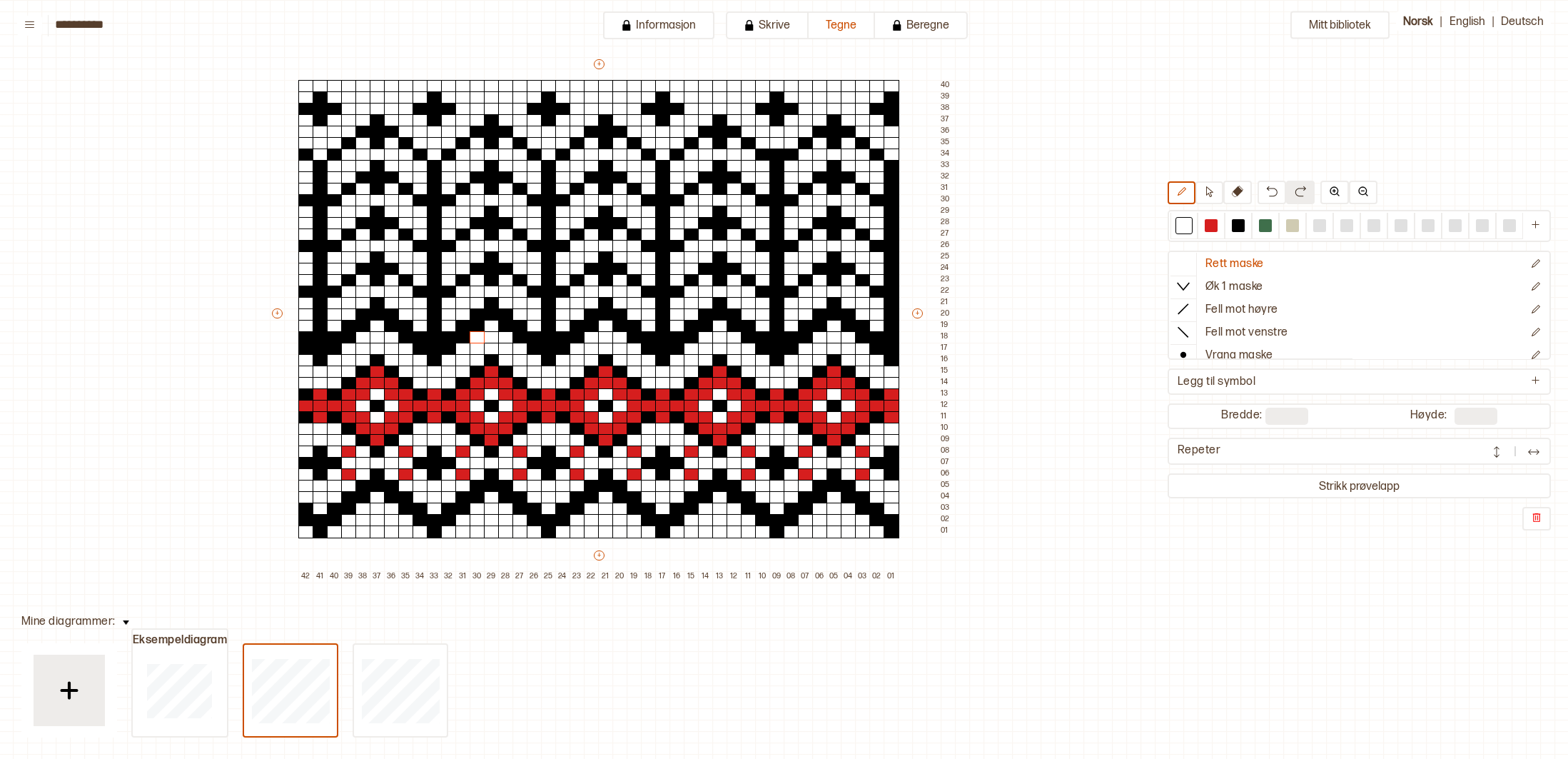
scroll to position [99, 173]
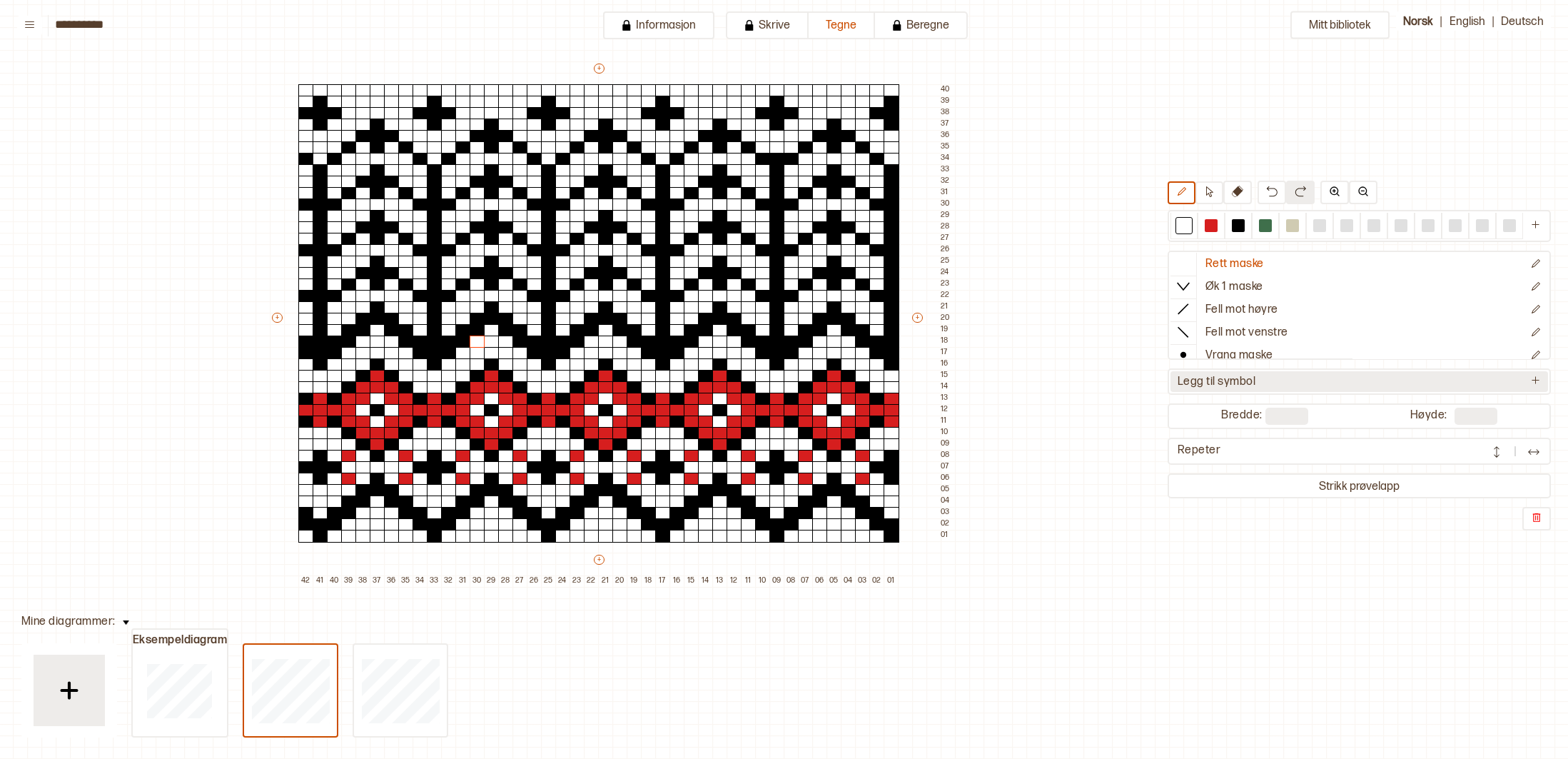
drag, startPoint x: 1395, startPoint y: 356, endPoint x: 1395, endPoint y: 372, distance: 16.0
click at [1395, 372] on div "Rett maske Øk 1 maske Fell mot høyre Fell mot venstre Vrang maske Kast Flette f…" at bounding box center [1359, 355] width 383 height 350
click at [1181, 229] on div at bounding box center [1184, 225] width 13 height 13
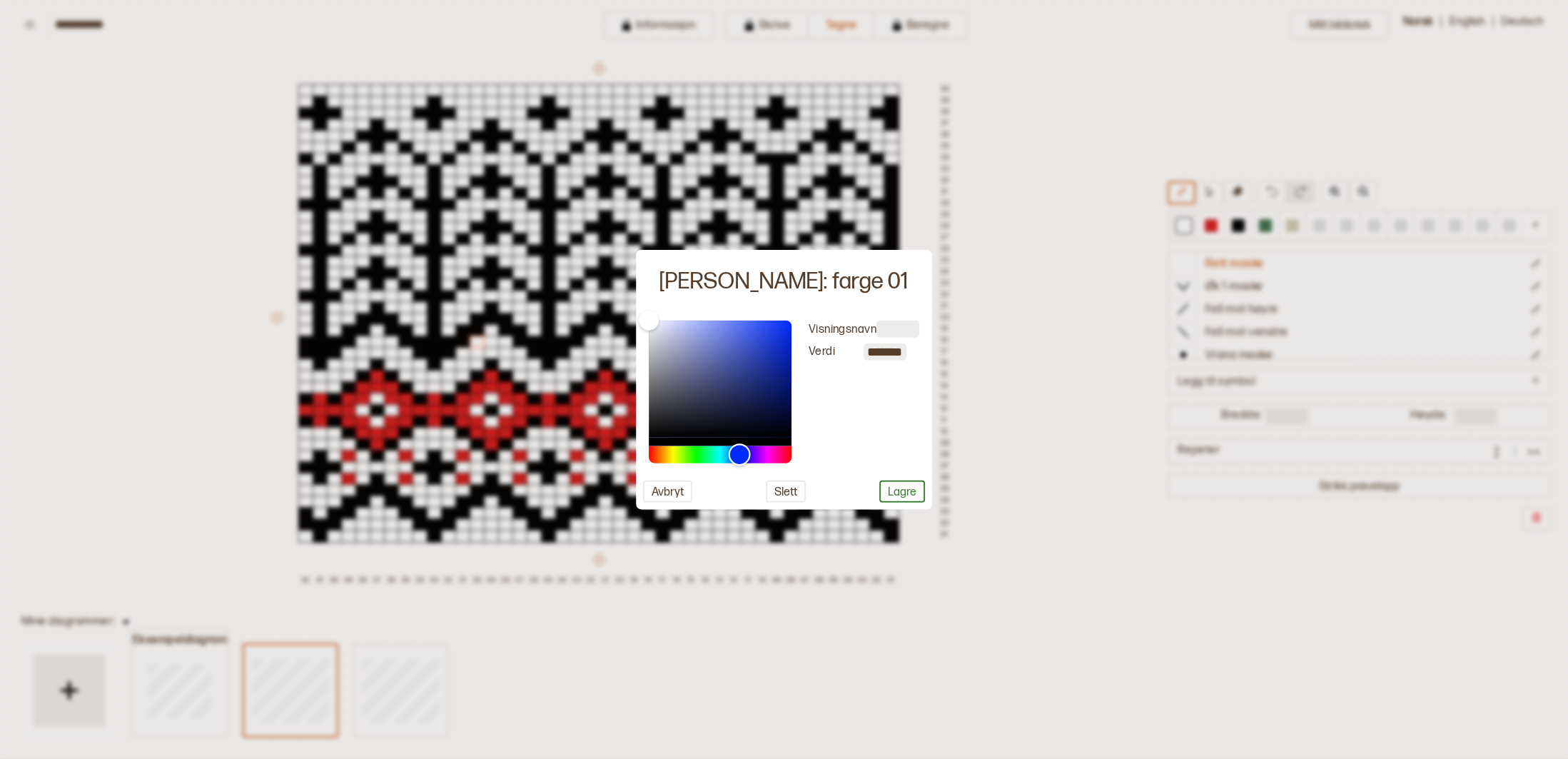
drag, startPoint x: 650, startPoint y: 453, endPoint x: 740, endPoint y: 460, distance: 90.3
click at [740, 460] on div "Hue" at bounding box center [740, 454] width 23 height 23
click at [1089, 524] on div at bounding box center [784, 379] width 1568 height 759
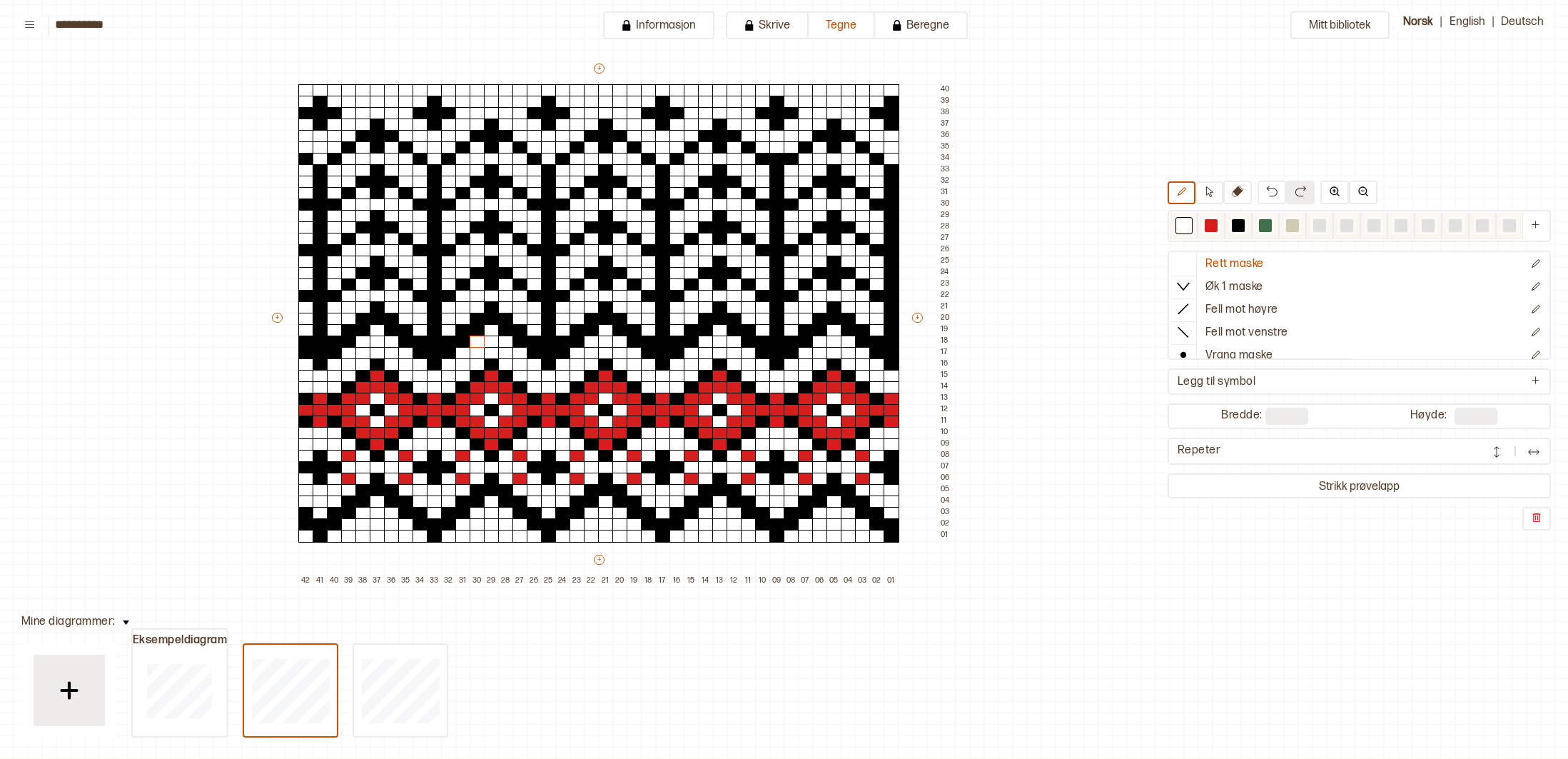
click at [1213, 225] on div at bounding box center [1211, 225] width 13 height 13
drag, startPoint x: 1213, startPoint y: 225, endPoint x: 1189, endPoint y: 240, distance: 28.3
click at [1189, 240] on div at bounding box center [1359, 225] width 383 height 32
drag, startPoint x: 1126, startPoint y: 248, endPoint x: 1136, endPoint y: 240, distance: 12.8
click at [1126, 247] on div "Mitt bibliotek Rett maske Øk 1 maske Fell mot høyre Fell mot venstre Vrang mask…" at bounding box center [1395, 660] width 3137 height 1518
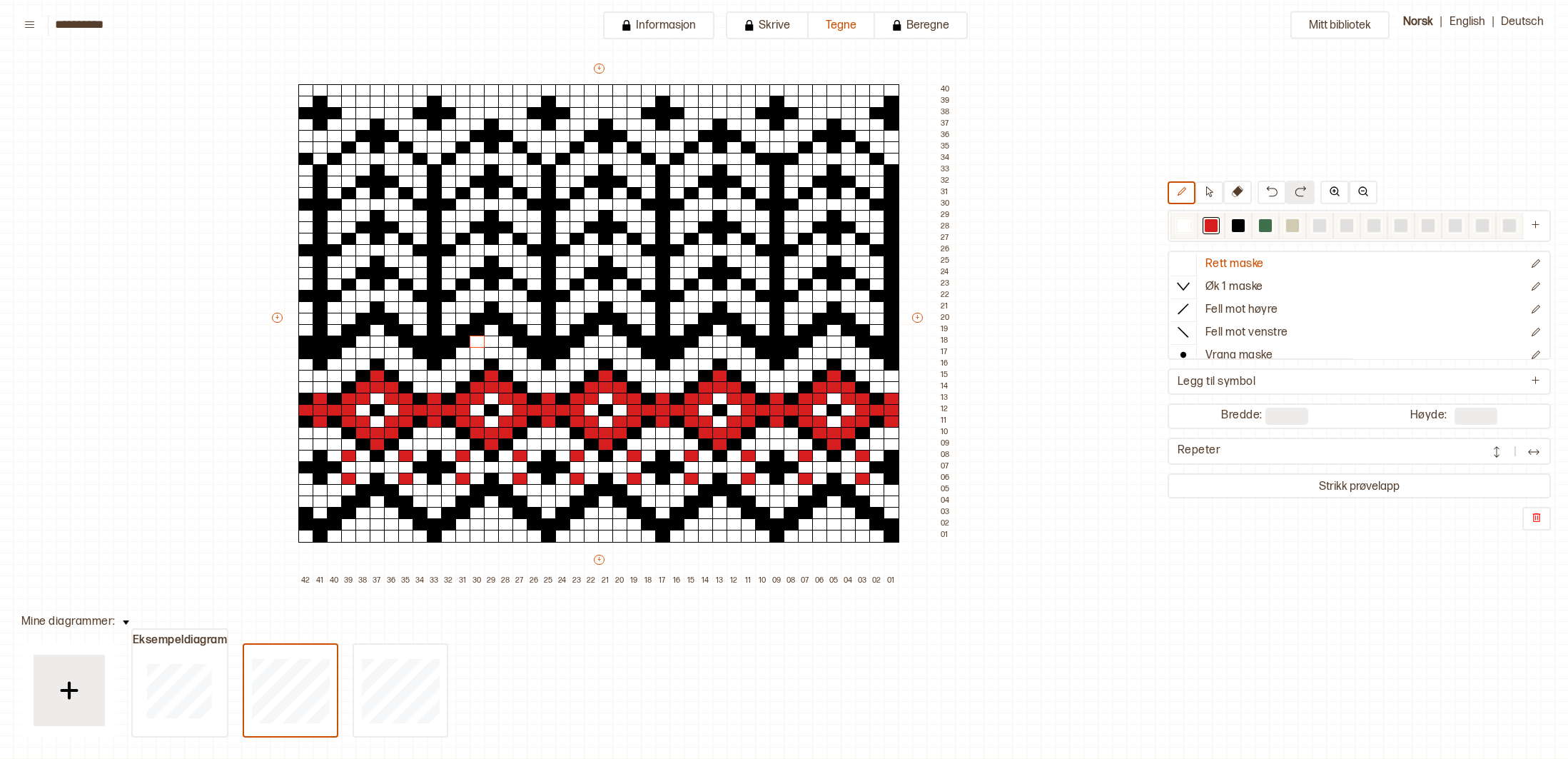
click at [1177, 222] on div at bounding box center [1184, 225] width 18 height 18
drag, startPoint x: 1136, startPoint y: 263, endPoint x: 1065, endPoint y: 326, distance: 94.9
click at [1065, 326] on div "Mitt bibliotek Rett maske Øk 1 maske Fell mot høyre Fell mot venstre Vrang mask…" at bounding box center [1395, 660] width 3137 height 1518
click at [891, 413] on div at bounding box center [891, 410] width 16 height 13
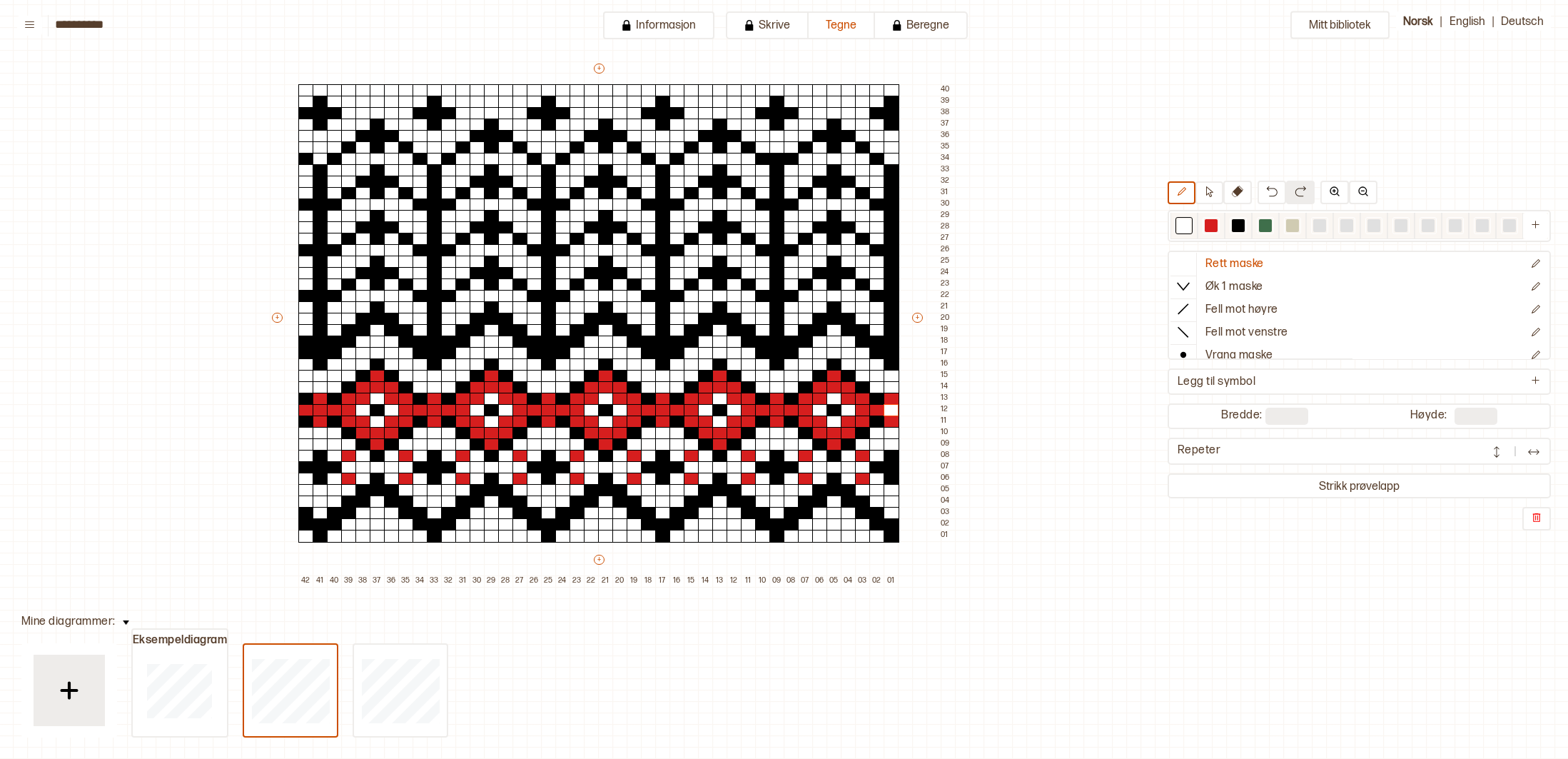
click at [1212, 227] on div at bounding box center [1211, 225] width 13 height 13
drag, startPoint x: 884, startPoint y: 410, endPoint x: 892, endPoint y: 408, distance: 8.2
click at [886, 409] on div at bounding box center [891, 410] width 16 height 13
drag, startPoint x: 1108, startPoint y: 336, endPoint x: 1258, endPoint y: 262, distance: 167.3
click at [1091, 351] on div "Mitt bibliotek Rett maske Øk 1 maske Fell mot høyre Fell mot venstre Vrang mask…" at bounding box center [1395, 660] width 3137 height 1518
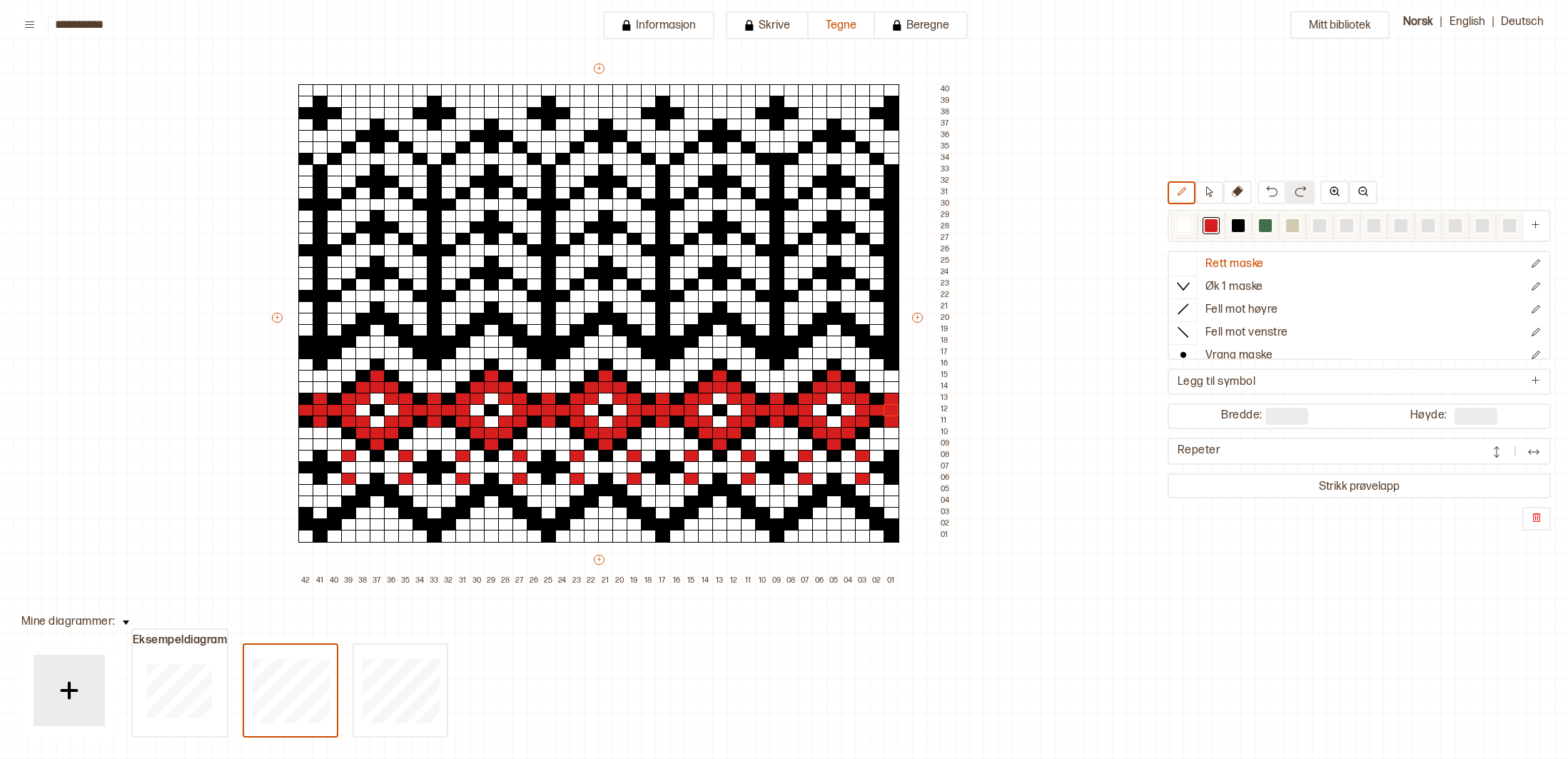
click at [1291, 224] on div at bounding box center [1292, 225] width 13 height 13
drag, startPoint x: 1291, startPoint y: 224, endPoint x: 1270, endPoint y: 235, distance: 23.7
click at [1270, 235] on div at bounding box center [1347, 226] width 352 height 27
click at [1068, 215] on div "Mitt bibliotek Rett maske Øk 1 maske Fell mot høyre Fell mot venstre Vrang mask…" at bounding box center [1395, 660] width 3137 height 1518
drag, startPoint x: 1056, startPoint y: 249, endPoint x: 1125, endPoint y: 205, distance: 81.8
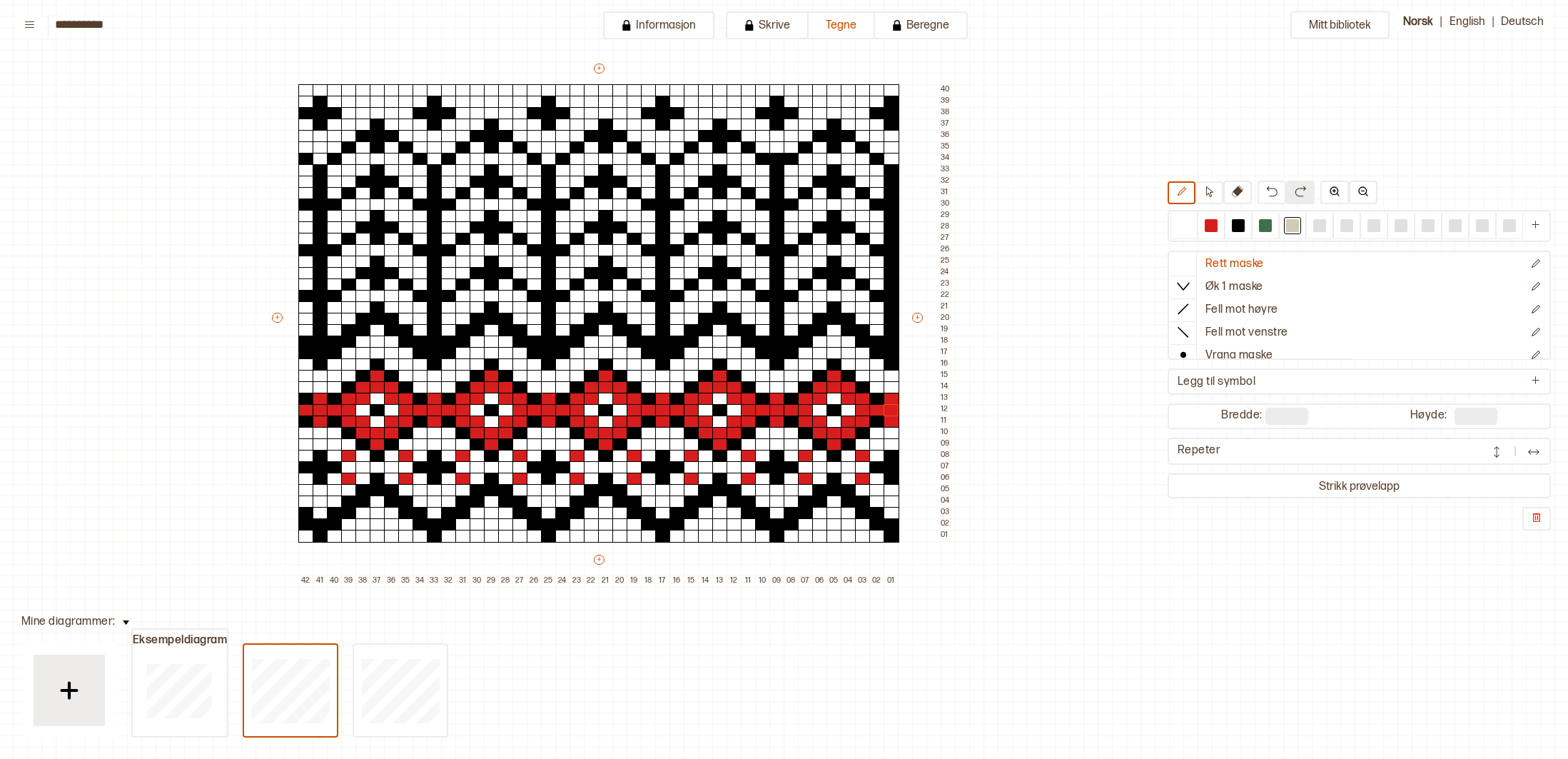
click at [1125, 205] on div "Mitt bibliotek Rett maske Øk 1 maske Fell mot høyre Fell mot venstre Vrang mask…" at bounding box center [1395, 660] width 3137 height 1518
click at [1186, 191] on icon at bounding box center [1181, 191] width 11 height 11
click at [1295, 225] on div at bounding box center [1292, 225] width 13 height 13
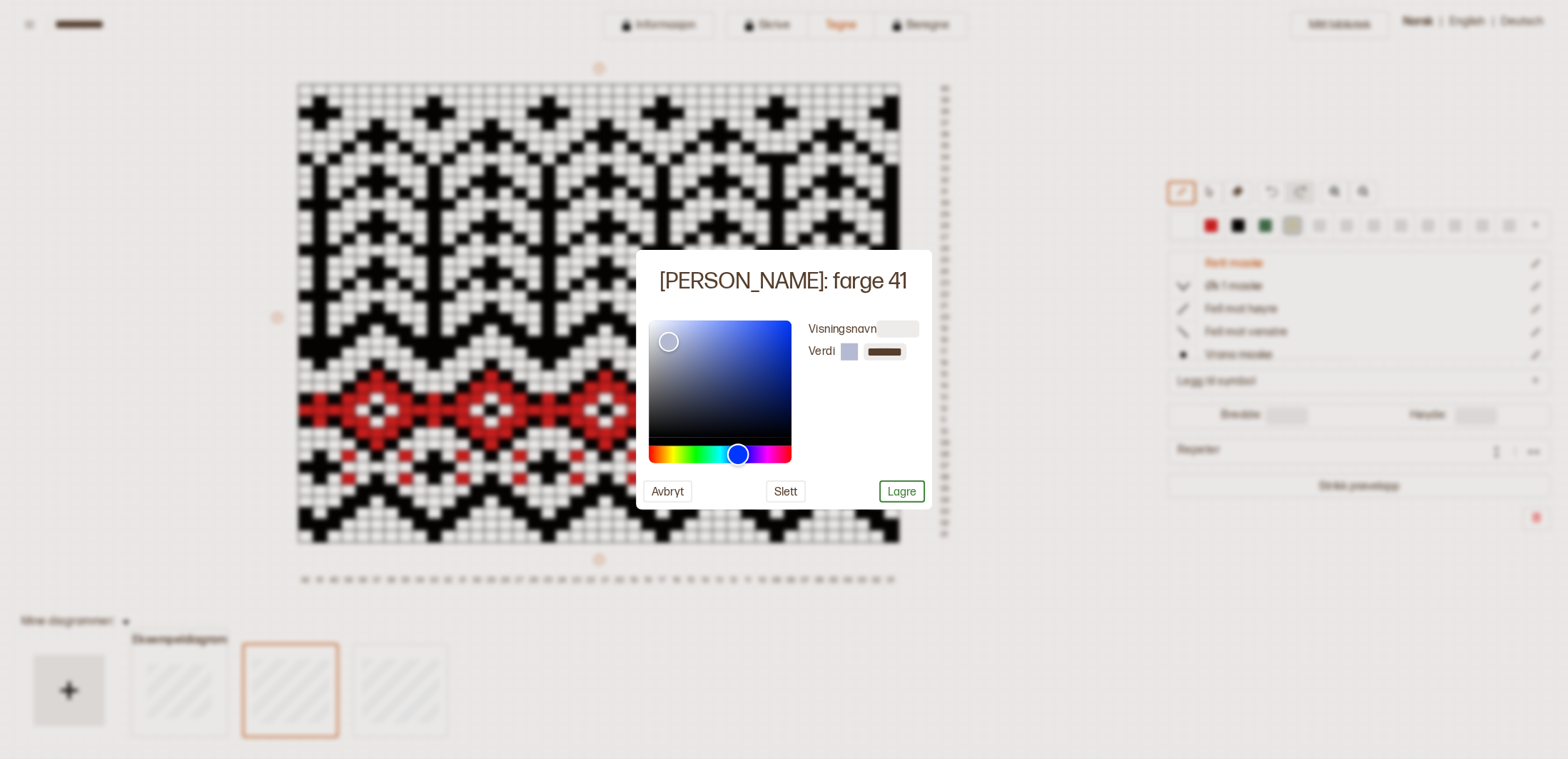
type input "*******"
drag, startPoint x: 665, startPoint y: 456, endPoint x: 740, endPoint y: 458, distance: 75.0
click at [740, 458] on div "Hue" at bounding box center [740, 454] width 23 height 23
click at [910, 495] on button "Lagre" at bounding box center [902, 491] width 46 height 23
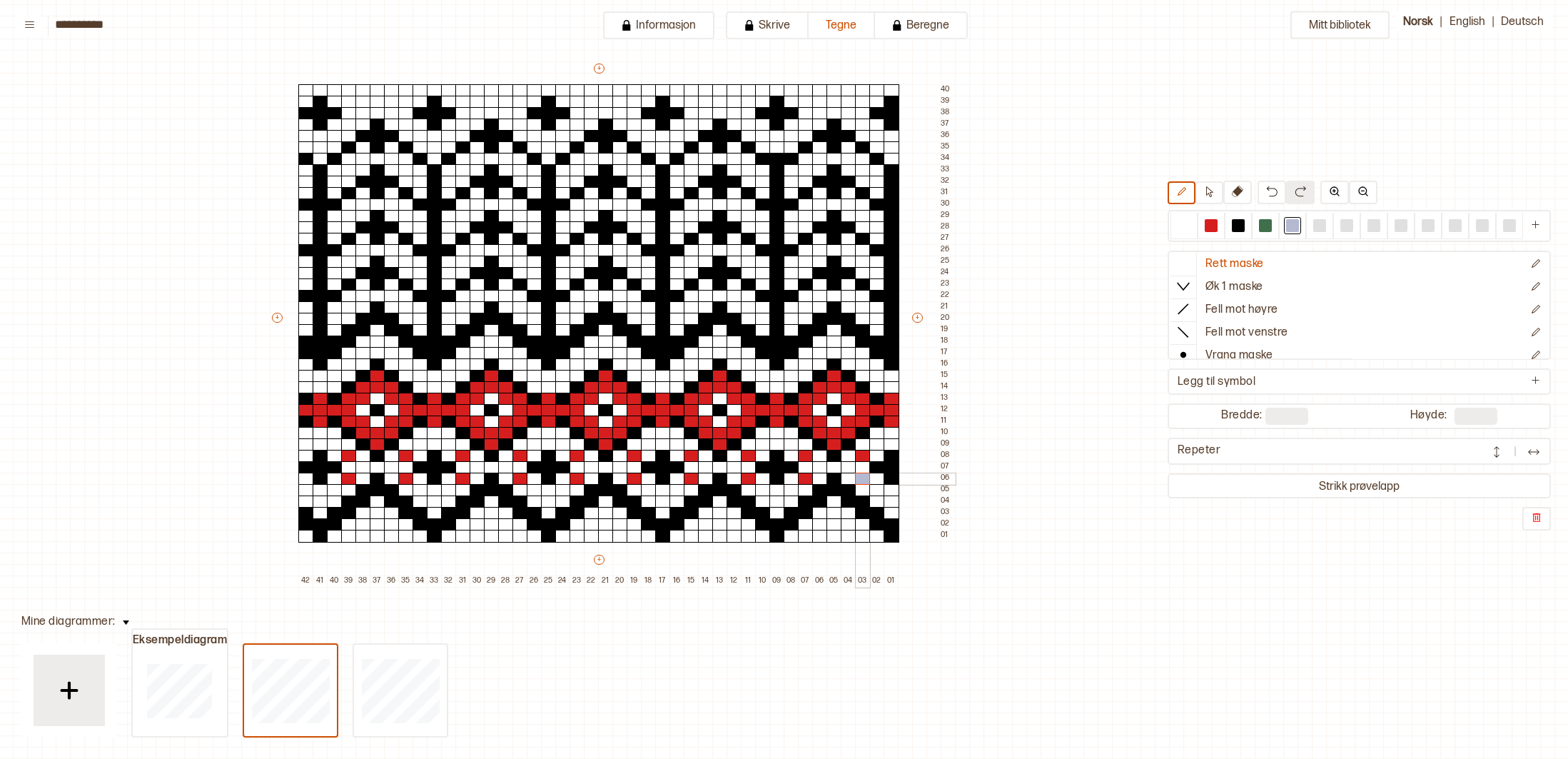
click at [868, 478] on div at bounding box center [862, 478] width 16 height 13
click at [869, 458] on div at bounding box center [877, 456] width 16 height 13
drag, startPoint x: 1183, startPoint y: 221, endPoint x: 1174, endPoint y: 232, distance: 14.2
click at [1183, 221] on div at bounding box center [1184, 225] width 13 height 13
click at [878, 452] on div at bounding box center [877, 456] width 16 height 13
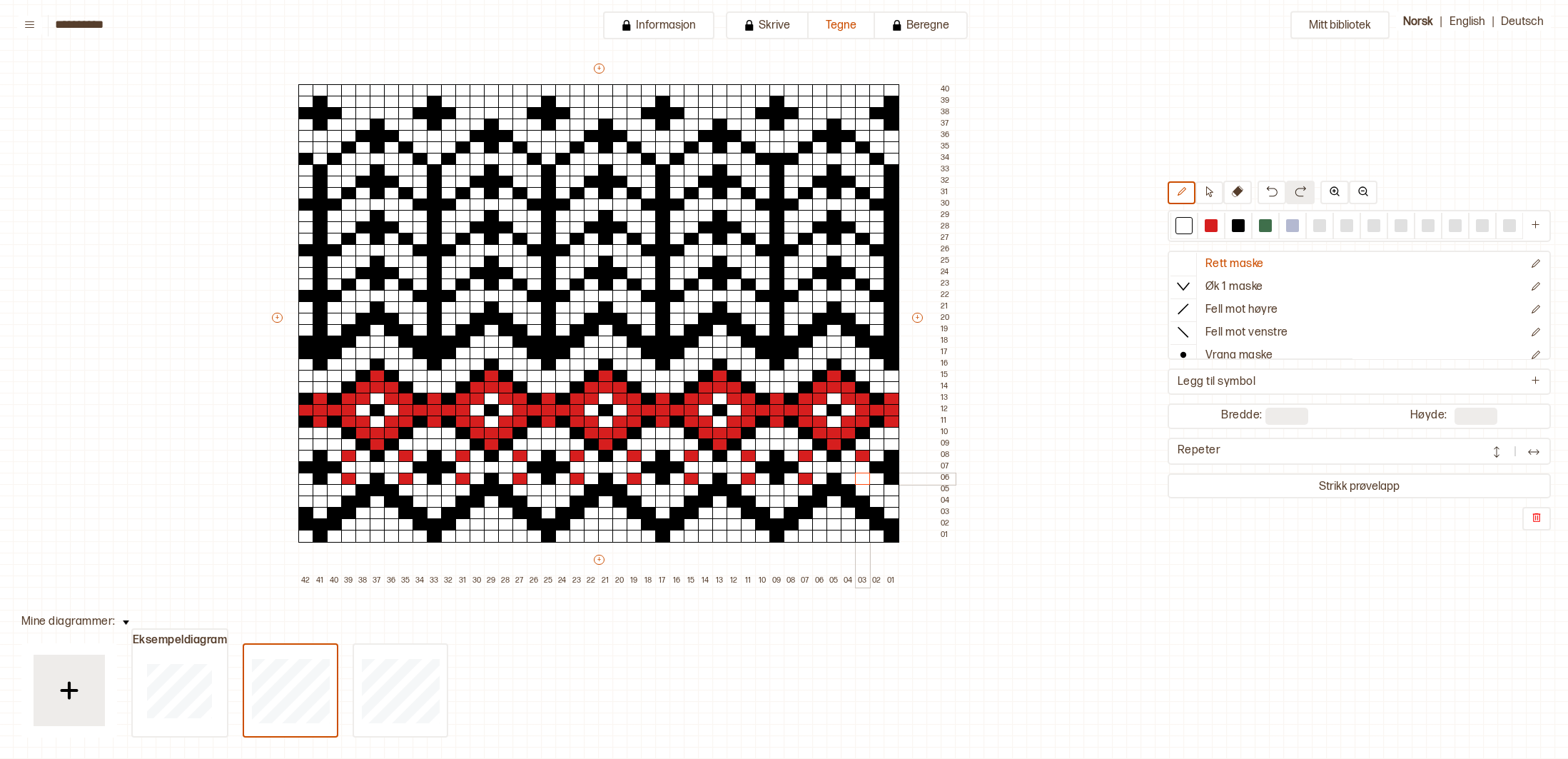
click at [862, 477] on div at bounding box center [862, 478] width 16 height 13
drag, startPoint x: 1208, startPoint y: 225, endPoint x: 1215, endPoint y: 239, distance: 15.7
click at [1208, 228] on div at bounding box center [1211, 225] width 13 height 13
click at [869, 480] on div at bounding box center [877, 478] width 16 height 13
click at [867, 482] on div at bounding box center [862, 478] width 16 height 13
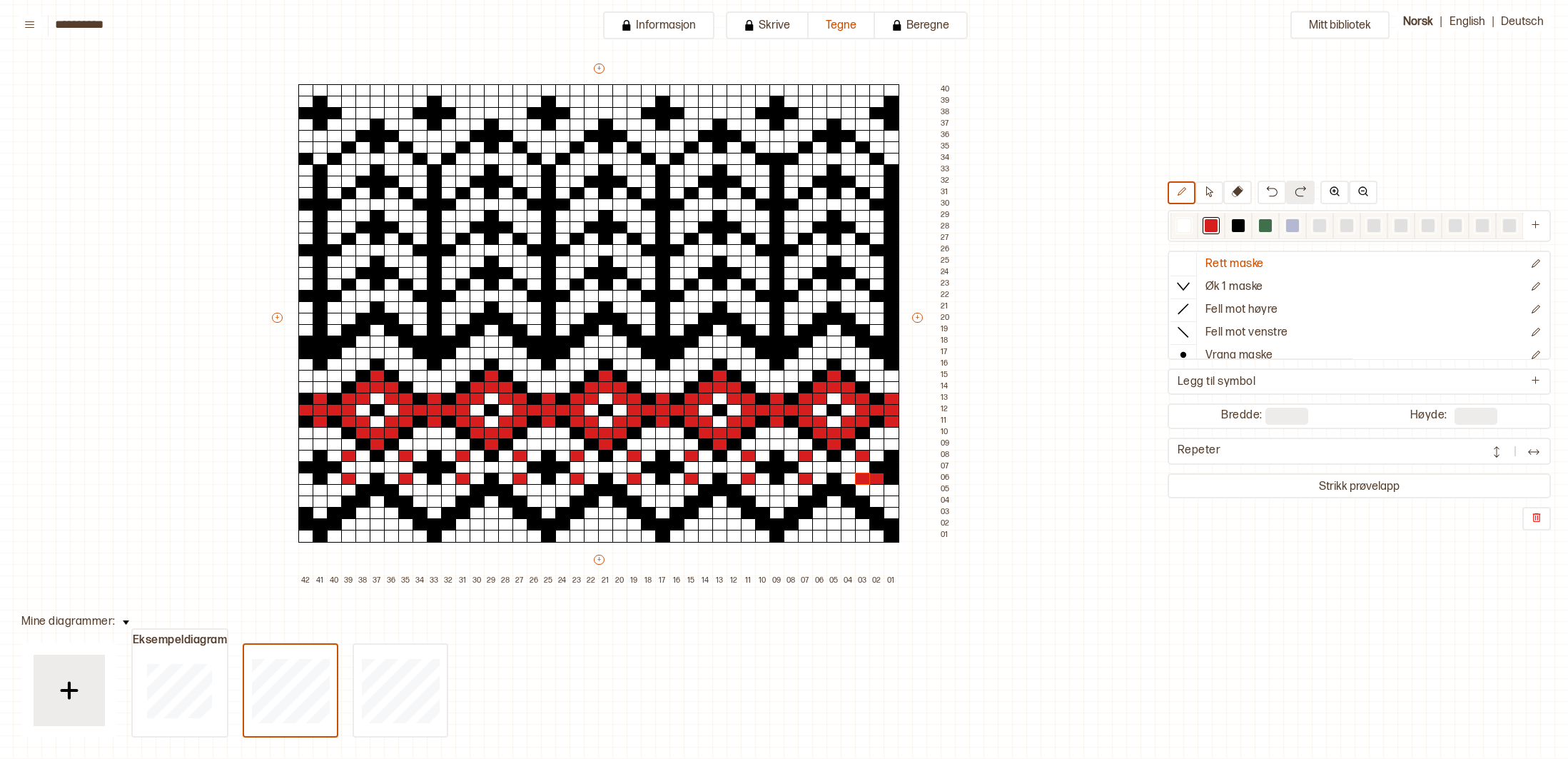
click at [1181, 229] on div at bounding box center [1184, 225] width 13 height 13
click at [879, 480] on div at bounding box center [877, 478] width 16 height 13
click at [1319, 225] on div at bounding box center [1319, 225] width 13 height 13
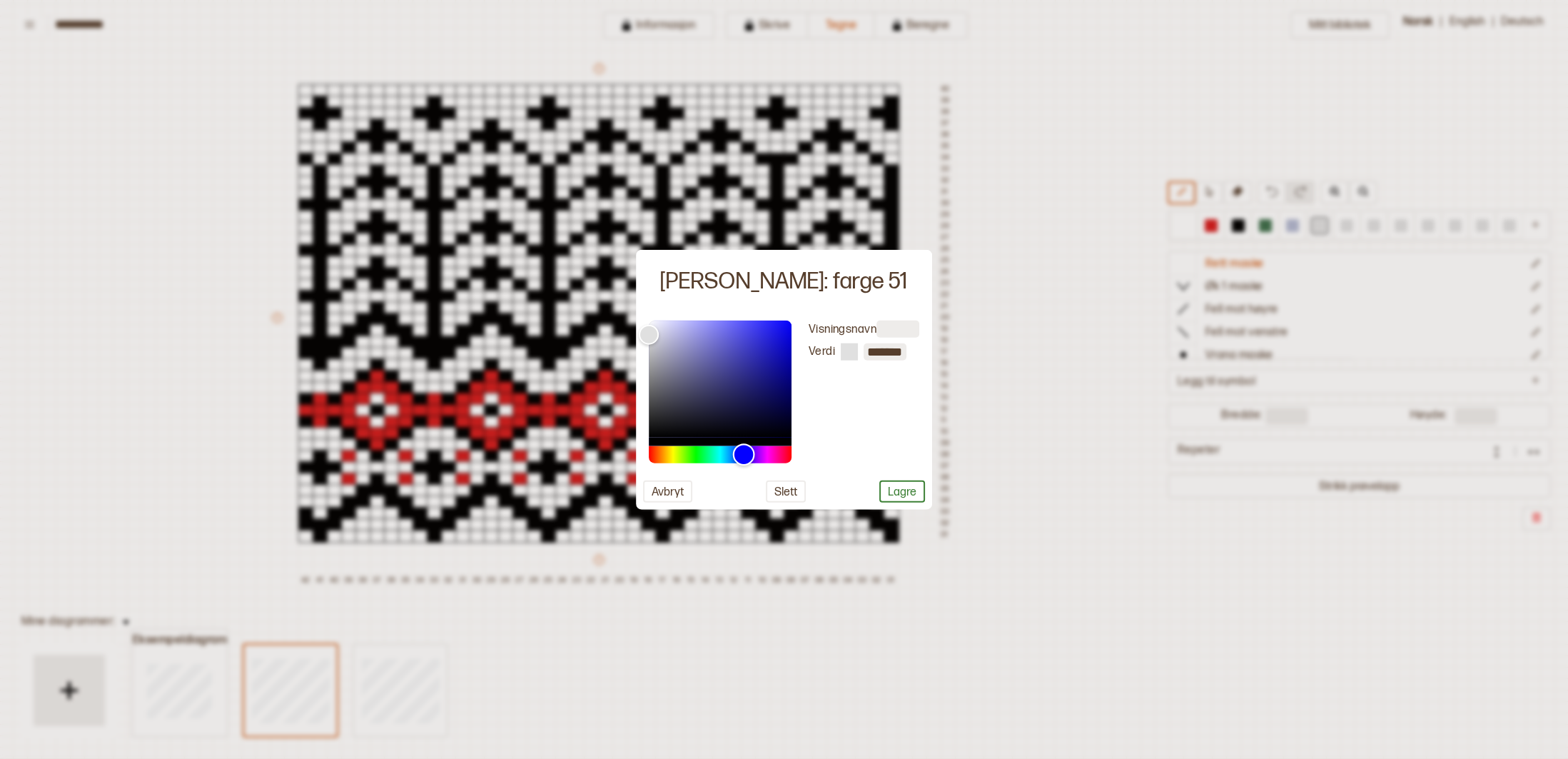
click at [744, 457] on div "Hue" at bounding box center [720, 454] width 143 height 18
click at [907, 494] on button "Lagre" at bounding box center [902, 491] width 46 height 23
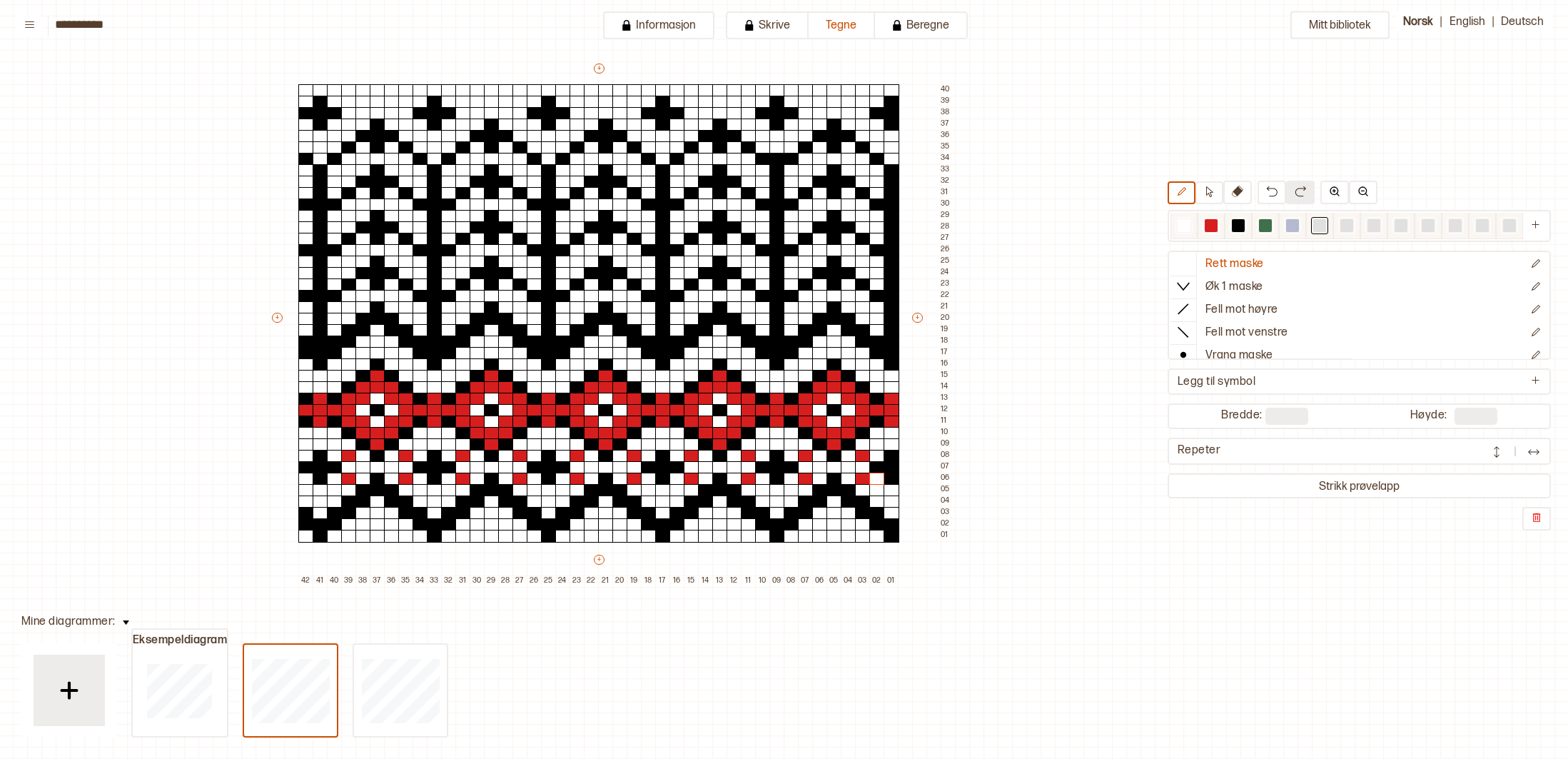
click at [1353, 225] on div at bounding box center [1347, 225] width 18 height 18
drag, startPoint x: 1352, startPoint y: 225, endPoint x: 1343, endPoint y: 230, distance: 10.3
click at [1343, 230] on div at bounding box center [1347, 225] width 13 height 13
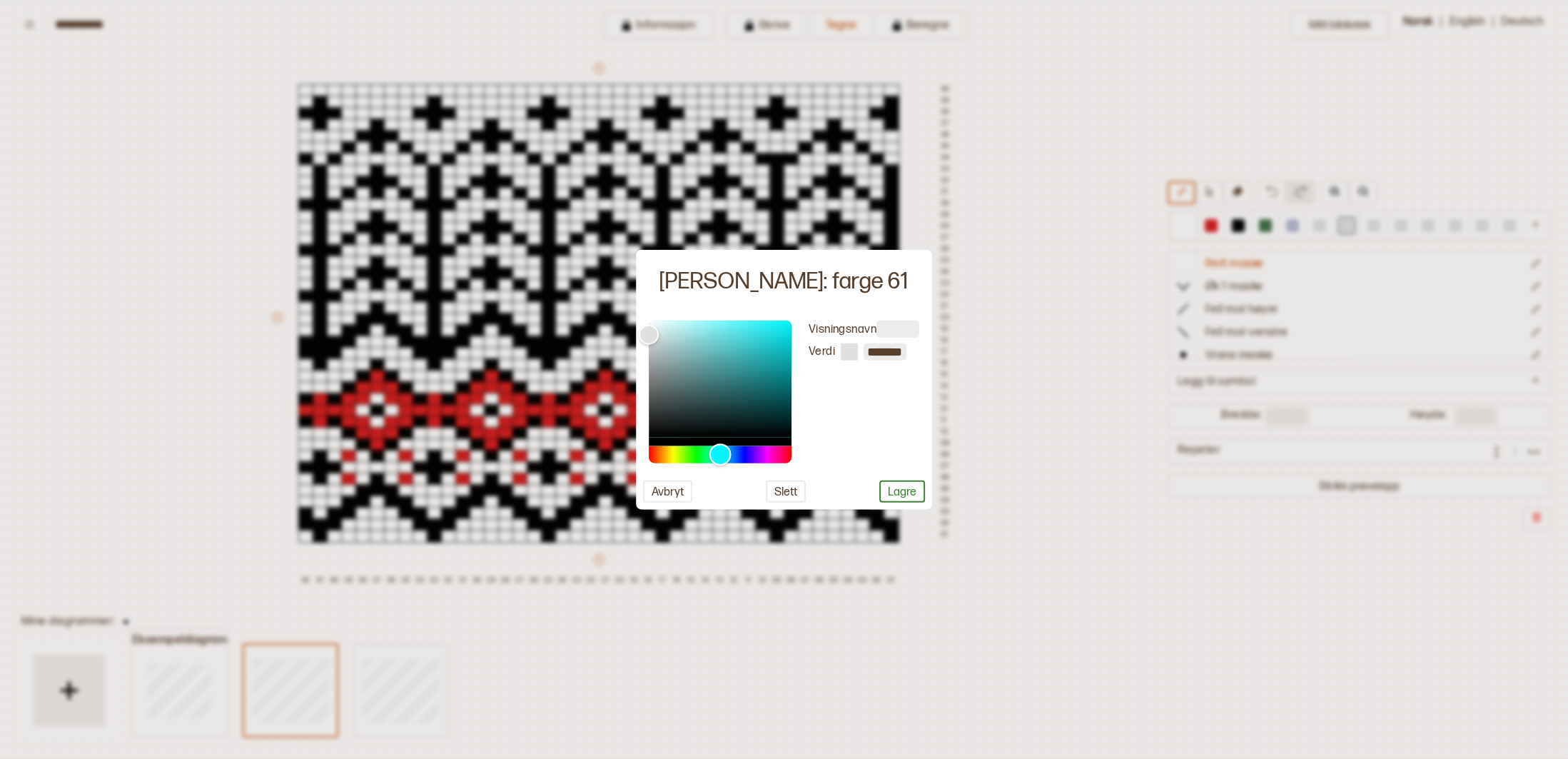
drag, startPoint x: 649, startPoint y: 449, endPoint x: 721, endPoint y: 455, distance: 72.2
click at [721, 455] on div "Hue" at bounding box center [721, 454] width 23 height 23
click at [905, 493] on button "Lagre" at bounding box center [902, 491] width 46 height 23
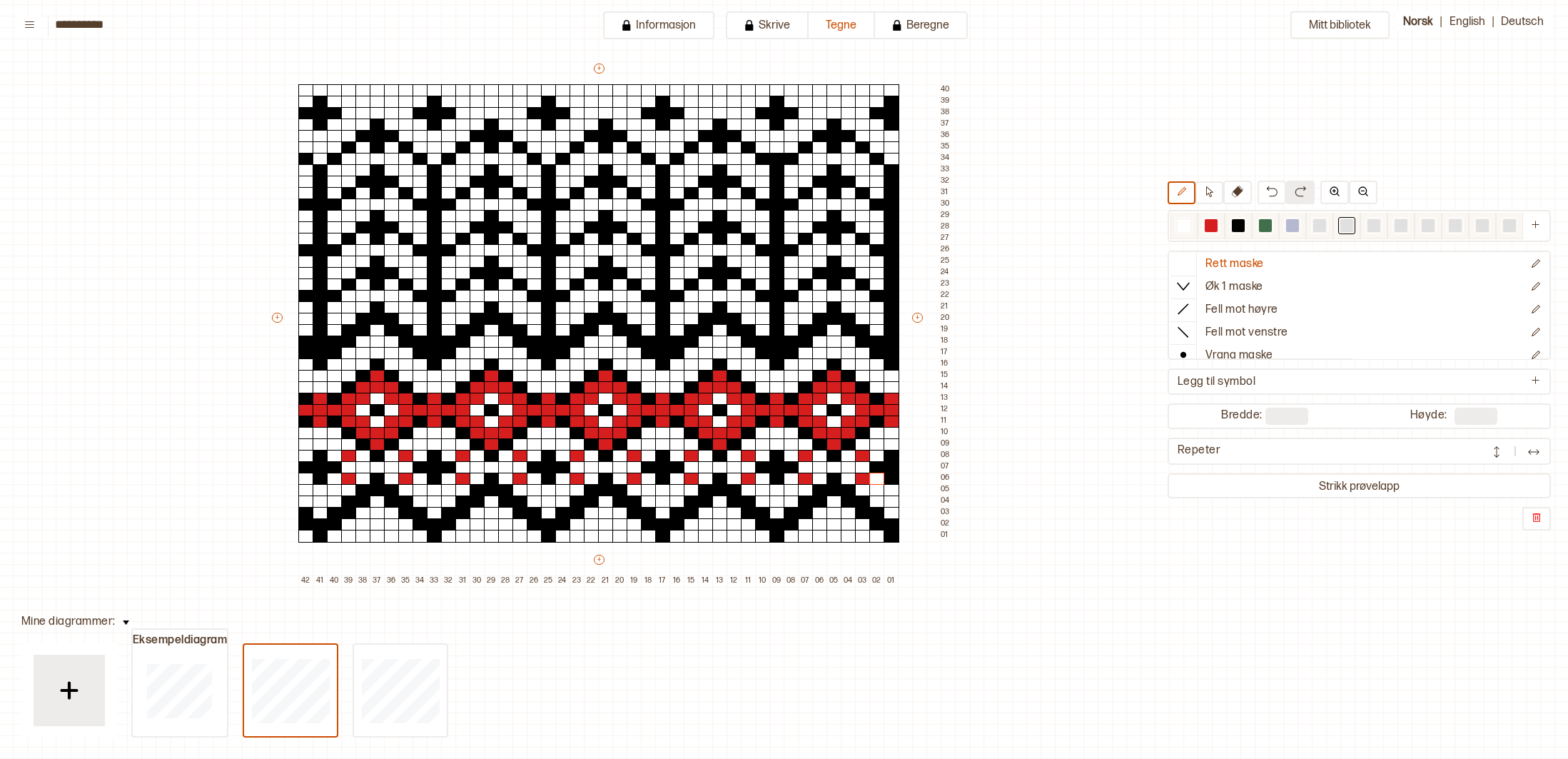
click at [1378, 225] on div at bounding box center [1373, 225] width 13 height 13
click at [1367, 228] on div at bounding box center [1374, 225] width 18 height 18
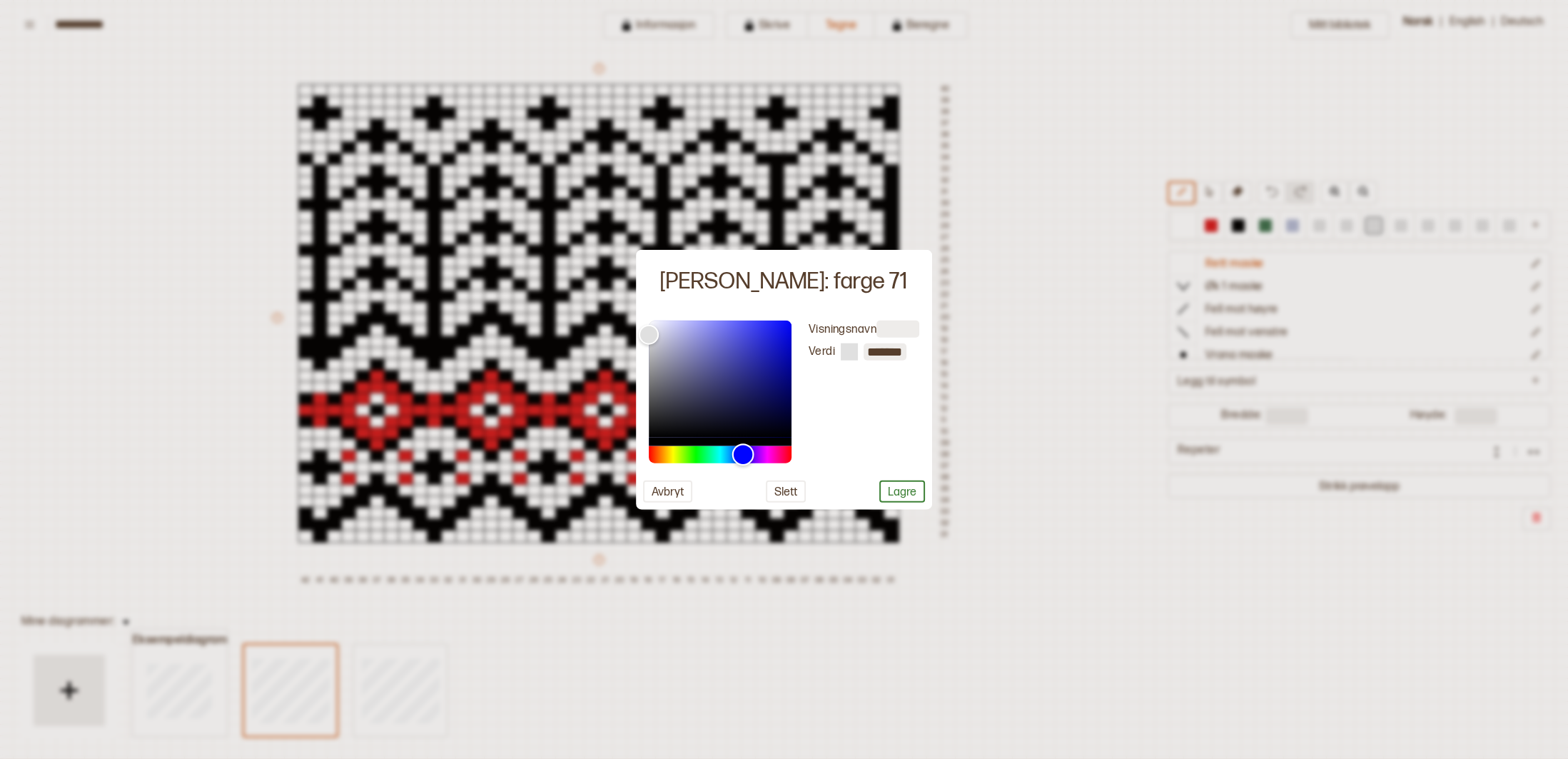
drag, startPoint x: 652, startPoint y: 454, endPoint x: 743, endPoint y: 459, distance: 91.1
click at [743, 459] on div "Hue" at bounding box center [743, 454] width 23 height 23
click at [903, 488] on button "Lagre" at bounding box center [902, 491] width 46 height 23
